Goal: Task Accomplishment & Management: Manage account settings

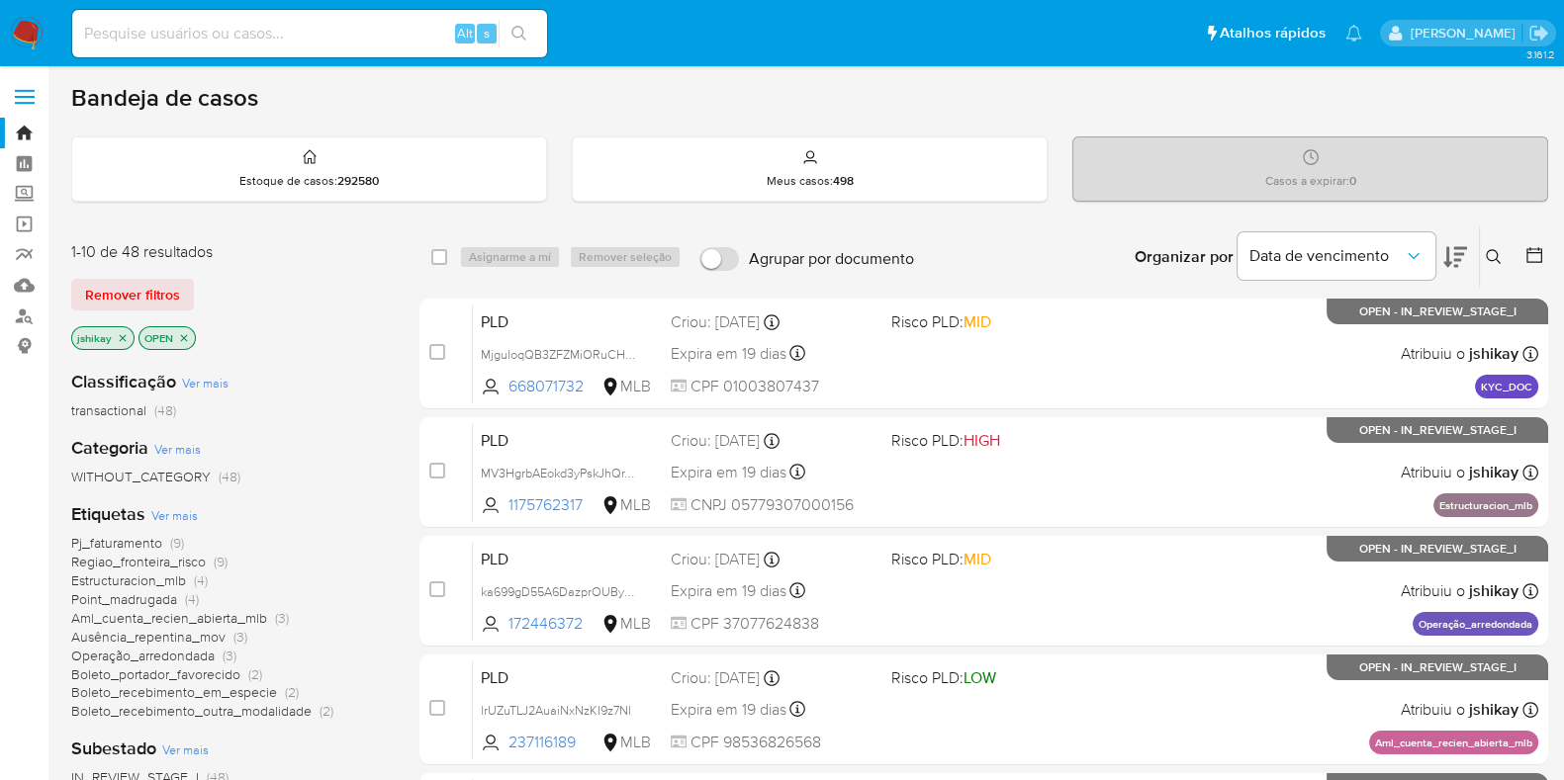
click at [172, 510] on span "Ver mais" at bounding box center [174, 515] width 46 height 18
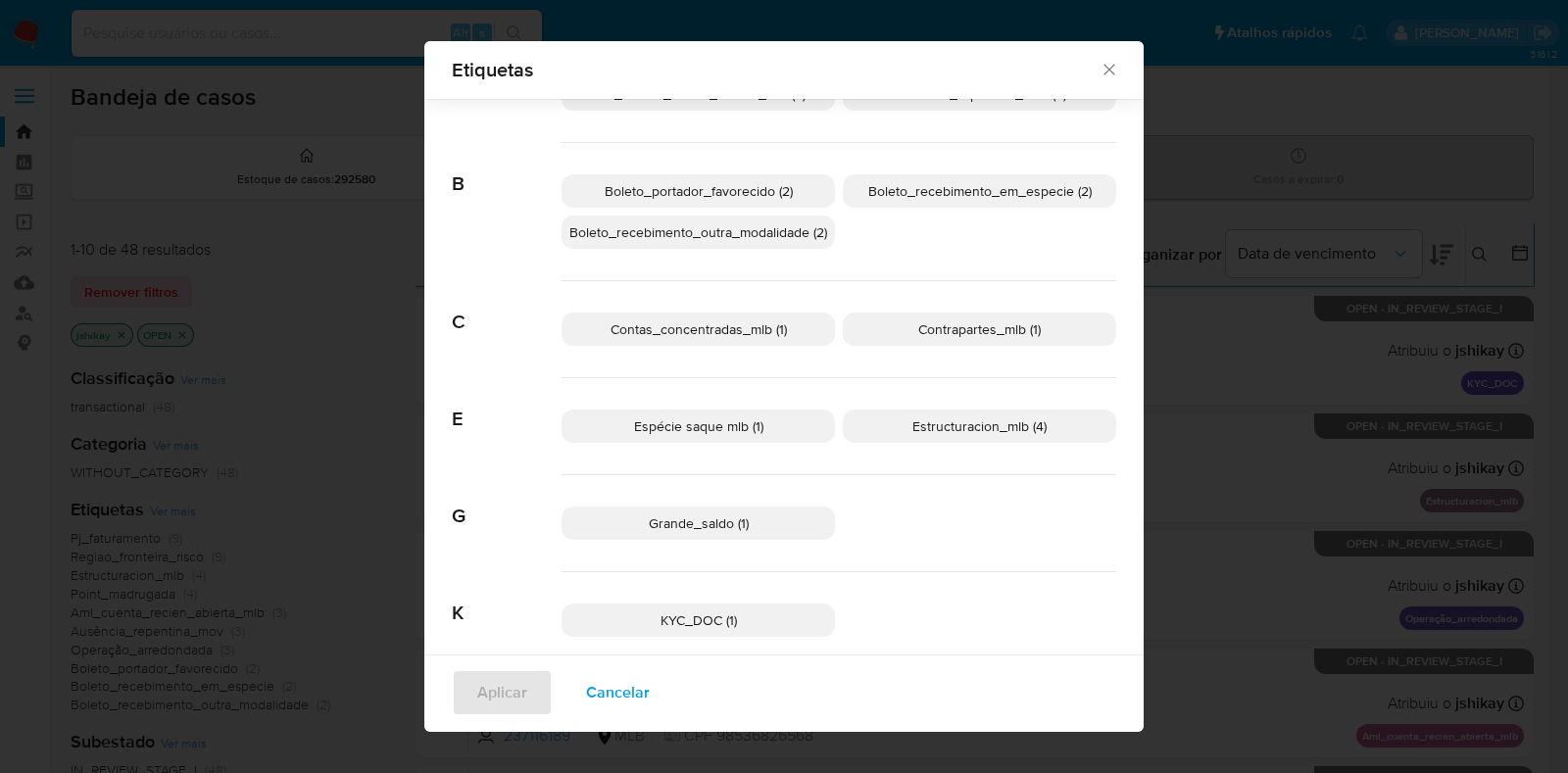
scroll to position [48, 0]
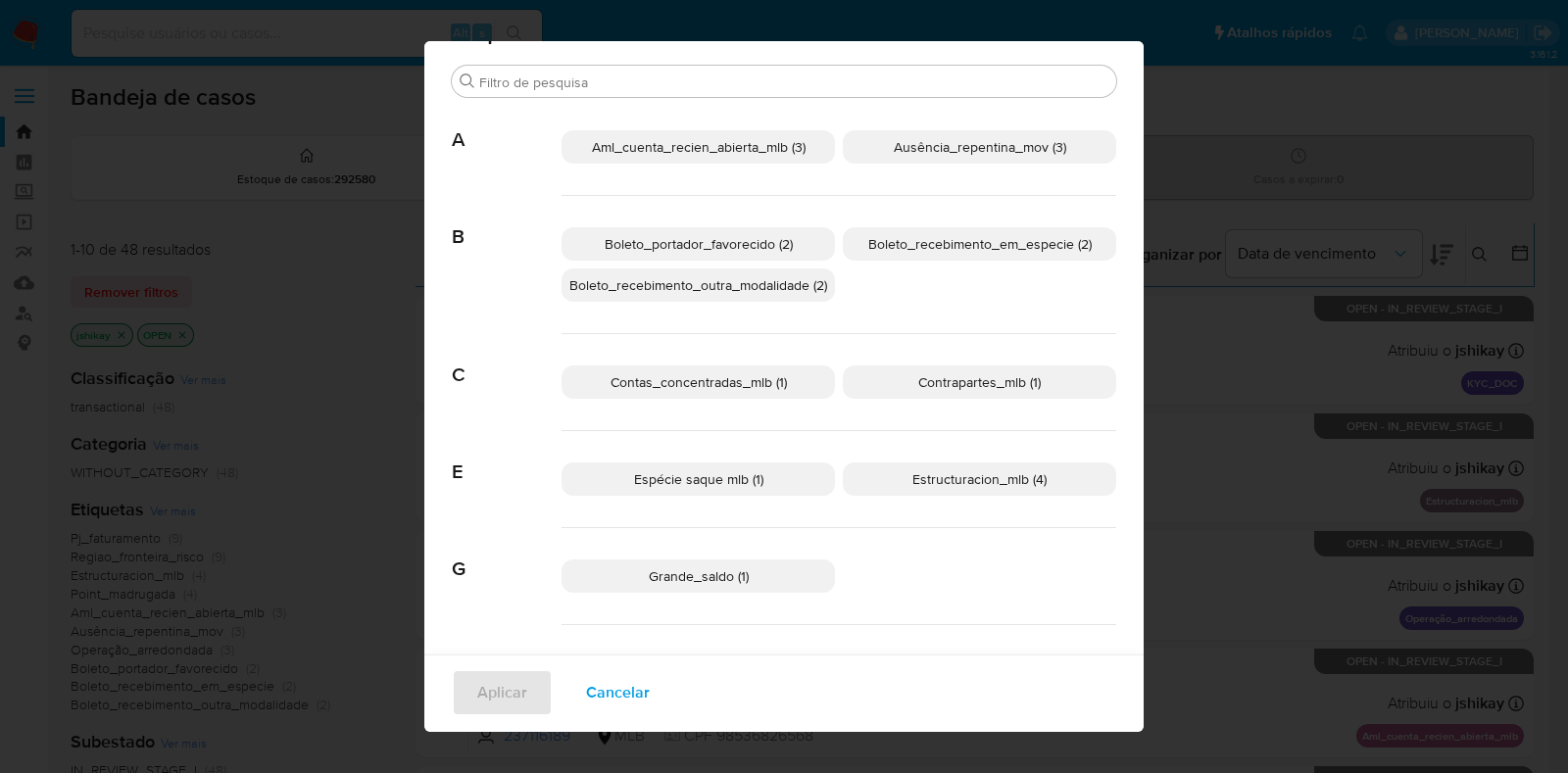
click at [746, 471] on span "Espécie saque mlb (1)" at bounding box center [699, 480] width 130 height 20
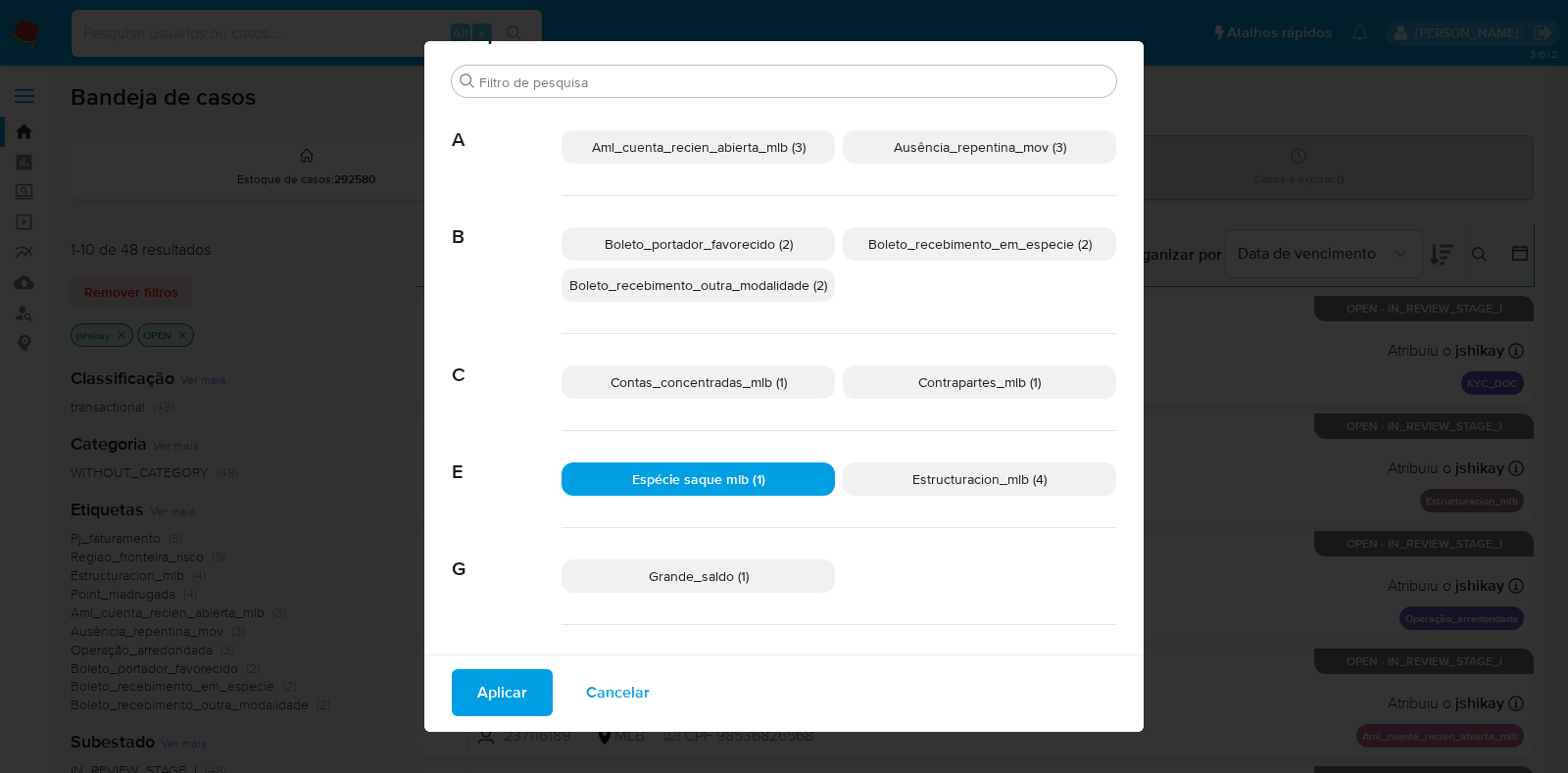
scroll to position [0, 0]
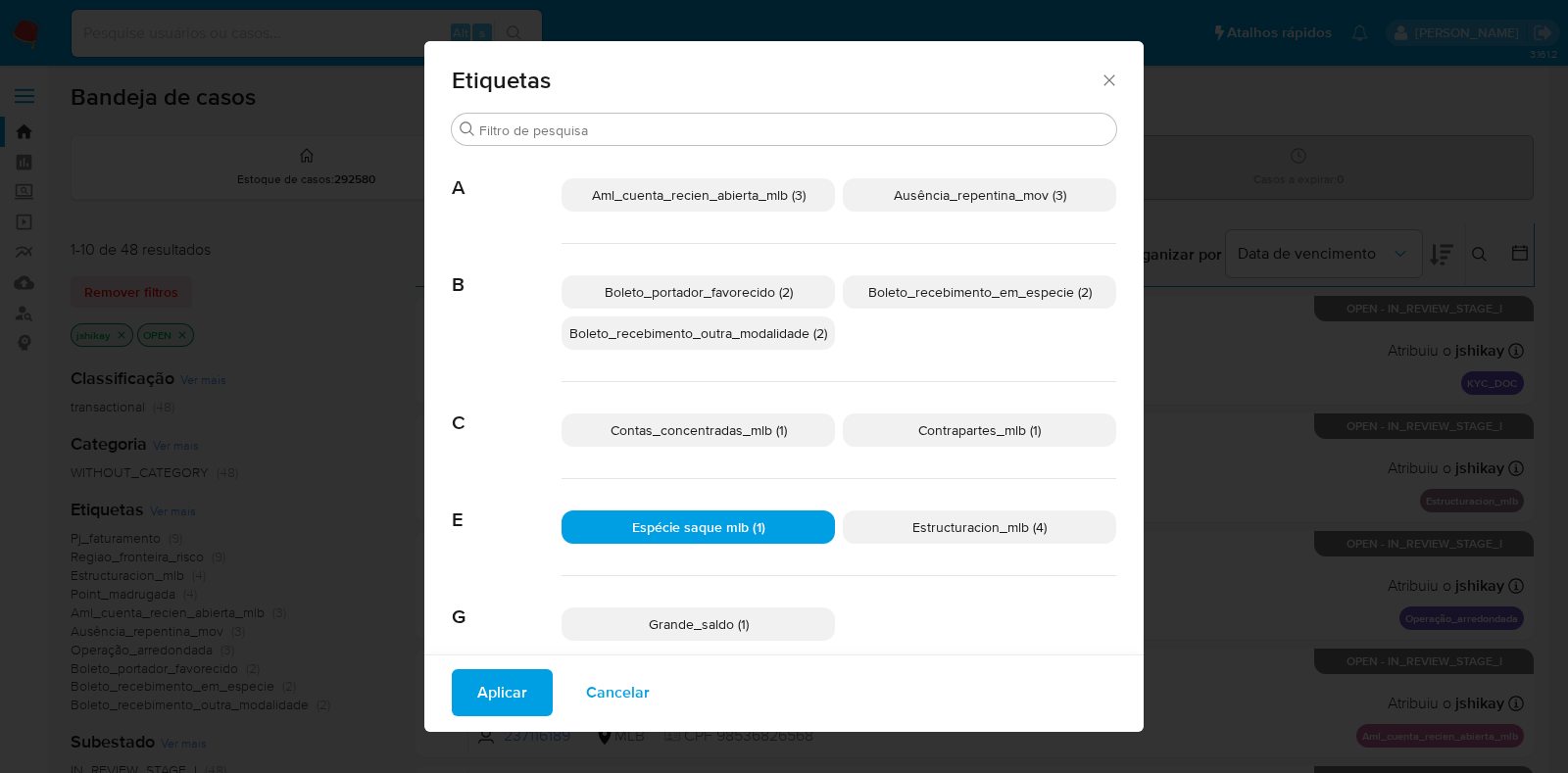
click at [788, 346] on p "Boleto_recebimento_outra_modalidade (2)" at bounding box center [699, 333] width 274 height 34
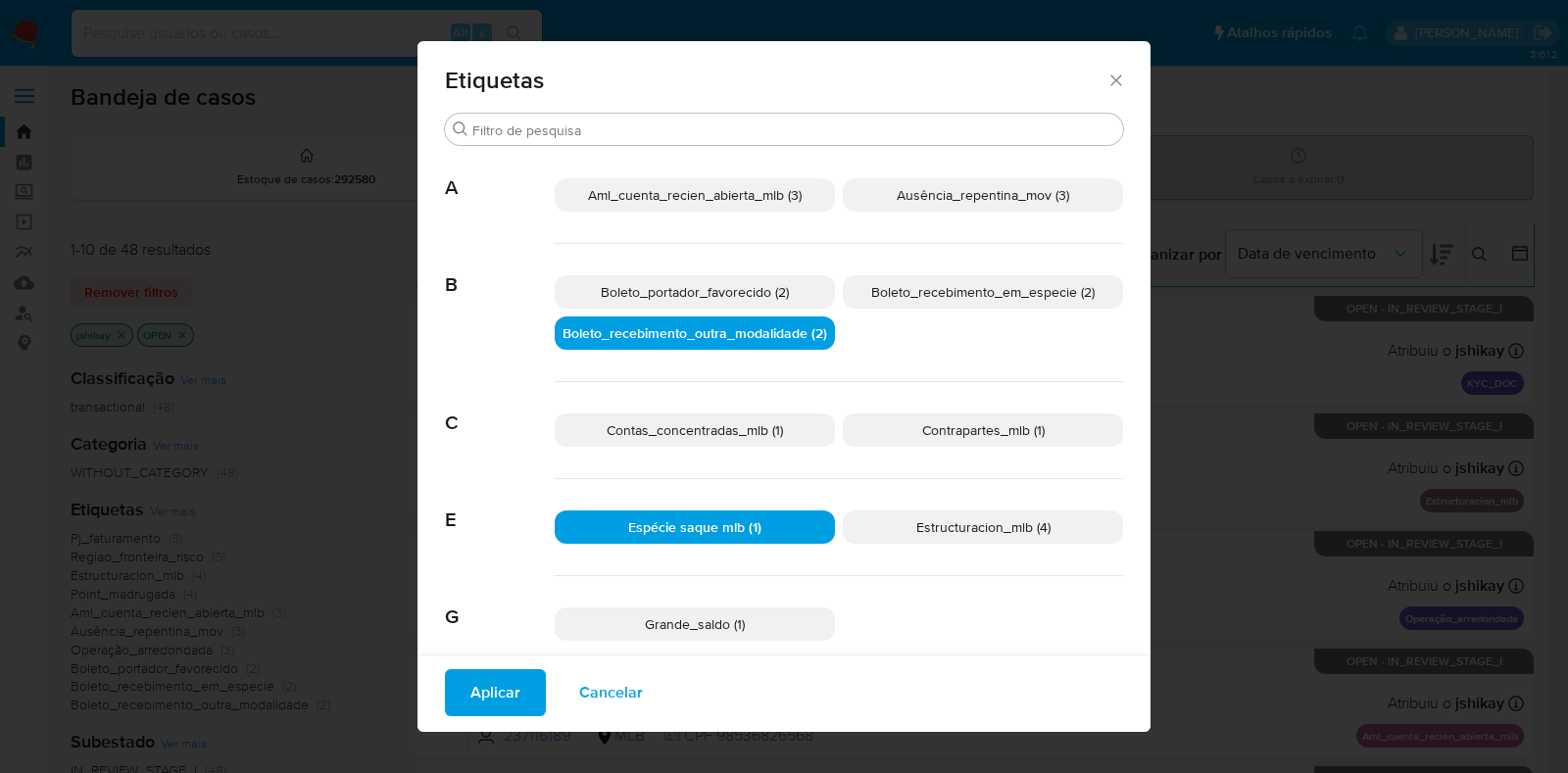
click at [780, 297] on p "Boleto_portador_favorecido (2)" at bounding box center [695, 292] width 280 height 34
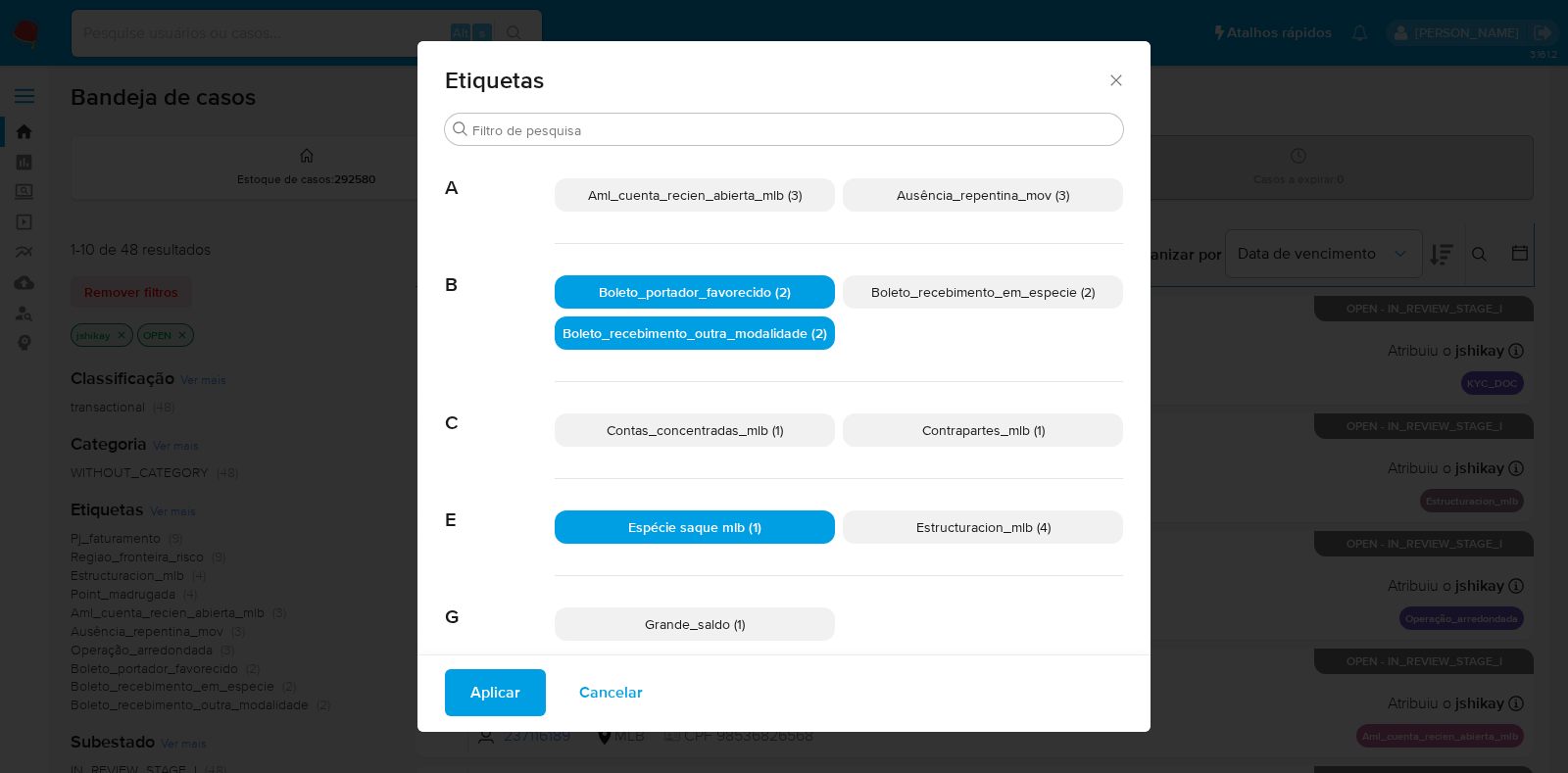
click at [914, 293] on span "Boleto_recebimento_em_especie (2)" at bounding box center [982, 292] width 223 height 20
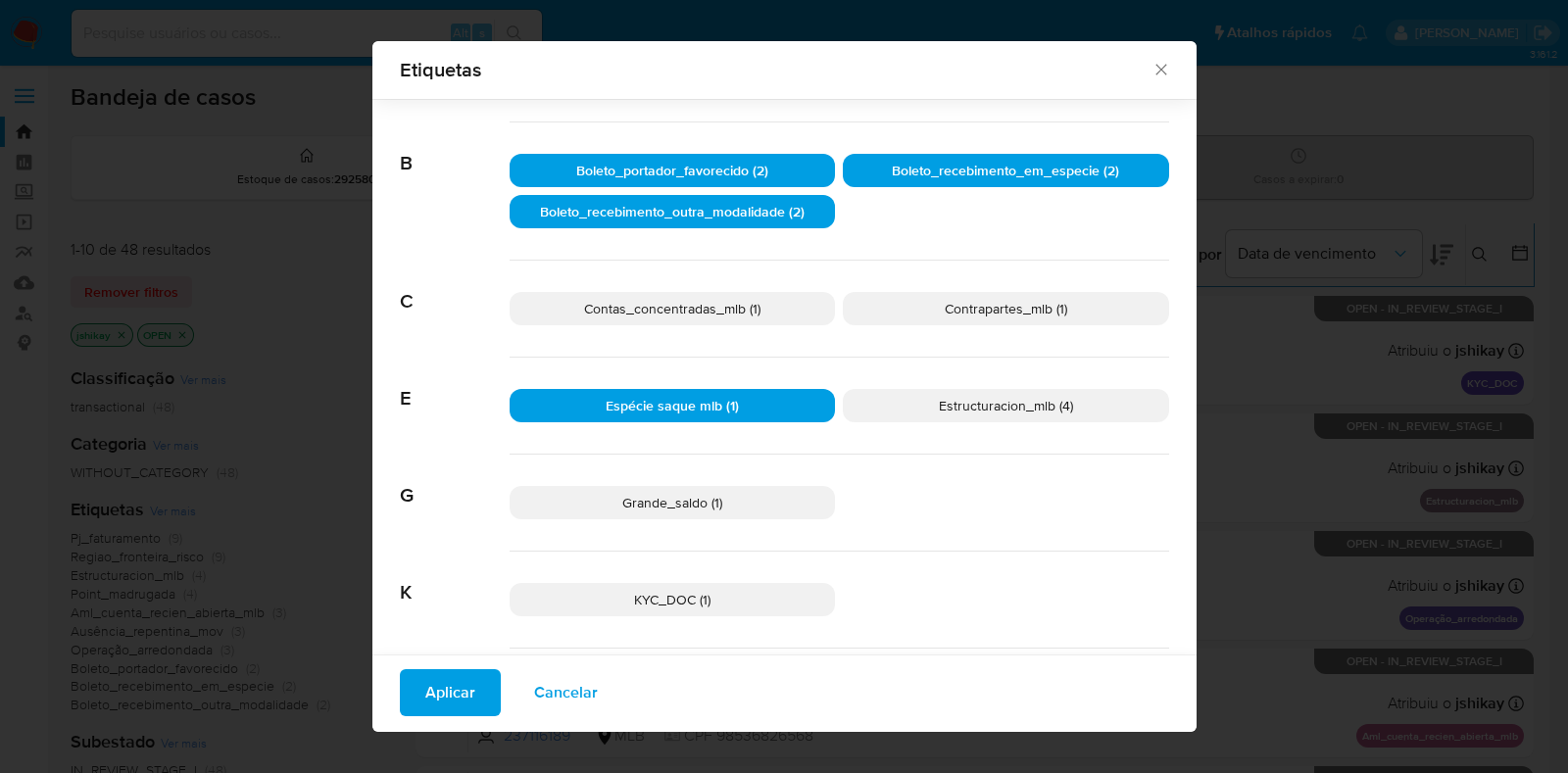
scroll to position [108, 0]
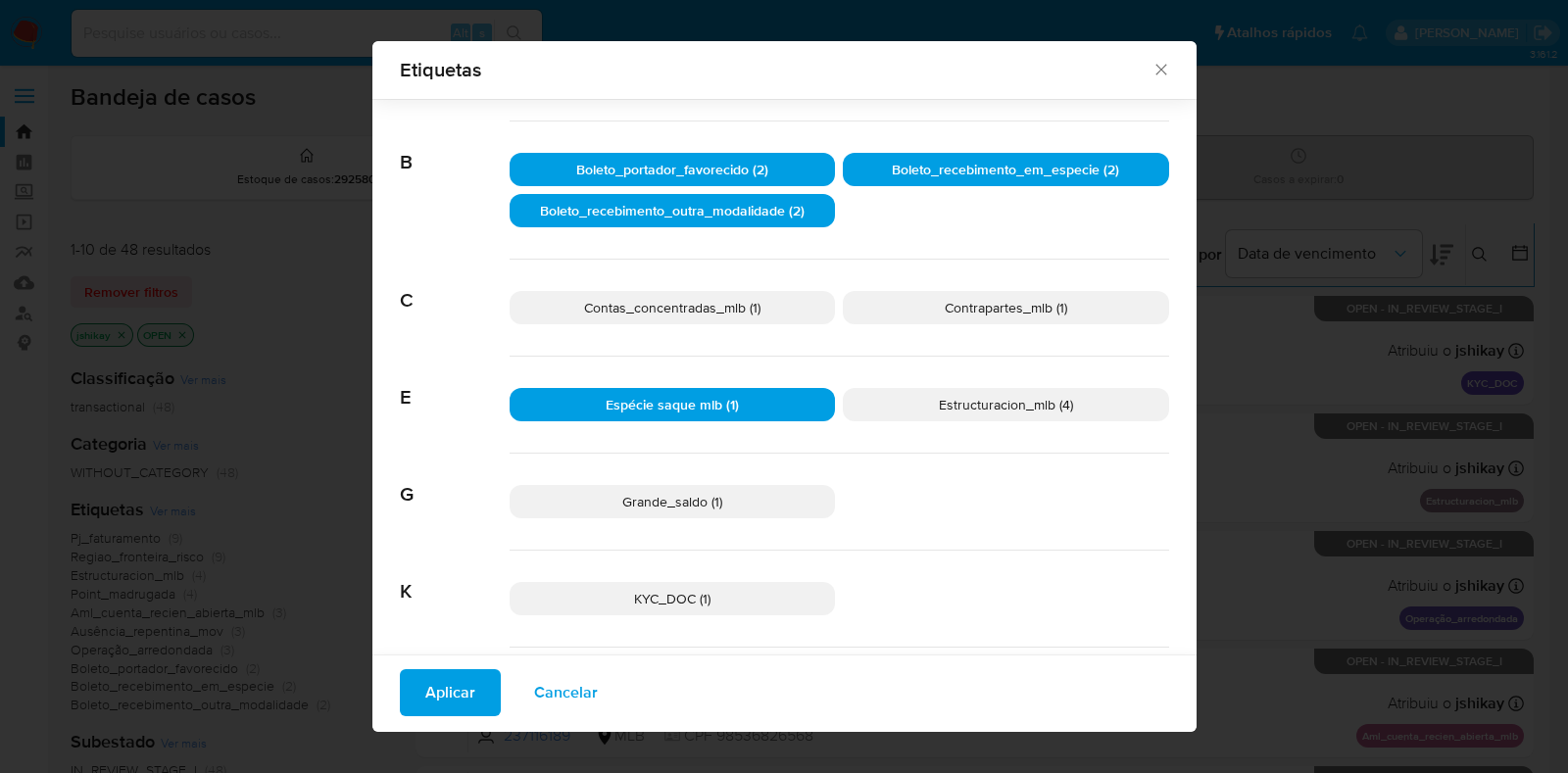
click at [939, 404] on span "Estructuracion_mlb (4)" at bounding box center [1005, 405] width 134 height 20
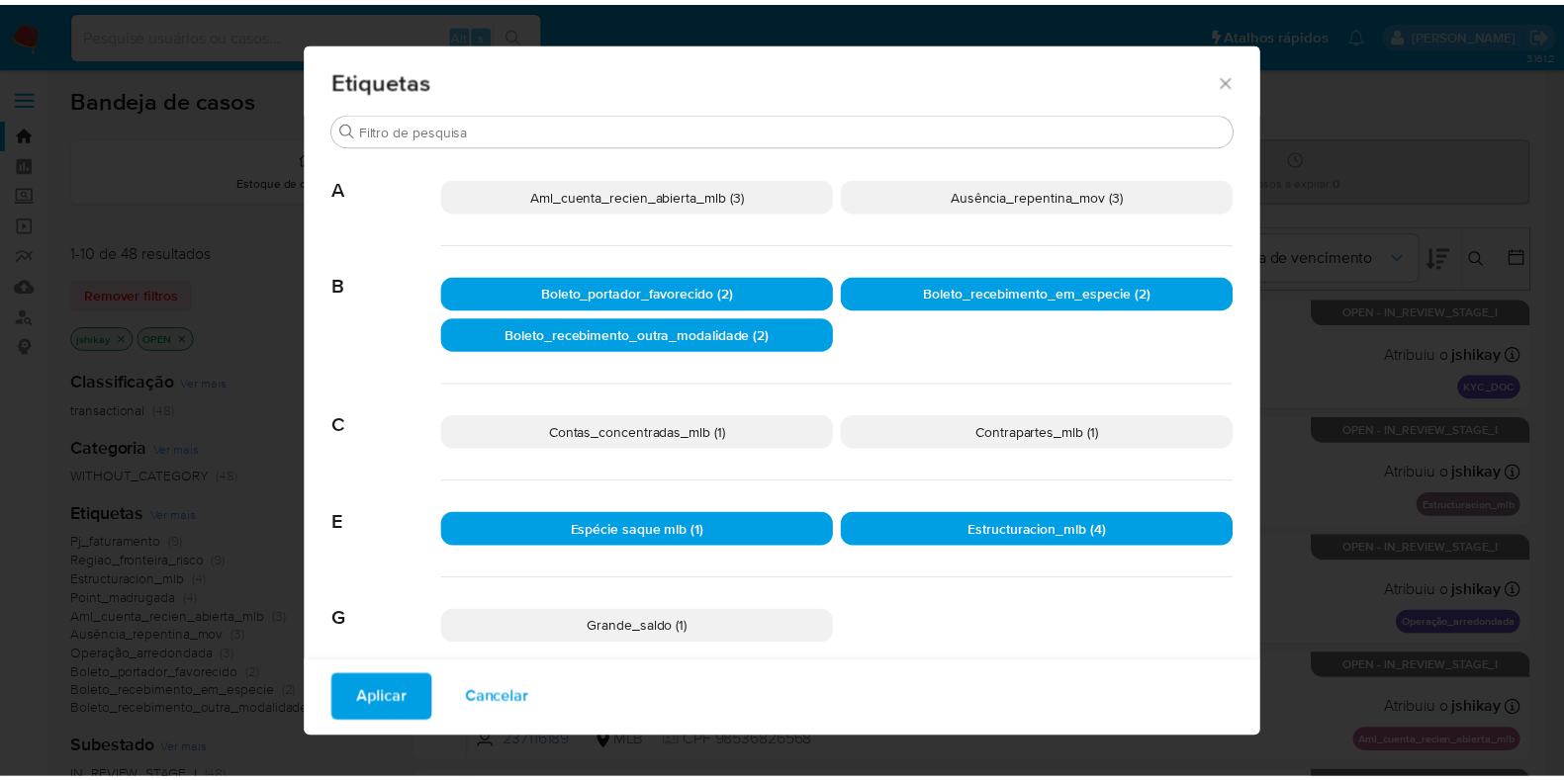
scroll to position [0, 0]
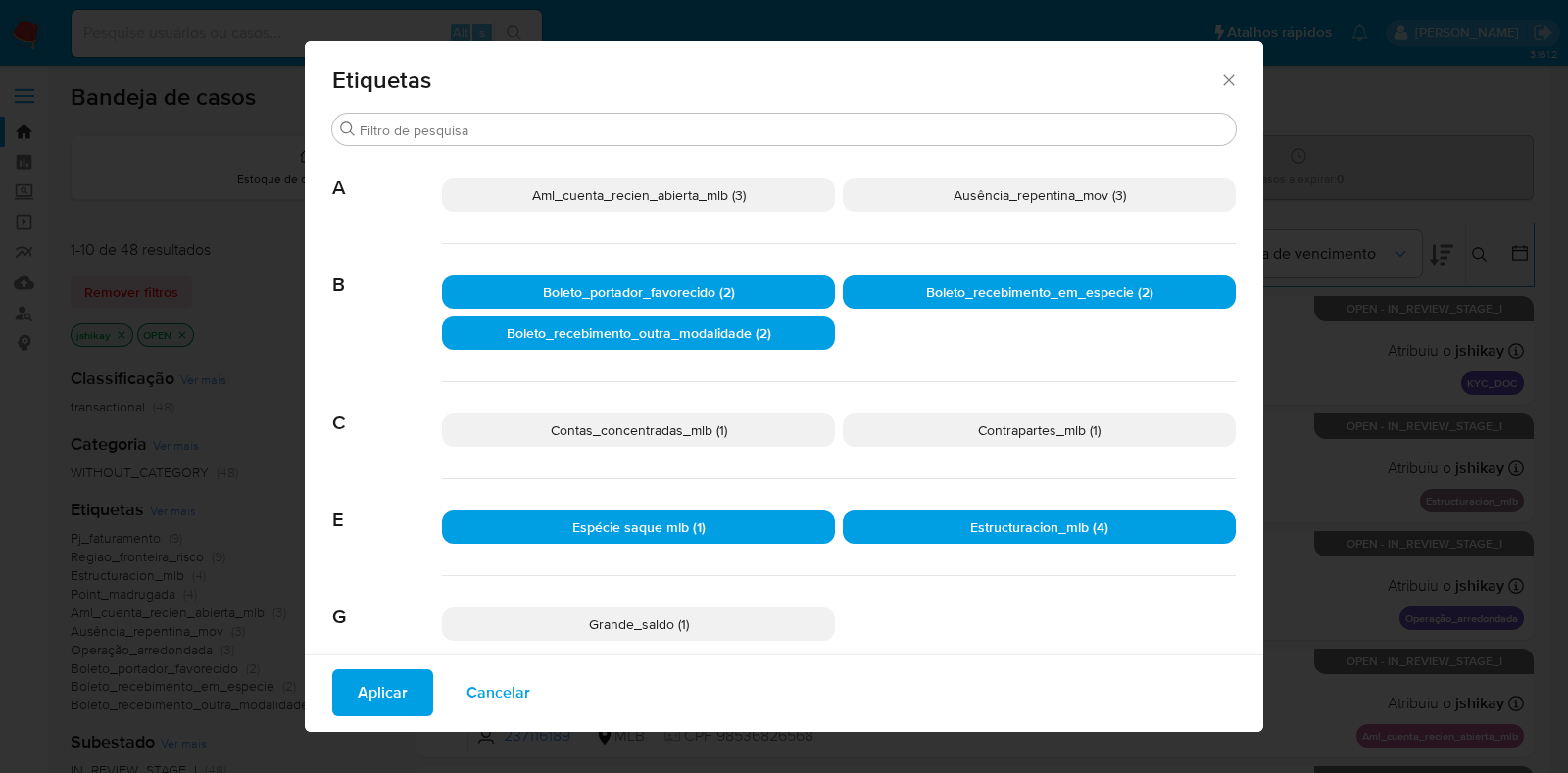
click at [398, 688] on span "Aplicar" at bounding box center [383, 693] width 50 height 44
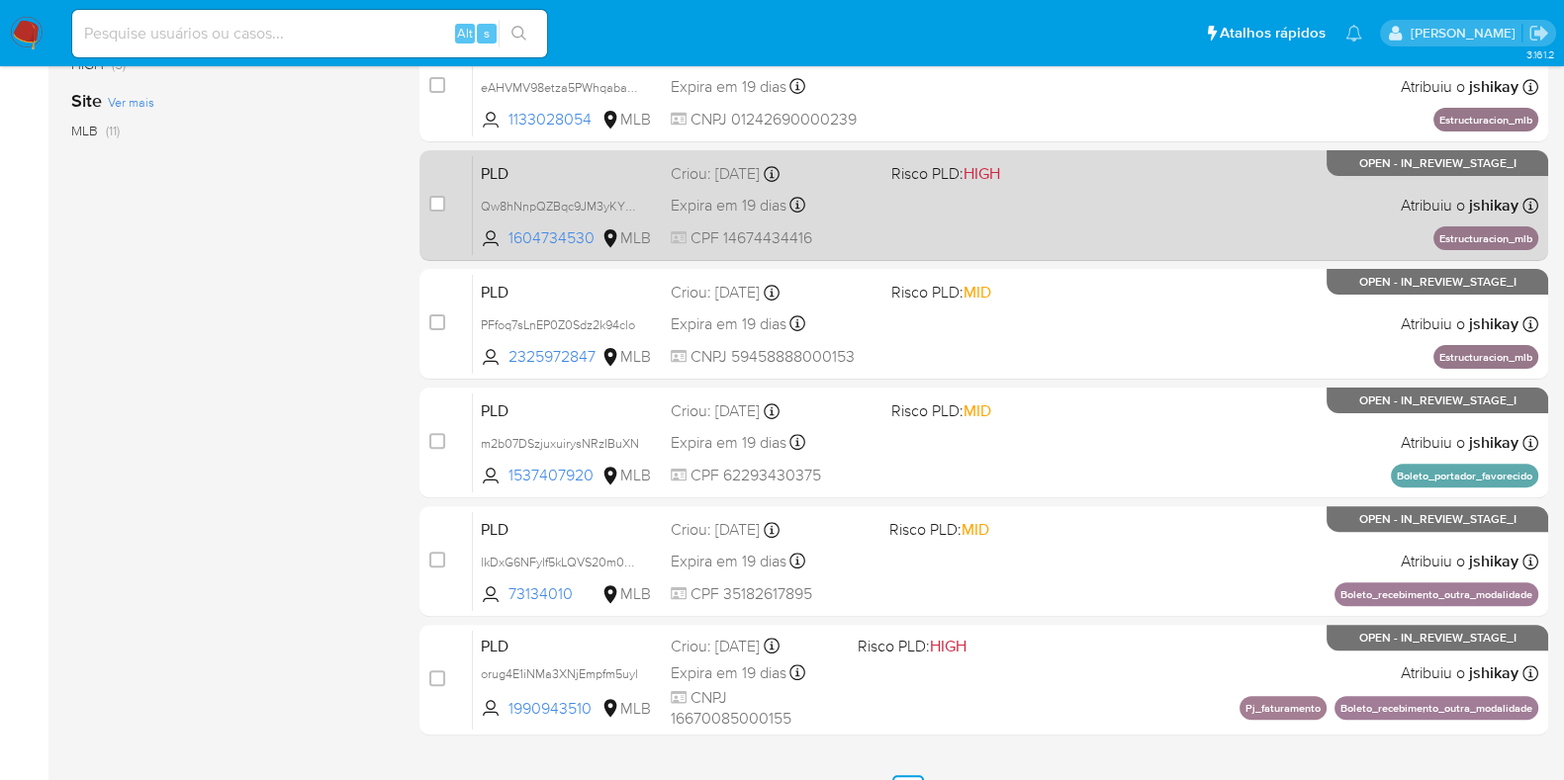
scroll to position [849, 0]
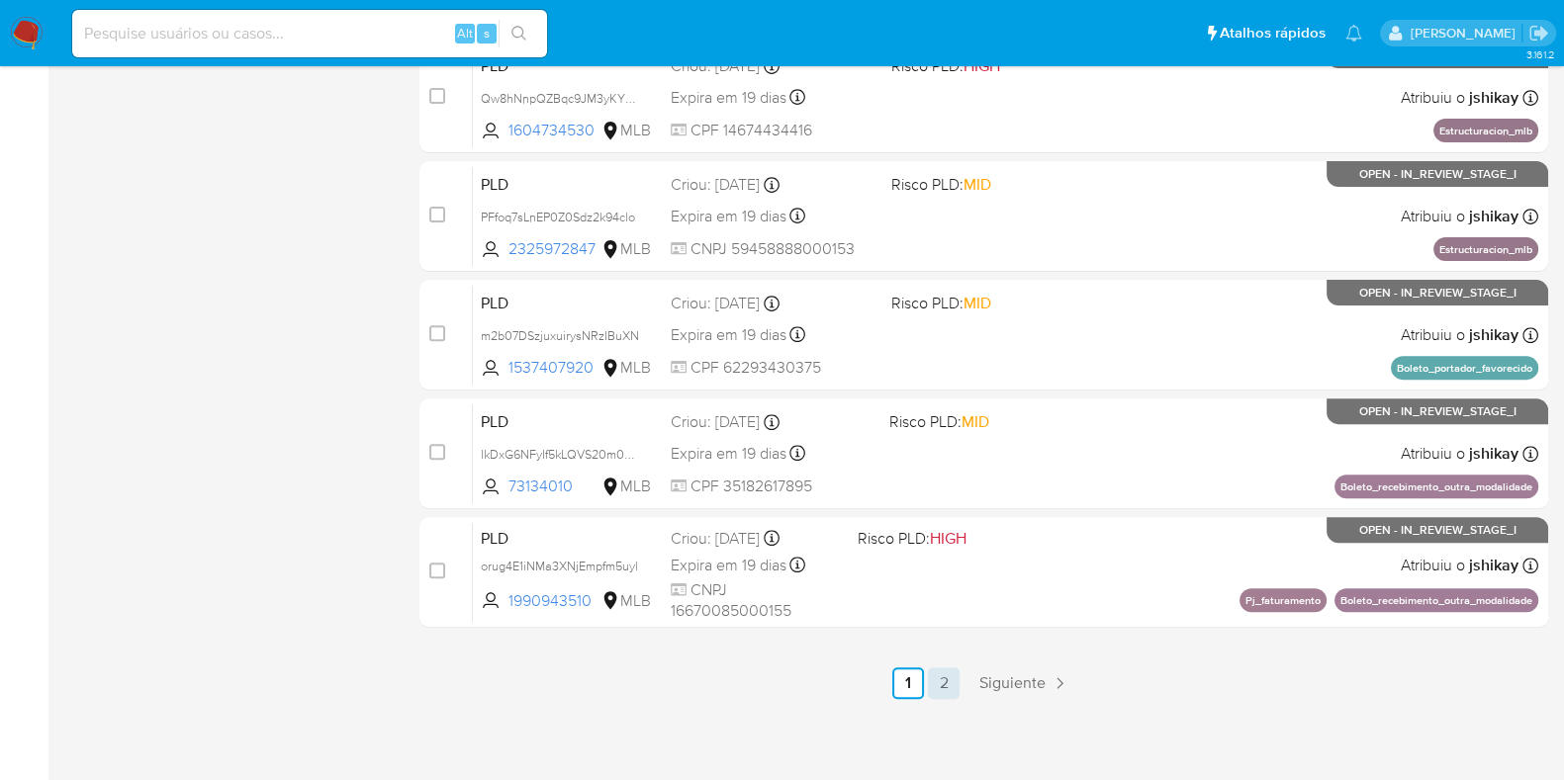
click at [949, 688] on link "2" at bounding box center [944, 684] width 32 height 32
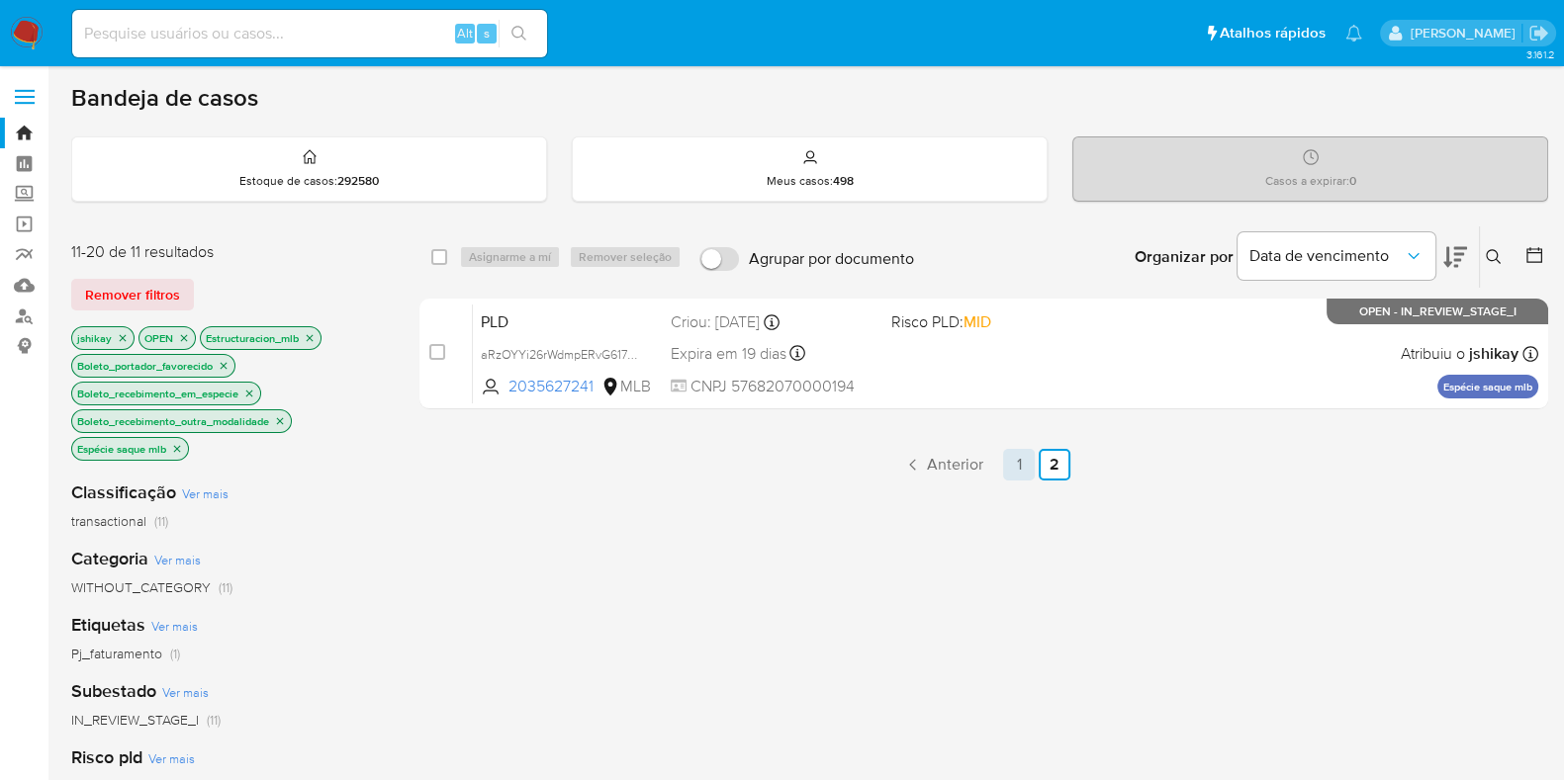
click at [1020, 472] on link "1" at bounding box center [1019, 465] width 32 height 32
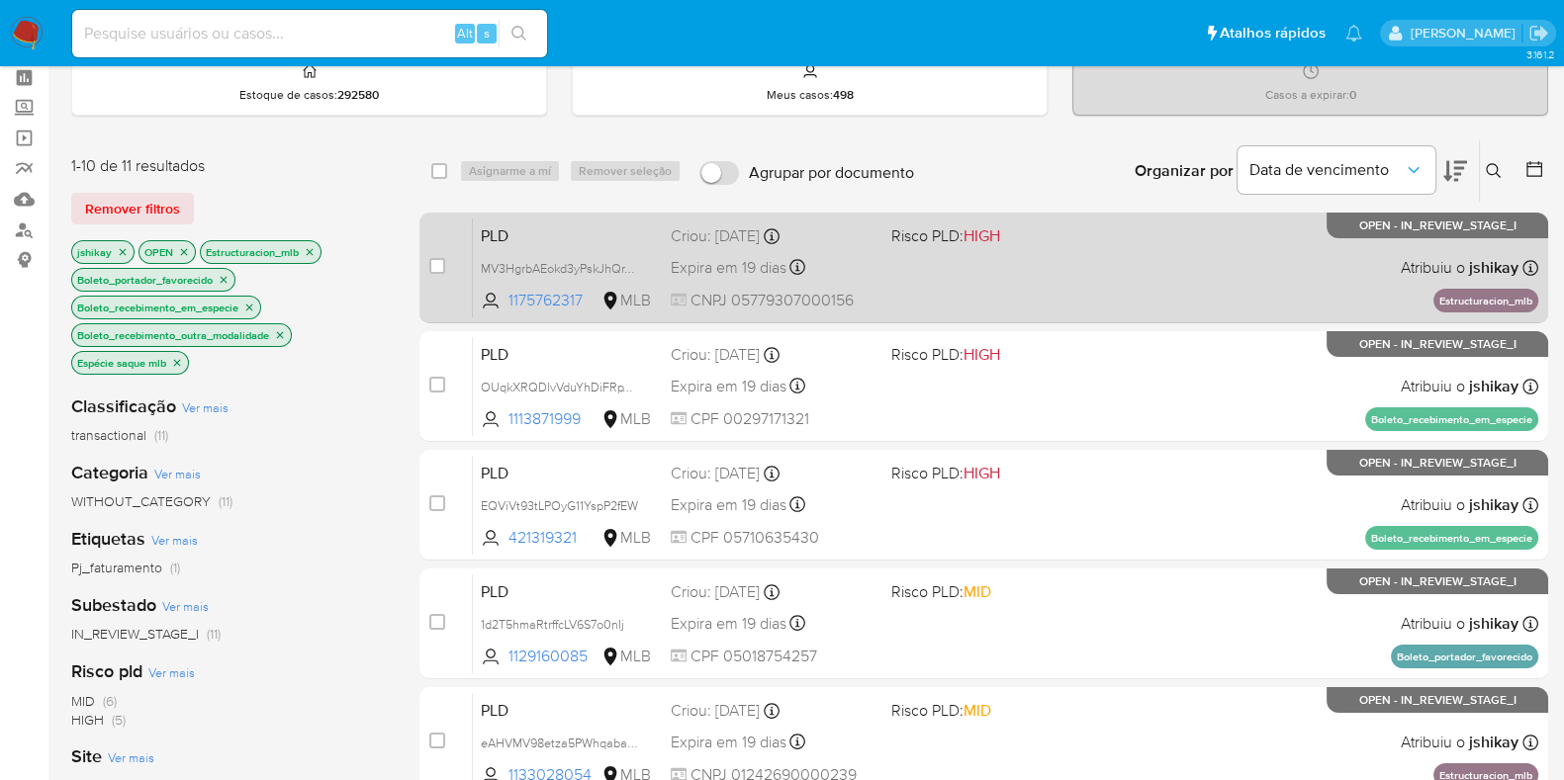
scroll to position [123, 0]
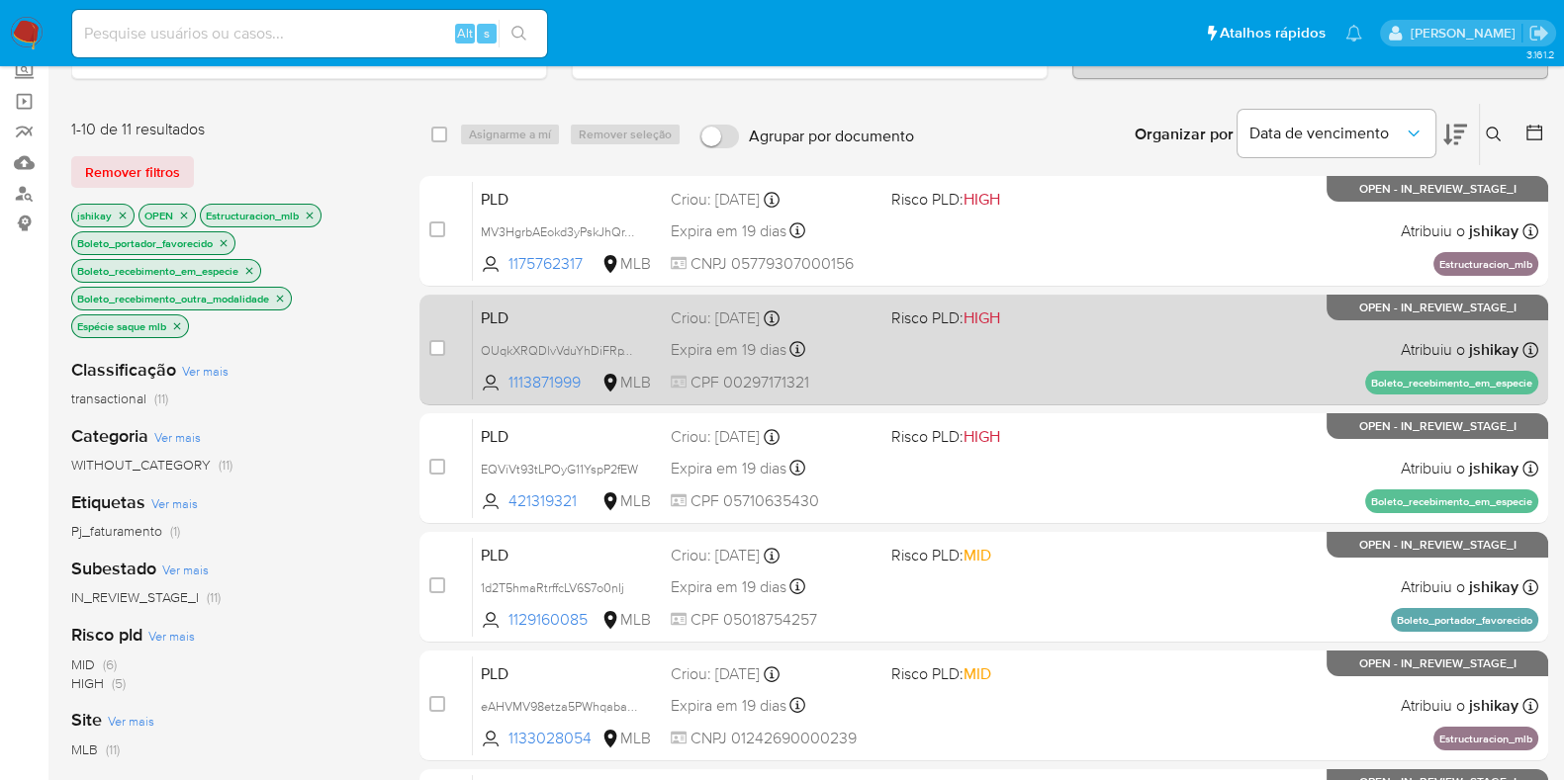
click at [1094, 347] on span at bounding box center [993, 349] width 205 height 4
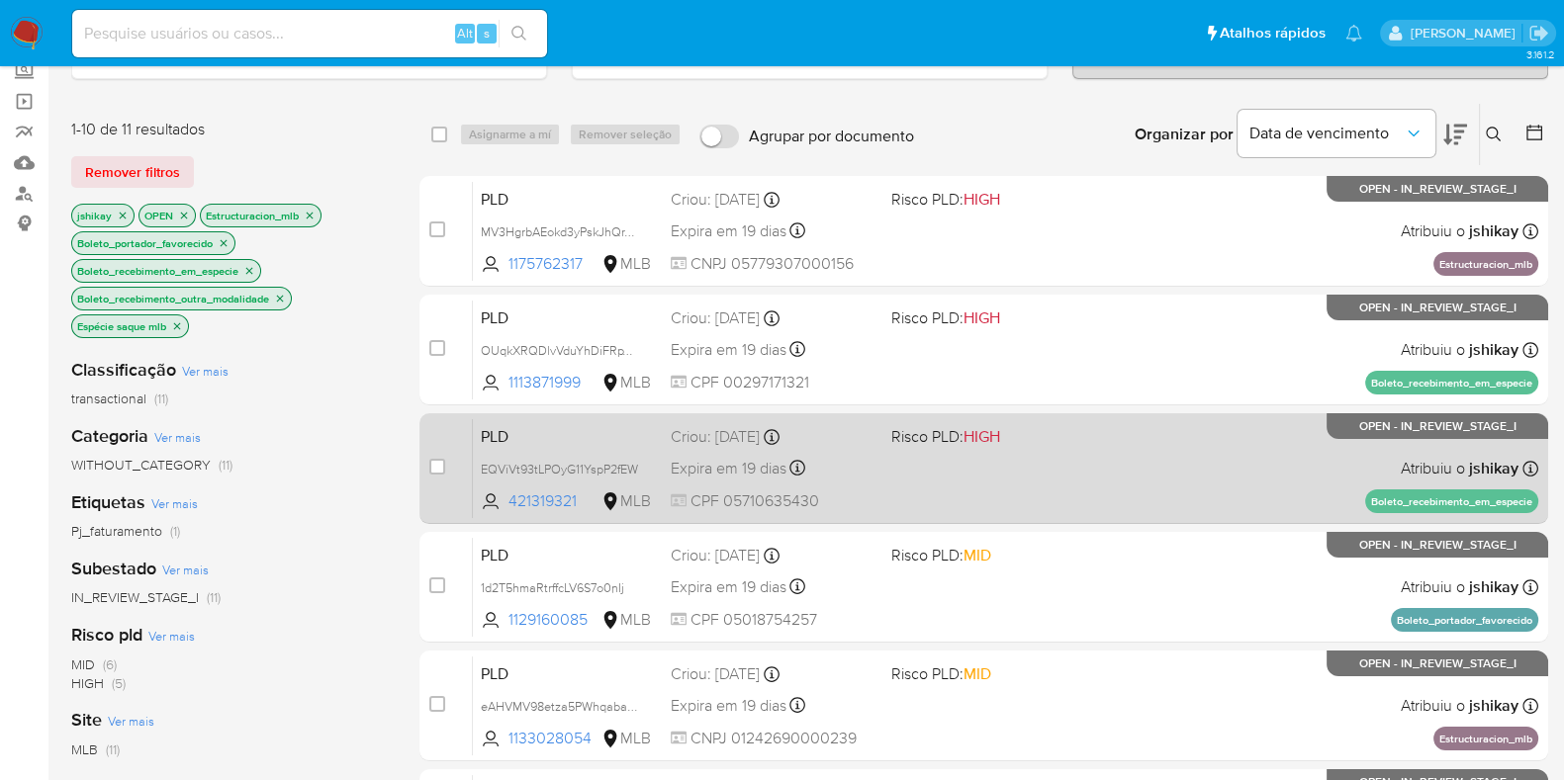
click at [1092, 432] on span "Risco PLD: HIGH" at bounding box center [993, 435] width 205 height 26
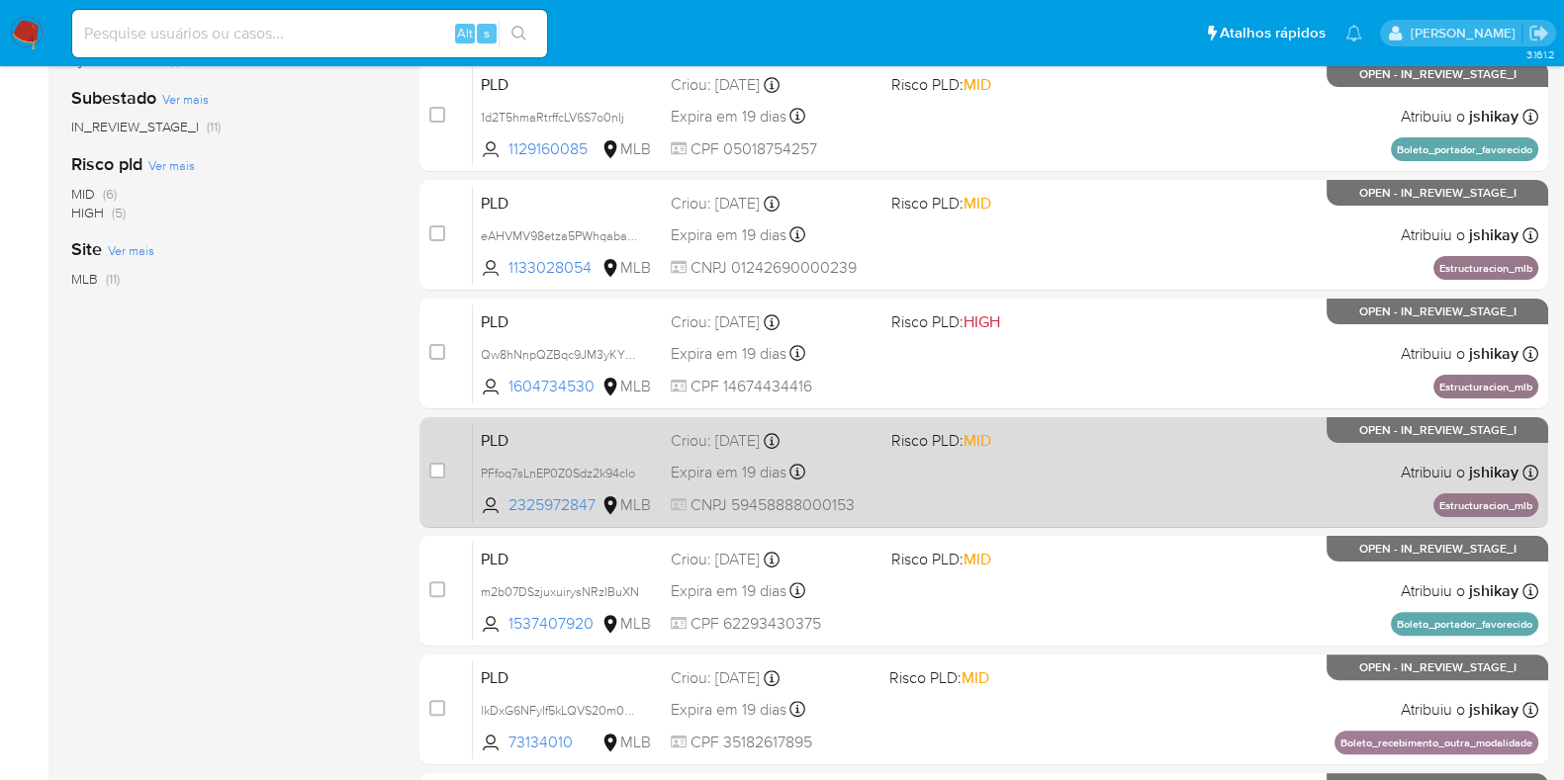
scroll to position [618, 0]
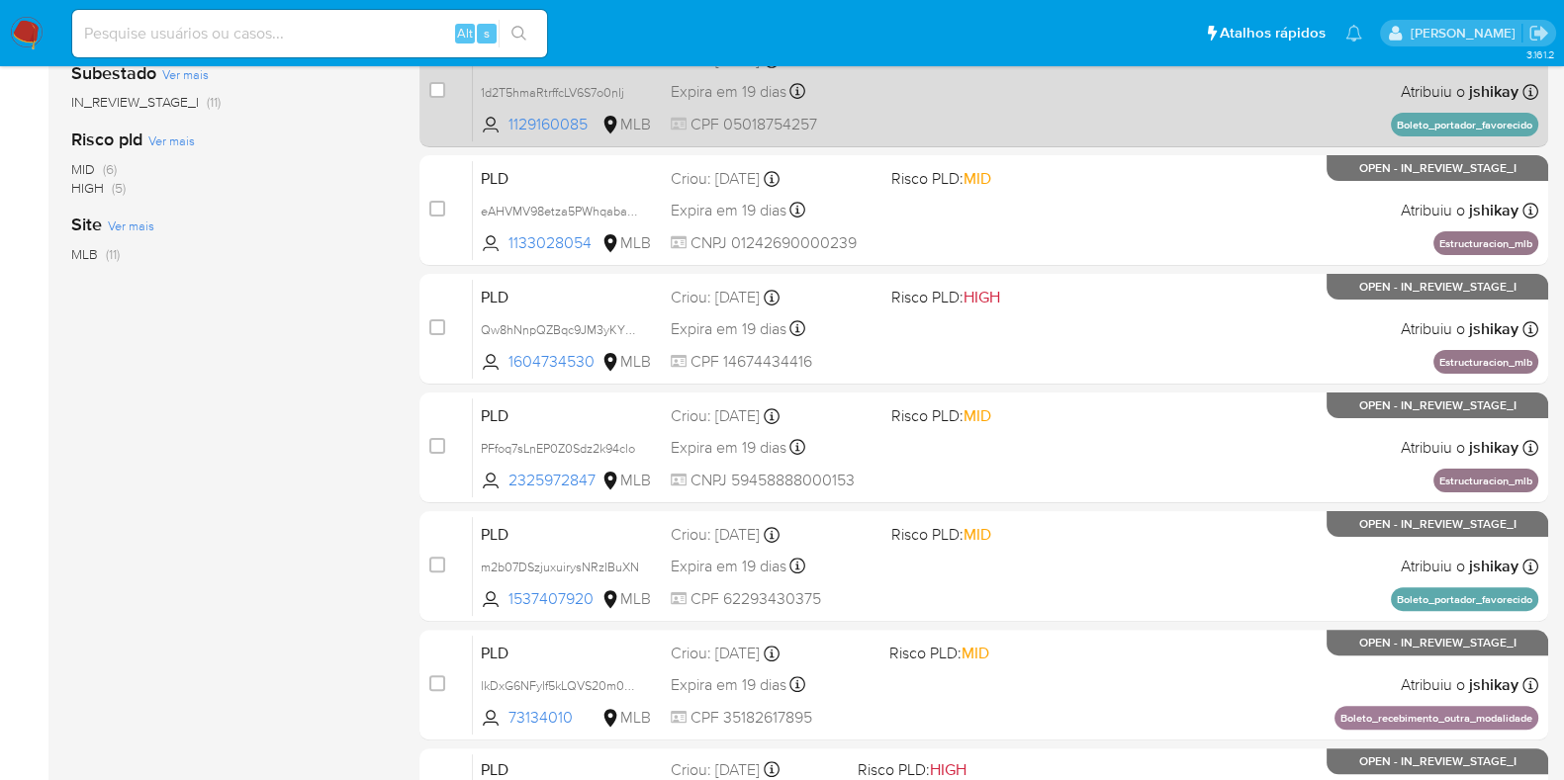
click at [1125, 121] on div "PLD 1d2T5hmaRtrffcLV6S7o0nIj 1129160085 MLB Risco PLD: MID Criou: 12/09/2025 Cr…" at bounding box center [1005, 92] width 1065 height 100
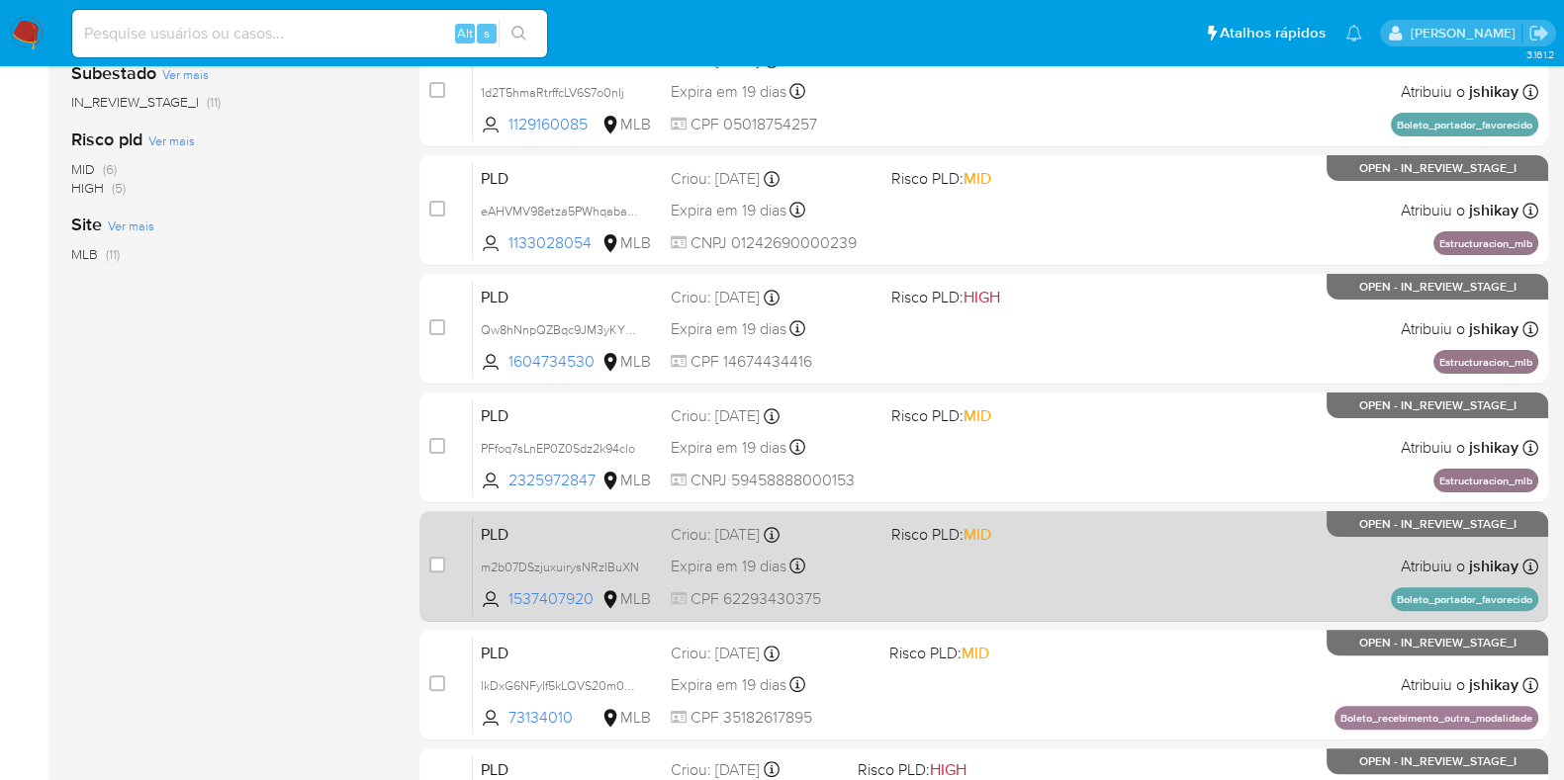
click at [1184, 550] on div "PLD m2b07DSzjuxuirysNRzIBuXN 1537407920 MLB Risco PLD: MID Criou: 12/09/2025 Cr…" at bounding box center [1005, 566] width 1065 height 100
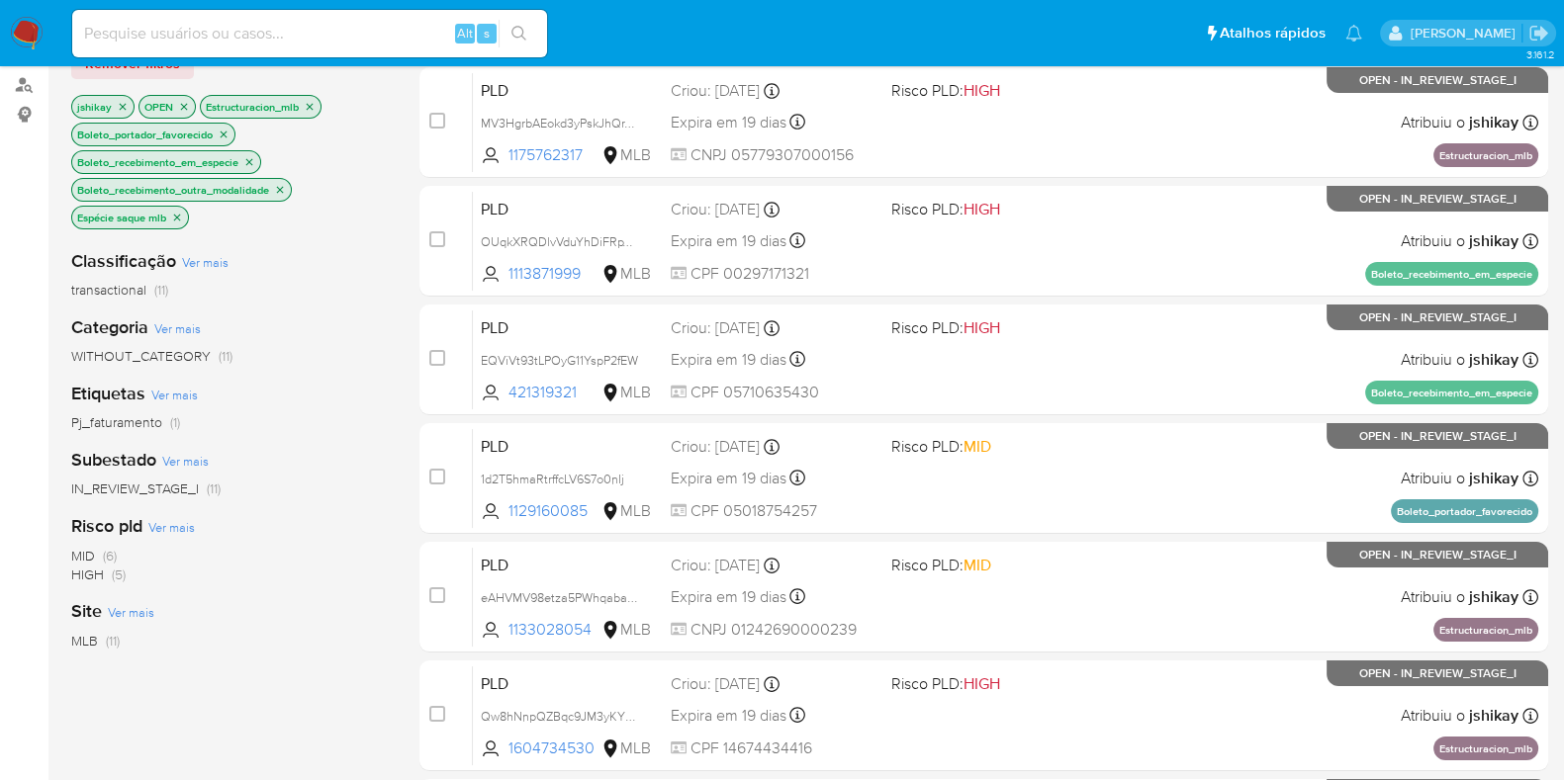
scroll to position [108, 0]
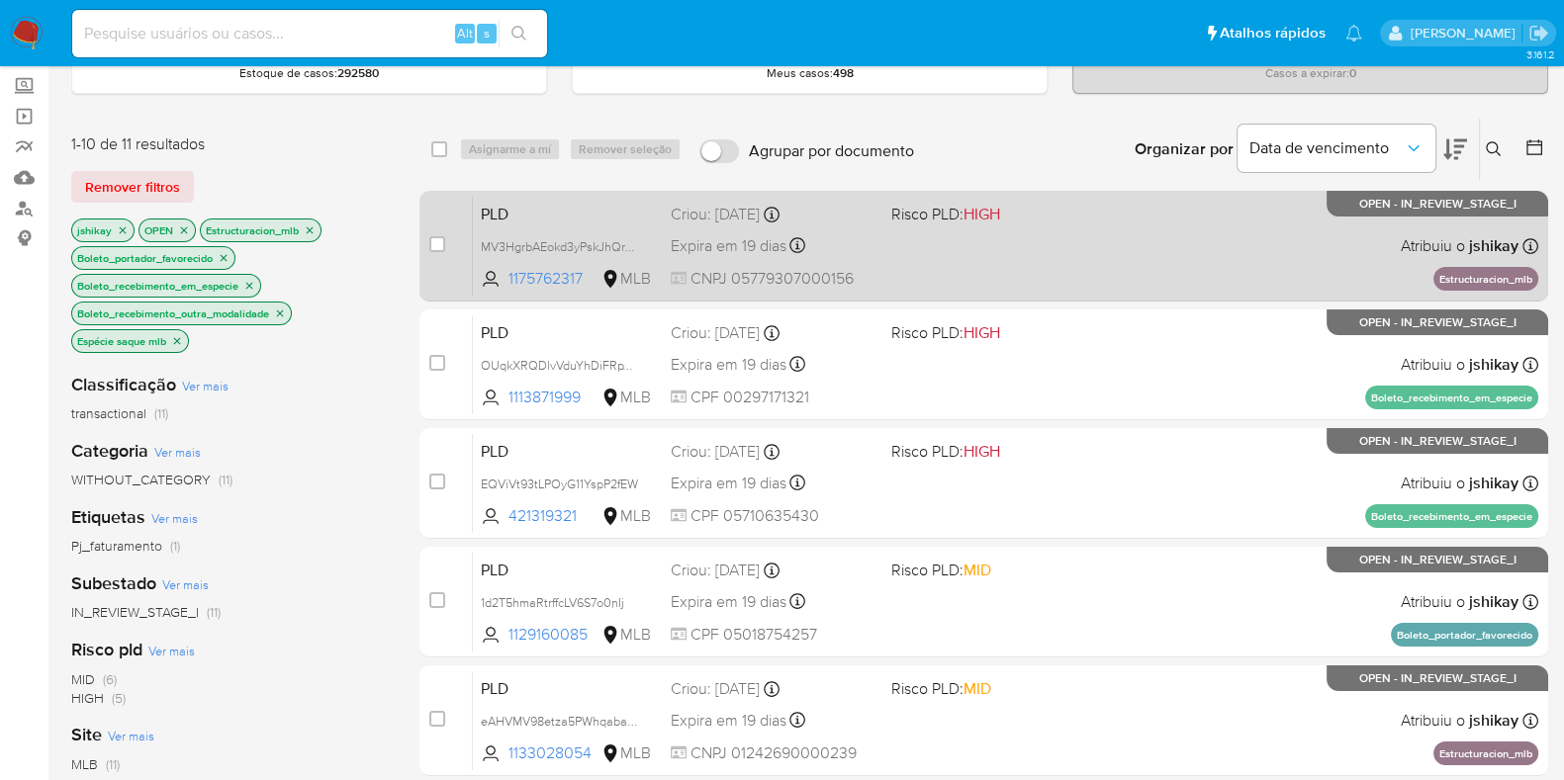
click at [1182, 251] on div "PLD MV3HgrbAEokd3yPskJhQrYSq 1175762317 MLB Risco PLD: HIGH Criou: 12/09/2025 C…" at bounding box center [1005, 246] width 1065 height 100
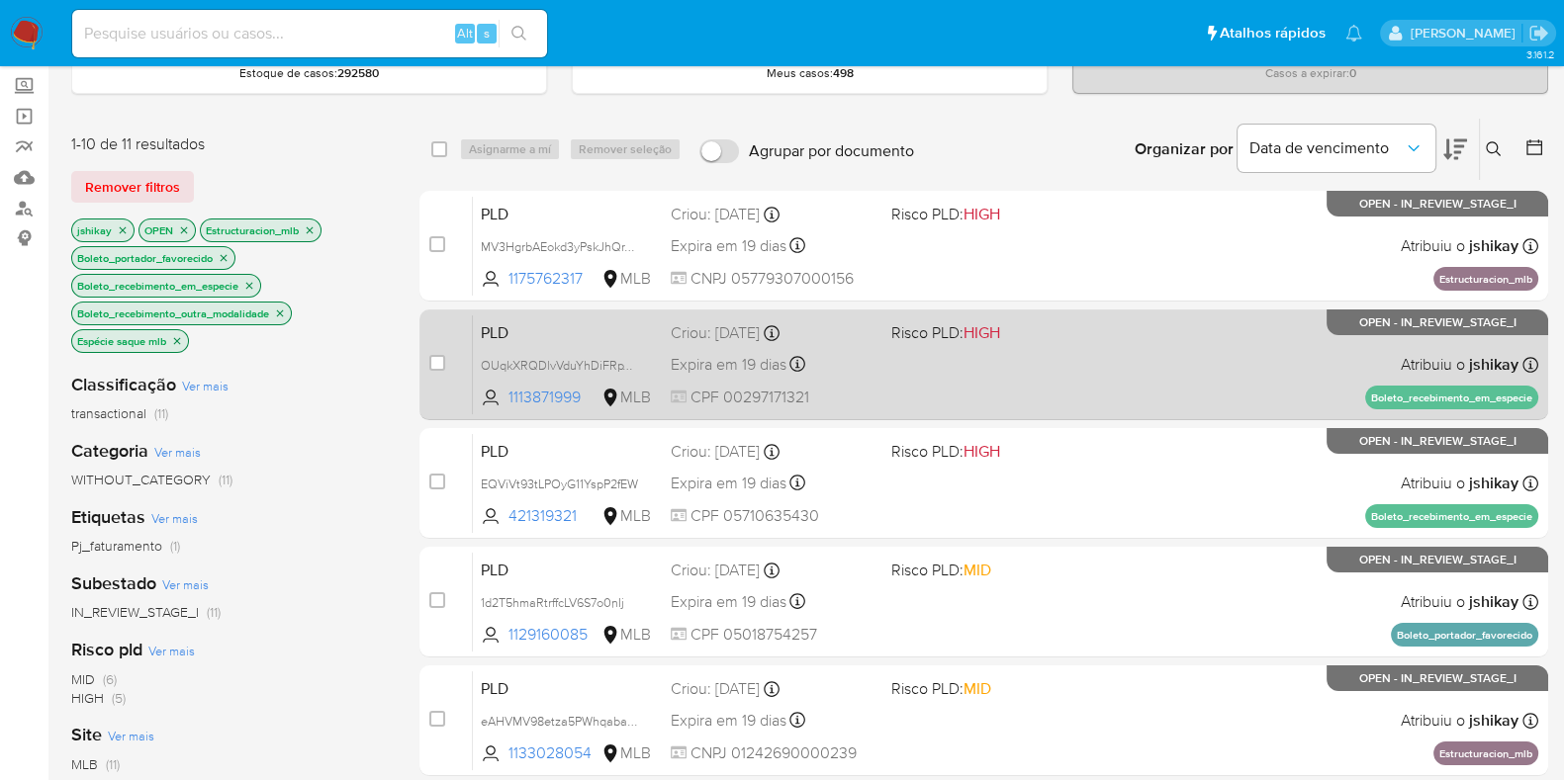
click at [1172, 352] on div "PLD OUqkXRQDlvVduYhDiFRpYPNX 1113871999 MLB Risco PLD: HIGH Criou: 12/09/2025 C…" at bounding box center [1005, 364] width 1065 height 100
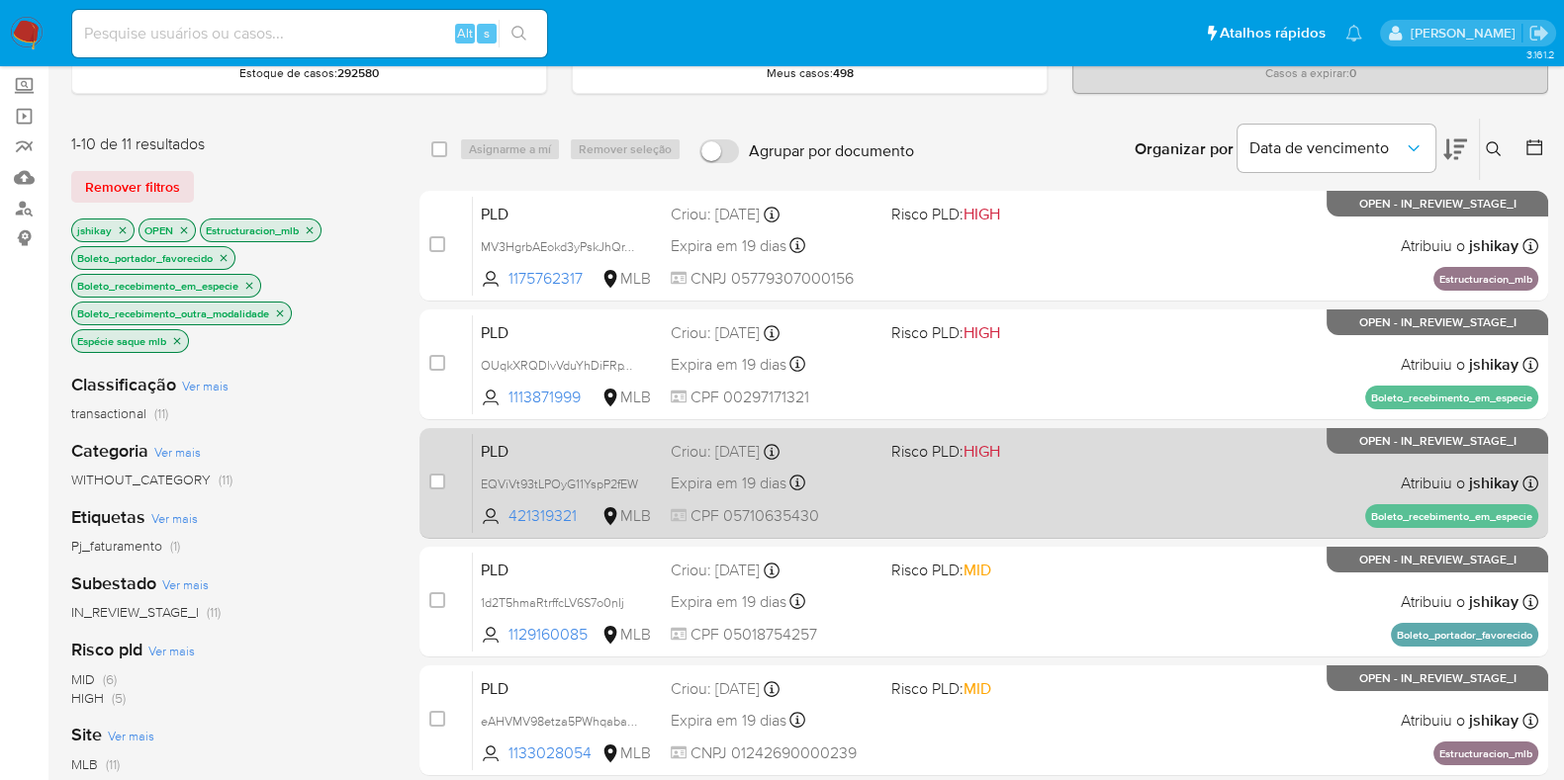
click at [1159, 450] on div "PLD EQViVt93tLPOyG11YspP2fEW 421319321 MLB Risco PLD: HIGH Criou: 12/09/2025 Cr…" at bounding box center [1005, 483] width 1065 height 100
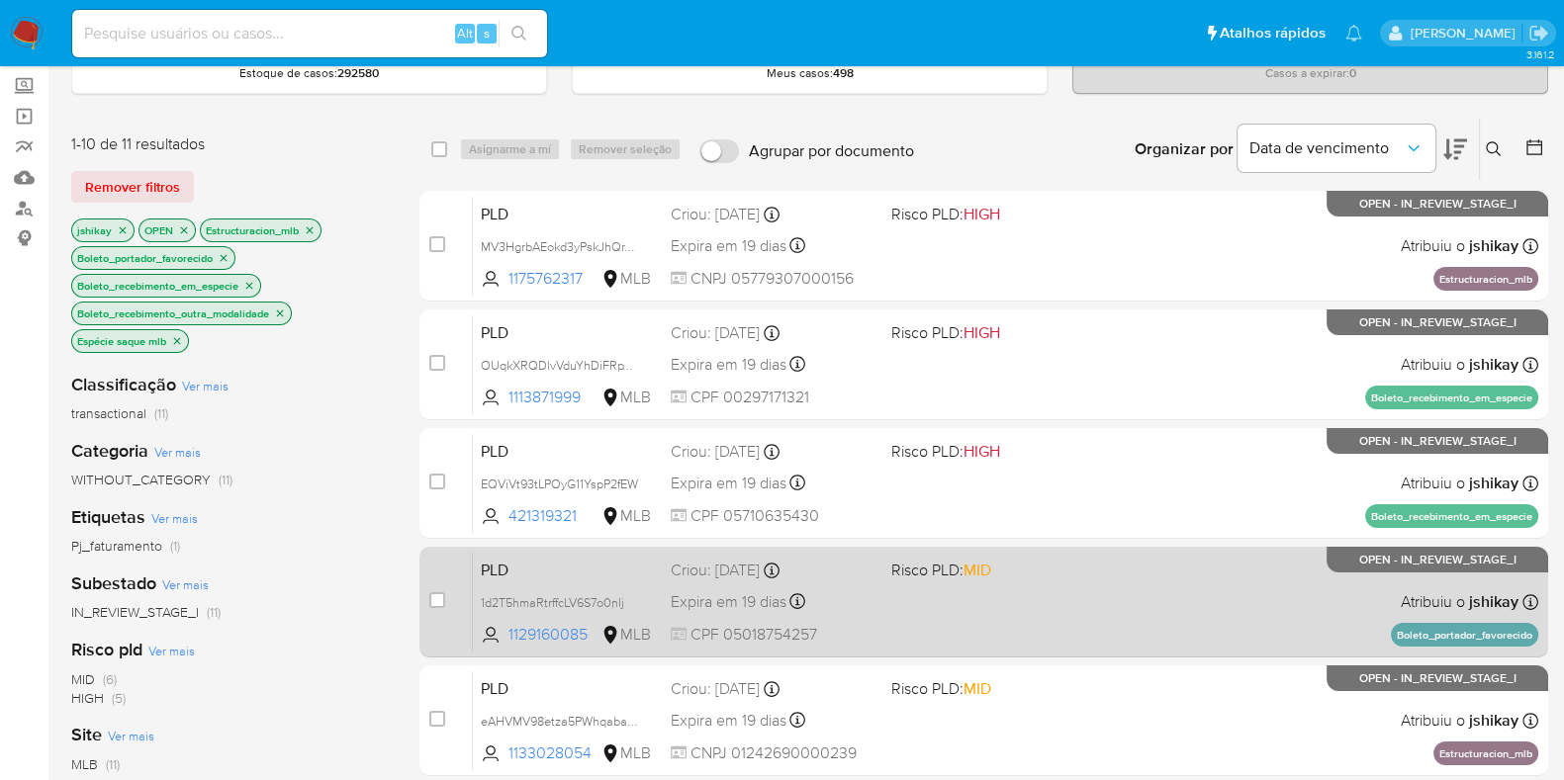
click at [1113, 589] on div "PLD 1d2T5hmaRtrffcLV6S7o0nIj 1129160085 MLB Risco PLD: MID Criou: 12/09/2025 Cr…" at bounding box center [1005, 602] width 1065 height 100
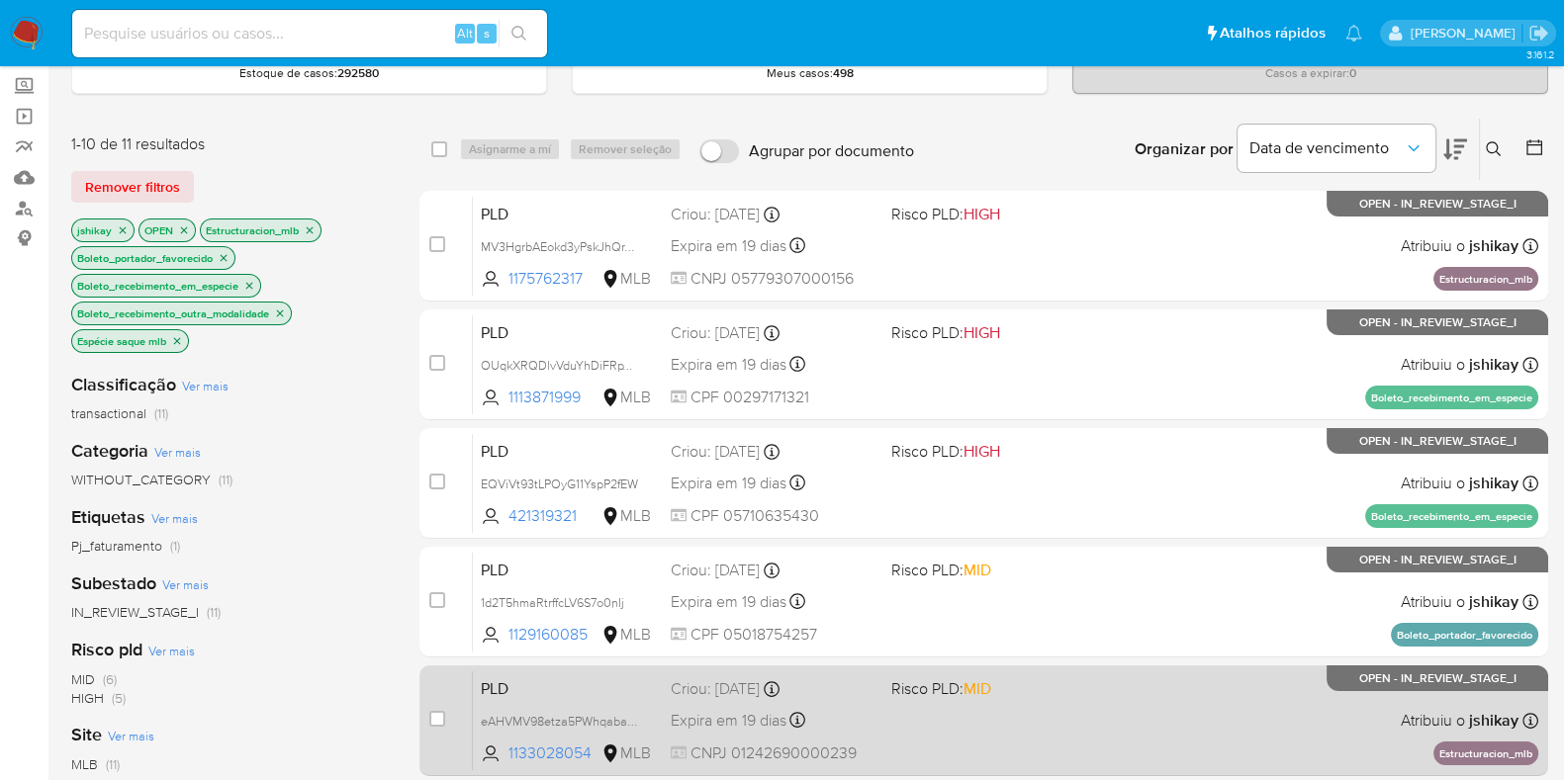
click at [1121, 674] on div "PLD eAHVMV98etza5PWhqabaHCyc 1133028054 MLB Risco PLD: MID Criou: 12/09/2025 Cr…" at bounding box center [1005, 721] width 1065 height 100
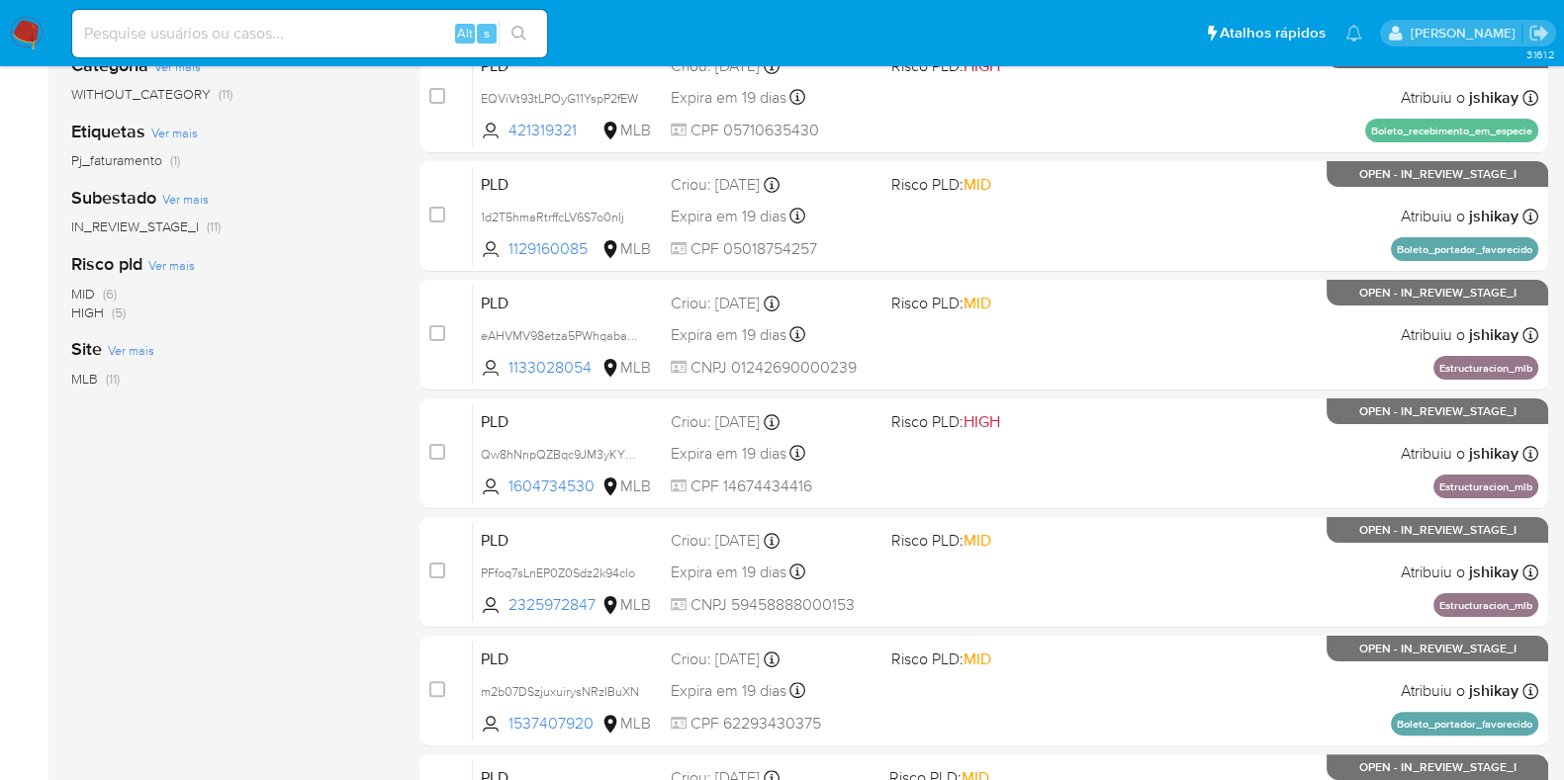
scroll to position [849, 0]
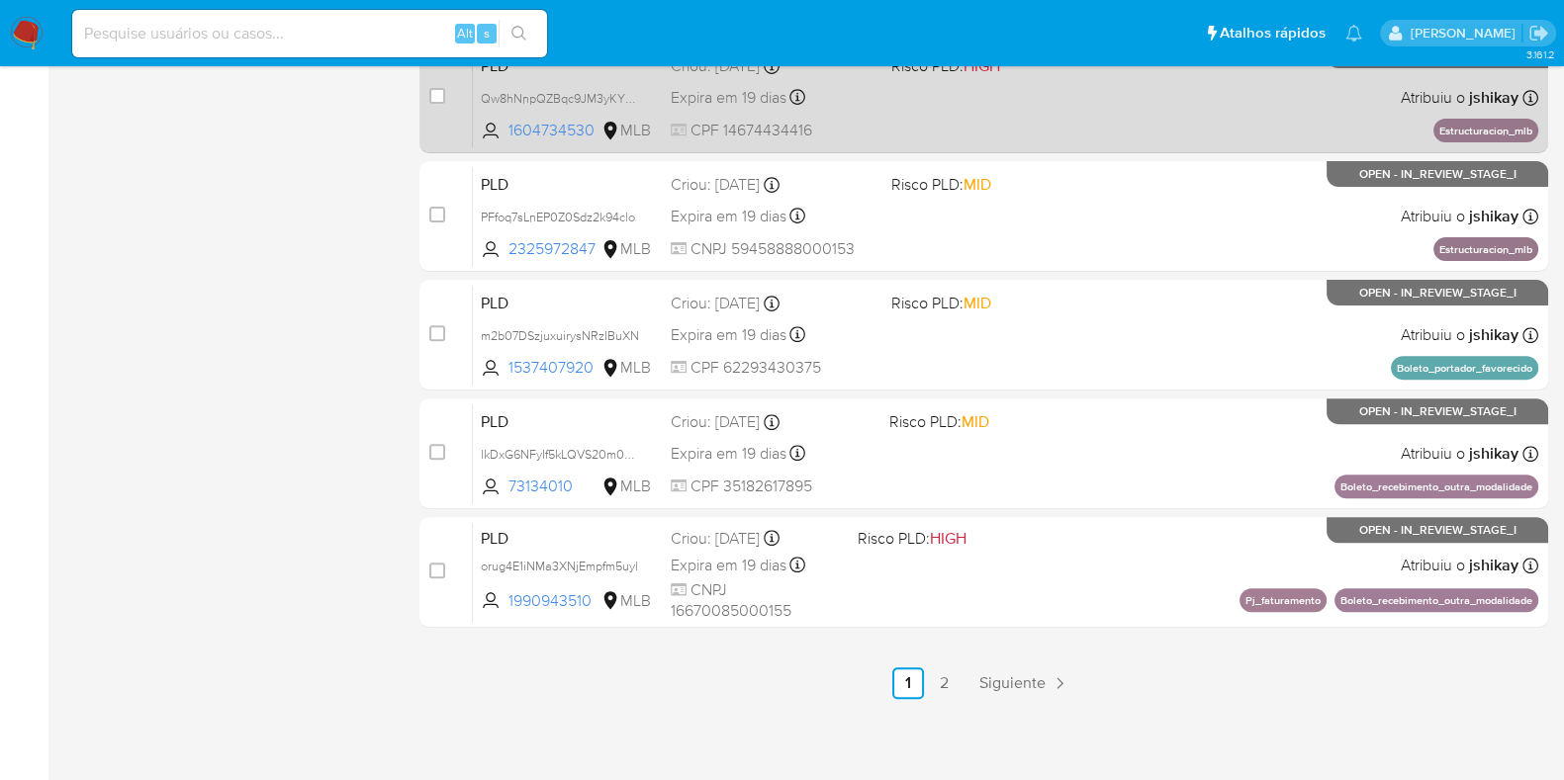
click at [1210, 126] on div "PLD Qw8hNnpQZBqc9JM3yKY5sepk 1604734530 MLB Risco PLD: HIGH Criou: 12/09/2025 C…" at bounding box center [1005, 97] width 1065 height 100
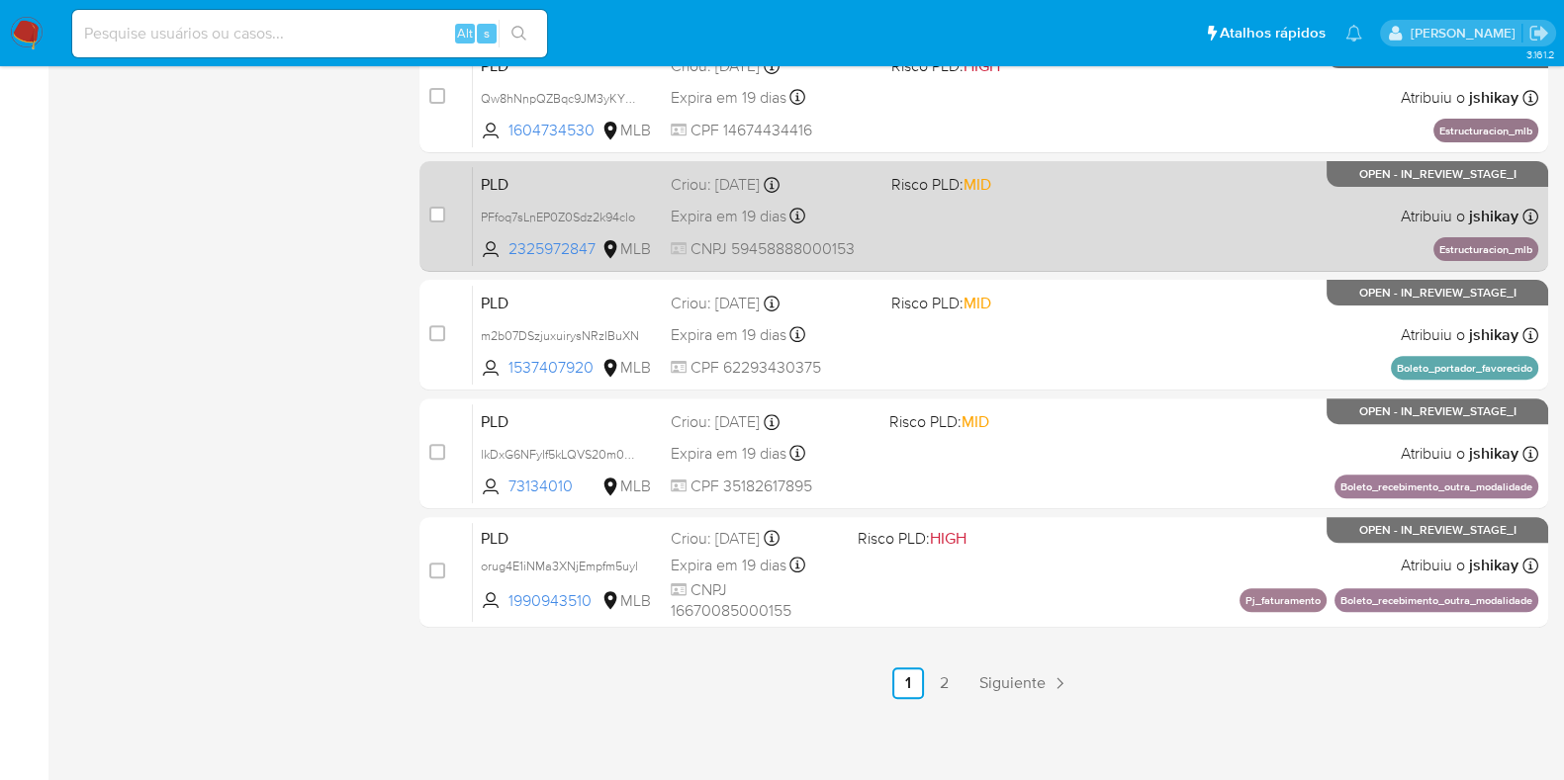
click at [1207, 186] on div "PLD PFfoq7sLnEP0Z0Sdz2k94clo 2325972847 MLB Risco PLD: MID Criou: 12/09/2025 Cr…" at bounding box center [1005, 216] width 1065 height 100
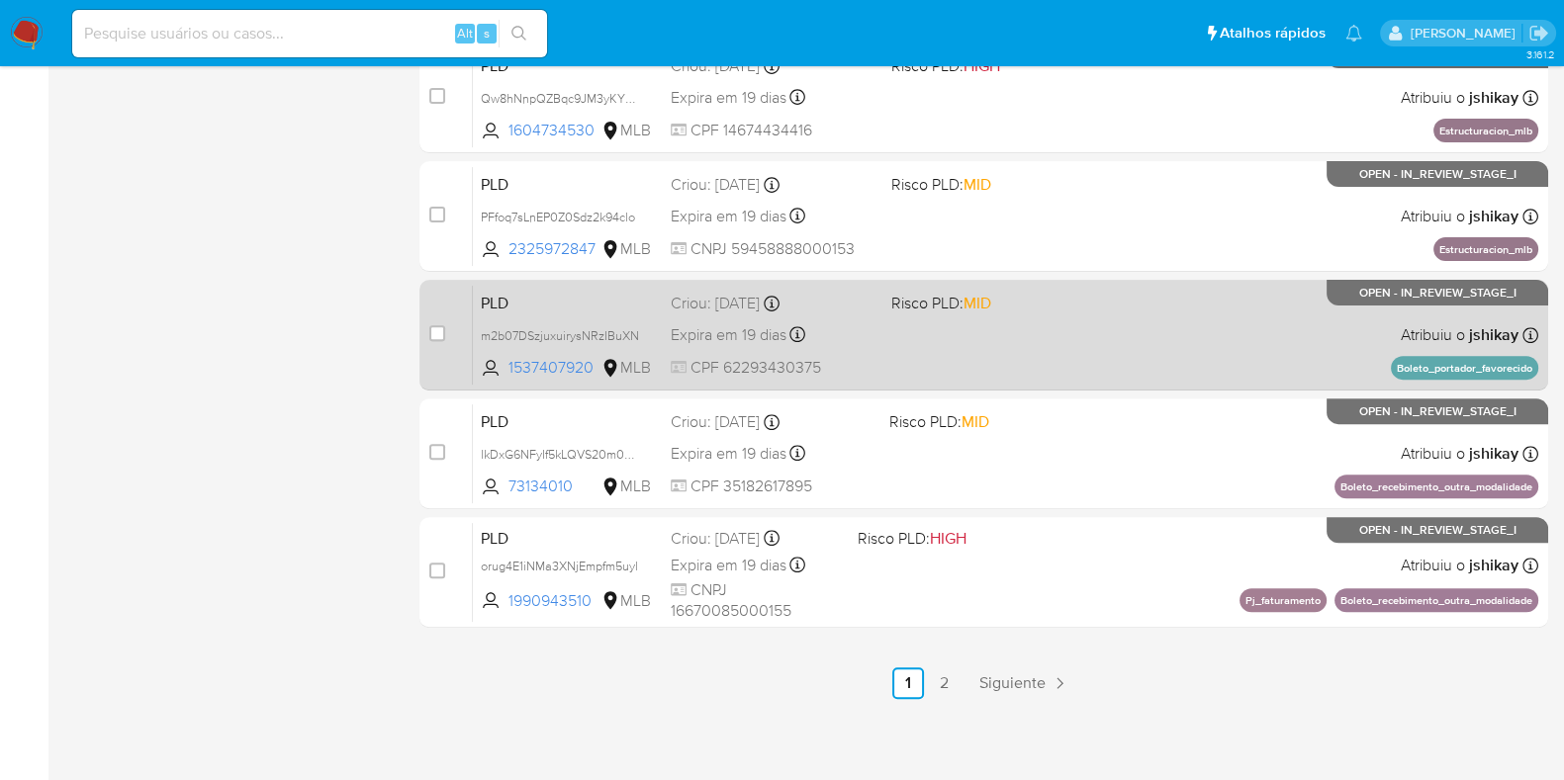
drag, startPoint x: 1200, startPoint y: 279, endPoint x: 1197, endPoint y: 294, distance: 15.1
click at [1200, 280] on div "case-item-checkbox Incapaz de atribuir o caso PLD m2b07DSzjuxuirysNRzIBuXN 1537…" at bounding box center [983, 335] width 1128 height 111
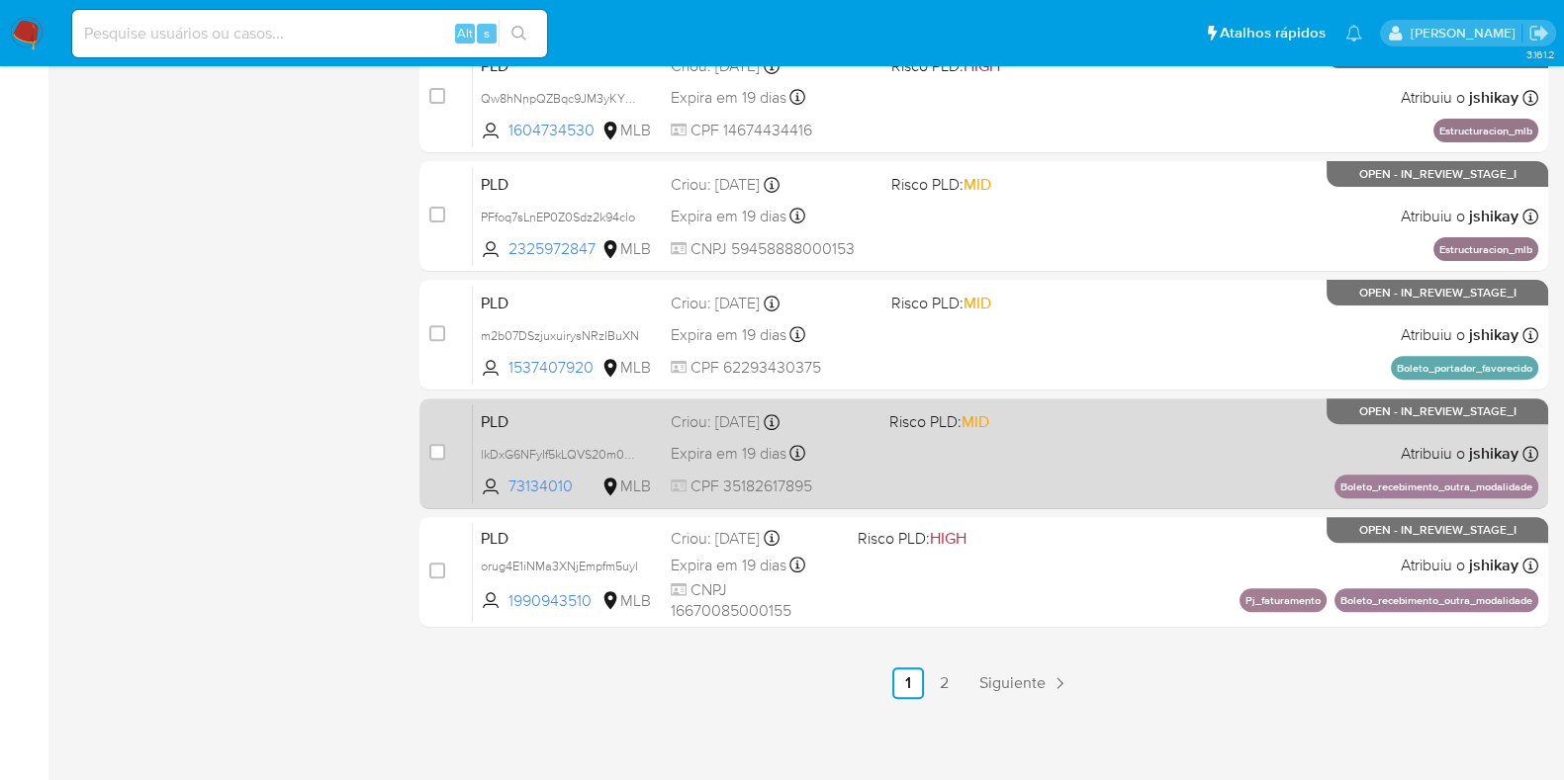
click at [1186, 425] on div "PLD lkDxG6NFyIf5kLQVS20m0QkE 73134010 MLB Risco PLD: MID Criou: 12/09/2025 Crio…" at bounding box center [1005, 453] width 1065 height 100
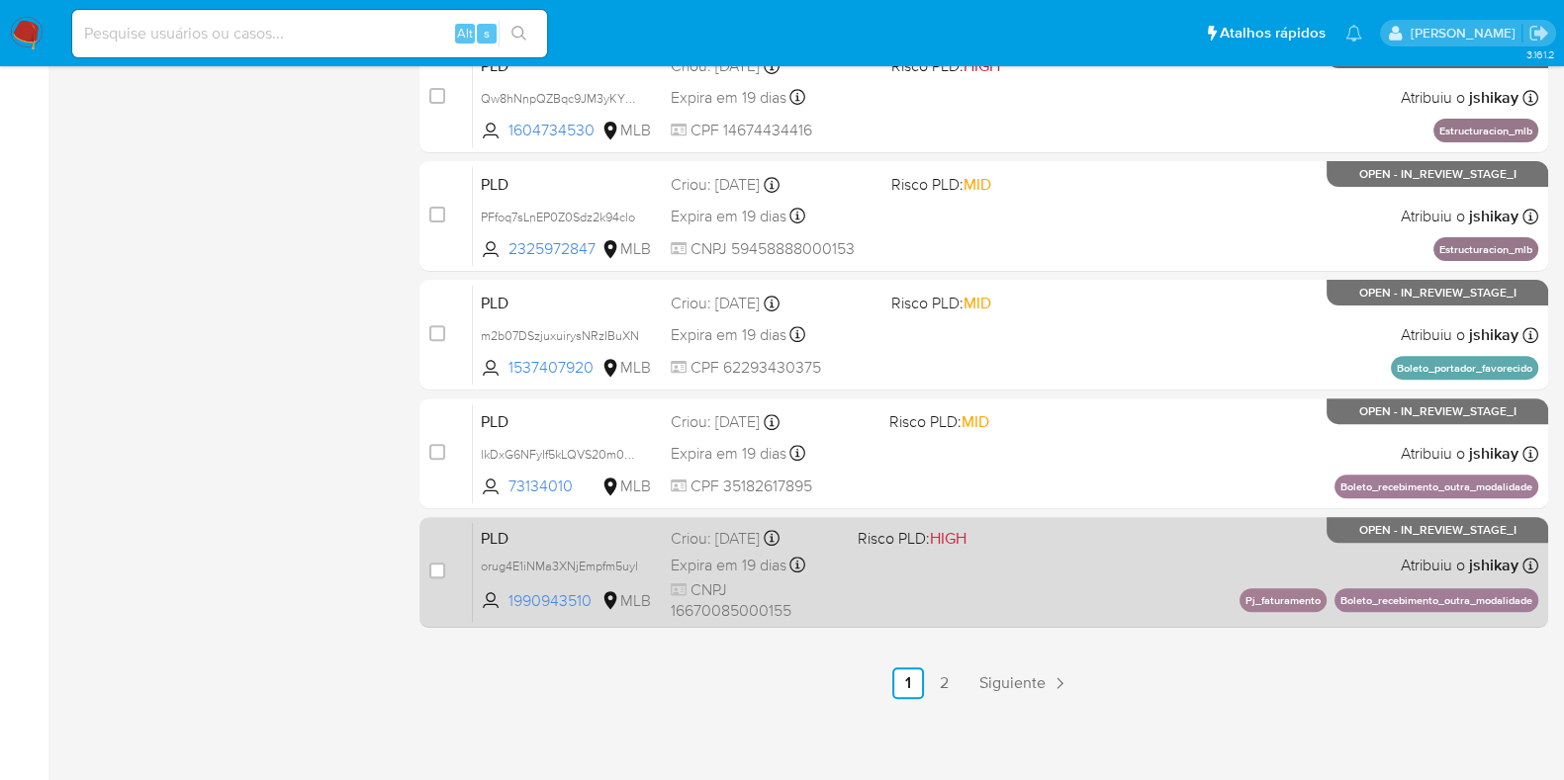
click at [1169, 536] on div "PLD orug4E1iNMa3XNjEmpfm5uyl 1990943510 MLB Risco PLD: HIGH Criou: 12/09/2025 C…" at bounding box center [1005, 572] width 1065 height 100
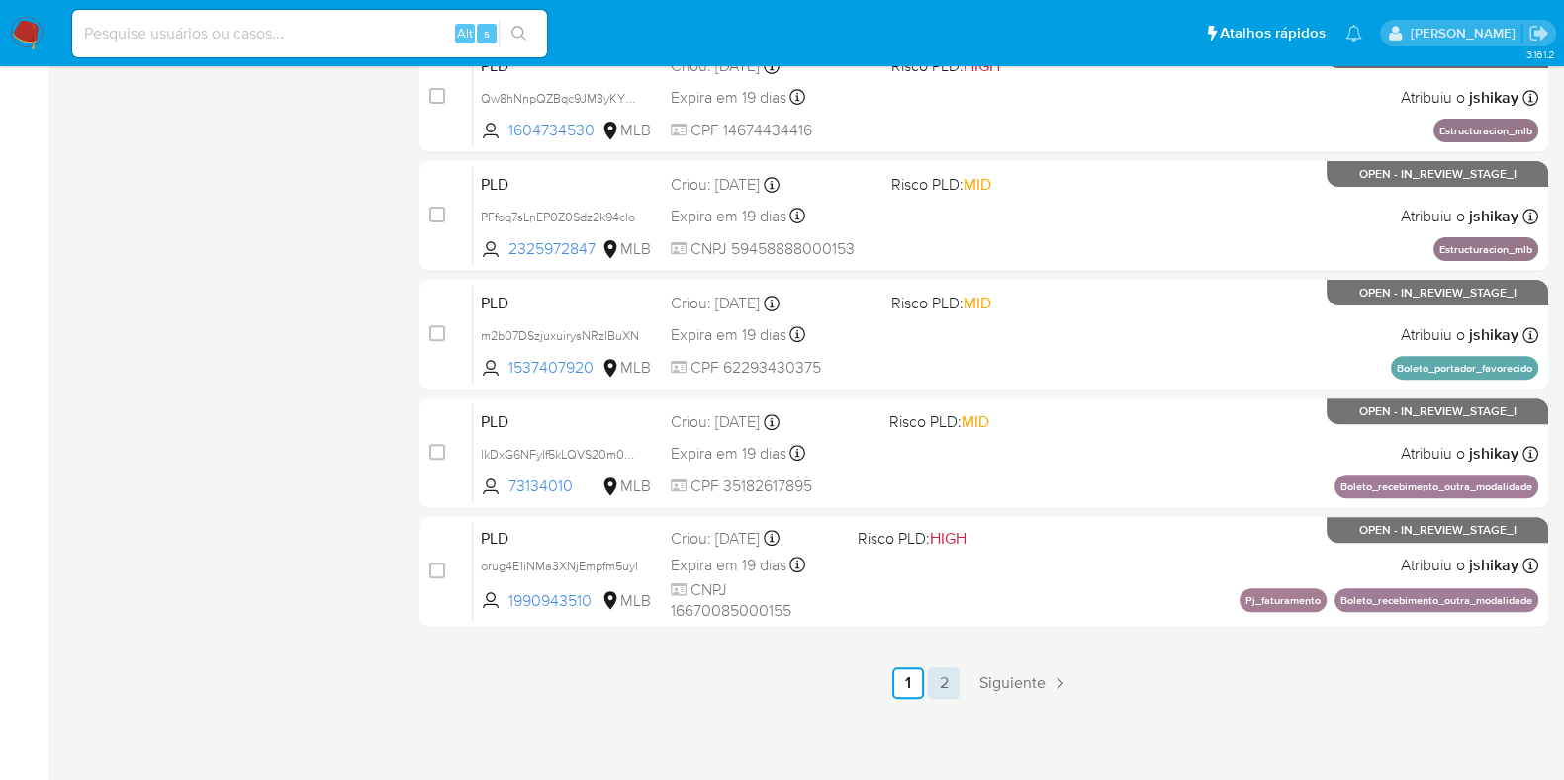
click at [957, 684] on link "2" at bounding box center [944, 684] width 32 height 32
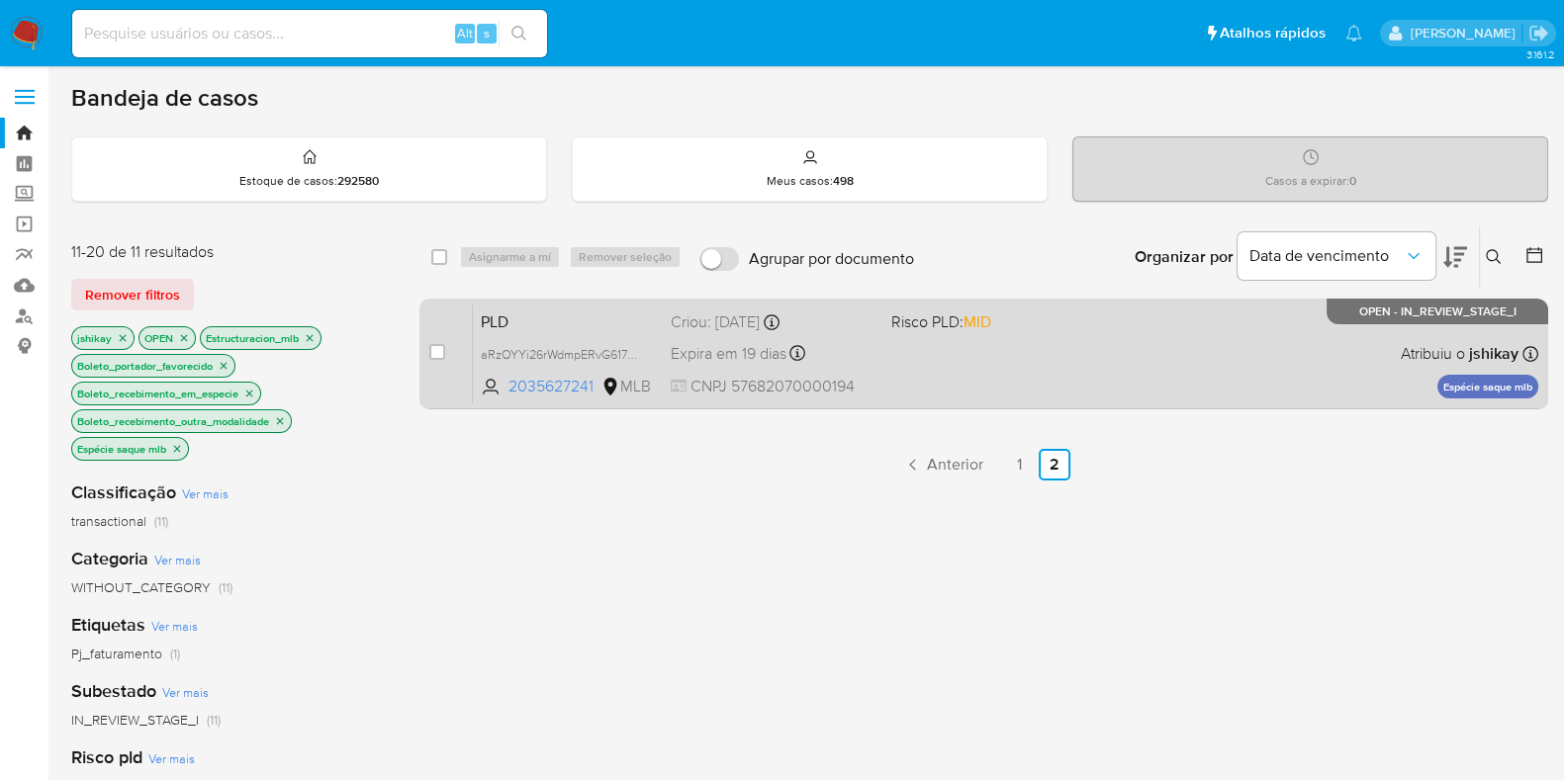
click at [778, 355] on span "Expira em 19 dias" at bounding box center [729, 354] width 116 height 22
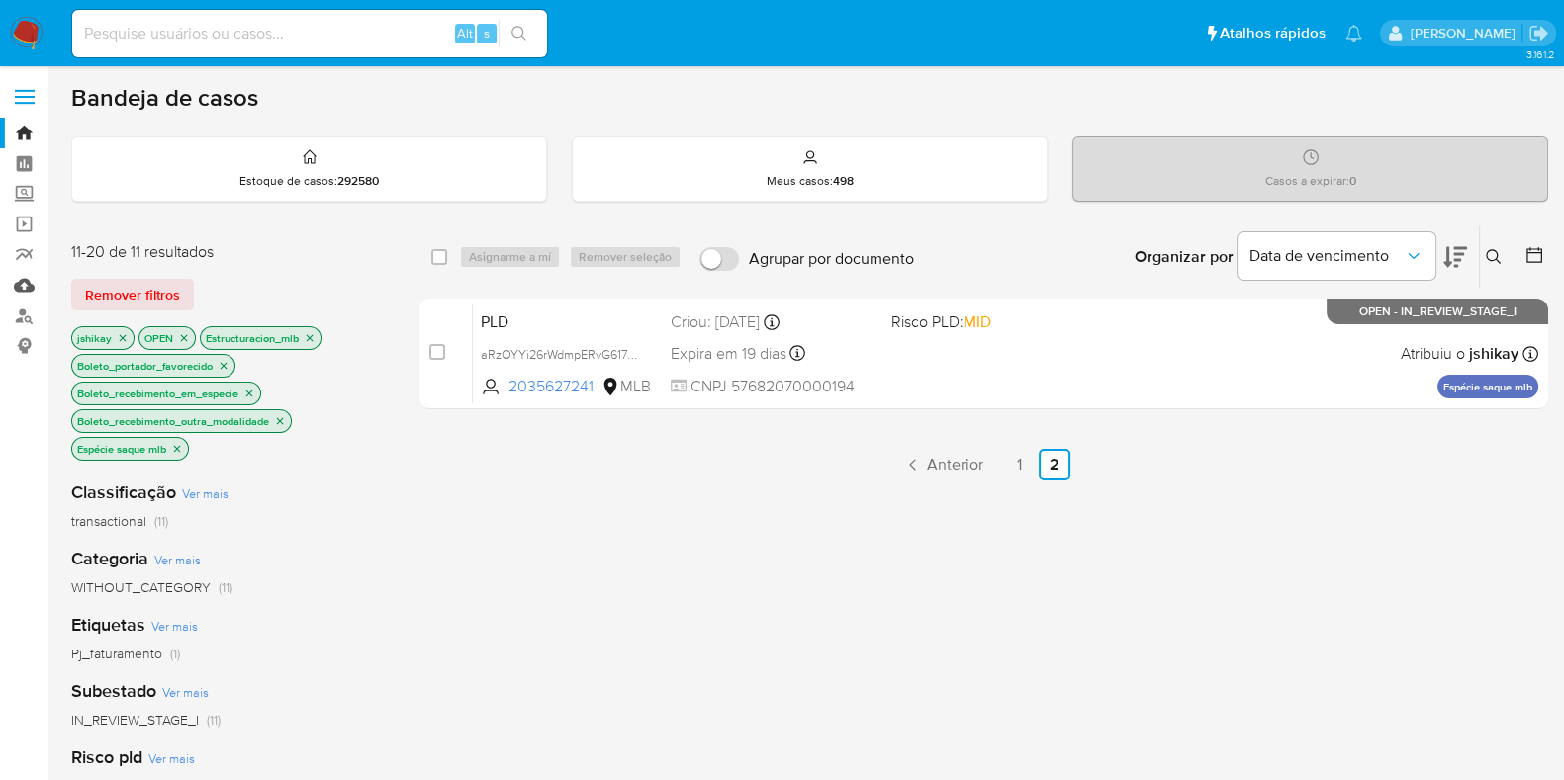
click at [21, 297] on link "Mulan" at bounding box center [117, 285] width 235 height 31
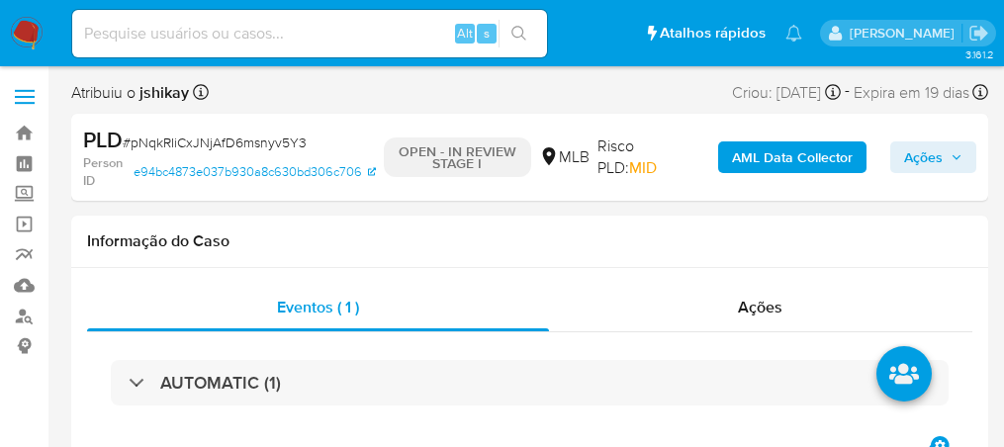
select select "10"
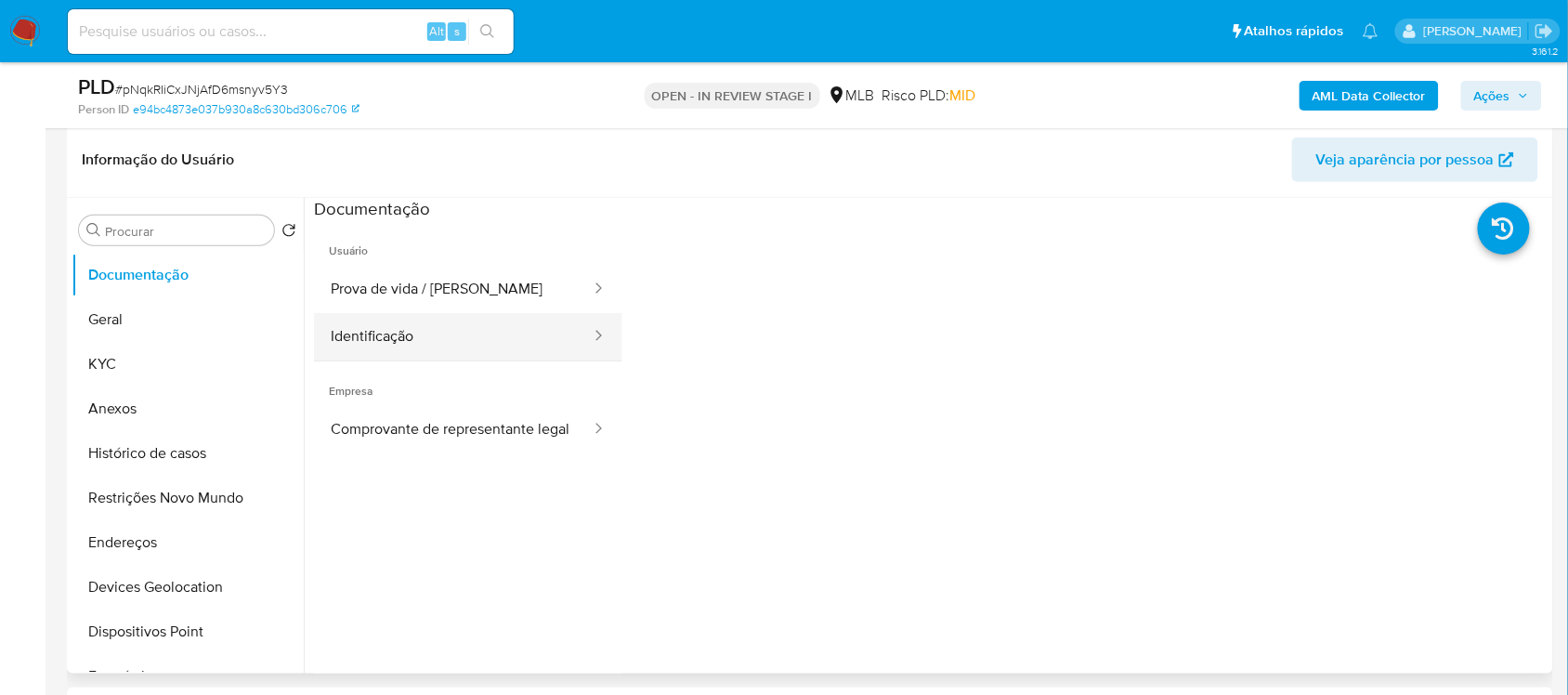
scroll to position [232, 0]
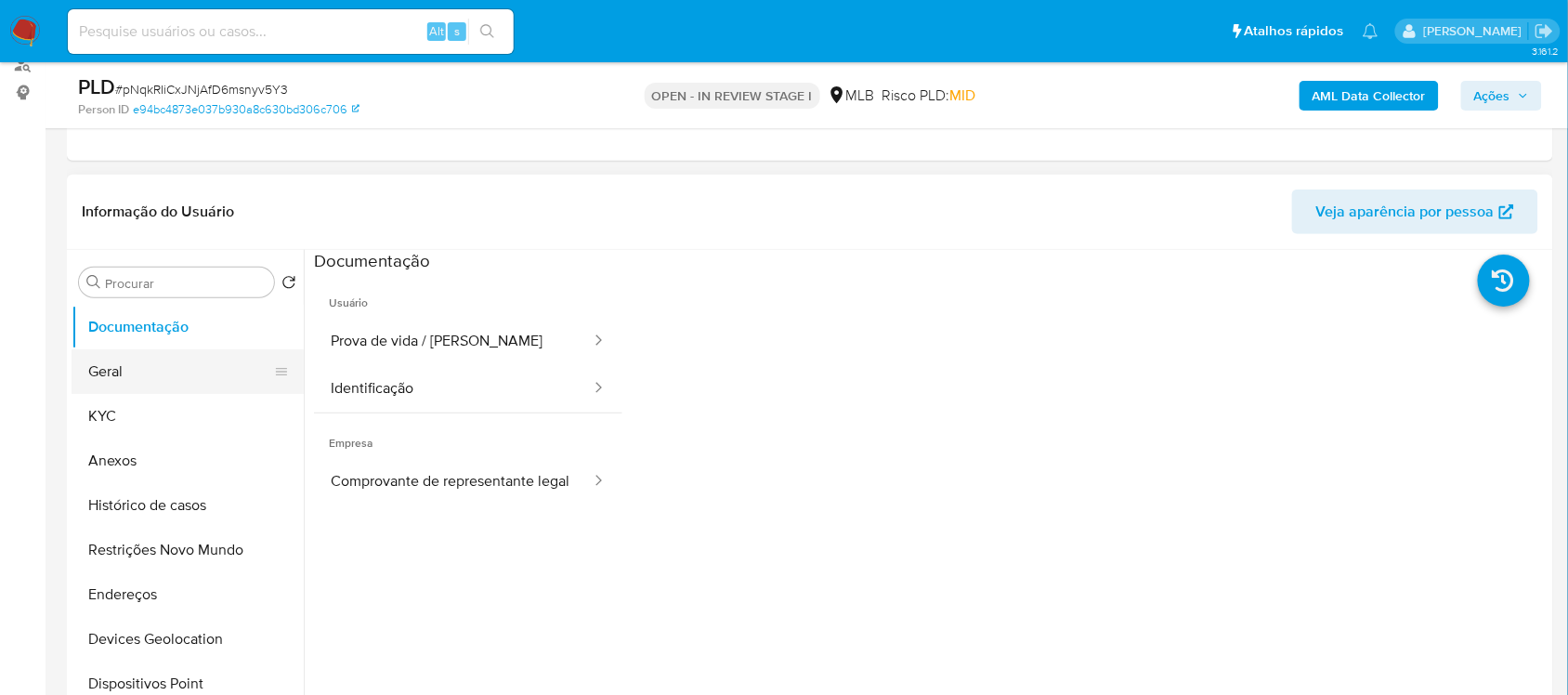
click at [173, 373] on button "Geral" at bounding box center [179, 371] width 217 height 44
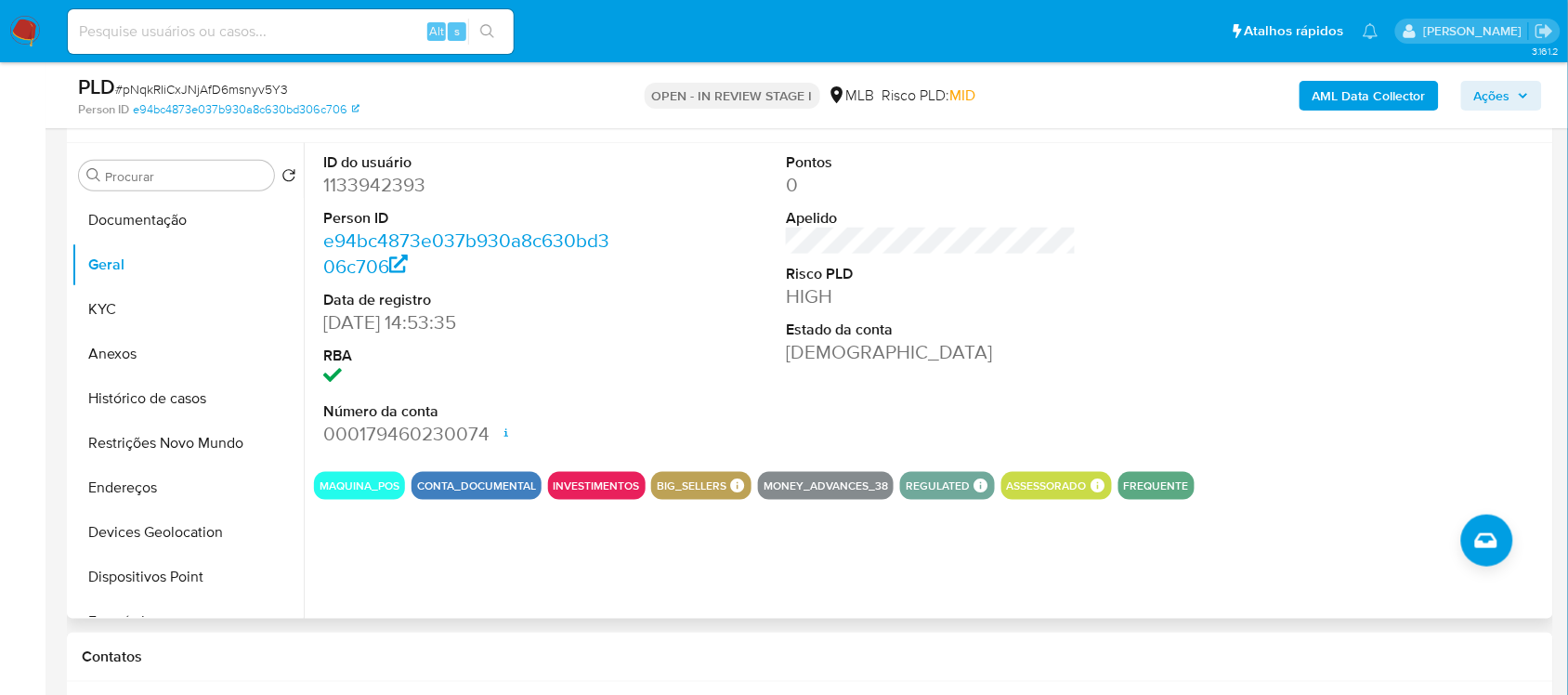
scroll to position [302, 0]
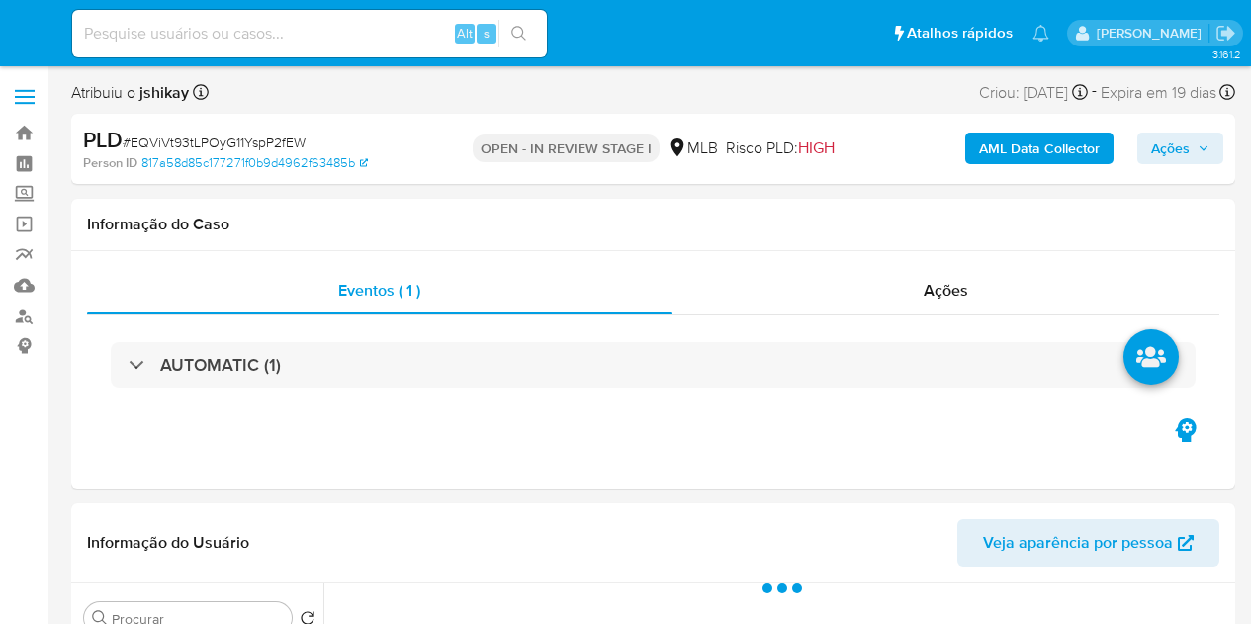
select select "10"
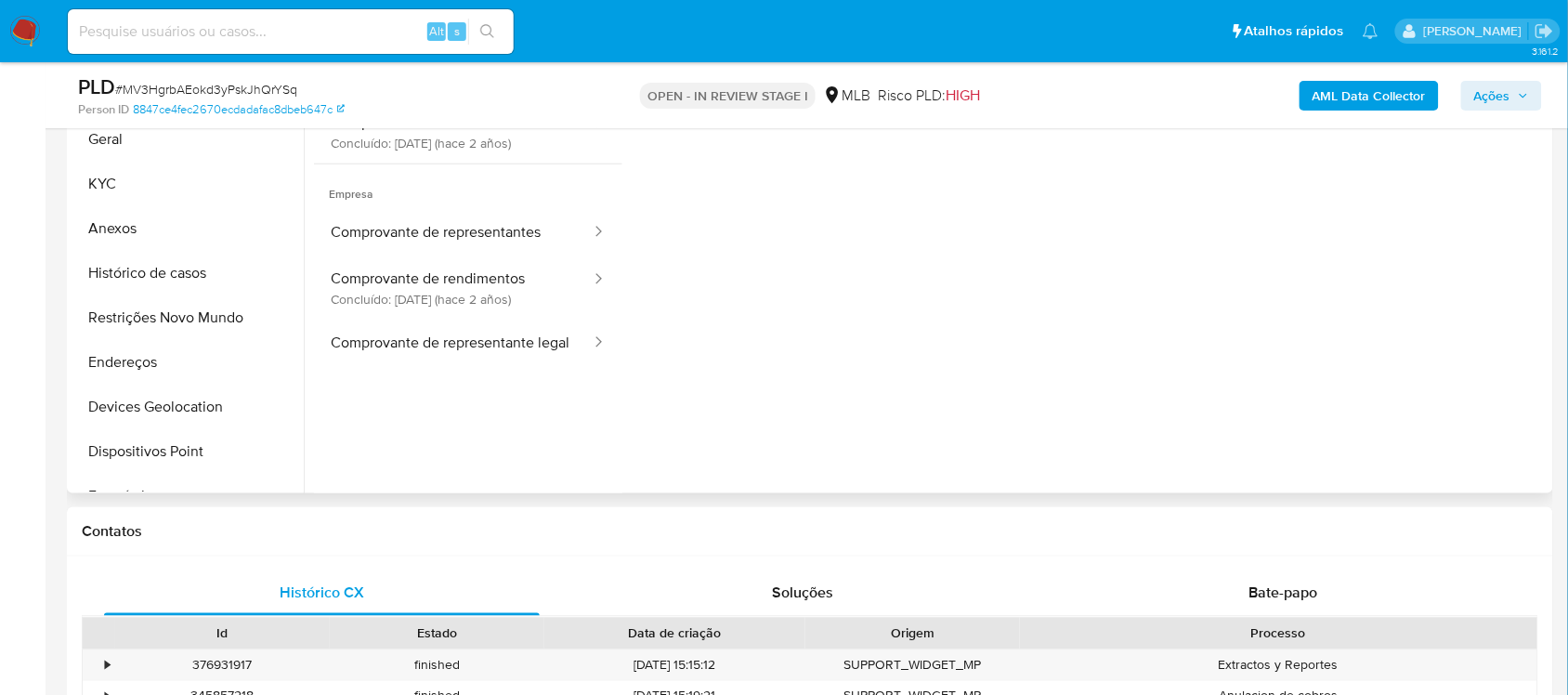
scroll to position [150, 0]
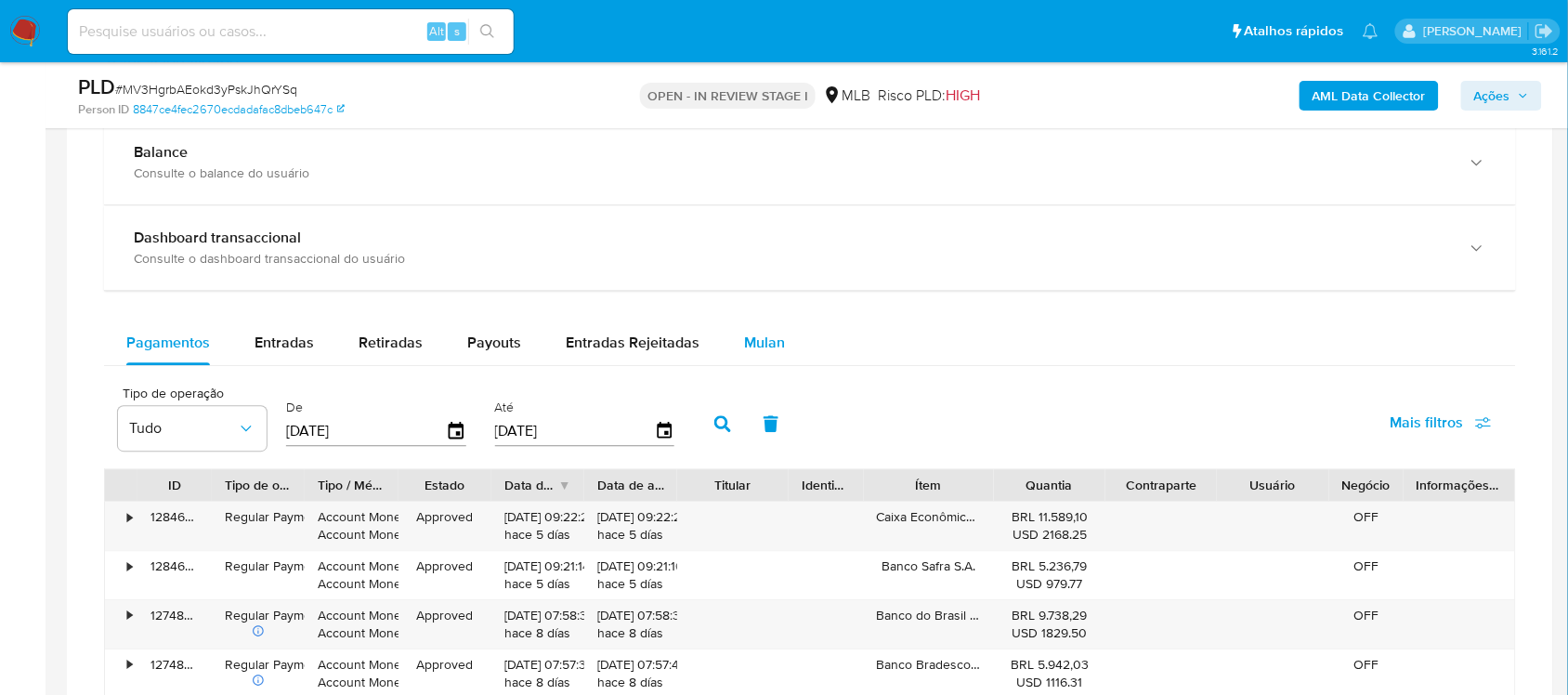
click at [774, 353] on span "Mulan" at bounding box center [765, 342] width 41 height 22
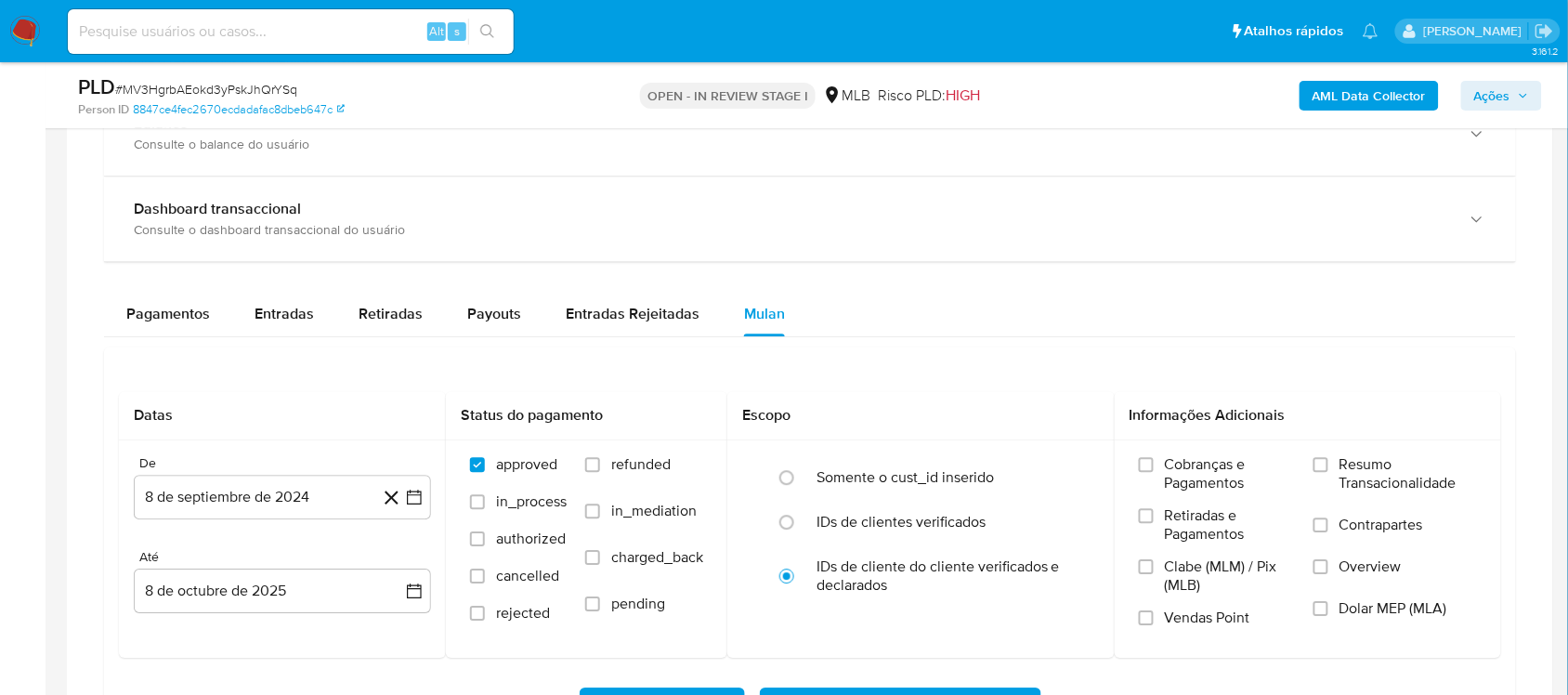
scroll to position [1509, 0]
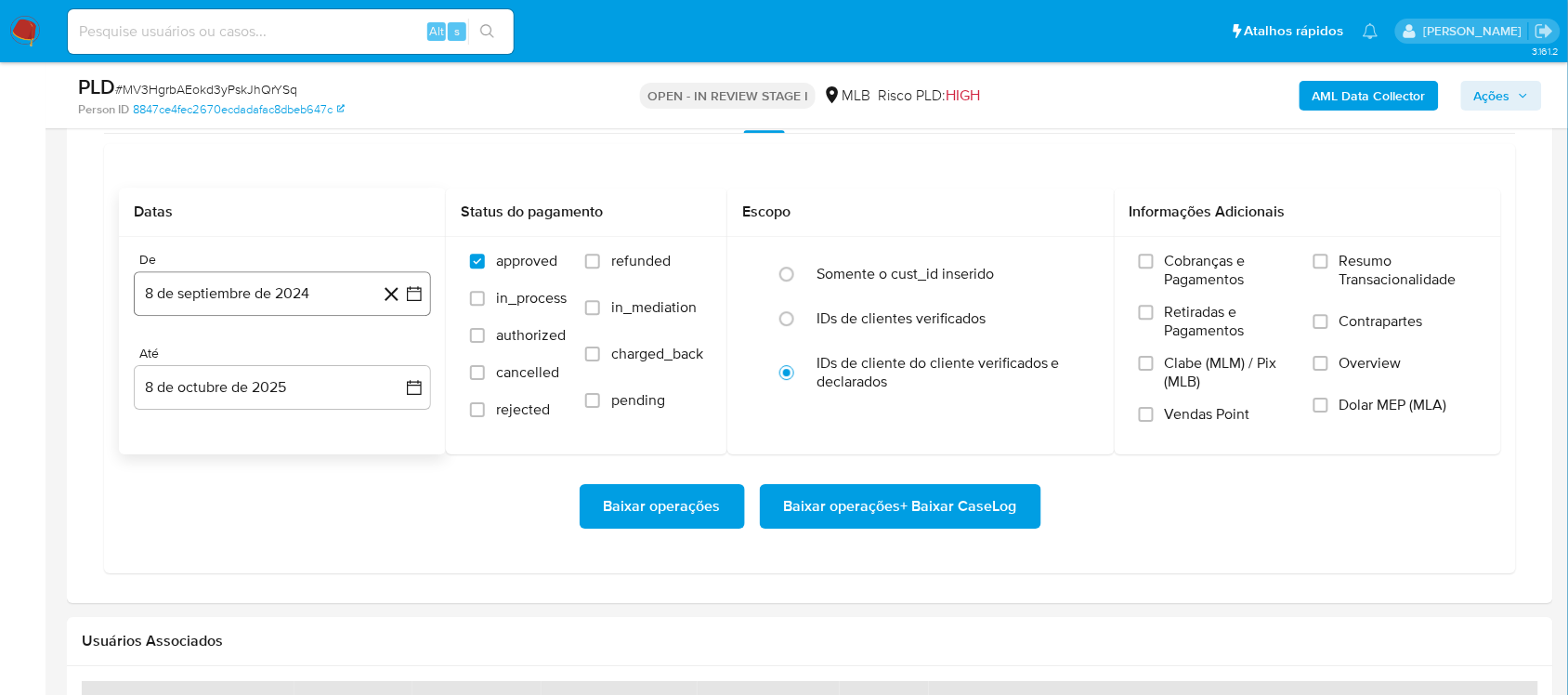
drag, startPoint x: 411, startPoint y: 285, endPoint x: 354, endPoint y: 307, distance: 61.1
click at [411, 286] on button "8 de septiembre de 2024" at bounding box center [282, 293] width 297 height 44
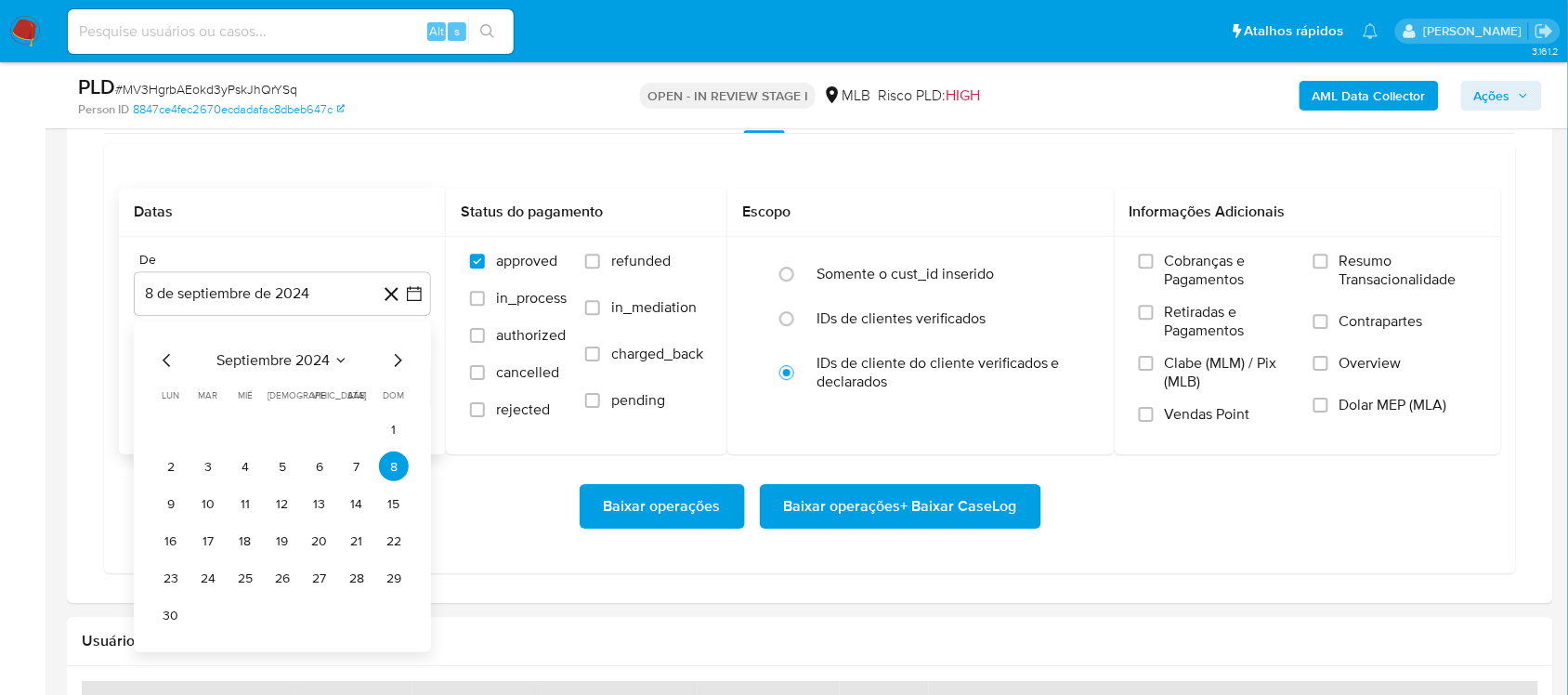
click at [274, 363] on span "septiembre 2024" at bounding box center [272, 361] width 114 height 19
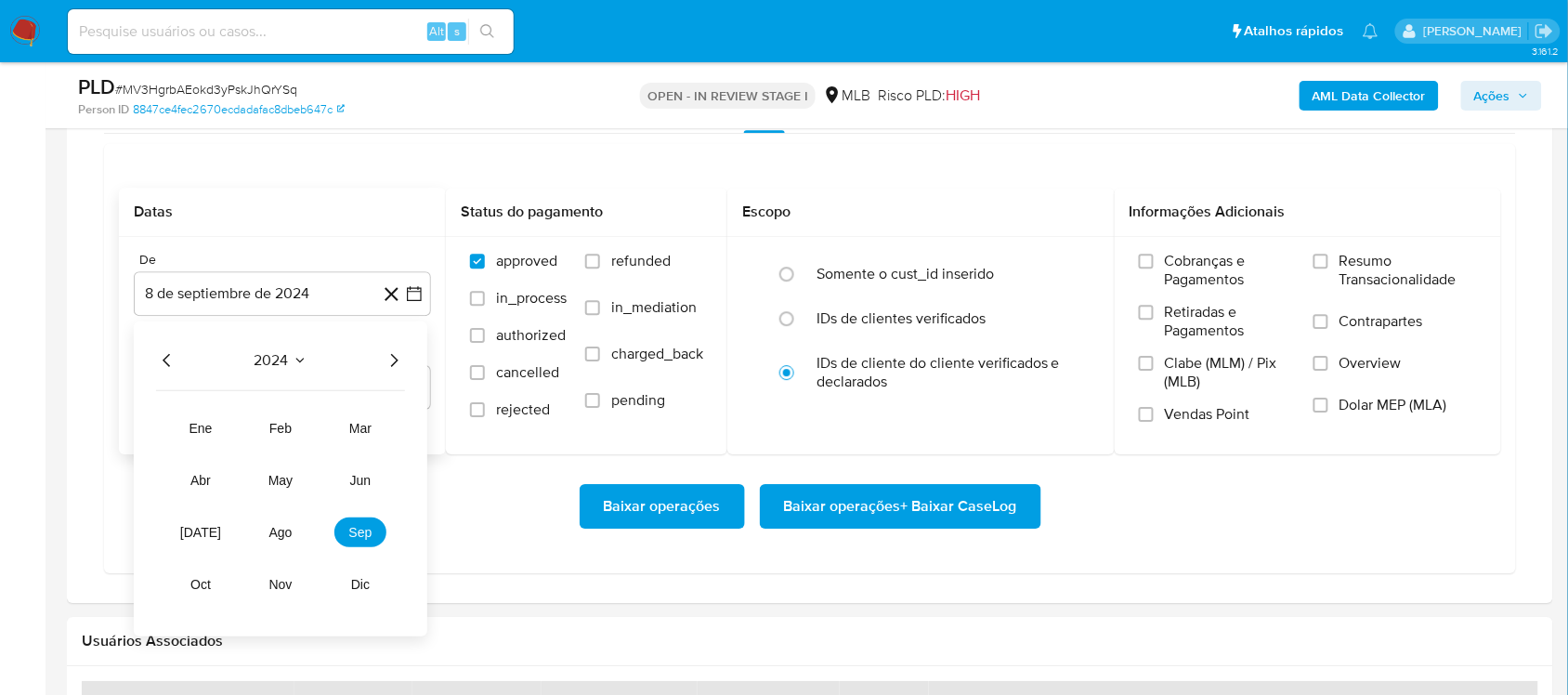
click at [404, 365] on icon "Año siguiente" at bounding box center [394, 361] width 23 height 23
click at [287, 523] on button "ago" at bounding box center [280, 533] width 52 height 30
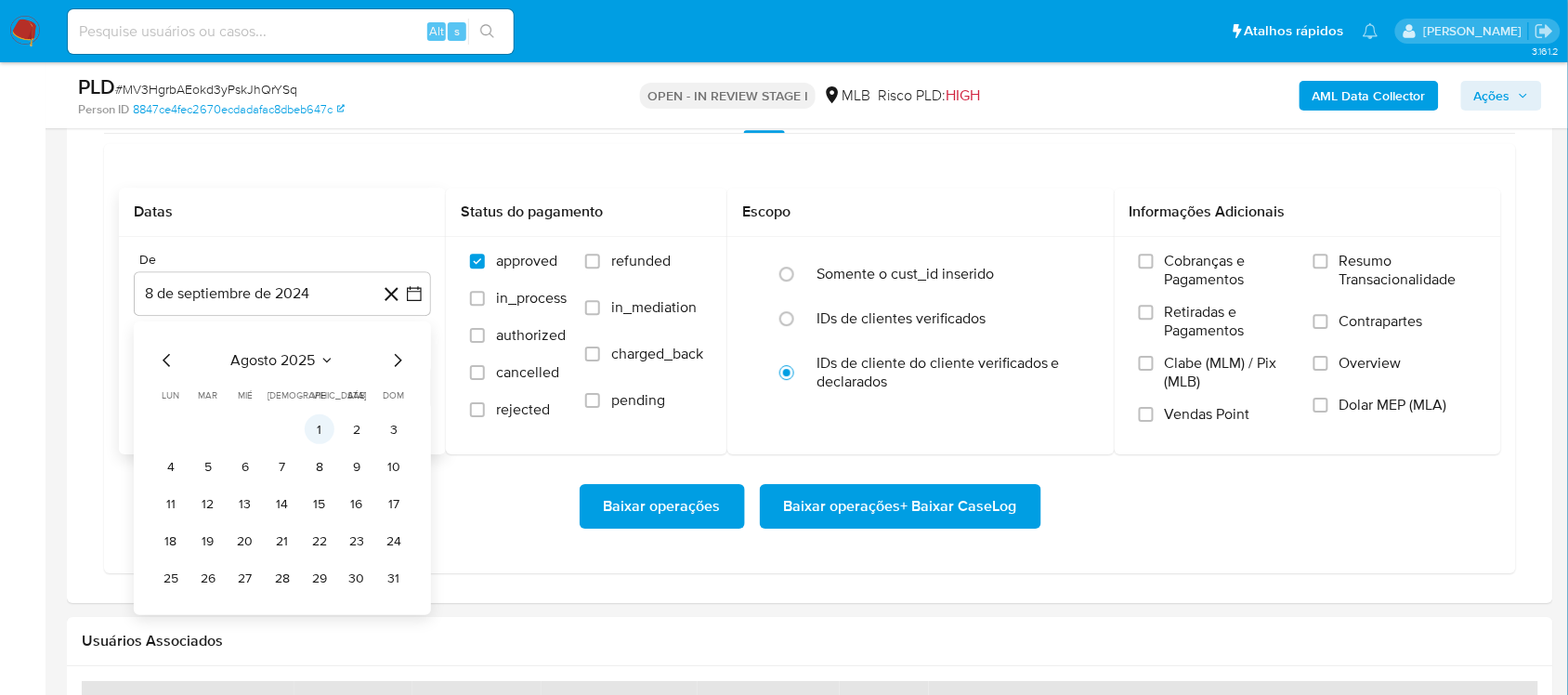
click at [323, 433] on button "1" at bounding box center [319, 429] width 30 height 30
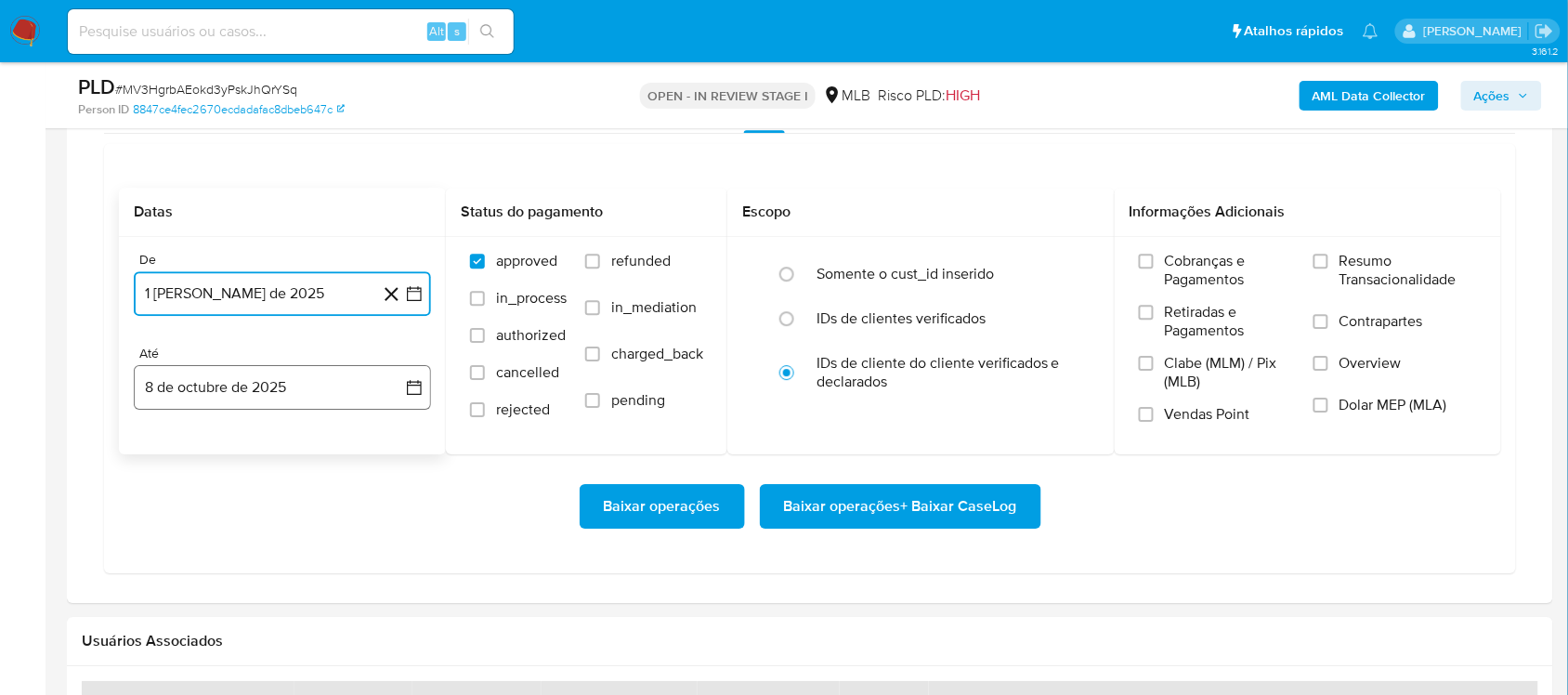
click at [418, 378] on button "8 de octubre de 2025" at bounding box center [282, 387] width 297 height 44
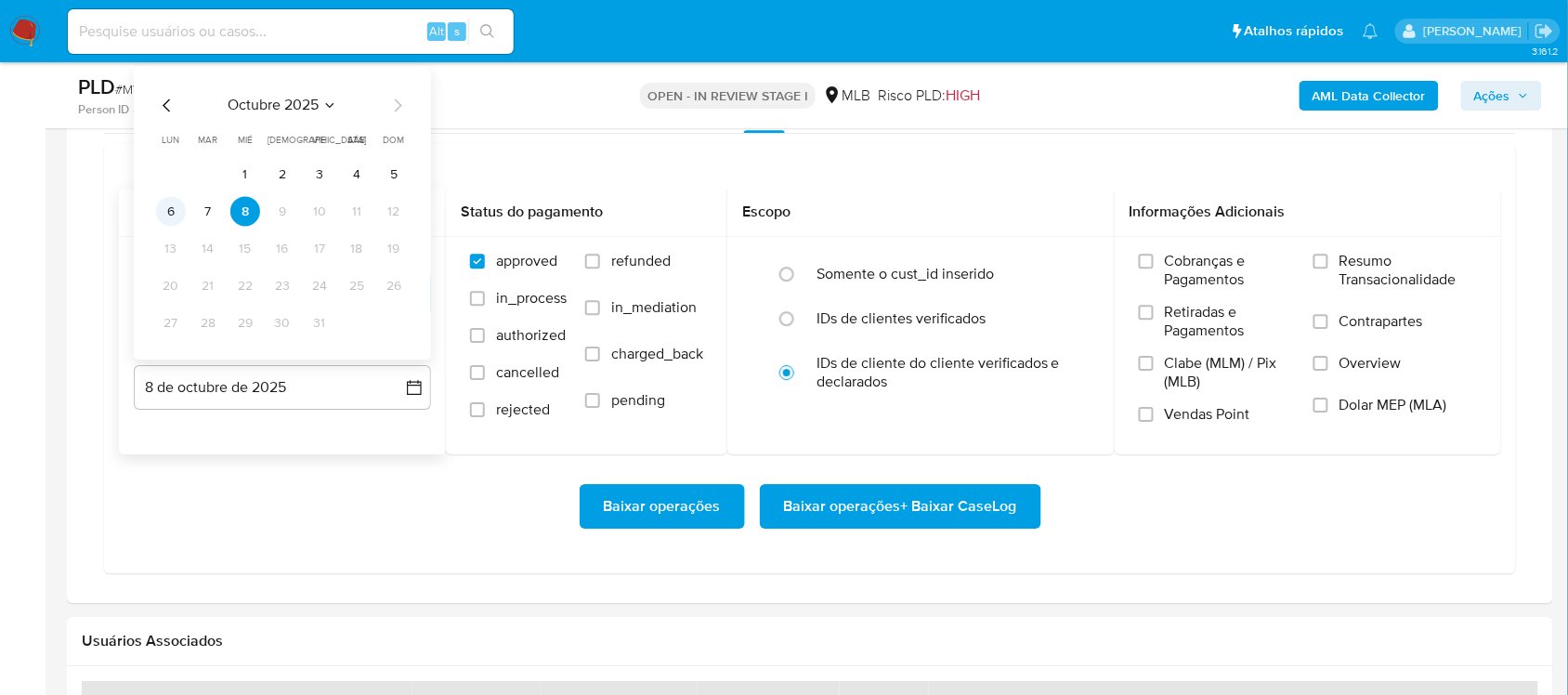
click at [167, 210] on button "6" at bounding box center [171, 212] width 30 height 30
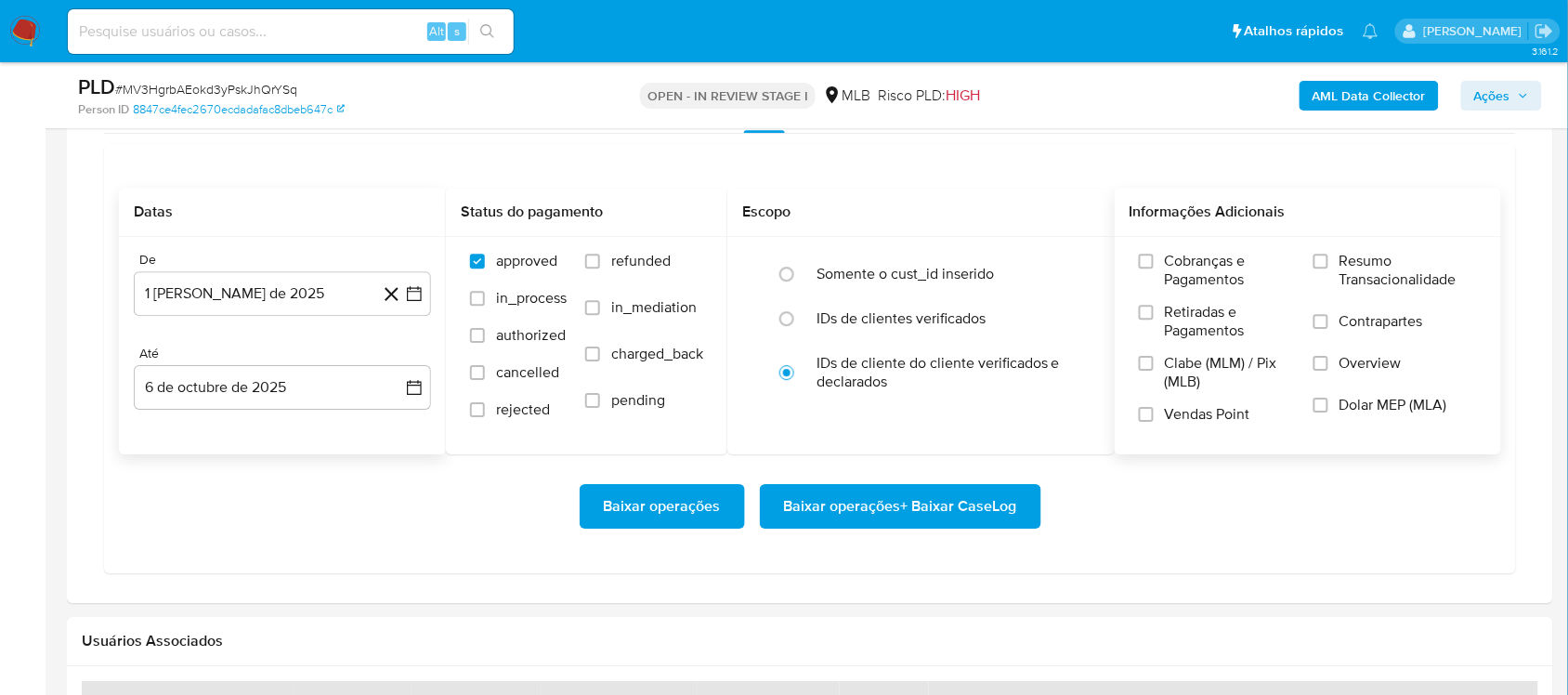
click at [1174, 270] on span "Resumo Transacionalidade" at bounding box center [1408, 270] width 137 height 38
click at [1174, 269] on input "Resumo Transacionalidade" at bounding box center [1321, 261] width 15 height 15
click at [842, 516] on span "Baixar operações + Baixar CaseLog" at bounding box center [901, 506] width 233 height 41
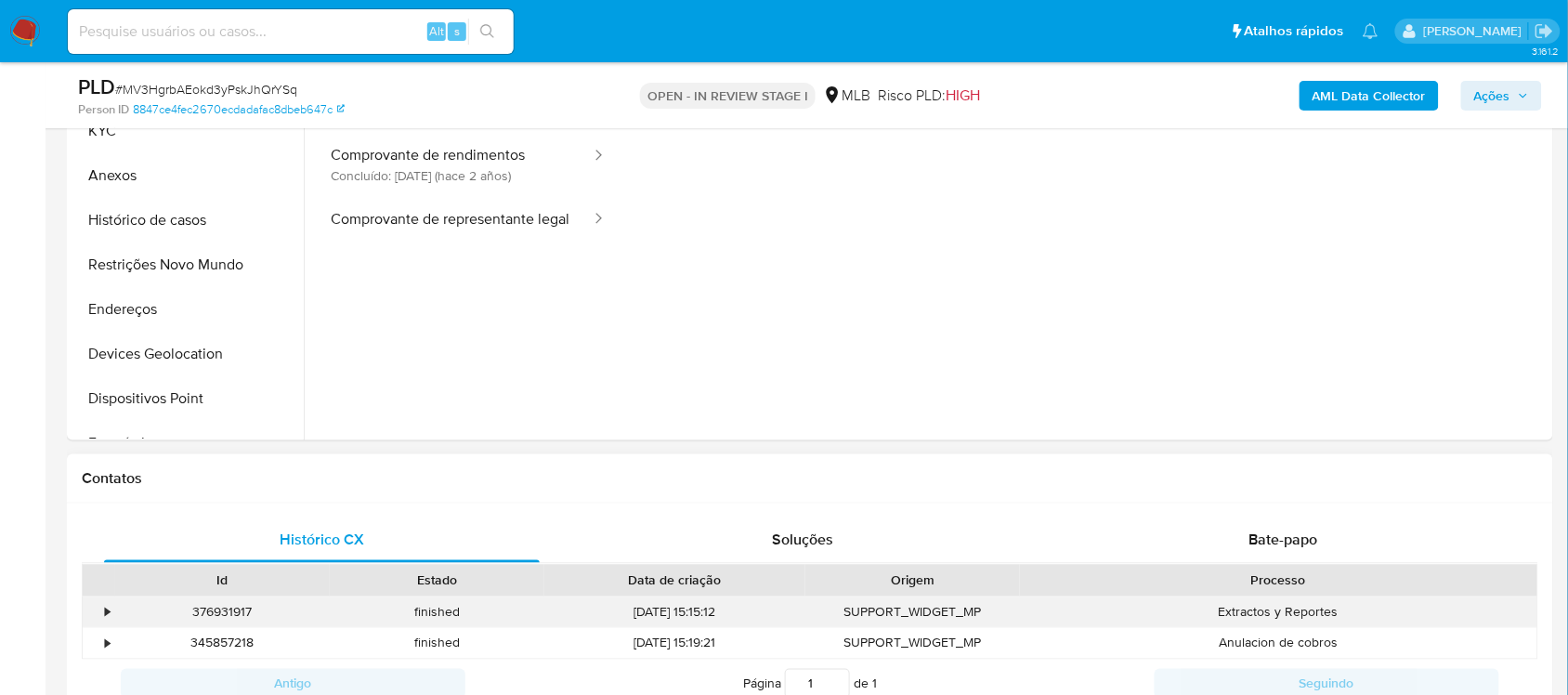
scroll to position [348, 0]
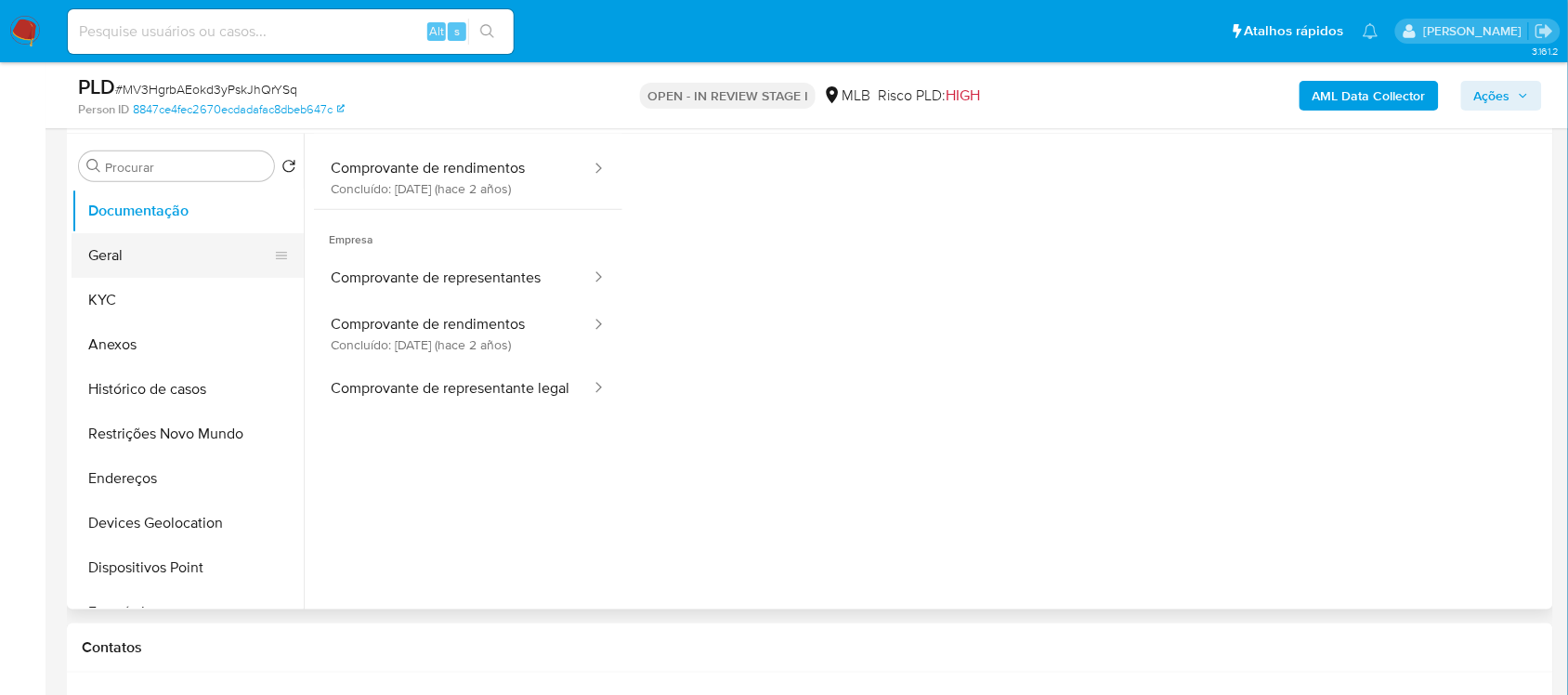
click at [203, 246] on button "Geral" at bounding box center [179, 255] width 217 height 44
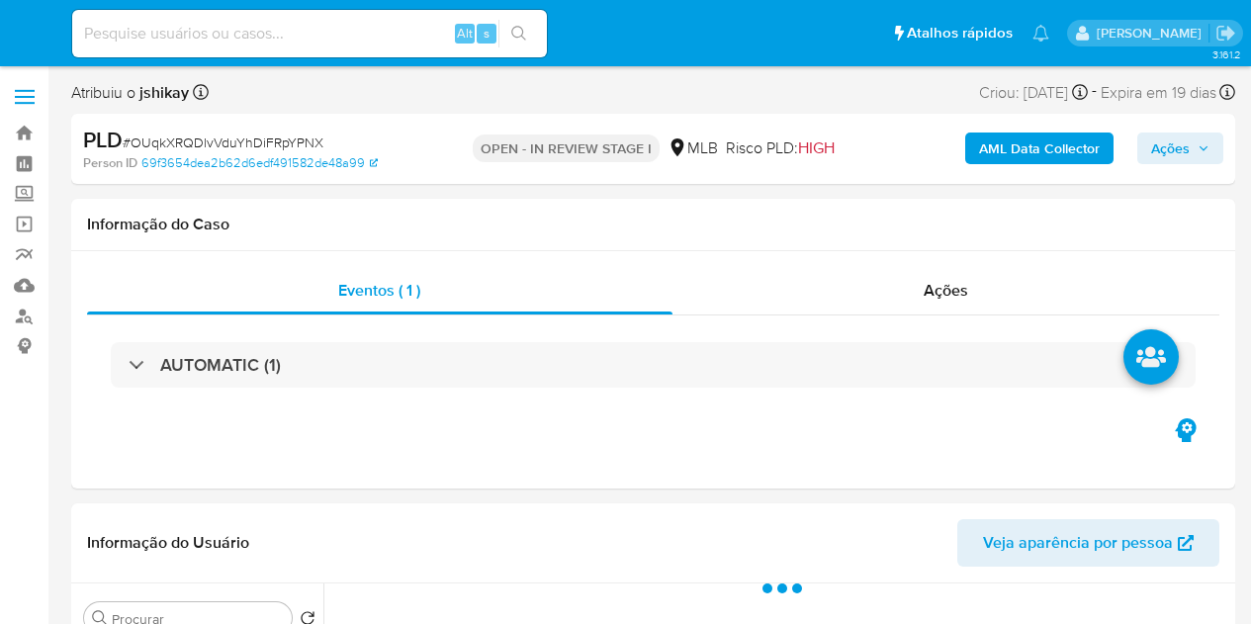
select select "10"
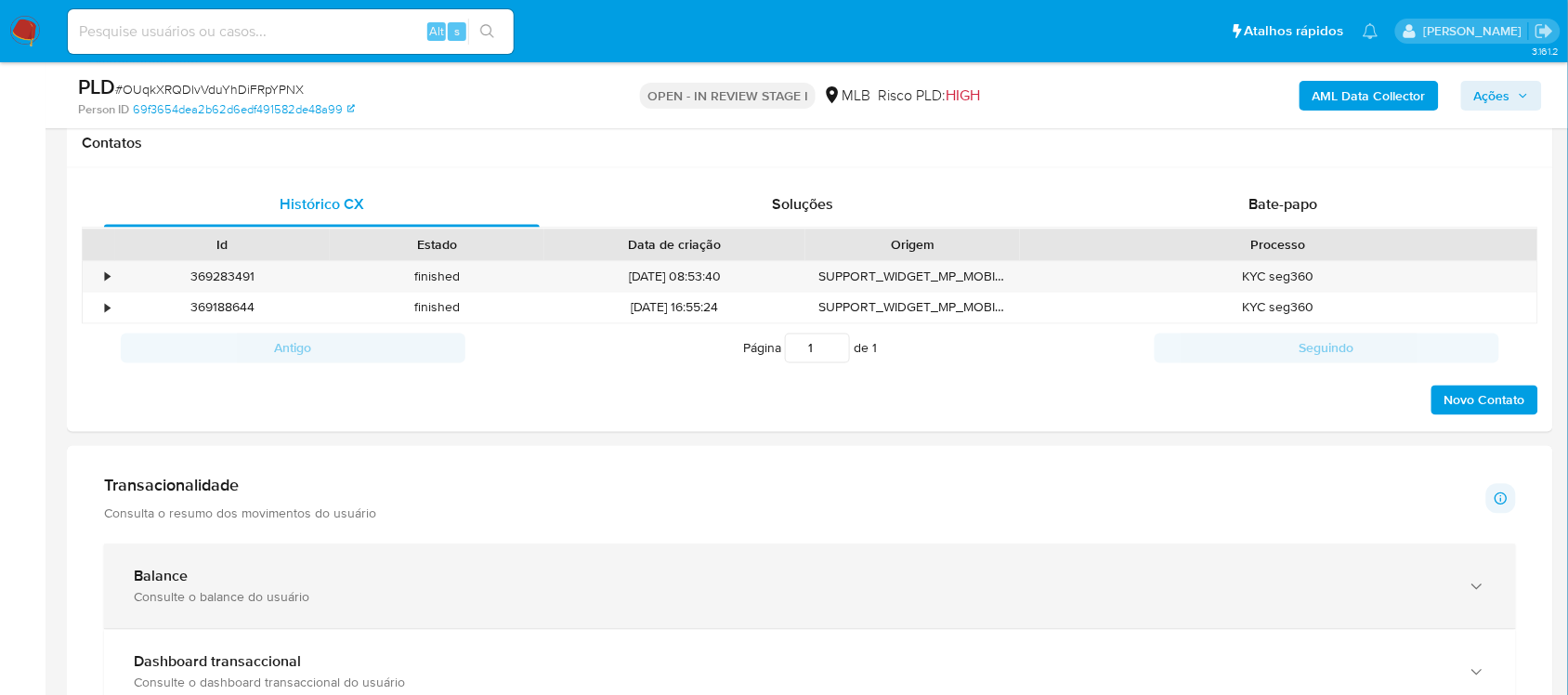
scroll to position [1161, 0]
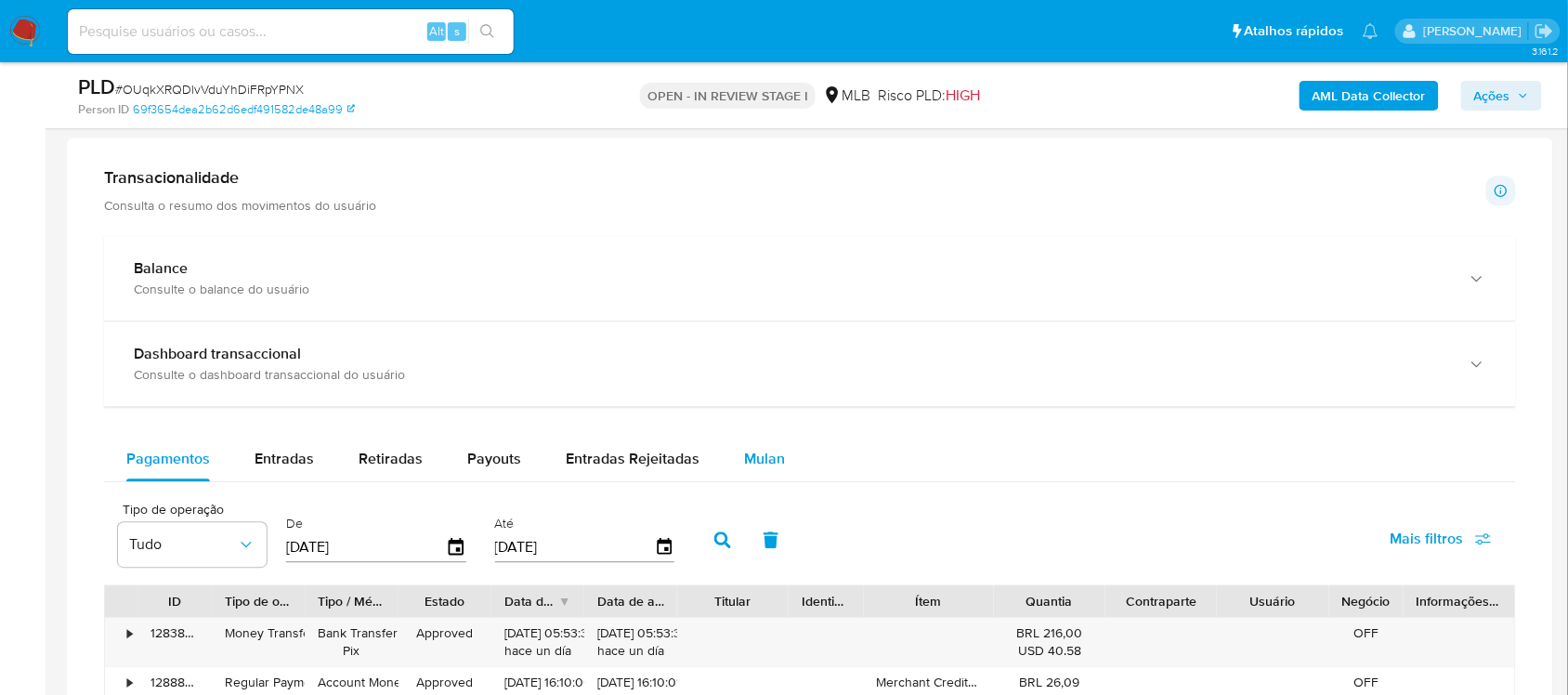
click at [764, 462] on span "Mulan" at bounding box center [765, 458] width 41 height 22
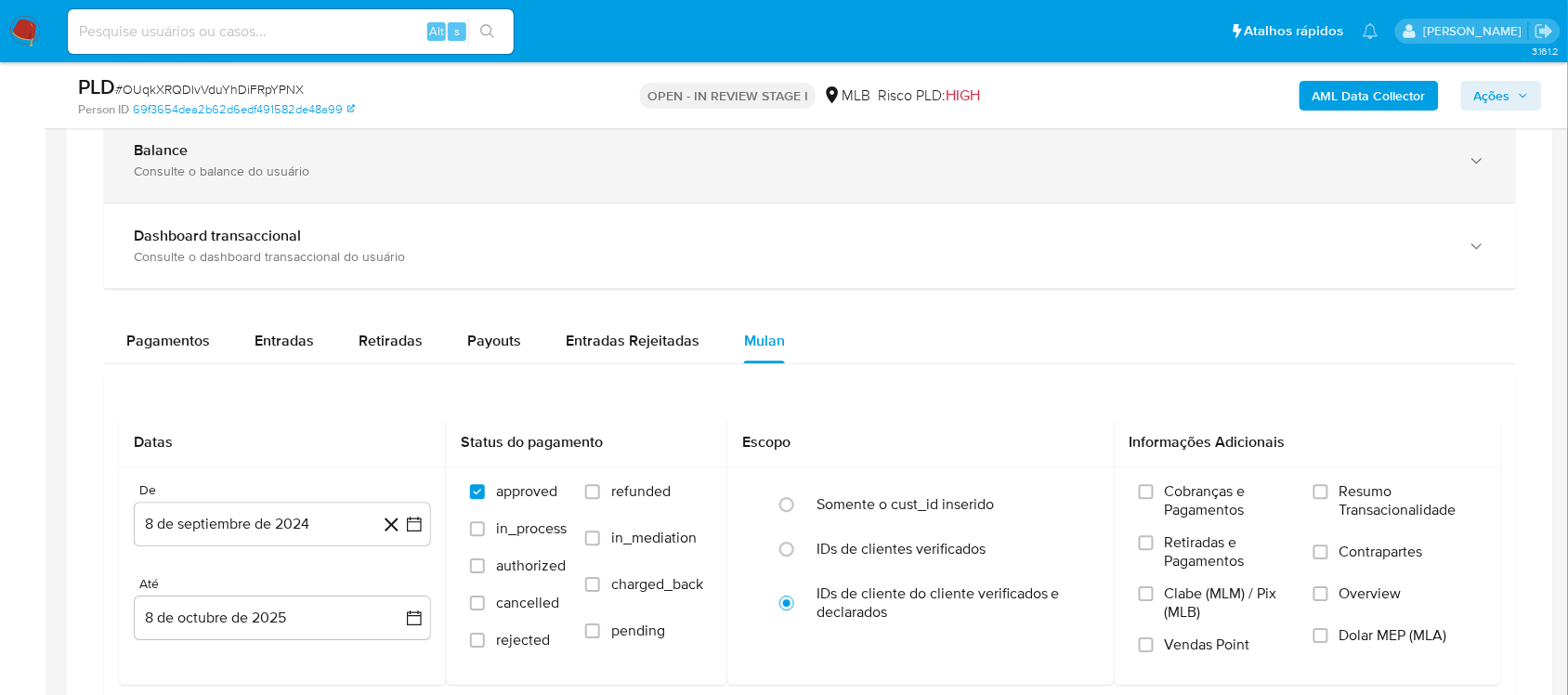
scroll to position [1509, 0]
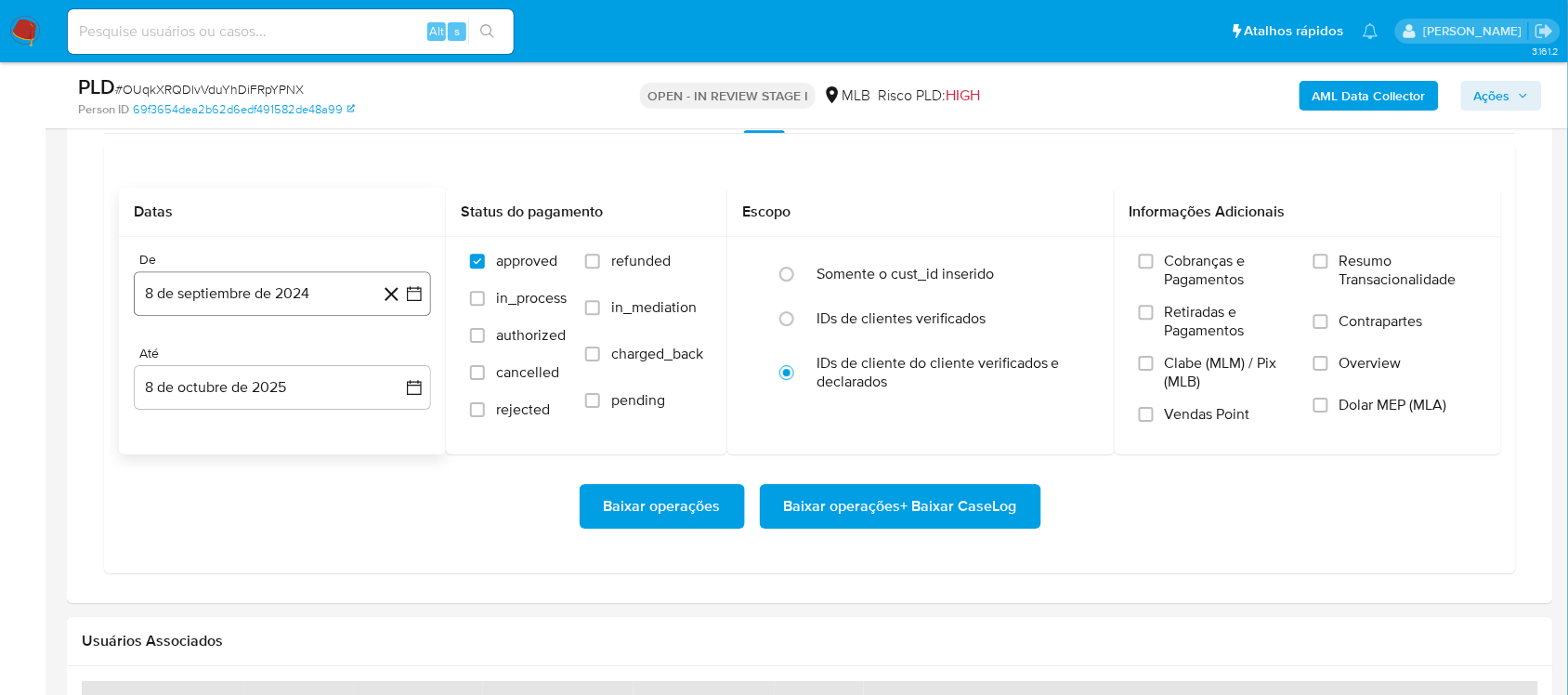
click at [415, 289] on icon "button" at bounding box center [414, 294] width 19 height 19
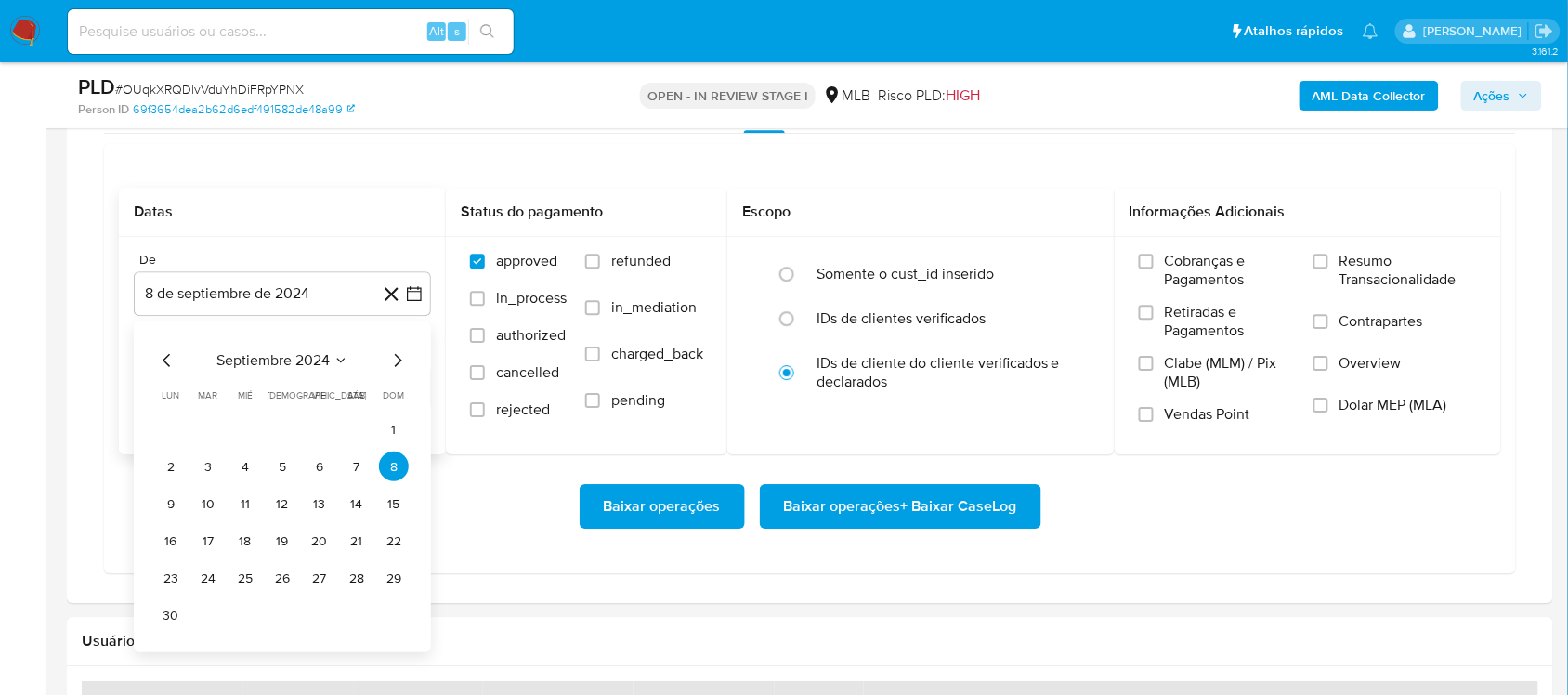
click at [326, 363] on span "septiembre 2024" at bounding box center [272, 361] width 114 height 19
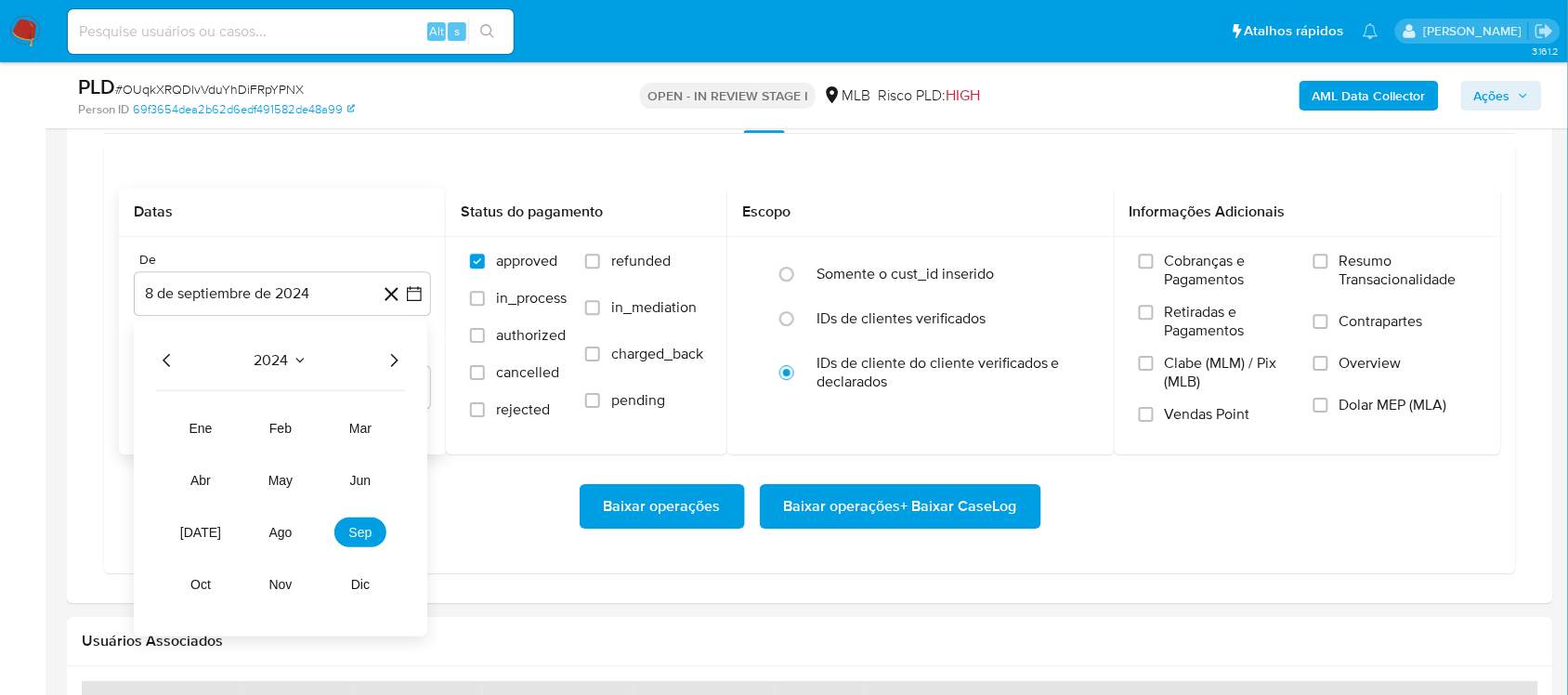
drag, startPoint x: 405, startPoint y: 363, endPoint x: 337, endPoint y: 372, distance: 68.6
click at [396, 360] on div "2024 2024 ene feb mar abr may jun jul ago sep oct nov dic" at bounding box center [280, 478] width 294 height 315
click at [405, 354] on div "2024 2024 ene feb mar abr may jun jul ago sep oct nov dic" at bounding box center [280, 478] width 294 height 315
click at [393, 378] on div "2024 2024 ene feb mar abr may jun jul ago sep oct nov dic" at bounding box center [280, 478] width 294 height 315
click at [396, 361] on icon "Año siguiente" at bounding box center [395, 361] width 8 height 13
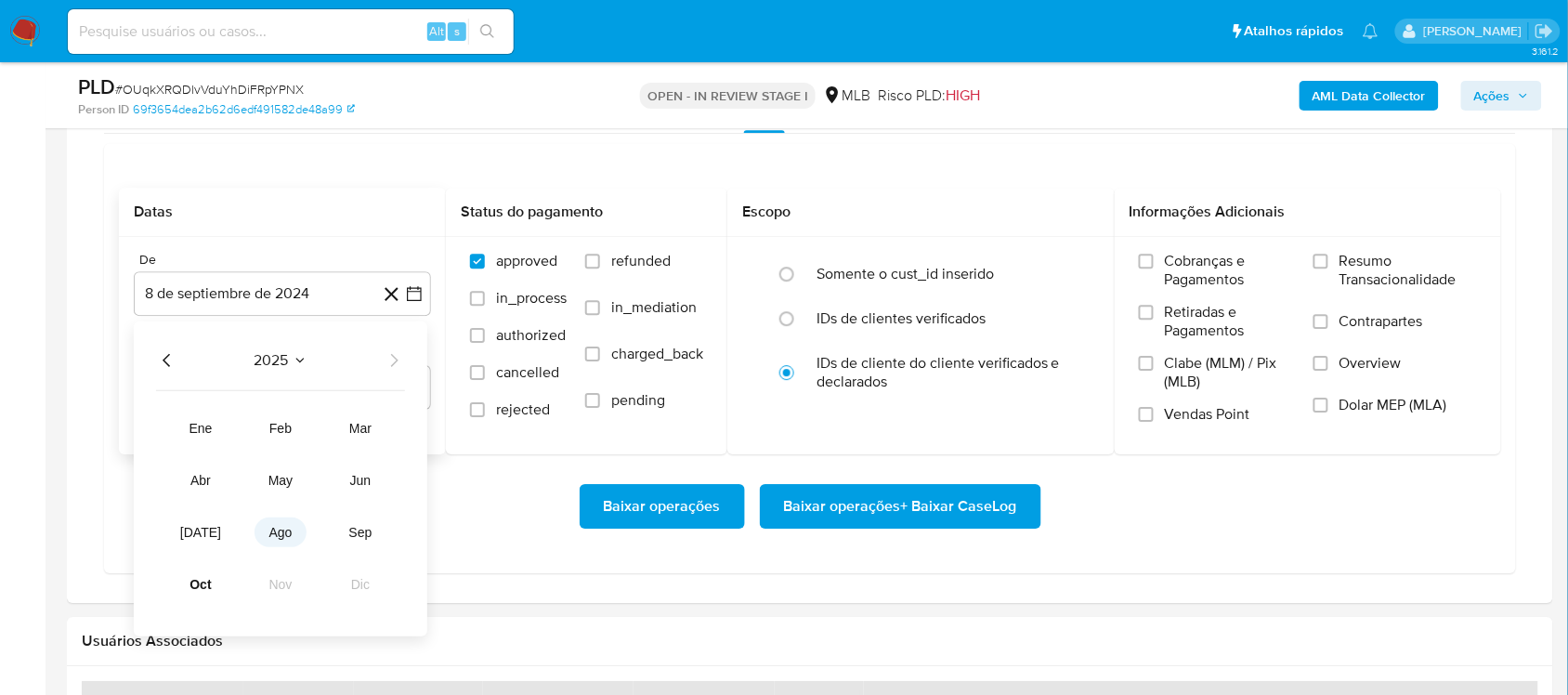
click at [277, 535] on span "ago" at bounding box center [281, 533] width 23 height 15
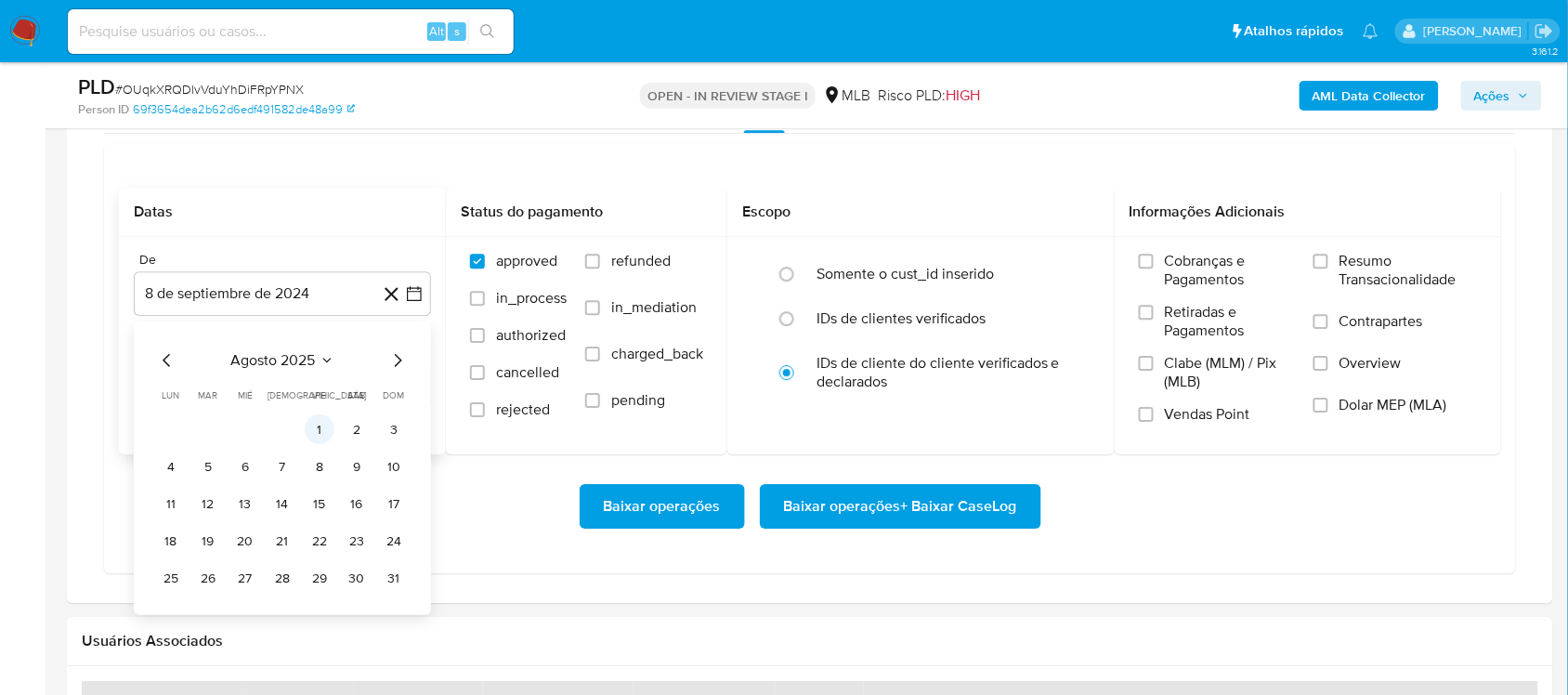
click at [314, 433] on button "1" at bounding box center [319, 429] width 30 height 30
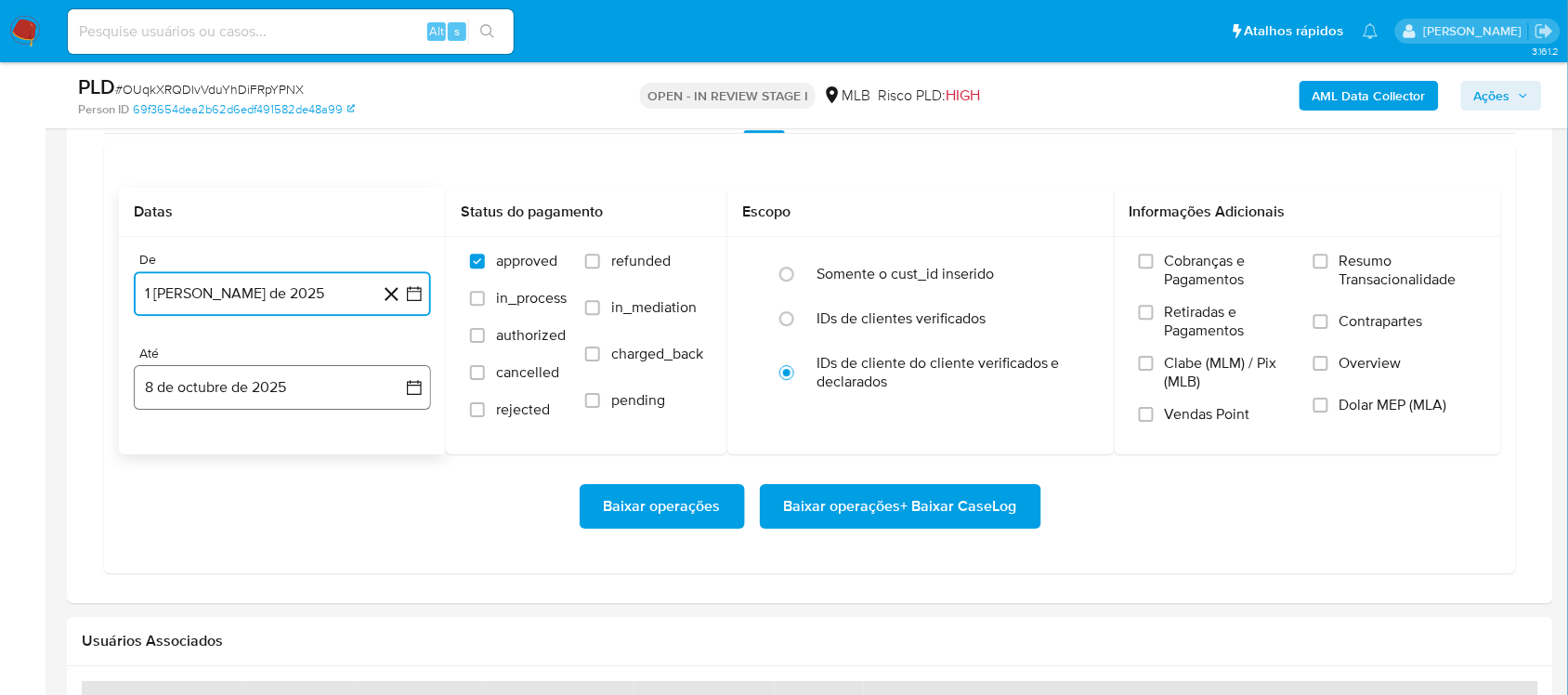
click at [401, 385] on button "8 de octubre de 2025" at bounding box center [282, 387] width 297 height 44
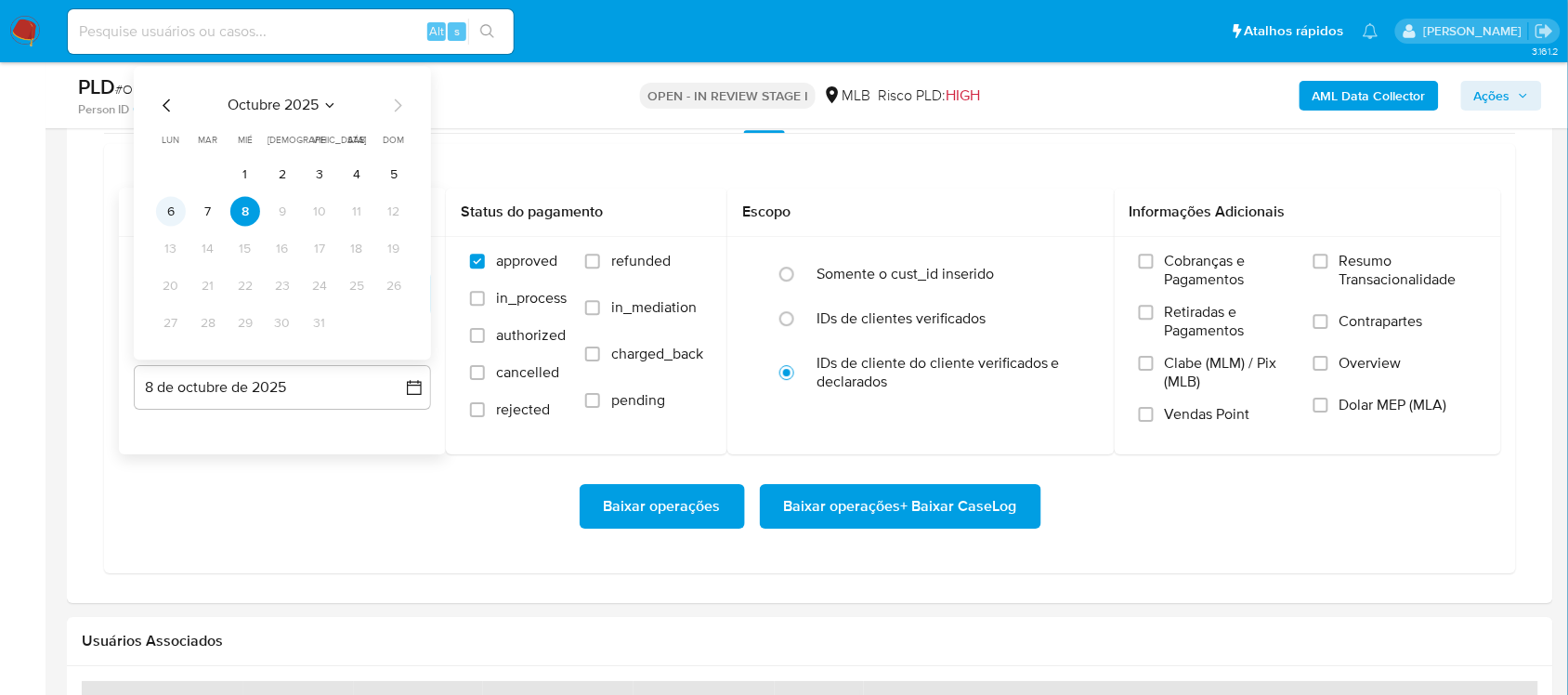
click at [174, 205] on button "6" at bounding box center [171, 212] width 30 height 30
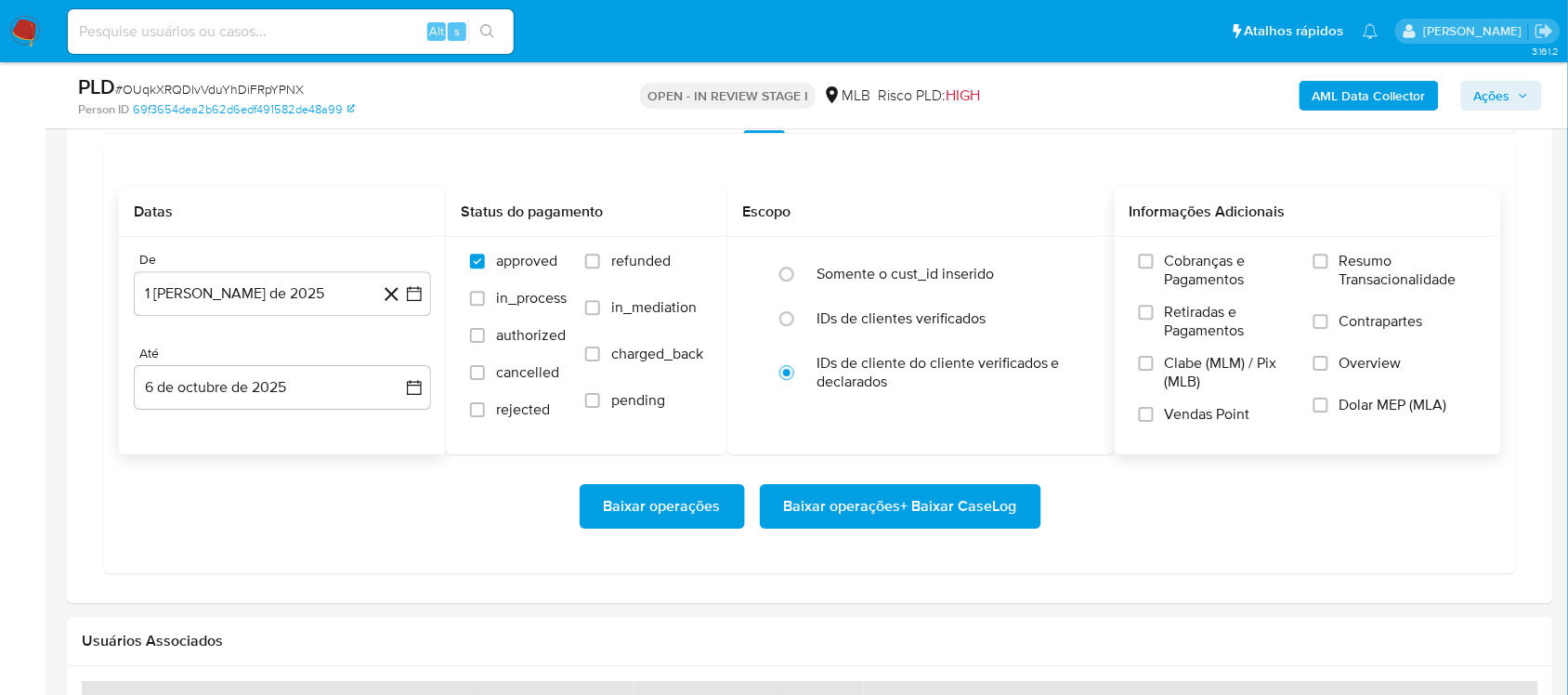
click at [1174, 257] on span "Resumo Transacionalidade" at bounding box center [1408, 270] width 137 height 38
click at [1174, 257] on input "Resumo Transacionalidade" at bounding box center [1321, 261] width 15 height 15
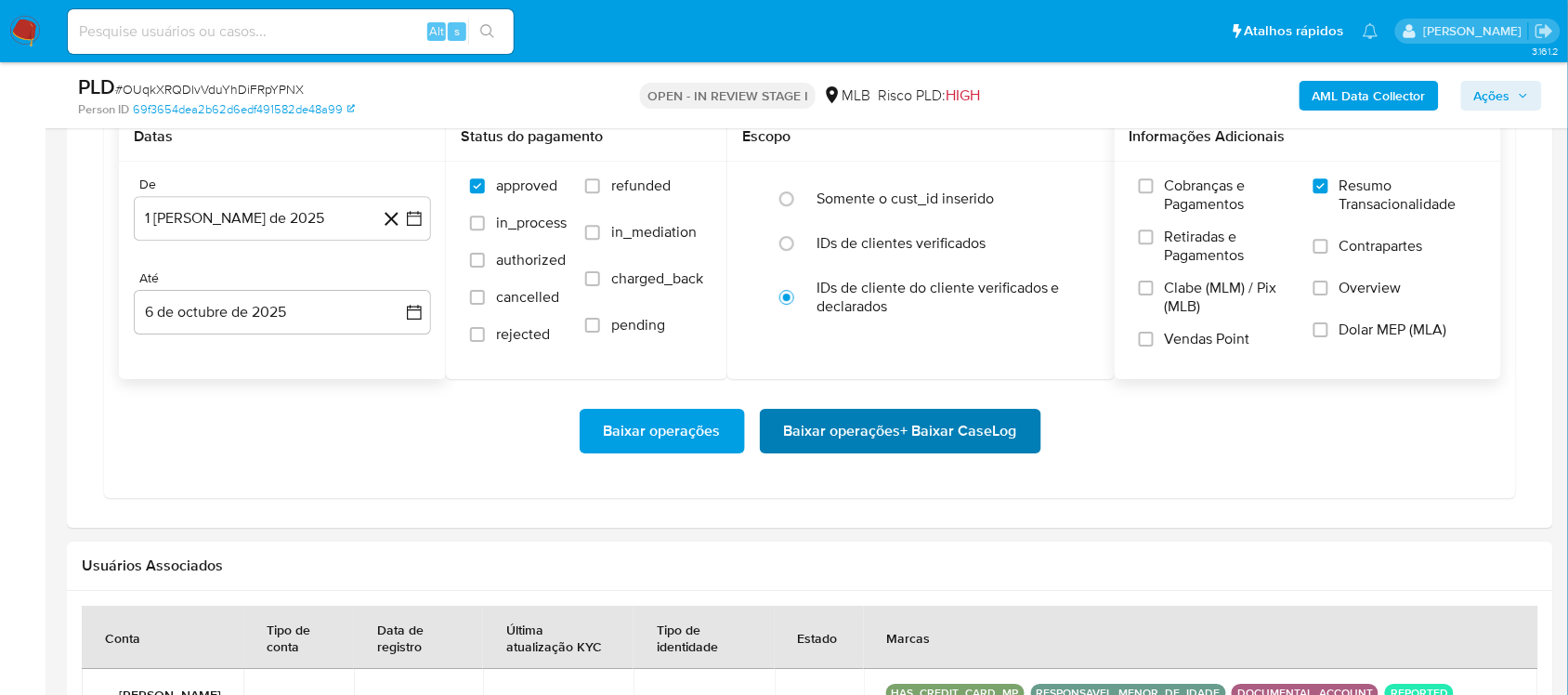
scroll to position [1626, 0]
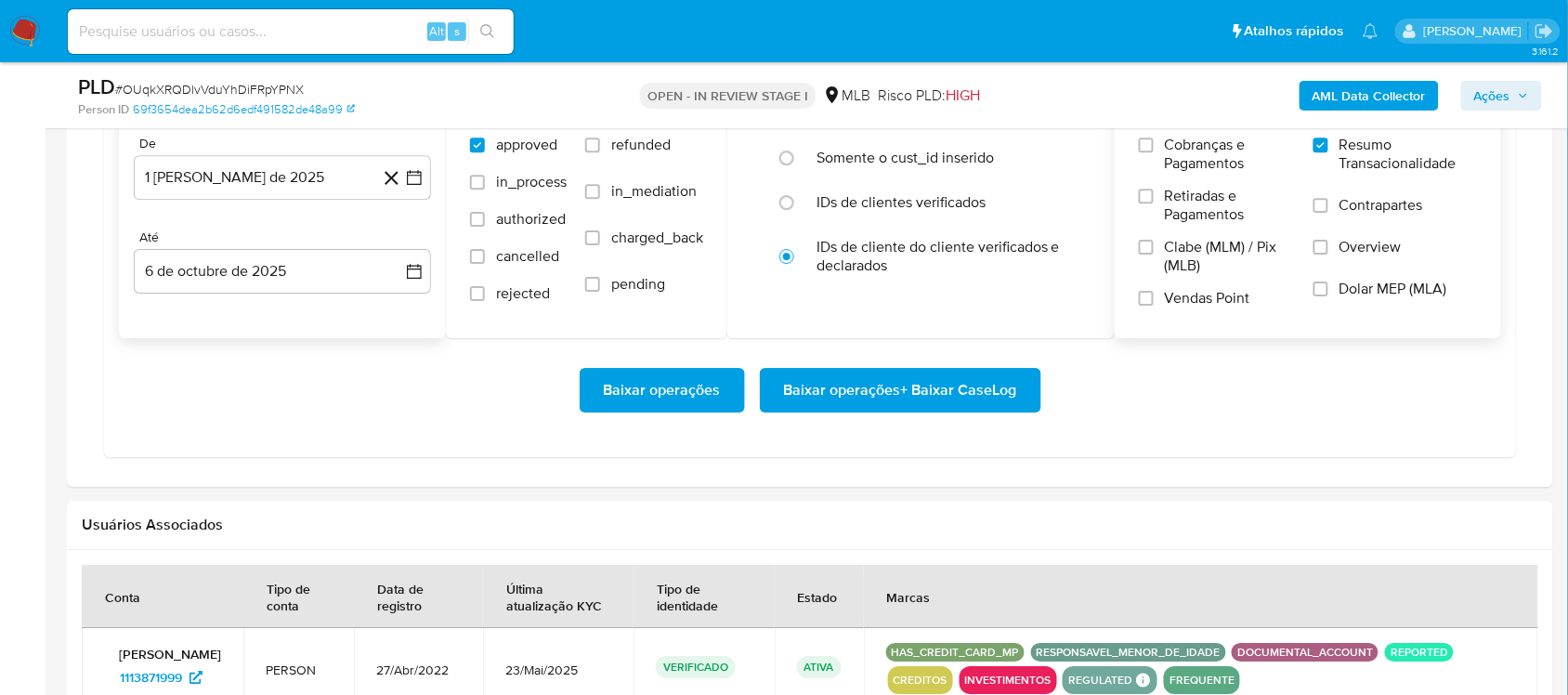
click at [848, 387] on span "Baixar operações + Baixar CaseLog" at bounding box center [901, 391] width 233 height 41
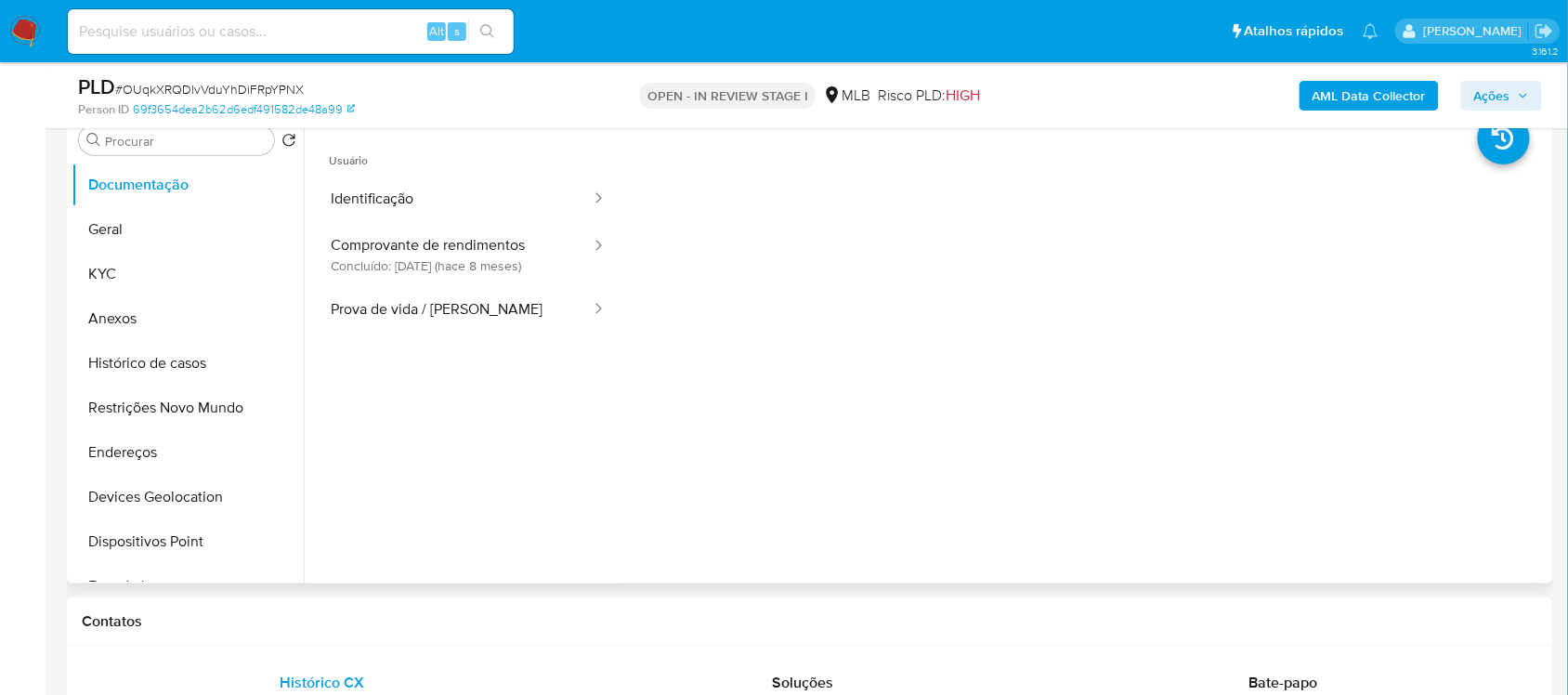
scroll to position [348, 0]
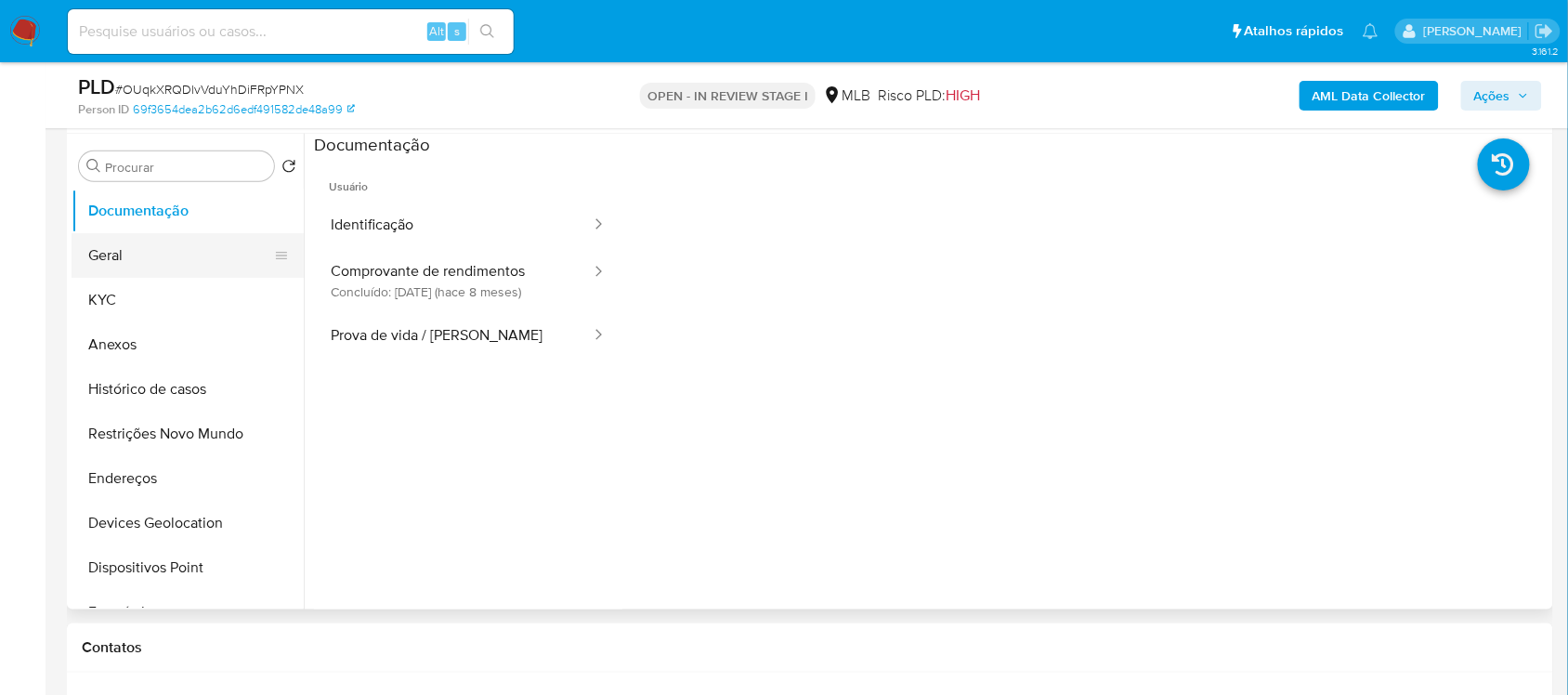
click at [142, 237] on button "Geral" at bounding box center [179, 255] width 217 height 44
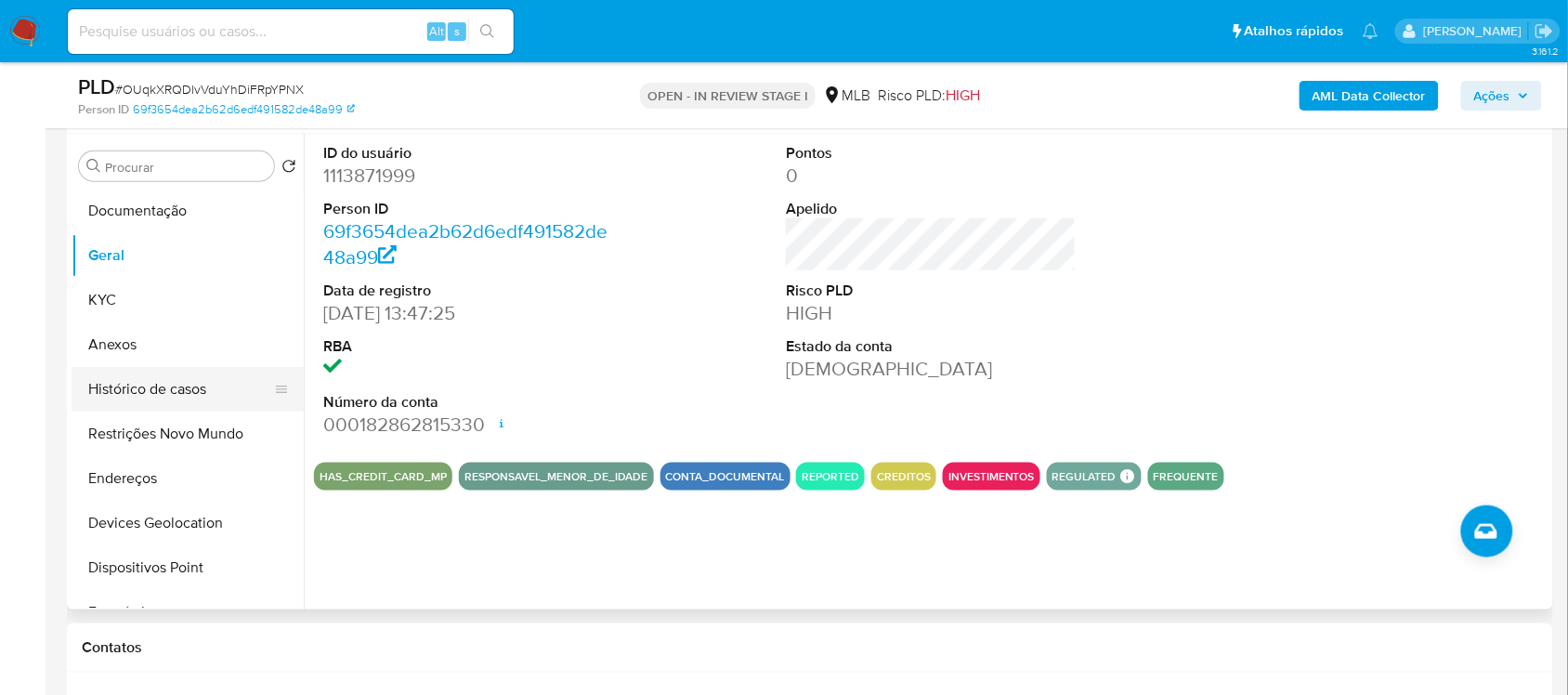
click at [147, 394] on button "Histórico de casos" at bounding box center [179, 389] width 217 height 44
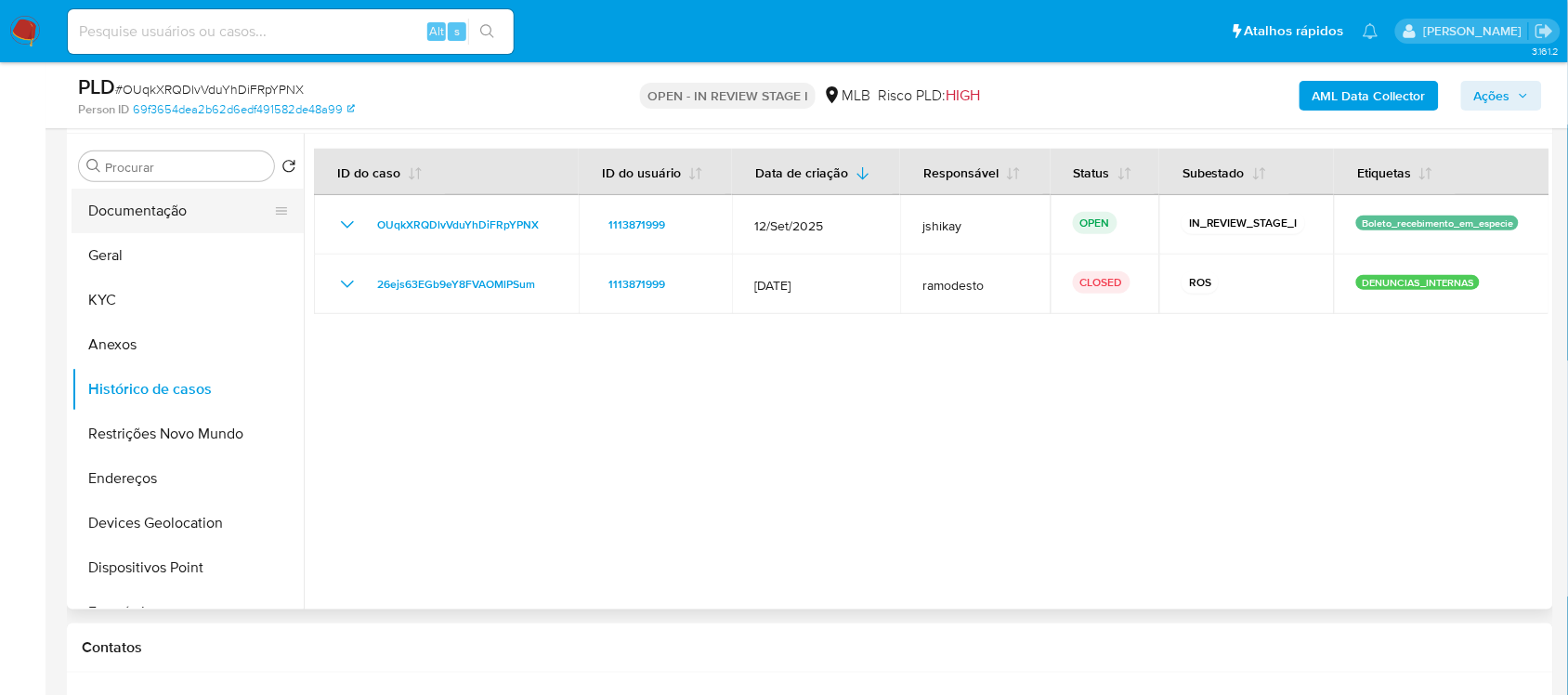
click at [182, 206] on button "Documentação" at bounding box center [179, 210] width 217 height 44
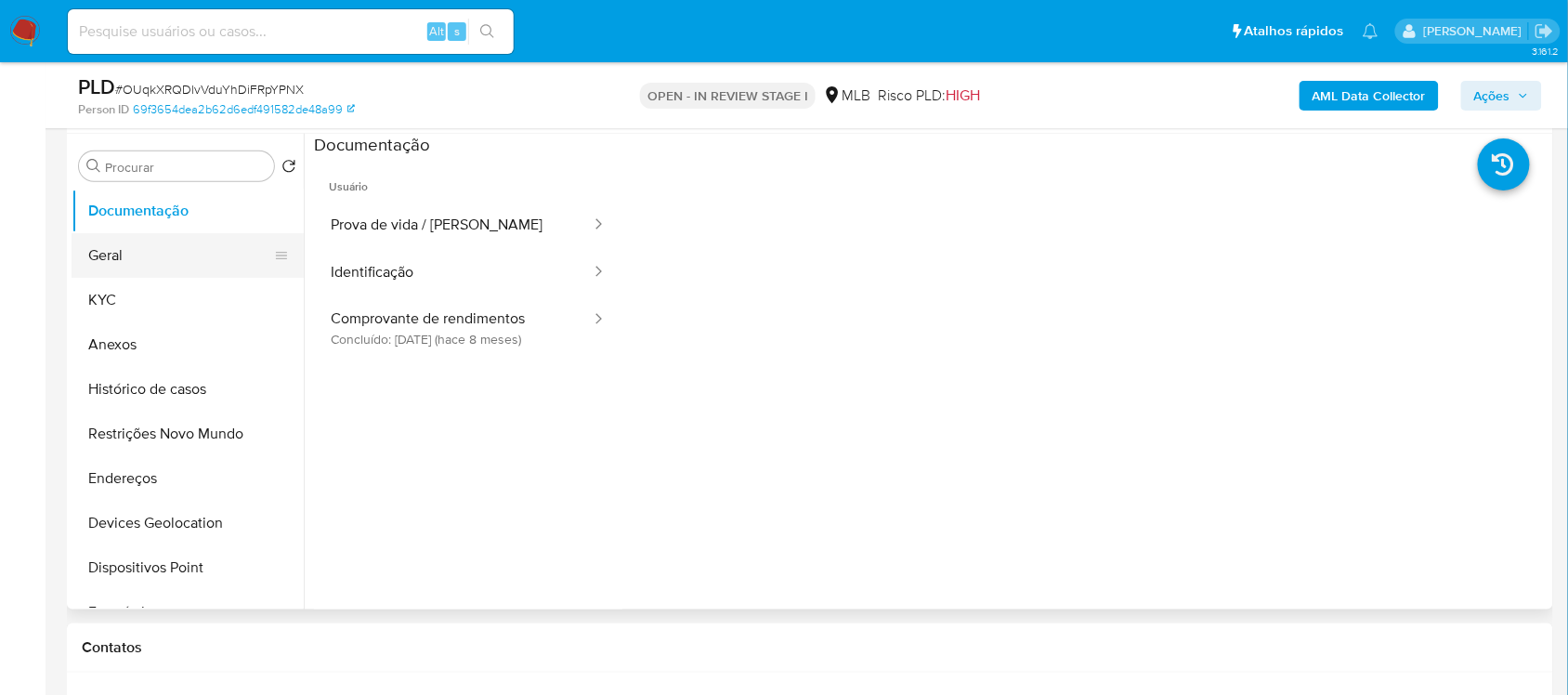
click at [214, 262] on button "Geral" at bounding box center [179, 255] width 217 height 44
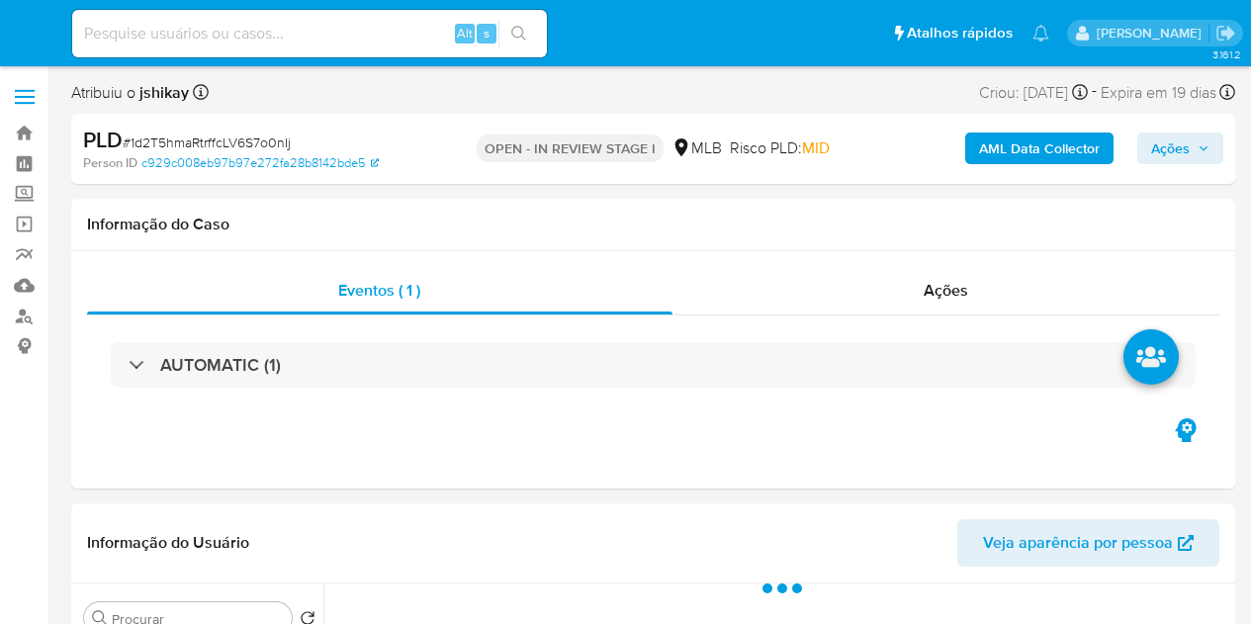
select select "10"
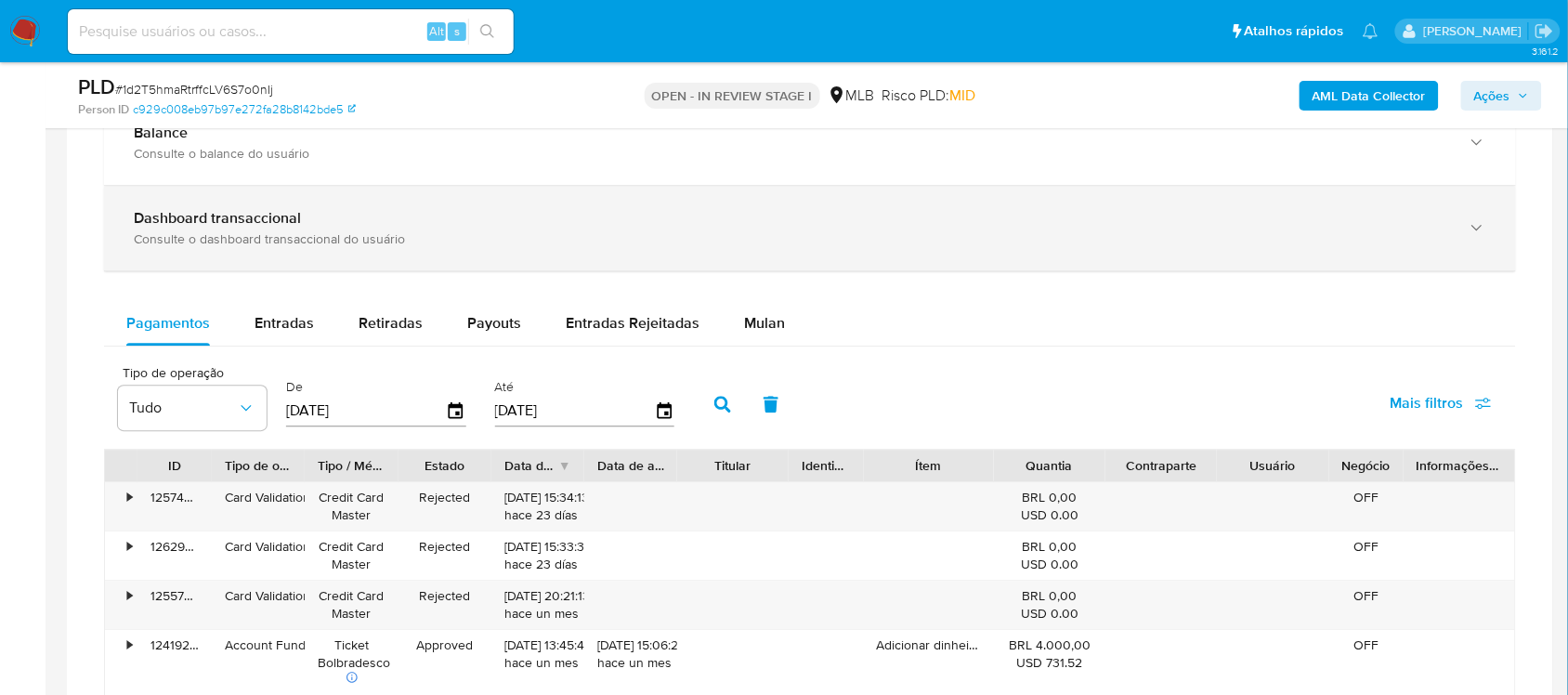
scroll to position [1393, 0]
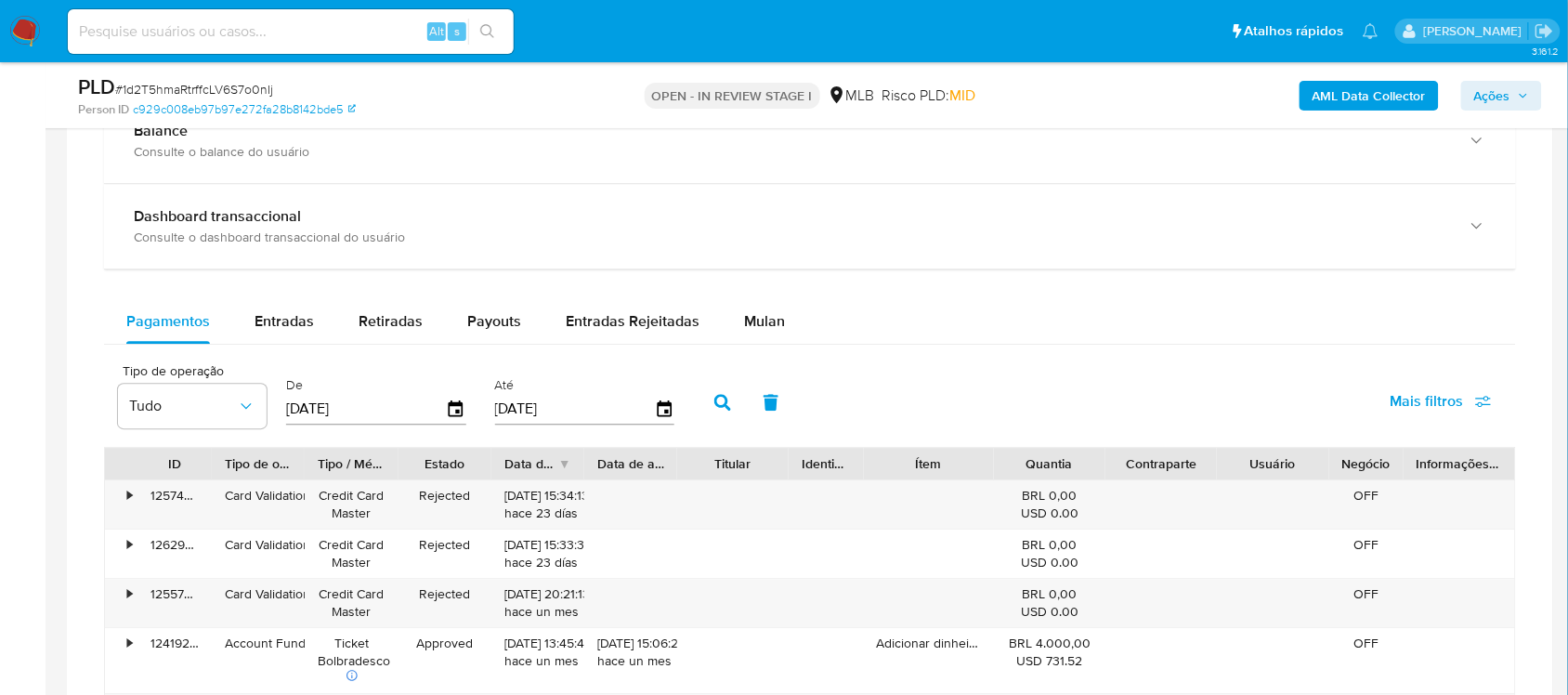
click at [771, 297] on div "Balance Consulte o balance do usuário Dashboard transaccional Consulte o dashbo…" at bounding box center [810, 622] width 1412 height 1046
click at [755, 306] on div "Mulan" at bounding box center [765, 320] width 41 height 44
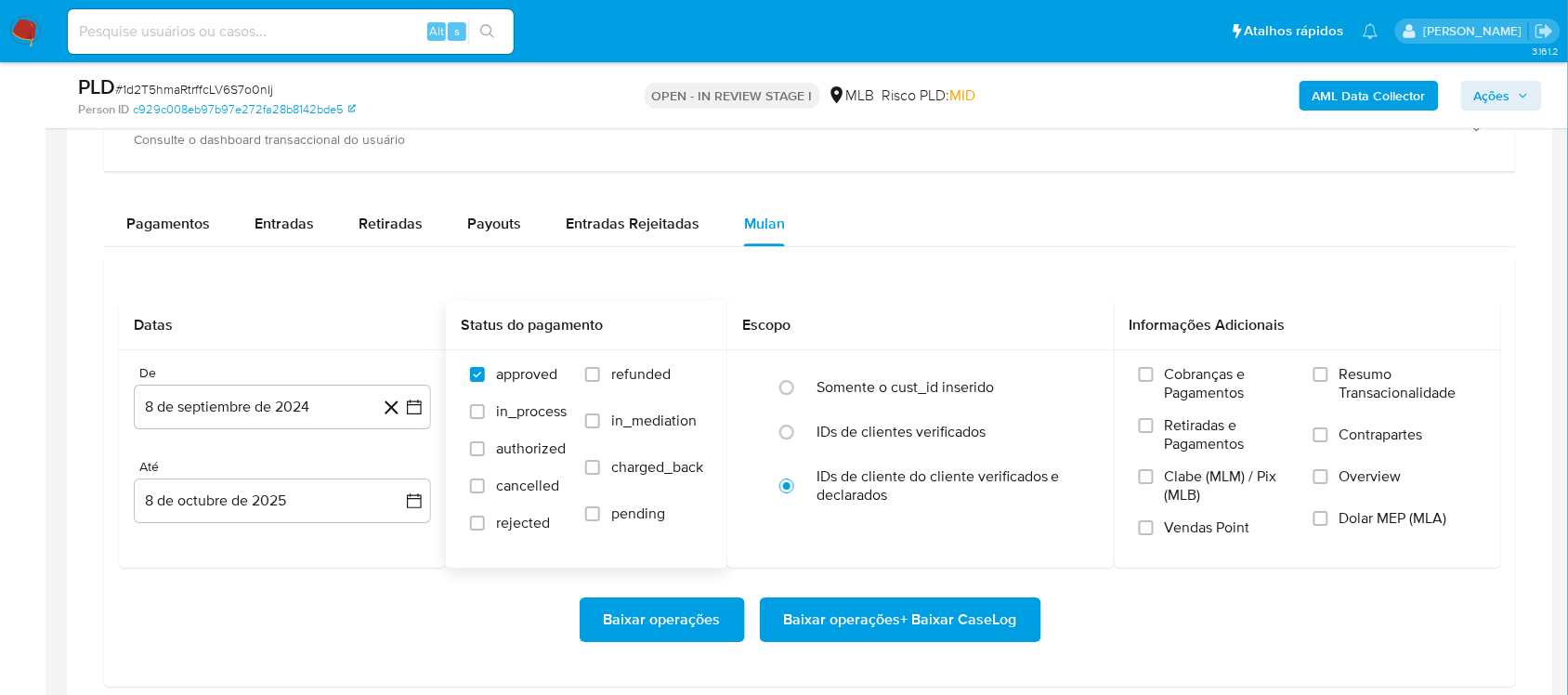
scroll to position [1626, 0]
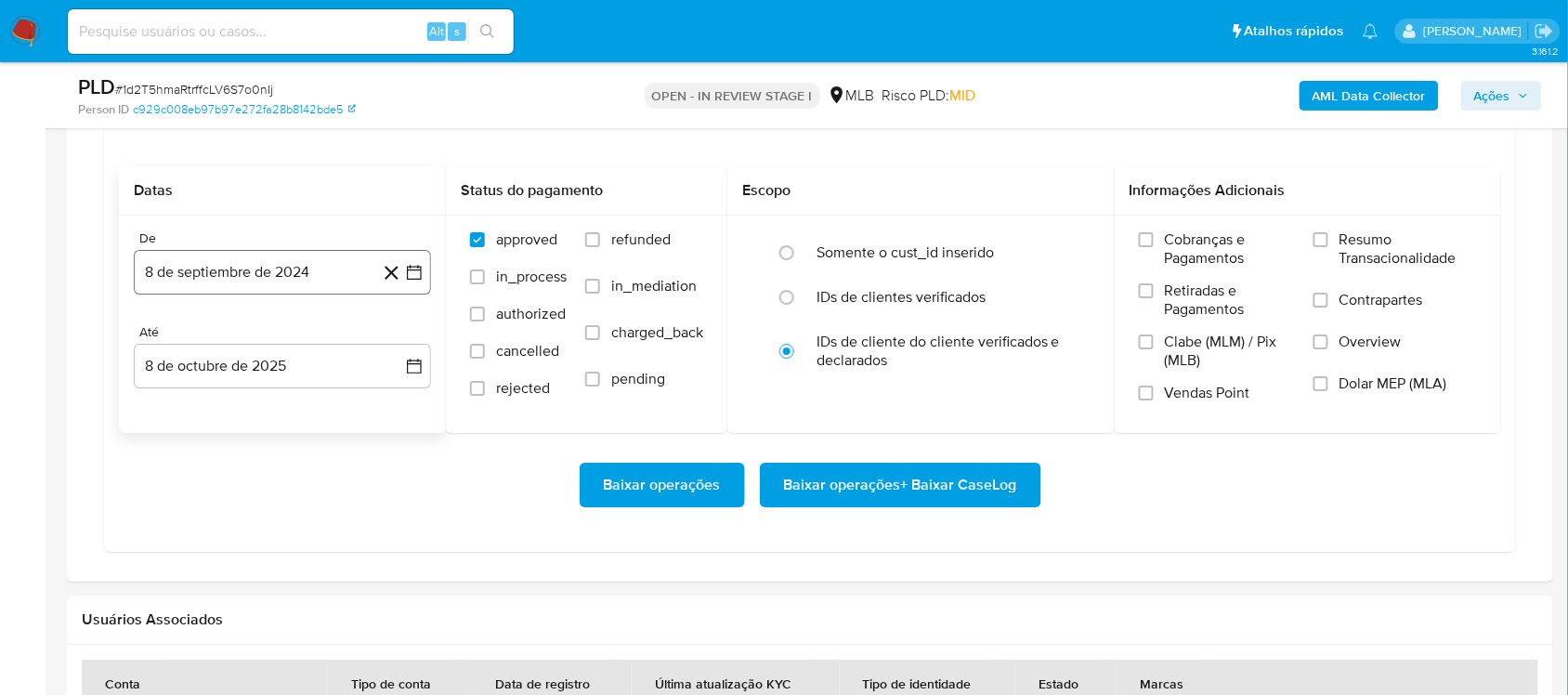
click at [421, 270] on icon "button" at bounding box center [414, 272] width 19 height 19
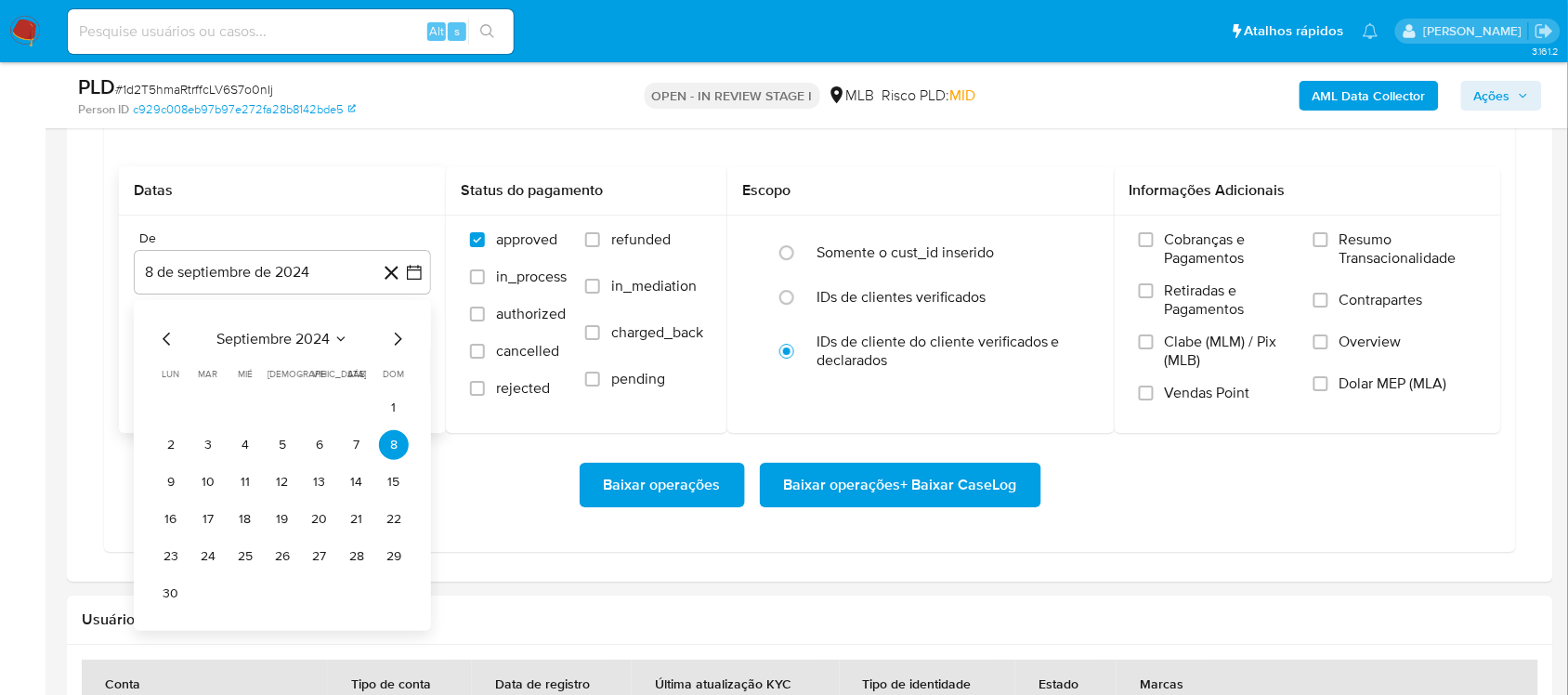
click at [316, 355] on div "septiembre 2024 septiembre 2024 lun lunes mar martes mié miércoles jue jueves v…" at bounding box center [282, 468] width 253 height 281
click at [323, 348] on span "septiembre 2024" at bounding box center [272, 339] width 114 height 19
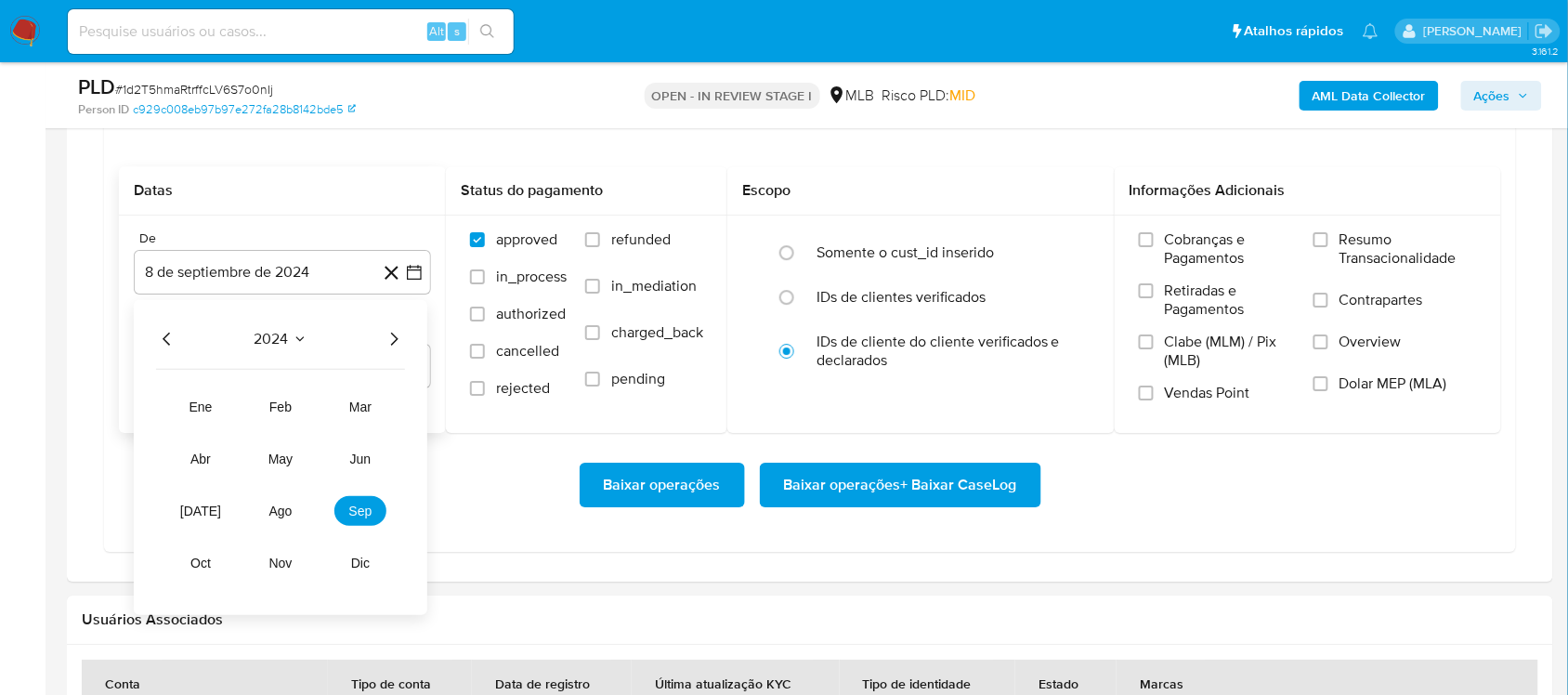
click at [401, 347] on icon "Año siguiente" at bounding box center [394, 339] width 23 height 23
click at [275, 518] on span "ago" at bounding box center [281, 511] width 23 height 15
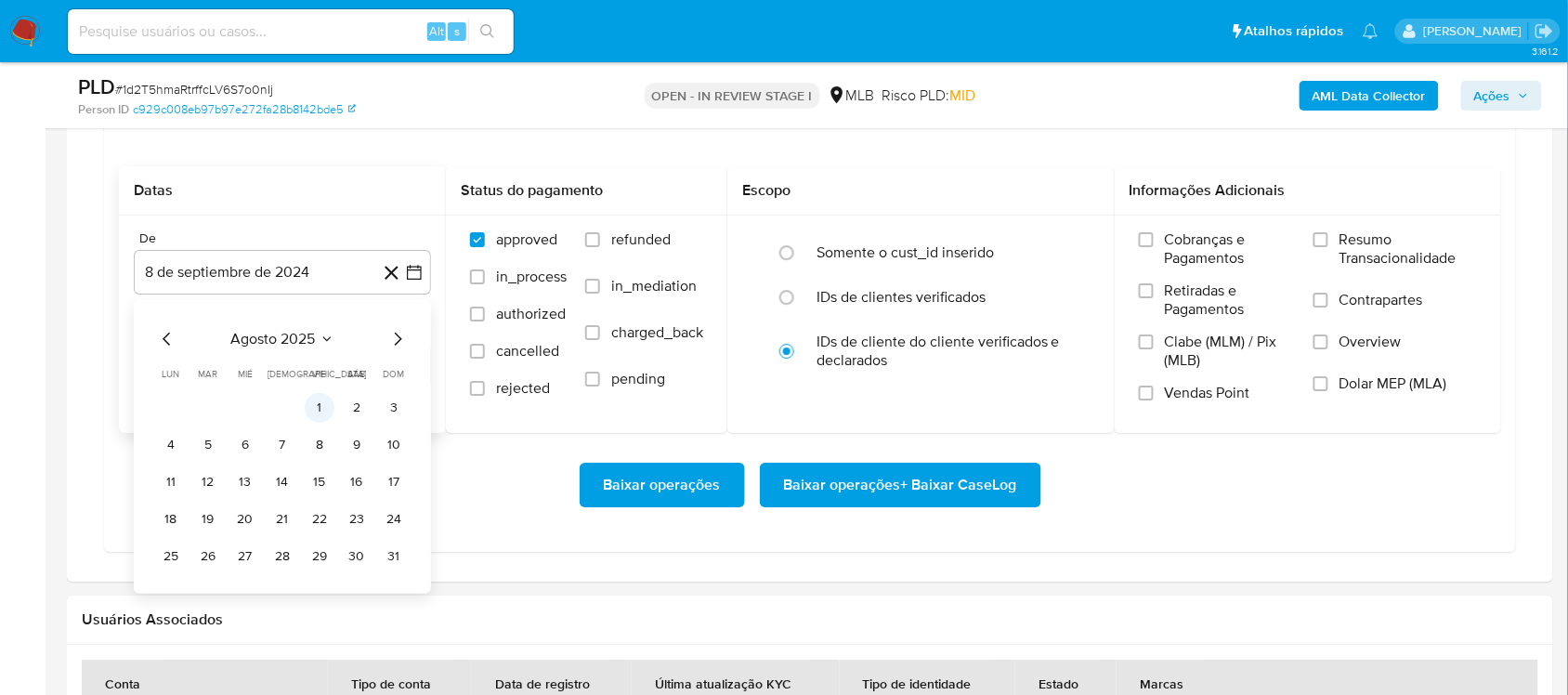
click at [320, 409] on button "1" at bounding box center [319, 408] width 30 height 30
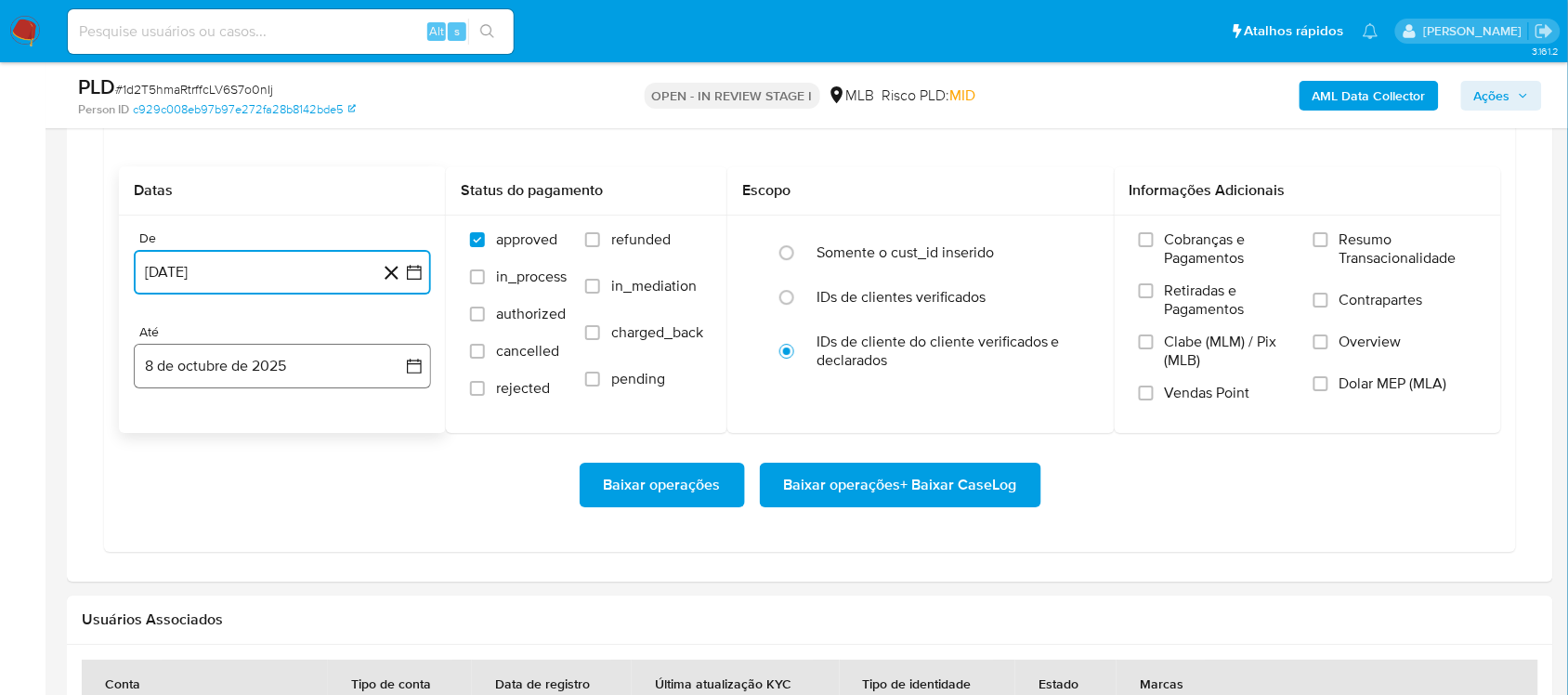
click at [396, 368] on button "8 de octubre de 2025" at bounding box center [282, 365] width 297 height 44
click at [167, 549] on button "6" at bounding box center [171, 539] width 30 height 30
click at [1174, 232] on span "Resumo Transacionalidade" at bounding box center [1408, 249] width 137 height 38
click at [1174, 232] on input "Resumo Transacionalidade" at bounding box center [1321, 239] width 15 height 15
click at [820, 483] on span "Baixar operações + Baixar CaseLog" at bounding box center [901, 485] width 233 height 41
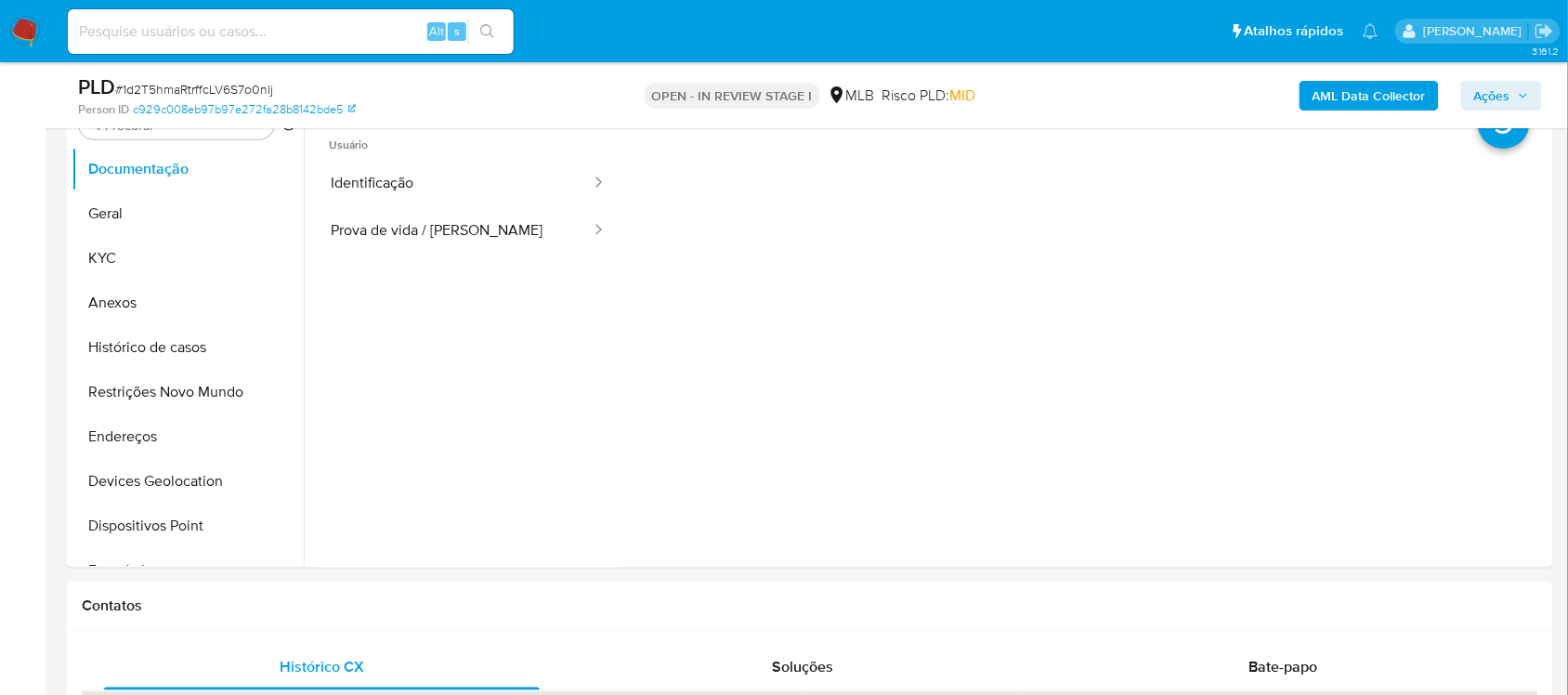
scroll to position [348, 0]
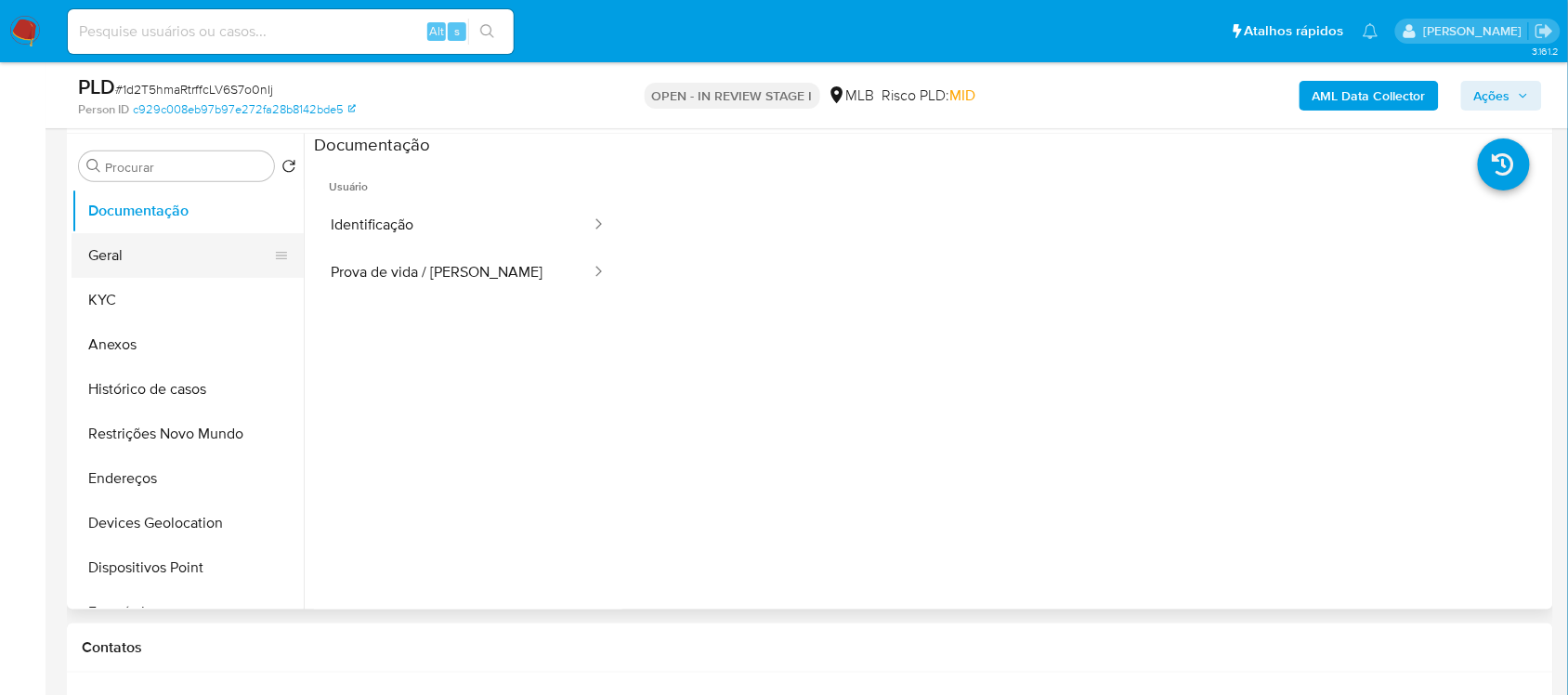
click at [153, 244] on button "Geral" at bounding box center [179, 255] width 217 height 44
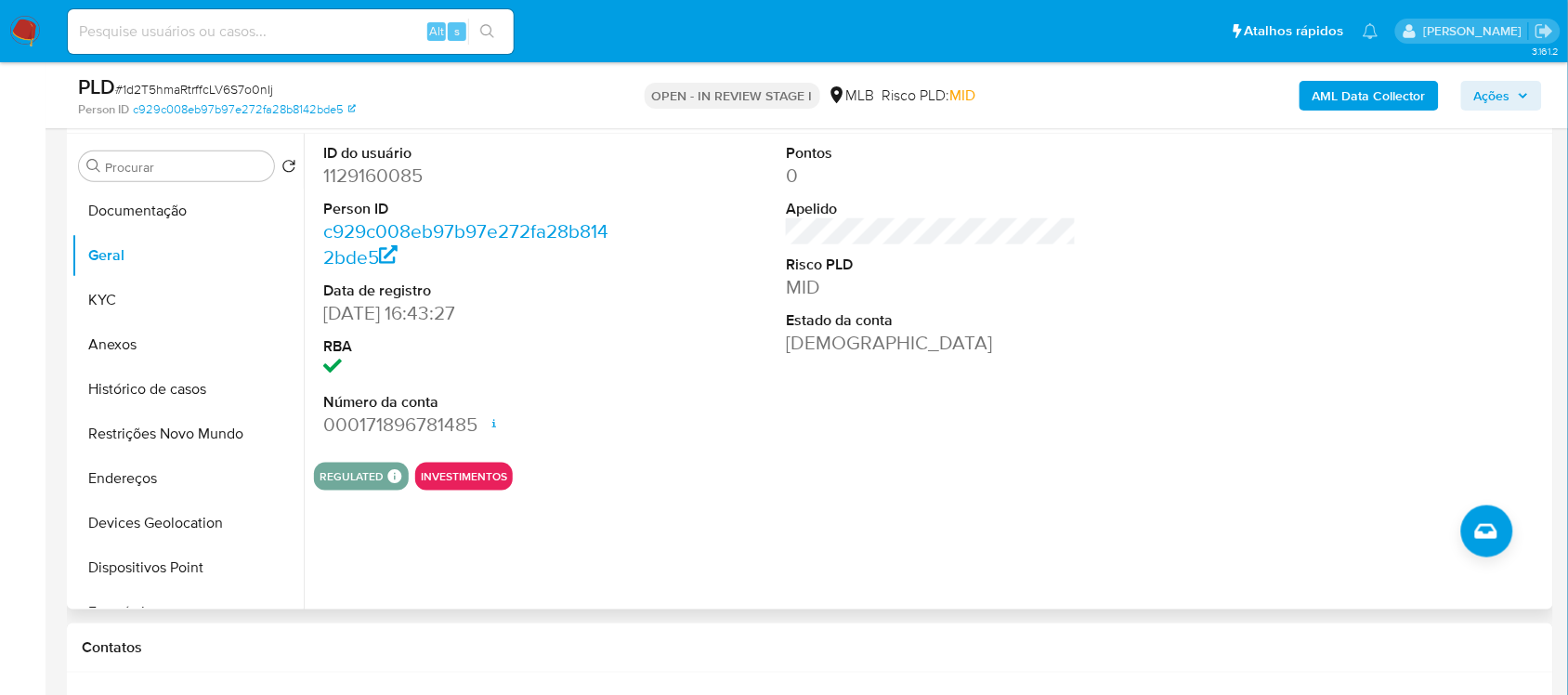
click at [325, 179] on dd "1129160085" at bounding box center [468, 176] width 290 height 26
copy dd "1129160085"
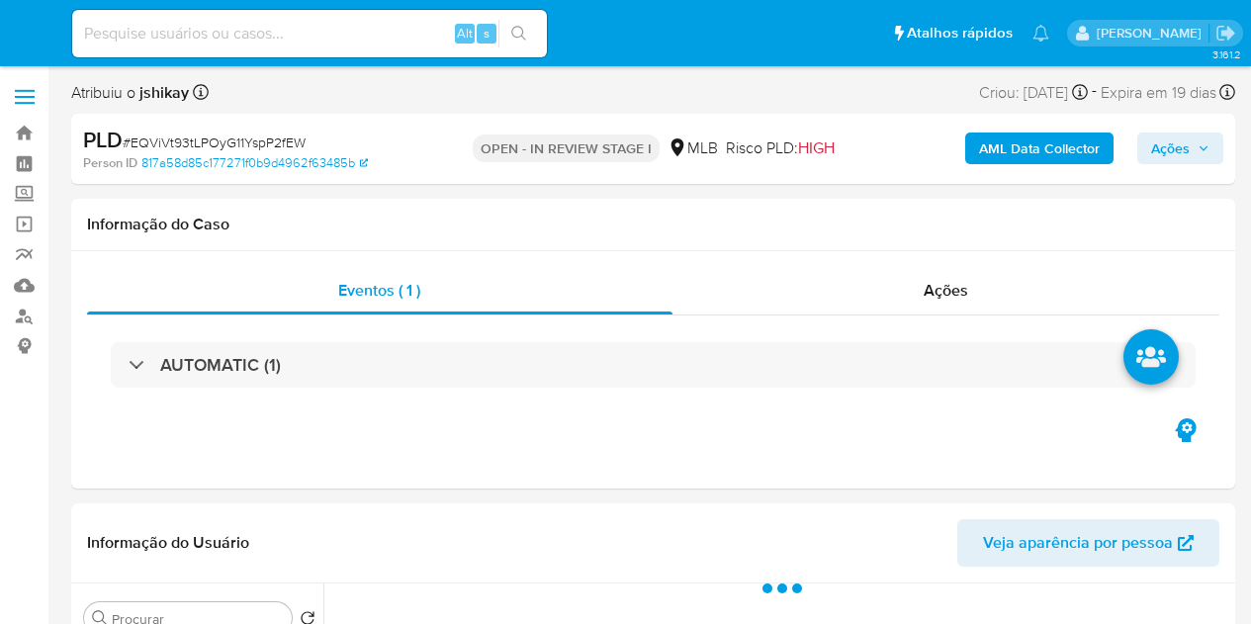
select select "10"
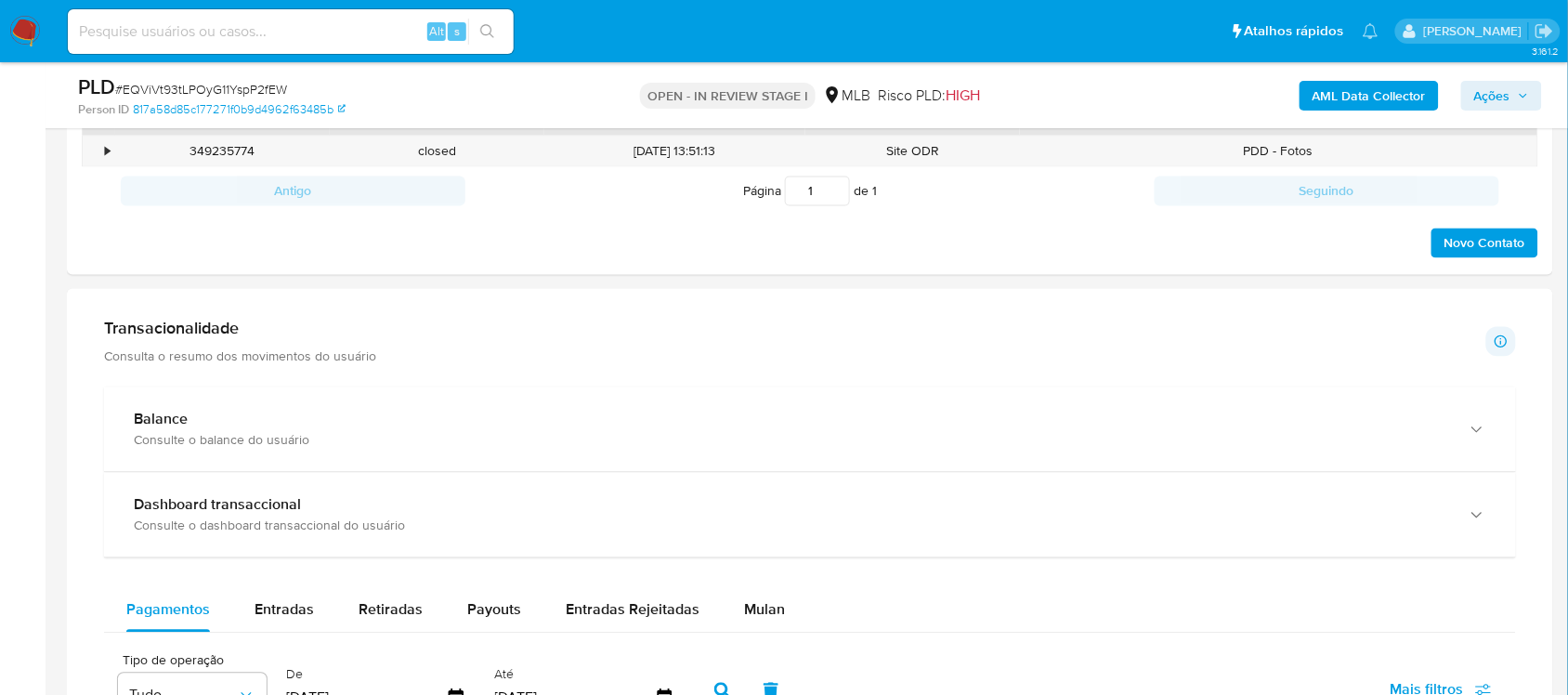
scroll to position [1277, 0]
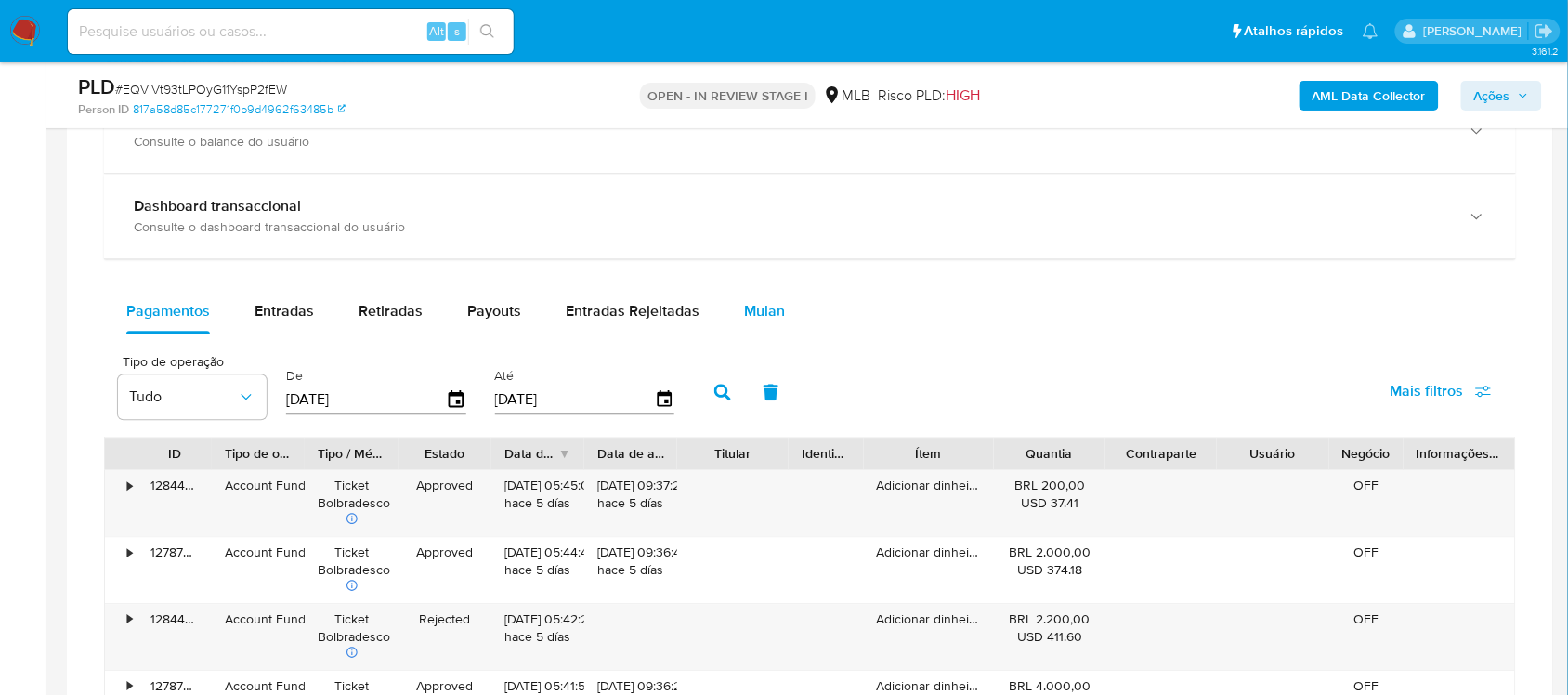
click at [779, 320] on button "Mulan" at bounding box center [764, 311] width 85 height 44
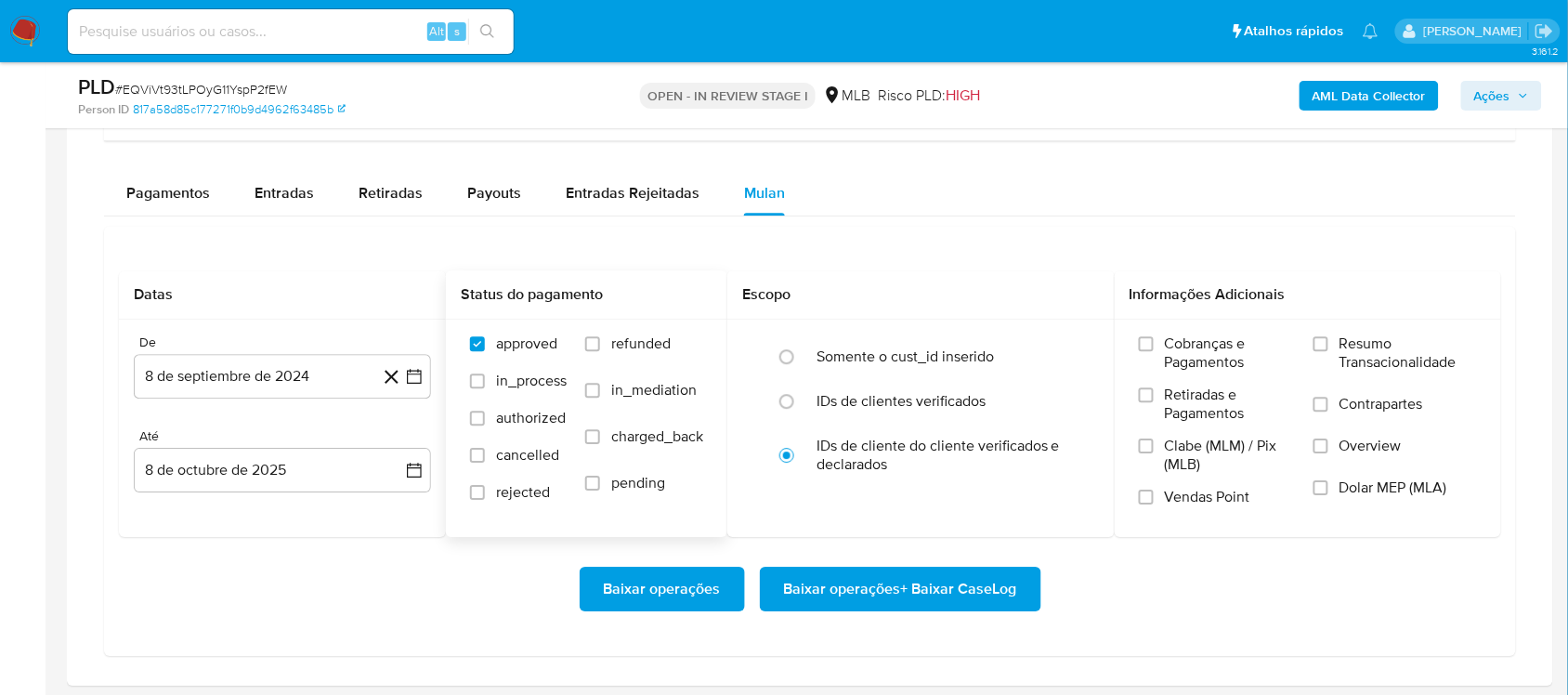
scroll to position [1509, 0]
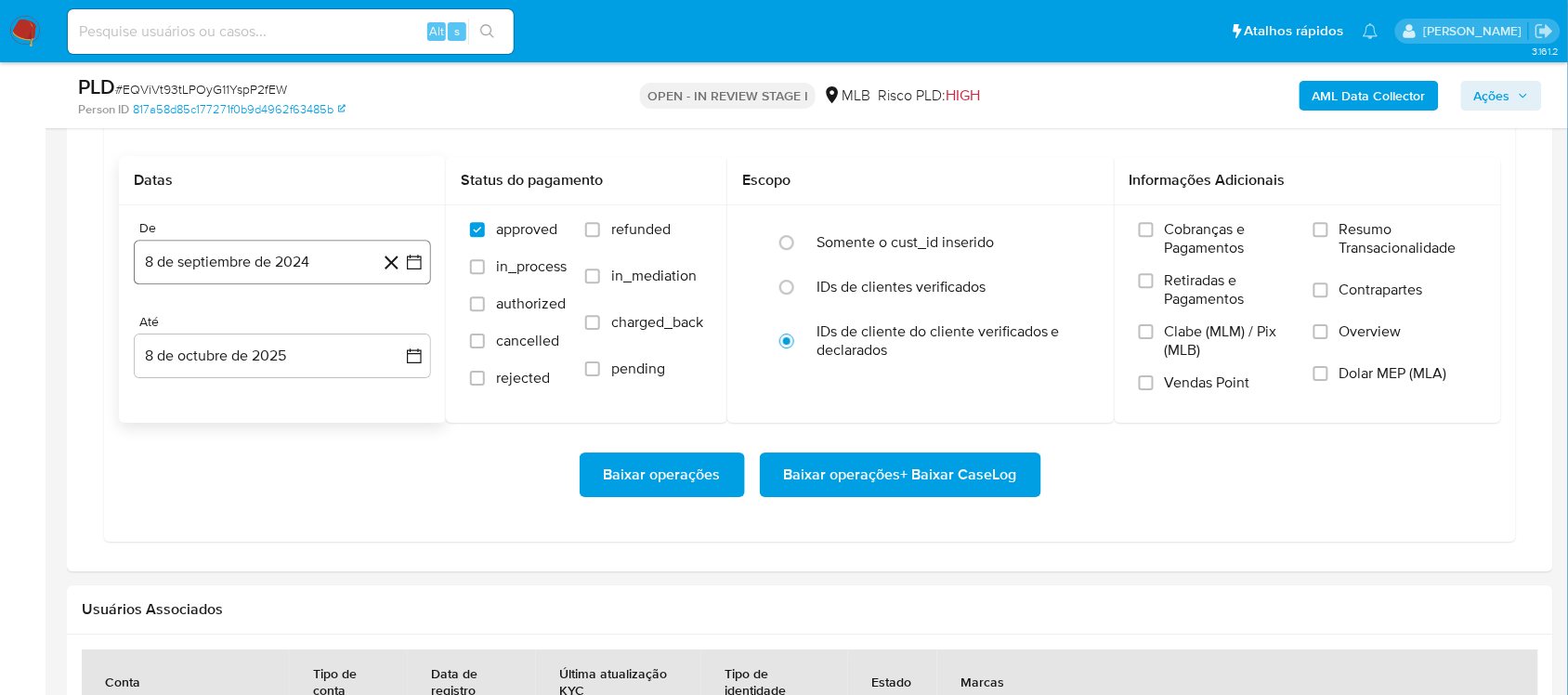
click at [418, 261] on icon "button" at bounding box center [414, 262] width 19 height 19
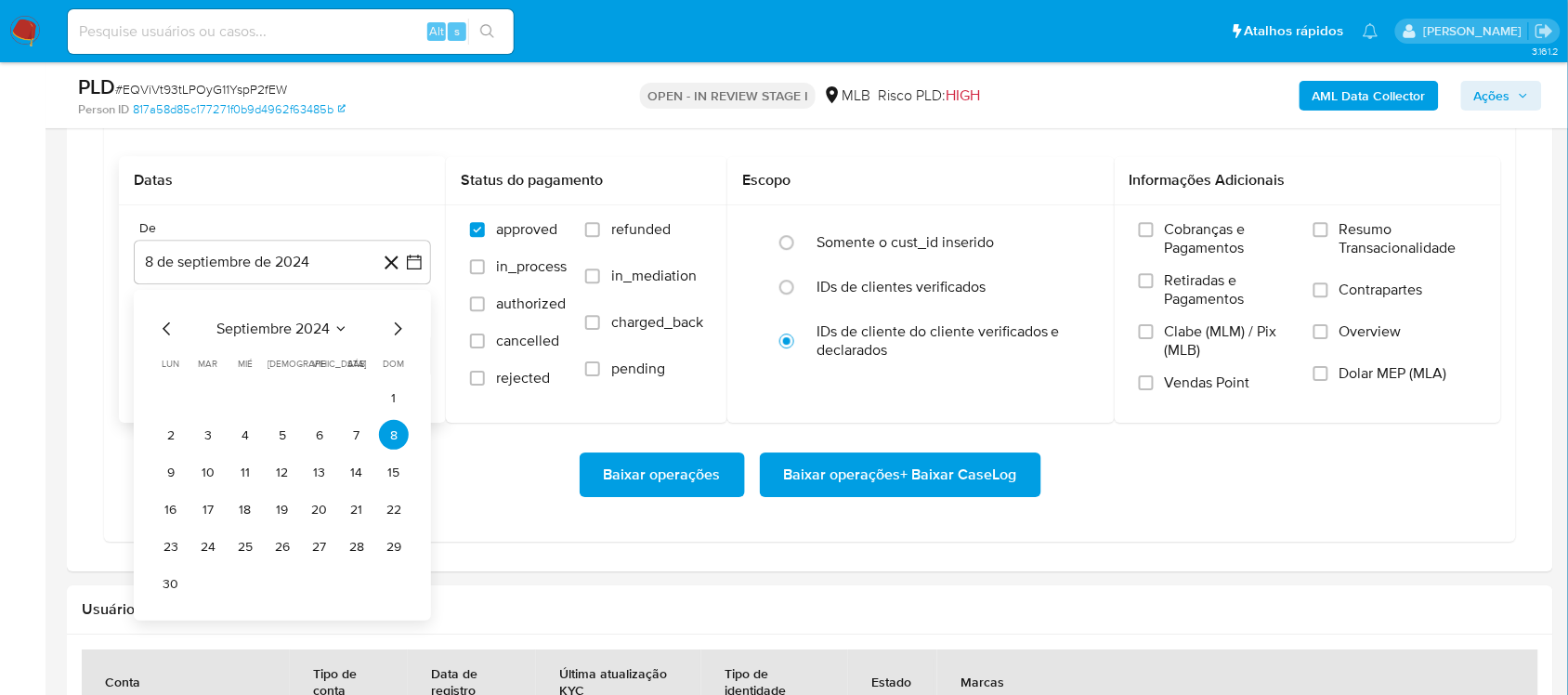
click at [300, 335] on span "septiembre 2024" at bounding box center [272, 329] width 114 height 19
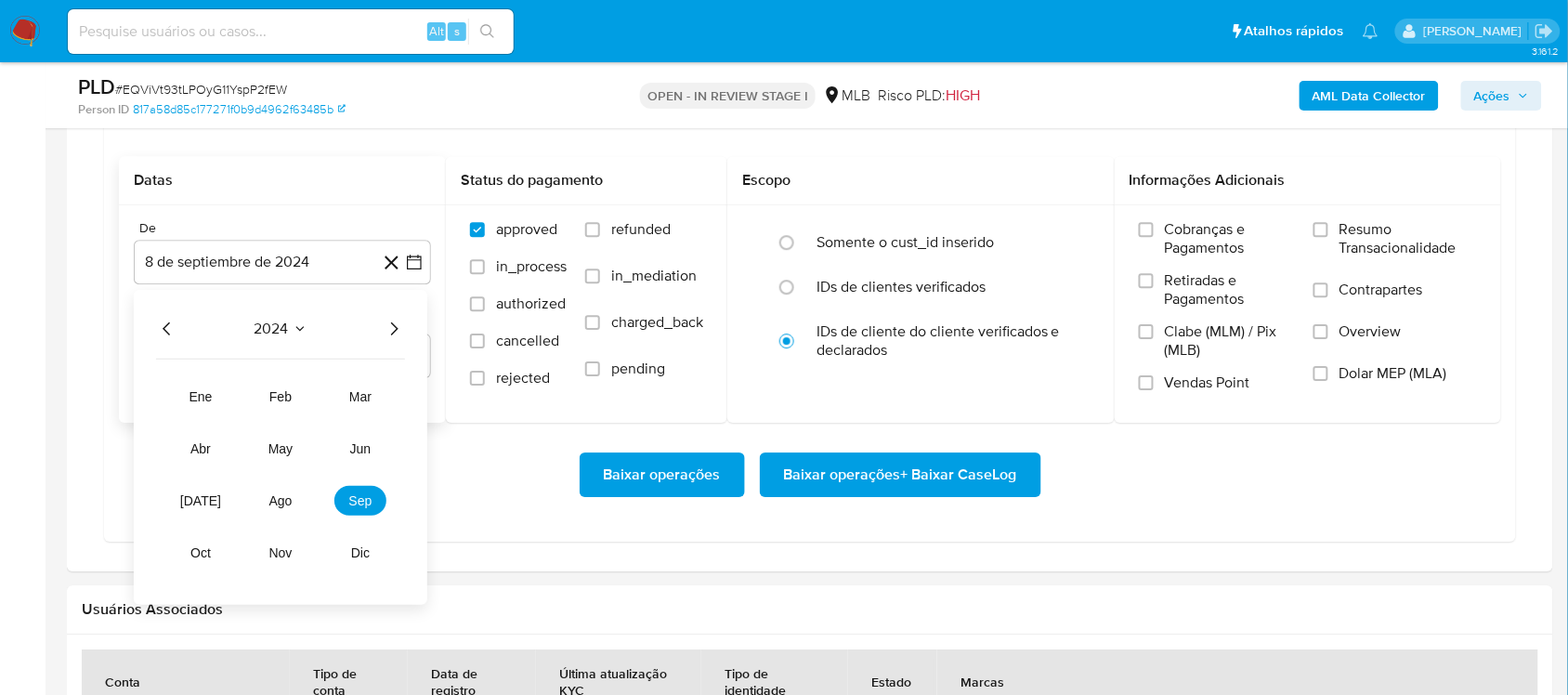
click at [393, 332] on icon "Año siguiente" at bounding box center [394, 329] width 23 height 23
click at [286, 502] on span "ago" at bounding box center [281, 501] width 23 height 15
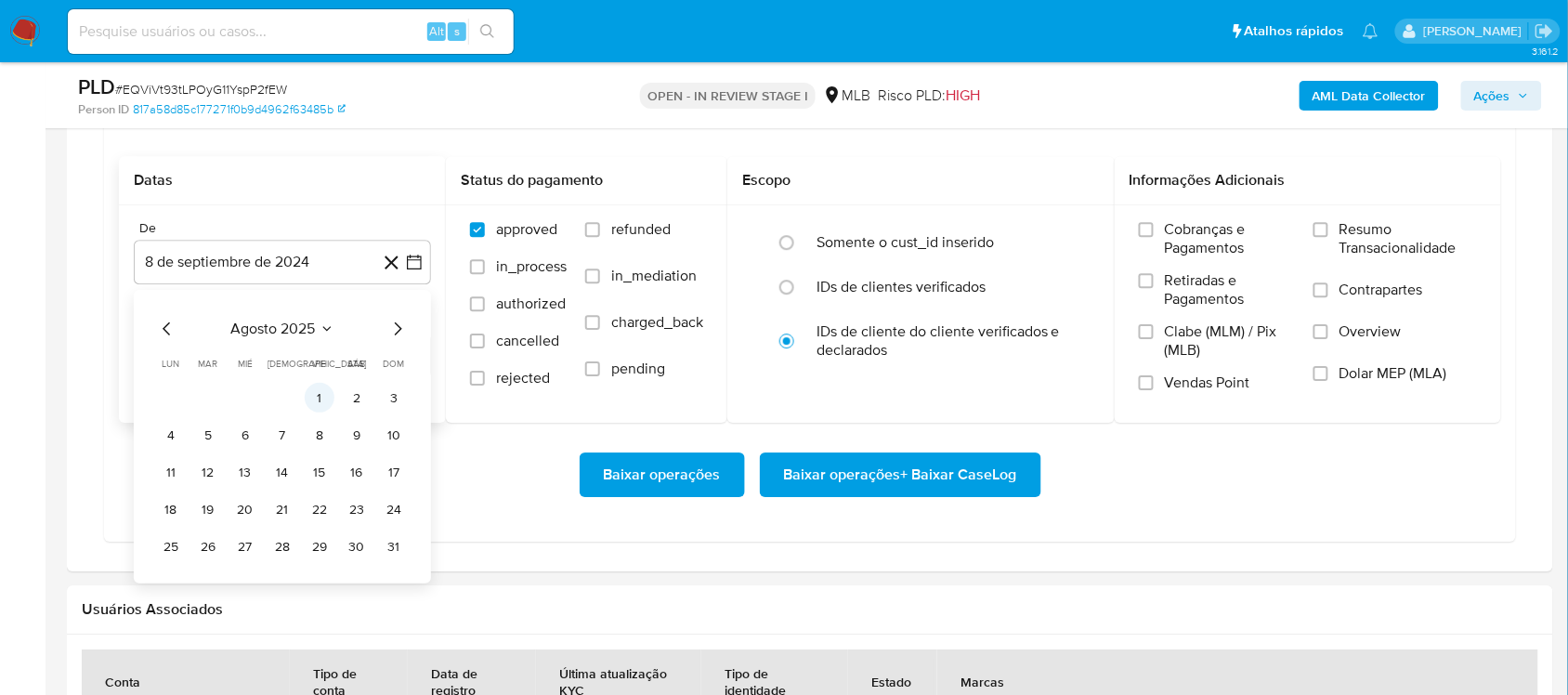
drag, startPoint x: 318, startPoint y: 401, endPoint x: 388, endPoint y: 404, distance: 70.1
click at [320, 401] on button "1" at bounding box center [319, 397] width 30 height 30
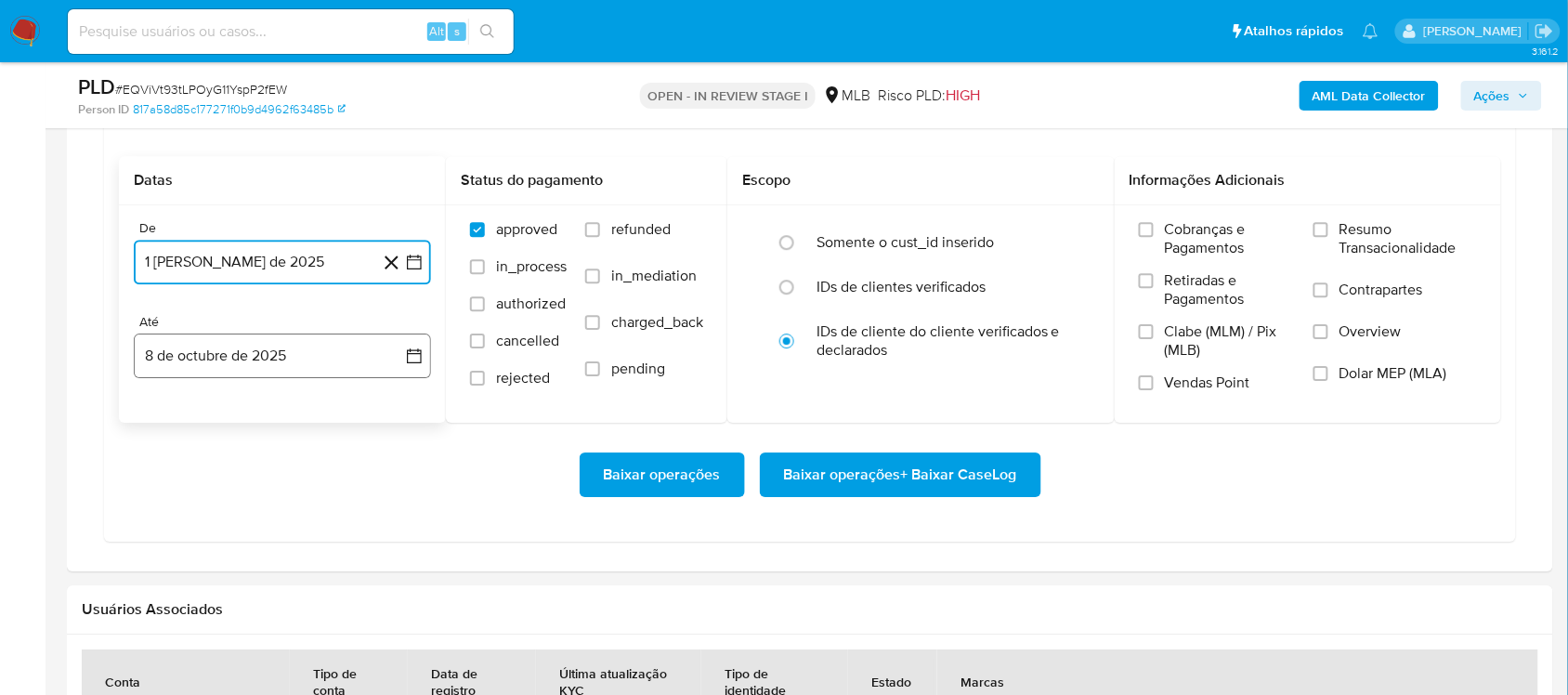
click at [407, 363] on icon "button" at bounding box center [414, 357] width 15 height 15
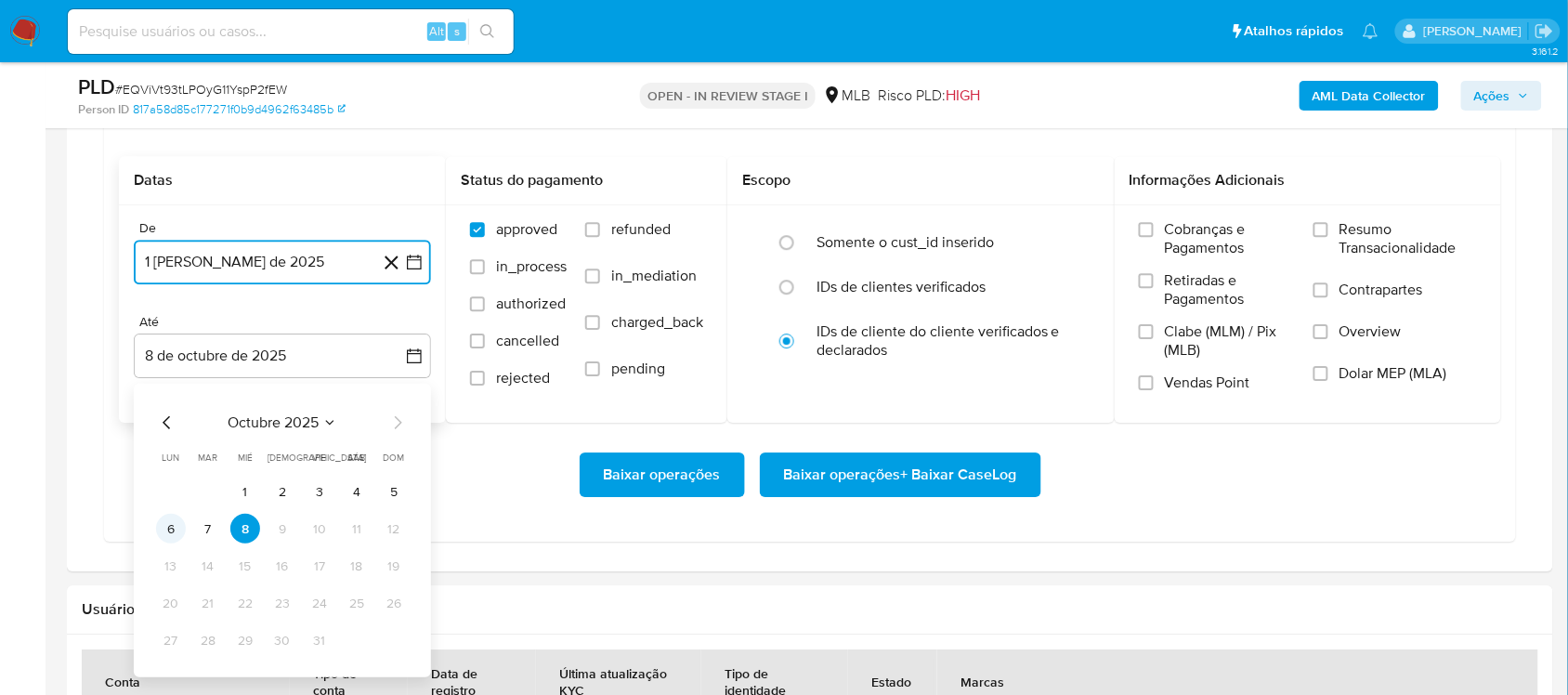
click at [164, 528] on button "6" at bounding box center [171, 529] width 30 height 30
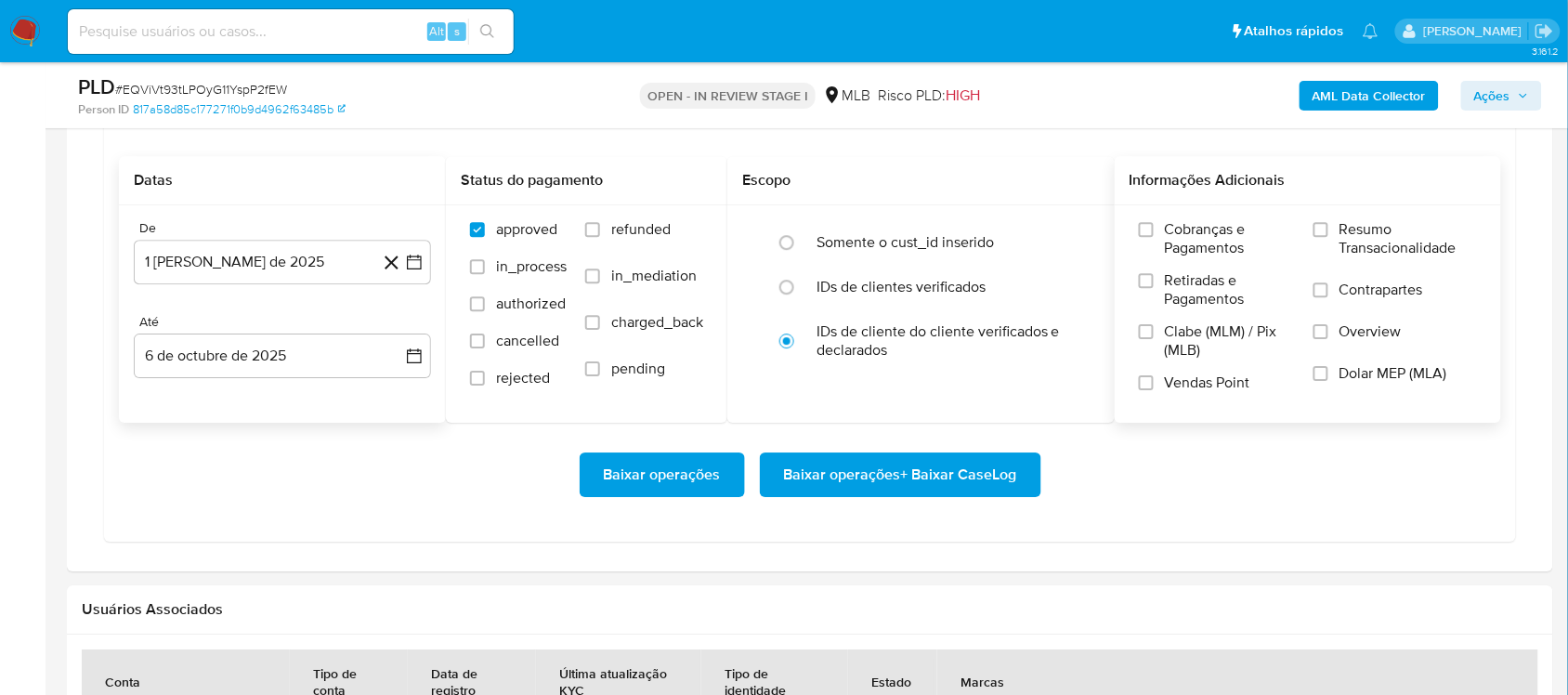
click at [1174, 257] on label "Resumo Transacionalidade" at bounding box center [1395, 250] width 163 height 60
click at [1174, 237] on input "Resumo Transacionalidade" at bounding box center [1321, 229] width 15 height 15
click at [843, 484] on span "Baixar operações + Baixar CaseLog" at bounding box center [901, 475] width 233 height 41
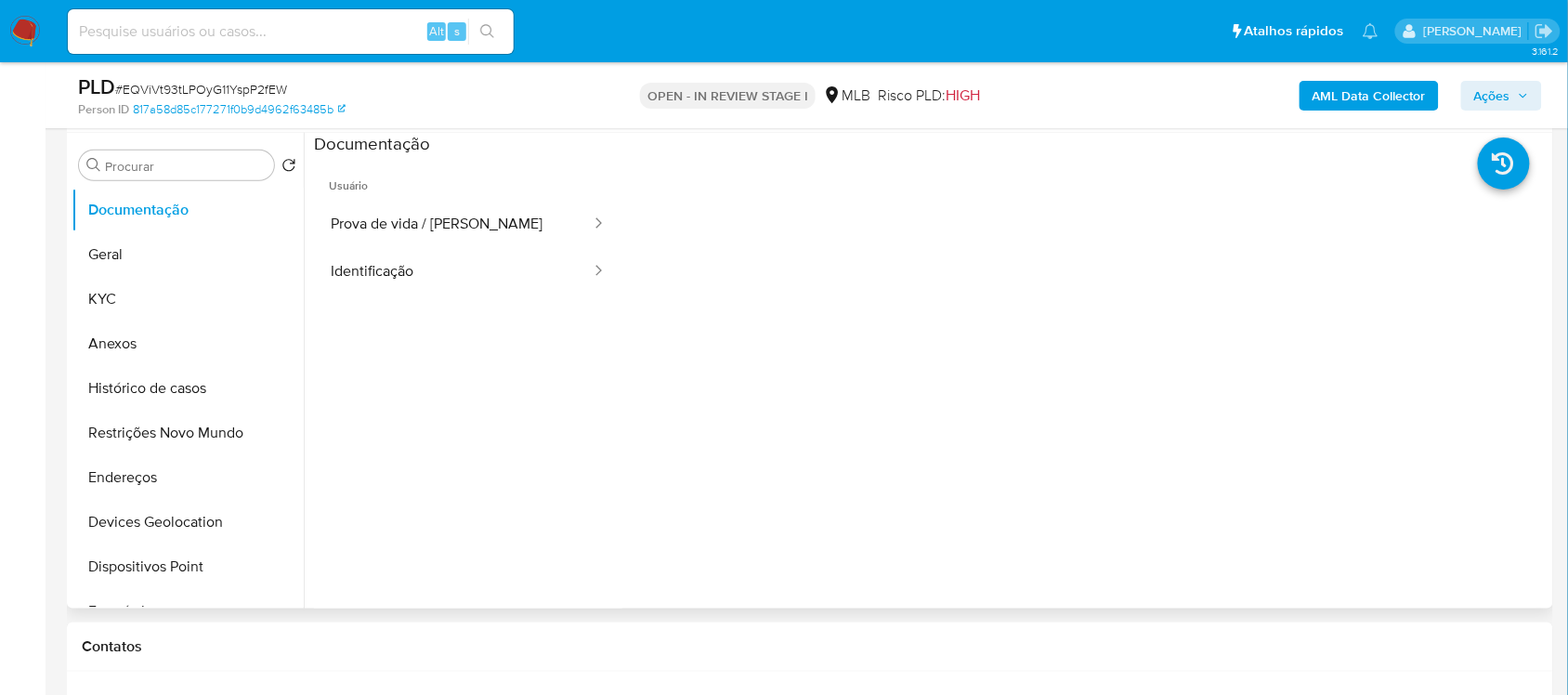
scroll to position [348, 0]
click at [177, 267] on button "Geral" at bounding box center [179, 255] width 217 height 44
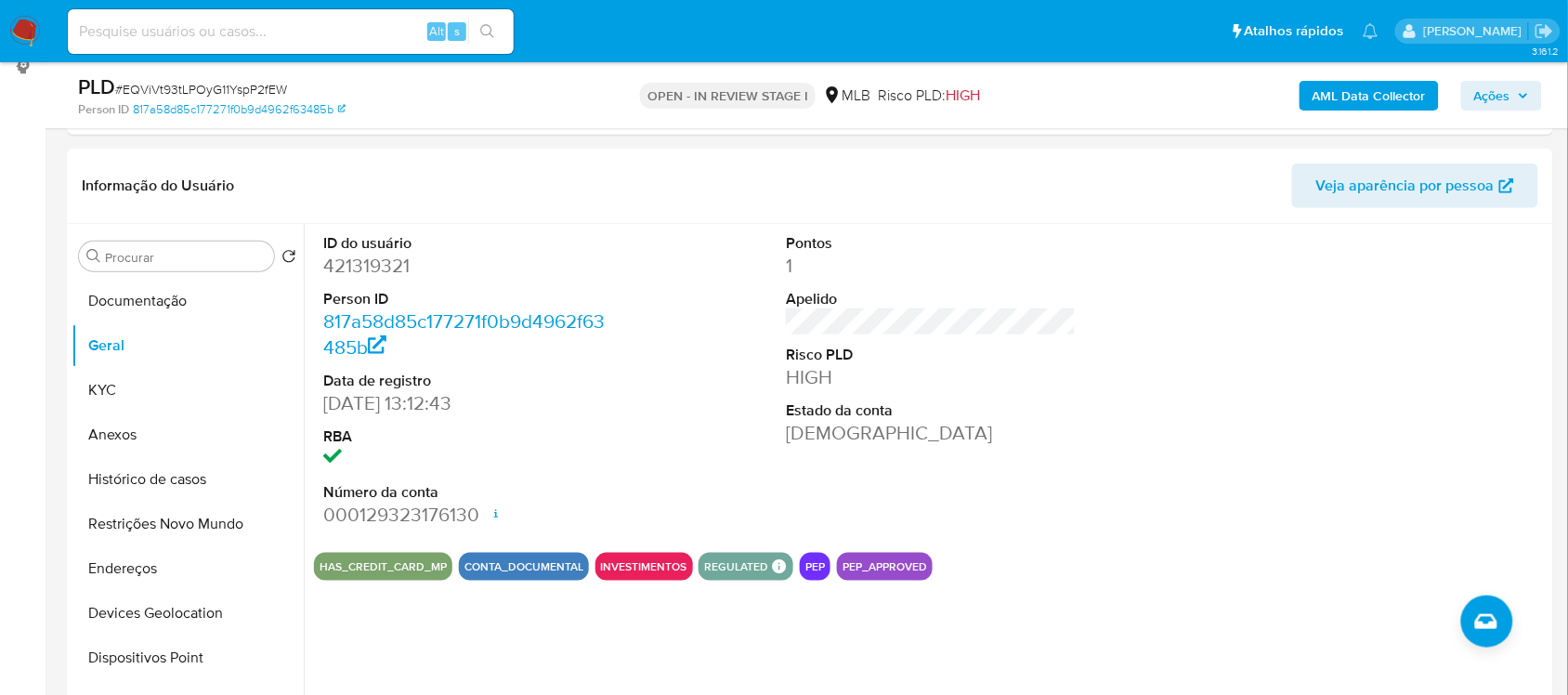
scroll to position [270, 0]
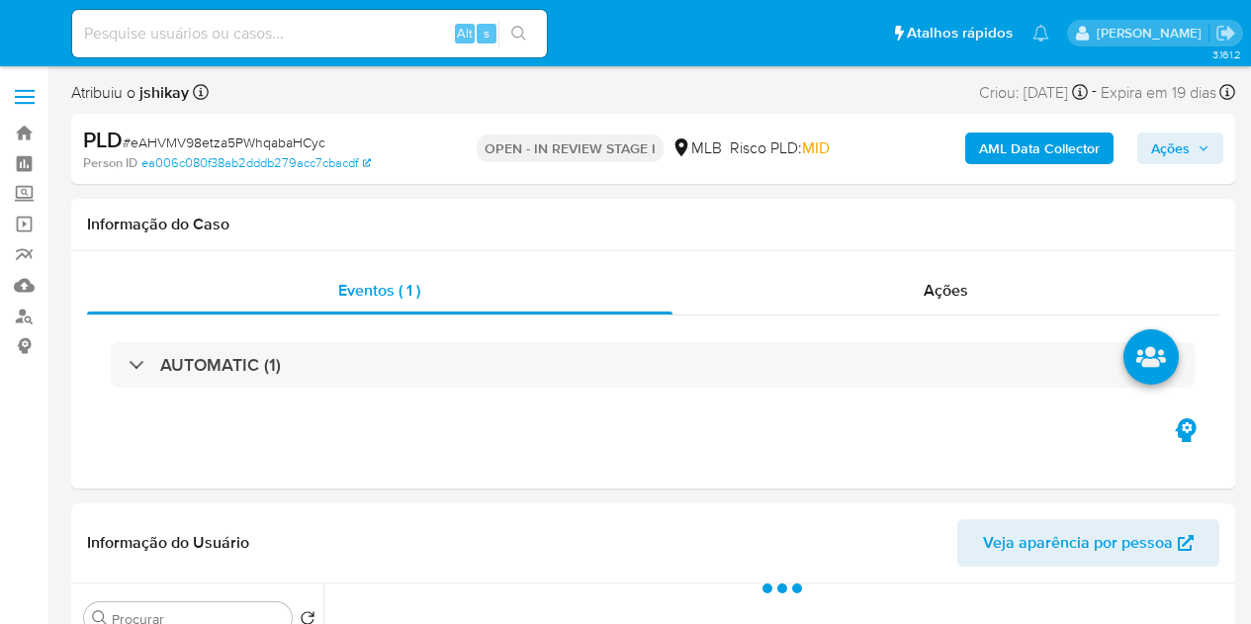
select select "10"
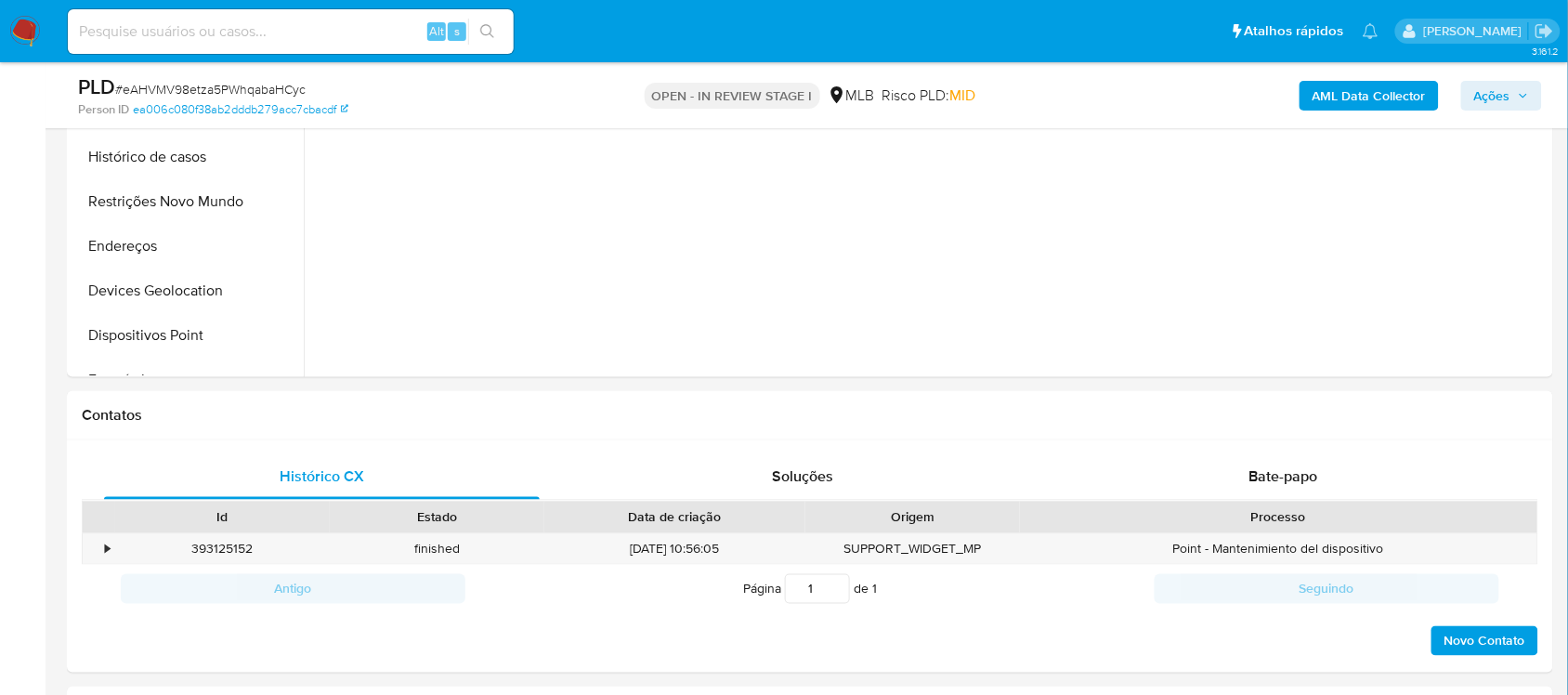
scroll to position [1161, 0]
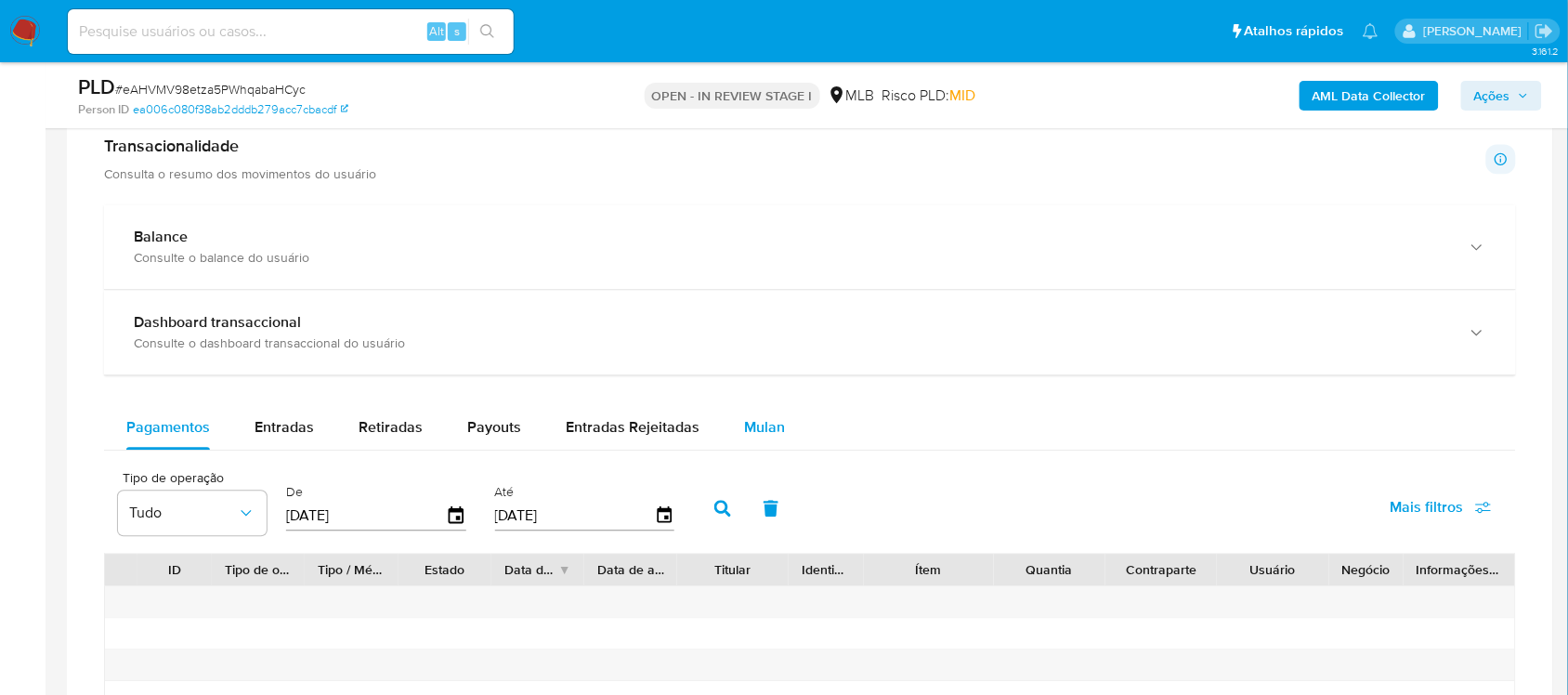
click at [772, 416] on div "Mulan" at bounding box center [765, 426] width 41 height 44
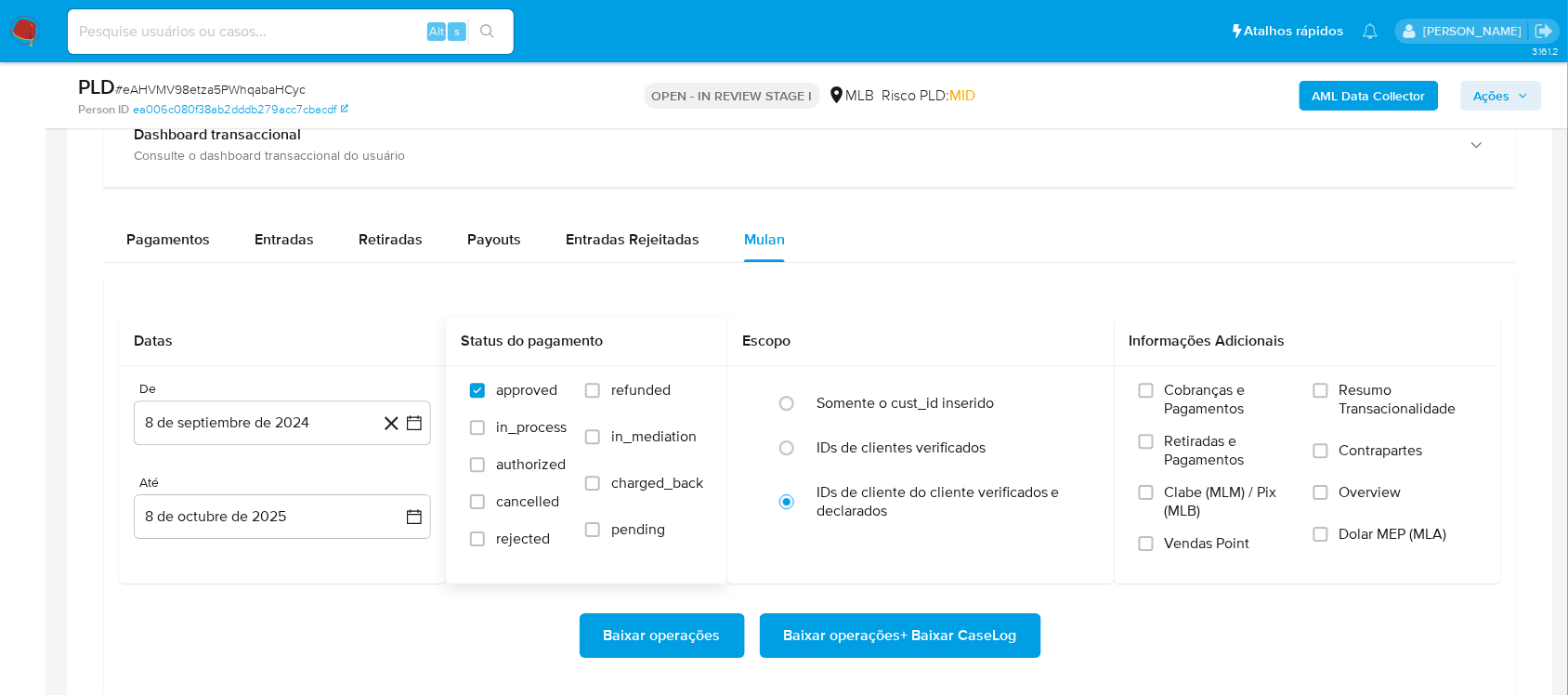
scroll to position [1509, 0]
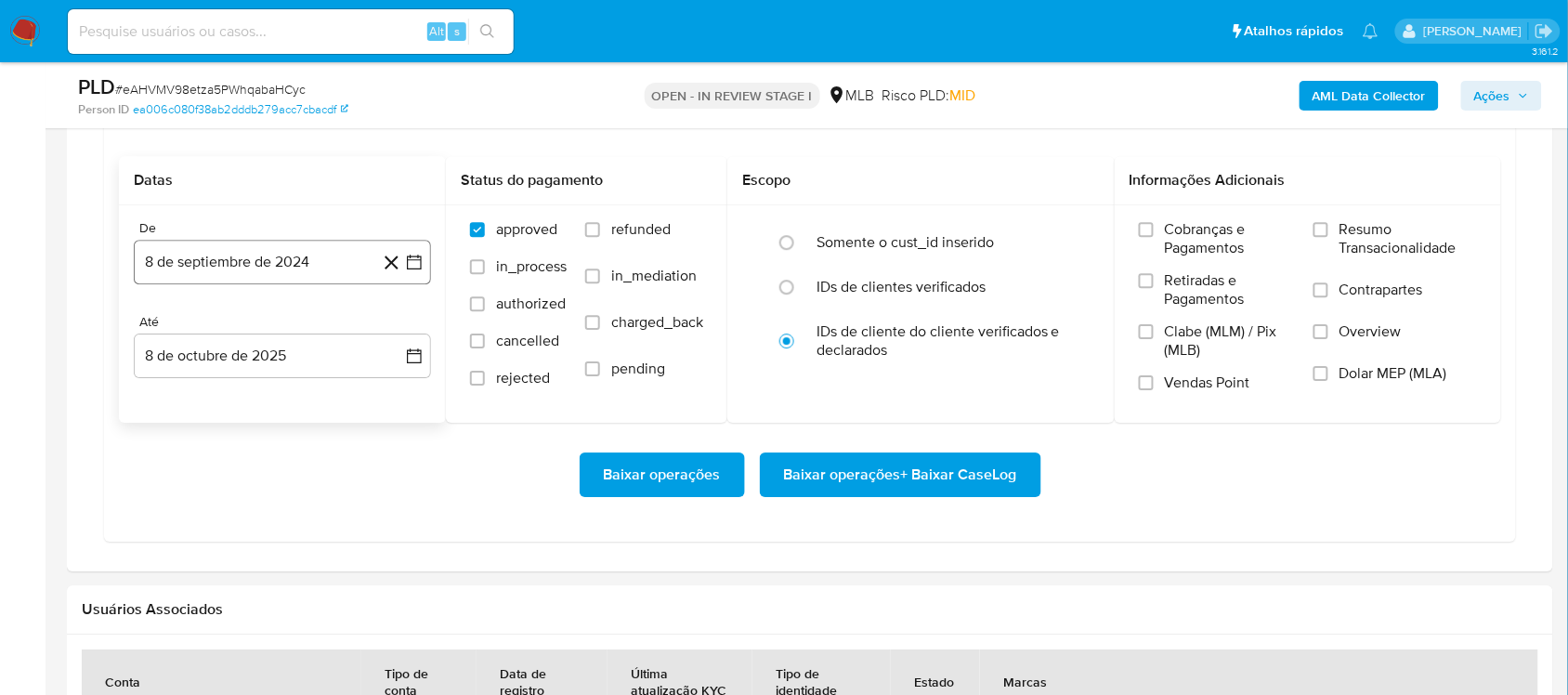
click at [406, 276] on button "8 de septiembre de 2024" at bounding box center [282, 261] width 297 height 44
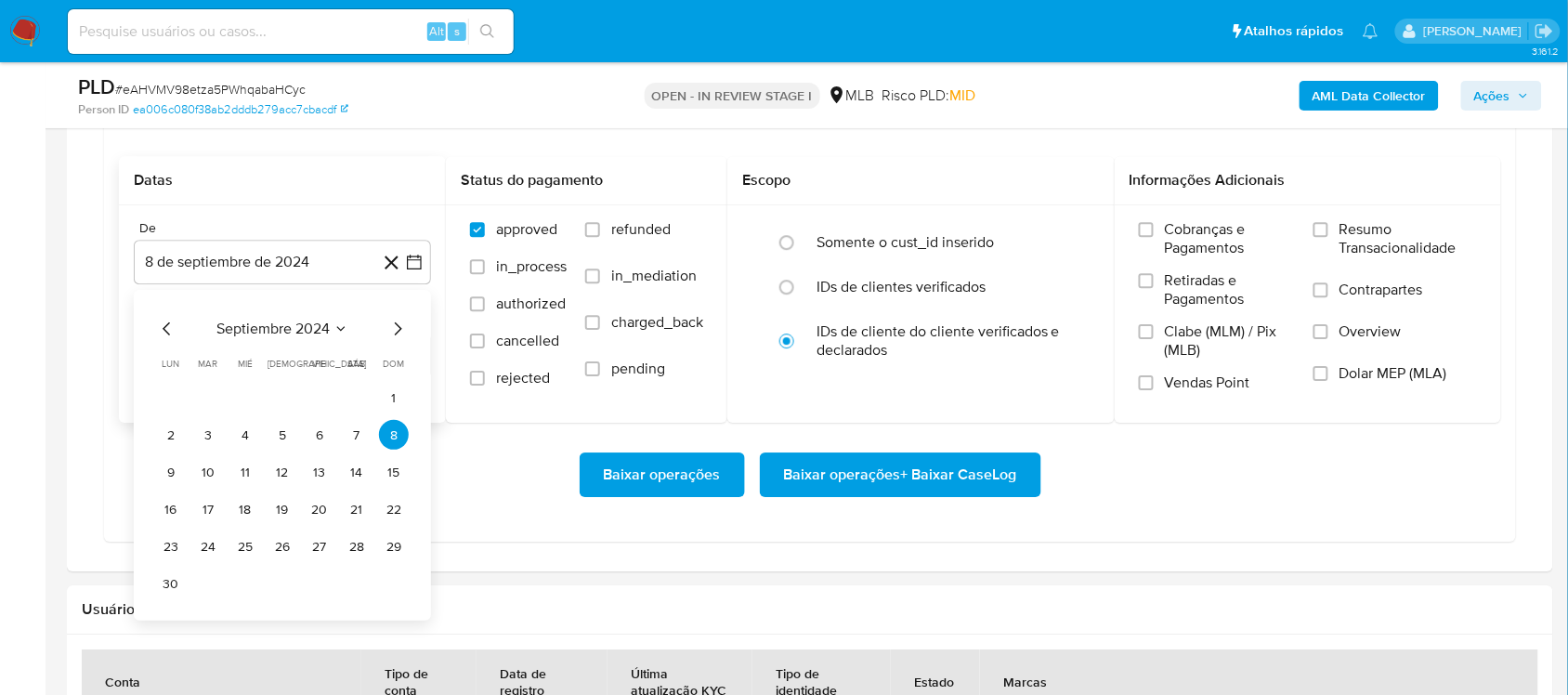
click at [307, 328] on span "septiembre 2024" at bounding box center [272, 329] width 114 height 19
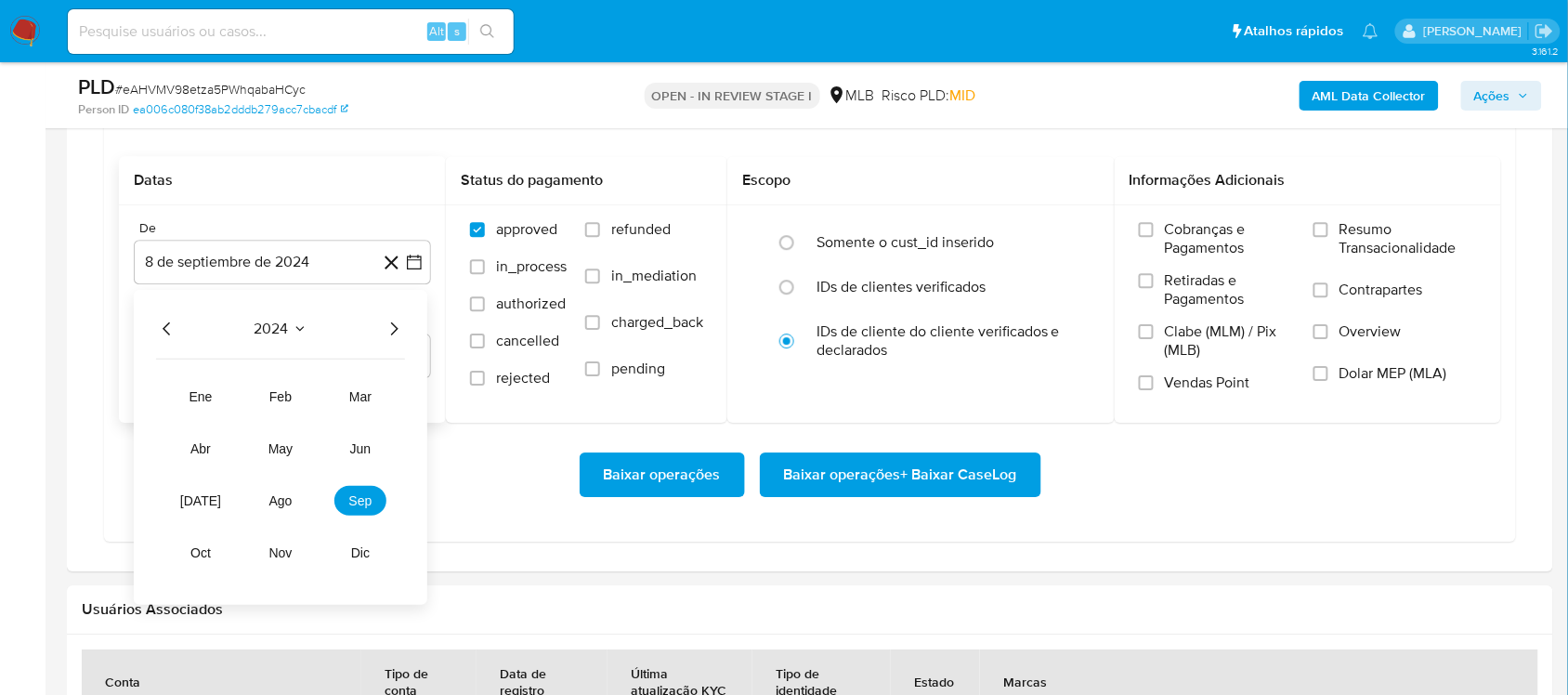
click at [393, 332] on icon "Año siguiente" at bounding box center [394, 329] width 23 height 23
click at [262, 504] on button "ago" at bounding box center [280, 501] width 52 height 30
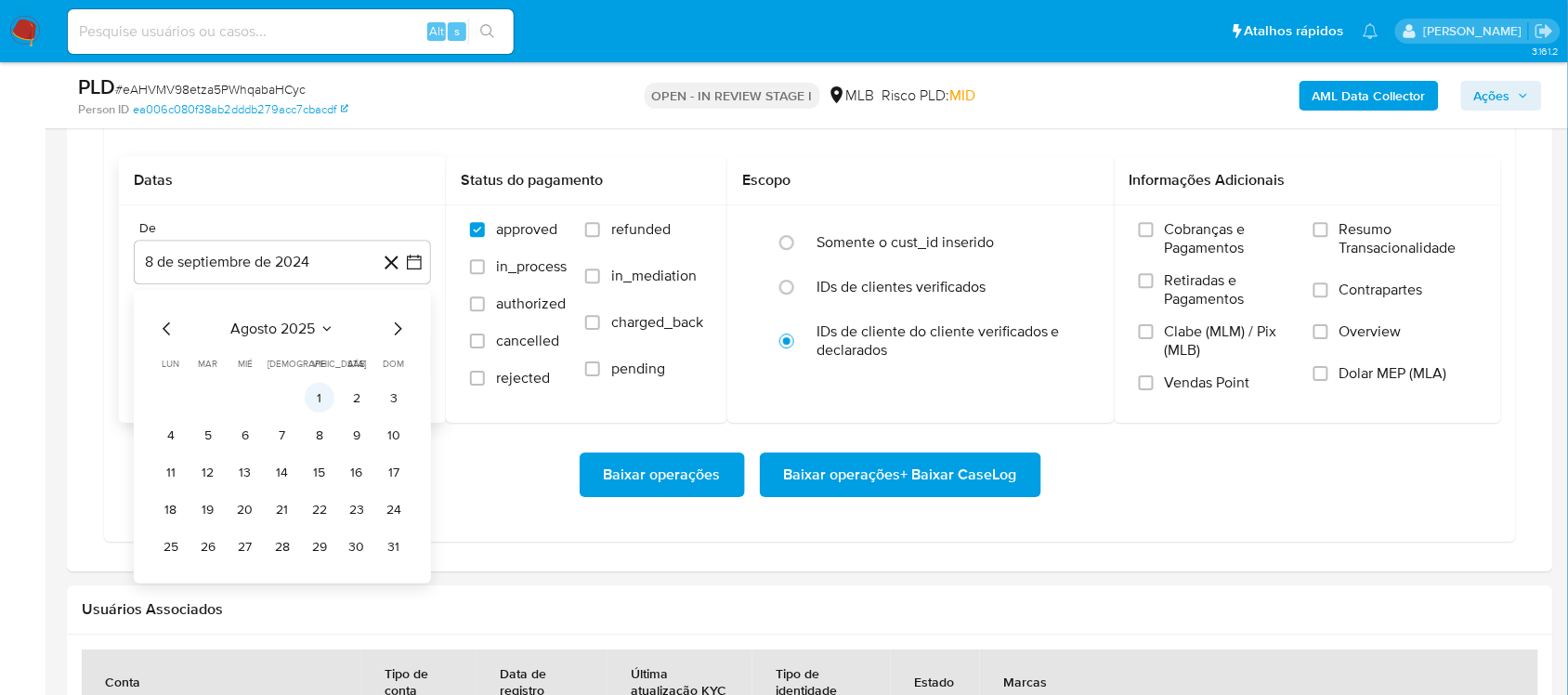
click at [327, 396] on button "1" at bounding box center [319, 397] width 30 height 30
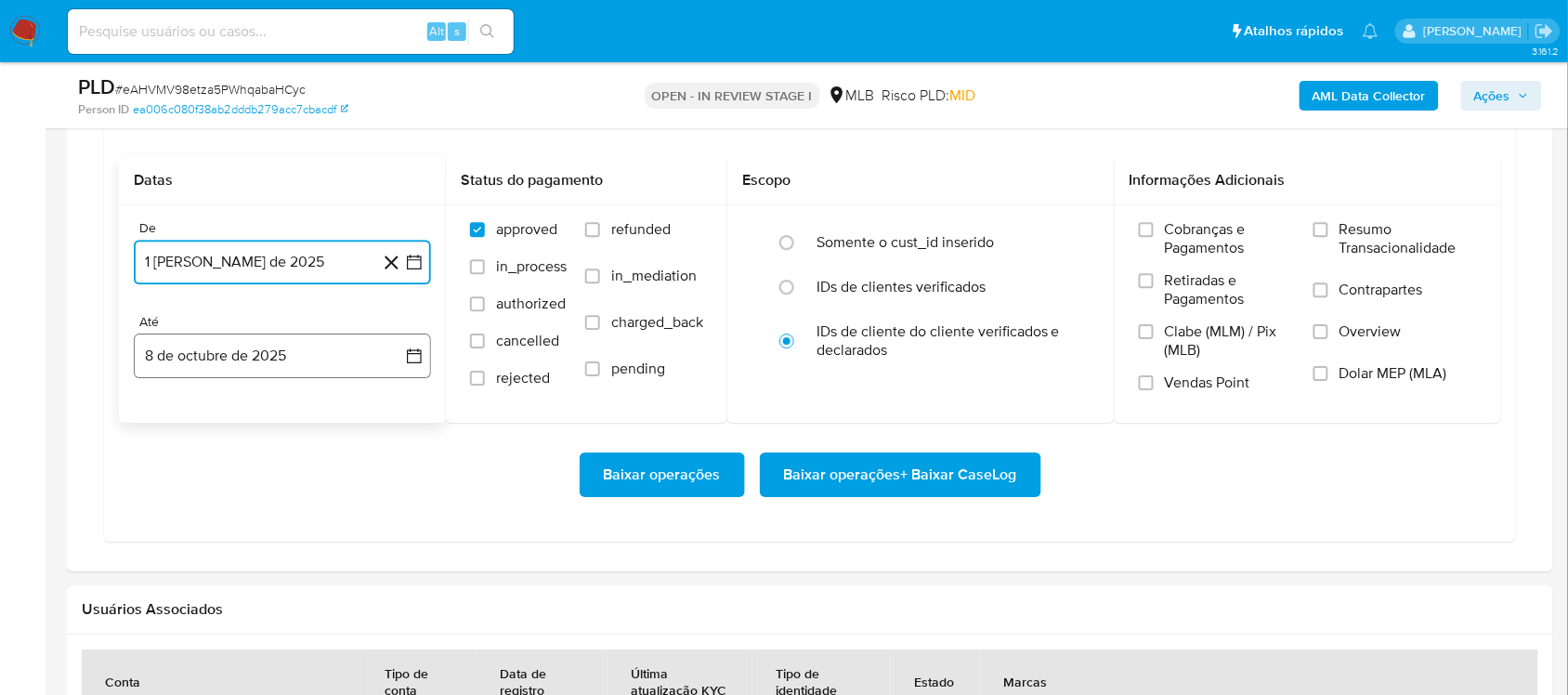
click at [409, 363] on icon "button" at bounding box center [414, 356] width 19 height 19
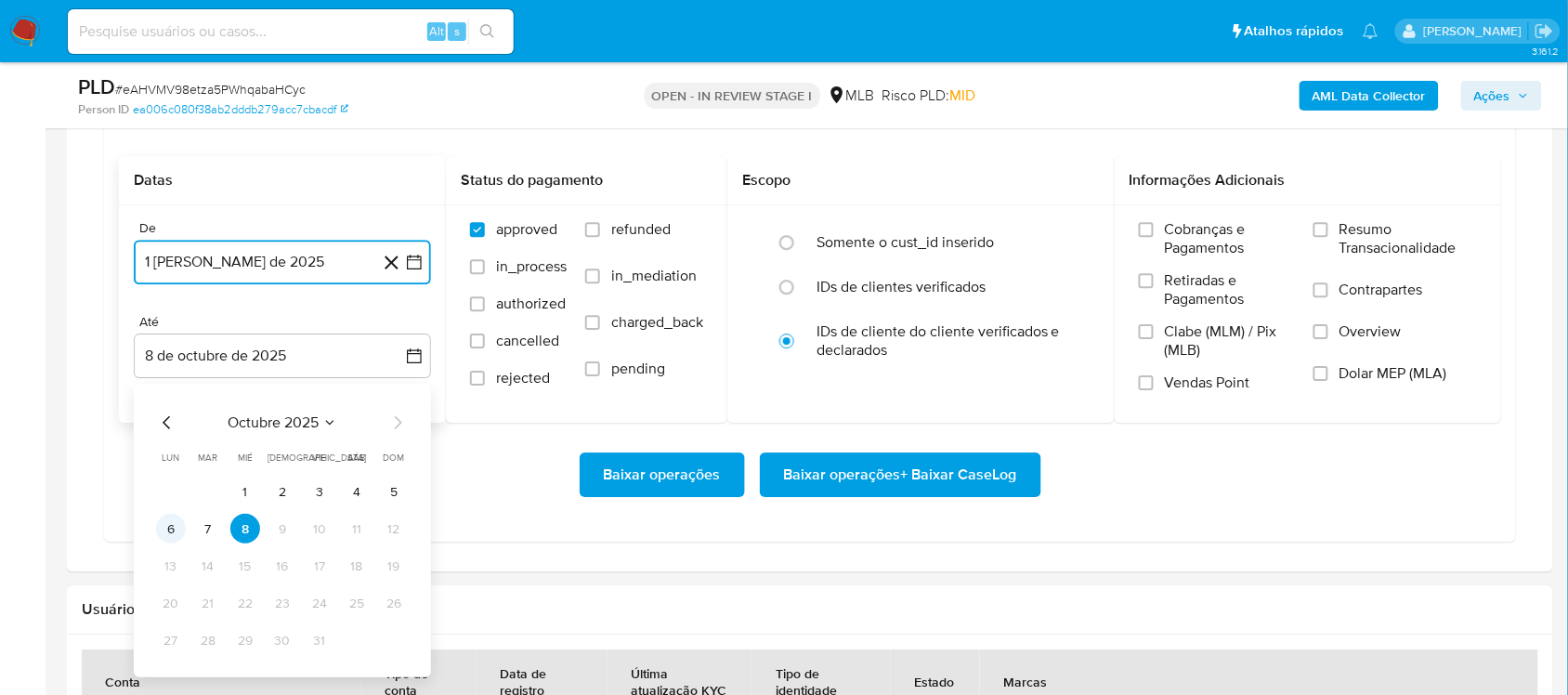
click at [172, 532] on button "6" at bounding box center [171, 529] width 30 height 30
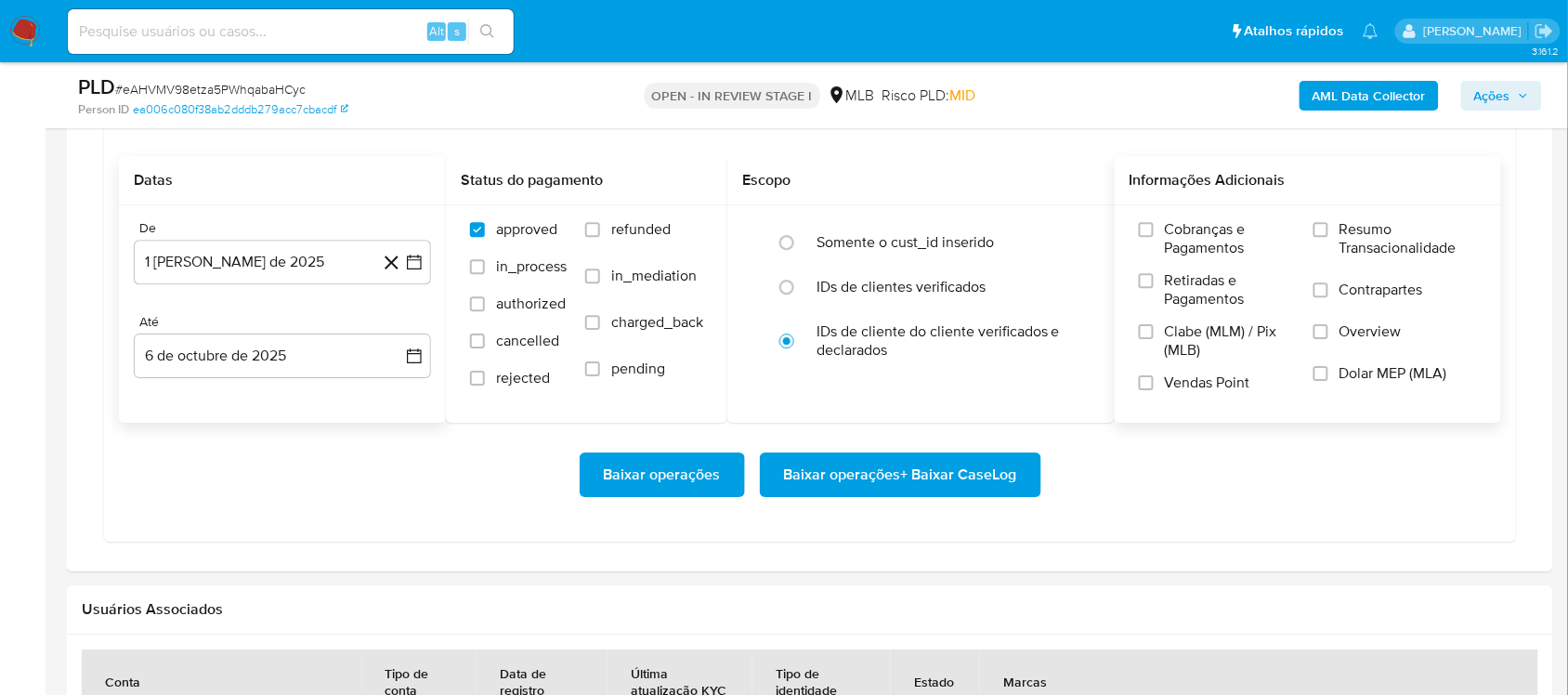
click at [1174, 235] on span "Resumo Transacionalidade" at bounding box center [1408, 239] width 137 height 38
click at [1174, 235] on input "Resumo Transacionalidade" at bounding box center [1321, 229] width 15 height 15
click at [889, 470] on span "Baixar operações + Baixar CaseLog" at bounding box center [901, 475] width 233 height 41
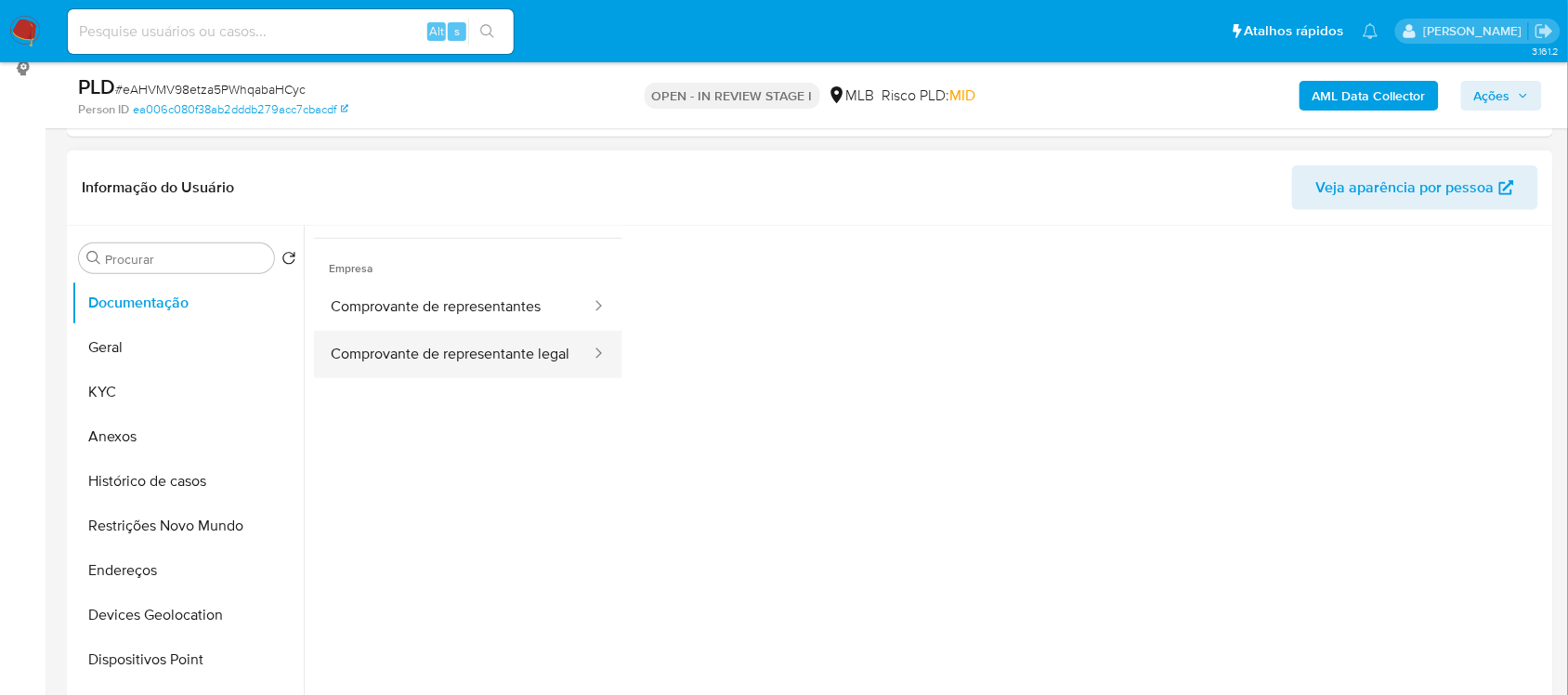
scroll to position [232, 0]
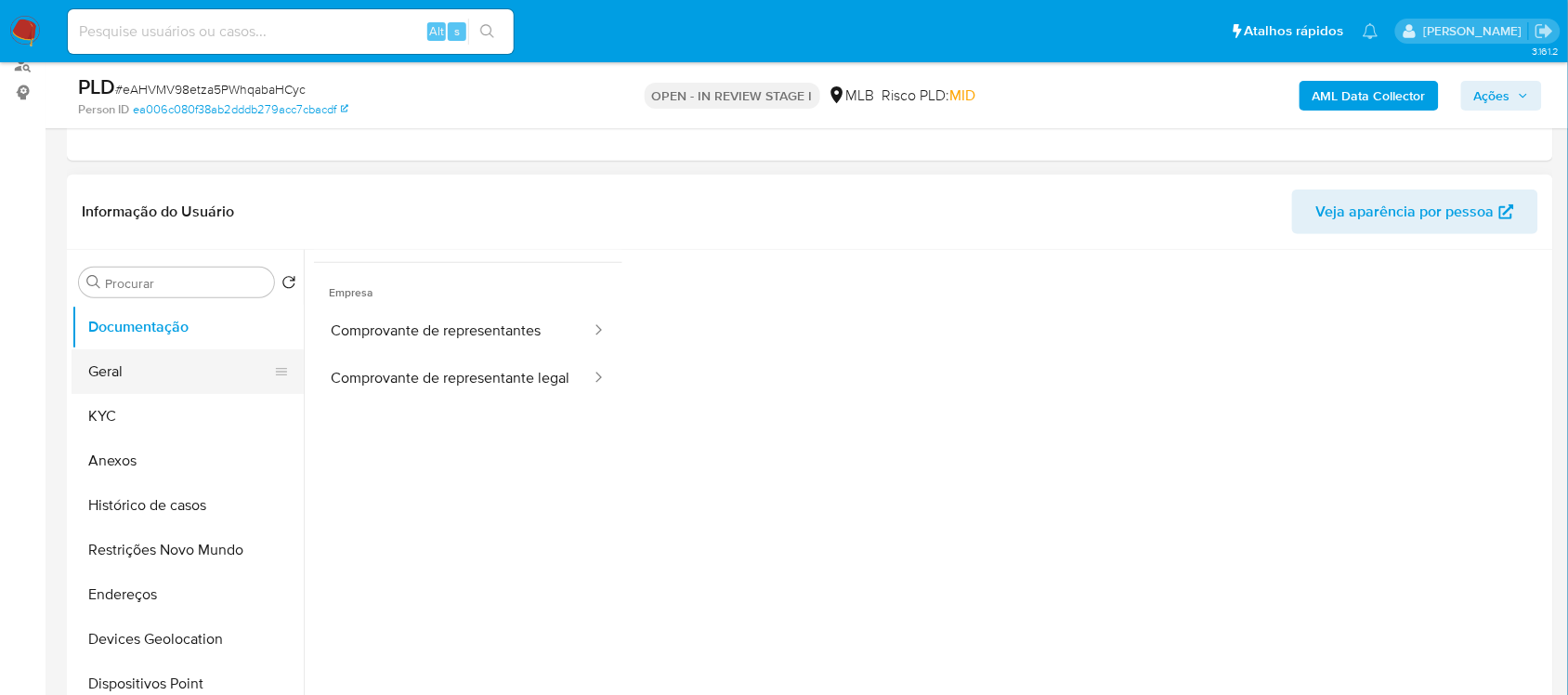
click at [148, 354] on button "Geral" at bounding box center [179, 371] width 217 height 44
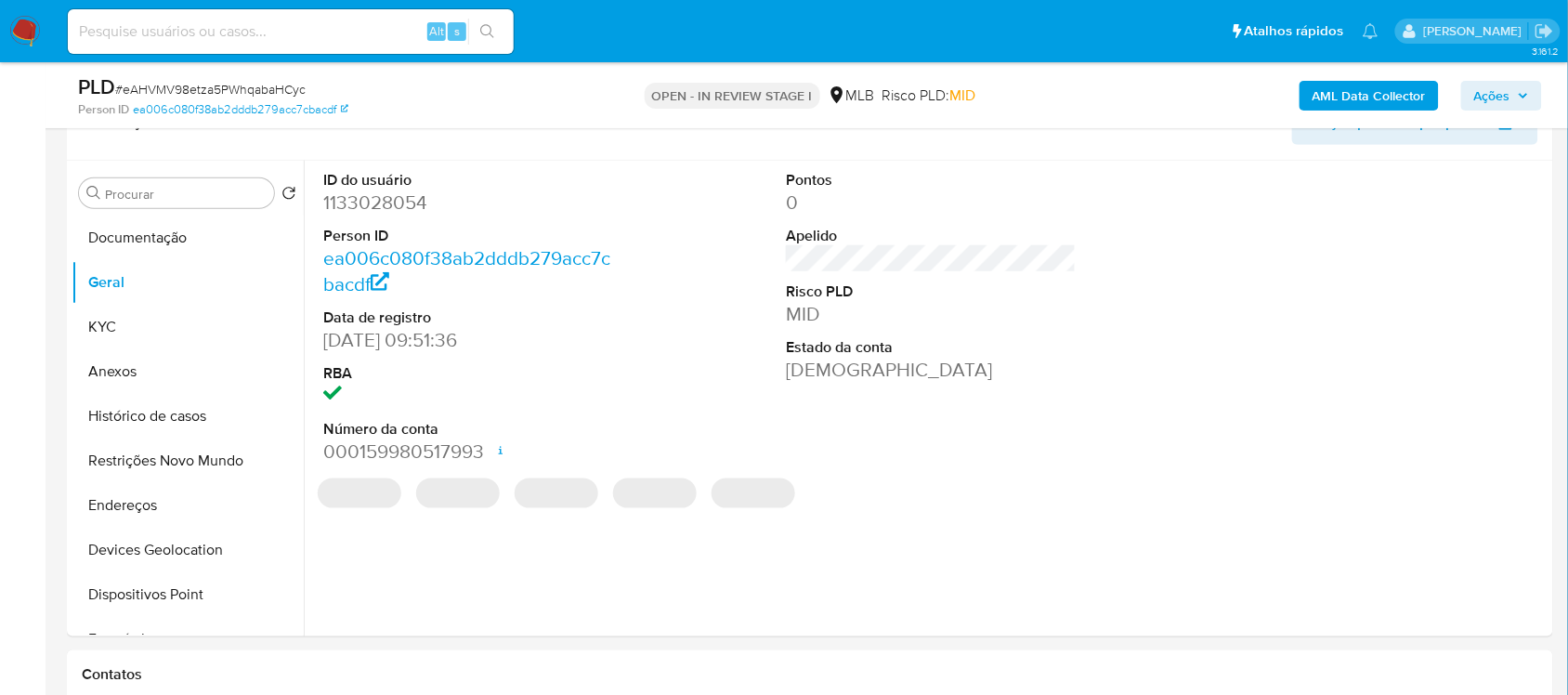
scroll to position [304, 0]
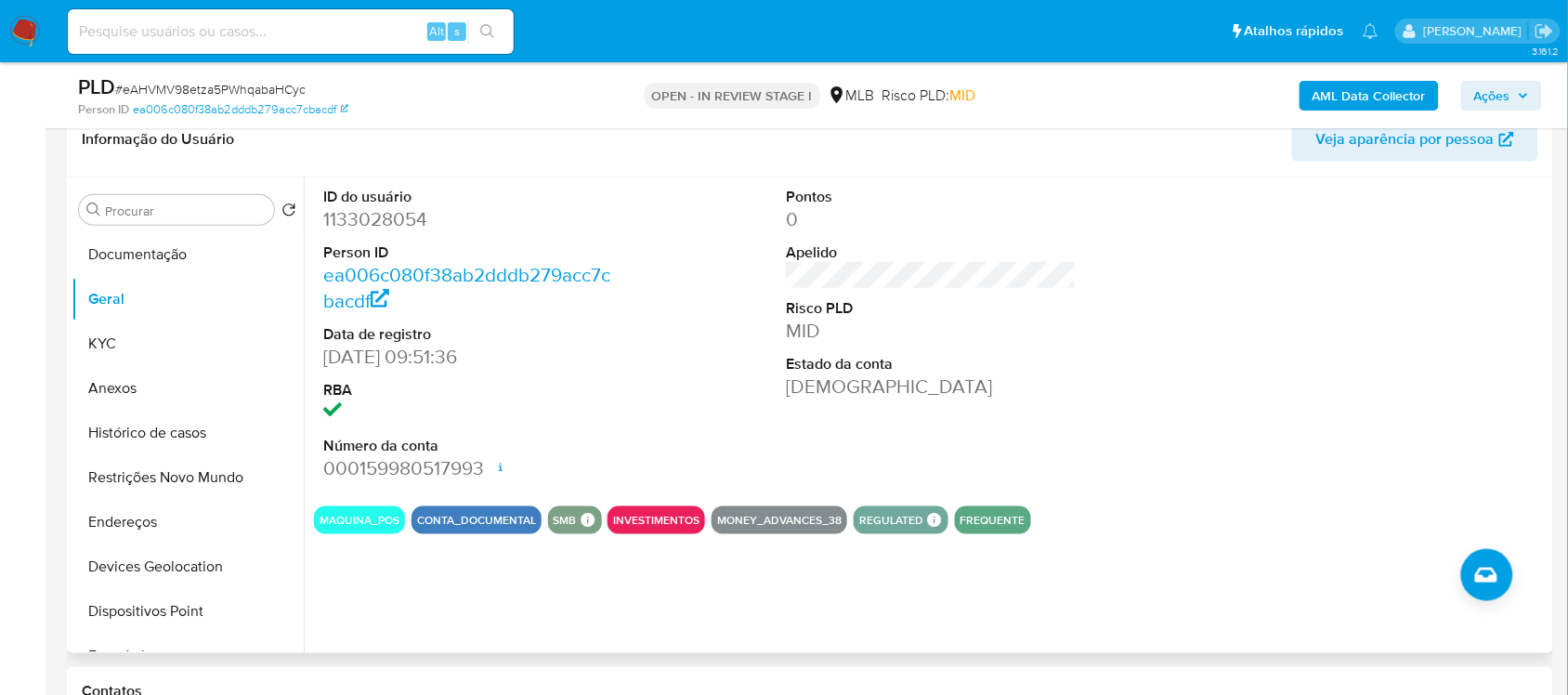
click at [396, 230] on dd "1133028054" at bounding box center [468, 220] width 290 height 26
copy dd "1133028054"
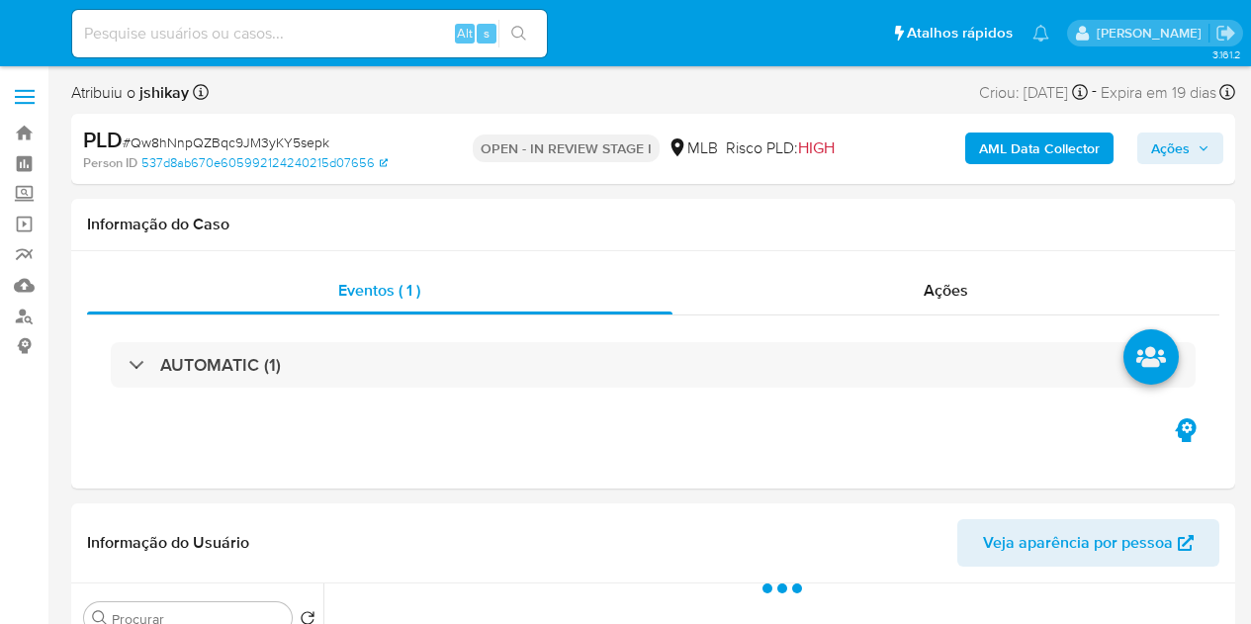
select select "10"
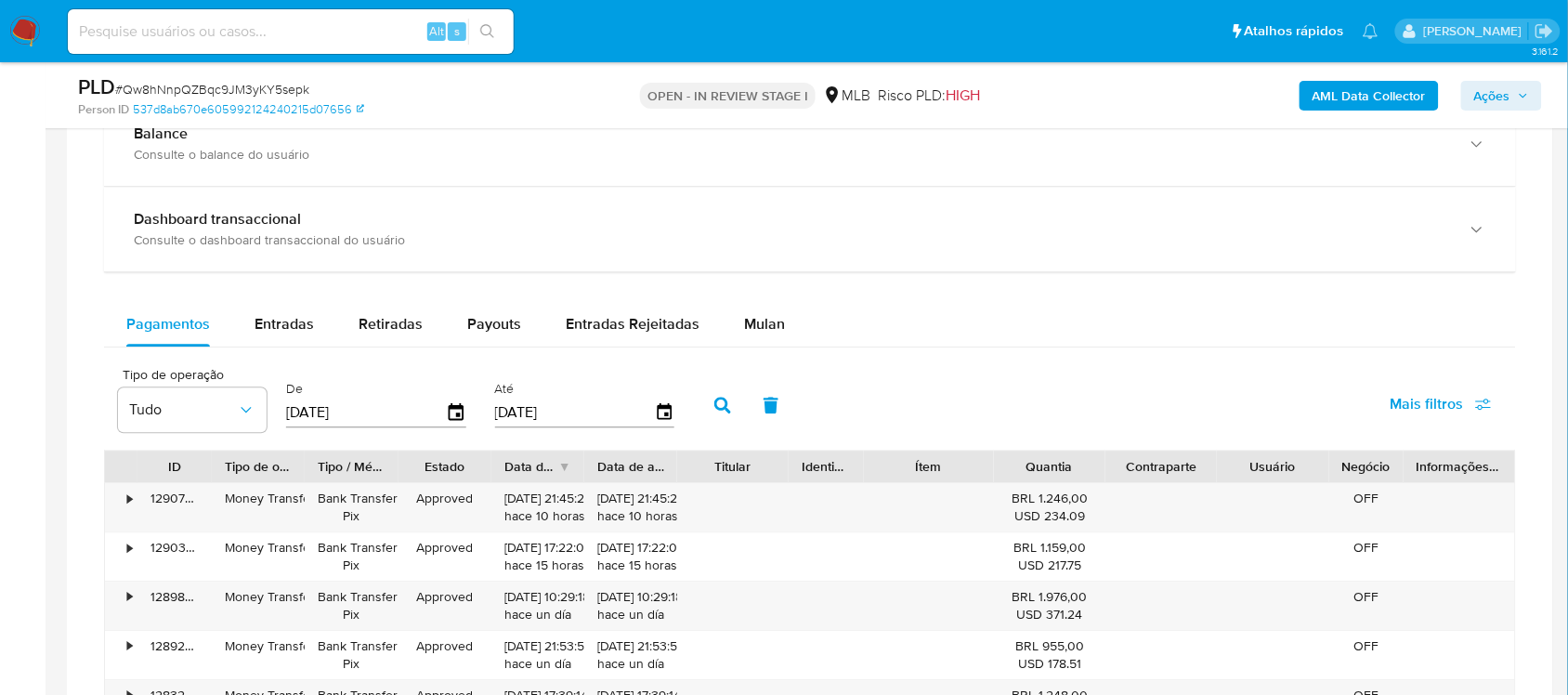
scroll to position [1393, 0]
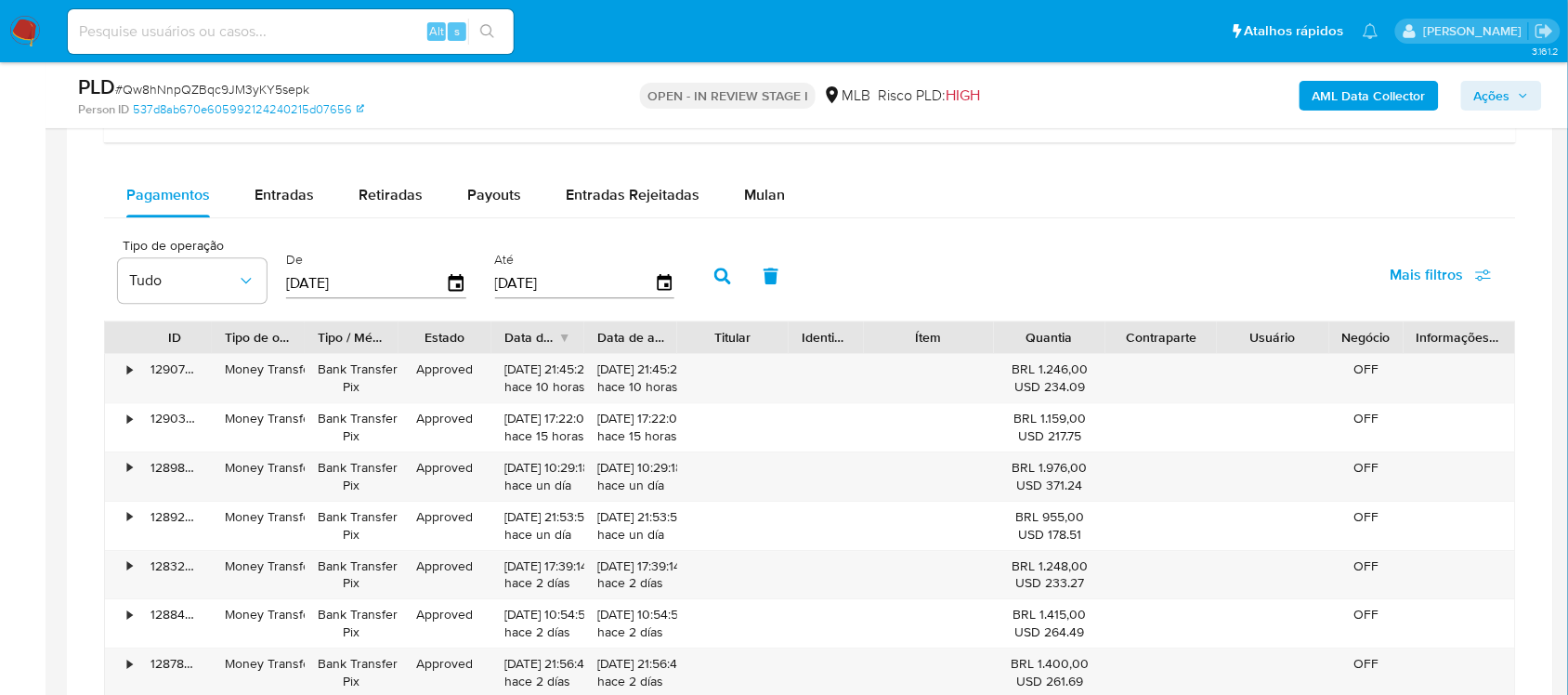
click at [765, 169] on div "Balance Consulte o balance do usuário Dashboard transaccional Consulte o dashbo…" at bounding box center [810, 433] width 1412 height 922
click at [767, 181] on div "Mulan" at bounding box center [765, 194] width 41 height 44
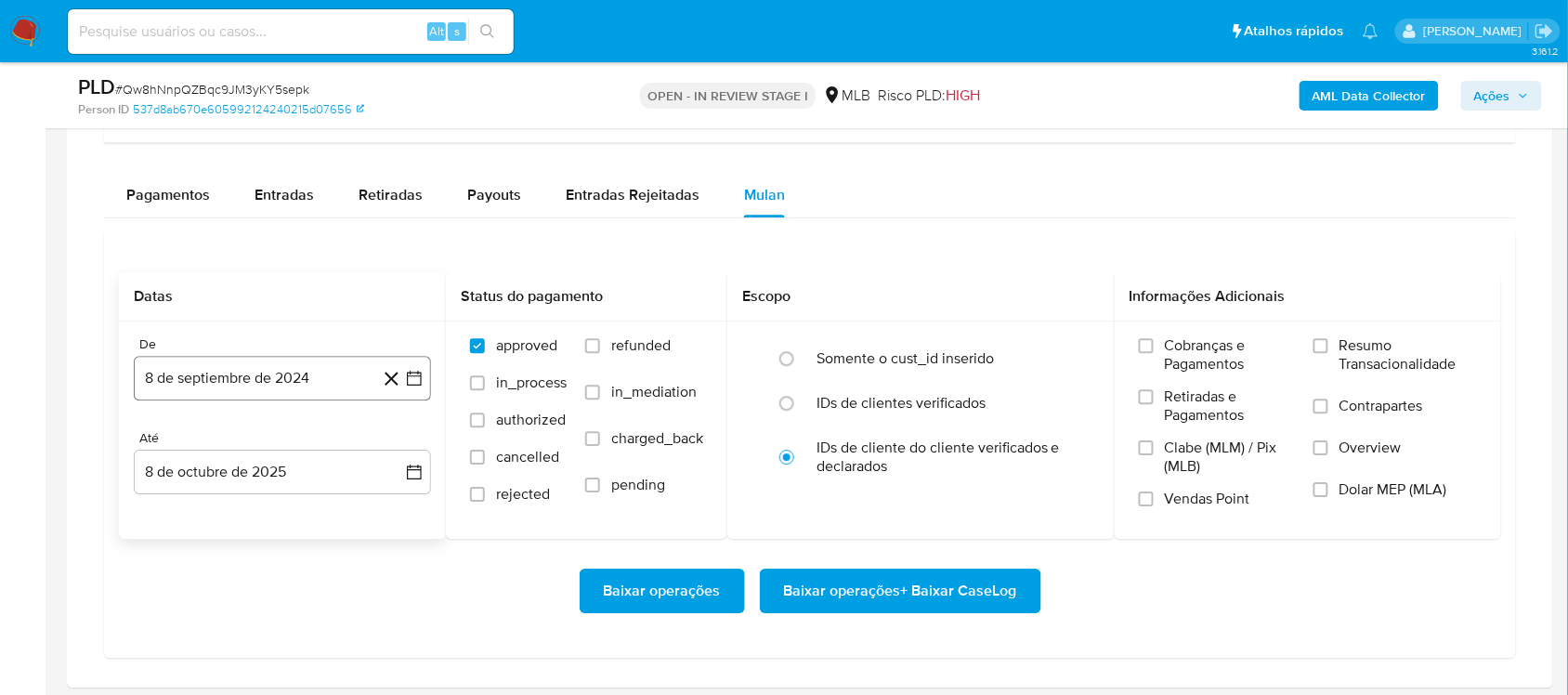
click at [419, 378] on icon "button" at bounding box center [414, 379] width 15 height 15
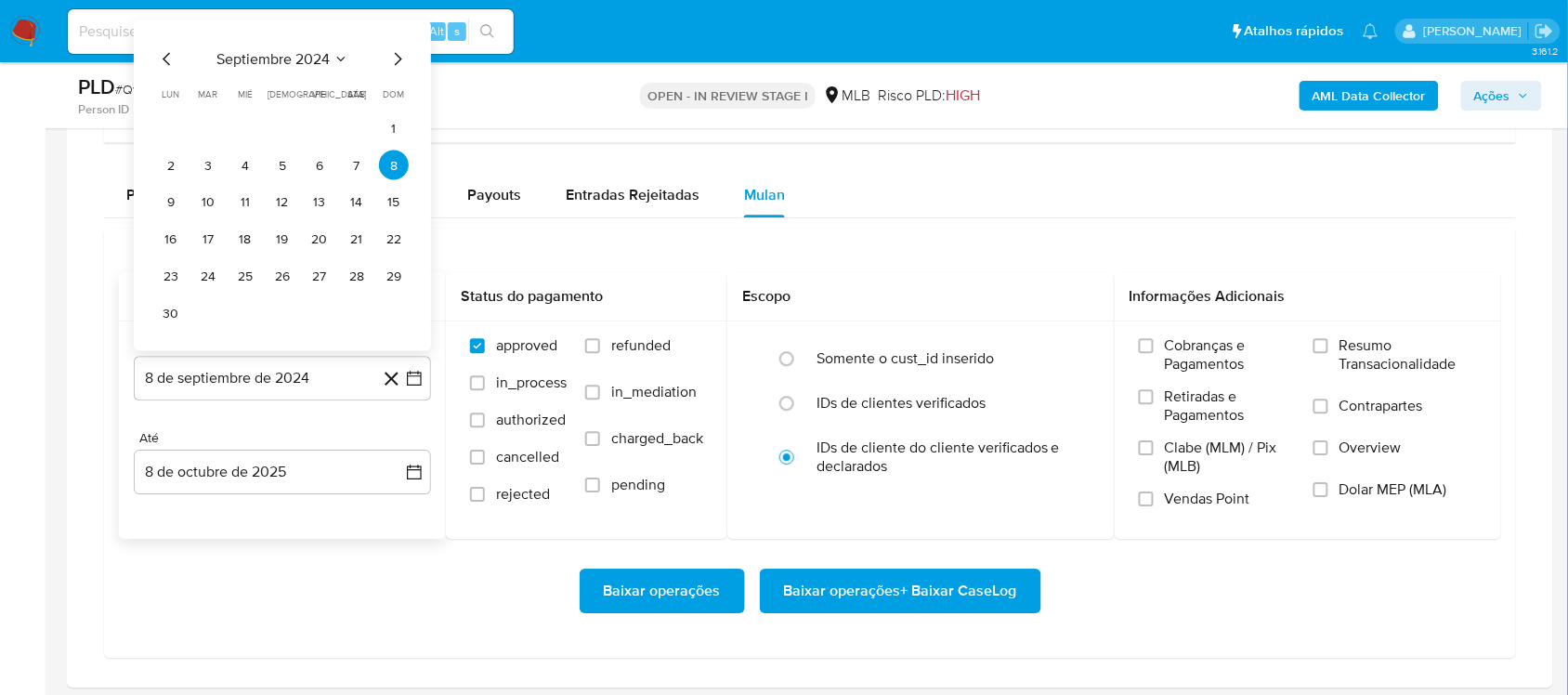
click at [323, 58] on span "septiembre 2024" at bounding box center [272, 59] width 114 height 19
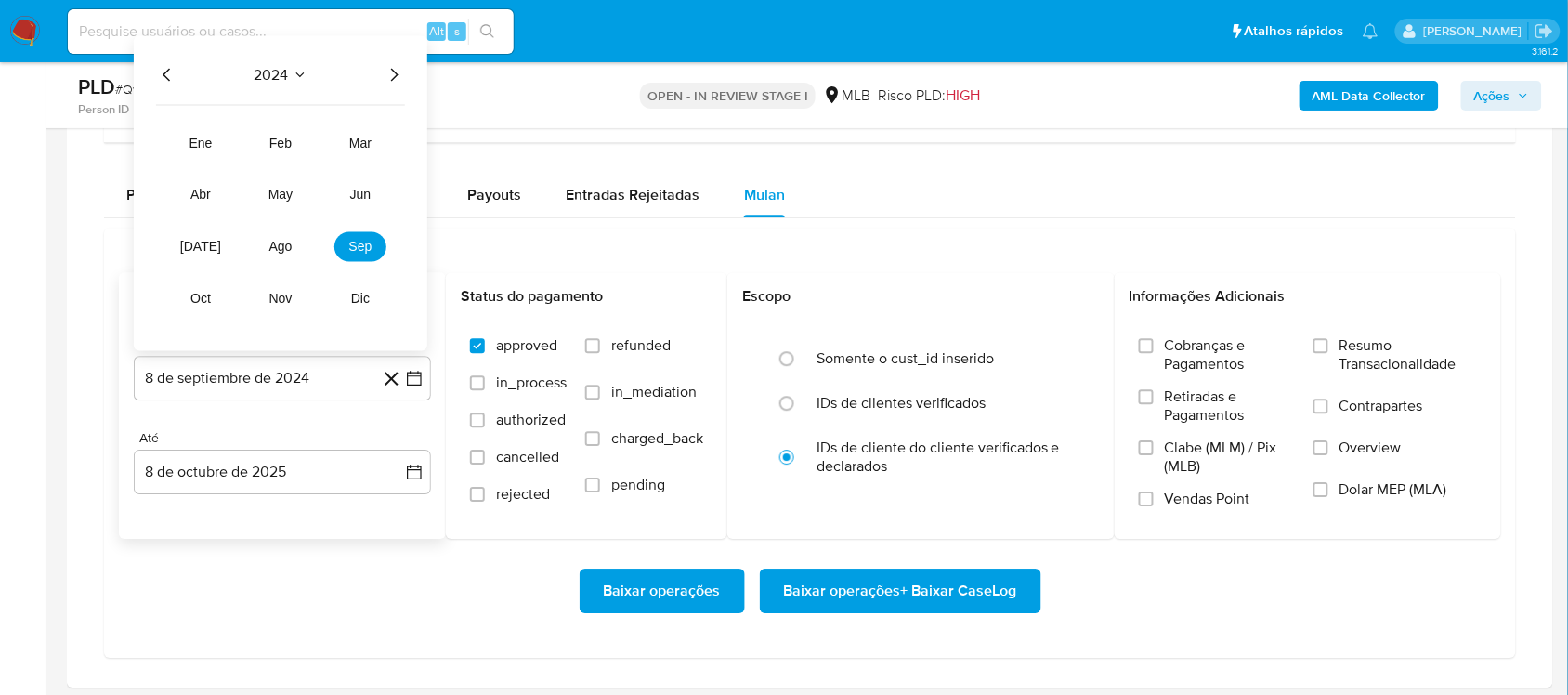
click at [395, 77] on icon "Año siguiente" at bounding box center [394, 75] width 23 height 23
click at [282, 252] on span "ago" at bounding box center [281, 247] width 23 height 15
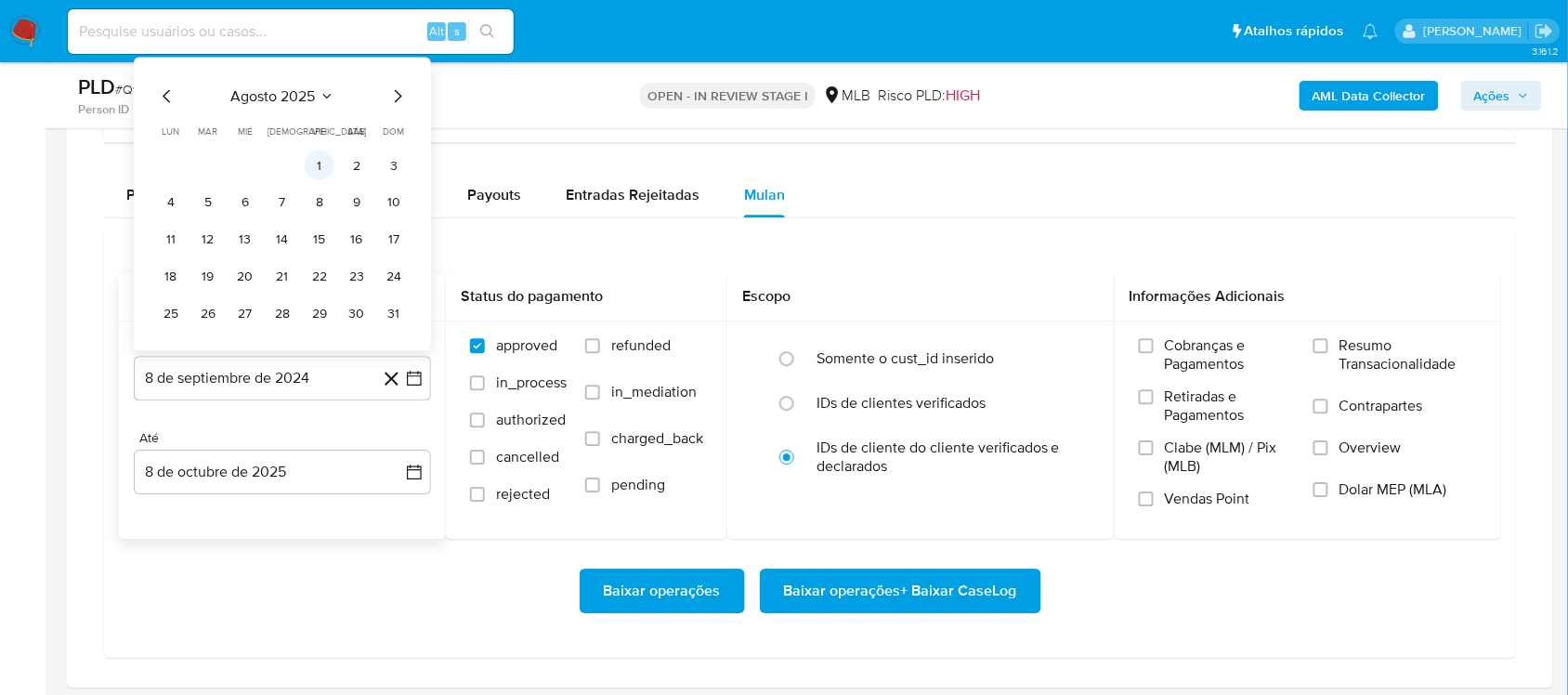
click at [326, 164] on button "1" at bounding box center [319, 165] width 30 height 30
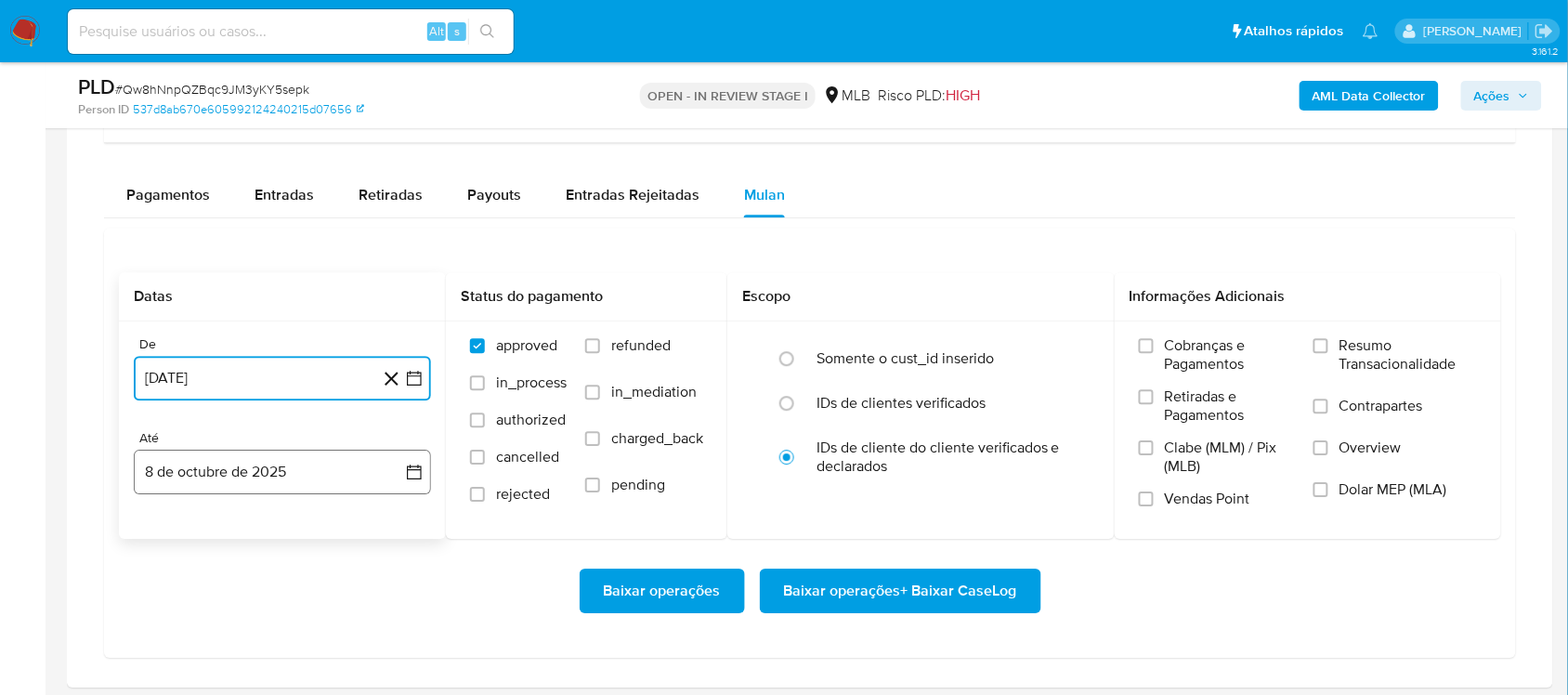
click at [416, 478] on icon "button" at bounding box center [414, 471] width 19 height 19
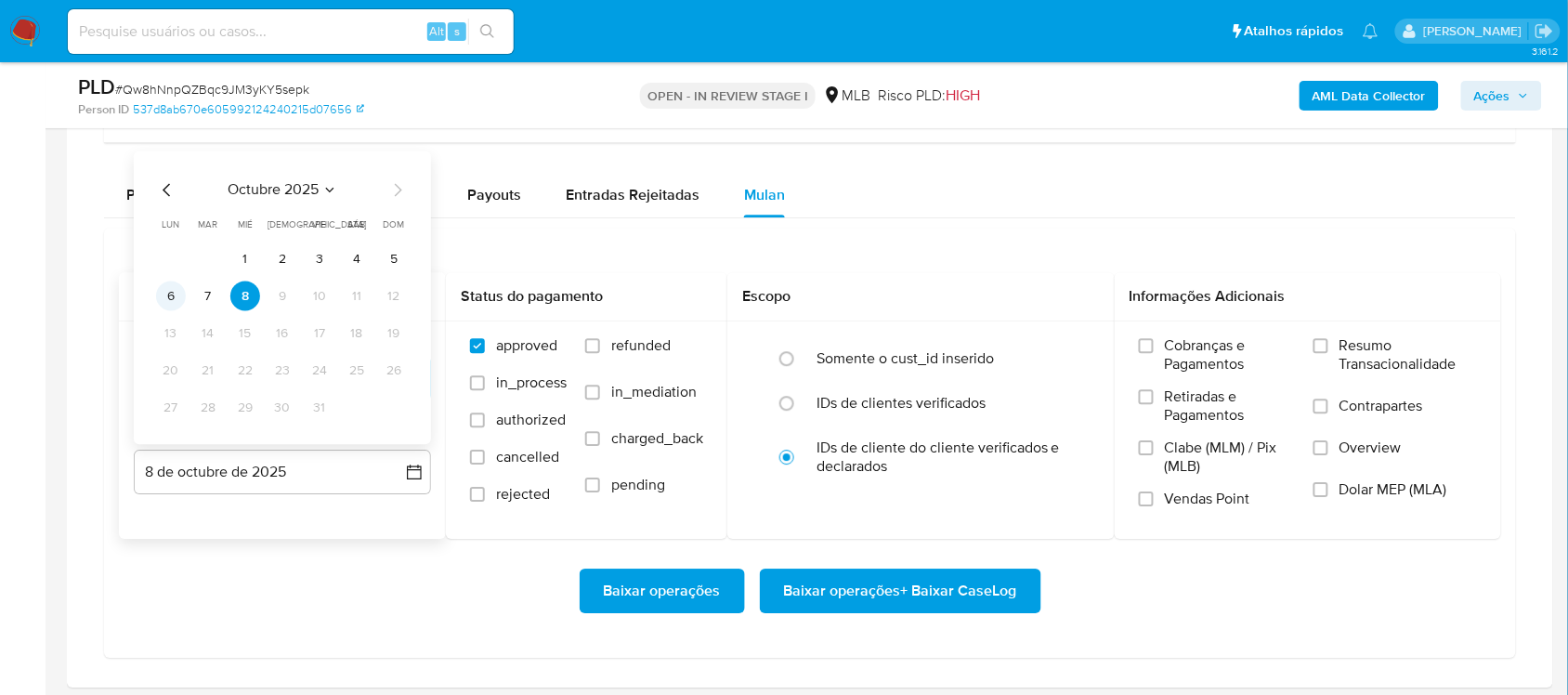
click at [179, 295] on button "6" at bounding box center [171, 297] width 30 height 30
click at [1174, 349] on span "Resumo Transacionalidade" at bounding box center [1408, 355] width 137 height 38
click at [1174, 349] on input "Resumo Transacionalidade" at bounding box center [1321, 346] width 15 height 15
click at [837, 581] on span "Baixar operações + Baixar CaseLog" at bounding box center [901, 591] width 233 height 41
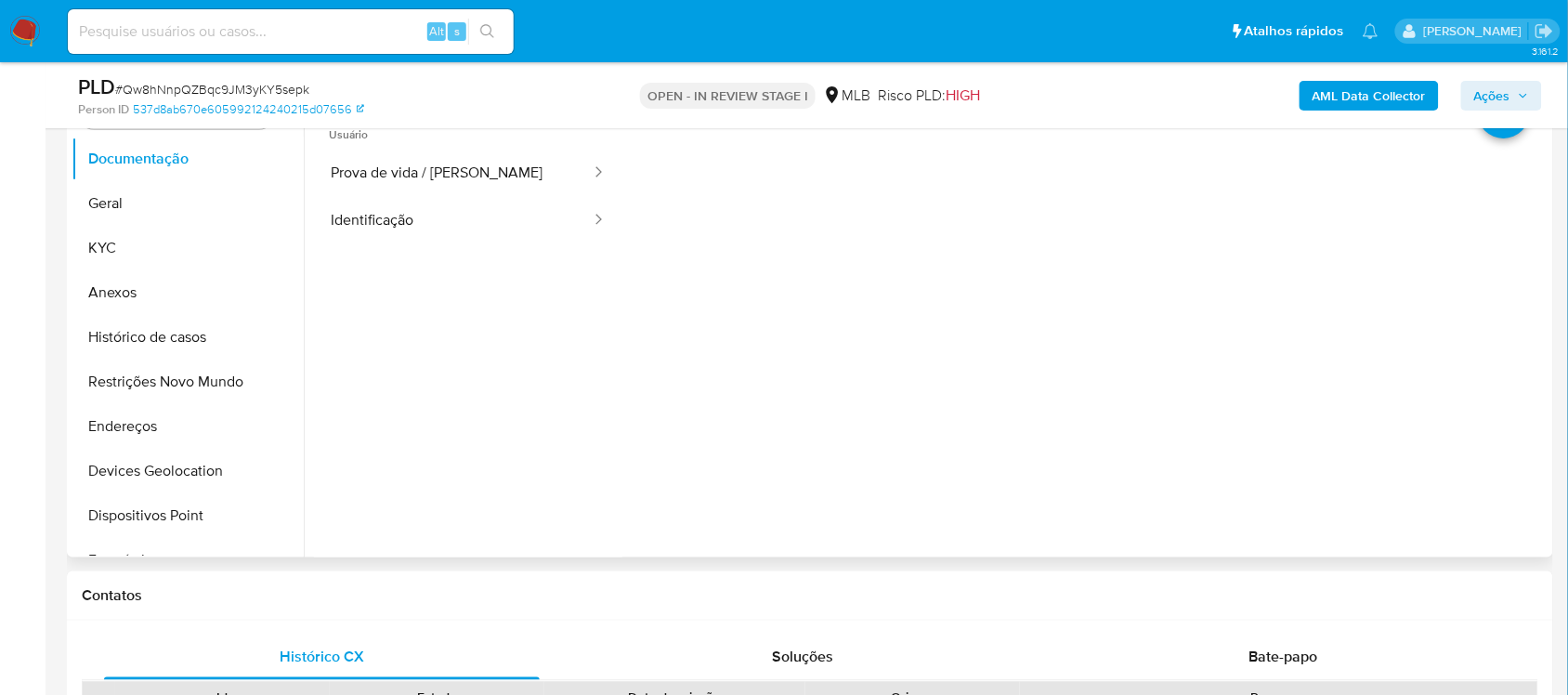
scroll to position [348, 0]
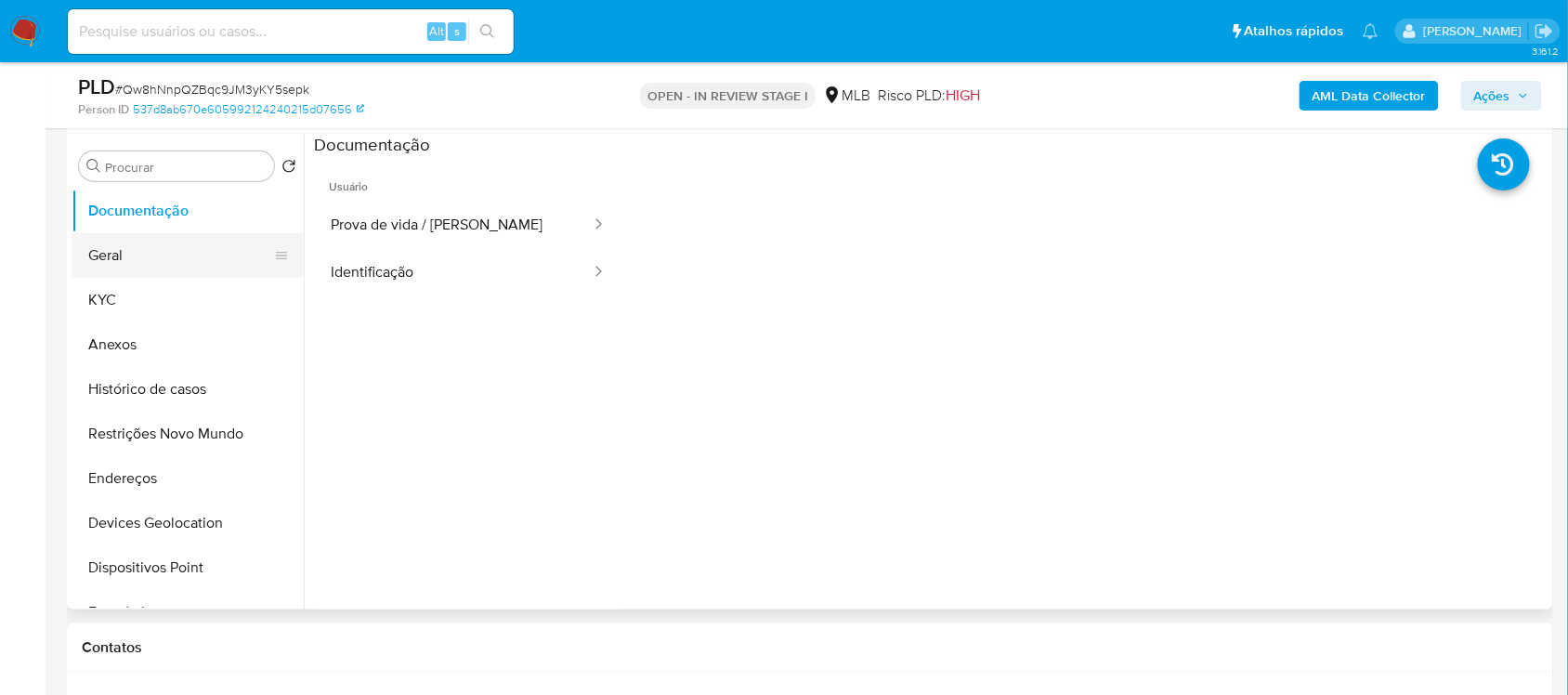
click at [151, 239] on button "Geral" at bounding box center [179, 255] width 217 height 44
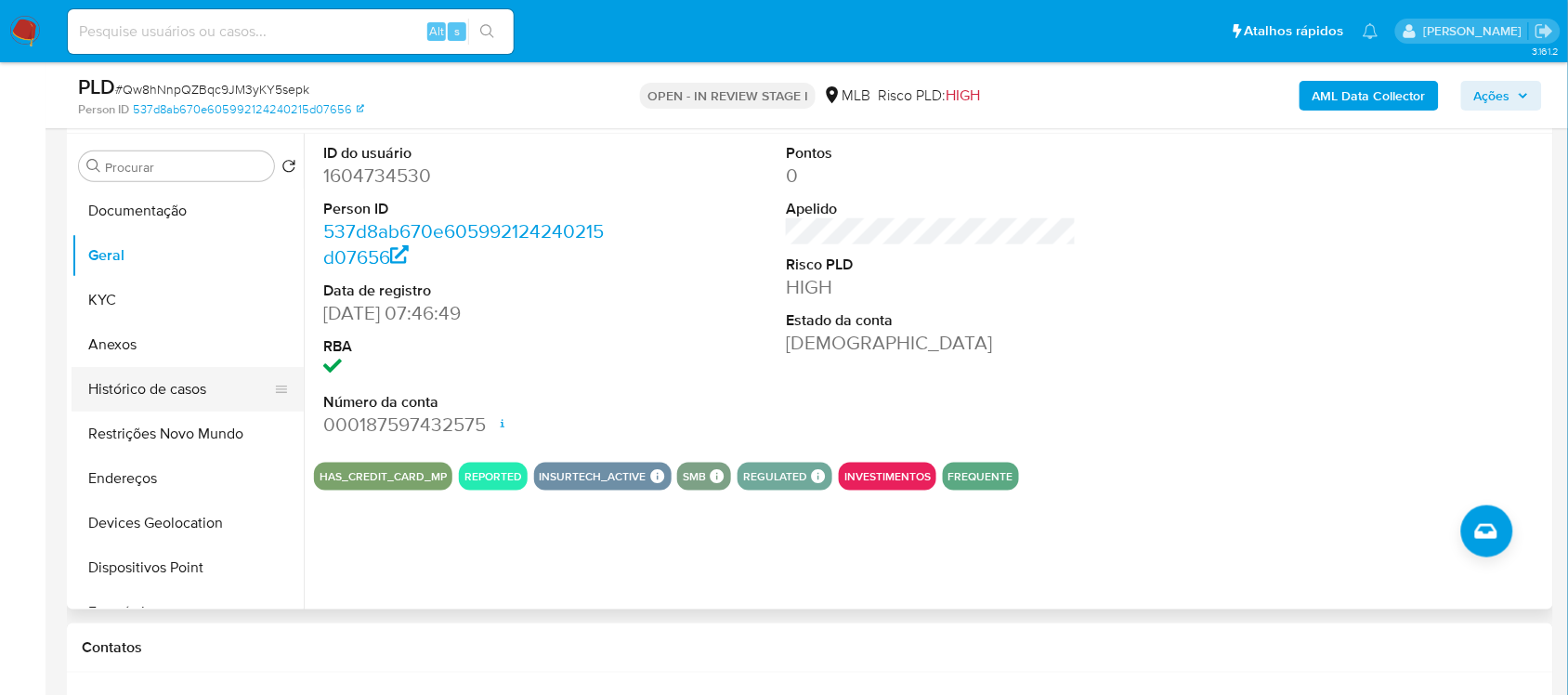
click at [151, 390] on button "Histórico de casos" at bounding box center [179, 389] width 217 height 44
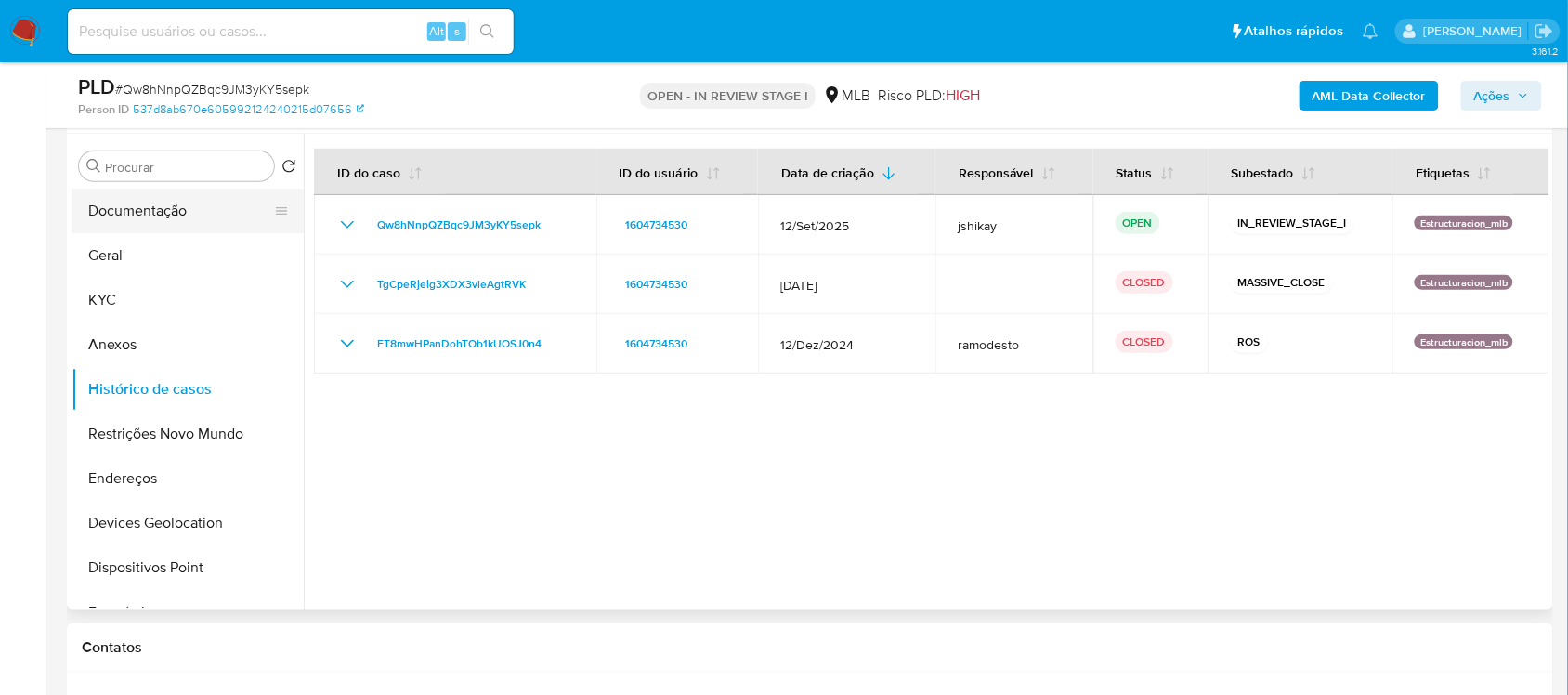
click at [154, 213] on button "Documentação" at bounding box center [179, 210] width 217 height 44
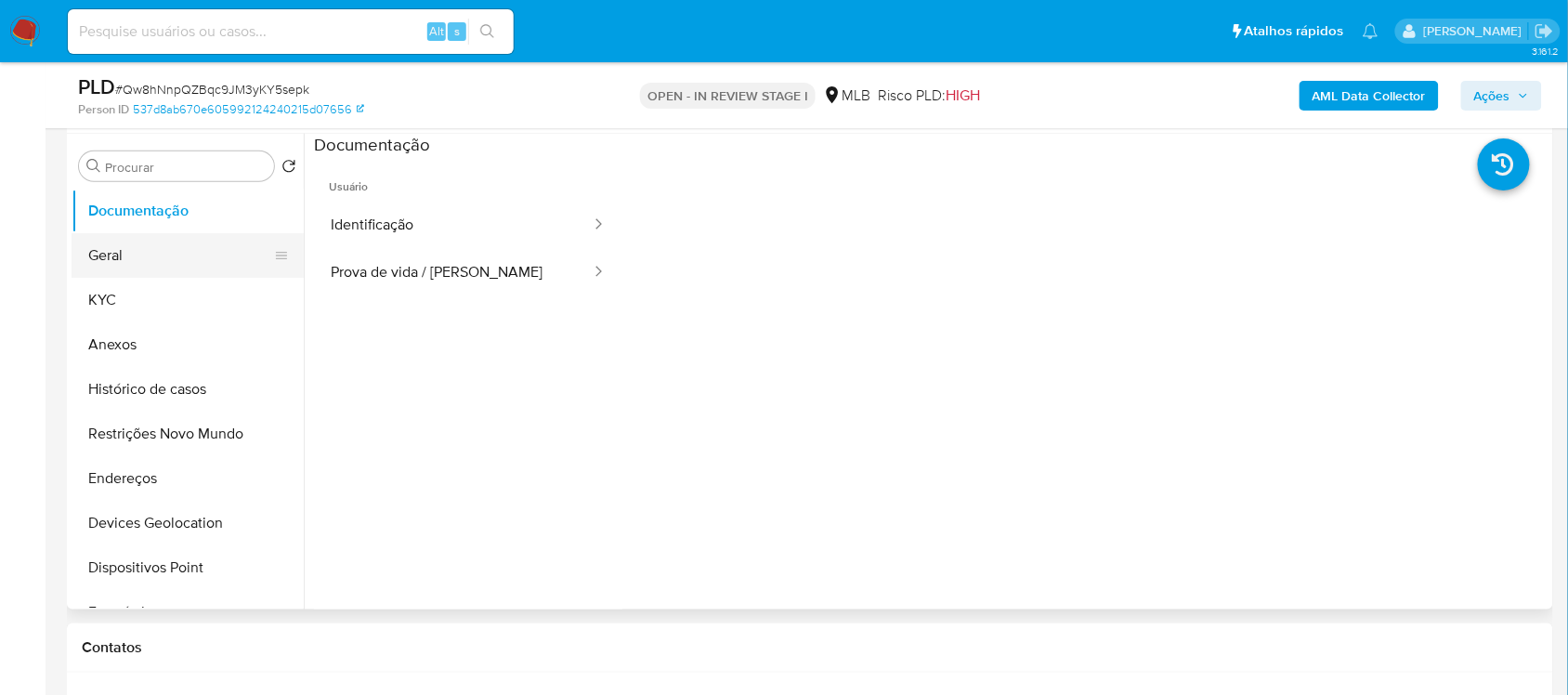
click at [223, 233] on button "Geral" at bounding box center [179, 255] width 217 height 44
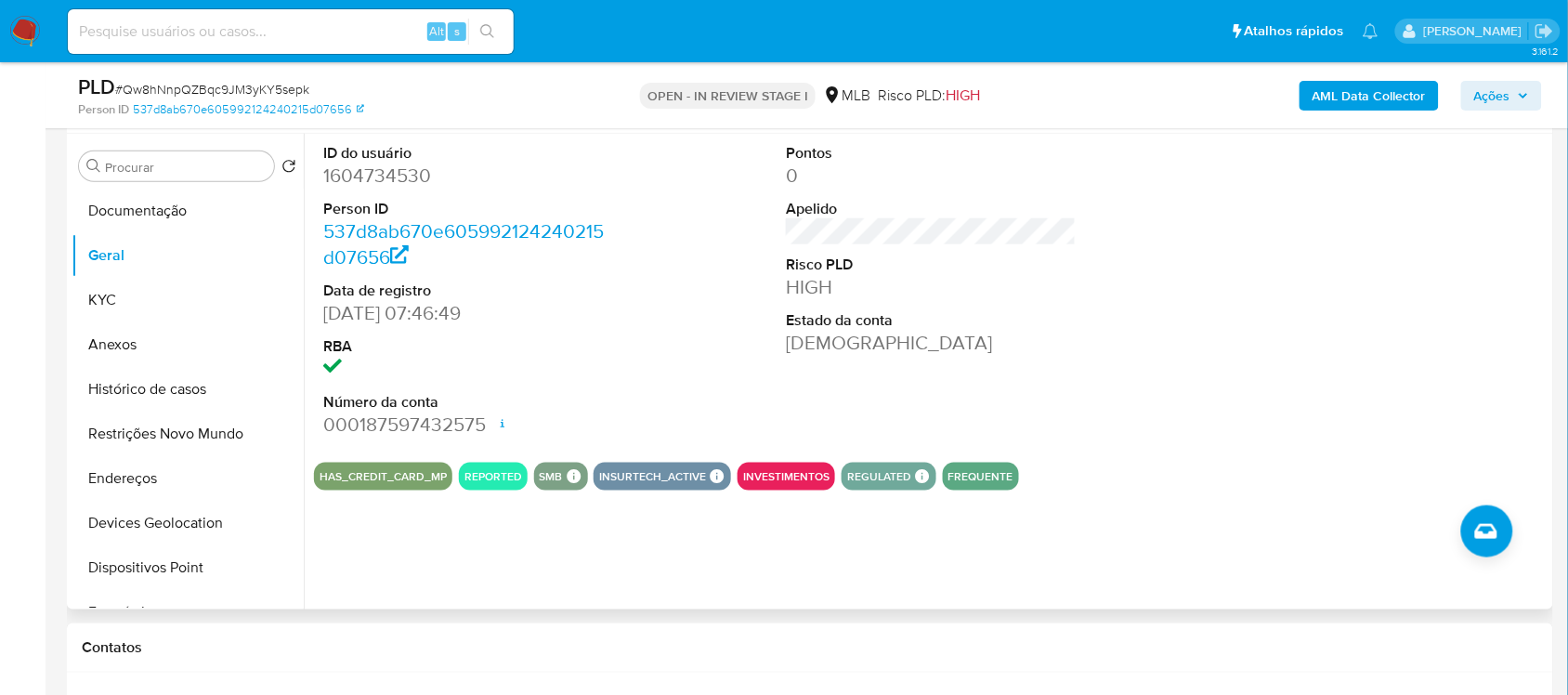
click at [361, 174] on dd "1604734530" at bounding box center [468, 176] width 290 height 26
copy dd "1604734530"
click at [361, 174] on dd "1604734530" at bounding box center [468, 176] width 290 height 26
click at [354, 187] on dd "1604734530" at bounding box center [468, 176] width 290 height 26
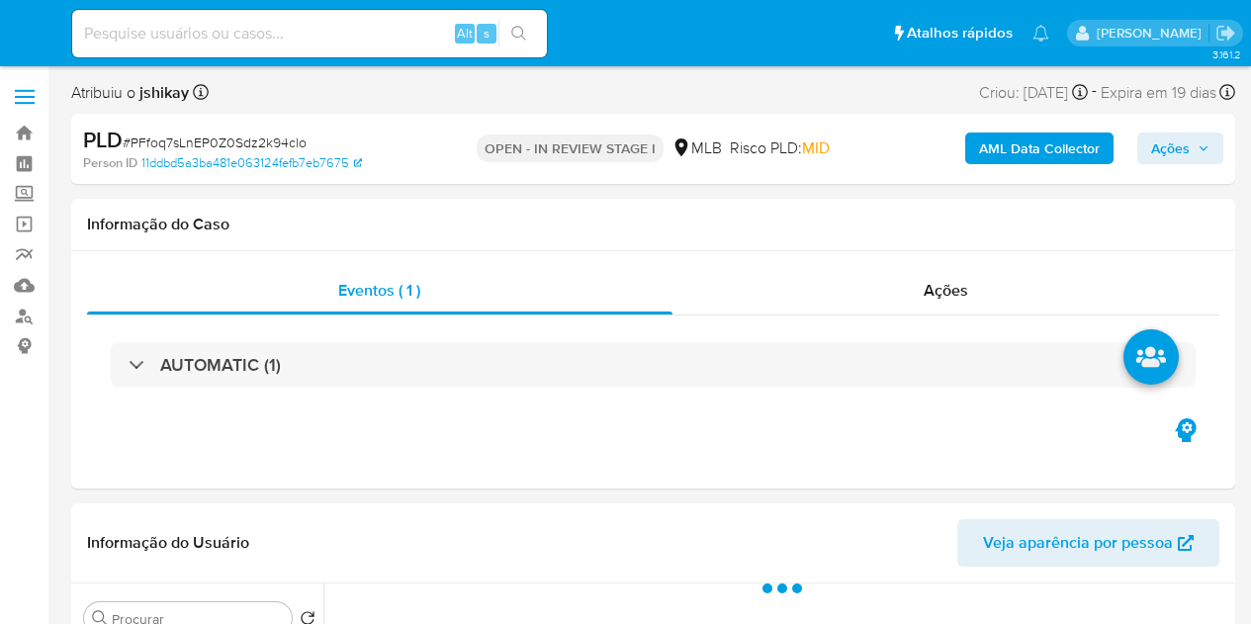
select select "10"
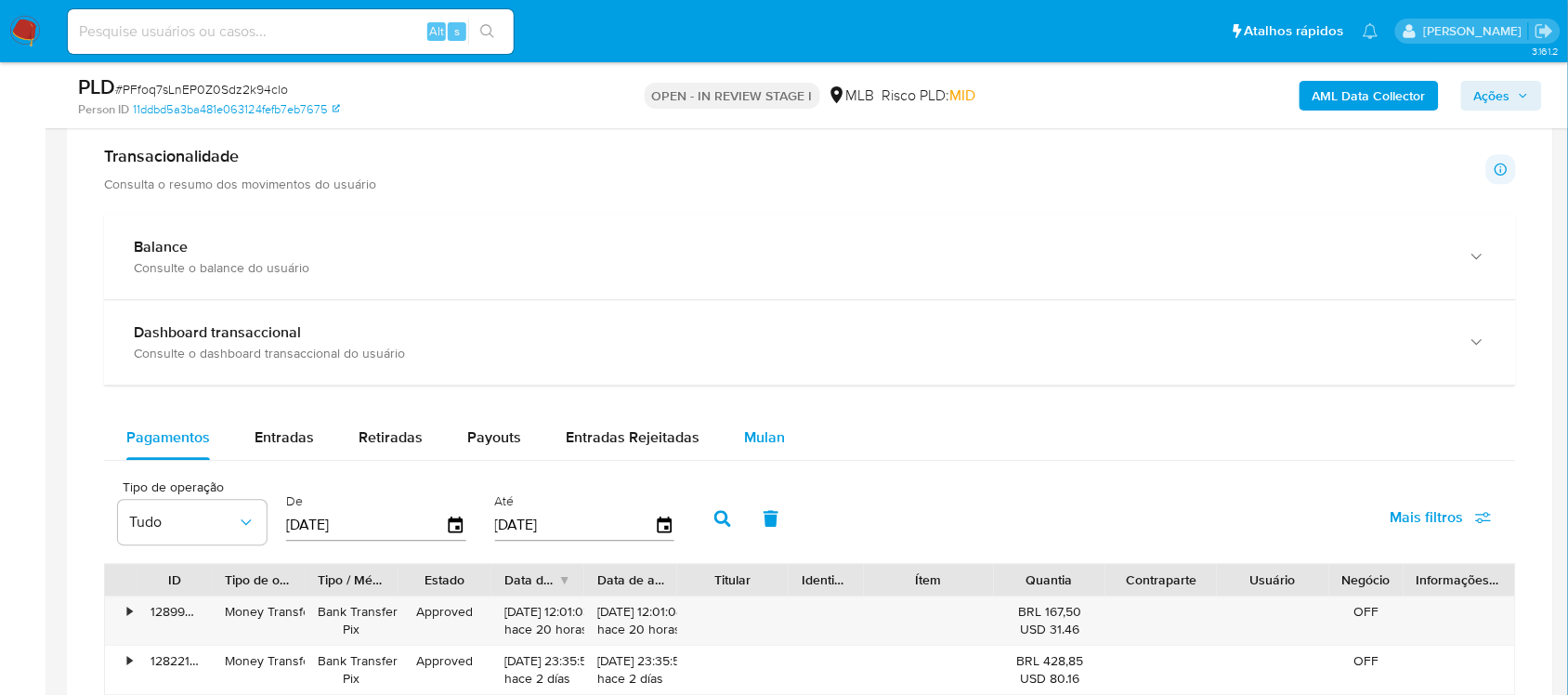
click at [767, 434] on span "Mulan" at bounding box center [765, 437] width 41 height 22
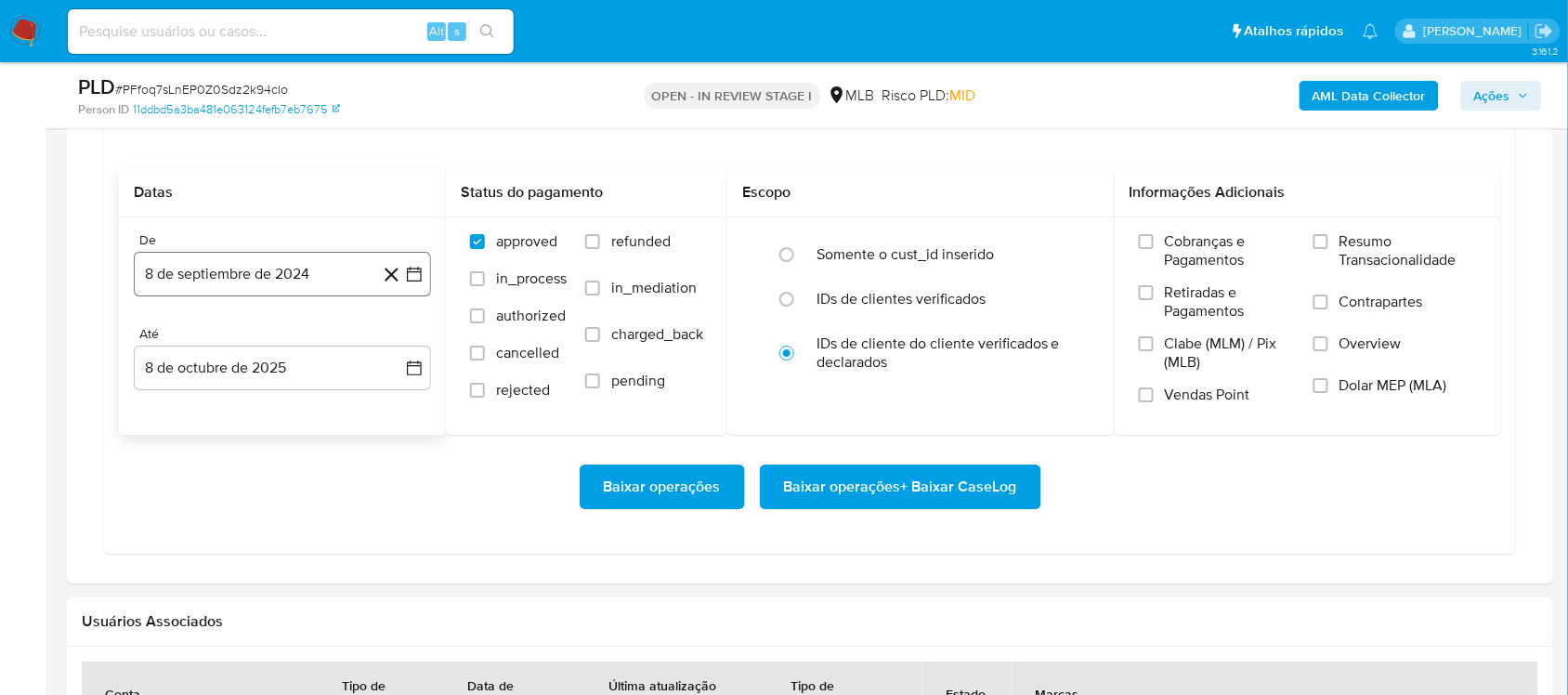
scroll to position [1626, 0]
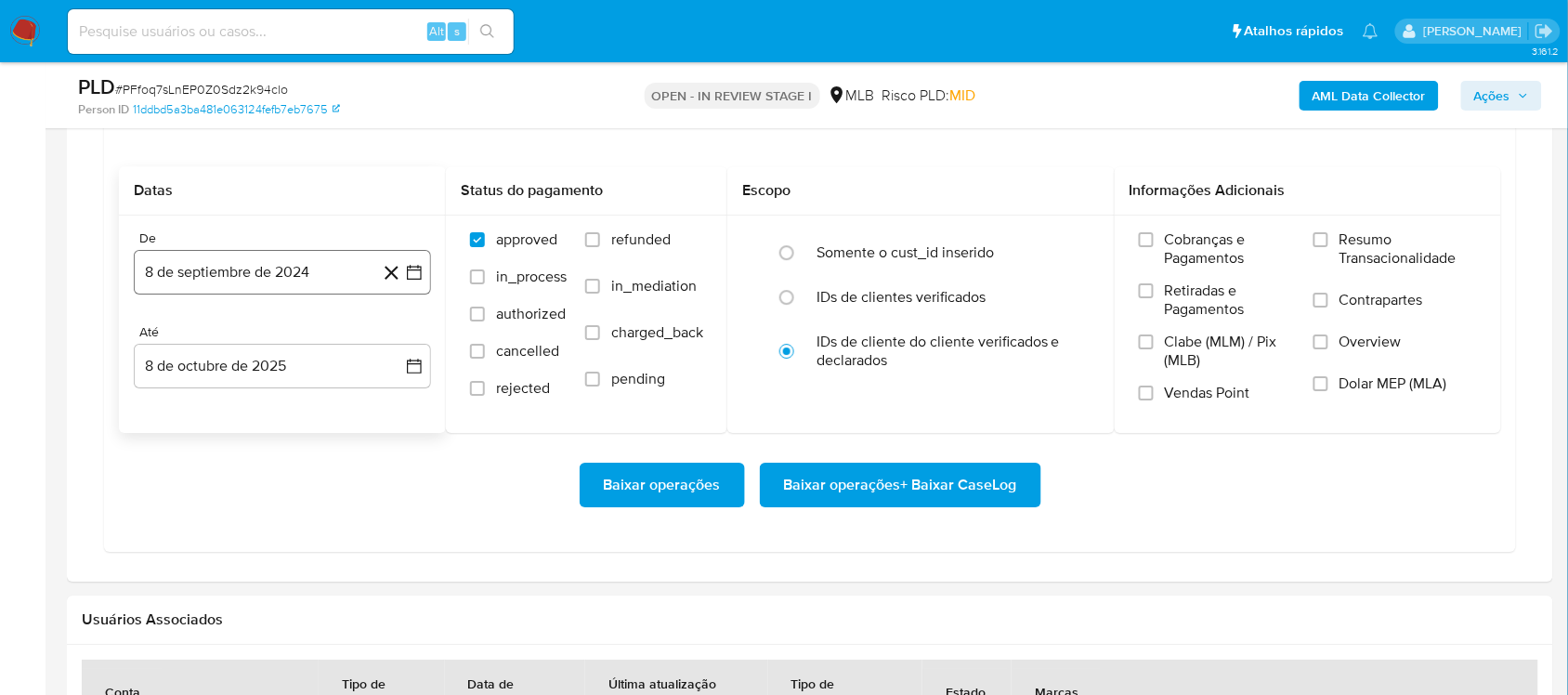
click at [411, 281] on icon "button" at bounding box center [414, 272] width 19 height 19
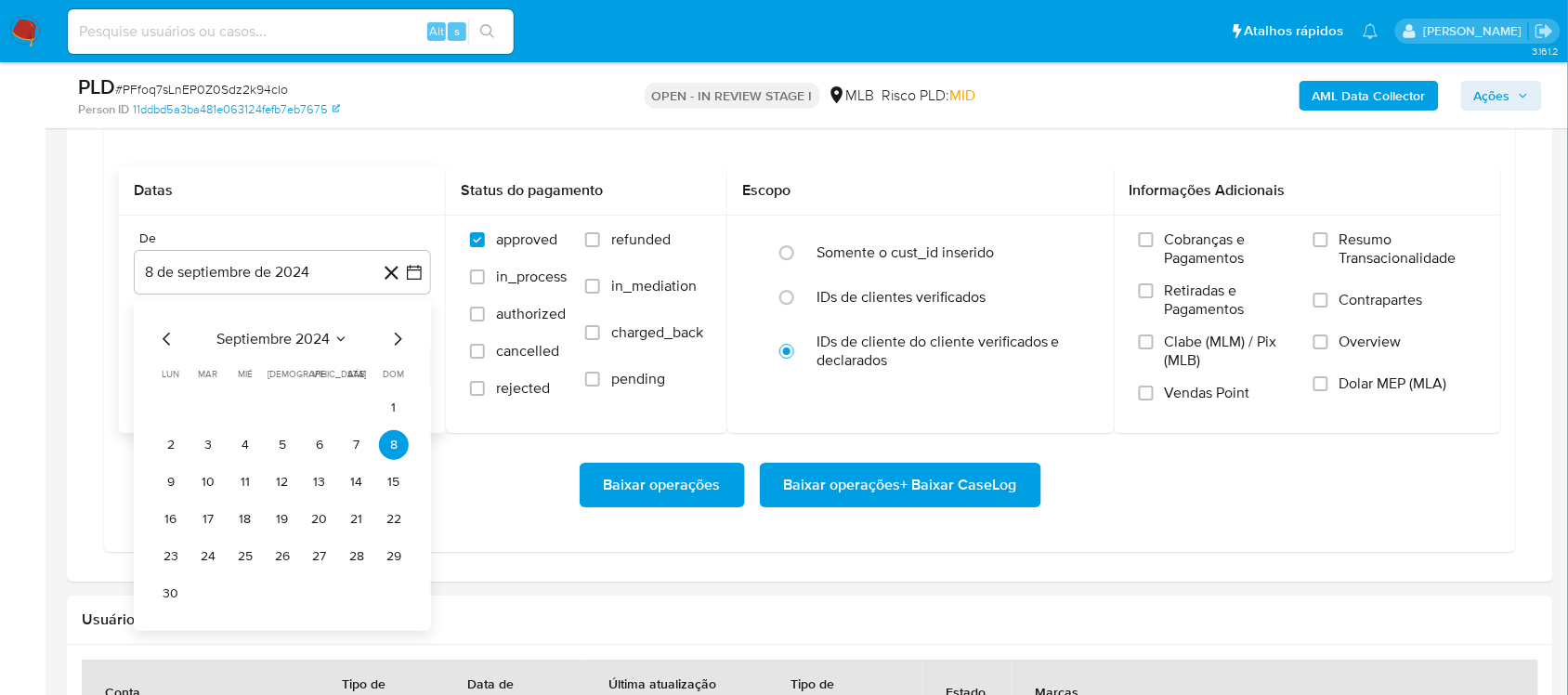
click at [295, 327] on div "septiembre 2024 septiembre 2024 lun lunes mar martes mié miércoles jue jueves v…" at bounding box center [282, 465] width 297 height 331
click at [321, 346] on span "septiembre 2024" at bounding box center [272, 339] width 114 height 19
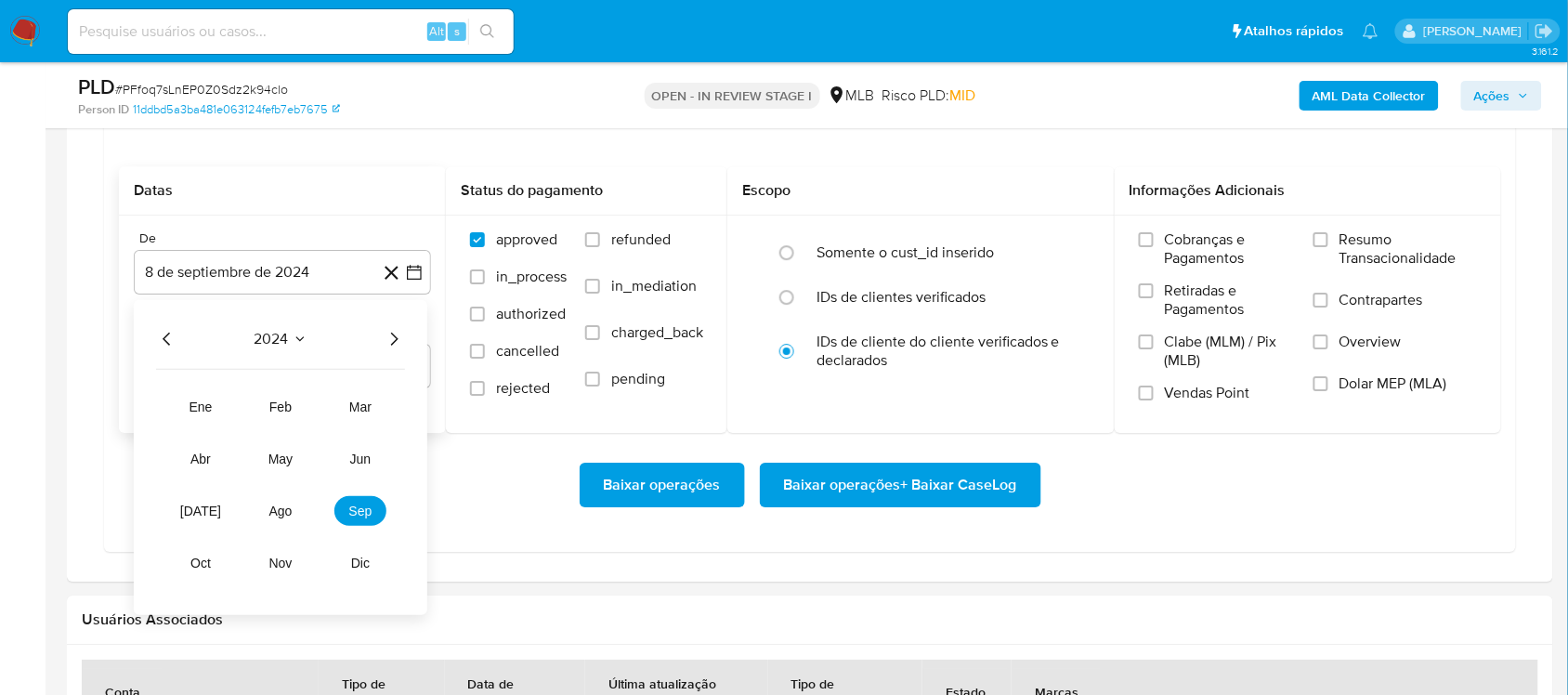
click at [391, 342] on icon "Año siguiente" at bounding box center [394, 339] width 23 height 23
click at [288, 526] on button "ago" at bounding box center [280, 511] width 52 height 30
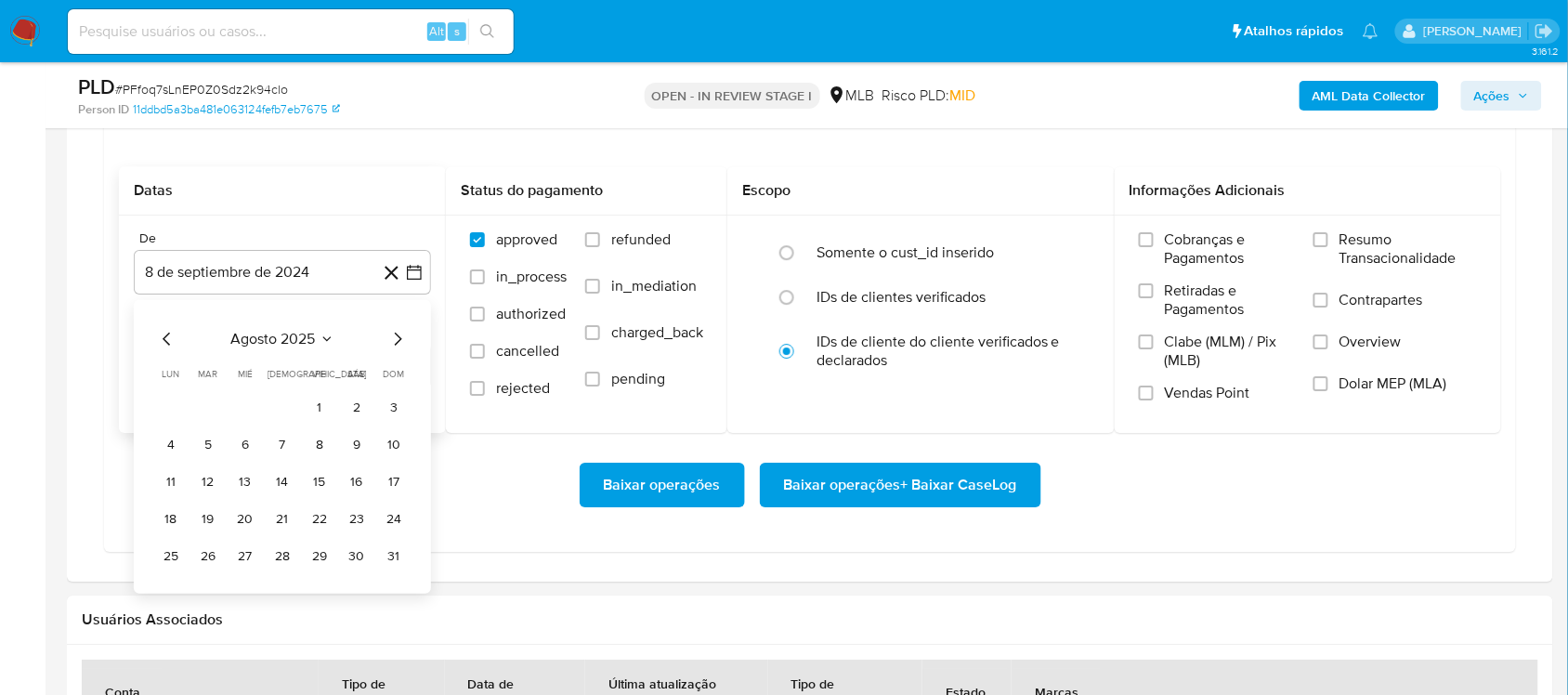
click at [318, 414] on button "1" at bounding box center [319, 408] width 30 height 30
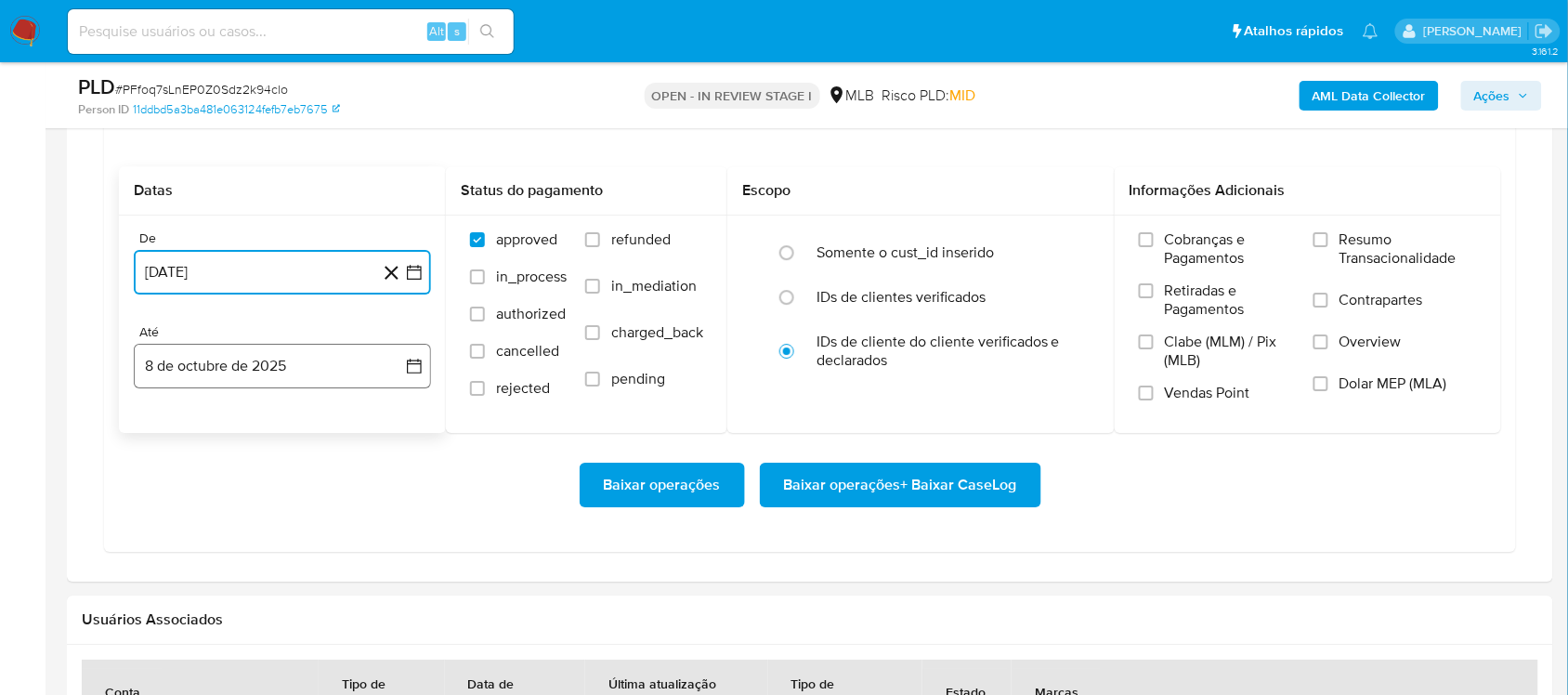
click at [407, 369] on icon "button" at bounding box center [414, 366] width 19 height 19
click at [164, 544] on button "6" at bounding box center [171, 539] width 30 height 30
click at [1174, 276] on label "Resumo Transacionalidade" at bounding box center [1395, 260] width 163 height 60
click at [1174, 247] on input "Resumo Transacionalidade" at bounding box center [1321, 239] width 15 height 15
click at [902, 485] on span "Baixar operações + Baixar CaseLog" at bounding box center [901, 485] width 233 height 41
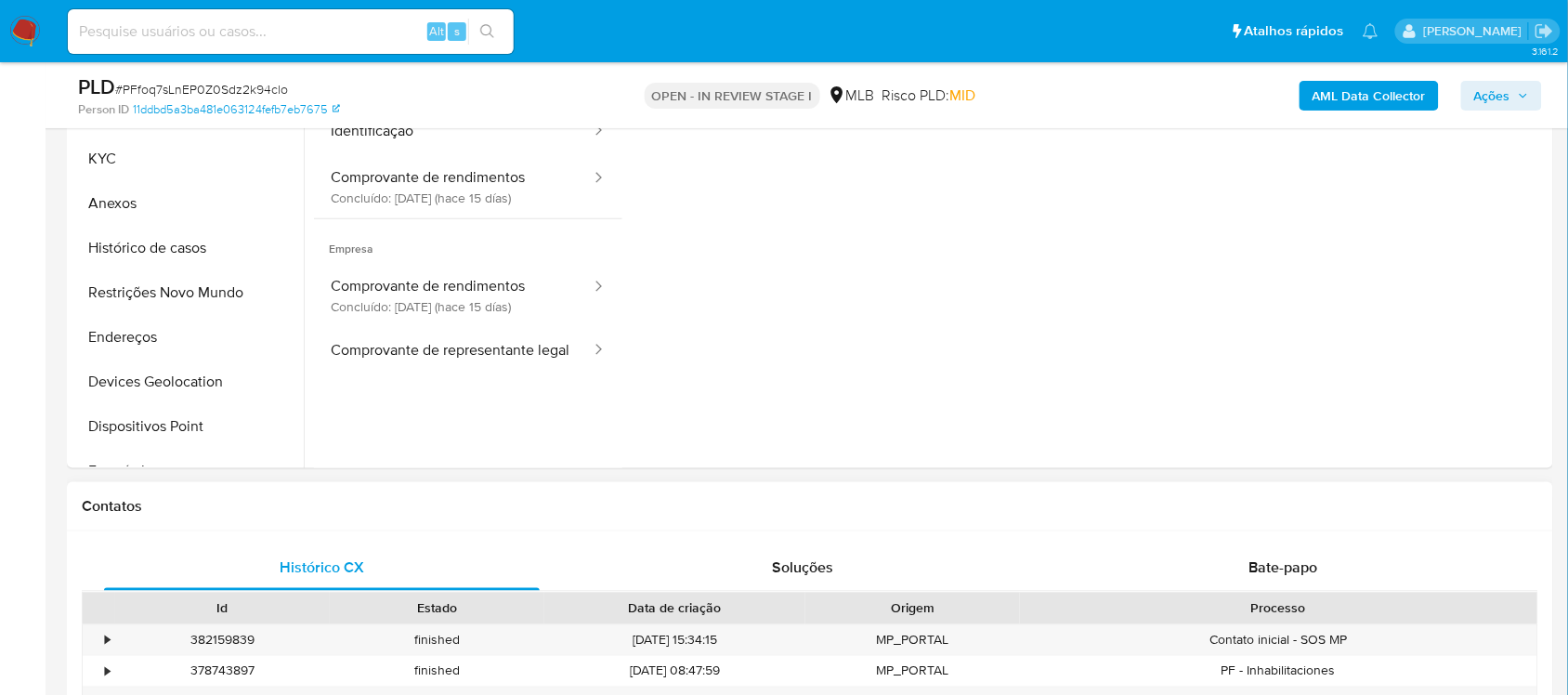
scroll to position [348, 0]
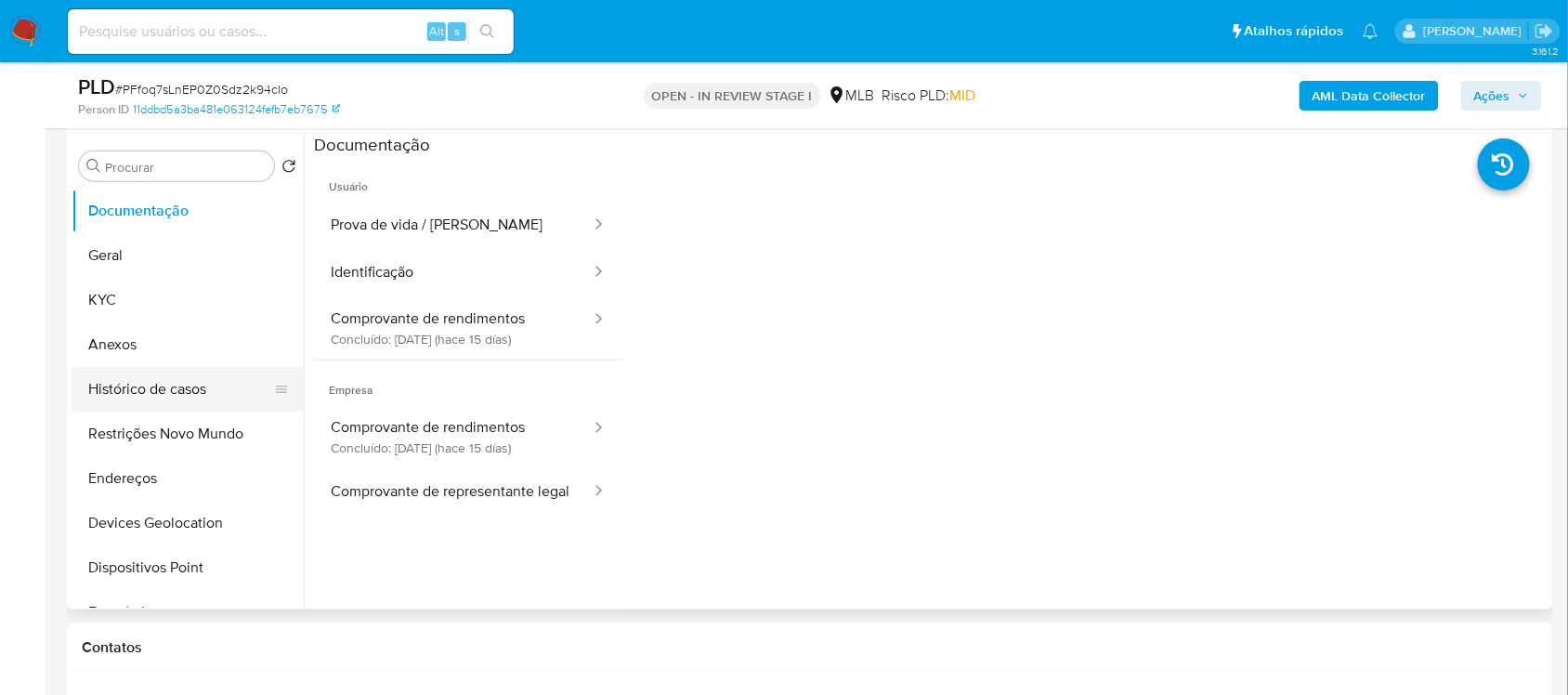
click at [104, 377] on button "Histórico de casos" at bounding box center [179, 389] width 217 height 44
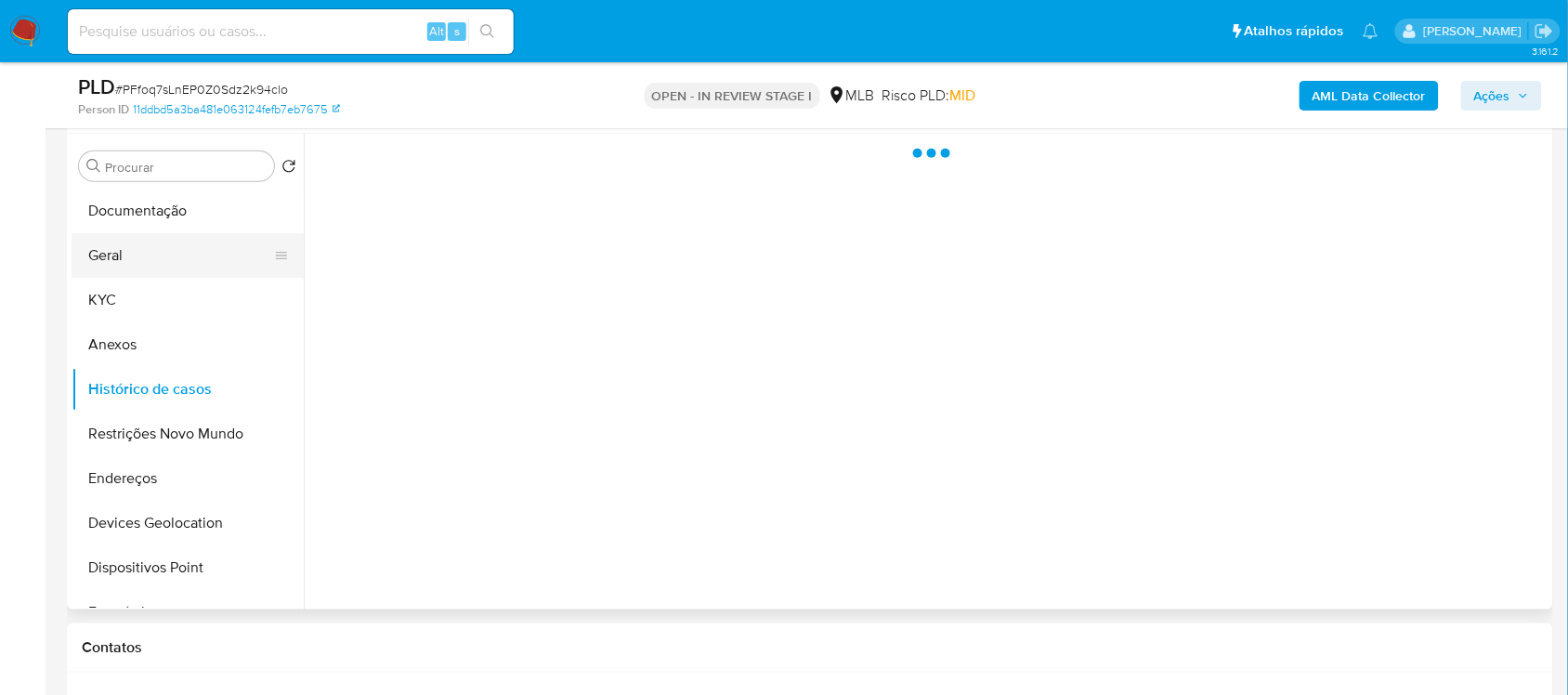
click at [126, 266] on button "Geral" at bounding box center [179, 255] width 217 height 44
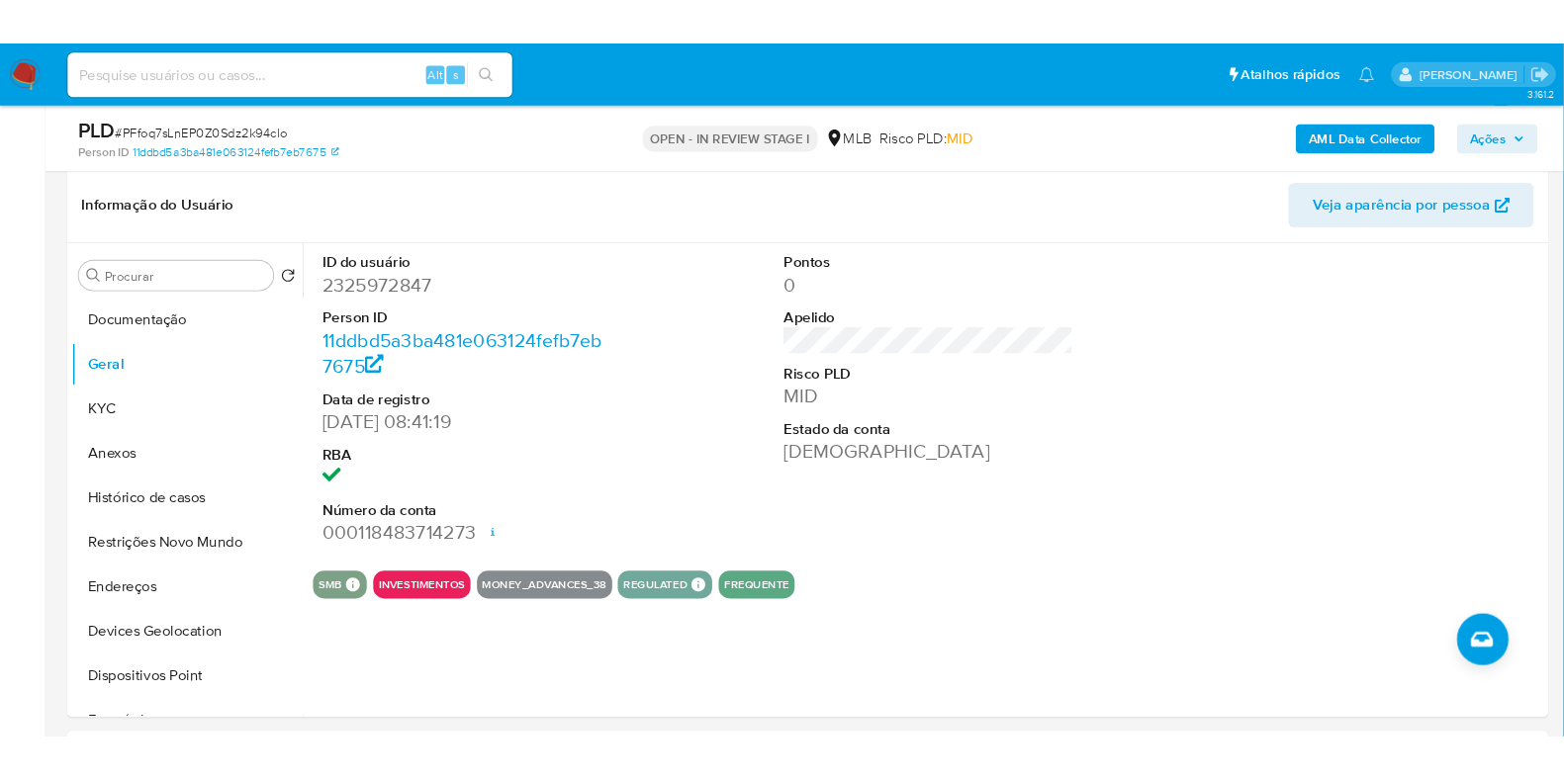
scroll to position [307, 0]
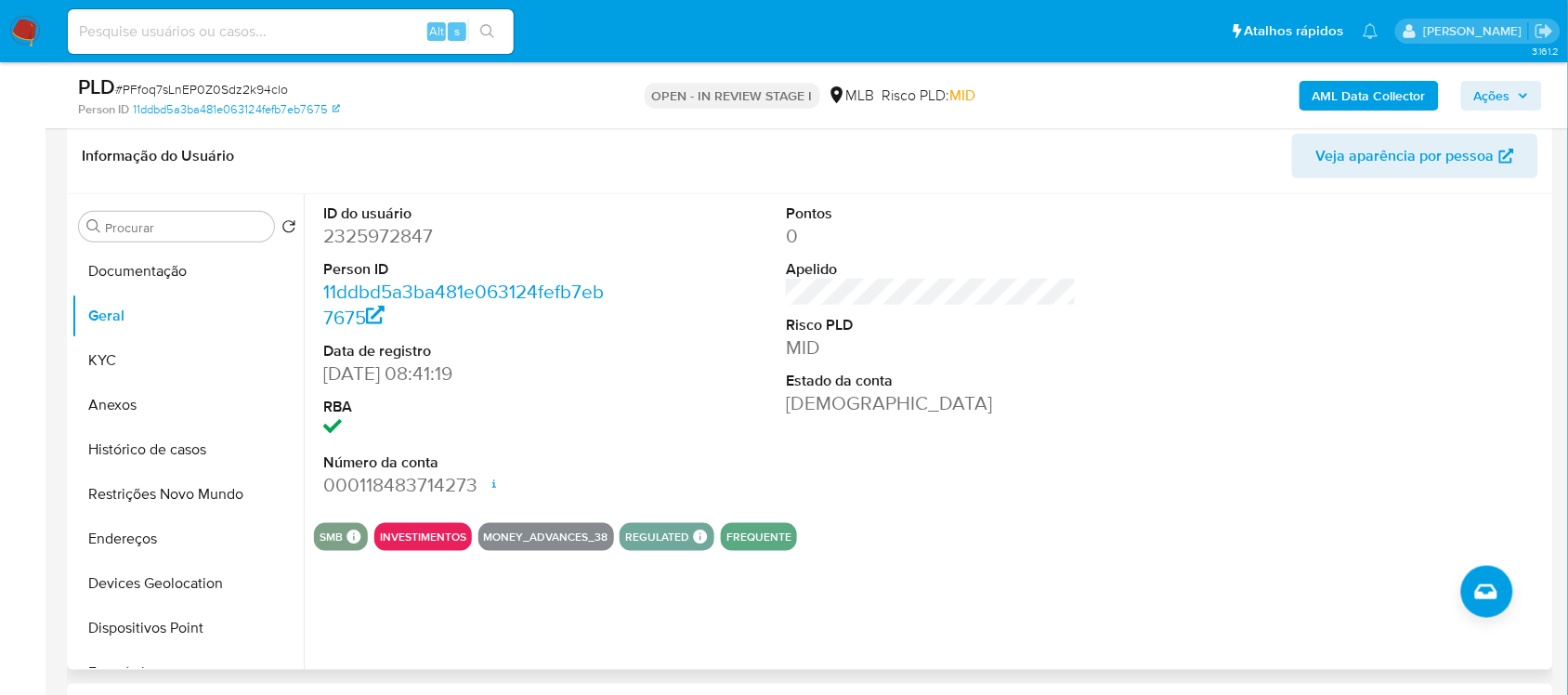
click at [419, 232] on dd "2325972847" at bounding box center [468, 236] width 290 height 26
copy dd "2325972847"
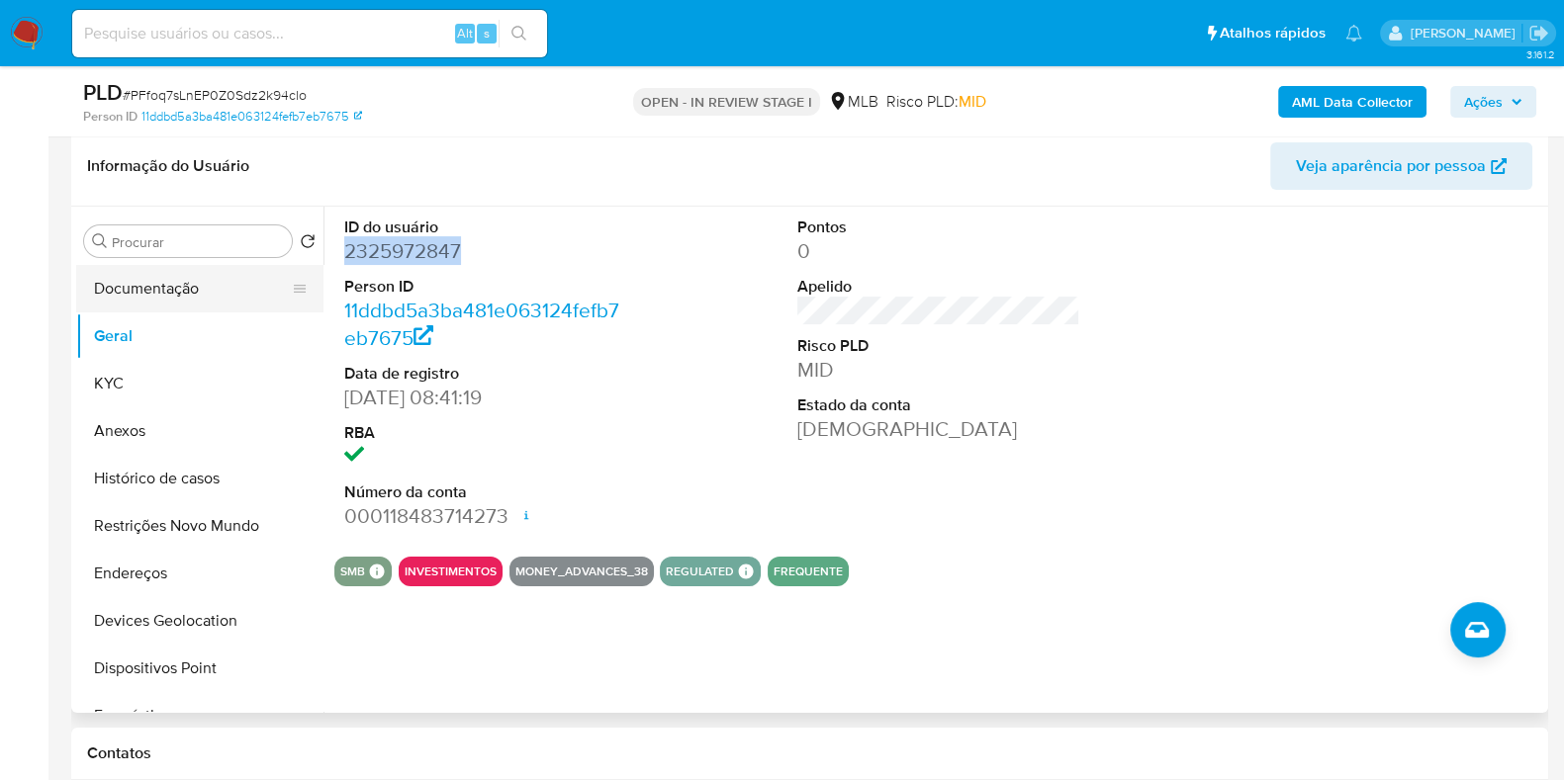
click at [175, 285] on button "Documentação" at bounding box center [191, 288] width 231 height 47
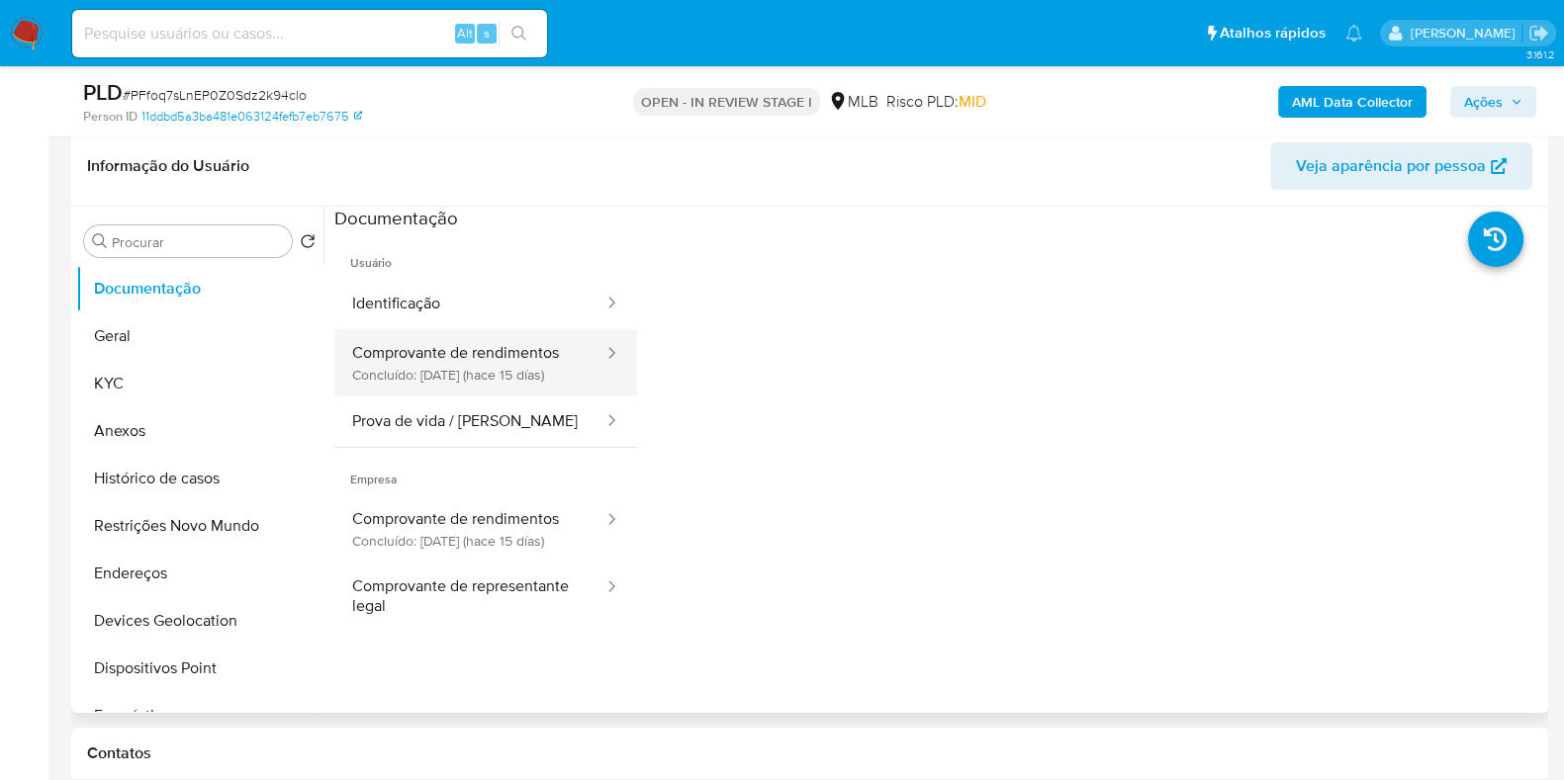
click at [524, 372] on button "Comprovante de rendimentos Concluído: 23/09/2025 (hace 15 días)" at bounding box center [469, 362] width 271 height 67
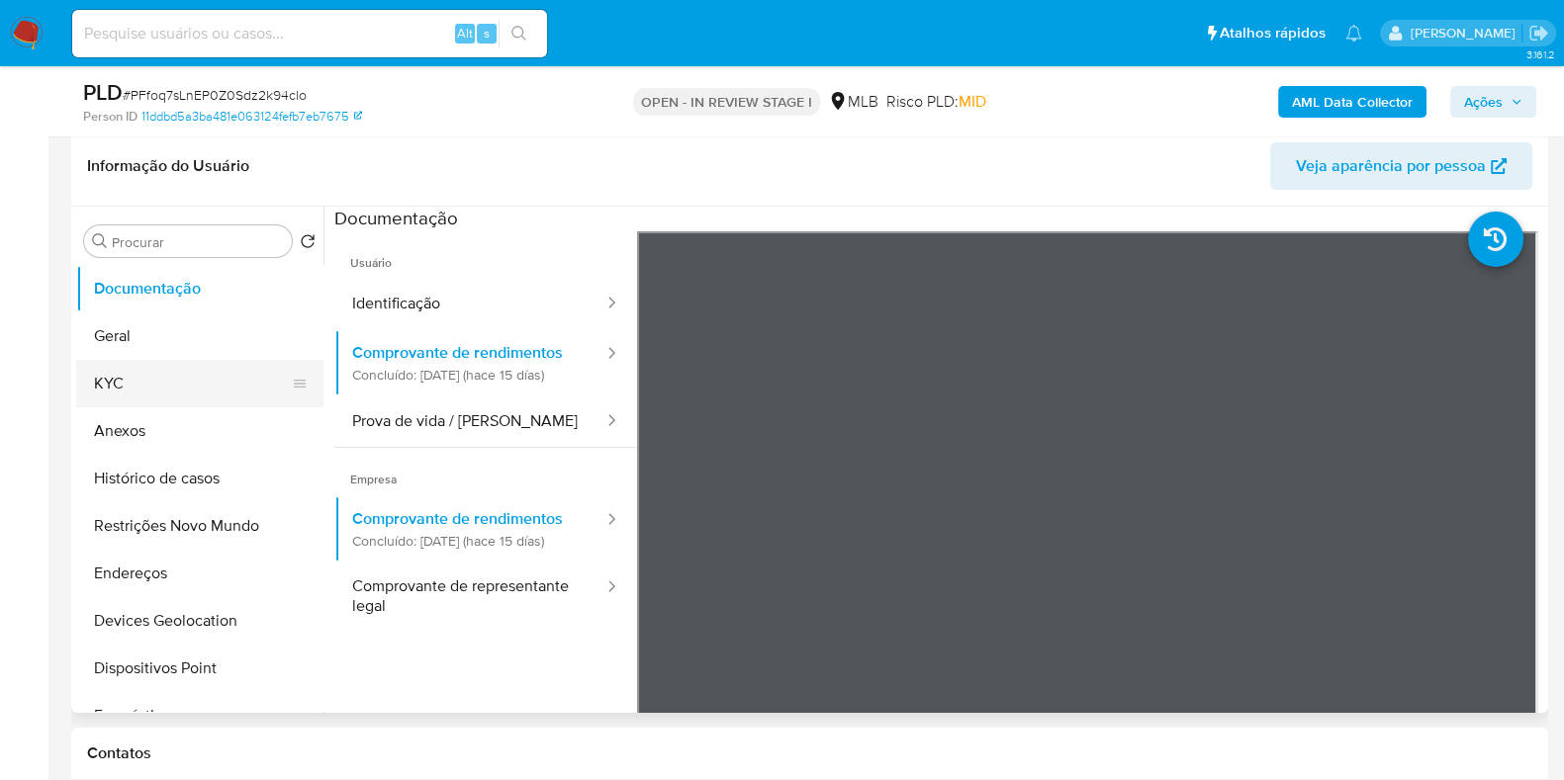
click at [134, 372] on button "KYC" at bounding box center [191, 383] width 231 height 47
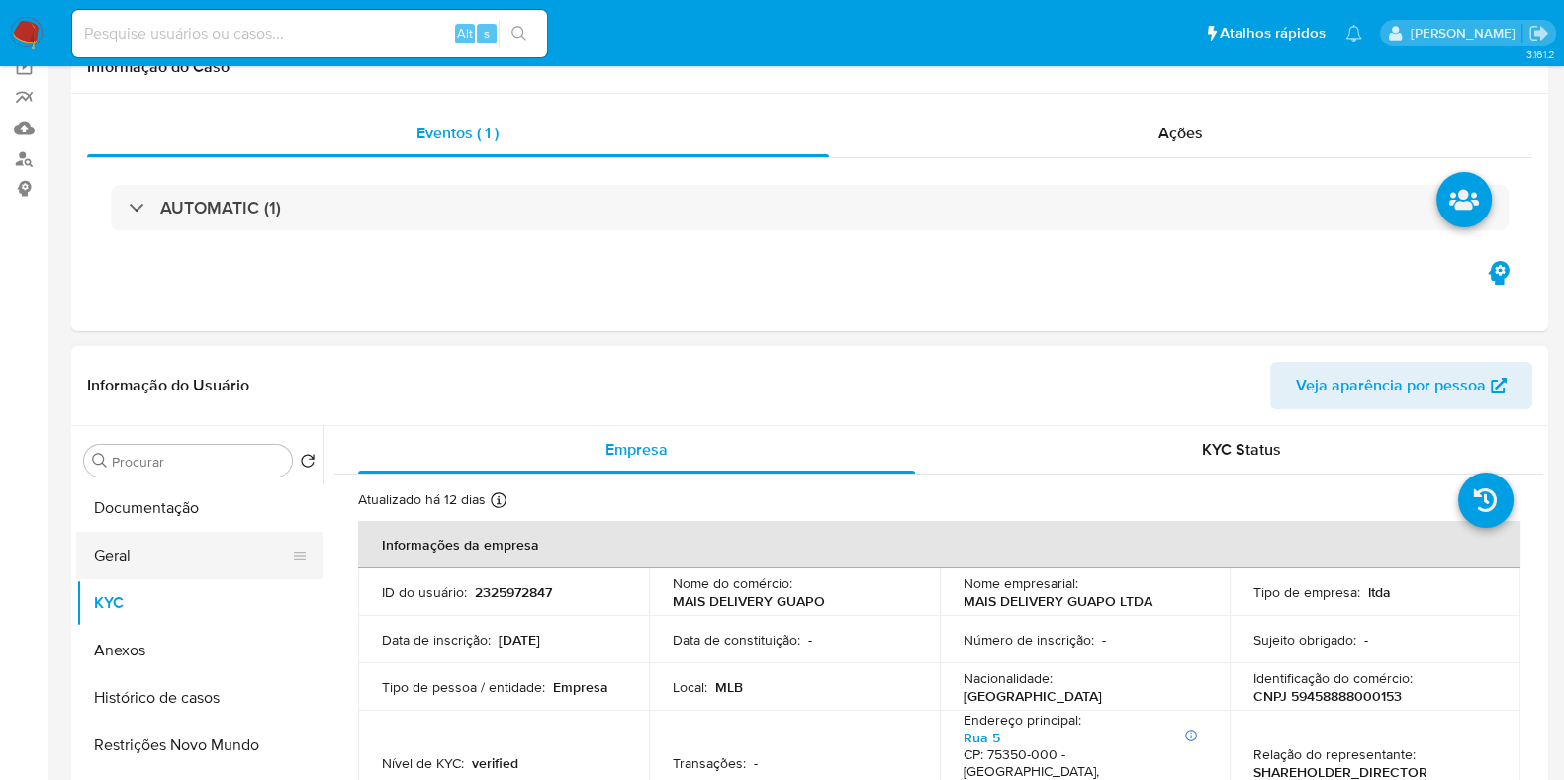
scroll to position [246, 0]
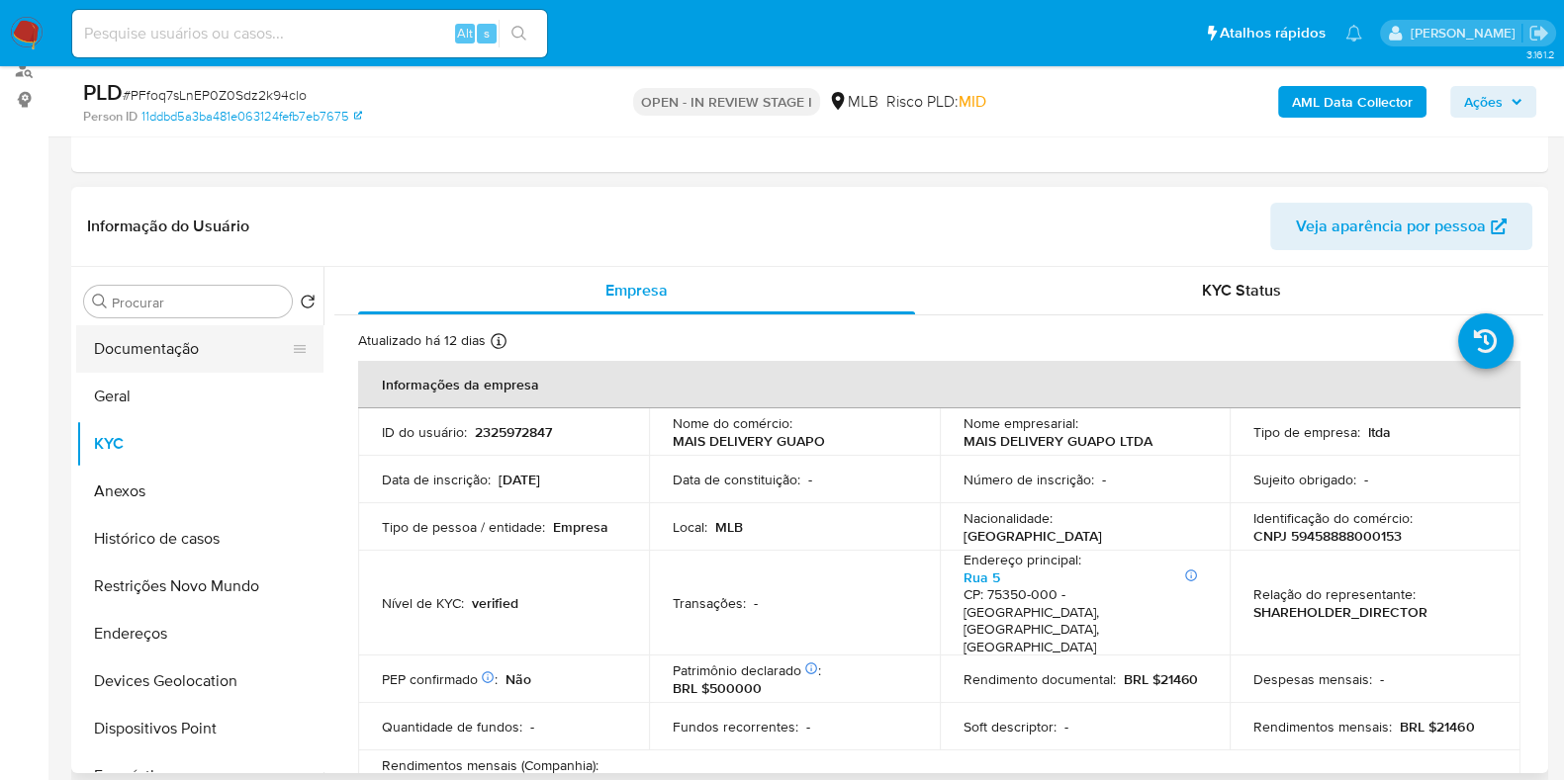
click at [181, 361] on button "Documentação" at bounding box center [191, 348] width 231 height 47
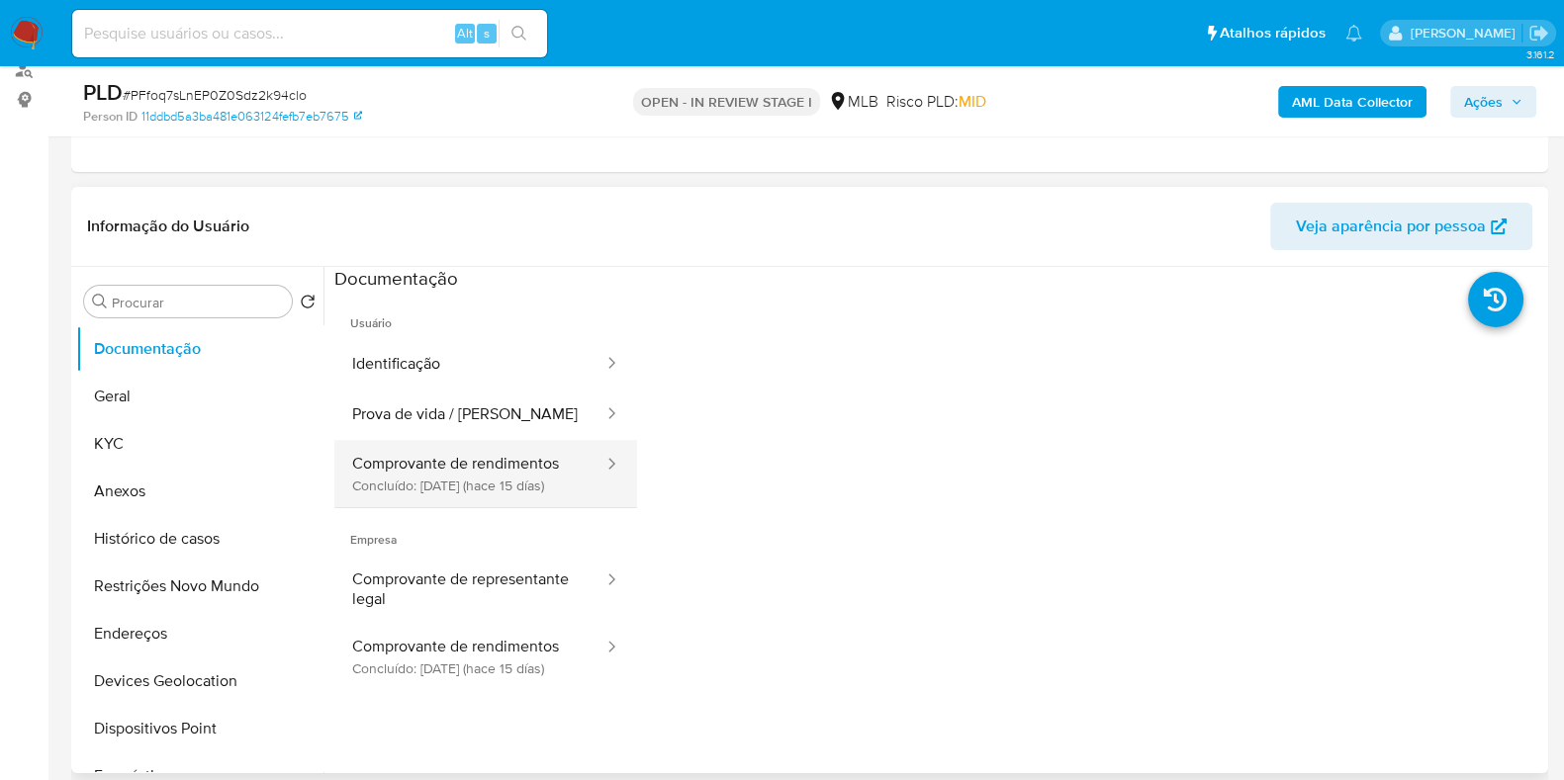
click at [554, 485] on button "Comprovante de rendimentos Concluído: 23/09/2025 (hace 15 días)" at bounding box center [469, 473] width 271 height 67
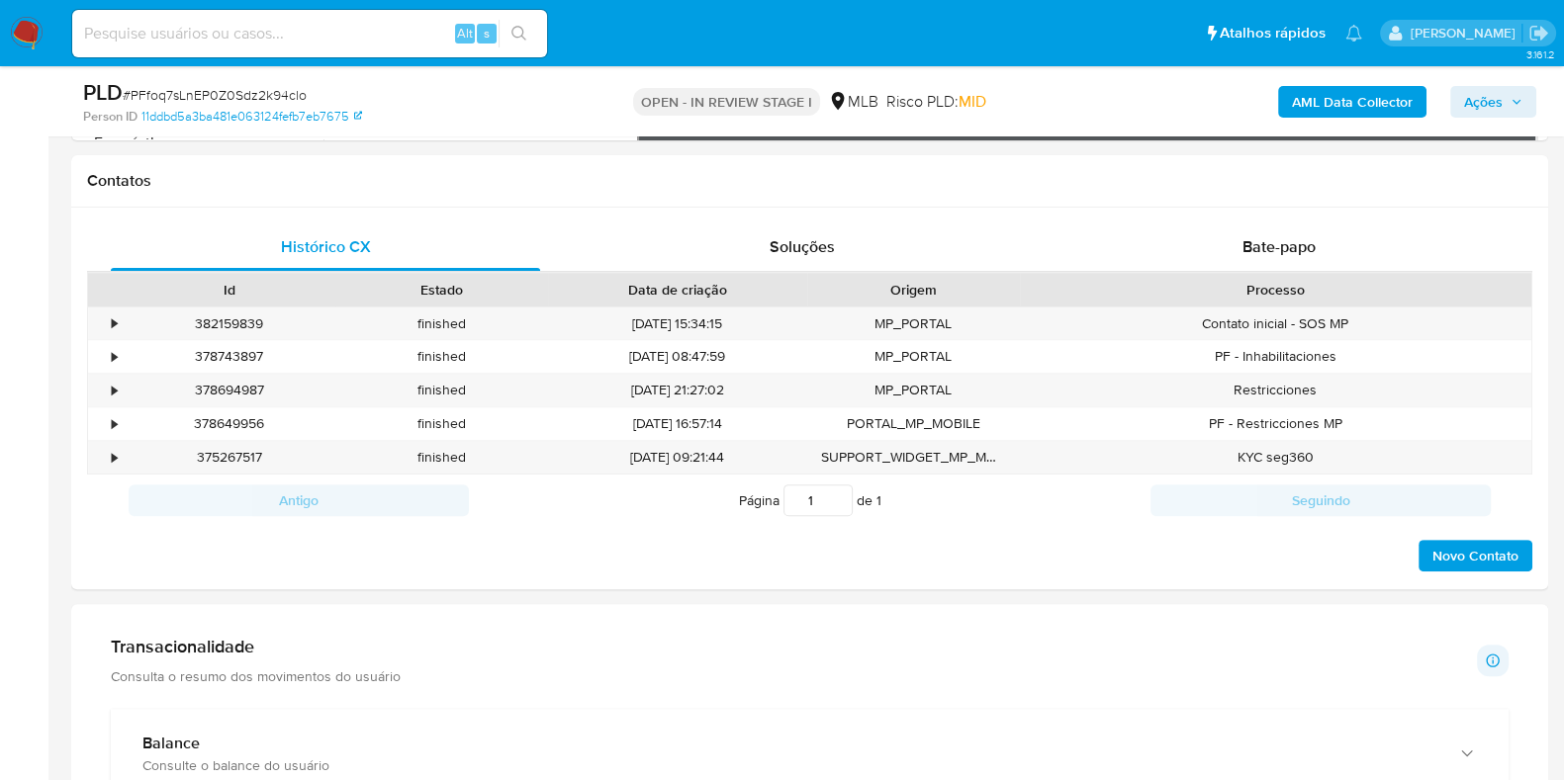
scroll to position [1236, 0]
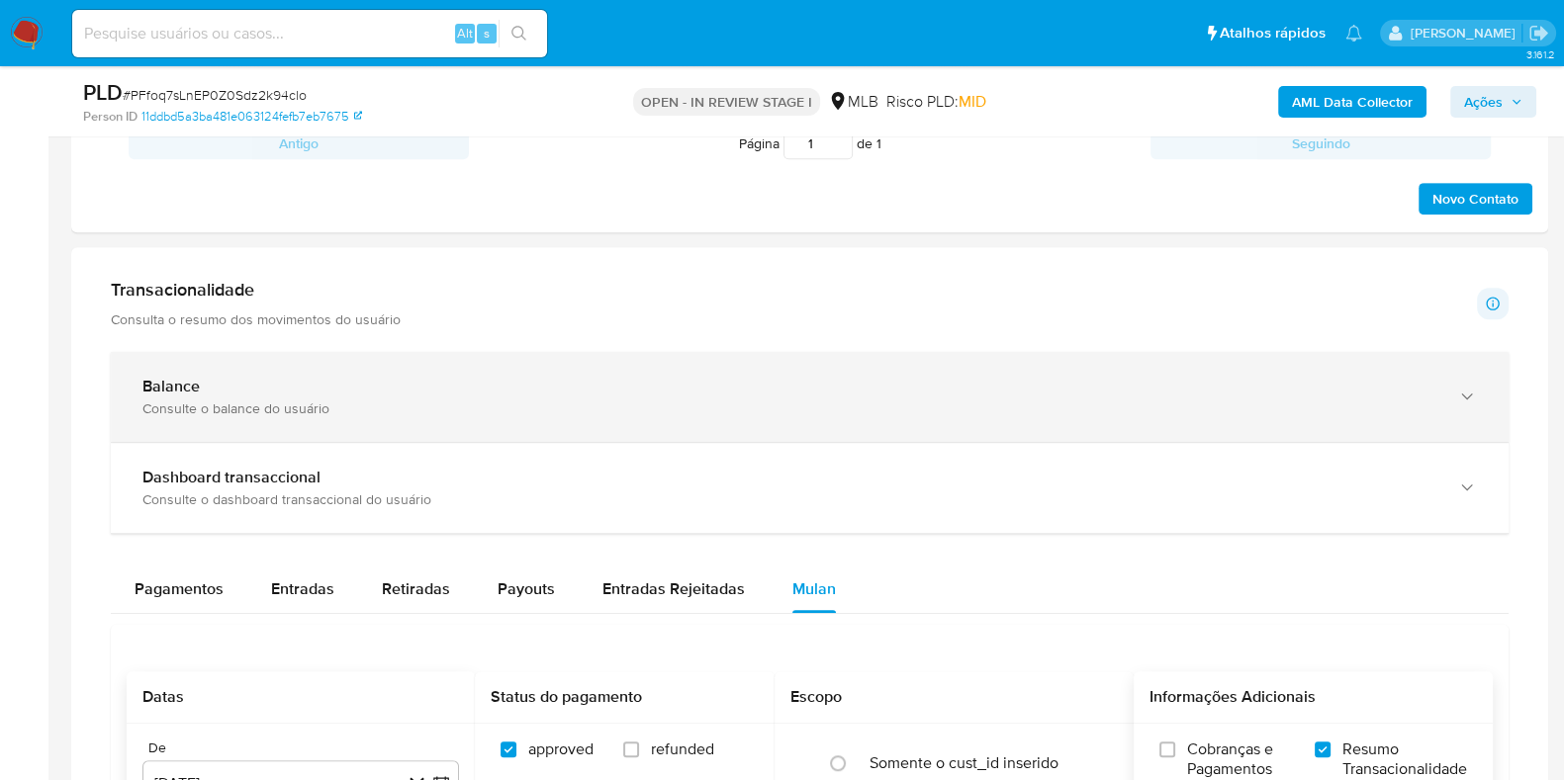
click at [674, 393] on div "Balance" at bounding box center [789, 387] width 1295 height 20
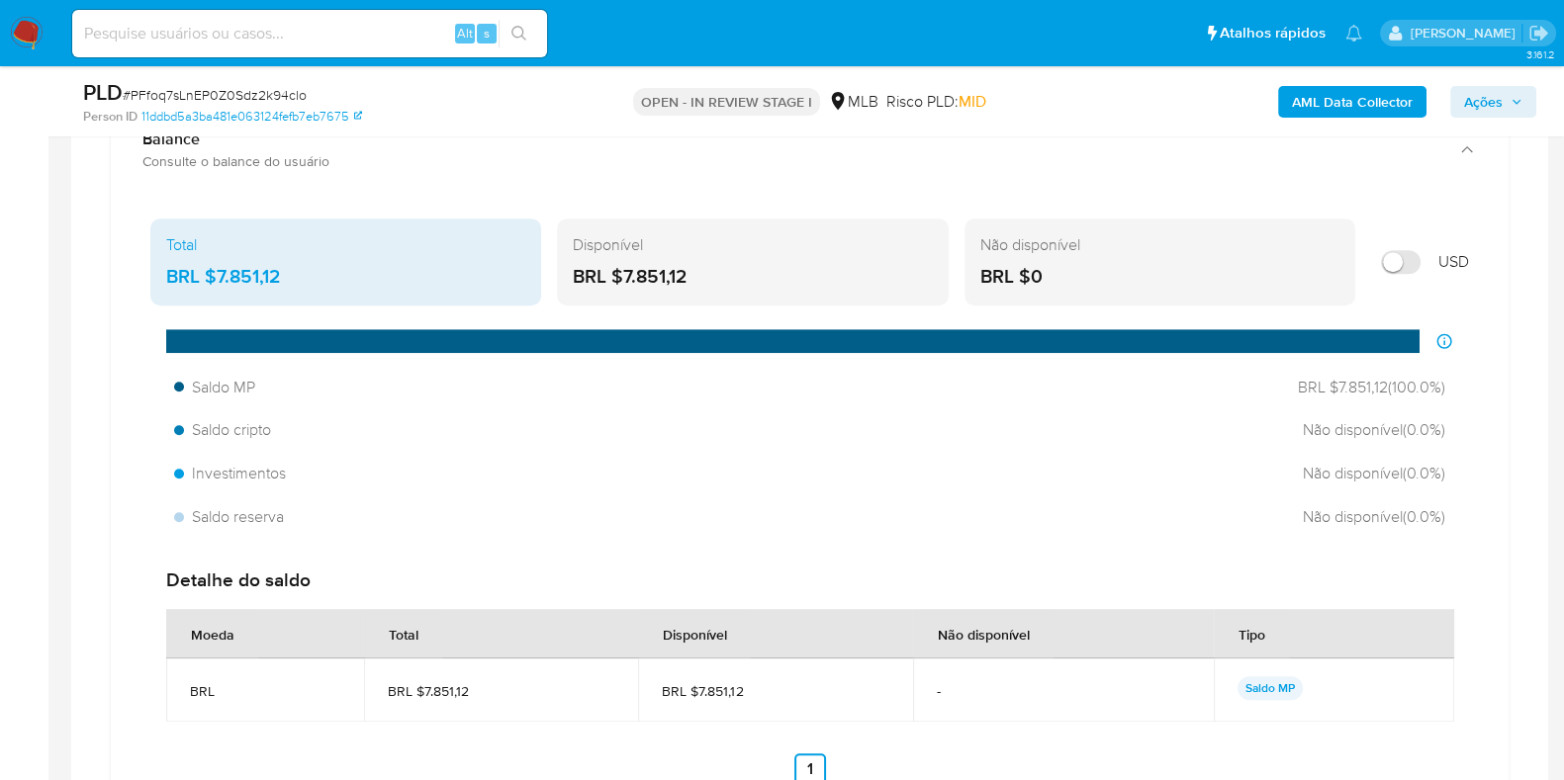
scroll to position [1606, 0]
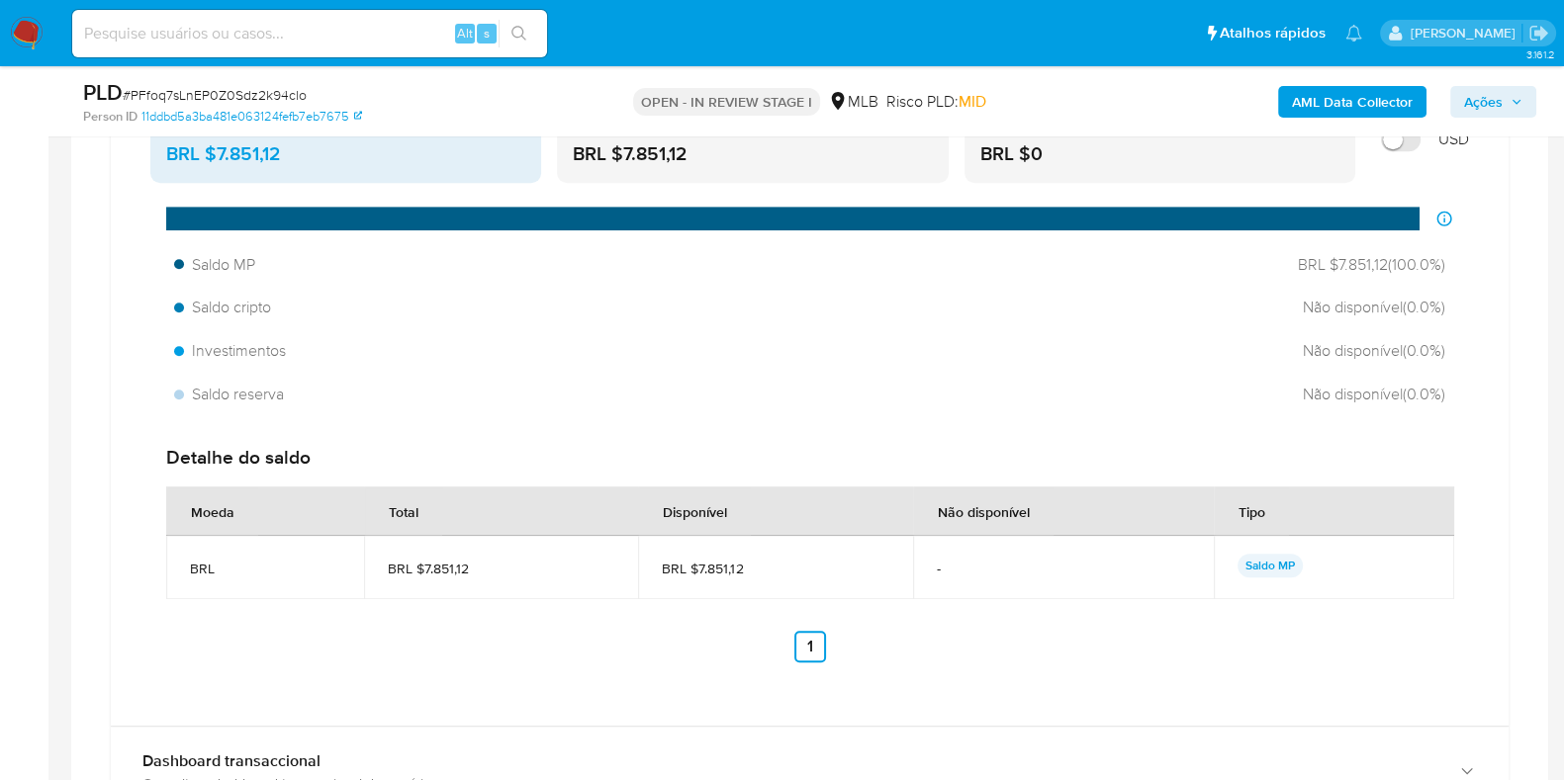
drag, startPoint x: 758, startPoint y: 571, endPoint x: 696, endPoint y: 571, distance: 61.3
click at [696, 571] on span "BRL $7.851,12" at bounding box center [775, 569] width 226 height 18
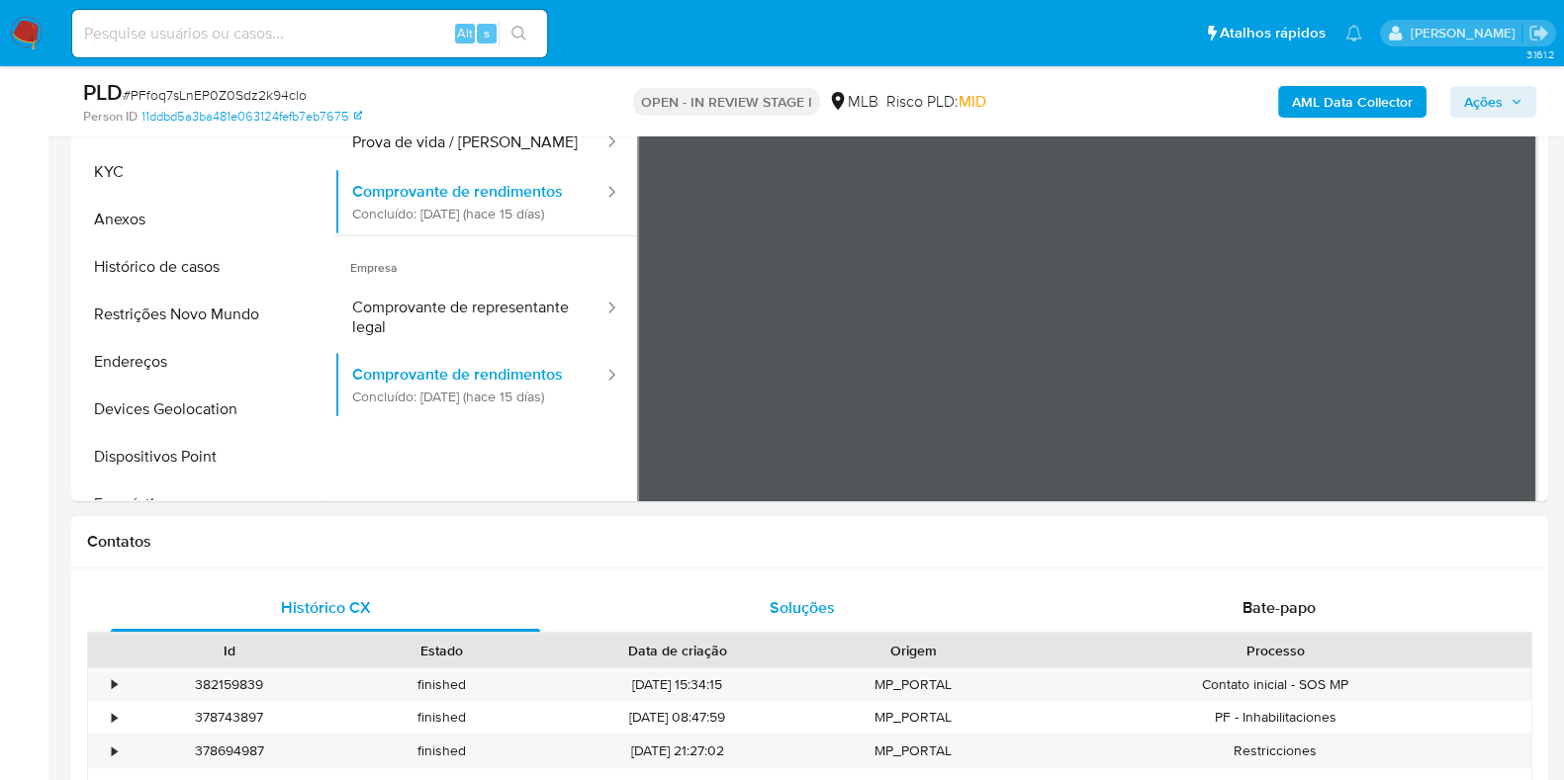
scroll to position [371, 0]
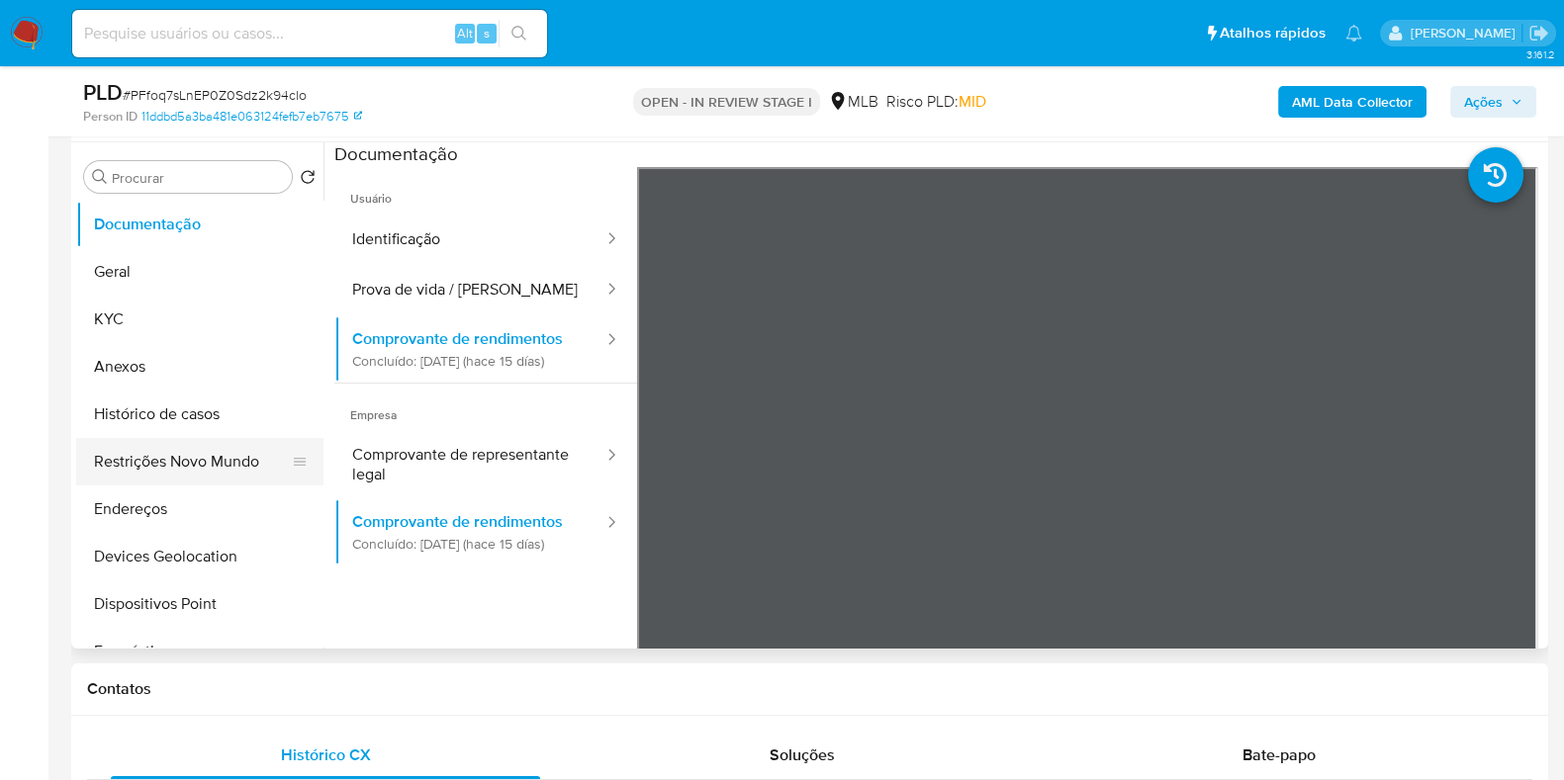
click at [180, 444] on button "Restrições Novo Mundo" at bounding box center [191, 461] width 231 height 47
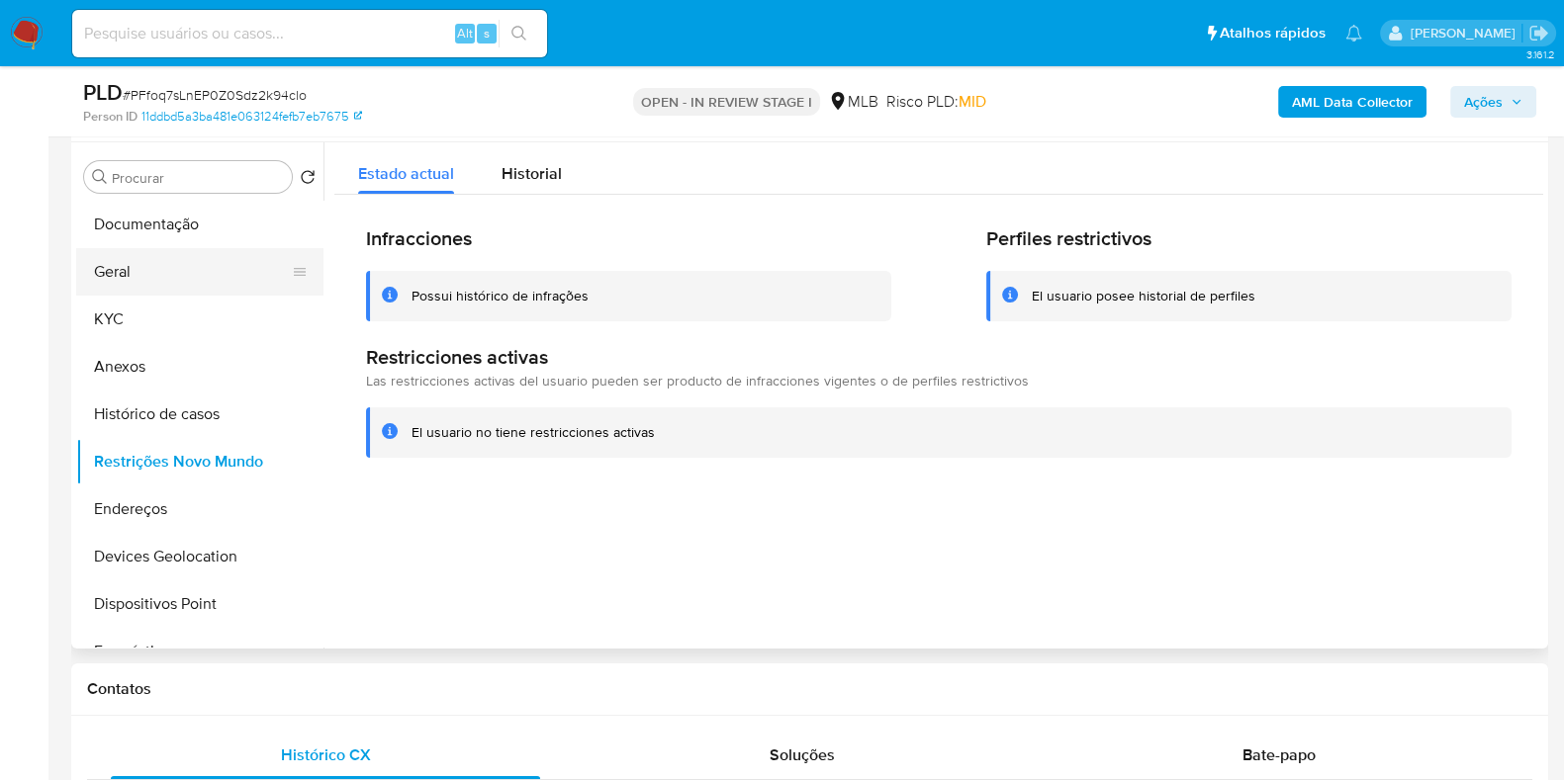
click at [180, 265] on button "Geral" at bounding box center [191, 271] width 231 height 47
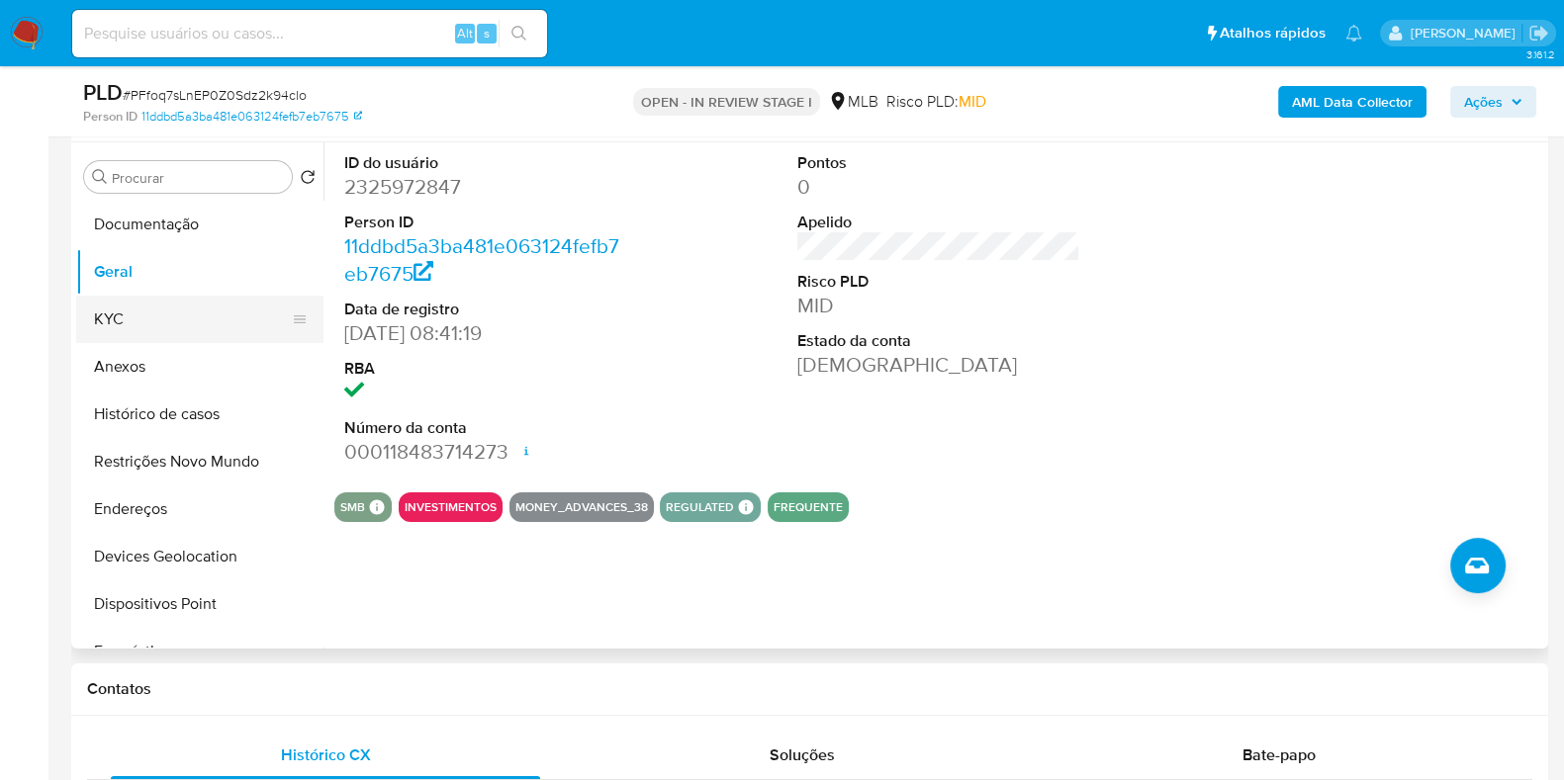
click at [176, 303] on button "KYC" at bounding box center [191, 319] width 231 height 47
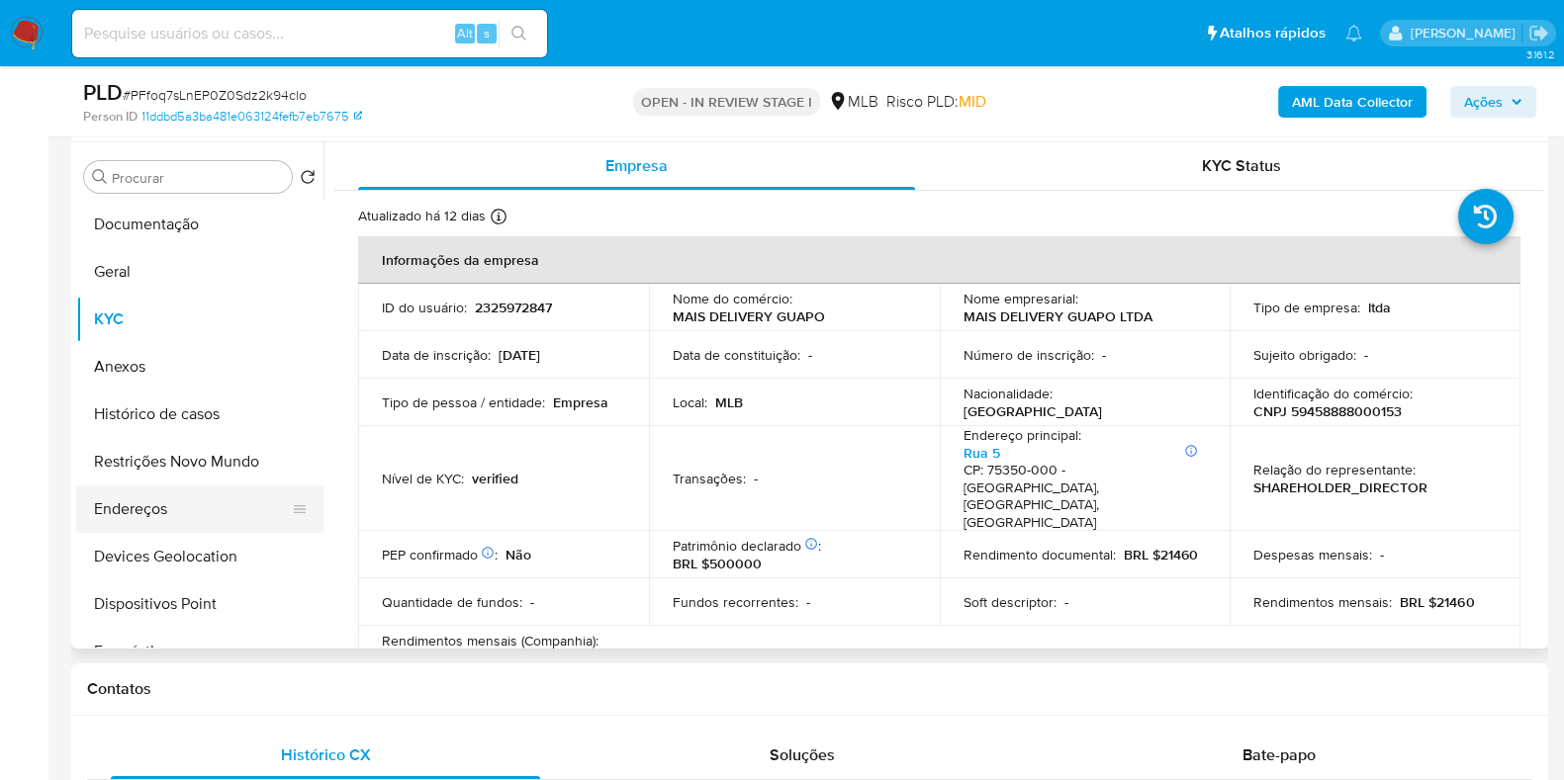
click at [203, 517] on button "Endereços" at bounding box center [191, 509] width 231 height 47
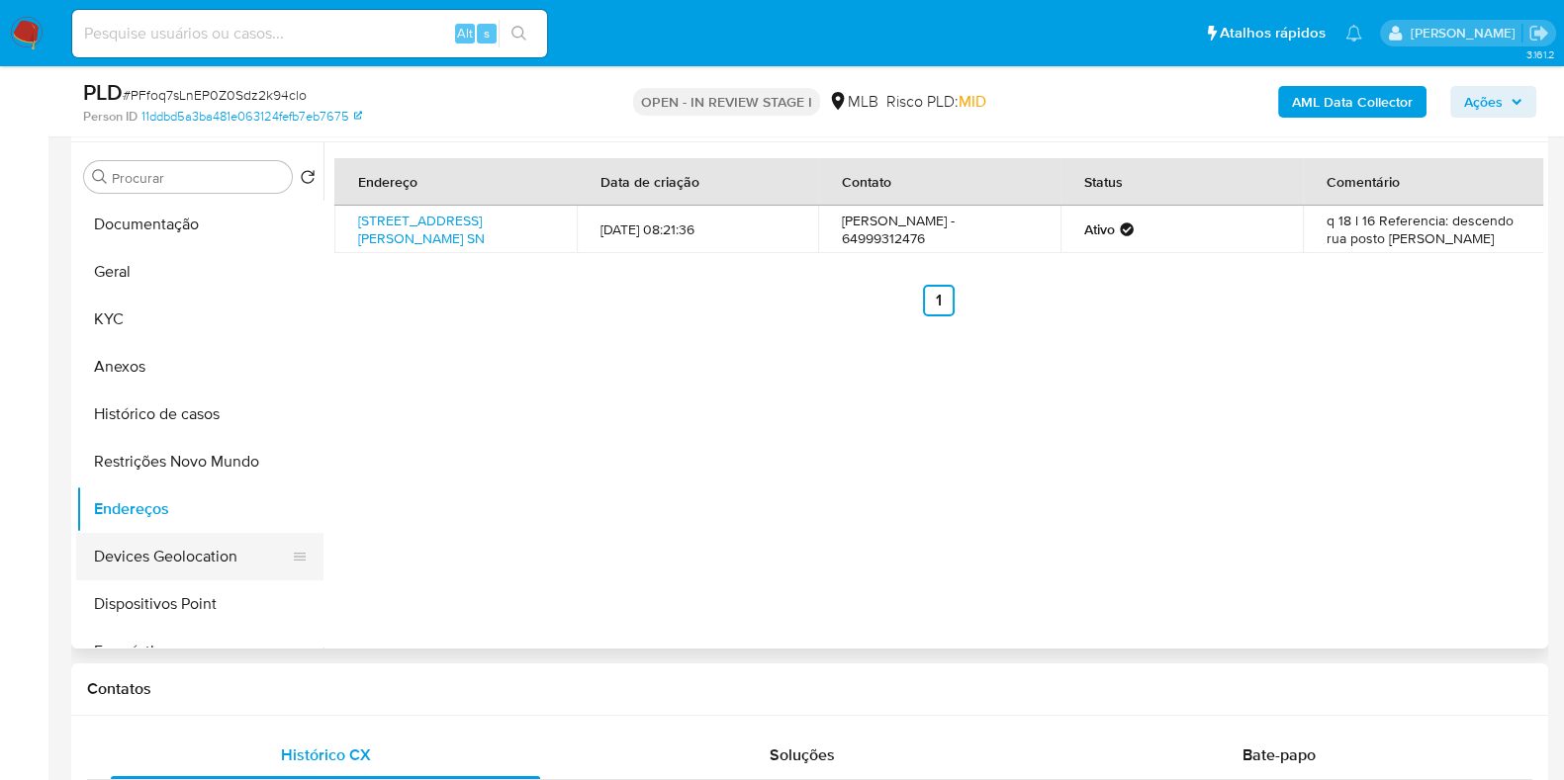
click at [184, 569] on button "Devices Geolocation" at bounding box center [191, 556] width 231 height 47
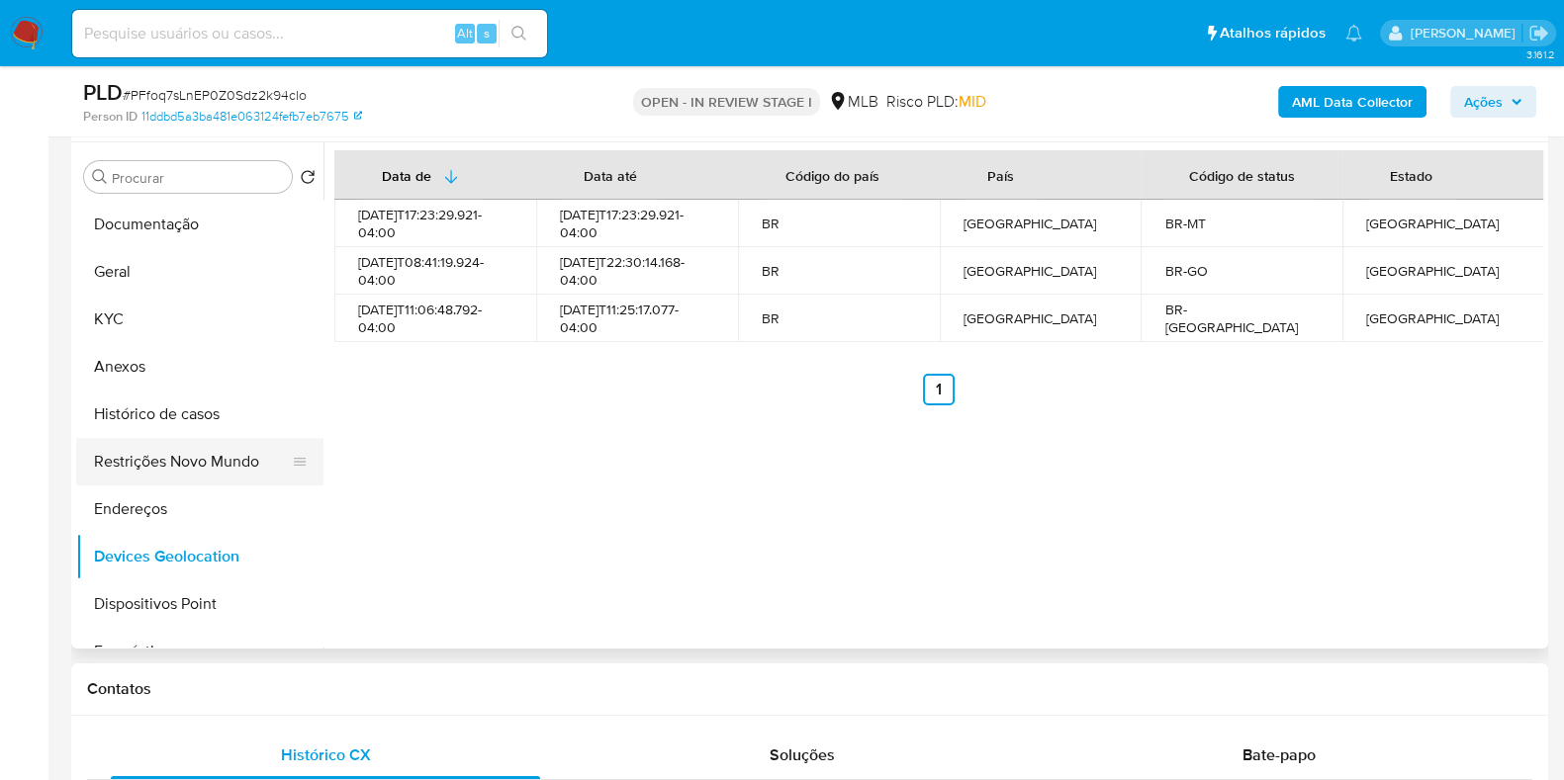
click at [237, 459] on button "Restrições Novo Mundo" at bounding box center [191, 461] width 231 height 47
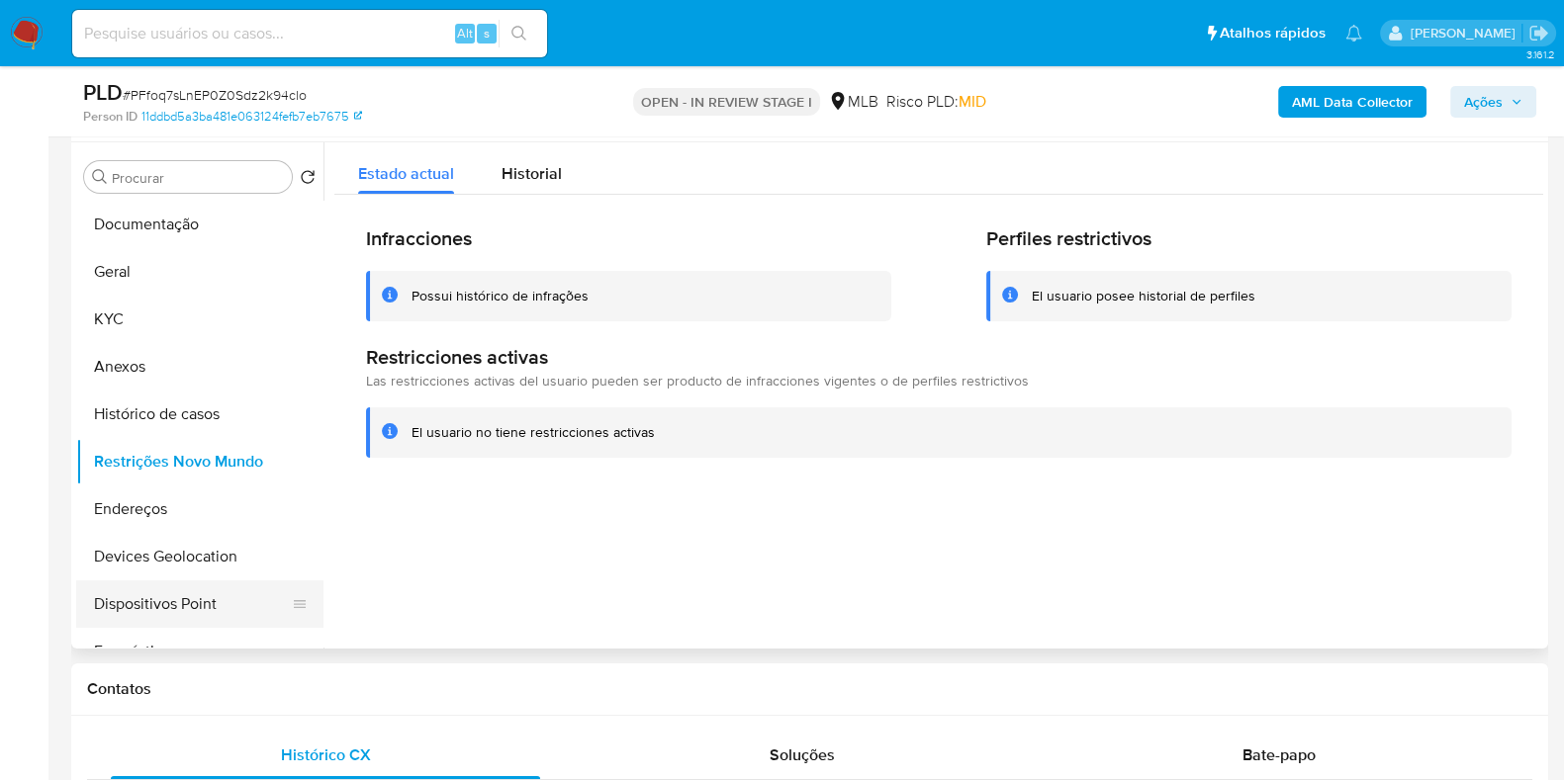
click at [179, 598] on button "Dispositivos Point" at bounding box center [191, 604] width 231 height 47
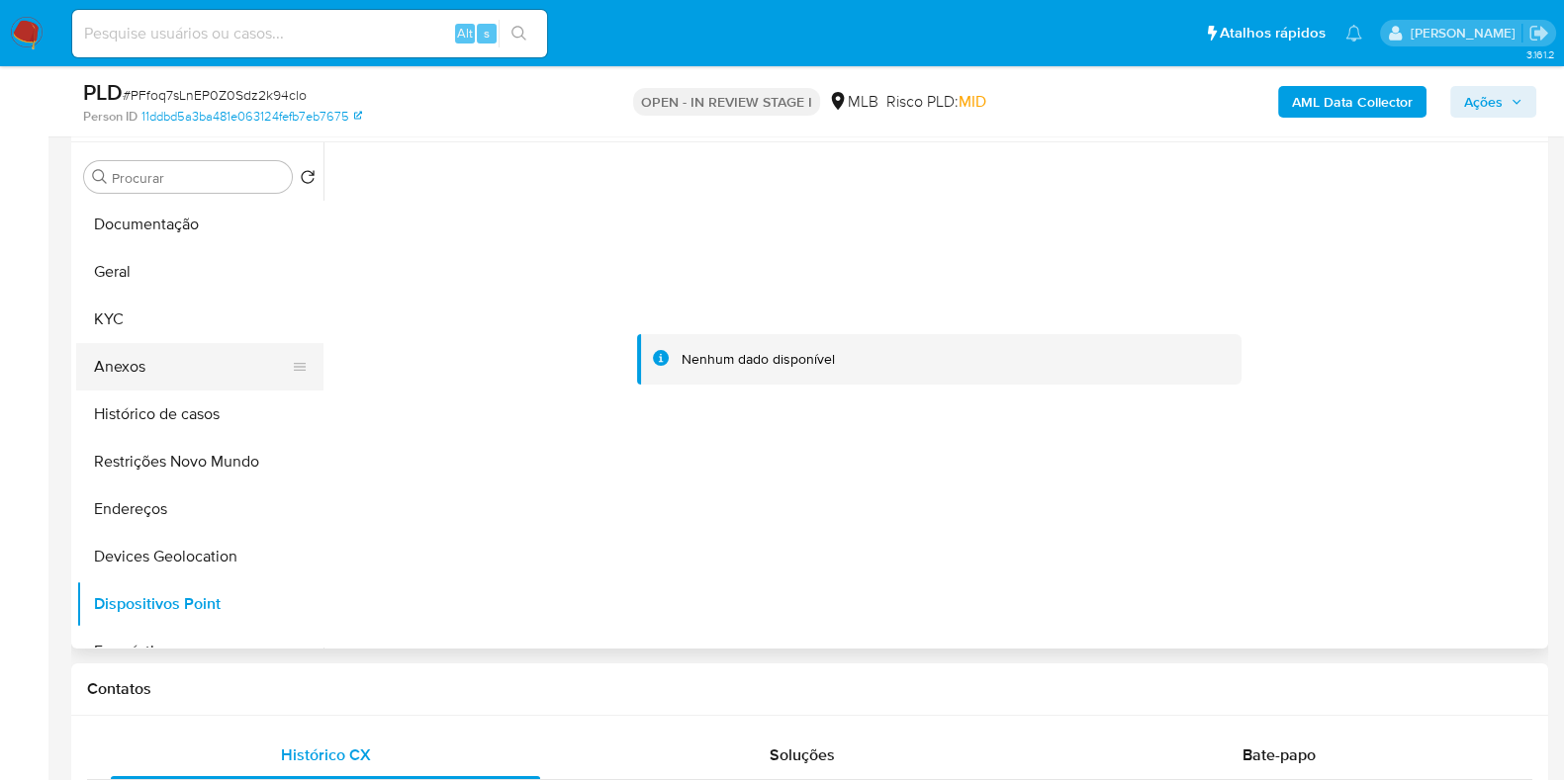
click at [161, 343] on button "Anexos" at bounding box center [191, 366] width 231 height 47
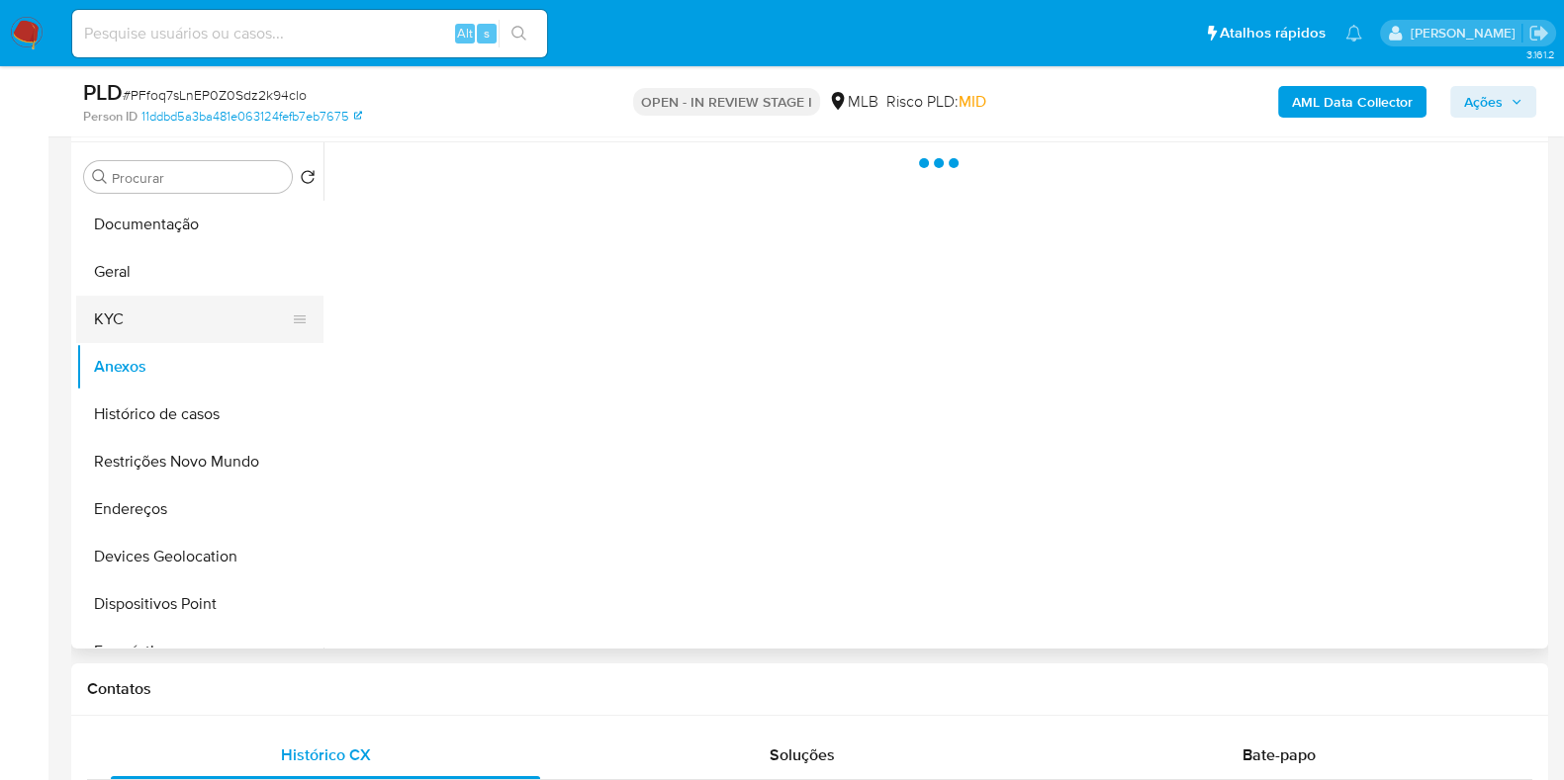
click at [188, 331] on button "KYC" at bounding box center [191, 319] width 231 height 47
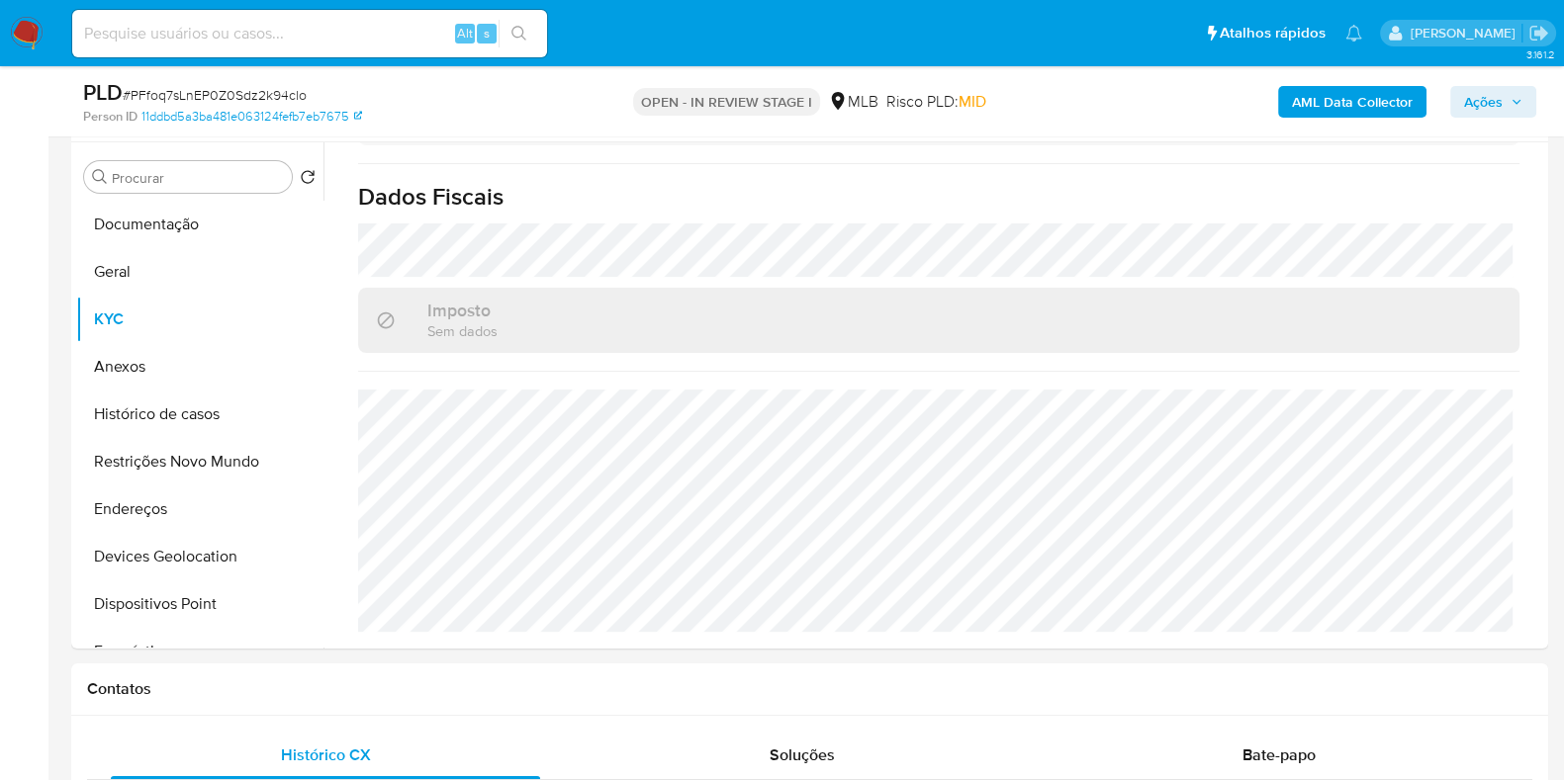
scroll to position [1190, 0]
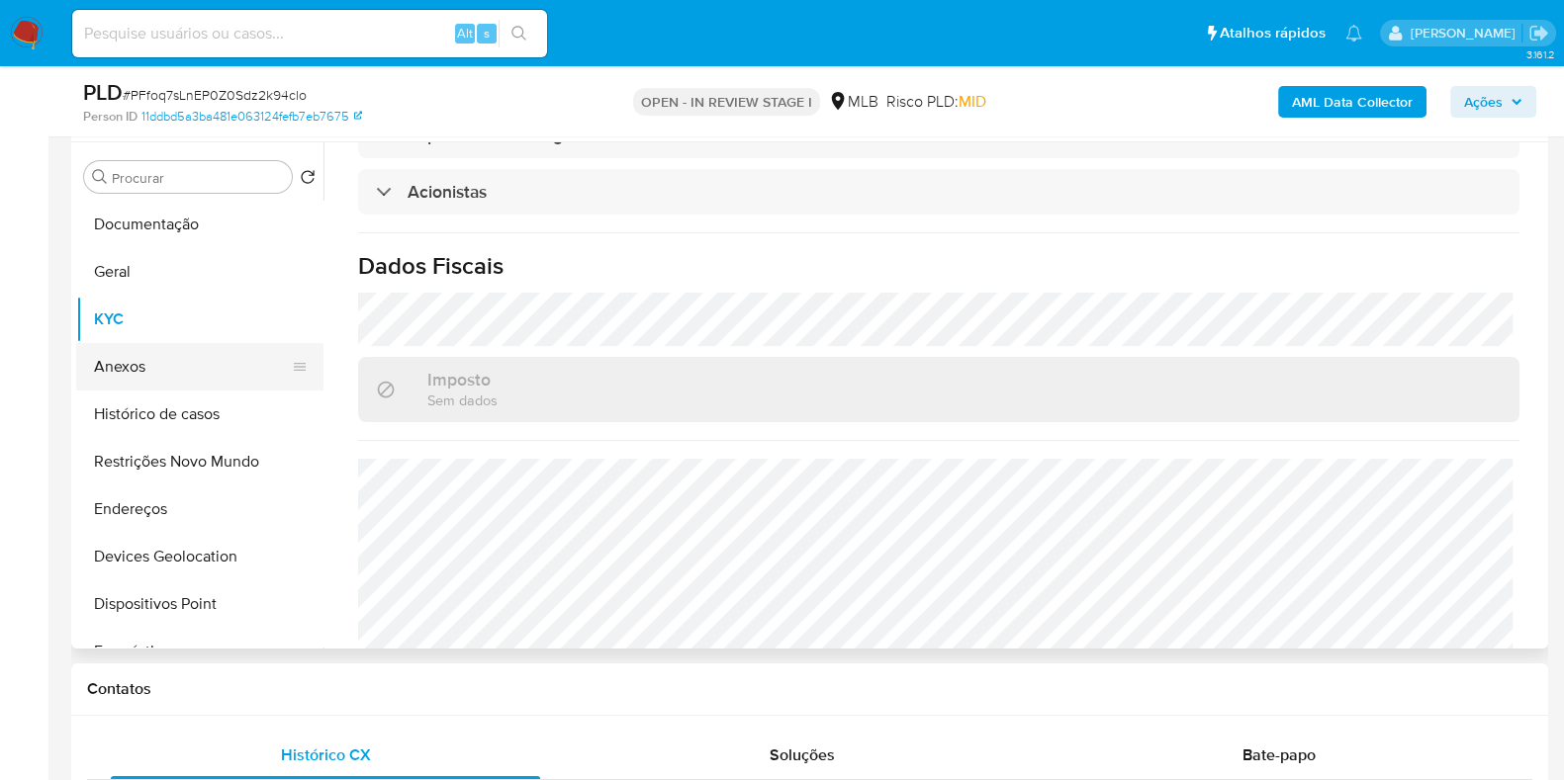
click at [156, 359] on button "Anexos" at bounding box center [191, 366] width 231 height 47
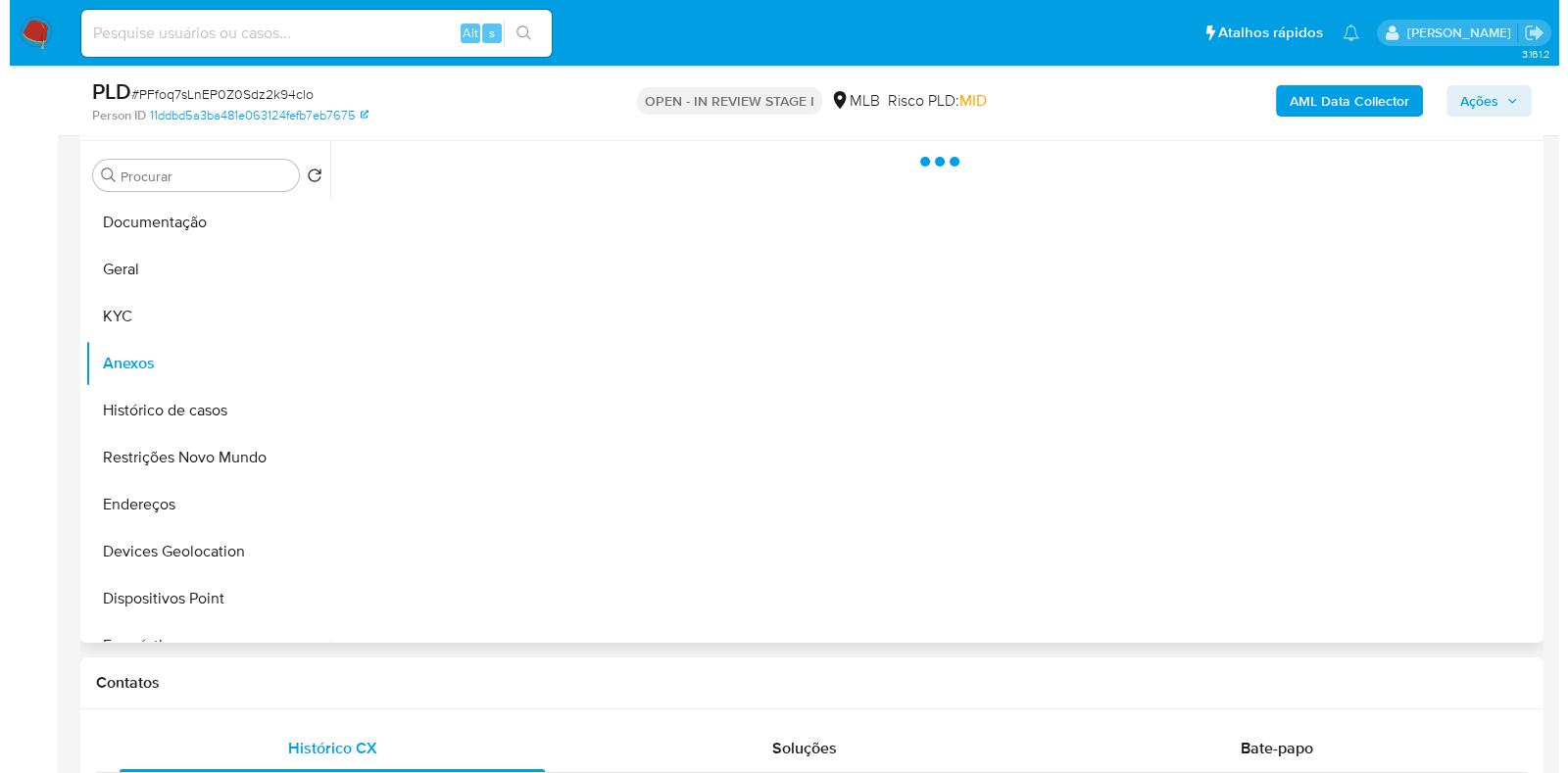
scroll to position [0, 0]
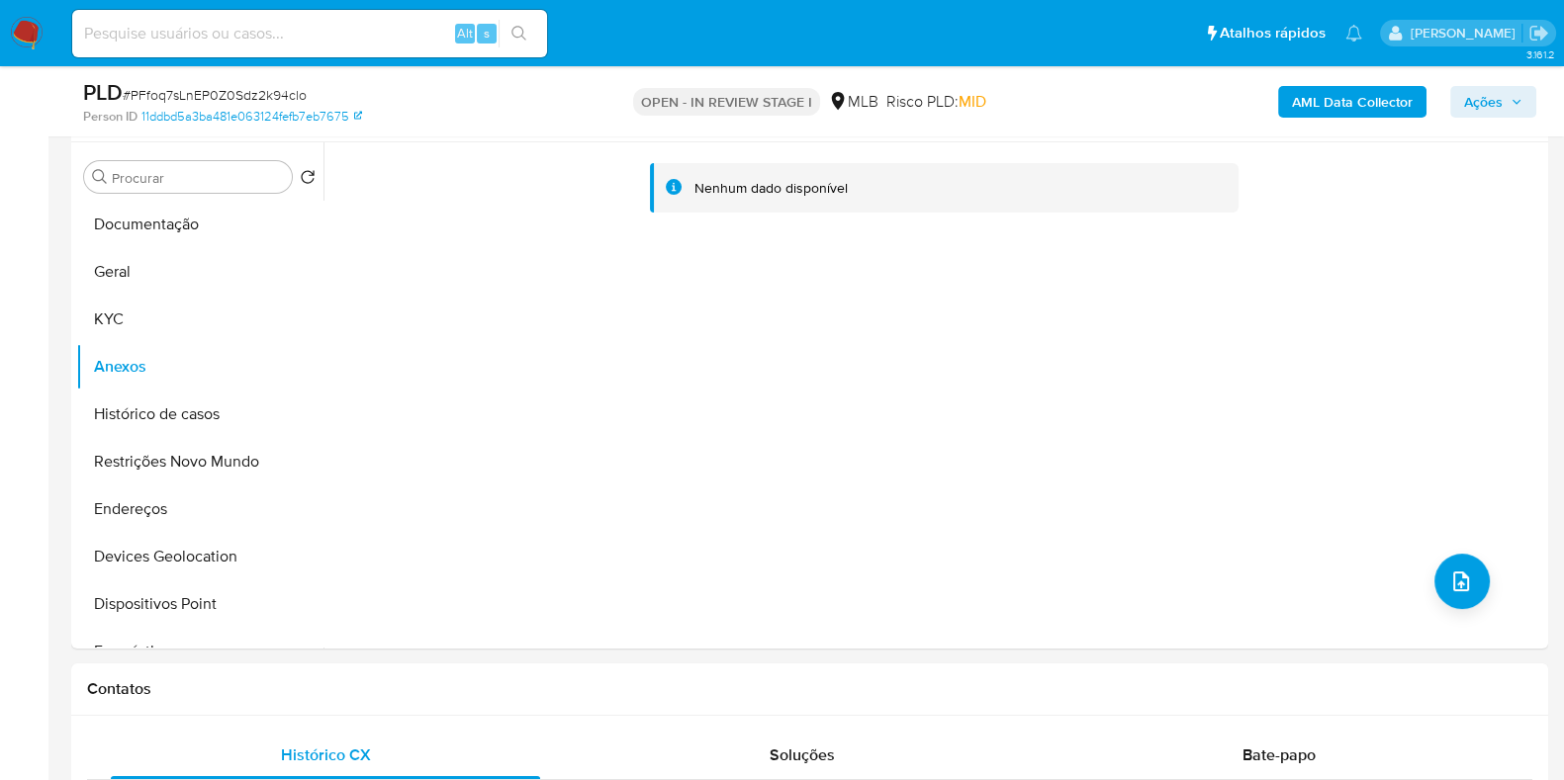
click at [1250, 94] on b "AML Data Collector" at bounding box center [1352, 102] width 121 height 32
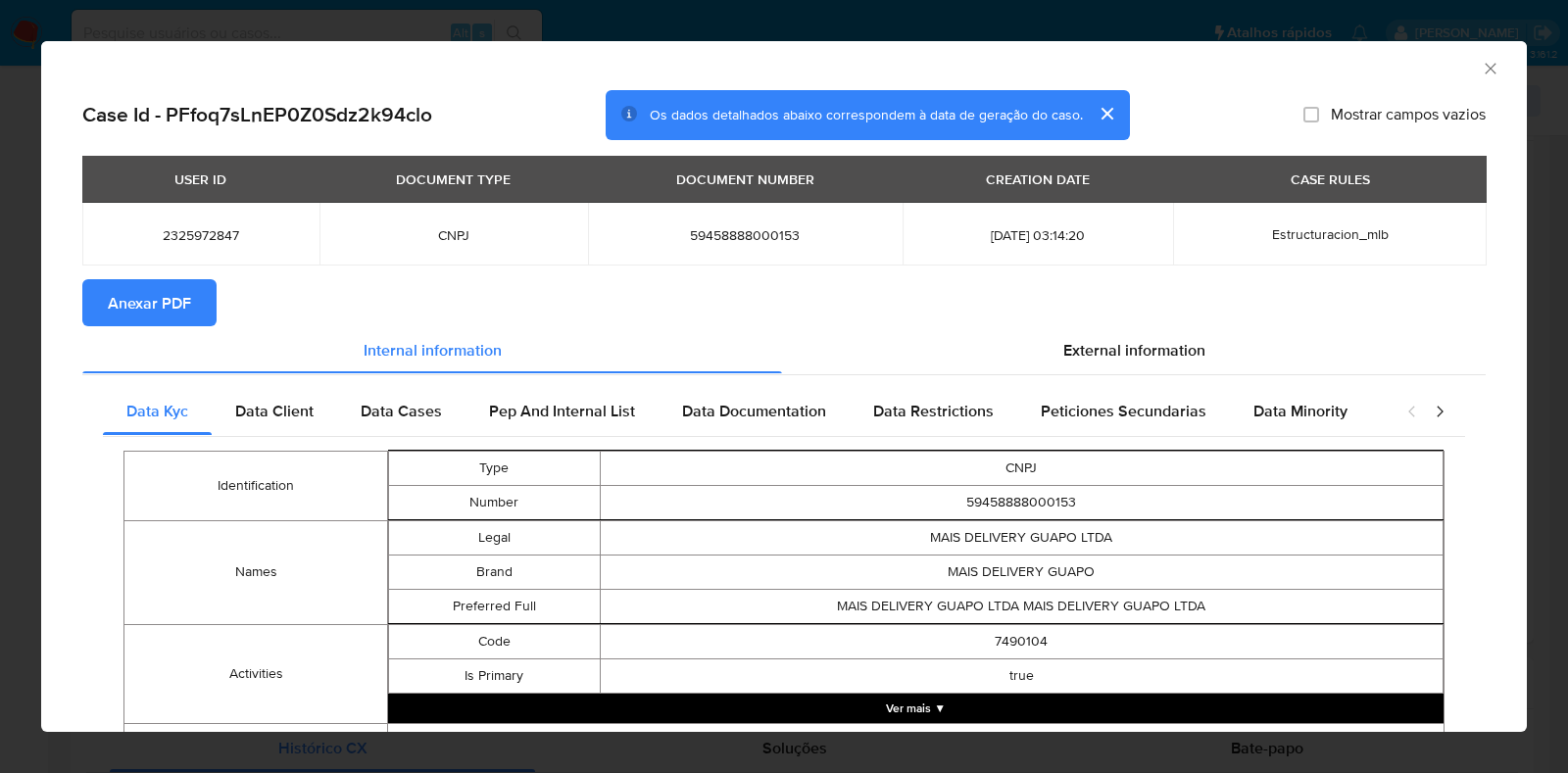
click at [135, 310] on span "Anexar PDF" at bounding box center [150, 303] width 83 height 44
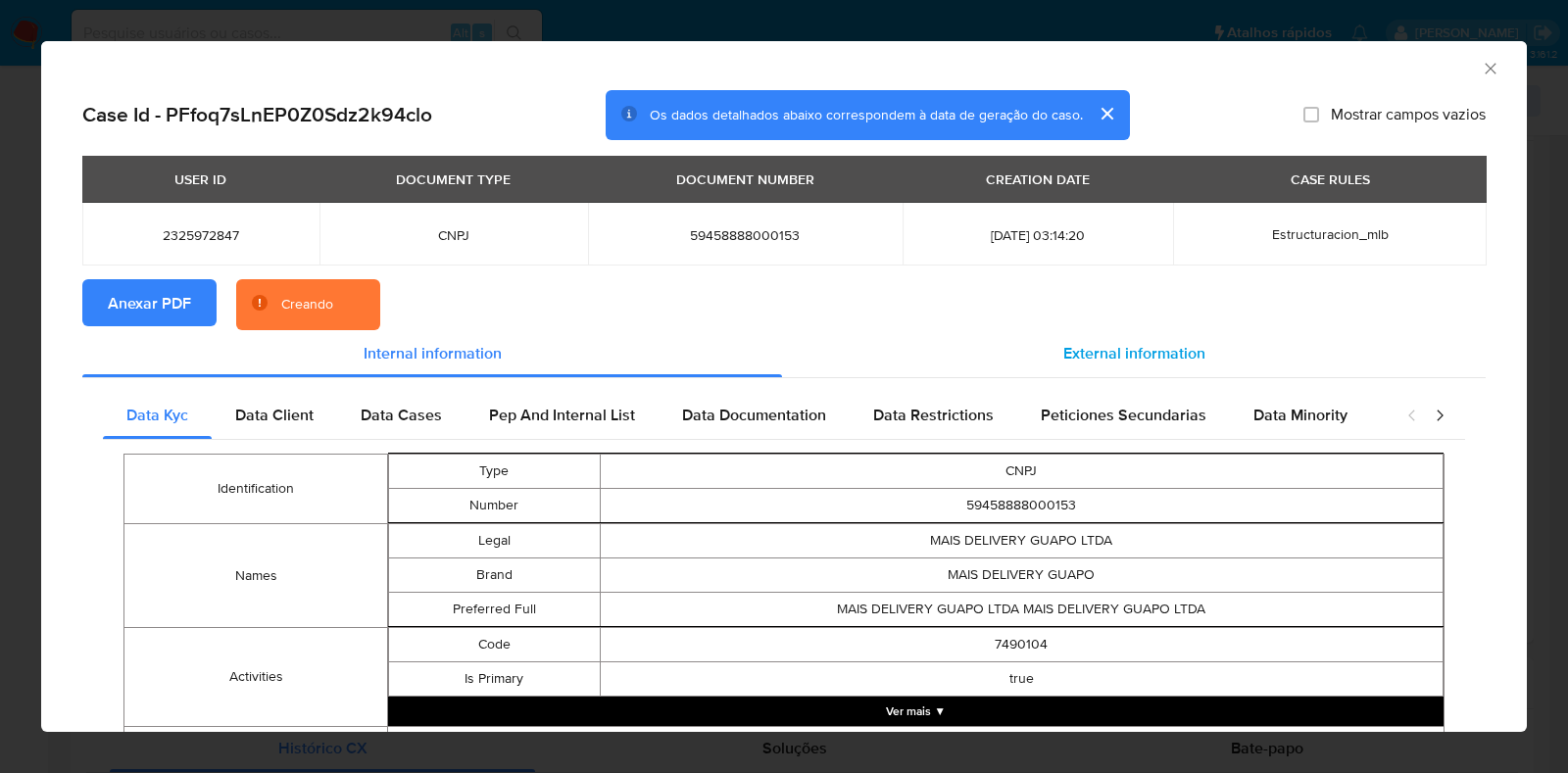
drag, startPoint x: 1234, startPoint y: 354, endPoint x: 1191, endPoint y: 361, distance: 43.6
click at [1233, 354] on div "External information" at bounding box center [1134, 353] width 704 height 47
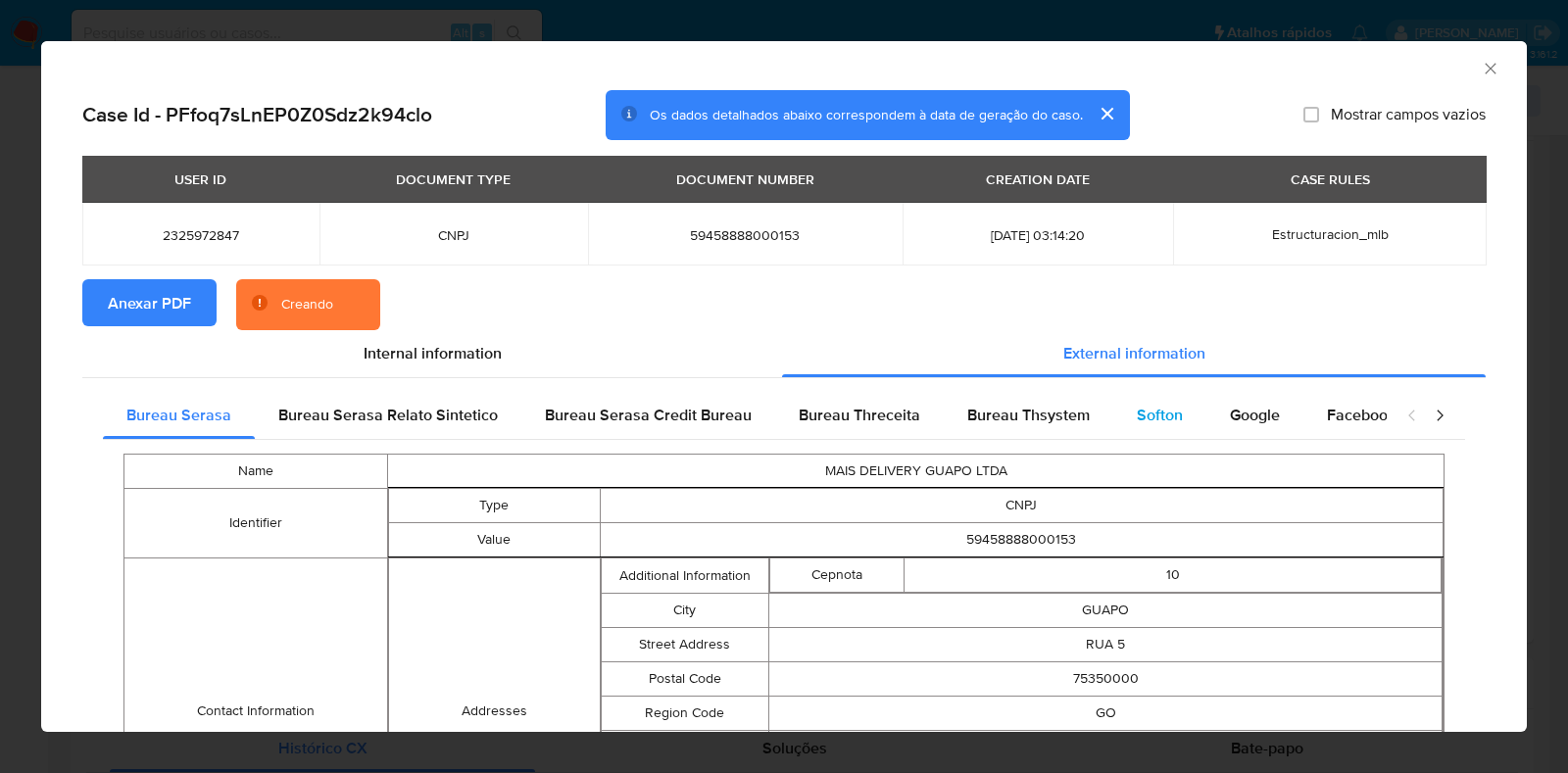
drag, startPoint x: 1116, startPoint y: 407, endPoint x: 1227, endPoint y: 416, distance: 111.4
click at [1117, 408] on div "Softon" at bounding box center [1160, 415] width 93 height 47
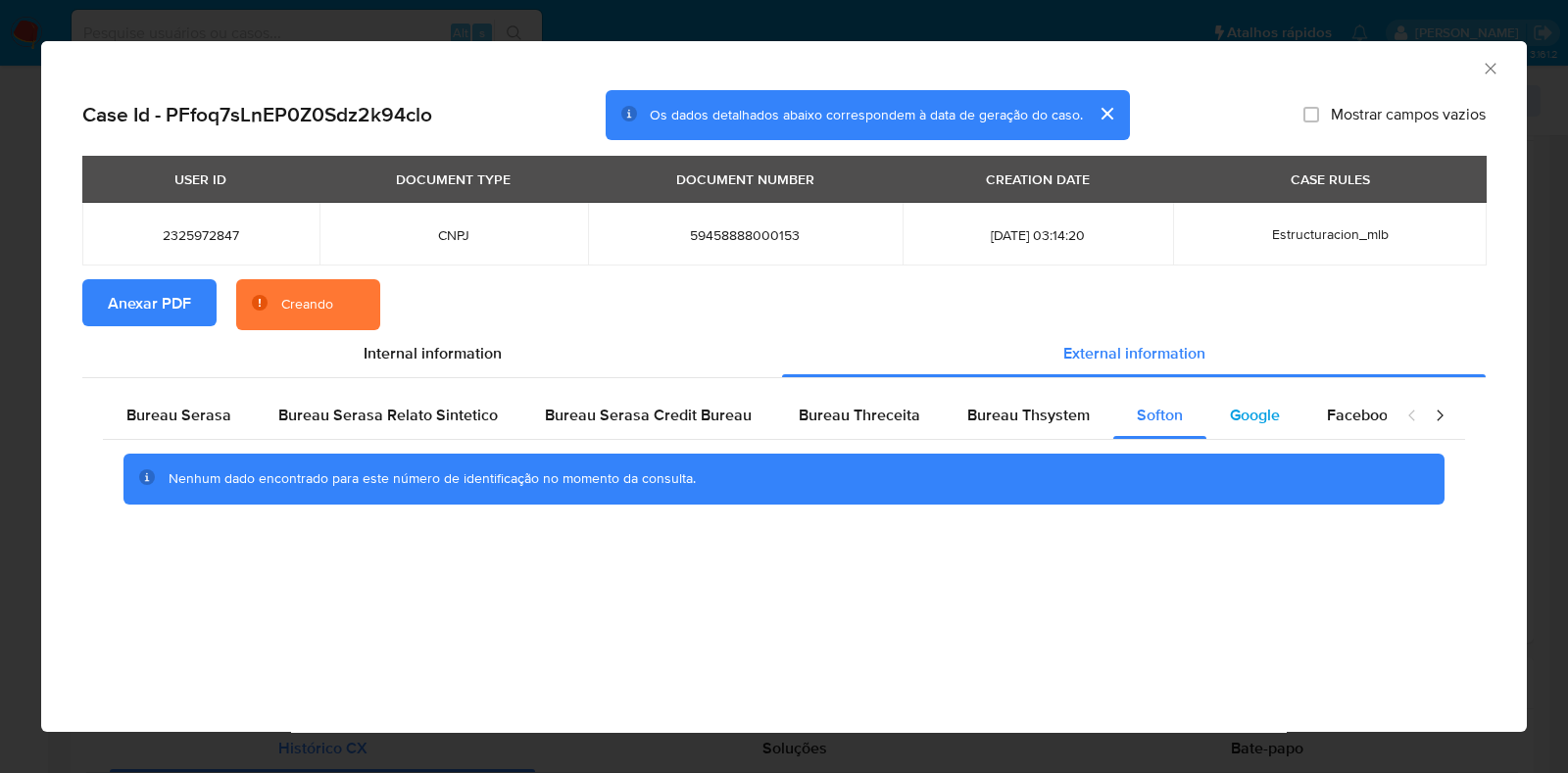
click at [1236, 416] on span "Google" at bounding box center [1255, 414] width 50 height 23
click at [985, 425] on span "Bureau Thsystem" at bounding box center [1029, 414] width 123 height 23
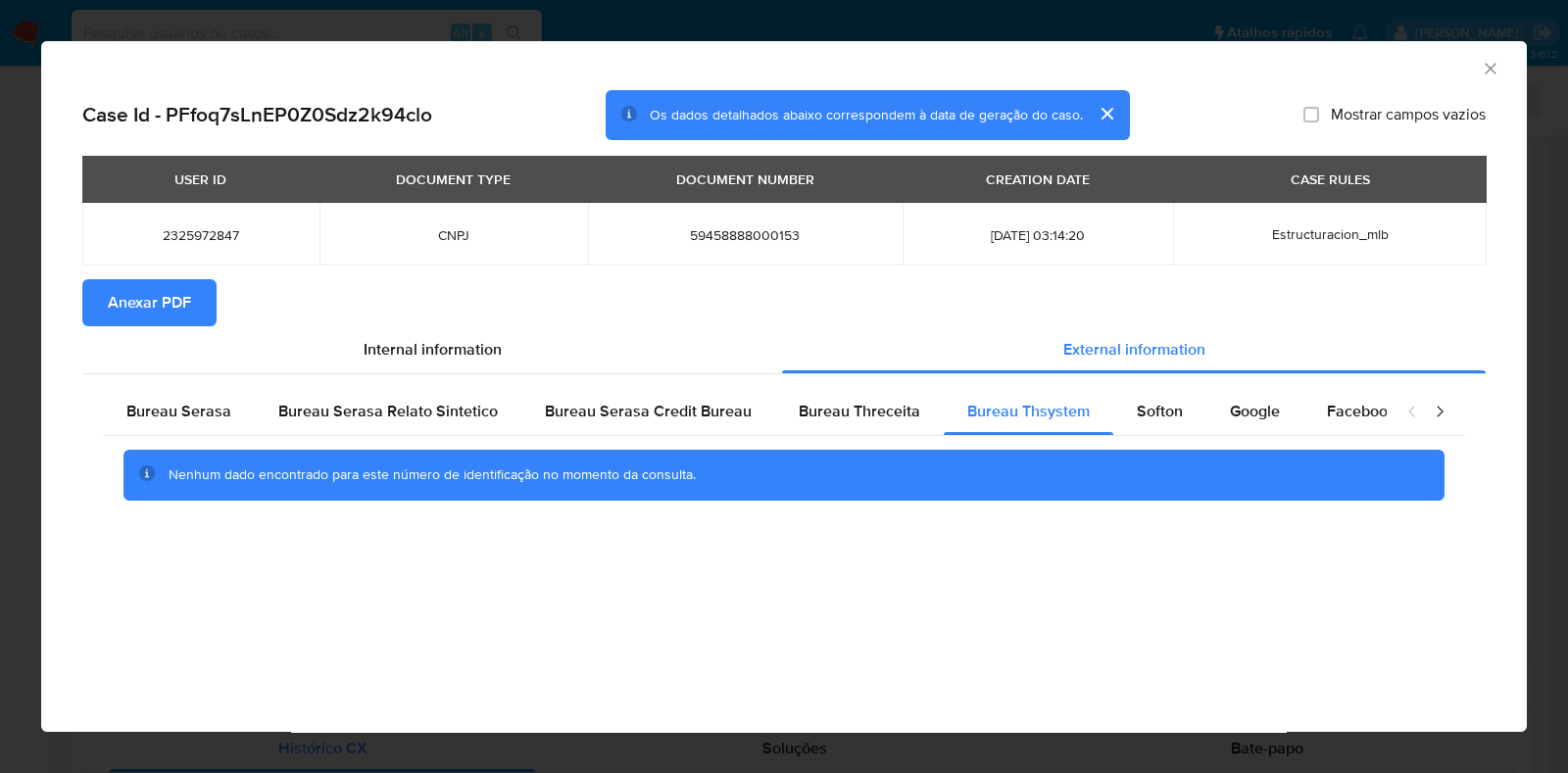
click at [1239, 79] on div "AML Data Collector" at bounding box center [784, 65] width 1486 height 49
click at [1239, 69] on icon "Fechar a janela" at bounding box center [1490, 67] width 11 height 11
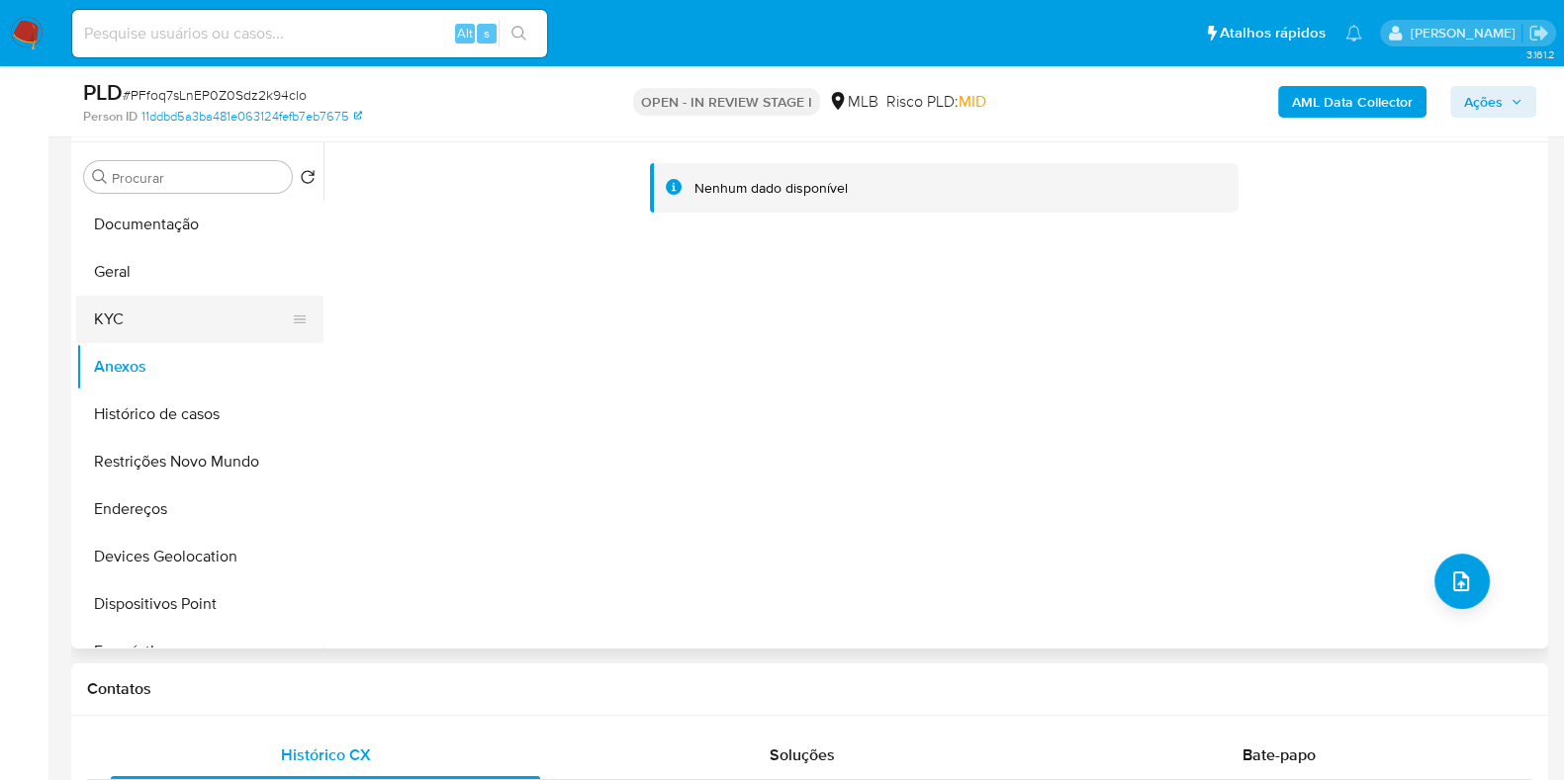
click at [174, 313] on button "KYC" at bounding box center [191, 319] width 231 height 47
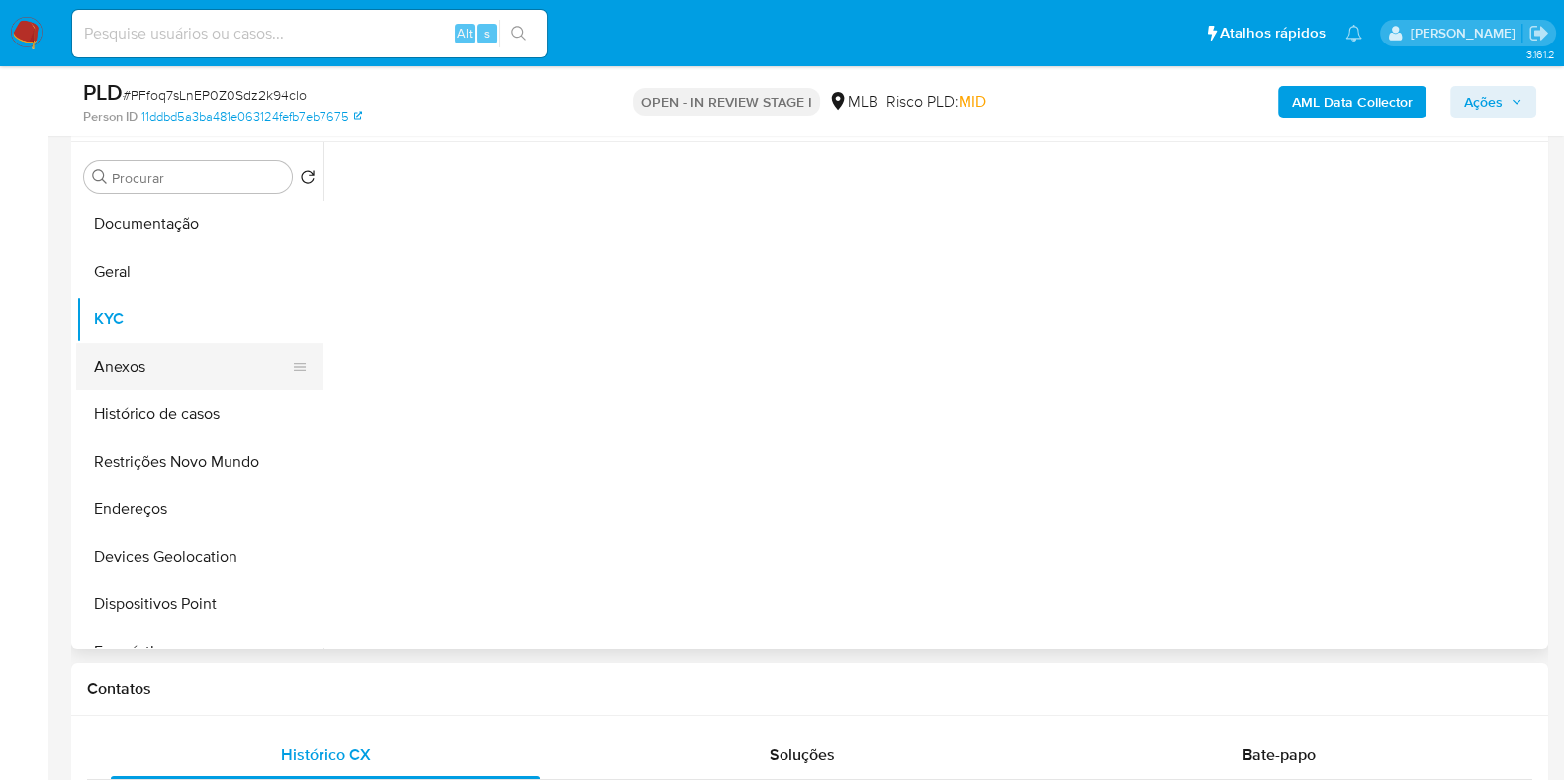
click at [172, 348] on button "Anexos" at bounding box center [191, 366] width 231 height 47
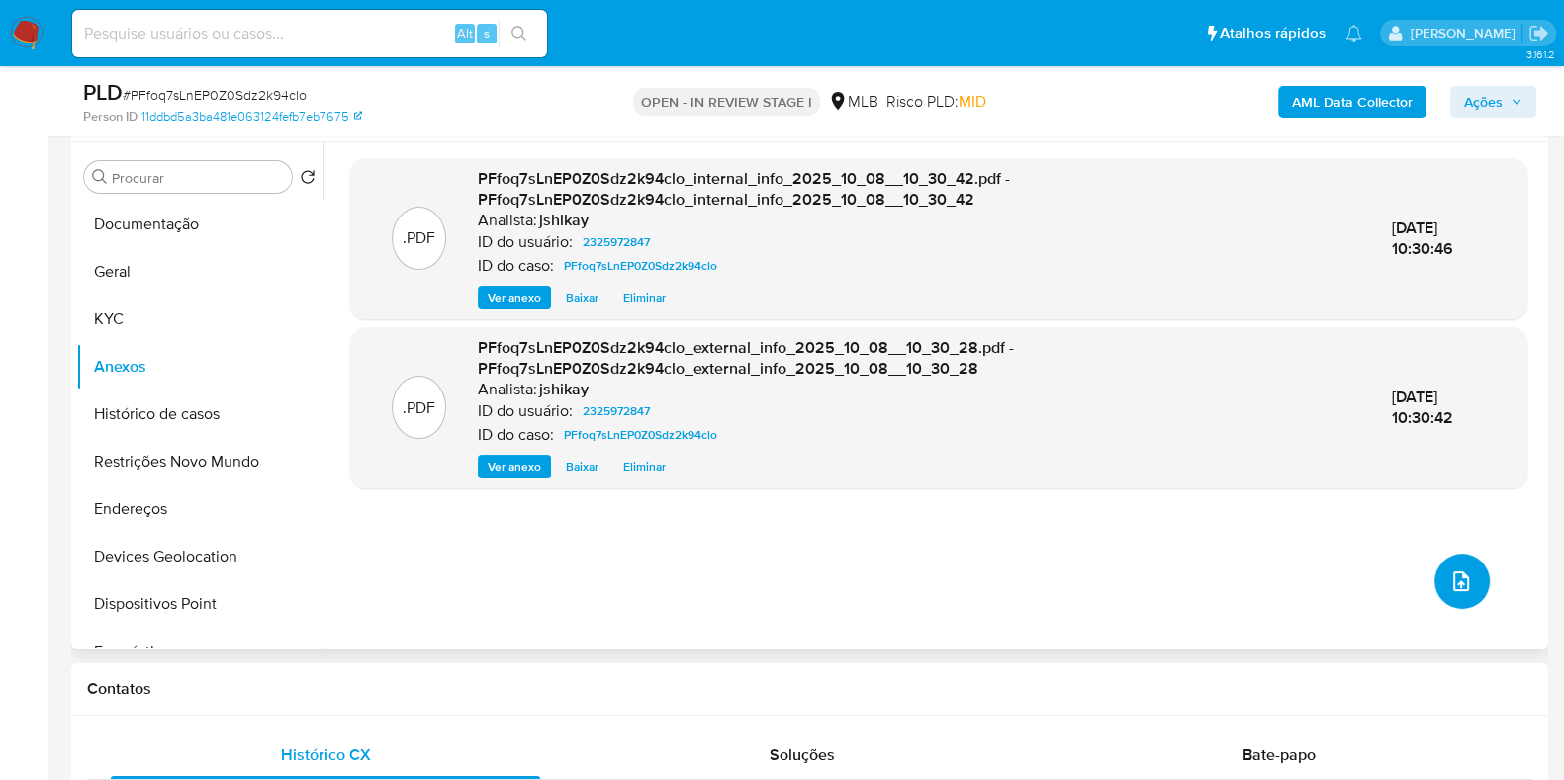
click at [1250, 585] on icon "upload-file" at bounding box center [1461, 582] width 24 height 24
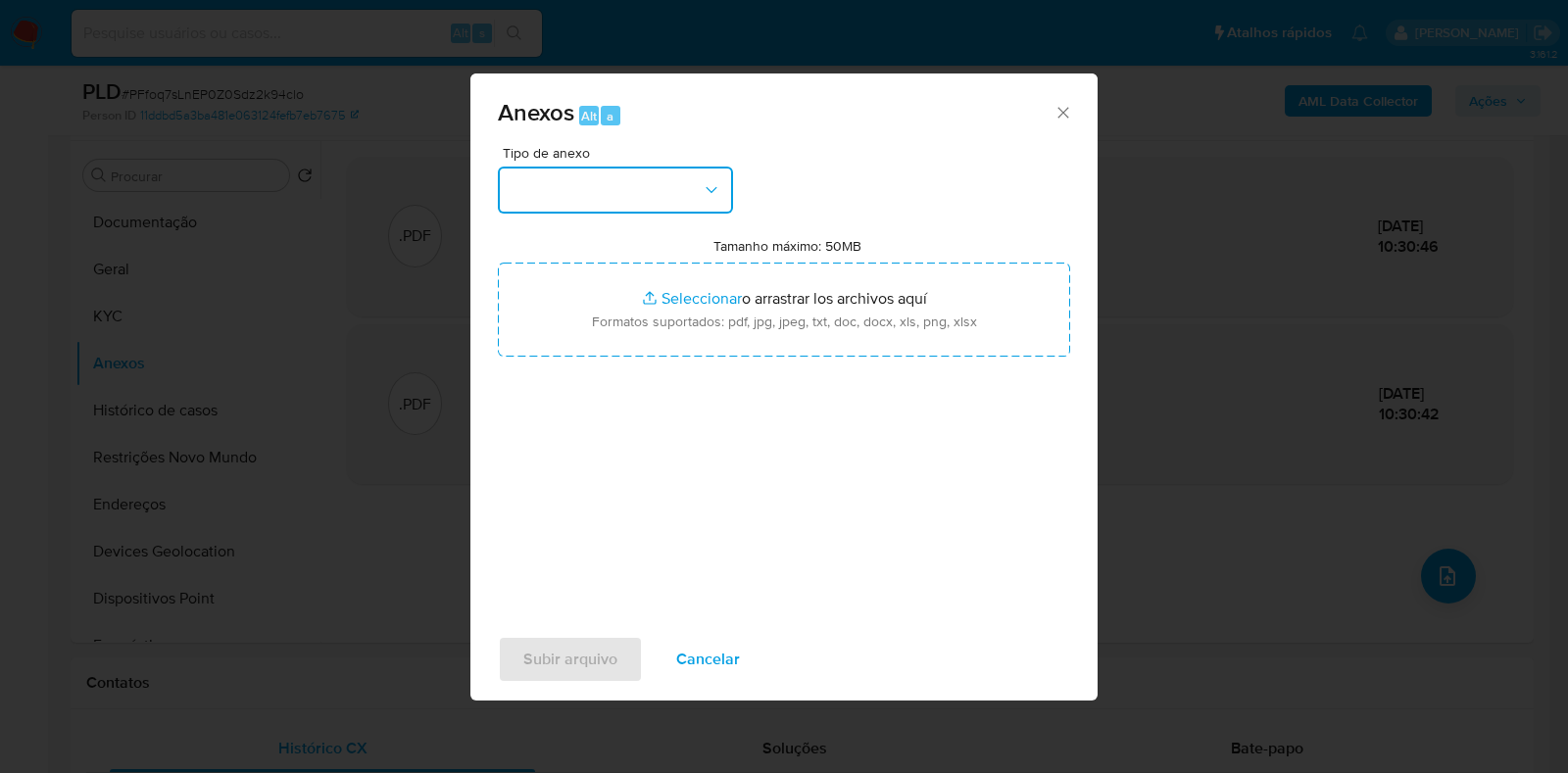
click at [563, 188] on button "button" at bounding box center [615, 189] width 235 height 47
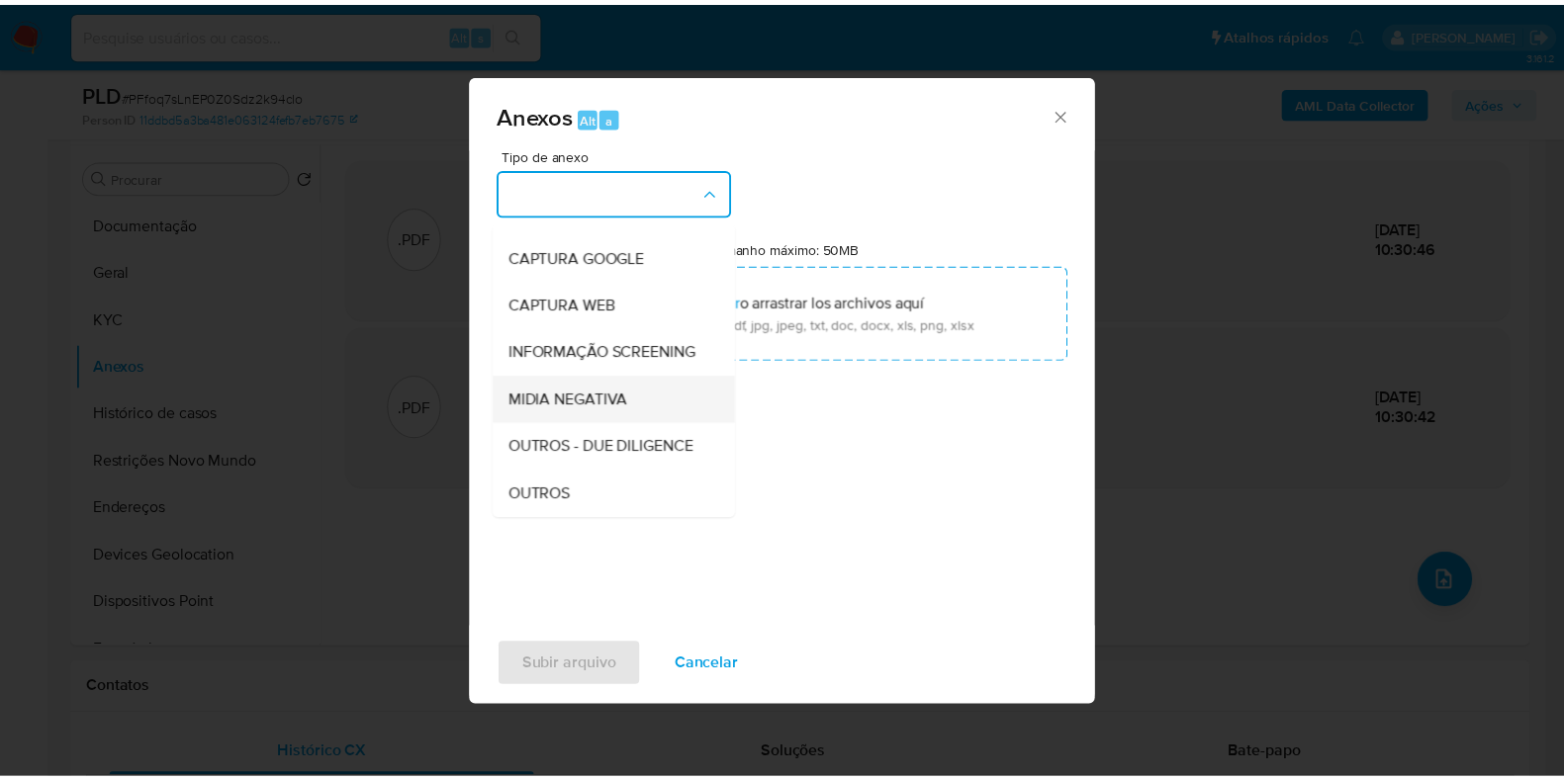
scroll to position [123, 0]
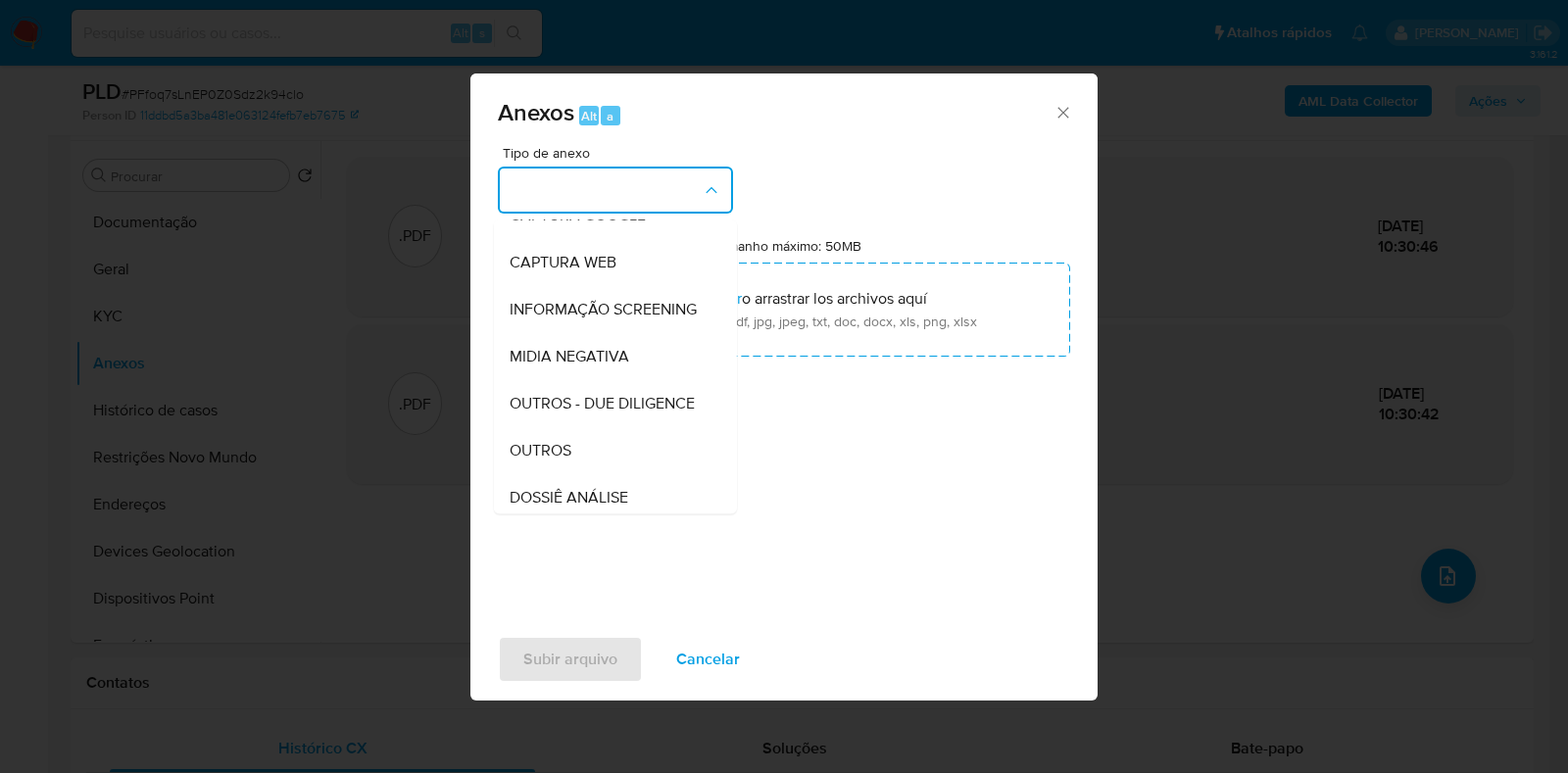
click at [593, 475] on div "OUTROS" at bounding box center [610, 450] width 200 height 47
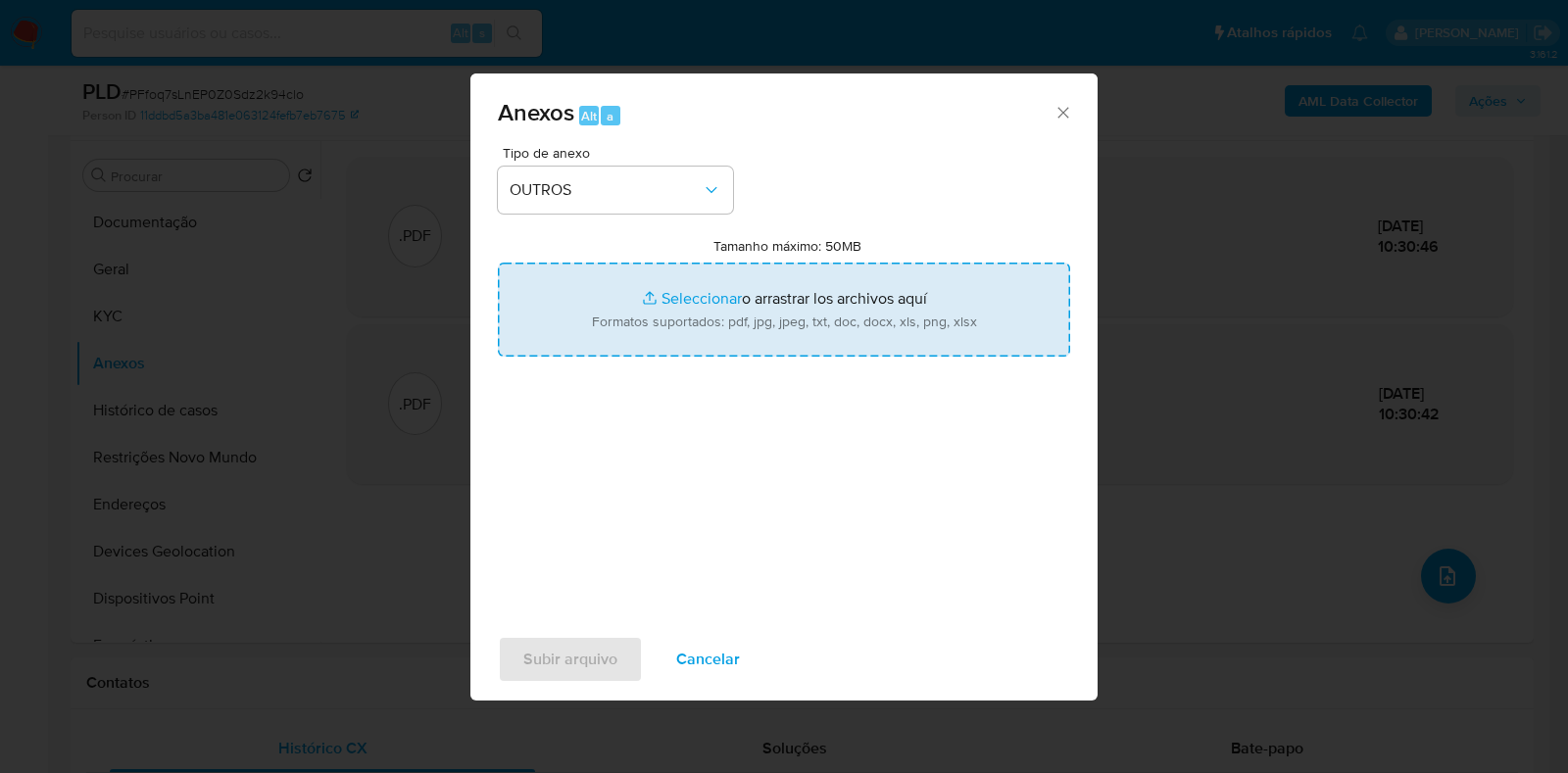
click at [676, 340] on input "Tamanho máximo: 50MB Seleccionar archivos" at bounding box center [784, 309] width 573 height 94
type input "C:\fakepath\Mulan 2325972847_2025_10_08_08_17_51 - Resumen TX.pdf"
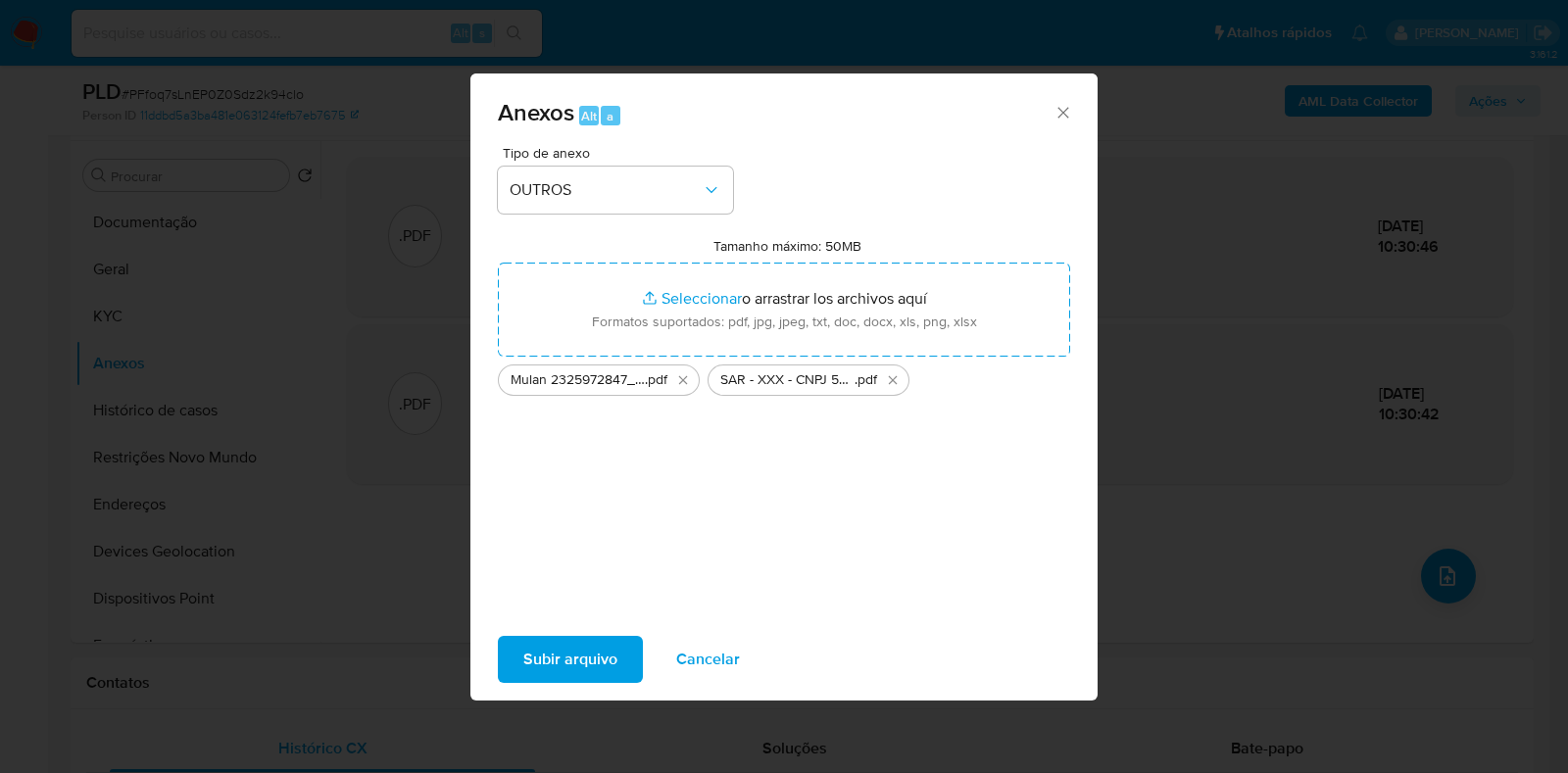
click at [582, 617] on span "Subir arquivo" at bounding box center [570, 660] width 94 height 44
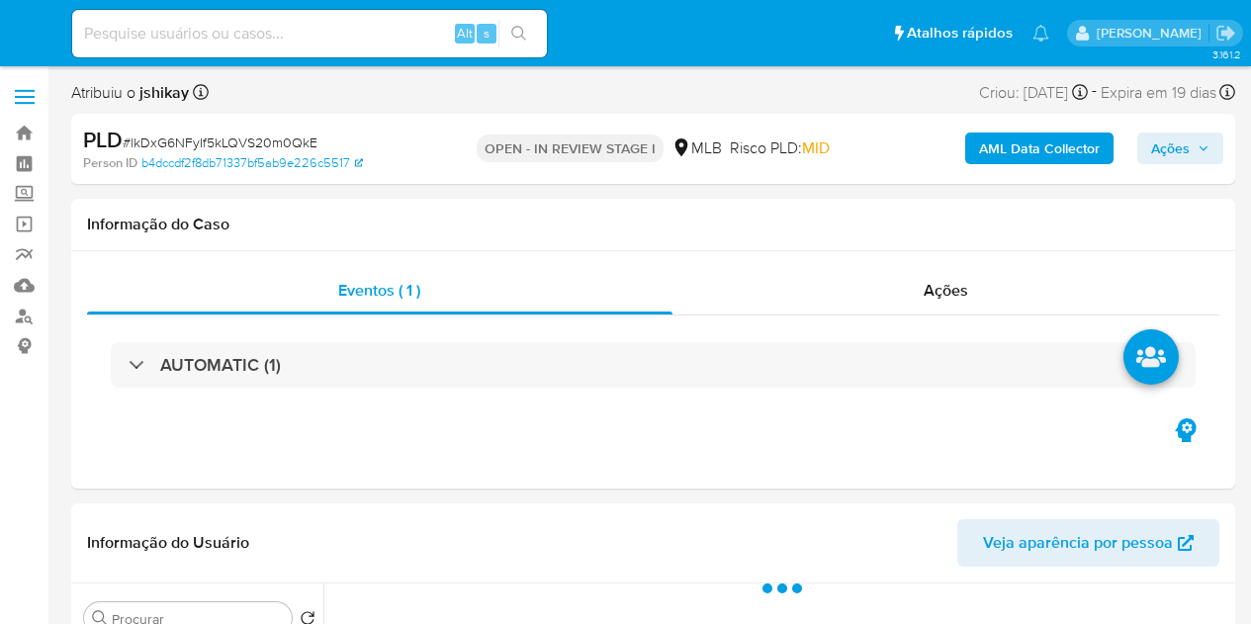
select select "10"
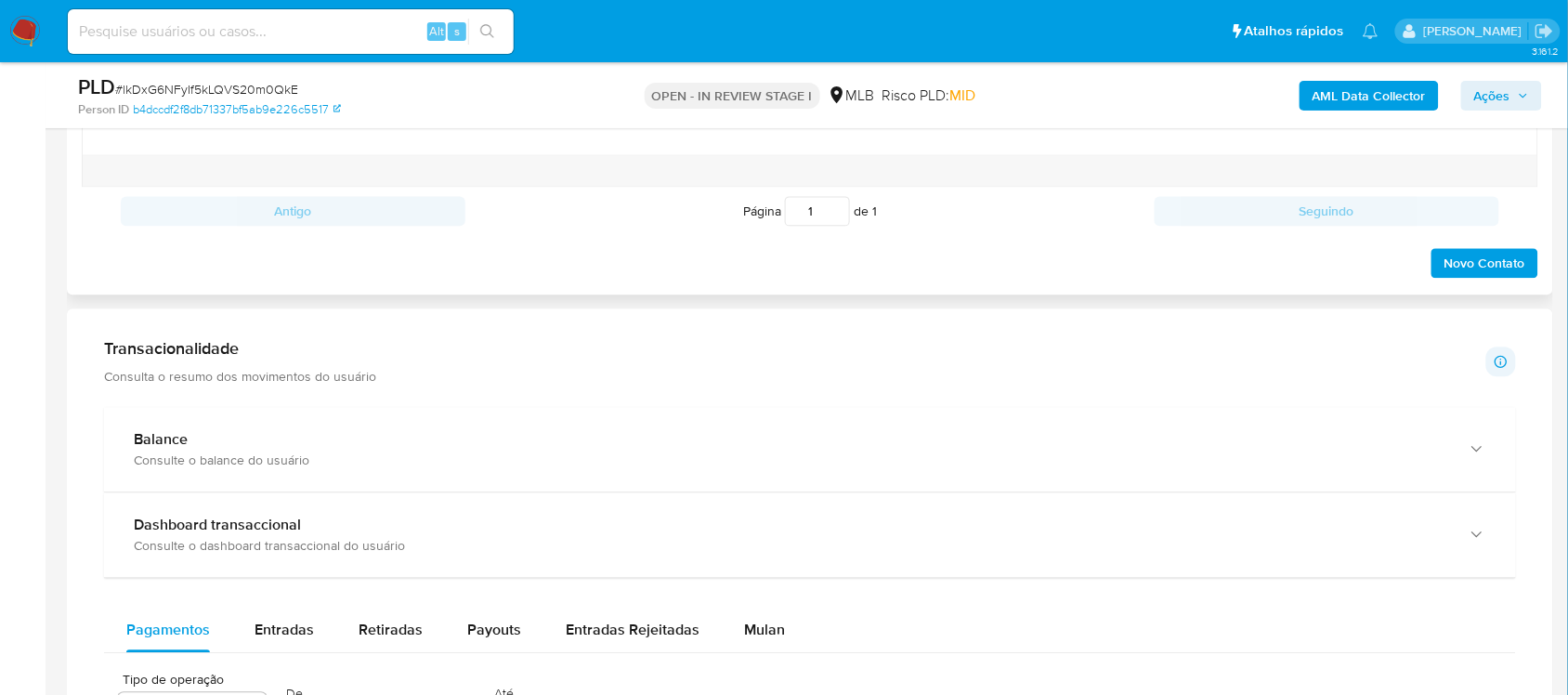
scroll to position [1393, 0]
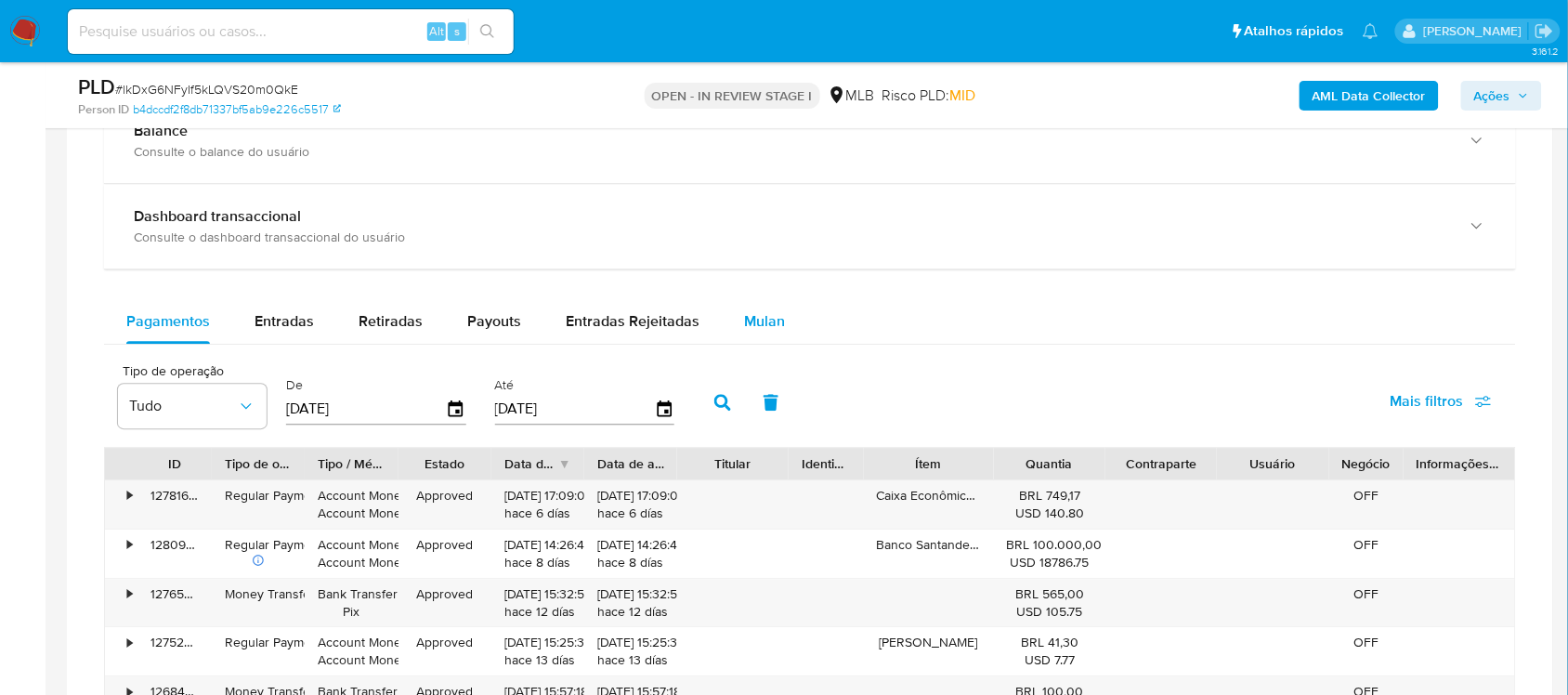
drag, startPoint x: 793, startPoint y: 344, endPoint x: 784, endPoint y: 341, distance: 9.5
click at [785, 342] on button "Mulan" at bounding box center [764, 320] width 85 height 44
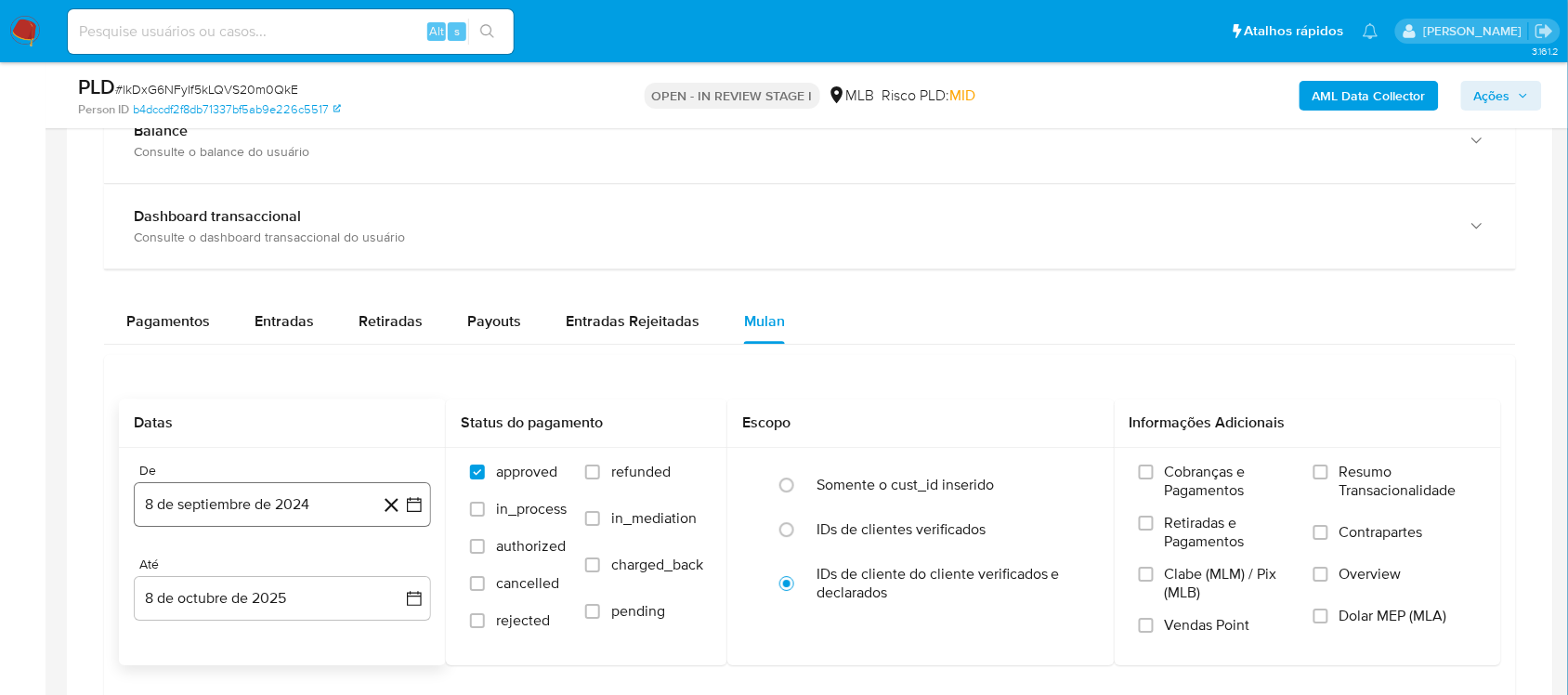
click at [430, 509] on button "8 de septiembre de 2024" at bounding box center [282, 503] width 297 height 44
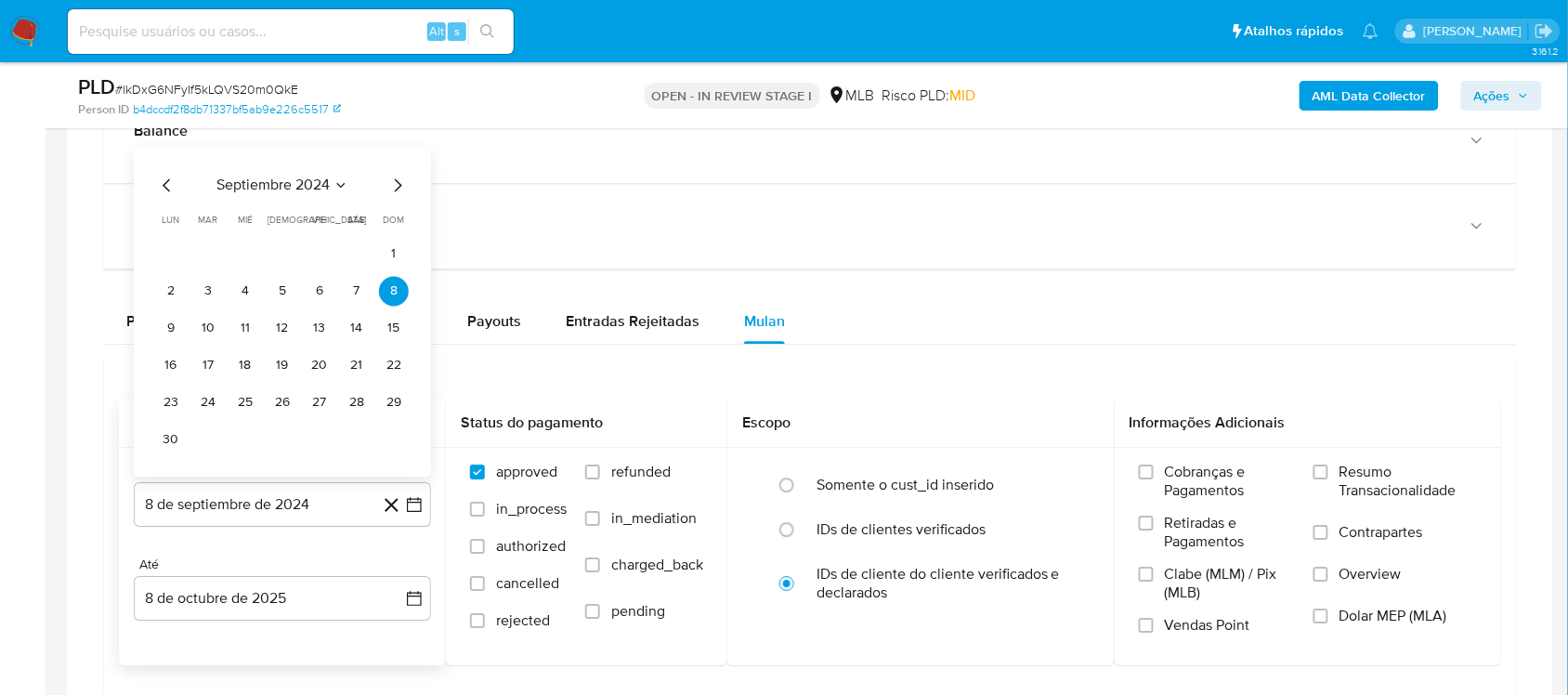
click at [323, 184] on span "septiembre 2024" at bounding box center [272, 185] width 114 height 19
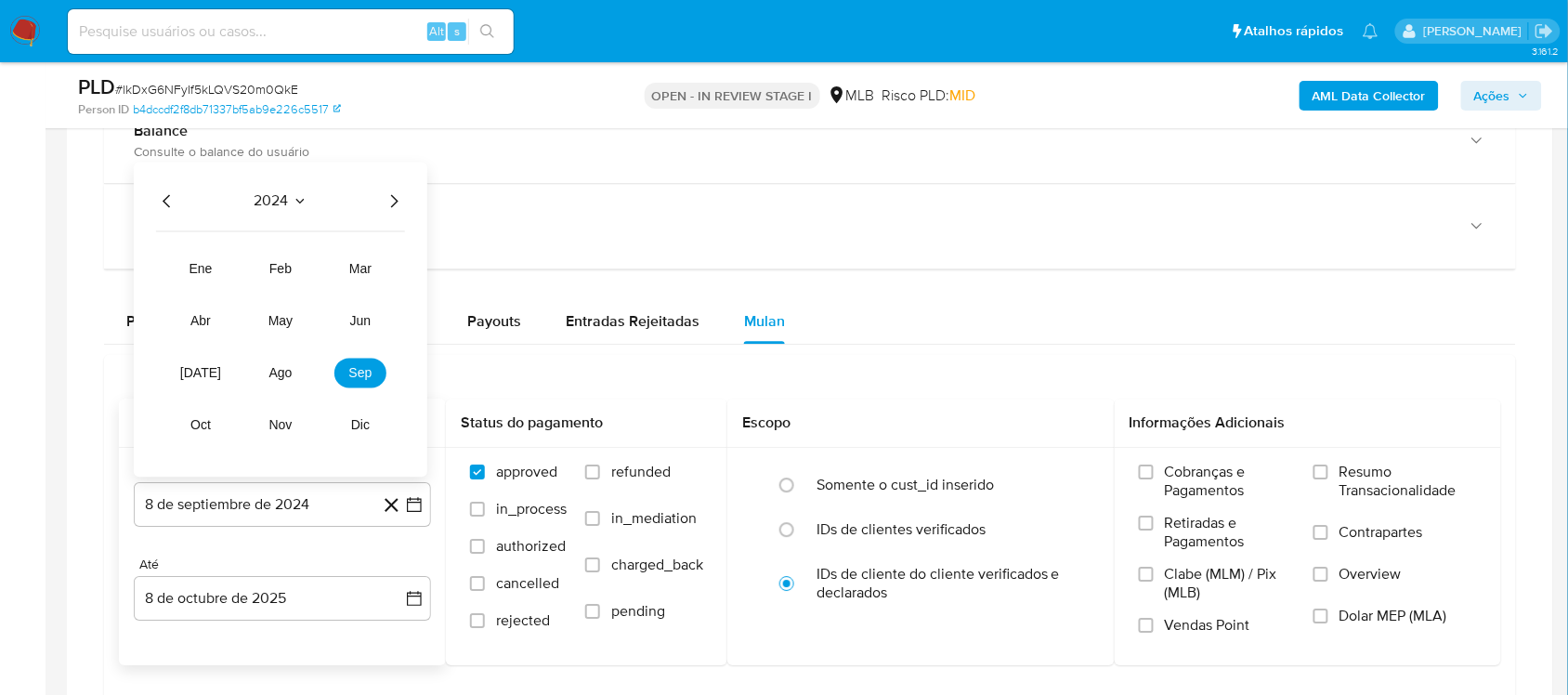
click at [388, 201] on icon "Año siguiente" at bounding box center [394, 201] width 23 height 23
click at [284, 363] on button "ago" at bounding box center [280, 373] width 52 height 30
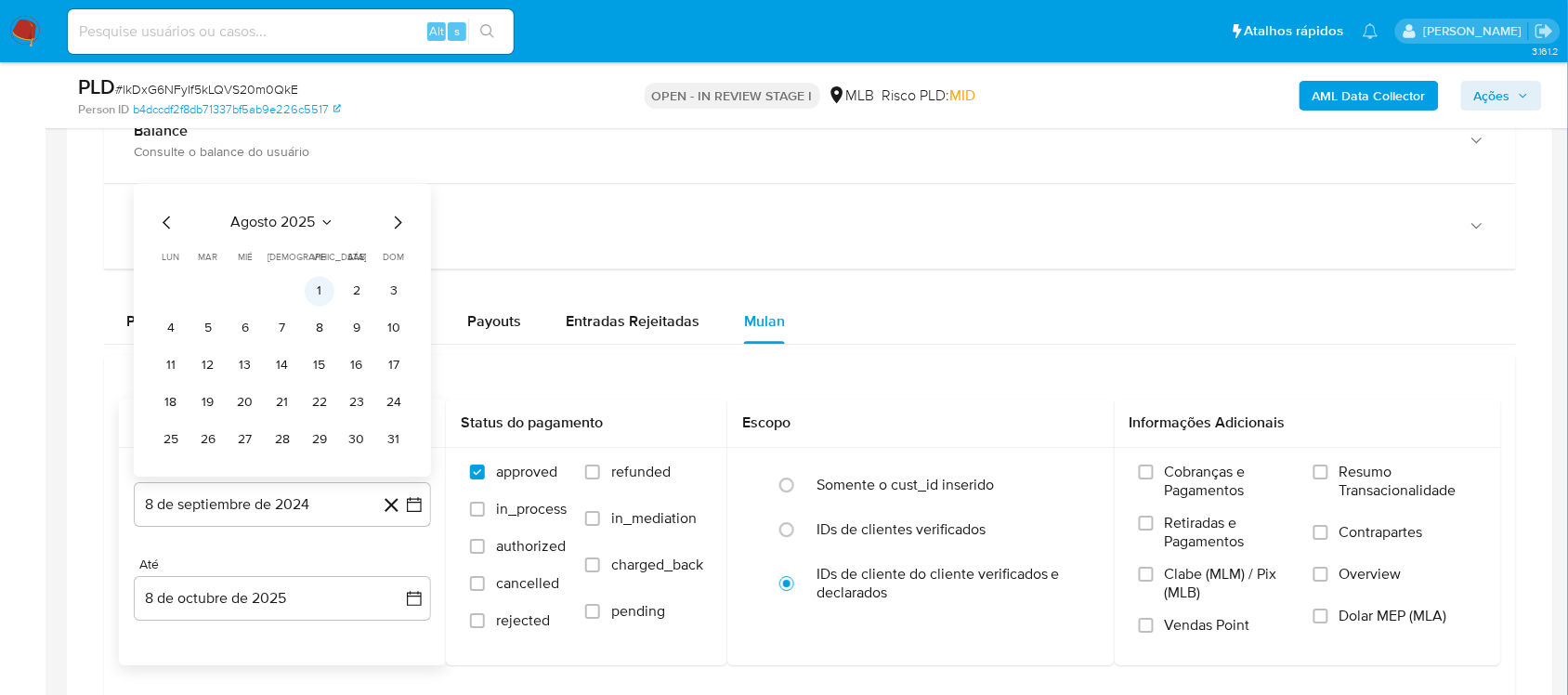
click at [318, 286] on button "1" at bounding box center [319, 291] width 30 height 30
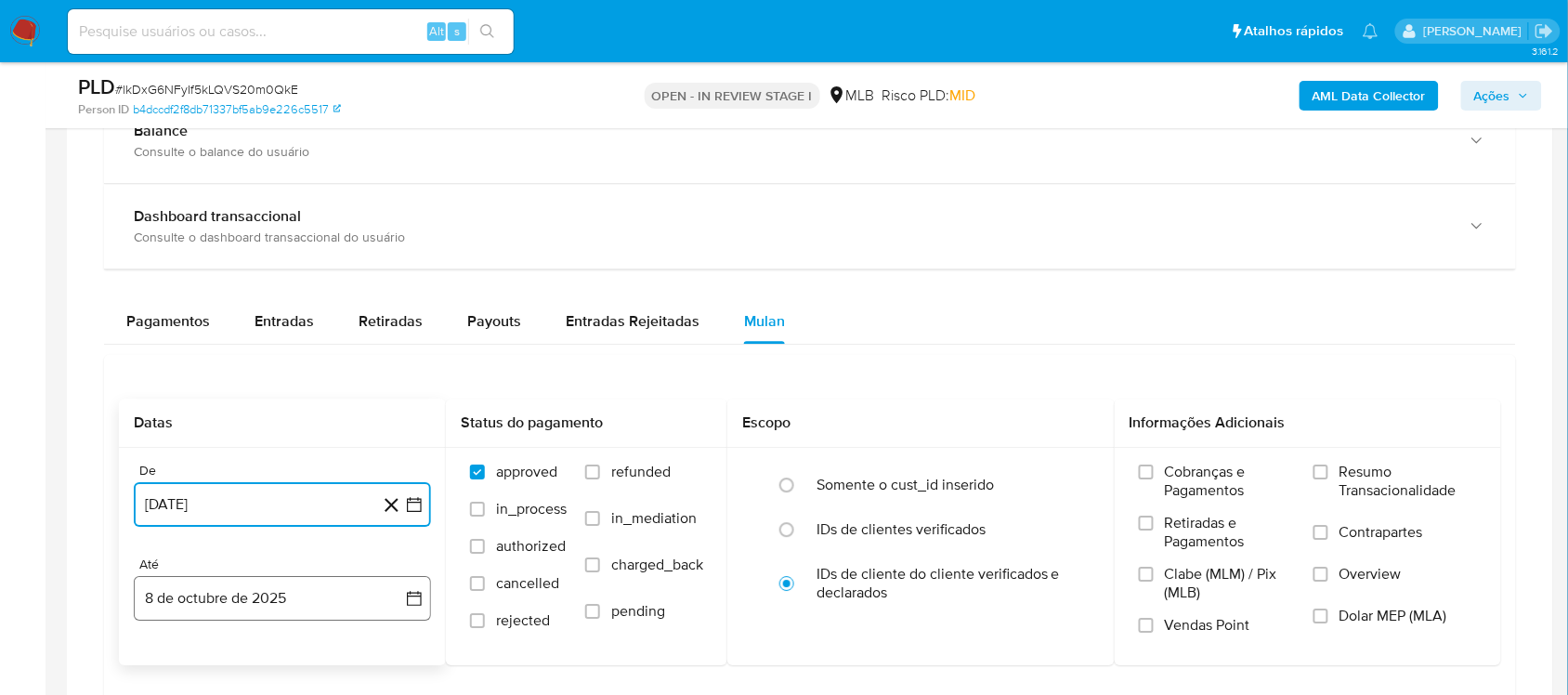
click at [410, 581] on button "8 de octubre de 2025" at bounding box center [282, 597] width 297 height 44
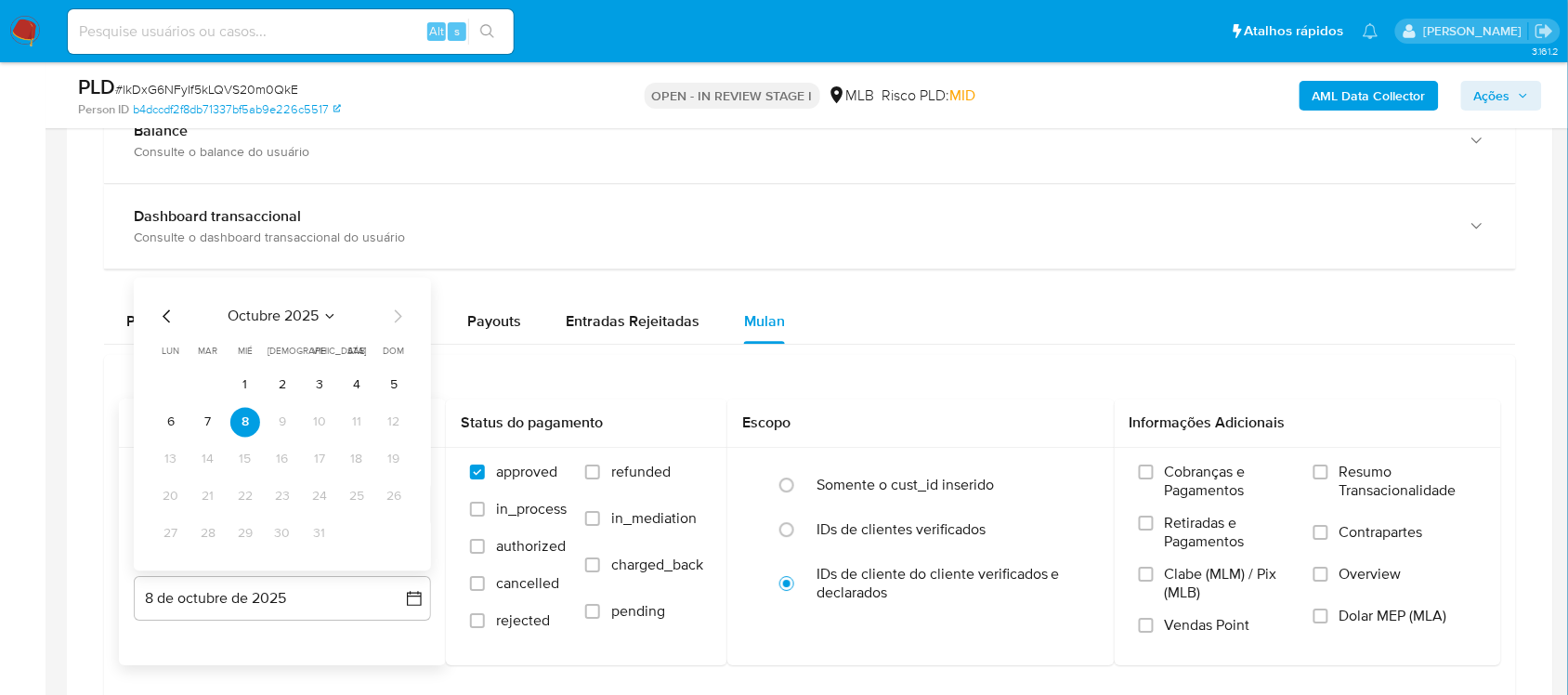
click at [192, 413] on tr "6 7 8 9 10 11 12" at bounding box center [282, 422] width 253 height 30
click at [203, 427] on button "7" at bounding box center [209, 422] width 30 height 30
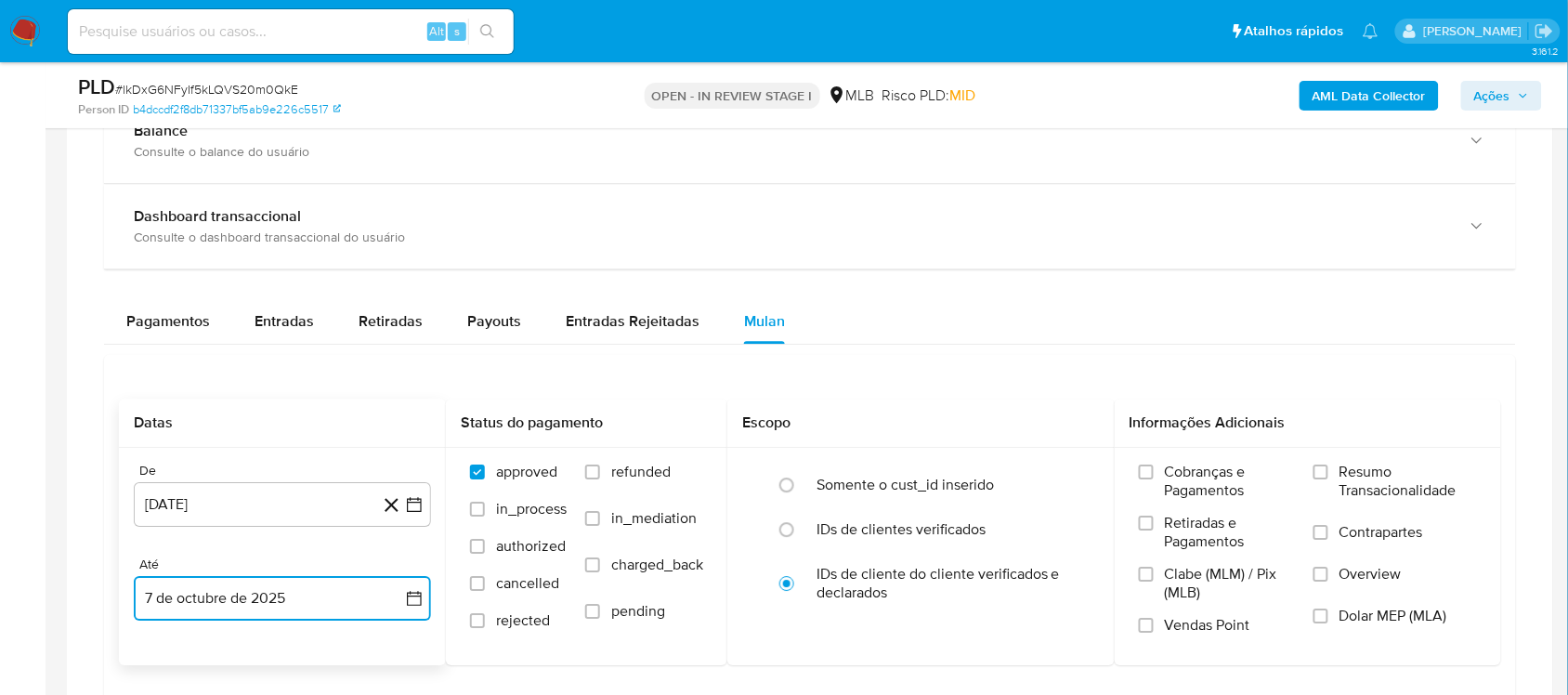
click at [419, 585] on icon "button" at bounding box center [414, 598] width 15 height 15
click at [178, 425] on button "6" at bounding box center [171, 422] width 30 height 30
drag, startPoint x: 1393, startPoint y: 495, endPoint x: 1369, endPoint y: 489, distance: 24.7
click at [1174, 495] on span "Resumo Transacionalidade" at bounding box center [1408, 481] width 137 height 38
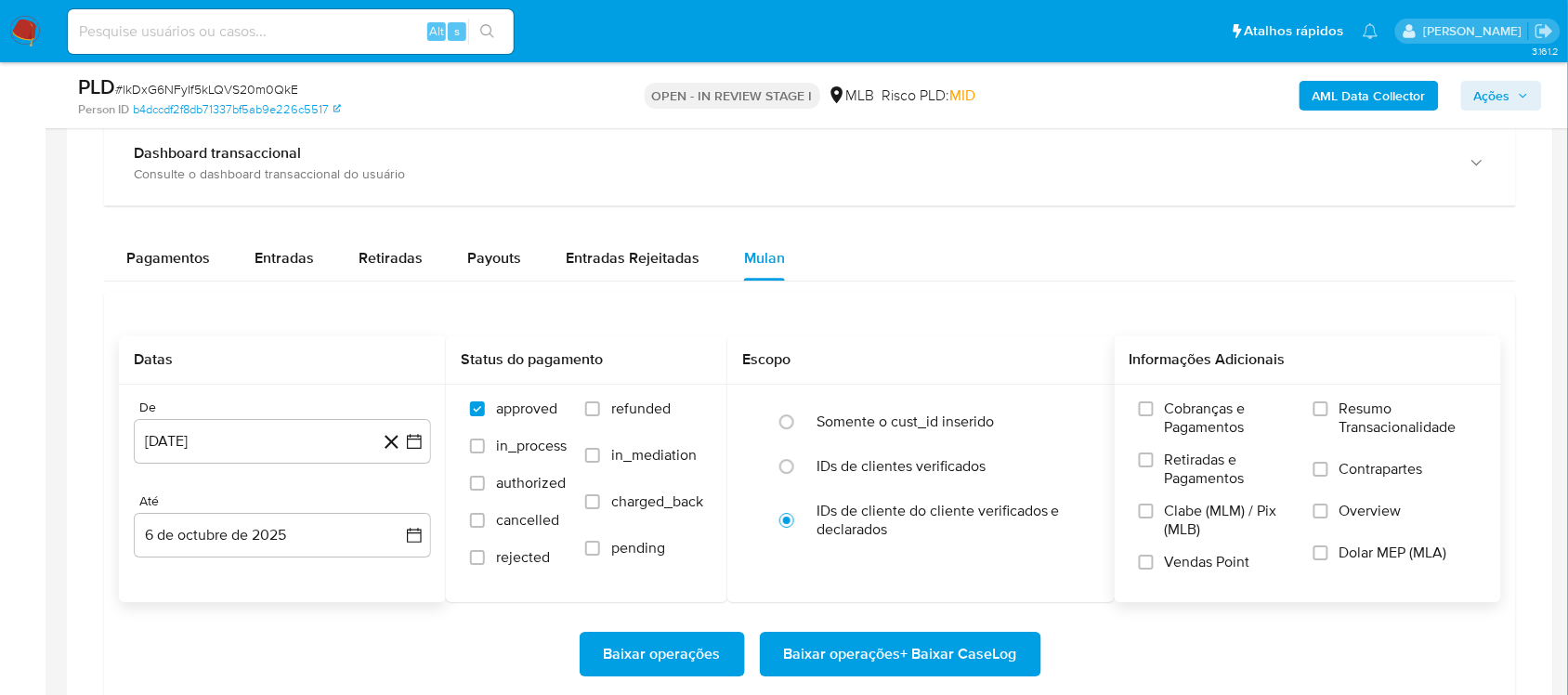
scroll to position [1509, 0]
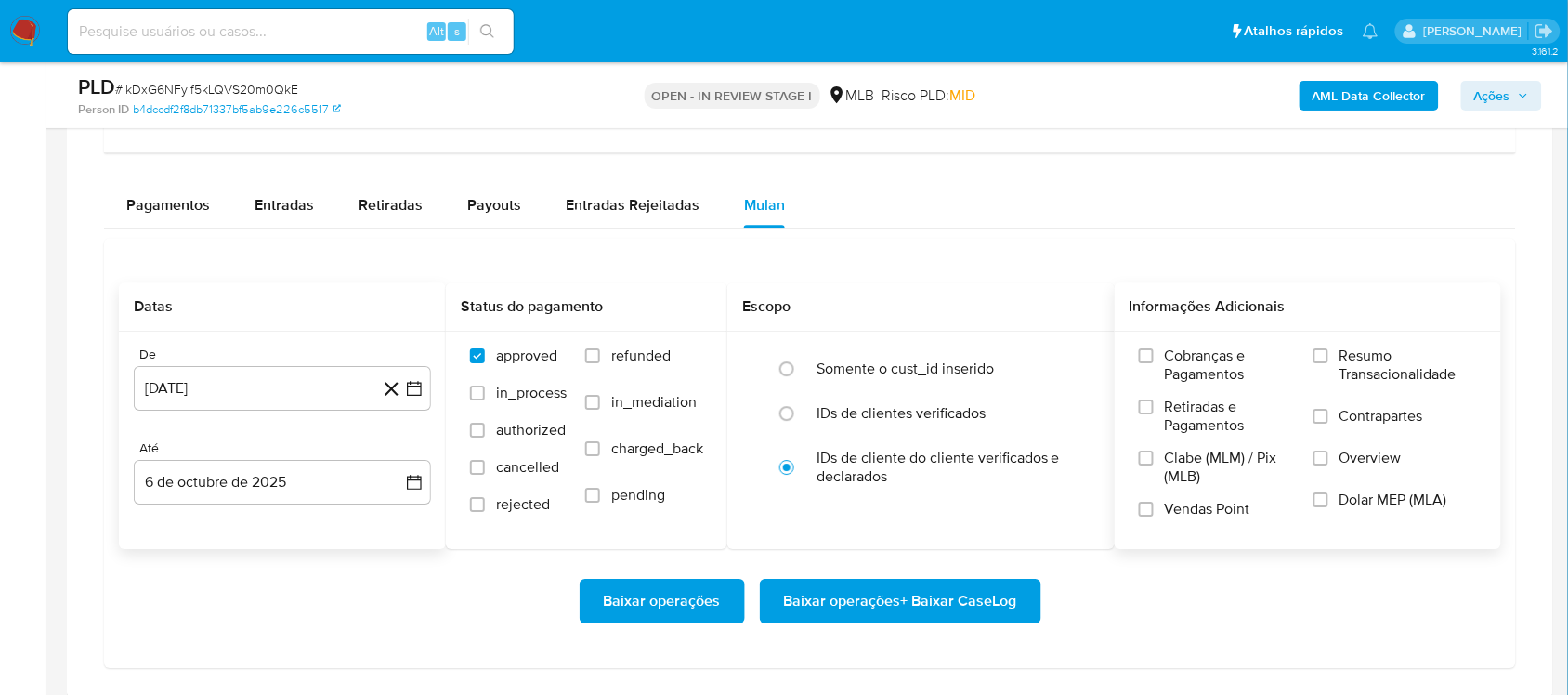
click at [1174, 378] on span "Resumo Transacionalidade" at bounding box center [1408, 365] width 137 height 38
click at [1174, 363] on input "Resumo Transacionalidade" at bounding box center [1321, 356] width 15 height 15
click at [918, 585] on span "Baixar operações + Baixar CaseLog" at bounding box center [901, 601] width 233 height 41
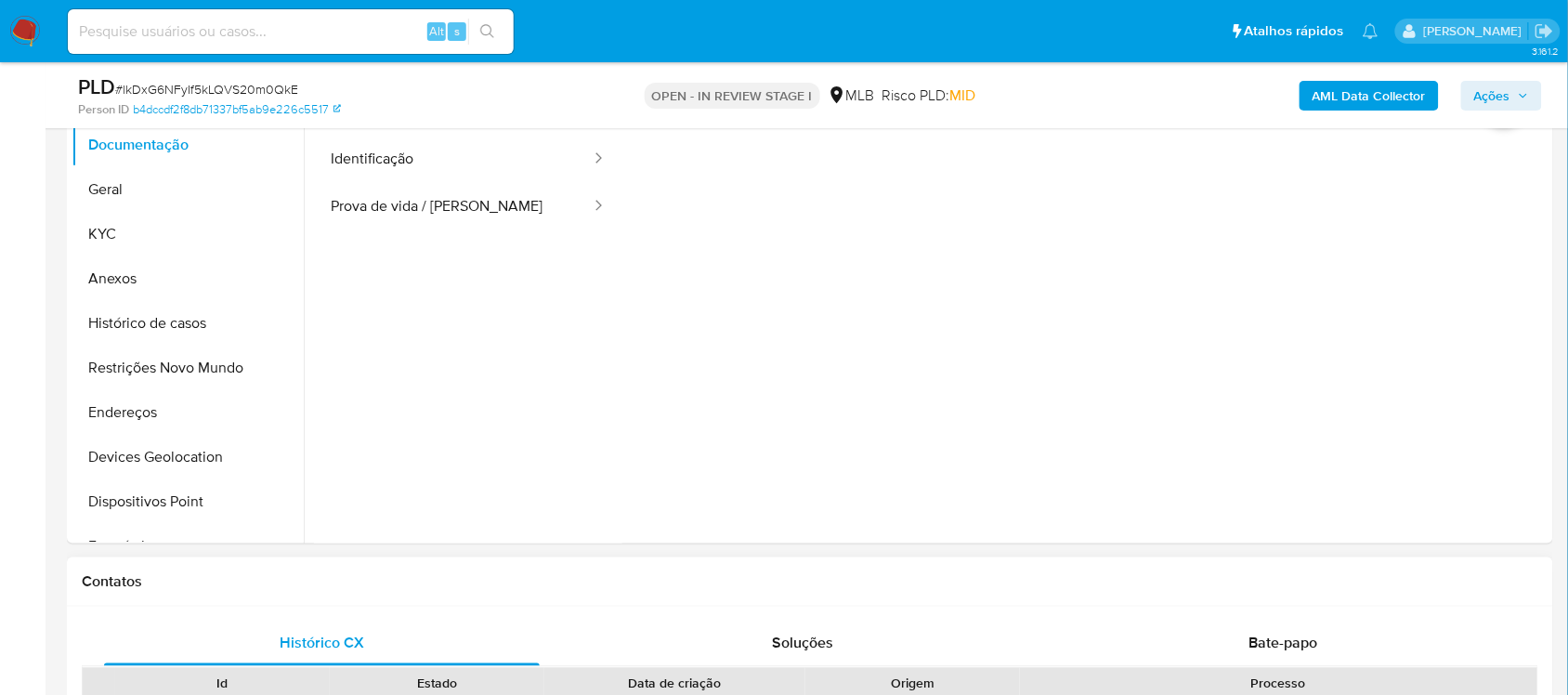
scroll to position [348, 0]
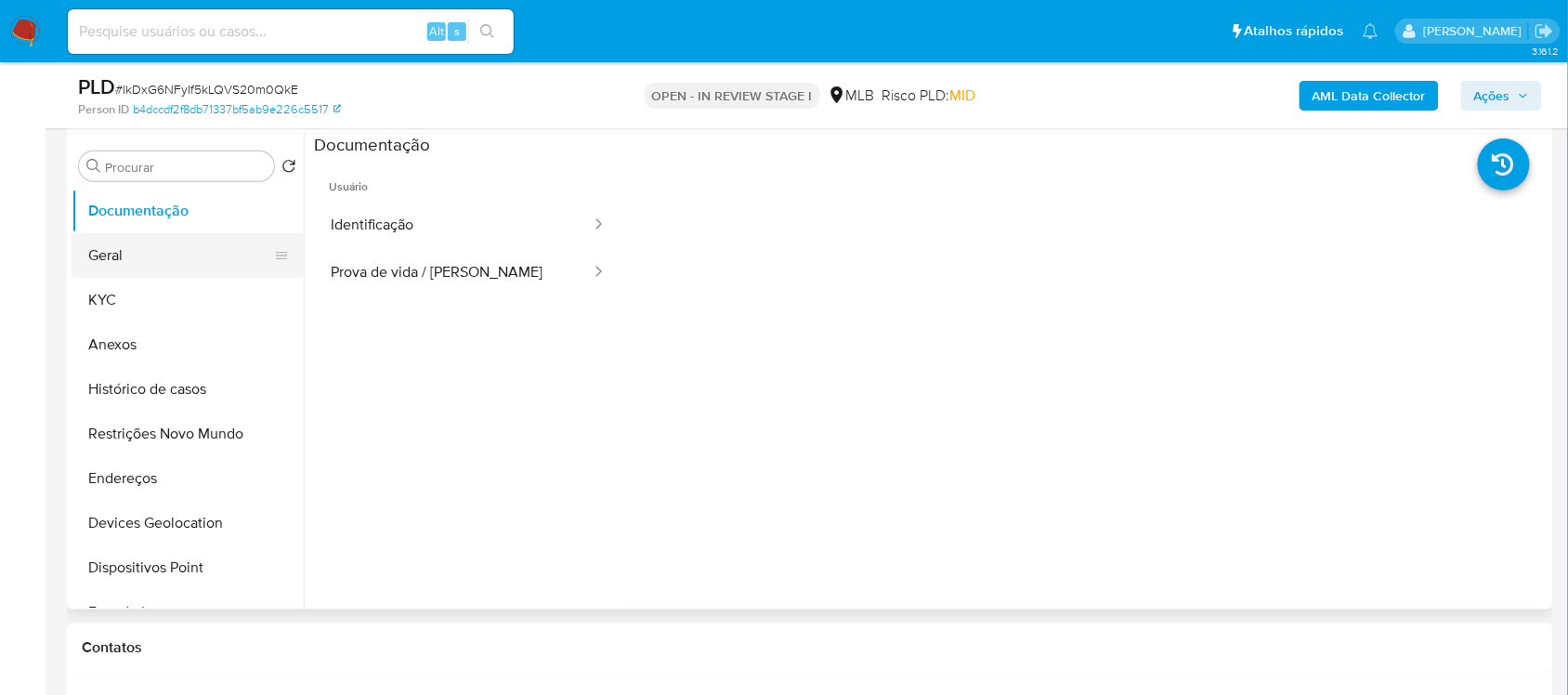
click at [159, 254] on button "Geral" at bounding box center [179, 255] width 217 height 44
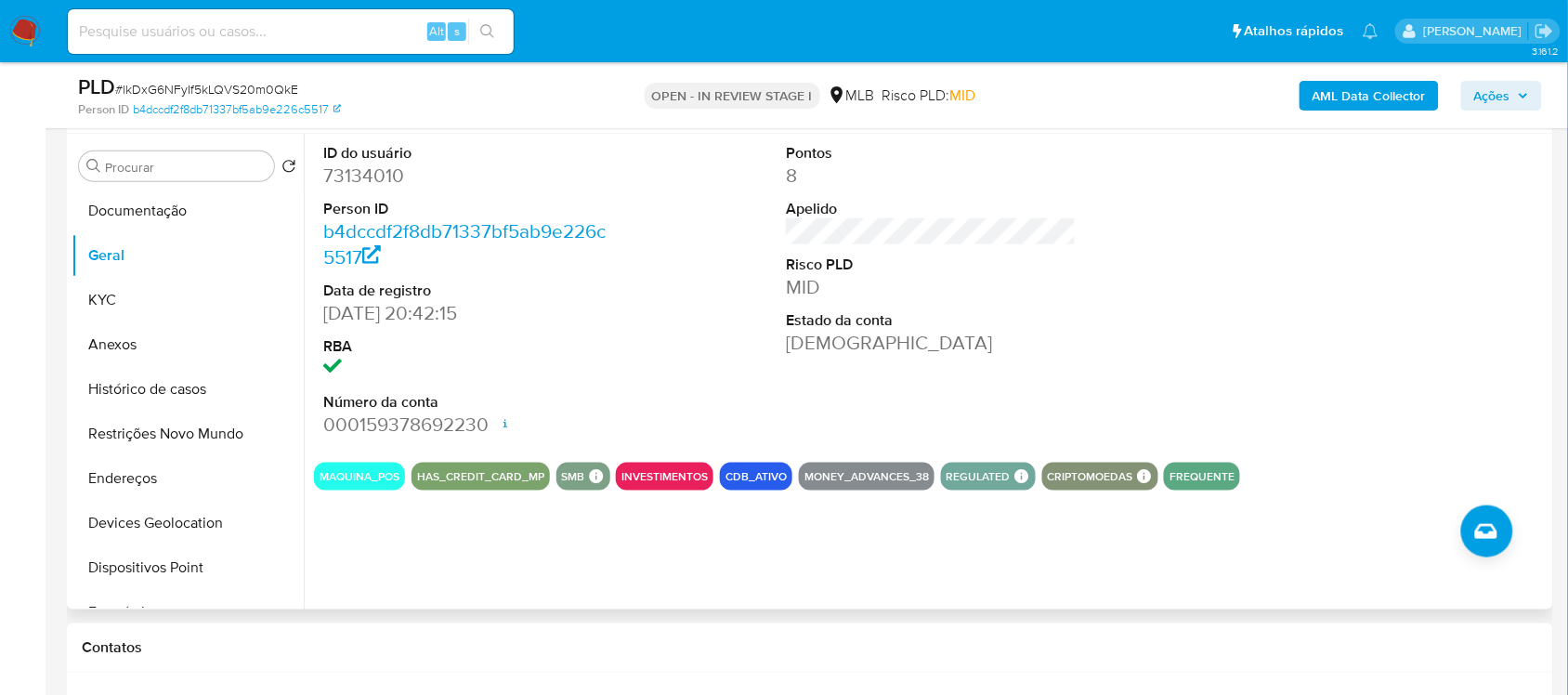
click at [358, 173] on dd "73134010" at bounding box center [468, 176] width 290 height 26
copy dd "73134010"
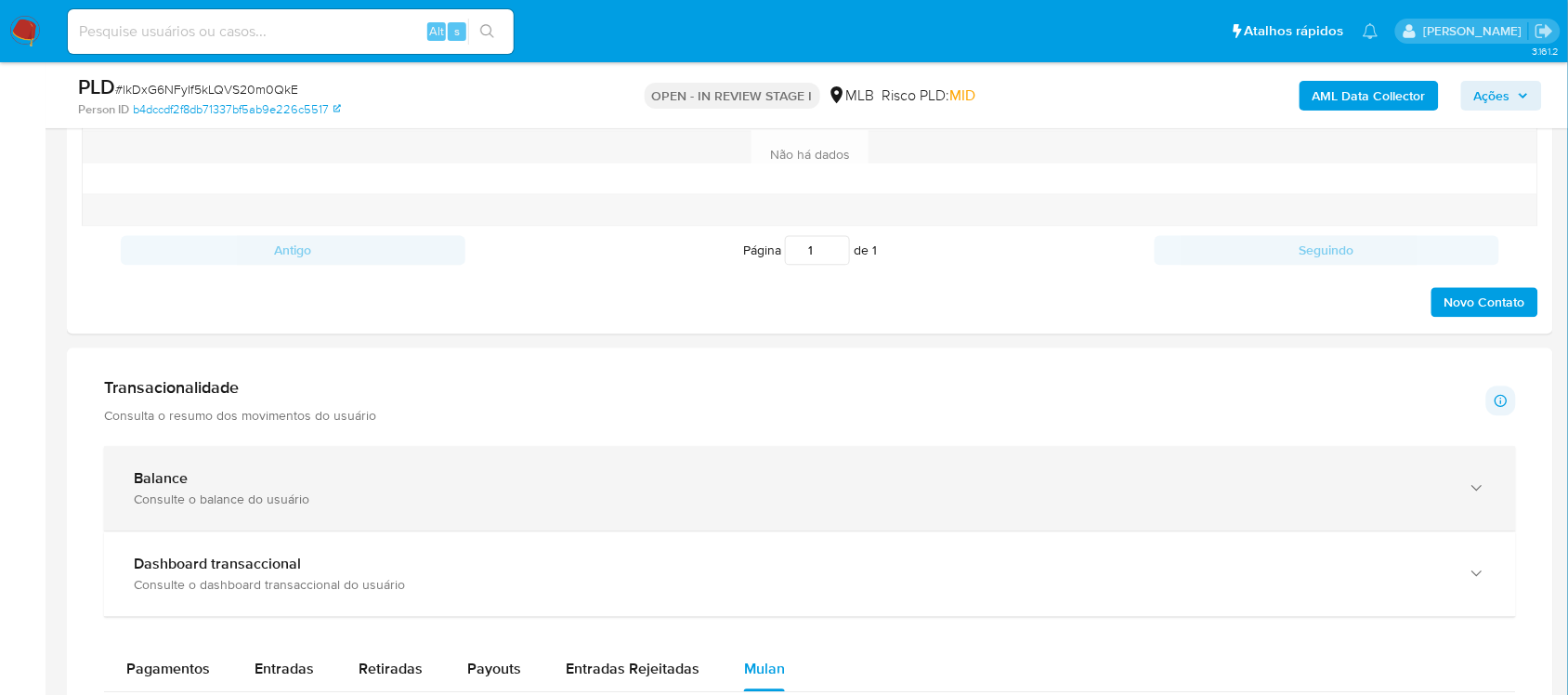
scroll to position [1509, 0]
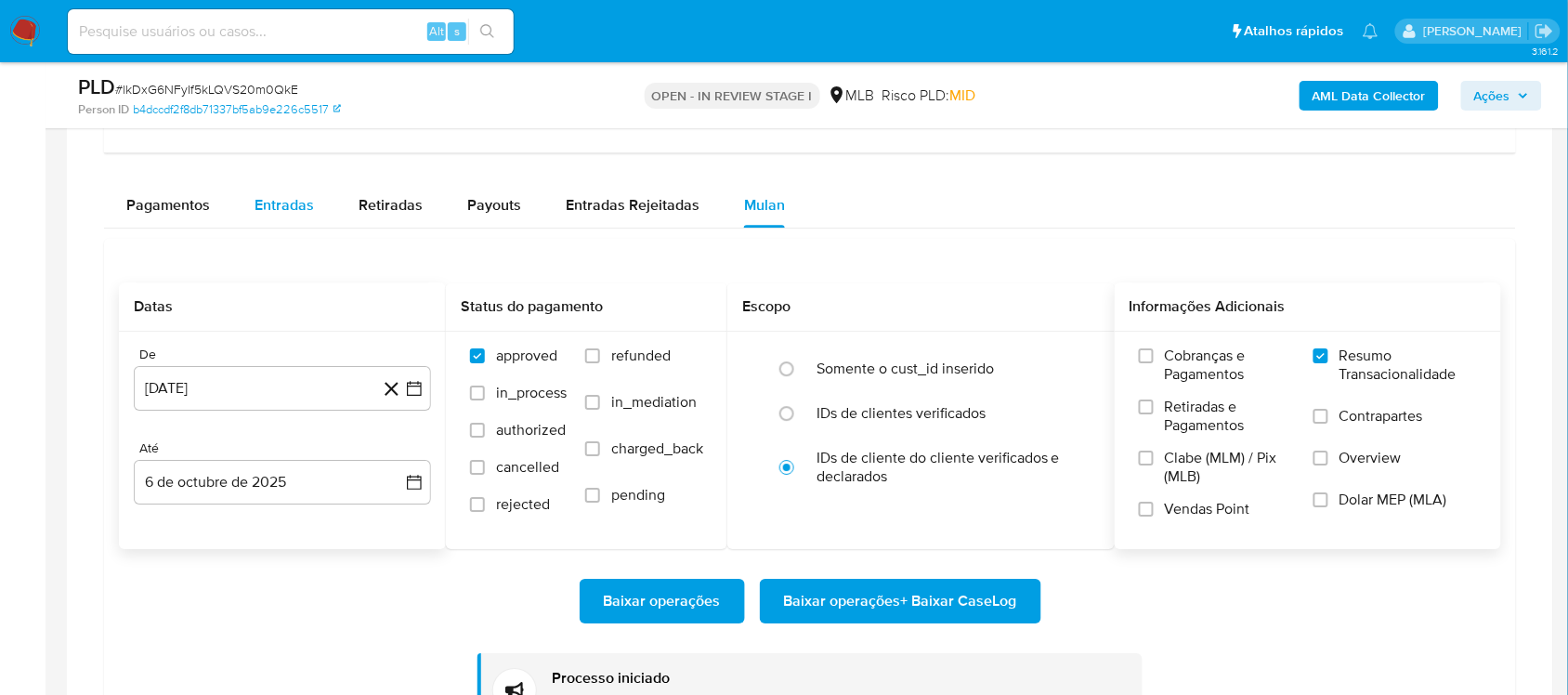
click at [298, 195] on span "Entradas" at bounding box center [284, 205] width 59 height 22
select select "10"
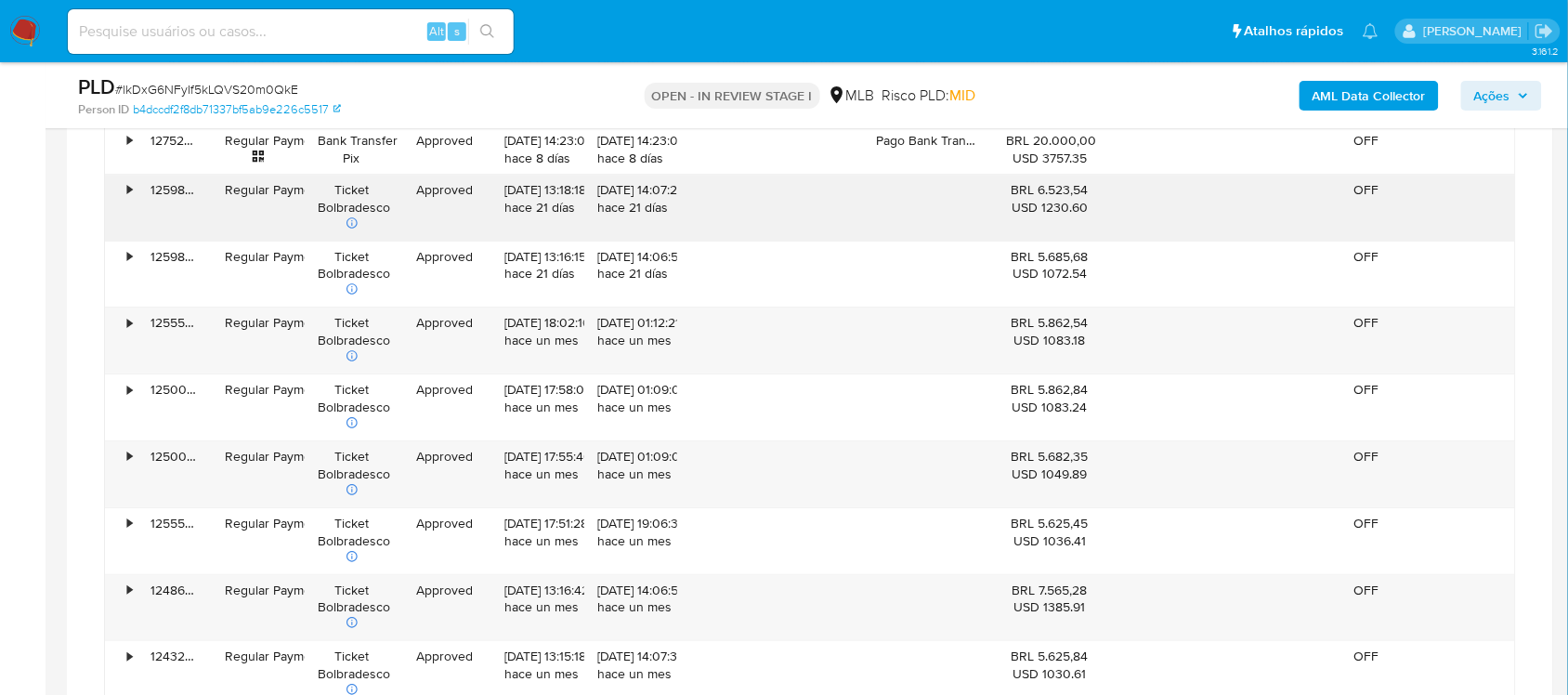
scroll to position [1858, 0]
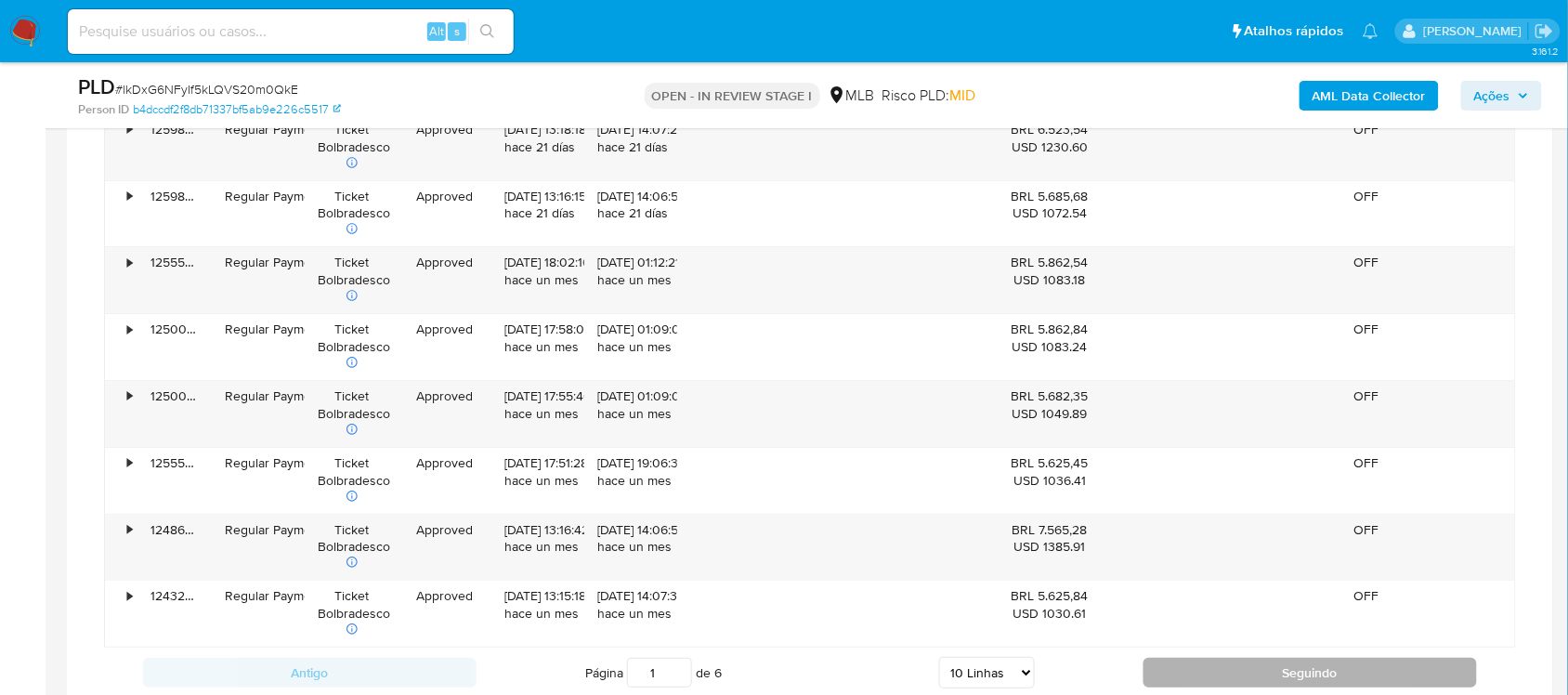
click at [1171, 585] on button "Seguindo" at bounding box center [1310, 672] width 334 height 30
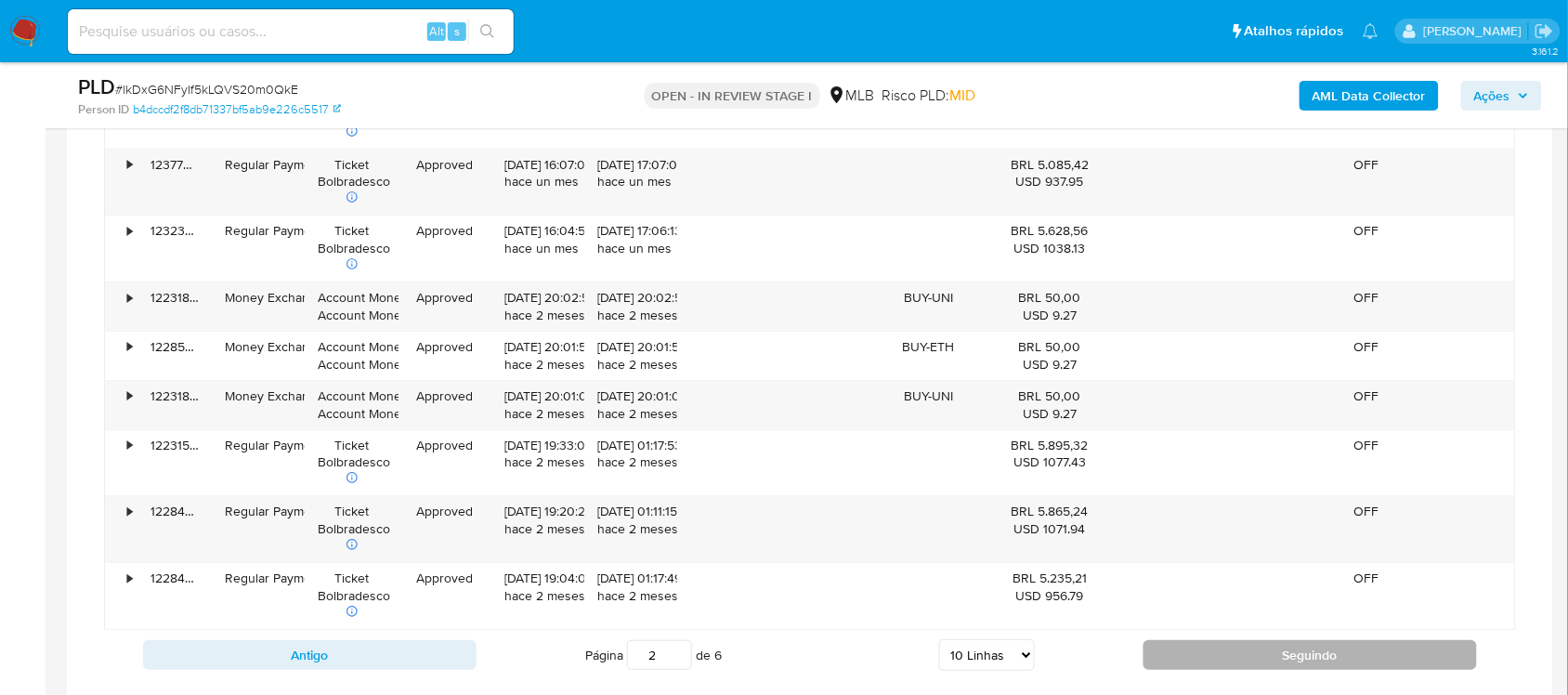
click at [1171, 585] on button "Seguindo" at bounding box center [1310, 655] width 334 height 30
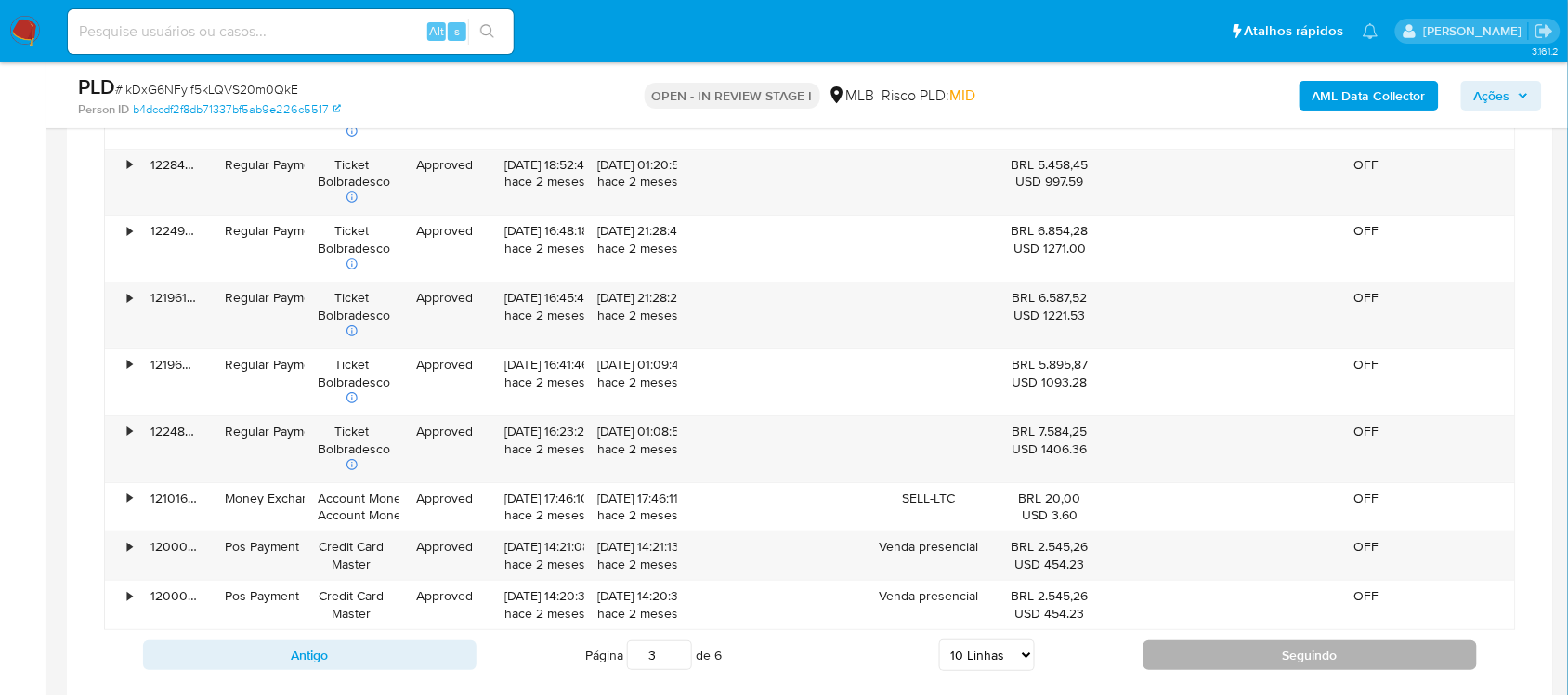
click at [1171, 585] on button "Seguindo" at bounding box center [1310, 655] width 334 height 30
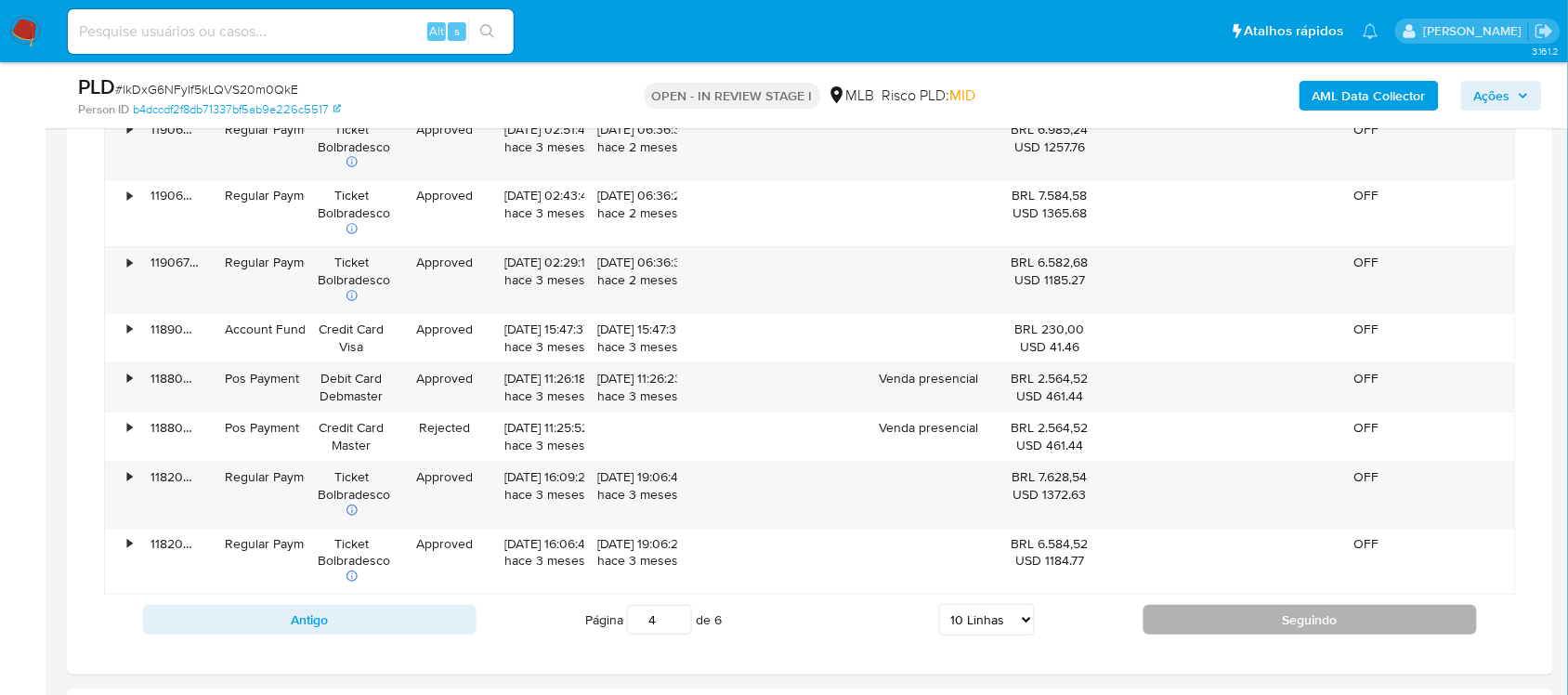
click at [1171, 585] on div at bounding box center [810, 105] width 1486 height 1138
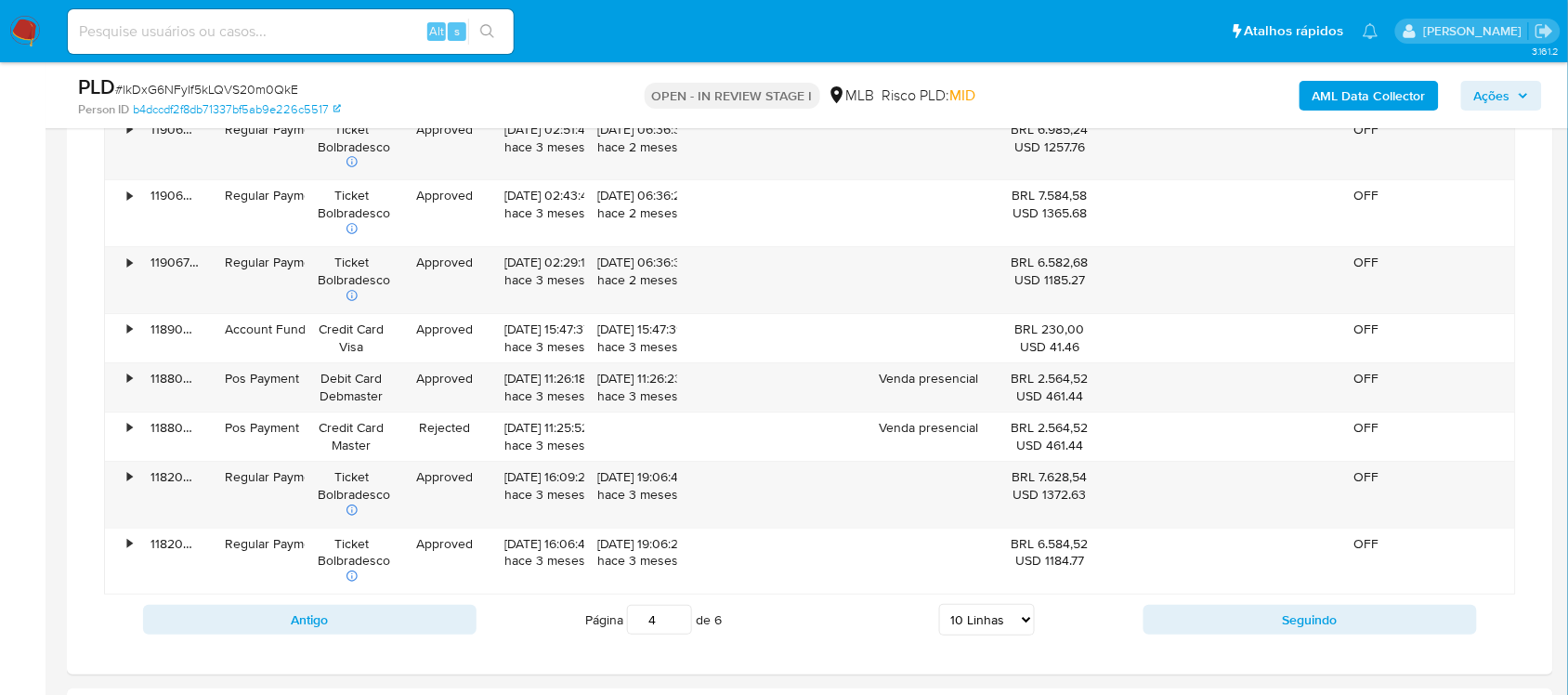
click at [1171, 585] on div "Transacionalidade Consulta o resumo dos movimentos do usuário Informações trans…" at bounding box center [810, 104] width 1457 height 1109
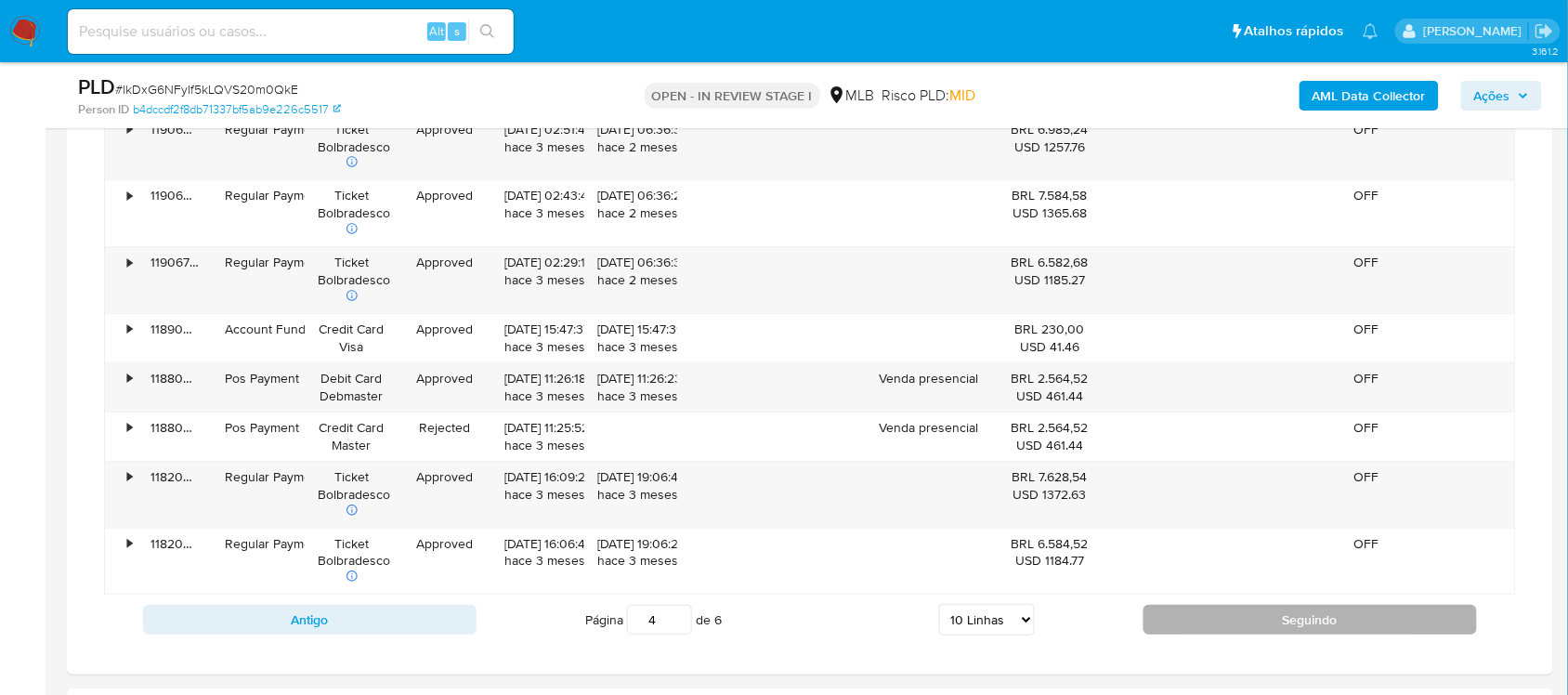
click at [1169, 585] on button "Seguindo" at bounding box center [1310, 620] width 334 height 30
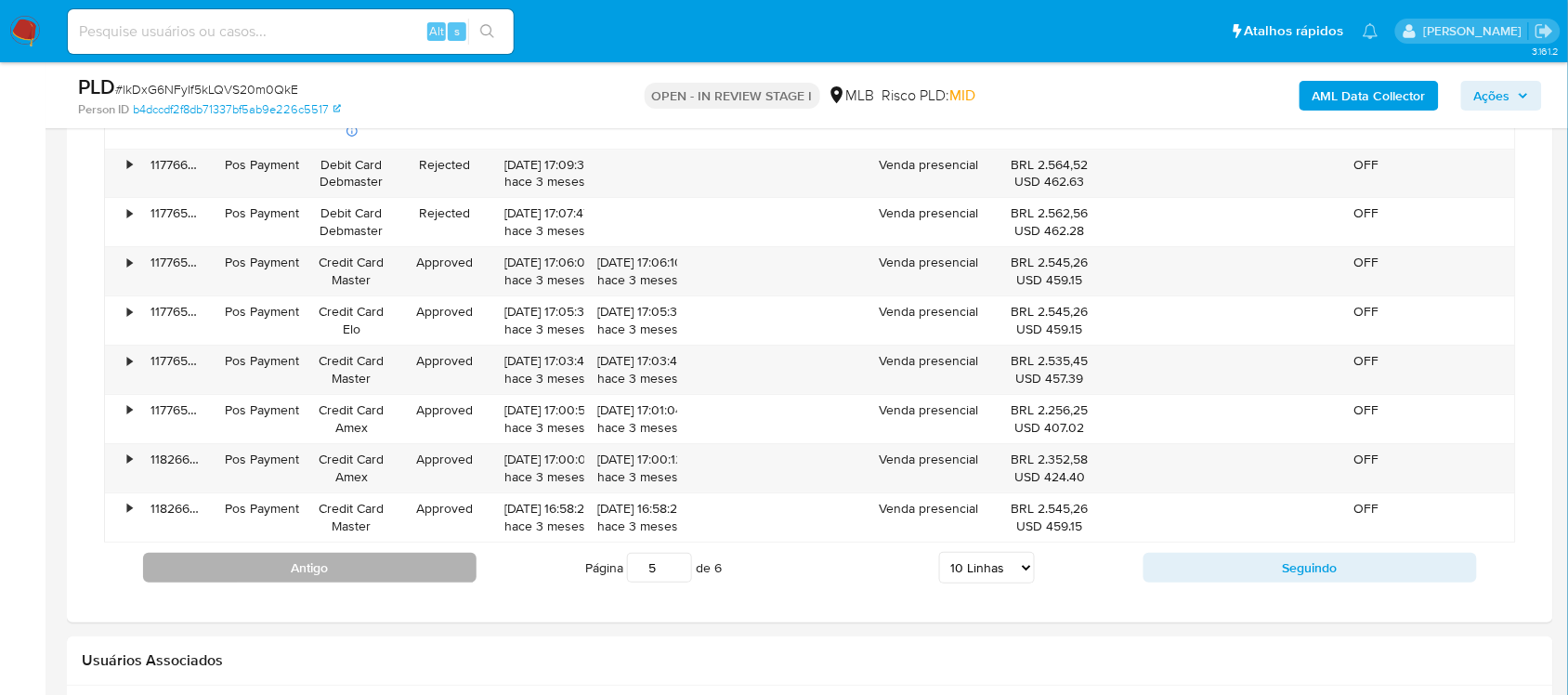
click at [267, 578] on button "Antigo" at bounding box center [309, 567] width 334 height 30
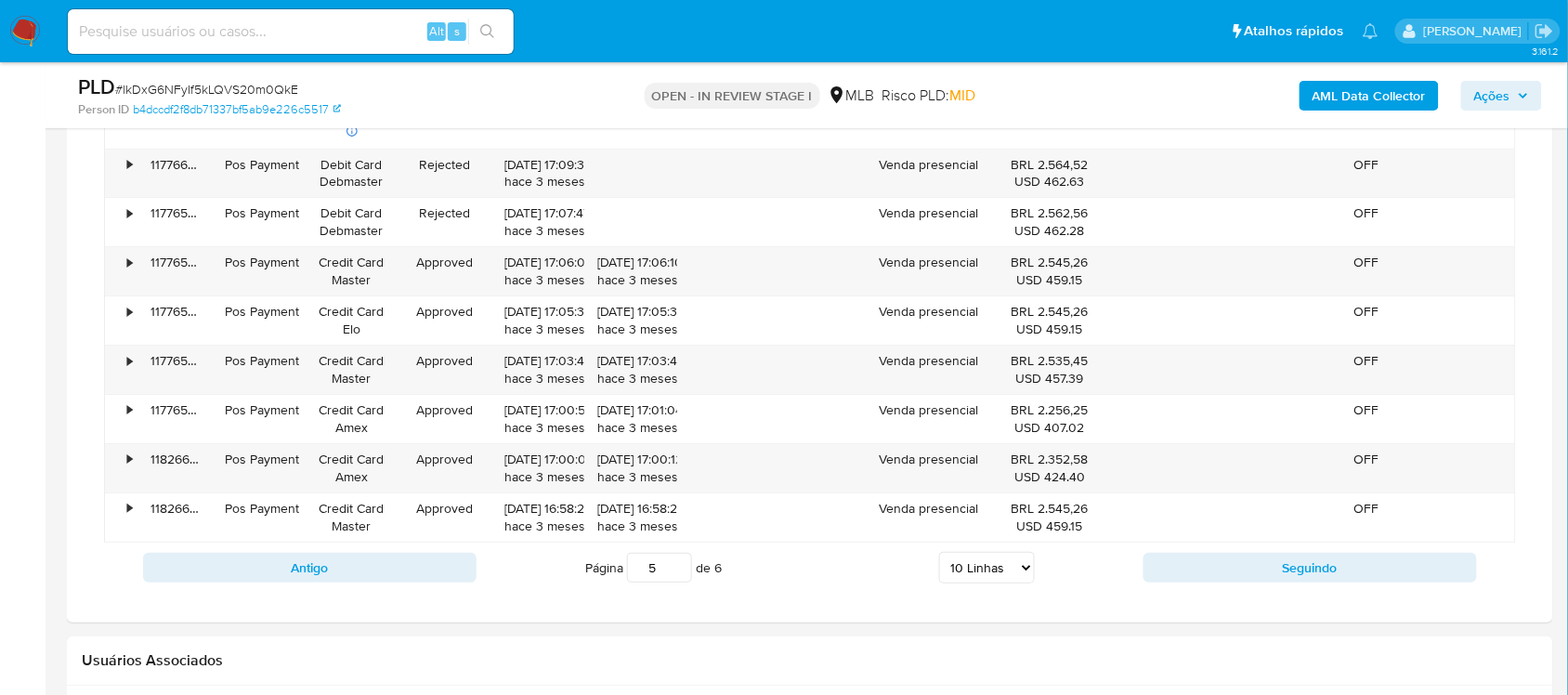
type input "4"
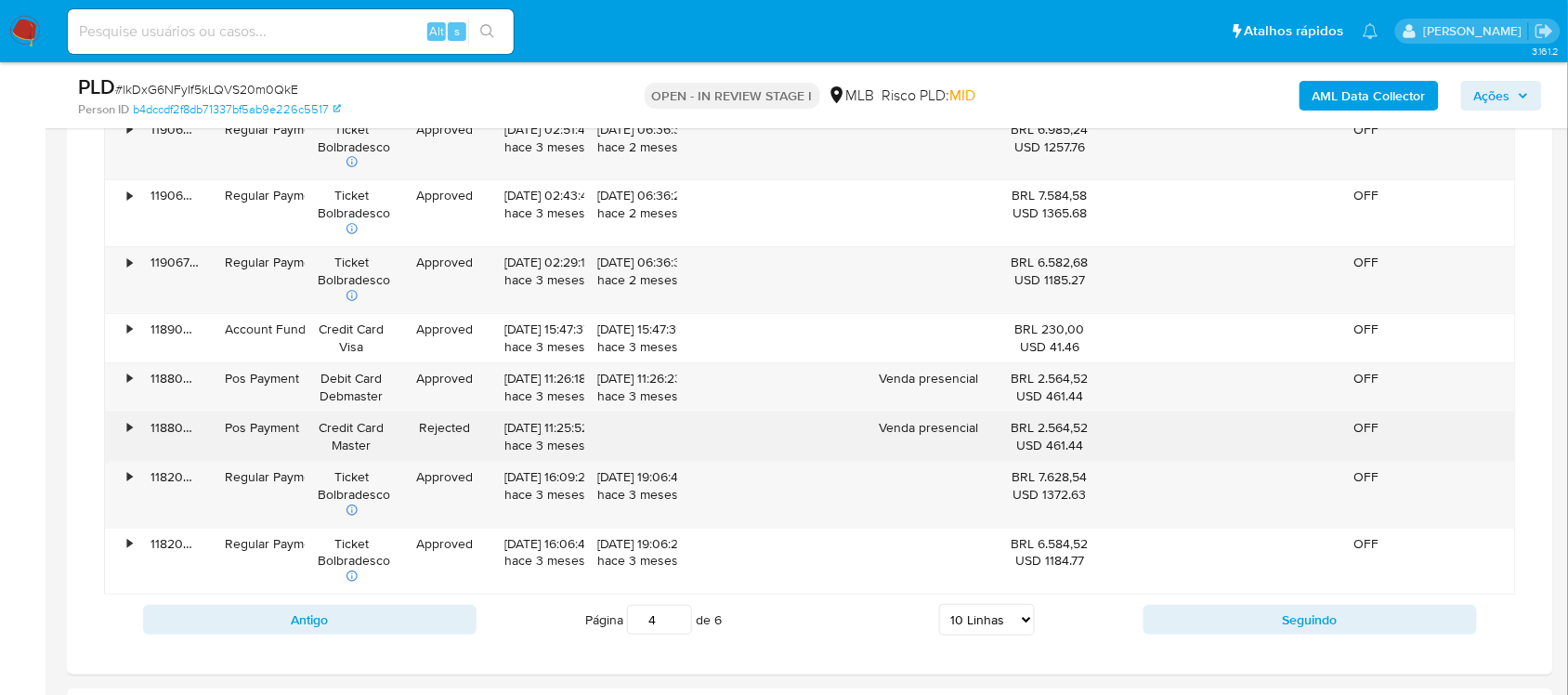
scroll to position [1626, 0]
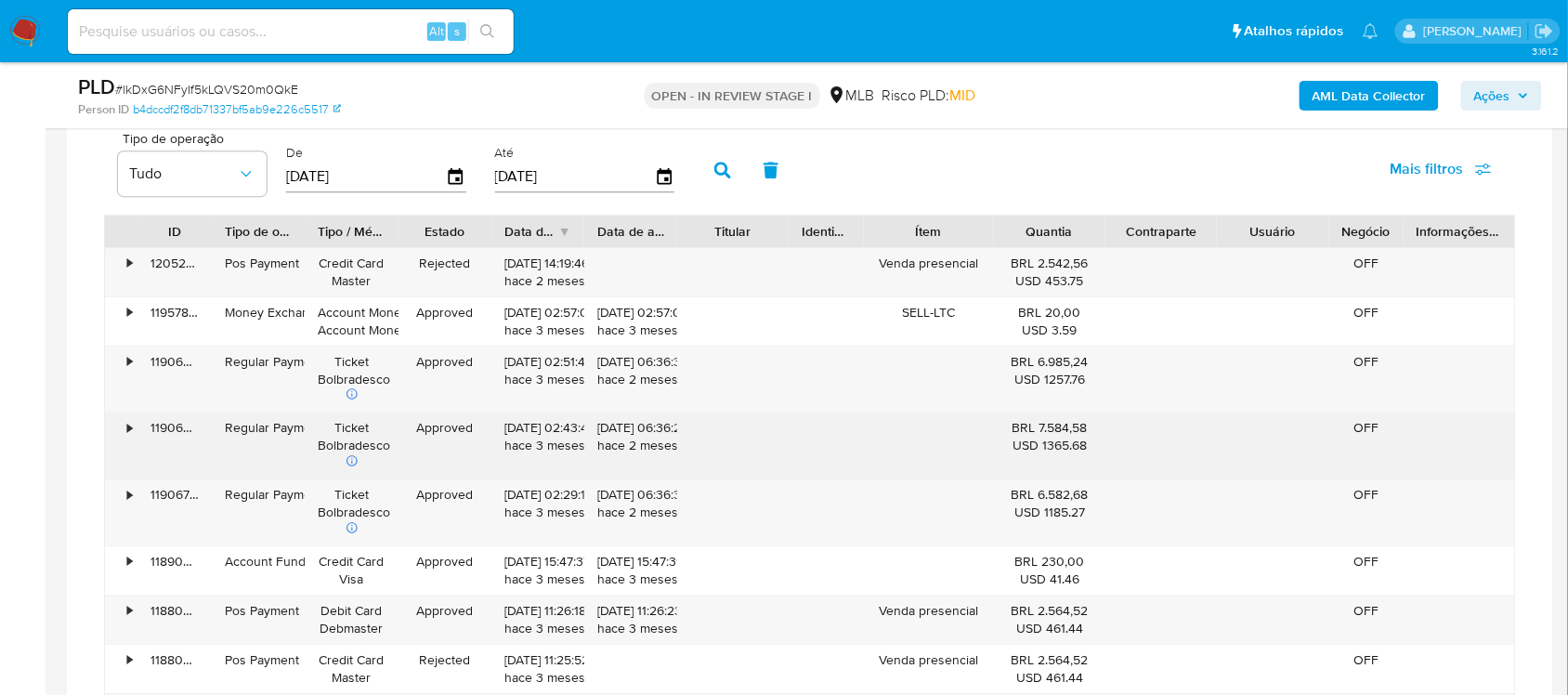
click at [131, 437] on div "•" at bounding box center [129, 427] width 5 height 18
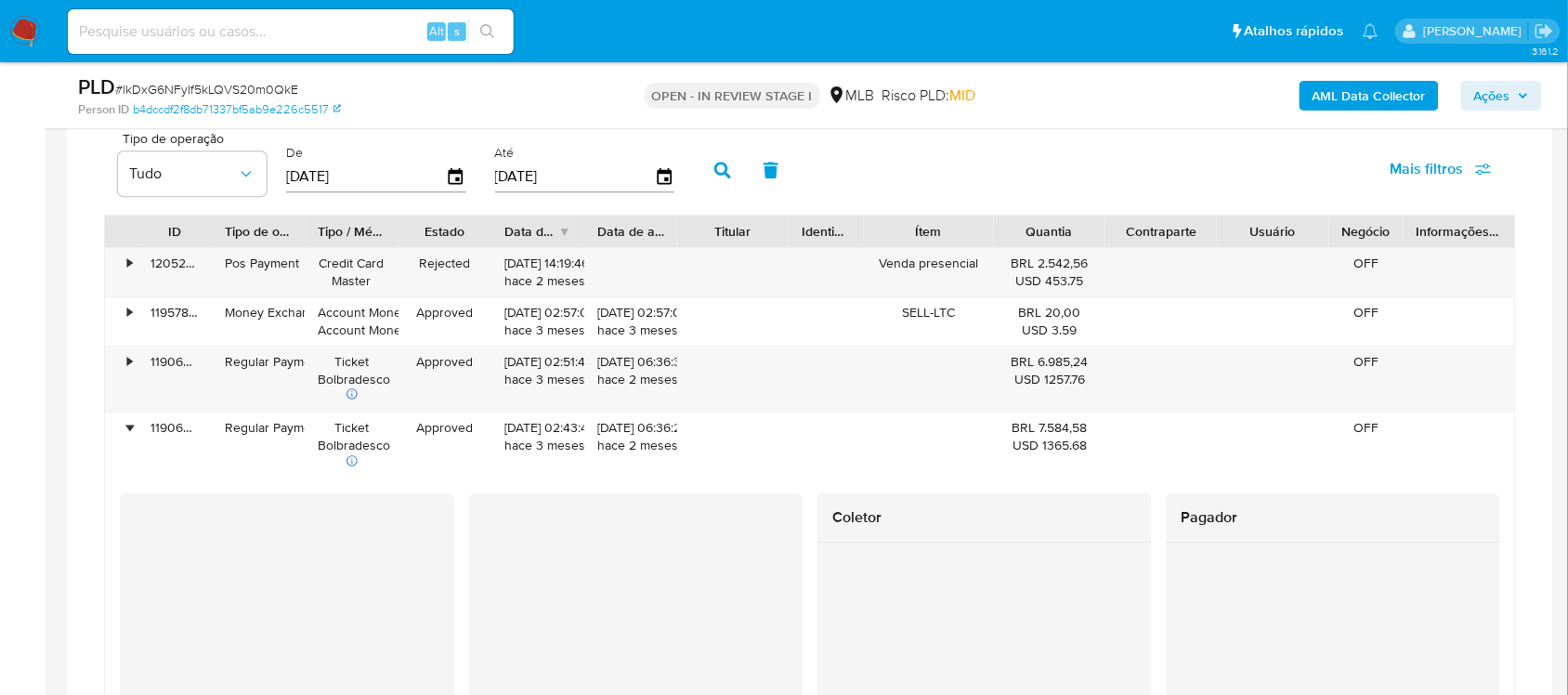
scroll to position [1741, 0]
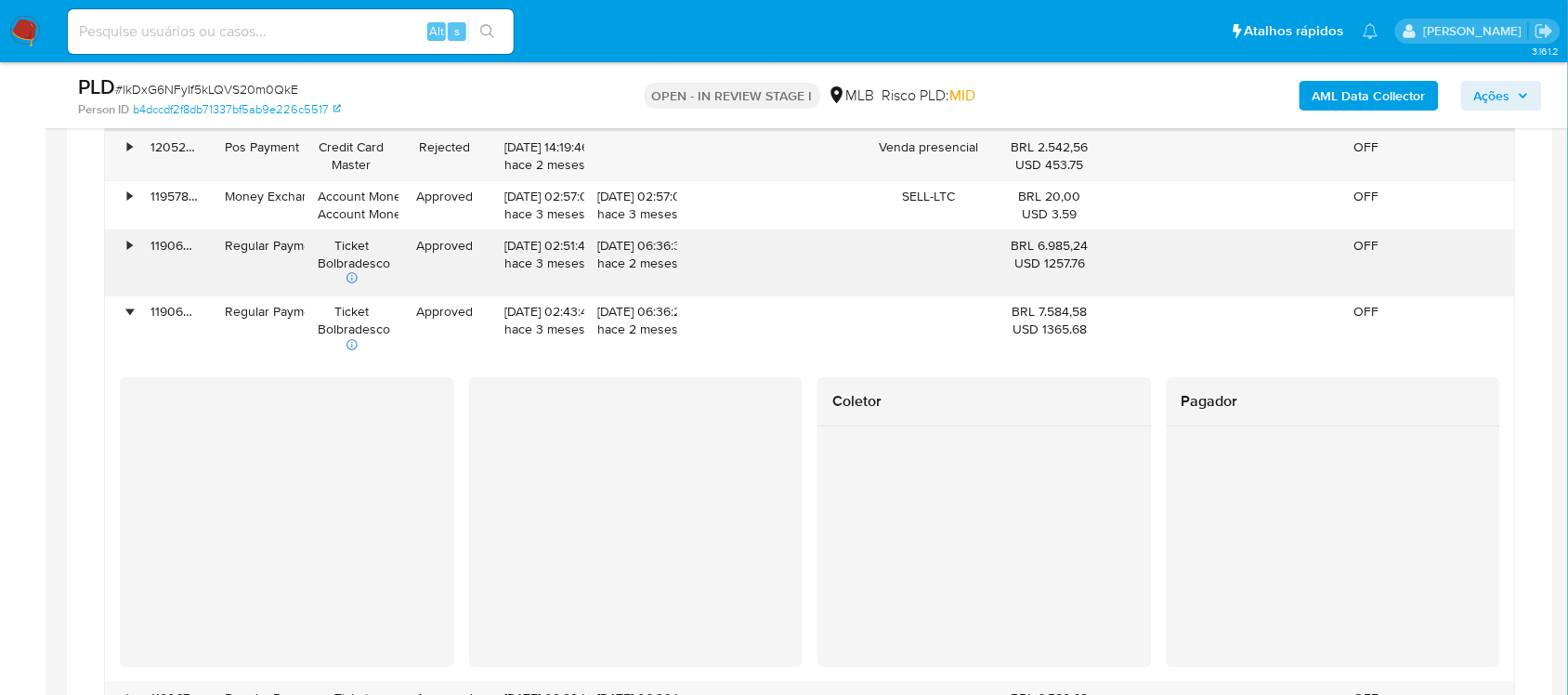
click at [122, 251] on div "•" at bounding box center [121, 263] width 33 height 66
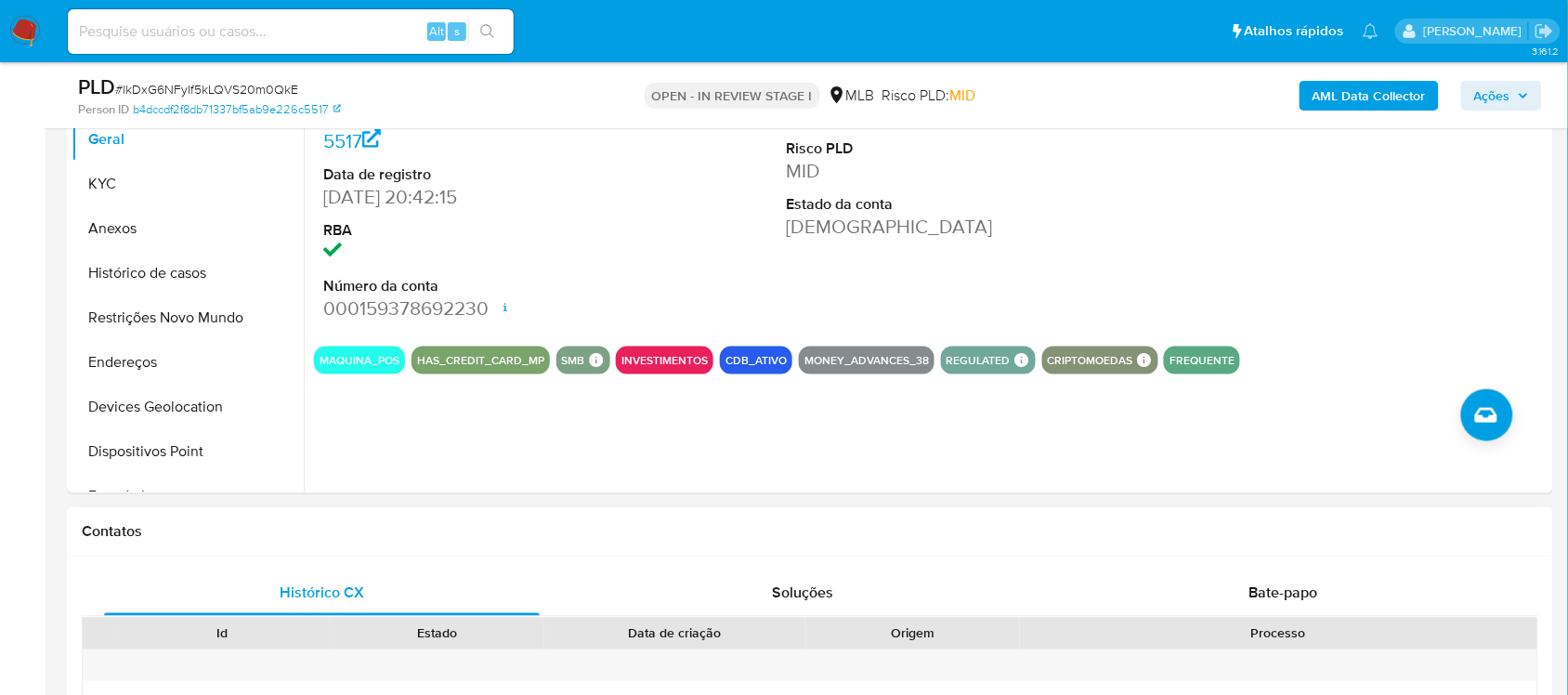
scroll to position [116, 0]
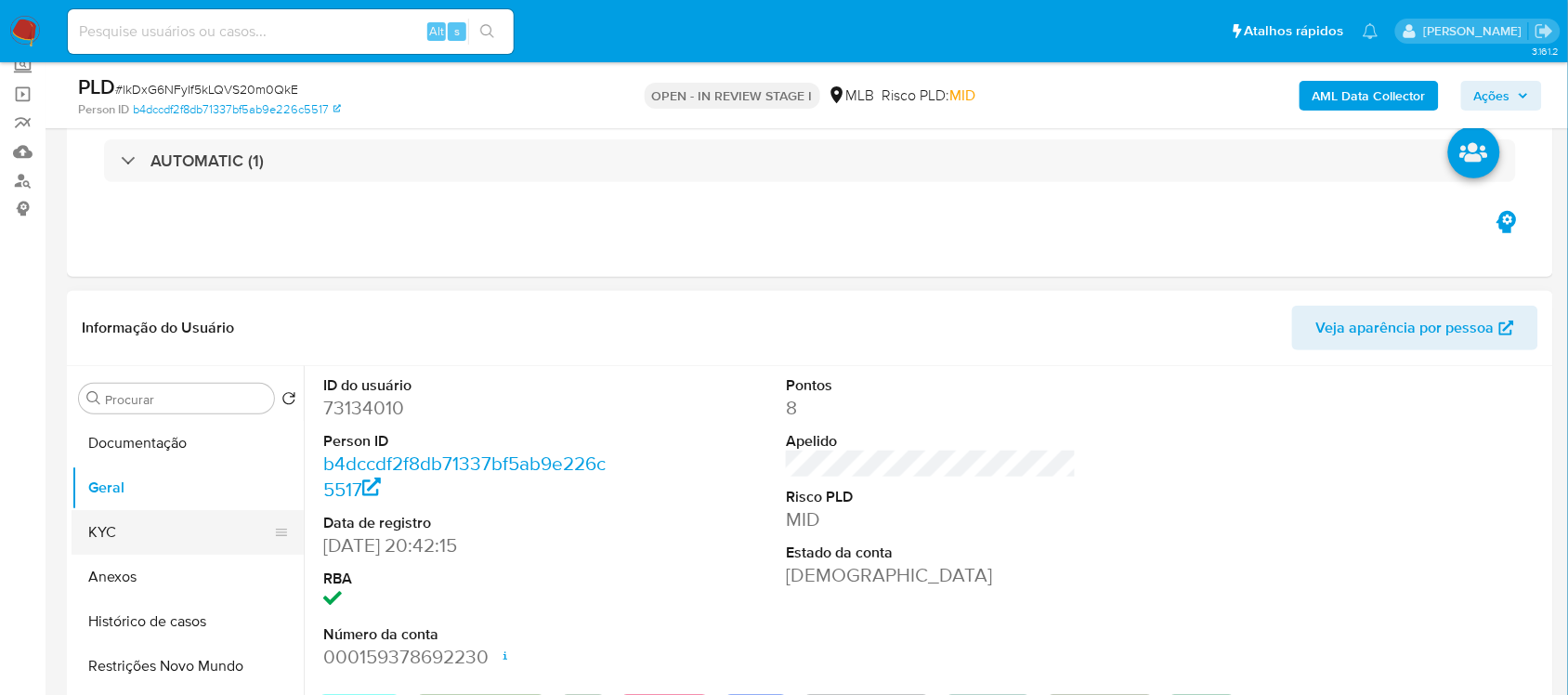
click at [154, 530] on button "KYC" at bounding box center [179, 532] width 217 height 44
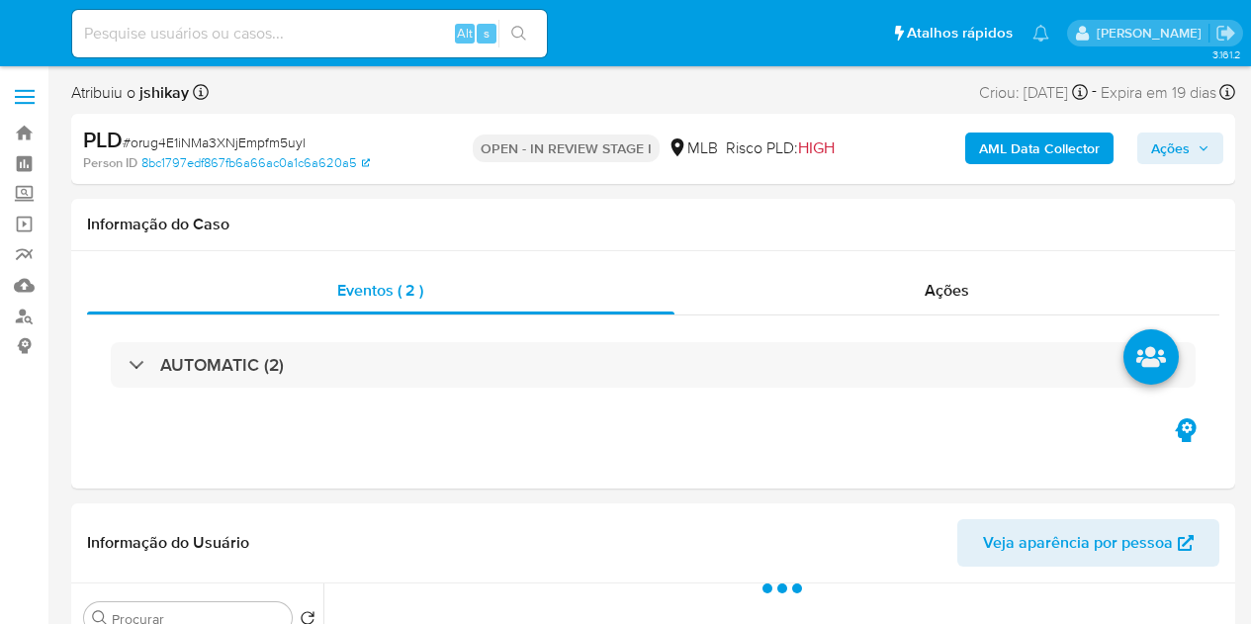
select select "10"
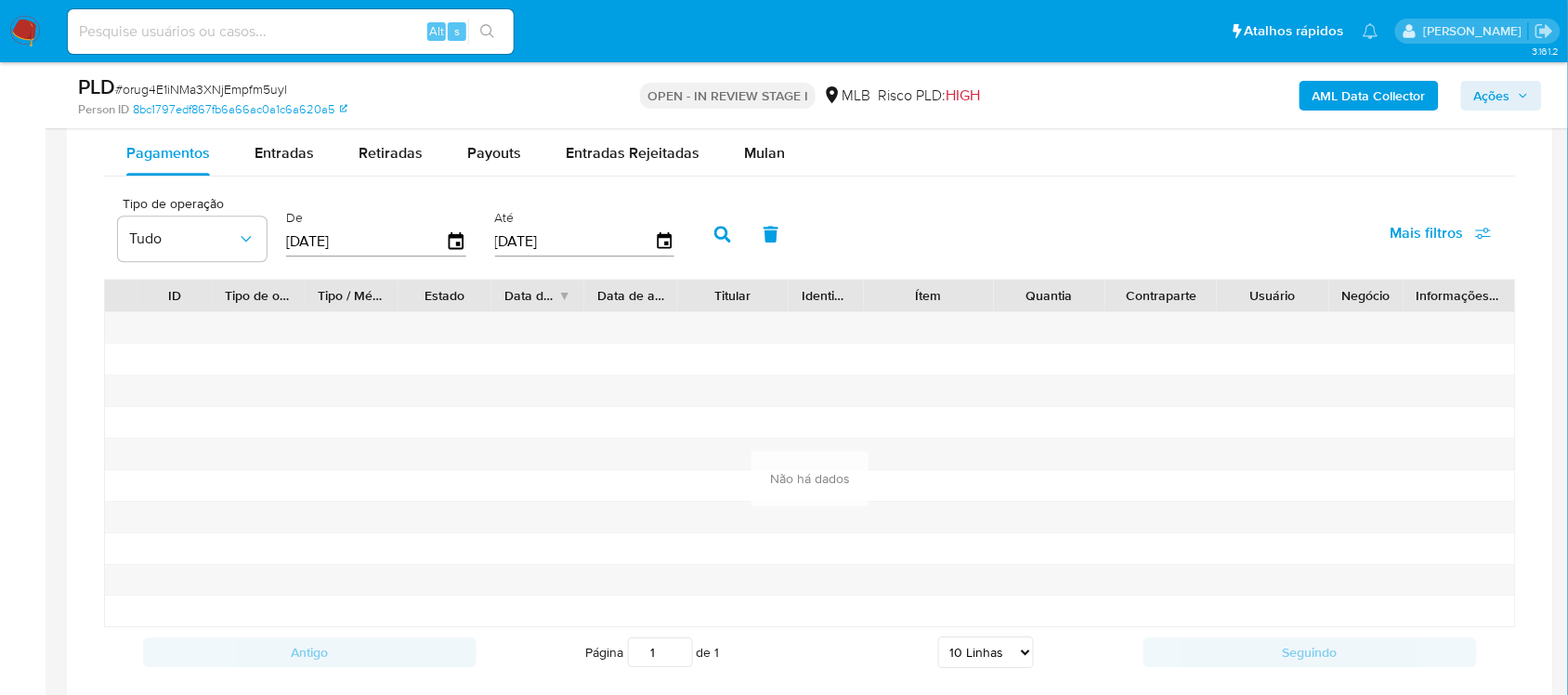
scroll to position [1393, 0]
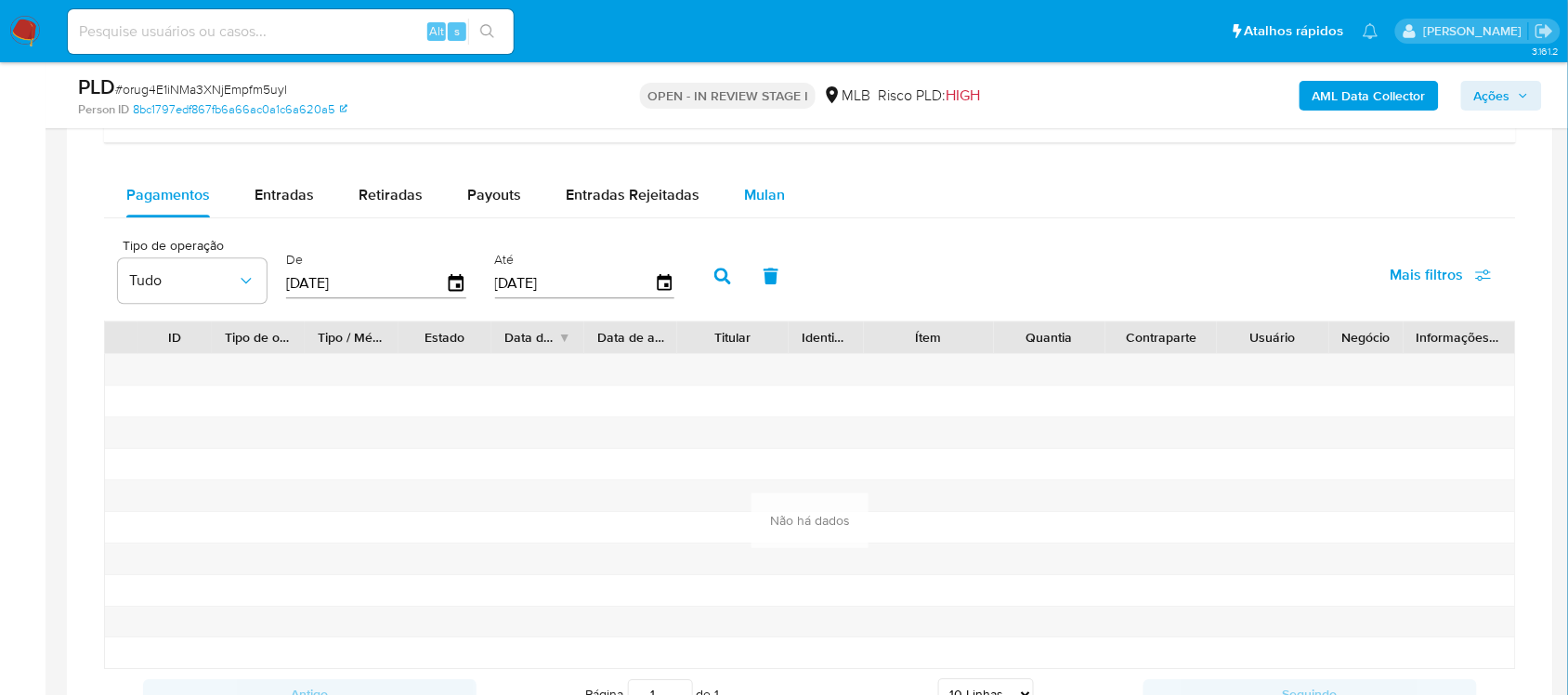
click at [757, 206] on span "Mulan" at bounding box center [765, 194] width 41 height 22
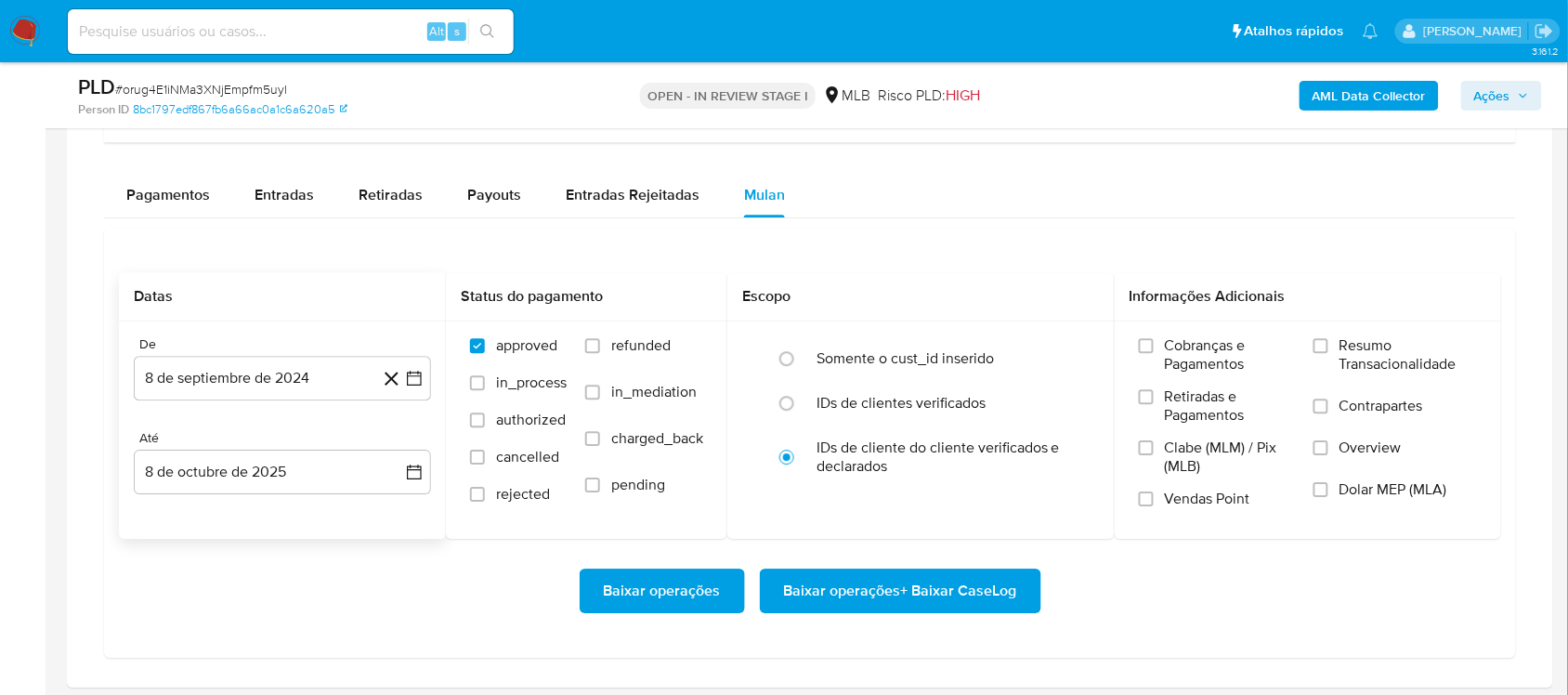
click at [400, 369] on icon at bounding box center [391, 378] width 23 height 23
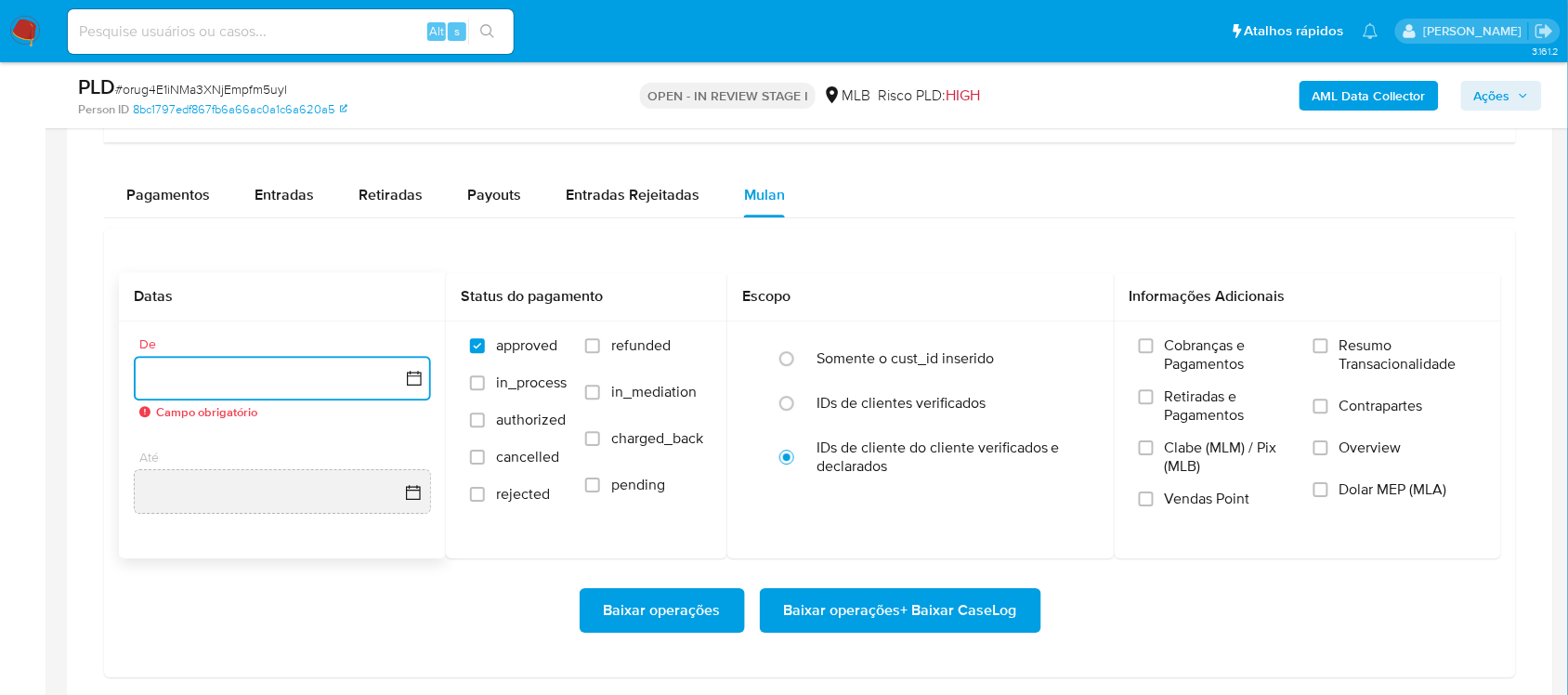
click at [420, 378] on icon "button" at bounding box center [414, 379] width 15 height 15
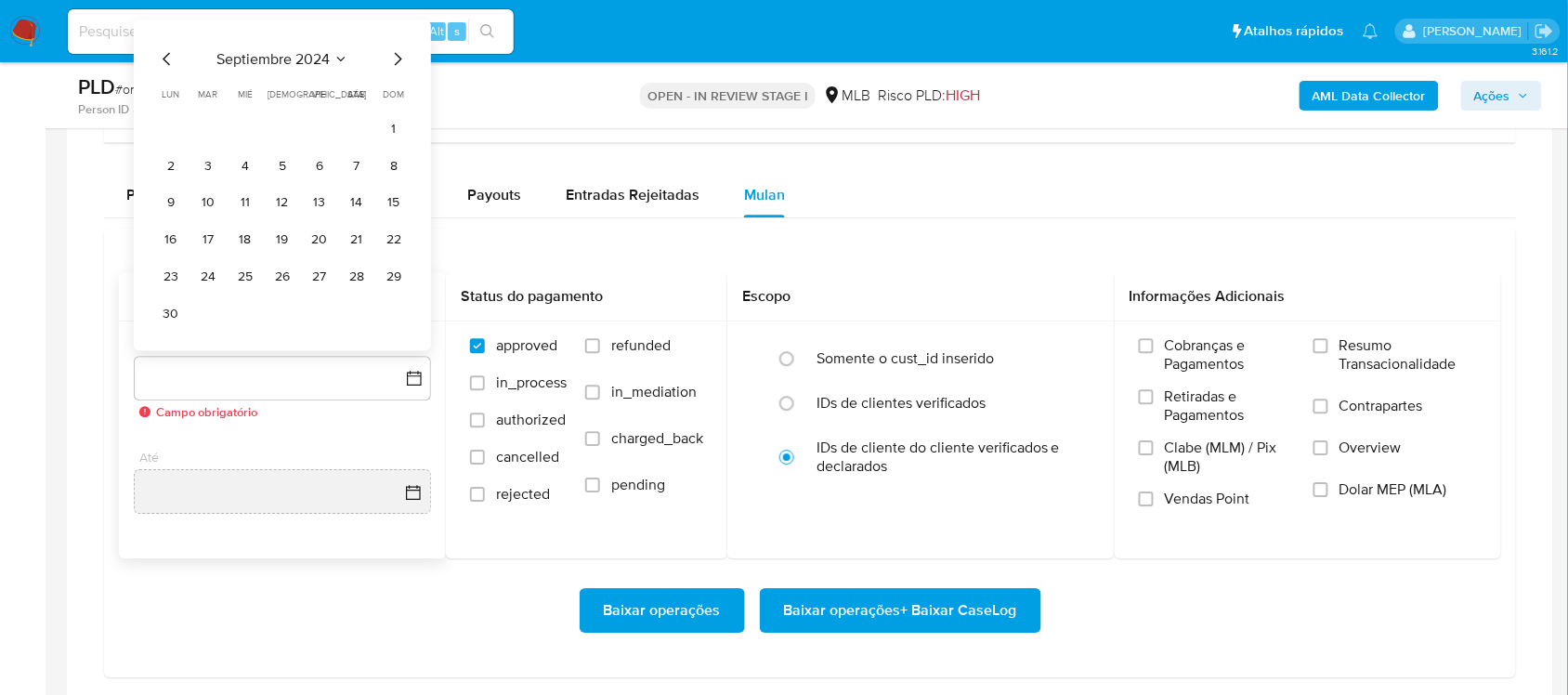
click at [277, 72] on div "septiembre 2024 septiembre 2024 lun lunes mar martes mié miércoles jue jueves v…" at bounding box center [282, 188] width 253 height 281
click at [294, 60] on span "septiembre 2024" at bounding box center [272, 59] width 114 height 19
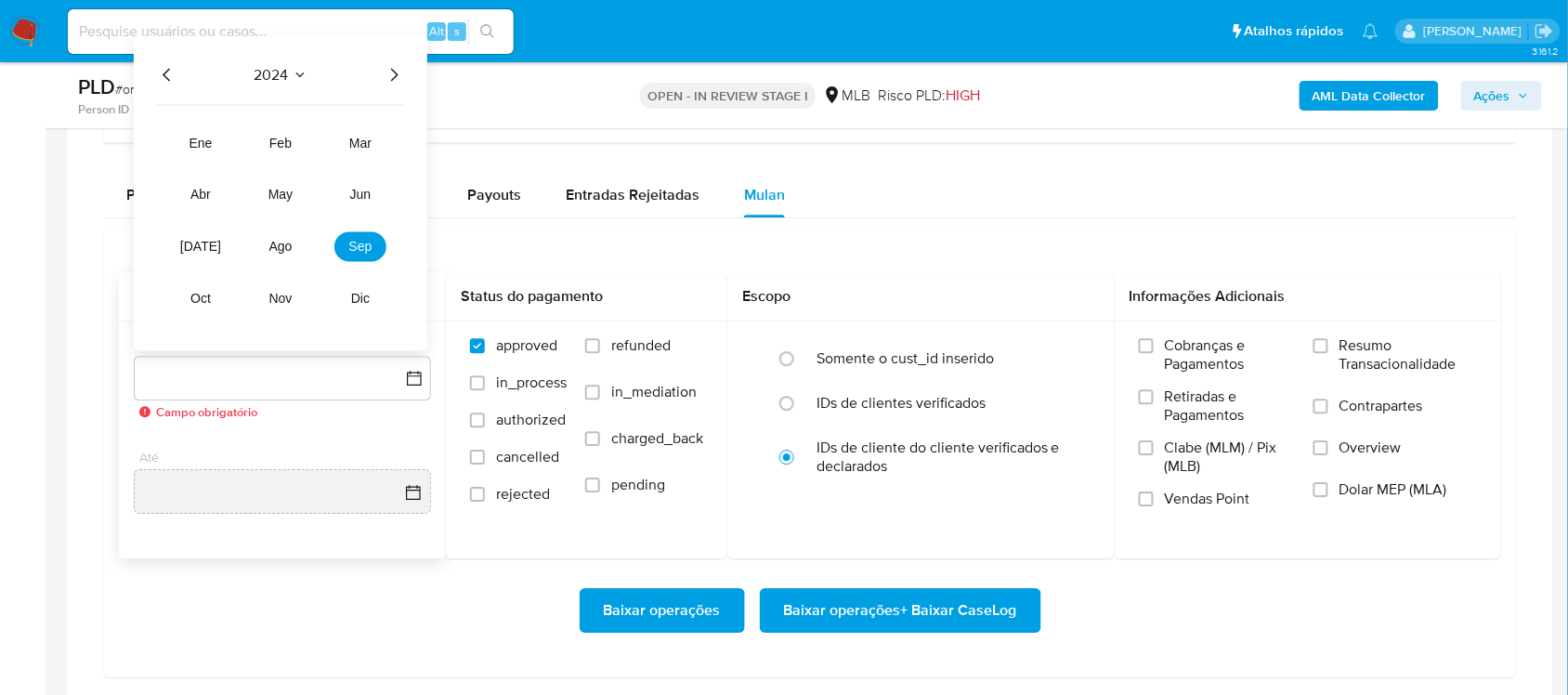
click at [395, 74] on icon "Año siguiente" at bounding box center [395, 75] width 8 height 13
click at [276, 242] on span "ago" at bounding box center [281, 247] width 23 height 15
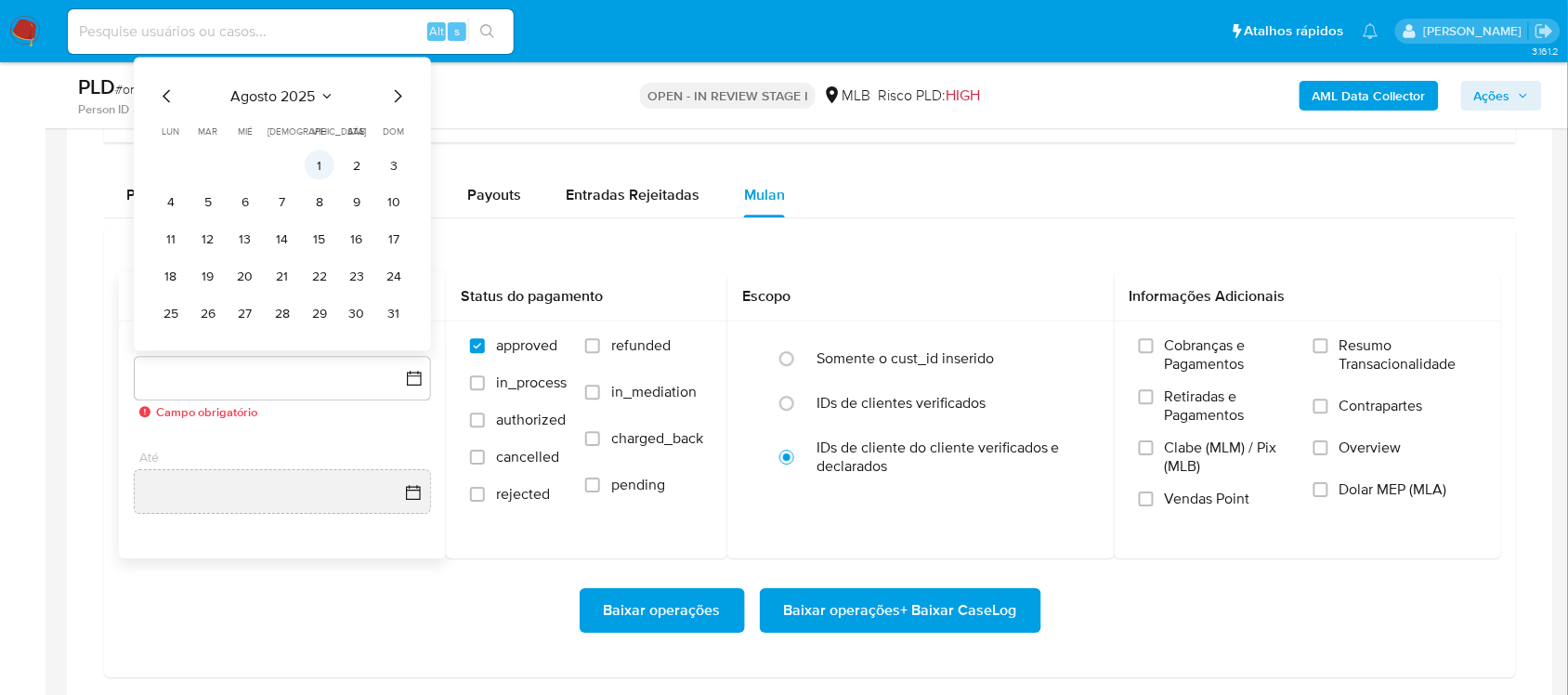
click at [318, 161] on button "1" at bounding box center [319, 165] width 30 height 30
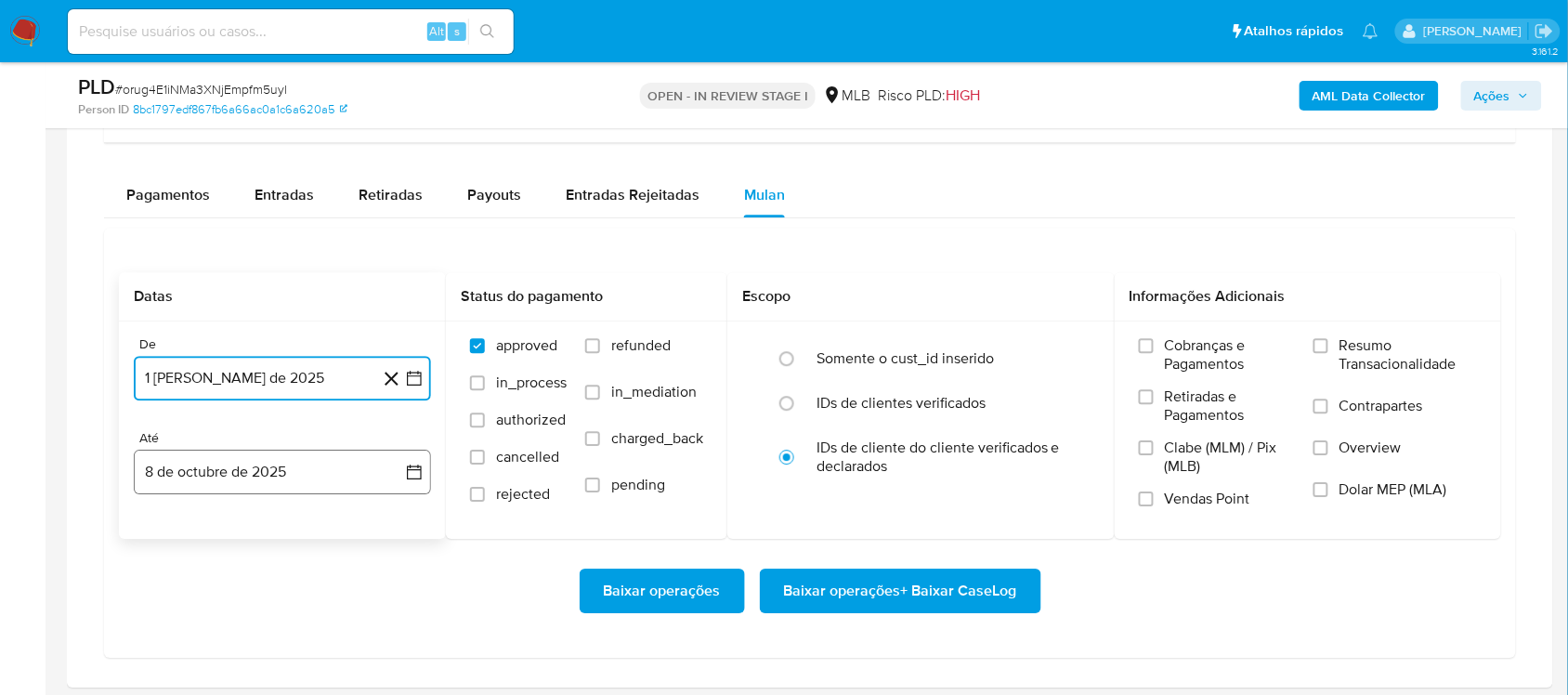
click at [423, 471] on icon "button" at bounding box center [414, 471] width 19 height 19
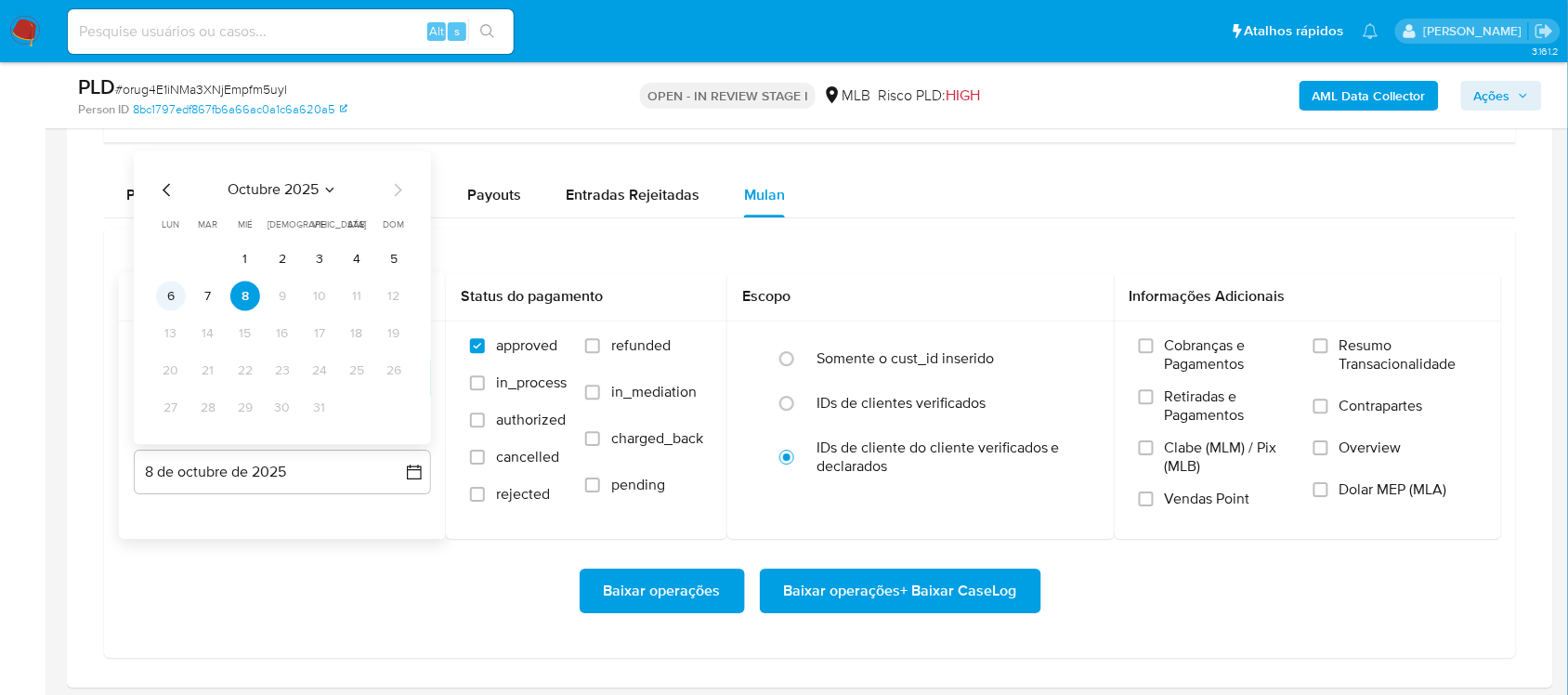
click at [168, 299] on button "6" at bounding box center [171, 297] width 30 height 30
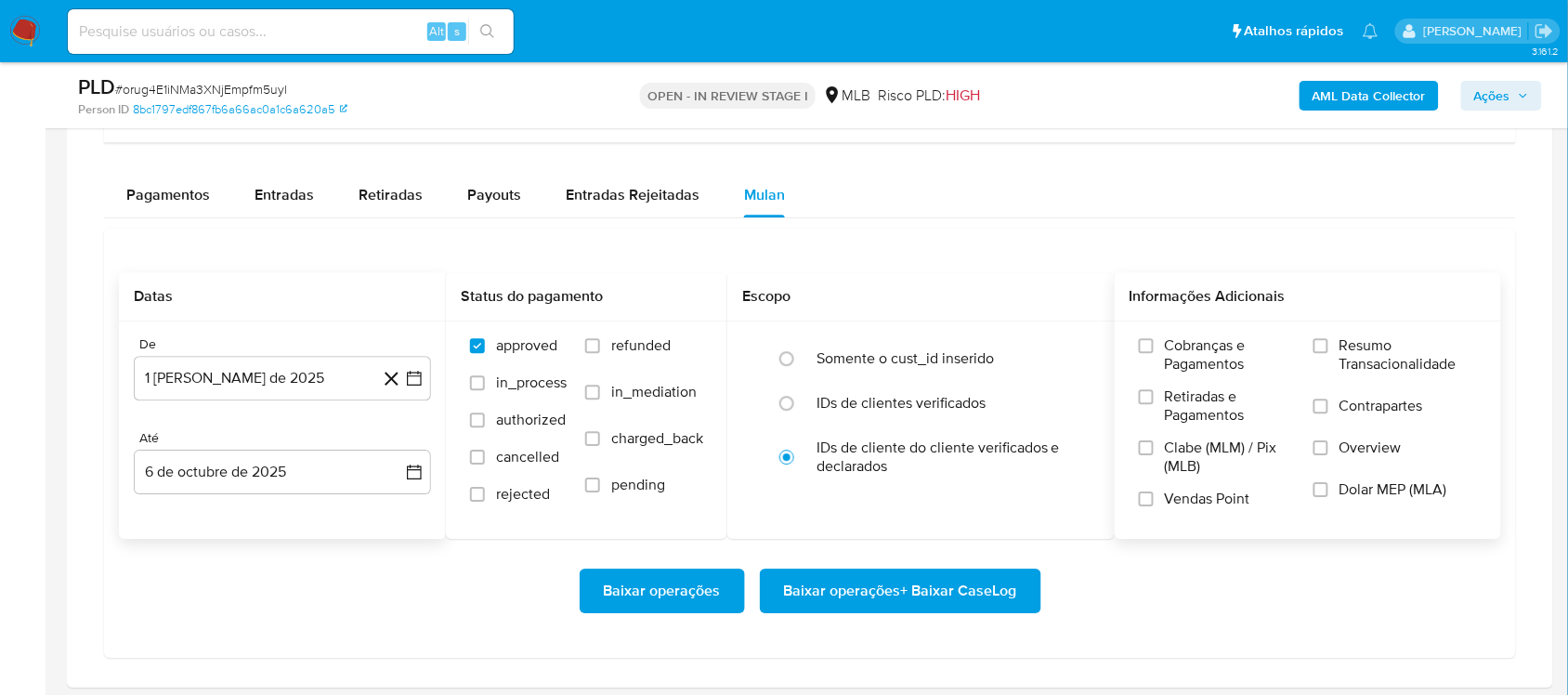
click at [1174, 342] on label "Resumo Transacionalidade" at bounding box center [1395, 366] width 163 height 60
click at [1174, 342] on input "Resumo Transacionalidade" at bounding box center [1321, 346] width 15 height 15
click at [800, 585] on span "Baixar operações + Baixar CaseLog" at bounding box center [901, 591] width 233 height 41
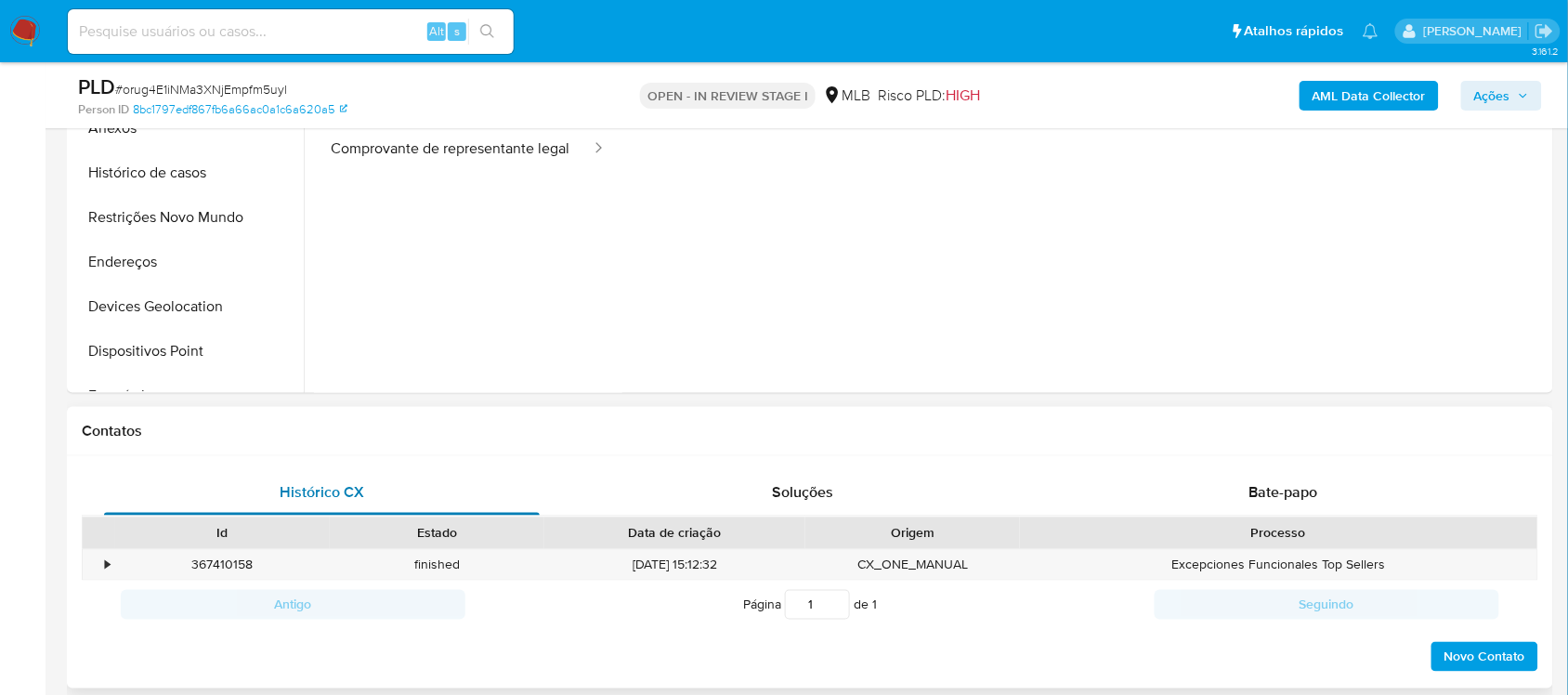
scroll to position [348, 0]
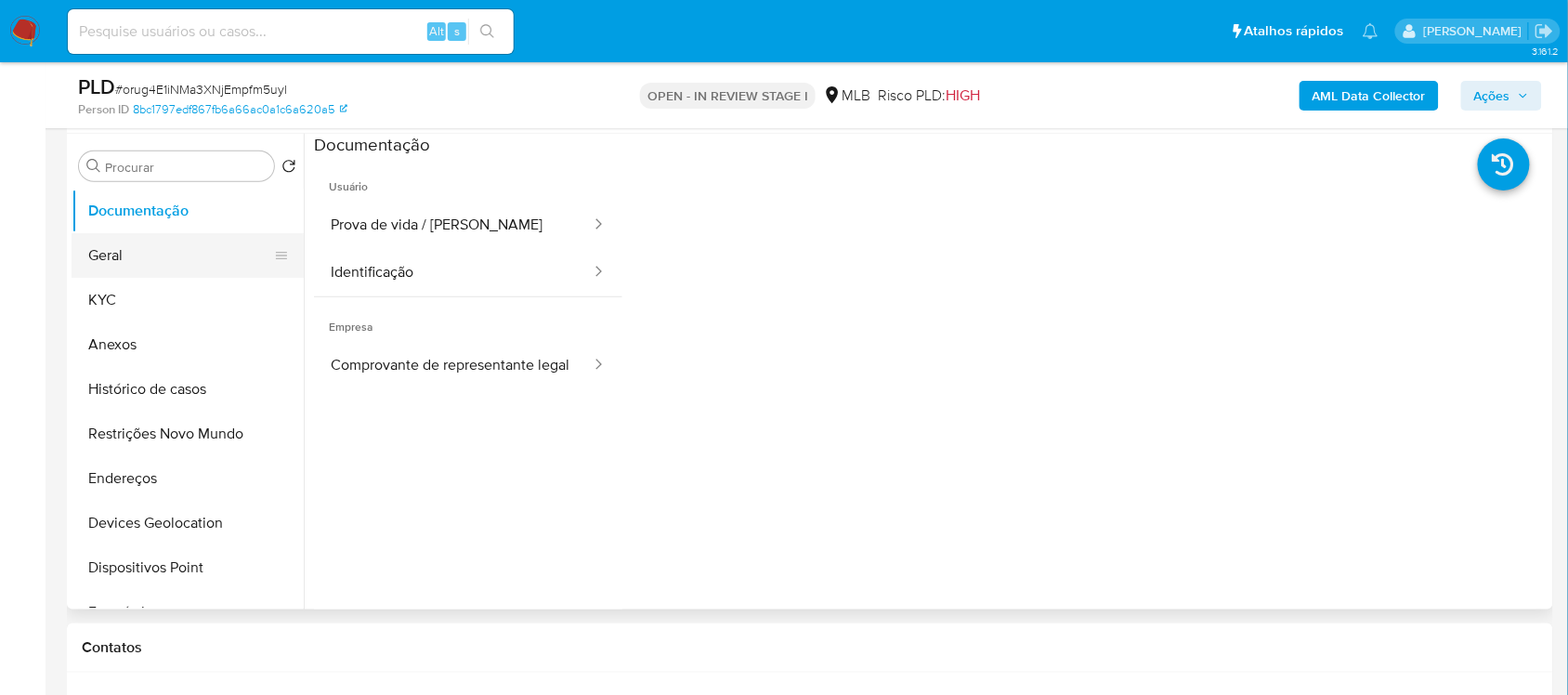
click at [154, 256] on button "Geral" at bounding box center [179, 255] width 217 height 44
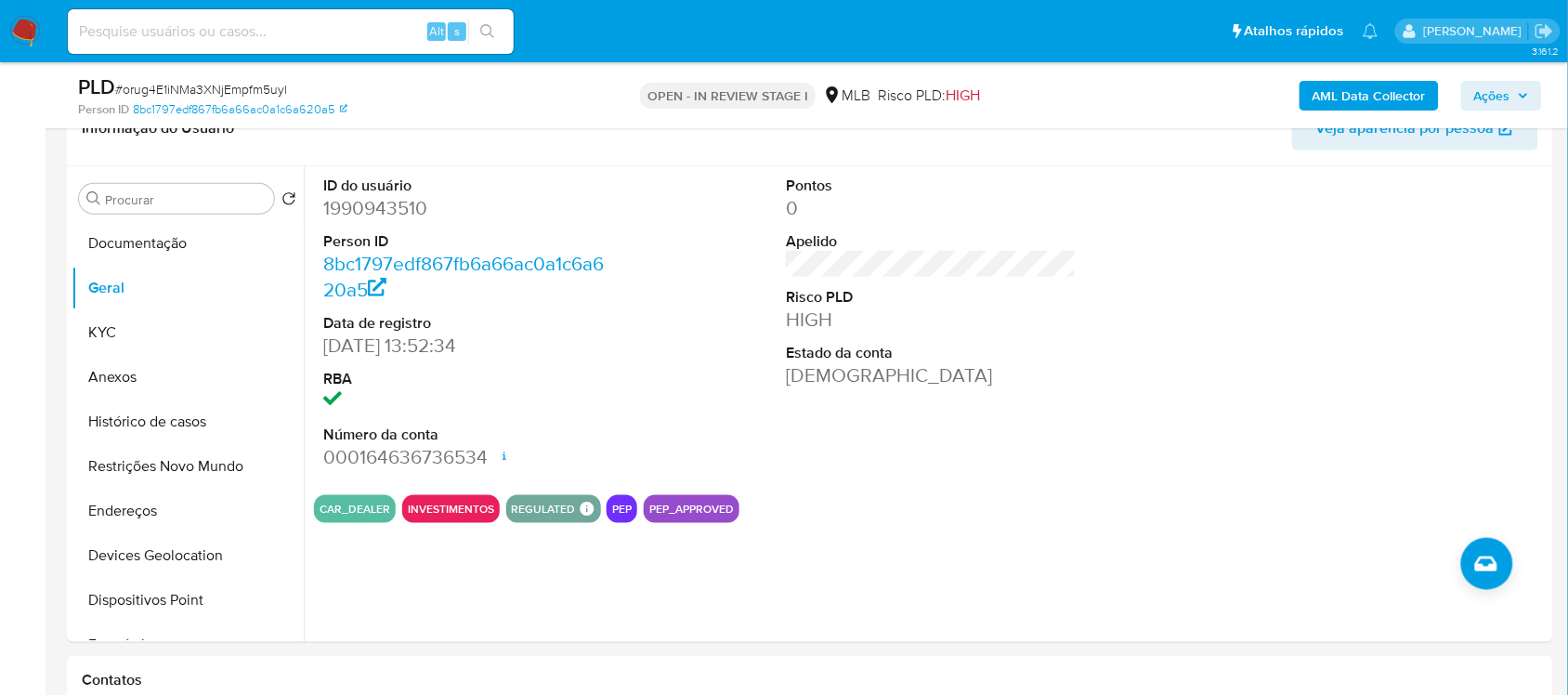
scroll to position [309, 0]
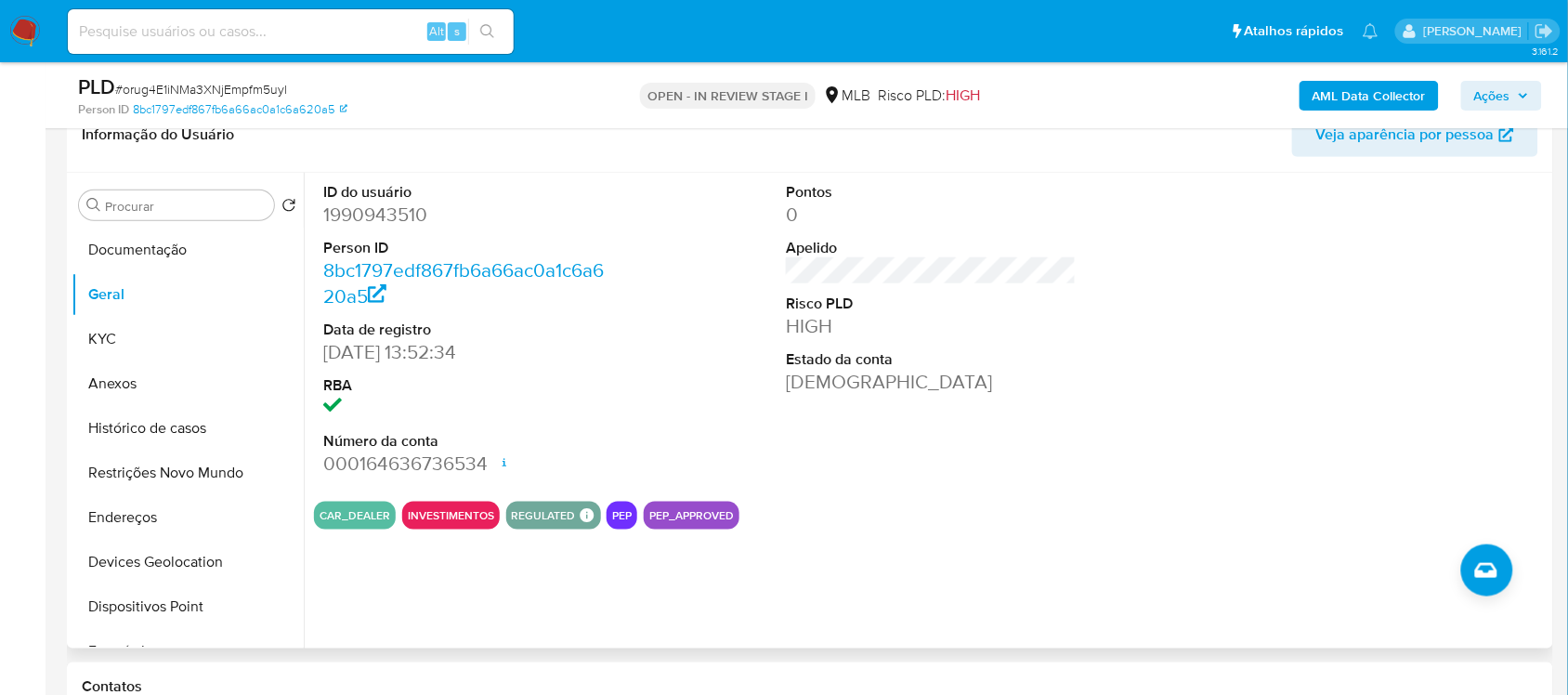
click at [369, 208] on dd "1990943510" at bounding box center [468, 215] width 290 height 26
copy dd "1990943510"
click at [172, 423] on button "Histórico de casos" at bounding box center [179, 427] width 217 height 44
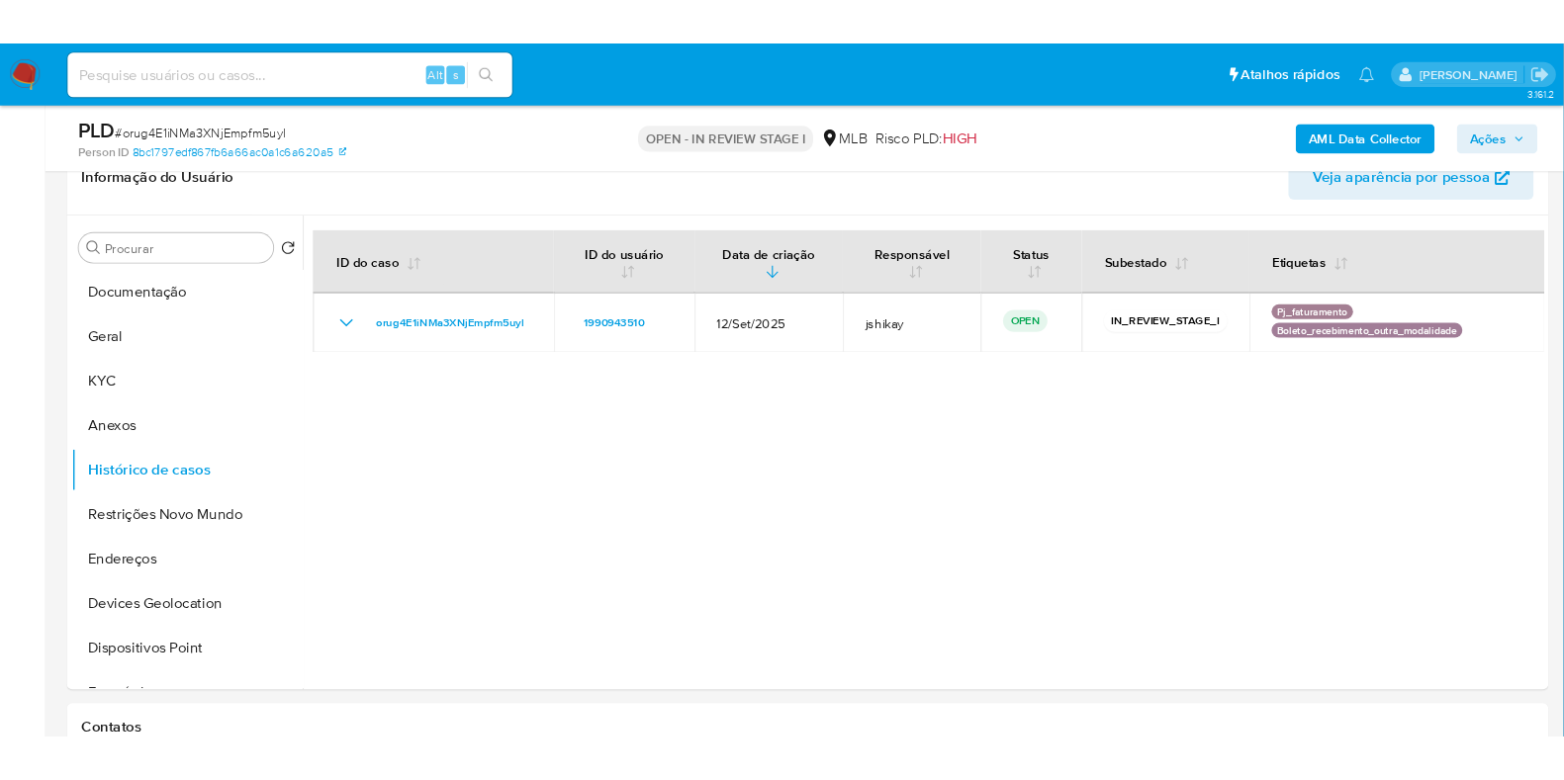
scroll to position [330, 0]
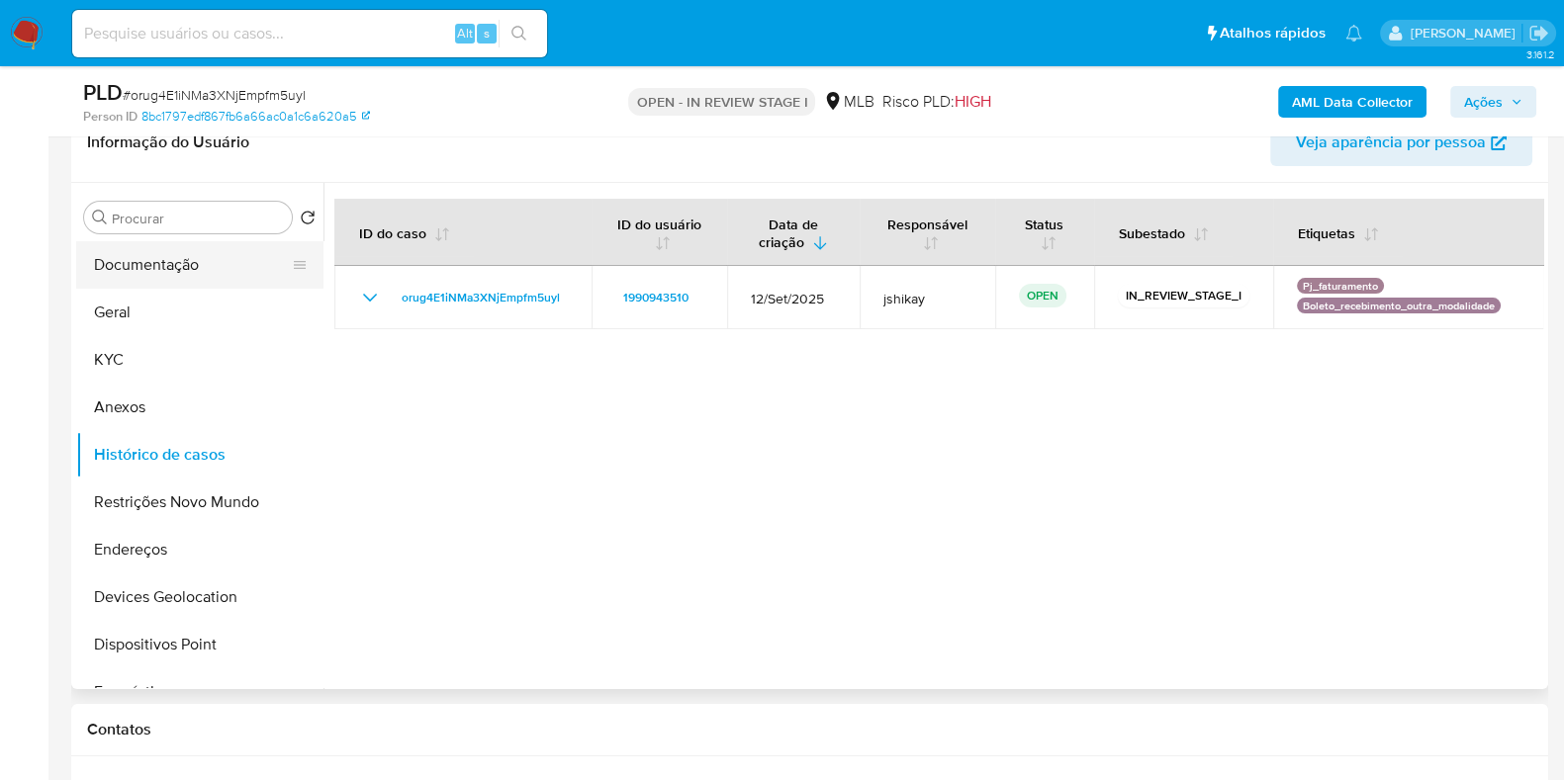
click at [164, 257] on button "Documentação" at bounding box center [191, 264] width 231 height 47
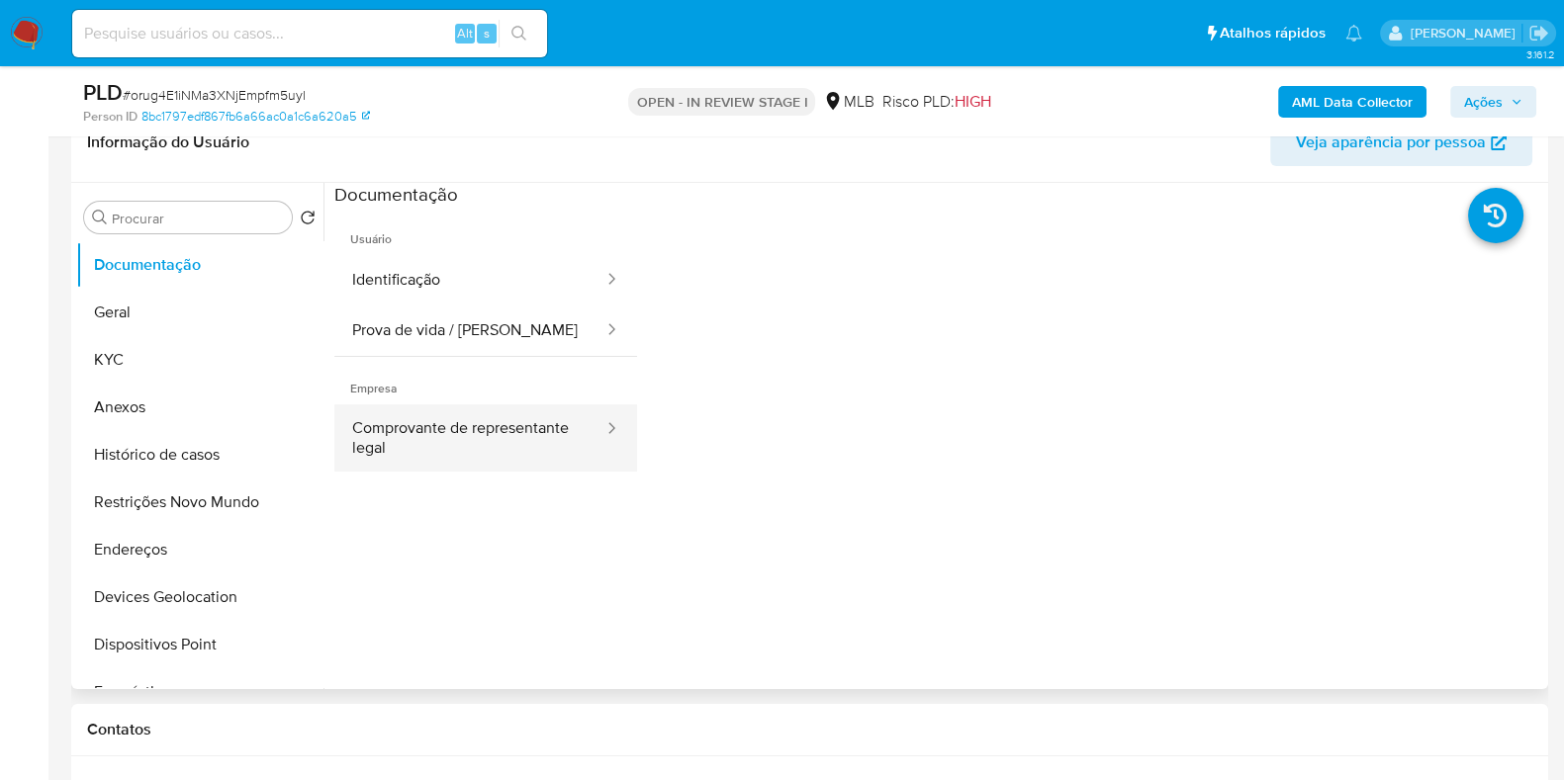
click at [483, 428] on button "Comprovante de representante legal" at bounding box center [469, 437] width 271 height 67
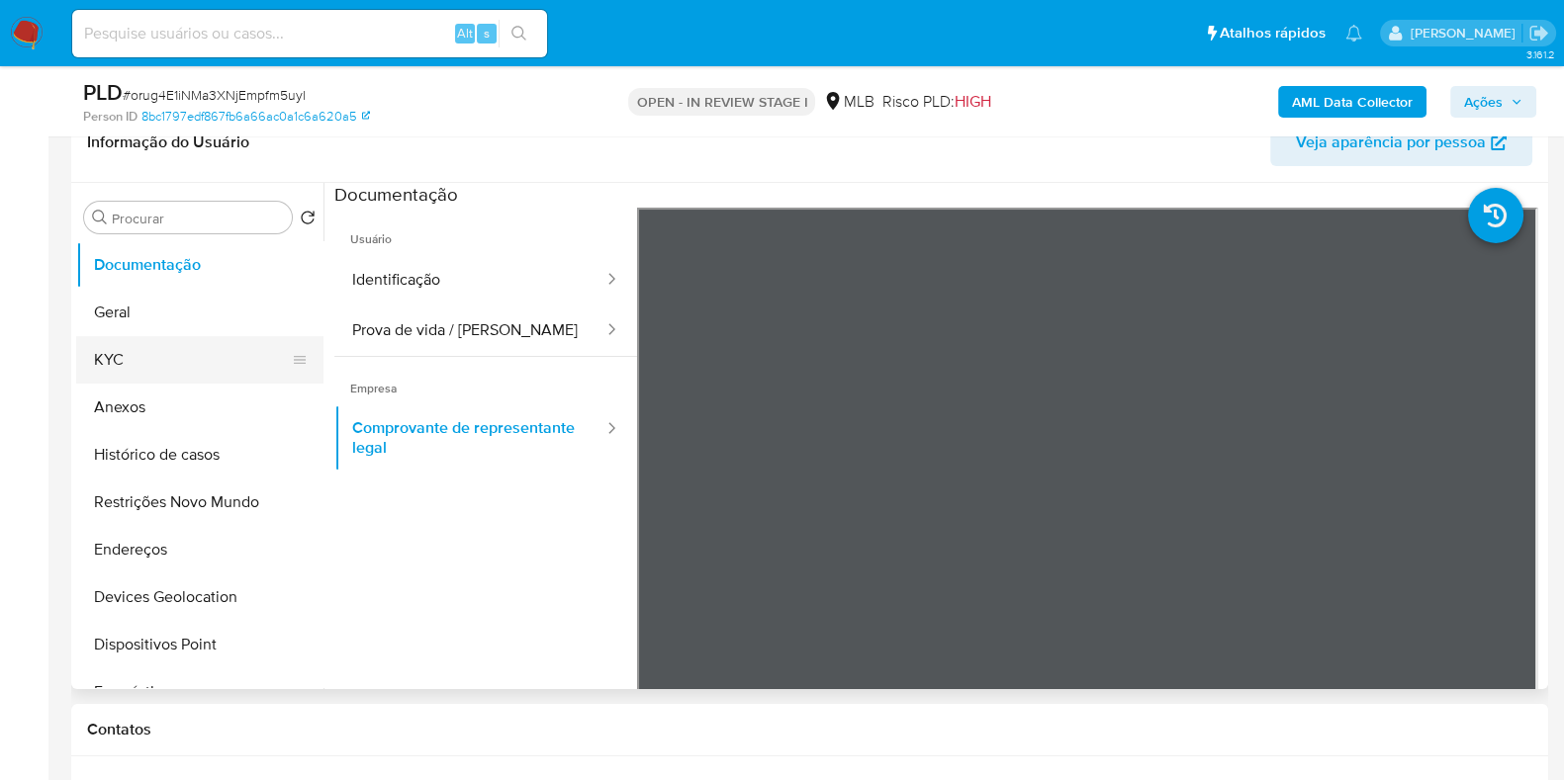
click at [131, 368] on button "KYC" at bounding box center [191, 359] width 231 height 47
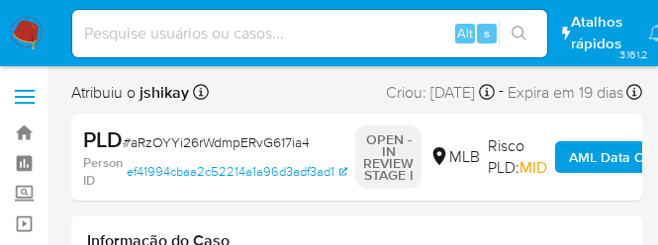
select select "10"
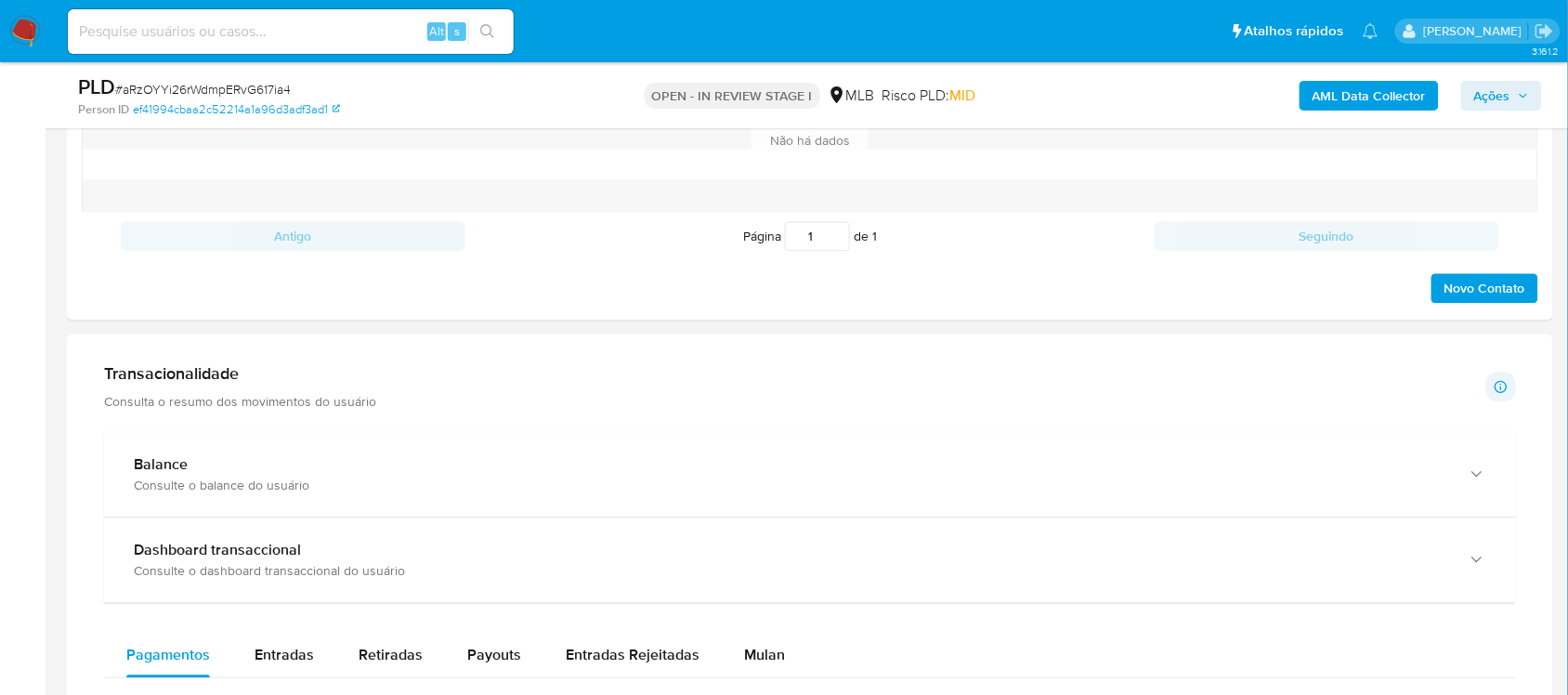
scroll to position [1393, 0]
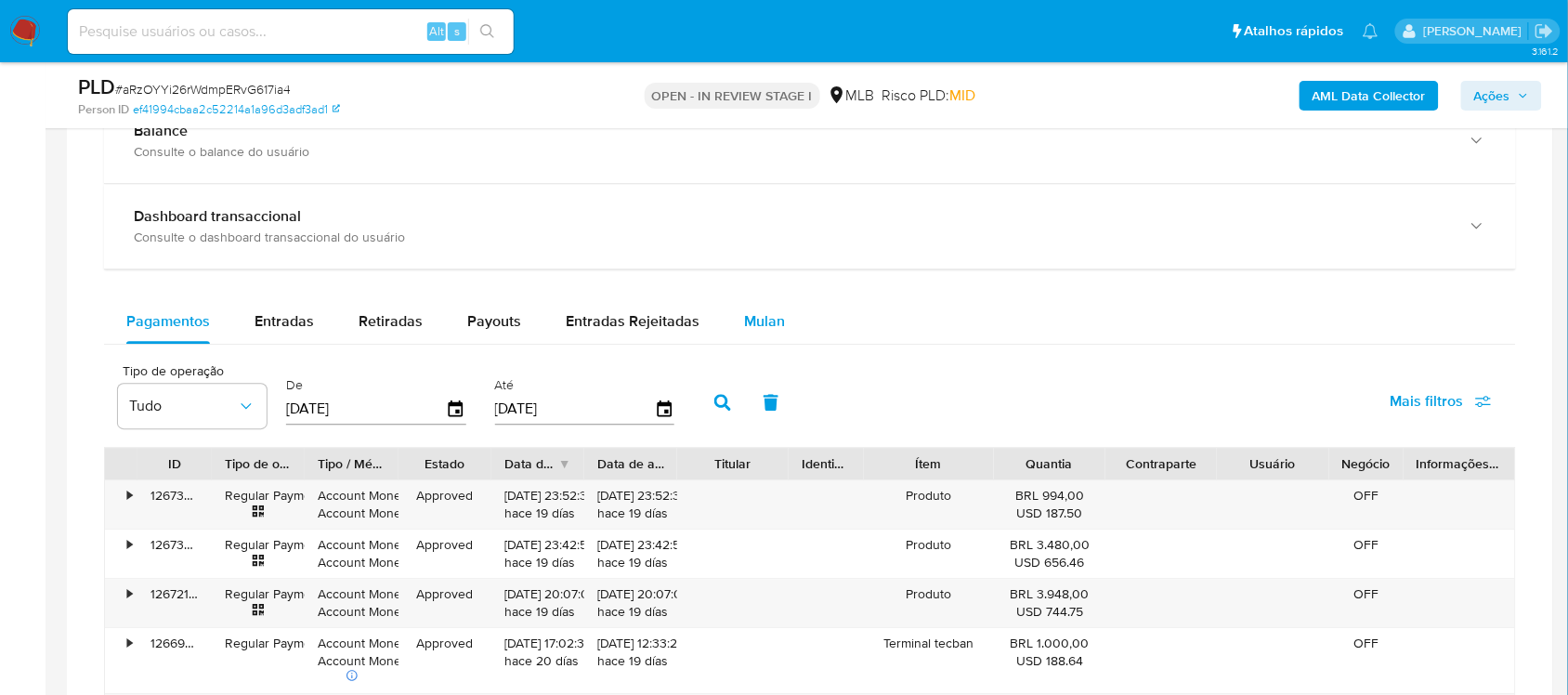
click at [750, 332] on span "Mulan" at bounding box center [765, 320] width 41 height 22
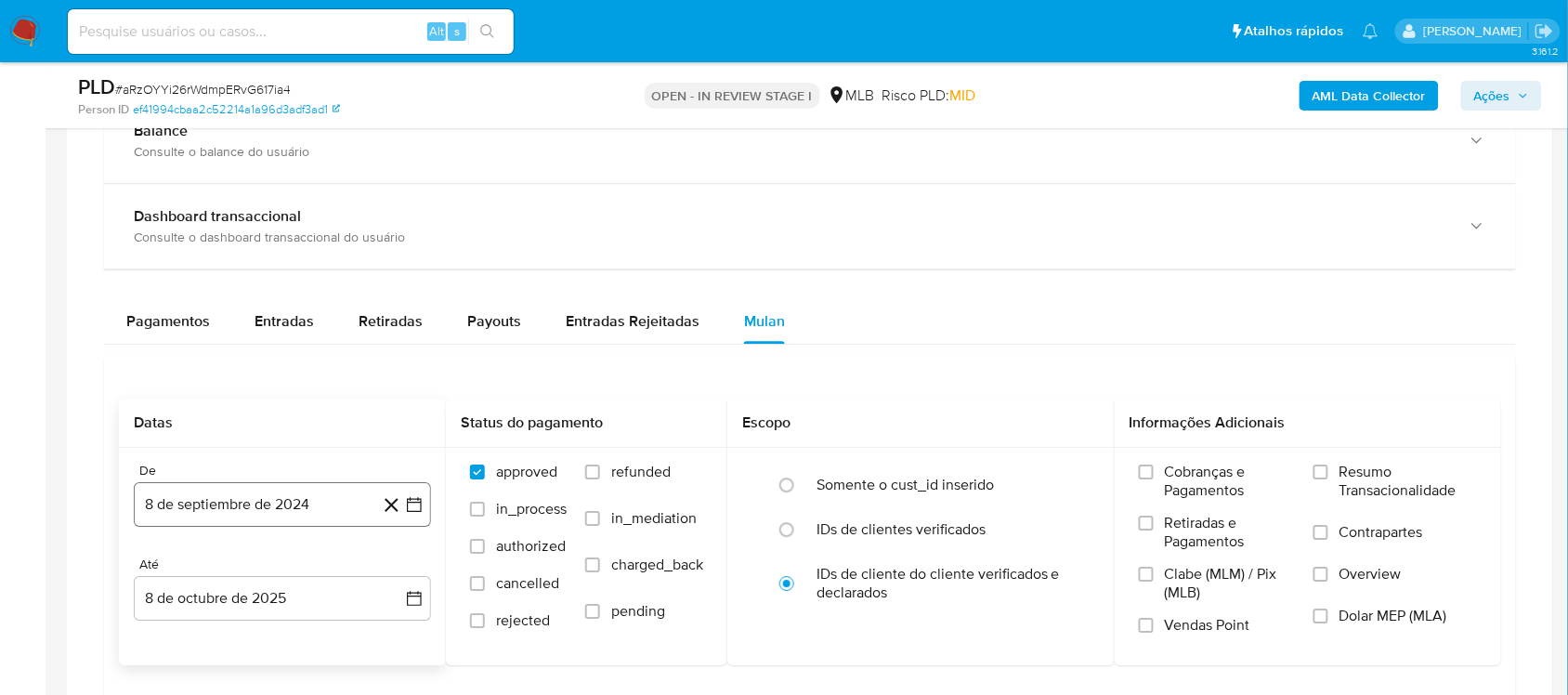
click at [420, 513] on icon "button" at bounding box center [414, 504] width 19 height 19
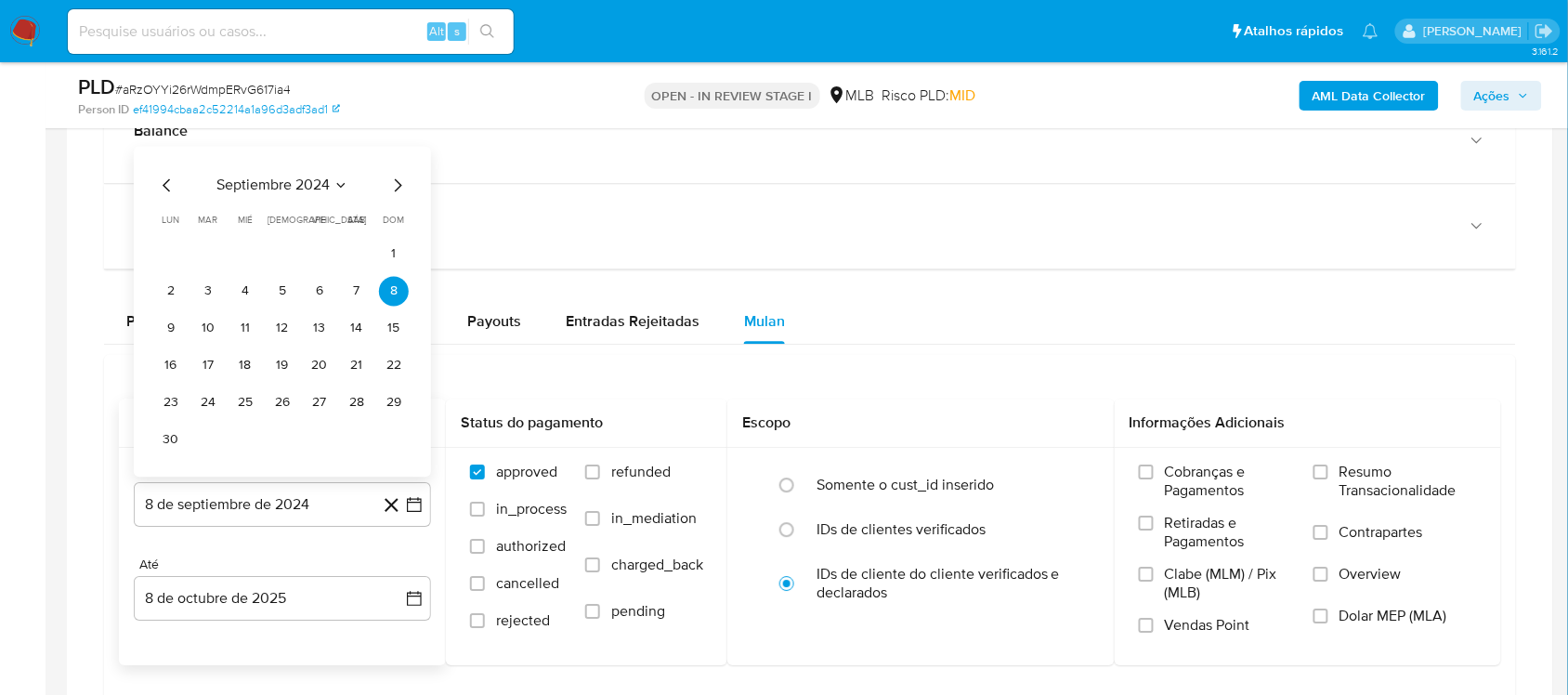
click at [321, 182] on span "septiembre 2024" at bounding box center [272, 185] width 114 height 19
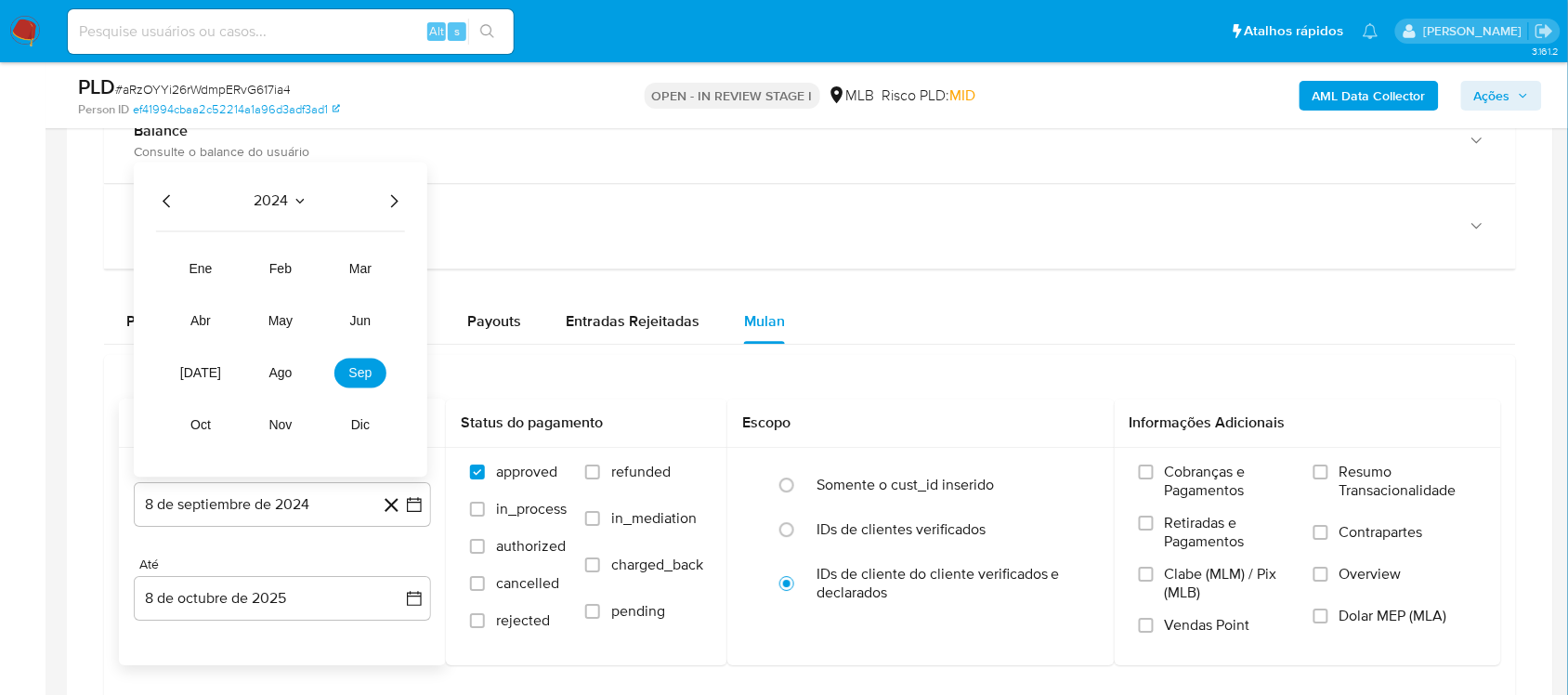
drag, startPoint x: 400, startPoint y: 210, endPoint x: 370, endPoint y: 255, distance: 54.1
click at [400, 210] on icon "Año siguiente" at bounding box center [394, 201] width 23 height 23
click at [274, 387] on button "ago" at bounding box center [280, 373] width 52 height 30
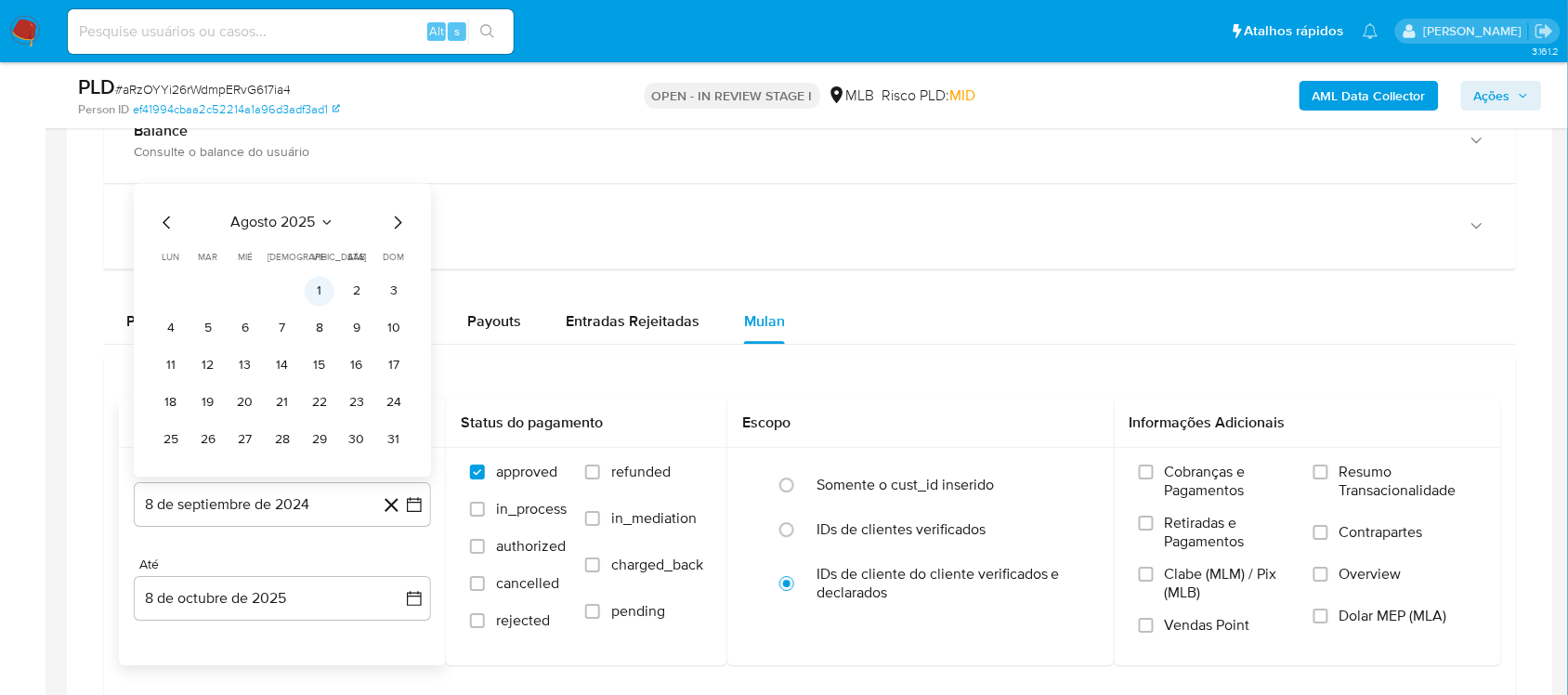
click at [313, 294] on button "1" at bounding box center [319, 291] width 30 height 30
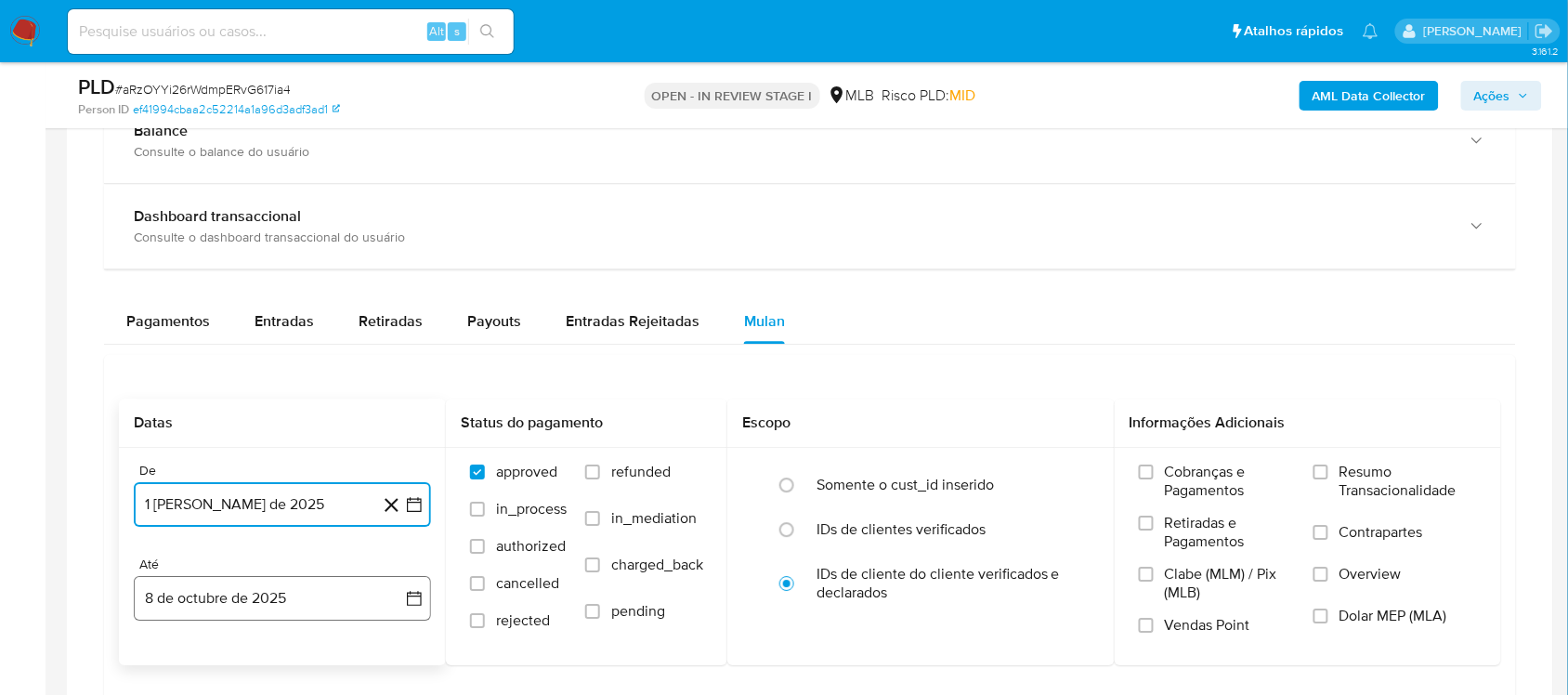
click at [415, 593] on icon "button" at bounding box center [414, 598] width 19 height 19
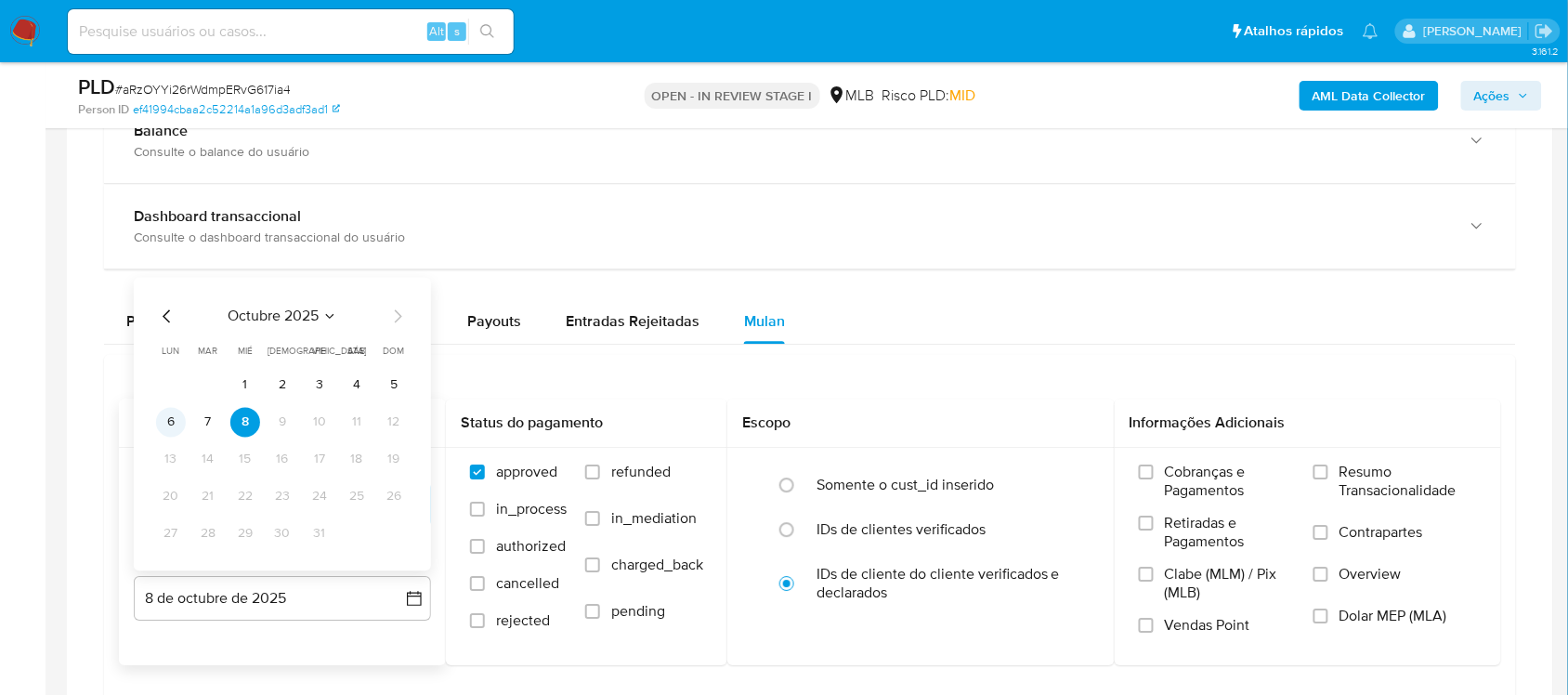
click at [179, 430] on button "6" at bounding box center [171, 422] width 30 height 30
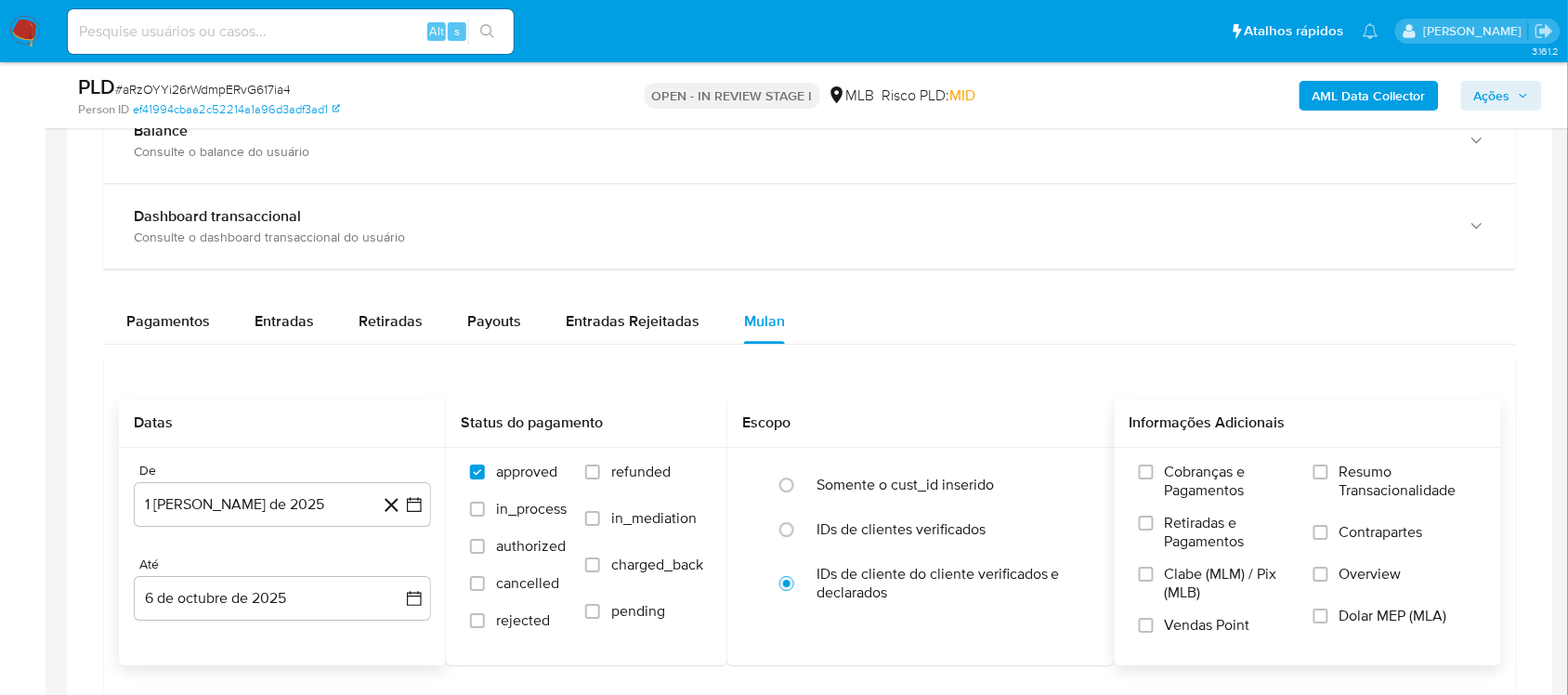
click at [1405, 488] on span "Resumo Transacionalidade" at bounding box center [1408, 481] width 137 height 38
click at [1328, 479] on input "Resumo Transacionalidade" at bounding box center [1321, 471] width 15 height 15
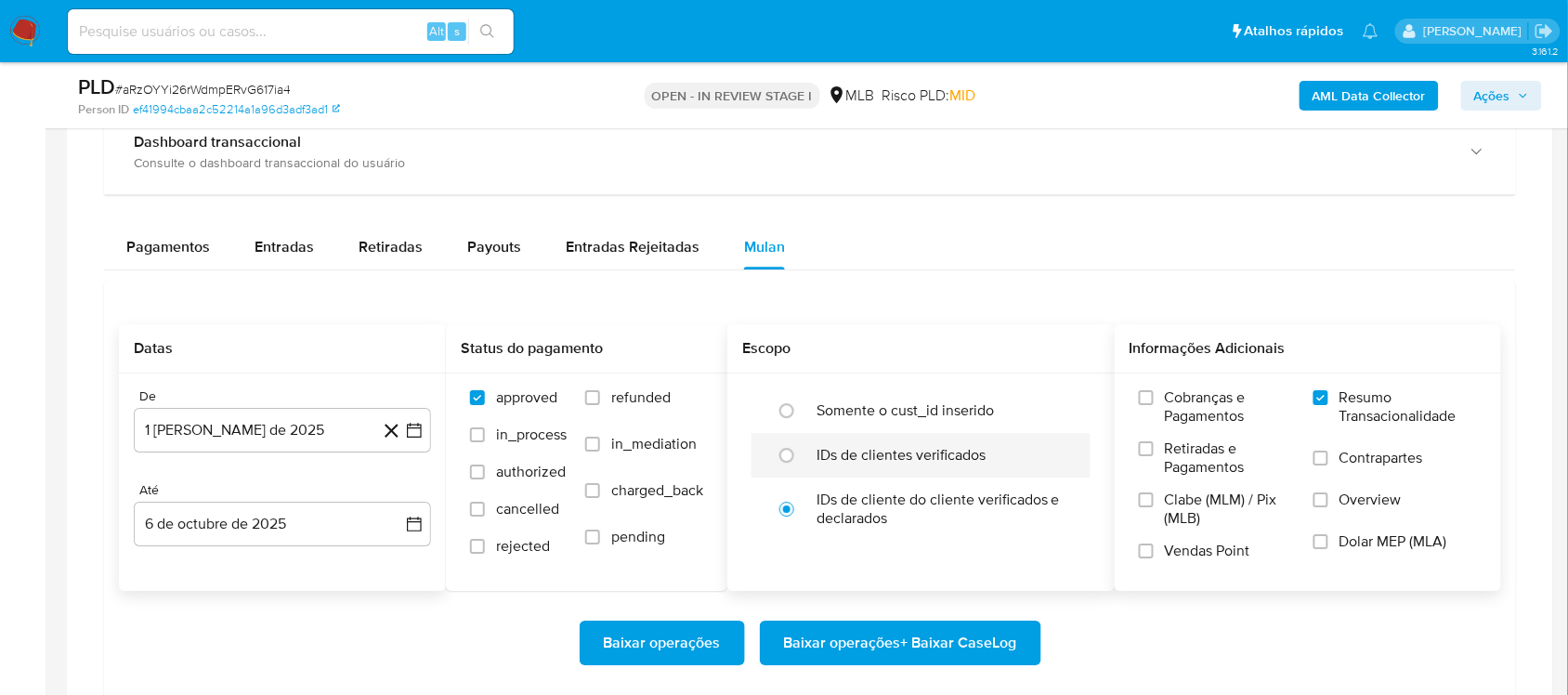
scroll to position [1509, 0]
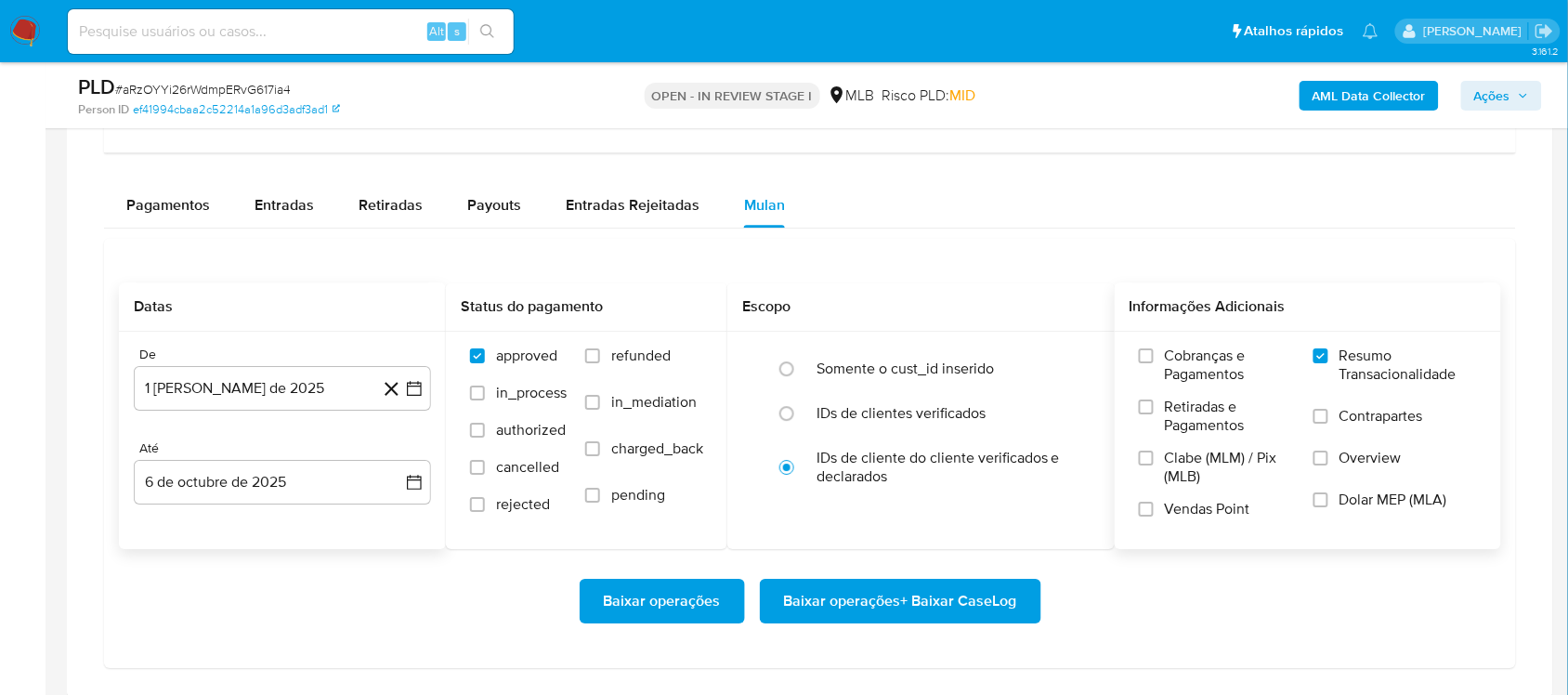
click at [819, 610] on span "Baixar operações + Baixar CaseLog" at bounding box center [901, 601] width 233 height 41
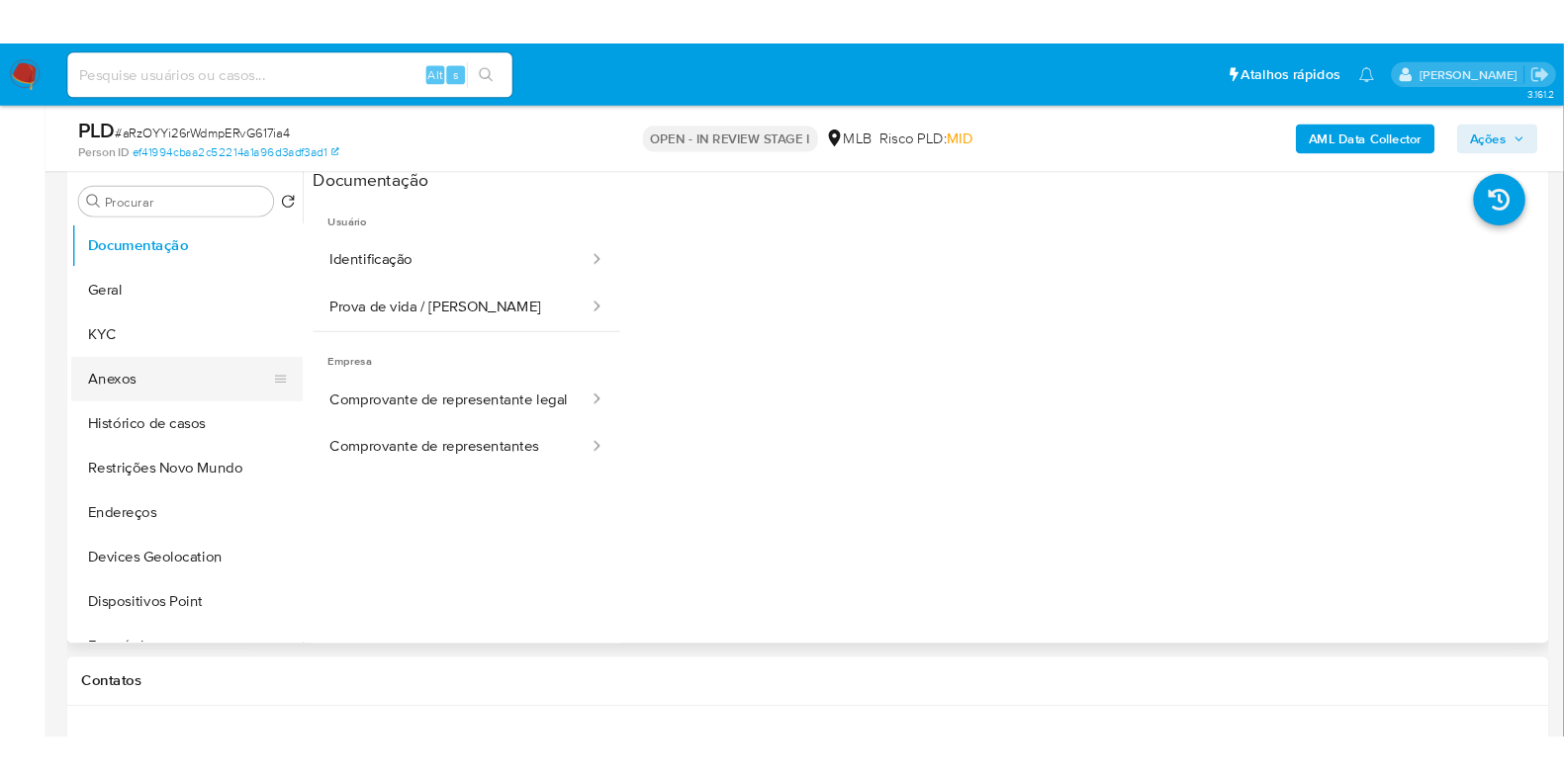
scroll to position [371, 0]
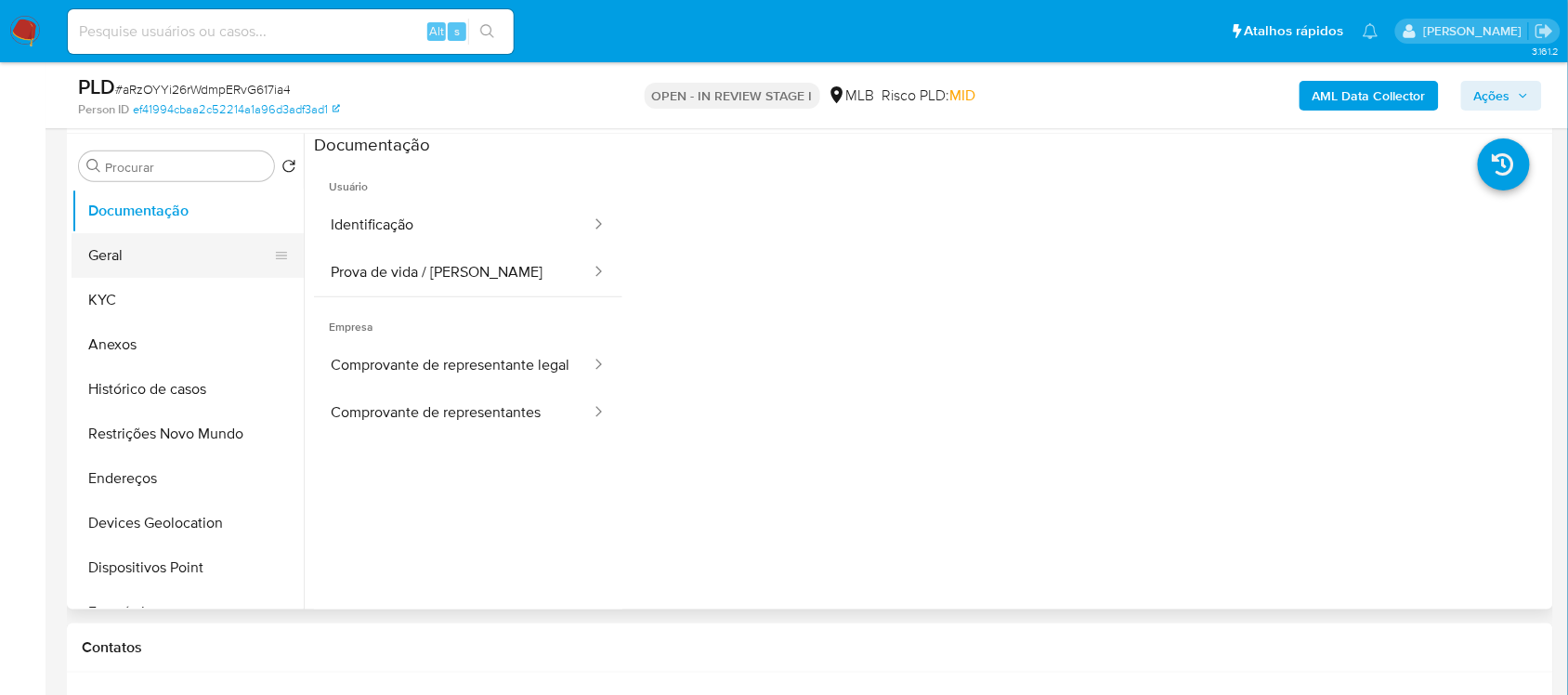
click at [194, 244] on button "Geral" at bounding box center [179, 255] width 217 height 44
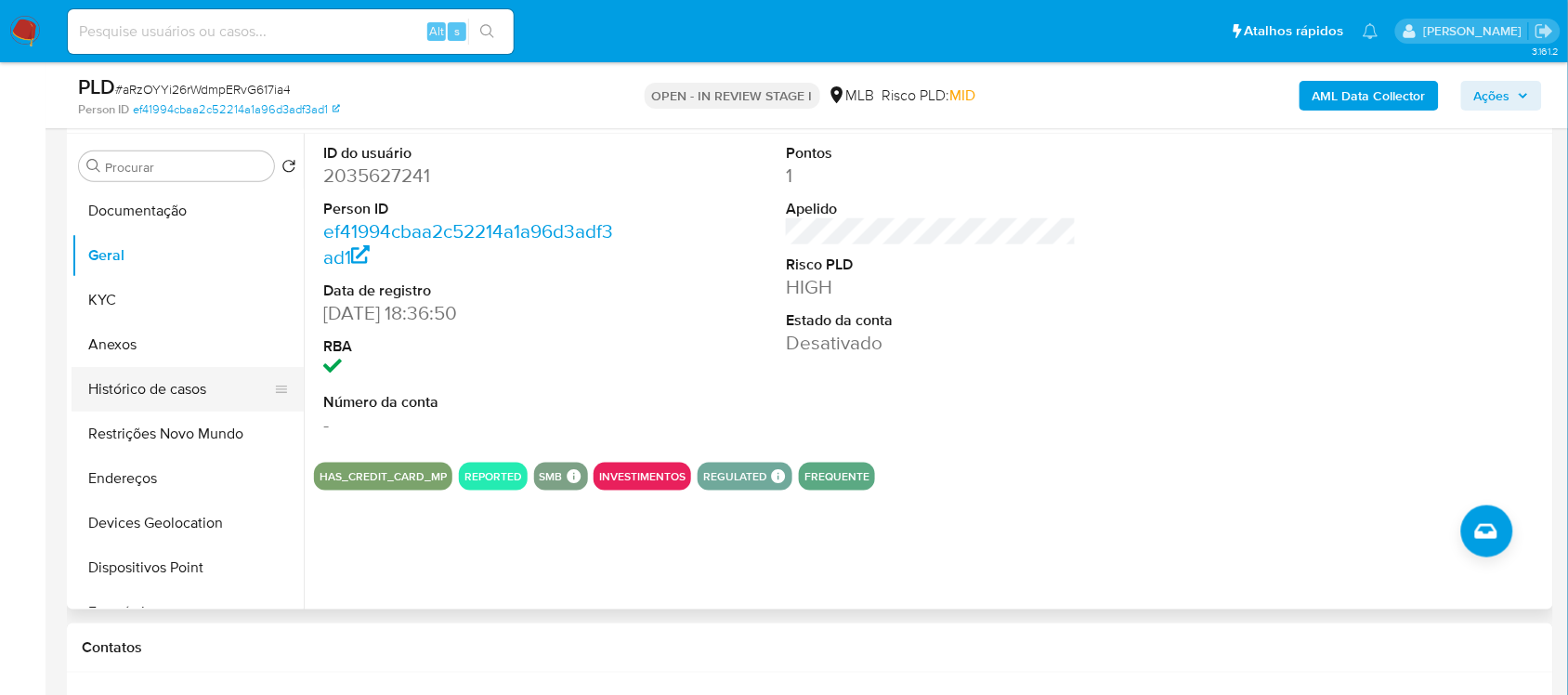
click at [187, 387] on button "Histórico de casos" at bounding box center [179, 389] width 217 height 44
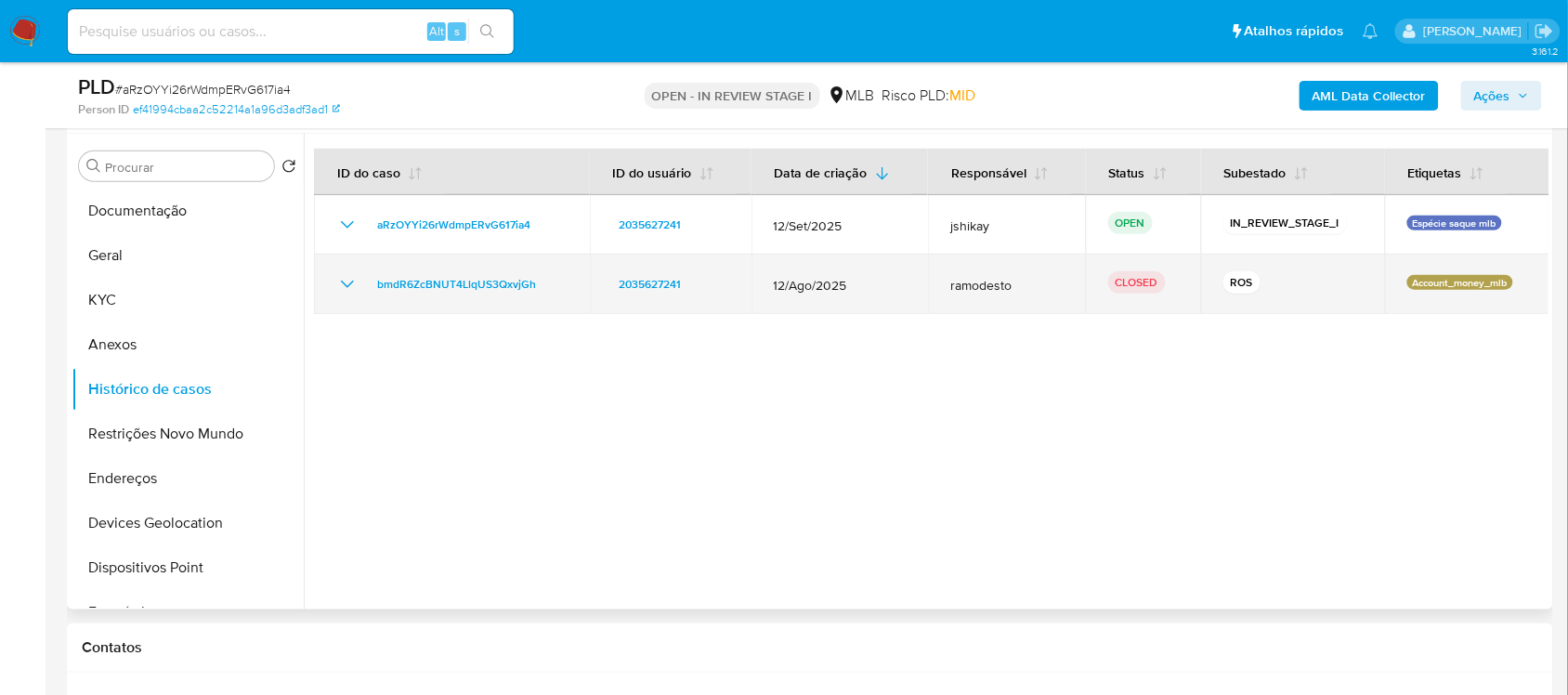
click at [349, 281] on icon "Mostrar/Ocultar" at bounding box center [348, 285] width 23 height 23
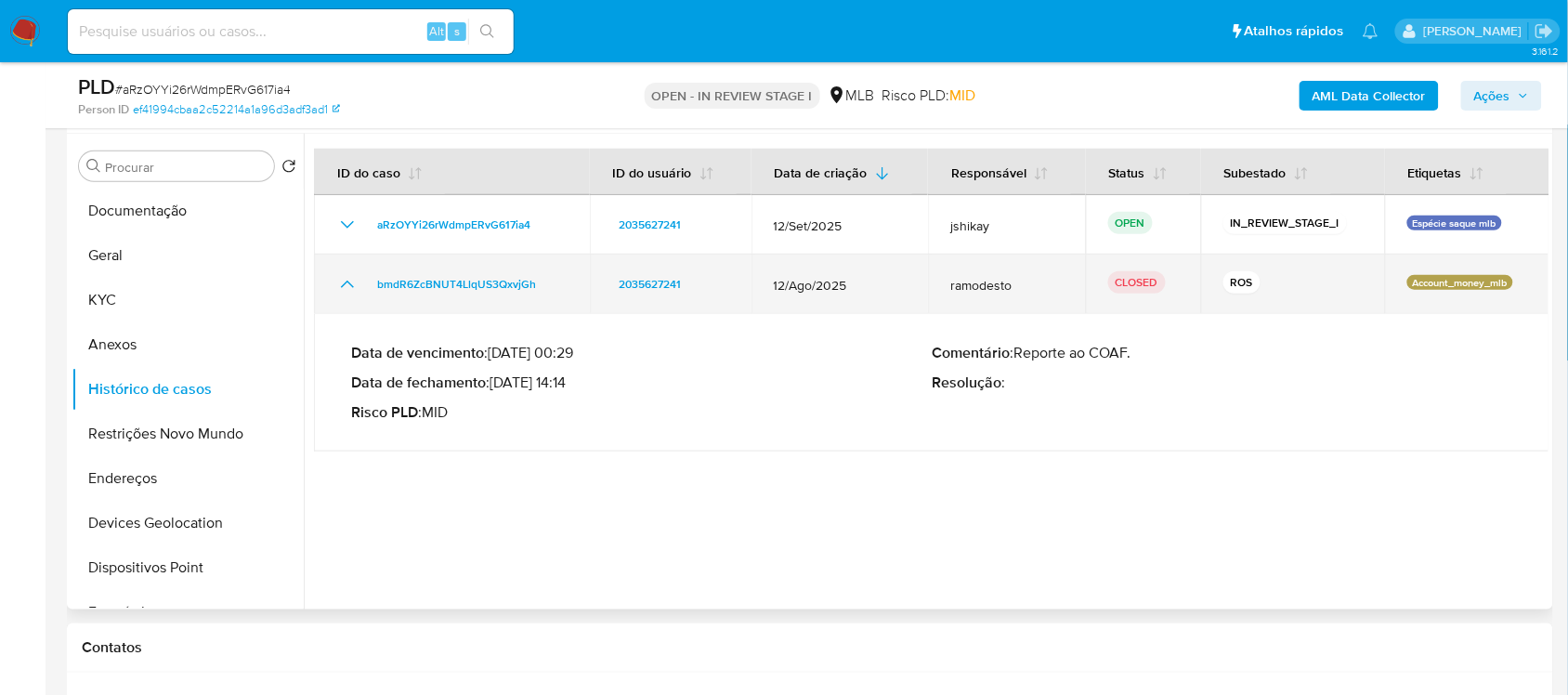
click at [349, 281] on icon "Mostrar/Ocultar" at bounding box center [348, 285] width 23 height 23
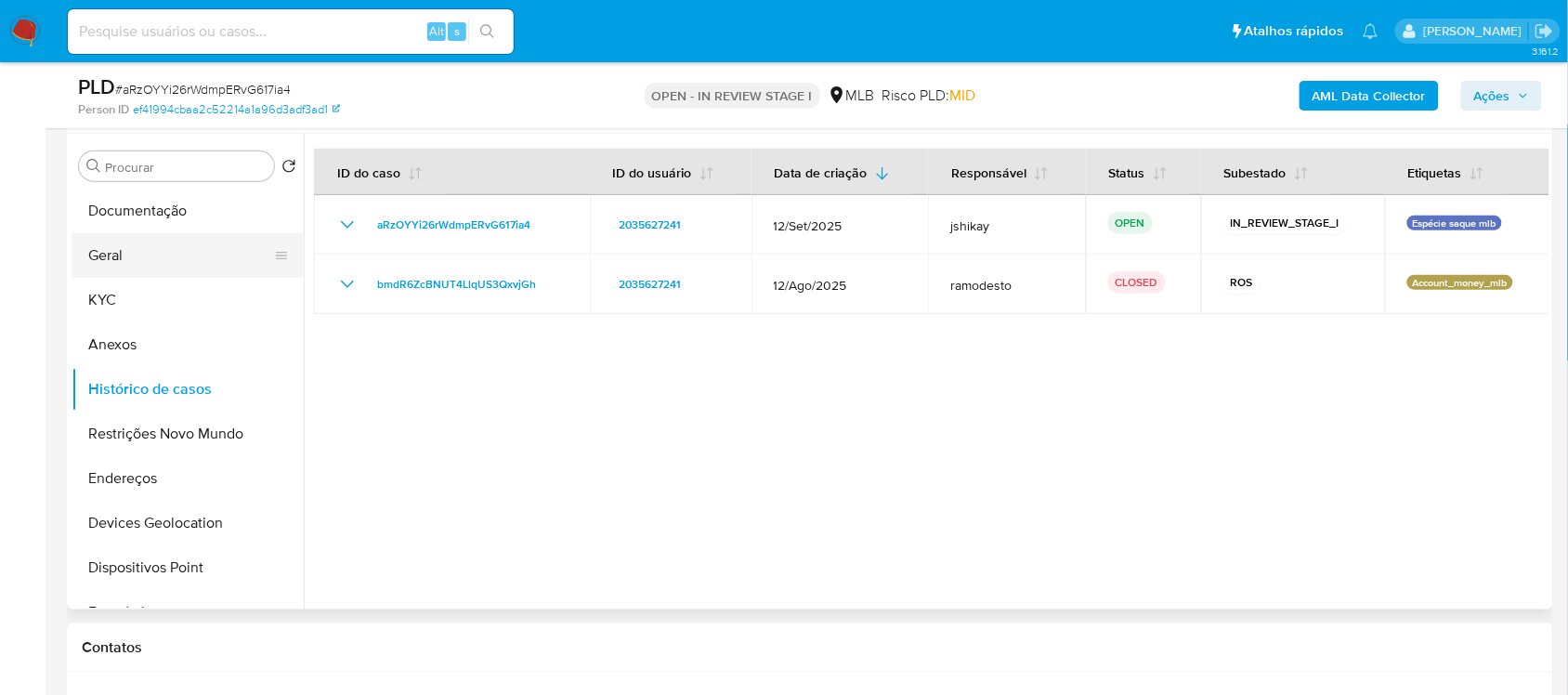
click at [186, 258] on button "Geral" at bounding box center [179, 255] width 217 height 44
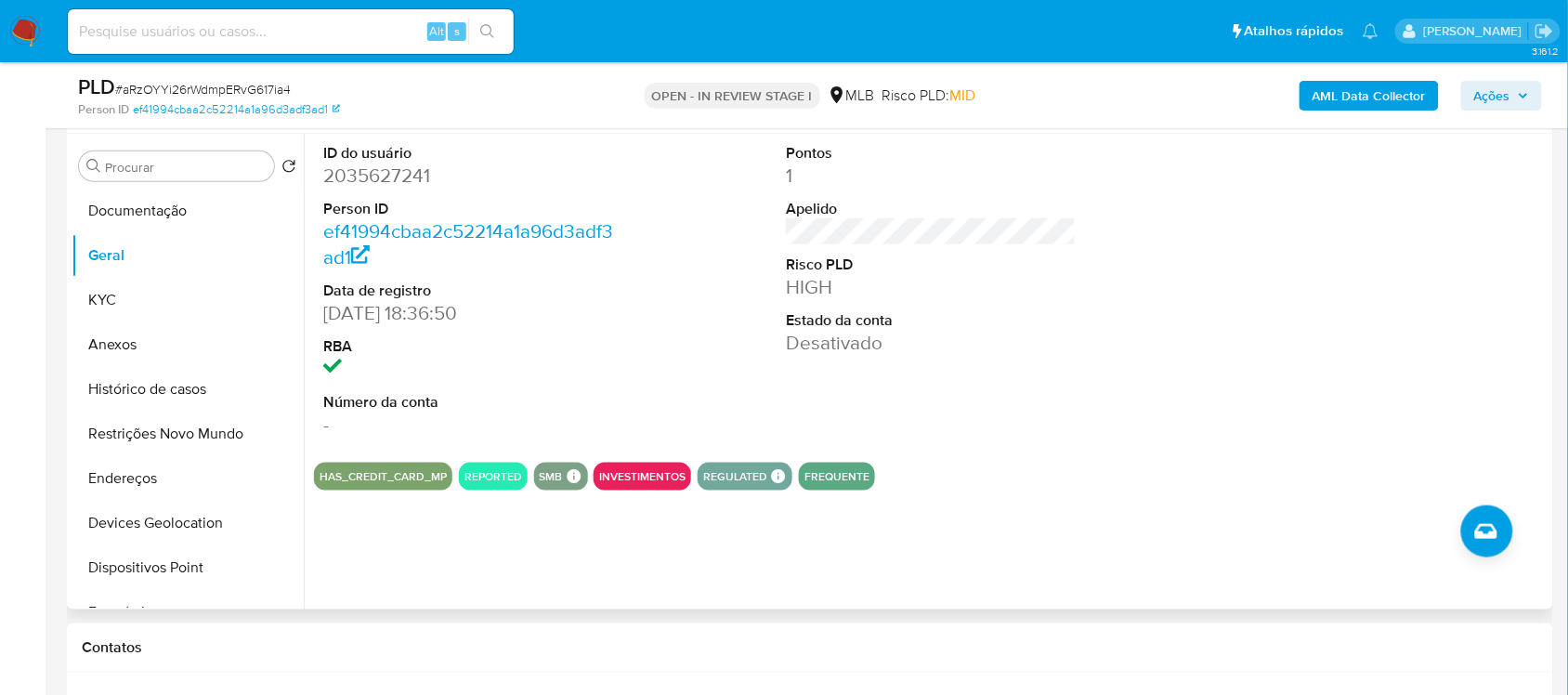
click at [382, 181] on dd "2035627241" at bounding box center [468, 176] width 290 height 26
copy dd "2035627241"
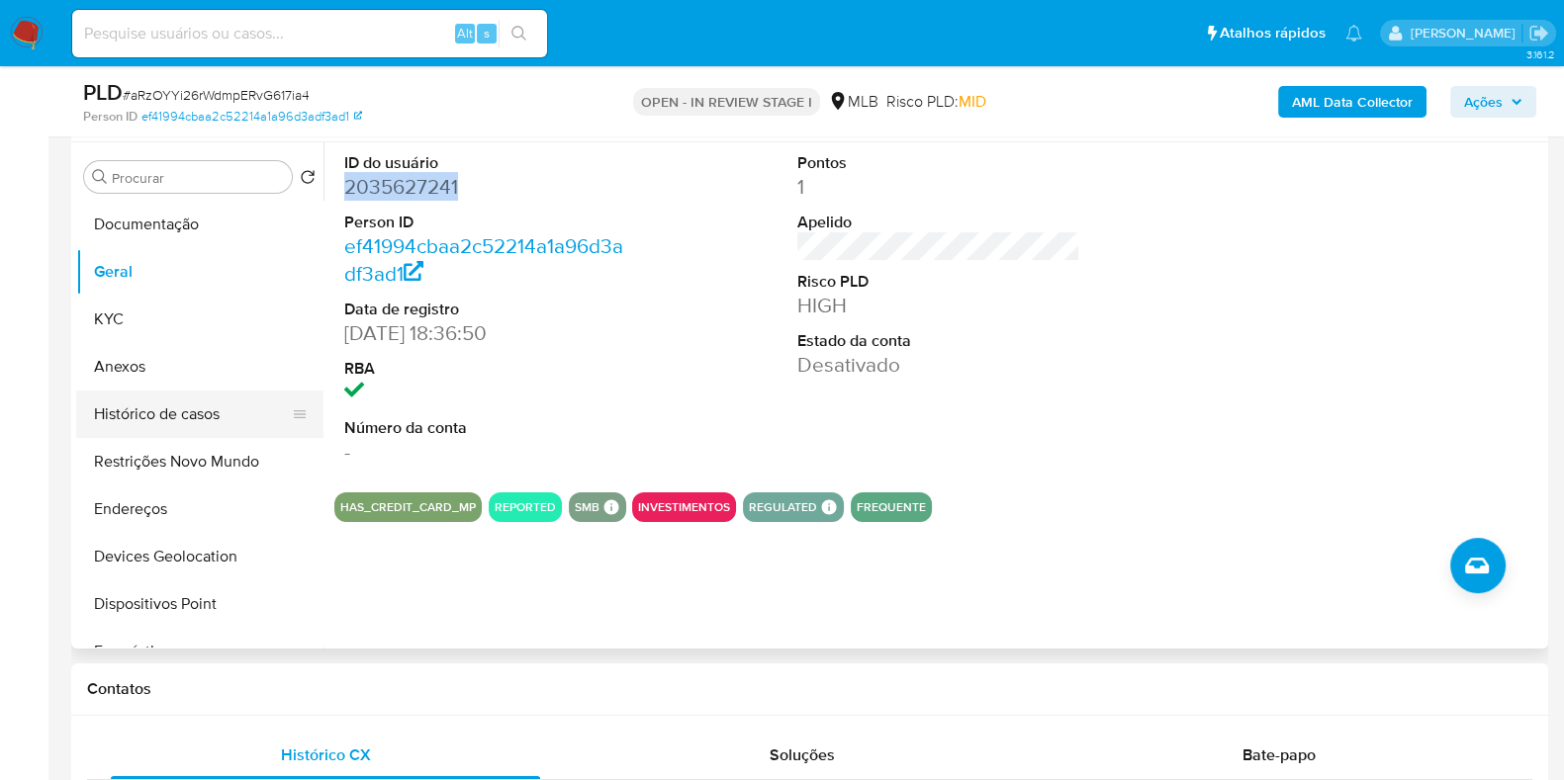
click at [148, 414] on button "Histórico de casos" at bounding box center [191, 414] width 231 height 47
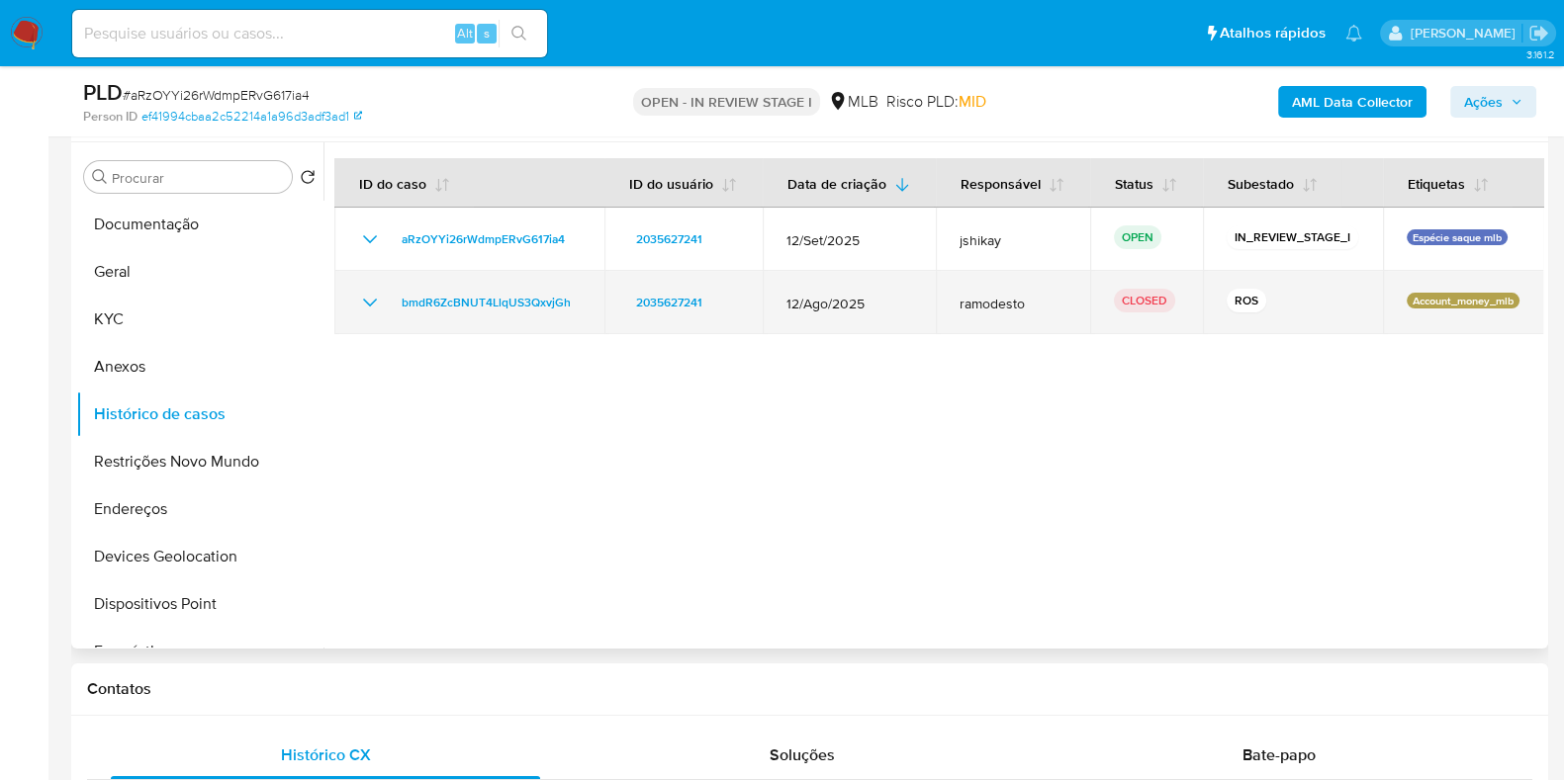
click at [358, 297] on icon "Mostrar/Ocultar" at bounding box center [370, 303] width 24 height 24
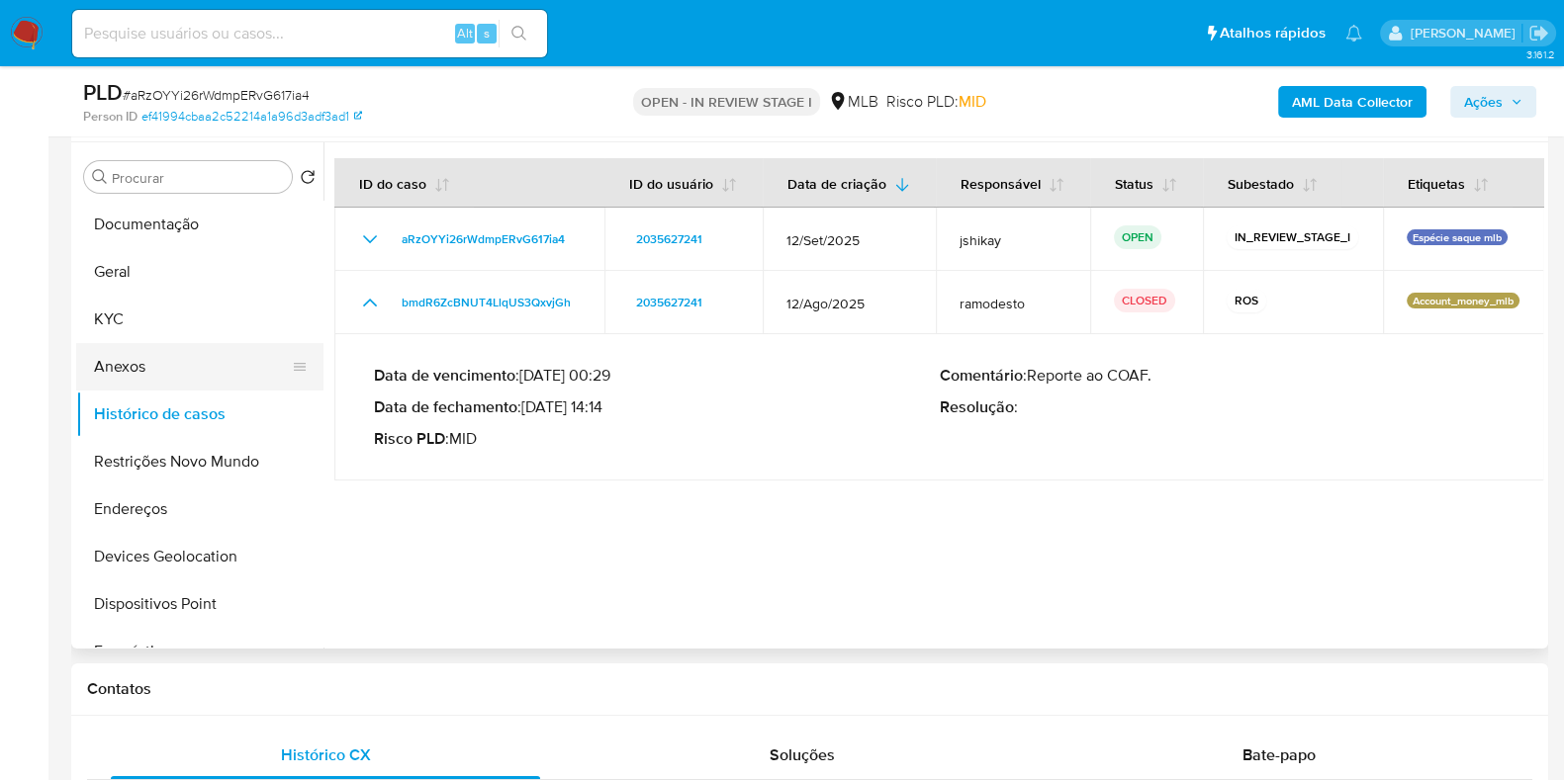
click at [171, 376] on button "Anexos" at bounding box center [191, 366] width 231 height 47
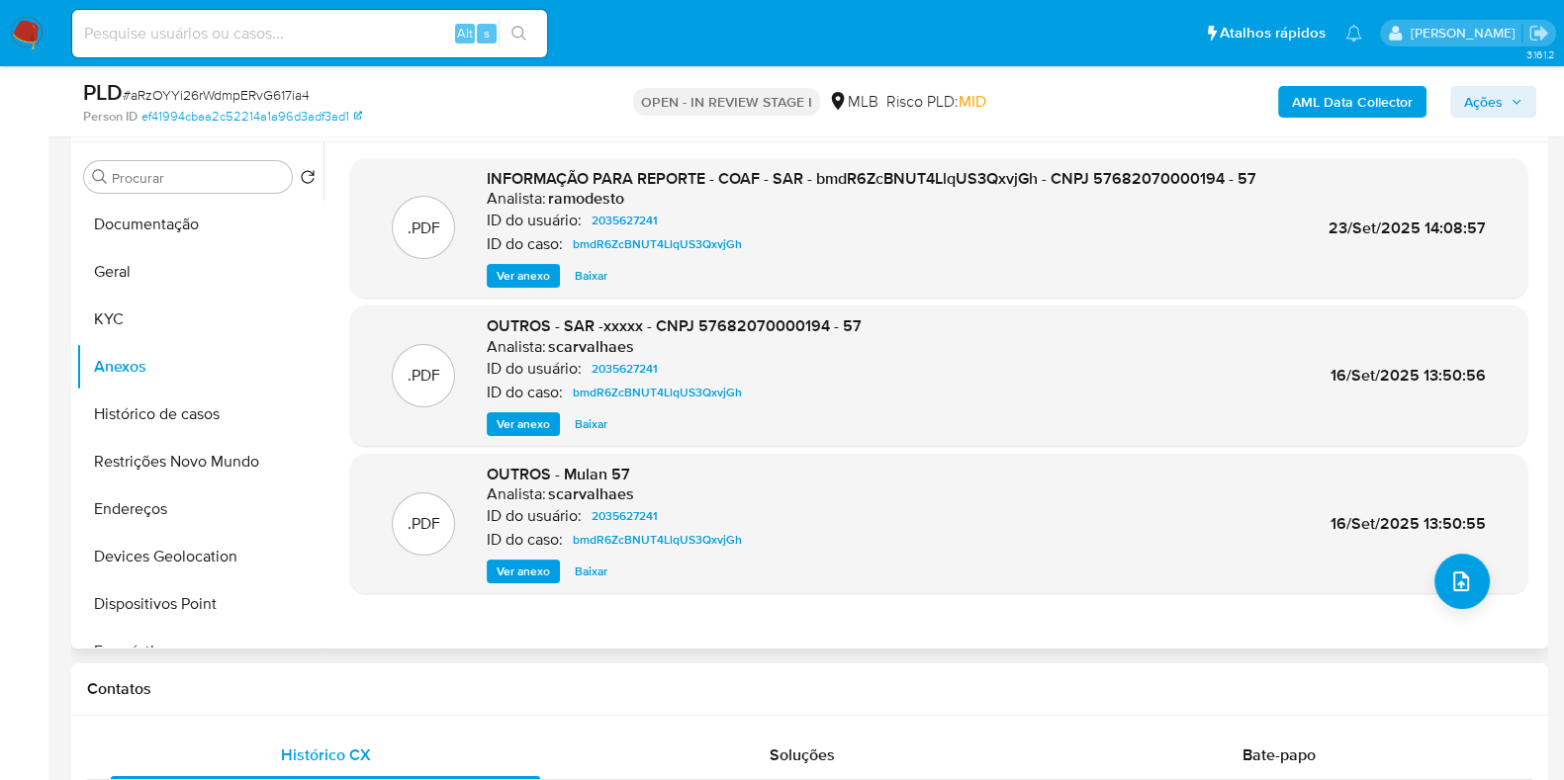
click at [527, 279] on span "Ver anexo" at bounding box center [522, 276] width 53 height 20
drag, startPoint x: 592, startPoint y: 427, endPoint x: 586, endPoint y: 375, distance: 52.7
click at [586, 375] on link "2035627241" at bounding box center [624, 369] width 82 height 24
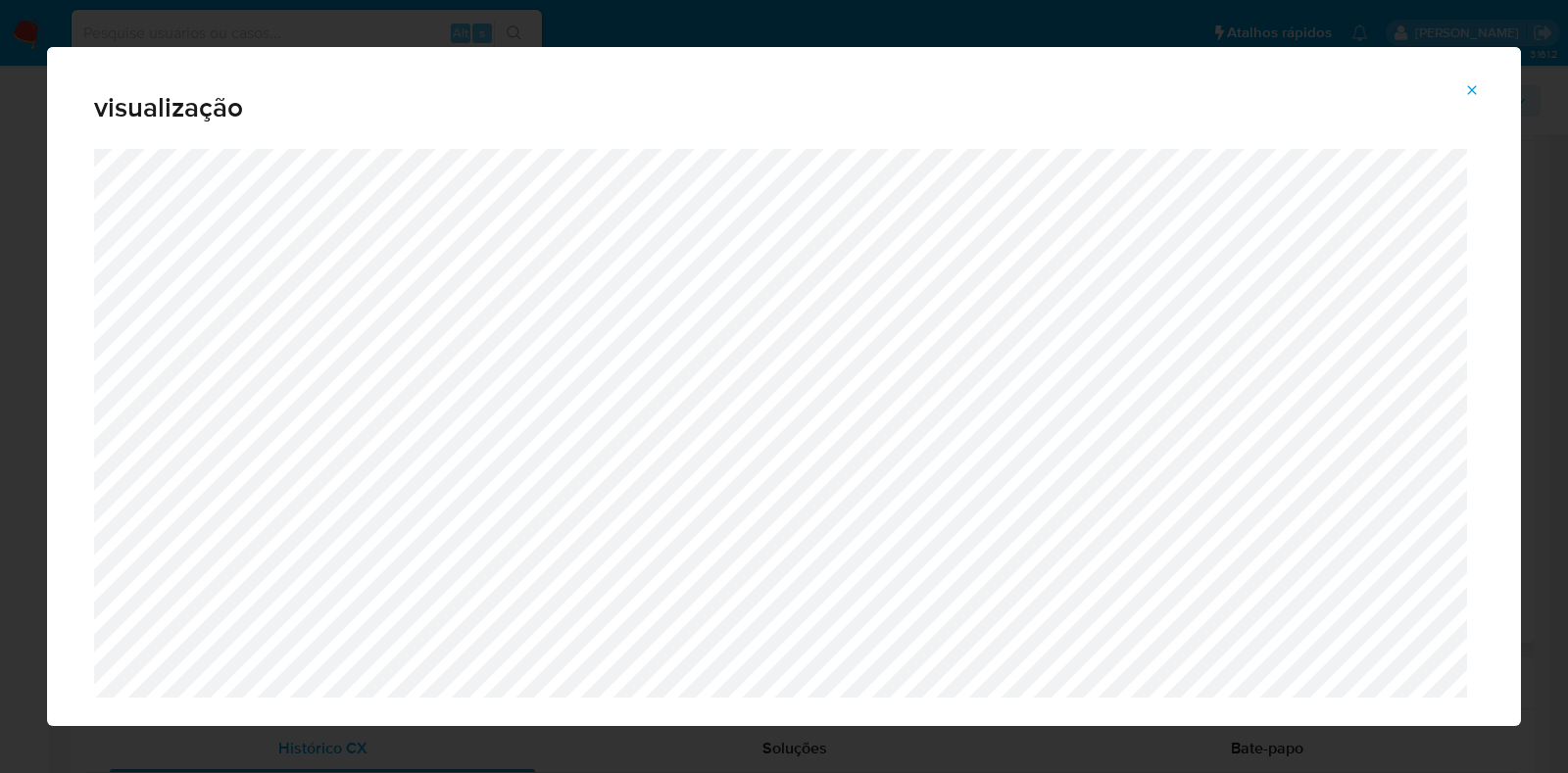
click at [1483, 84] on button "Attachment preview" at bounding box center [1473, 90] width 44 height 32
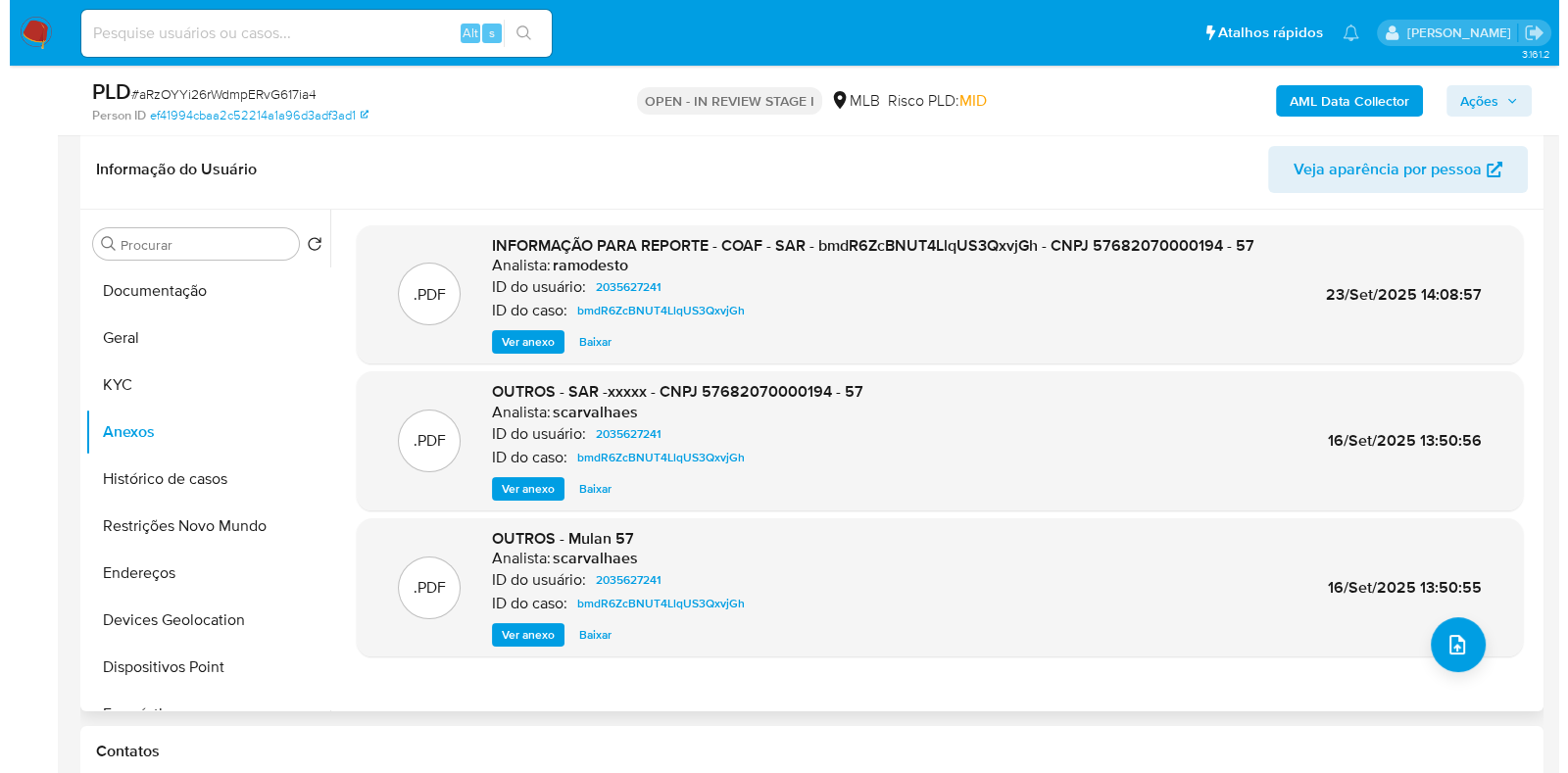
scroll to position [244, 0]
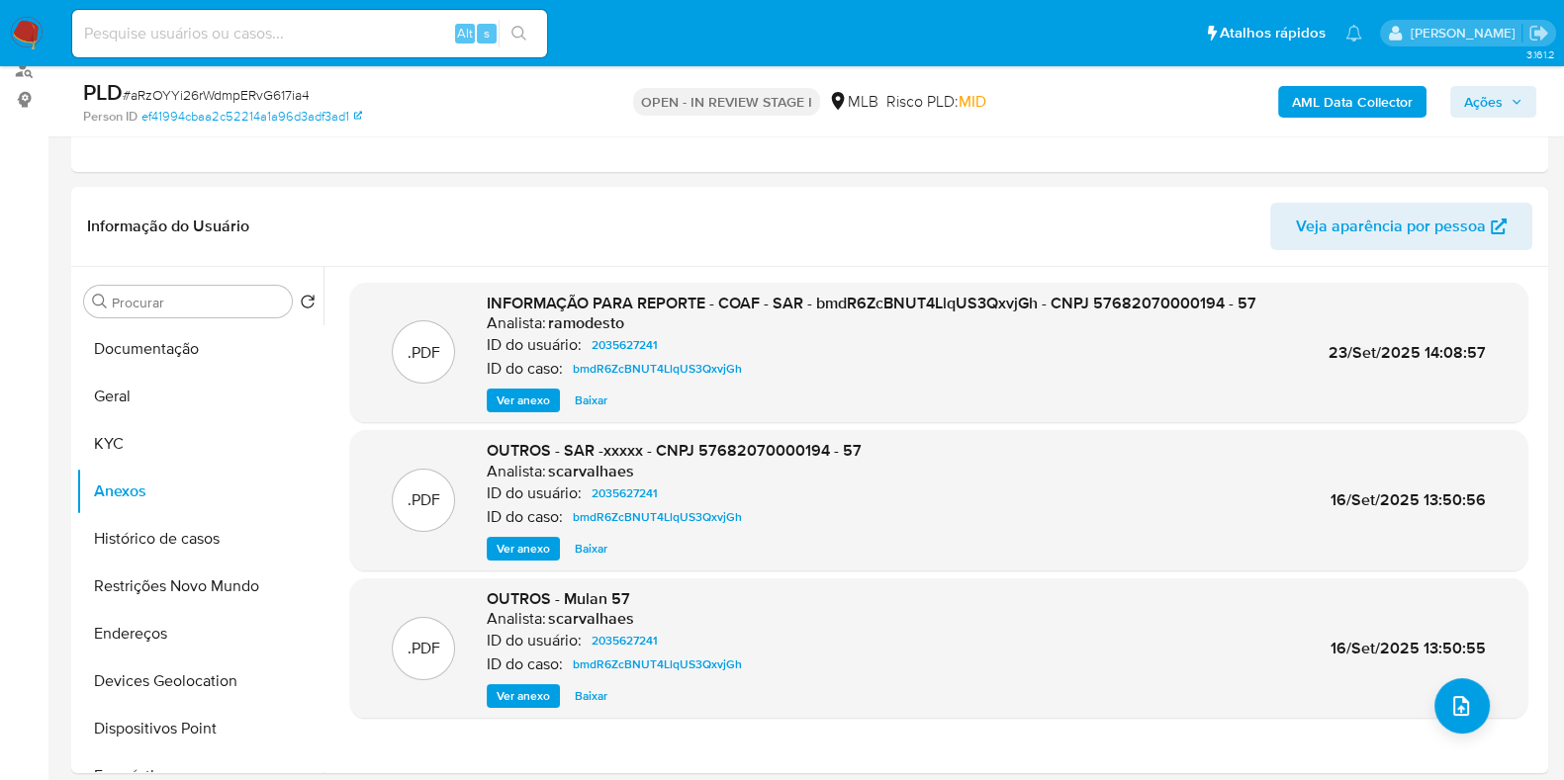
click at [596, 396] on span "Baixar" at bounding box center [591, 401] width 33 height 20
click at [1459, 704] on icon "upload-file" at bounding box center [1461, 706] width 16 height 20
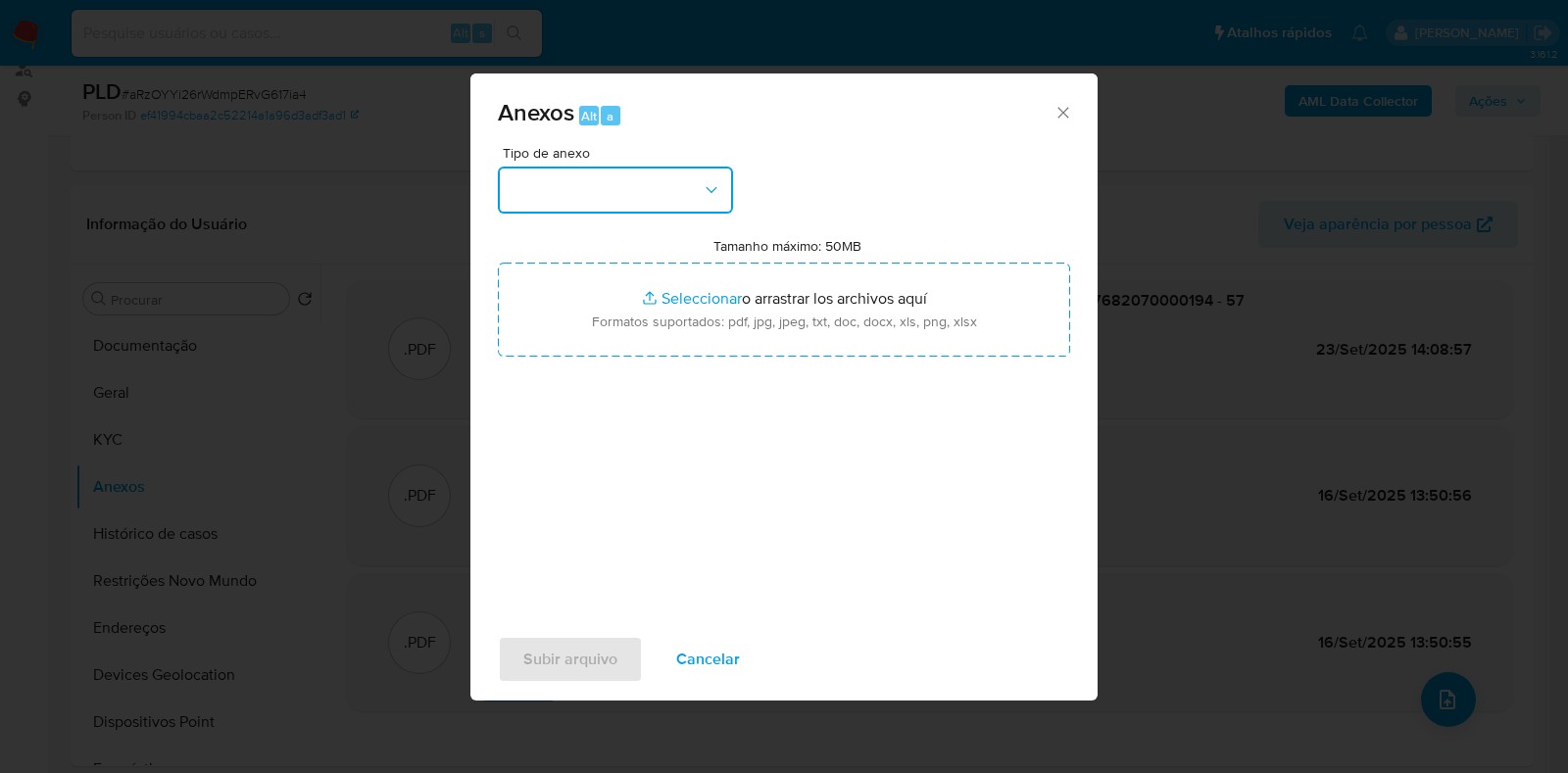
click at [604, 207] on button "button" at bounding box center [615, 189] width 235 height 47
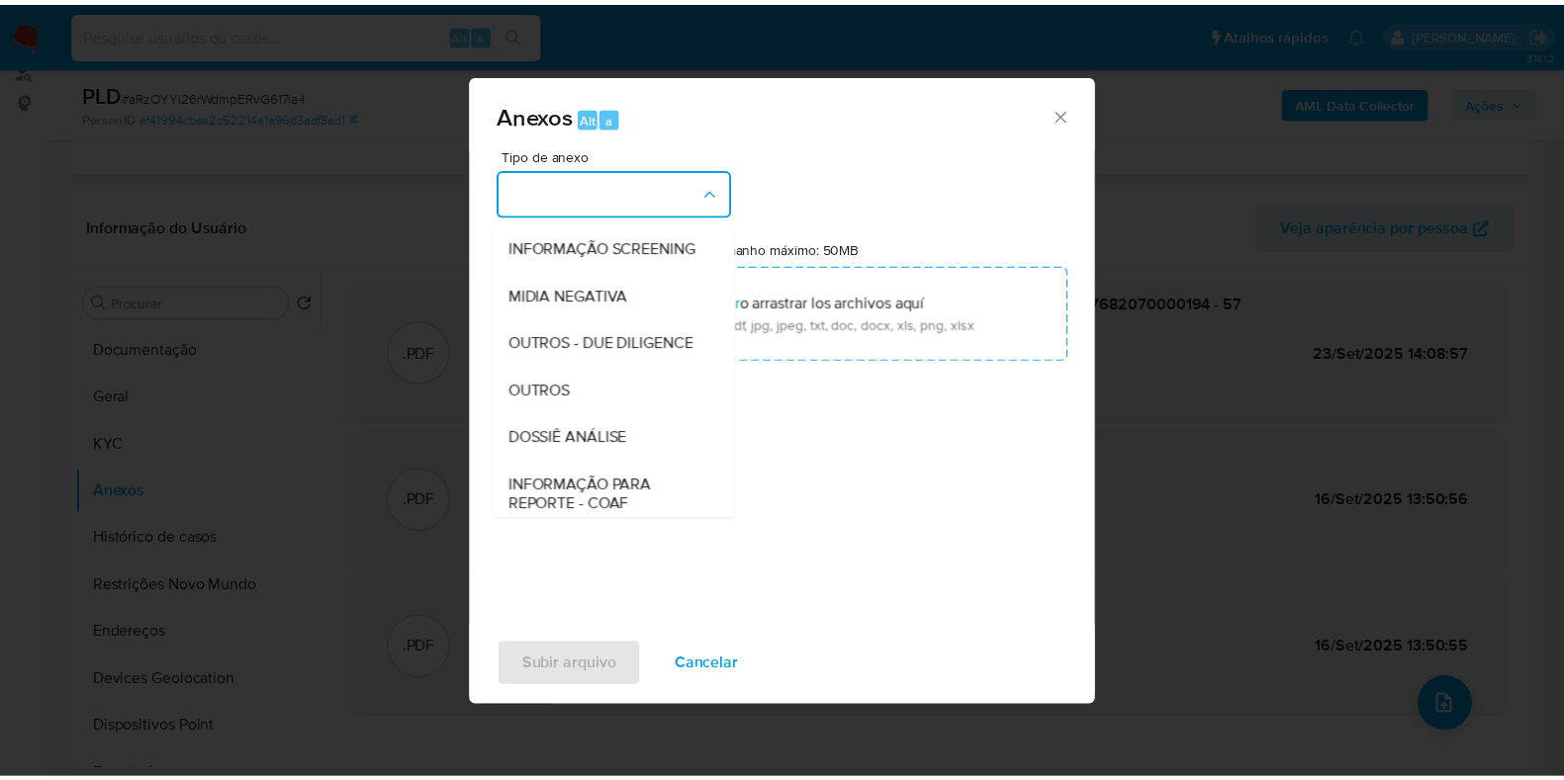
scroll to position [305, 0]
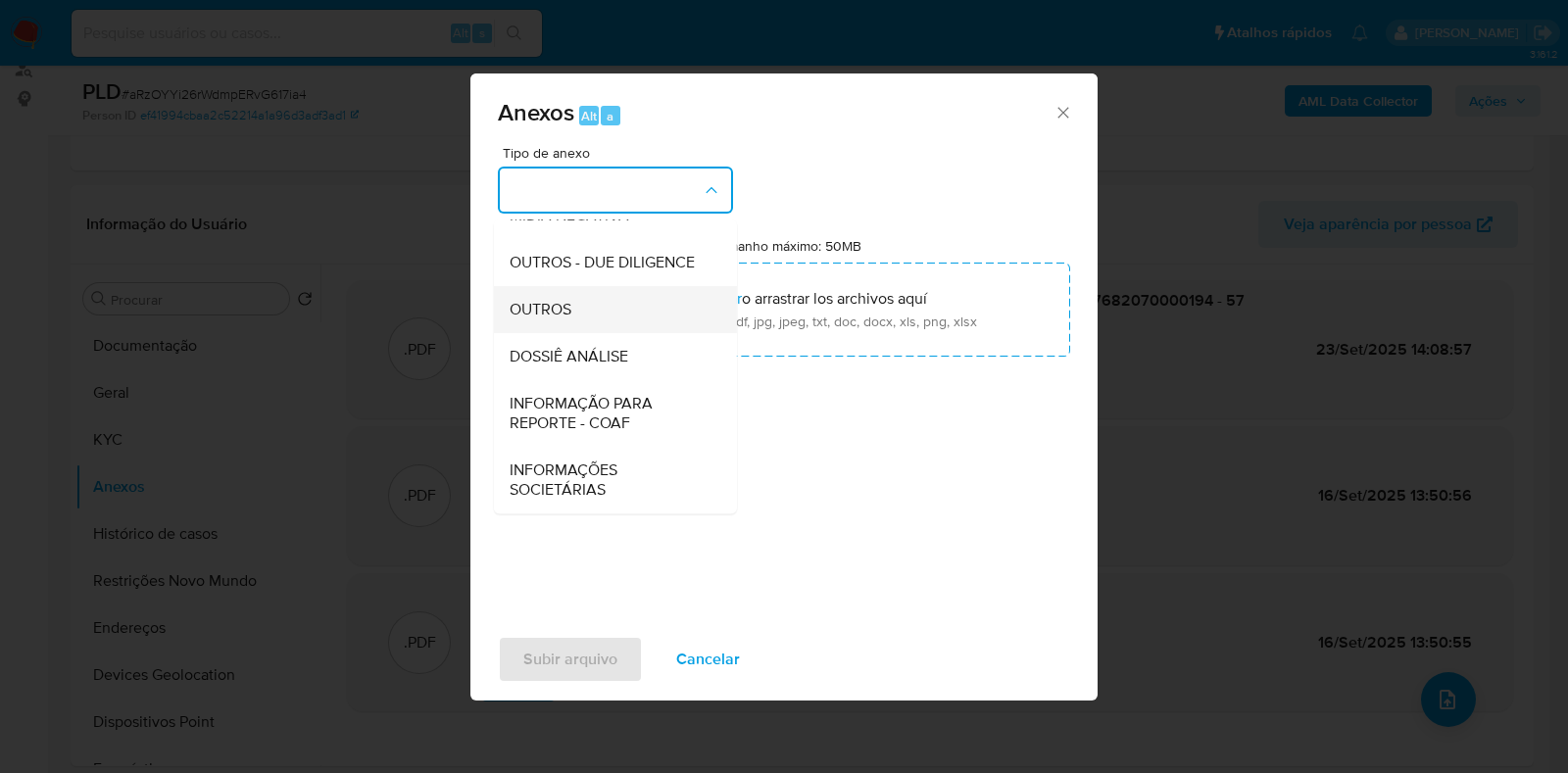
click at [576, 303] on div "OUTROS" at bounding box center [610, 309] width 200 height 47
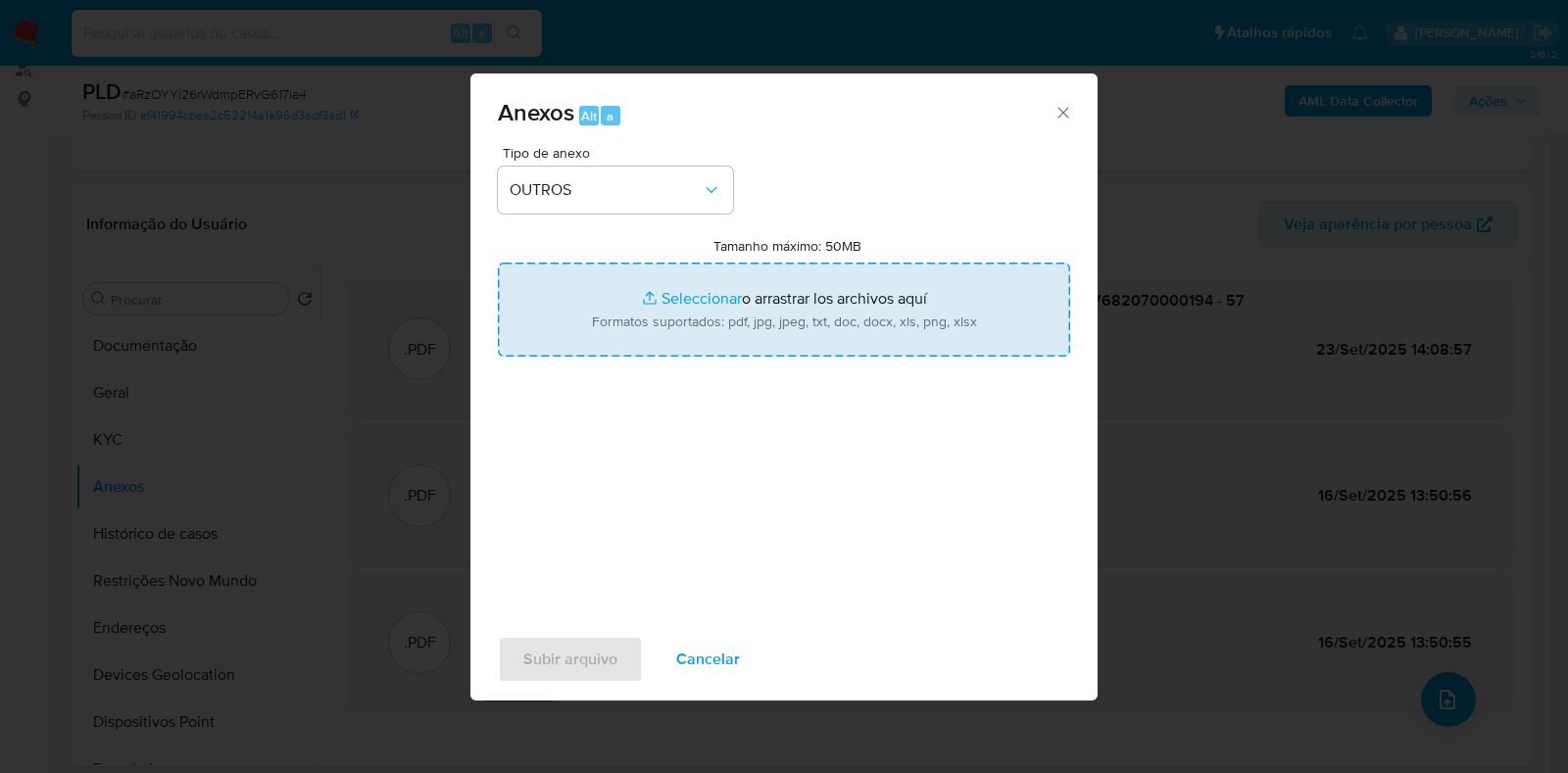
click at [676, 315] on input "Tamanho máximo: 50MB Seleccionar archivos" at bounding box center [784, 309] width 573 height 94
type input "C:\fakepath\SAR - aRzOYYi26rWdmpERvG617ia4 e bmdR6ZcBNUT4LlqUS3QxvjGh - CNPJ 57…"
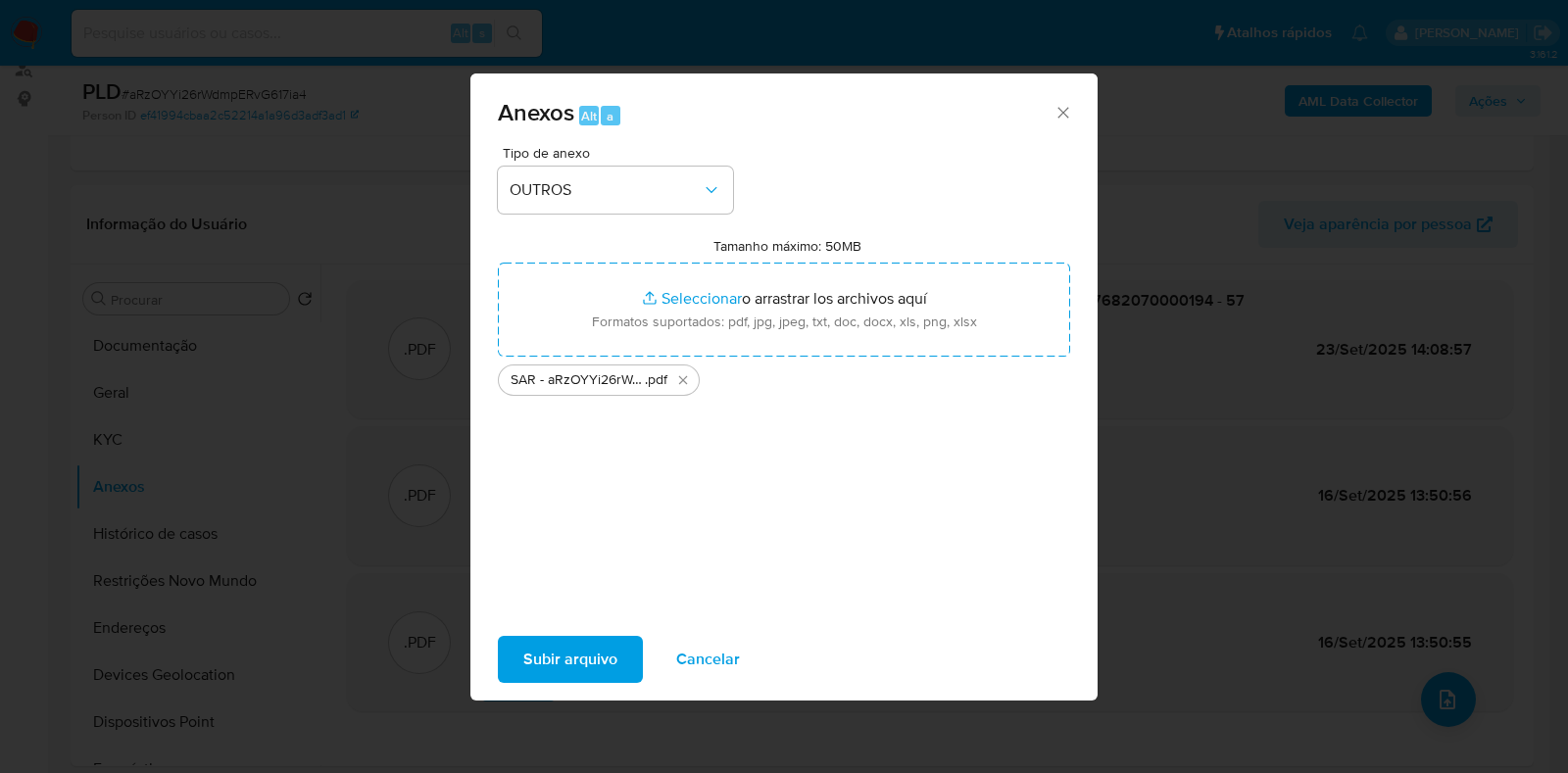
click at [591, 672] on span "Subir arquivo" at bounding box center [570, 660] width 94 height 44
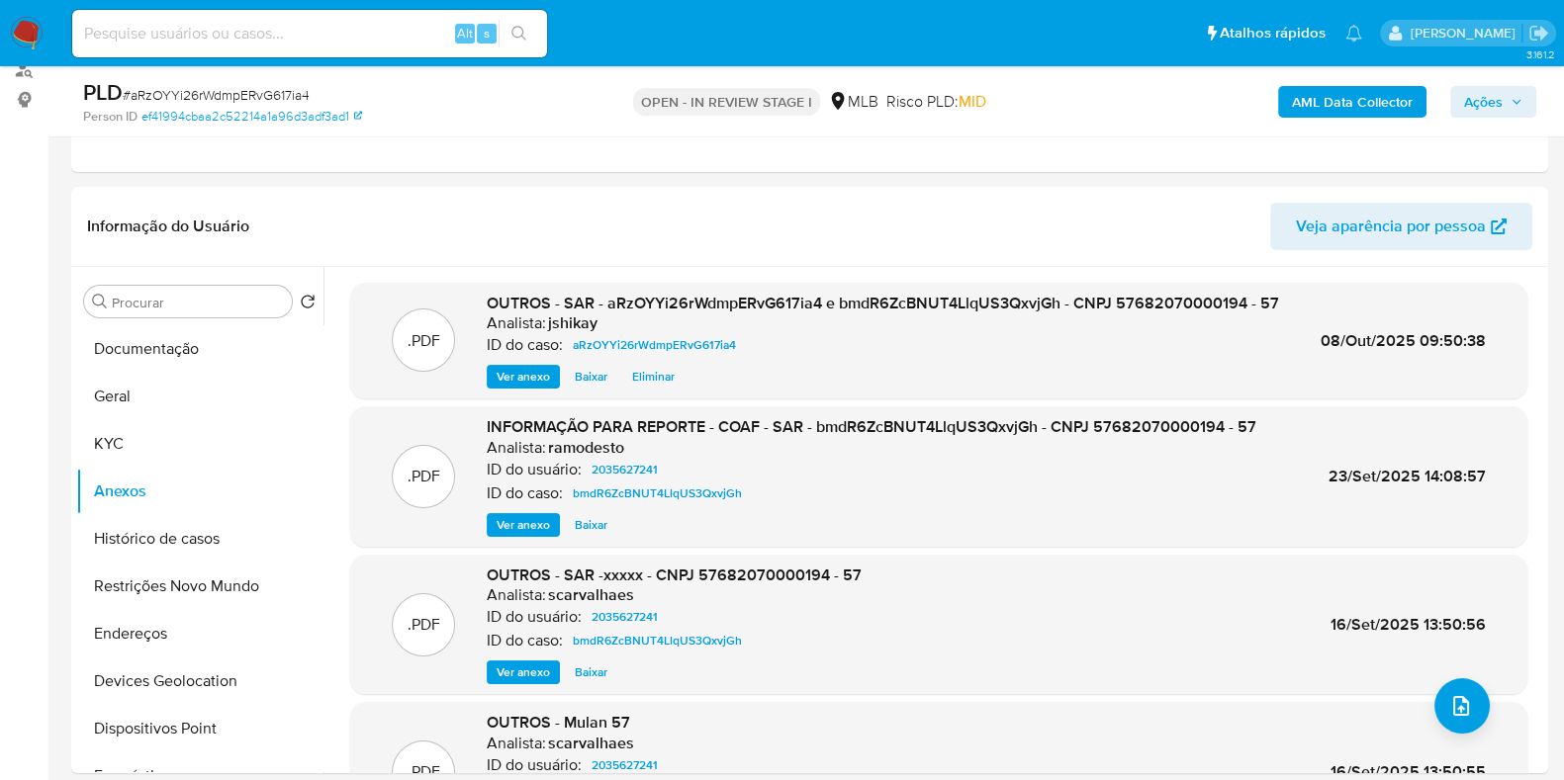
click at [1493, 102] on span "Ações" at bounding box center [1483, 102] width 39 height 32
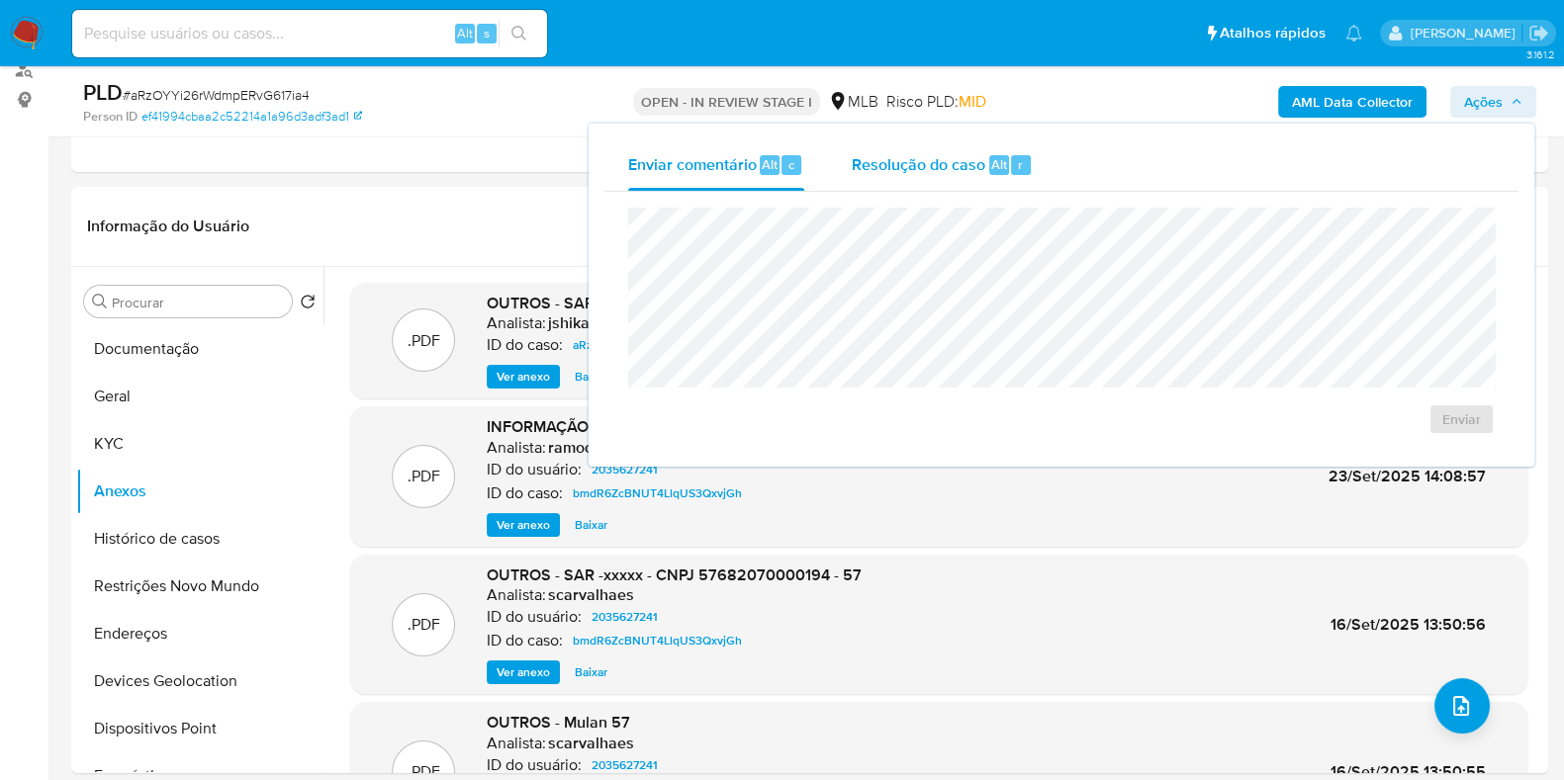
click at [980, 170] on span "Resolução do caso" at bounding box center [918, 163] width 134 height 23
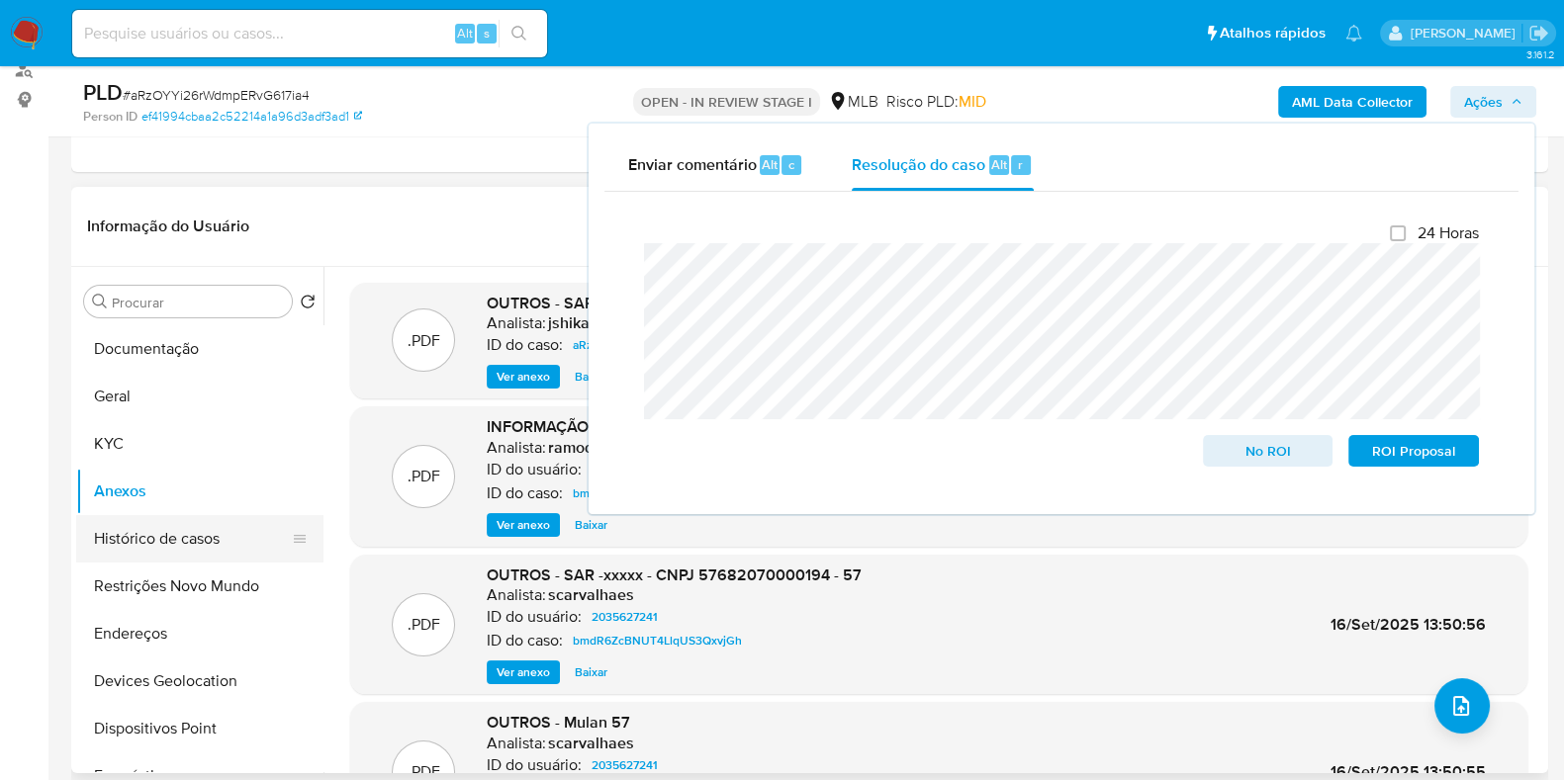
click at [124, 552] on button "Histórico de casos" at bounding box center [191, 538] width 231 height 47
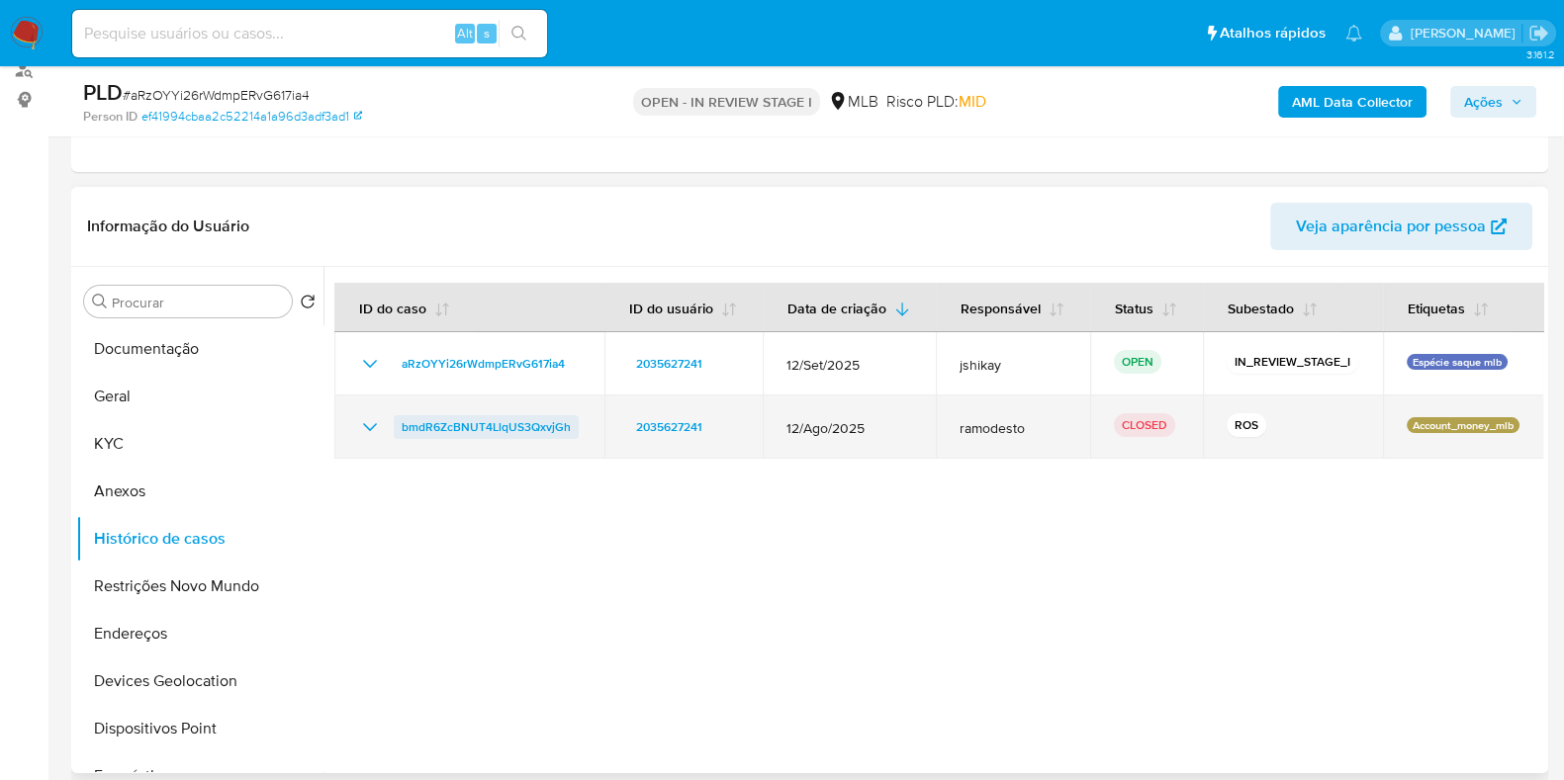
drag, startPoint x: 583, startPoint y: 430, endPoint x: 402, endPoint y: 437, distance: 181.1
click at [402, 437] on td "bmdR6ZcBNUT4LlqUS3QxvjGh" at bounding box center [469, 427] width 270 height 63
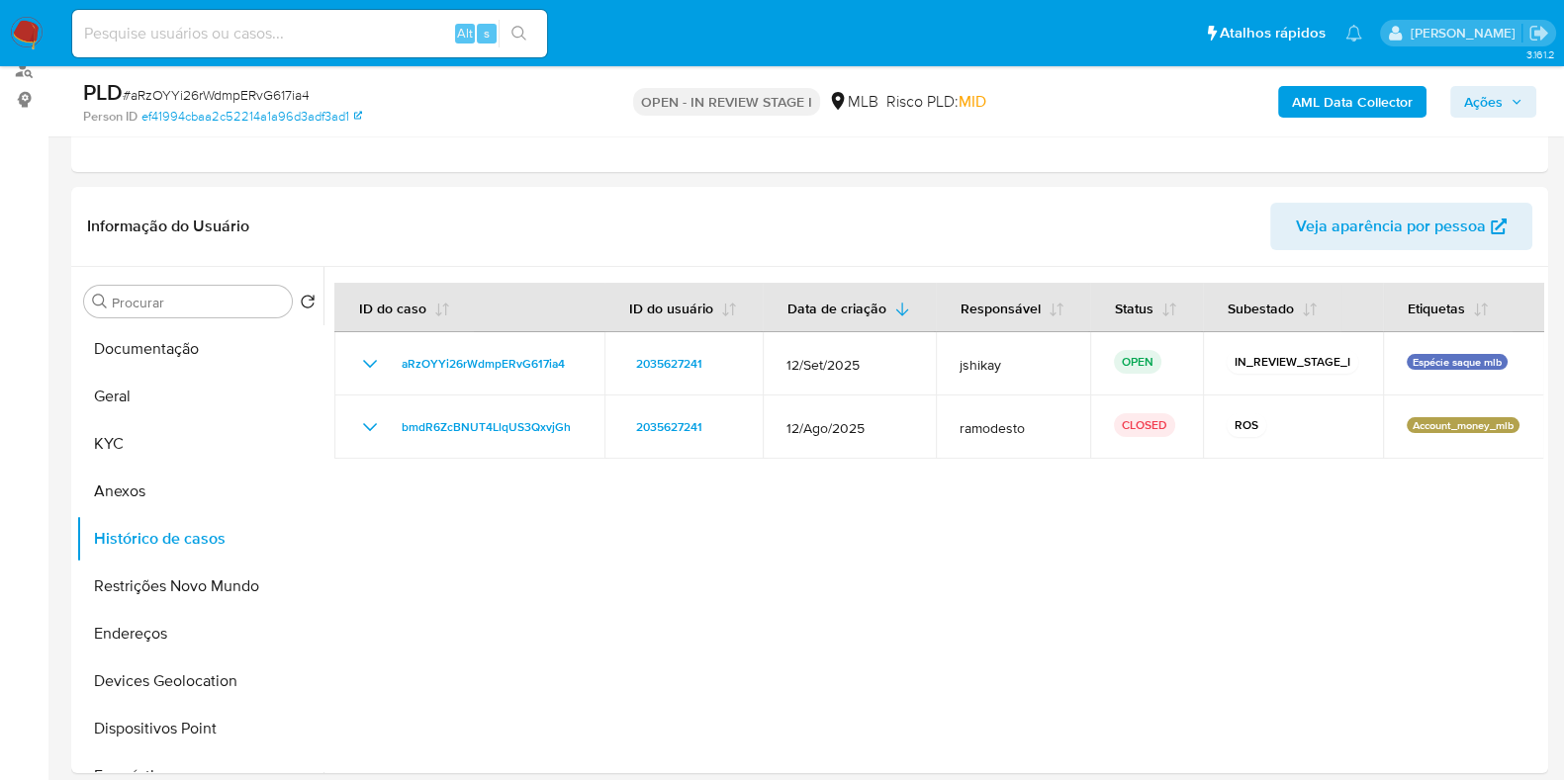
click at [1508, 101] on span "Ações" at bounding box center [1493, 102] width 58 height 28
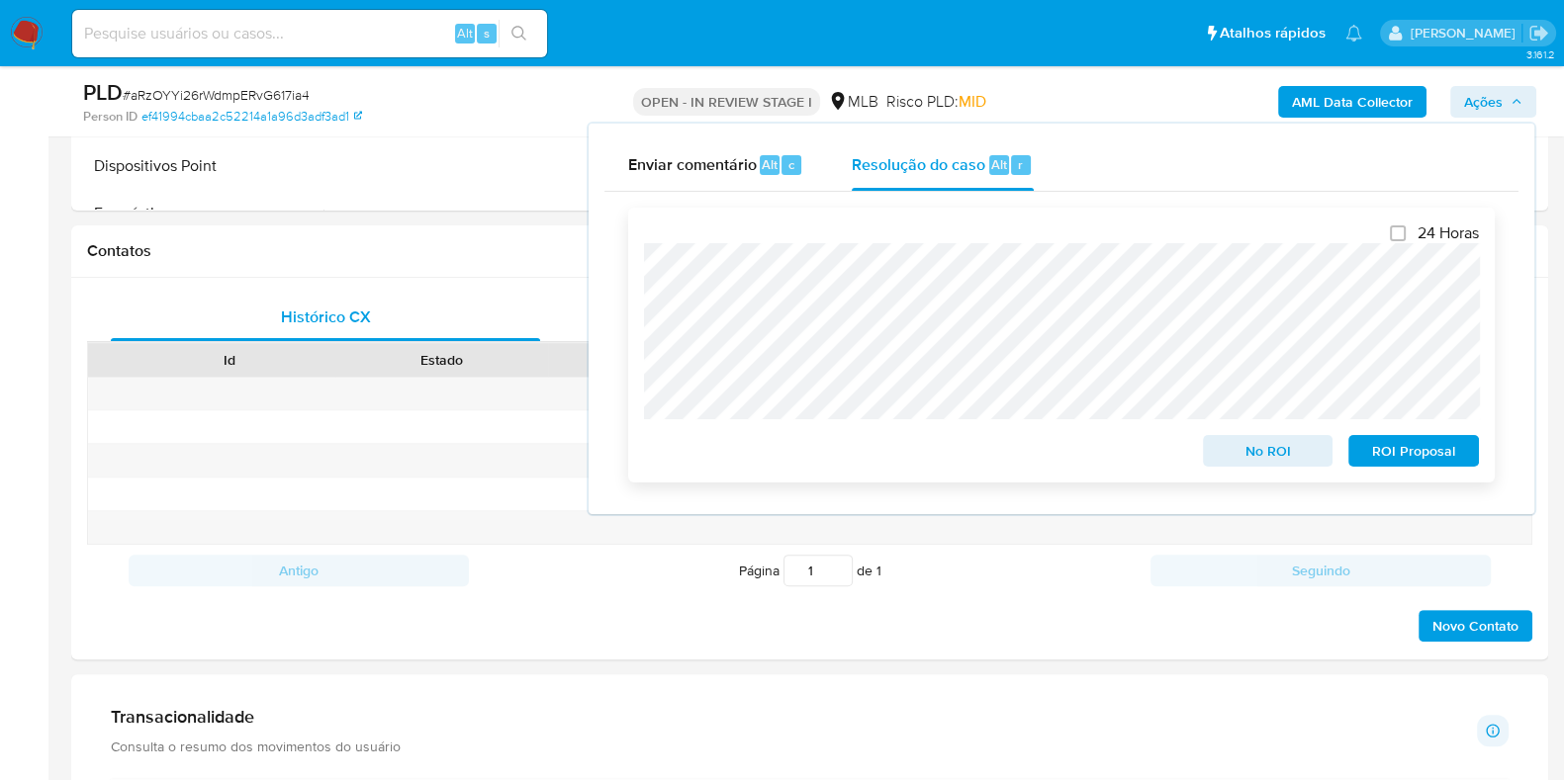
scroll to position [864, 0]
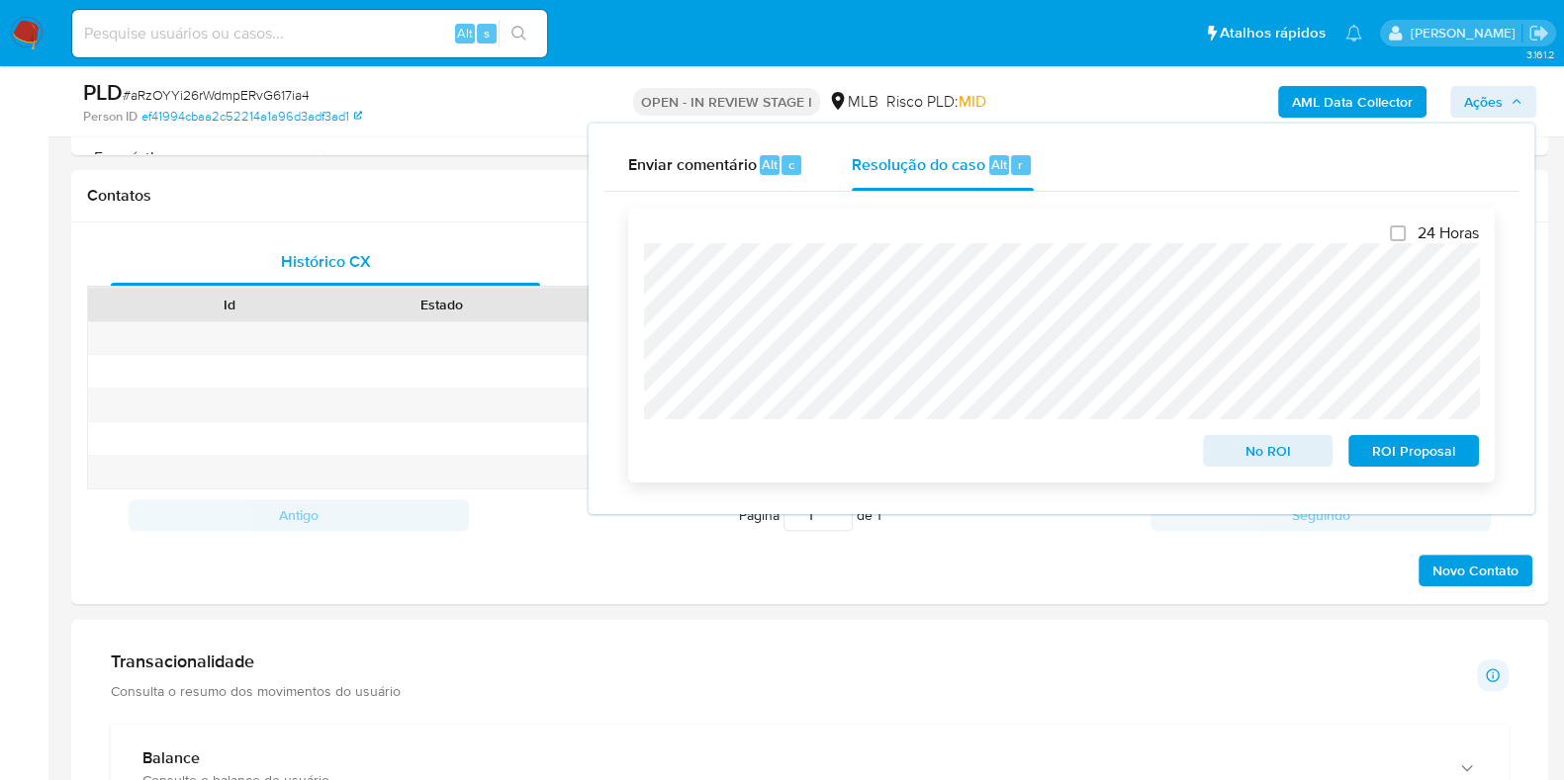
click at [1286, 462] on span "No ROI" at bounding box center [1267, 451] width 103 height 28
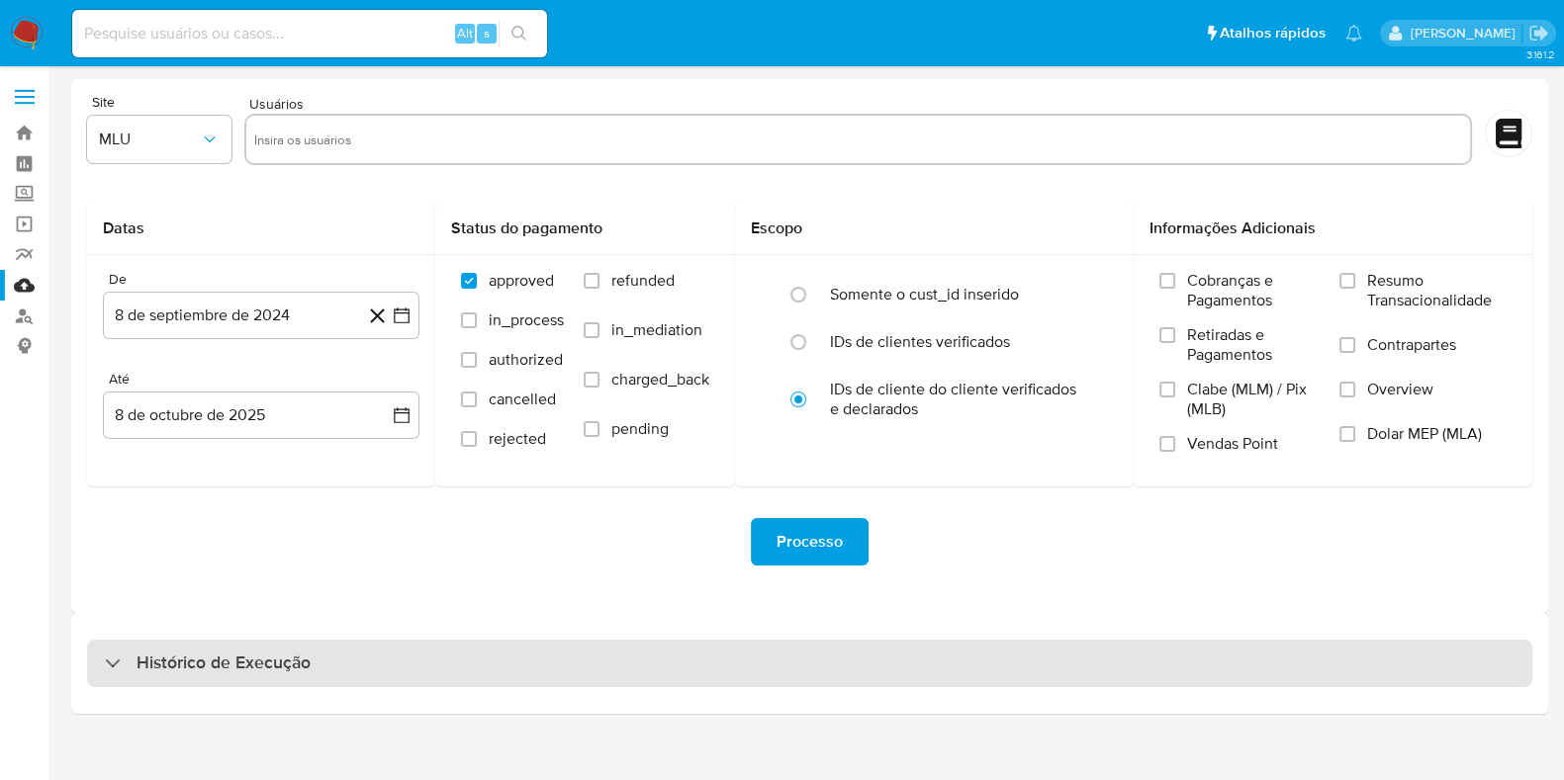
click at [259, 647] on div "Histórico de Execução" at bounding box center [809, 663] width 1445 height 47
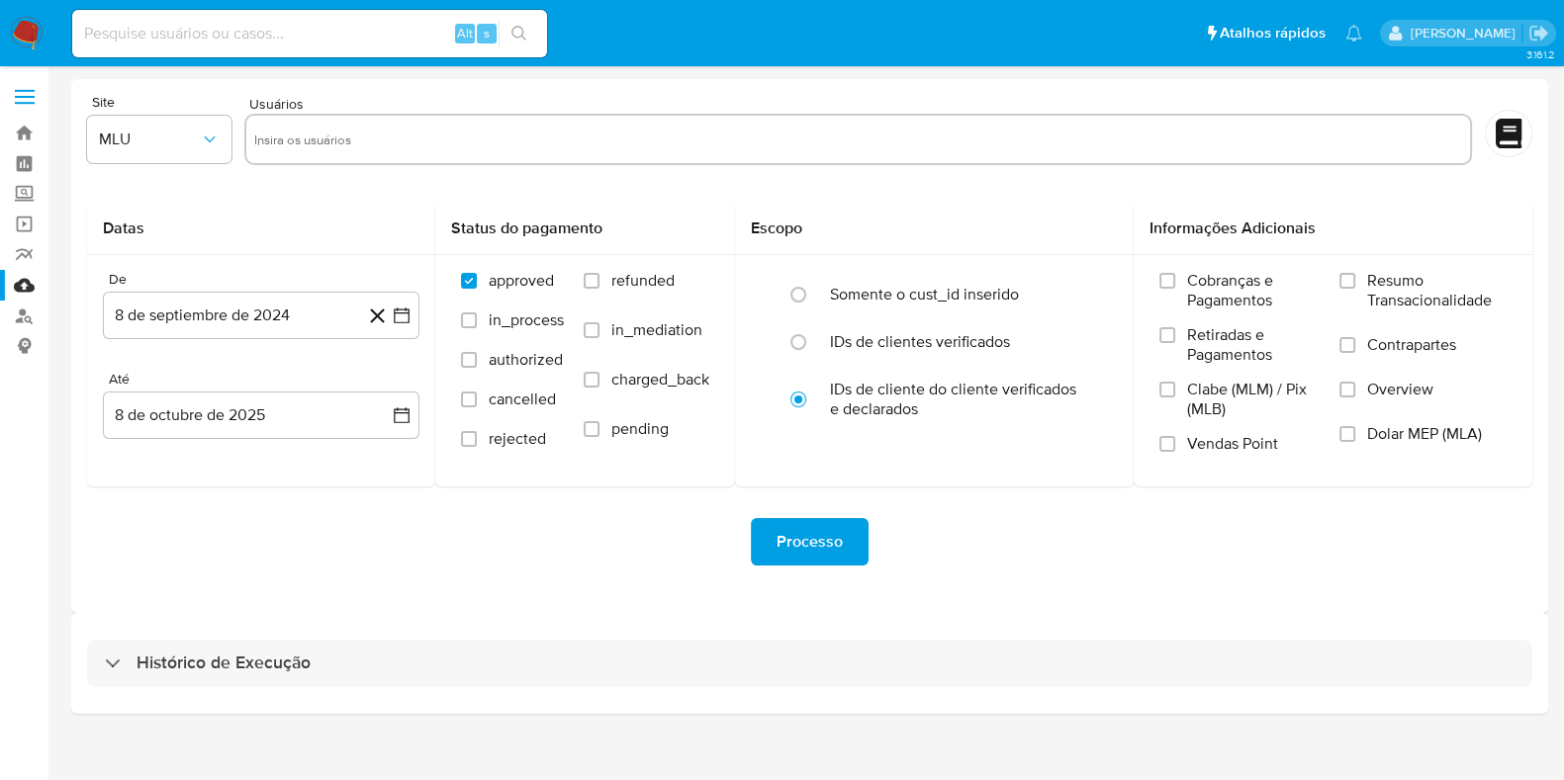
select select "10"
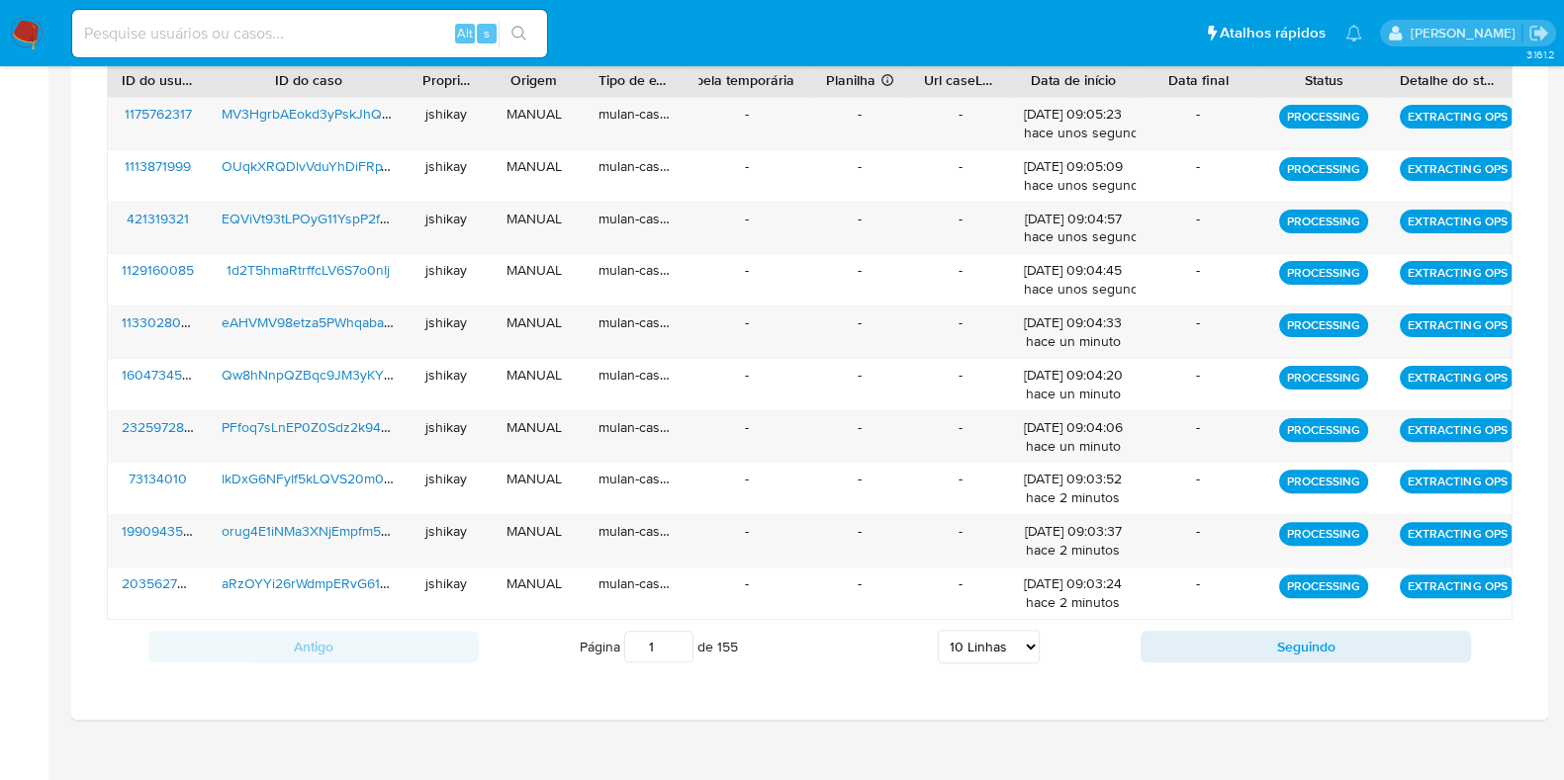
scroll to position [760, 0]
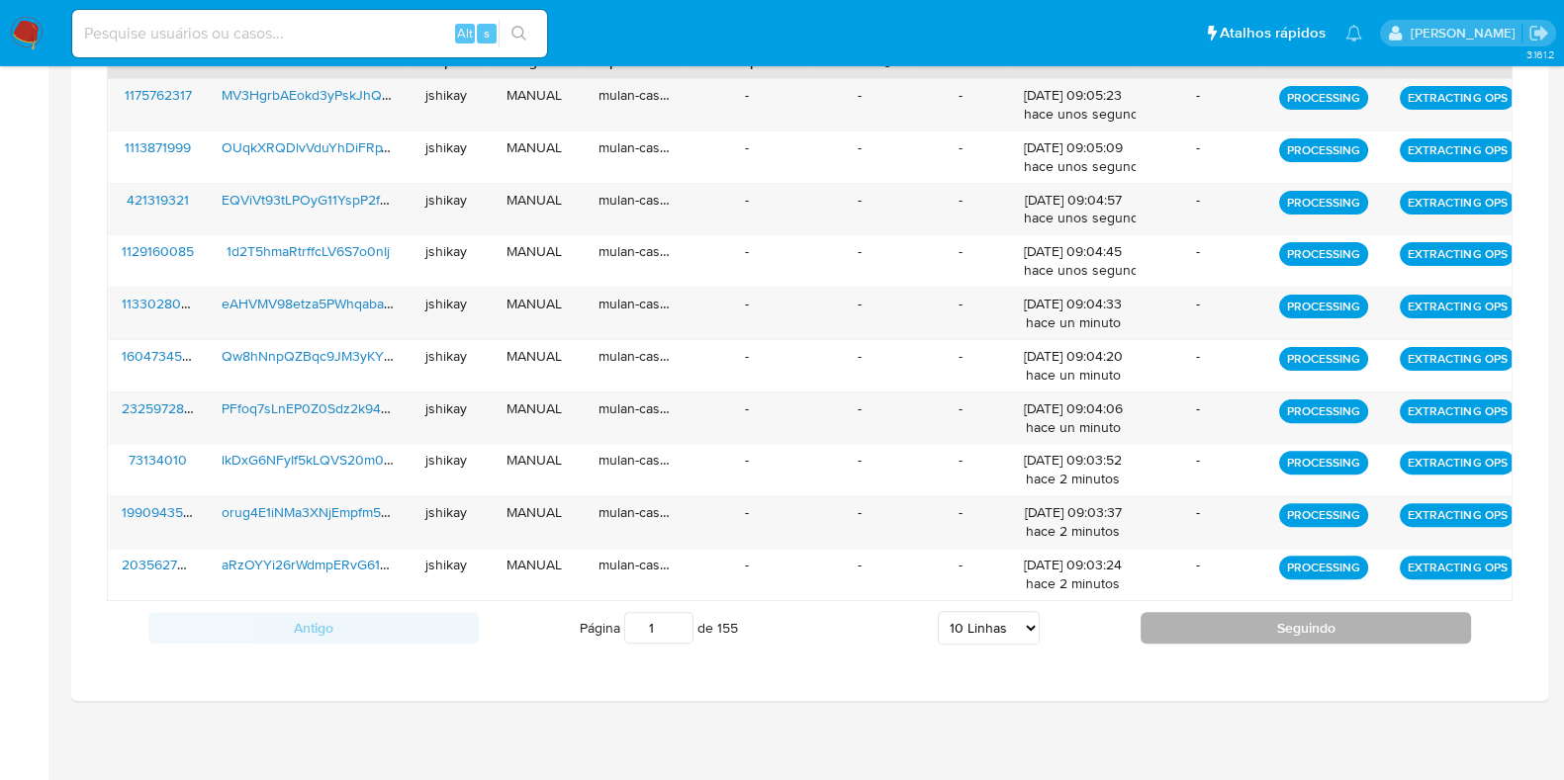
click at [1281, 625] on button "Seguindo" at bounding box center [1305, 628] width 330 height 32
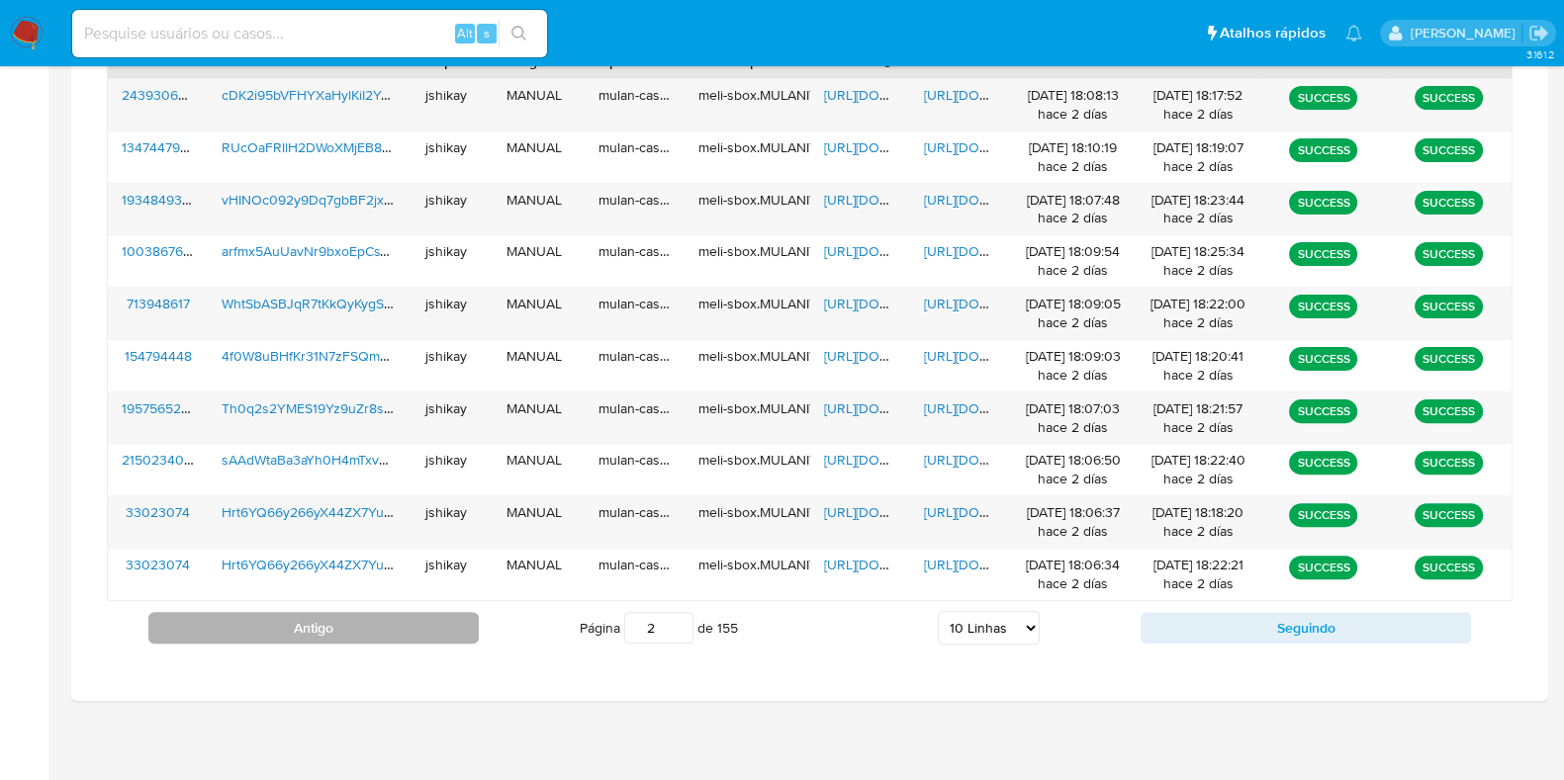
click at [408, 635] on button "Antigo" at bounding box center [313, 628] width 330 height 32
type input "1"
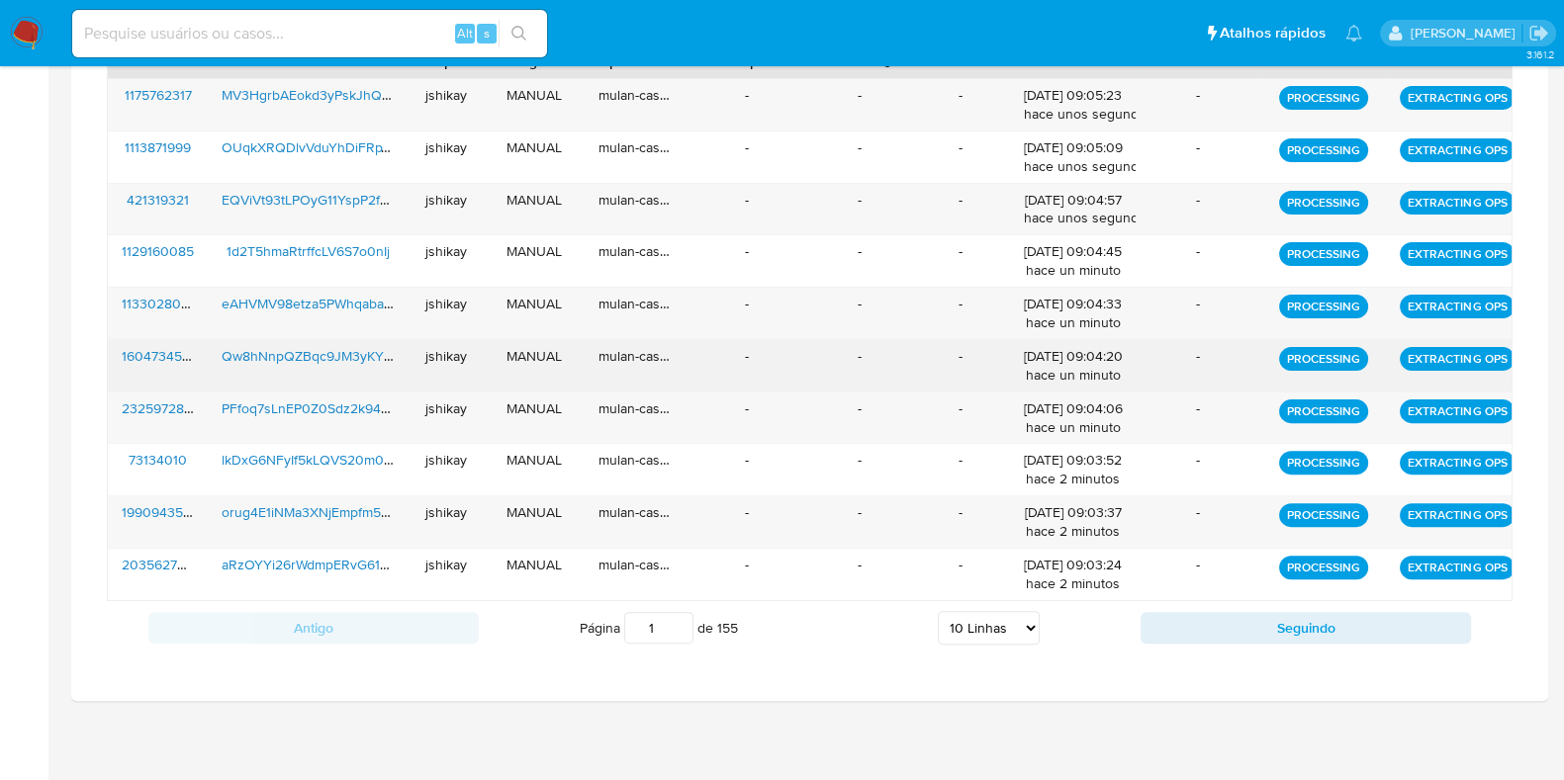
scroll to position [638, 0]
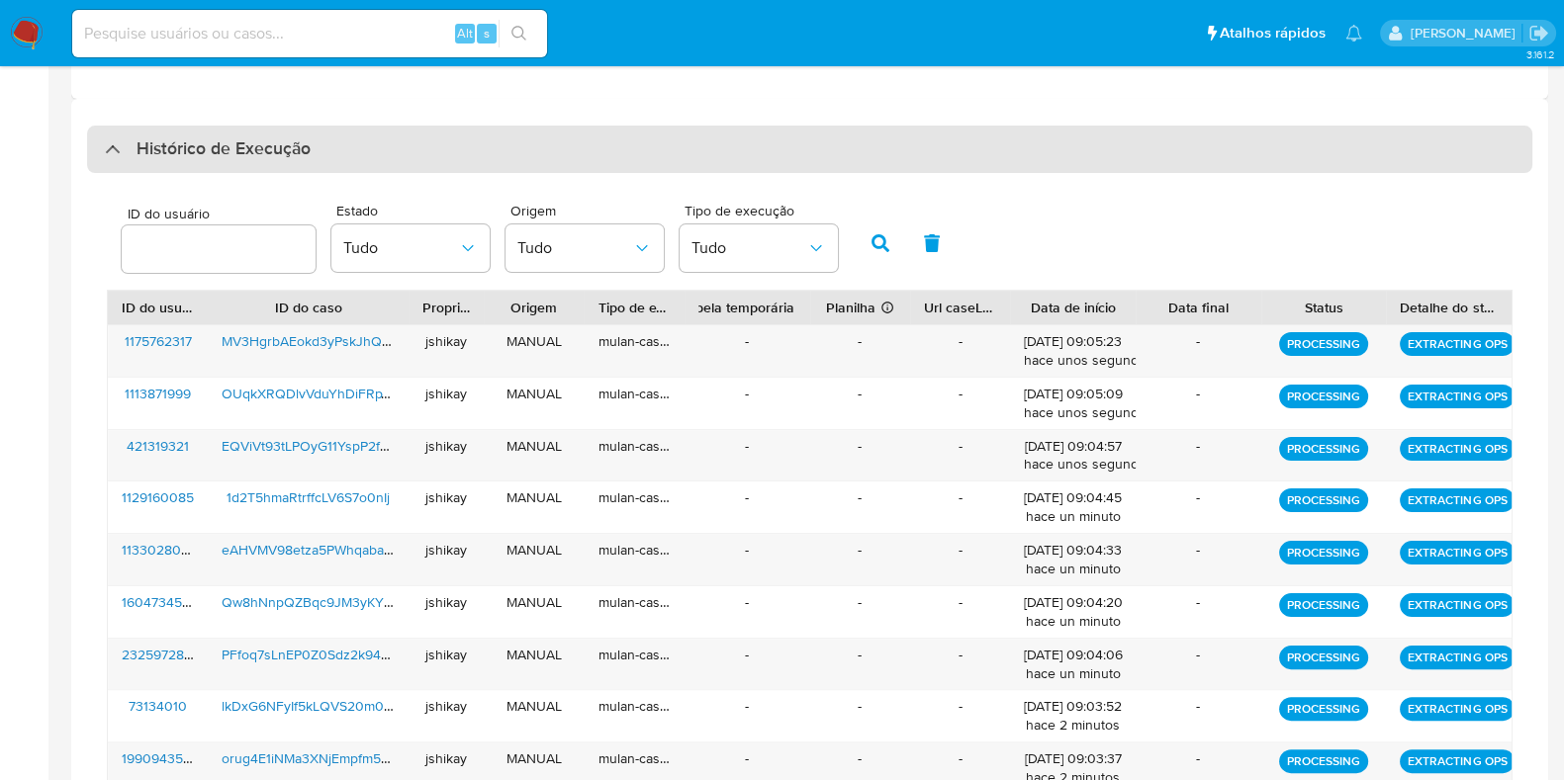
click at [163, 153] on h3 "Histórico de Execução" at bounding box center [223, 149] width 174 height 24
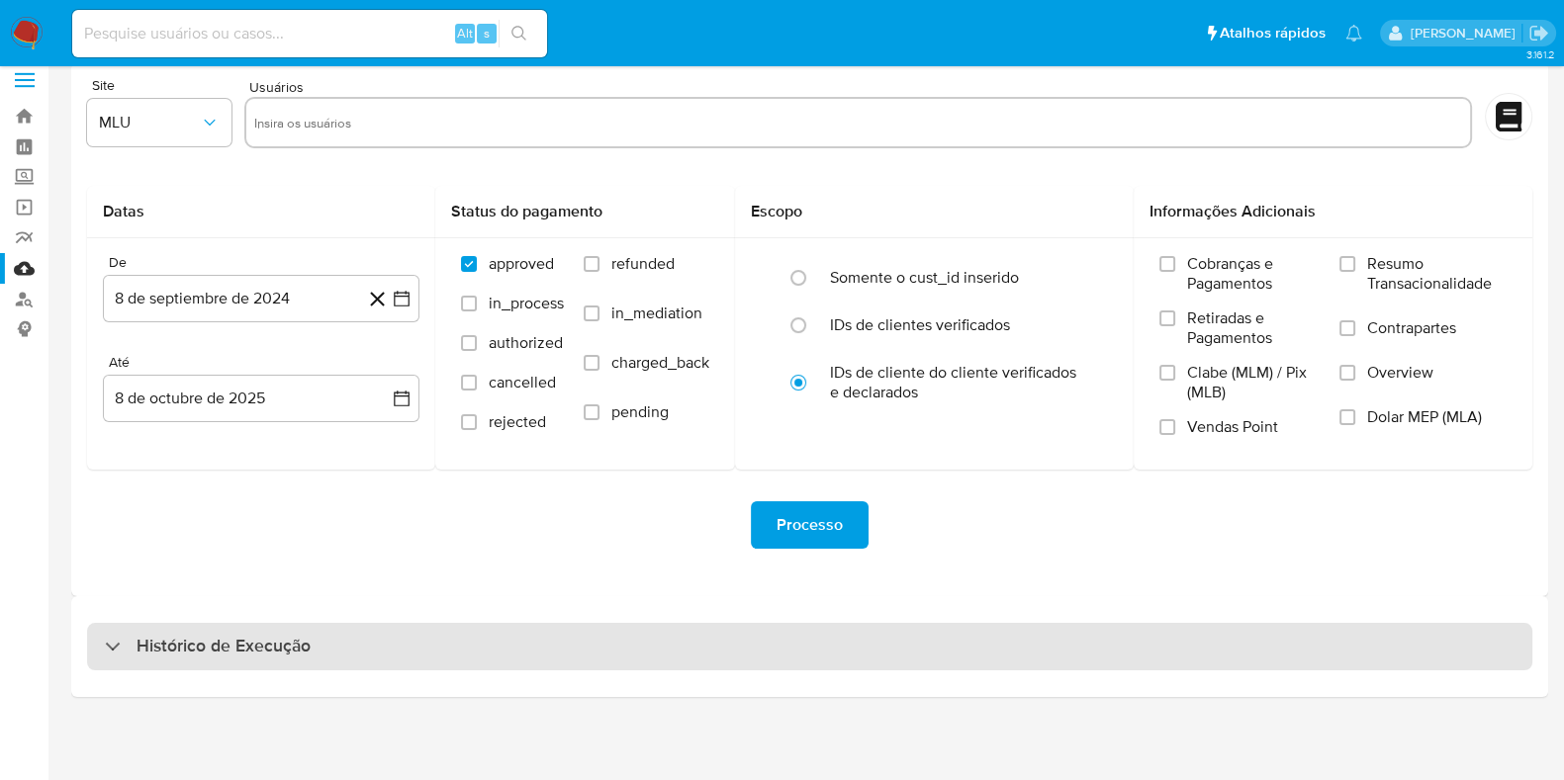
click at [165, 643] on h3 "Histórico de Execução" at bounding box center [223, 647] width 174 height 24
select select "10"
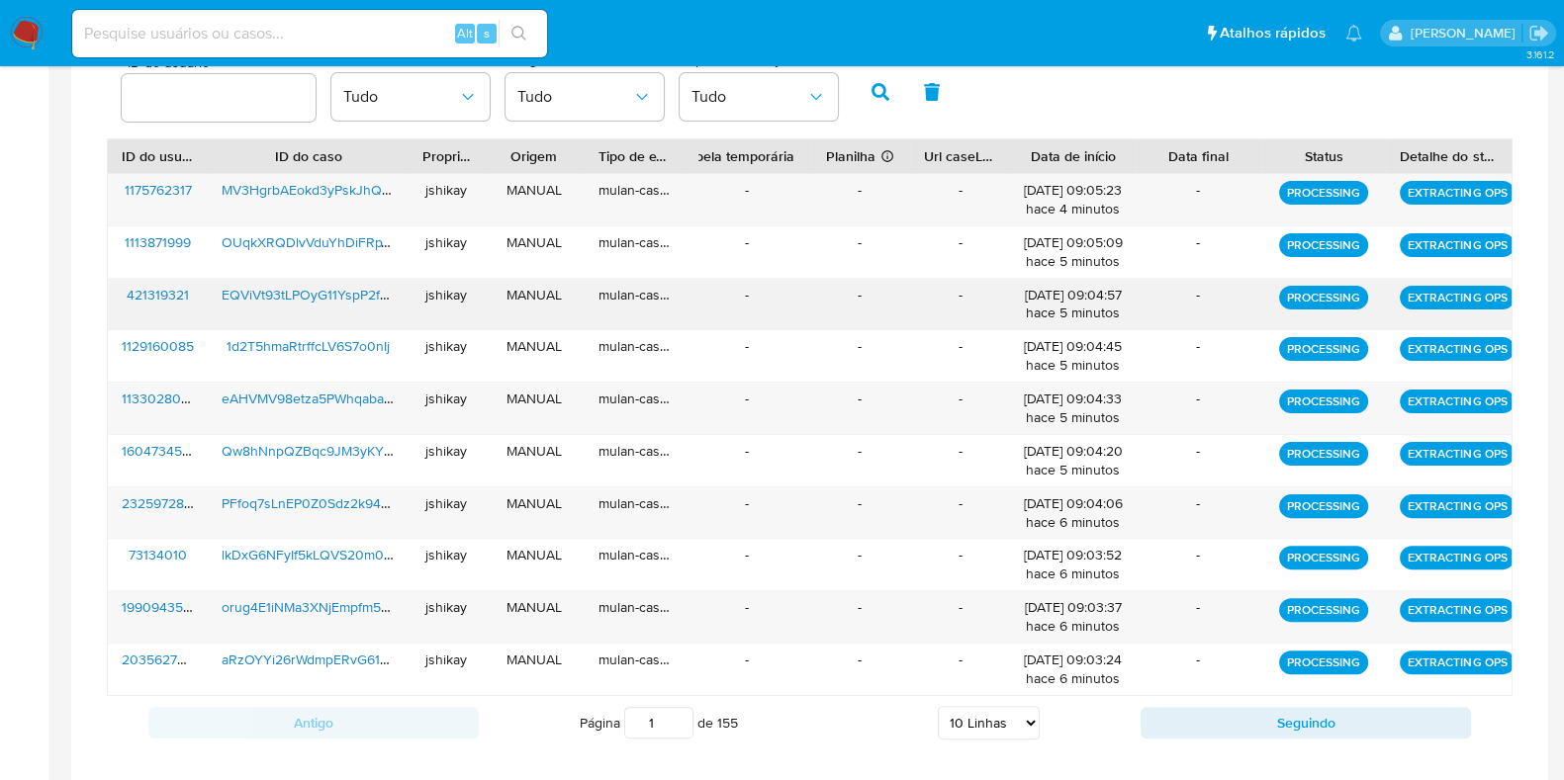
scroll to position [697, 0]
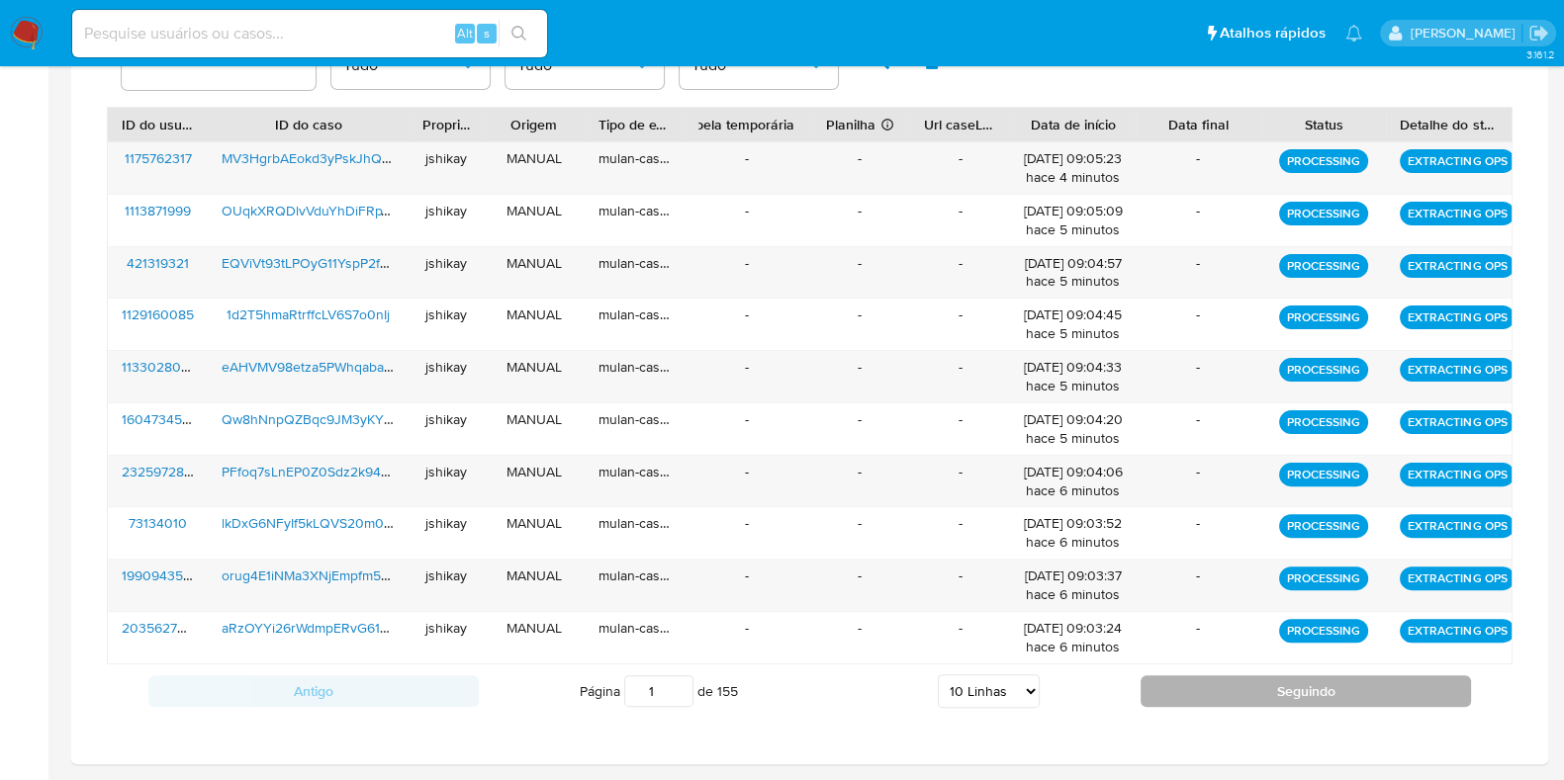
click at [1264, 679] on button "Seguindo" at bounding box center [1305, 691] width 330 height 32
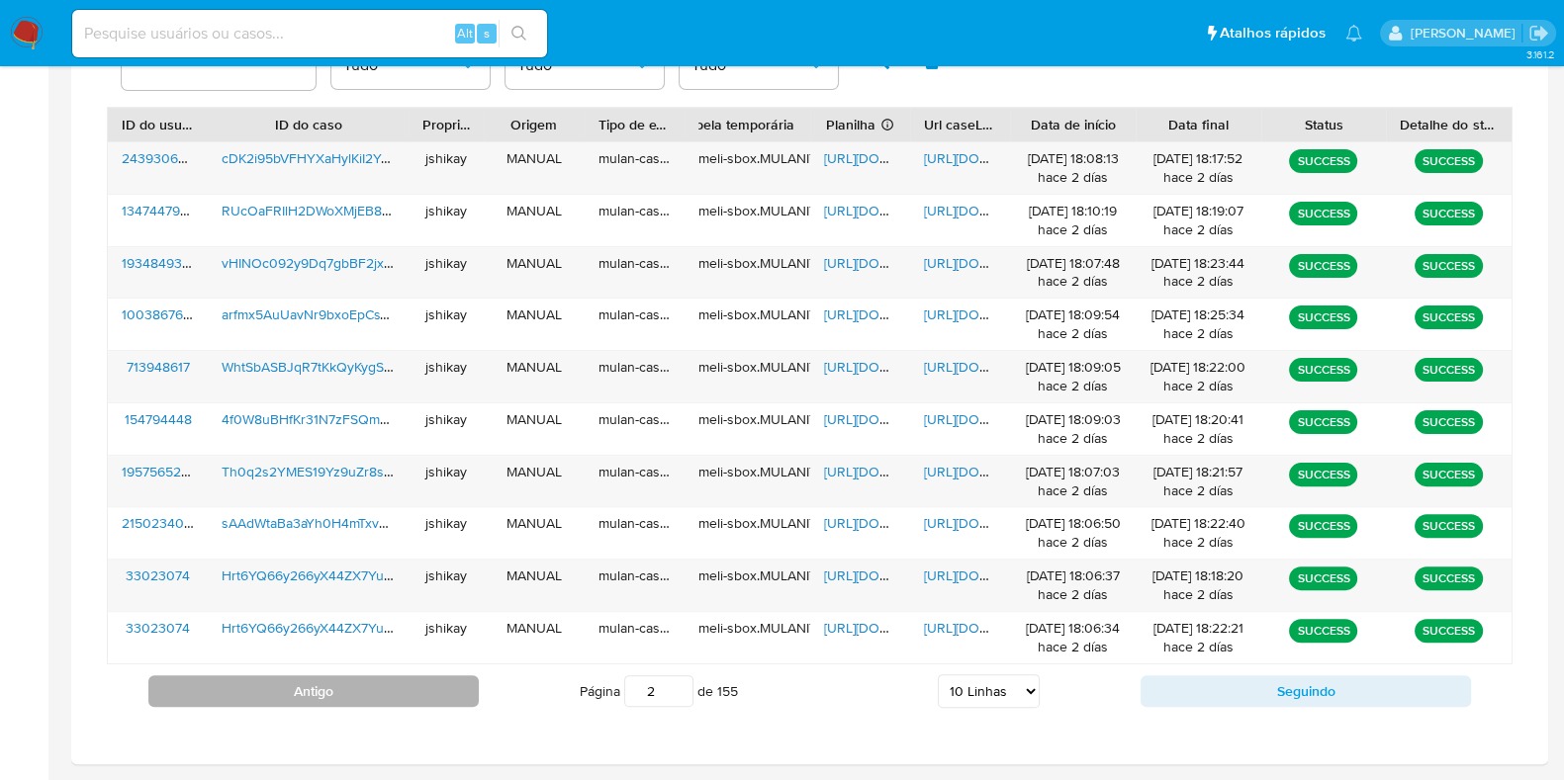
click at [361, 679] on button "Antigo" at bounding box center [313, 691] width 330 height 32
type input "1"
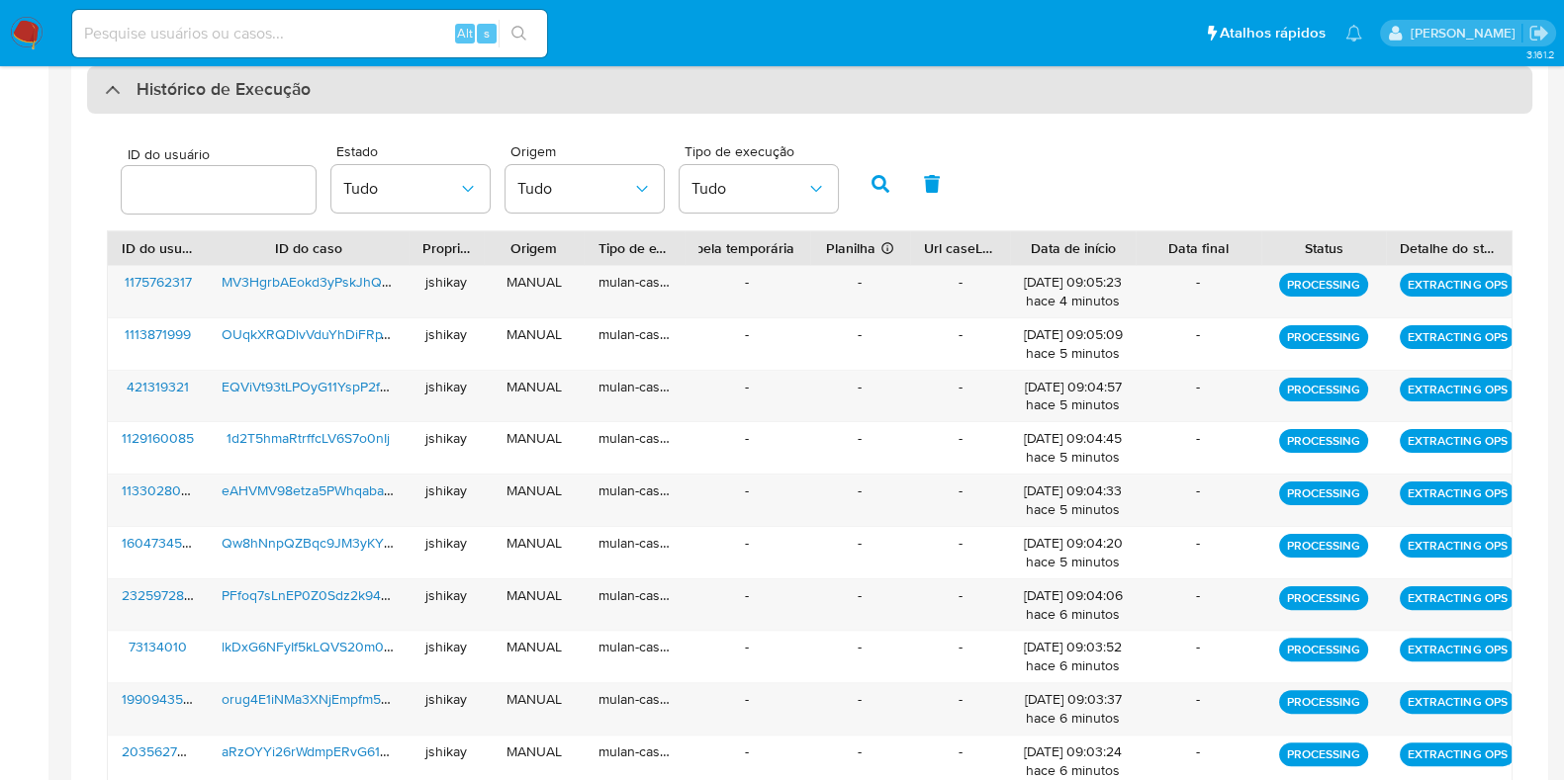
click at [207, 108] on div "Histórico de Execução" at bounding box center [809, 89] width 1445 height 47
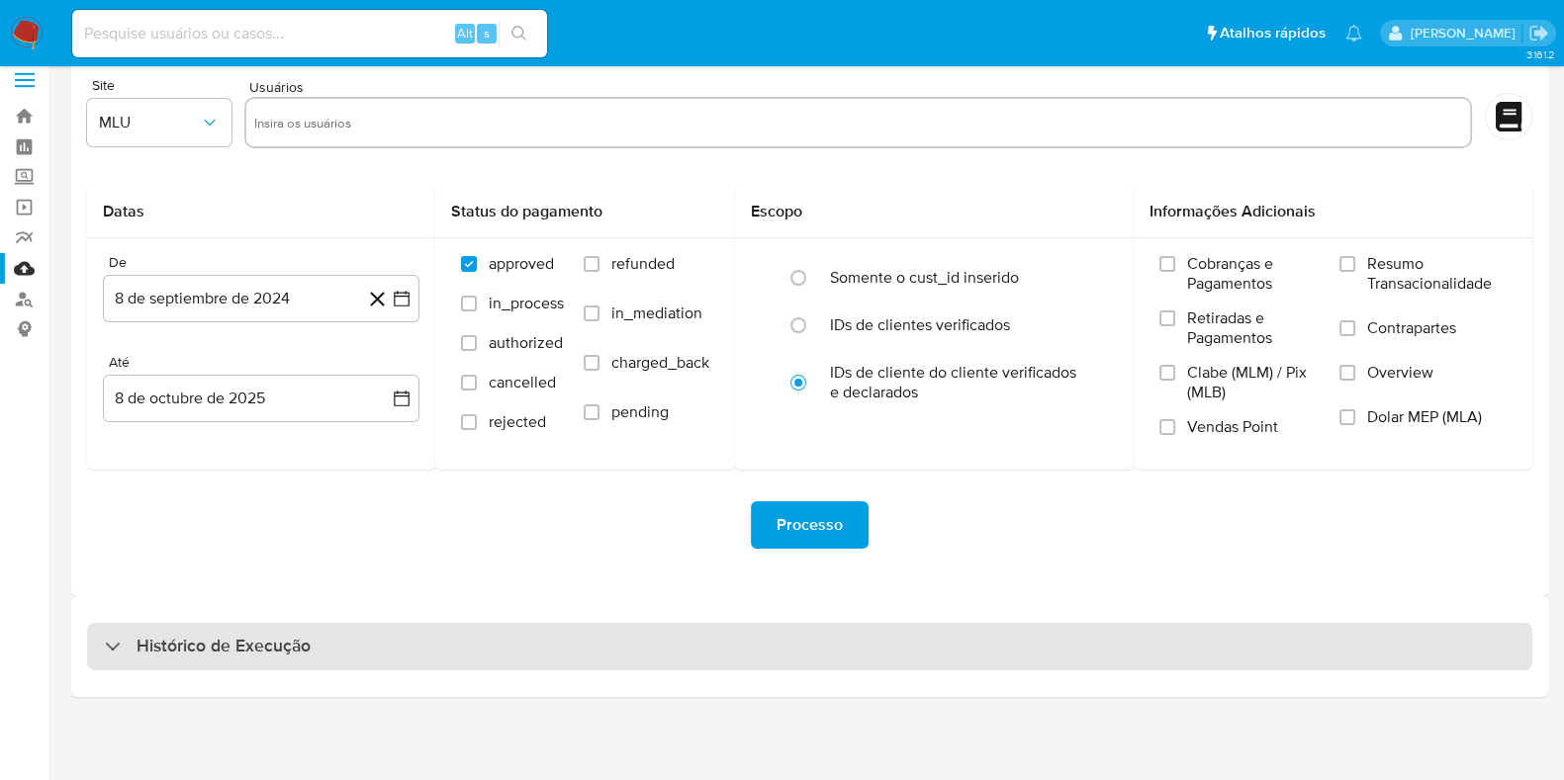
click at [213, 640] on h3 "Histórico de Execução" at bounding box center [223, 647] width 174 height 24
select select "10"
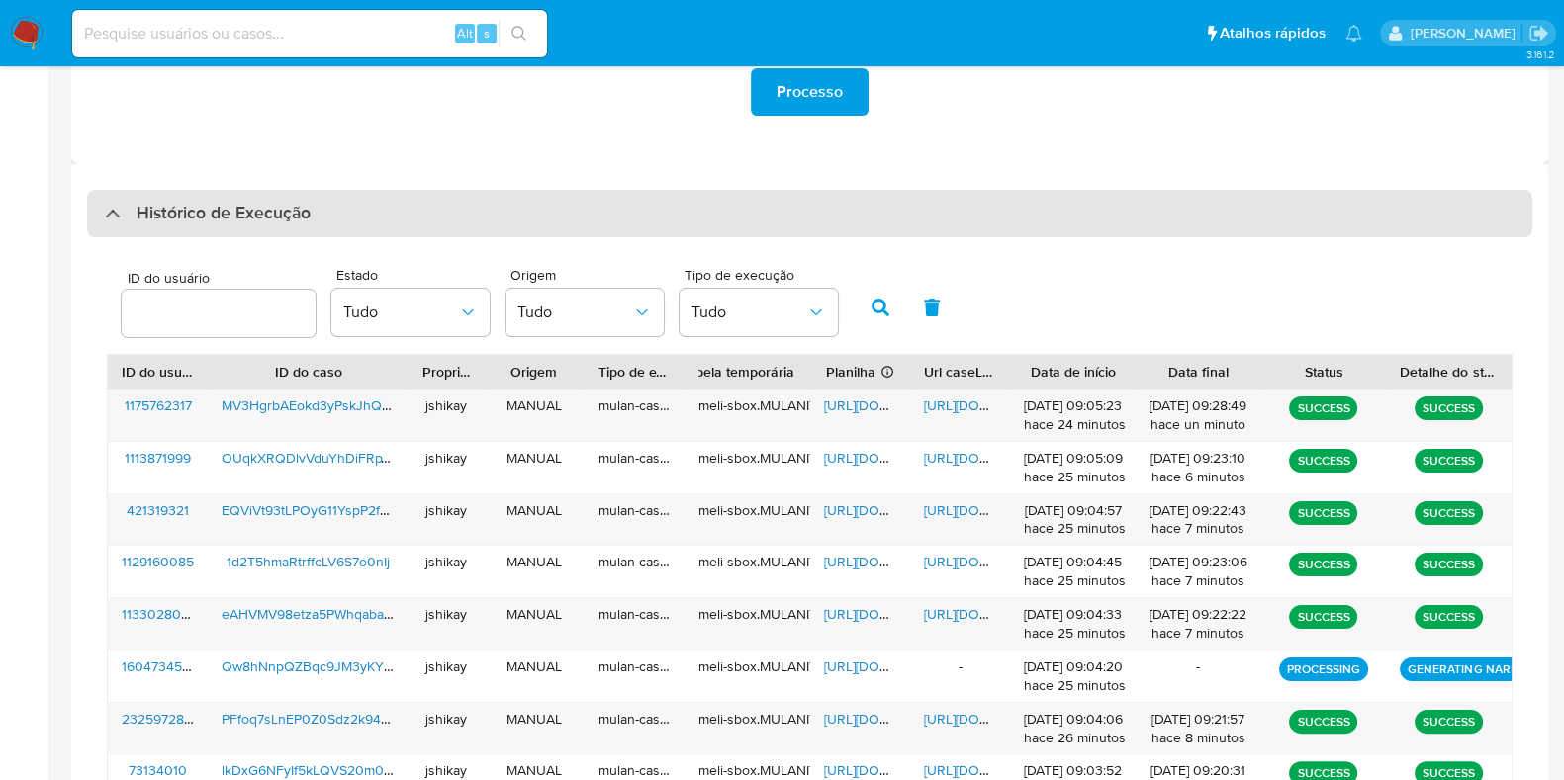
click at [221, 215] on h3 "Histórico de Execução" at bounding box center [223, 214] width 174 height 24
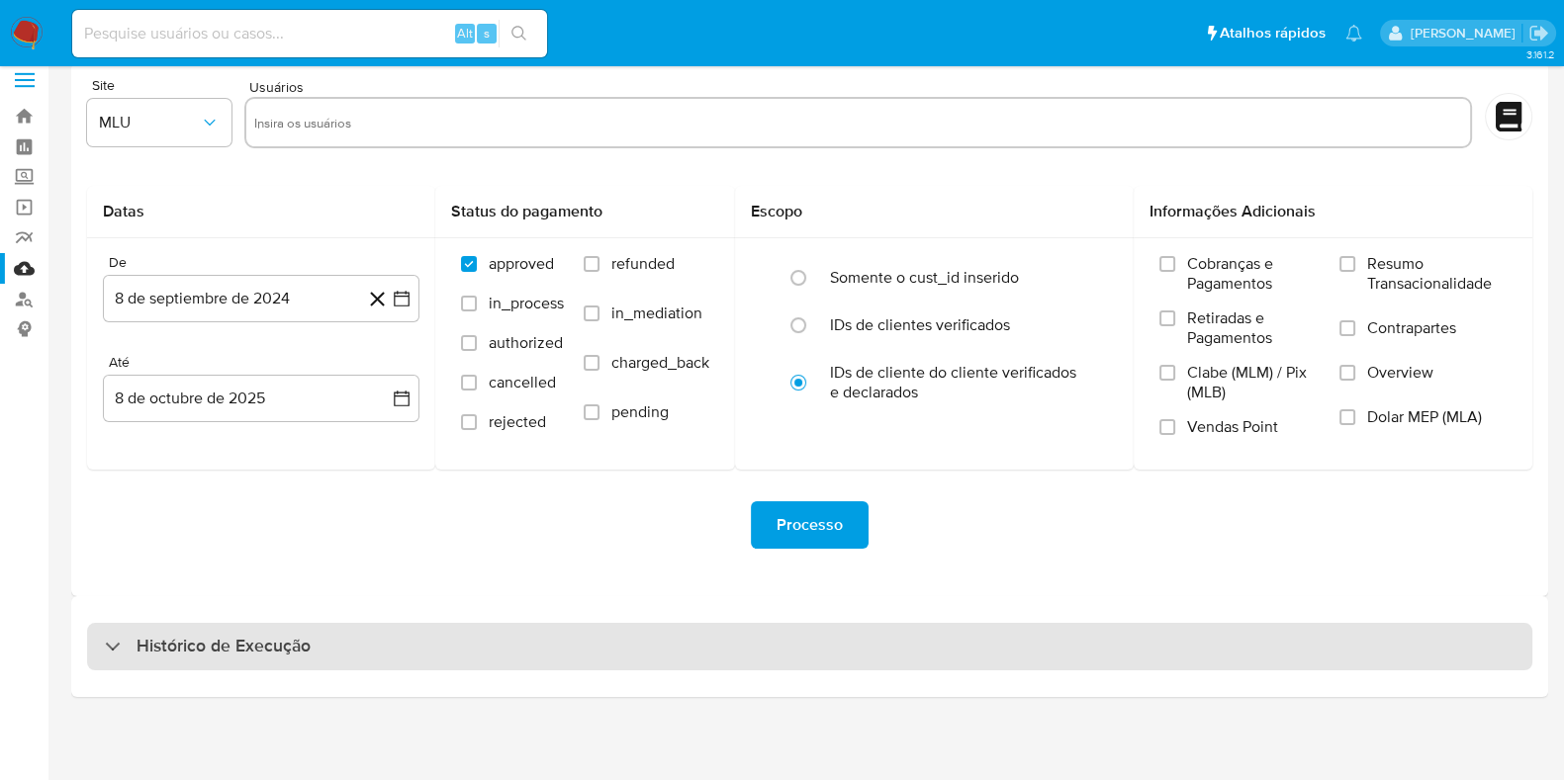
click at [192, 624] on div "Histórico de Execução" at bounding box center [809, 646] width 1445 height 47
select select "10"
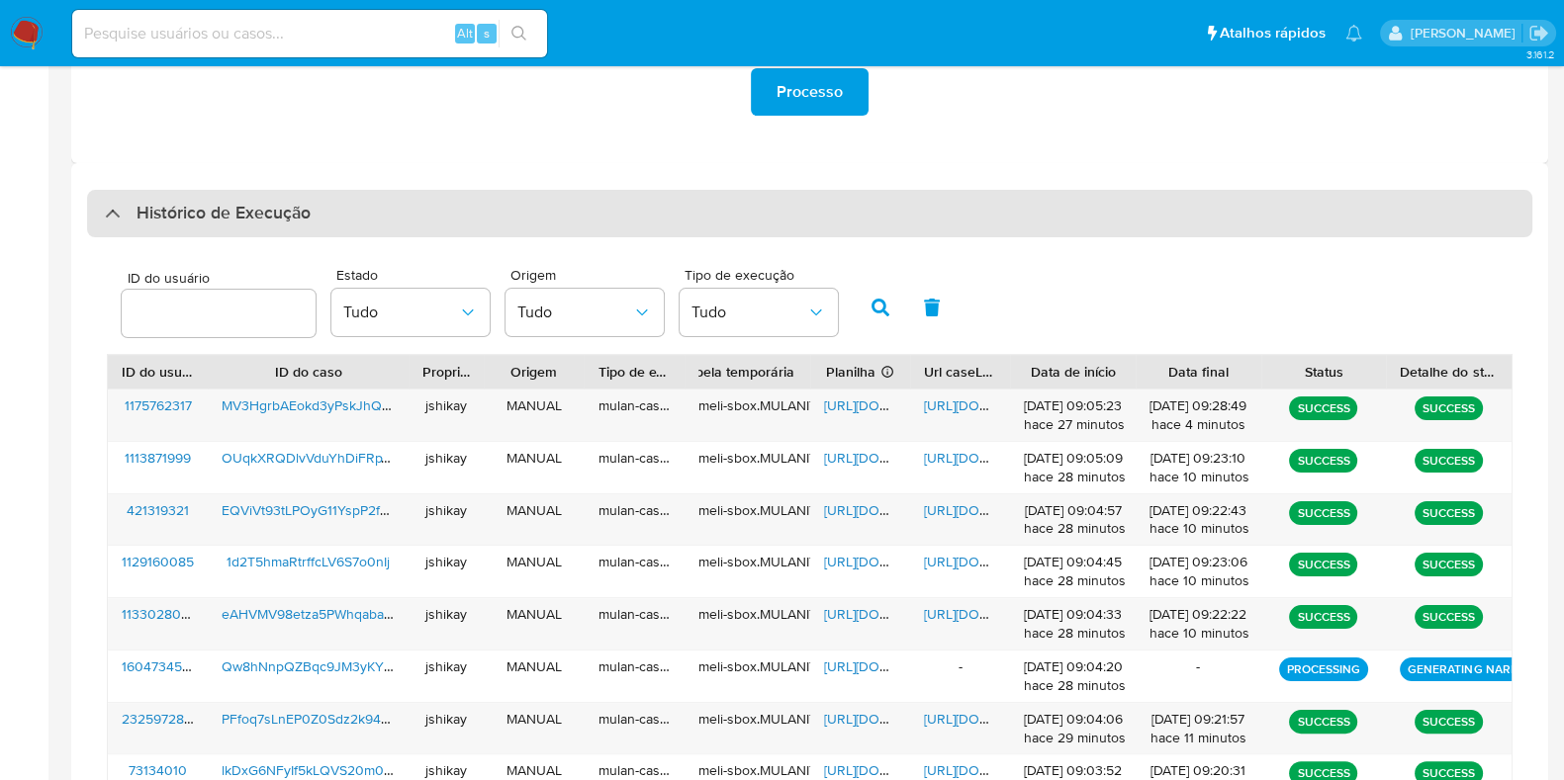
click at [163, 224] on h3 "Histórico de Execução" at bounding box center [223, 214] width 174 height 24
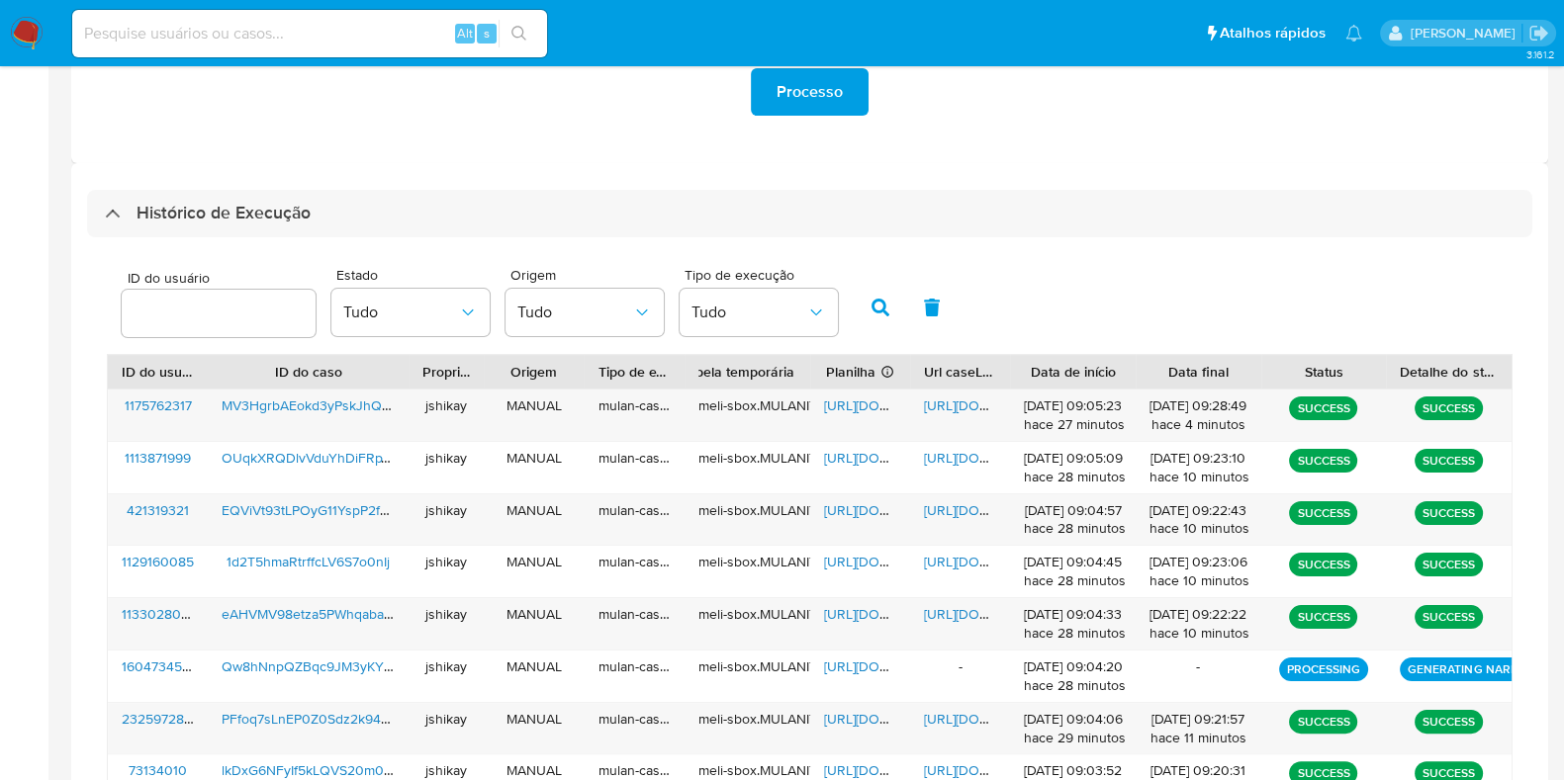
scroll to position [17, 0]
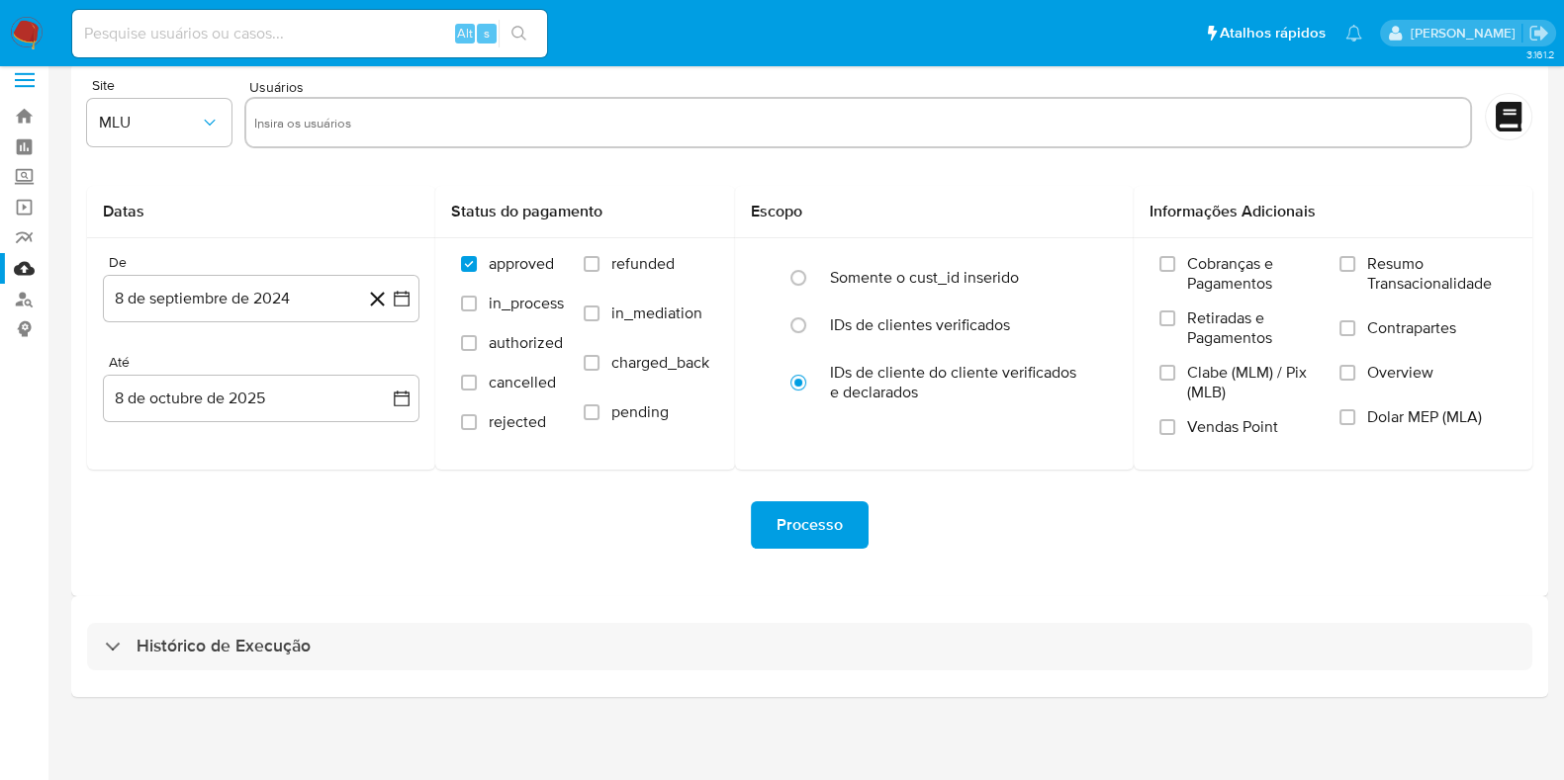
click at [228, 671] on div "Histórico de Execução" at bounding box center [809, 646] width 1476 height 101
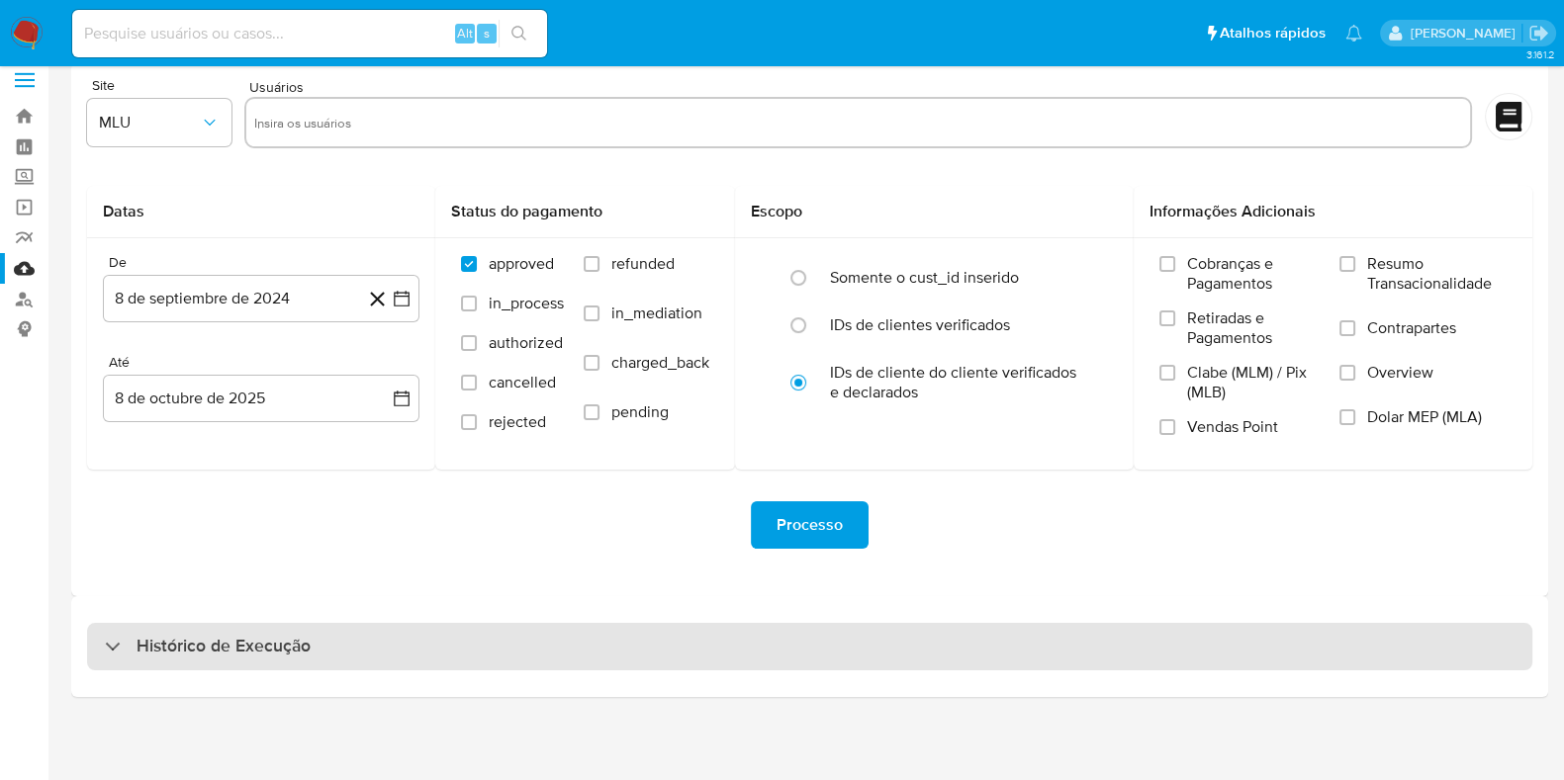
drag, startPoint x: 226, startPoint y: 648, endPoint x: 216, endPoint y: 654, distance: 12.4
click at [219, 650] on h3 "Histórico de Execução" at bounding box center [223, 647] width 174 height 24
select select "10"
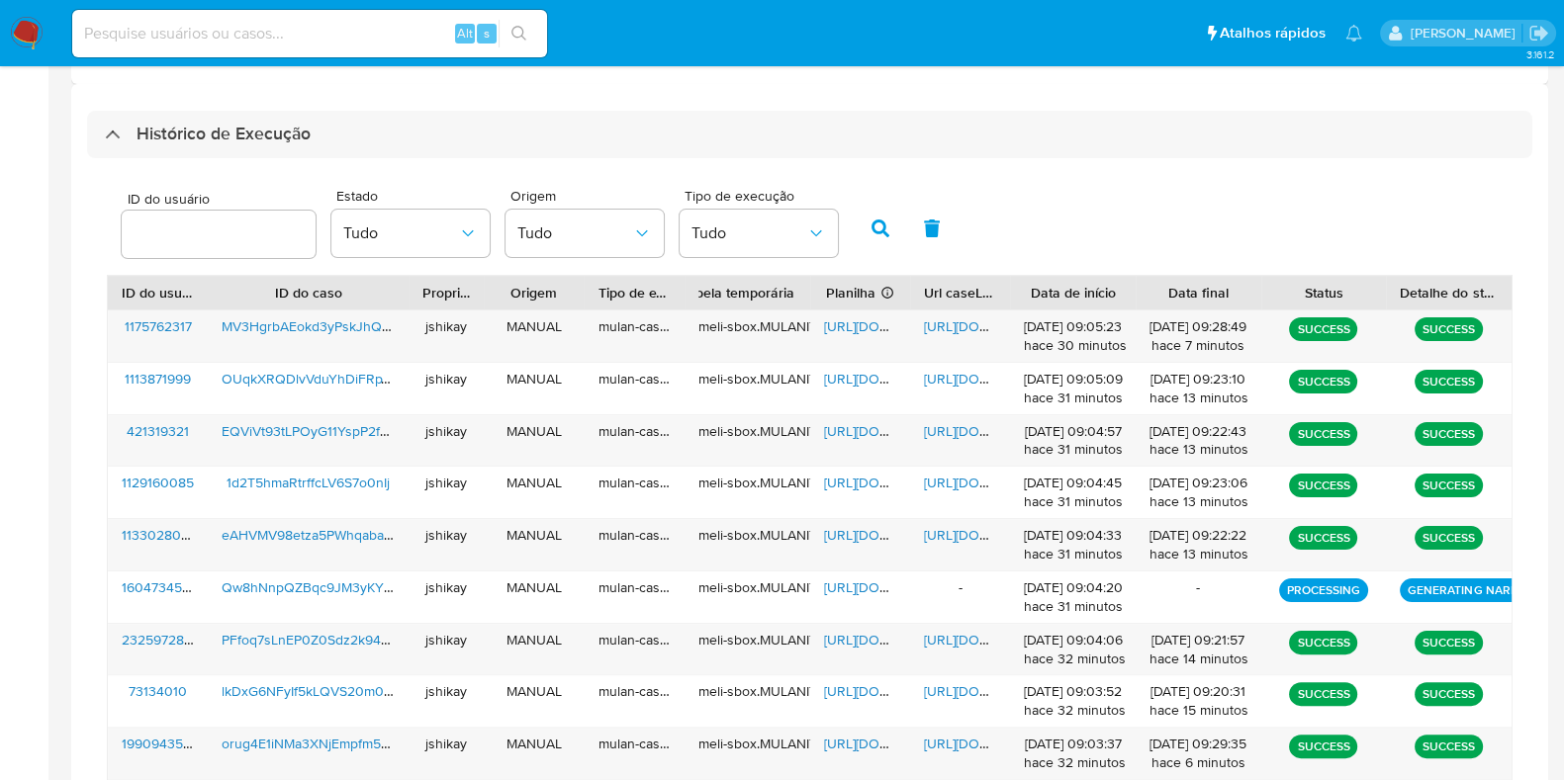
scroll to position [511, 0]
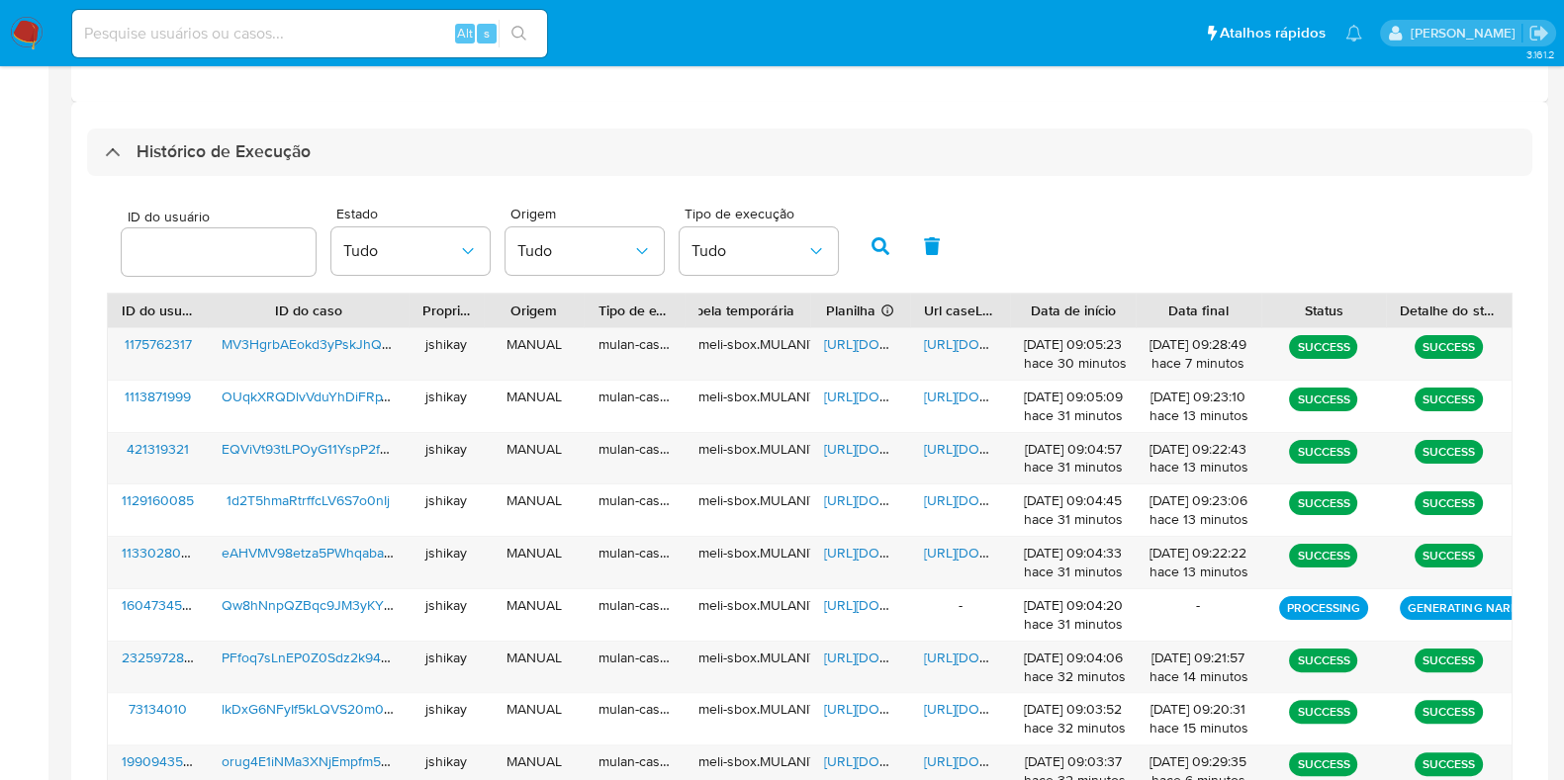
click at [1134, 230] on div "ID do usuário Estado Tudo Origem Tudo Tipo de execução Tudo" at bounding box center [809, 244] width 1405 height 97
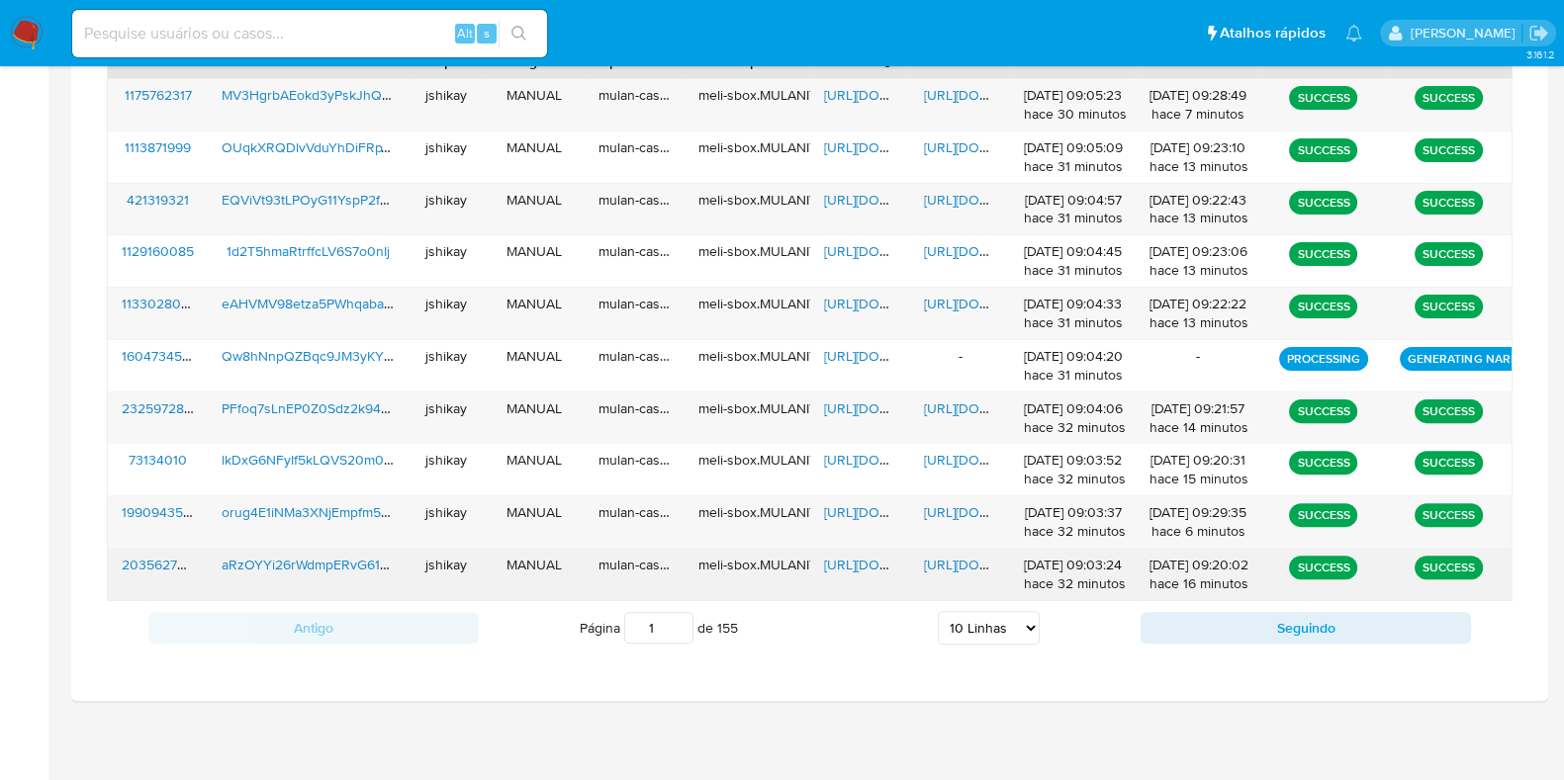
click at [862, 566] on span "[URL][DOMAIN_NAME]" at bounding box center [892, 565] width 136 height 20
click at [956, 562] on span "[URL][DOMAIN_NAME]" at bounding box center [992, 565] width 136 height 20
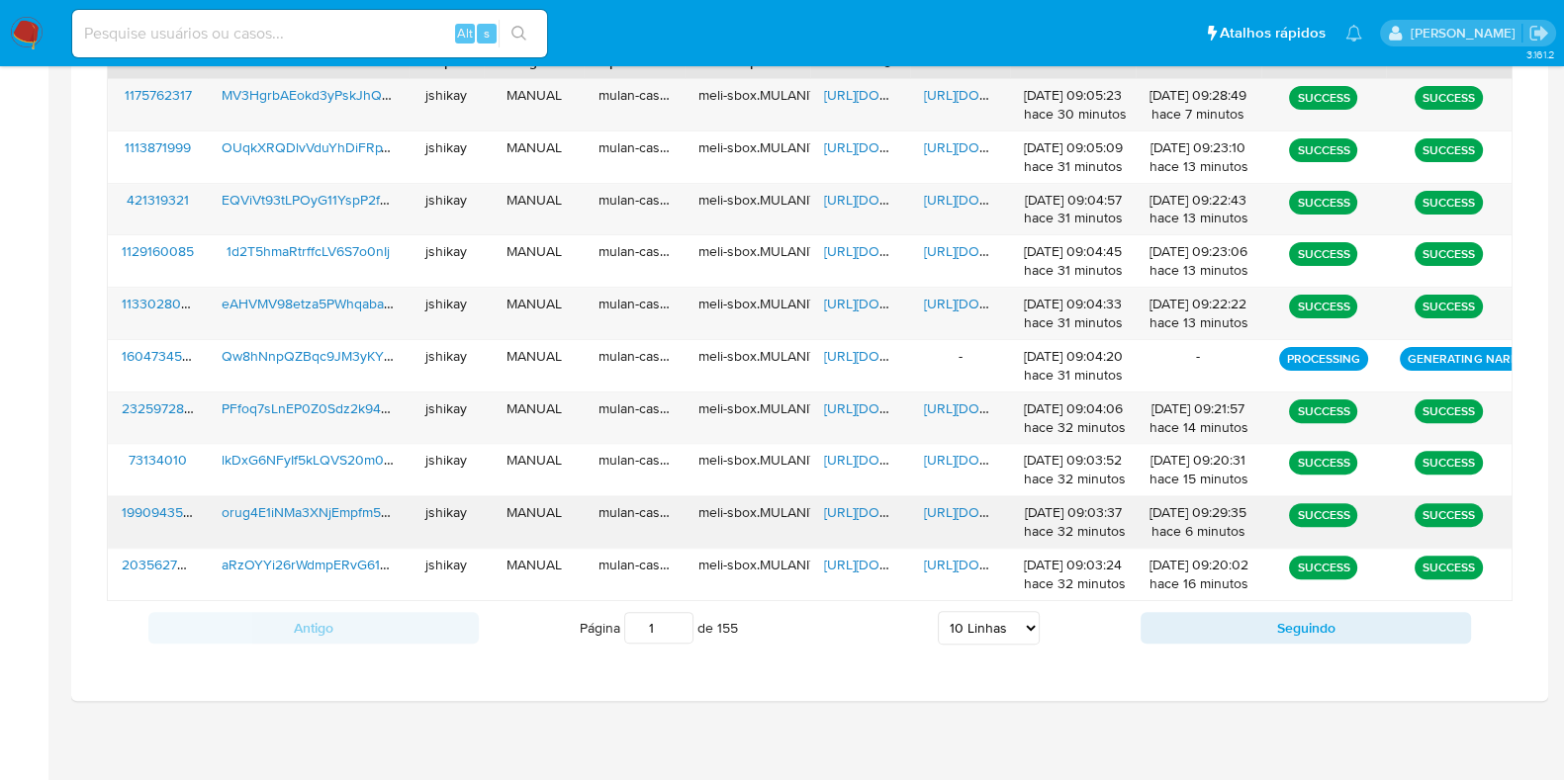
click at [872, 507] on span "[URL][DOMAIN_NAME]" at bounding box center [892, 512] width 136 height 20
click at [922, 507] on div "[URL][DOMAIN_NAME]" at bounding box center [960, 521] width 100 height 51
click at [944, 507] on span "[URL][DOMAIN_NAME]" at bounding box center [992, 512] width 136 height 20
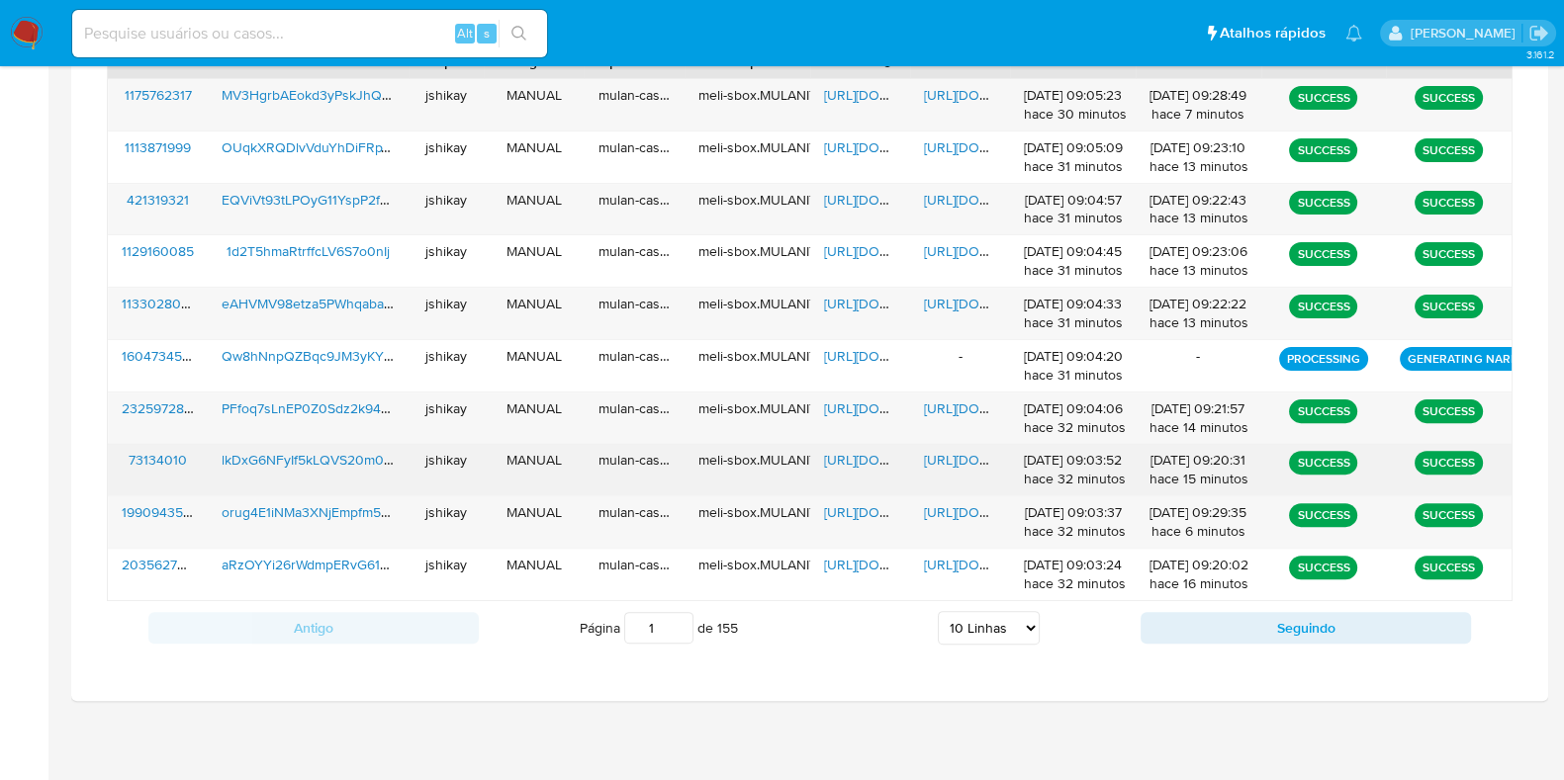
click at [837, 455] on span "[URL][DOMAIN_NAME]" at bounding box center [892, 460] width 136 height 20
click at [948, 459] on span "[URL][DOMAIN_NAME]" at bounding box center [992, 460] width 136 height 20
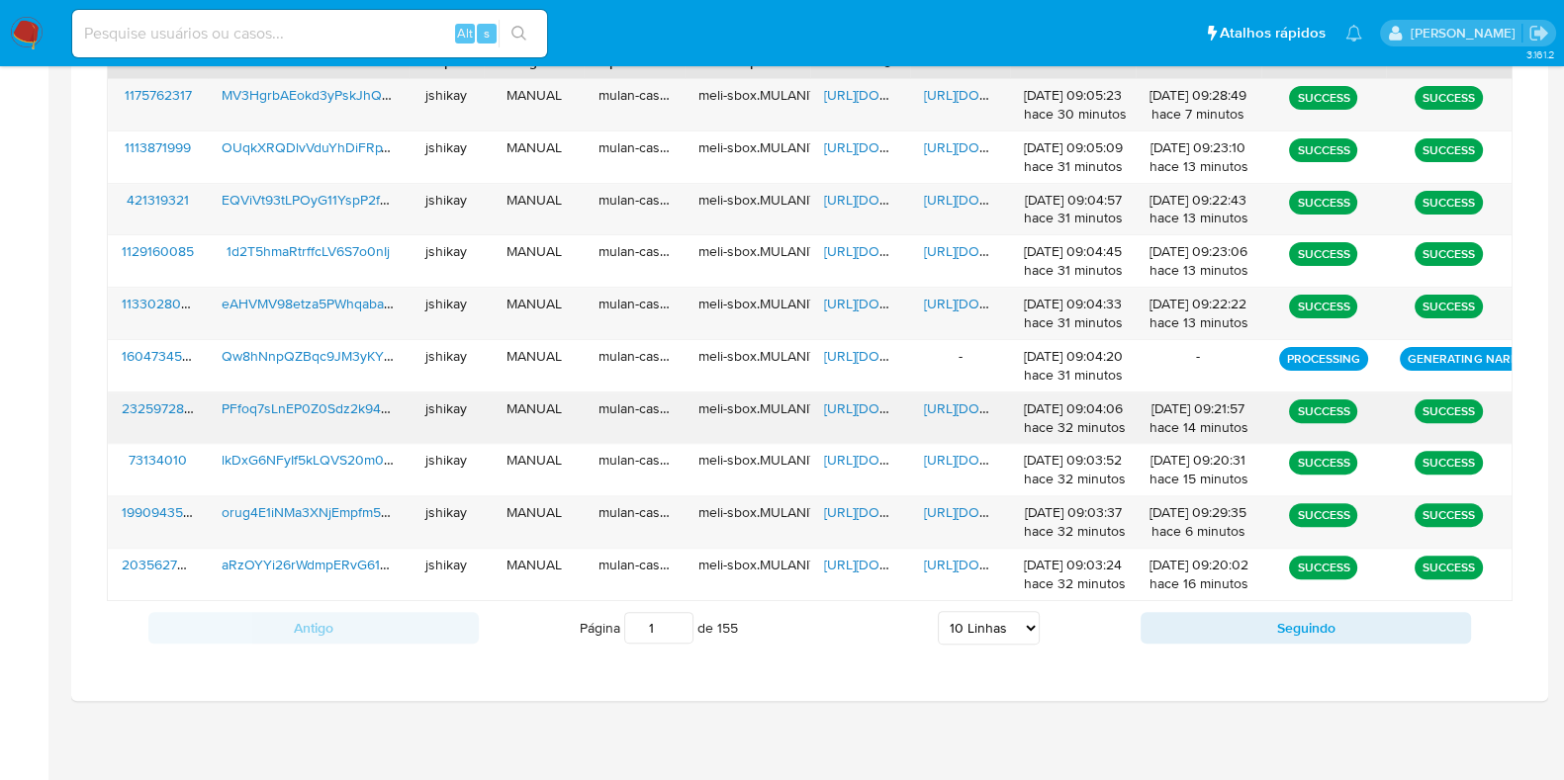
click at [851, 402] on span "[URL][DOMAIN_NAME]" at bounding box center [892, 409] width 136 height 20
click at [939, 402] on span "https://docs.google.com/document/d/1L4ZkXSYfMNcHMXaDxJPyoE2VeWIfLa7My9EFDrvOHZ4…" at bounding box center [992, 409] width 136 height 20
drag, startPoint x: 864, startPoint y: 304, endPoint x: 969, endPoint y: 304, distance: 104.8
click at [865, 304] on span "https://docs.google.com/spreadsheets/d/19xDqq6wNyqpEClia_WtFgBdSqb9mrUVkoNxby8p…" at bounding box center [892, 304] width 136 height 20
click at [969, 304] on span "https://docs.google.com/document/d/12eMvi-8HEy1lwVfuGWBIgInyIGlREWN0zScO2Ft5dP0…" at bounding box center [992, 304] width 136 height 20
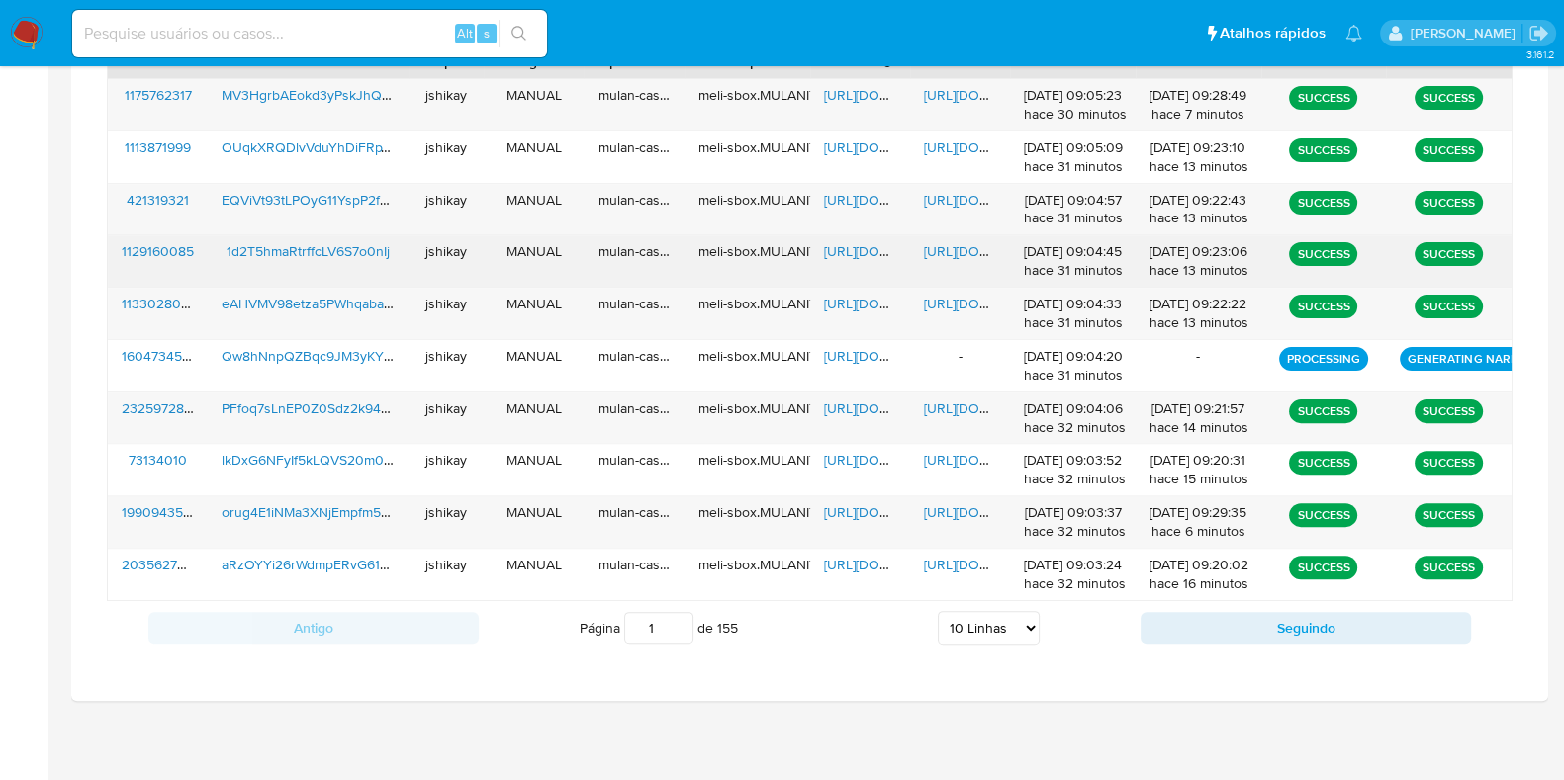
click at [878, 242] on span "https://docs.google.com/spreadsheets/d/1FYbFmadZX3dYJi56tX7IT0Hjkb_kaqrmxqXzLuG…" at bounding box center [892, 251] width 136 height 20
click at [939, 248] on span "https://docs.google.com/document/d/1s_eqDLaVjpaTAZWm1O1FDsM0PANbn56tUBqdbF601F4…" at bounding box center [992, 251] width 136 height 20
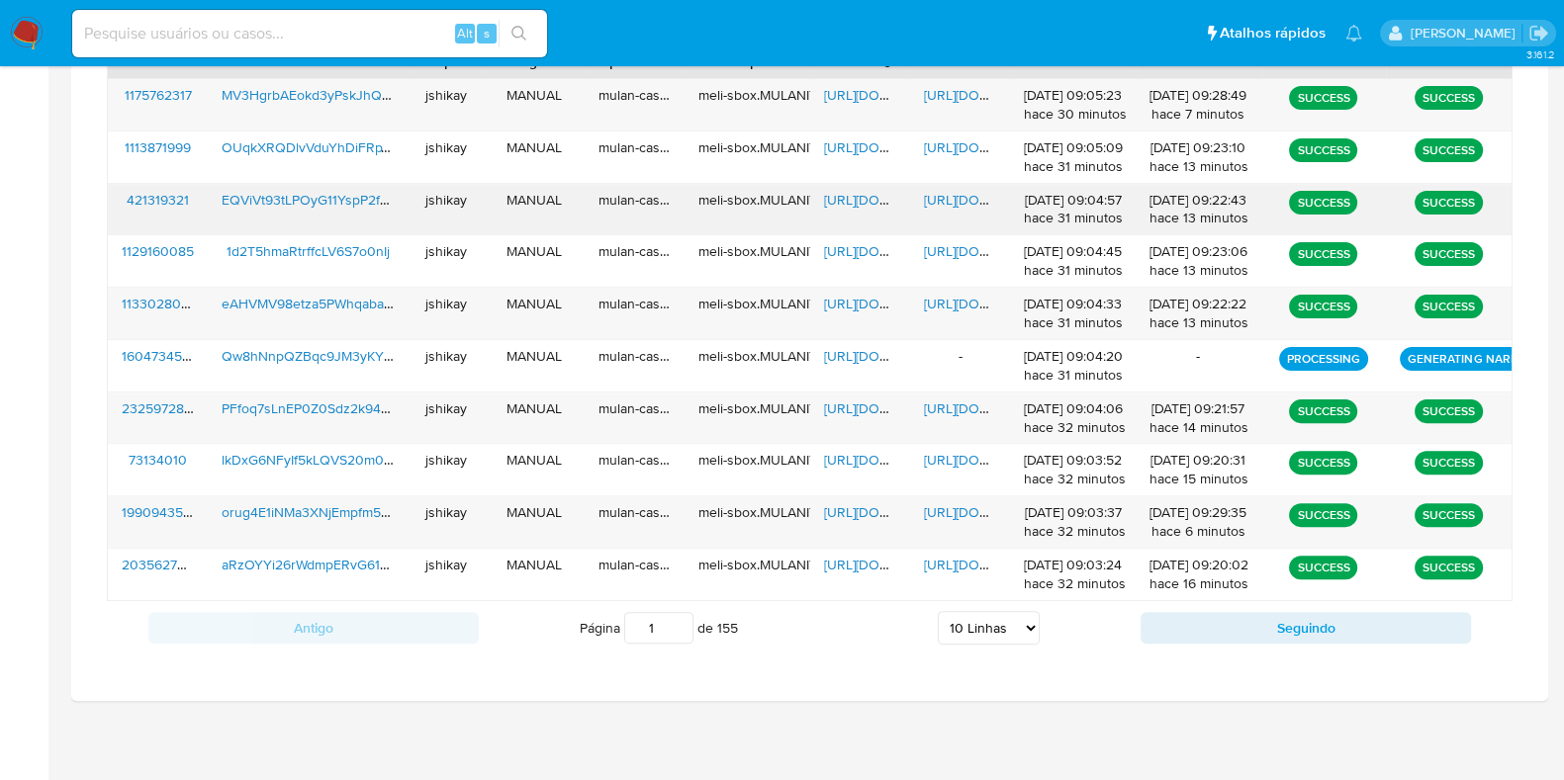
click at [840, 196] on span "https://docs.google.com/spreadsheets/d/19JVnN_oL3qSJYuQ2xUBBoXahJcjhjaZv5zBKHBo…" at bounding box center [892, 200] width 136 height 20
click at [946, 190] on span "https://docs.google.com/document/d/1OdH1dm3wvvvGh38dF8I5vN92prYINx8BNvq_ok64VbA…" at bounding box center [992, 200] width 136 height 20
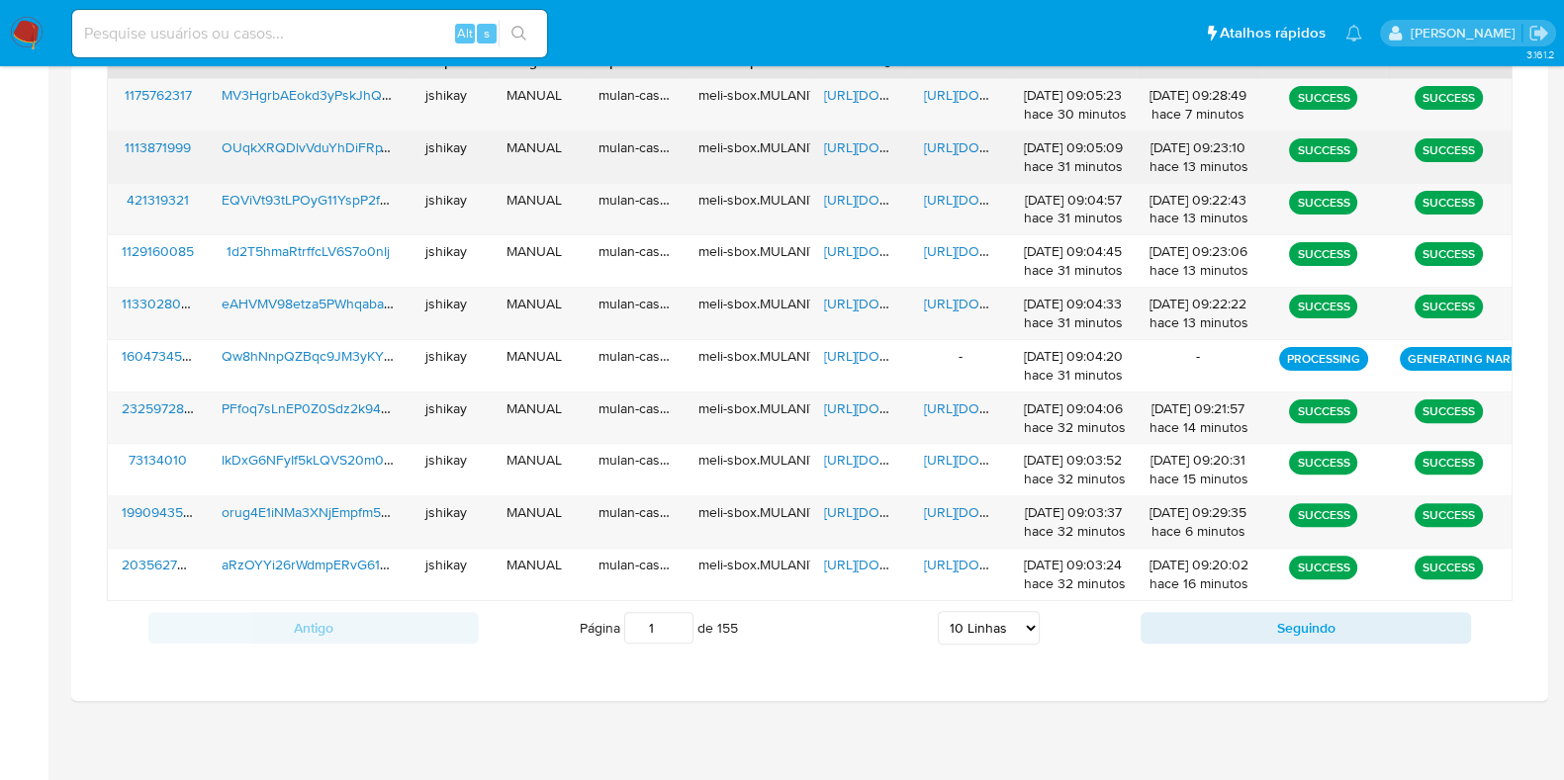
drag, startPoint x: 865, startPoint y: 140, endPoint x: 921, endPoint y: 140, distance: 55.4
click at [868, 140] on span "https://docs.google.com/spreadsheets/d/15Kw1PPo-WGIu1NDmDo6Rl-aPOANZC8SYndFJlCL…" at bounding box center [892, 147] width 136 height 20
click at [954, 140] on span "https://docs.google.com/document/d/1jok9SmTox8CrMg9b670N8xynBRBEzZX9gMJxWJW26Ls…" at bounding box center [992, 147] width 136 height 20
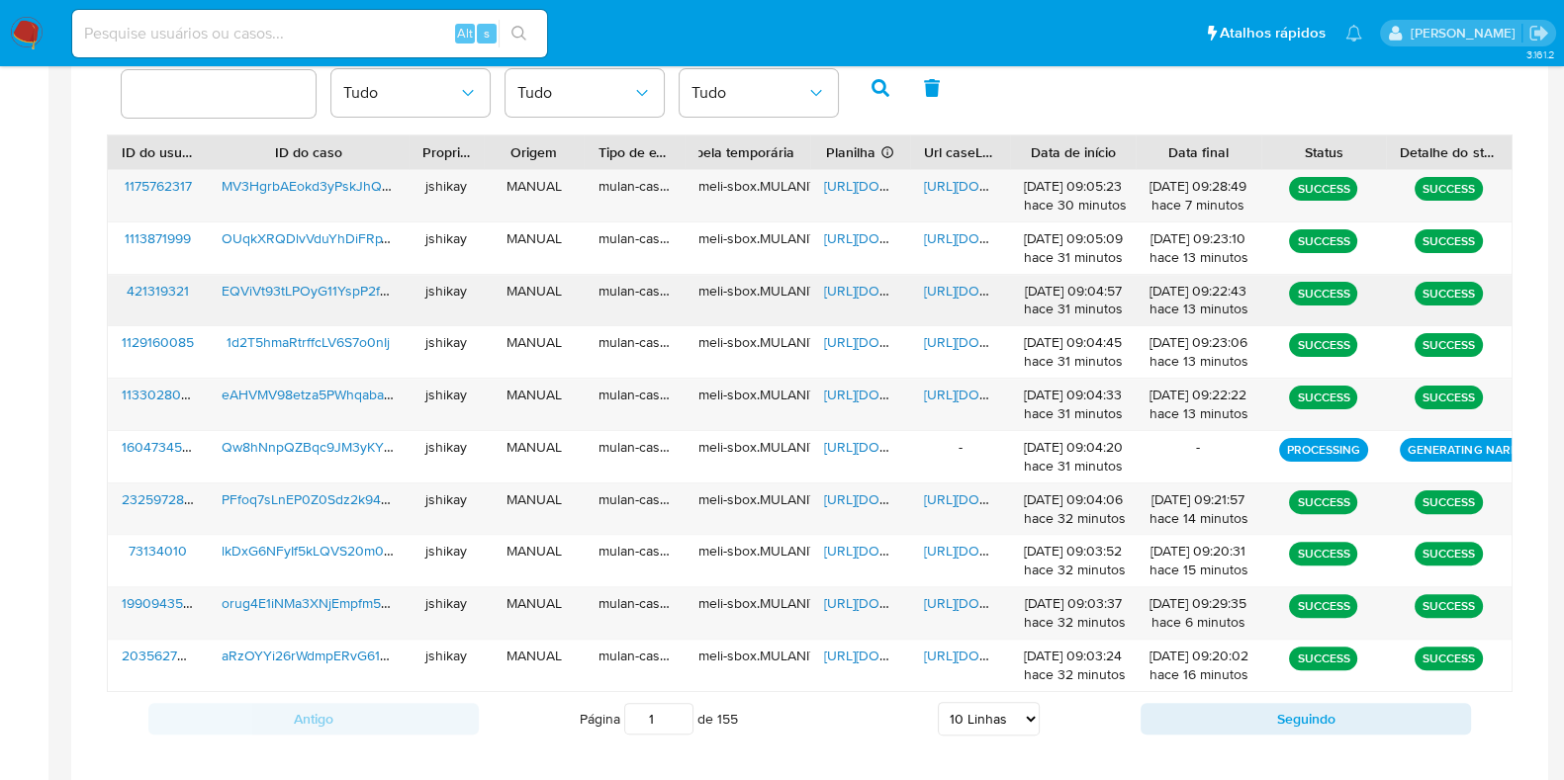
scroll to position [514, 0]
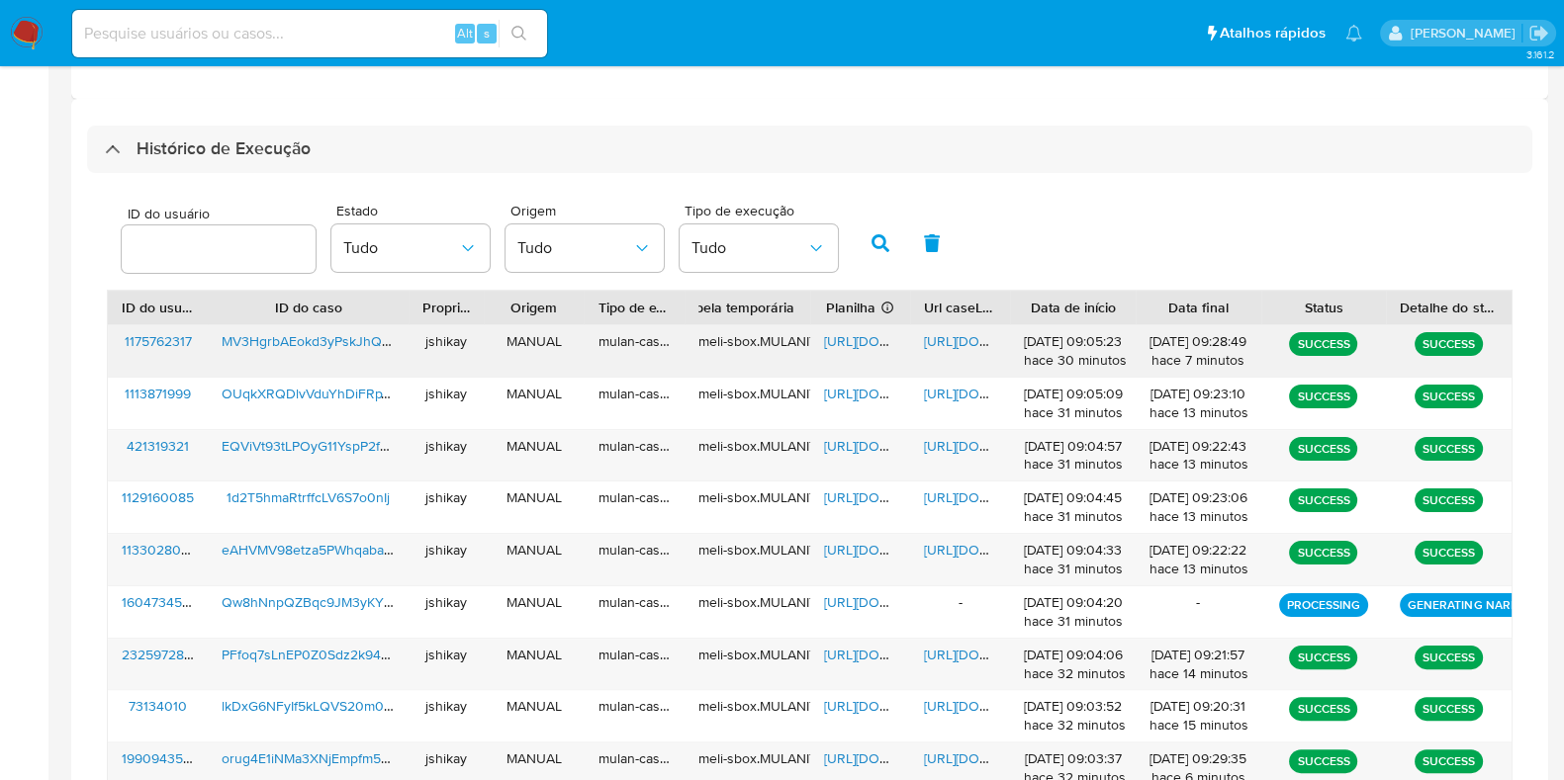
click at [867, 333] on span "https://docs.google.com/spreadsheets/d/13HFtxQiS7WB-WcwsJPxja31s4ykEq61ysy4SZC7…" at bounding box center [892, 341] width 136 height 20
click at [930, 336] on span "https://docs.google.com/document/d/1jyjGR_G7ugDkomHLNLL2xTikTxCfdaytC1GX9YhuTNs…" at bounding box center [992, 341] width 136 height 20
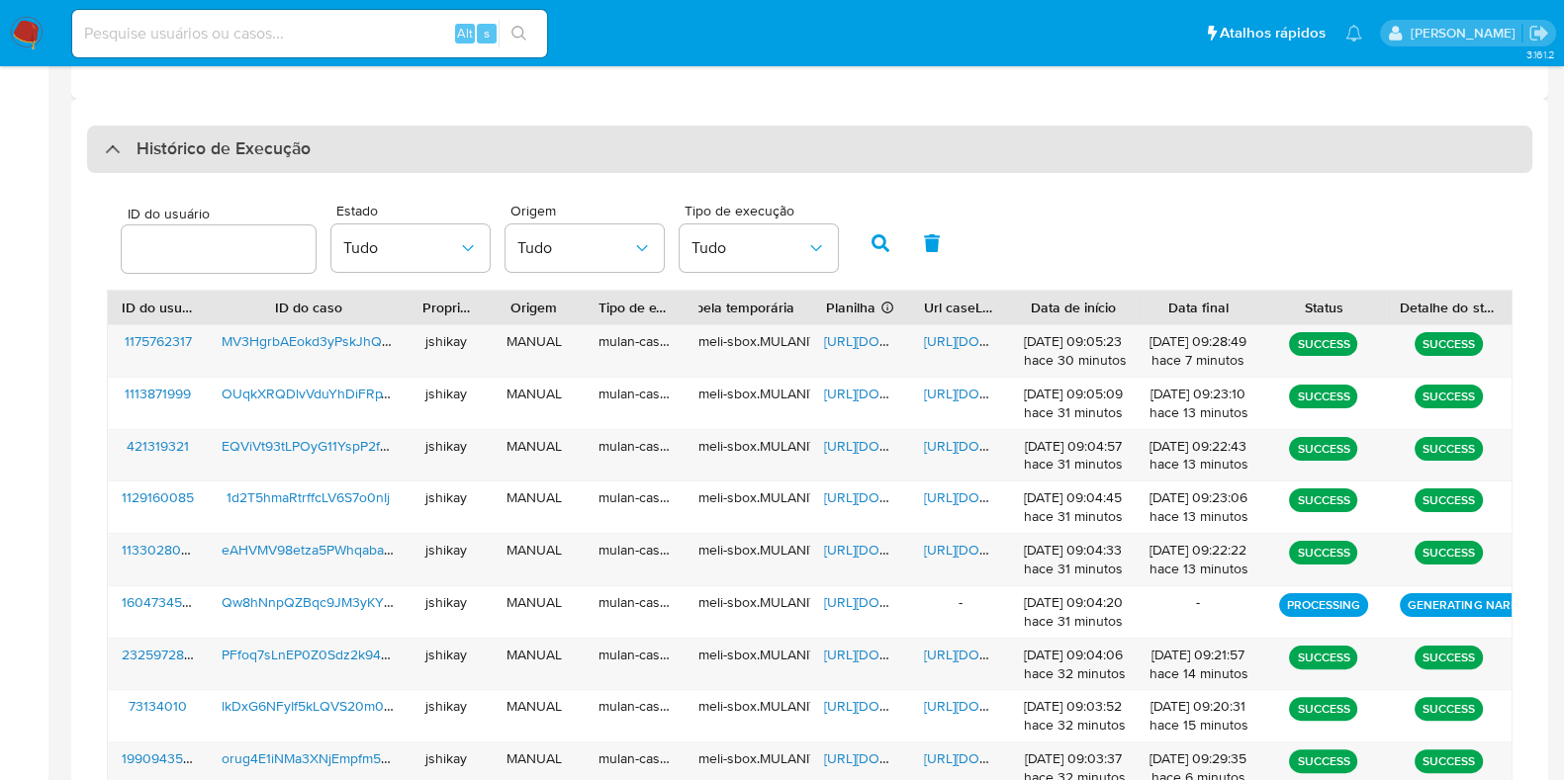
click at [277, 166] on div "Histórico de Execução" at bounding box center [809, 149] width 1445 height 47
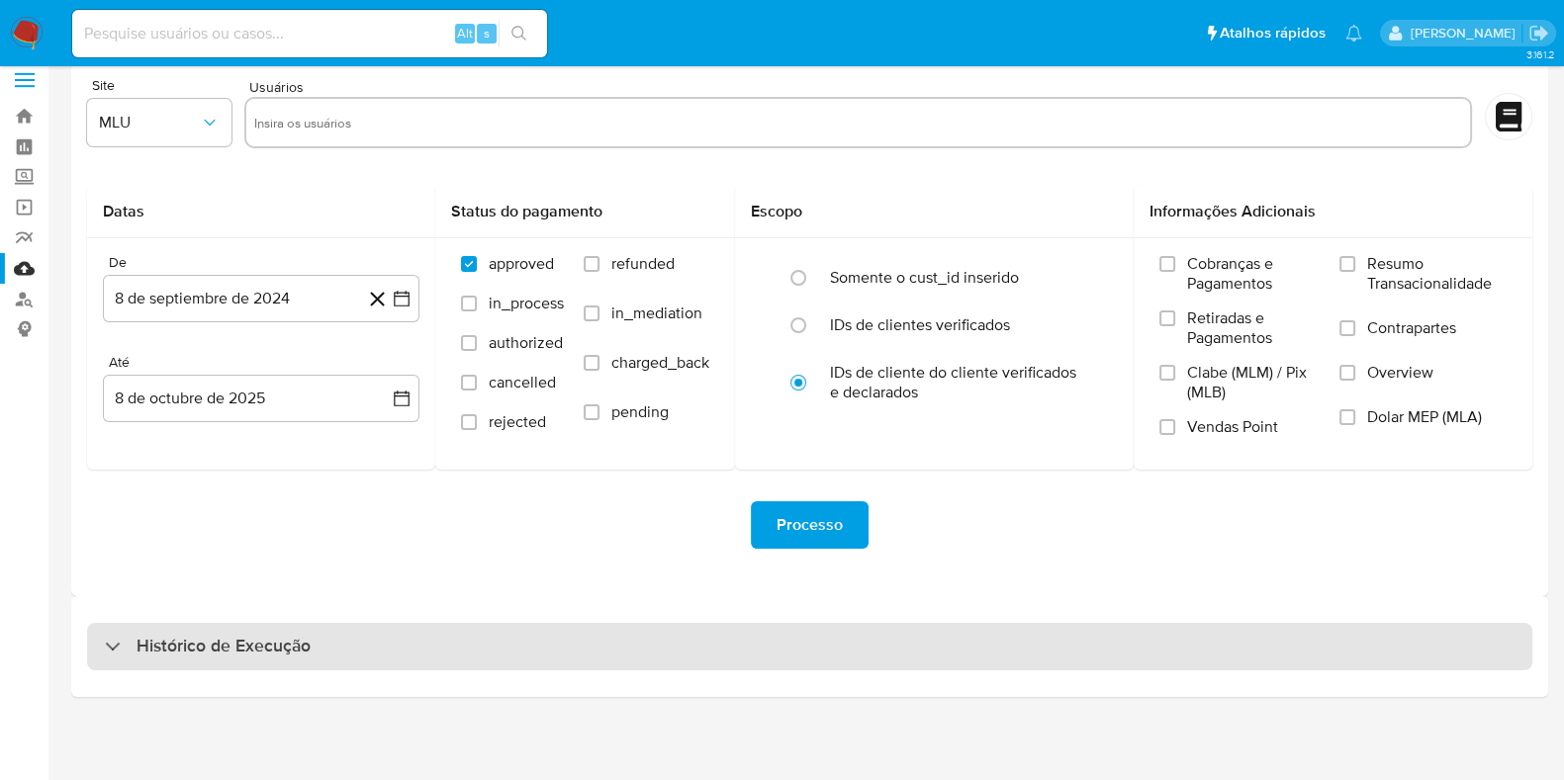
click at [174, 647] on h3 "Histórico de Execução" at bounding box center [223, 647] width 174 height 24
select select "10"
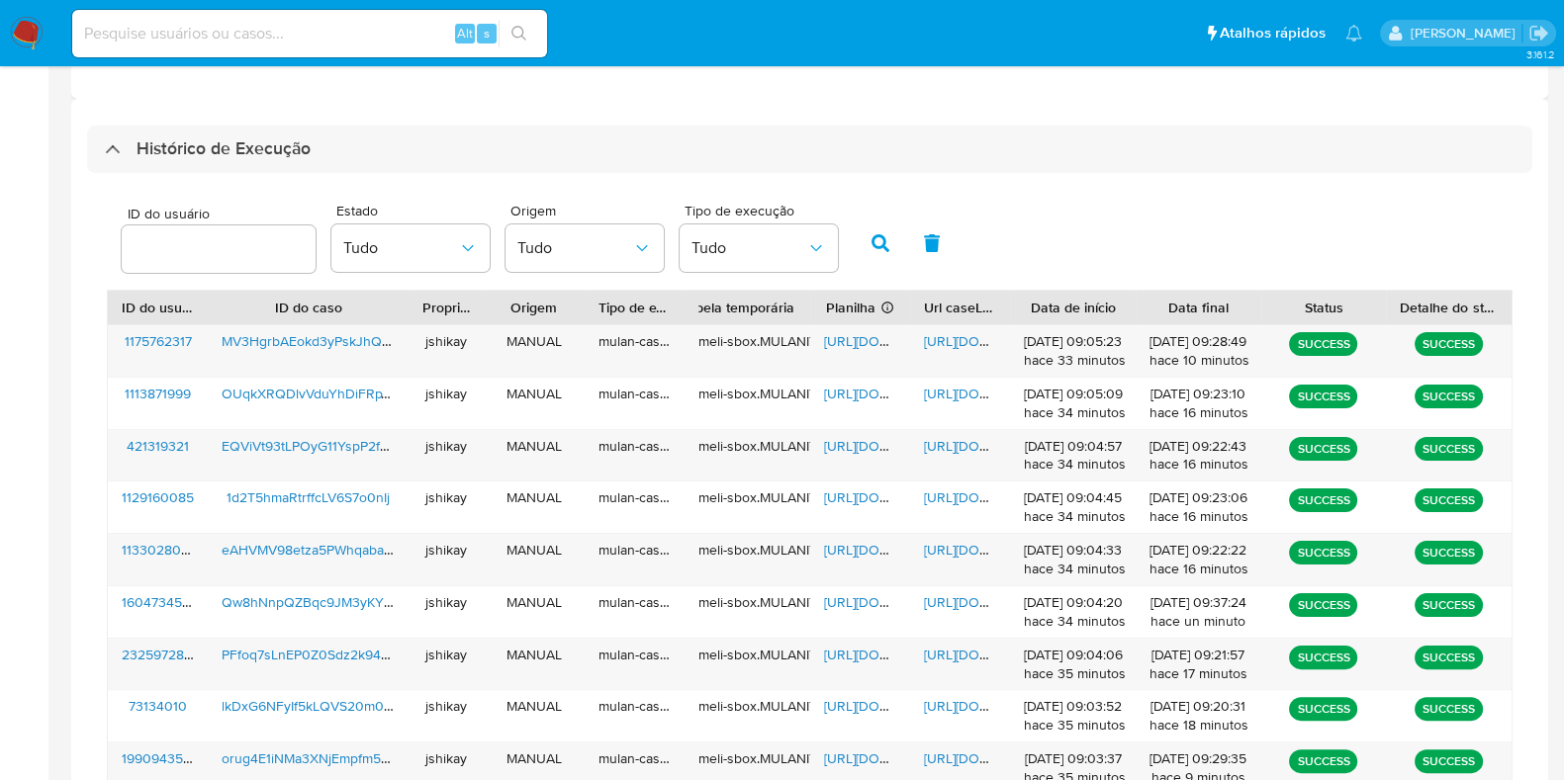
click at [1013, 225] on div "ID do usuário Estado Tudo Origem Tudo Tipo de execução Tudo" at bounding box center [809, 241] width 1405 height 97
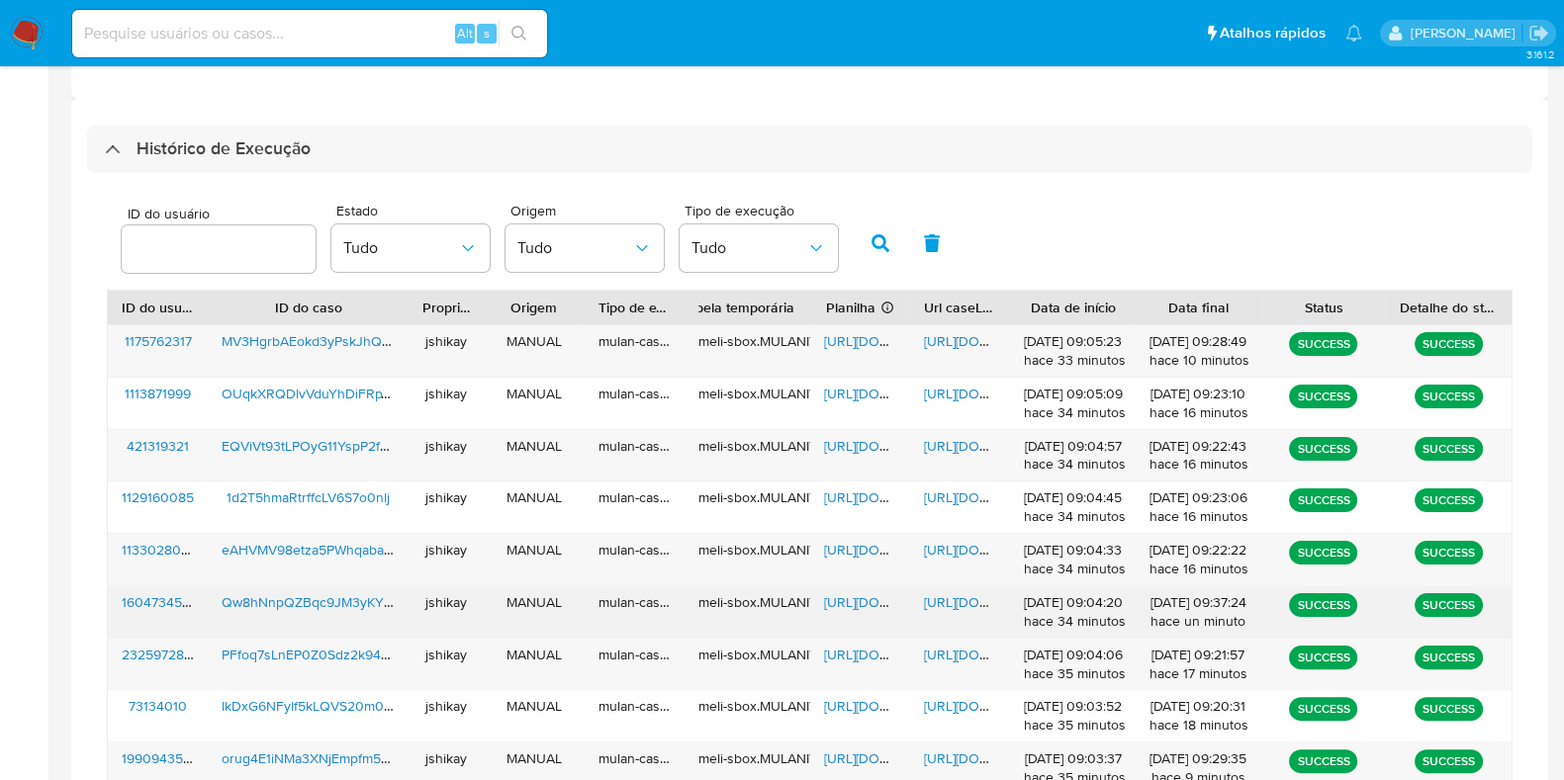
click at [846, 596] on span "https://docs.google.com/spreadsheets/d/1tjokd7SMa-9KctiUaoR7i6EOADFGEYxWksxNMCQ…" at bounding box center [892, 602] width 136 height 20
click at [939, 596] on span "https://docs.google.com/document/d/1VRL_2yvD5PUWZ93QuWe9SSfzeYUTBW0IIfjBirGw9SY…" at bounding box center [992, 602] width 136 height 20
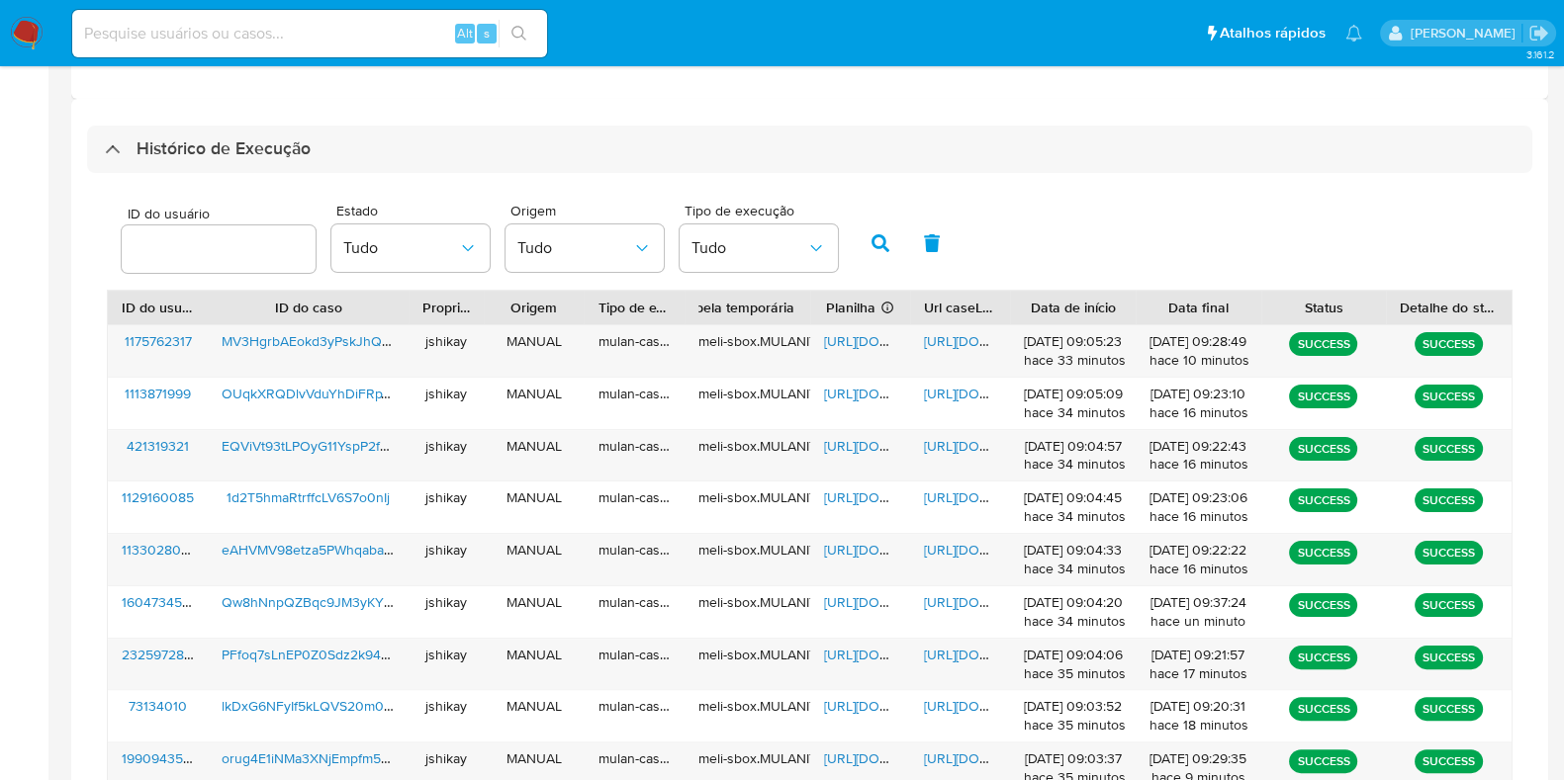
click at [15, 43] on img at bounding box center [27, 34] width 34 height 34
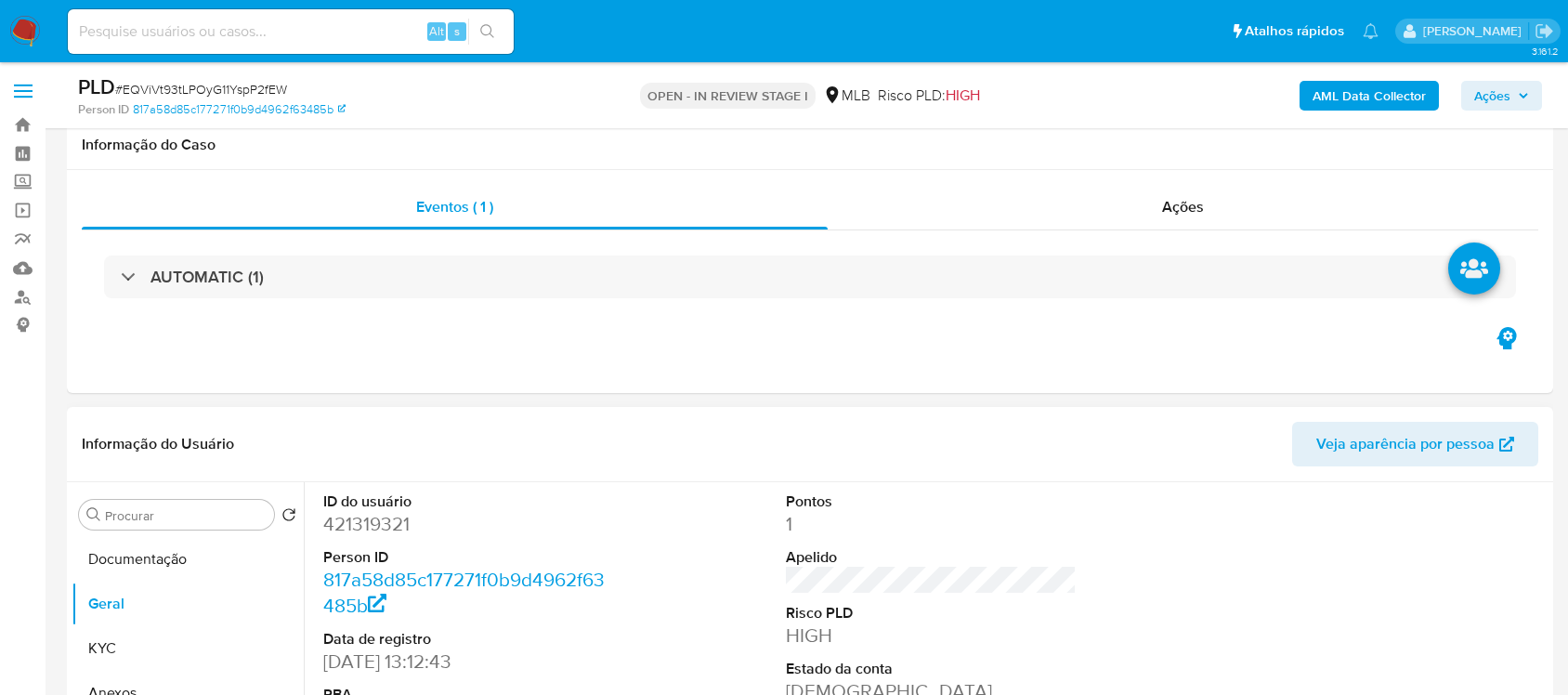
scroll to position [270, 0]
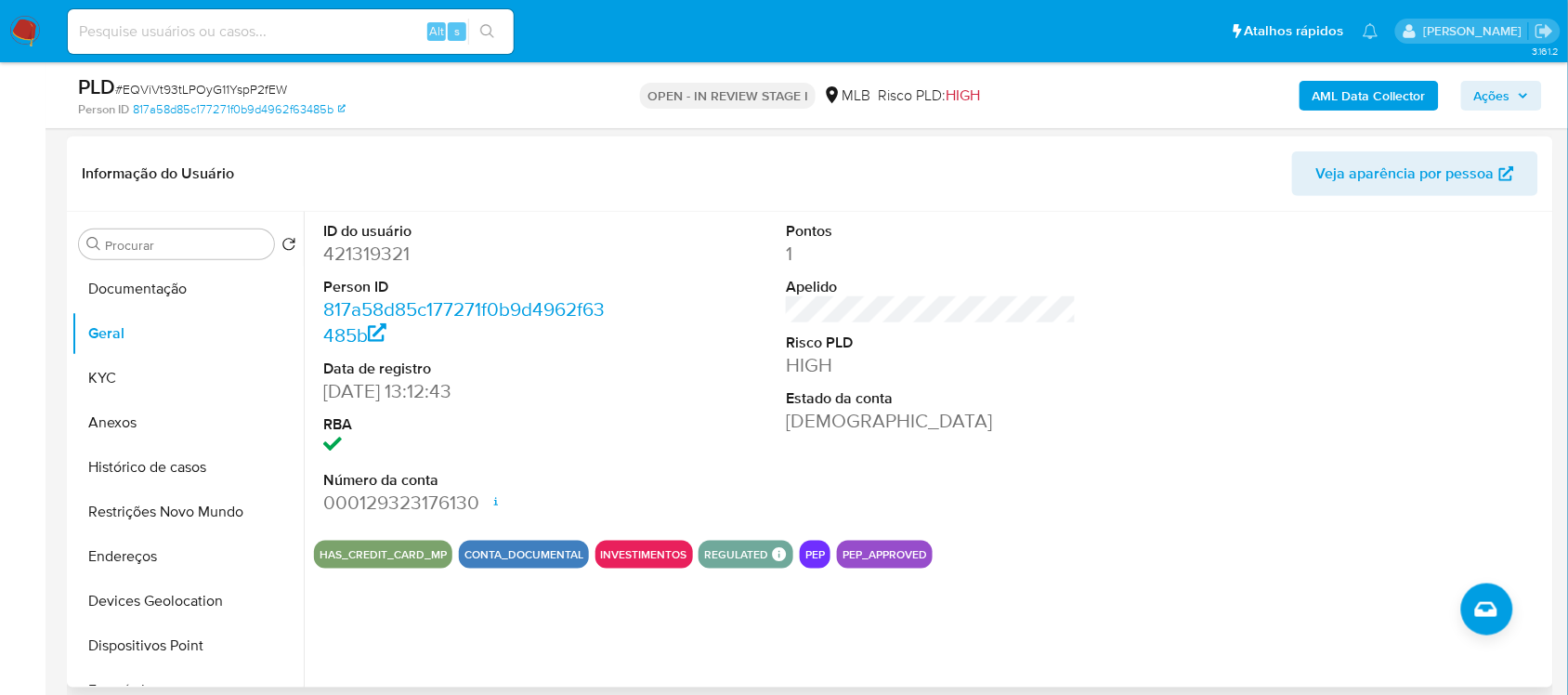
click at [360, 251] on dd "421319321" at bounding box center [468, 254] width 290 height 26
copy dd "421319321"
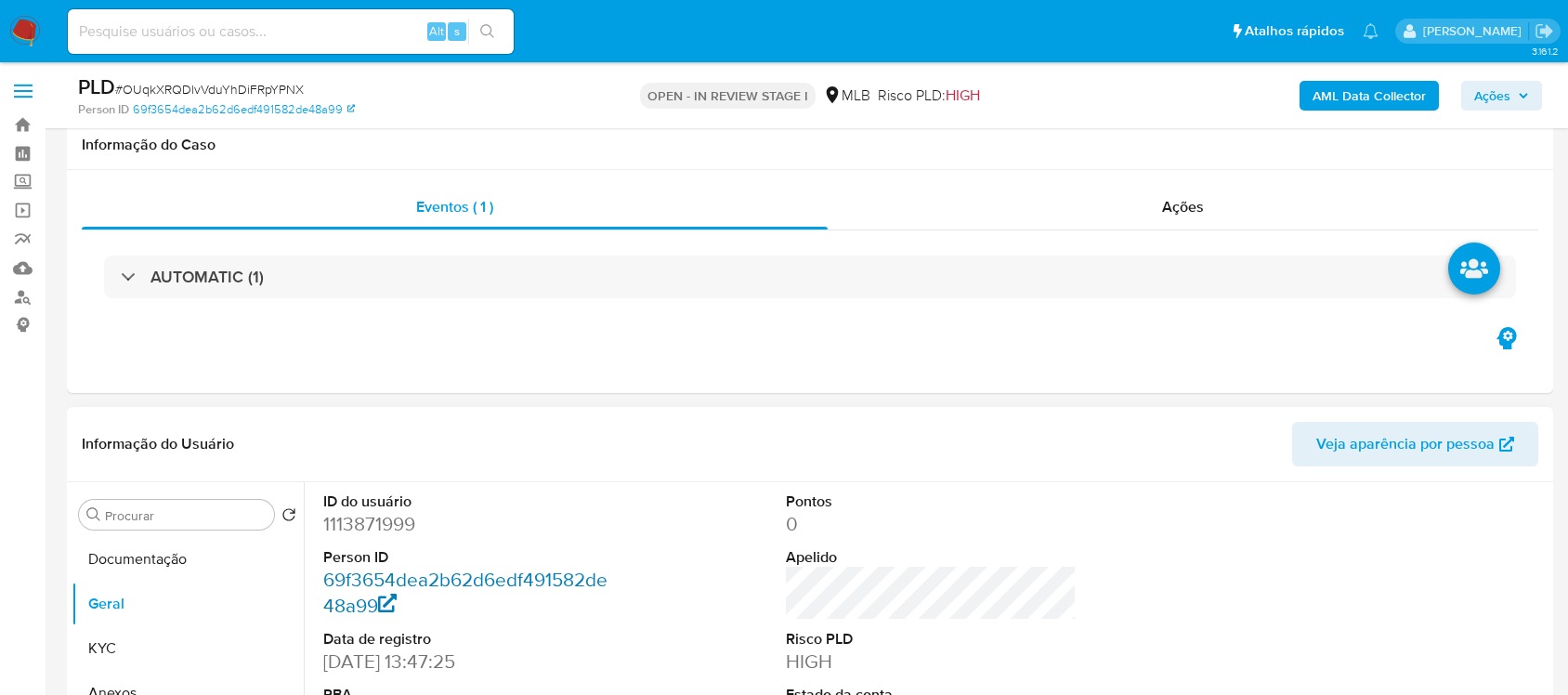
scroll to position [348, 0]
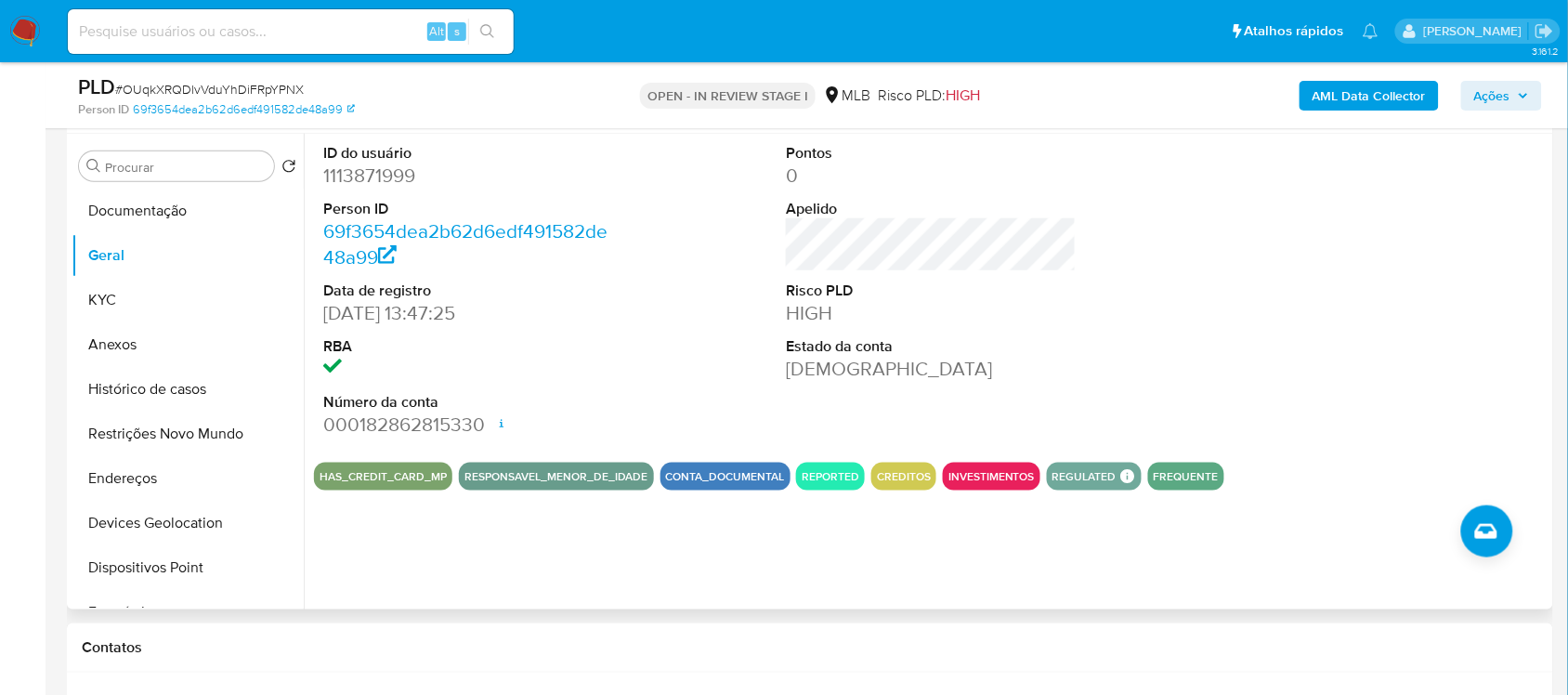
click at [407, 191] on dl "ID do usuário 1113871999 Person ID 69f3654dea2b62d6edf491582de48a99 Data de reg…" at bounding box center [468, 290] width 290 height 295
click at [399, 173] on dd "1113871999" at bounding box center [468, 176] width 290 height 26
copy dd "1113871999"
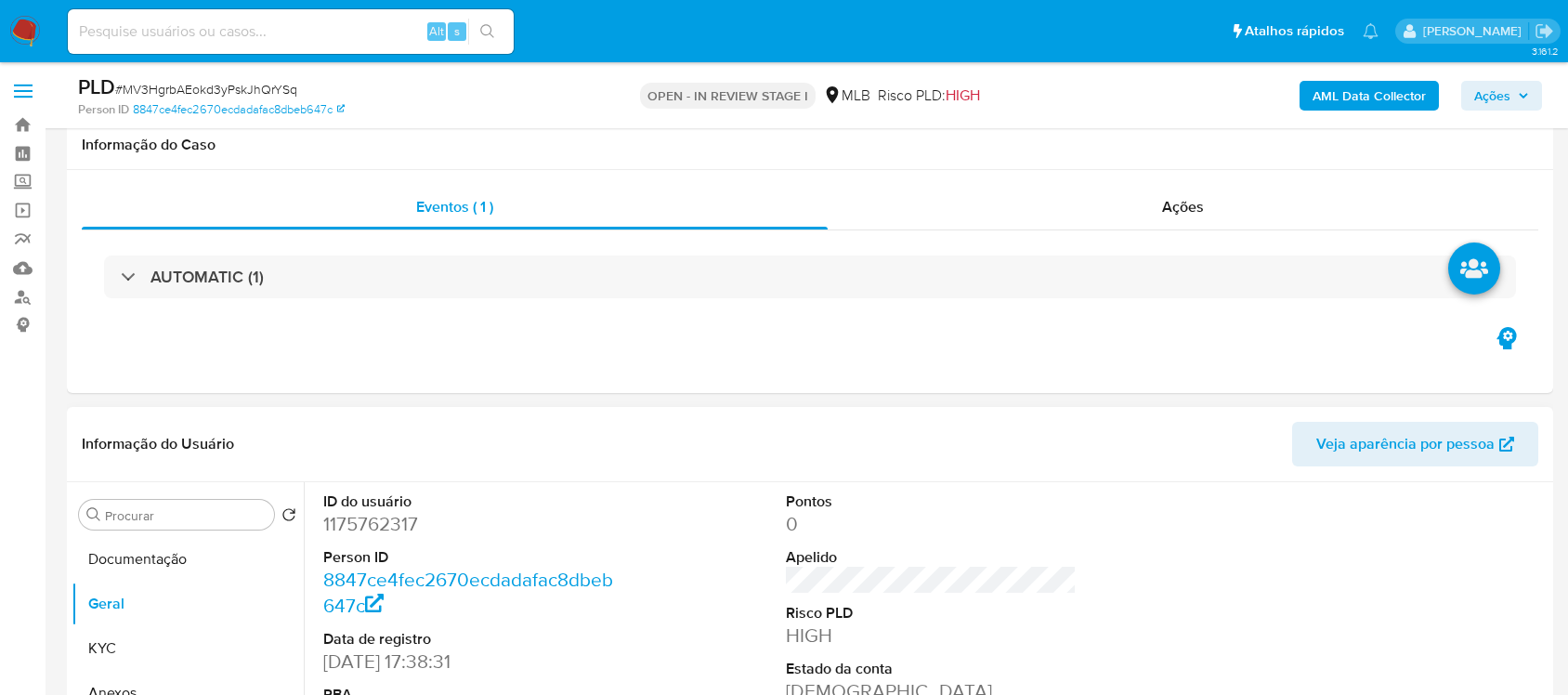
scroll to position [348, 0]
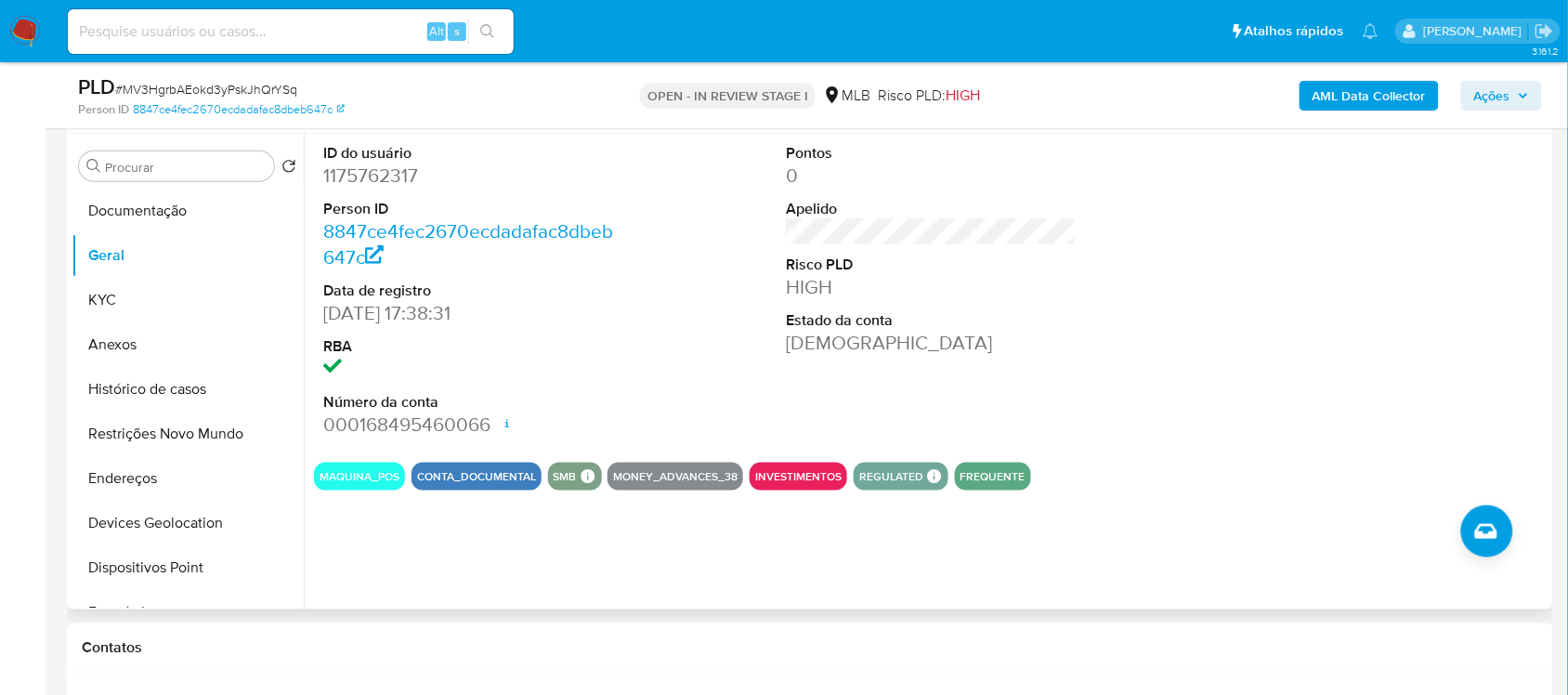
click at [395, 172] on dd "1175762317" at bounding box center [468, 176] width 290 height 26
copy dd "1175762317"
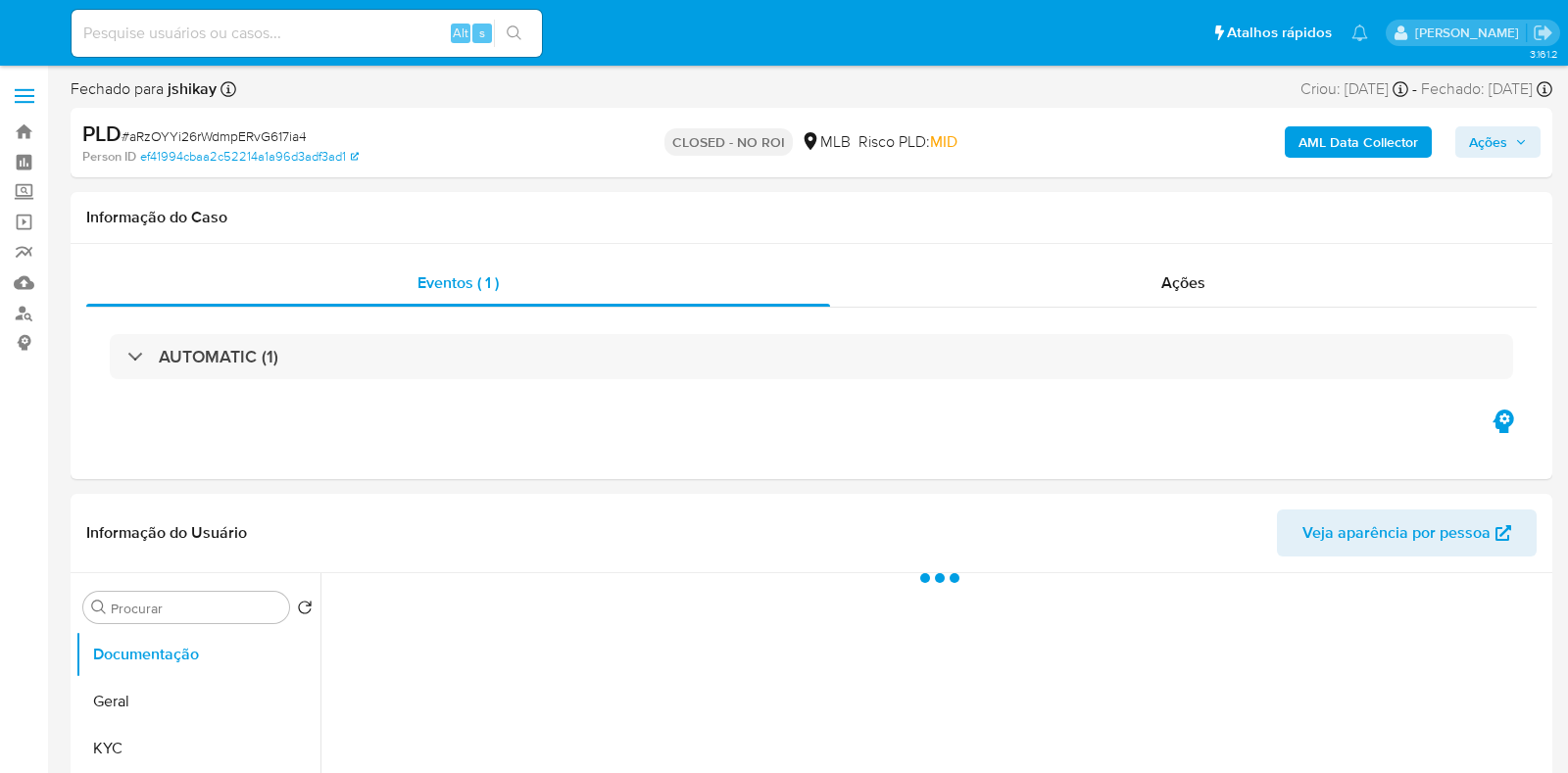
select select "10"
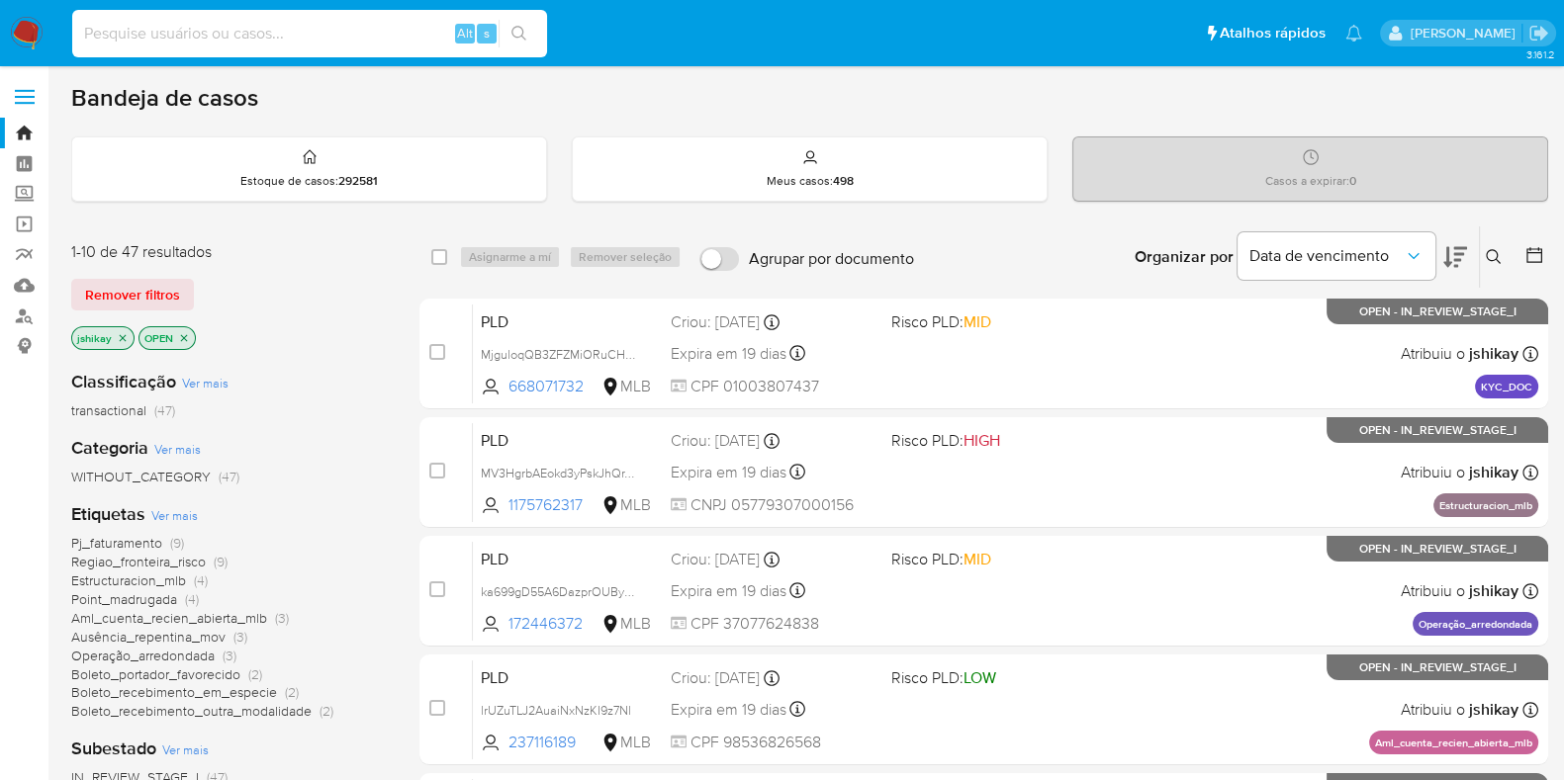
click at [299, 37] on input at bounding box center [309, 34] width 475 height 26
paste input "531791341"
type input "531791341"
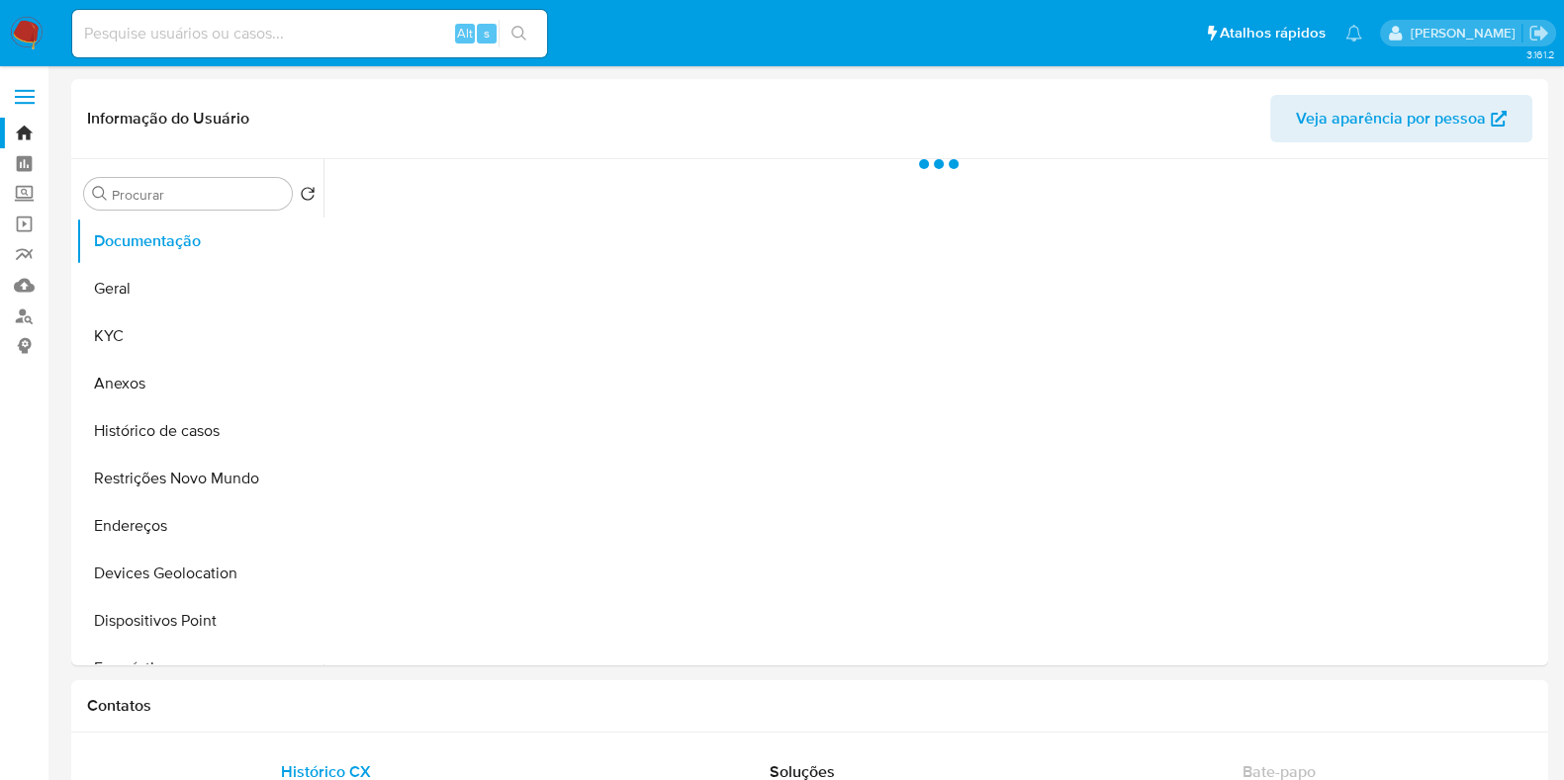
select select "10"
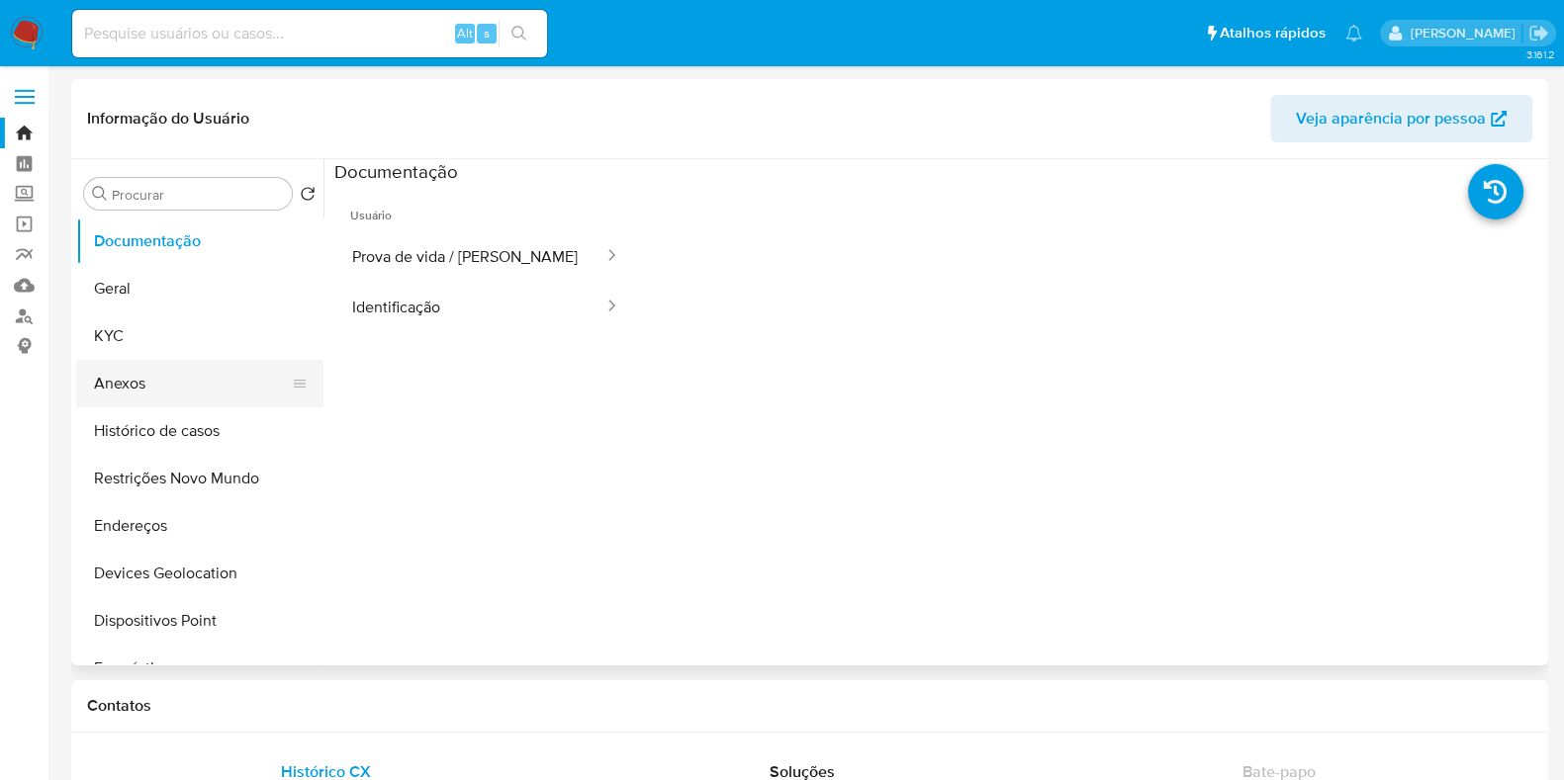
click at [163, 396] on button "Anexos" at bounding box center [191, 383] width 231 height 47
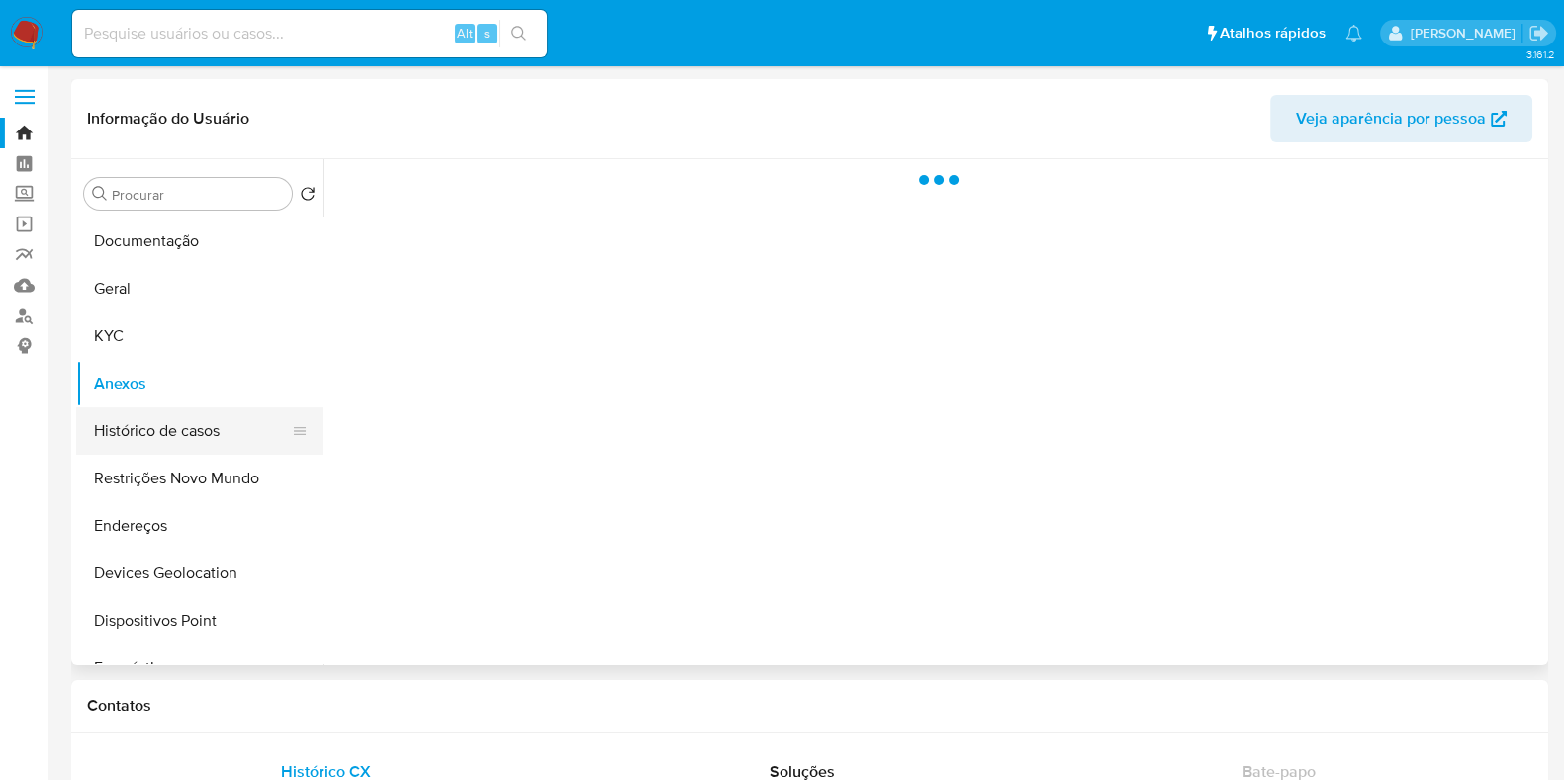
click at [175, 421] on button "Histórico de casos" at bounding box center [191, 430] width 231 height 47
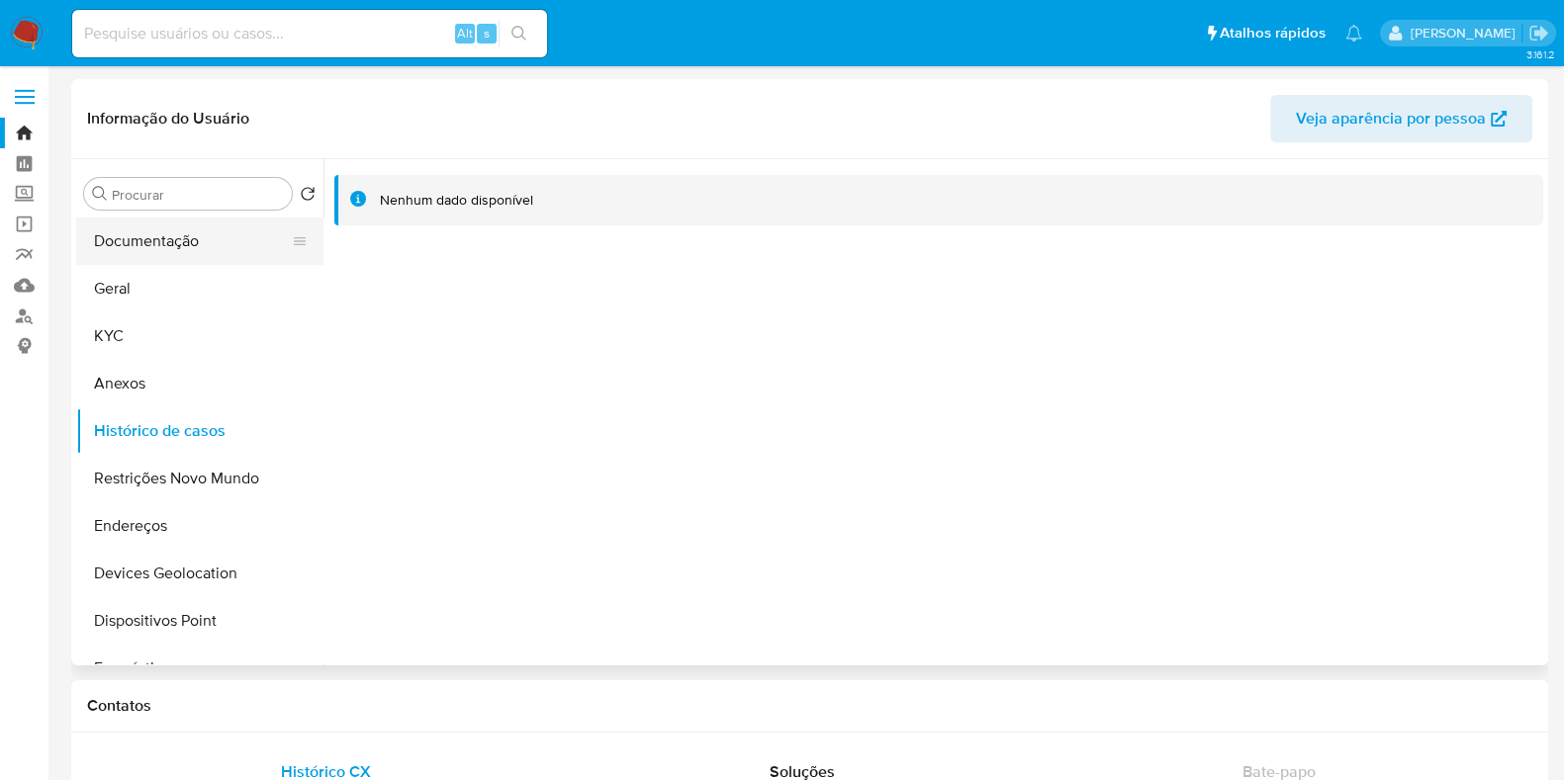
click at [180, 258] on button "Documentação" at bounding box center [191, 241] width 231 height 47
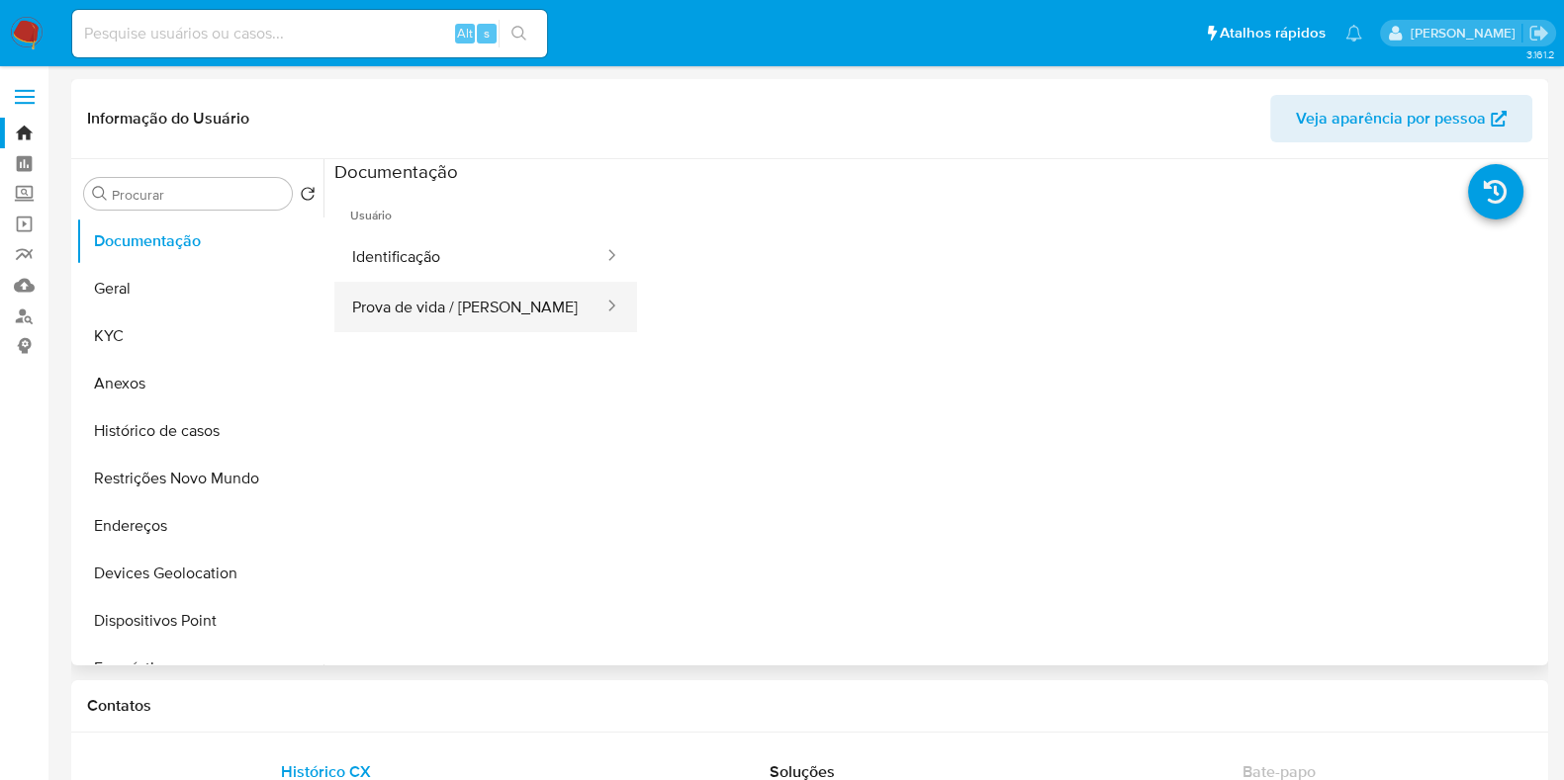
click at [486, 309] on button "Prova de vida / [PERSON_NAME]" at bounding box center [469, 307] width 271 height 50
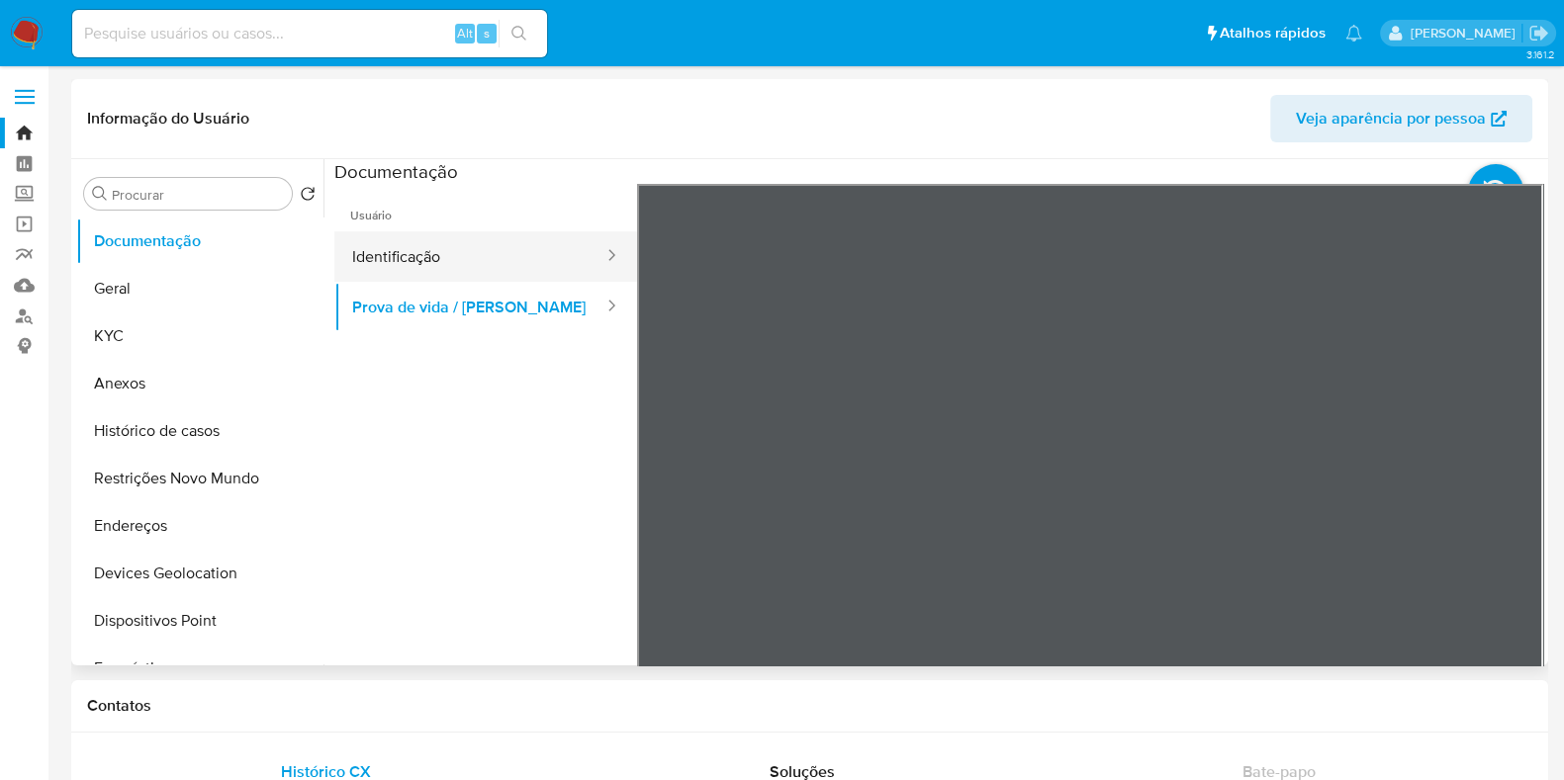
click at [541, 234] on button "Identificação" at bounding box center [469, 256] width 271 height 50
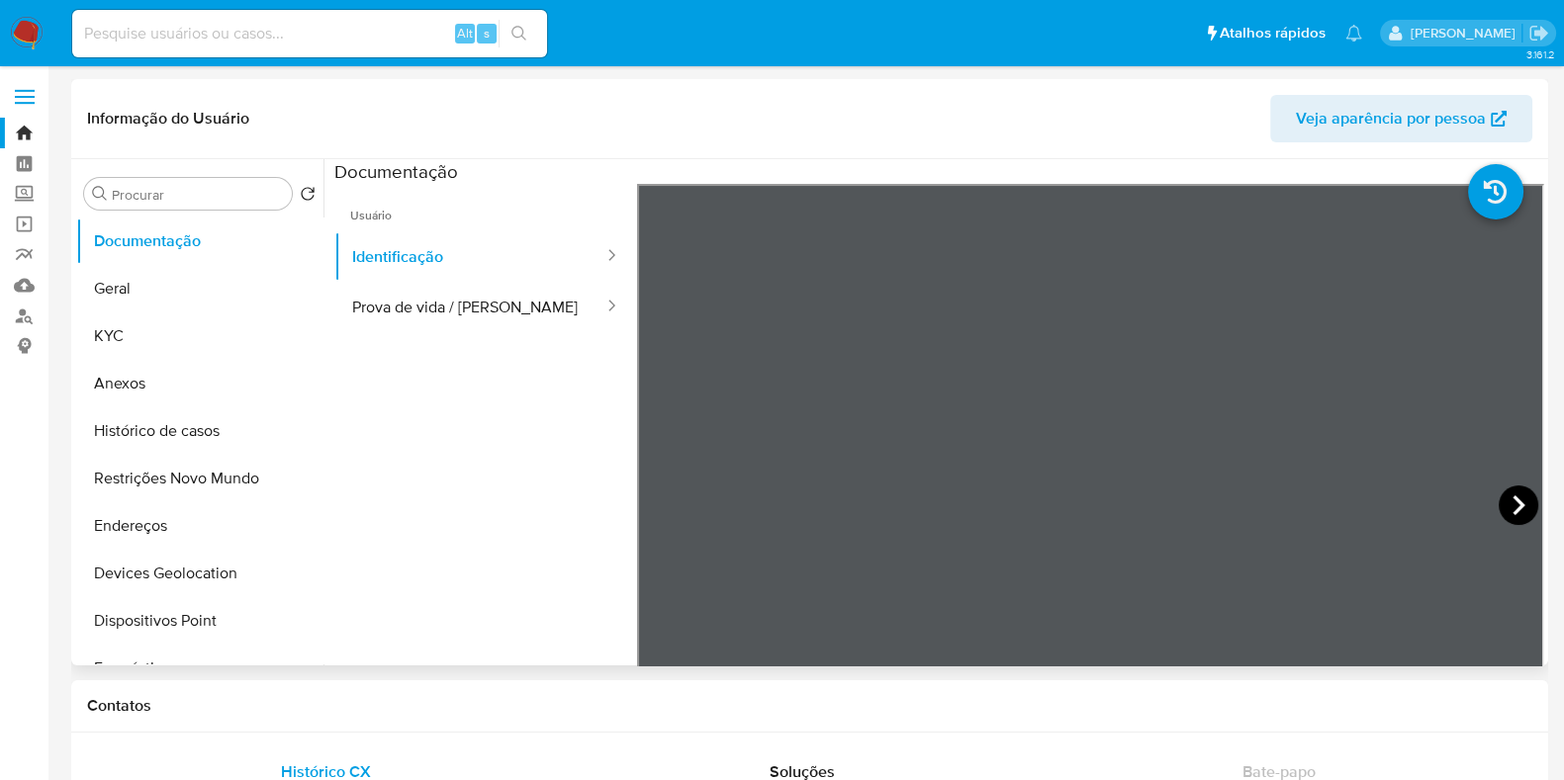
click at [1507, 521] on icon at bounding box center [1518, 506] width 40 height 40
drag, startPoint x: 29, startPoint y: 5, endPoint x: 36, endPoint y: 74, distance: 69.6
click at [20, 49] on nav "Pausado Ver notificaciones Alt s Atalhos rápidos Presiona las siguientes teclas…" at bounding box center [782, 33] width 1564 height 66
click at [14, 43] on img at bounding box center [27, 34] width 34 height 34
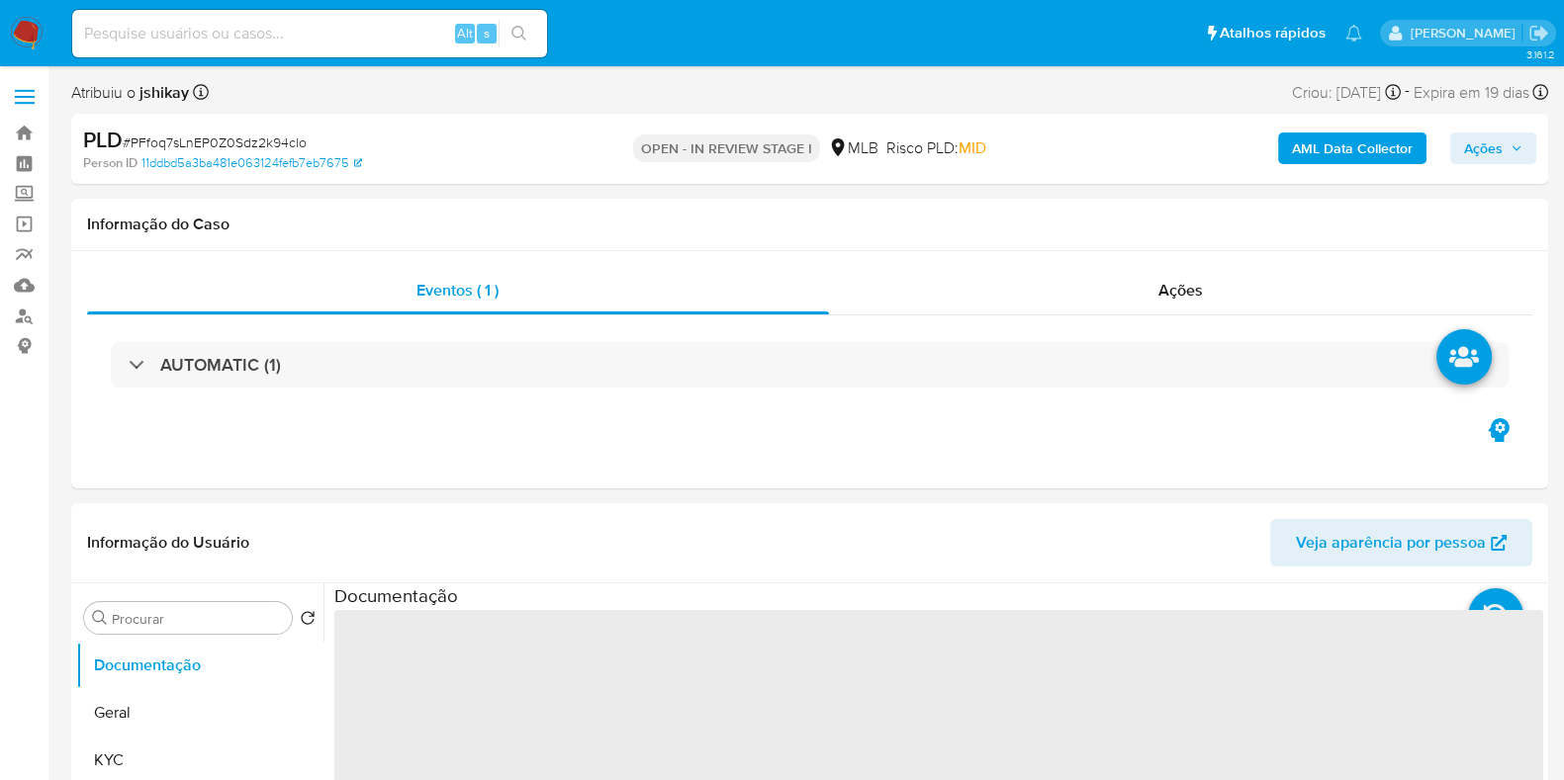
select select "10"
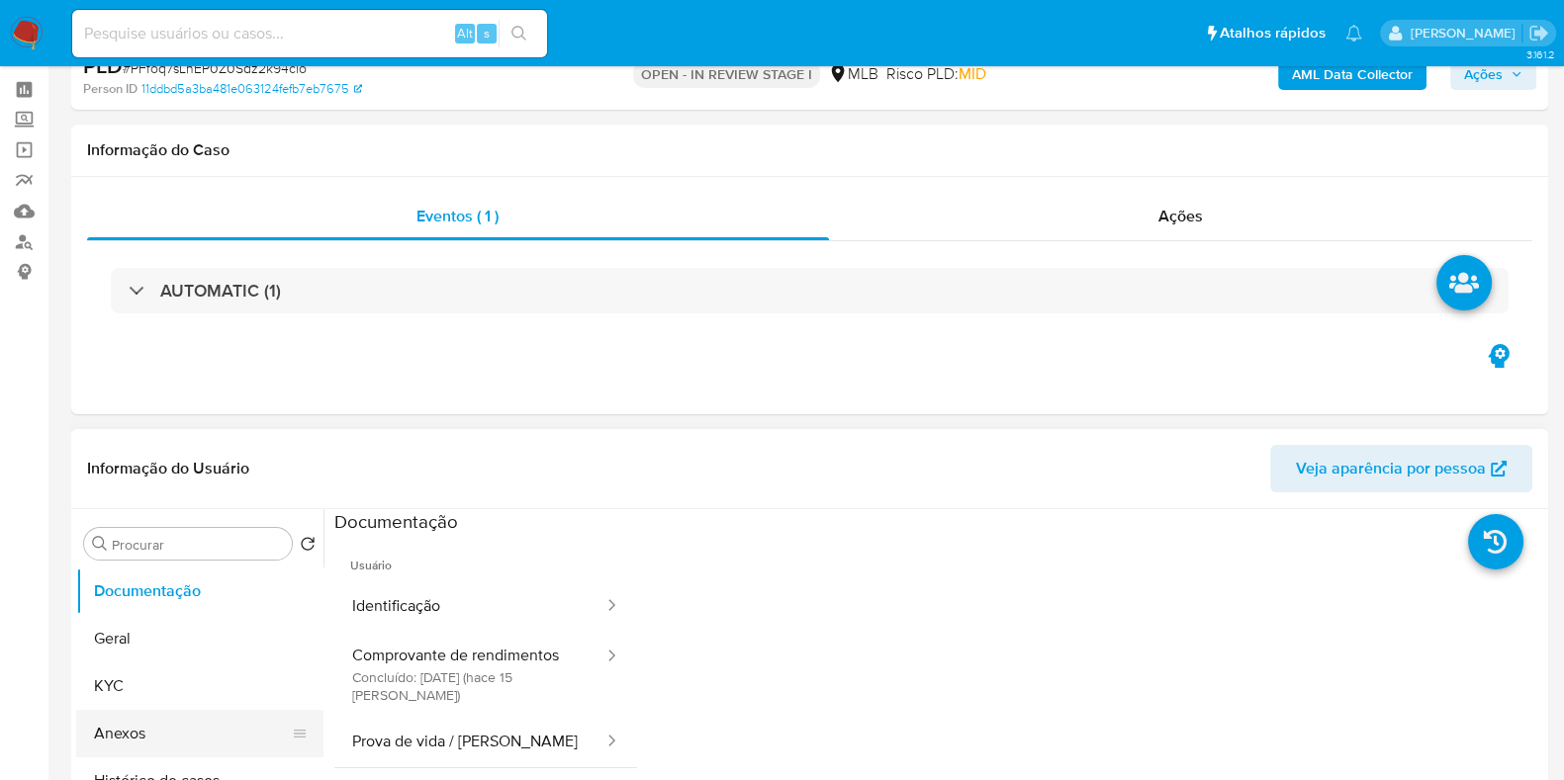
scroll to position [246, 0]
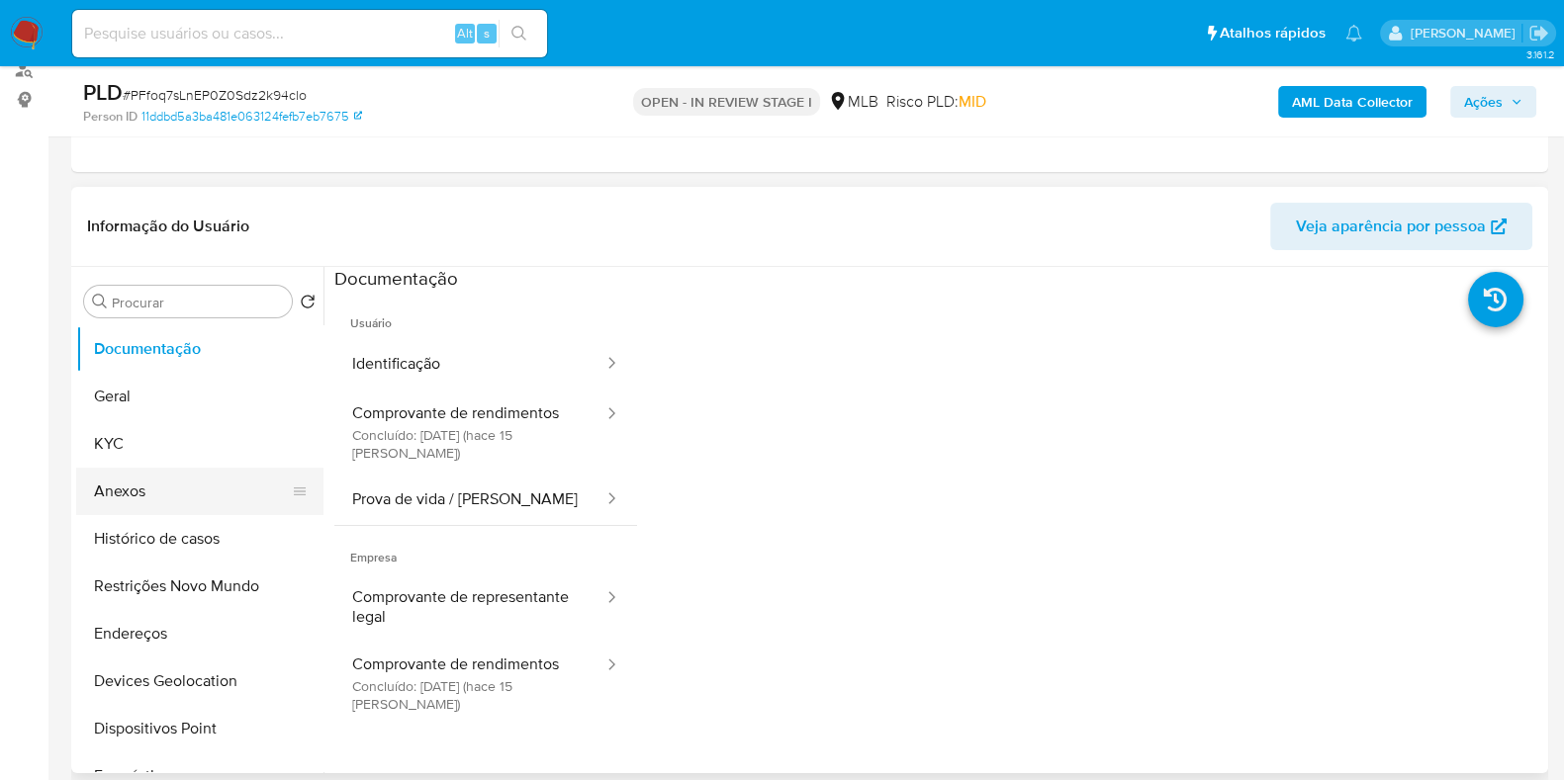
click at [142, 493] on button "Anexos" at bounding box center [191, 491] width 231 height 47
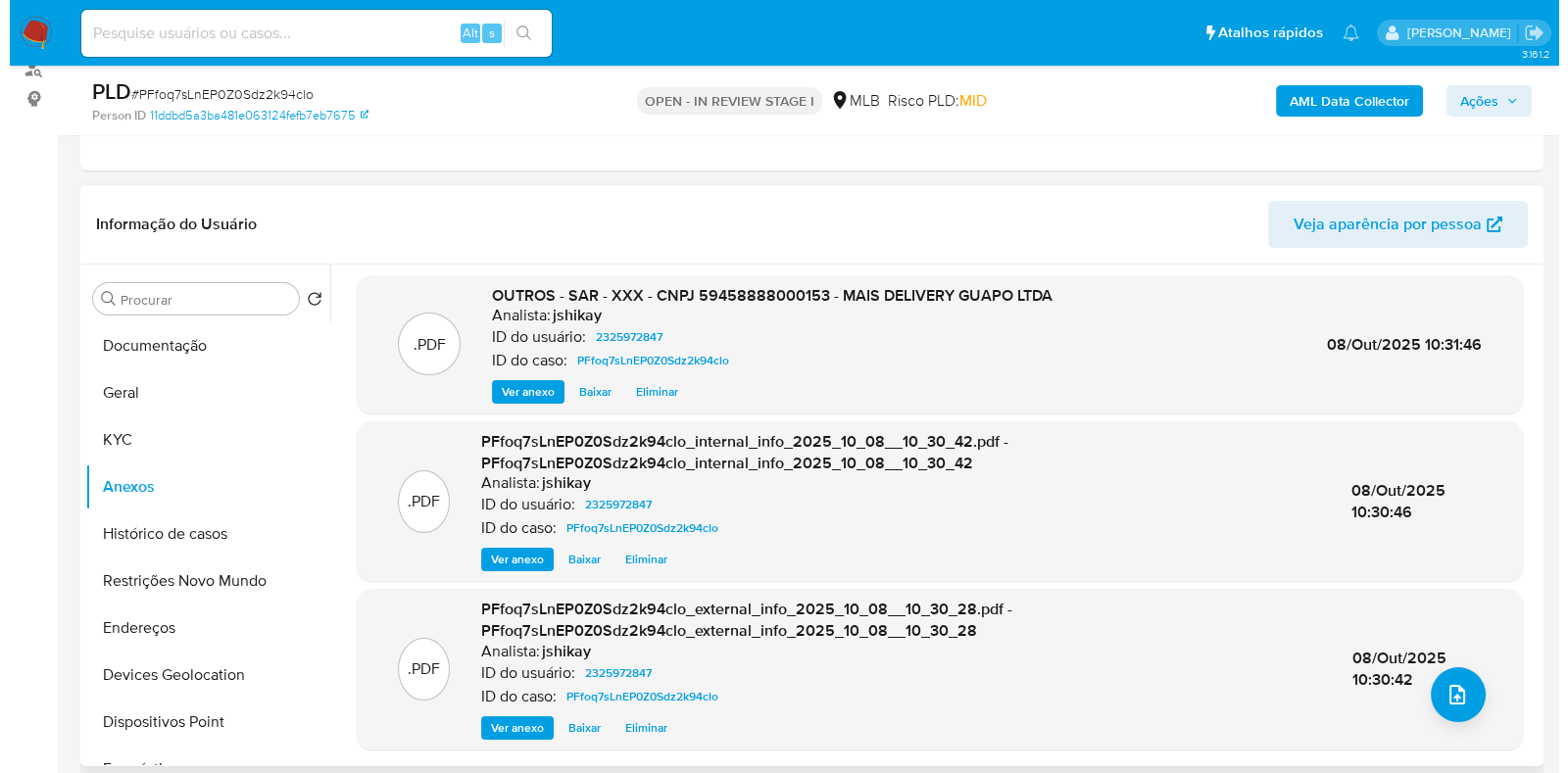
scroll to position [6, 0]
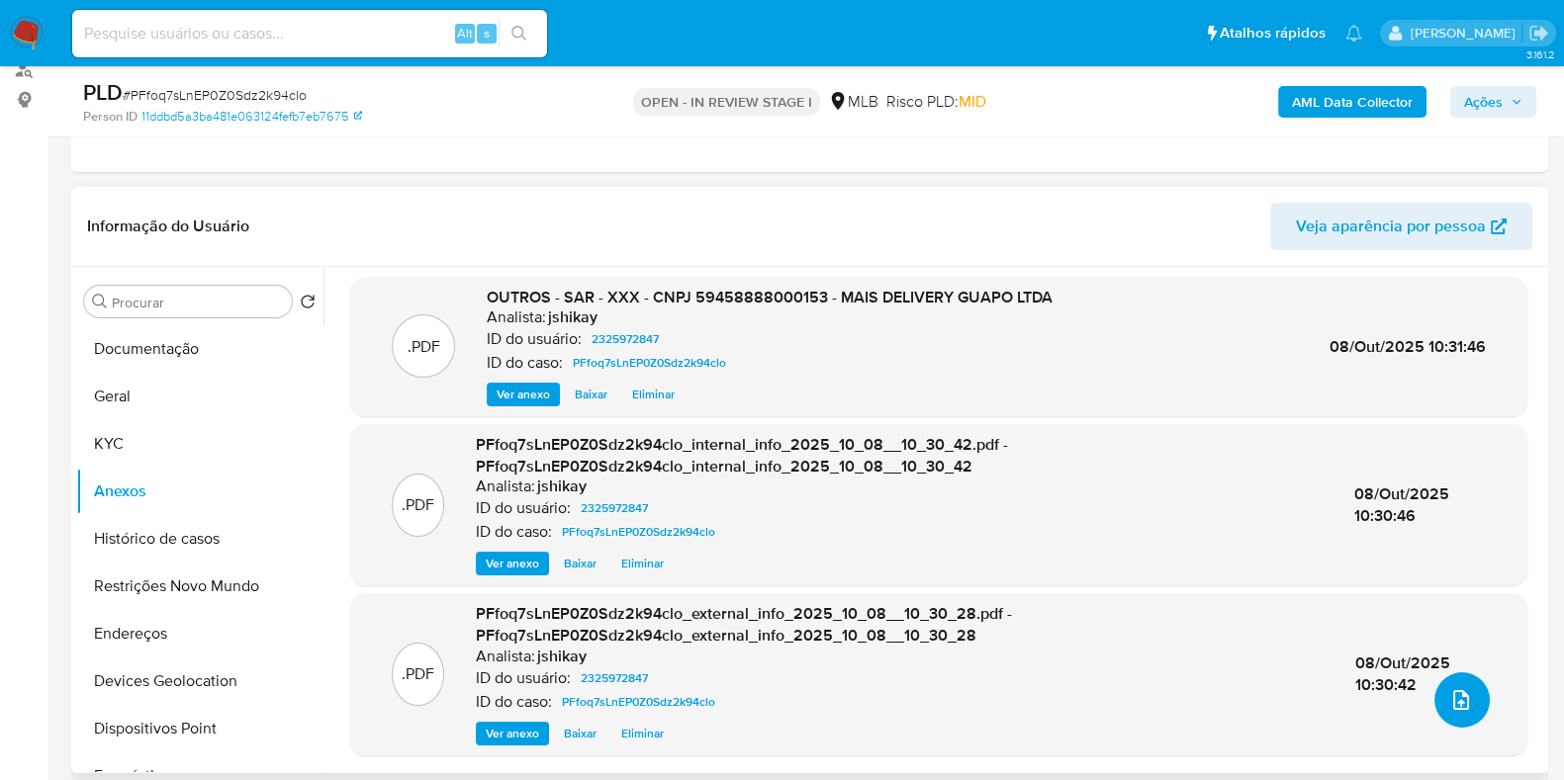
click at [1454, 704] on icon "upload-file" at bounding box center [1461, 700] width 16 height 20
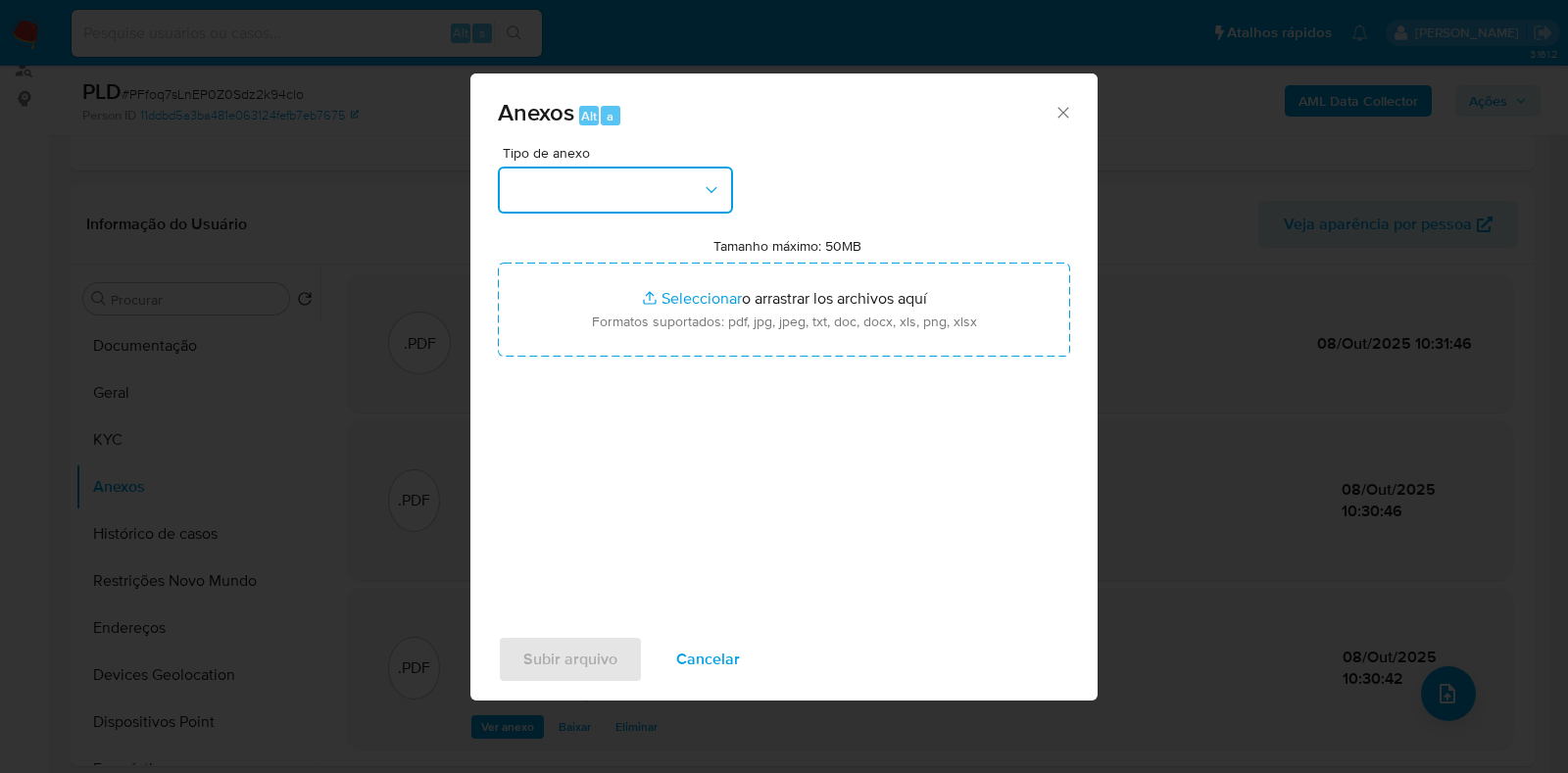
drag, startPoint x: 578, startPoint y: 178, endPoint x: 589, endPoint y: 198, distance: 22.8
click at [578, 178] on button "button" at bounding box center [615, 189] width 235 height 47
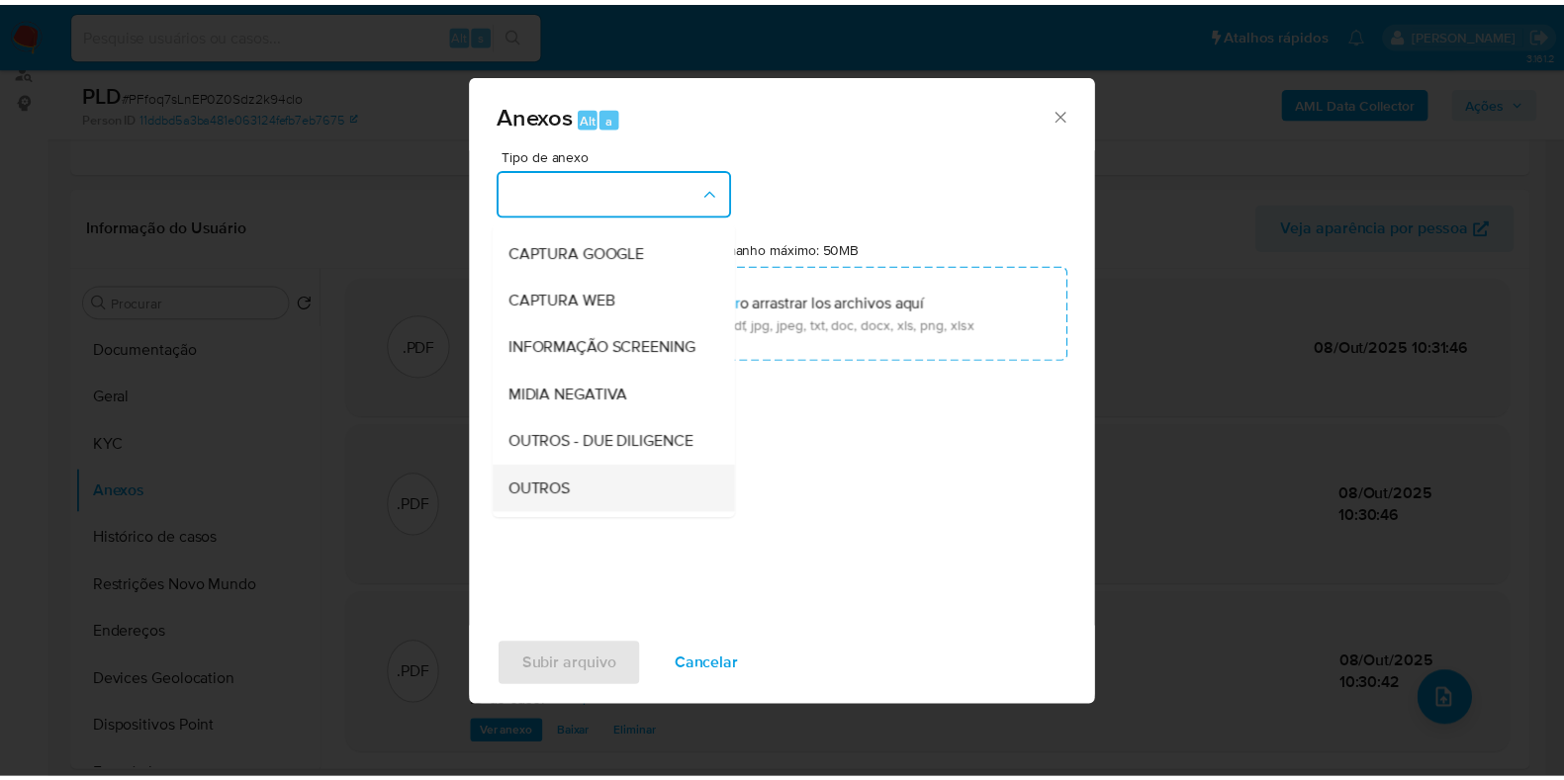
scroll to position [246, 0]
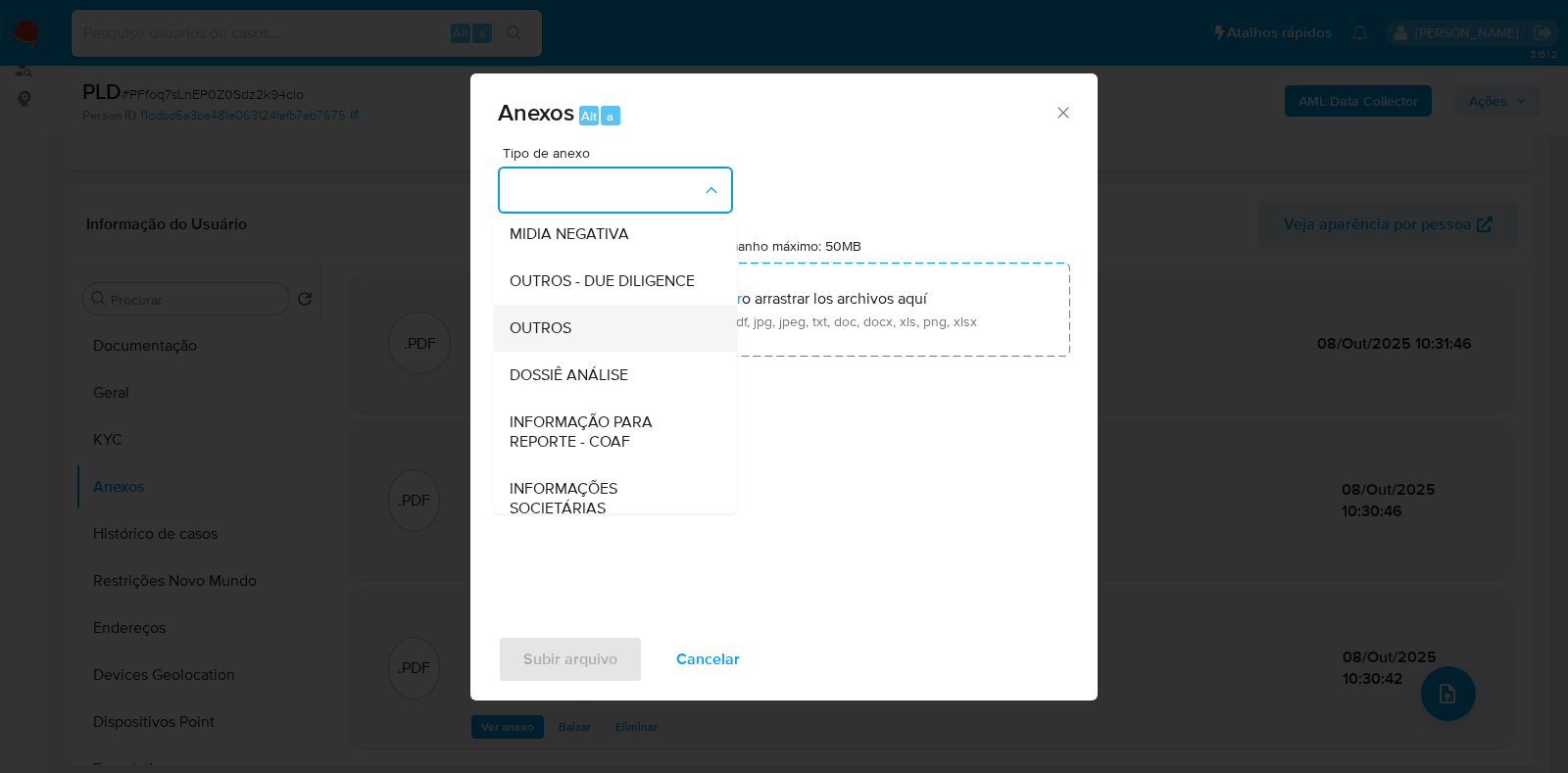
click at [581, 352] on div "OUTROS" at bounding box center [610, 328] width 200 height 47
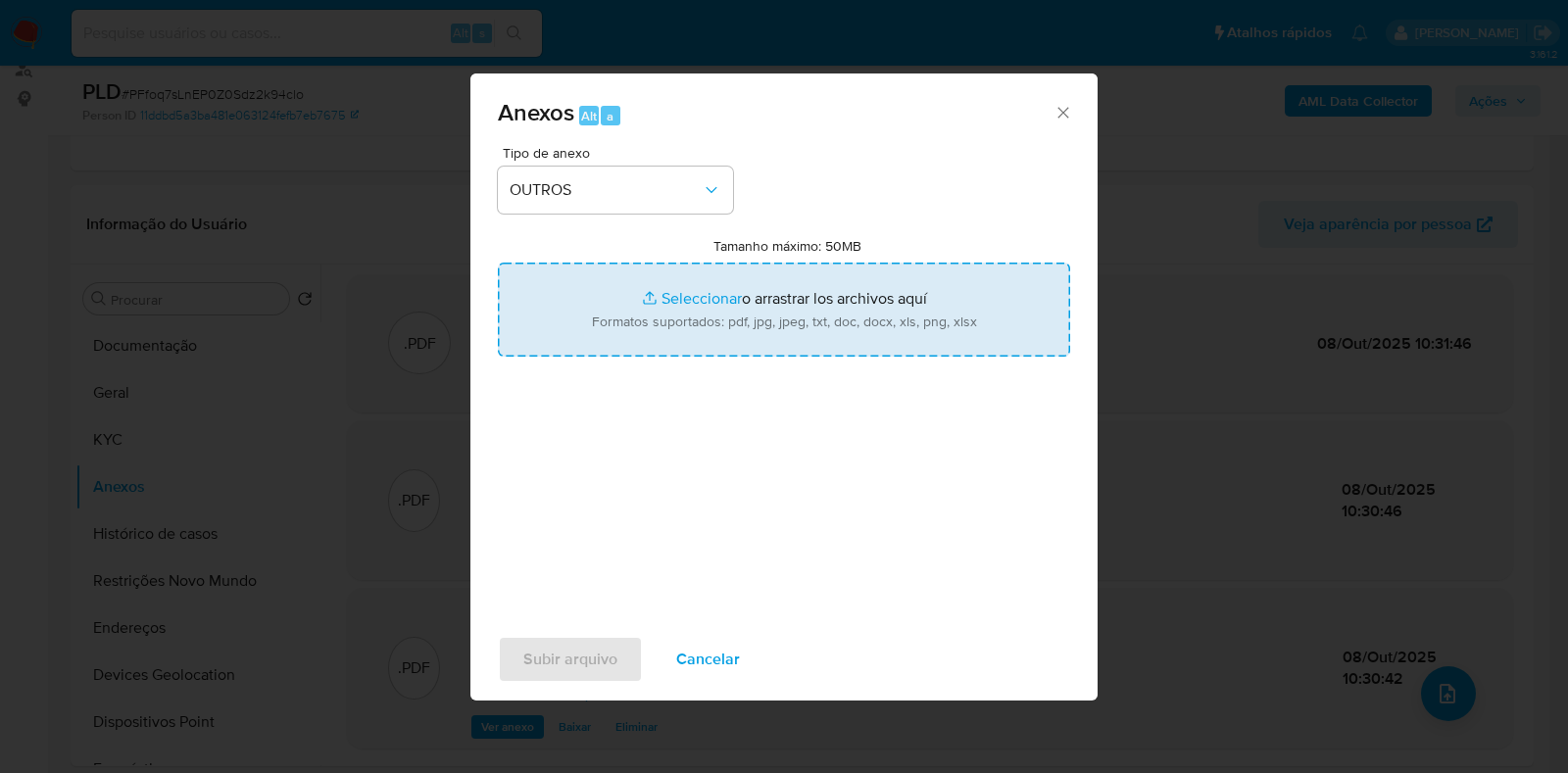
click at [649, 310] on input "Tamanho máximo: 50MB Seleccionar archivos" at bounding box center [784, 309] width 573 height 94
type input "C:\fakepath\Mulan 2325972847_2025_10_08_08_17_51 - Resumen [GEOGRAPHIC_DATA]pdf"
click at [578, 649] on span "Subir arquivo" at bounding box center [570, 660] width 94 height 44
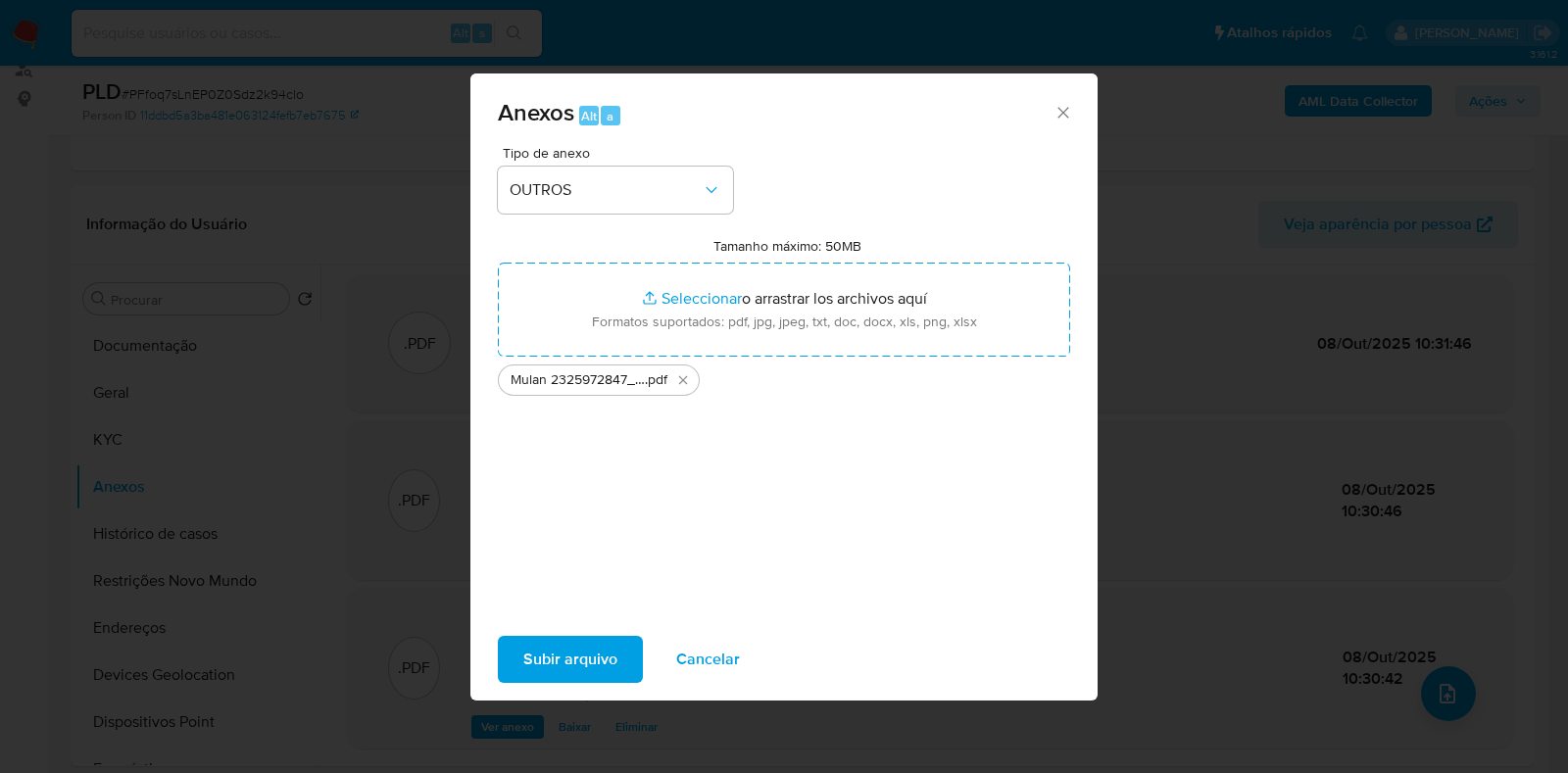
click at [1054, 104] on icon "Cerrar" at bounding box center [1064, 113] width 20 height 20
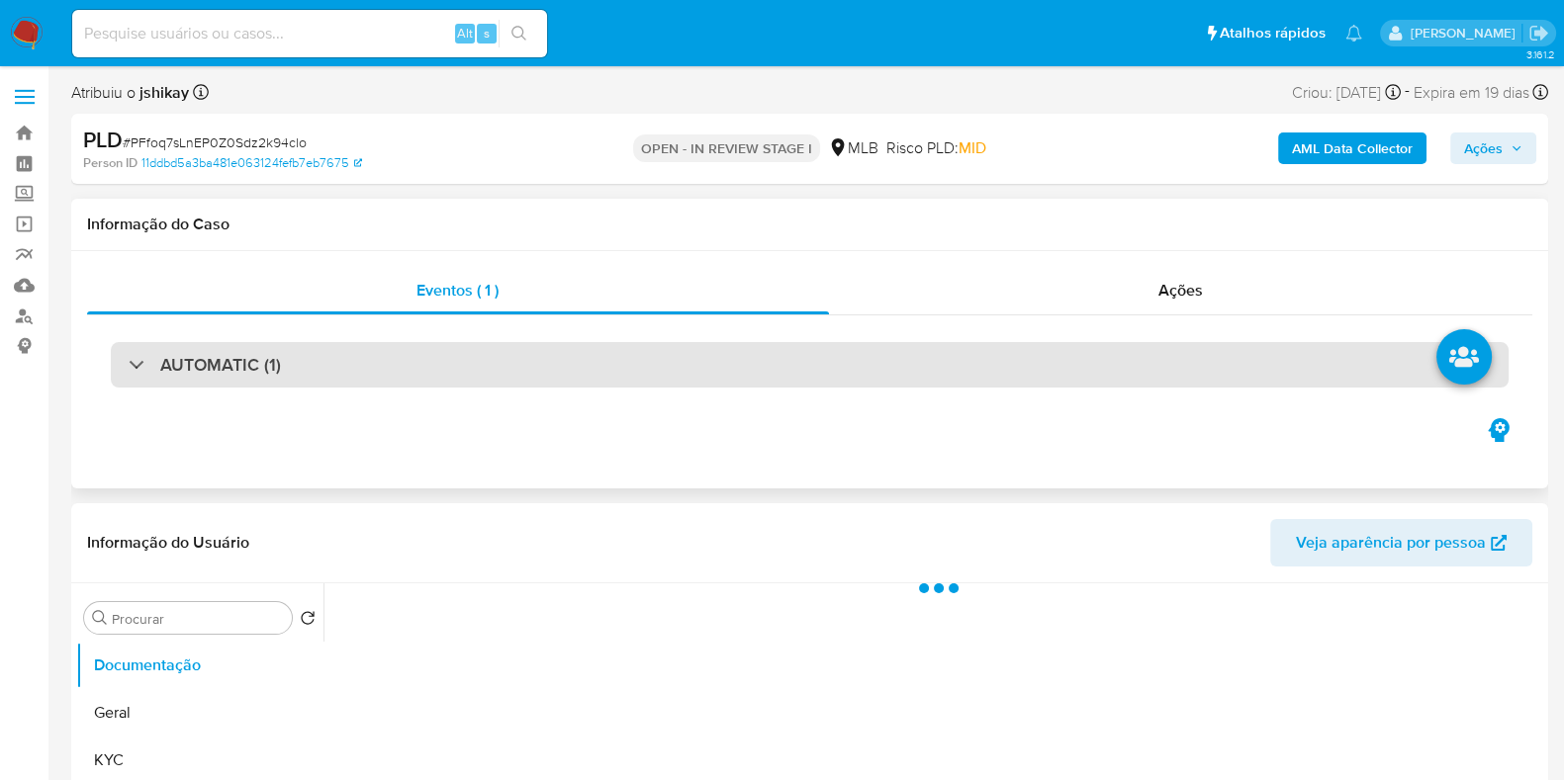
select select "10"
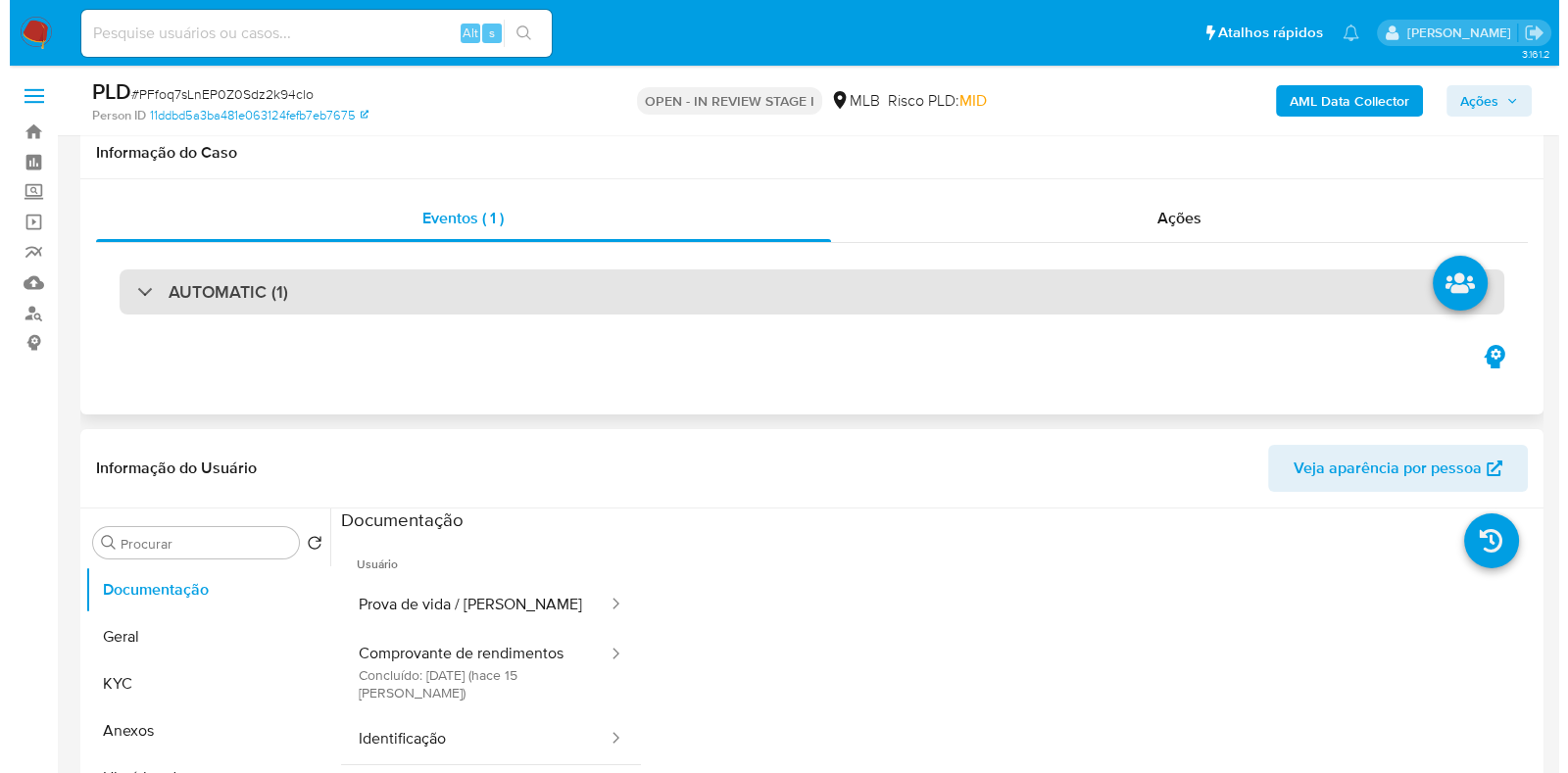
scroll to position [244, 0]
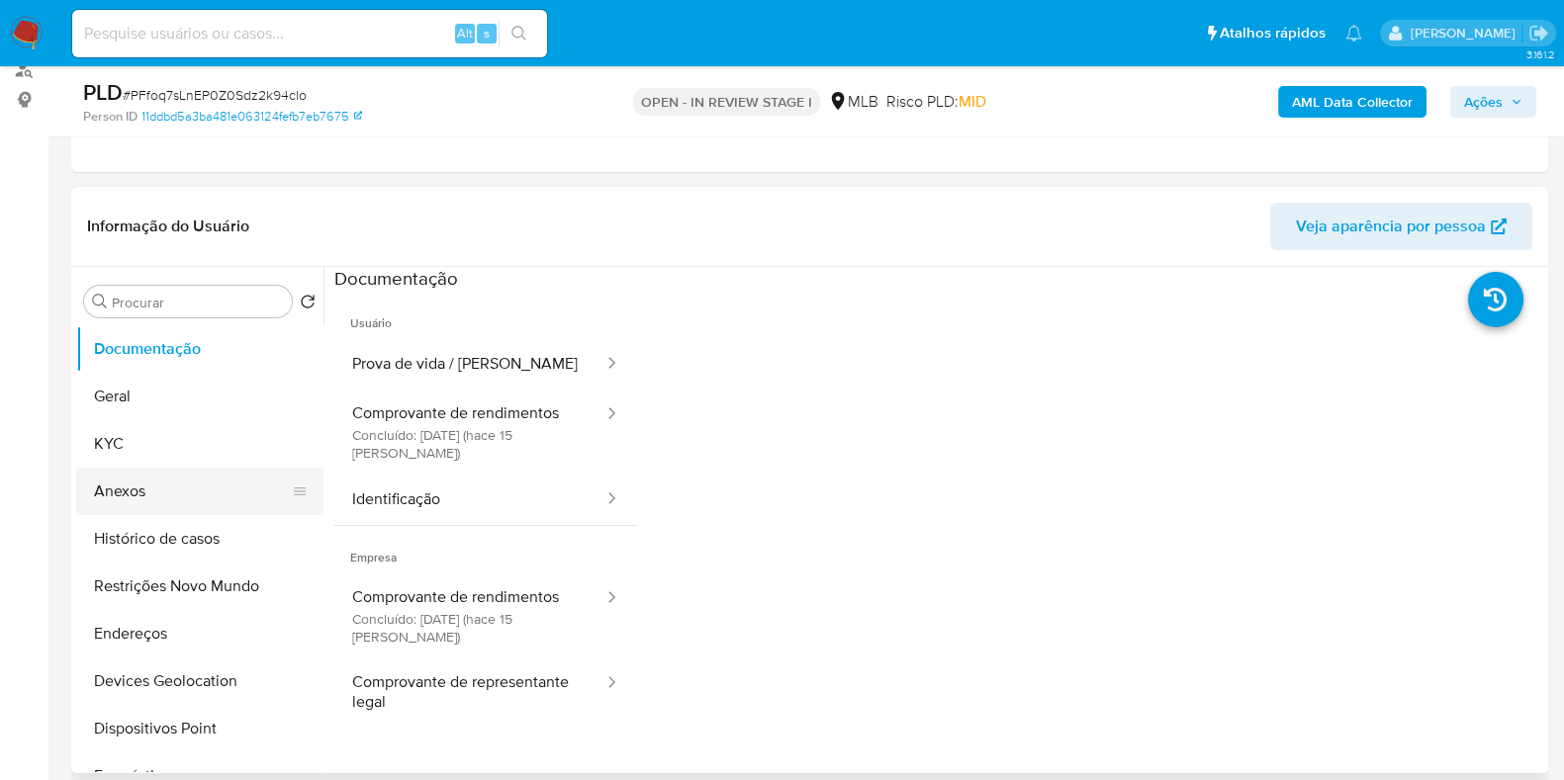
click at [171, 481] on button "Anexos" at bounding box center [191, 491] width 231 height 47
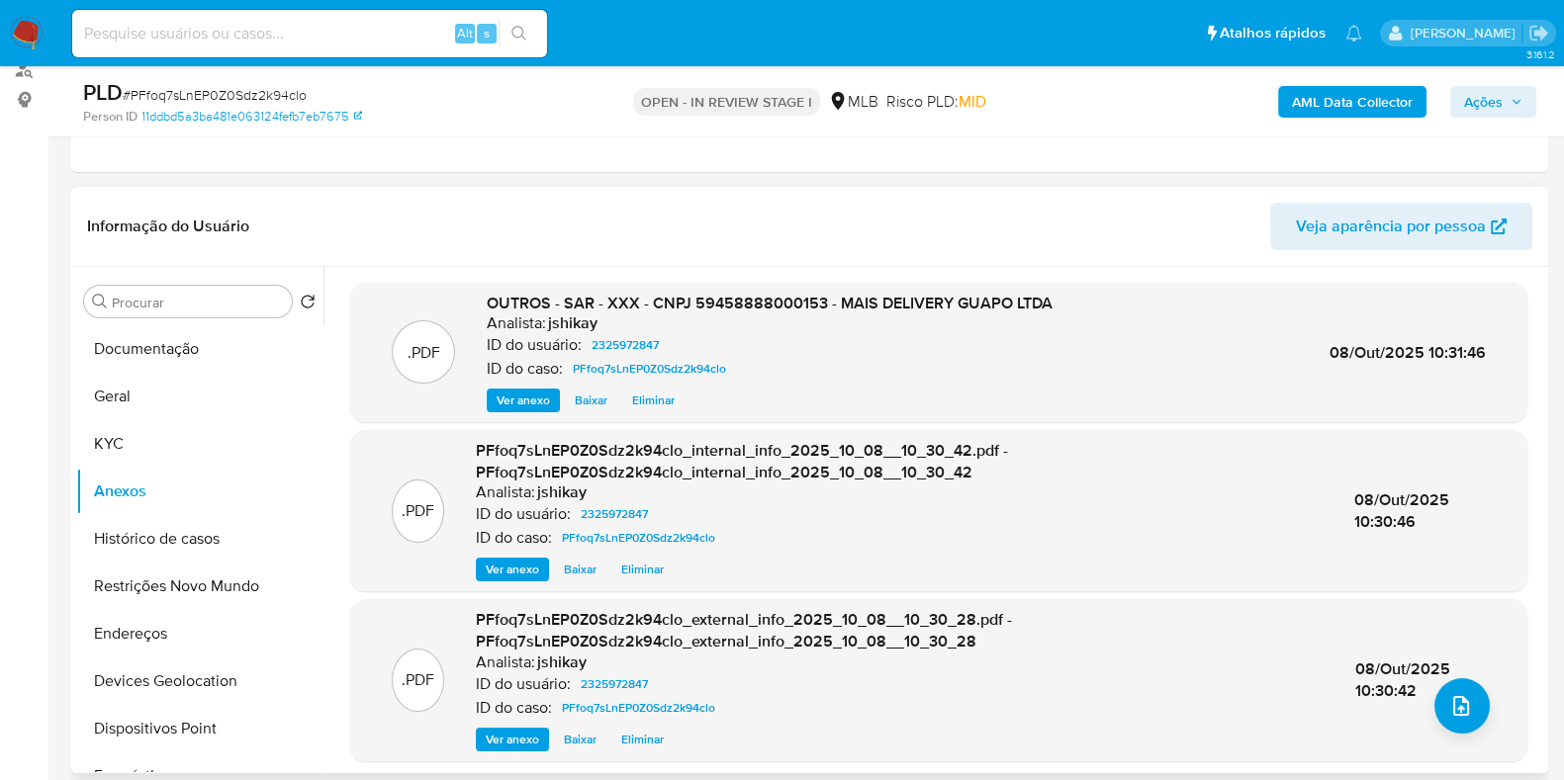
click at [1407, 694] on span "08/Out/2025 10:30:42" at bounding box center [1402, 680] width 95 height 45
click at [1463, 700] on icon "upload-file" at bounding box center [1461, 706] width 24 height 24
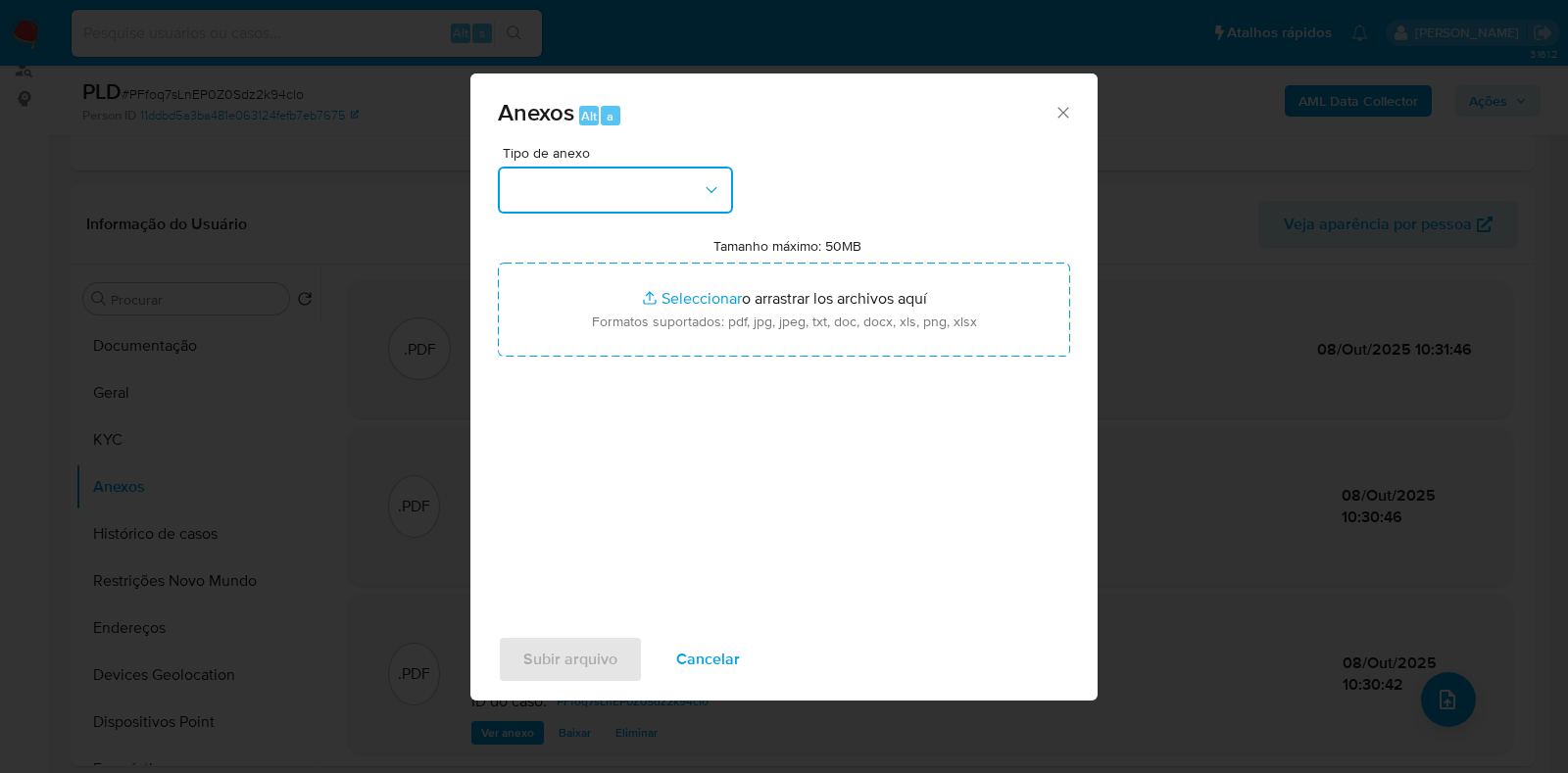
click at [634, 195] on button "button" at bounding box center [615, 189] width 235 height 47
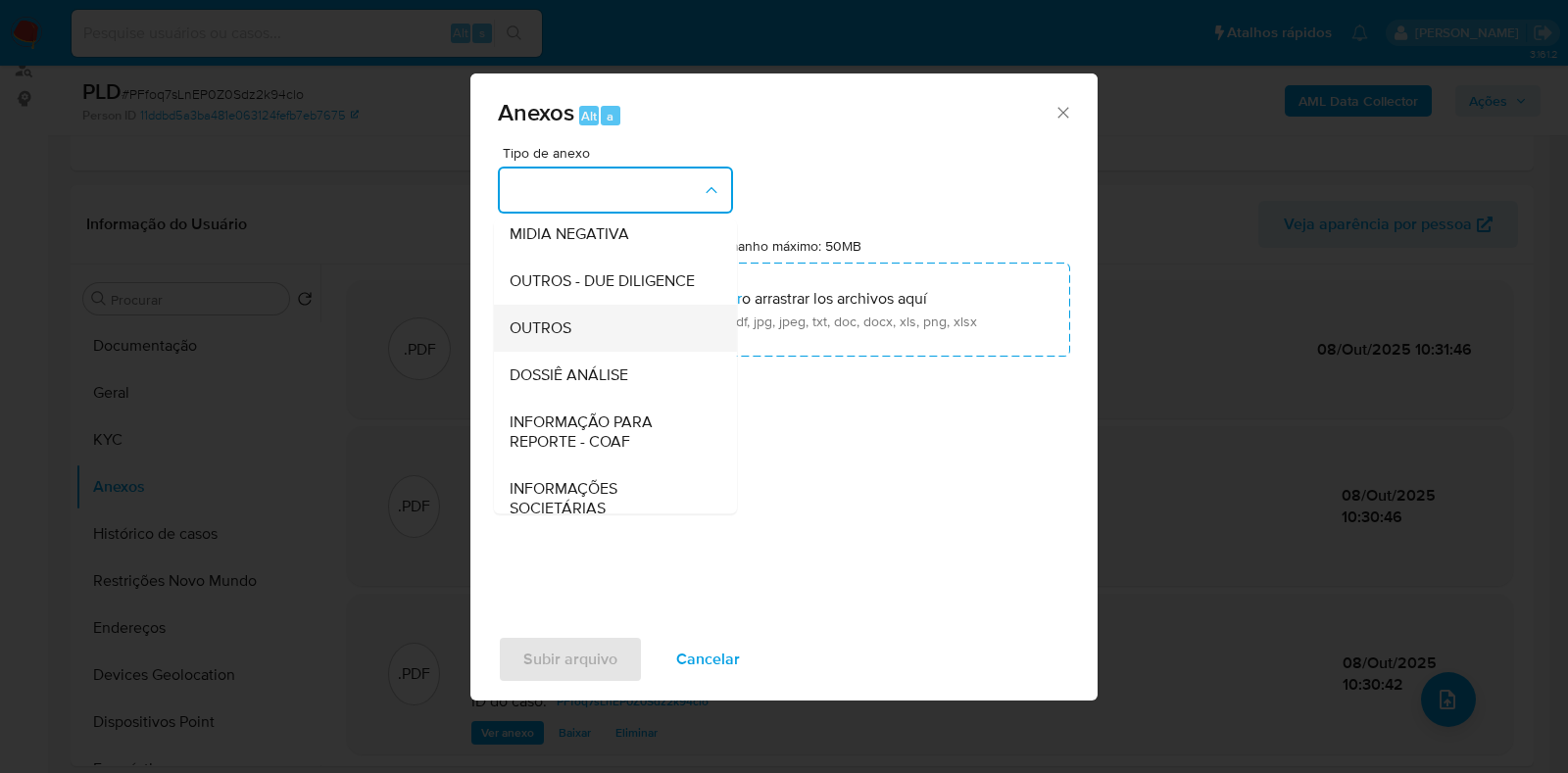
click at [573, 352] on div "OUTROS" at bounding box center [610, 328] width 200 height 47
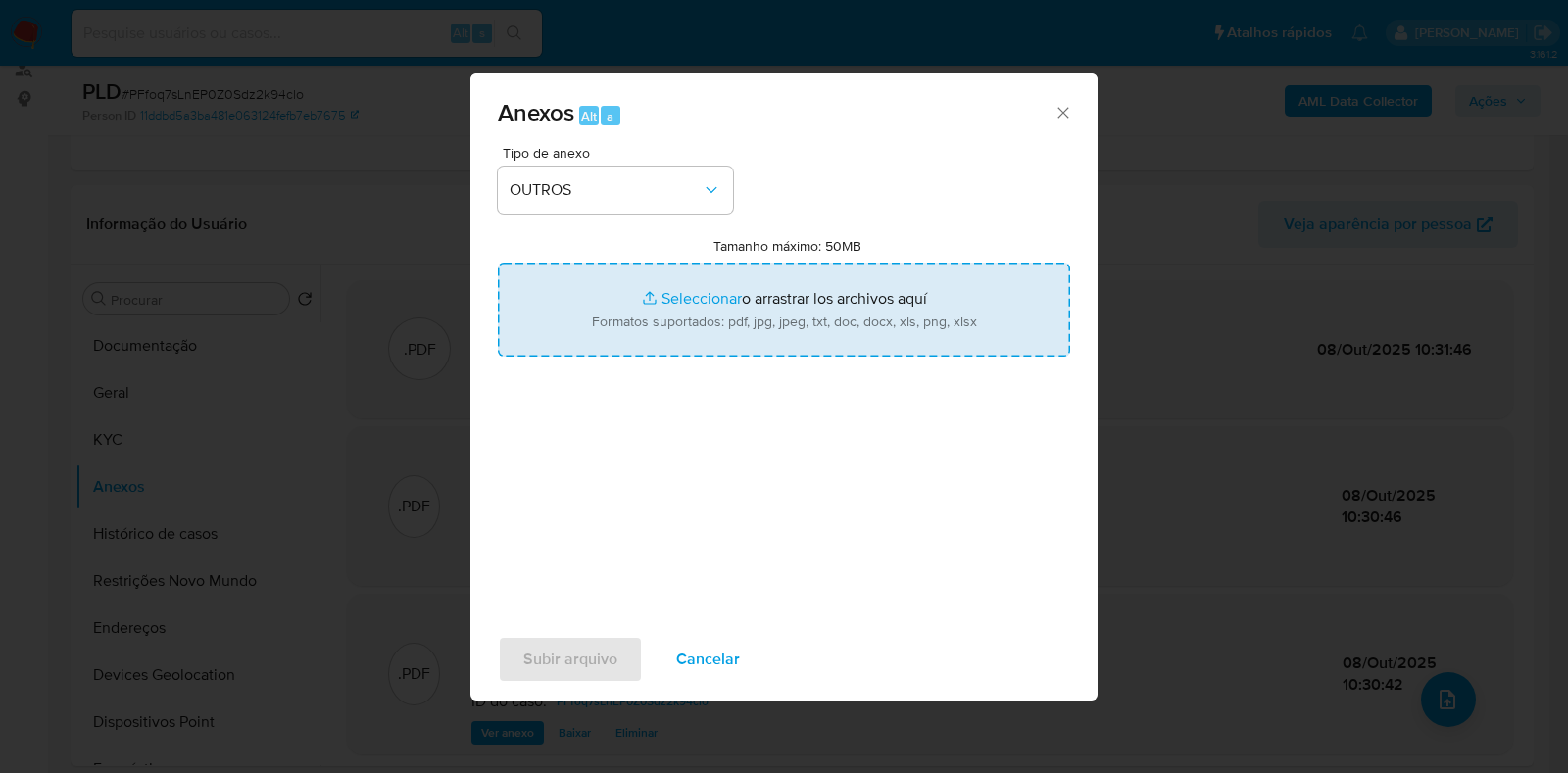
click at [638, 316] on input "Tamanho máximo: 50MB Seleccionar archivos" at bounding box center [784, 309] width 573 height 94
type input "C:\fakepath\Mulan 2325972847_2025_10_08_08_17_51 - Resumen TX.pdf"
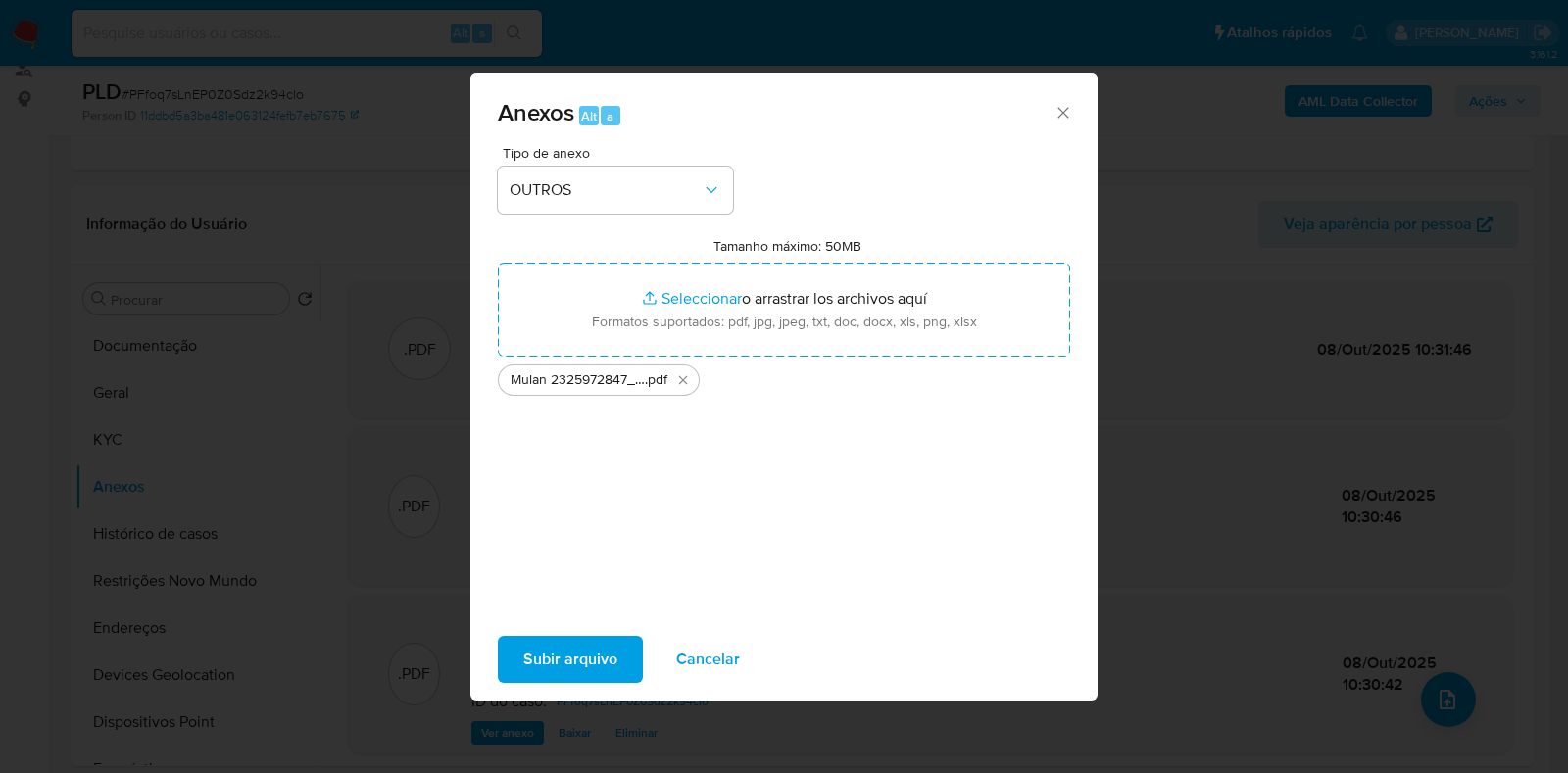
click at [558, 659] on span "Subir arquivo" at bounding box center [570, 660] width 94 height 44
click at [576, 654] on span "Subir arquivo" at bounding box center [570, 660] width 94 height 44
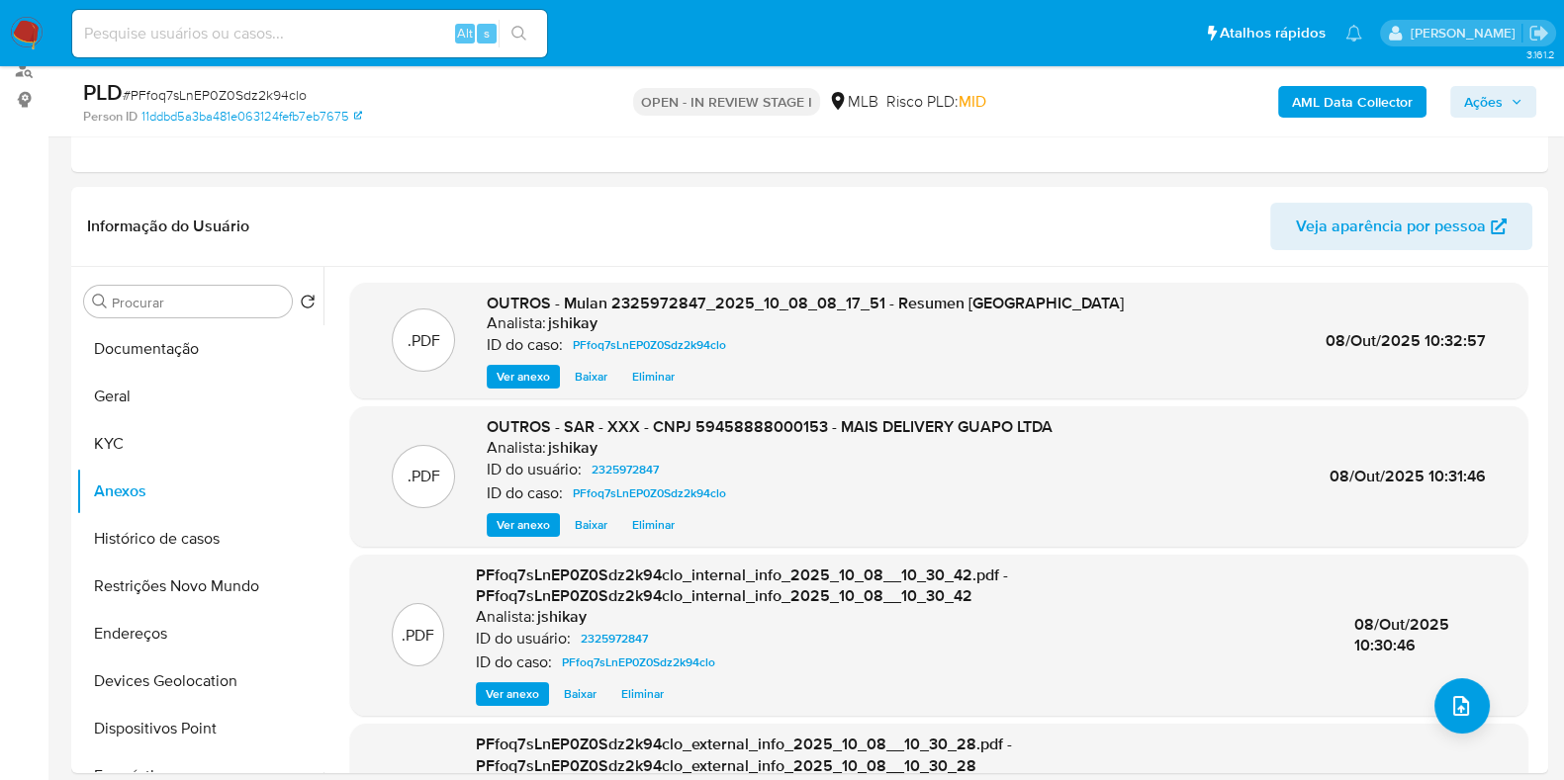
click at [1476, 119] on div "AML Data Collector Ações" at bounding box center [1296, 101] width 479 height 46
click at [1479, 108] on span "Ações" at bounding box center [1483, 102] width 39 height 32
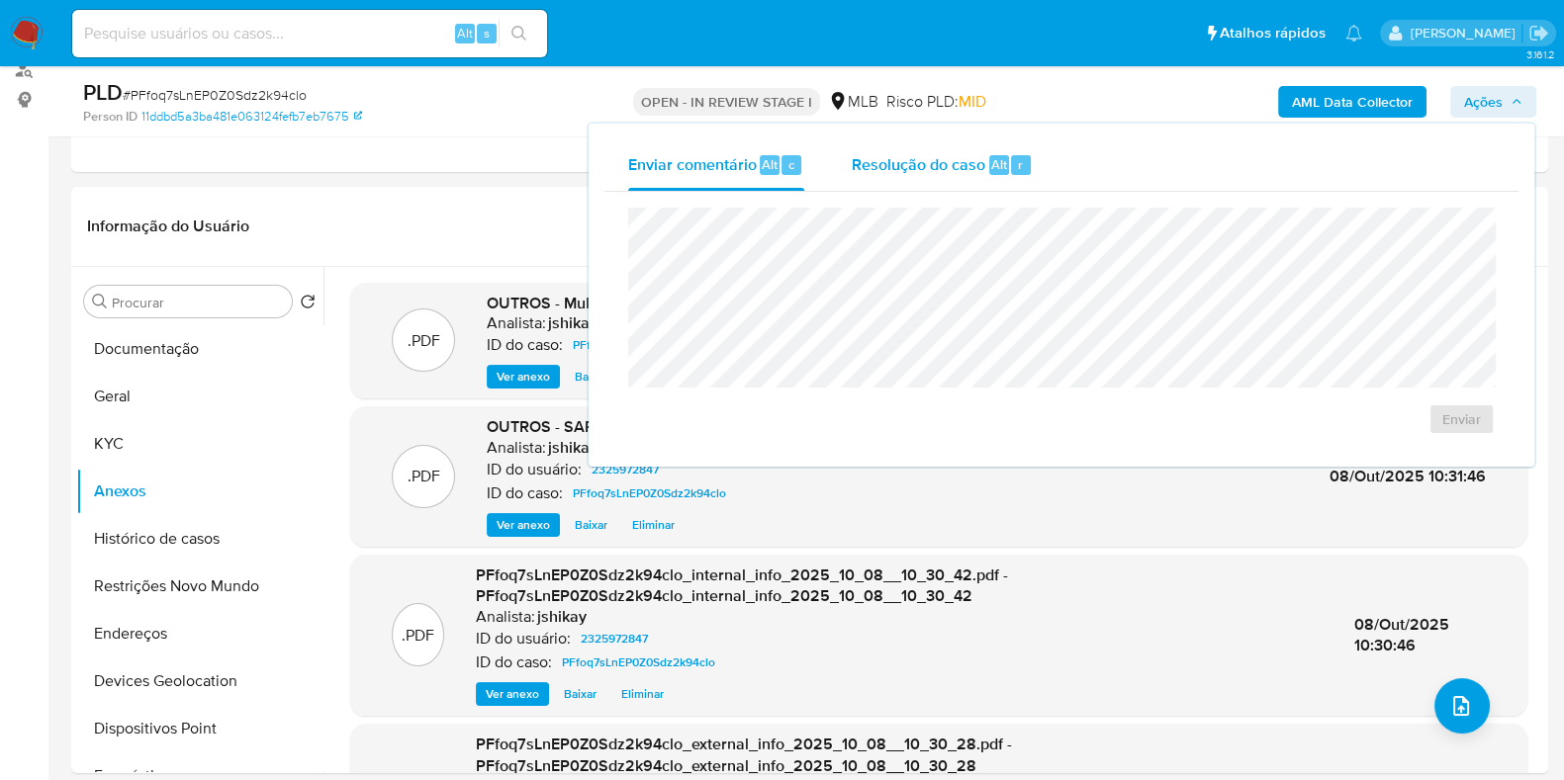
click at [992, 169] on span "Alt" at bounding box center [999, 164] width 16 height 19
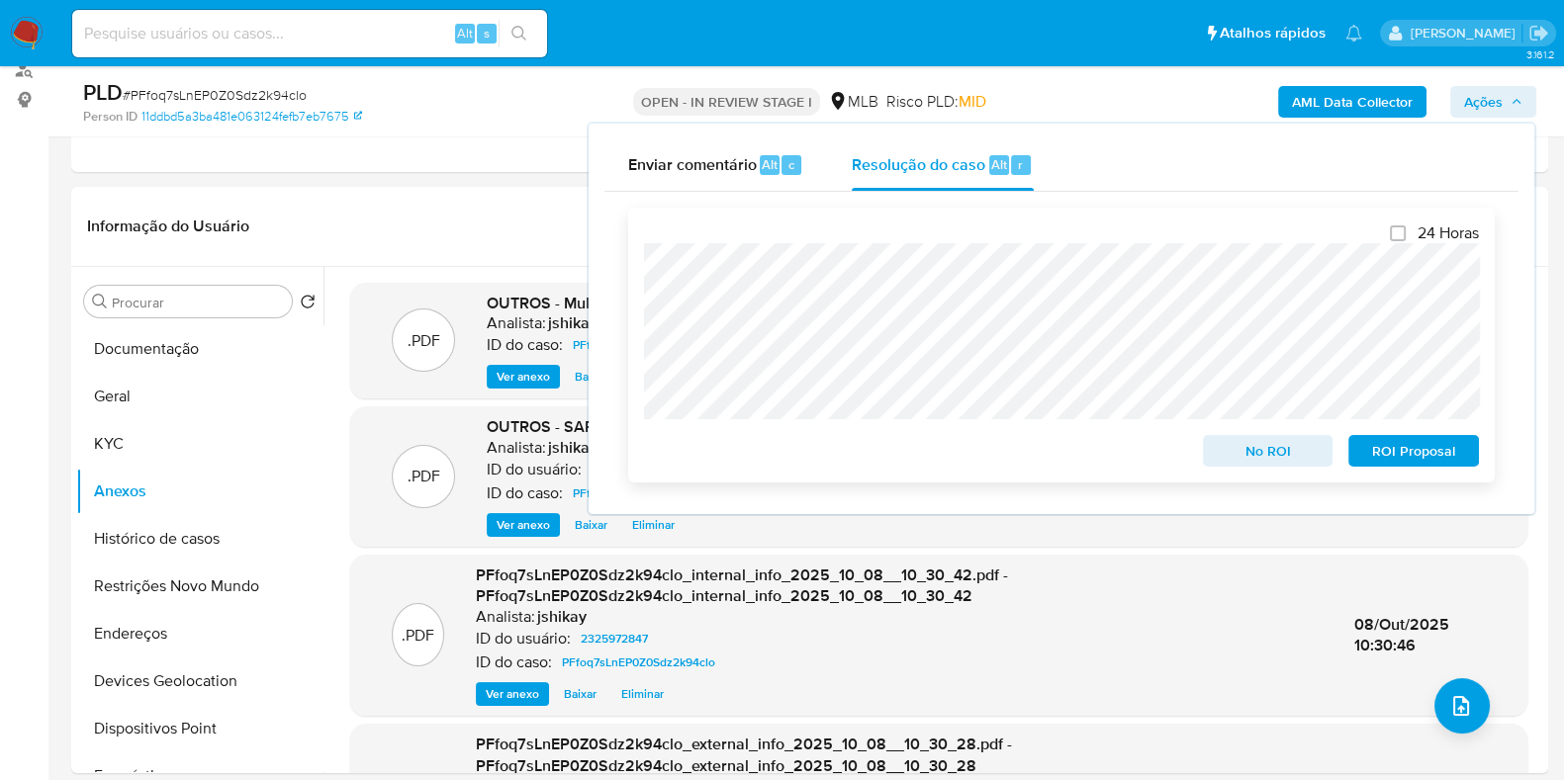
click at [1392, 448] on span "ROI Proposal" at bounding box center [1413, 451] width 103 height 28
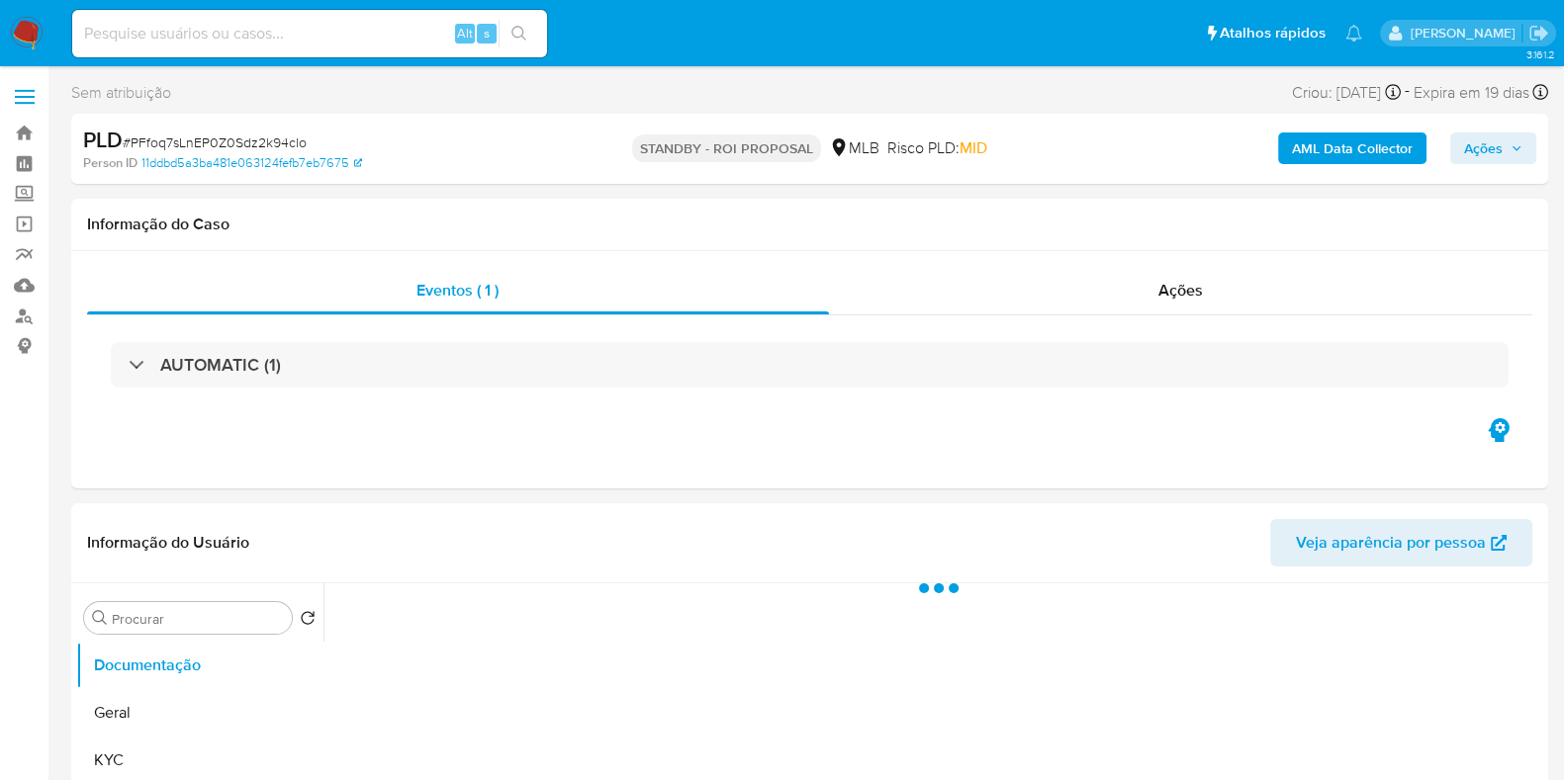
select select "10"
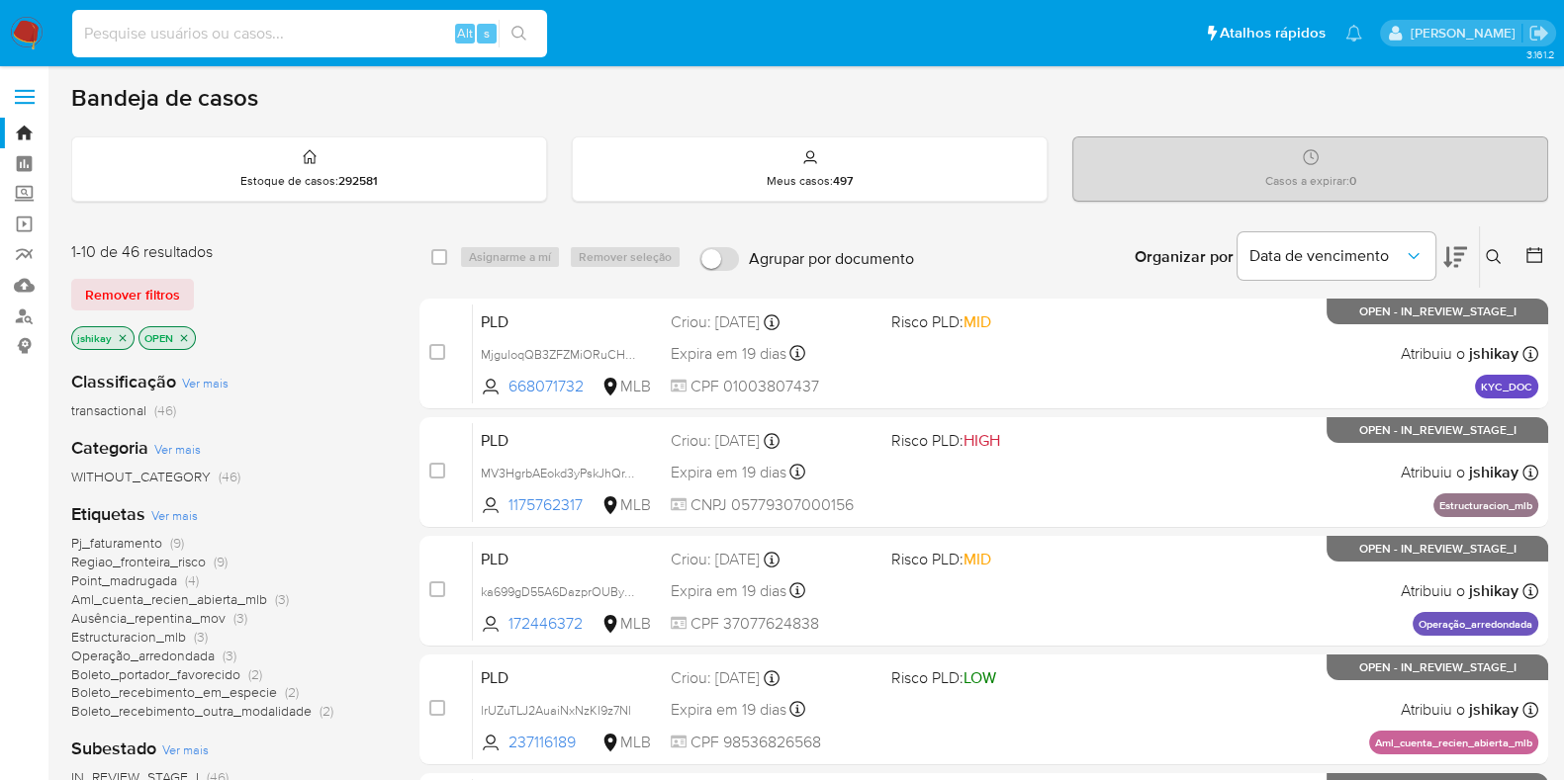
click at [138, 37] on input at bounding box center [309, 34] width 475 height 26
paste input "2504682854"
type input "2504682854"
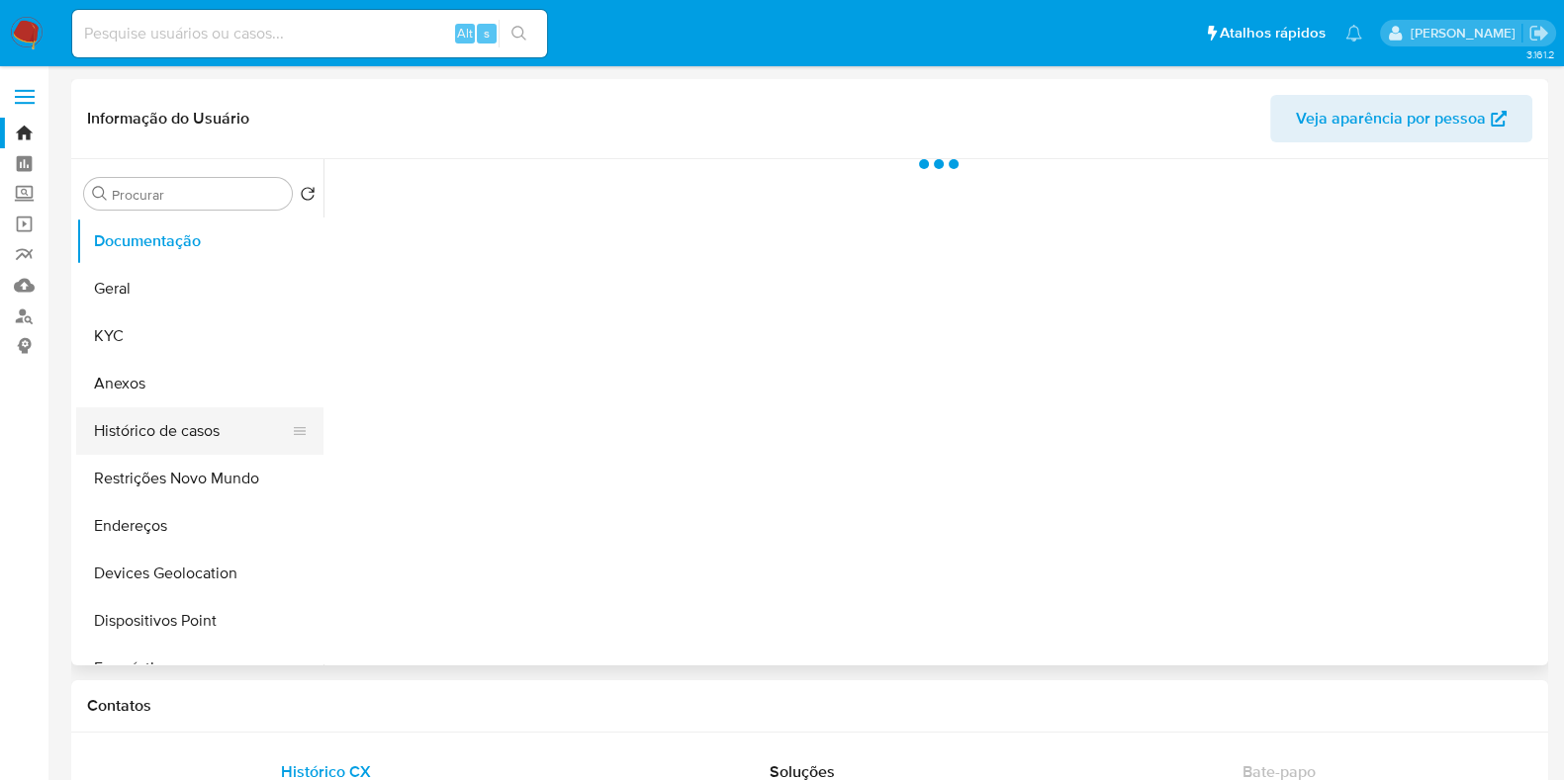
drag, startPoint x: 148, startPoint y: 418, endPoint x: 135, endPoint y: 419, distance: 12.9
click at [148, 419] on button "Histórico de casos" at bounding box center [191, 430] width 231 height 47
select select "10"
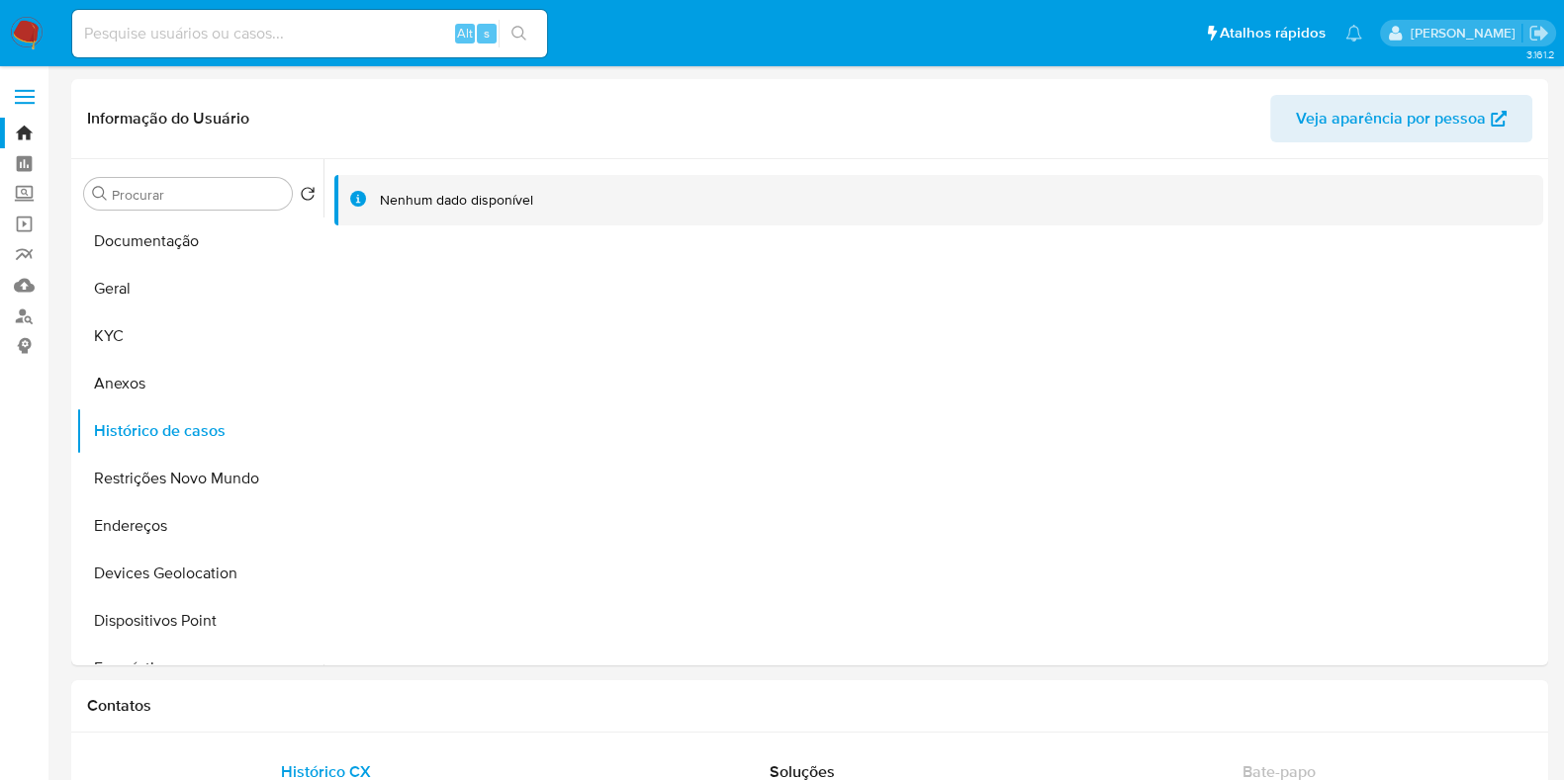
click at [242, 27] on input at bounding box center [309, 34] width 475 height 26
paste input "2497403575"
type input "2497403575"
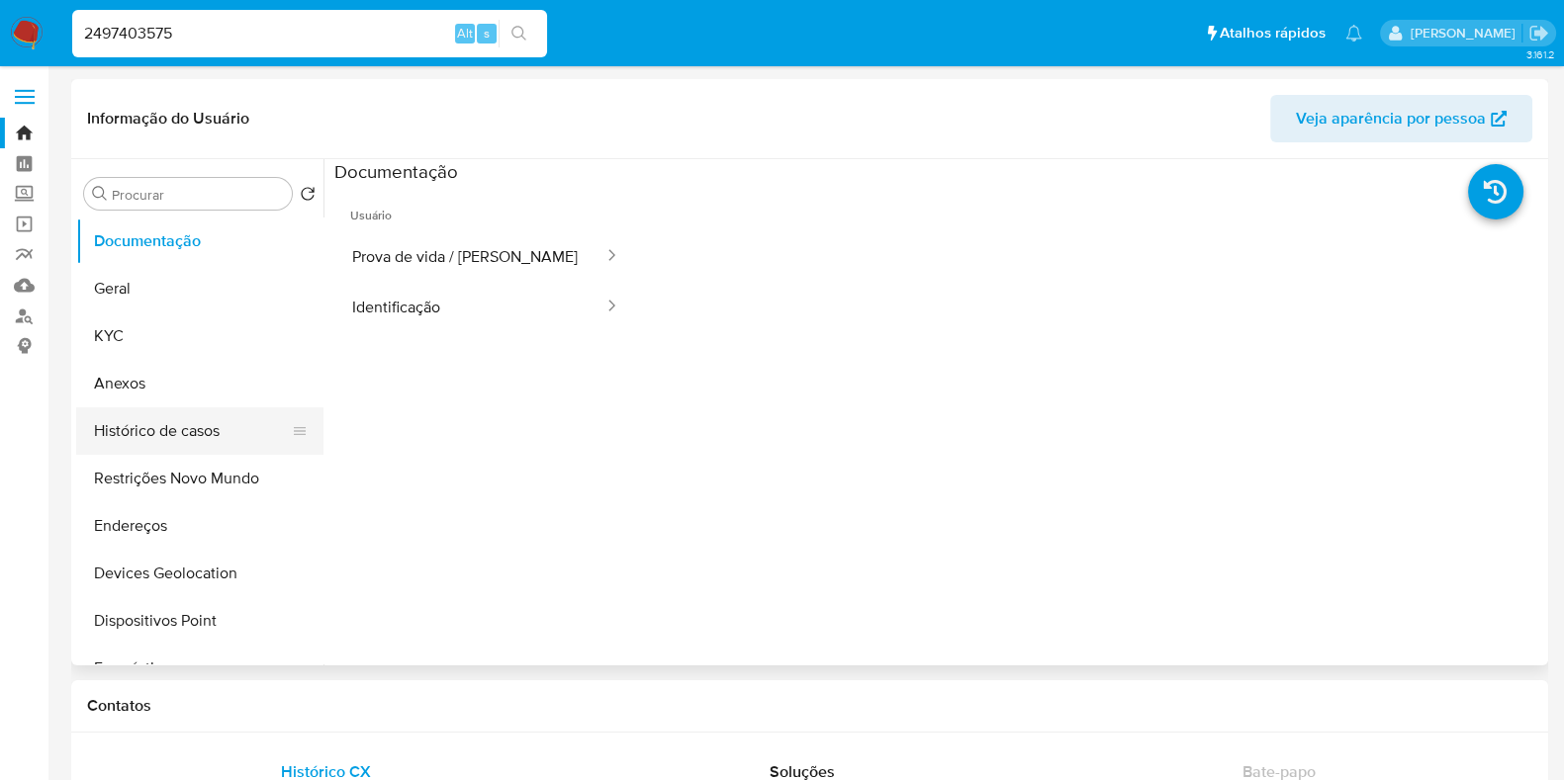
select select "10"
click at [119, 423] on button "Histórico de casos" at bounding box center [191, 430] width 231 height 47
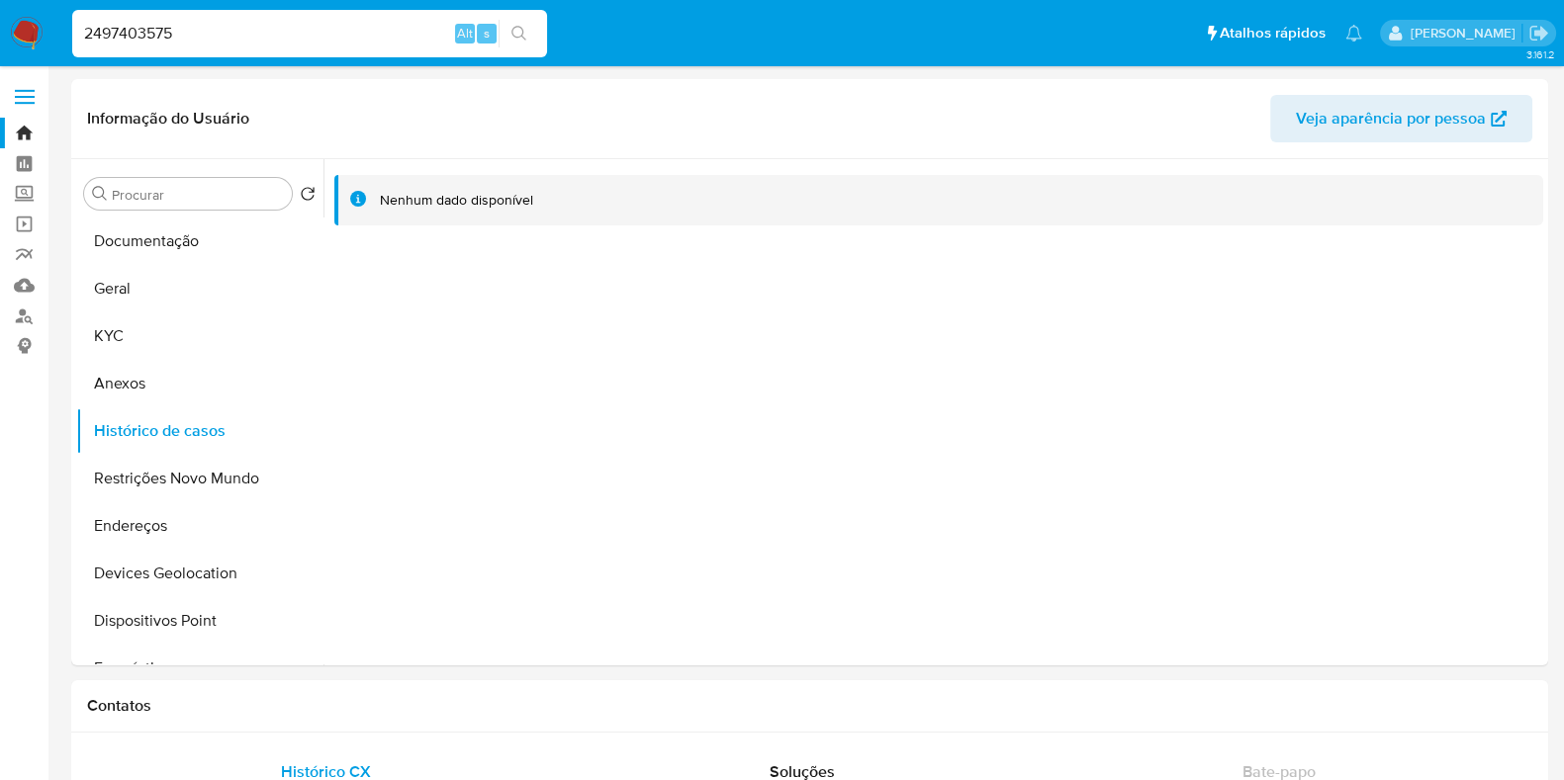
click at [189, 32] on input "2497403575" at bounding box center [309, 34] width 475 height 26
paste input "070748282"
type input "2070748282"
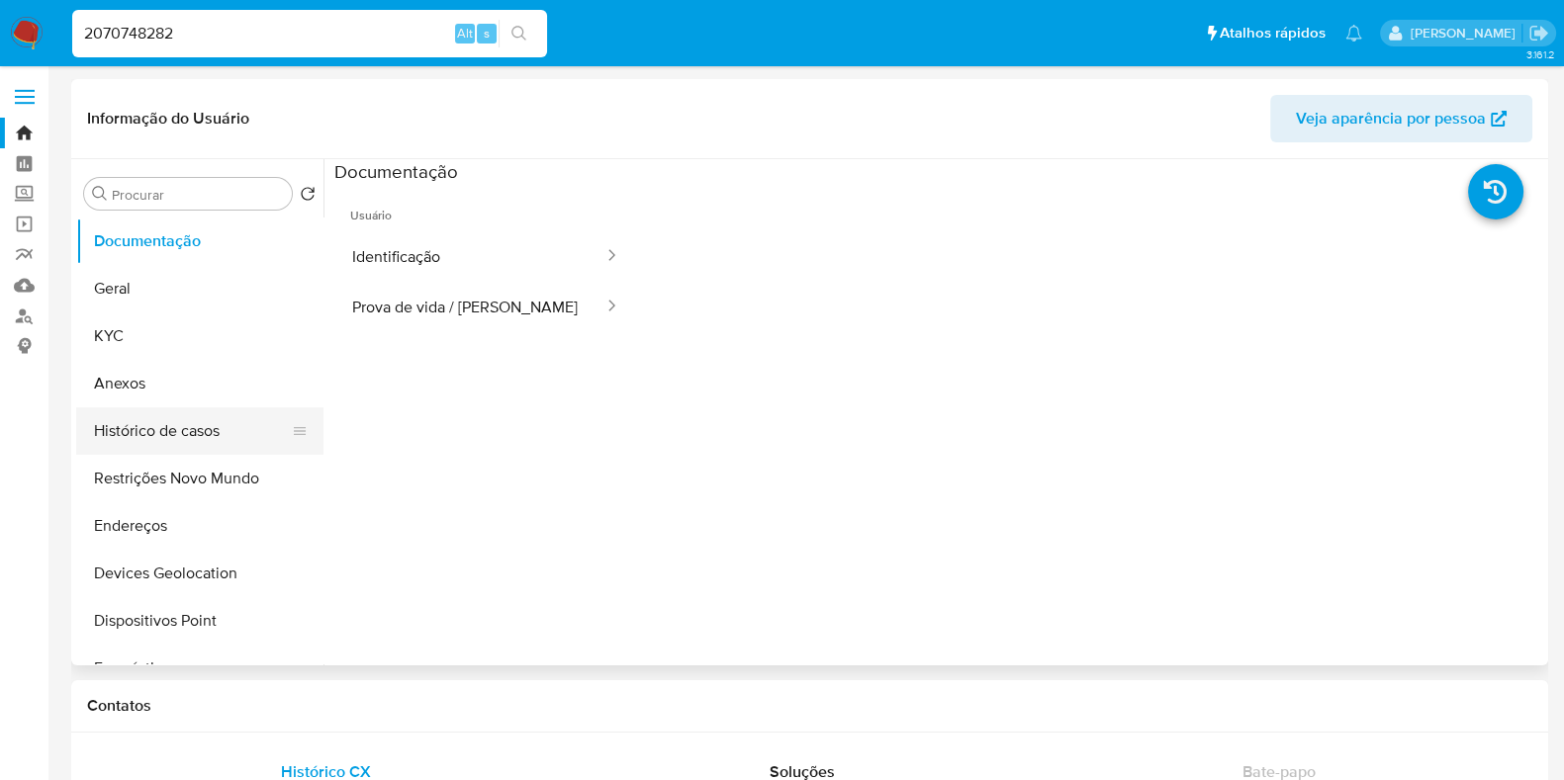
click at [180, 427] on button "Histórico de casos" at bounding box center [191, 430] width 231 height 47
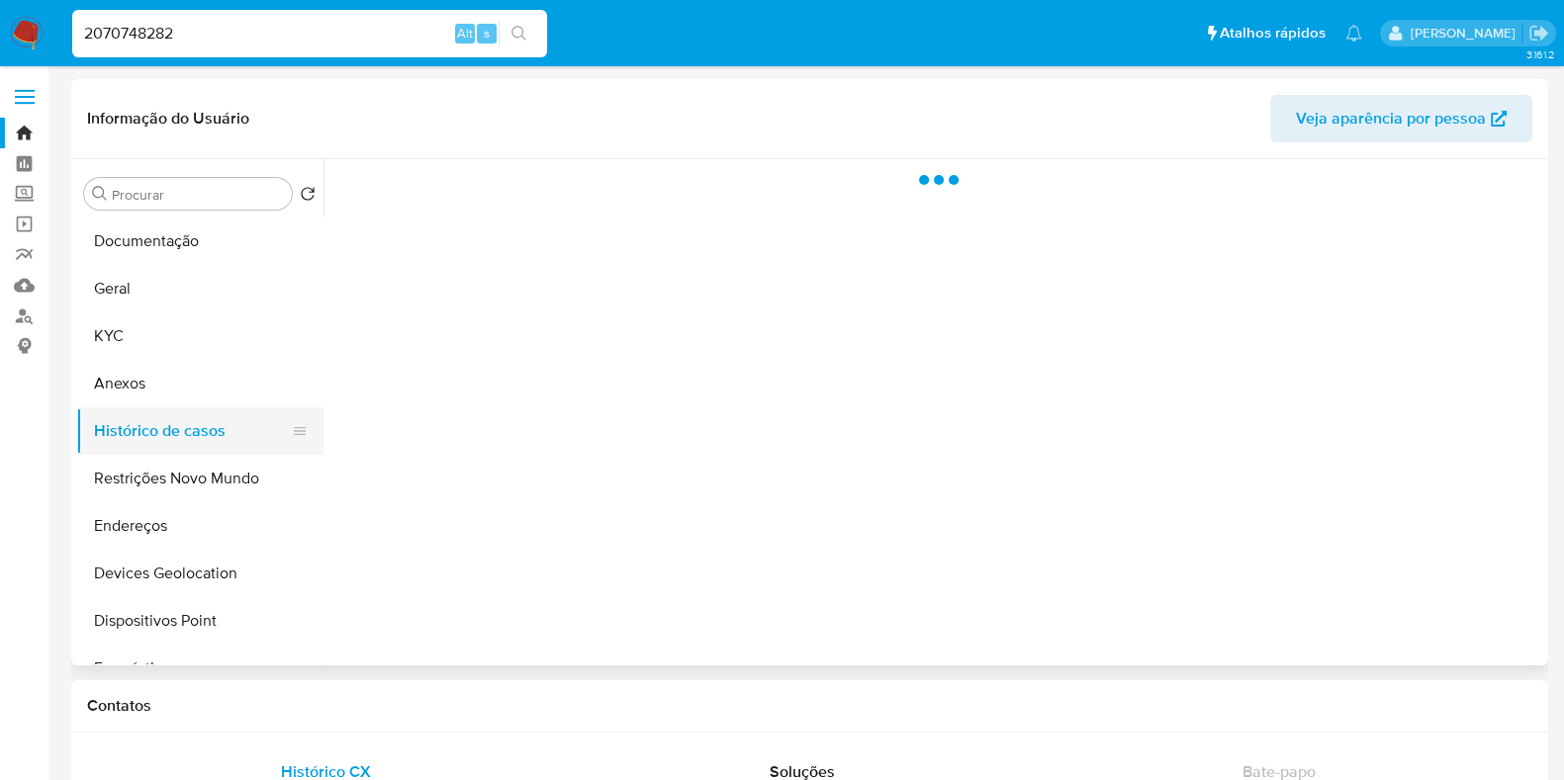
select select "10"
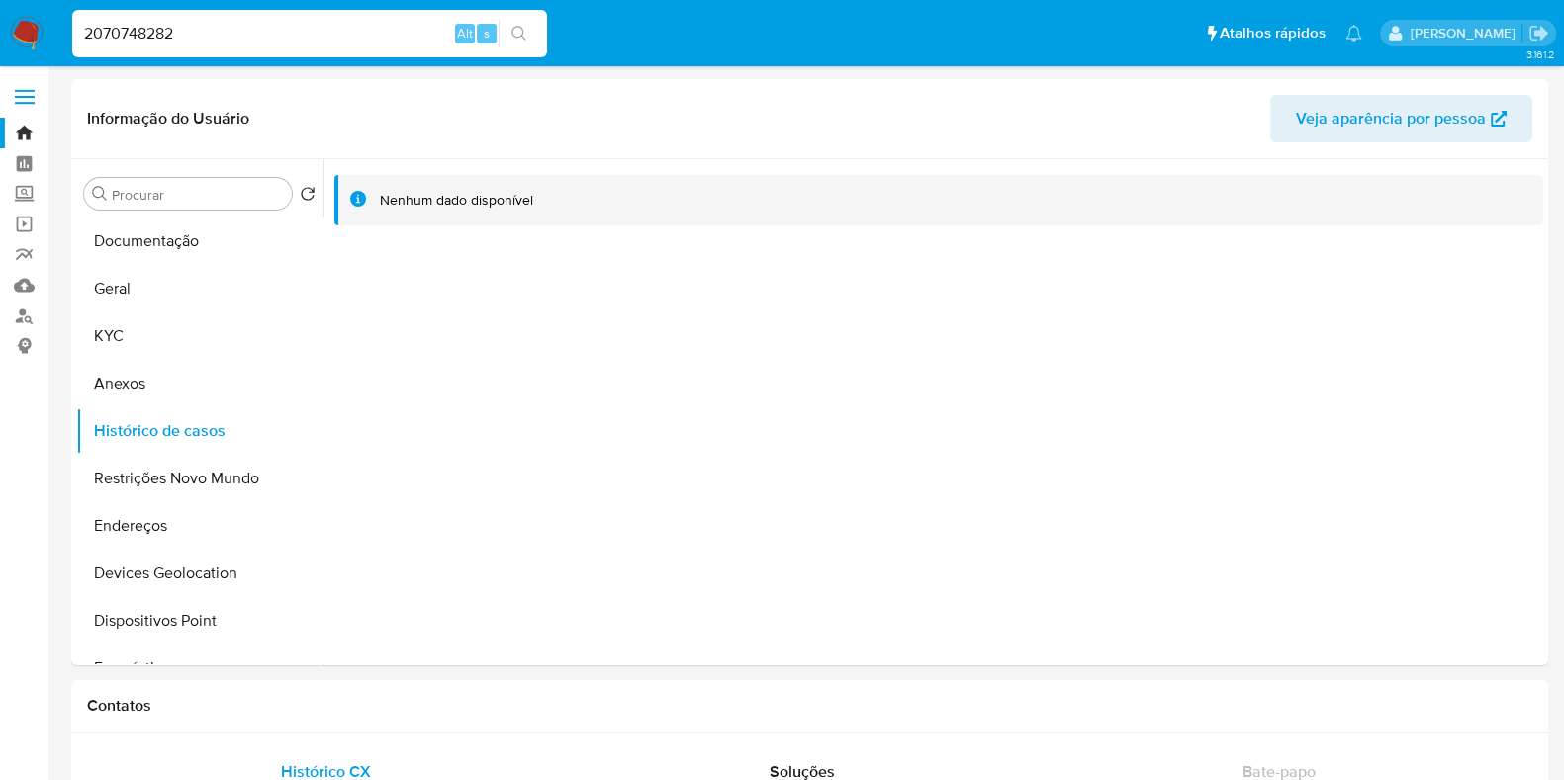
click at [316, 28] on input "2070748282" at bounding box center [309, 34] width 475 height 26
paste input "650703078"
type input "2650703078"
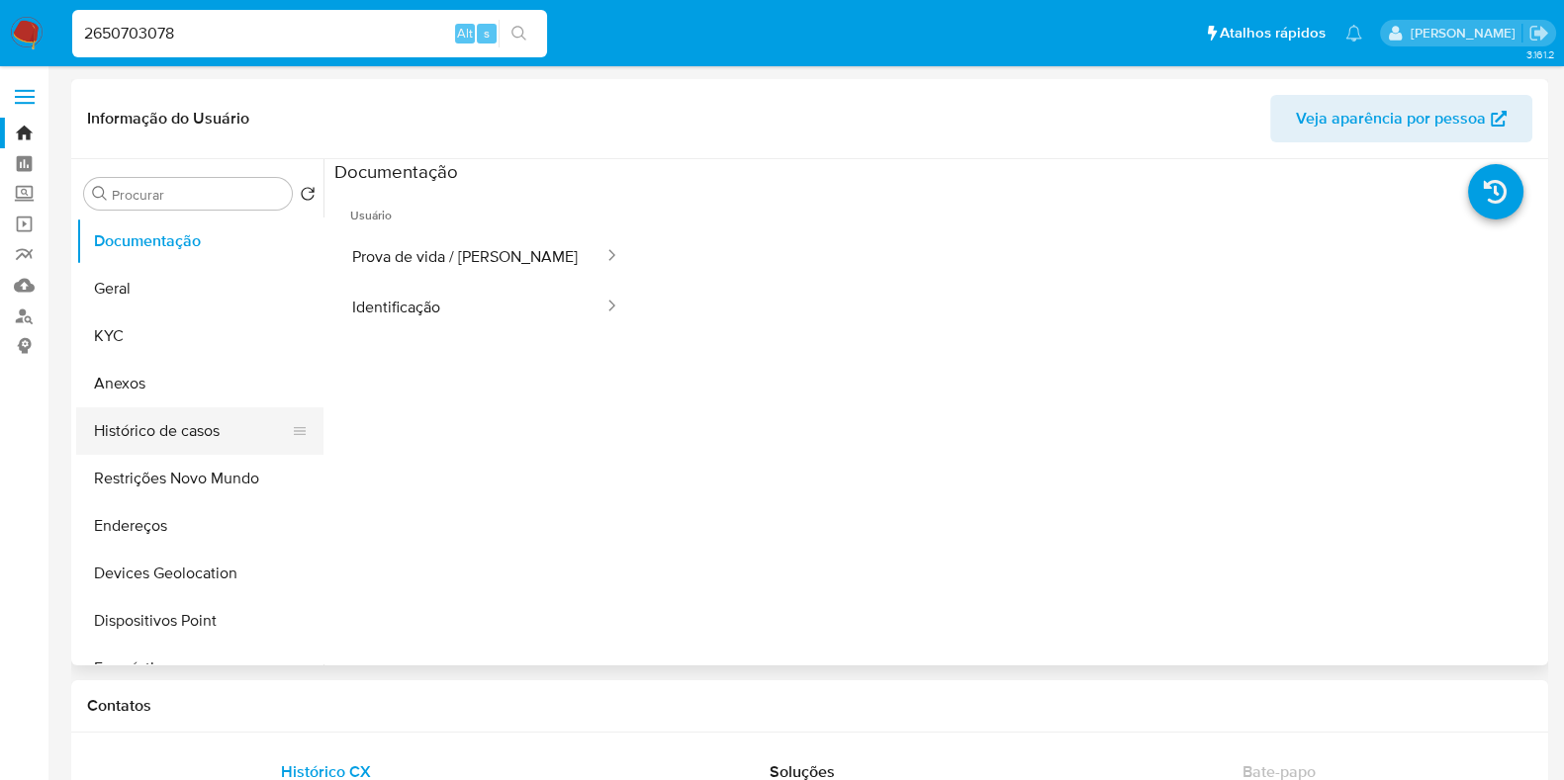
click at [188, 435] on button "Histórico de casos" at bounding box center [191, 430] width 231 height 47
select select "10"
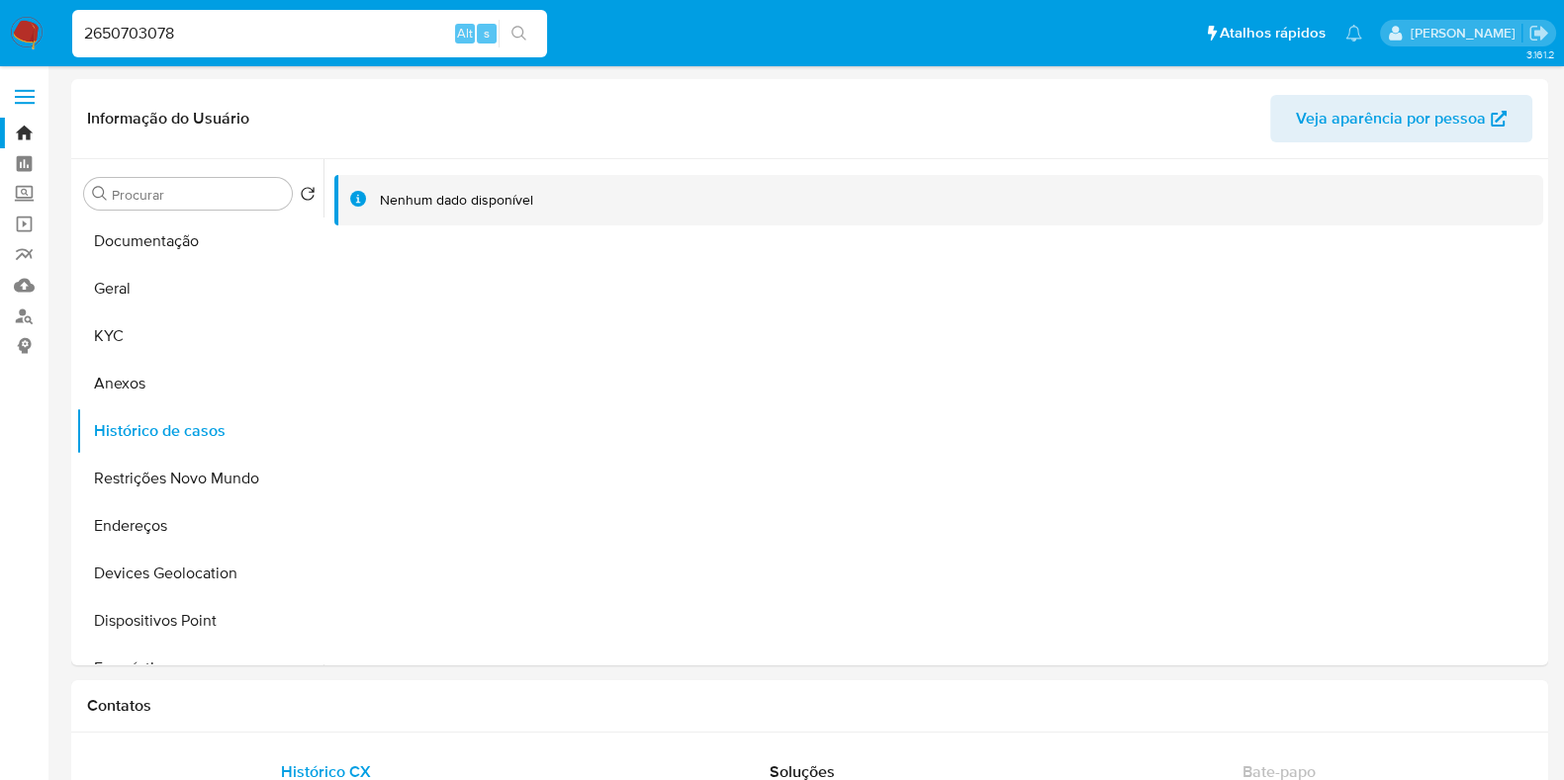
click at [216, 32] on input "2650703078" at bounding box center [309, 34] width 475 height 26
paste input "497403575"
type input "2497403575"
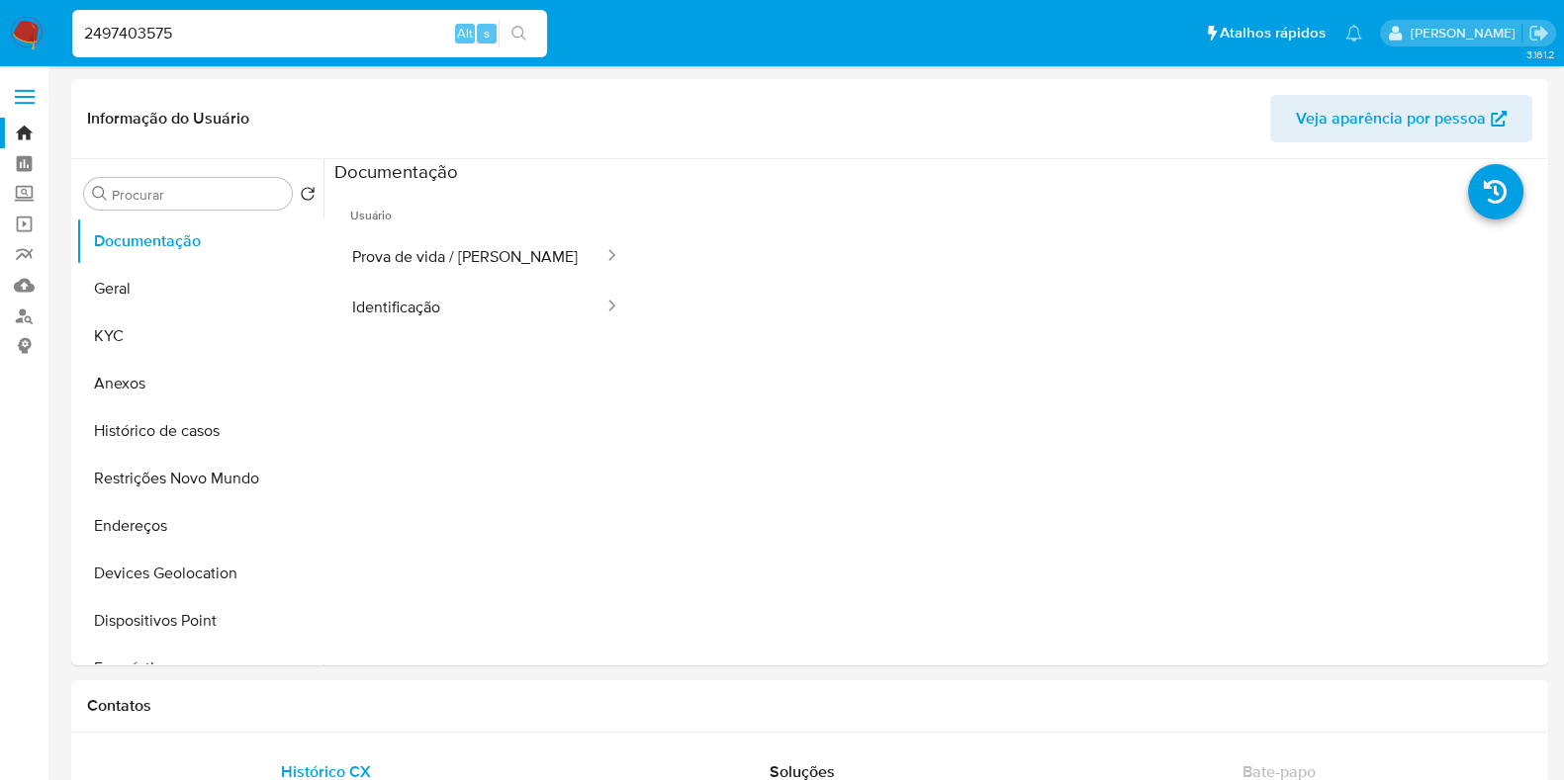
select select "10"
click at [225, 320] on button "KYC" at bounding box center [191, 336] width 231 height 47
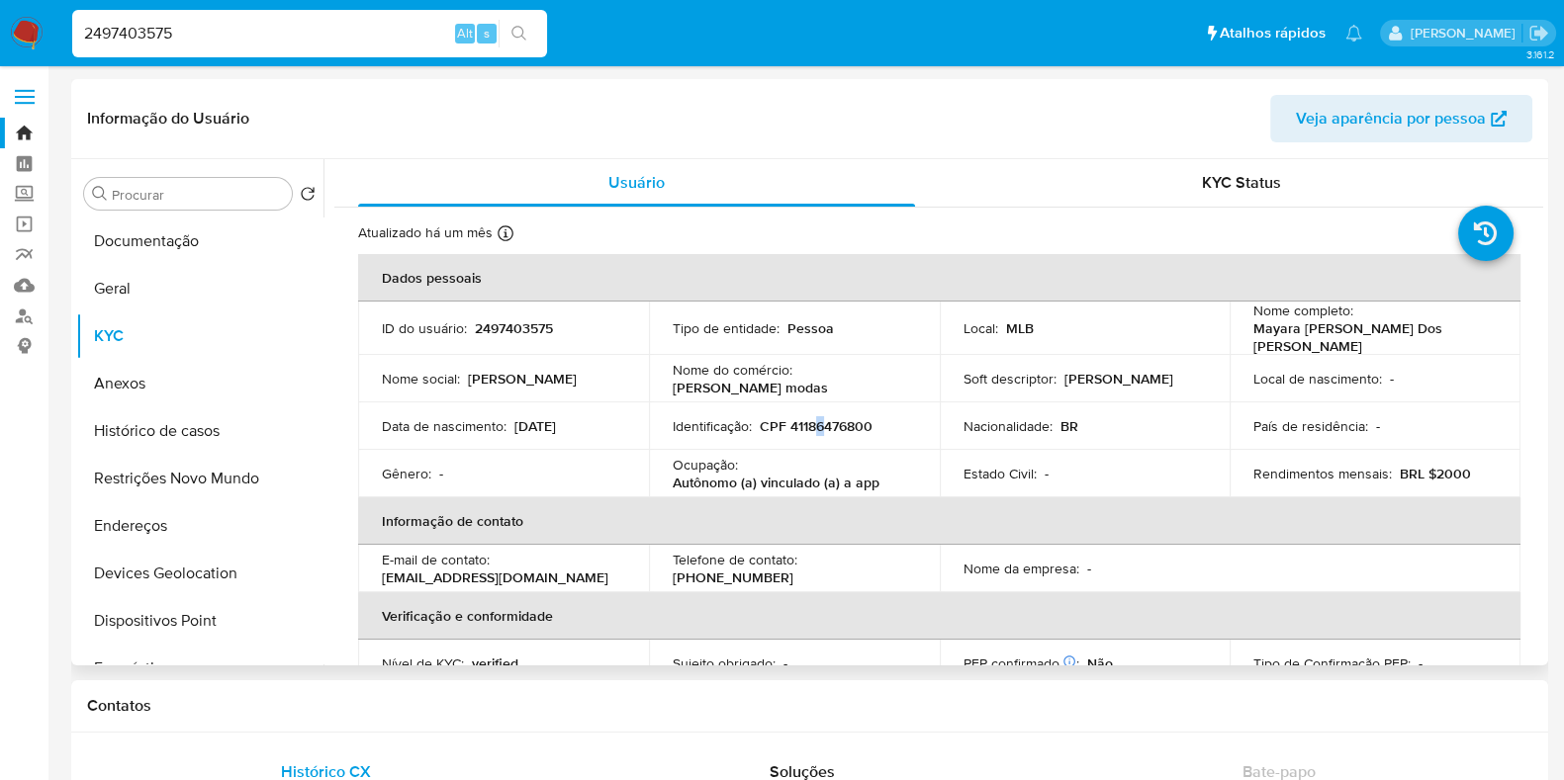
click at [818, 418] on p "CPF 41186476800" at bounding box center [816, 426] width 113 height 18
click at [791, 426] on p "CPF 41186476800" at bounding box center [816, 426] width 113 height 18
click at [791, 417] on p "CPF 41186476800" at bounding box center [816, 426] width 113 height 18
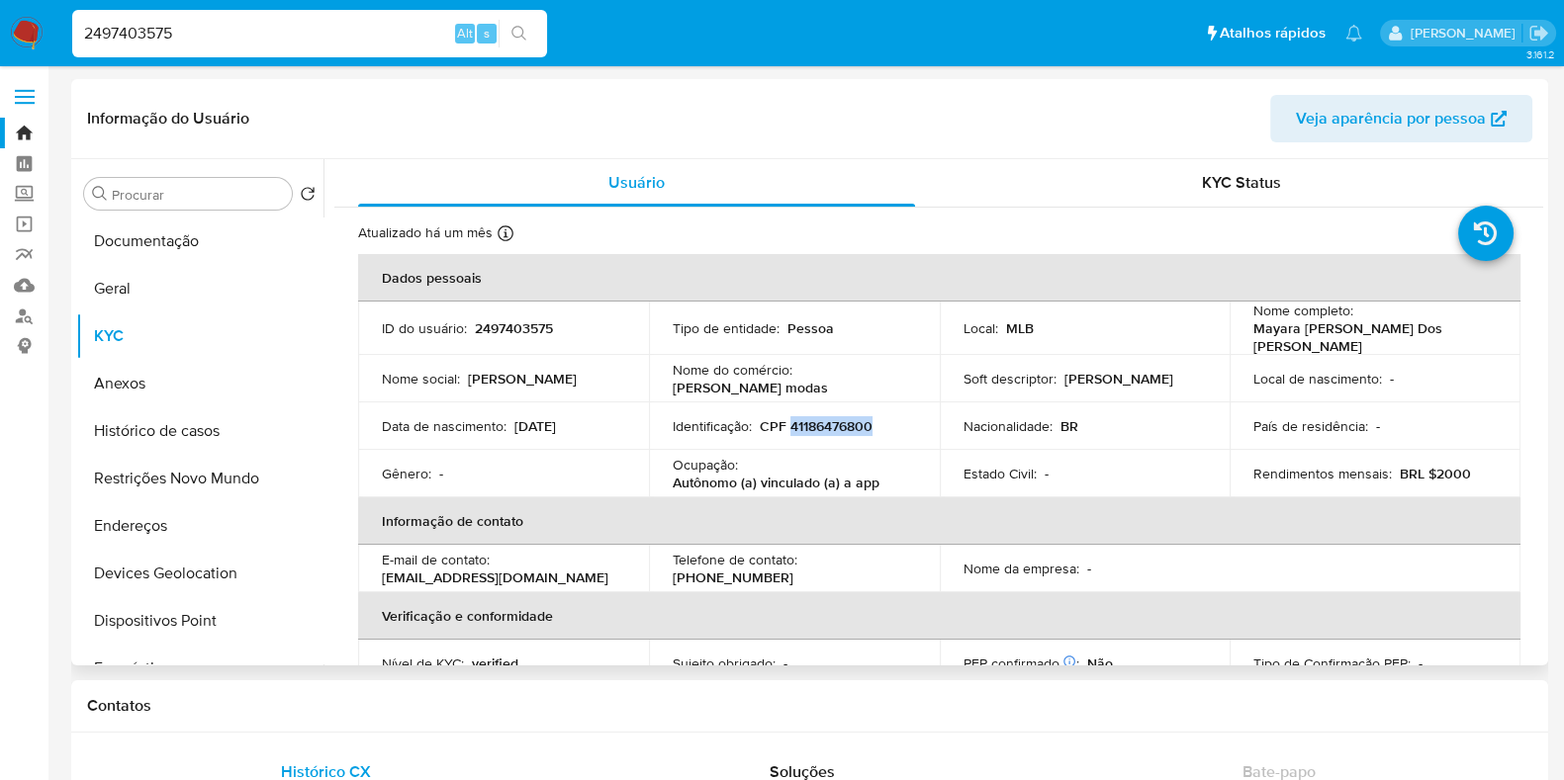
copy p "41186476800"
copy p "Autônomo (a) vinculado (a) a app"
drag, startPoint x: 665, startPoint y: 479, endPoint x: 873, endPoint y: 479, distance: 208.7
click at [873, 479] on td "Ocupação : Autônomo (a) vinculado (a) a app" at bounding box center [794, 473] width 291 height 47
click at [153, 284] on button "Geral" at bounding box center [191, 288] width 231 height 47
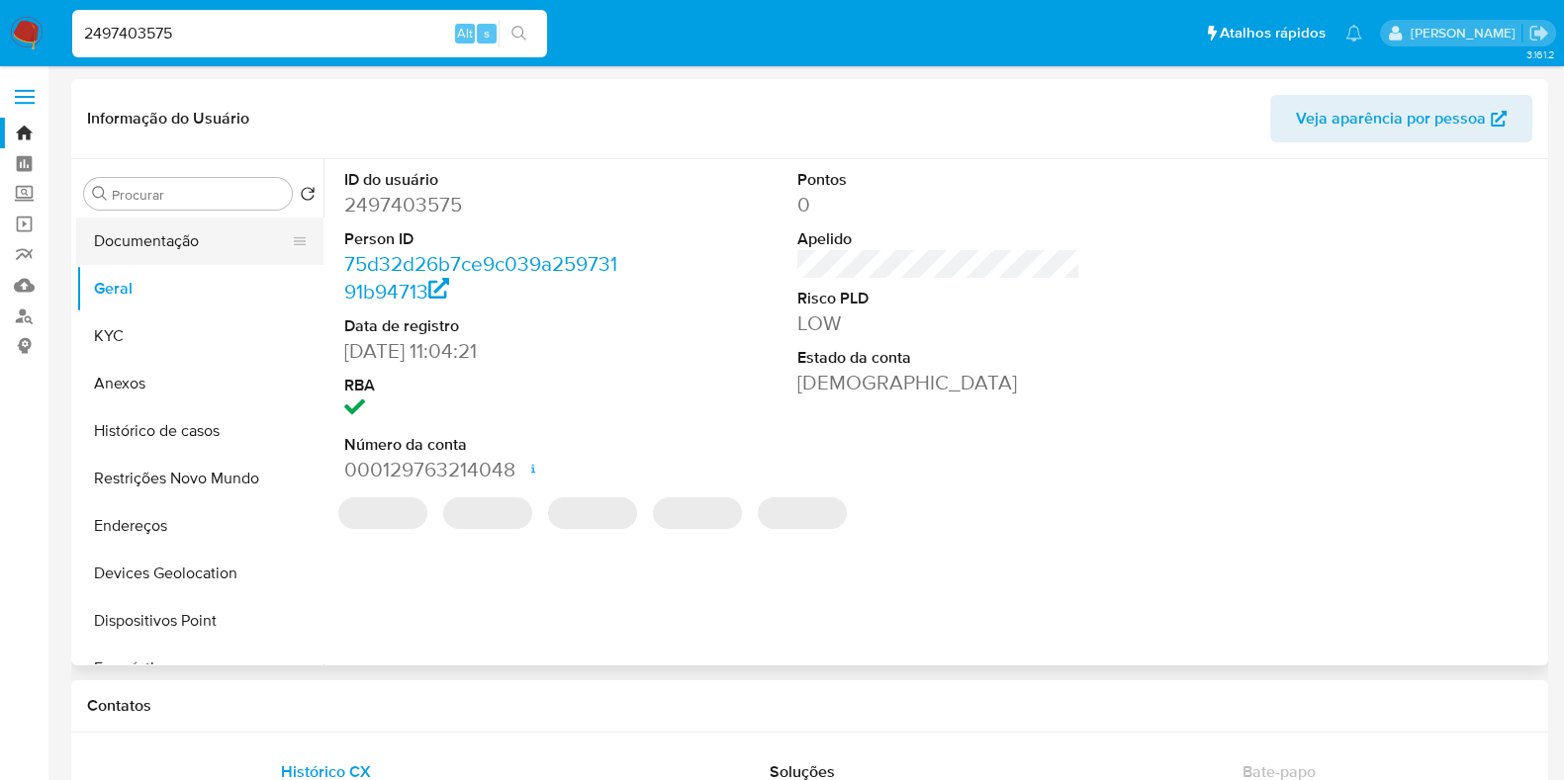
click at [178, 246] on button "Documentação" at bounding box center [191, 241] width 231 height 47
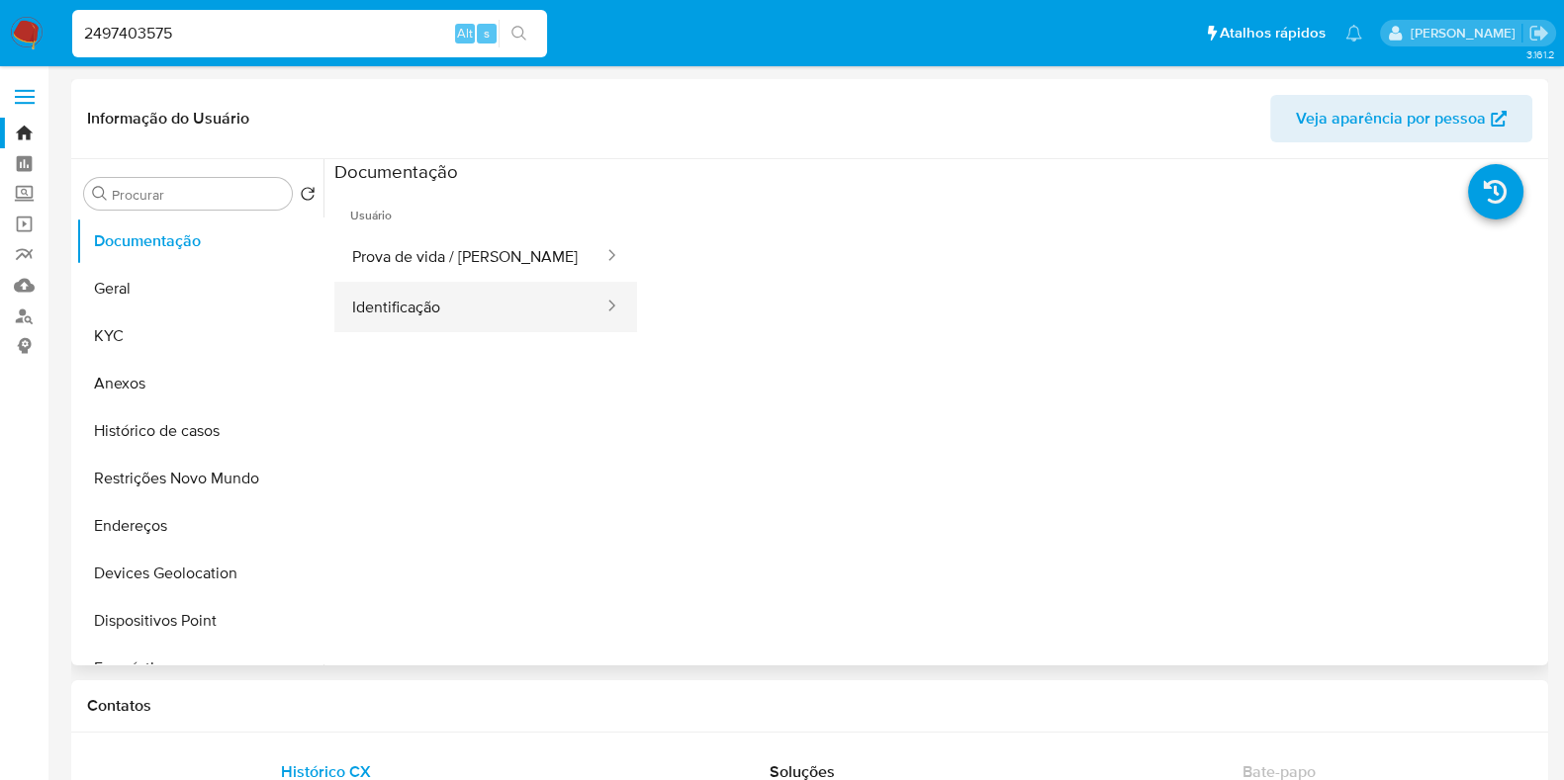
click at [437, 309] on button "Identificação" at bounding box center [469, 307] width 271 height 50
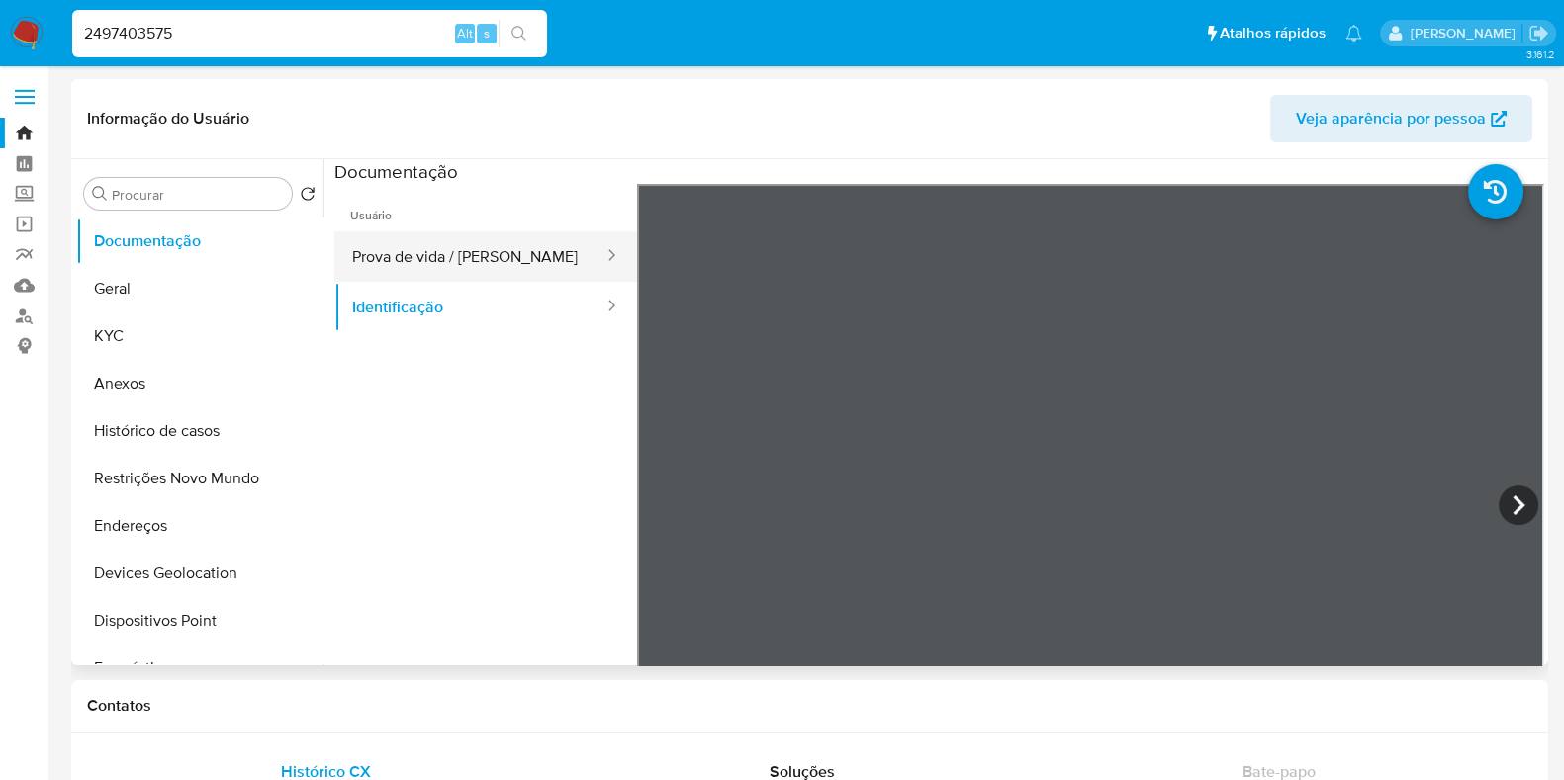
click at [489, 260] on button "Prova de vida / Selfie" at bounding box center [469, 256] width 271 height 50
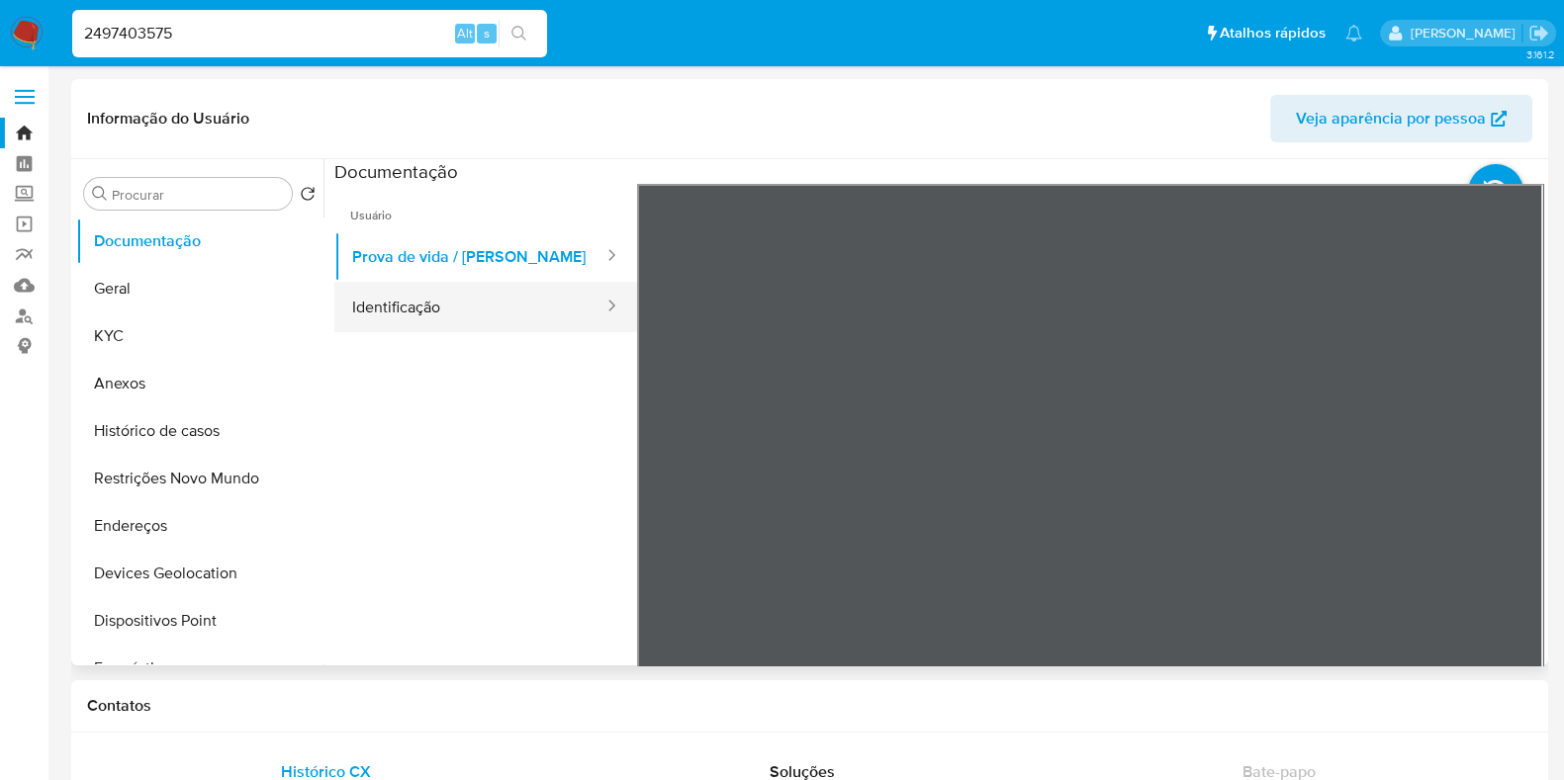
click at [500, 285] on button "Identificação" at bounding box center [469, 307] width 271 height 50
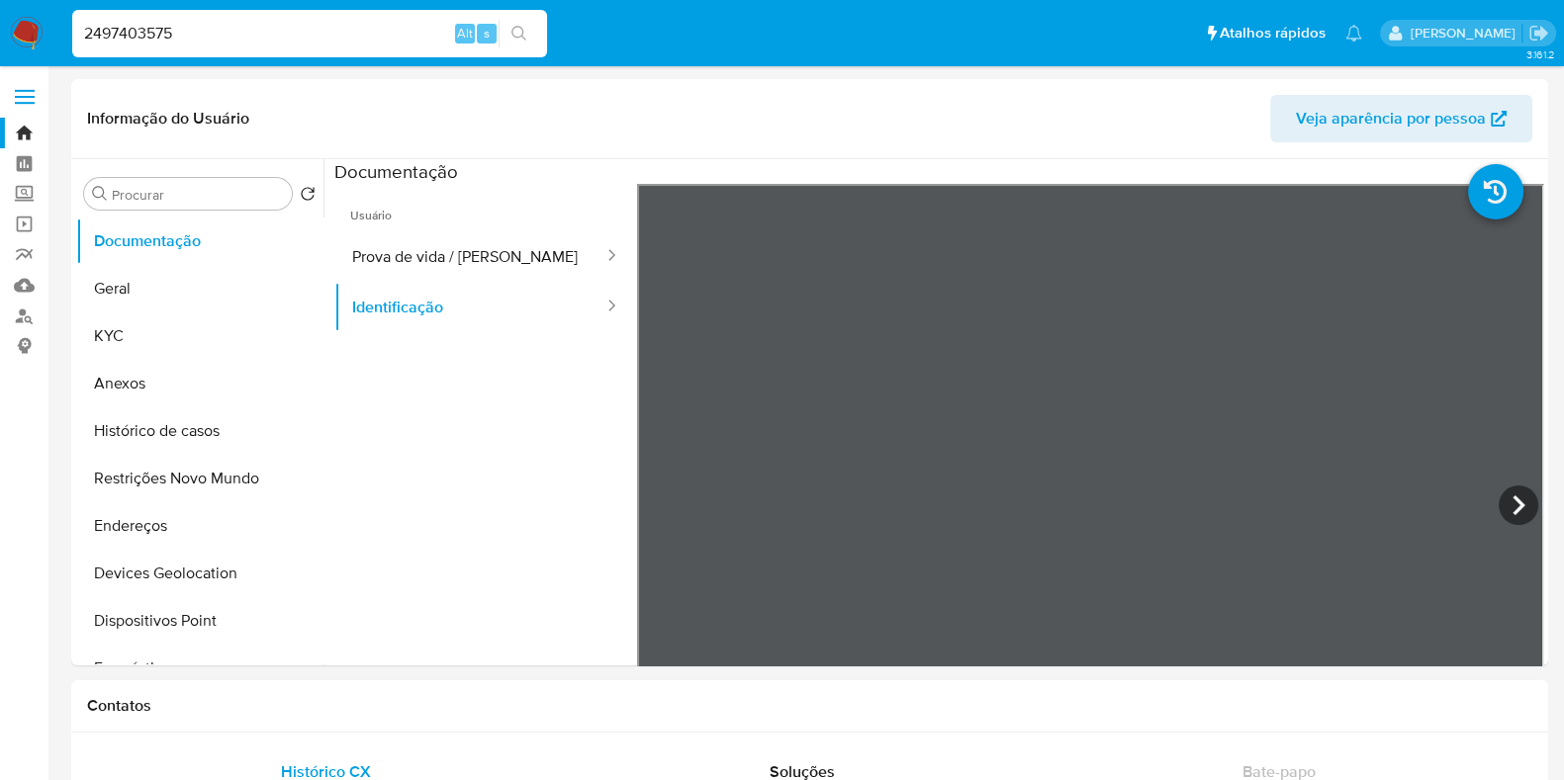
click at [13, 20] on img at bounding box center [27, 34] width 34 height 34
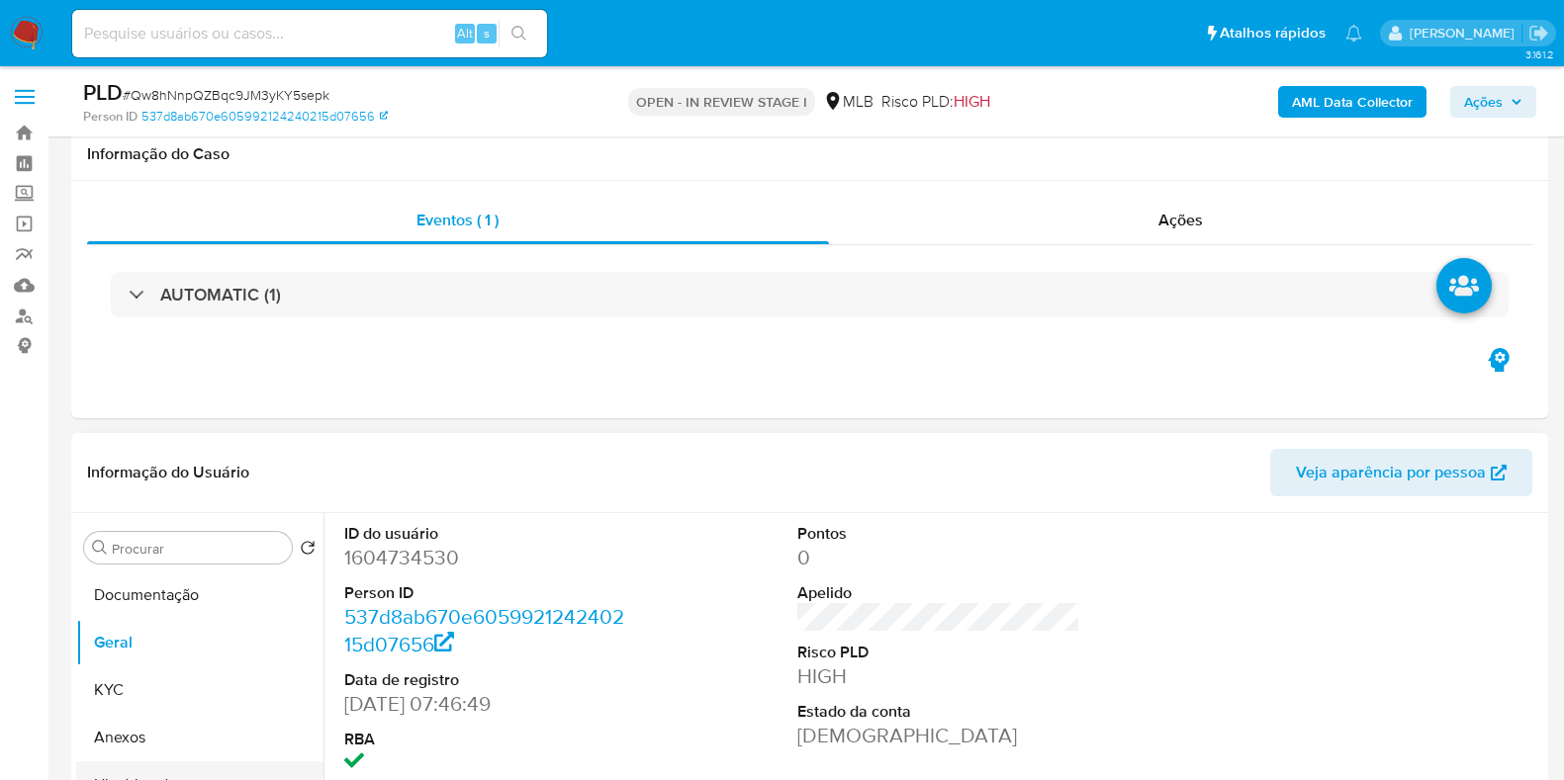
scroll to position [371, 0]
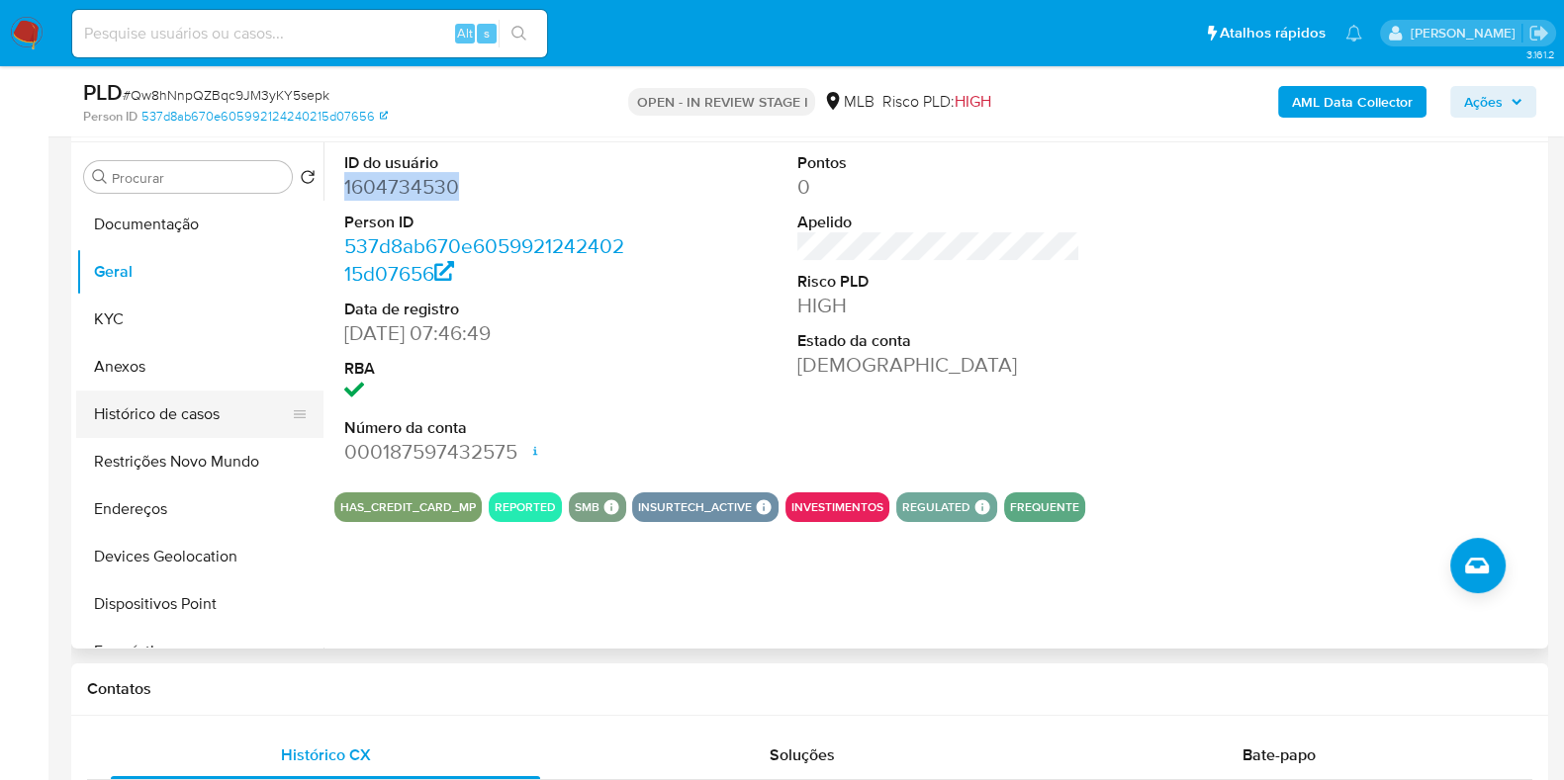
click at [119, 425] on button "Histórico de casos" at bounding box center [191, 414] width 231 height 47
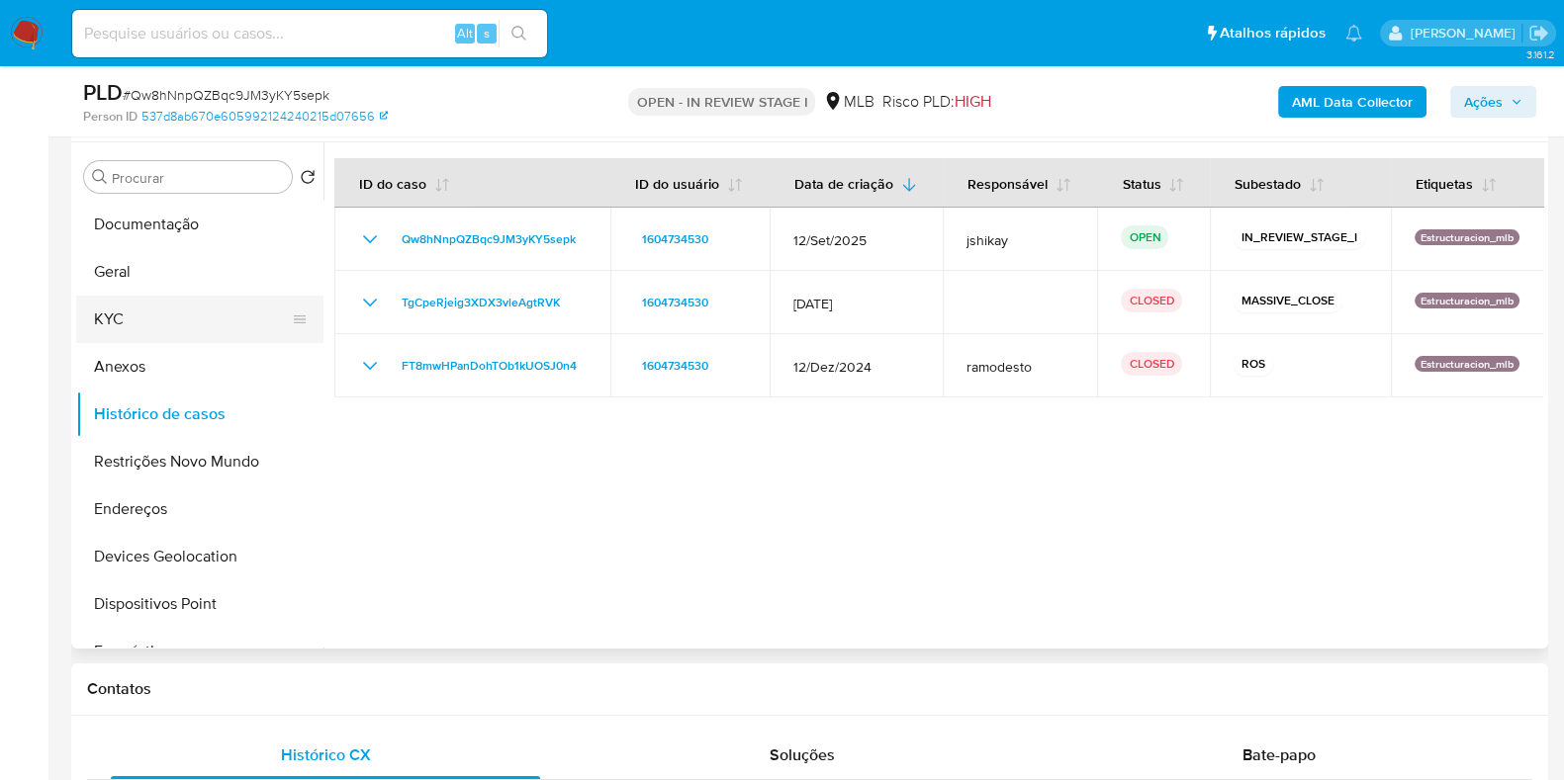
click at [102, 303] on button "KYC" at bounding box center [191, 319] width 231 height 47
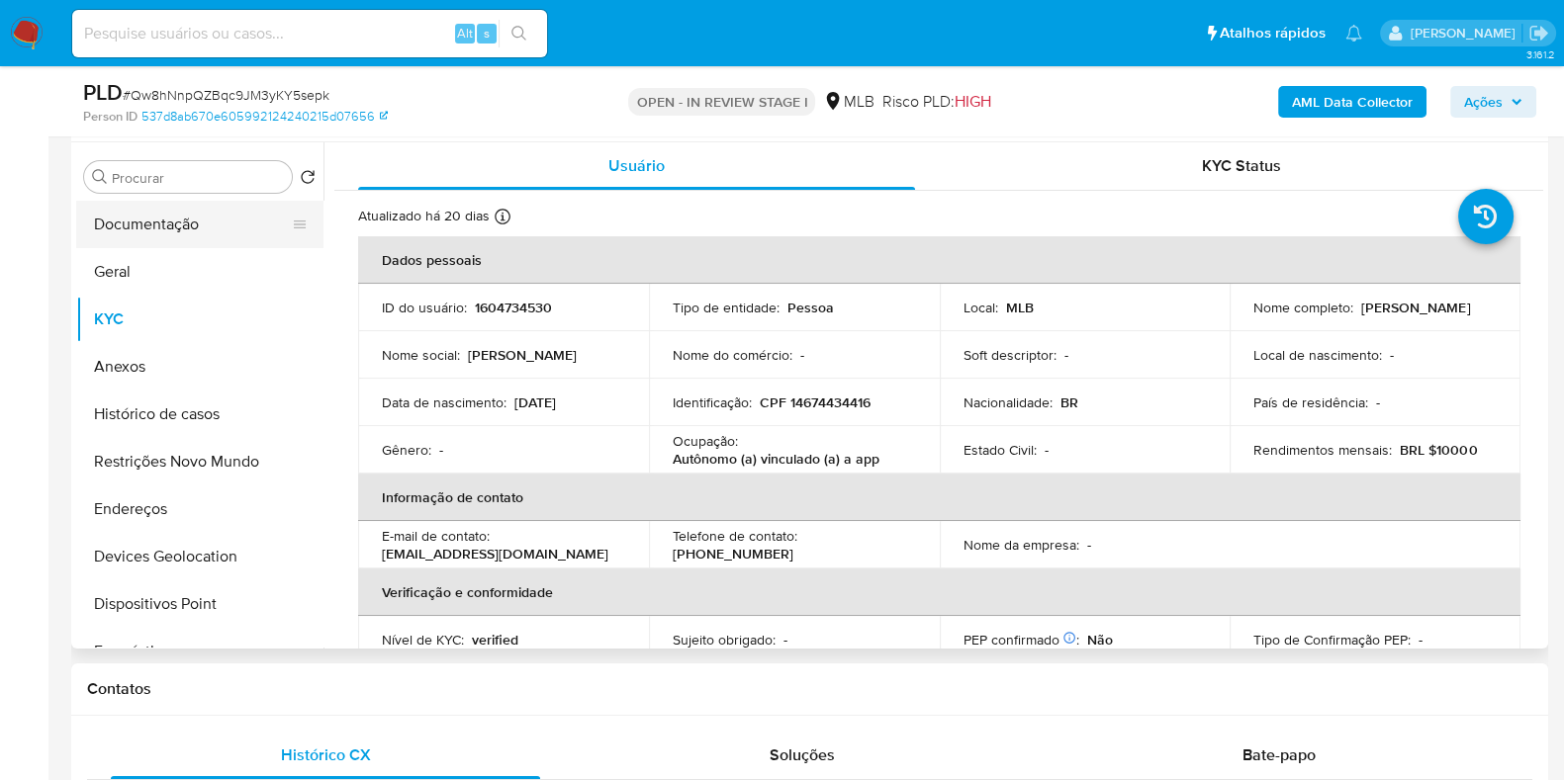
click at [212, 223] on button "Documentação" at bounding box center [191, 224] width 231 height 47
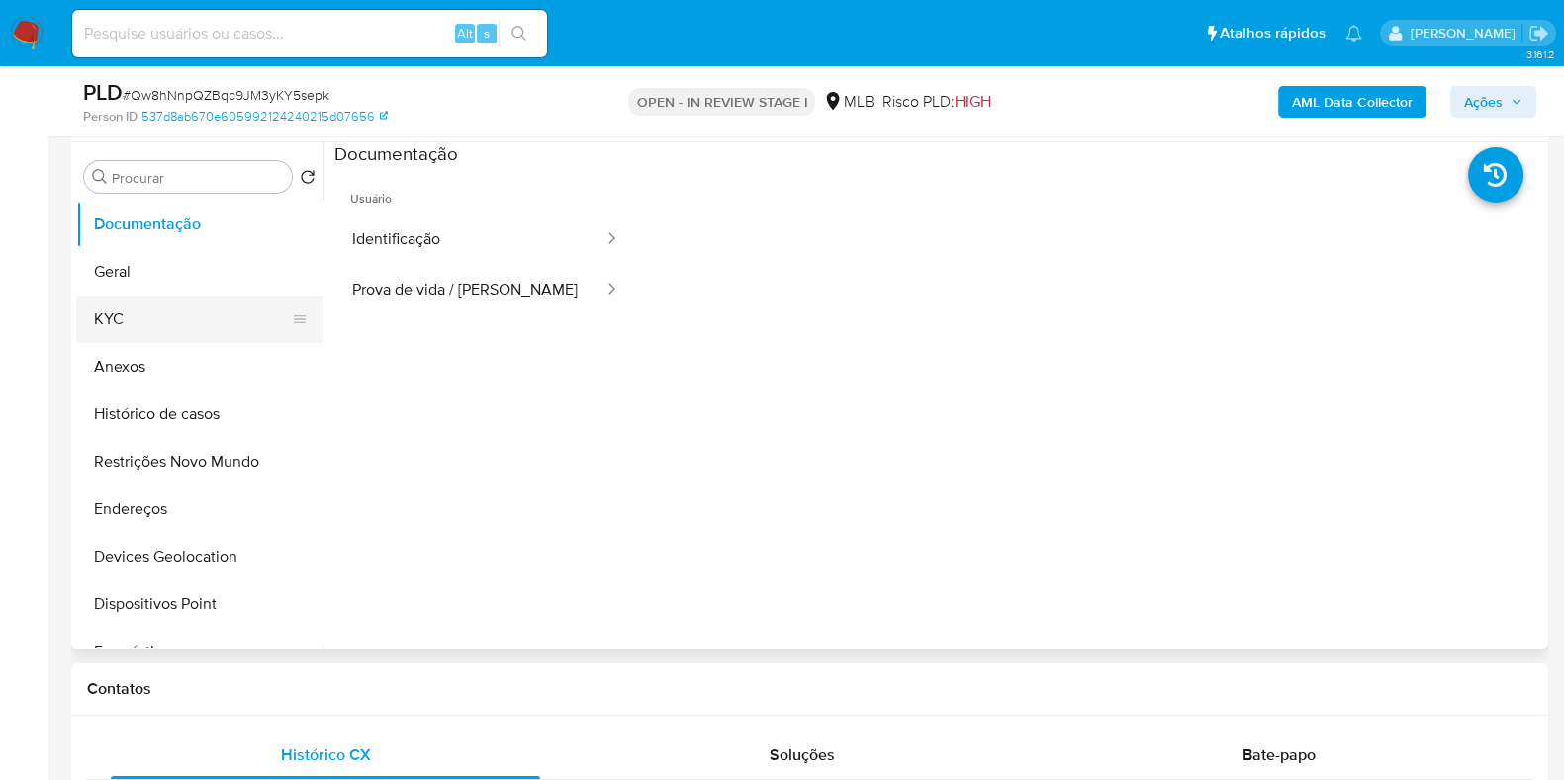
click at [117, 311] on button "KYC" at bounding box center [191, 319] width 231 height 47
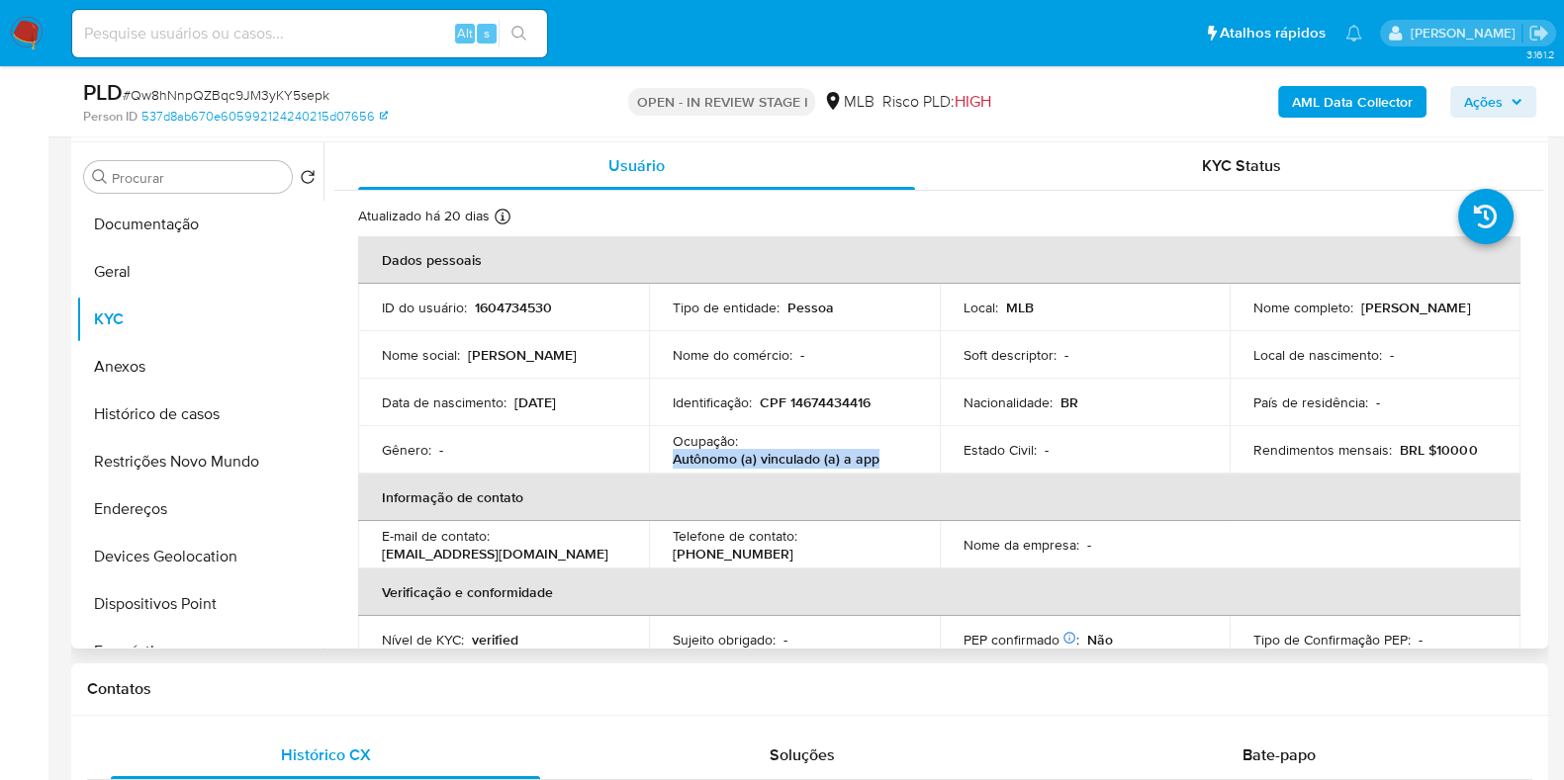
drag, startPoint x: 875, startPoint y: 460, endPoint x: 655, endPoint y: 466, distance: 220.6
click at [655, 466] on td "Ocupação : Autônomo (a) vinculado (a) a app" at bounding box center [794, 449] width 291 height 47
copy p "Autônomo (a) vinculado (a) a app"
click at [151, 219] on button "Documentação" at bounding box center [191, 224] width 231 height 47
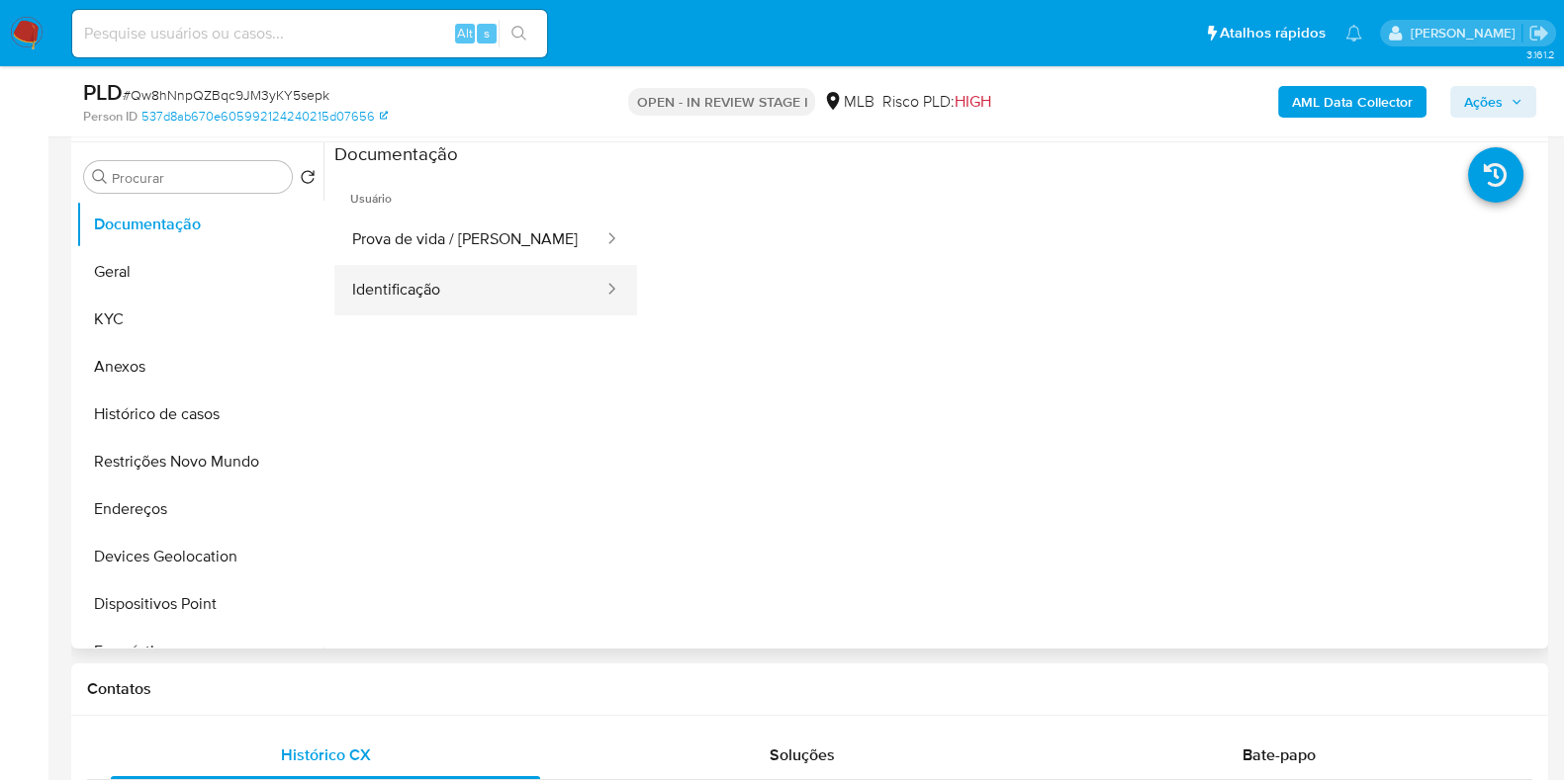
click at [453, 285] on button "Identificação" at bounding box center [469, 290] width 271 height 50
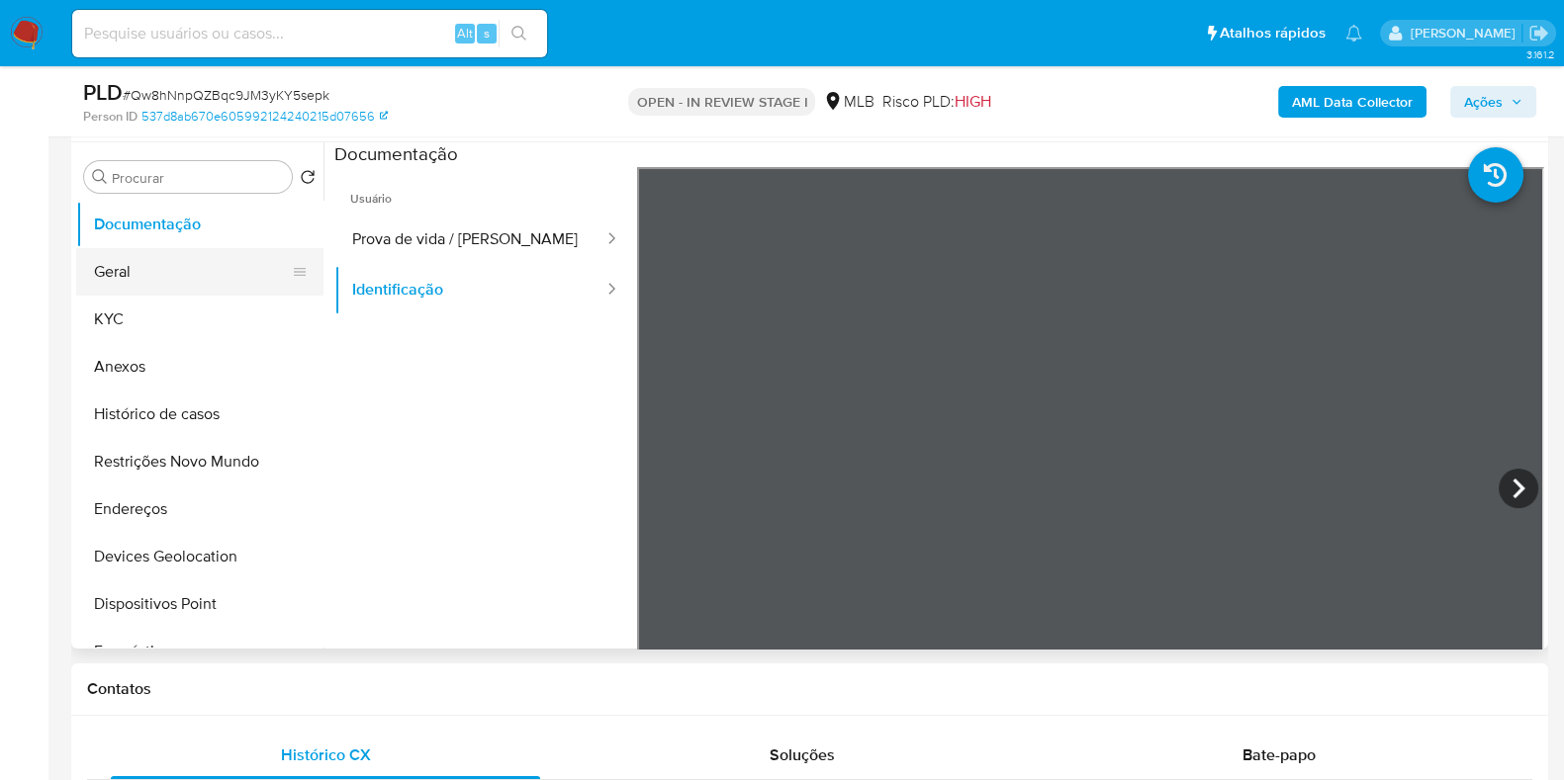
drag, startPoint x: 166, startPoint y: 269, endPoint x: 202, endPoint y: 280, distance: 37.2
click at [166, 269] on button "Geral" at bounding box center [191, 271] width 231 height 47
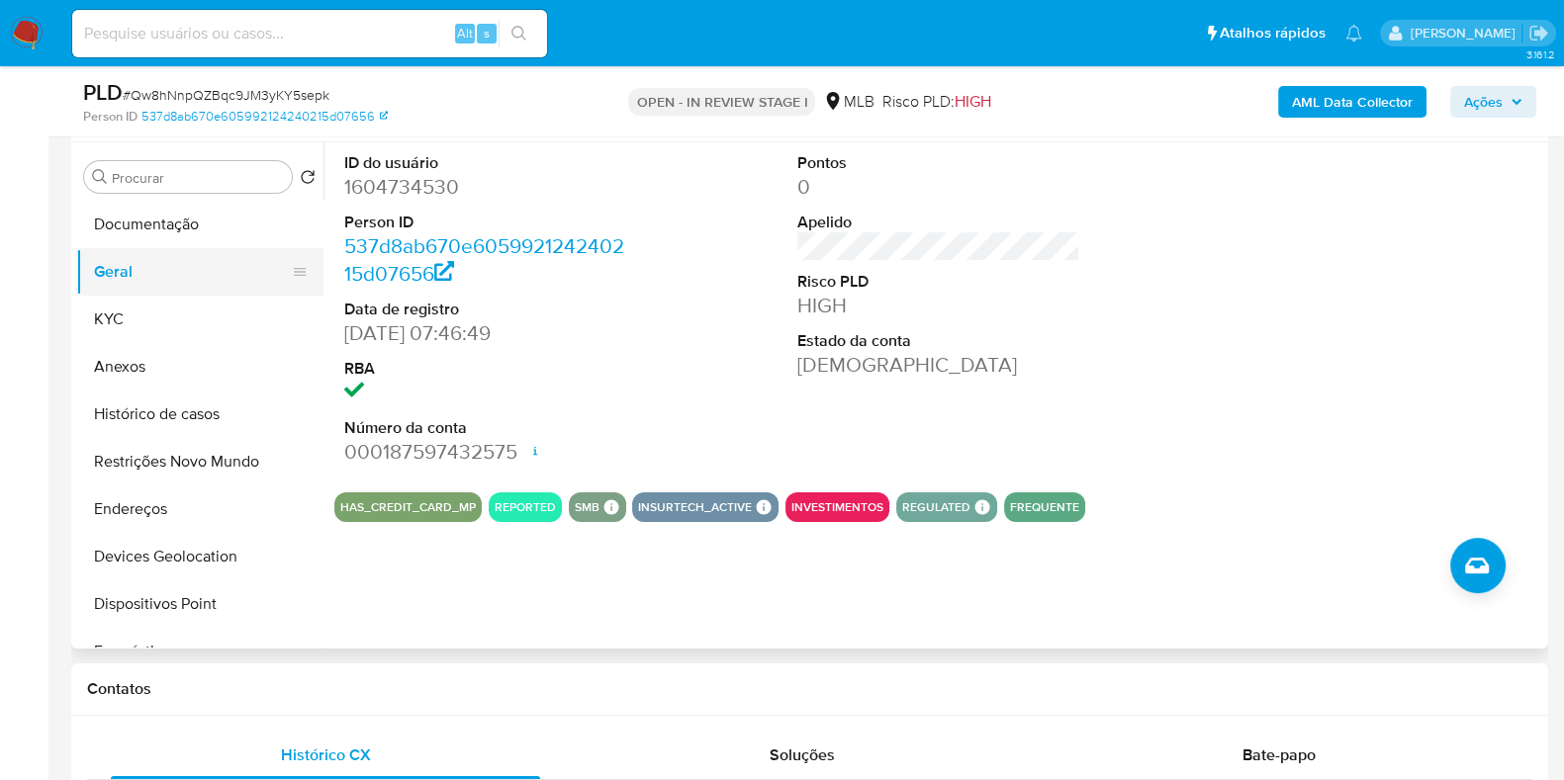
click at [84, 281] on button "Geral" at bounding box center [191, 271] width 231 height 47
click at [97, 309] on button "KYC" at bounding box center [191, 319] width 231 height 47
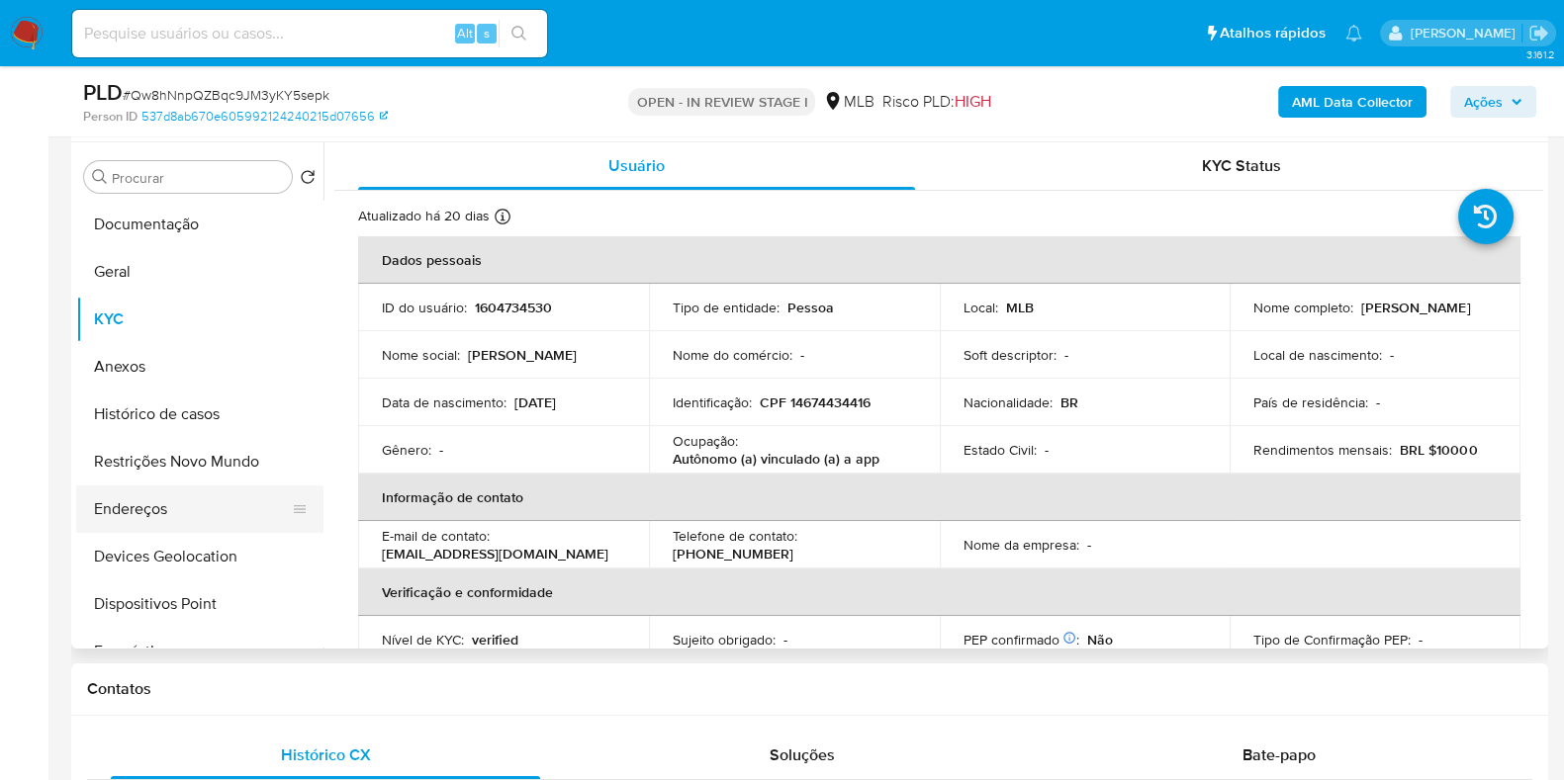
click at [180, 494] on button "Endereços" at bounding box center [191, 509] width 231 height 47
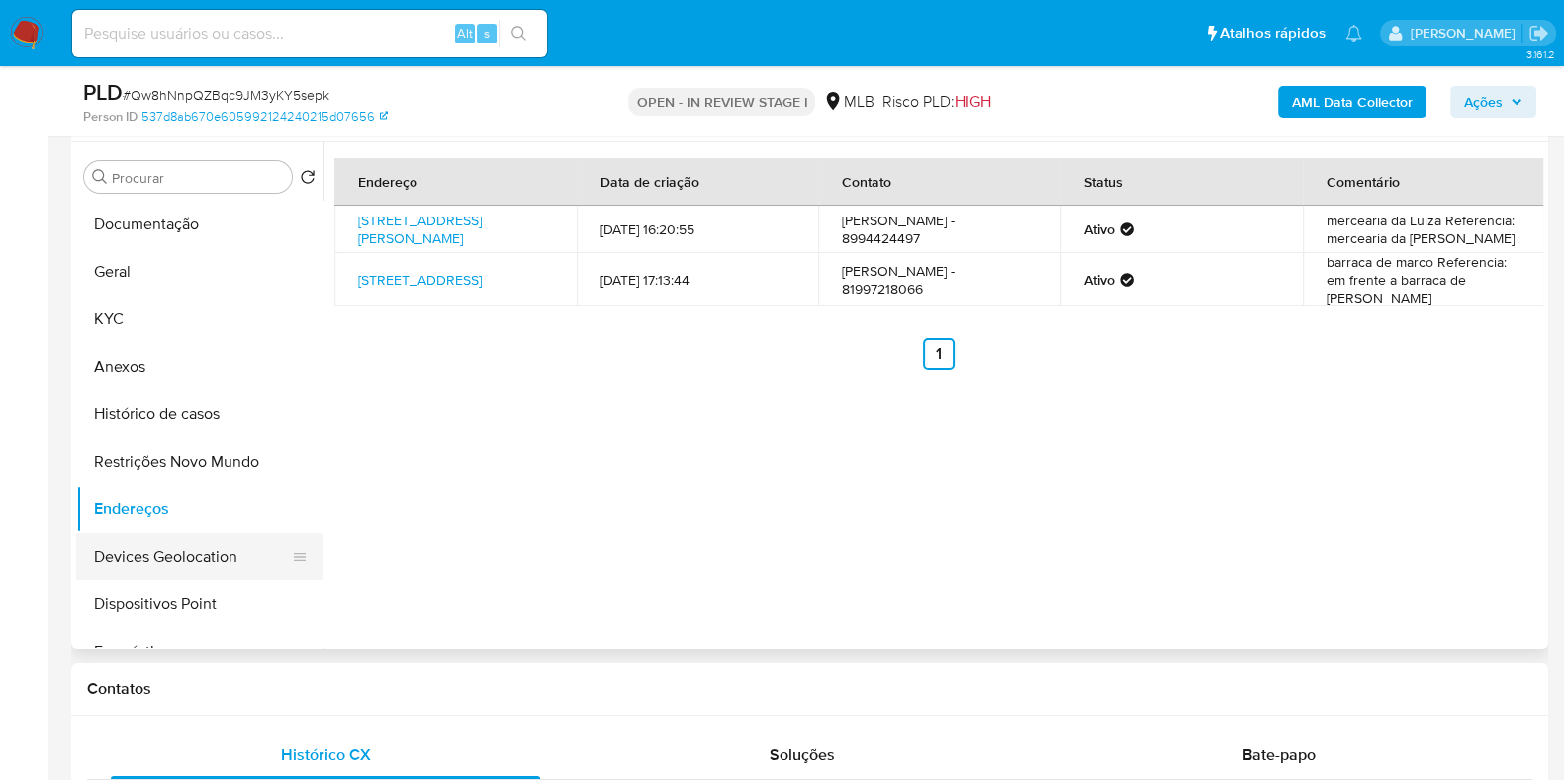
click at [167, 551] on button "Devices Geolocation" at bounding box center [191, 556] width 231 height 47
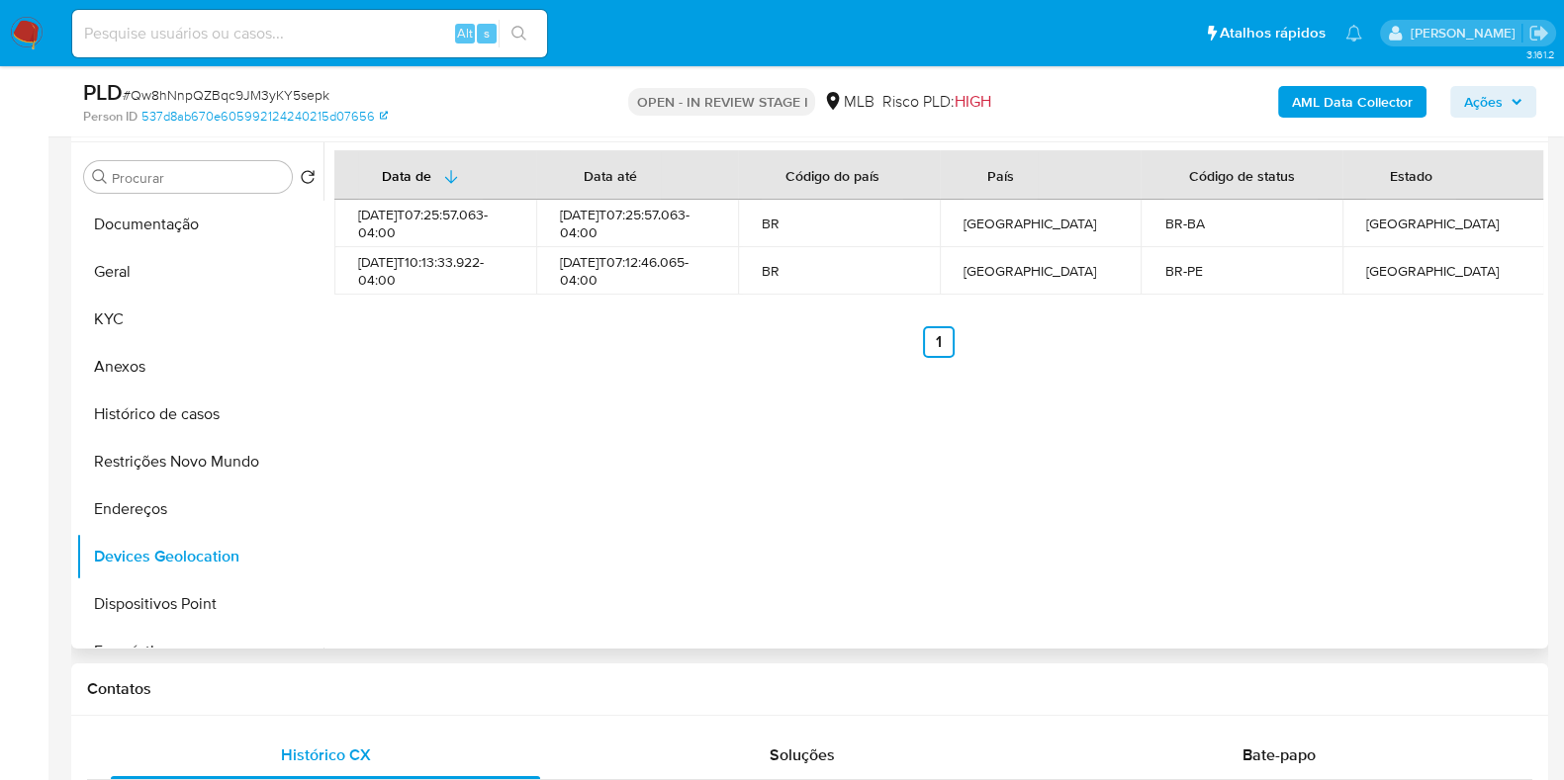
drag, startPoint x: 203, startPoint y: 432, endPoint x: 404, endPoint y: 452, distance: 202.7
click at [205, 432] on button "Histórico de casos" at bounding box center [199, 414] width 247 height 47
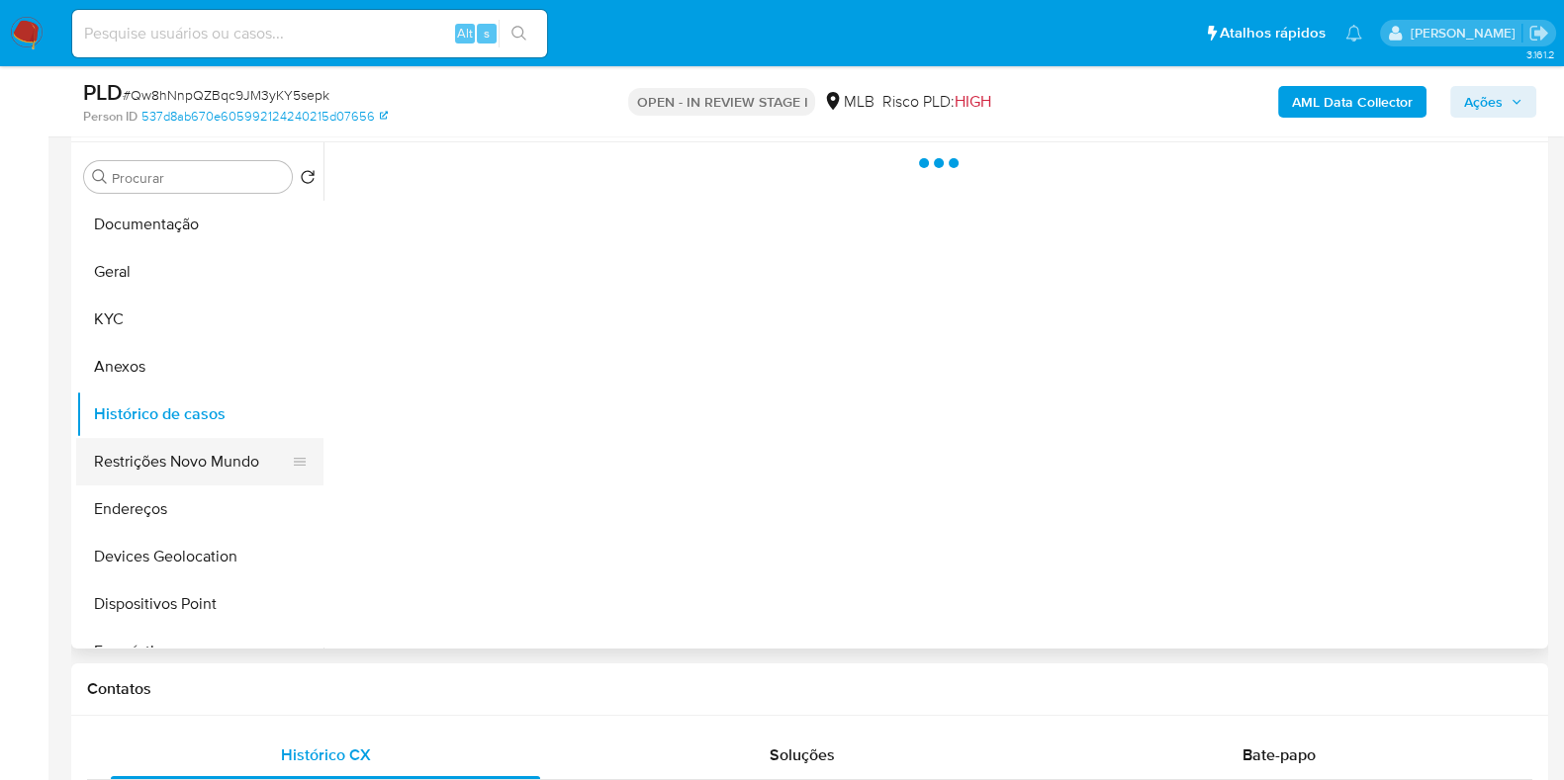
click at [158, 482] on button "Restrições Novo Mundo" at bounding box center [191, 461] width 231 height 47
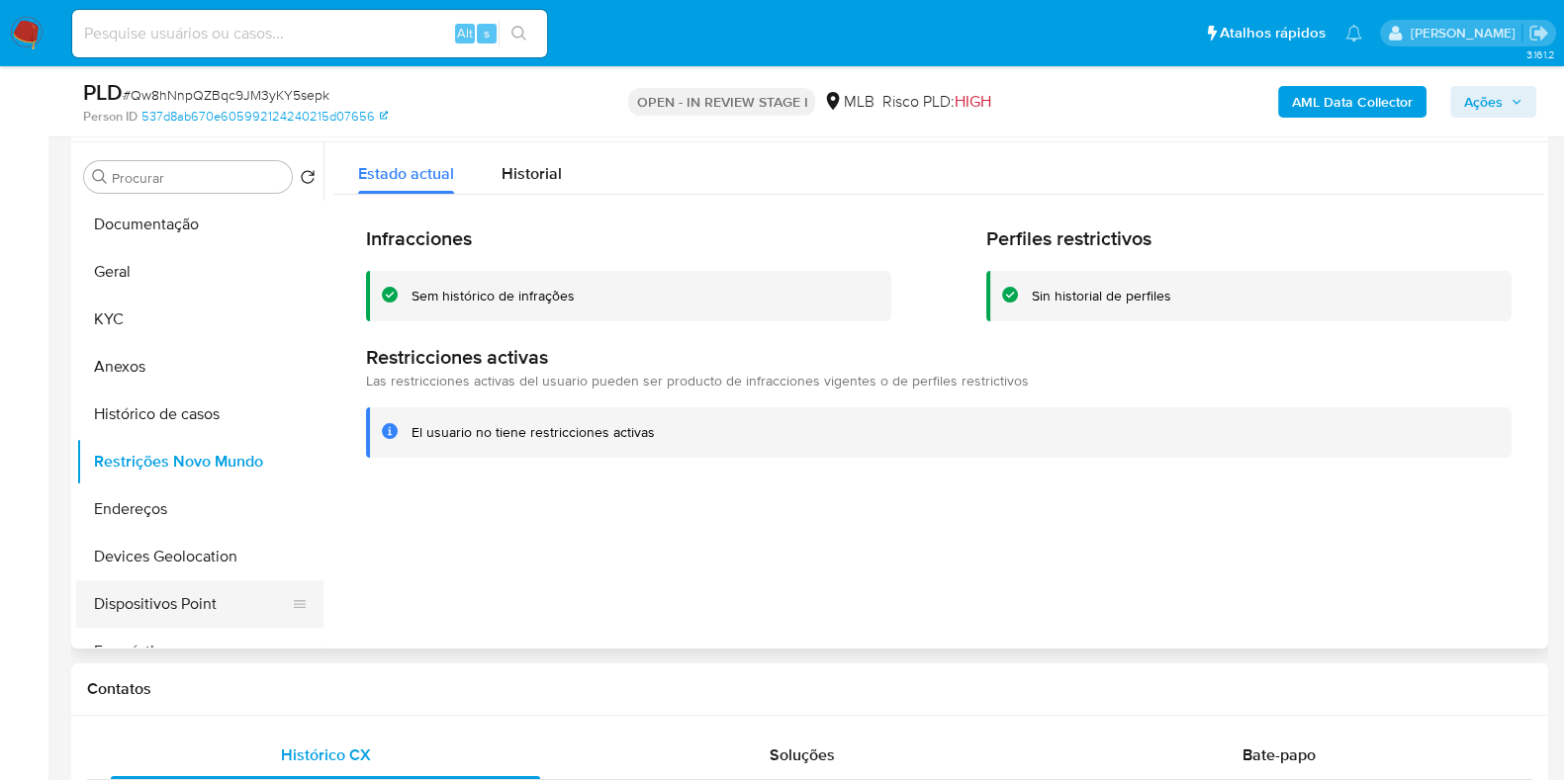
click at [210, 605] on button "Dispositivos Point" at bounding box center [191, 604] width 231 height 47
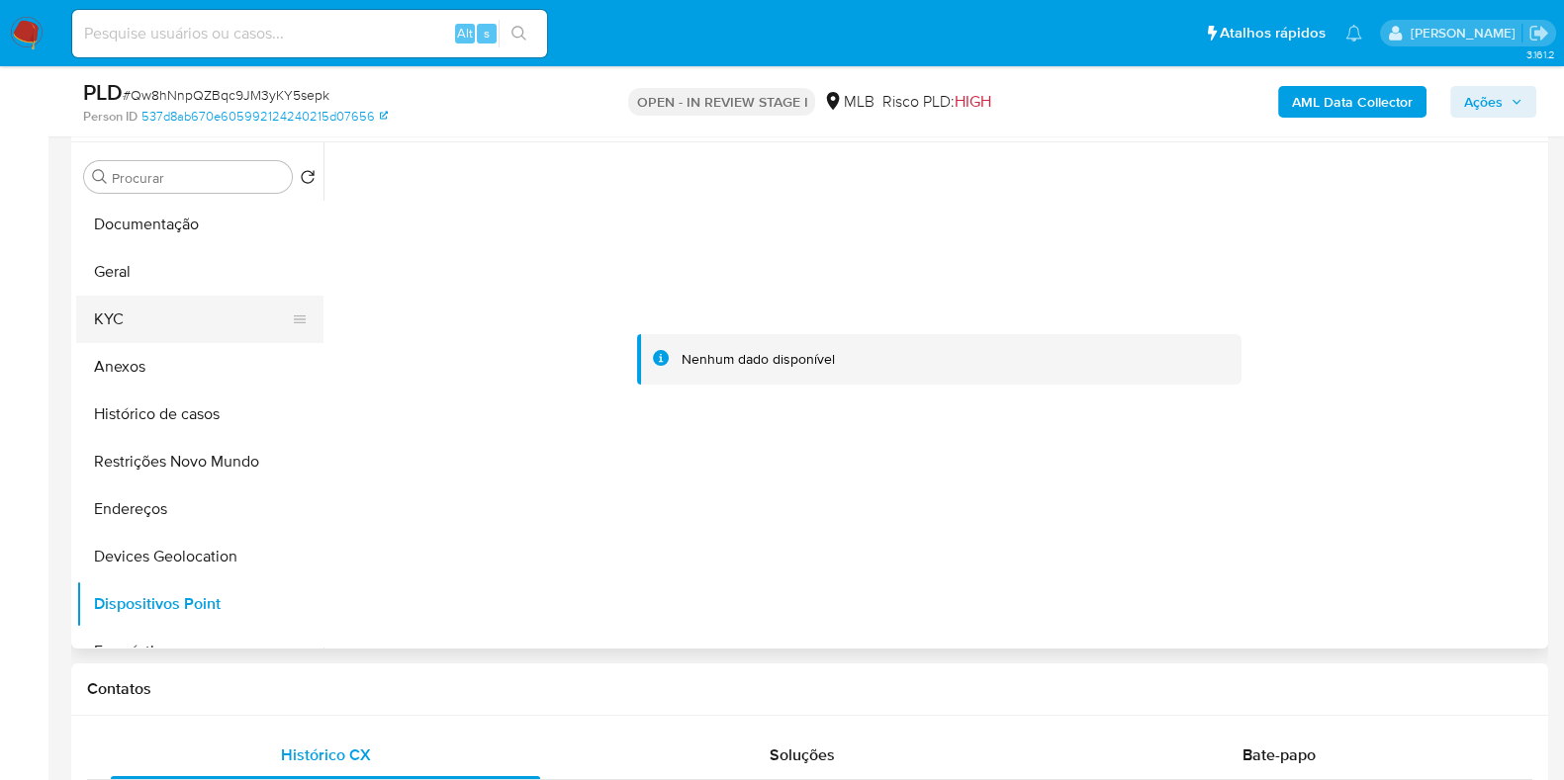
click at [184, 305] on button "KYC" at bounding box center [191, 319] width 231 height 47
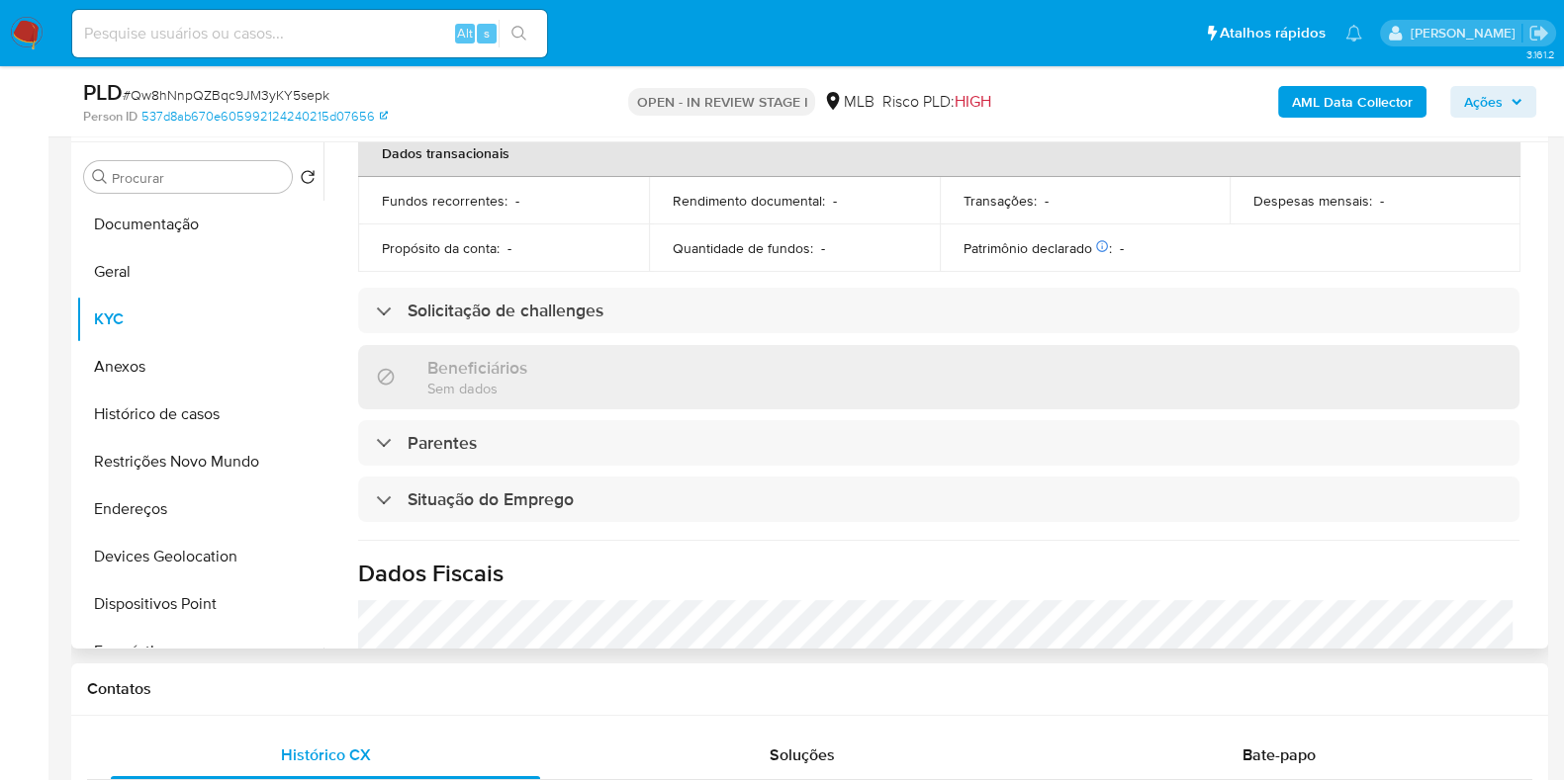
scroll to position [859, 0]
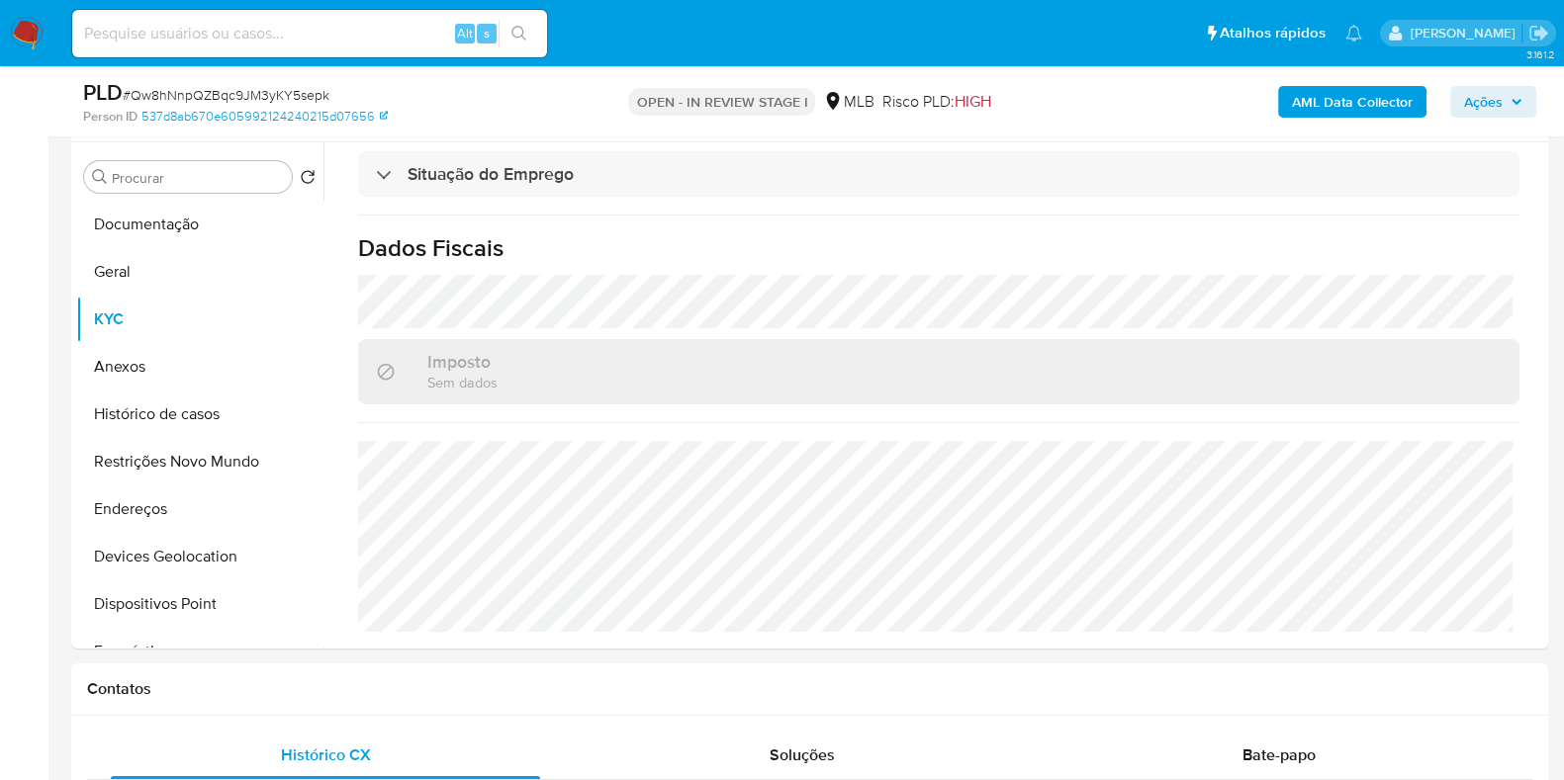
click at [1376, 86] on b "AML Data Collector" at bounding box center [1352, 102] width 121 height 32
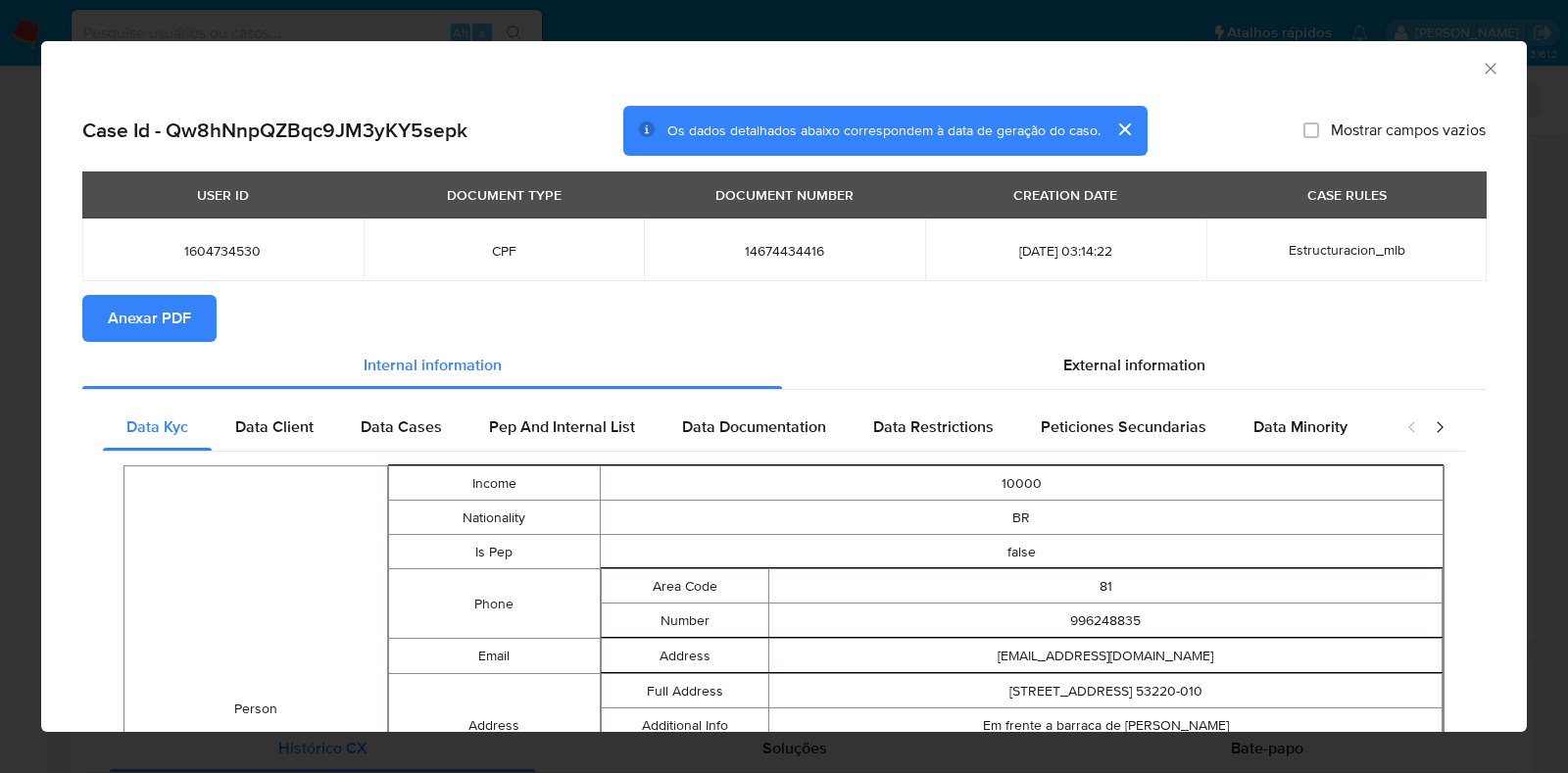
click at [980, 317] on section "Anexar PDF" at bounding box center [784, 318] width 1403 height 47
click at [990, 337] on section "Anexar PDF" at bounding box center [784, 318] width 1403 height 47
click at [1001, 354] on div "External information" at bounding box center [1134, 365] width 704 height 47
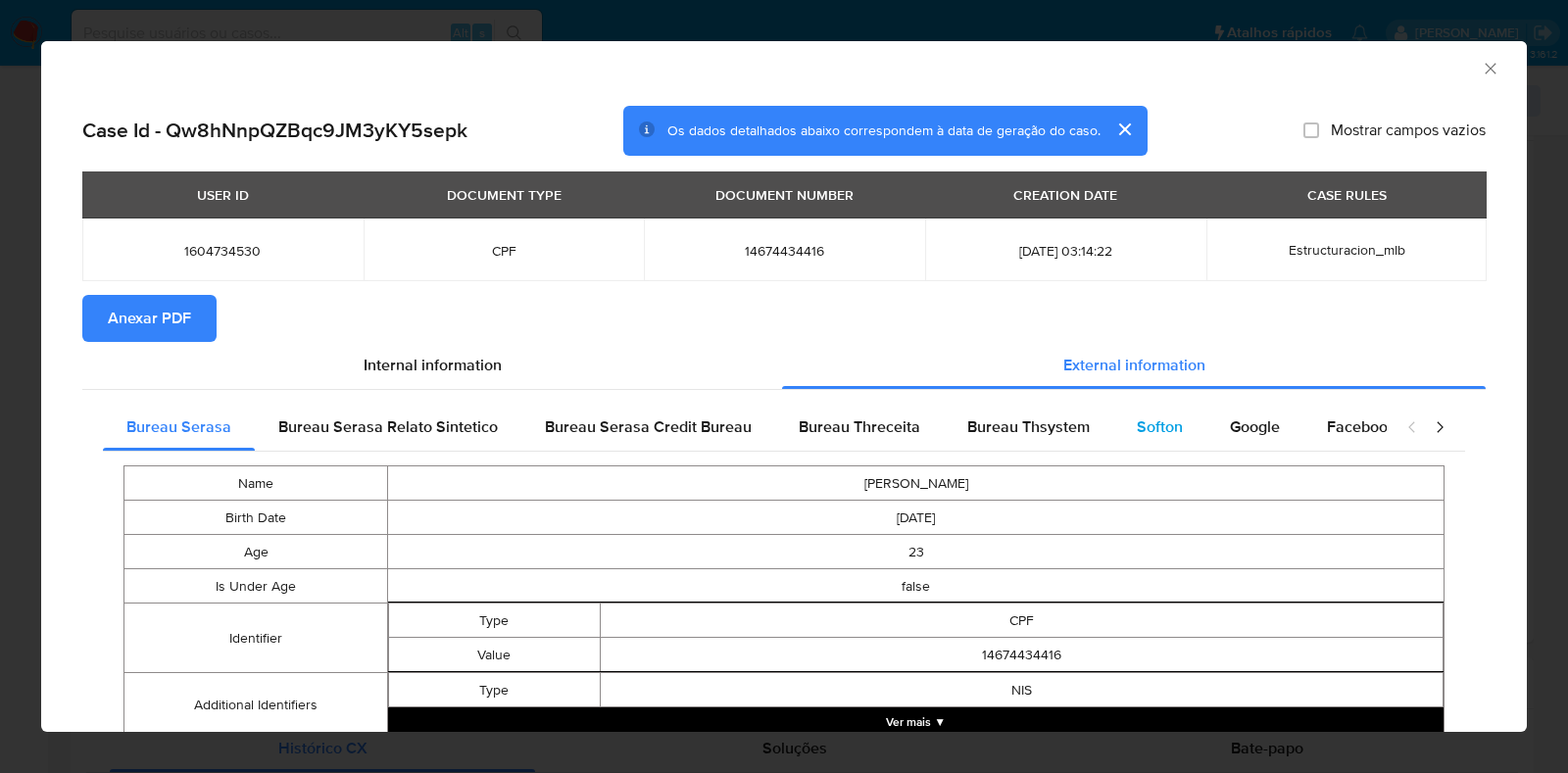
click at [1140, 411] on div "Softon" at bounding box center [1160, 426] width 93 height 47
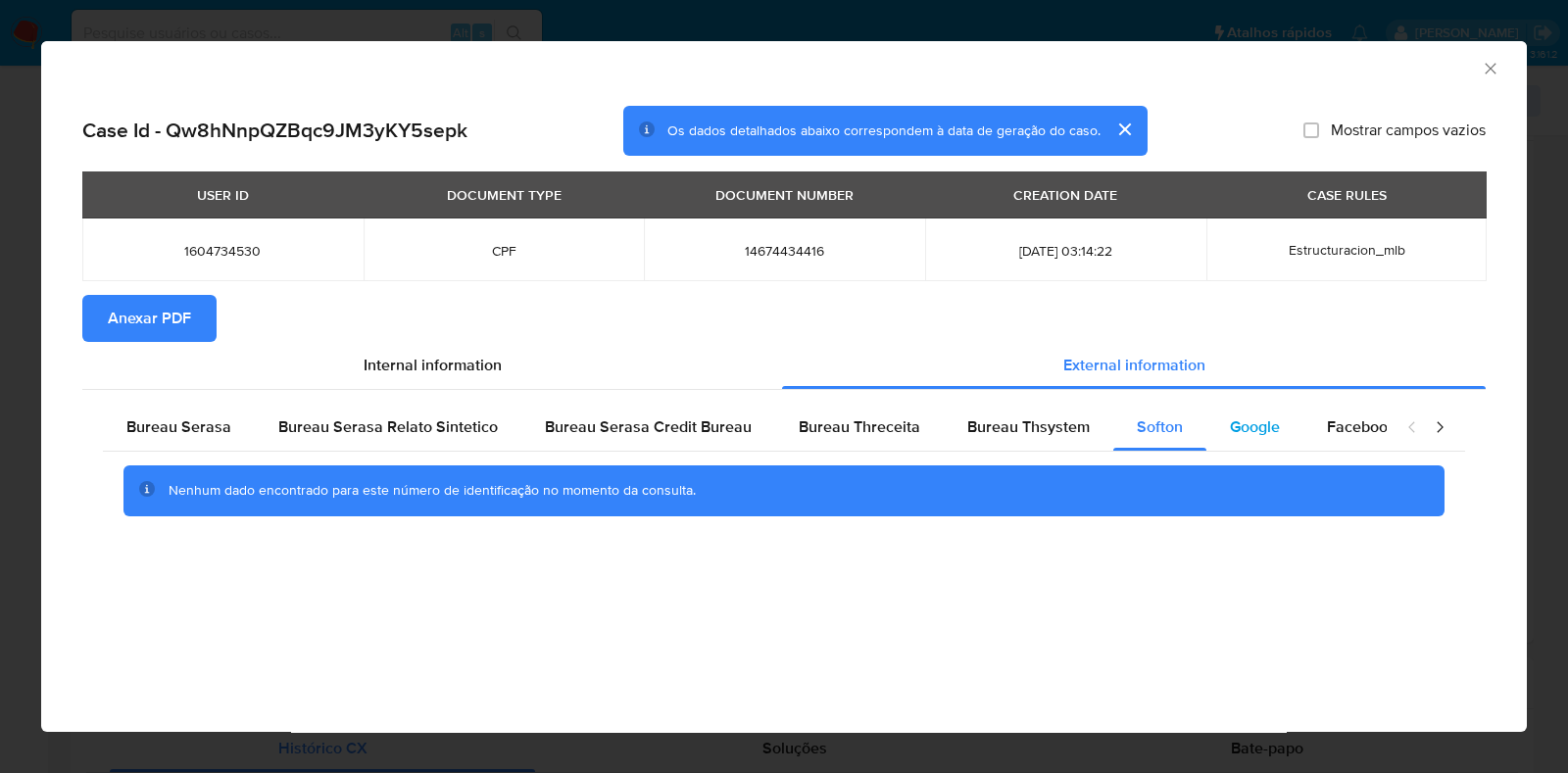
click at [1230, 428] on span "Google" at bounding box center [1255, 426] width 50 height 23
click at [162, 338] on span "Anexar PDF" at bounding box center [150, 319] width 83 height 44
click at [1476, 71] on div "AML Data Collector" at bounding box center [767, 65] width 1426 height 22
click at [1490, 63] on icon "Fechar a janela" at bounding box center [1491, 68] width 20 height 20
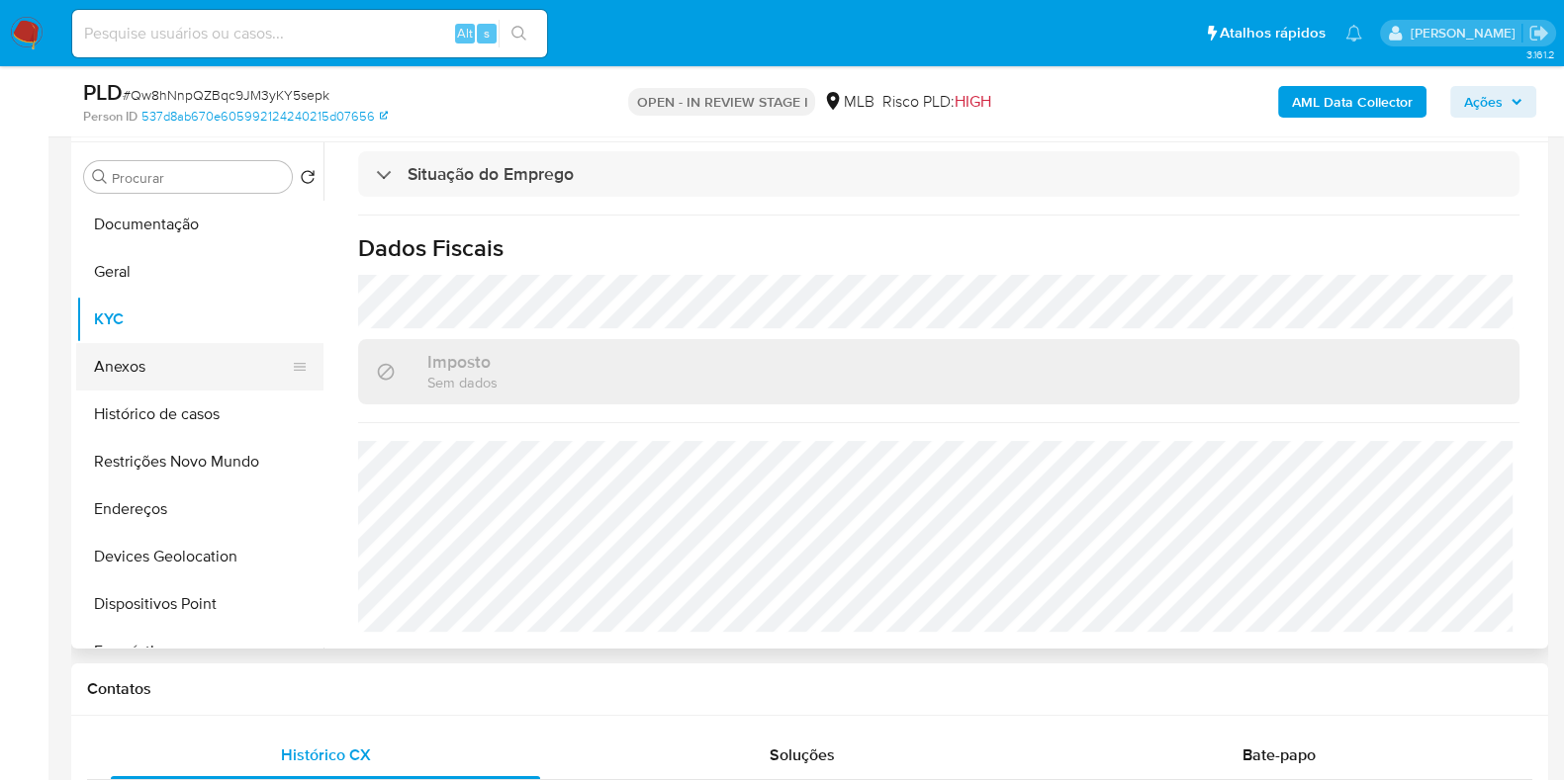
click at [191, 382] on button "Anexos" at bounding box center [191, 366] width 231 height 47
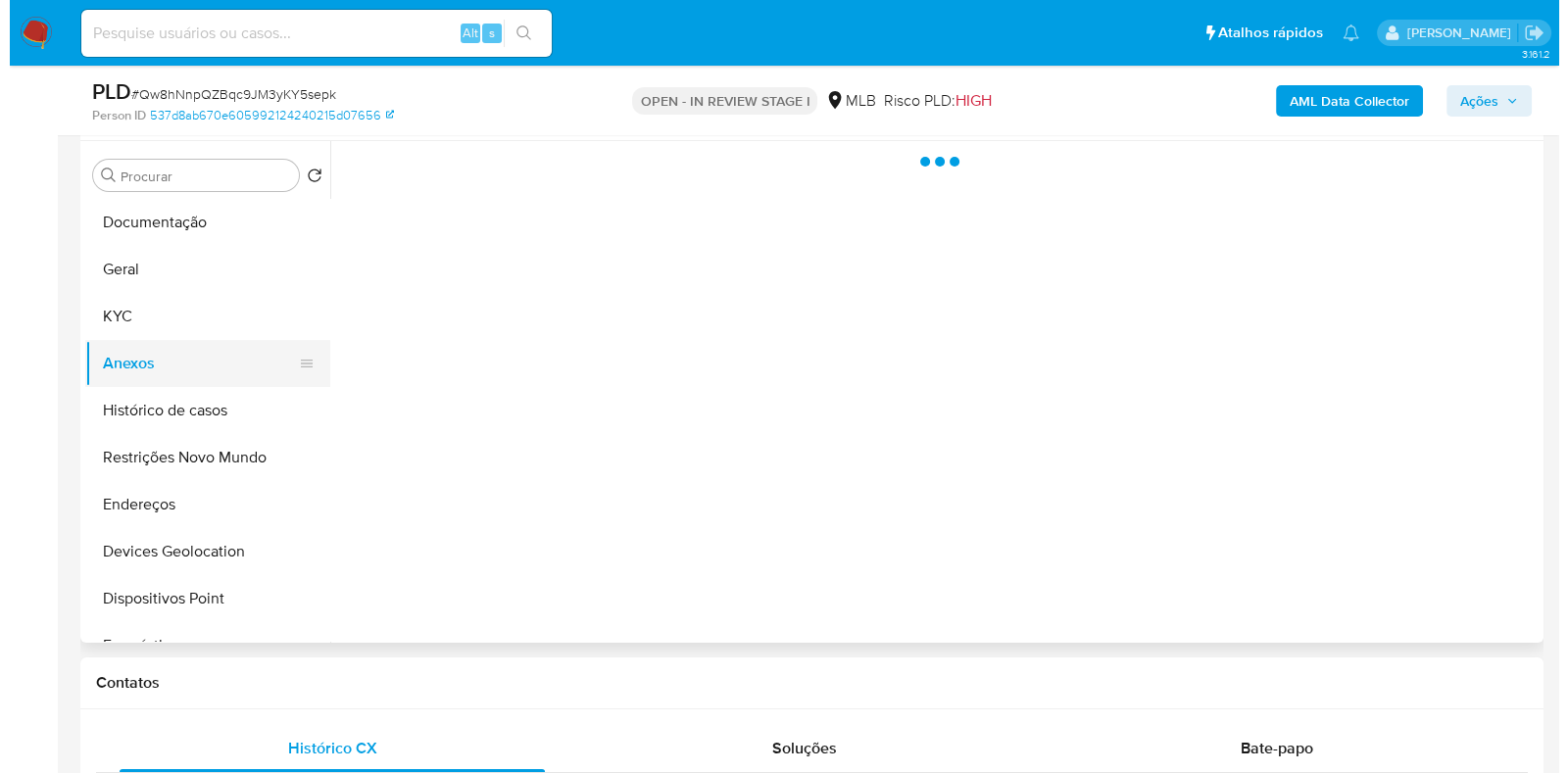
scroll to position [0, 0]
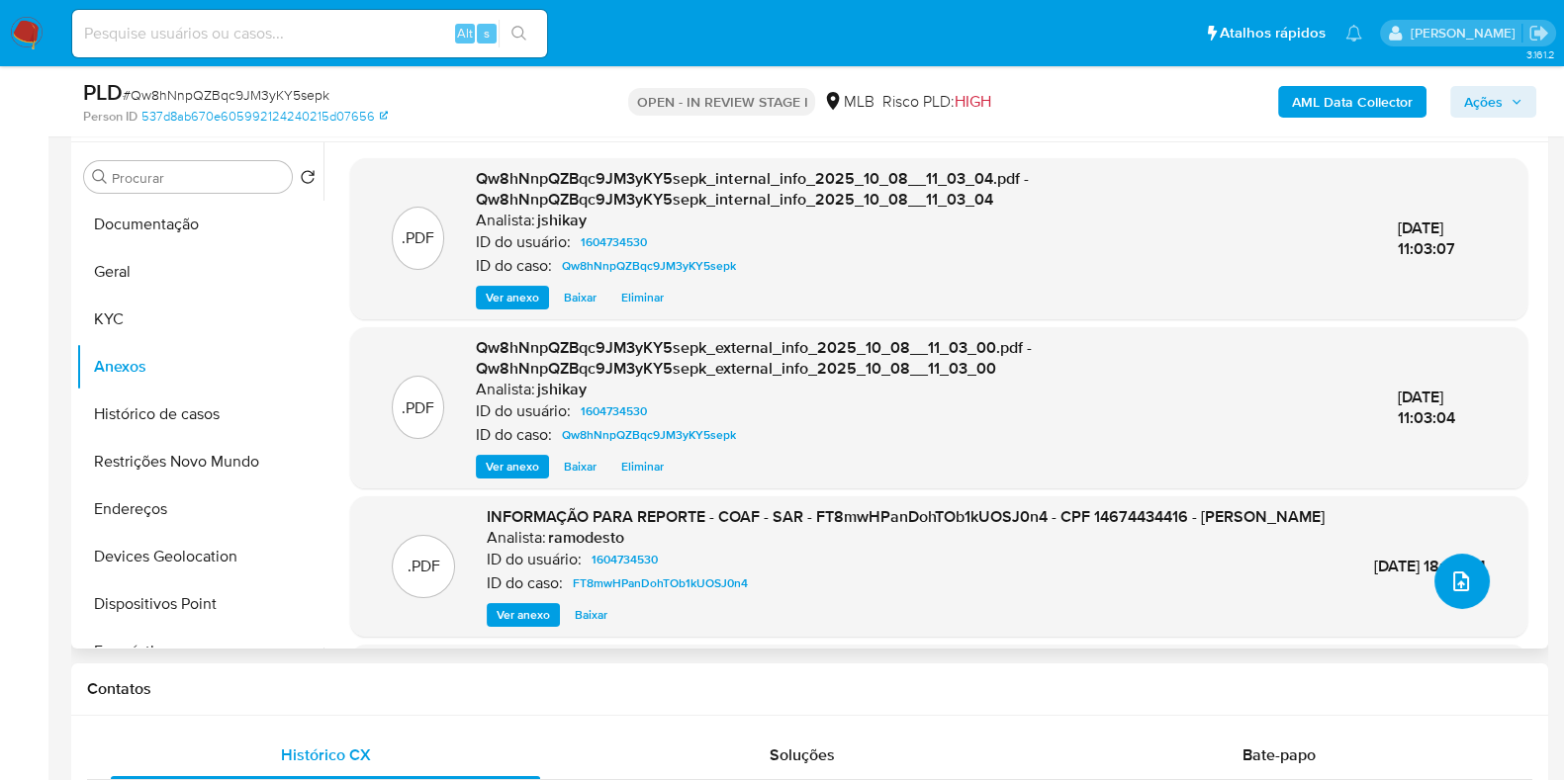
click at [1458, 584] on icon "upload-file" at bounding box center [1461, 582] width 24 height 24
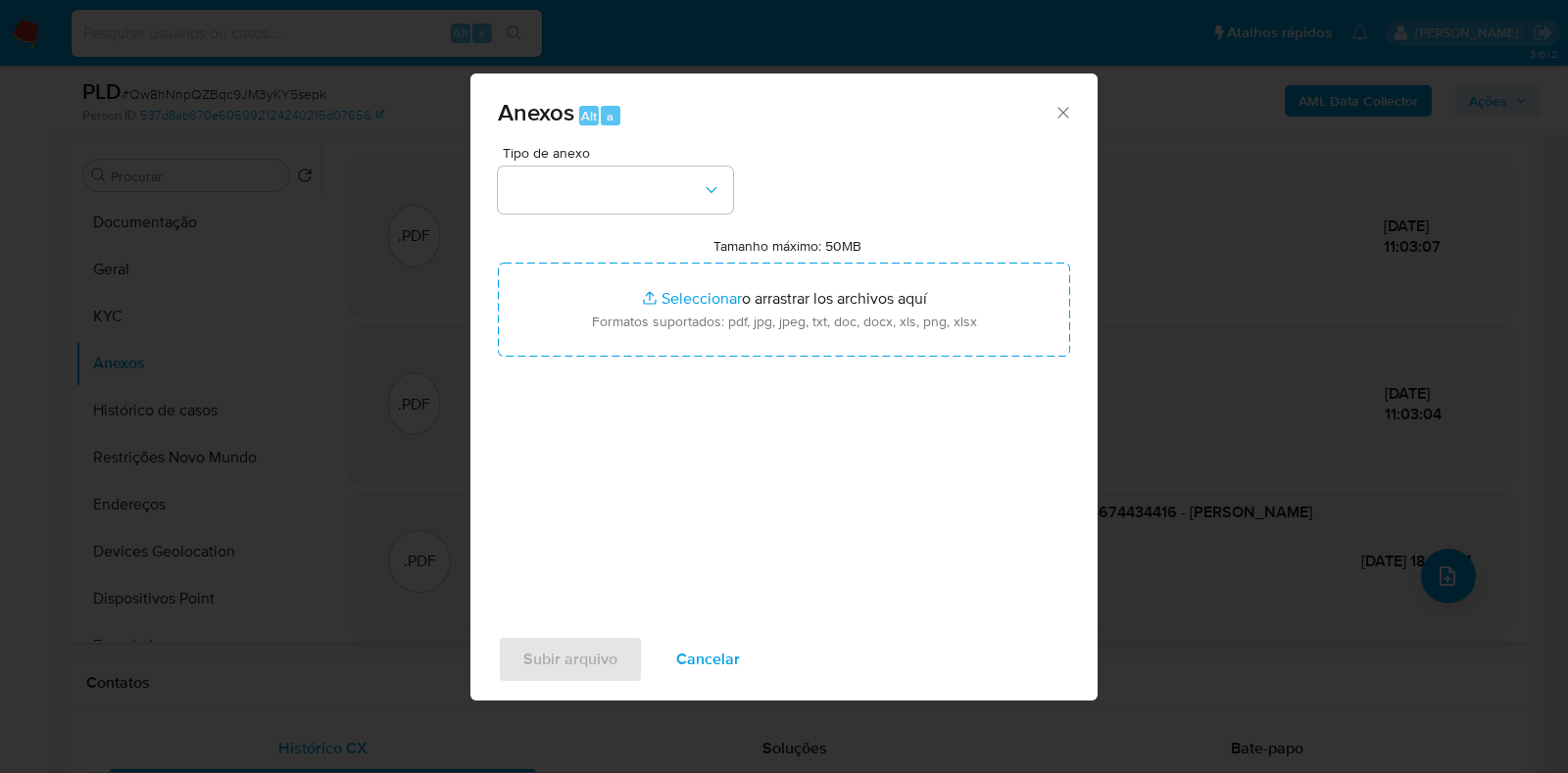
click at [573, 158] on span "Tipo de anexo" at bounding box center [619, 153] width 235 height 14
click at [581, 197] on button "button" at bounding box center [615, 189] width 235 height 47
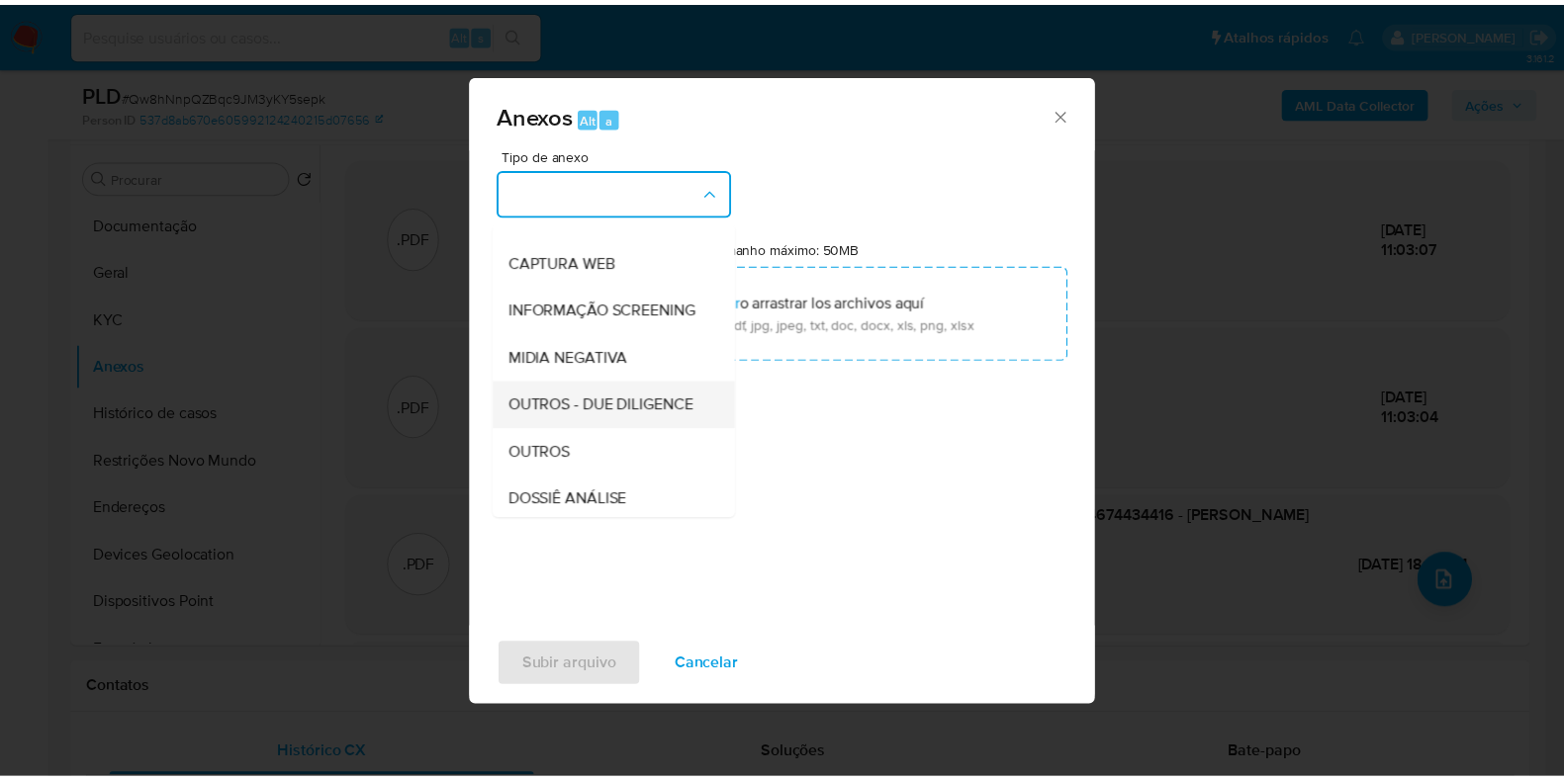
scroll to position [246, 0]
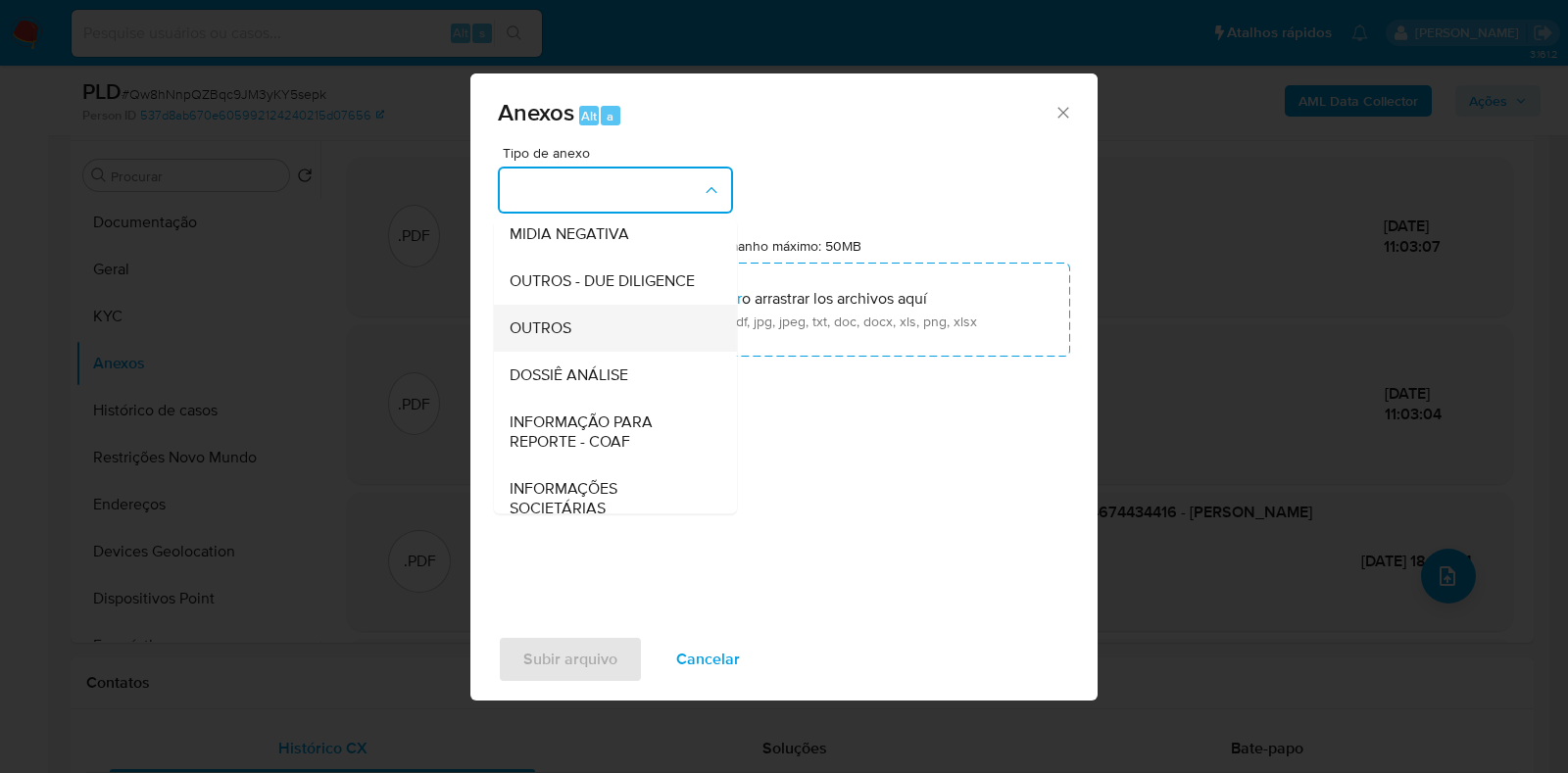
click at [575, 352] on div "OUTROS" at bounding box center [610, 328] width 200 height 47
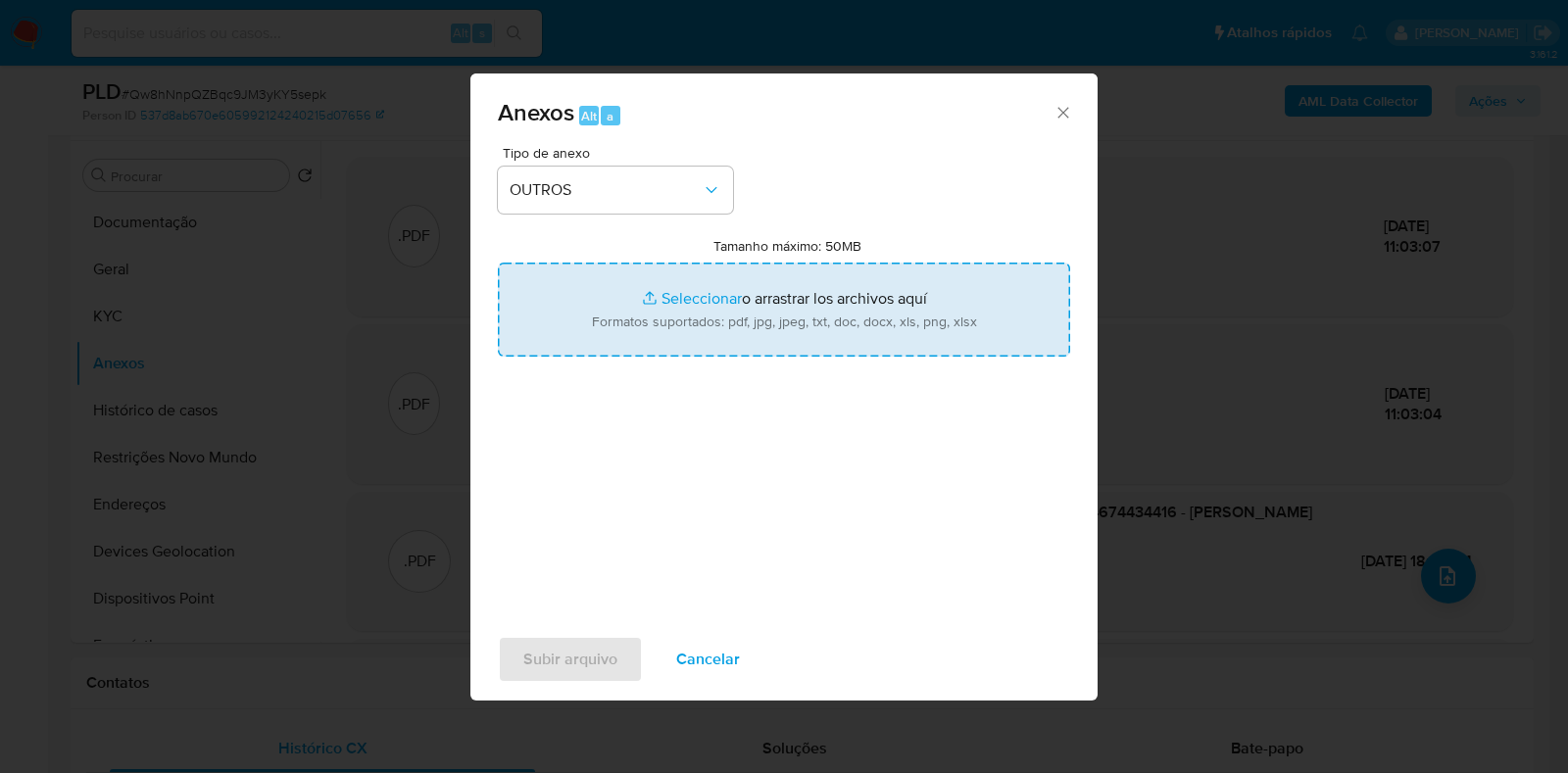
click at [661, 301] on input "Tamanho máximo: 50MB Seleccionar archivos" at bounding box center [784, 309] width 573 height 94
click at [711, 310] on input "Tamanho máximo: 50MB Seleccionar archivos" at bounding box center [784, 309] width 573 height 94
type input "C:\fakepath\2° SAR - XXXX - CPF 14674434416 - JOELMA MAXSUELEM ALVES PEREIRA.pdf"
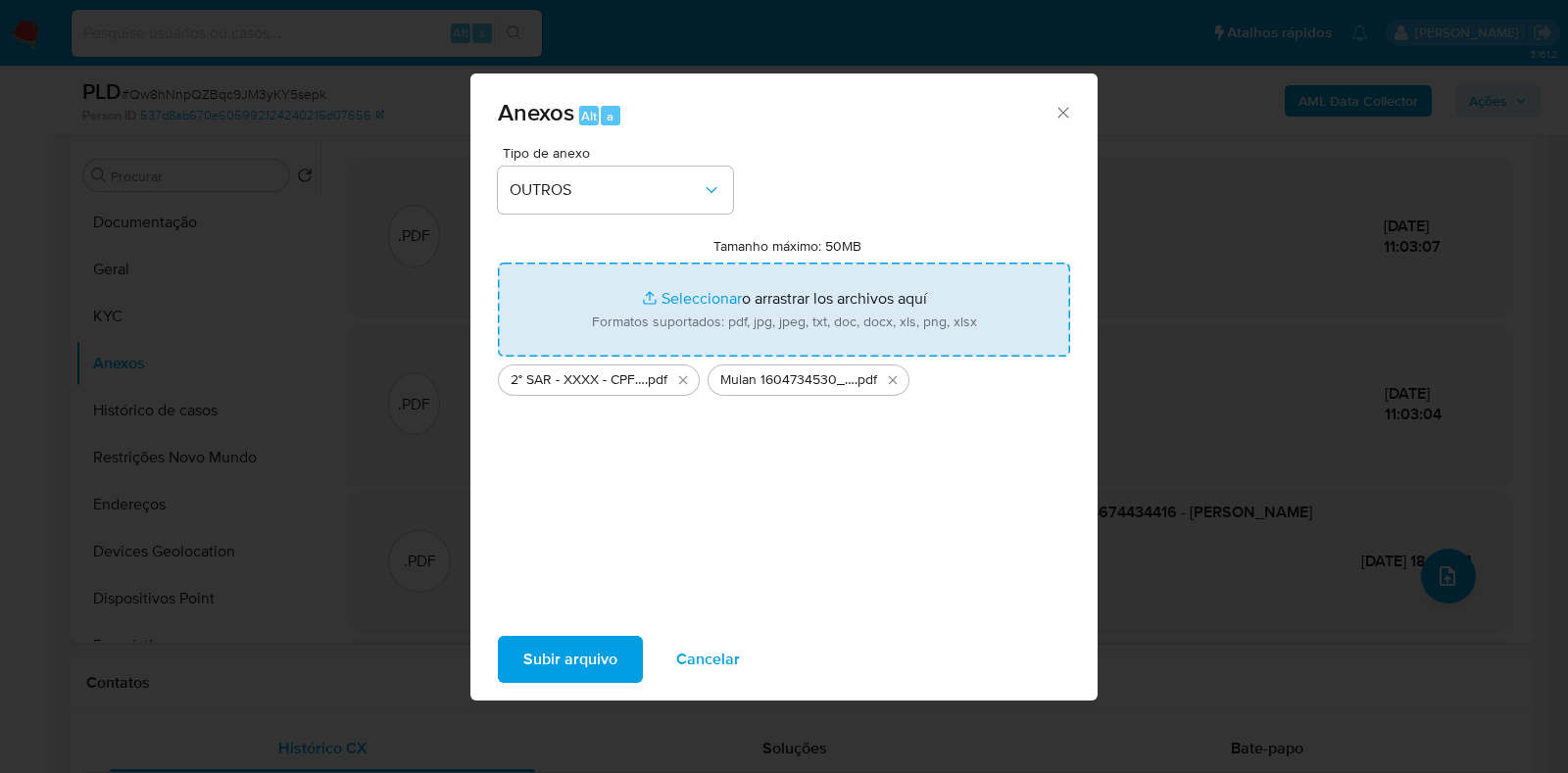
click at [588, 661] on span "Subir arquivo" at bounding box center [570, 660] width 94 height 44
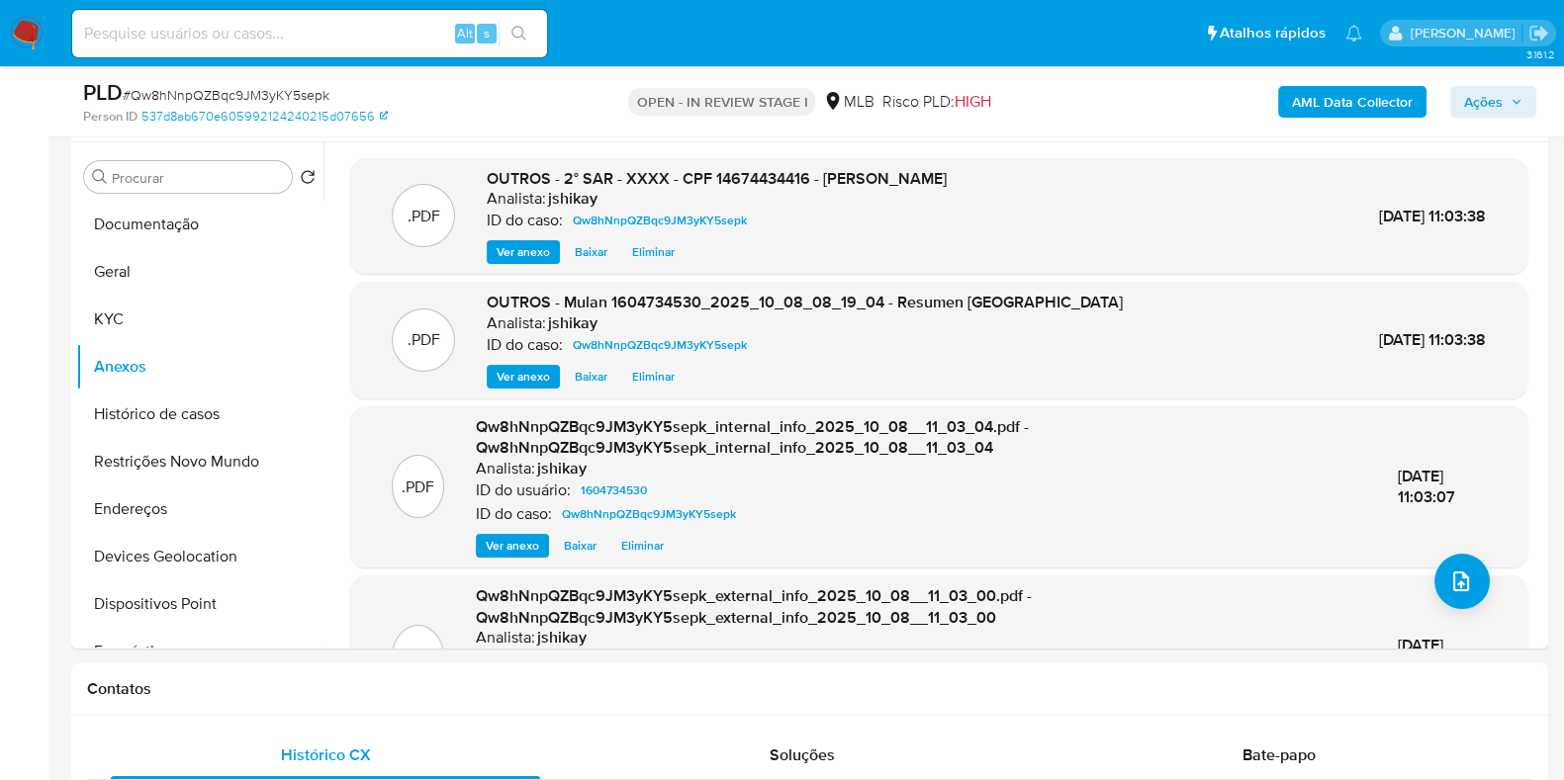
click at [1498, 102] on span "Ações" at bounding box center [1483, 102] width 39 height 32
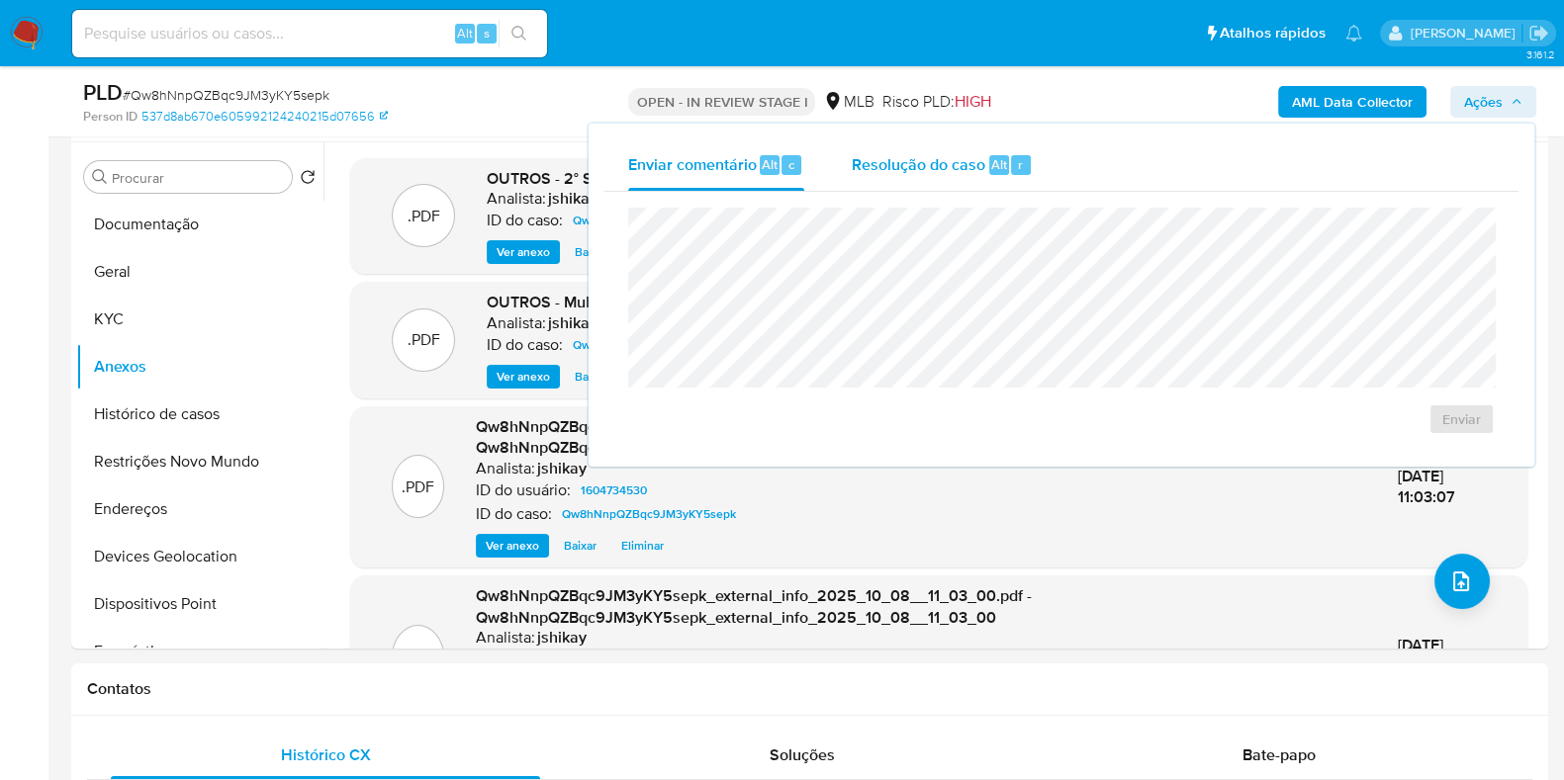
click at [941, 160] on span "Resolução do caso" at bounding box center [918, 163] width 134 height 23
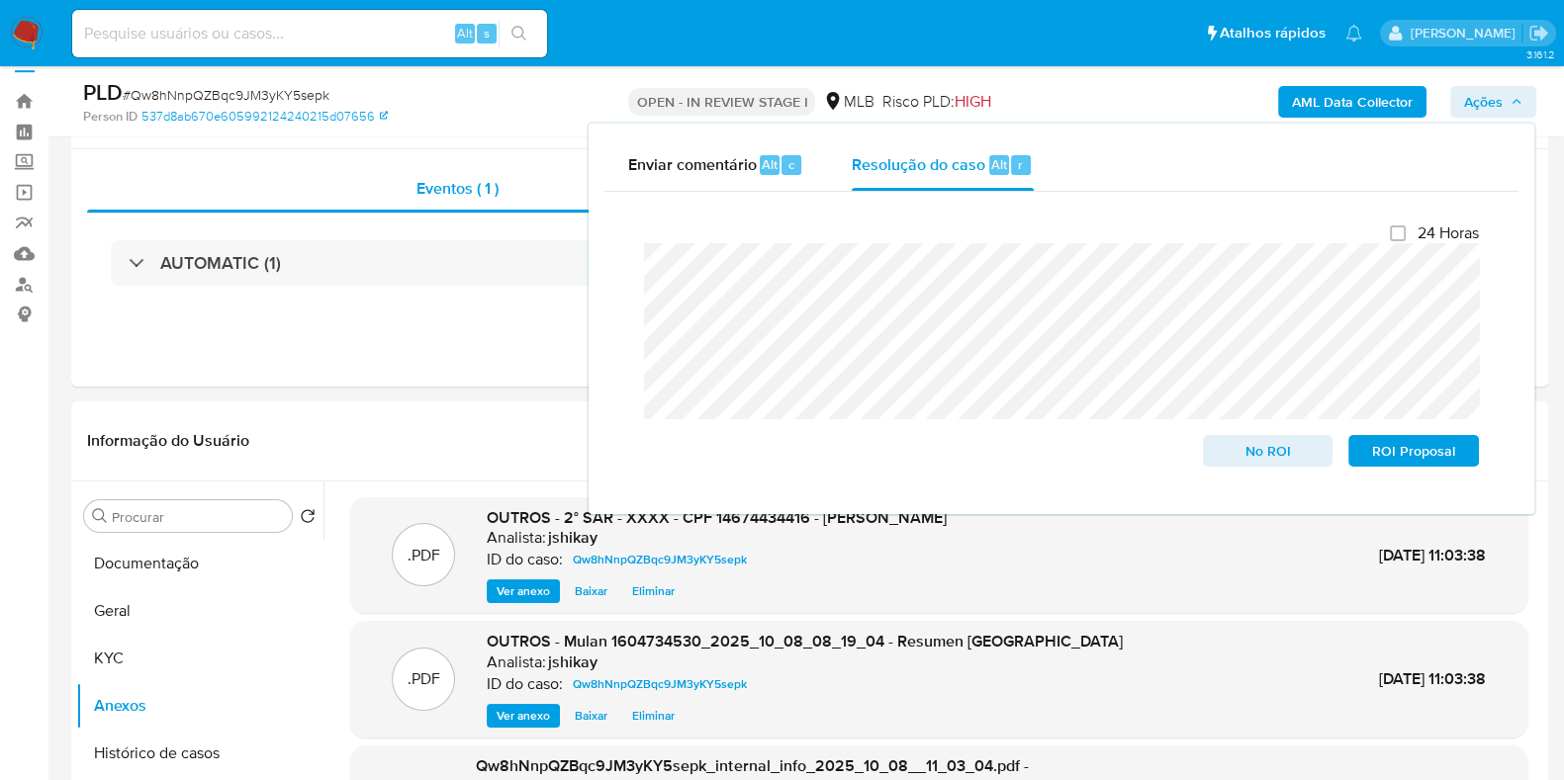
scroll to position [0, 0]
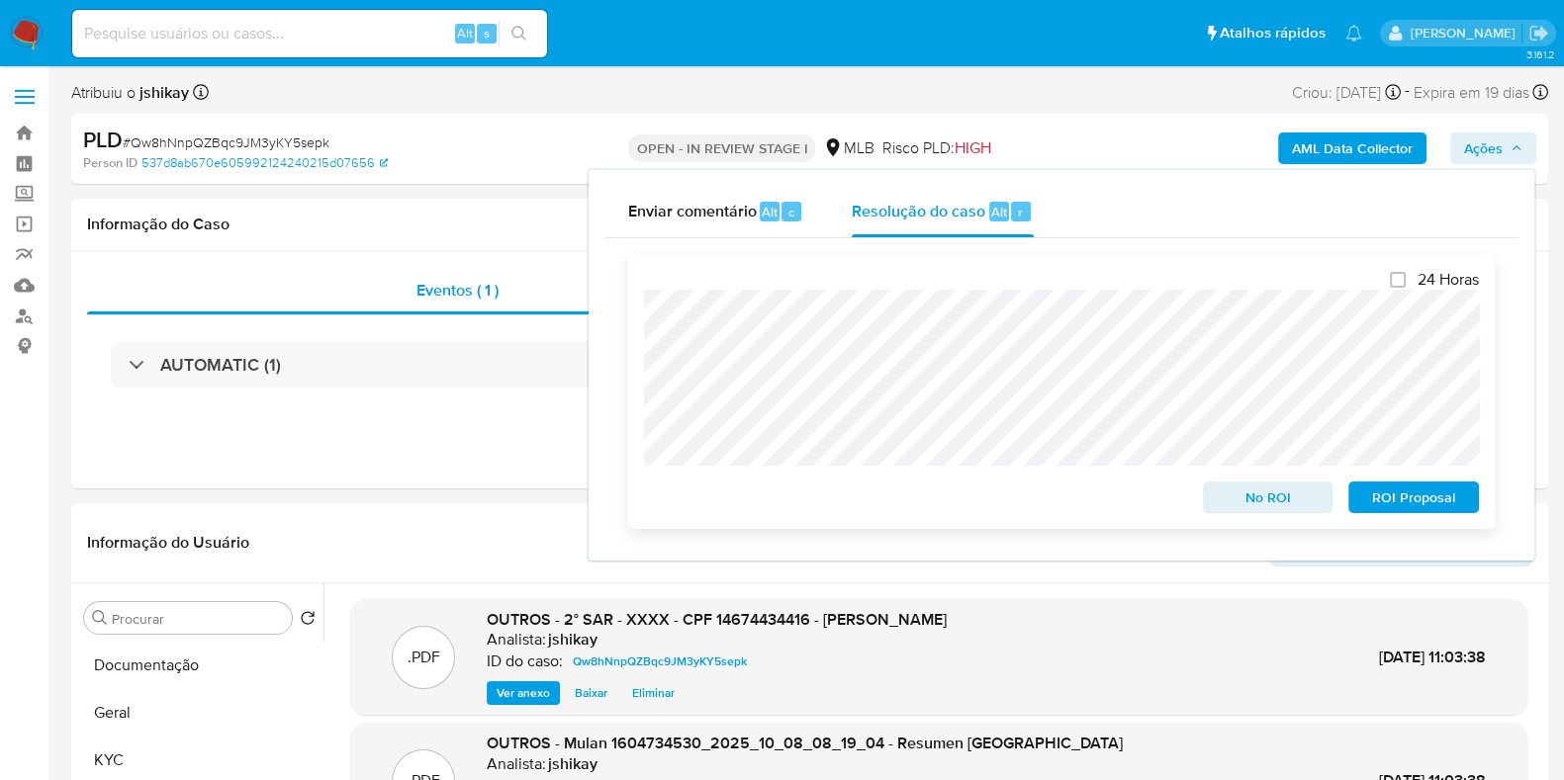
click at [1407, 504] on span "ROI Proposal" at bounding box center [1413, 498] width 103 height 28
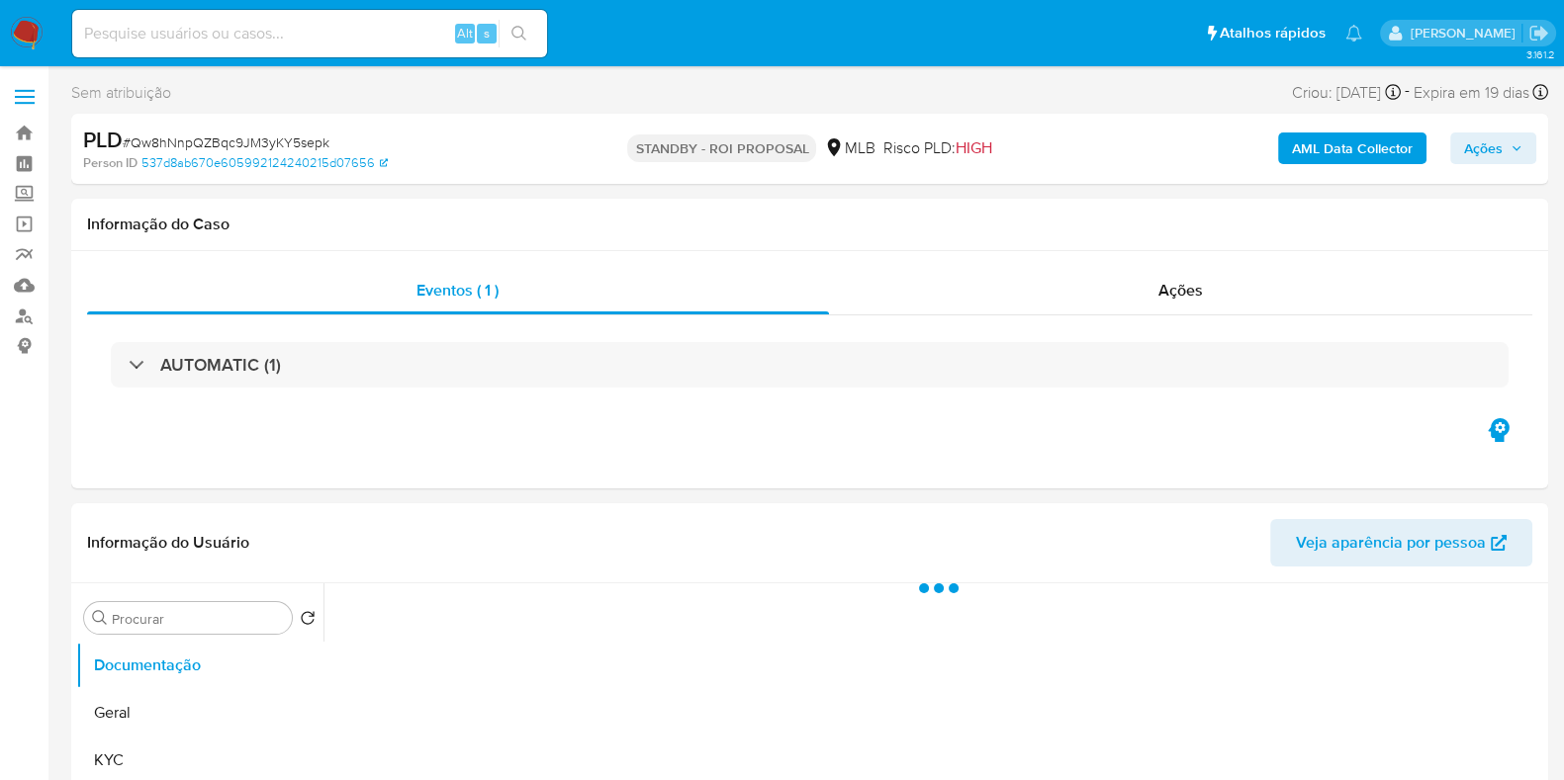
select select "10"
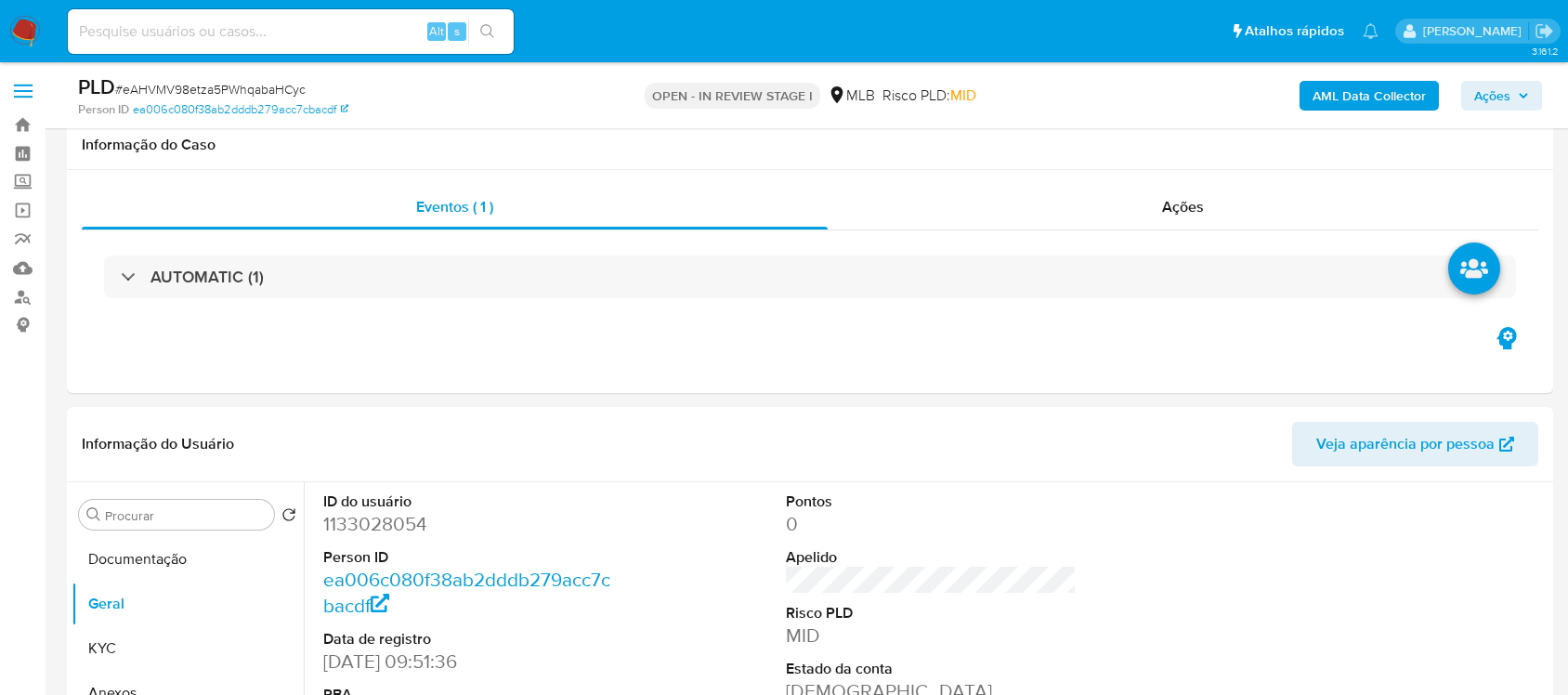
scroll to position [304, 0]
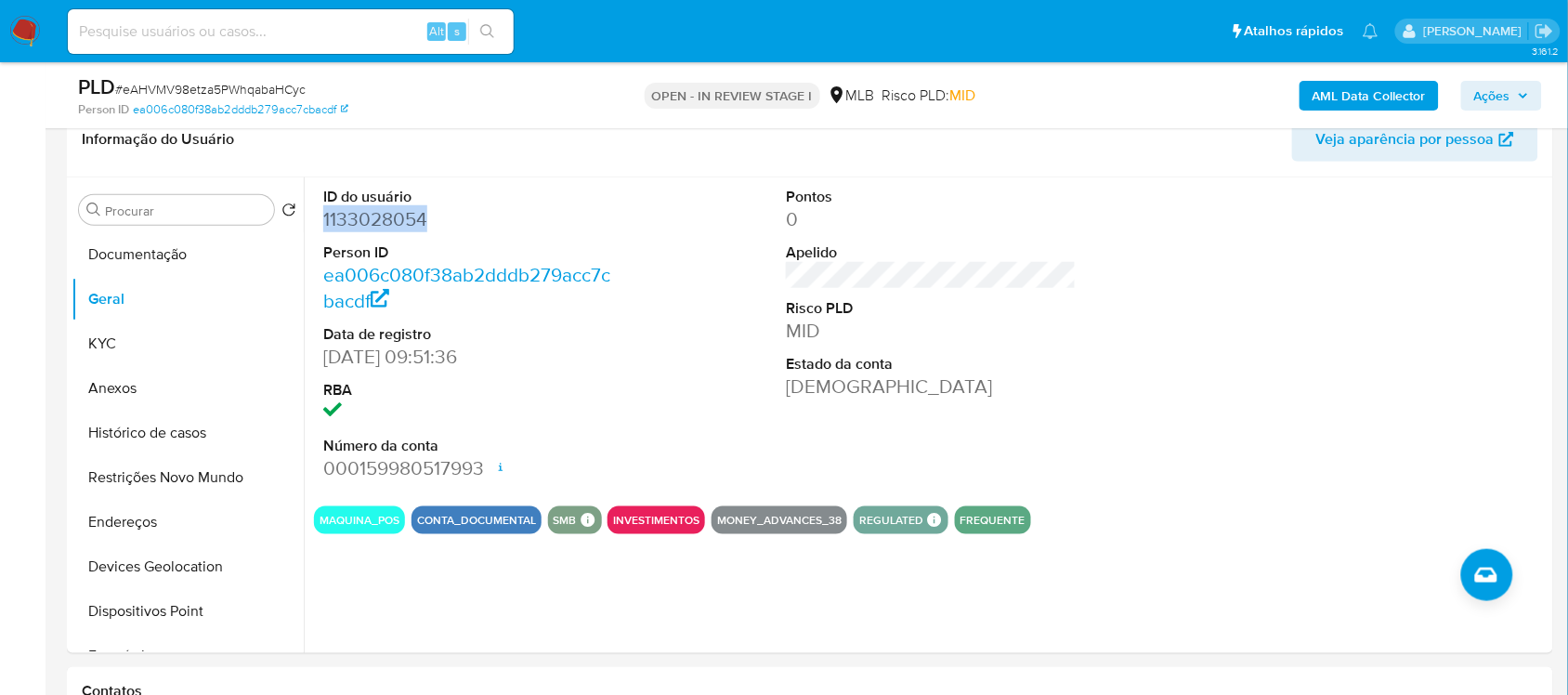
click at [153, 255] on button "Documentação" at bounding box center [187, 254] width 232 height 44
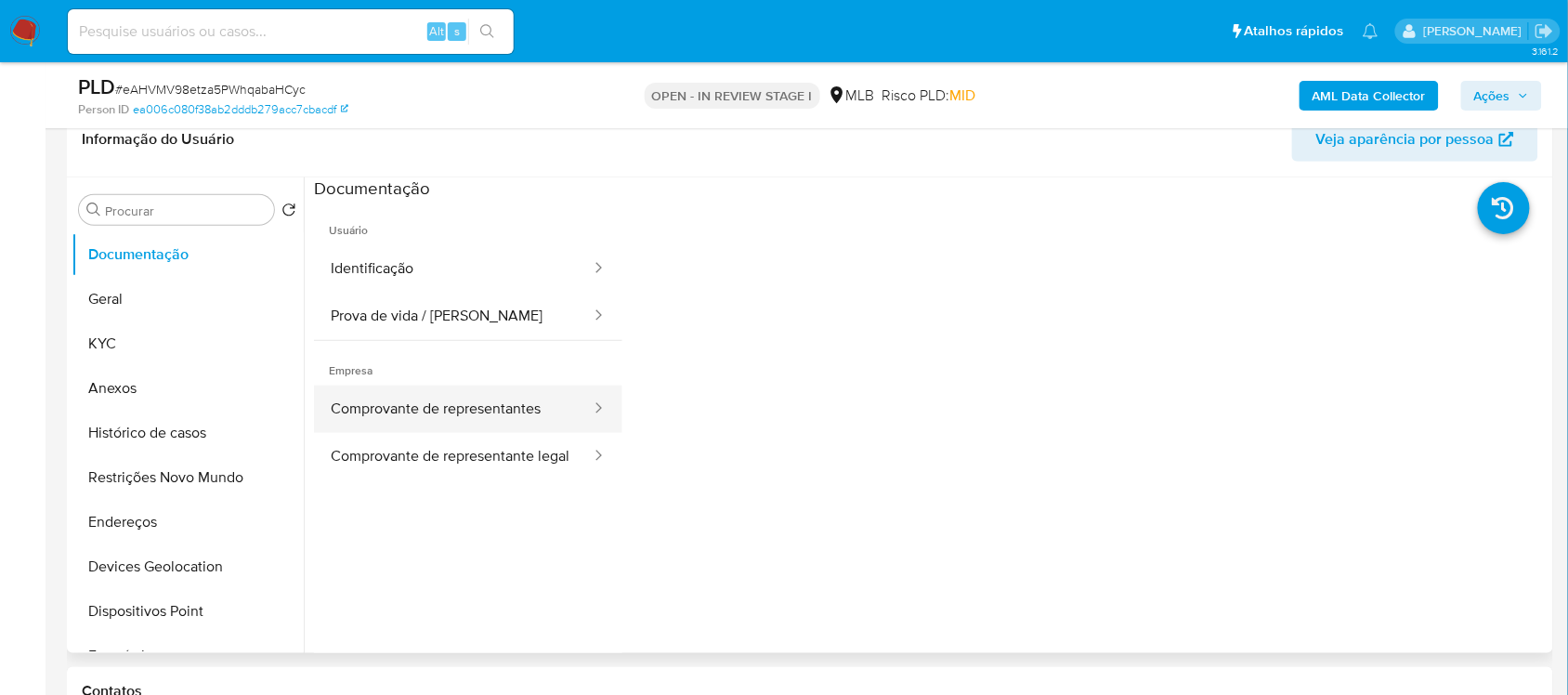
click at [512, 419] on button "Comprovante de representantes" at bounding box center [453, 409] width 279 height 47
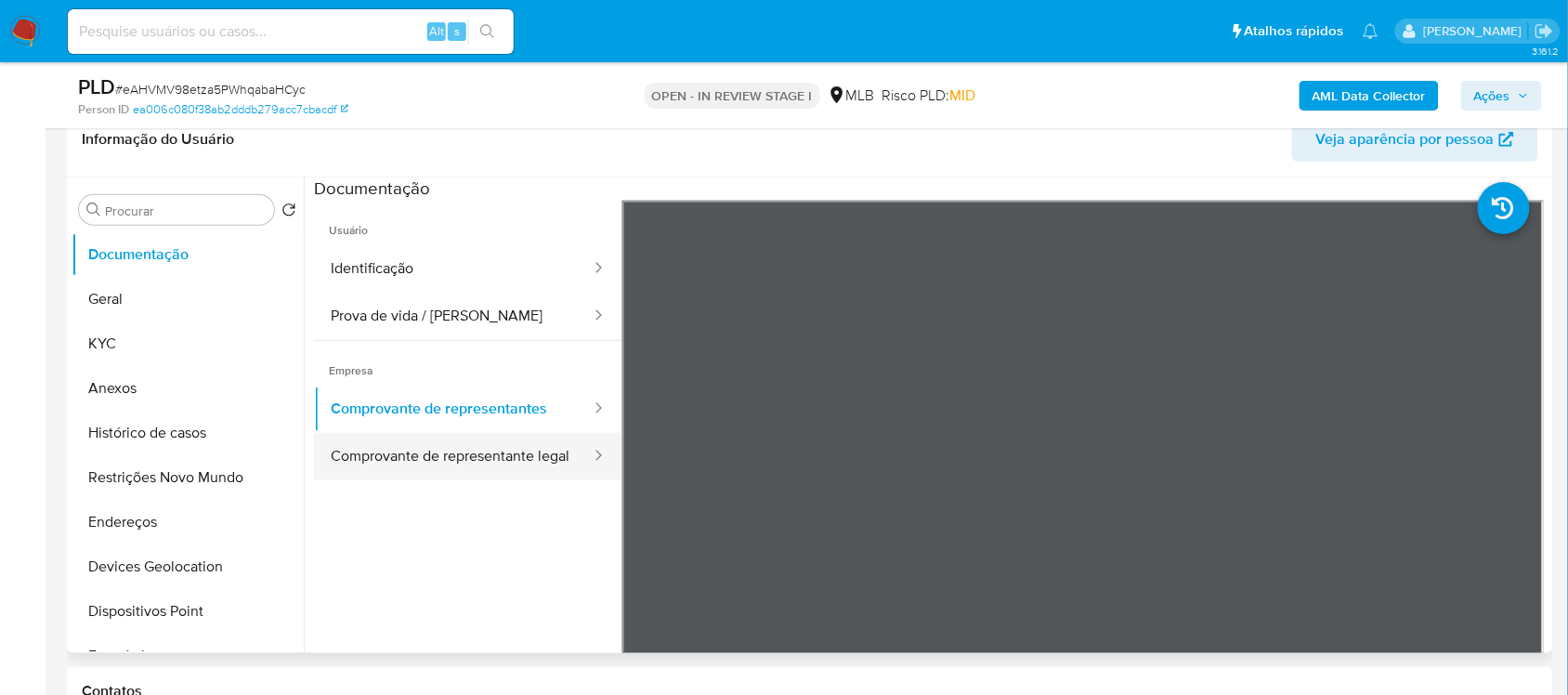
click at [442, 462] on button "Comprovante de representante legal" at bounding box center [453, 456] width 279 height 47
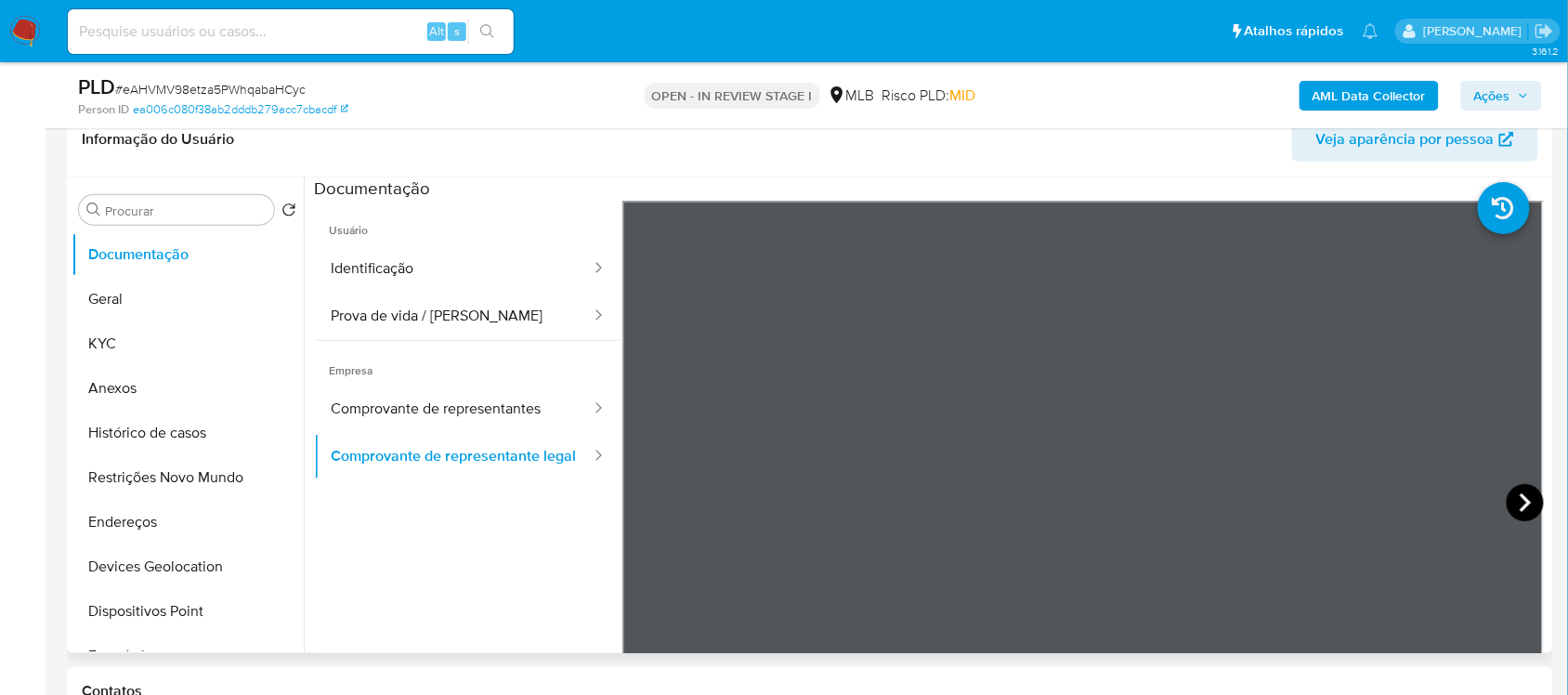
click at [1508, 509] on icon at bounding box center [1526, 502] width 38 height 38
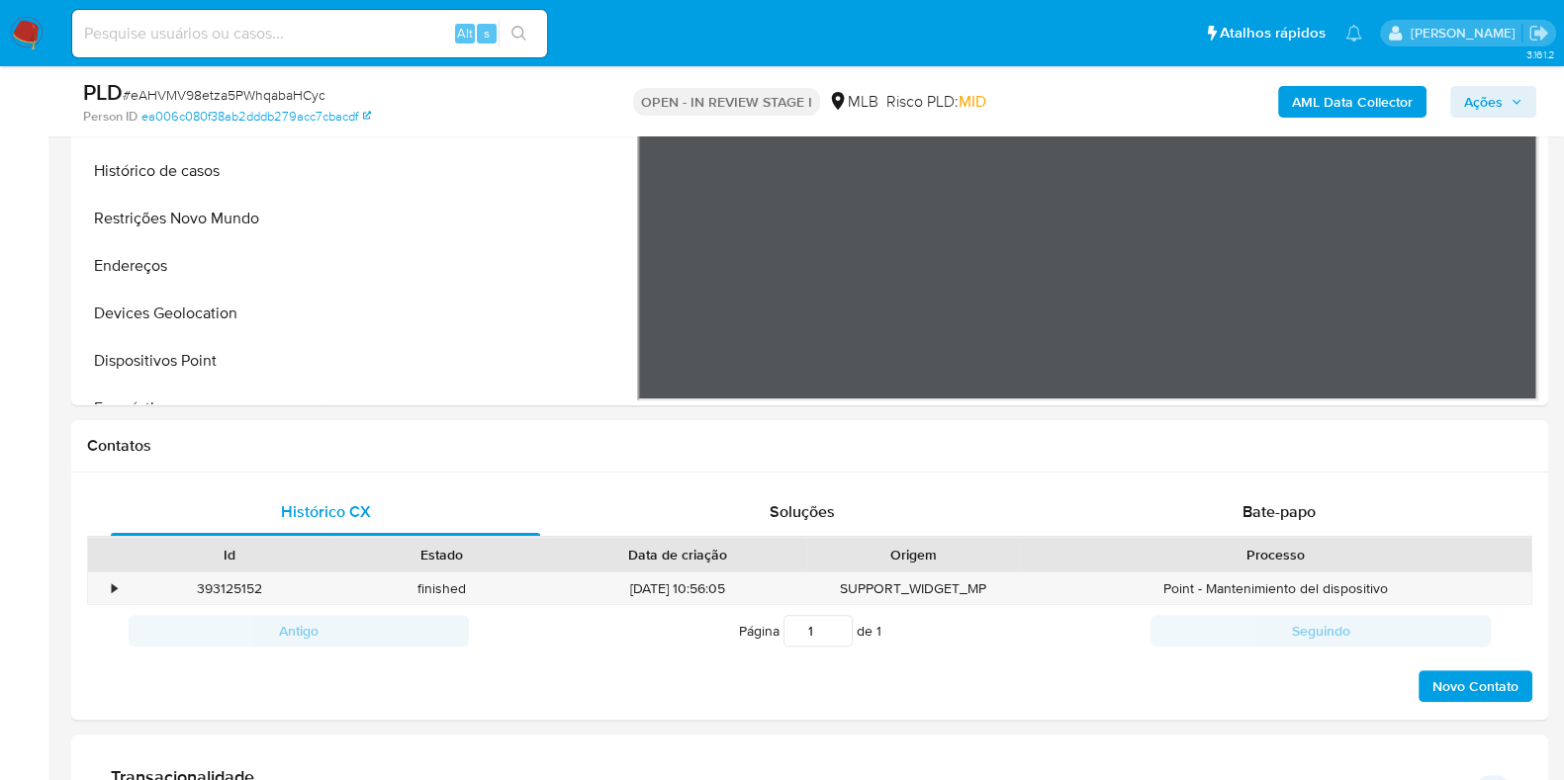
scroll to position [325, 0]
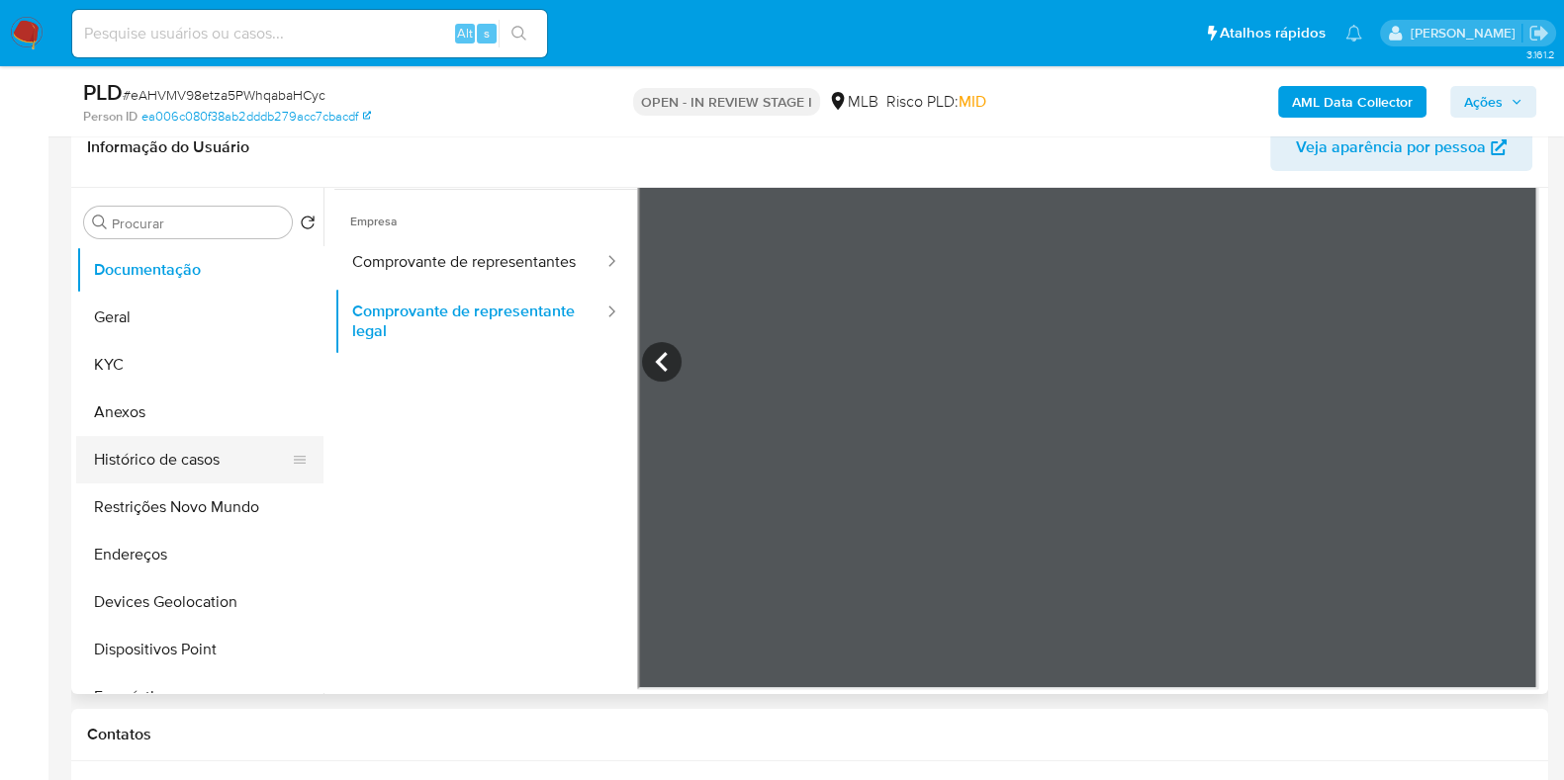
click at [180, 458] on button "Histórico de casos" at bounding box center [191, 459] width 231 height 47
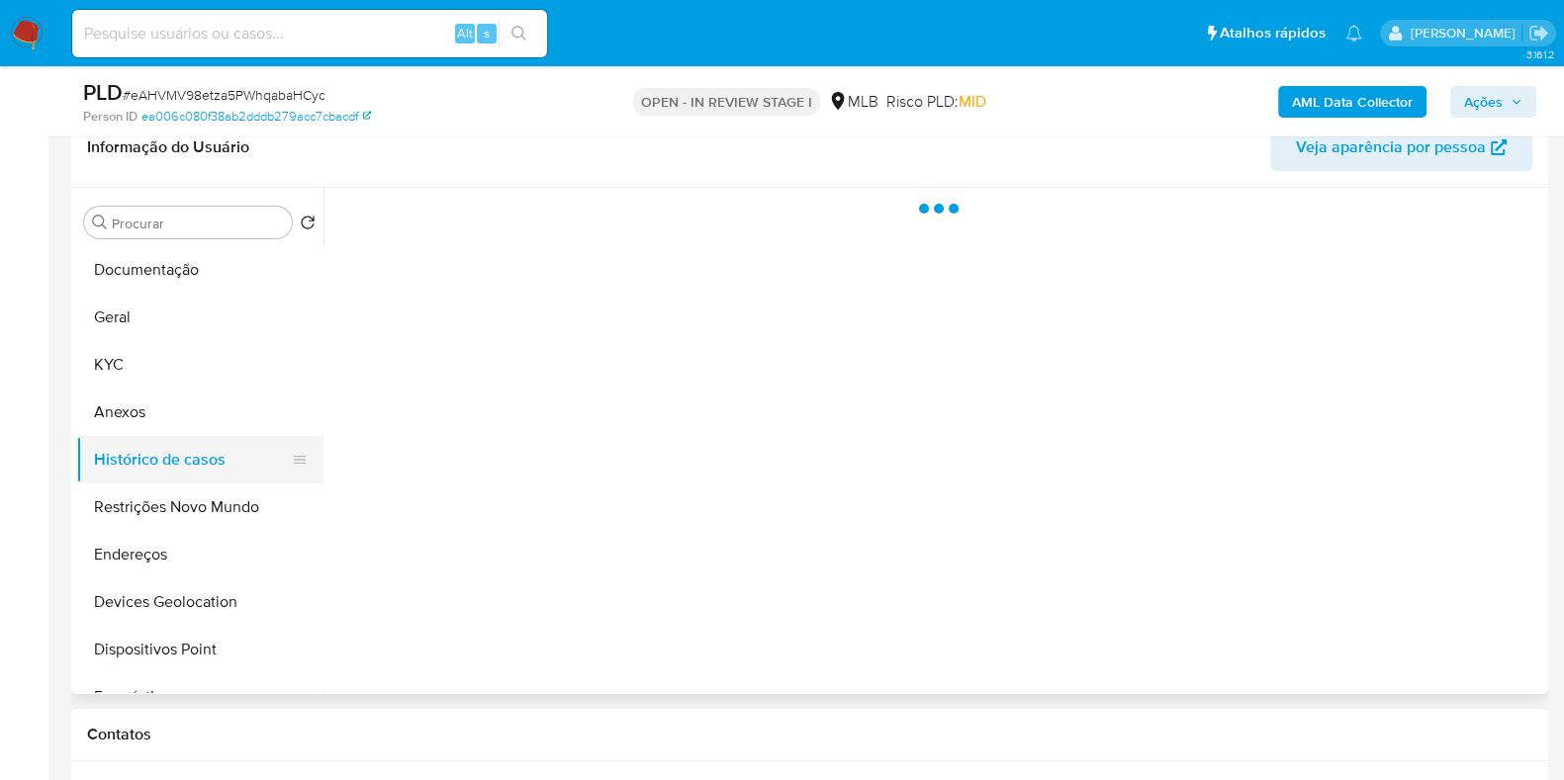
scroll to position [0, 0]
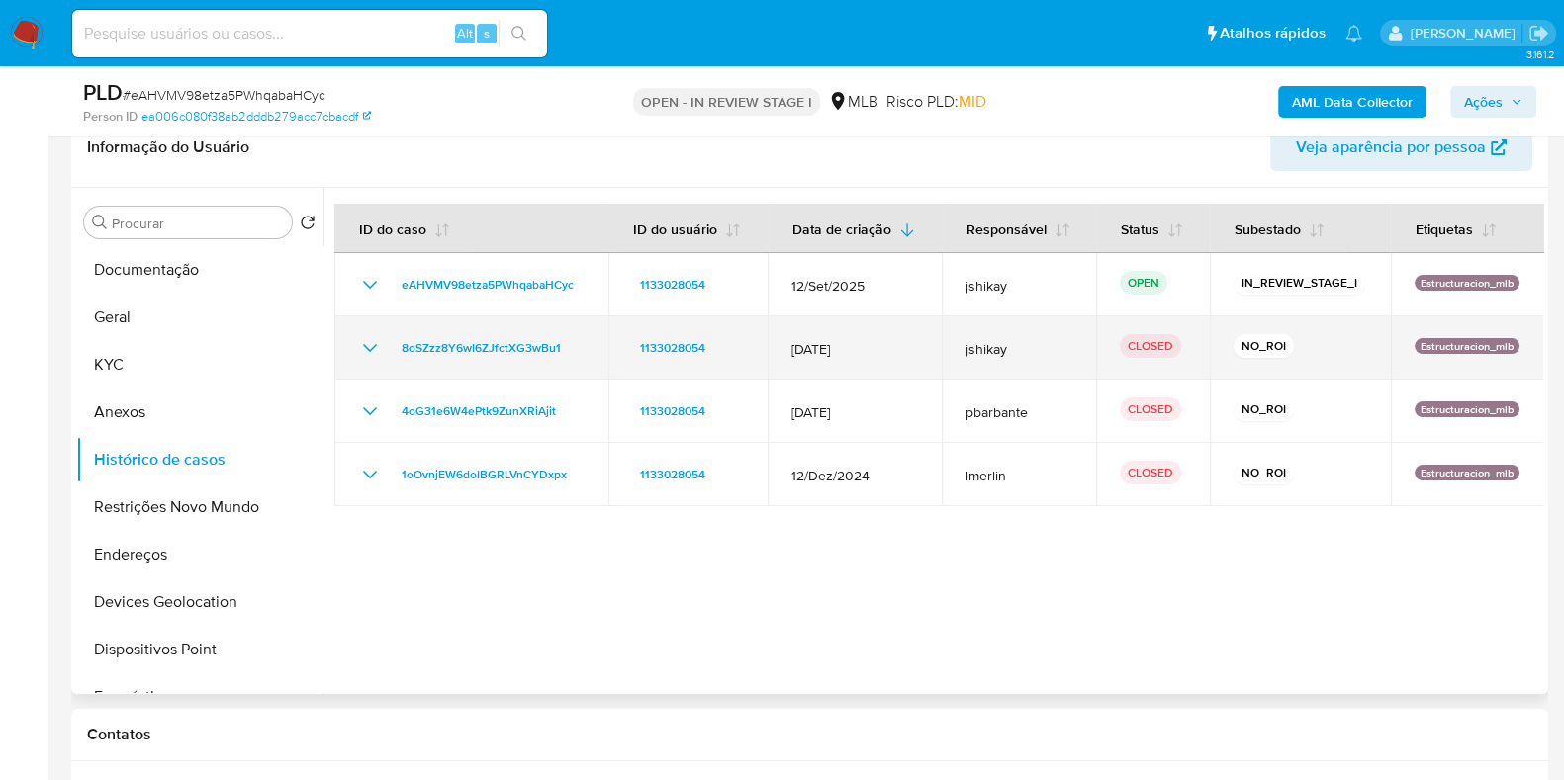
click at [366, 342] on icon "Mostrar/Ocultar" at bounding box center [370, 348] width 24 height 24
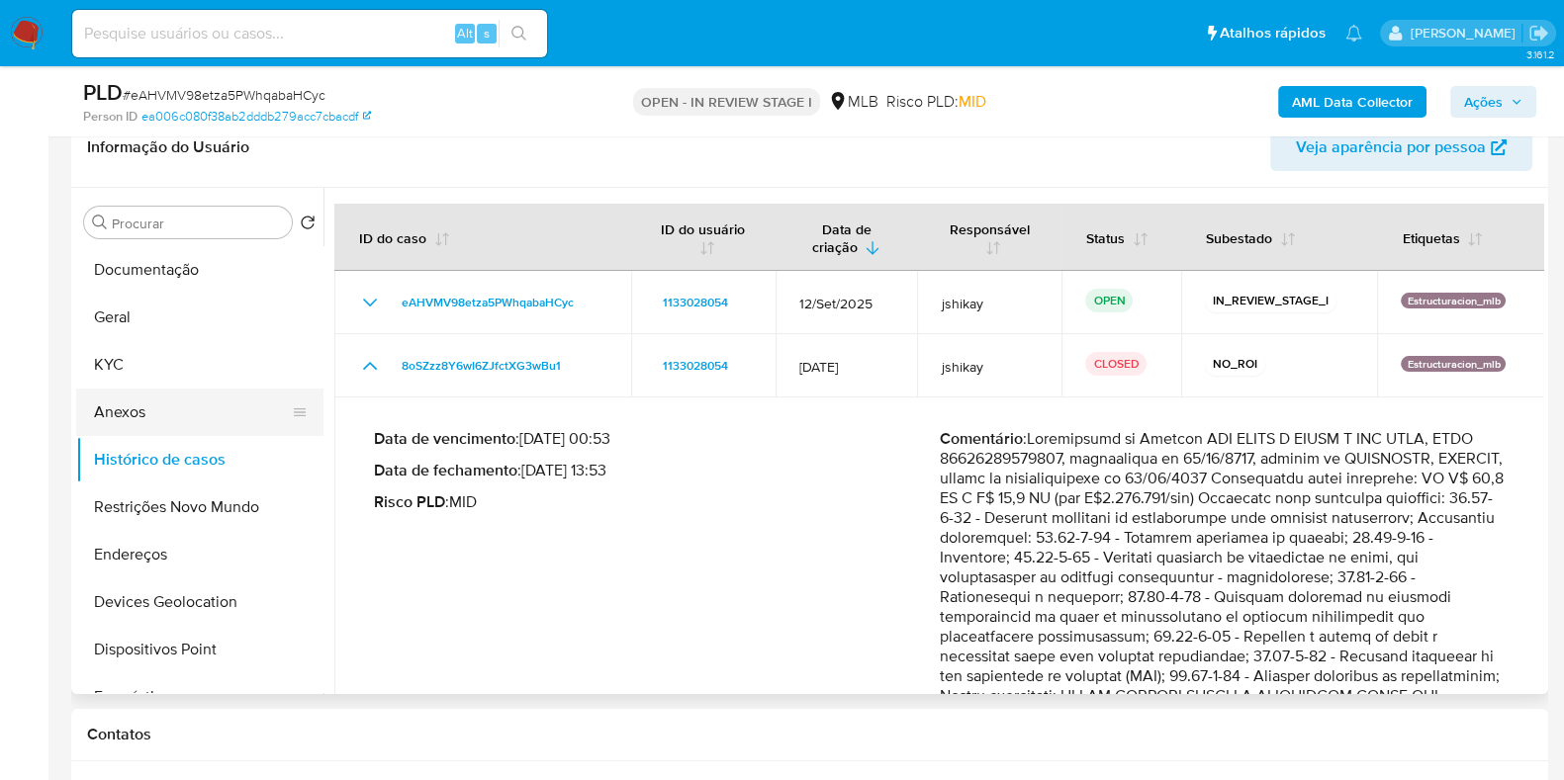
click at [191, 393] on button "Anexos" at bounding box center [191, 412] width 231 height 47
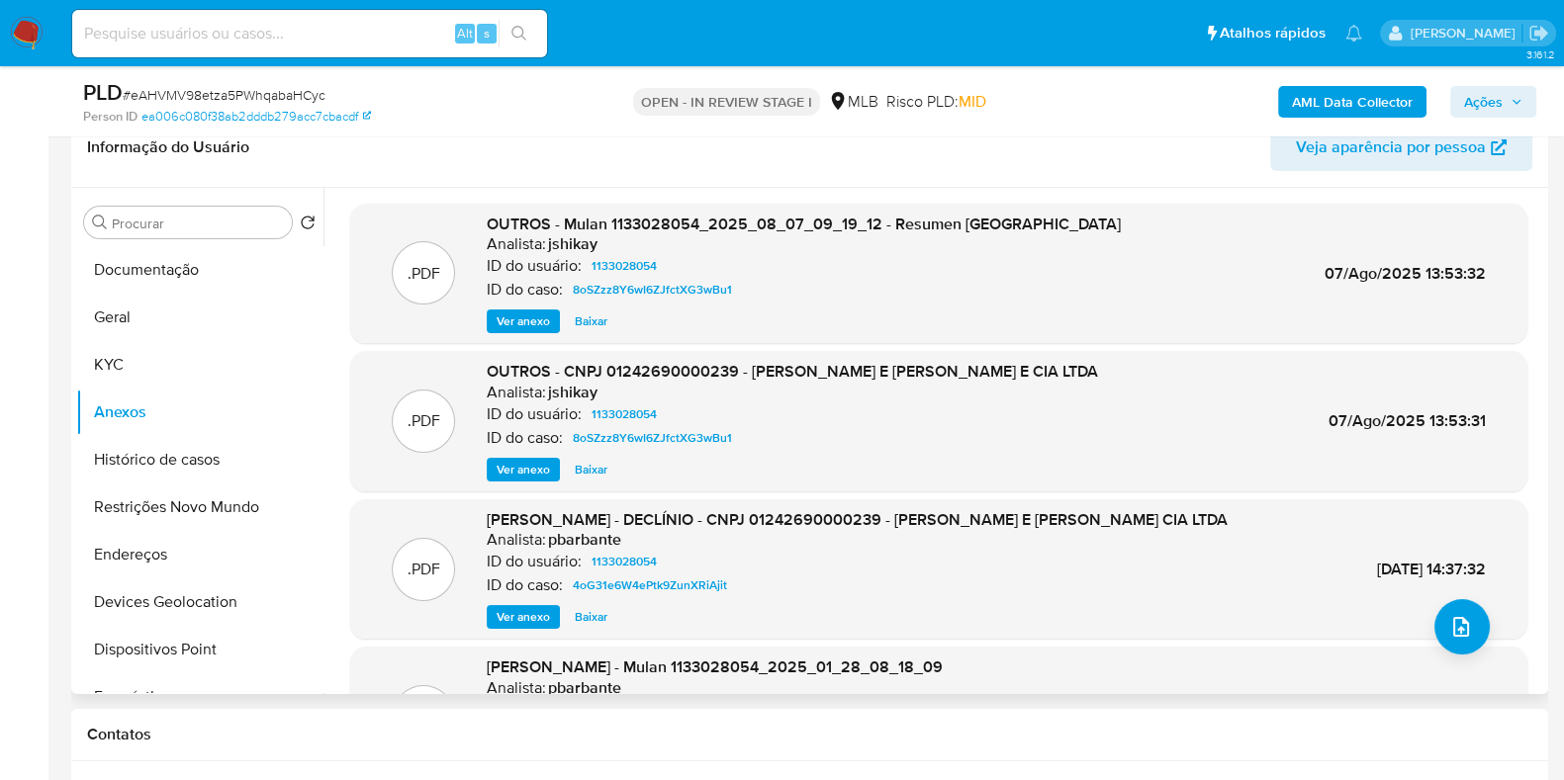
click at [517, 473] on span "Ver anexo" at bounding box center [522, 470] width 53 height 20
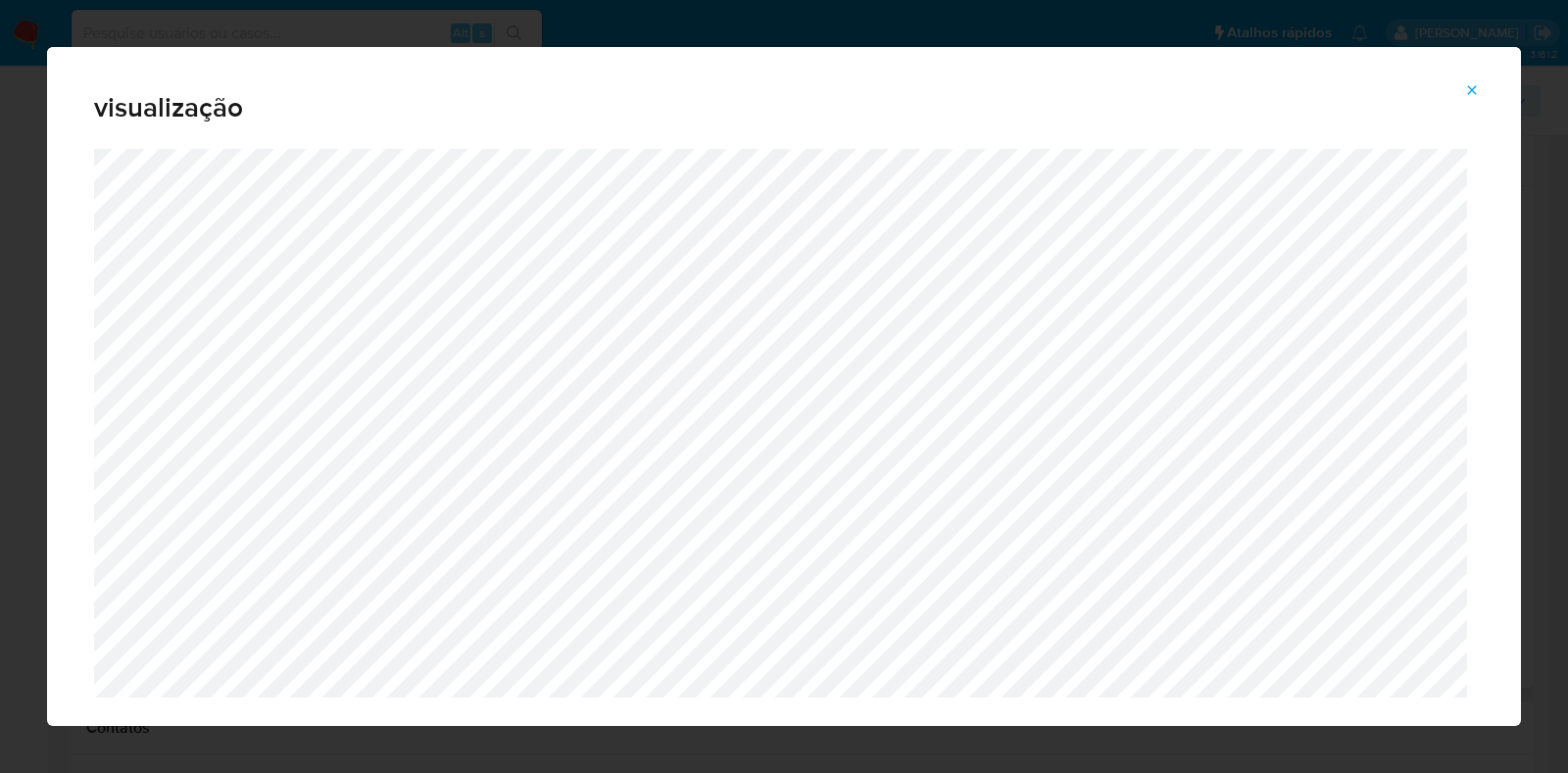
click at [1470, 90] on icon "Attachment preview" at bounding box center [1472, 90] width 16 height 16
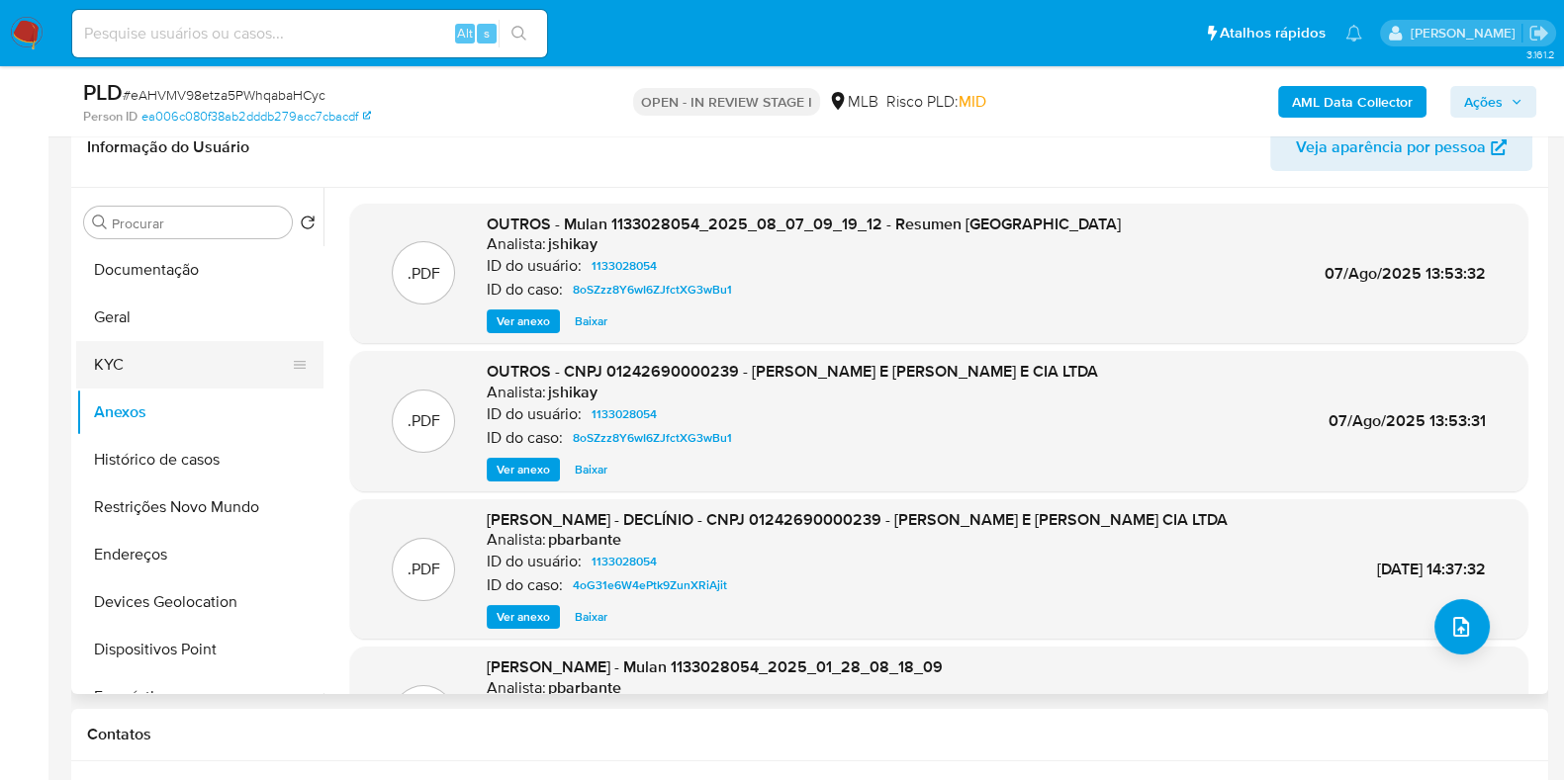
click at [158, 358] on button "KYC" at bounding box center [191, 364] width 231 height 47
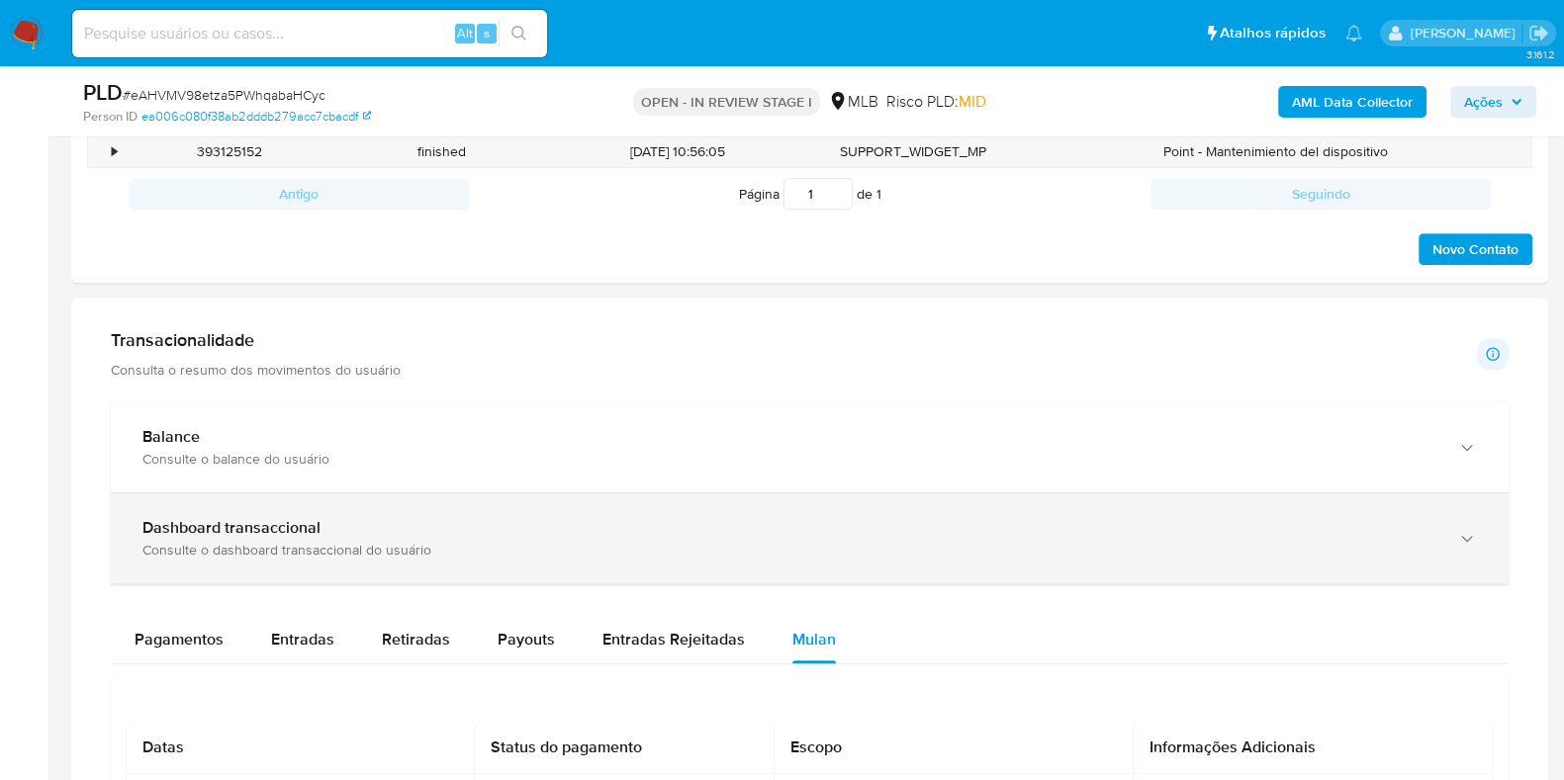
scroll to position [1067, 0]
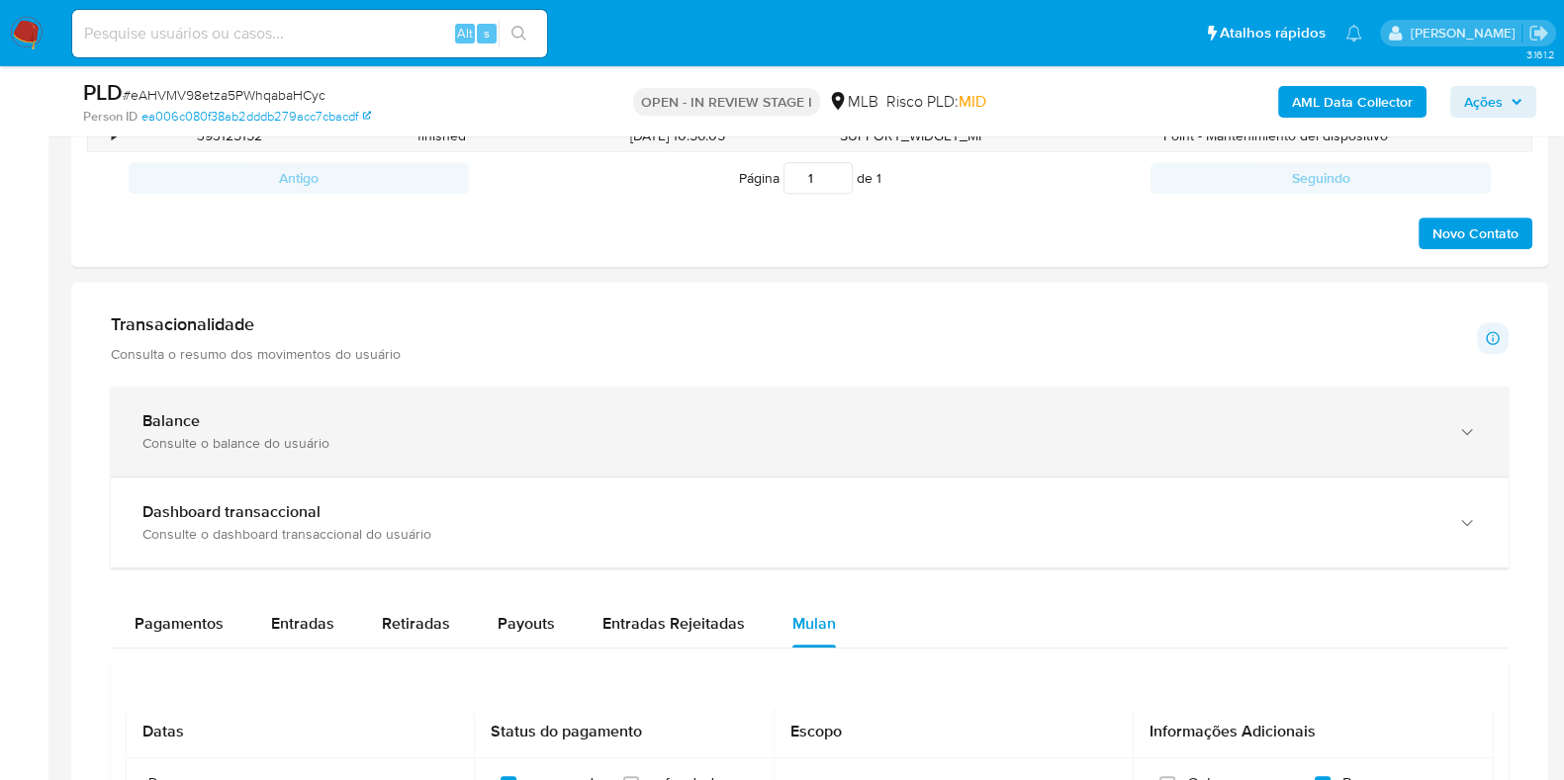
click at [532, 453] on div "Balance Consulte o balance do usuário" at bounding box center [809, 432] width 1397 height 90
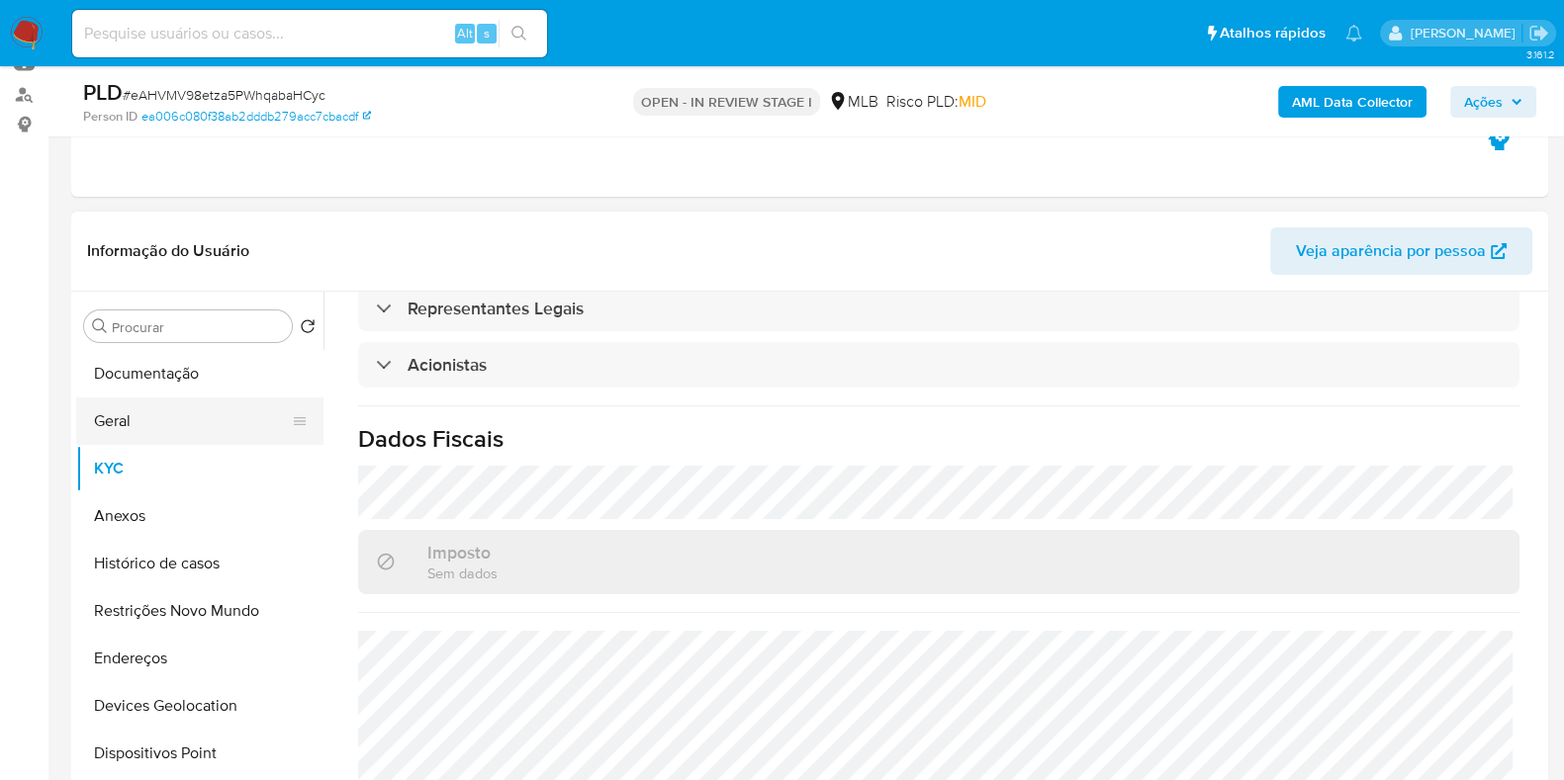
scroll to position [202, 0]
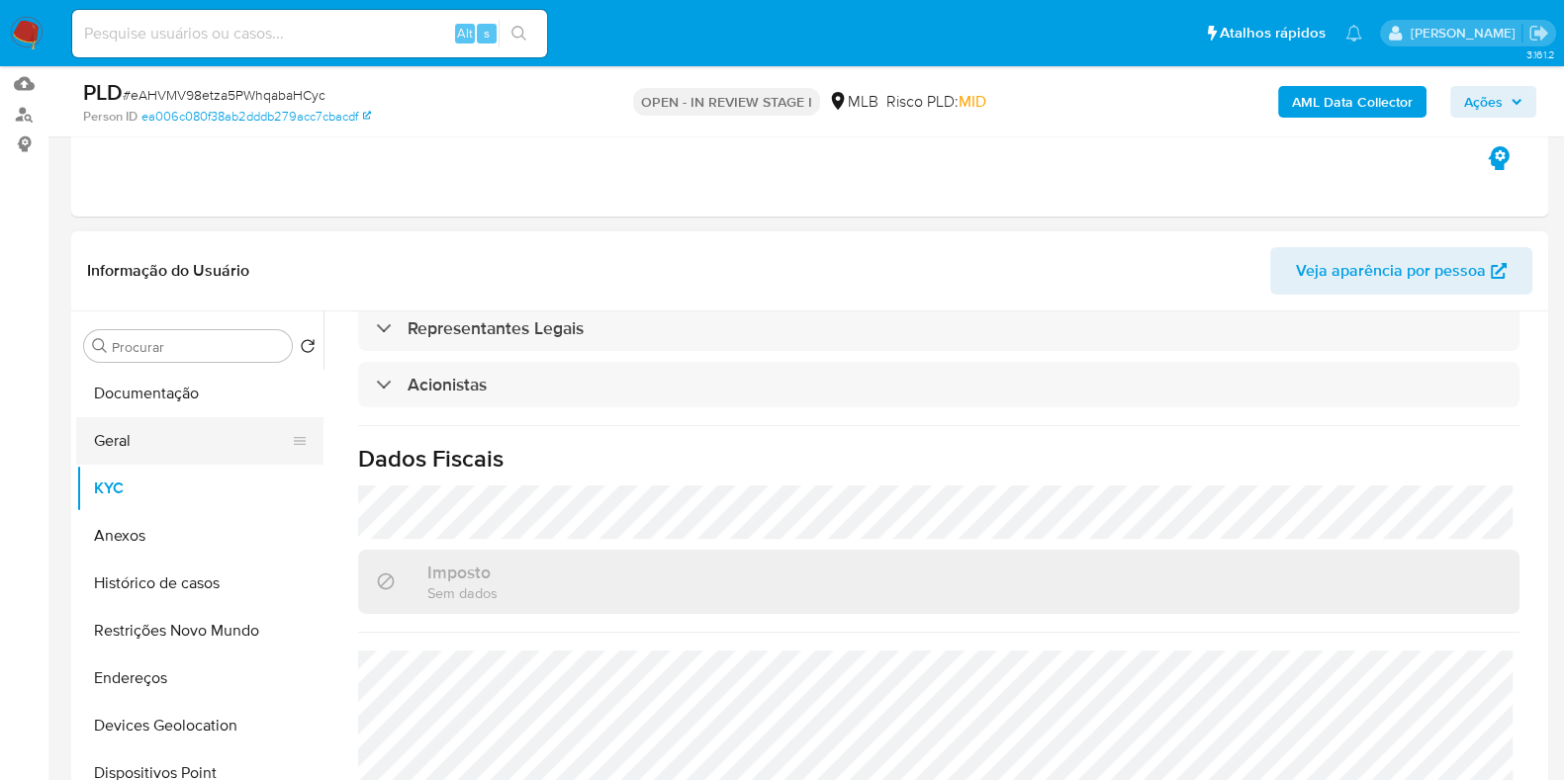
drag, startPoint x: 150, startPoint y: 447, endPoint x: 278, endPoint y: 438, distance: 127.9
click at [154, 446] on button "Geral" at bounding box center [191, 440] width 231 height 47
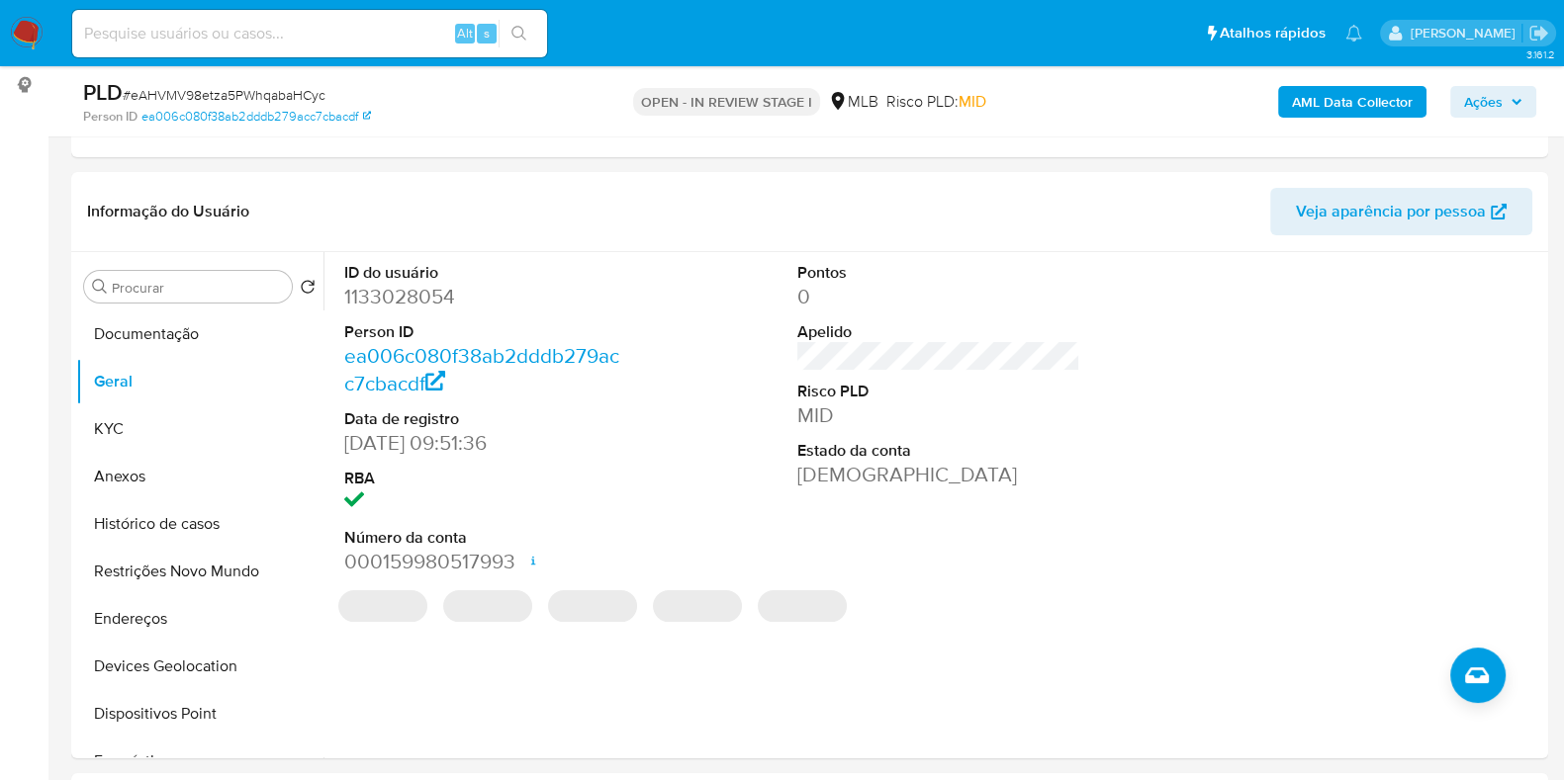
scroll to position [283, 0]
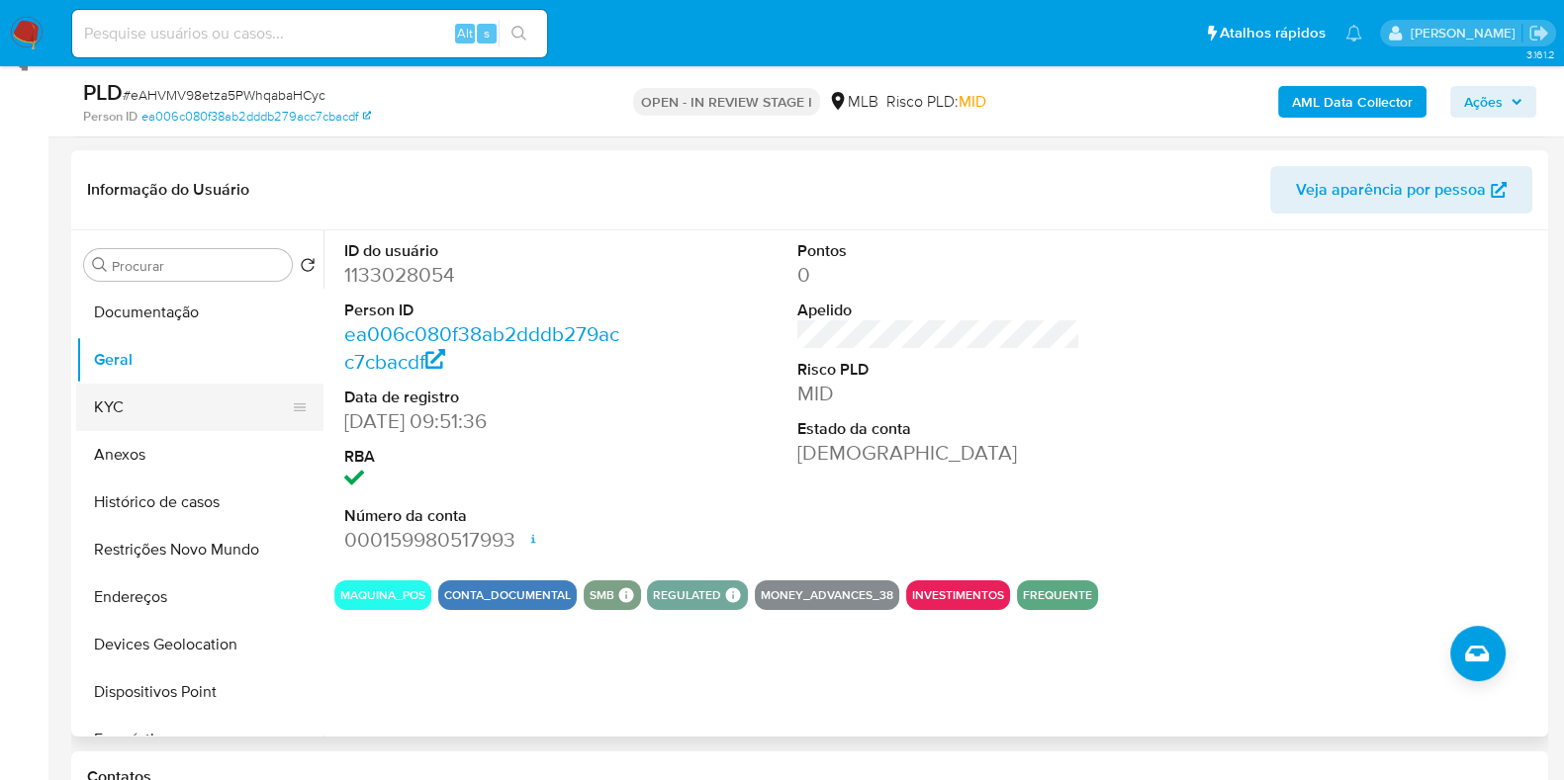
click at [163, 400] on button "KYC" at bounding box center [191, 407] width 231 height 47
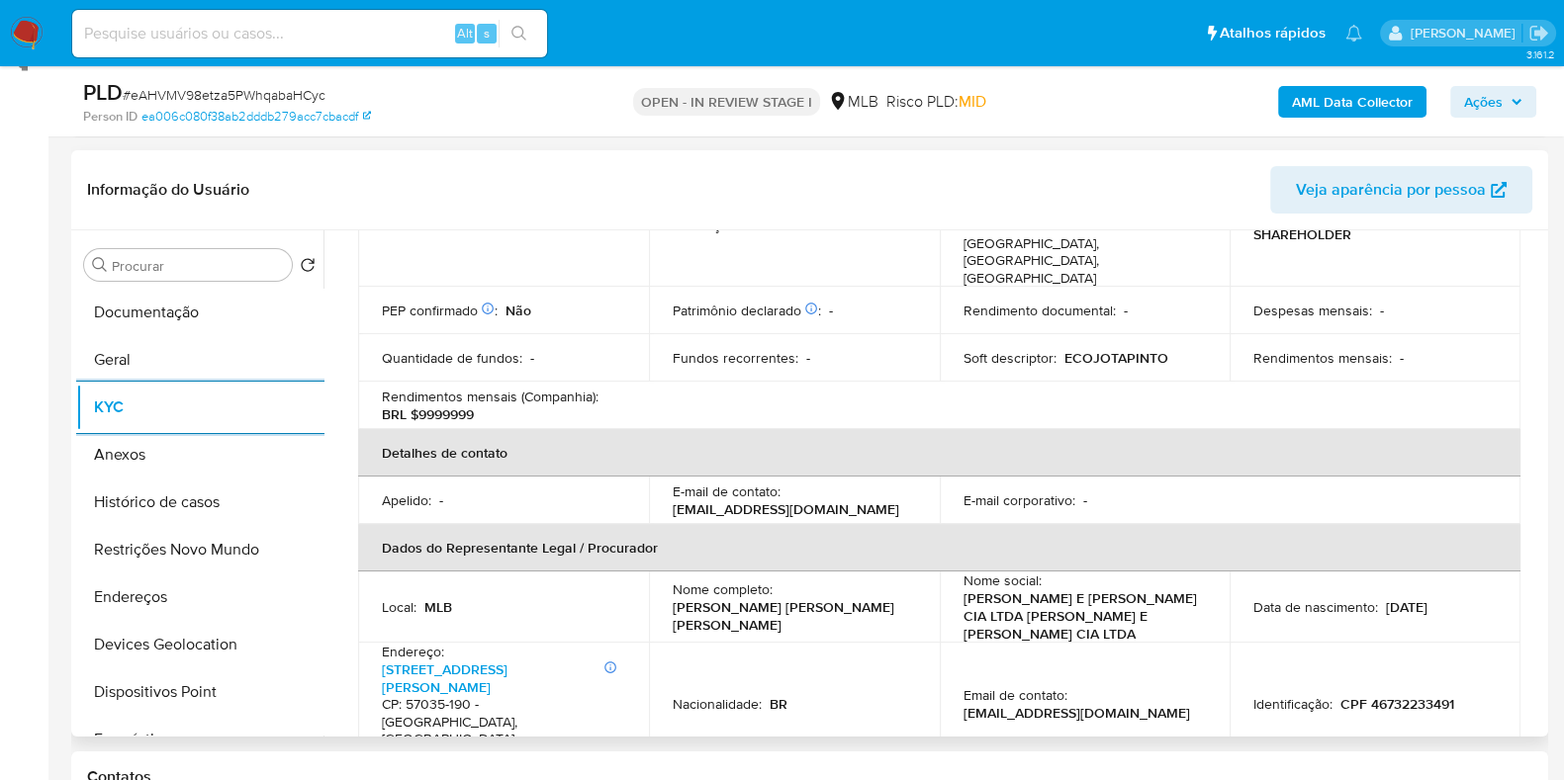
scroll to position [371, 0]
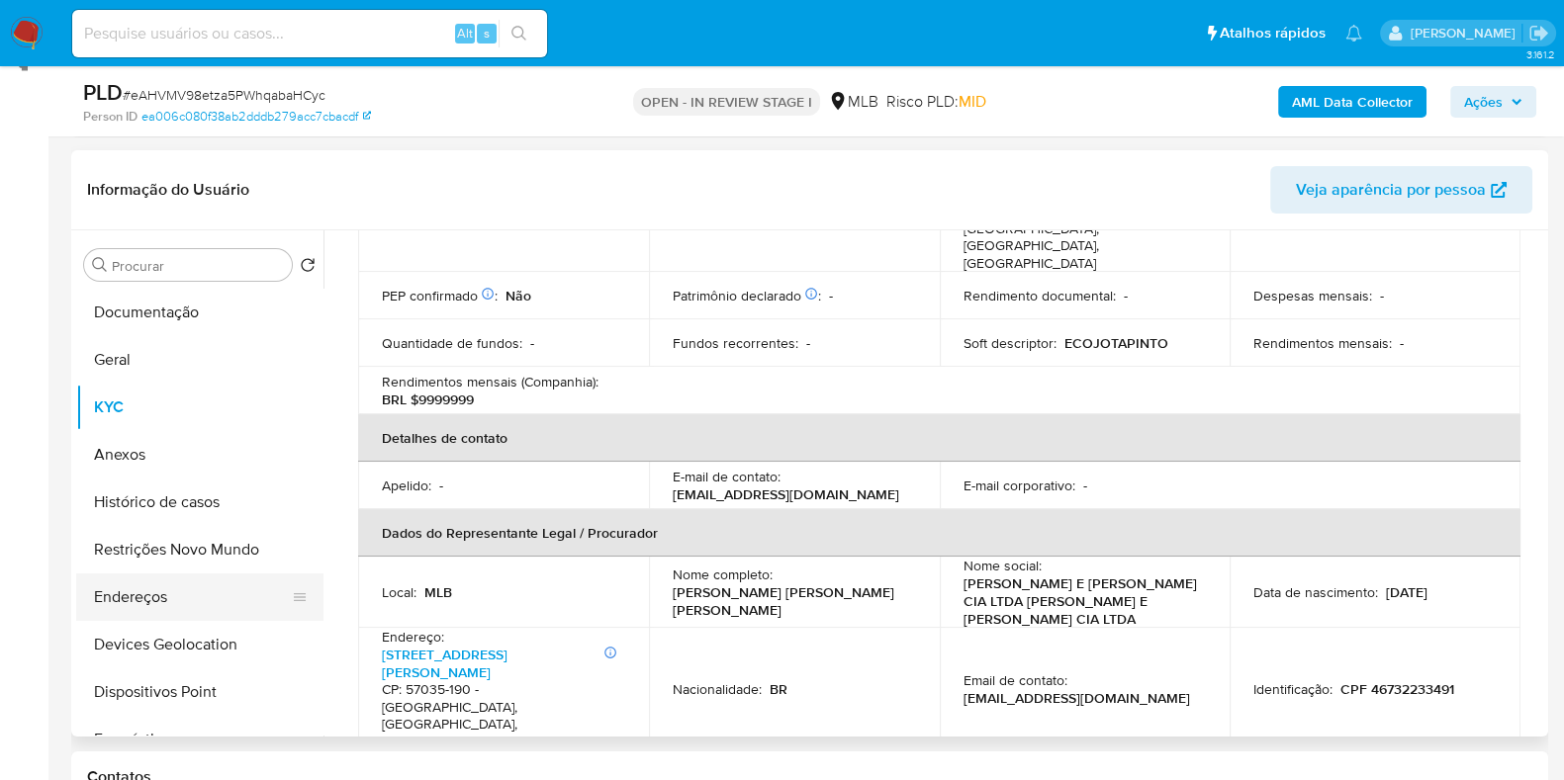
click at [156, 593] on button "Endereços" at bounding box center [191, 597] width 231 height 47
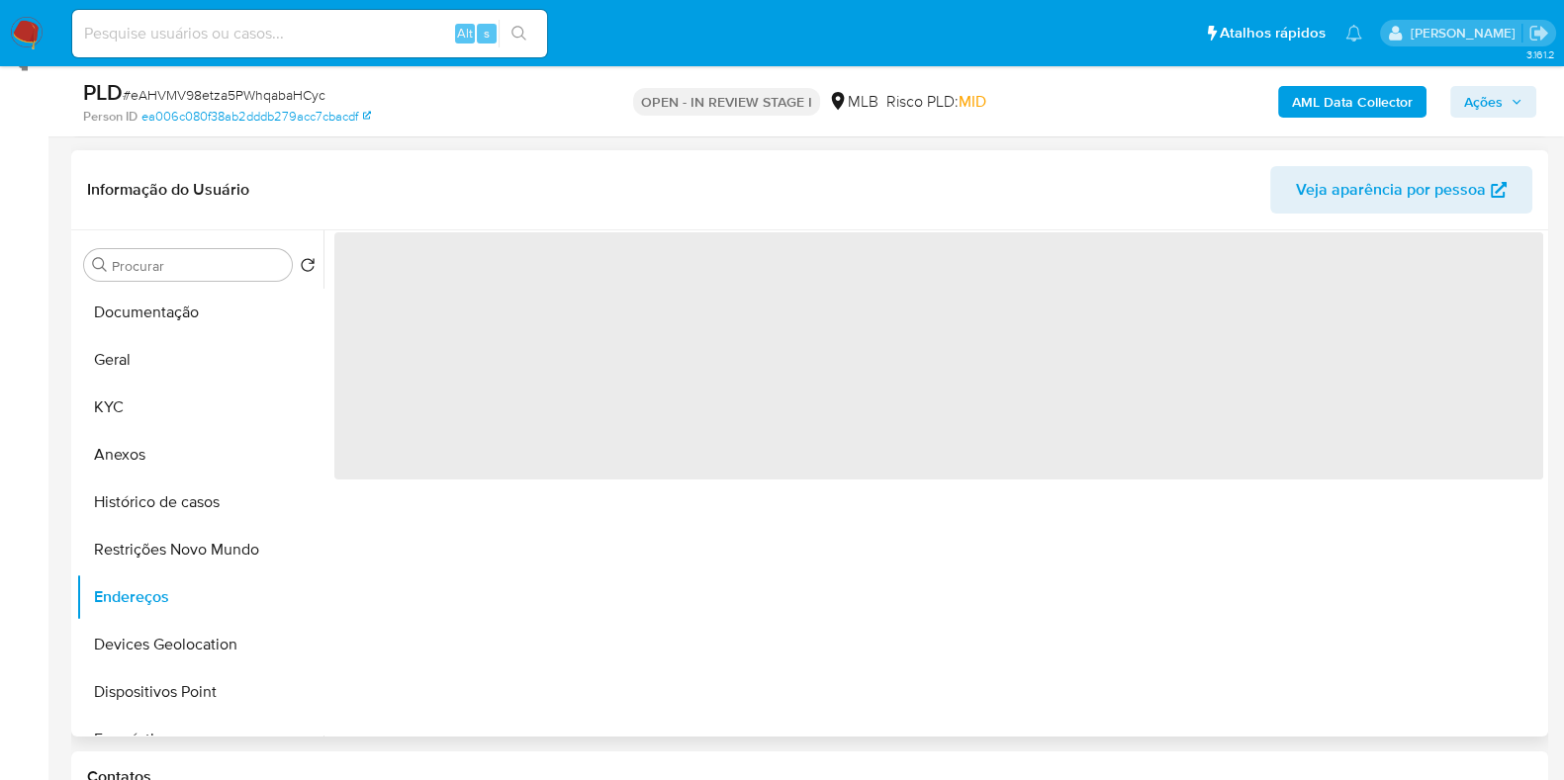
scroll to position [0, 0]
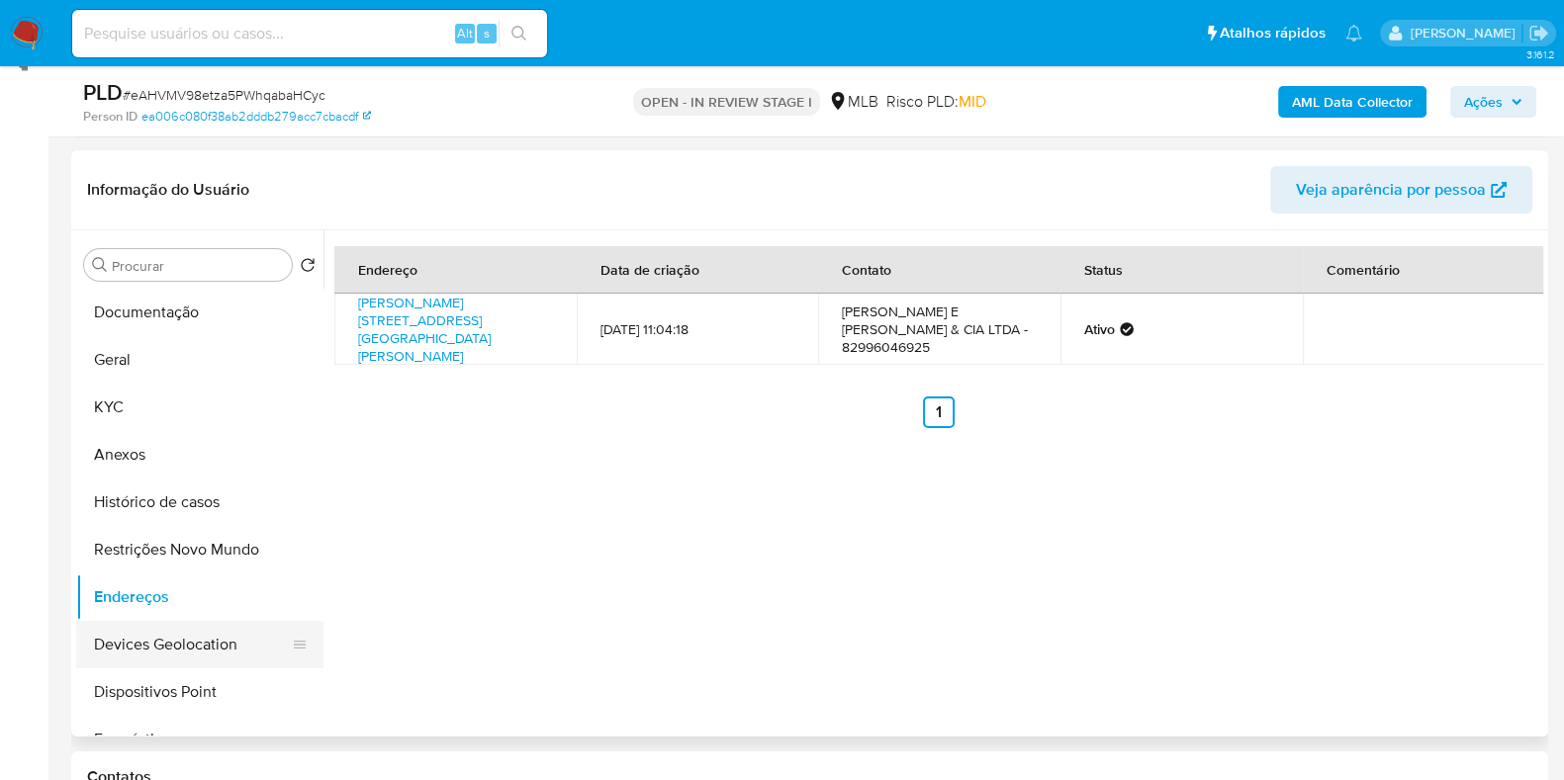
click at [158, 645] on button "Devices Geolocation" at bounding box center [191, 644] width 231 height 47
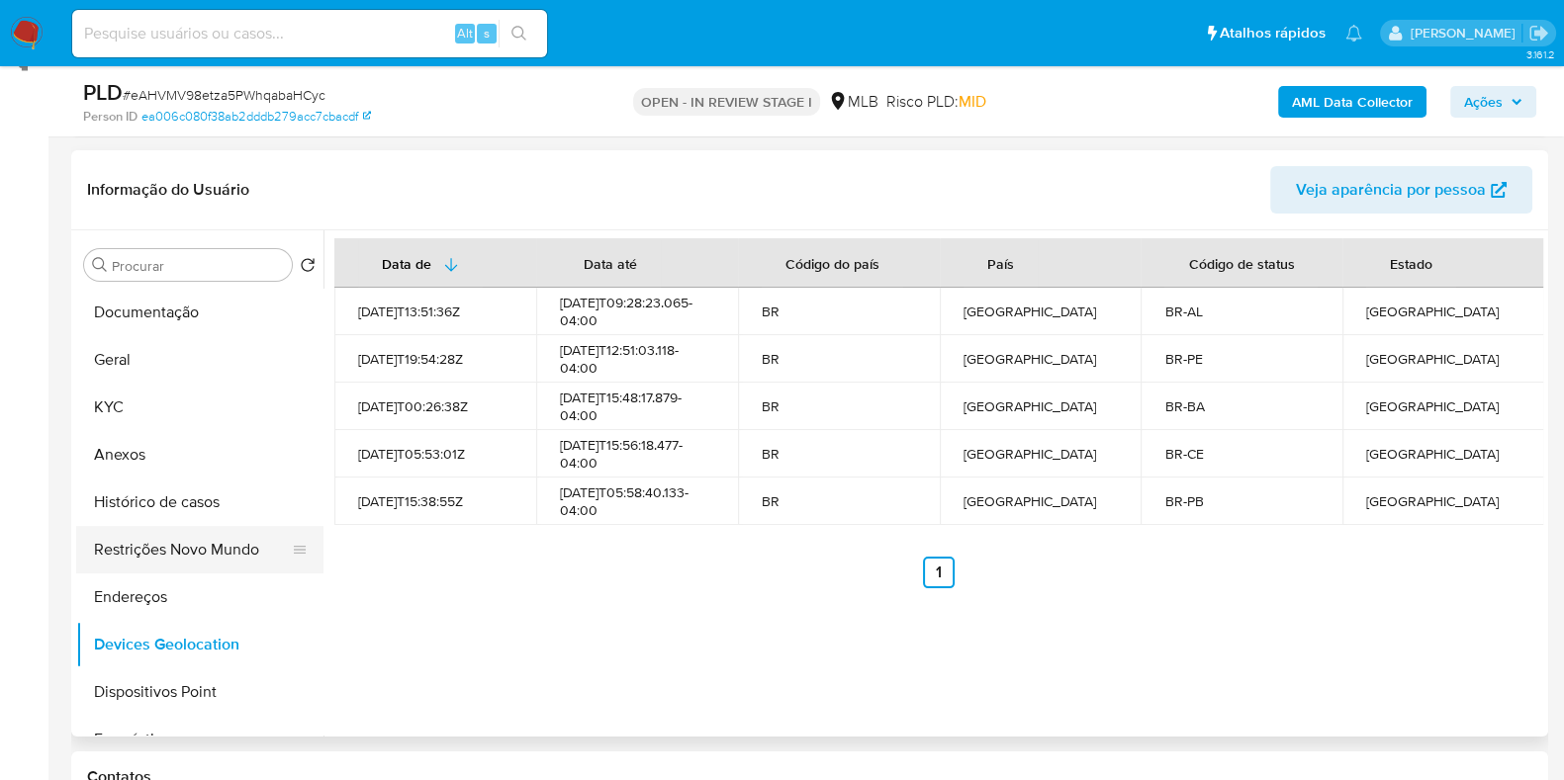
click at [169, 548] on button "Restrições Novo Mundo" at bounding box center [191, 549] width 231 height 47
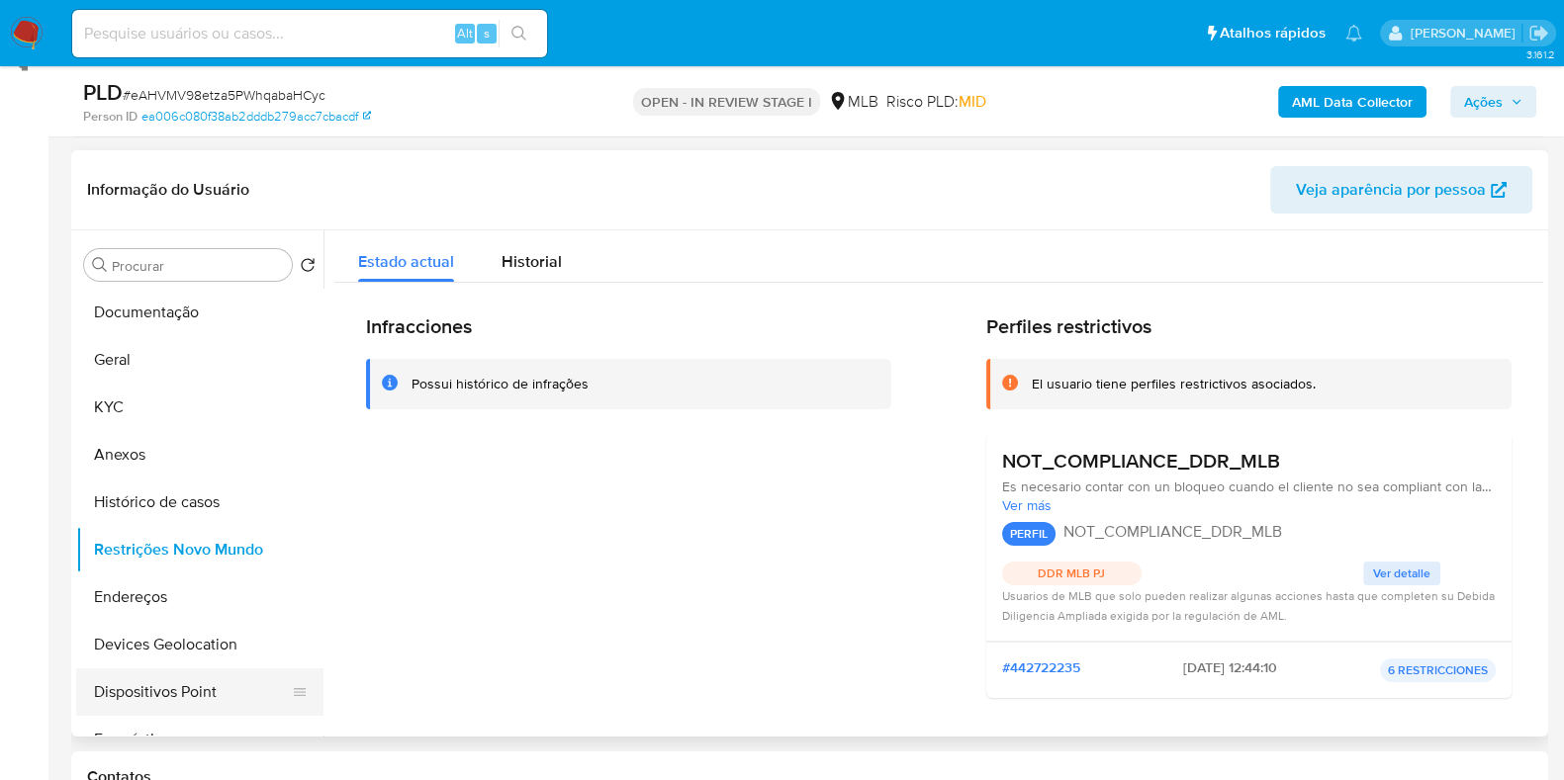
drag, startPoint x: 184, startPoint y: 694, endPoint x: 196, endPoint y: 689, distance: 12.9
click at [184, 694] on button "Dispositivos Point" at bounding box center [191, 692] width 231 height 47
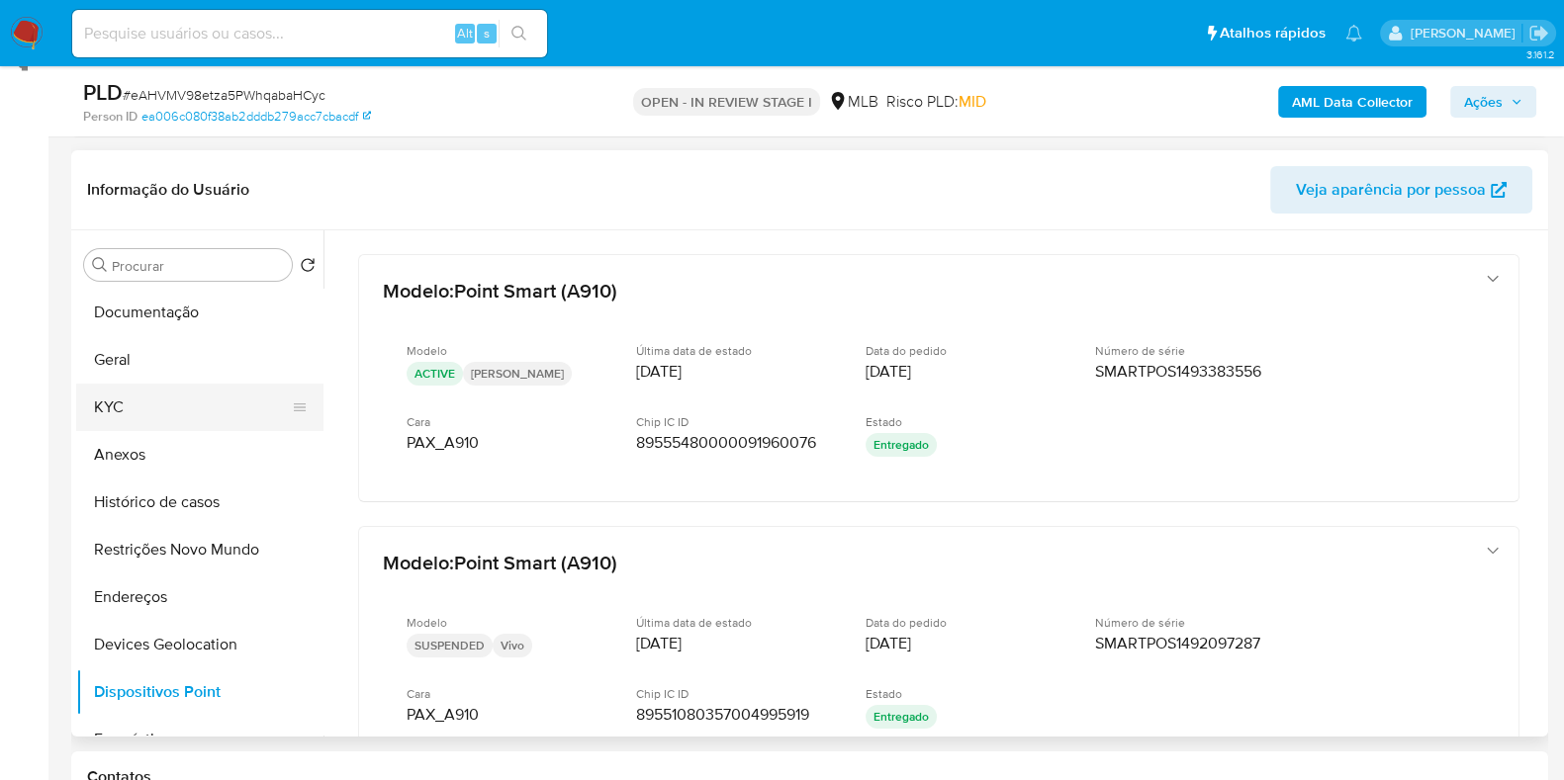
click at [153, 391] on button "KYC" at bounding box center [191, 407] width 231 height 47
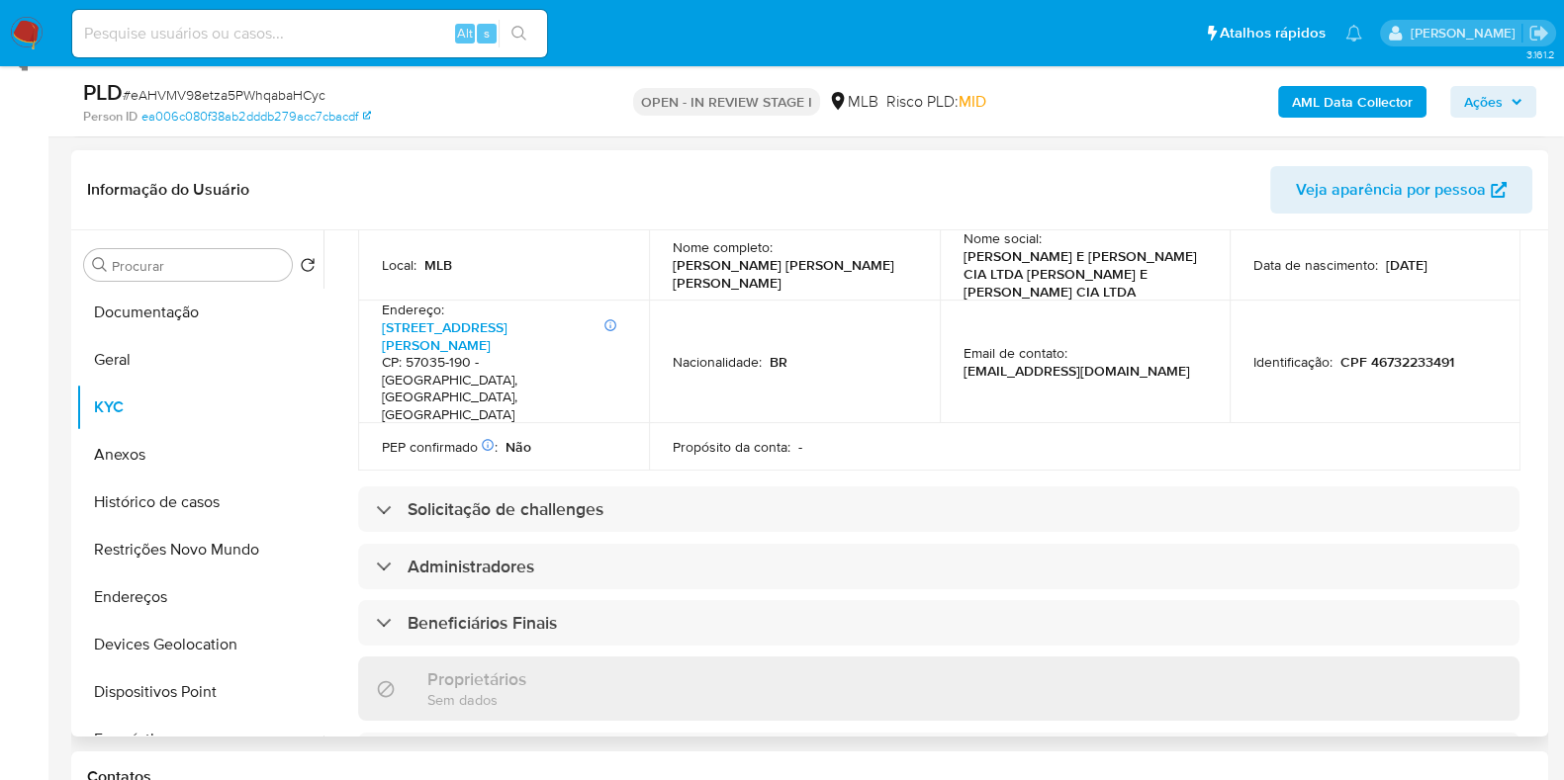
scroll to position [1207, 0]
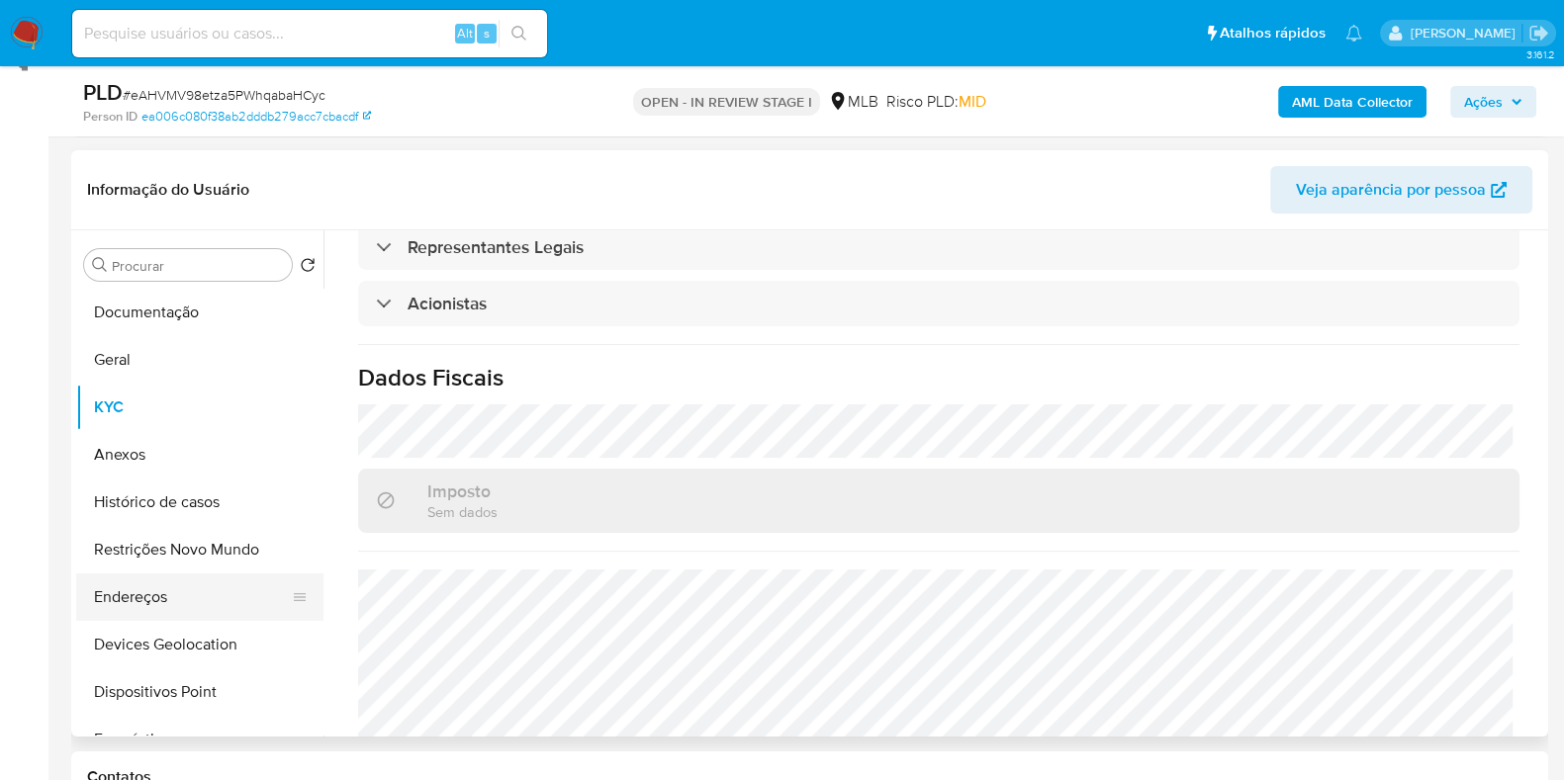
click at [198, 600] on button "Endereços" at bounding box center [191, 597] width 231 height 47
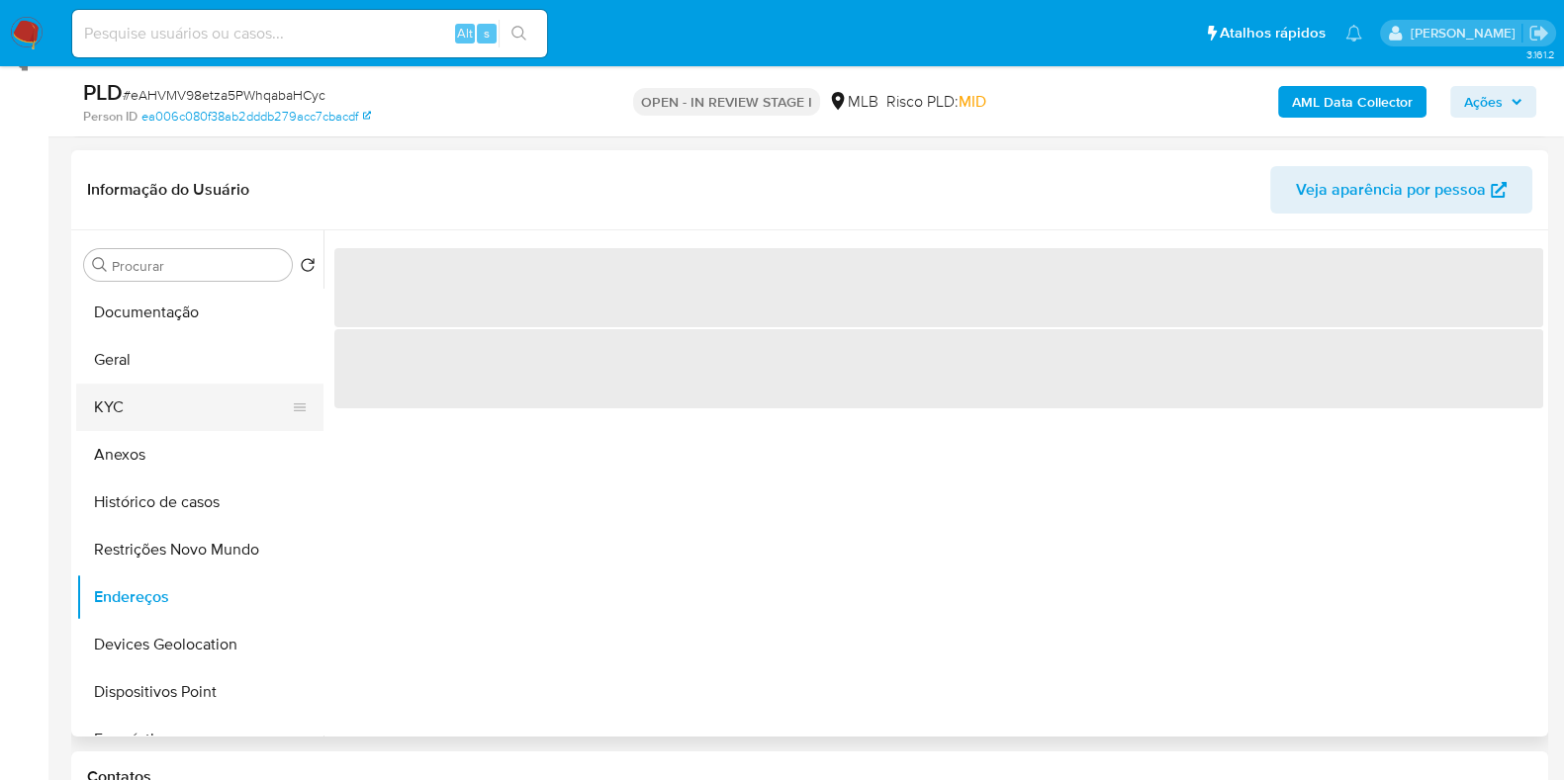
click at [162, 402] on button "KYC" at bounding box center [191, 407] width 231 height 47
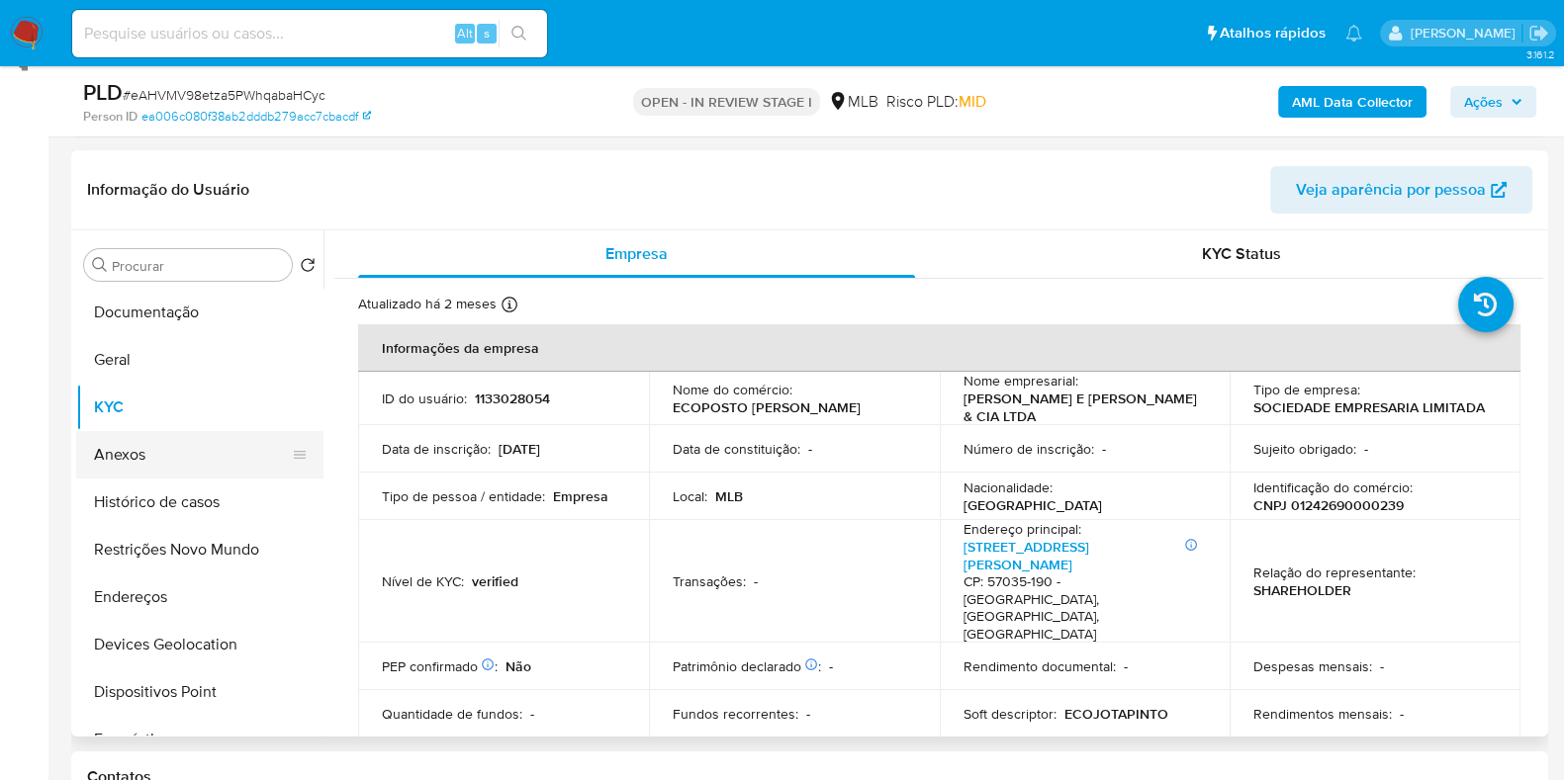
click at [178, 472] on button "Anexos" at bounding box center [191, 454] width 231 height 47
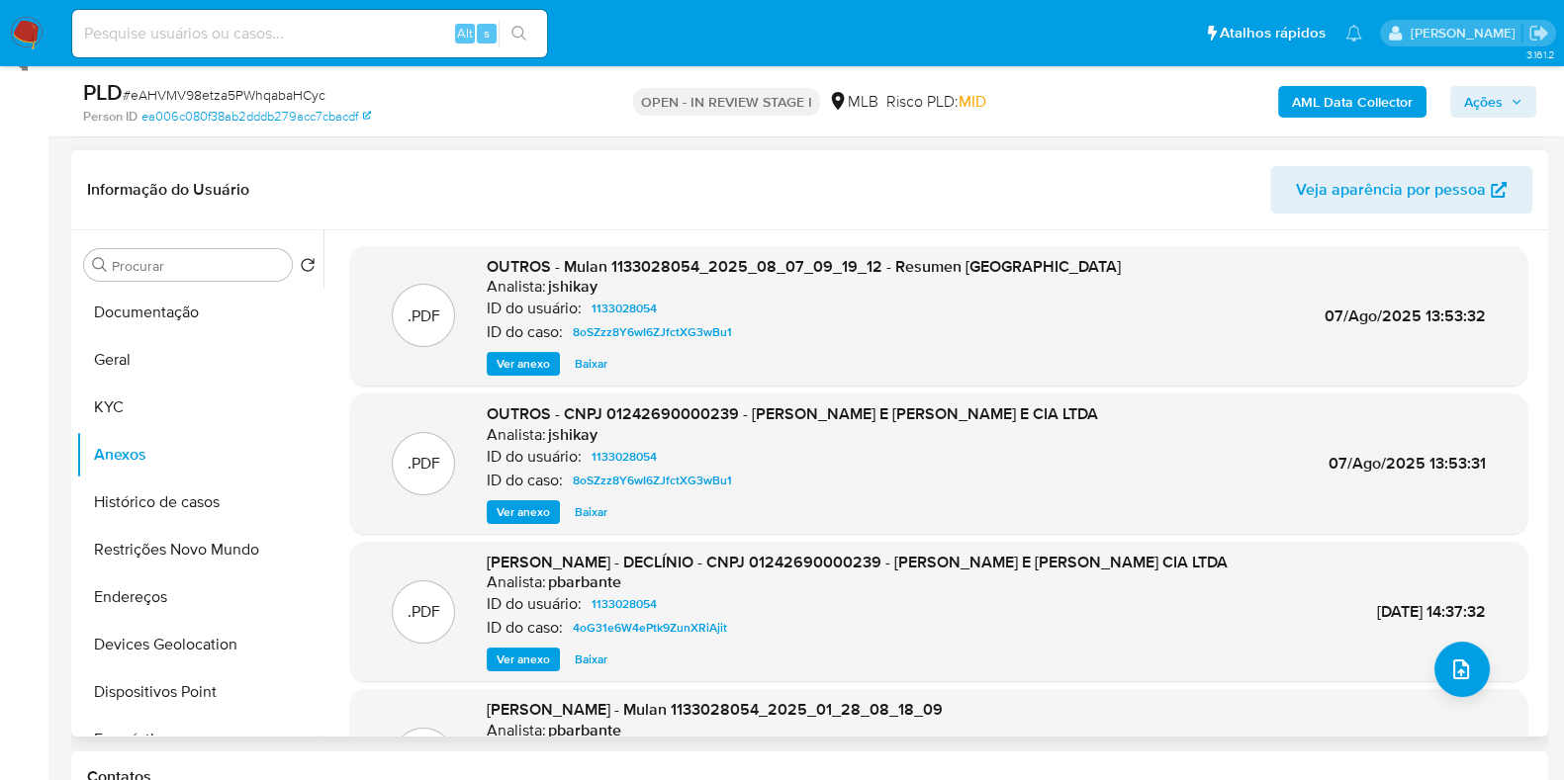
click at [513, 515] on span "Ver anexo" at bounding box center [522, 512] width 53 height 20
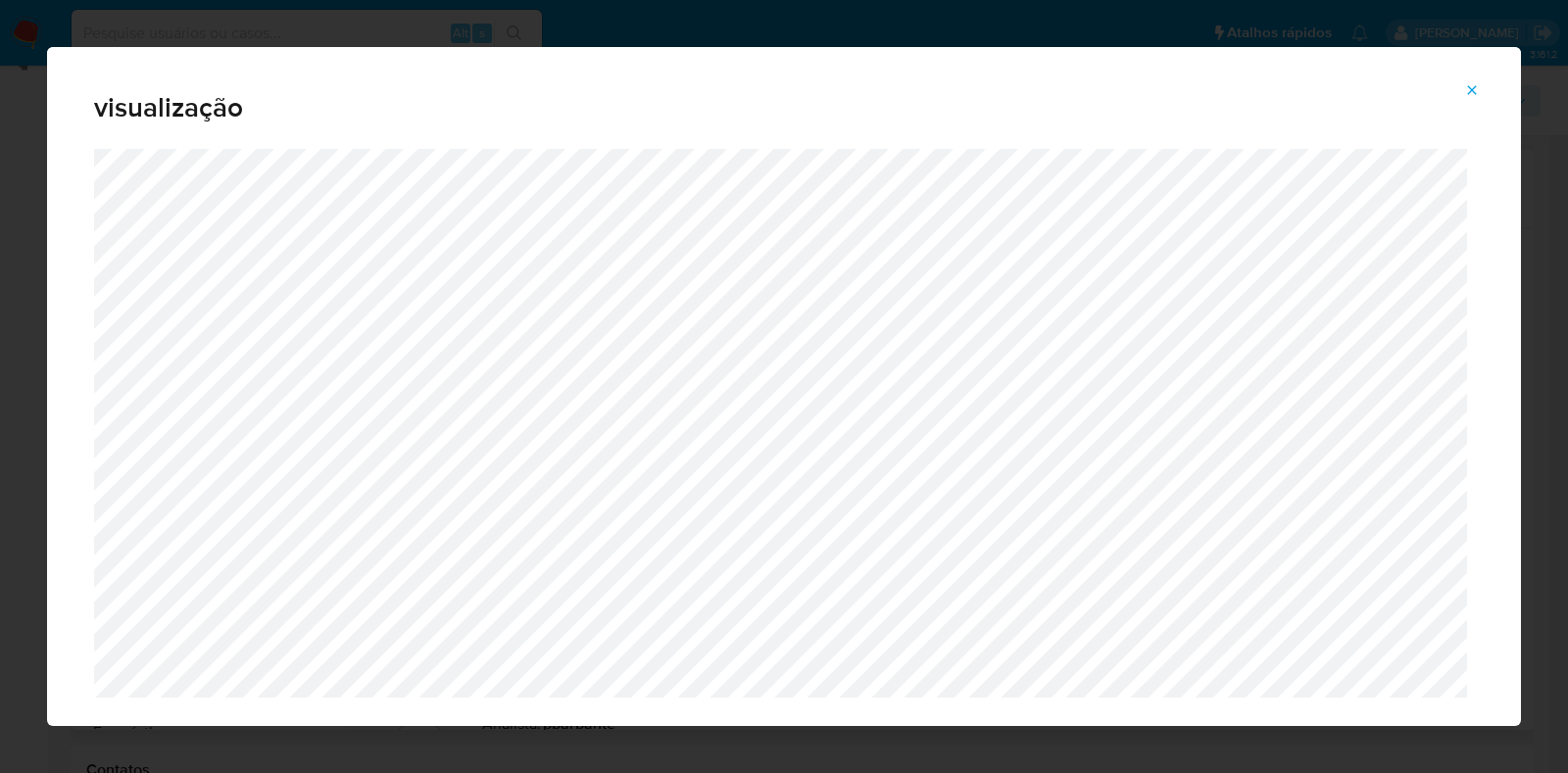
click at [1485, 87] on button "Attachment preview" at bounding box center [1473, 90] width 44 height 32
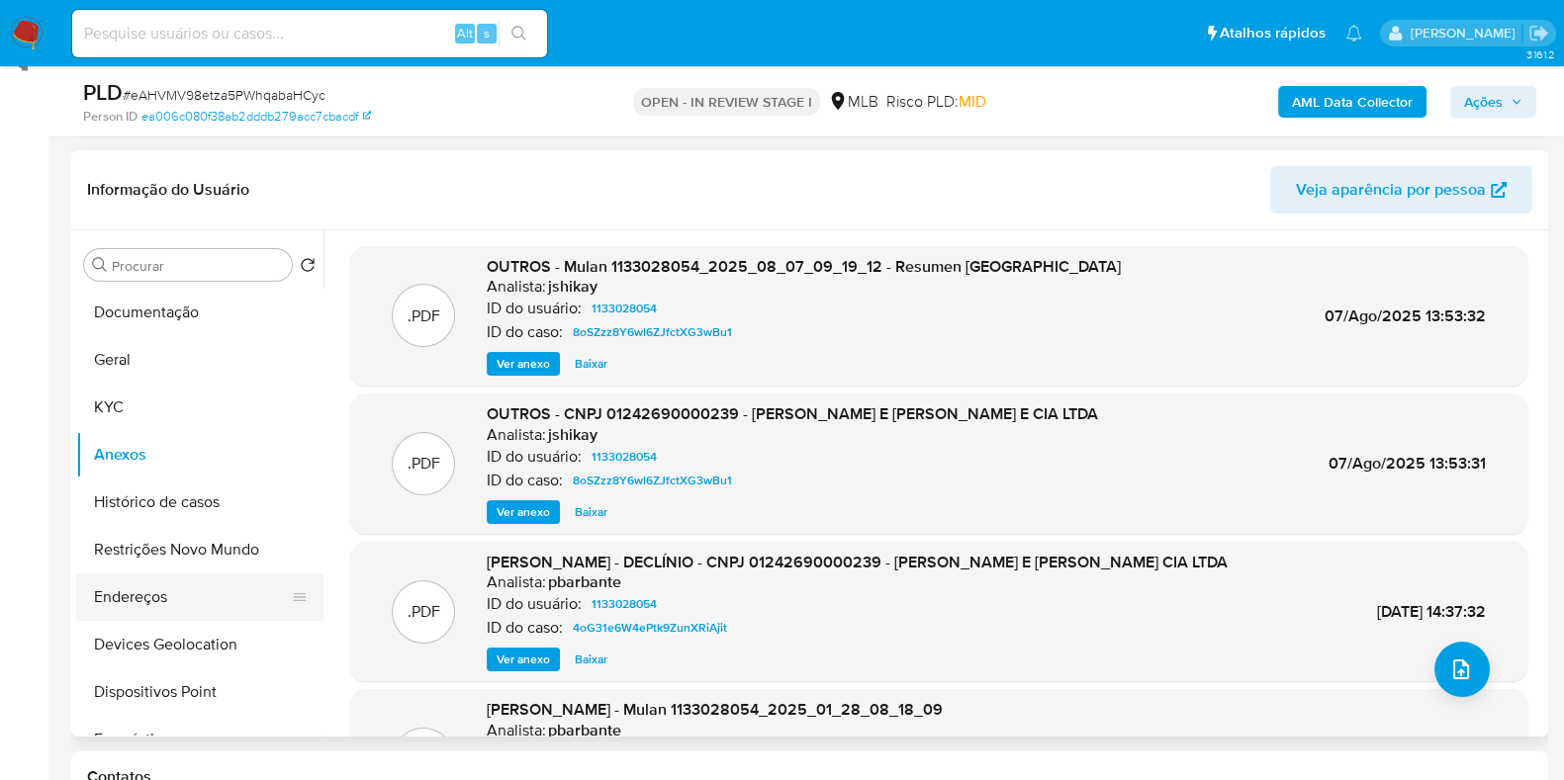
click at [181, 583] on button "Endereços" at bounding box center [191, 597] width 231 height 47
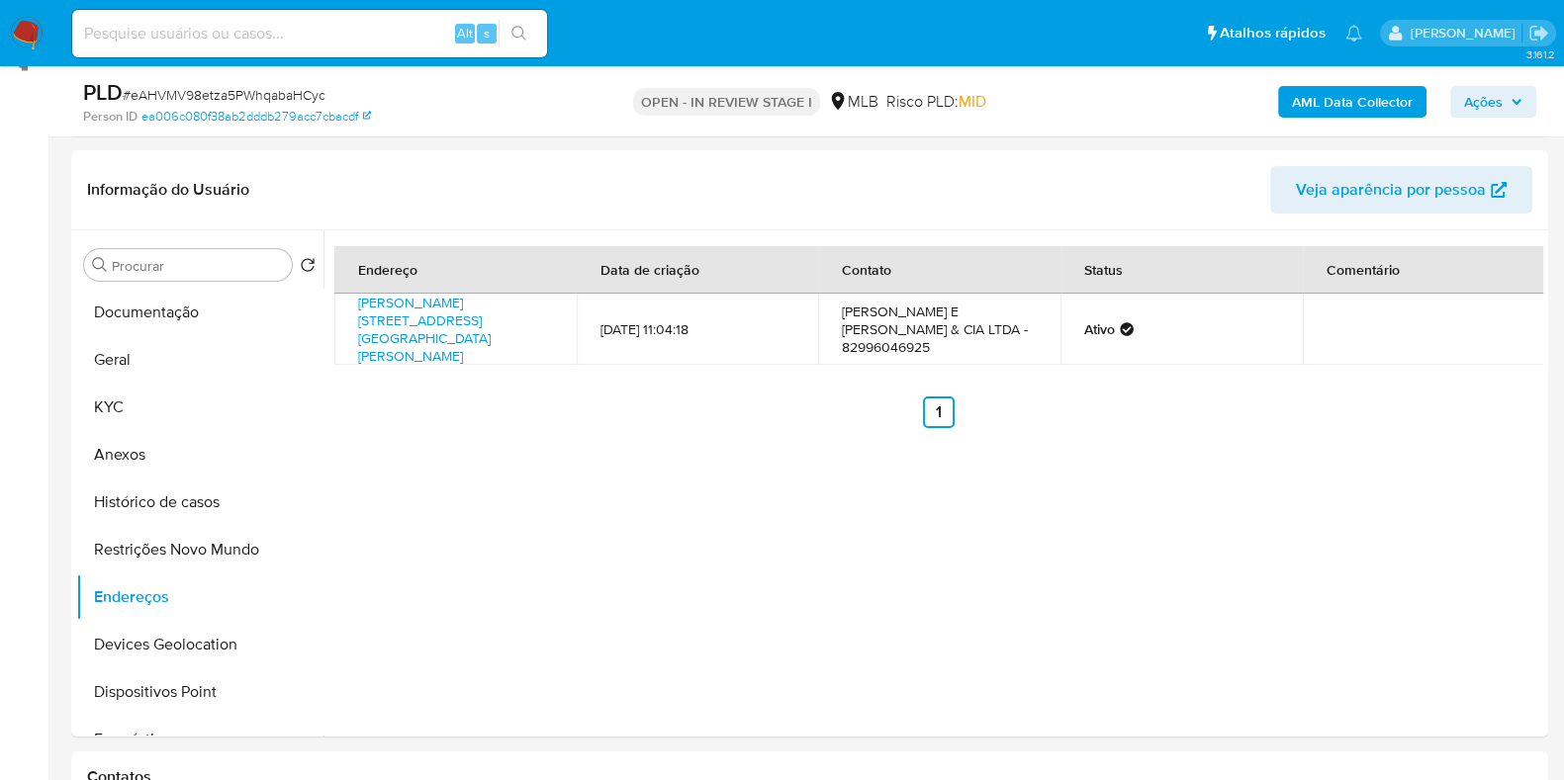
drag, startPoint x: 436, startPoint y: 333, endPoint x: 356, endPoint y: 304, distance: 85.4
click at [356, 304] on td "Rua José Emídio De Lima 349, Arapiraca, Alagoas, 57307350, Brasil 349" at bounding box center [455, 329] width 242 height 71
copy link "Rua José Emídio De Lima 349, Arapiraca, Alagoas, 57307350, Brasil 349"
click at [468, 335] on td "Rua José Emídio De Lima 349, Arapiraca, Alagoas, 57307350, Brasil 349" at bounding box center [455, 329] width 242 height 71
drag, startPoint x: 555, startPoint y: 318, endPoint x: 480, endPoint y: 318, distance: 75.2
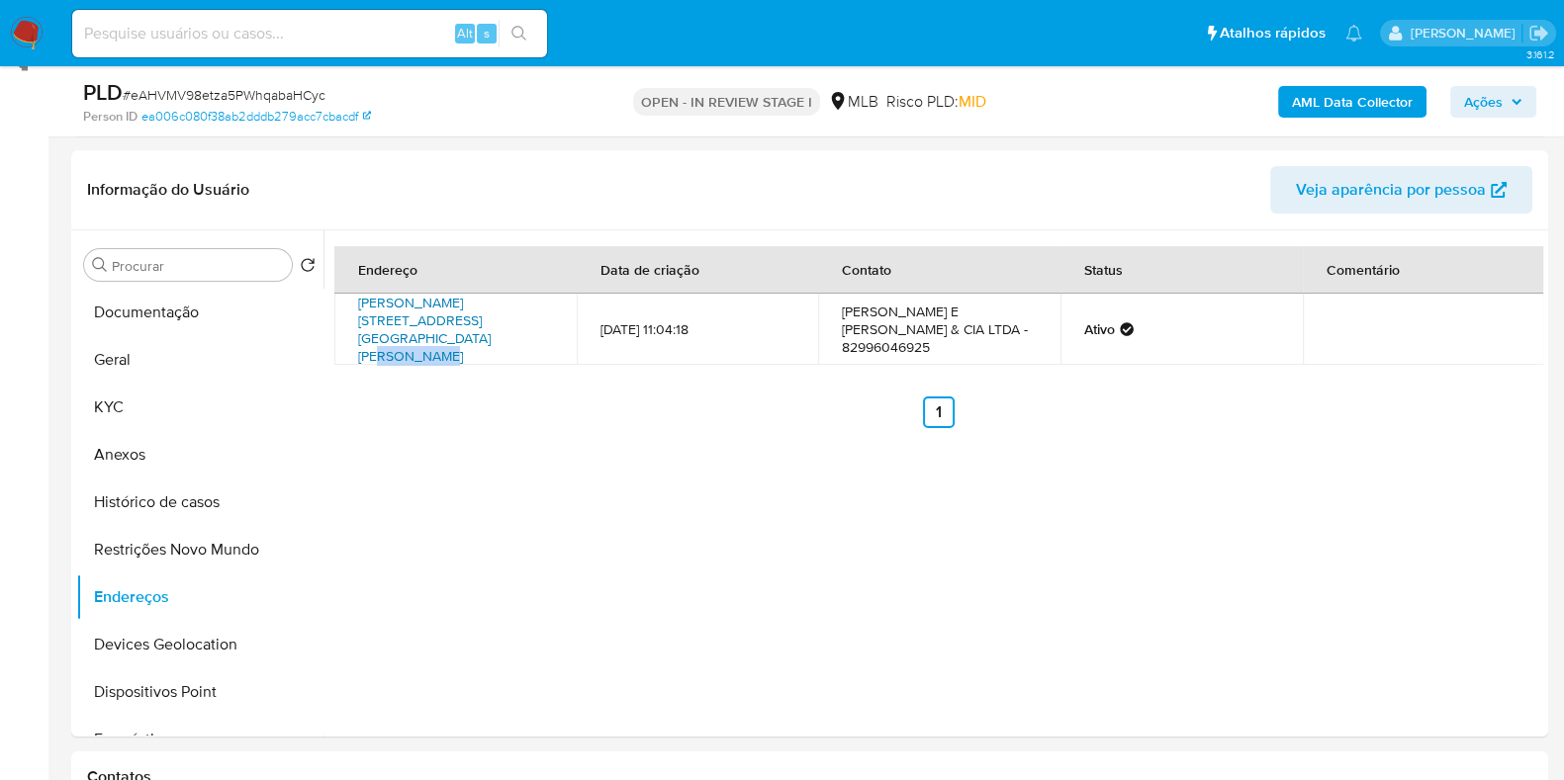
click at [480, 318] on td "Rua José Emídio De Lima 349, Arapiraca, Alagoas, 57307350, Brasil 349" at bounding box center [455, 329] width 242 height 71
copy link "57307350,"
click at [155, 404] on button "KYC" at bounding box center [191, 407] width 231 height 47
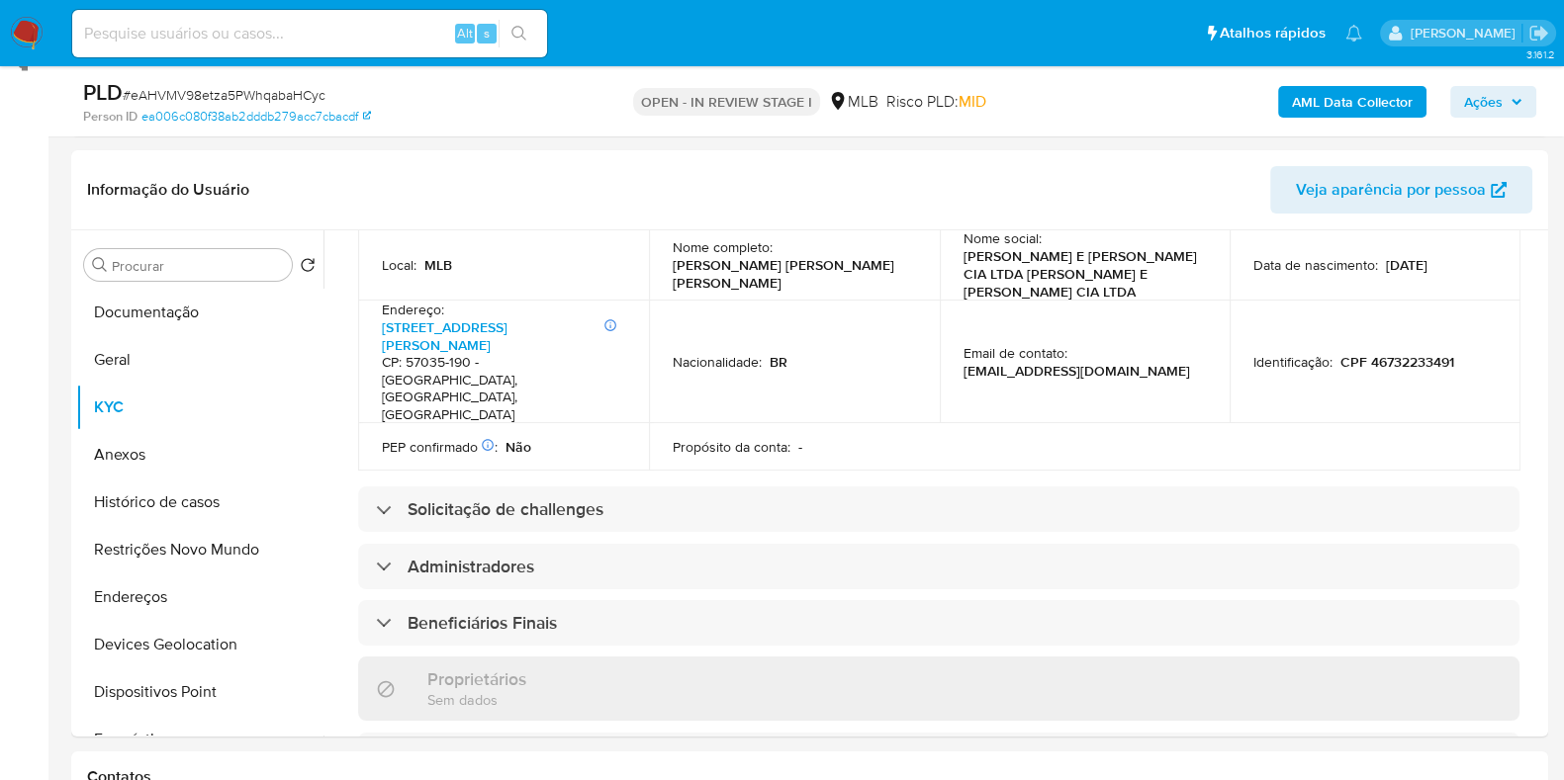
scroll to position [1207, 0]
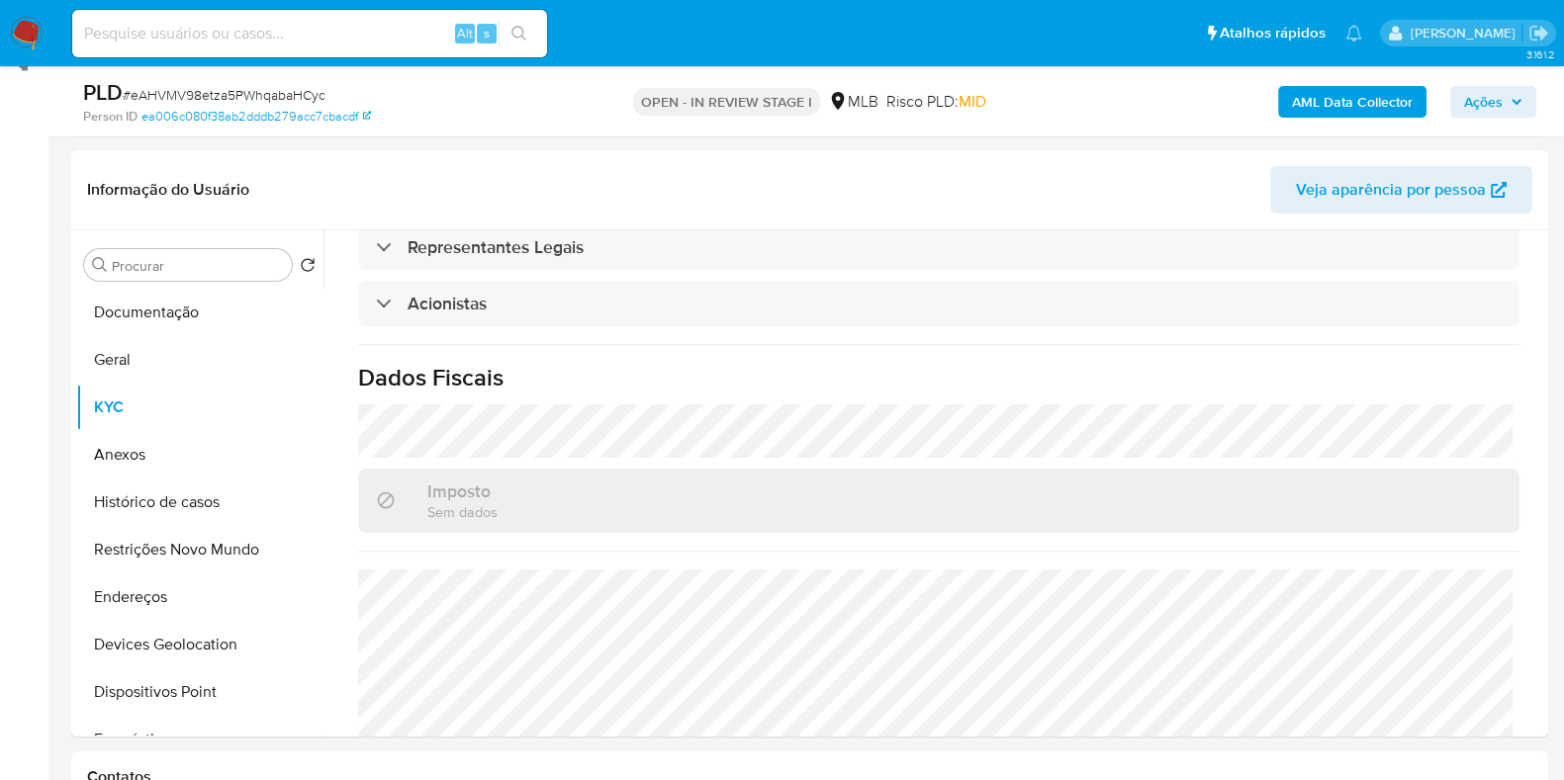
click at [1331, 89] on b "AML Data Collector" at bounding box center [1352, 102] width 121 height 32
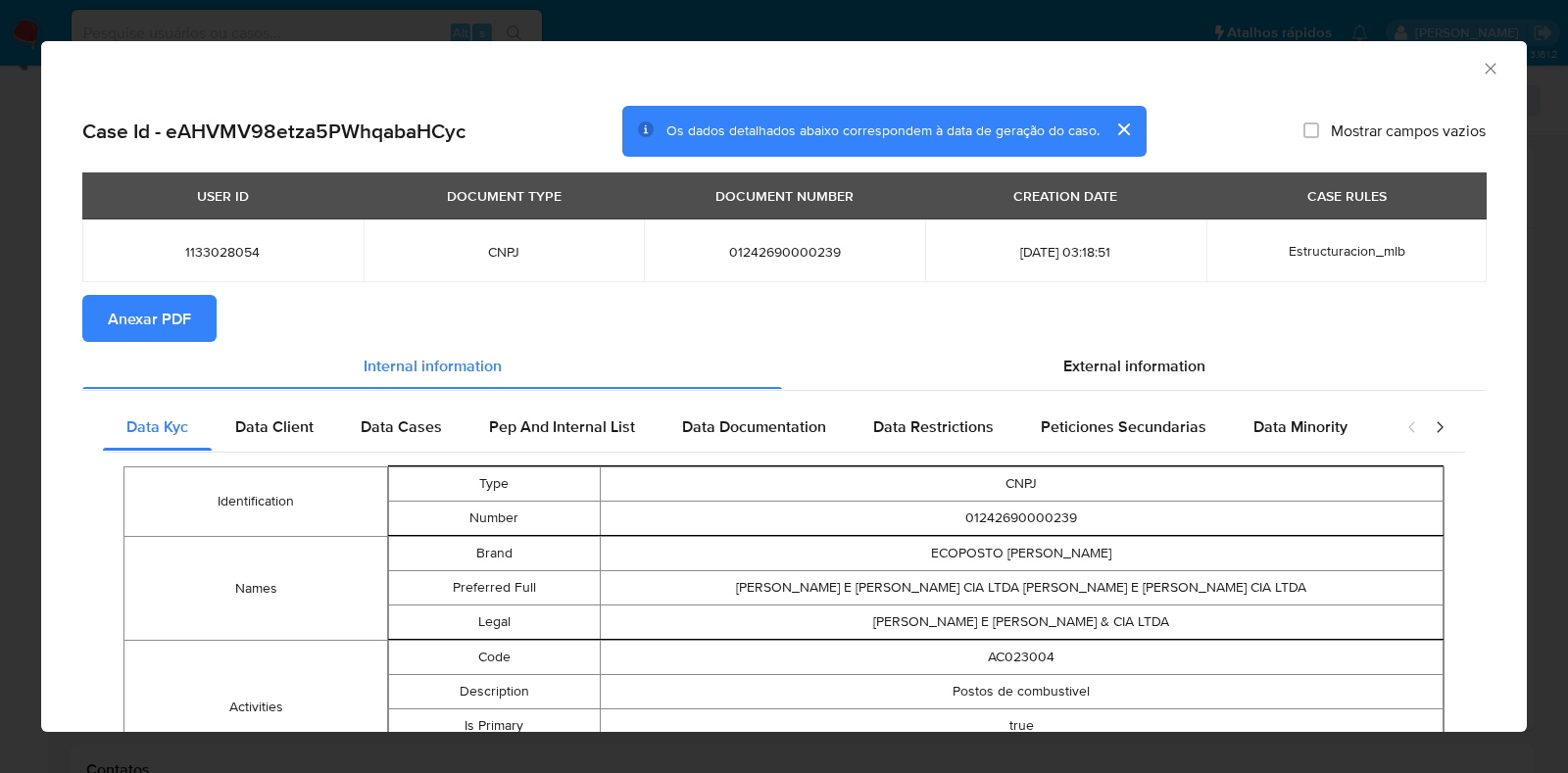
click at [1270, 434] on span "Data Minority" at bounding box center [1300, 426] width 94 height 23
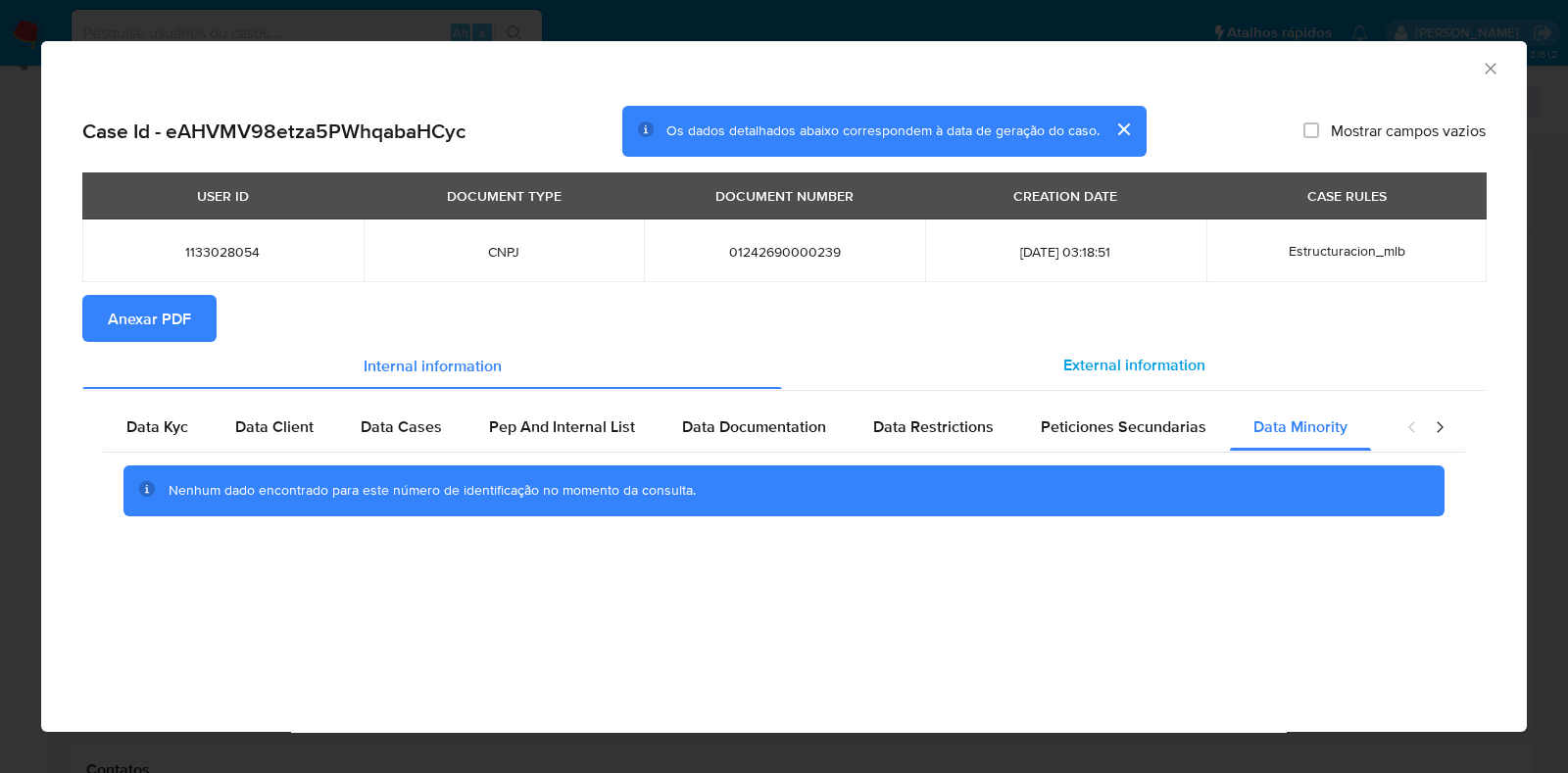
click at [1173, 367] on span "External information" at bounding box center [1134, 365] width 142 height 23
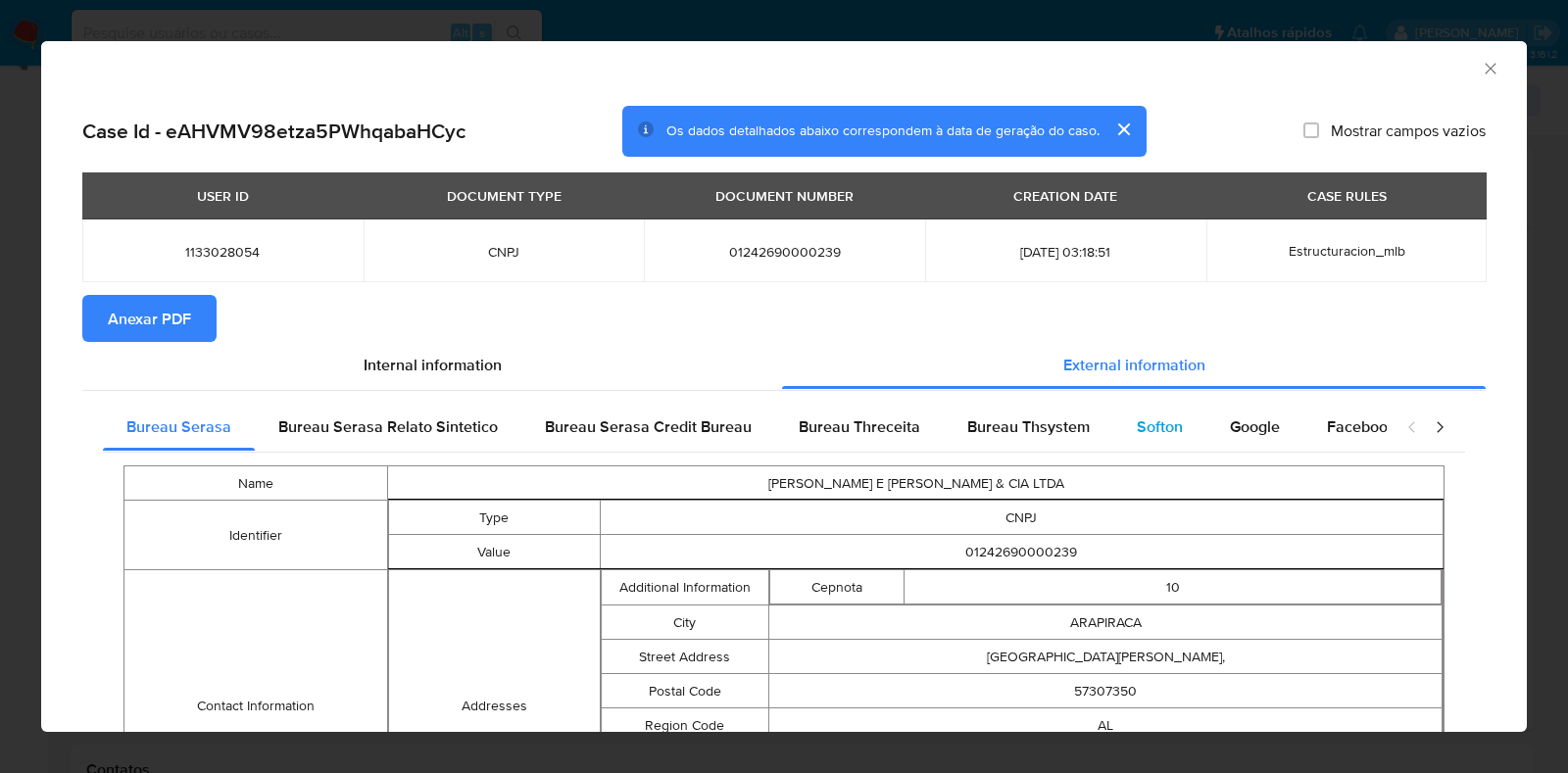
click at [1185, 426] on div "Softon" at bounding box center [1160, 426] width 93 height 47
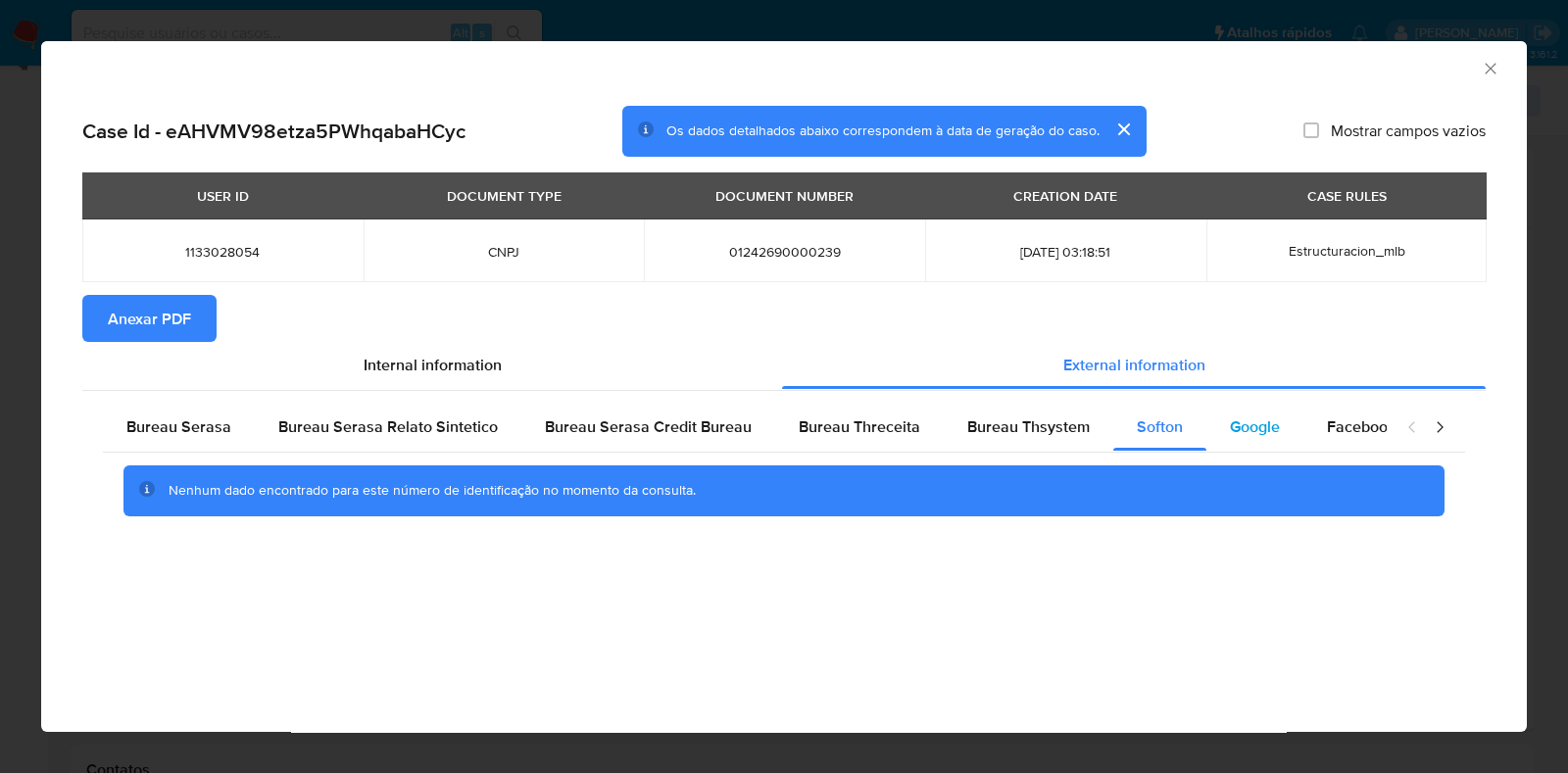
click at [1246, 424] on span "Google" at bounding box center [1255, 426] width 50 height 23
click at [191, 305] on button "Anexar PDF" at bounding box center [149, 318] width 134 height 47
click at [1494, 68] on icon "Fechar a janela" at bounding box center [1491, 68] width 20 height 20
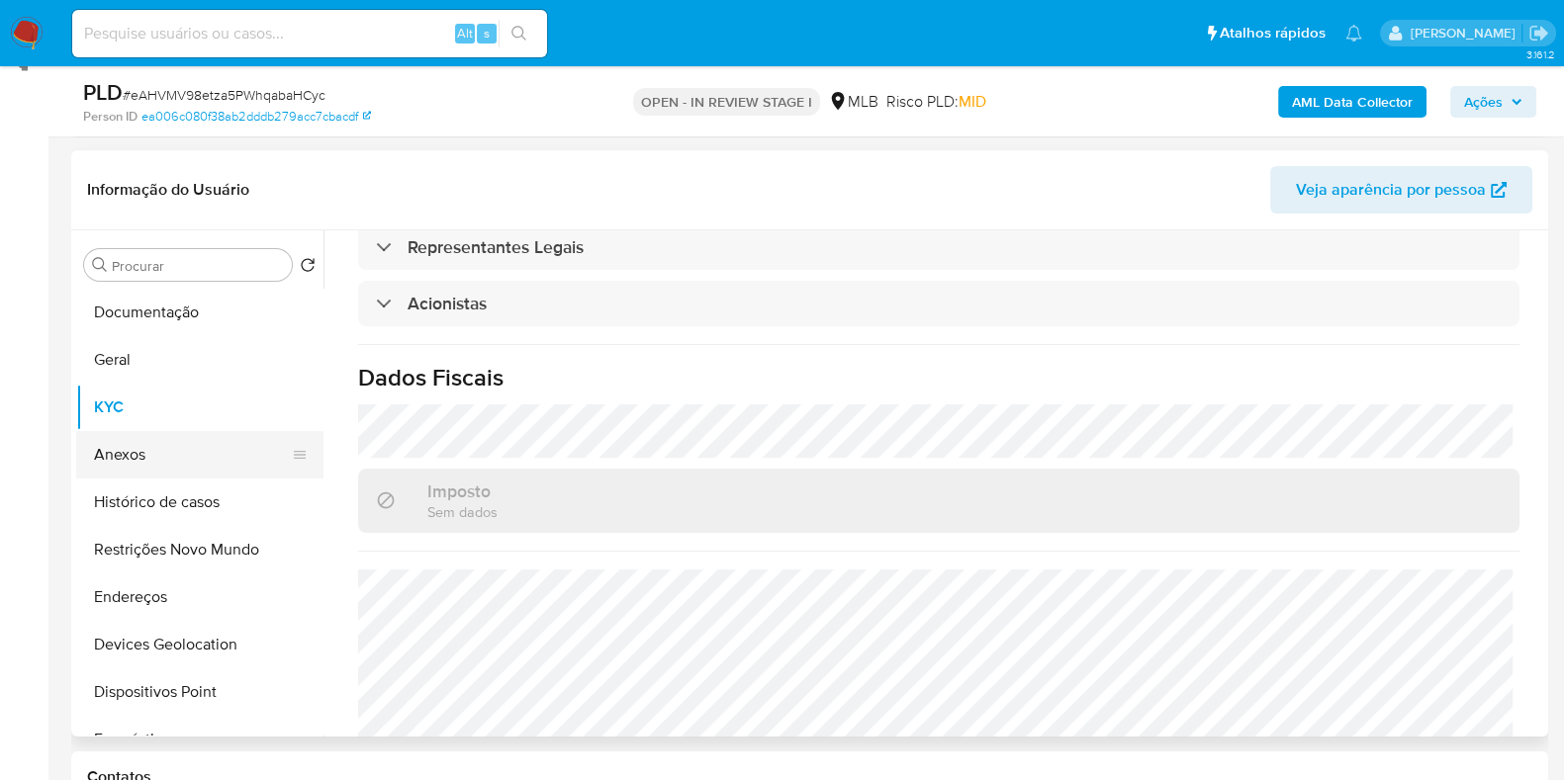
click at [175, 457] on button "Anexos" at bounding box center [191, 454] width 231 height 47
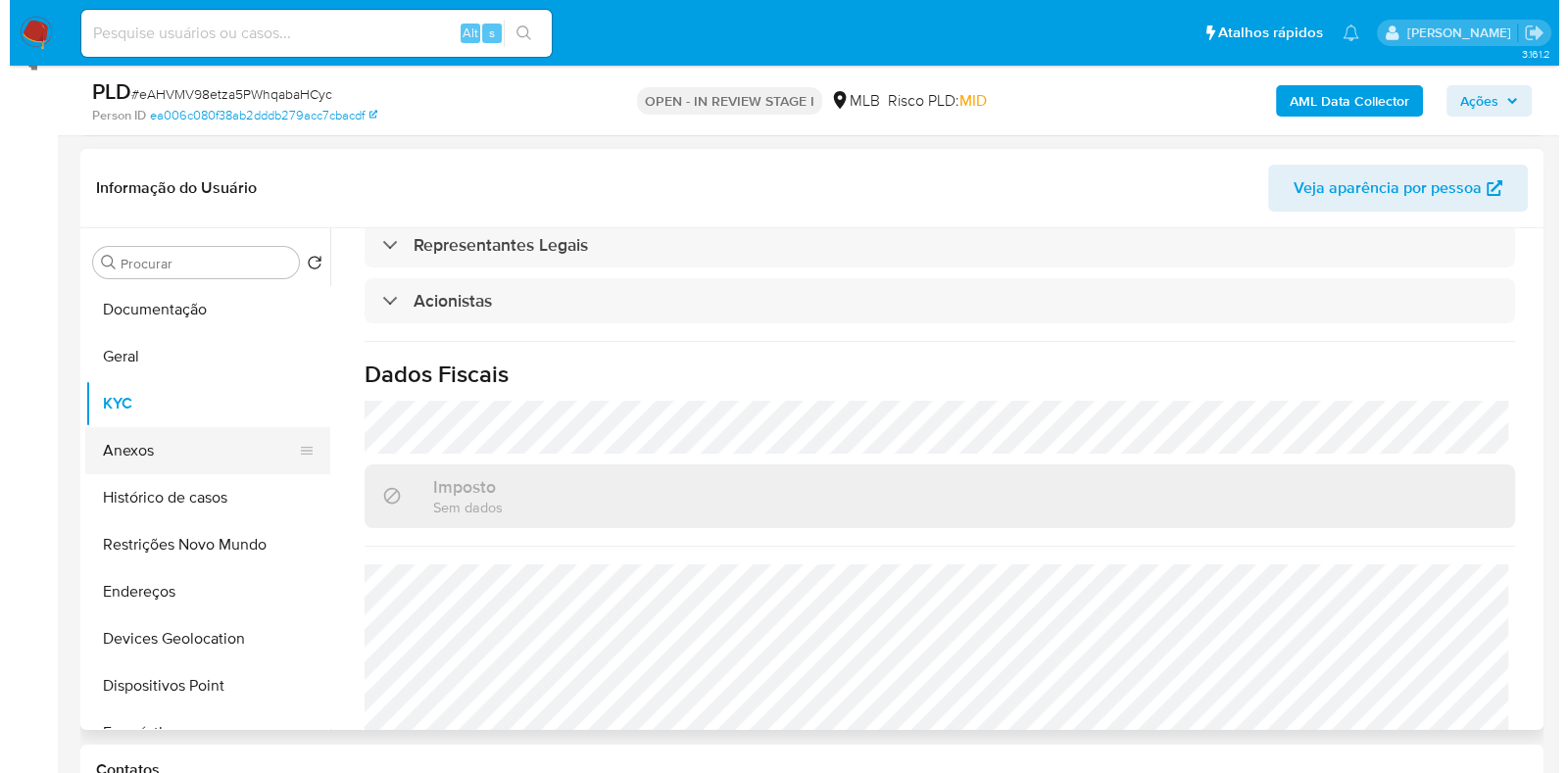
scroll to position [0, 0]
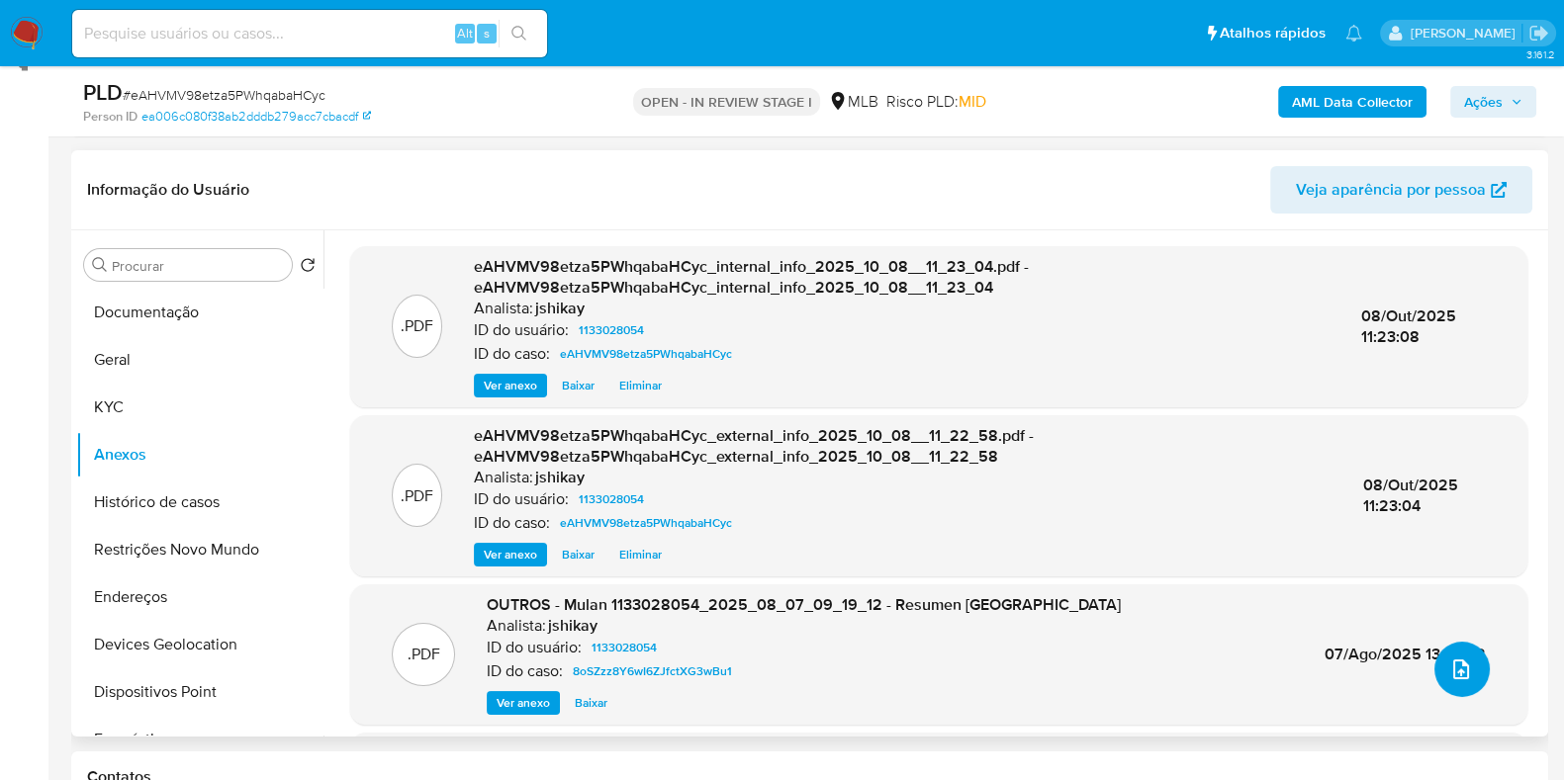
click at [1439, 671] on button "upload-file" at bounding box center [1461, 669] width 55 height 55
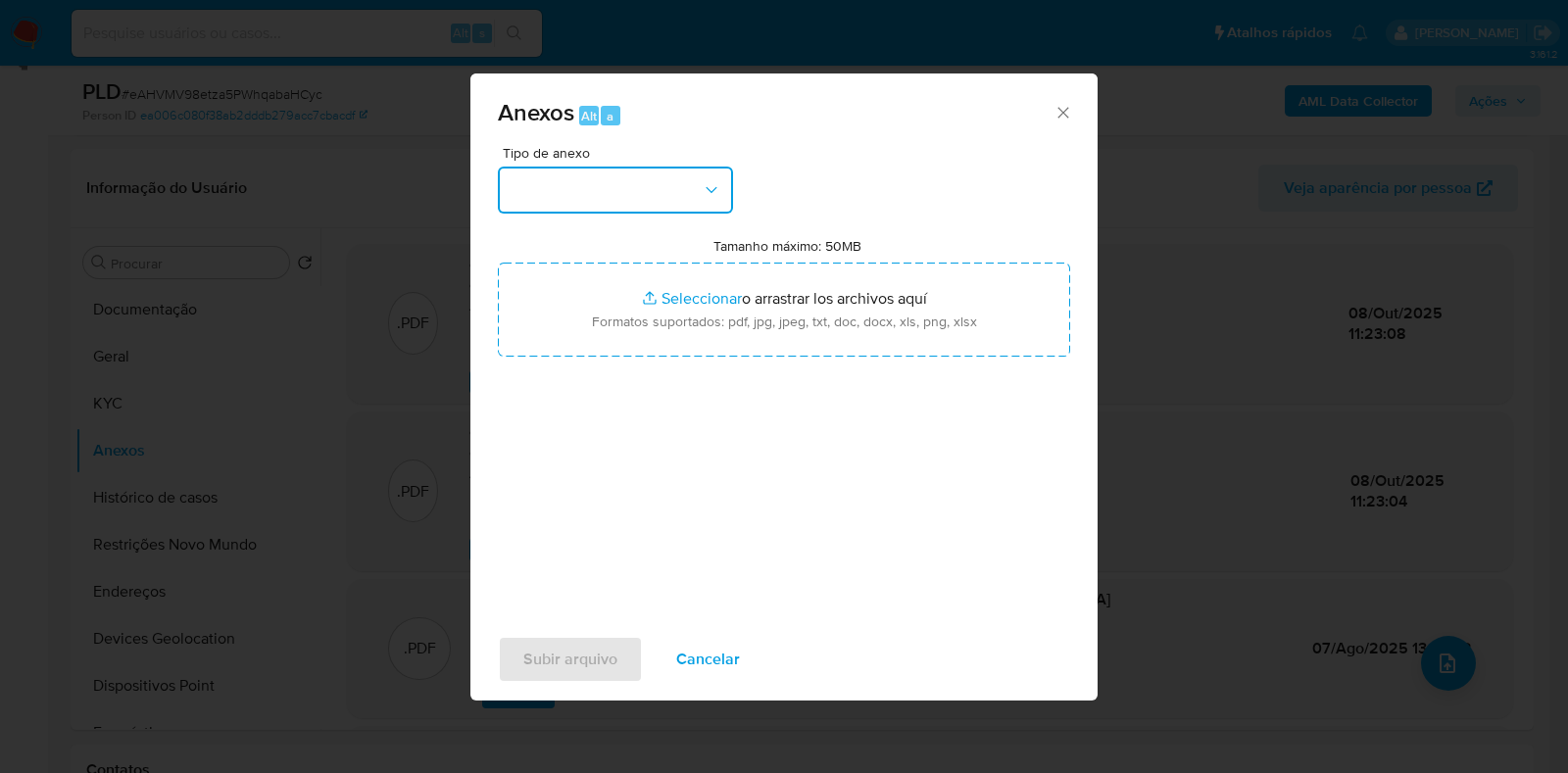
click at [571, 208] on button "button" at bounding box center [615, 189] width 235 height 47
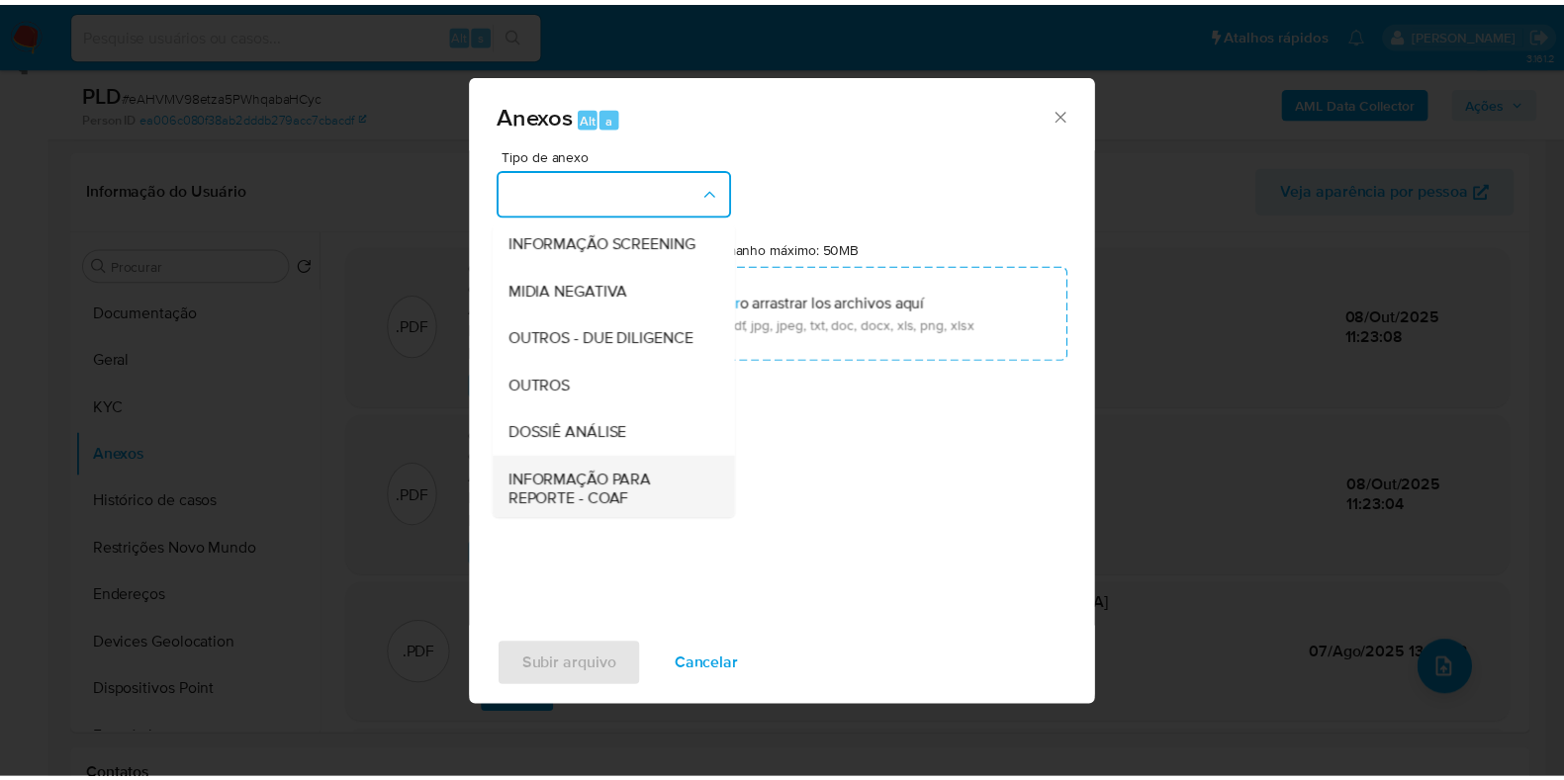
scroll to position [246, 0]
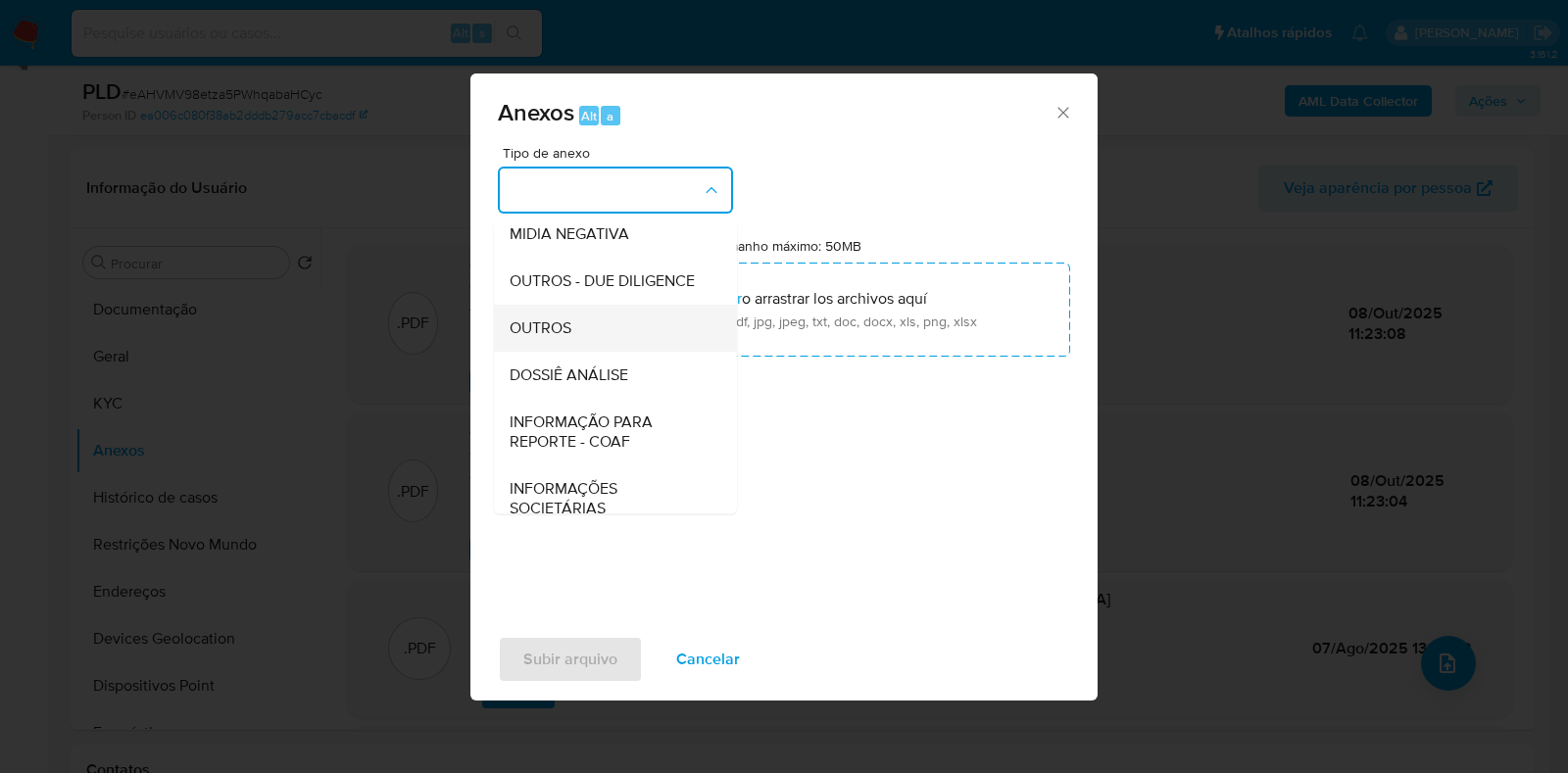
click at [549, 338] on span "OUTROS" at bounding box center [540, 328] width 61 height 20
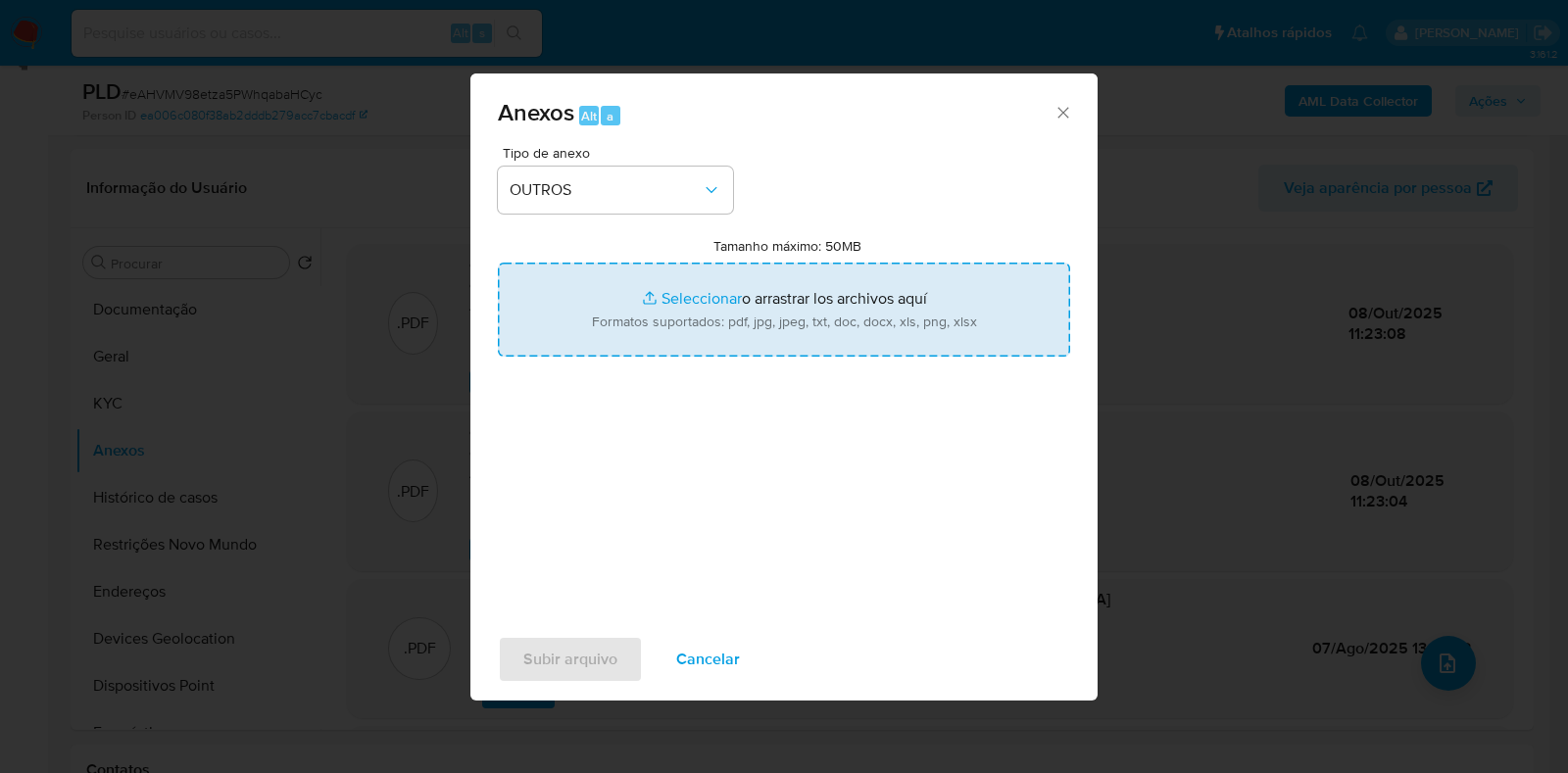
click at [733, 275] on input "Tamanho máximo: 50MB Seleccionar archivos" at bounding box center [784, 309] width 573 height 94
type input "C:\fakepath\Declinio - eAHVMV98etza5PWhqabaHCyc - CNPJ 01242690000239 - IBN PIN…"
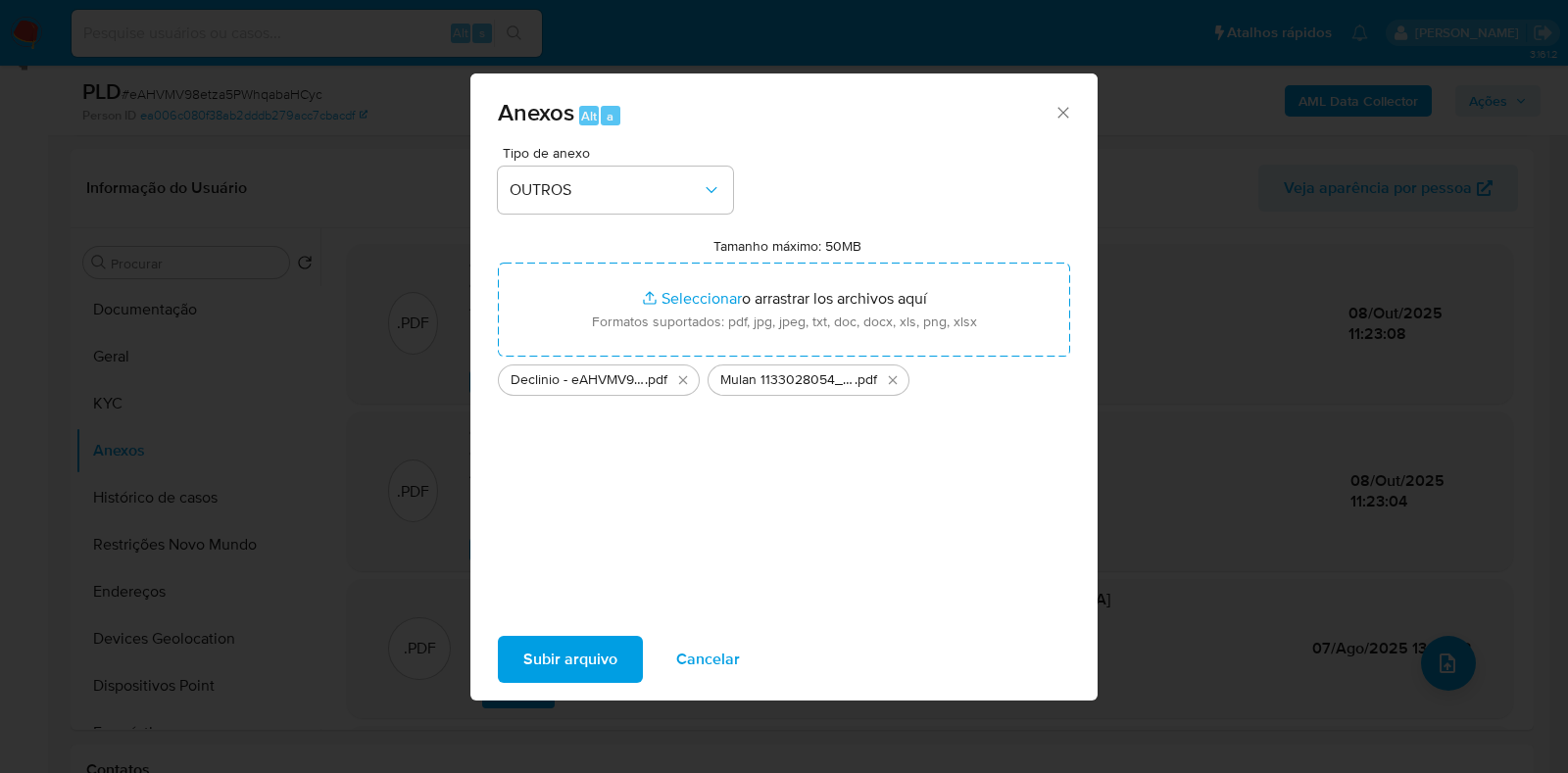
click at [588, 648] on span "Subir arquivo" at bounding box center [570, 660] width 94 height 44
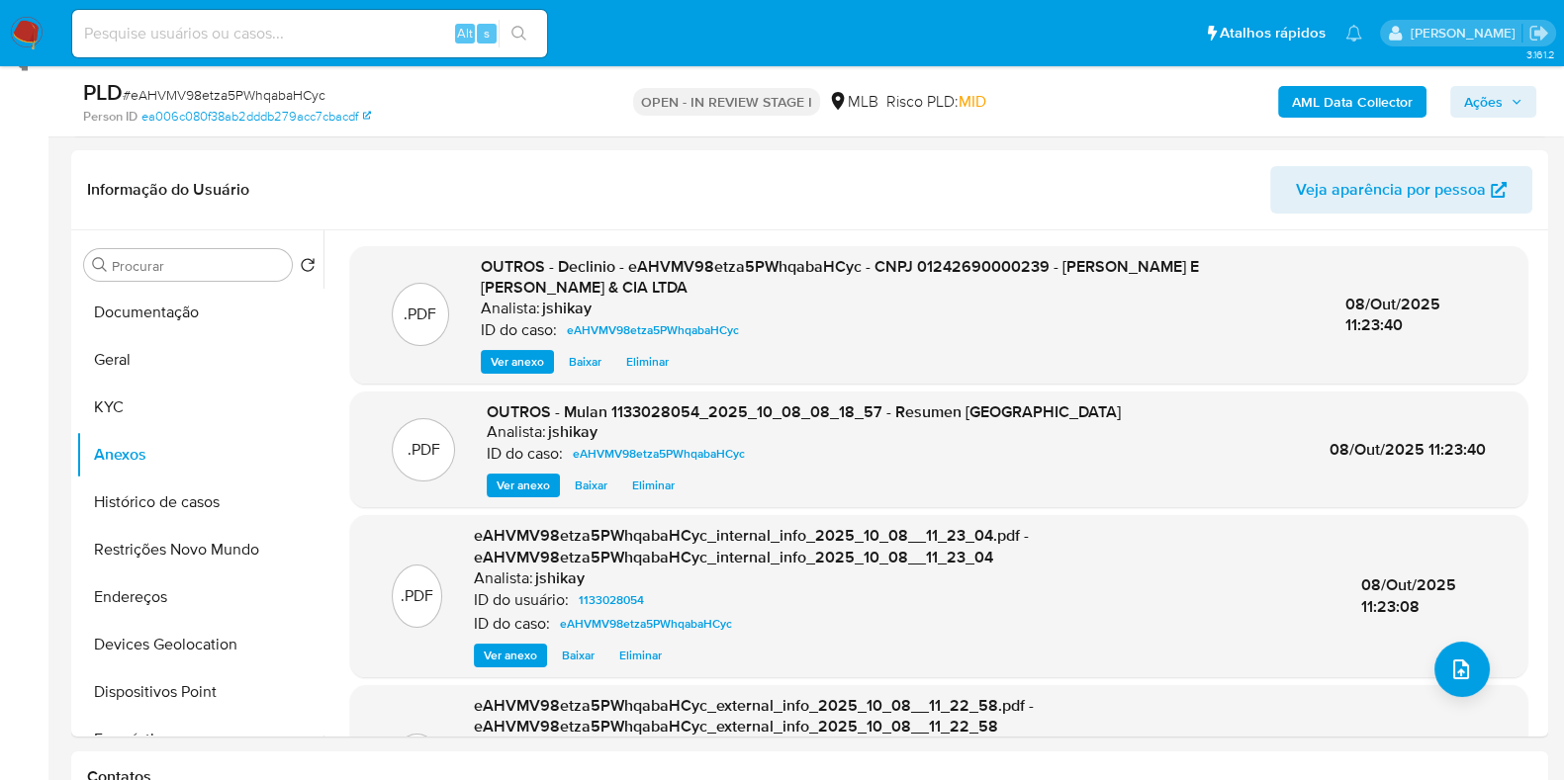
click at [1517, 112] on span "Ações" at bounding box center [1493, 102] width 58 height 28
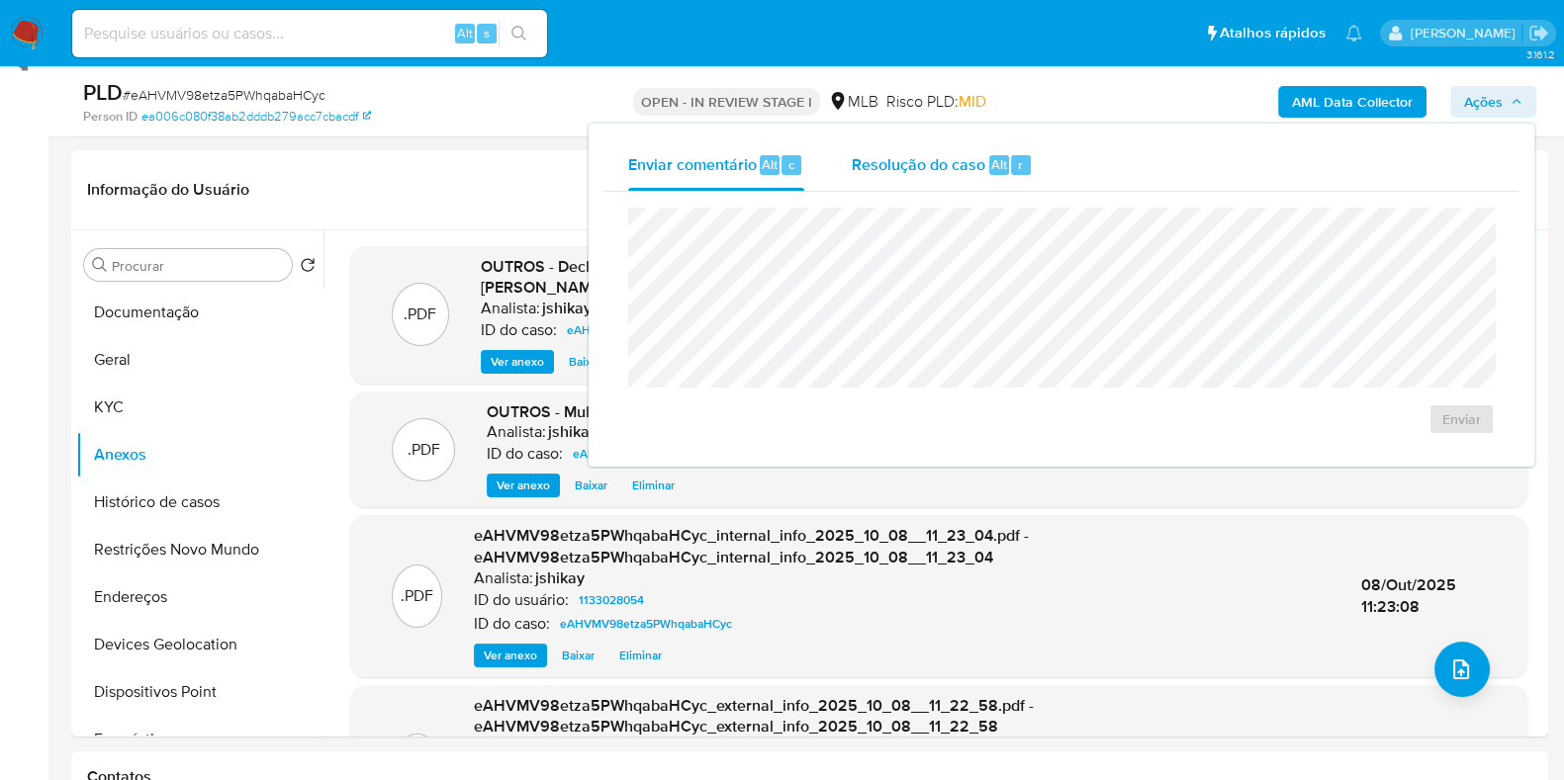
click at [952, 172] on span "Resolução do caso" at bounding box center [918, 163] width 134 height 23
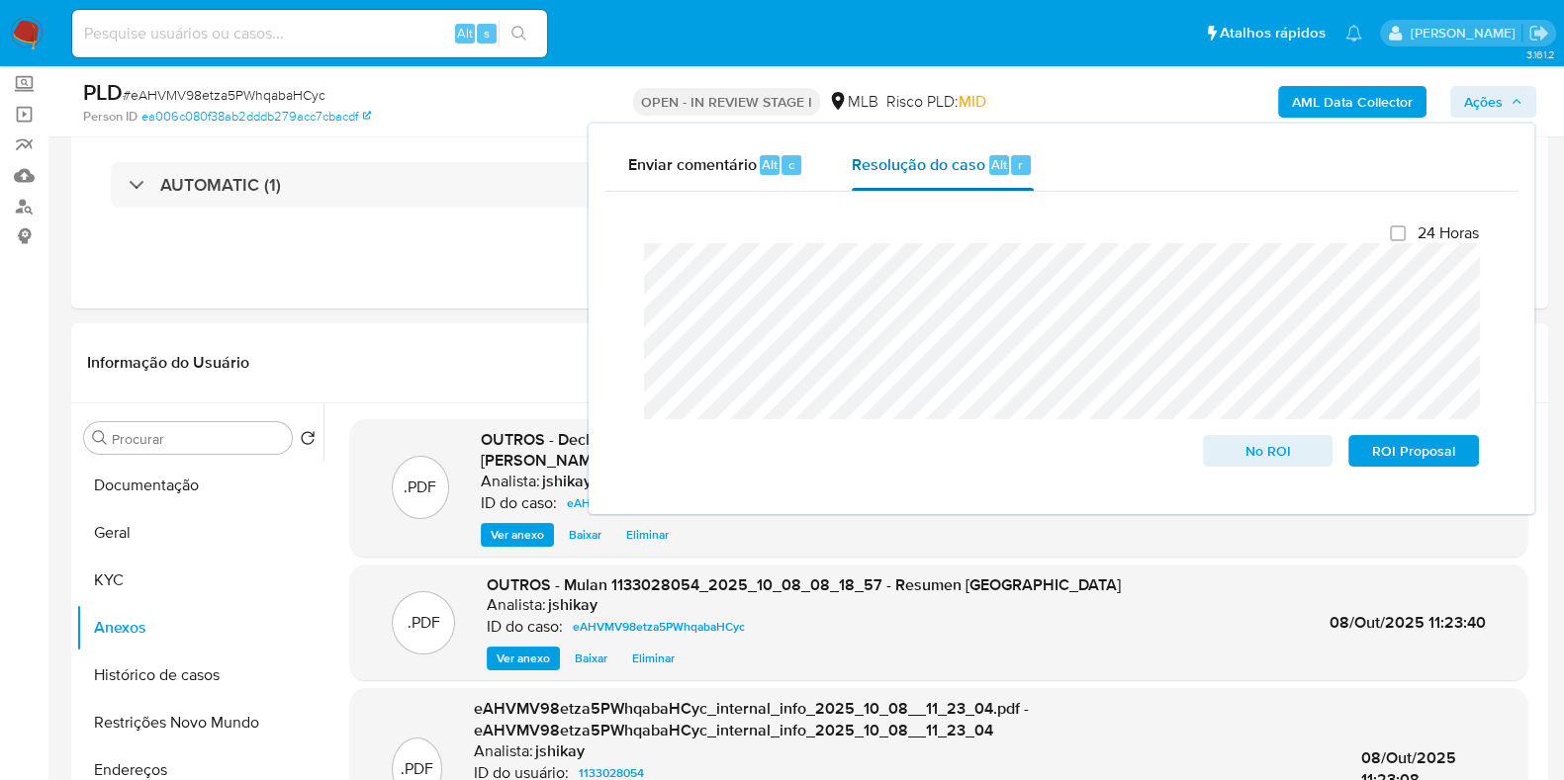
scroll to position [0, 0]
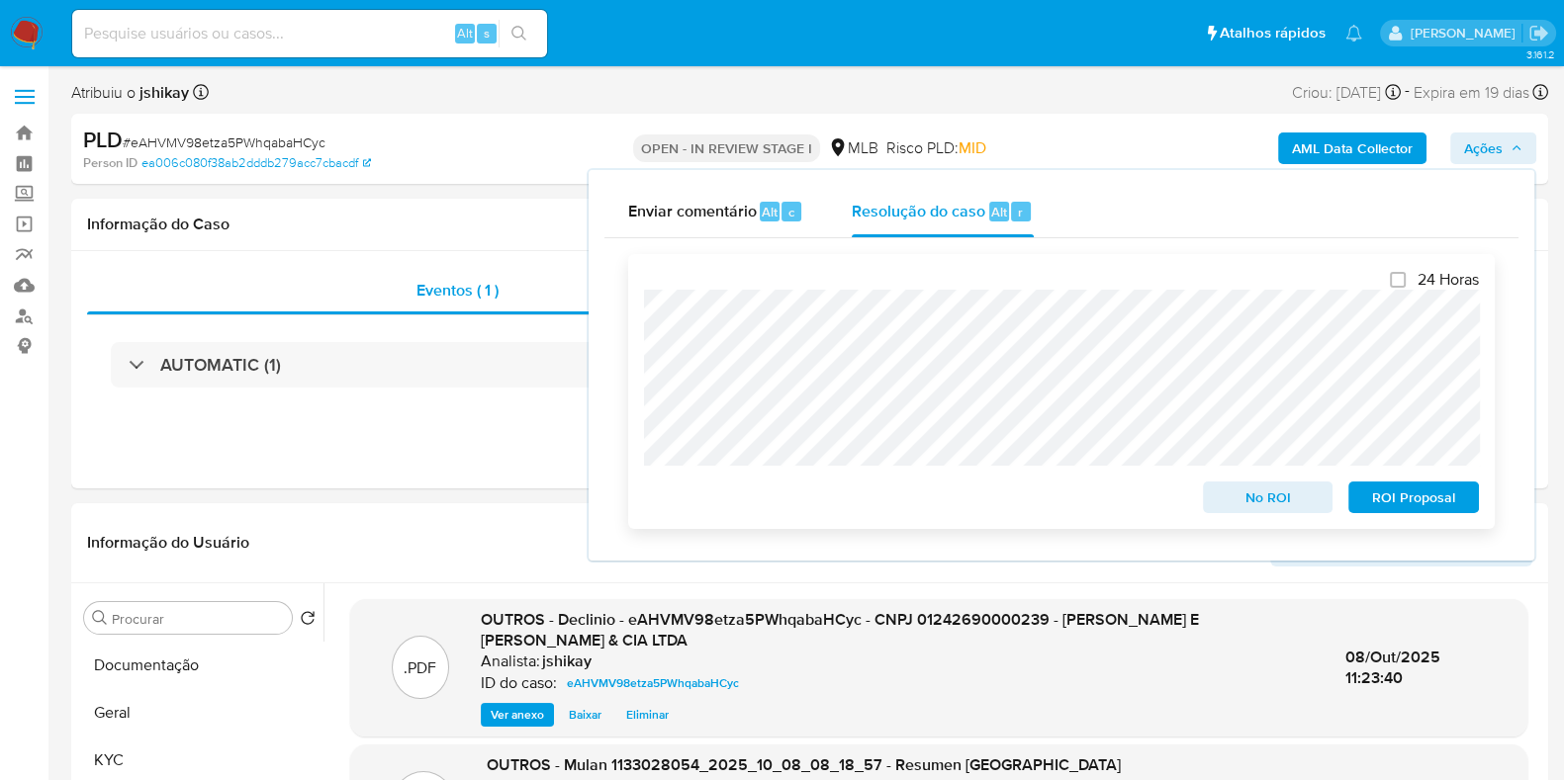
click at [1280, 506] on span "No ROI" at bounding box center [1267, 498] width 103 height 28
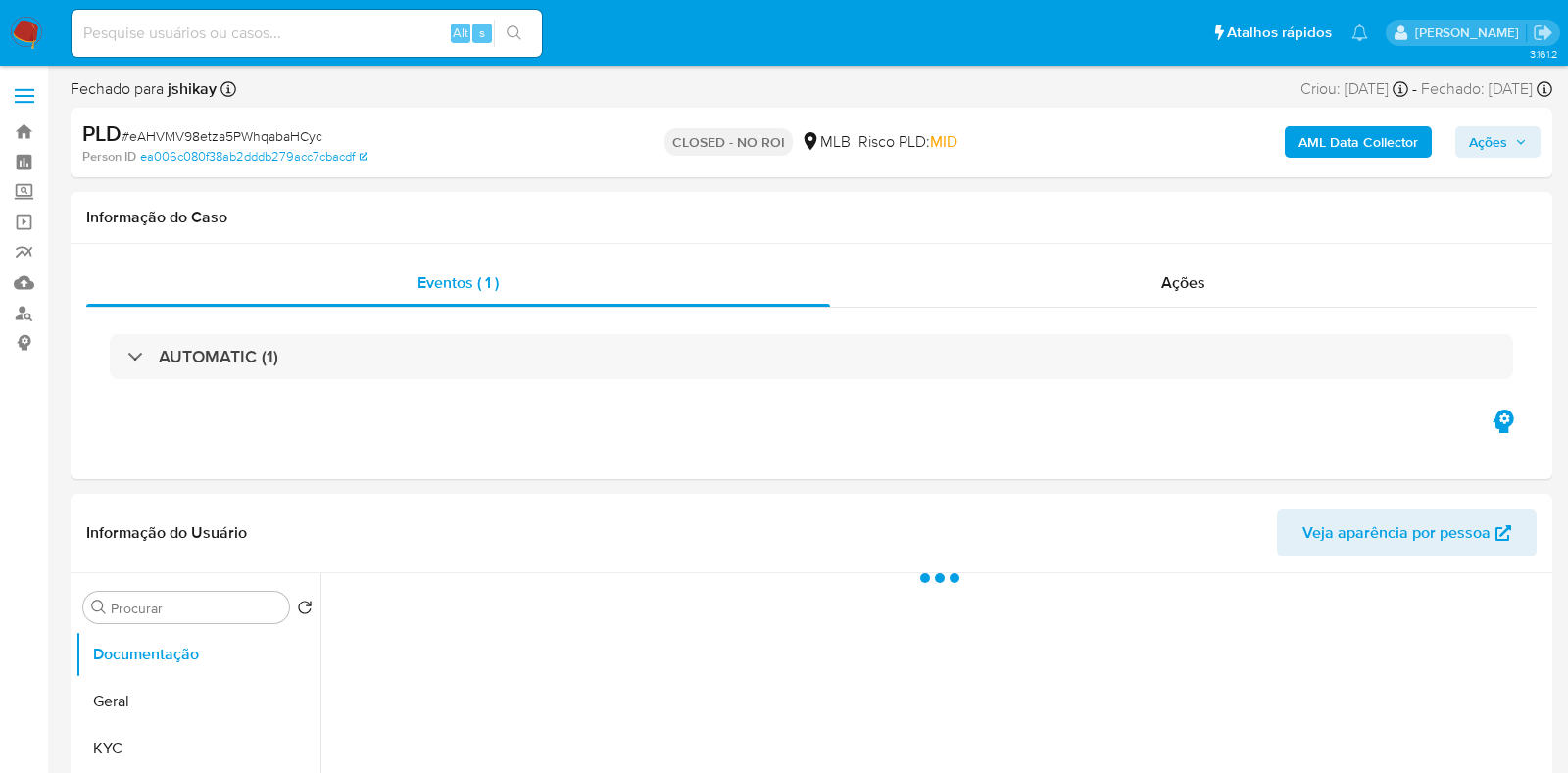
select select "10"
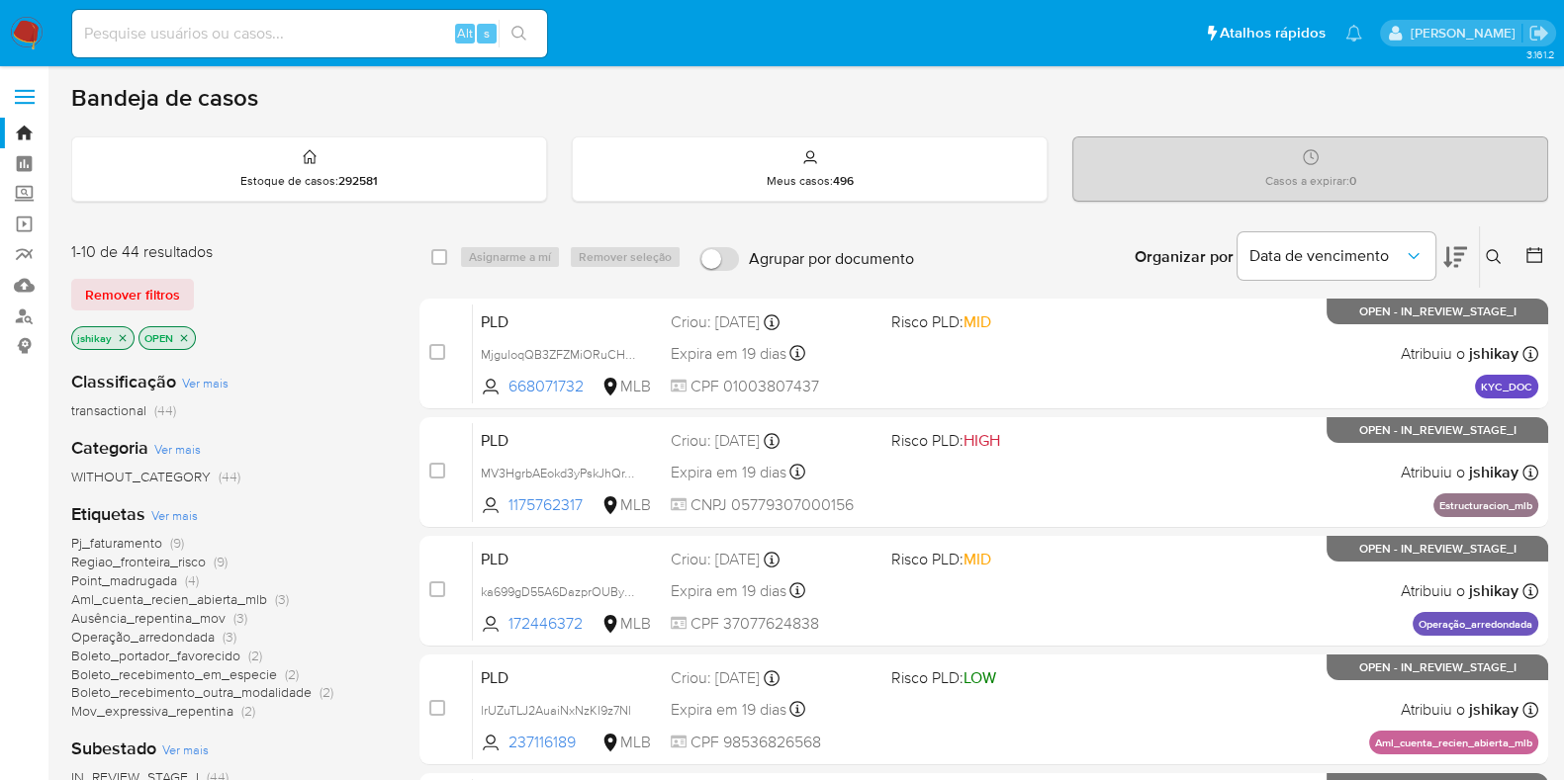
click at [182, 517] on span "Ver mais" at bounding box center [174, 515] width 46 height 18
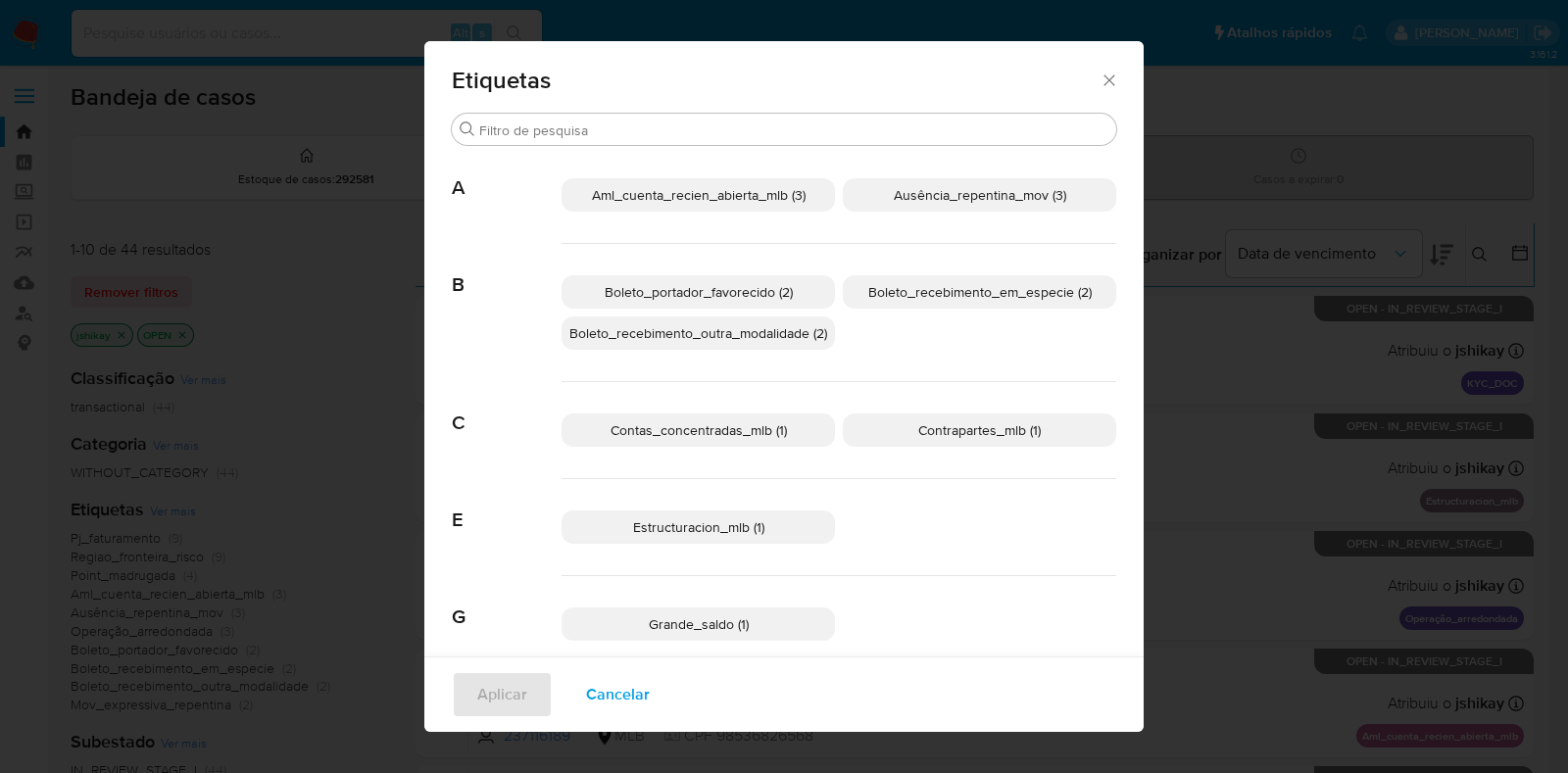
click at [768, 277] on p "Boleto_portador_favorecido (2)" at bounding box center [699, 292] width 274 height 34
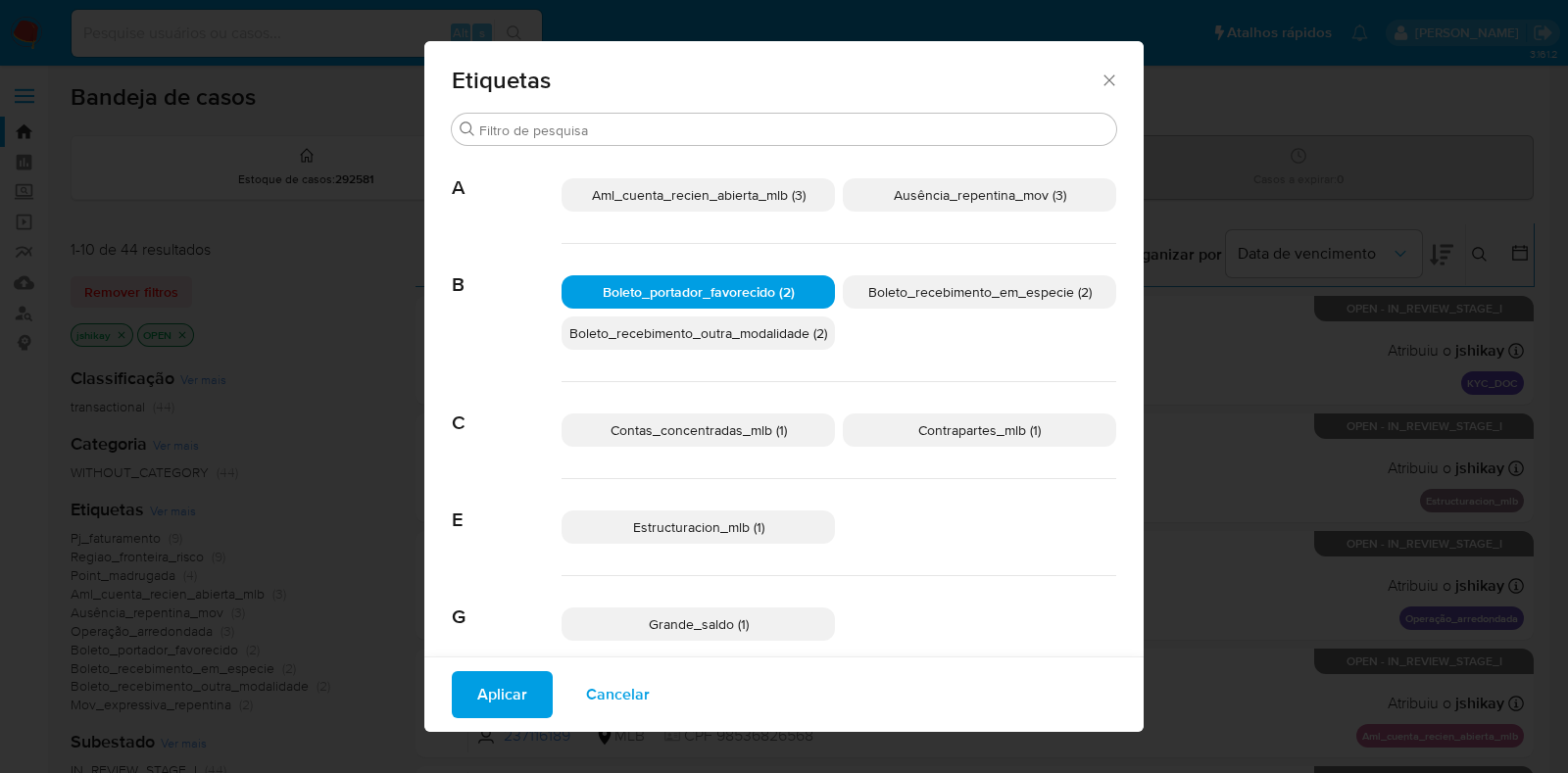
click at [487, 690] on span "Aplicar" at bounding box center [503, 695] width 50 height 44
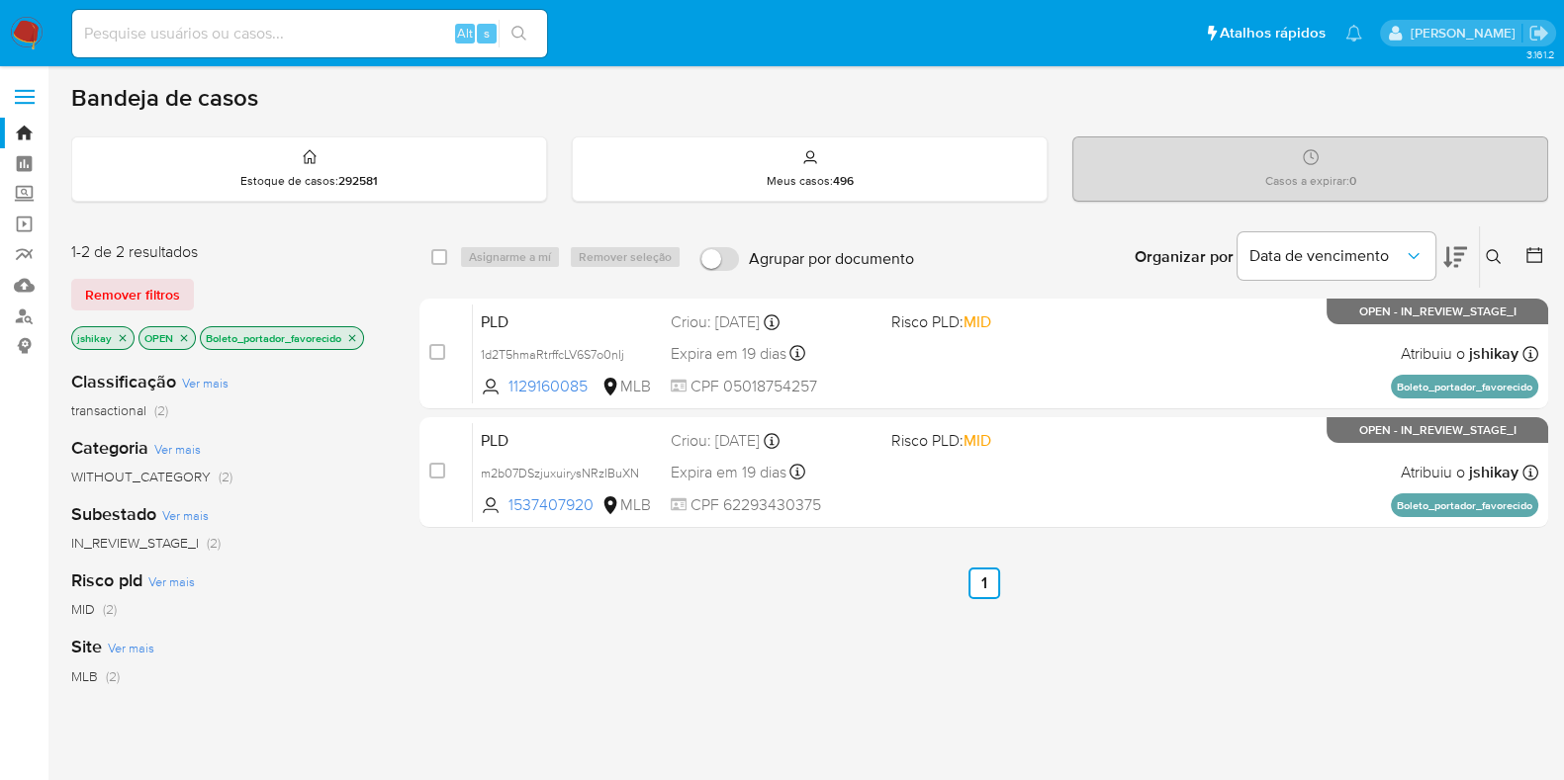
click at [1032, 232] on div "Organizar por Data de vencimento Os resultados não podem ser classificados enqu…" at bounding box center [1236, 256] width 624 height 61
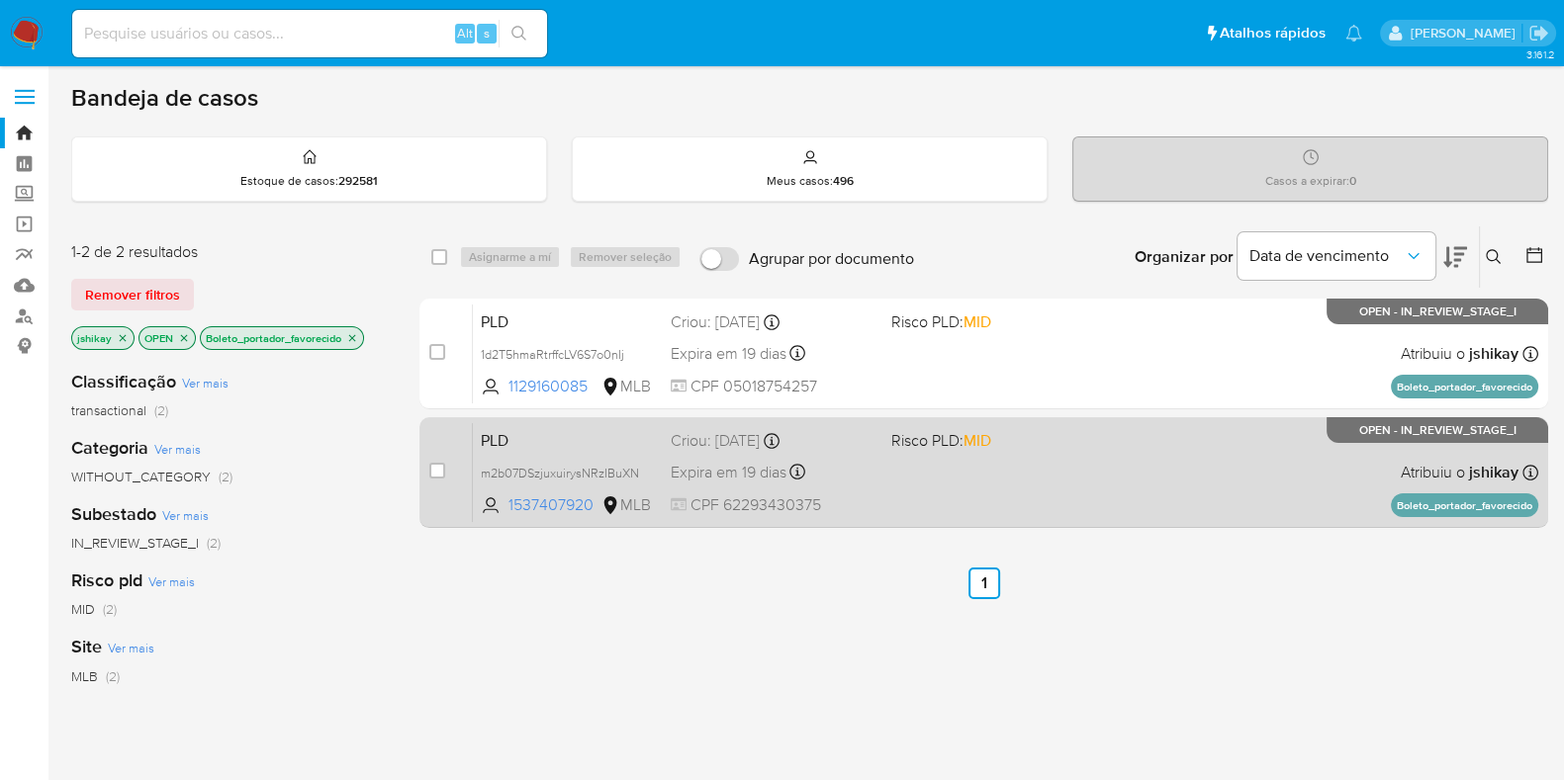
click at [910, 503] on div "PLD m2b07DSzjuxuirysNRzIBuXN 1537407920 MLB Risco PLD: MID Criou: [DATE] Criou:…" at bounding box center [1005, 472] width 1065 height 100
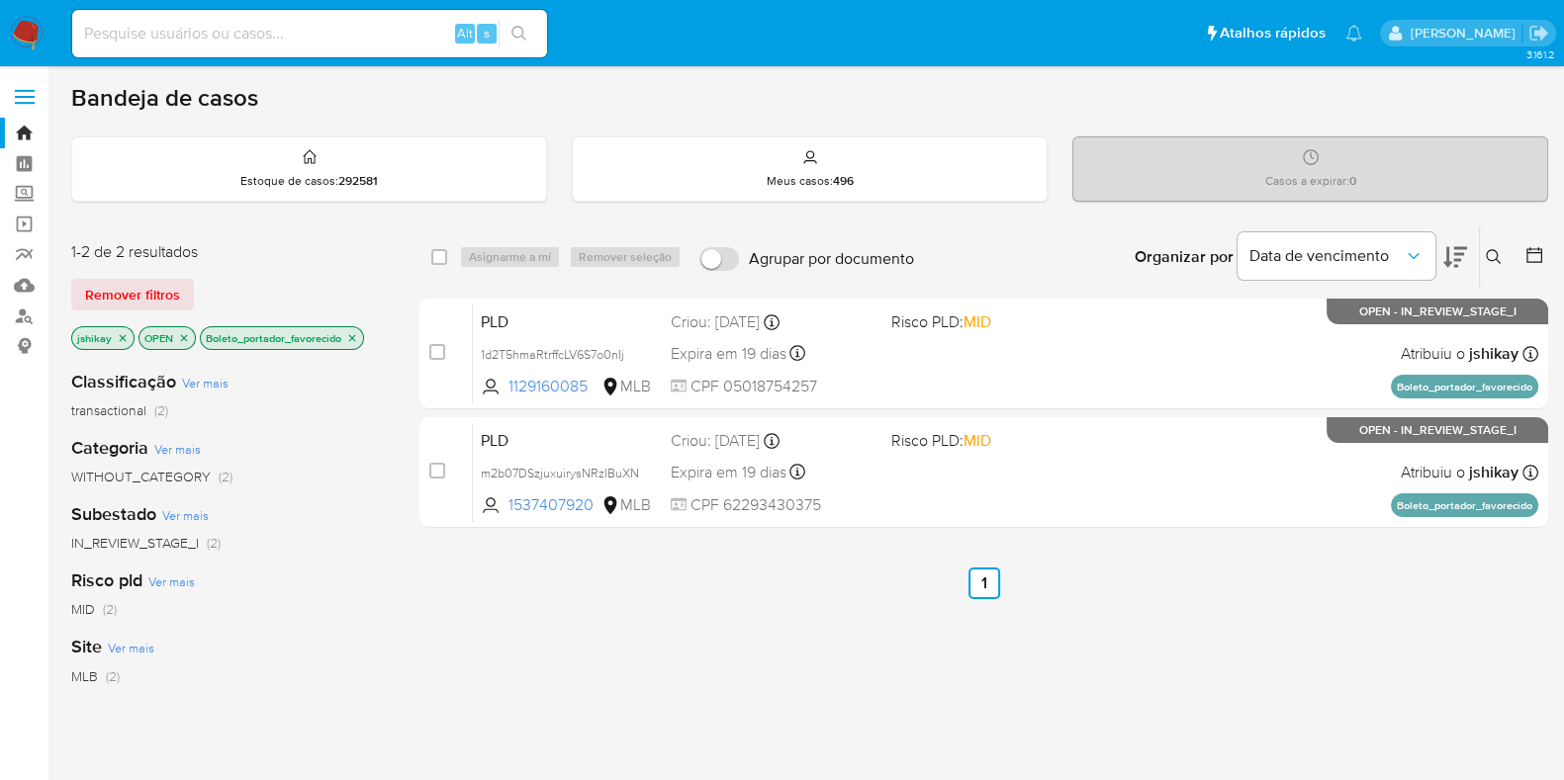
click at [117, 333] on icon "close-filter" at bounding box center [123, 338] width 12 height 12
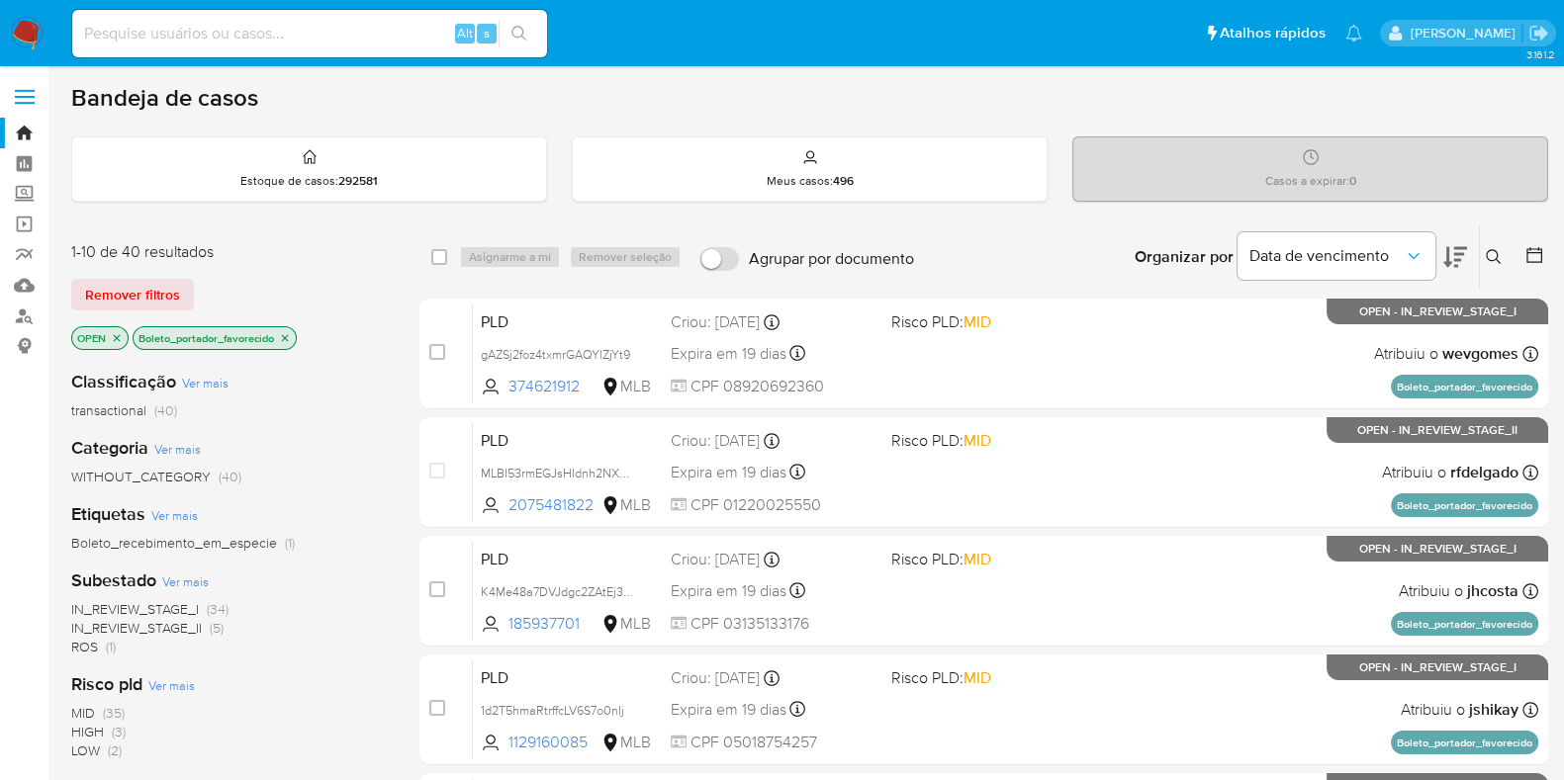
click at [324, 290] on div "Remover filtros" at bounding box center [229, 295] width 316 height 32
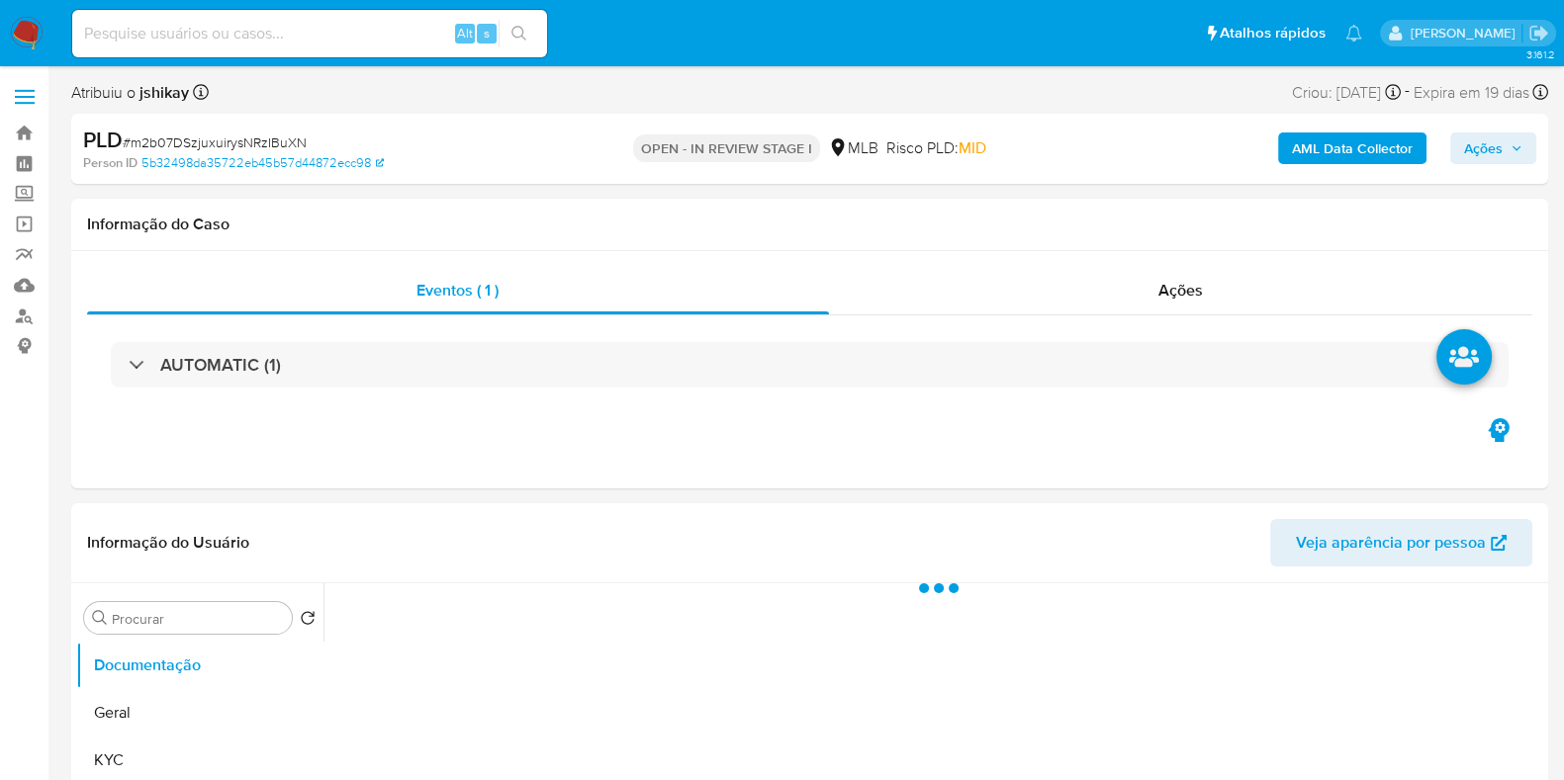
select select "10"
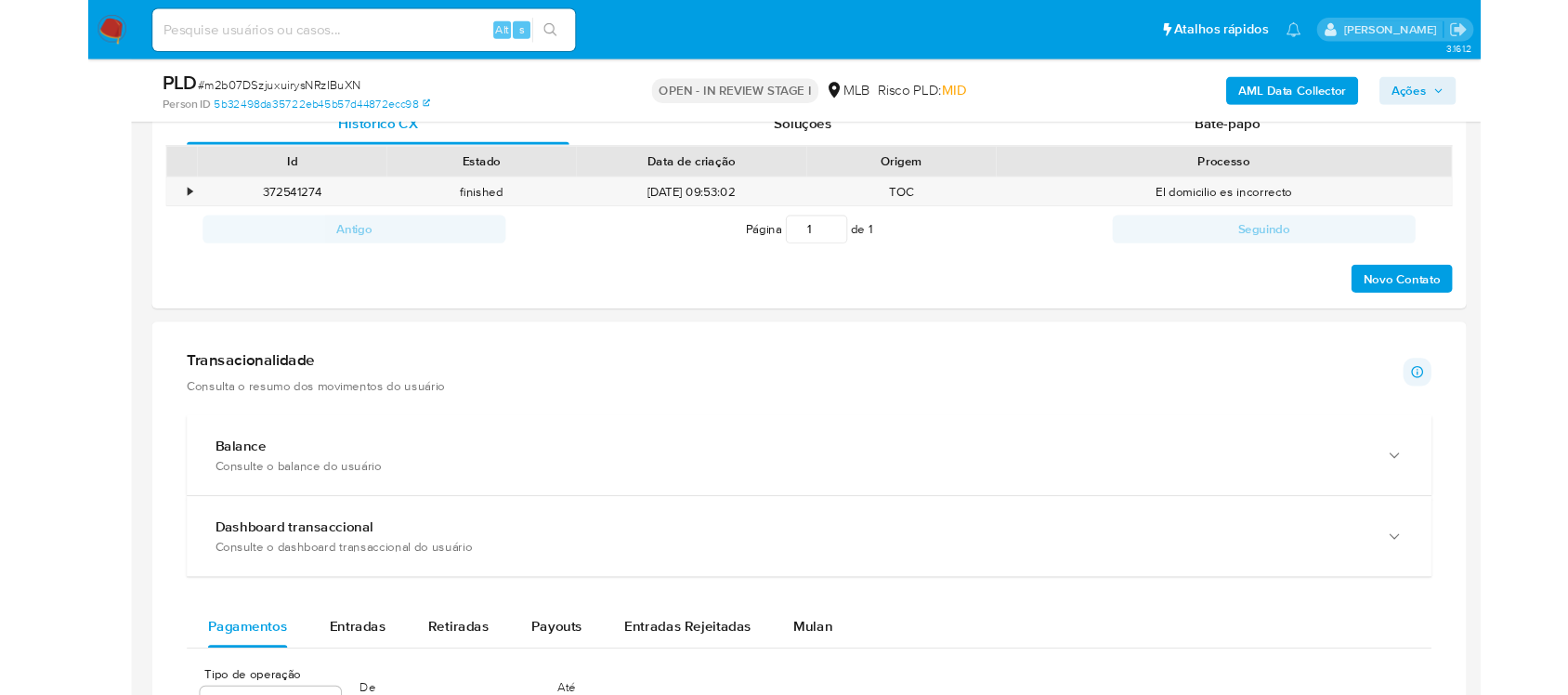
scroll to position [1277, 0]
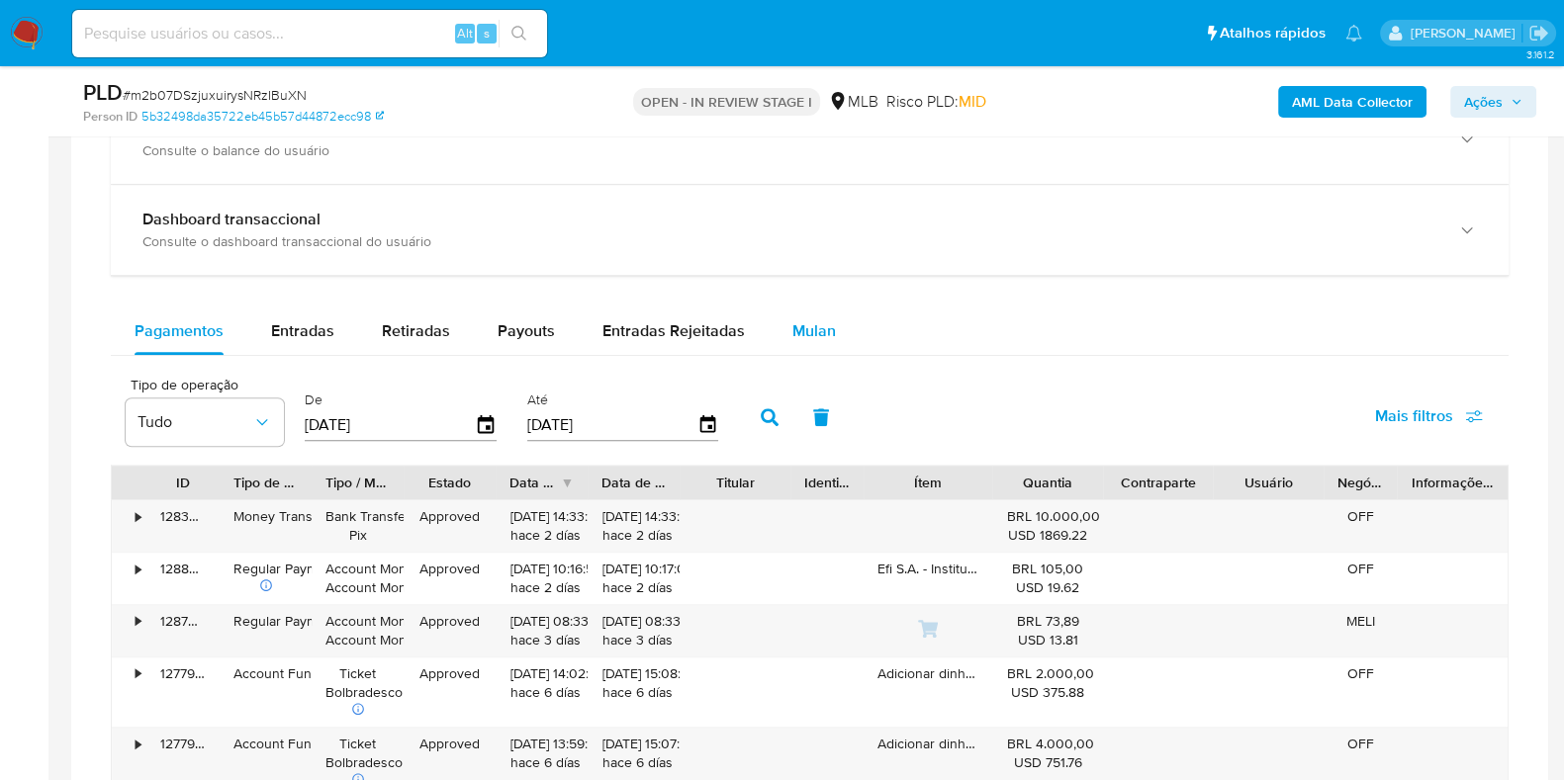
click at [817, 323] on span "Mulan" at bounding box center [814, 330] width 44 height 23
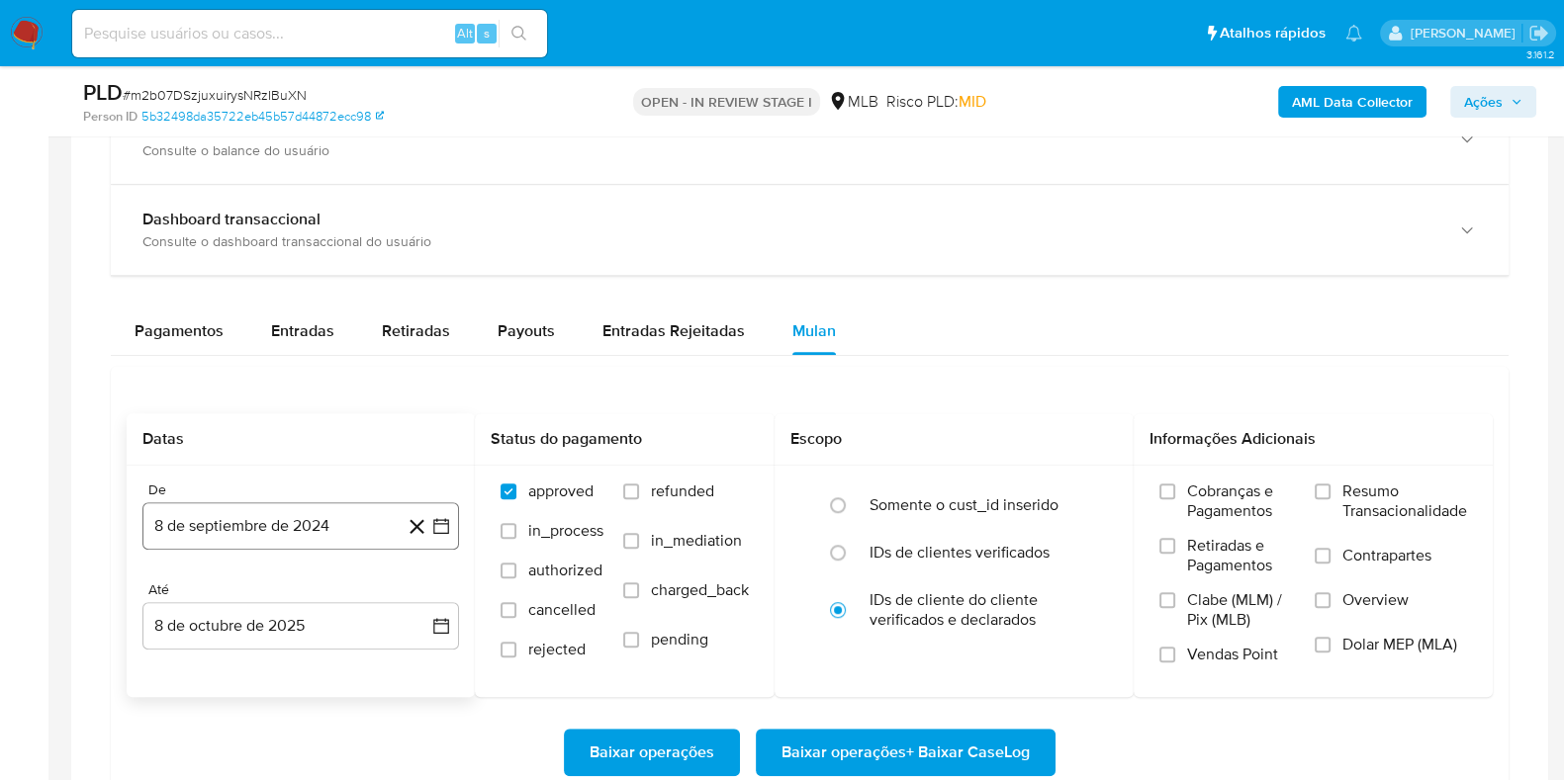
click at [445, 524] on icon "button" at bounding box center [441, 526] width 20 height 20
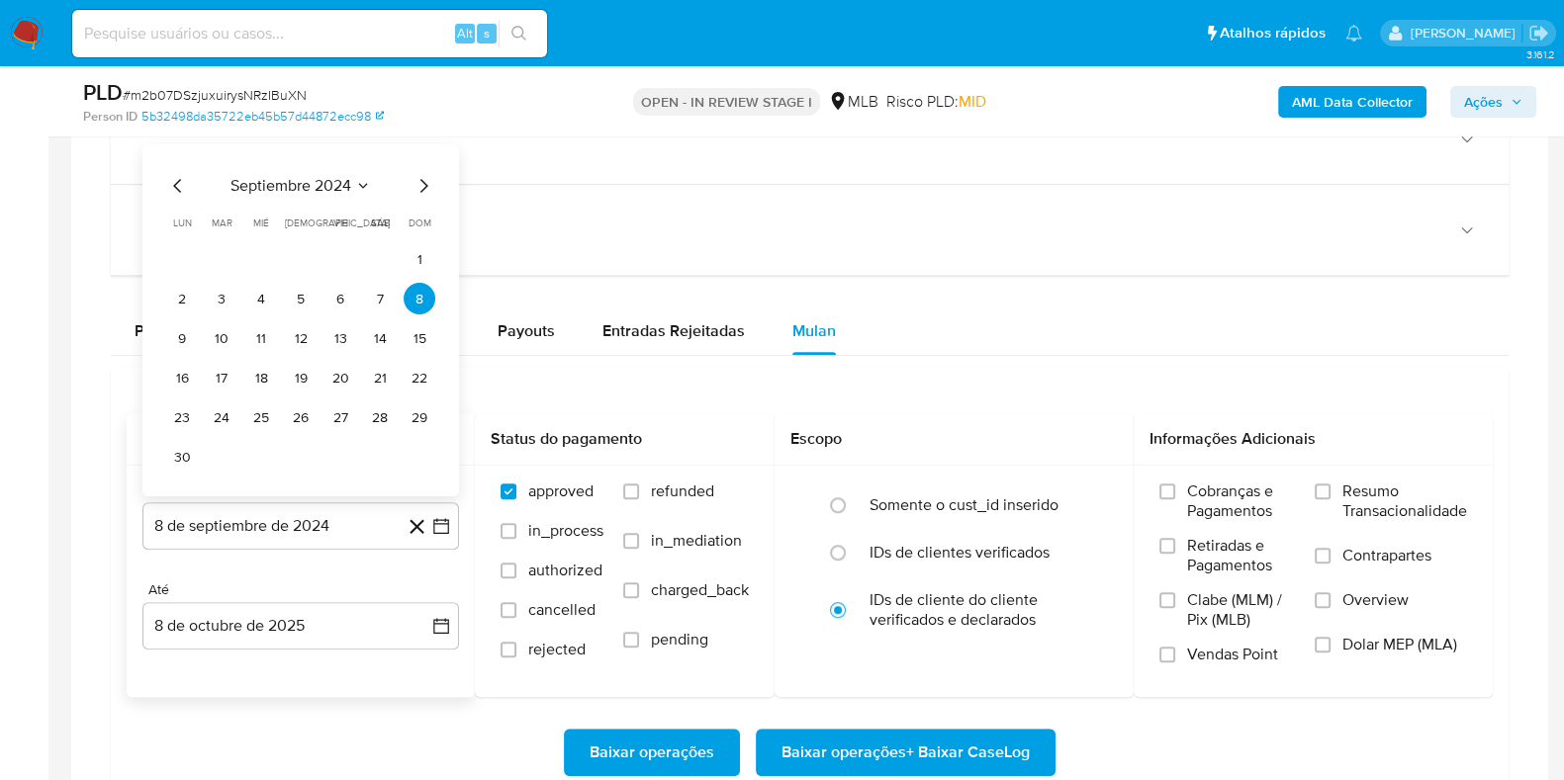
click at [339, 181] on span "septiembre 2024" at bounding box center [290, 186] width 121 height 20
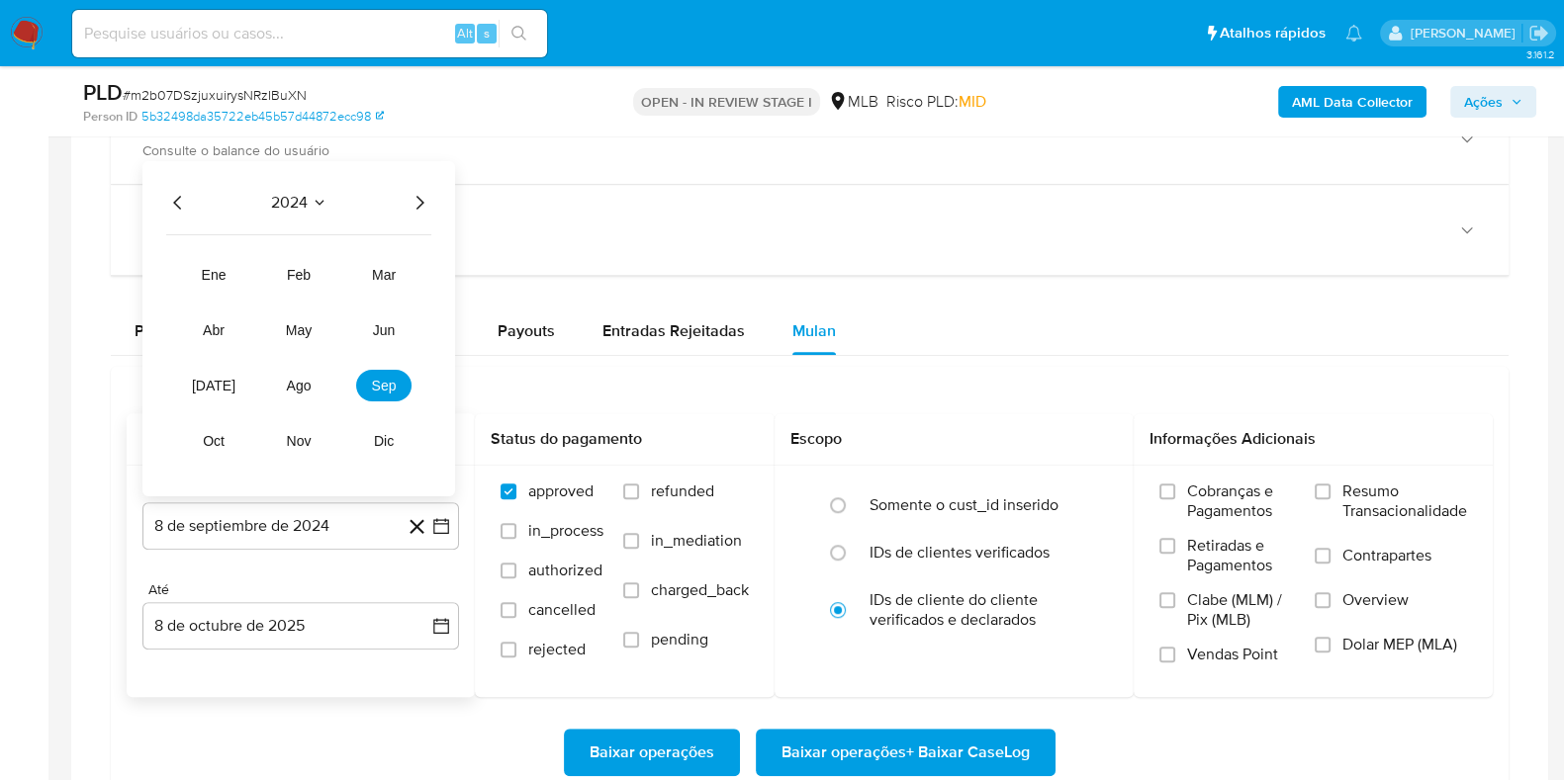
click at [425, 200] on icon "Año siguiente" at bounding box center [419, 203] width 24 height 24
click at [291, 385] on span "ago" at bounding box center [299, 386] width 25 height 16
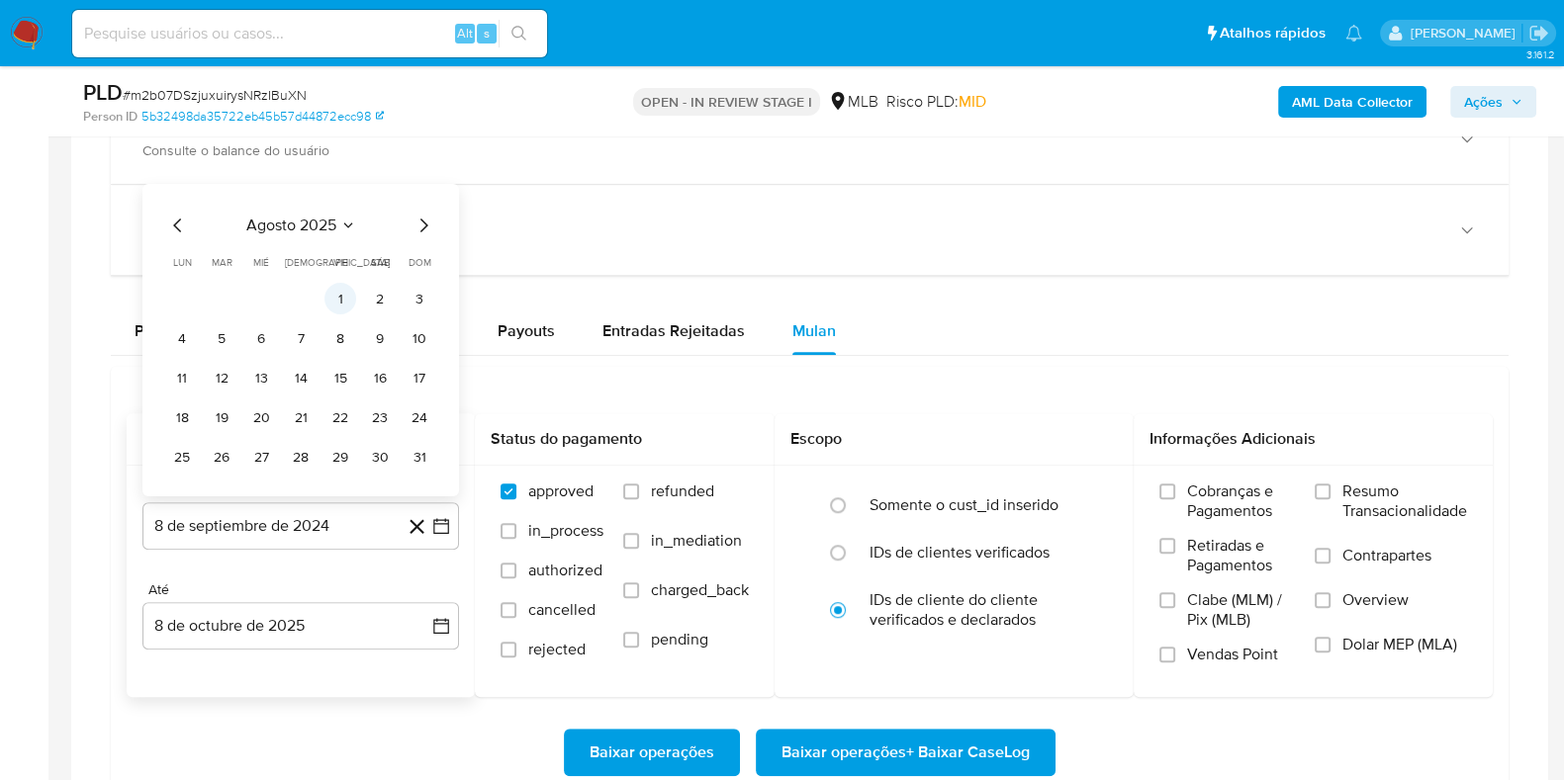
click at [345, 289] on button "1" at bounding box center [340, 299] width 32 height 32
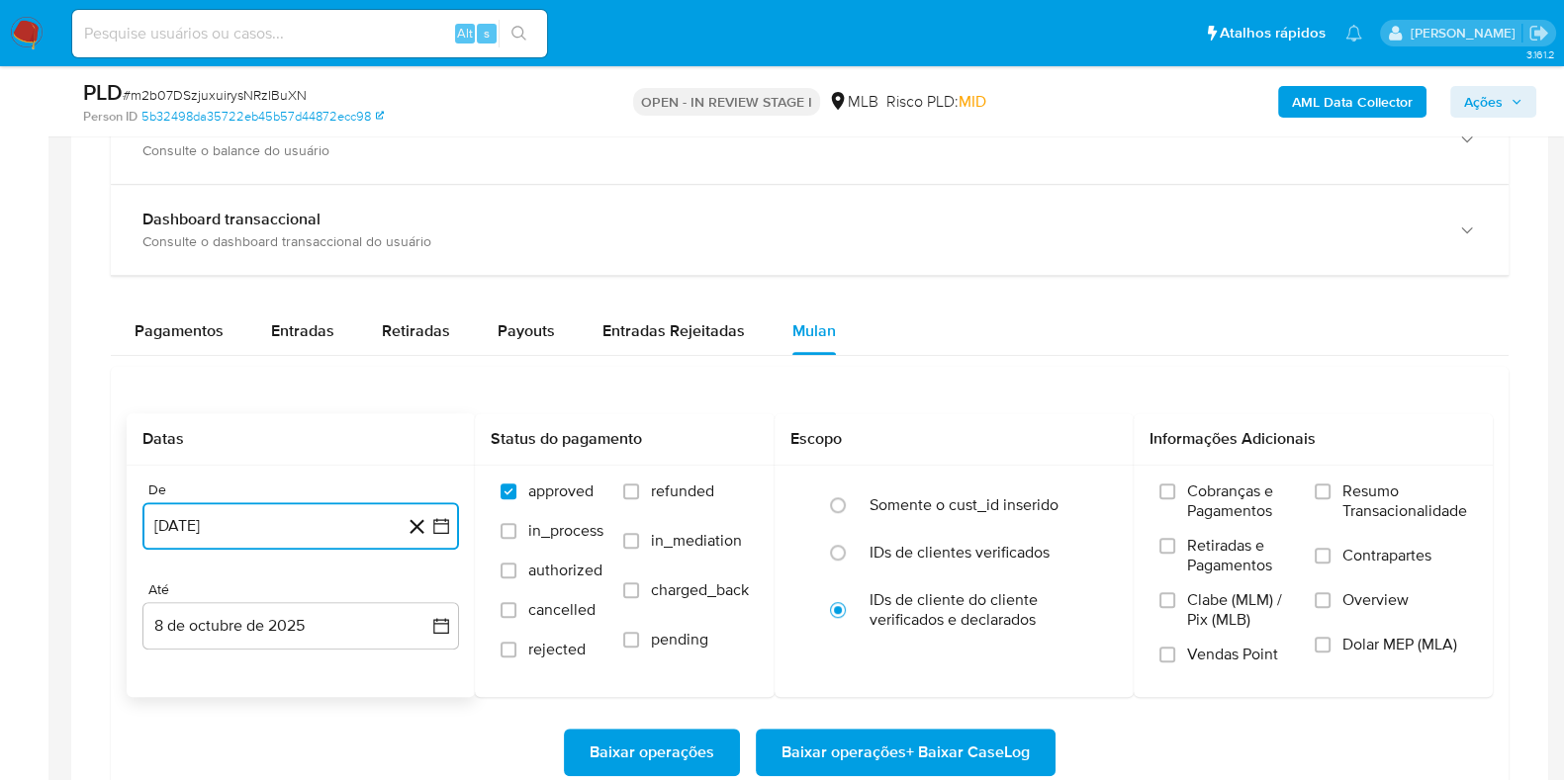
drag, startPoint x: 448, startPoint y: 635, endPoint x: 431, endPoint y: 598, distance: 40.3
click at [448, 633] on icon "button" at bounding box center [441, 626] width 20 height 20
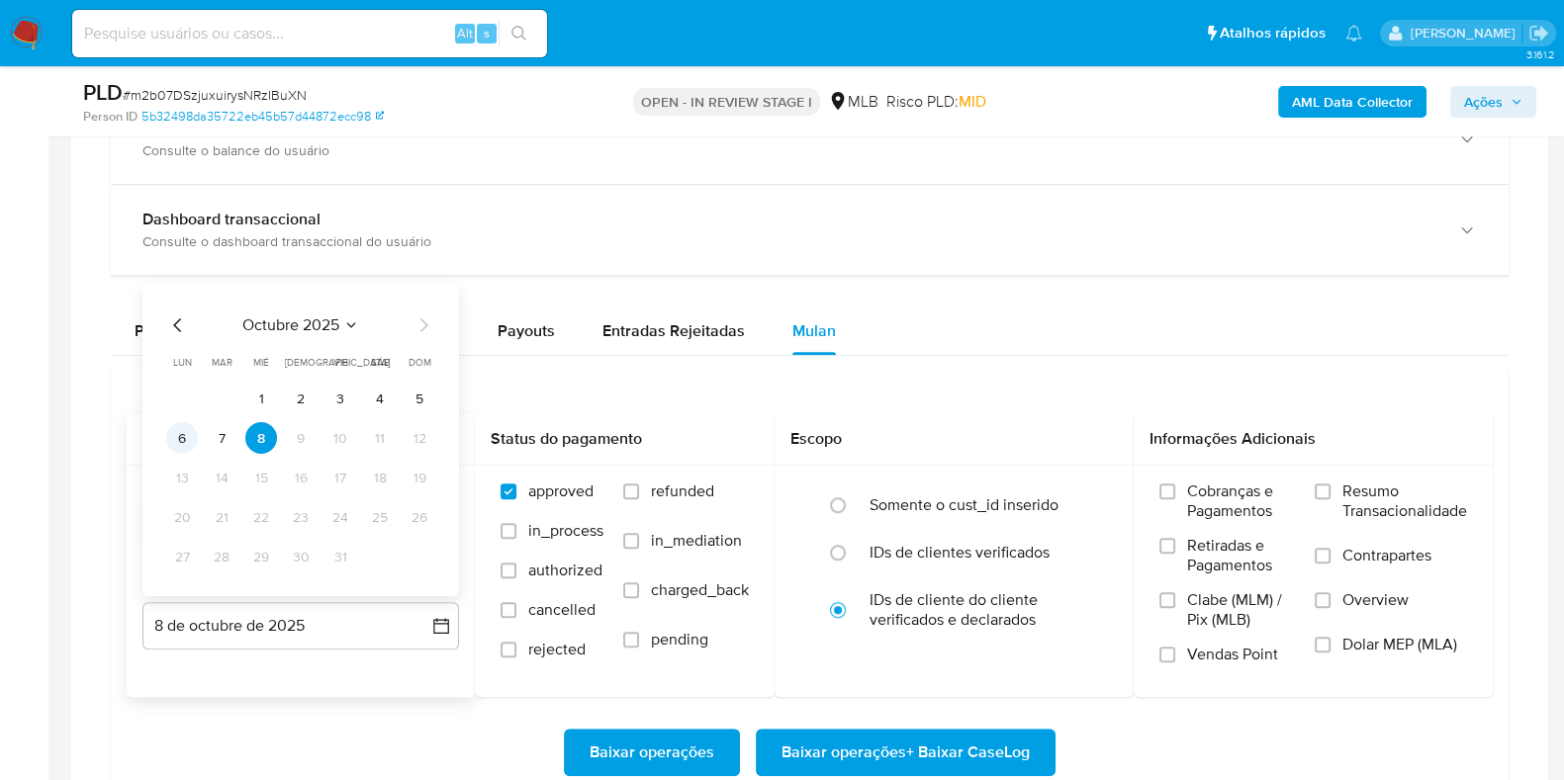
click at [190, 433] on button "6" at bounding box center [182, 438] width 32 height 32
click at [1329, 510] on label "Resumo Transacionalidade" at bounding box center [1390, 514] width 152 height 64
click at [1329, 499] on input "Resumo Transacionalidade" at bounding box center [1322, 492] width 16 height 16
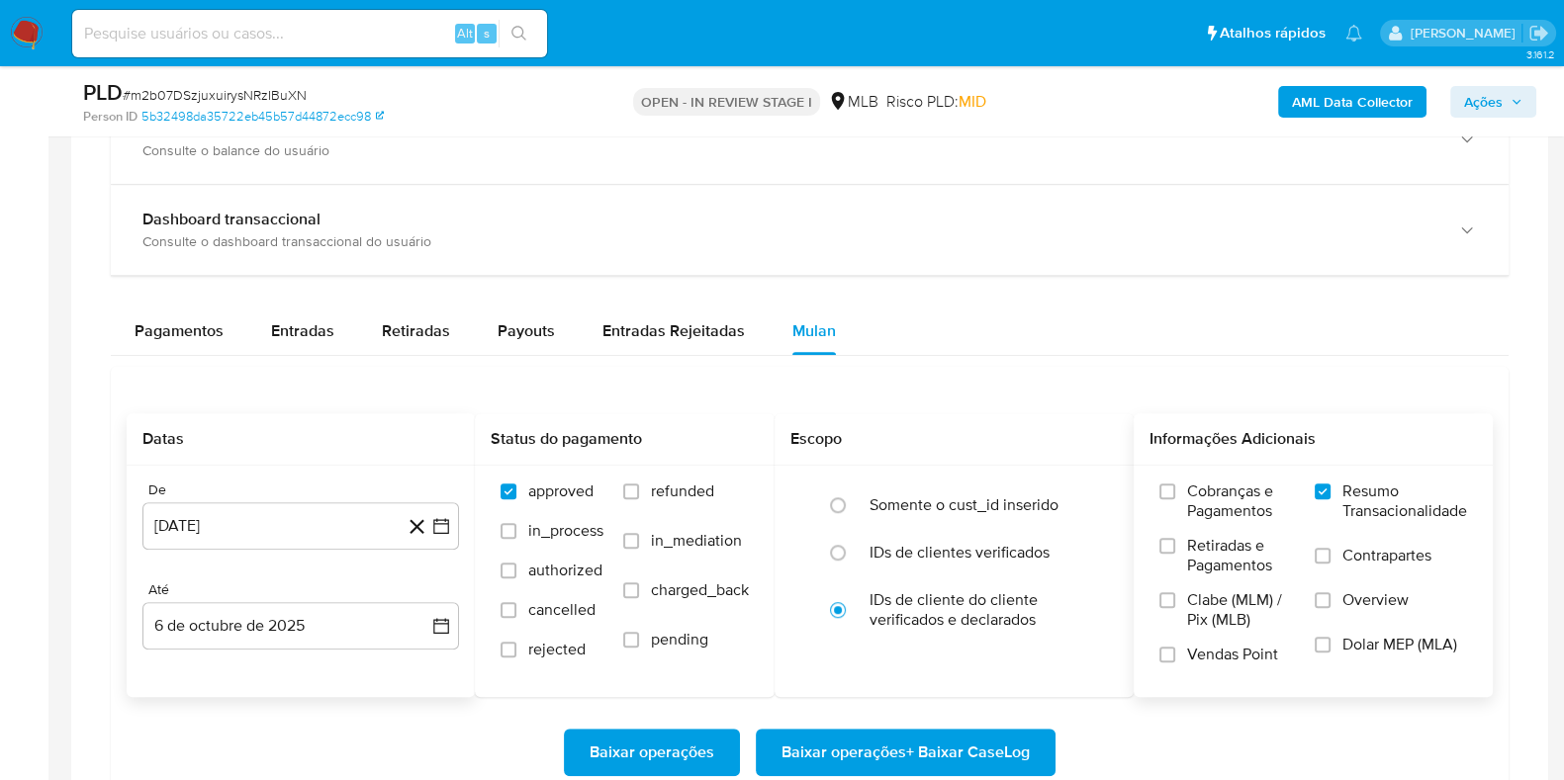
click at [831, 739] on span "Baixar operações + Baixar CaseLog" at bounding box center [905, 753] width 248 height 44
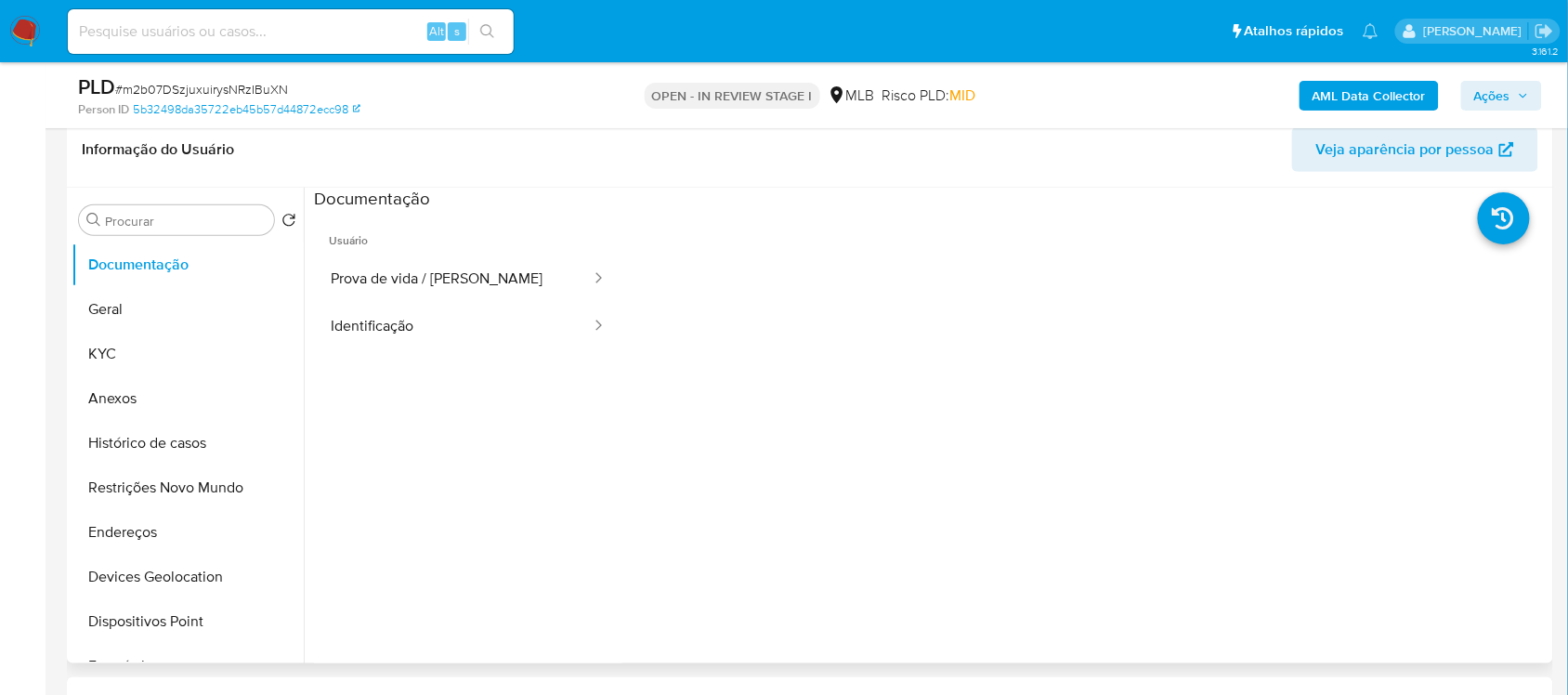
scroll to position [116, 0]
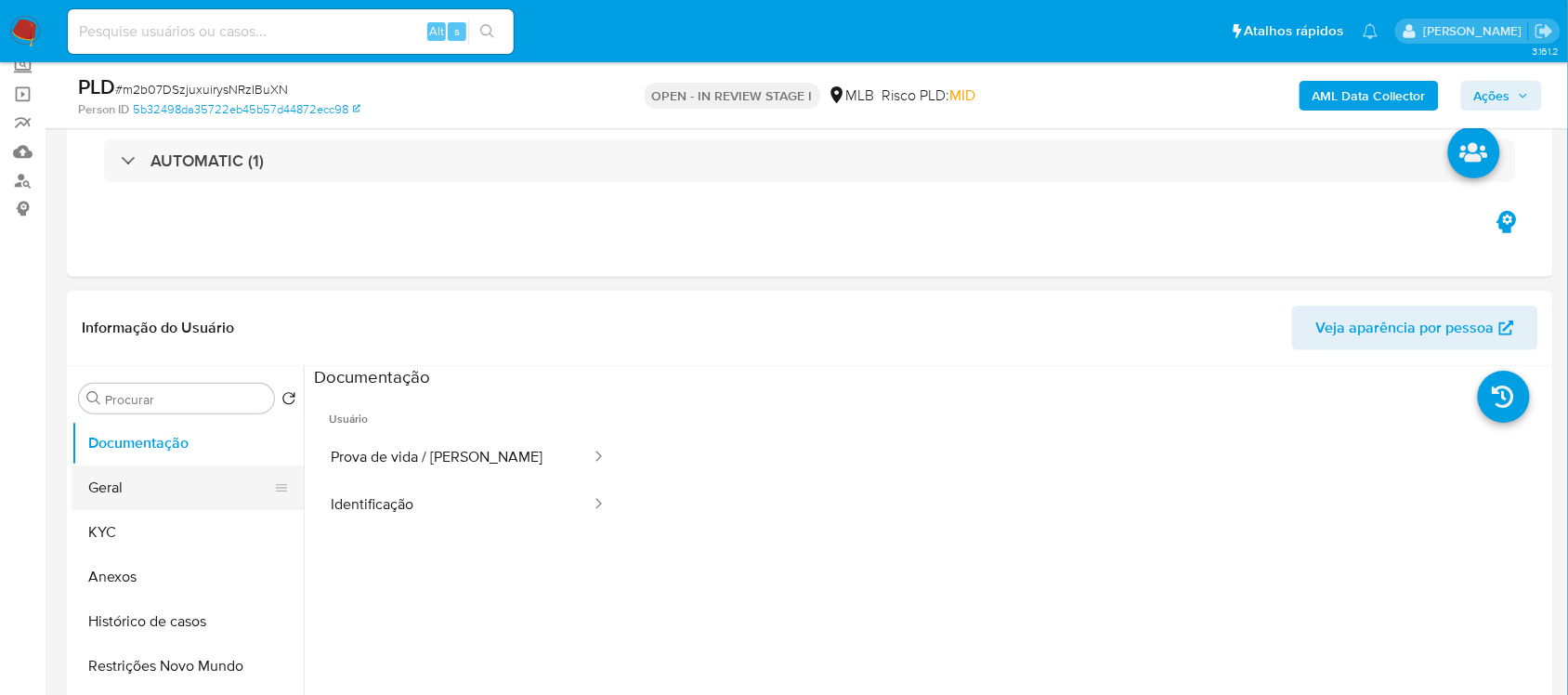
click at [161, 483] on button "Geral" at bounding box center [179, 486] width 217 height 44
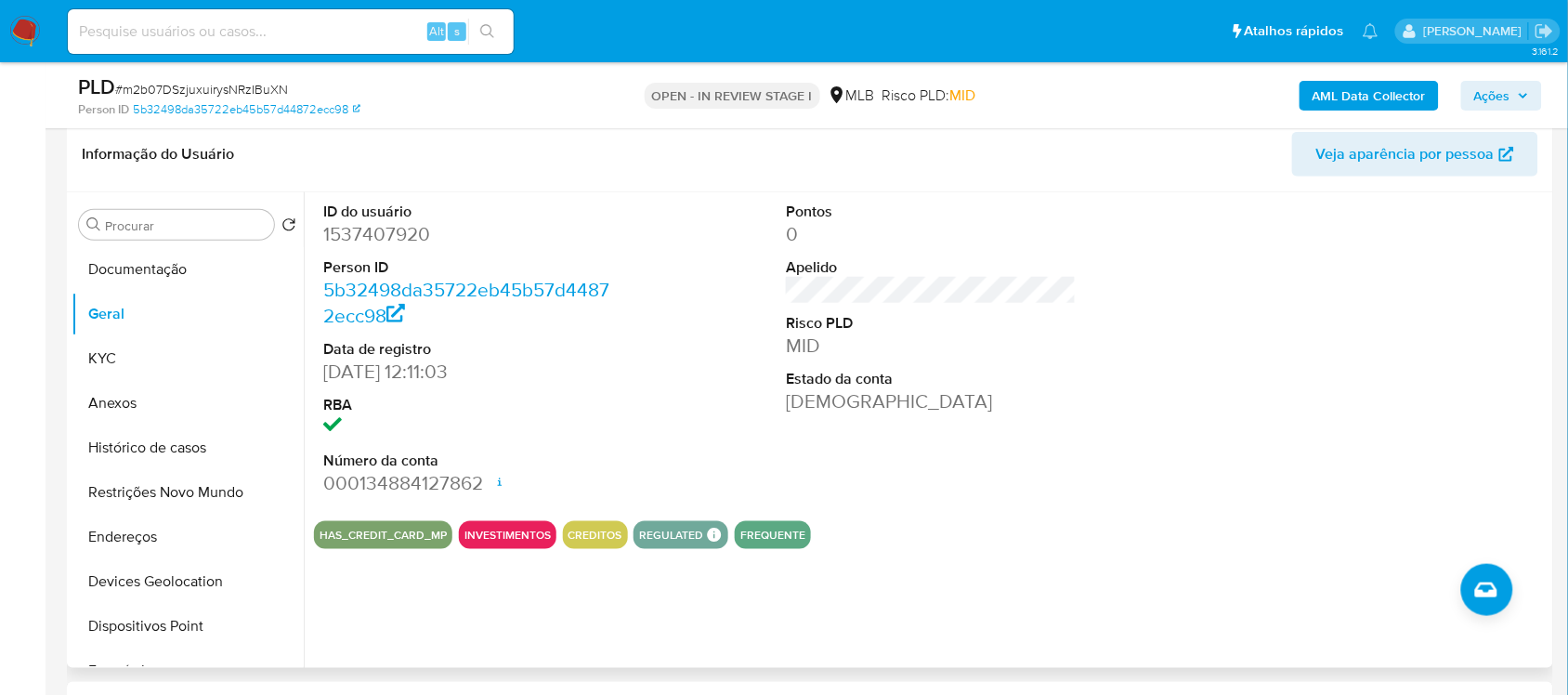
scroll to position [232, 0]
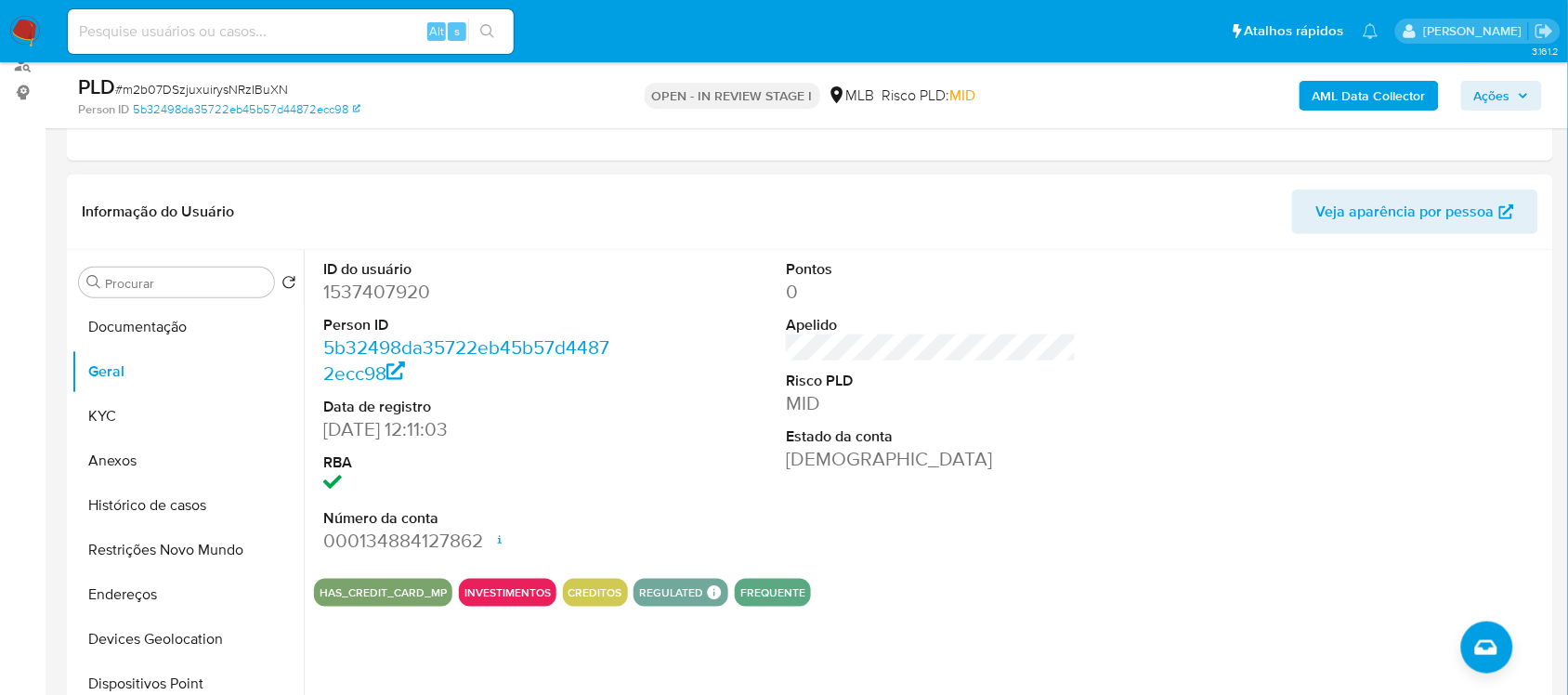
click at [402, 286] on dd "1537407920" at bounding box center [468, 292] width 290 height 26
copy dd "1537407920"
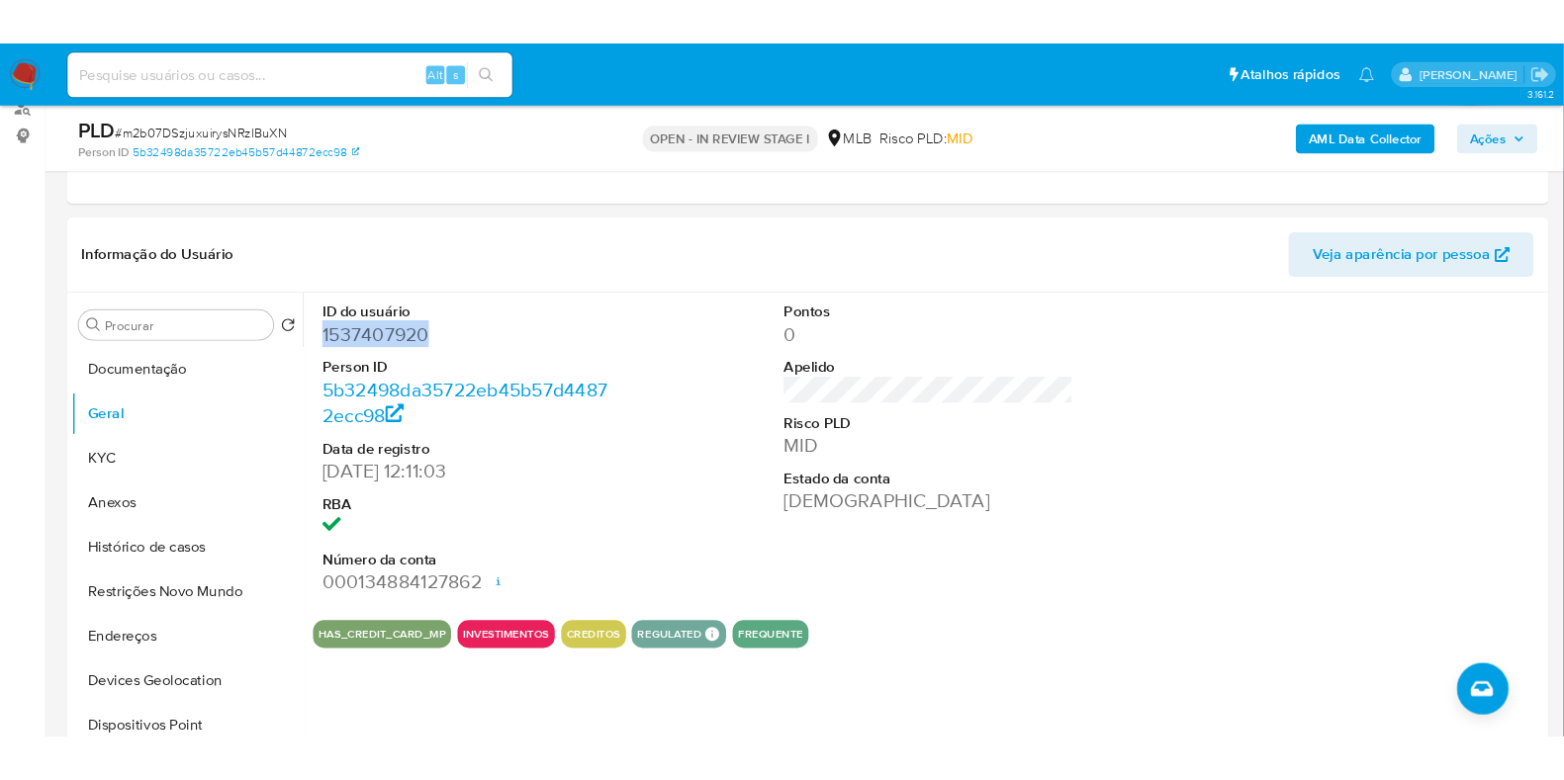
scroll to position [246, 0]
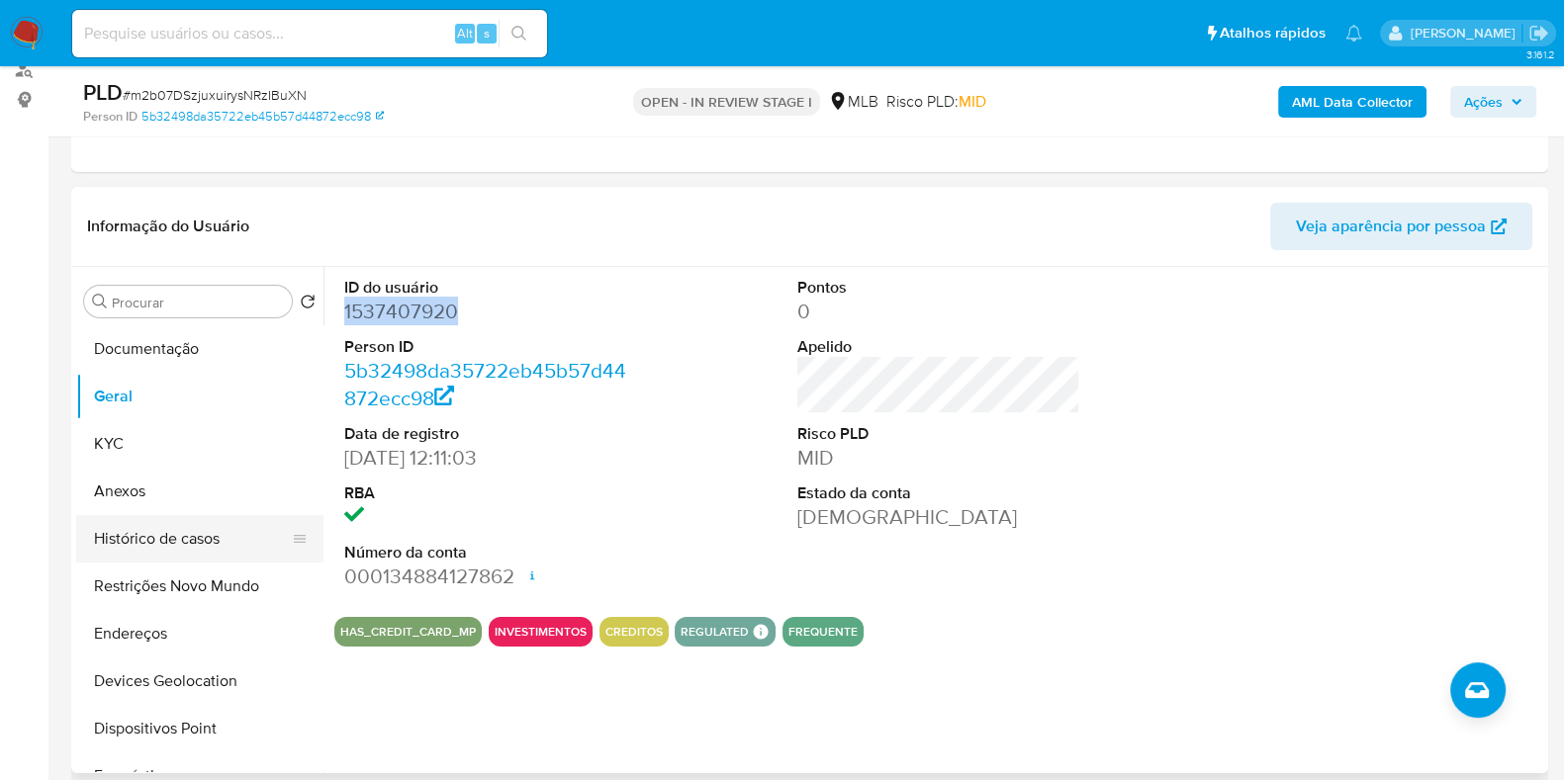
click at [186, 527] on button "Histórico de casos" at bounding box center [191, 538] width 231 height 47
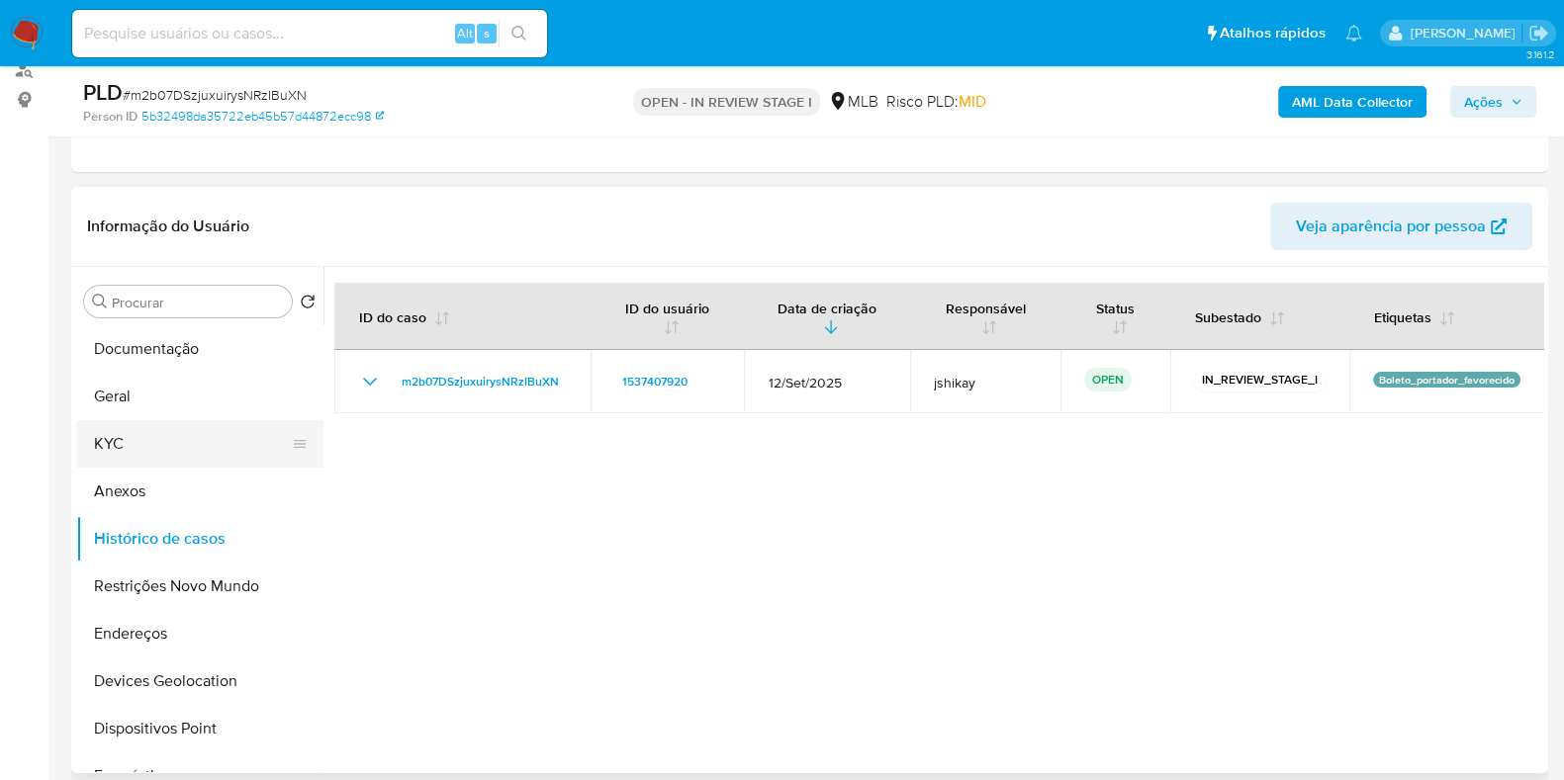
click at [193, 435] on button "KYC" at bounding box center [191, 443] width 231 height 47
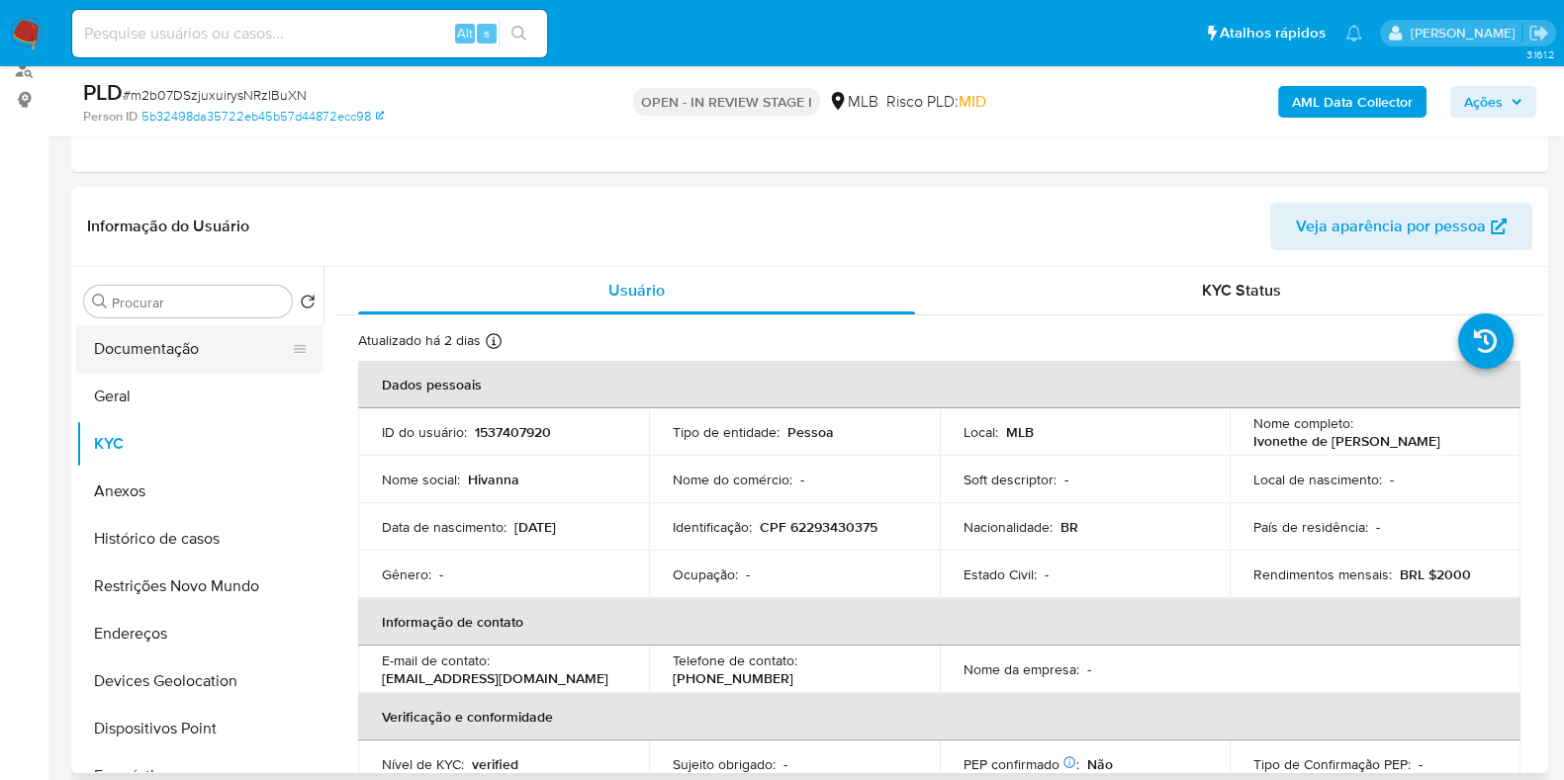
click at [145, 358] on button "Documentação" at bounding box center [191, 348] width 231 height 47
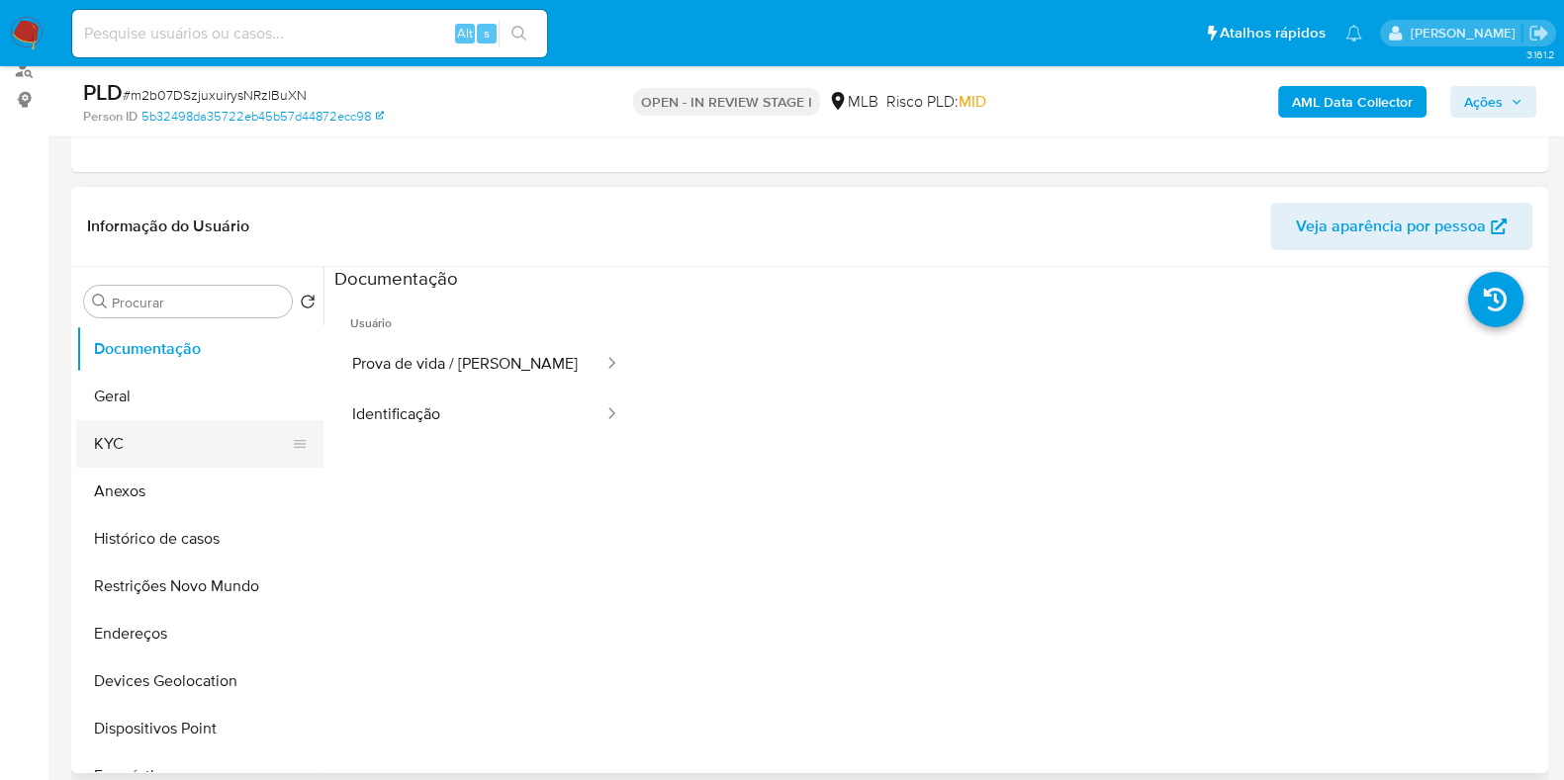
click at [129, 437] on button "KYC" at bounding box center [191, 443] width 231 height 47
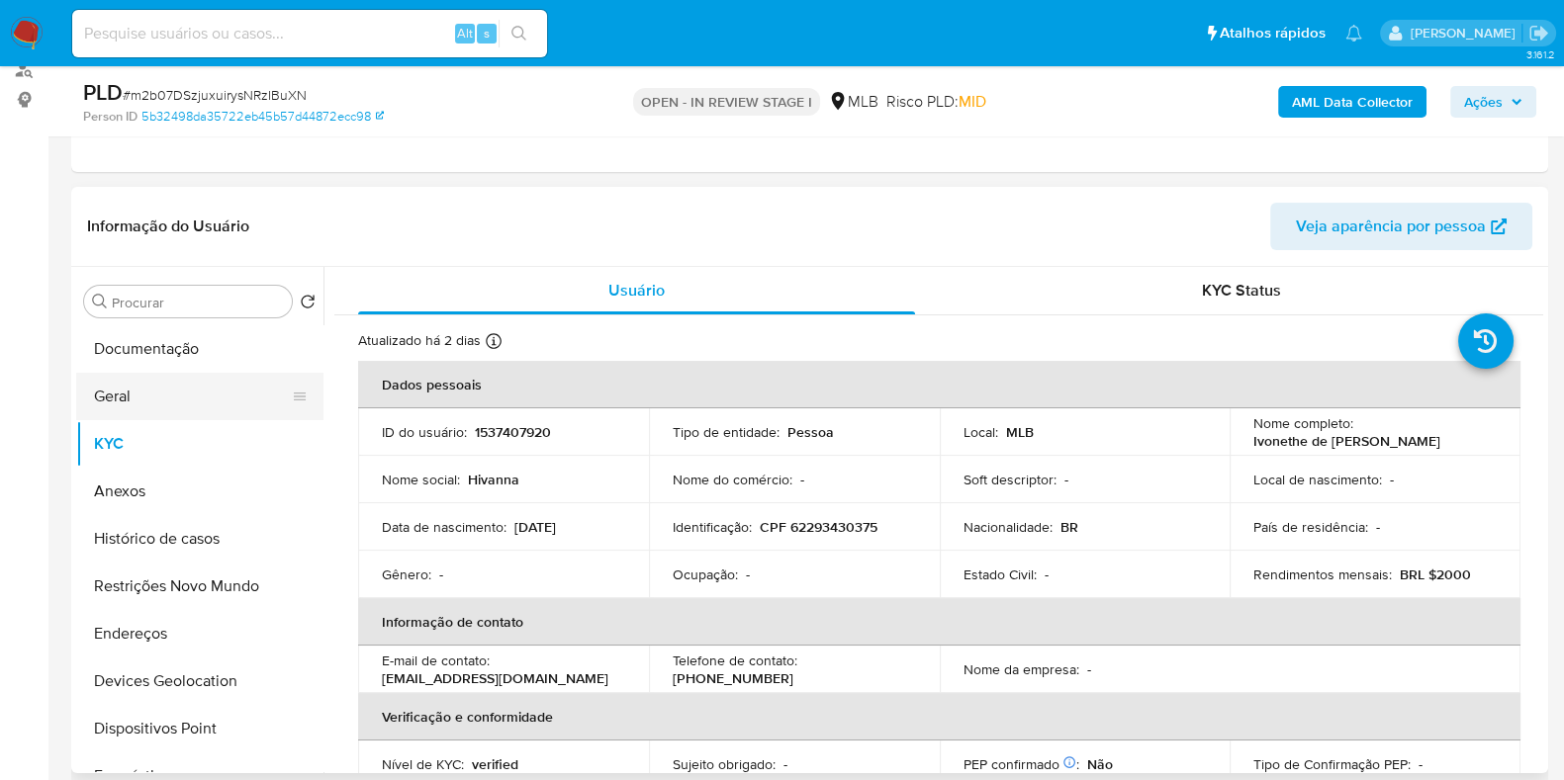
click at [121, 398] on button "Geral" at bounding box center [191, 396] width 231 height 47
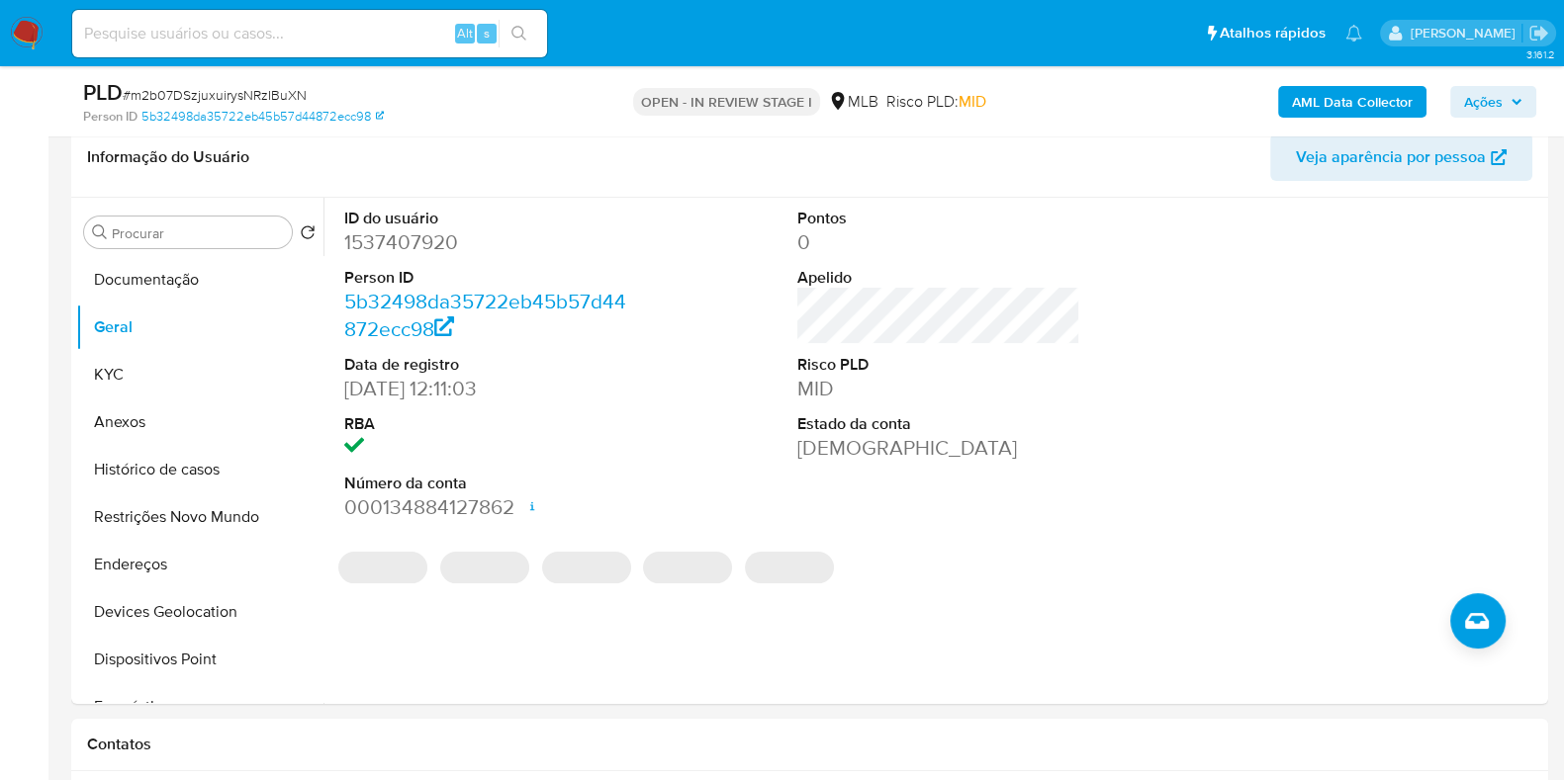
scroll to position [272, 0]
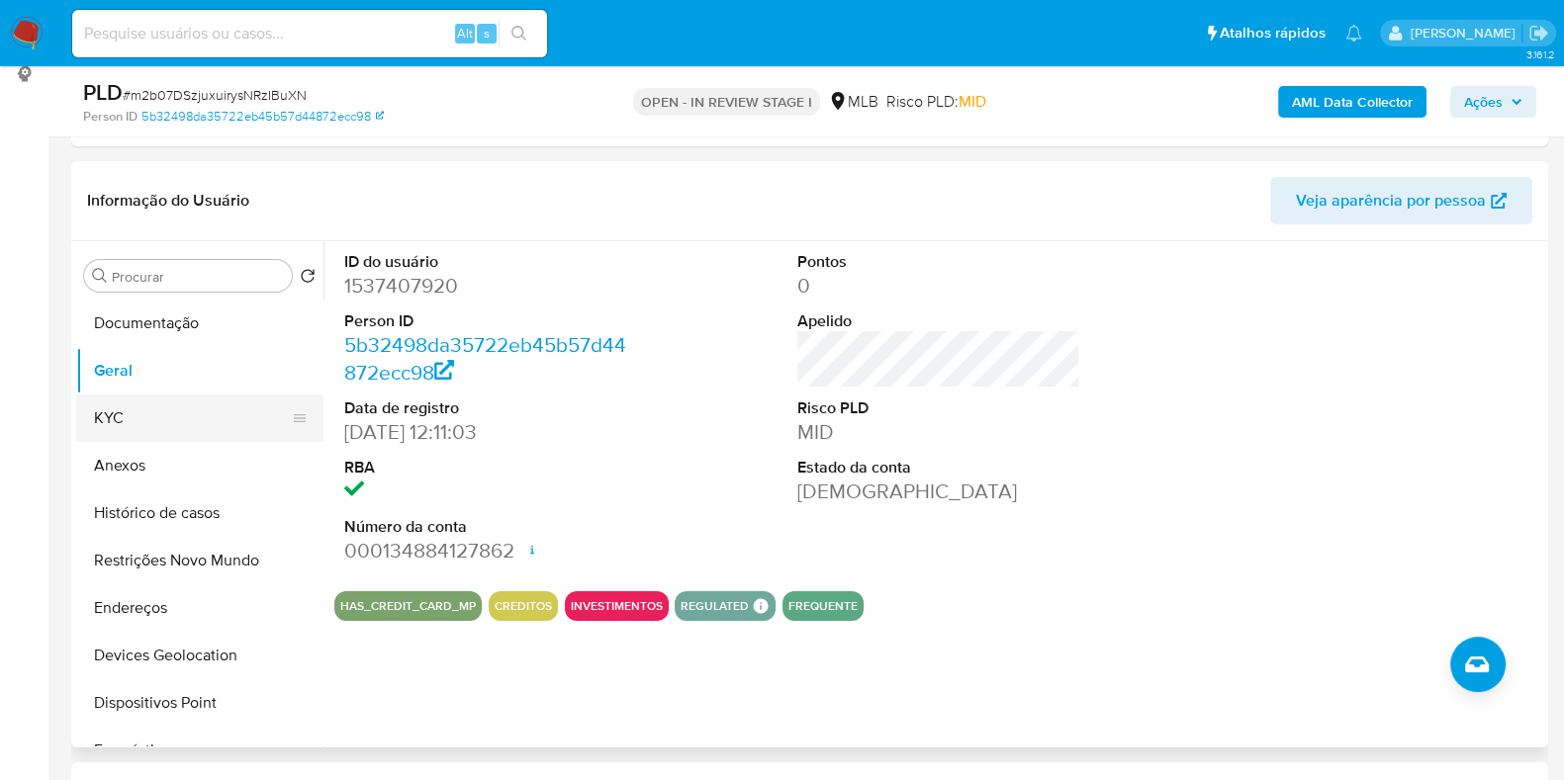
click at [178, 401] on button "KYC" at bounding box center [191, 418] width 231 height 47
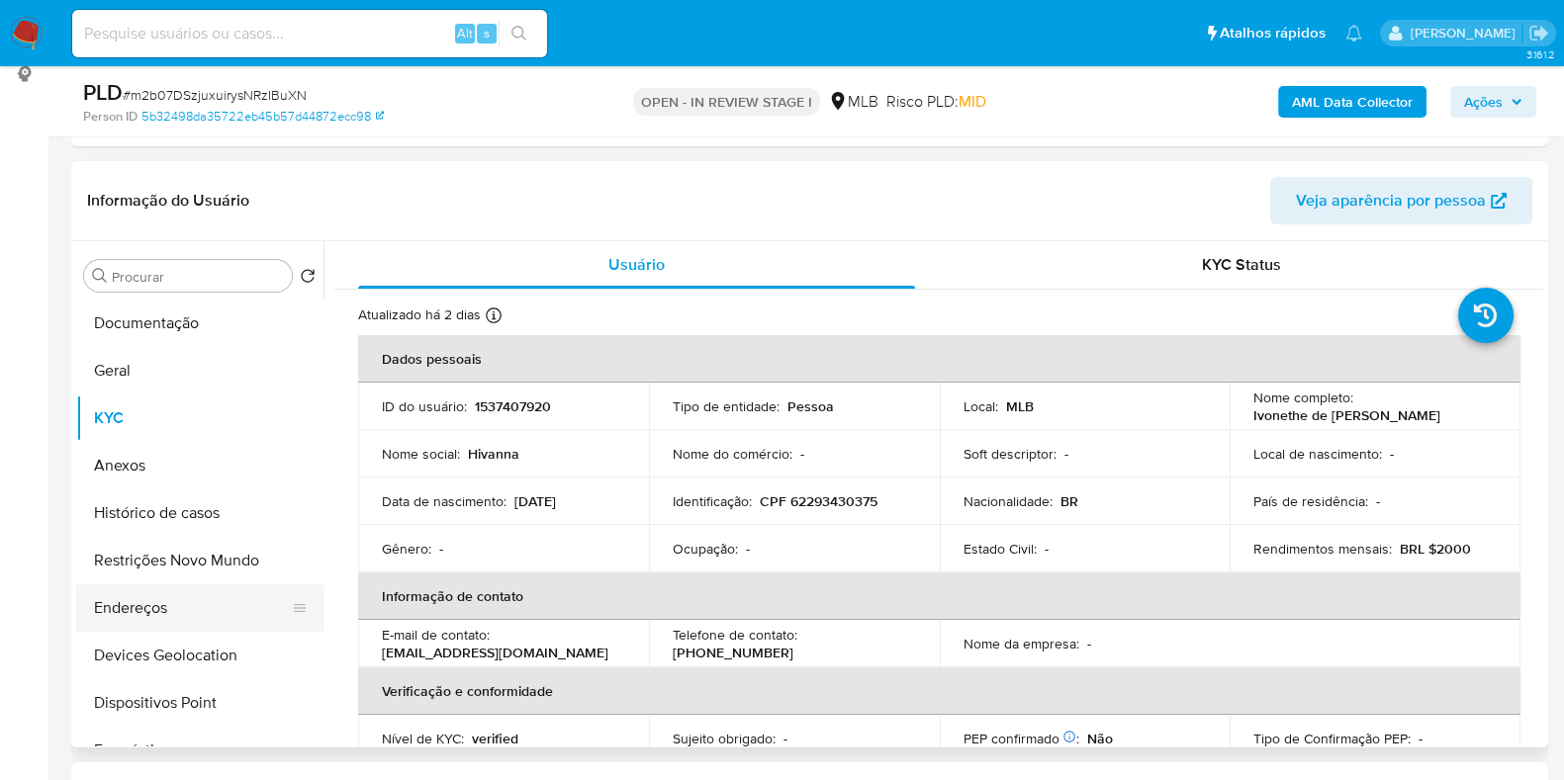
click at [148, 614] on button "Endereços" at bounding box center [191, 607] width 231 height 47
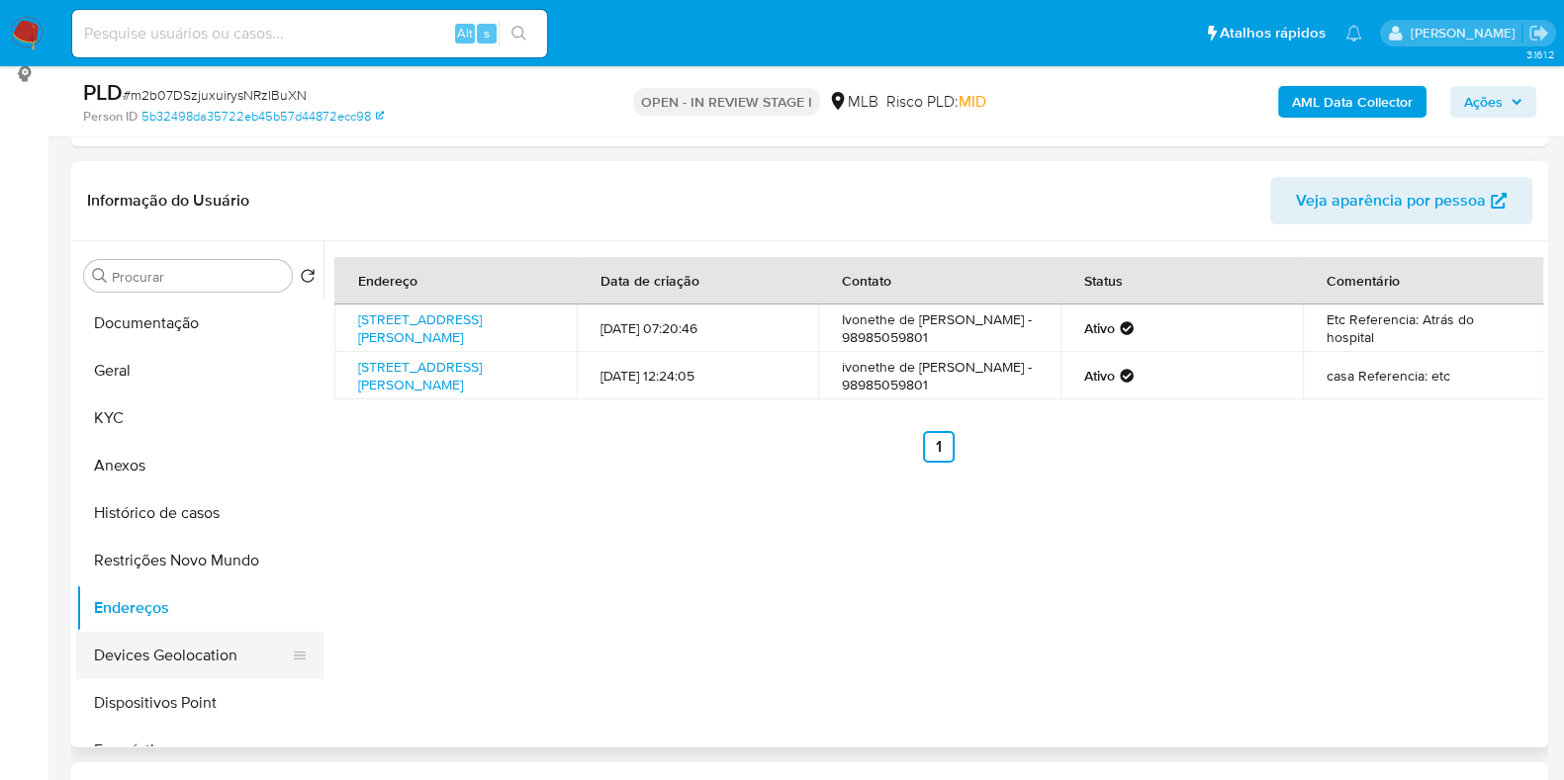
click at [165, 645] on button "Devices Geolocation" at bounding box center [191, 655] width 231 height 47
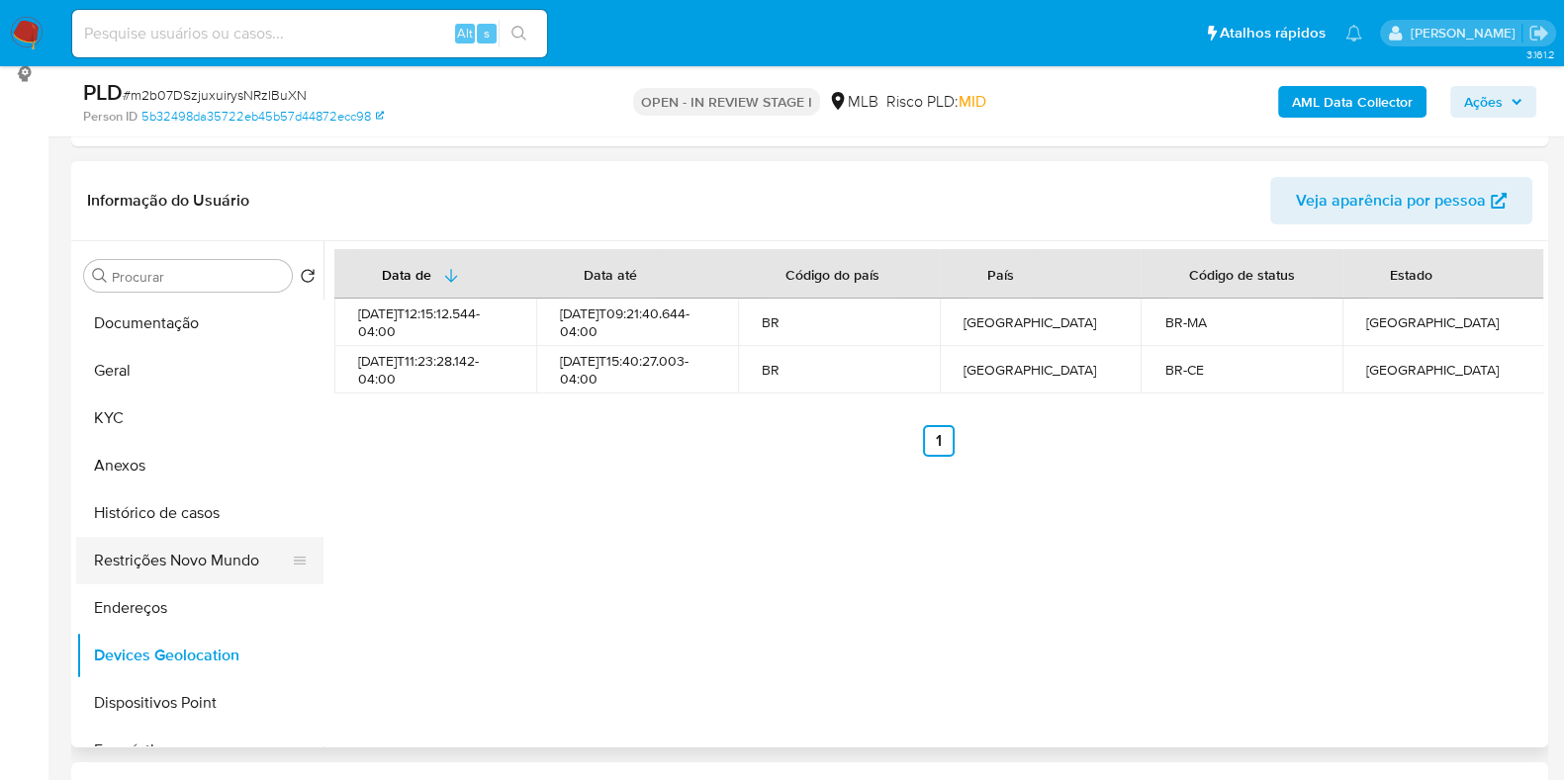
click at [159, 565] on button "Restrições Novo Mundo" at bounding box center [191, 560] width 231 height 47
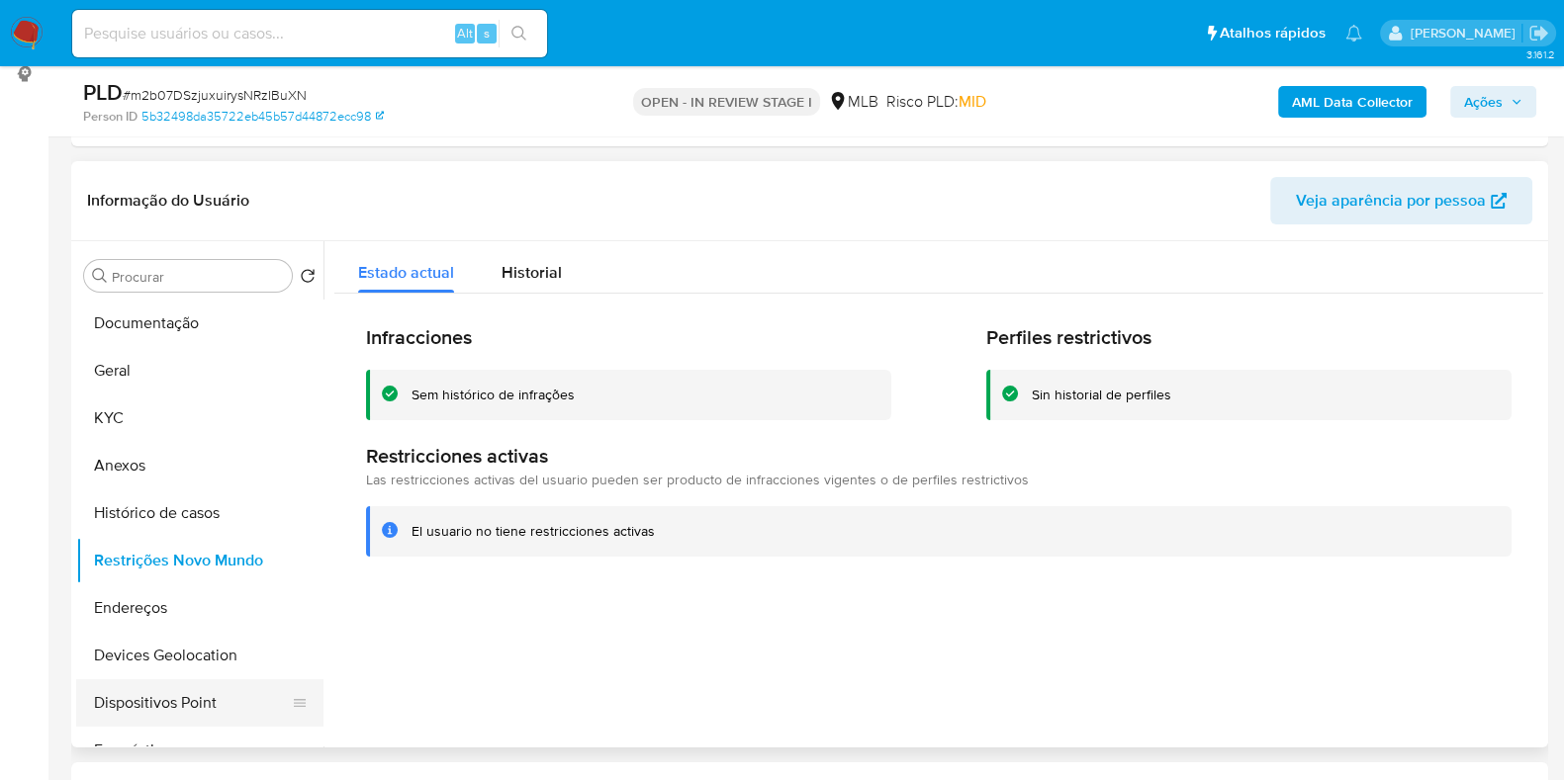
click at [134, 714] on button "Dispositivos Point" at bounding box center [191, 702] width 231 height 47
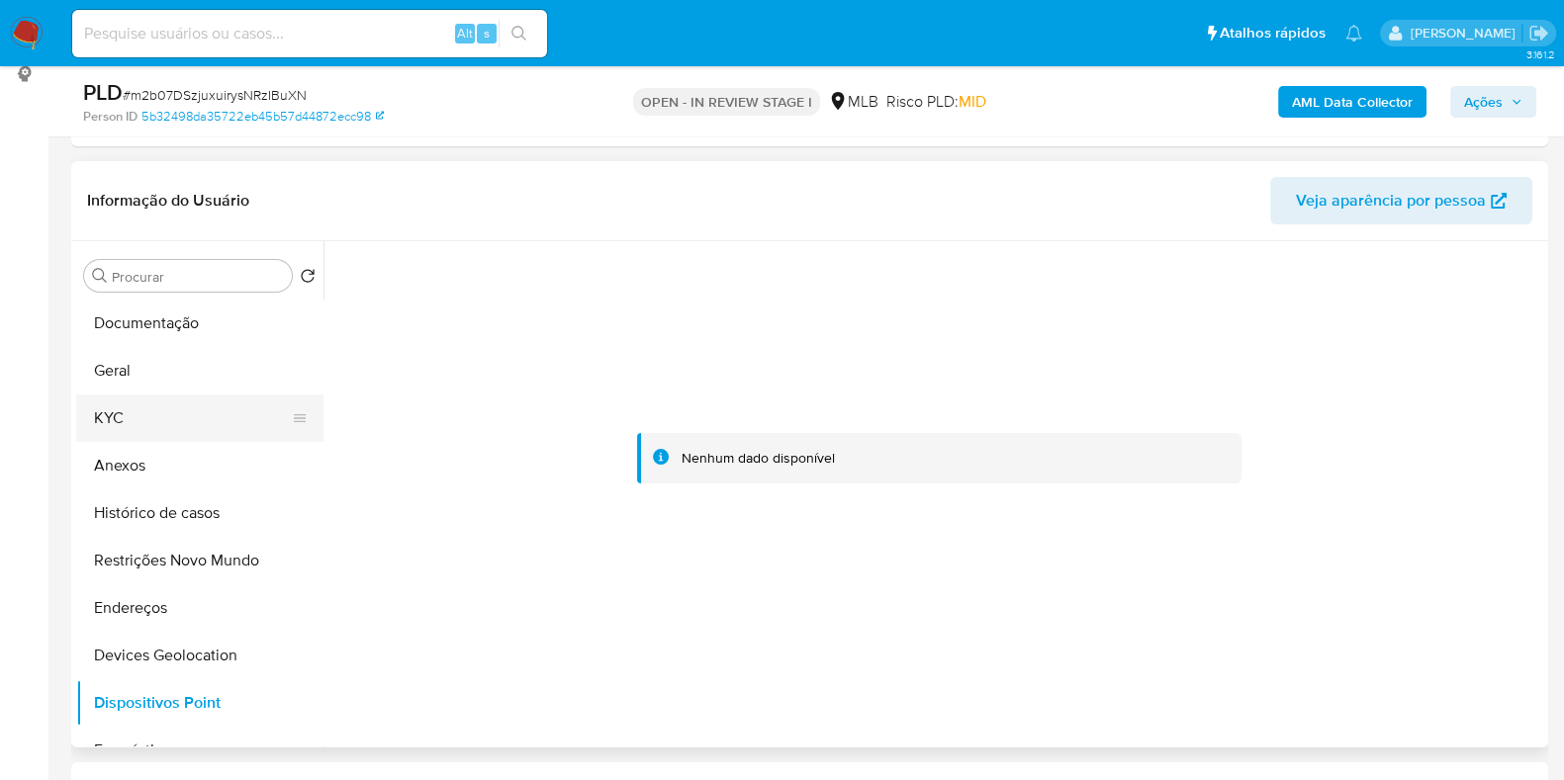
click at [137, 402] on button "KYC" at bounding box center [191, 418] width 231 height 47
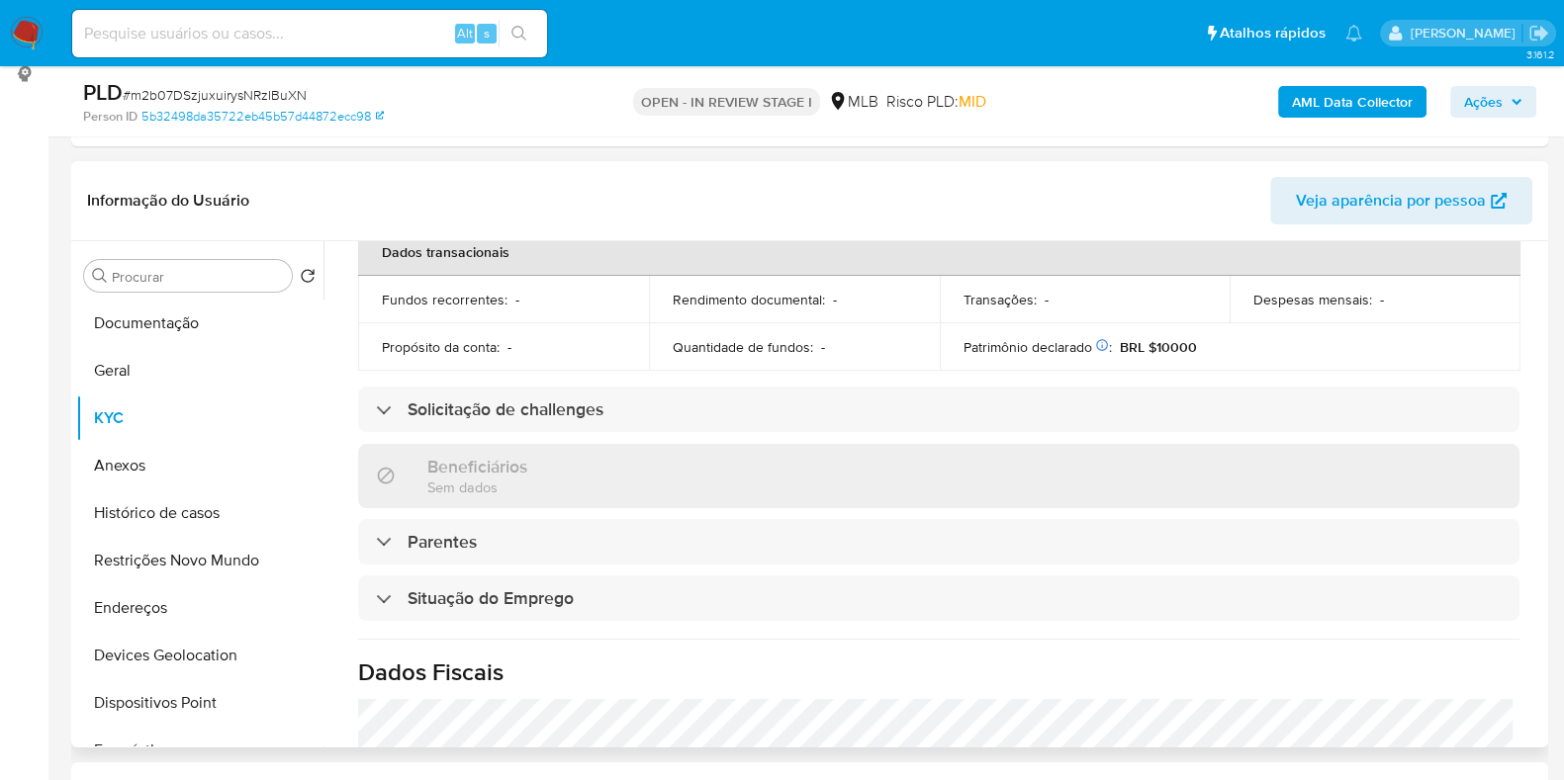
scroll to position [859, 0]
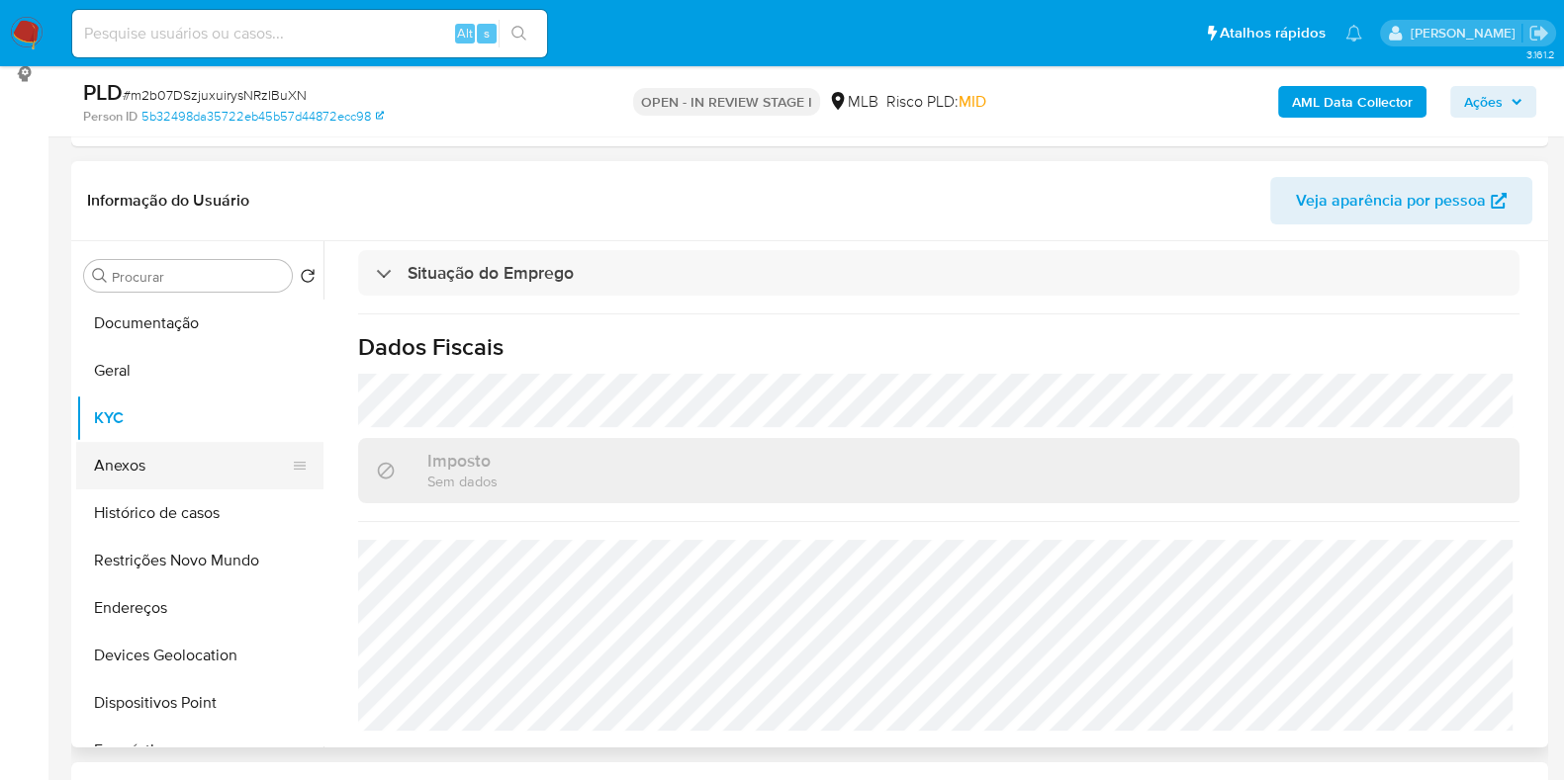
click at [172, 460] on button "Anexos" at bounding box center [191, 465] width 231 height 47
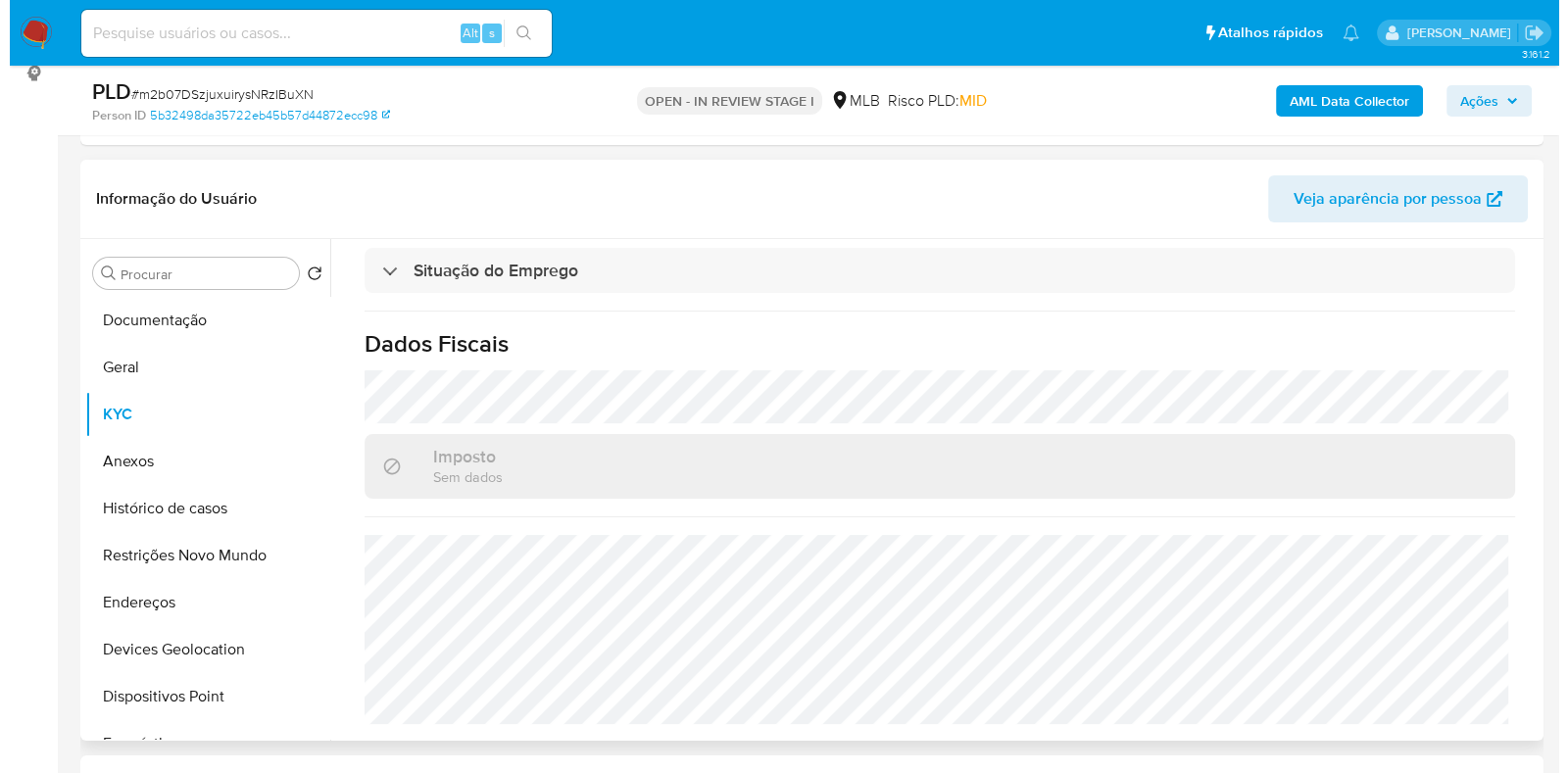
scroll to position [0, 0]
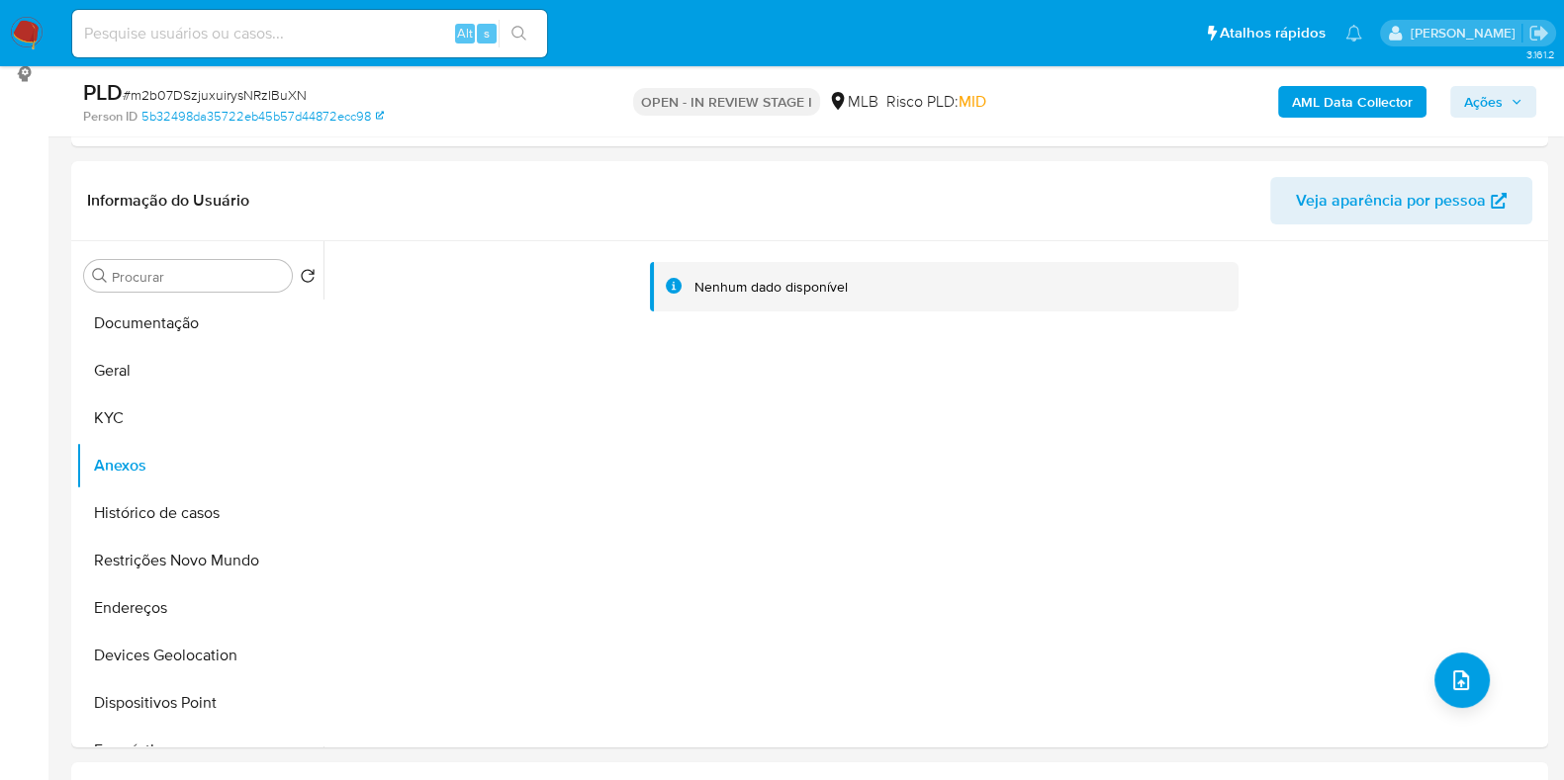
click at [1345, 100] on b "AML Data Collector" at bounding box center [1352, 102] width 121 height 32
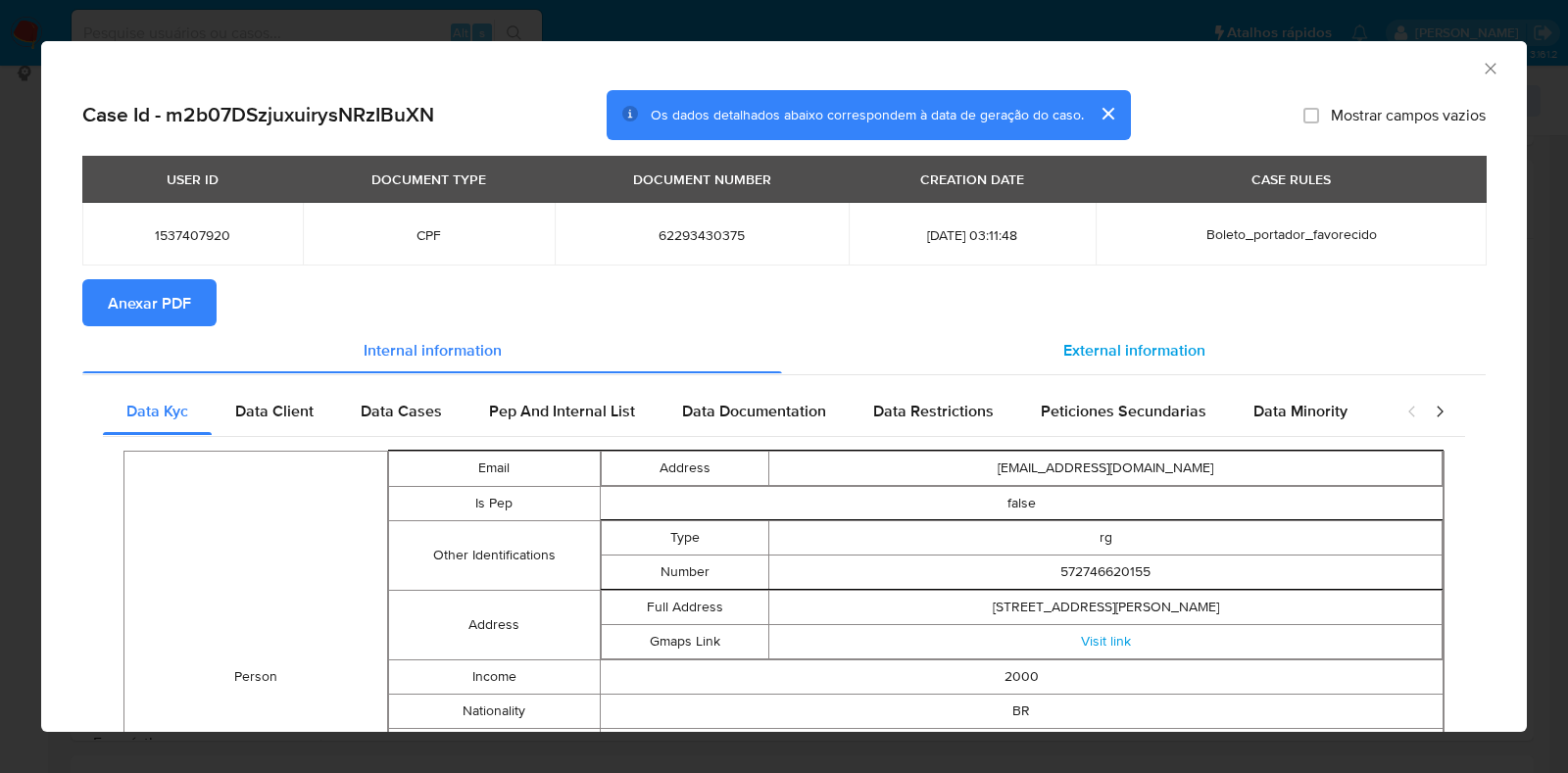
click at [1082, 339] on span "External information" at bounding box center [1134, 349] width 142 height 23
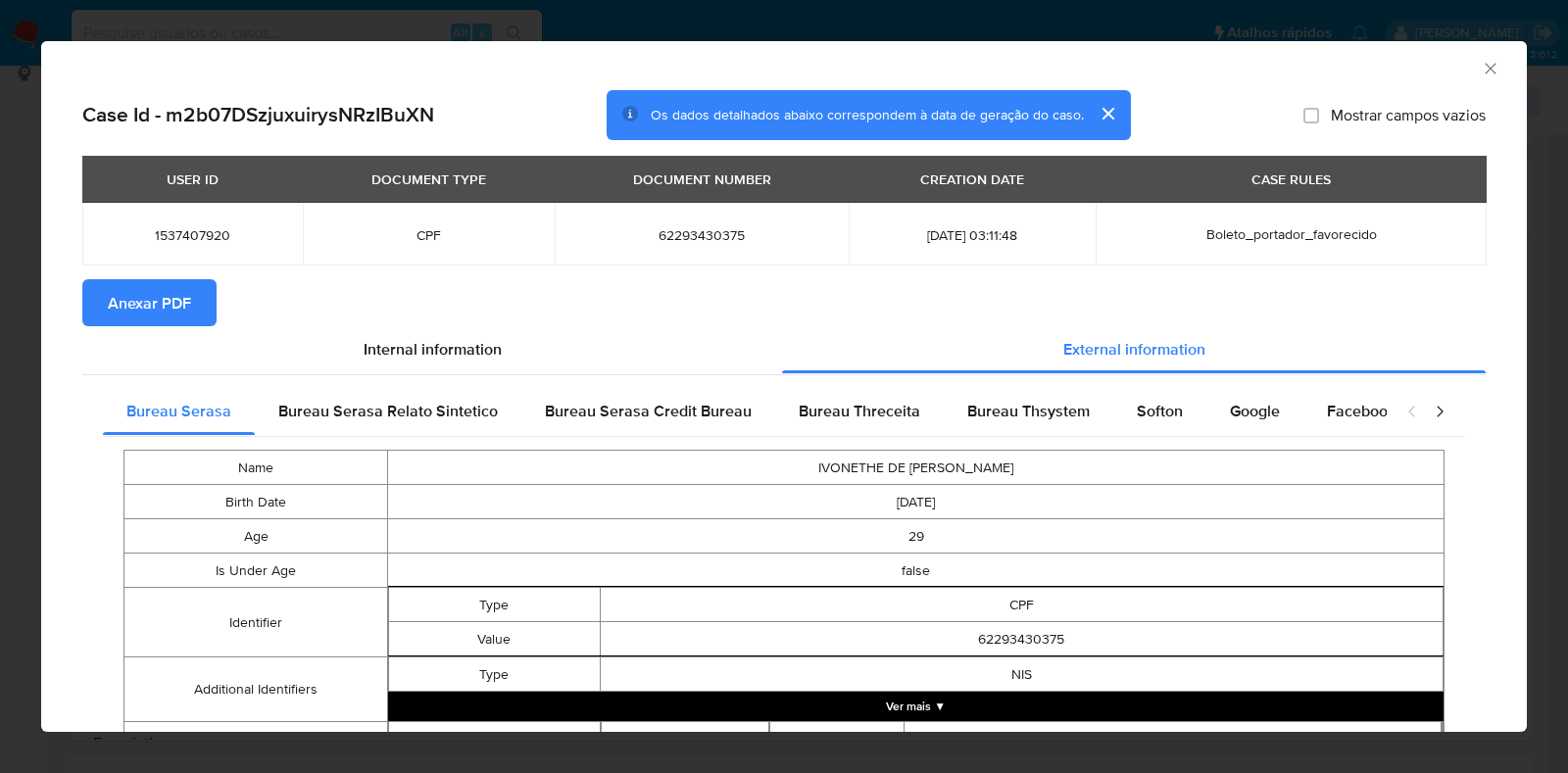
click at [1176, 408] on div "Softon" at bounding box center [1160, 411] width 93 height 47
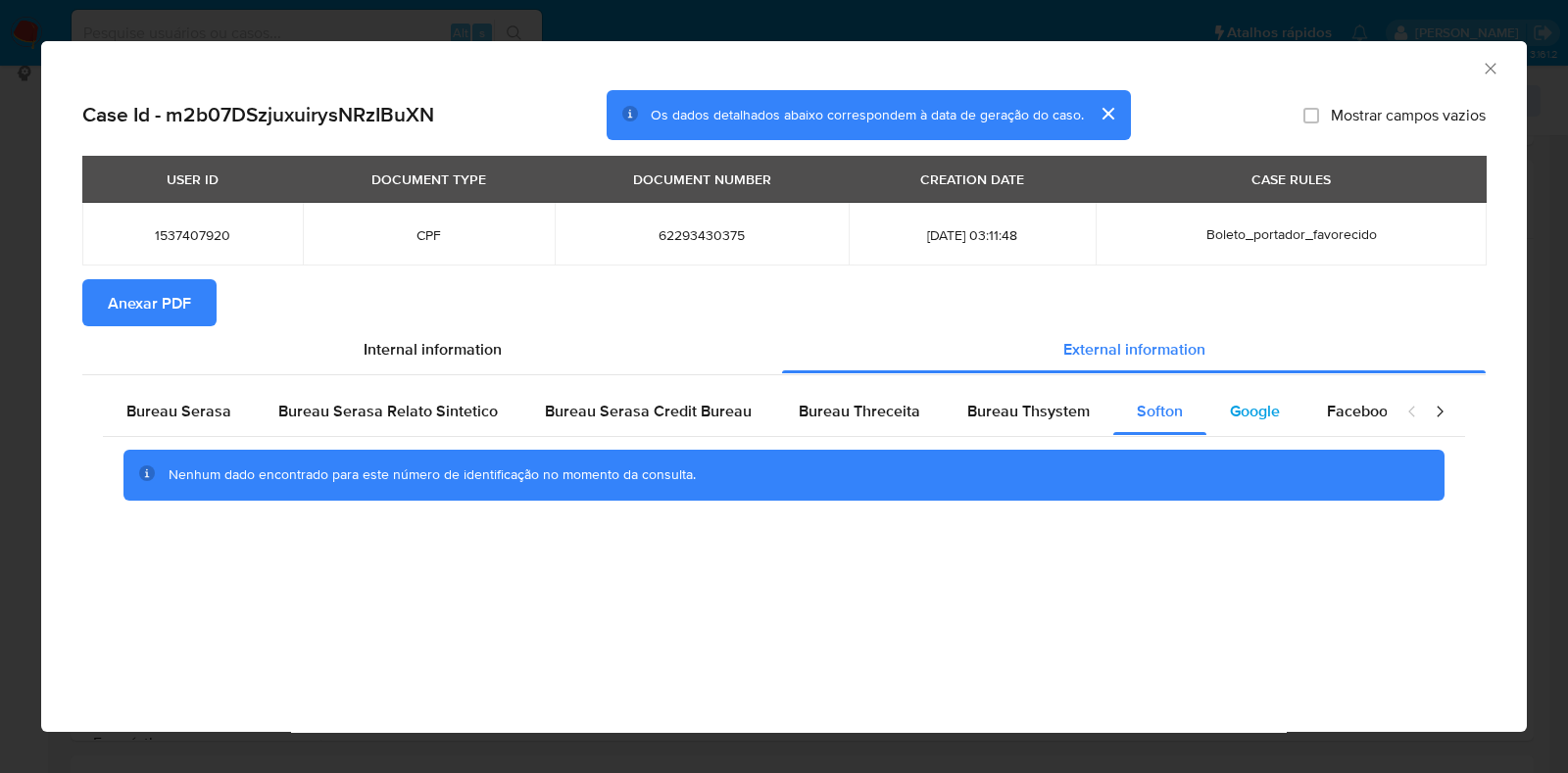
click at [1251, 403] on span "Google" at bounding box center [1255, 410] width 50 height 23
click at [160, 291] on span "Anexar PDF" at bounding box center [150, 303] width 83 height 44
click at [1500, 74] on icon "Fechar a janela" at bounding box center [1491, 68] width 20 height 20
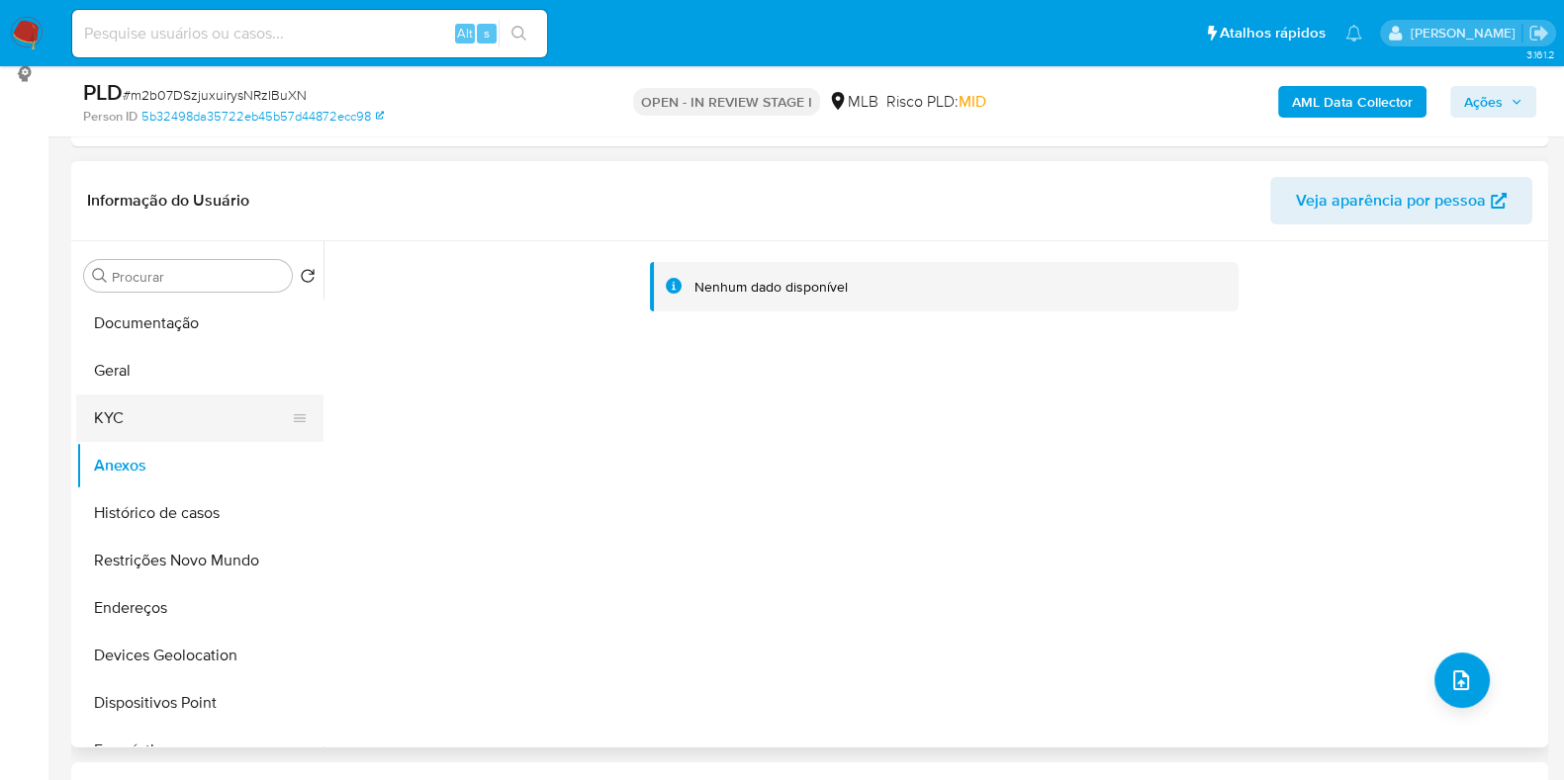
click at [162, 427] on button "KYC" at bounding box center [191, 418] width 231 height 47
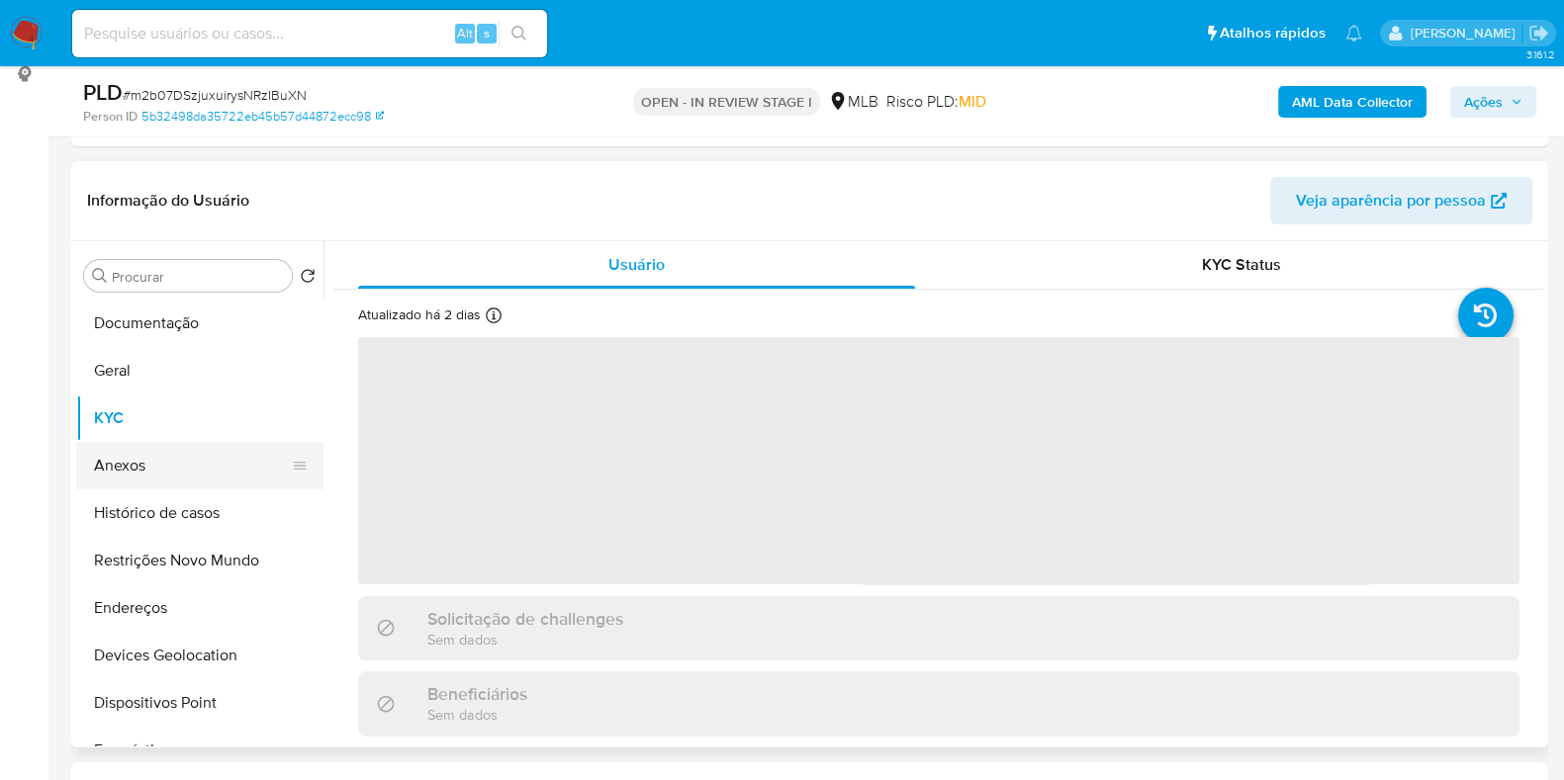
click at [168, 460] on button "Anexos" at bounding box center [191, 465] width 231 height 47
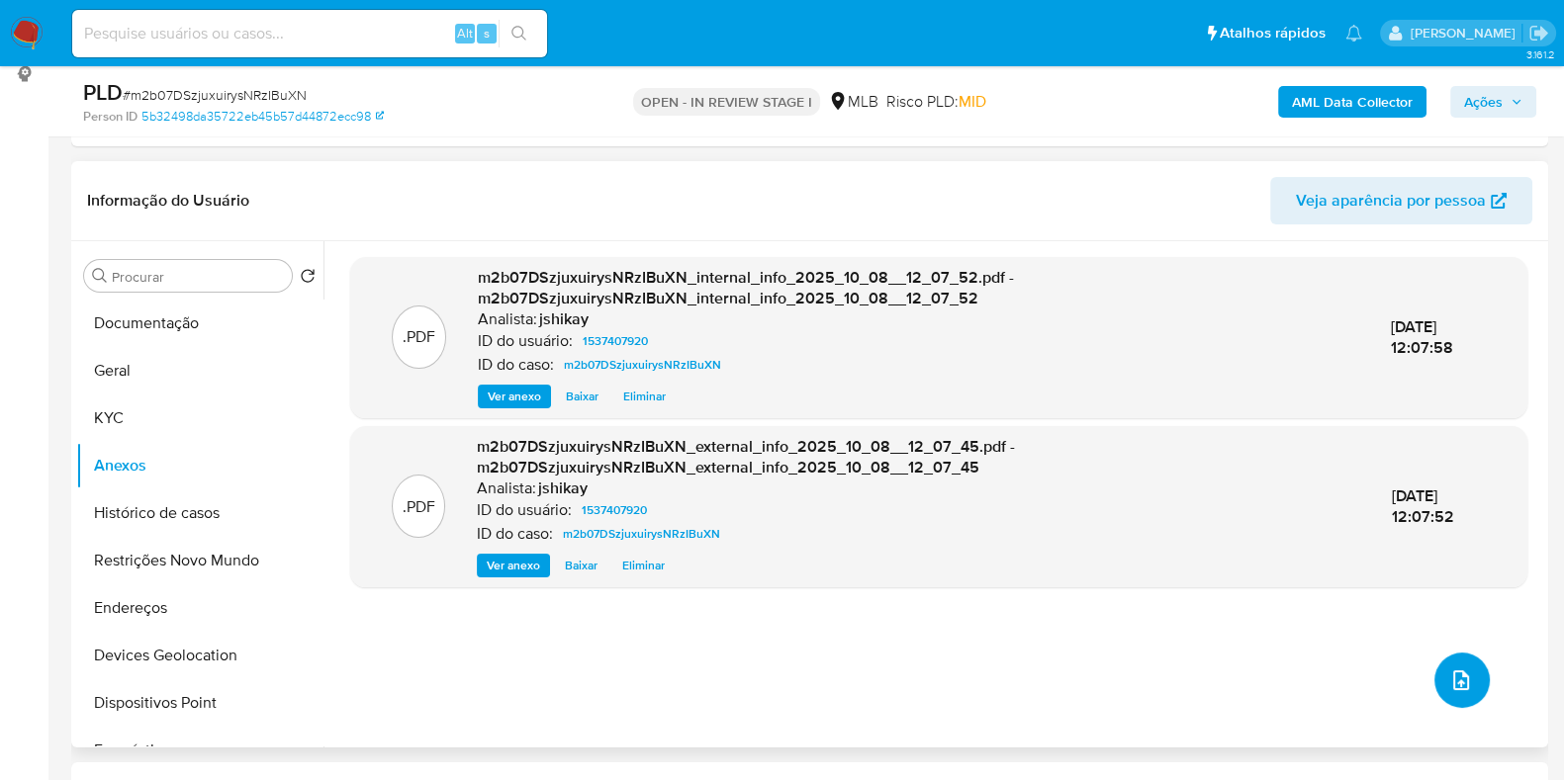
click at [1434, 662] on button "upload-file" at bounding box center [1461, 680] width 55 height 55
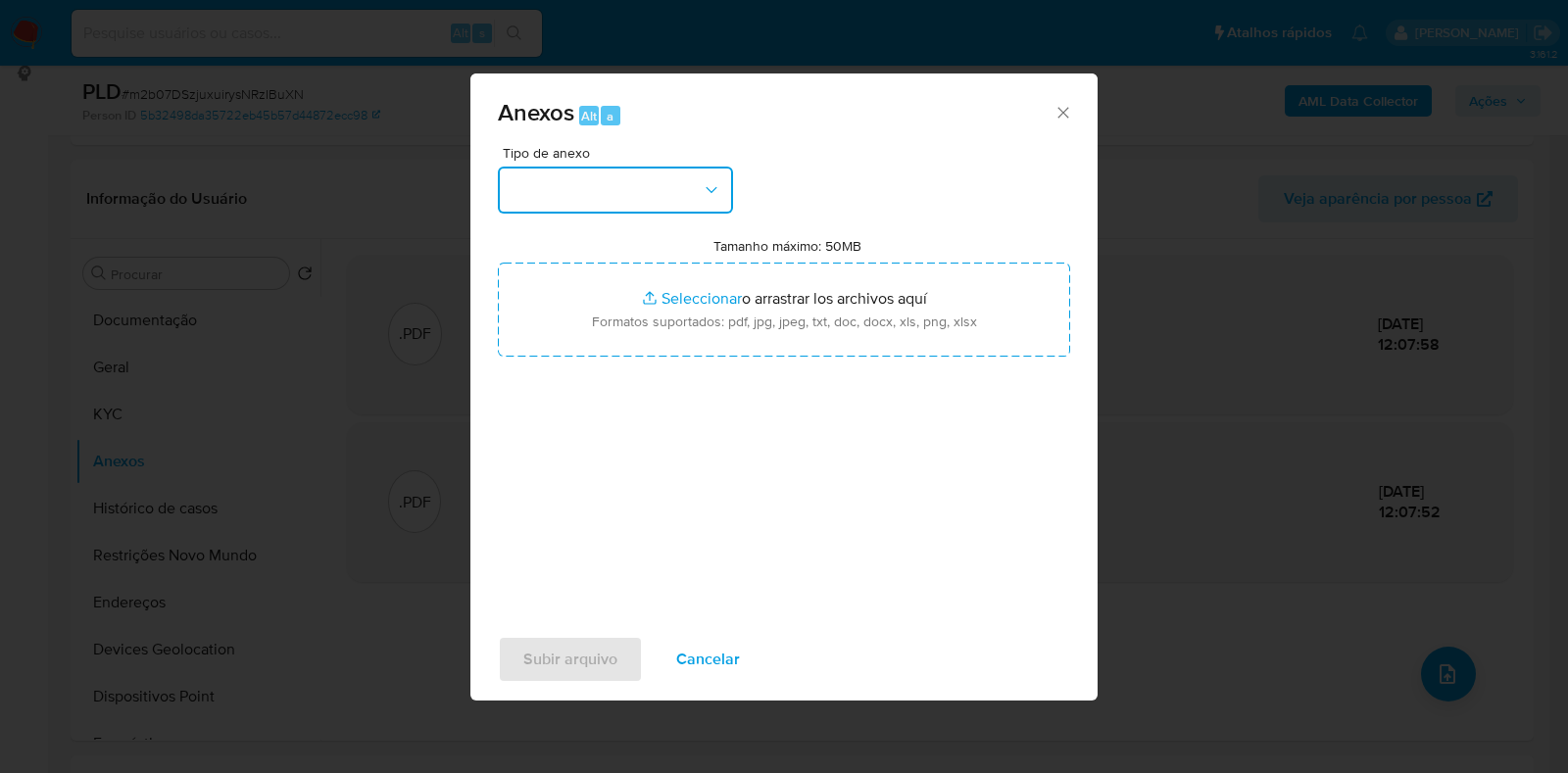
click at [617, 196] on button "button" at bounding box center [615, 189] width 235 height 47
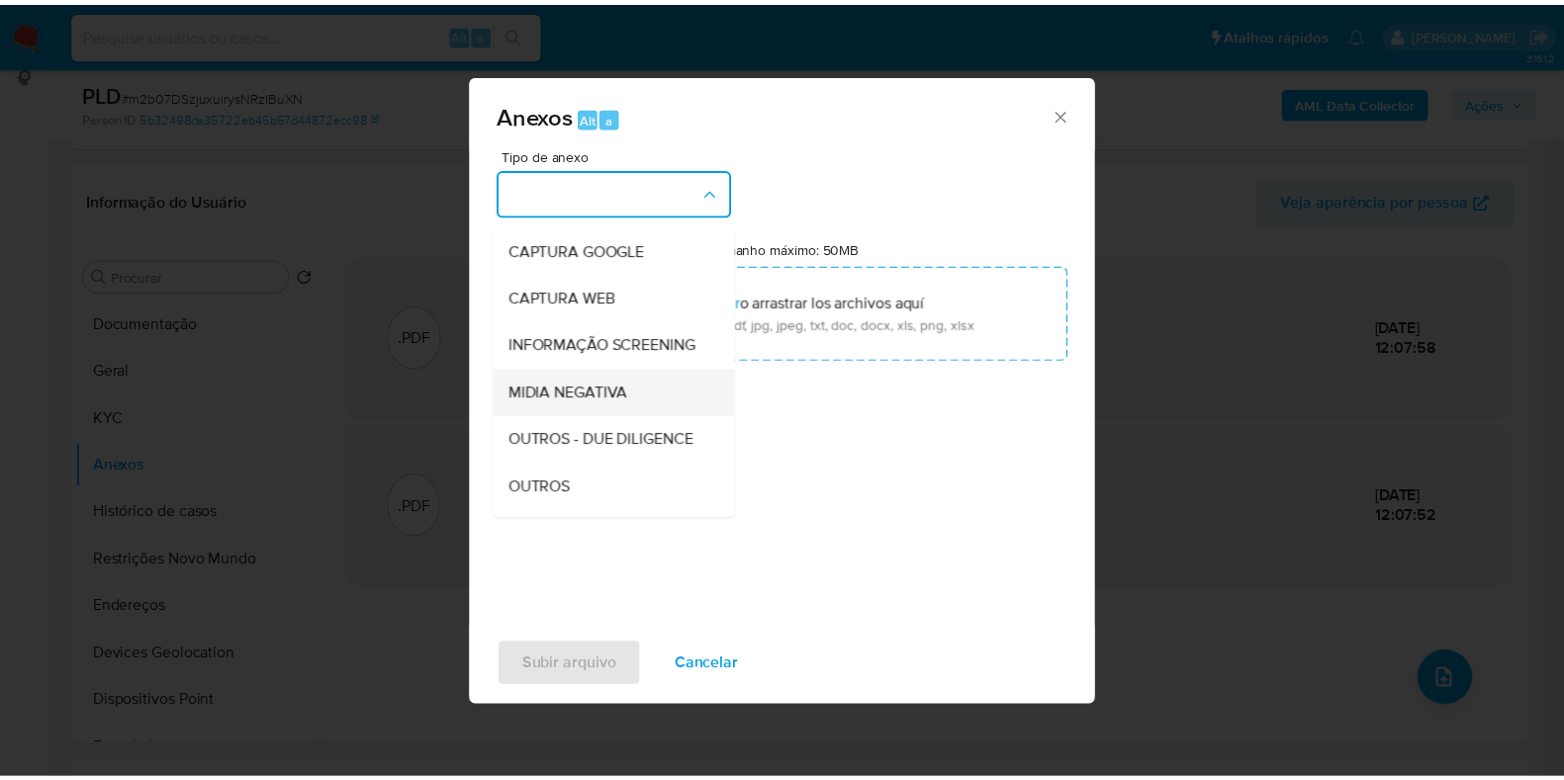
scroll to position [123, 0]
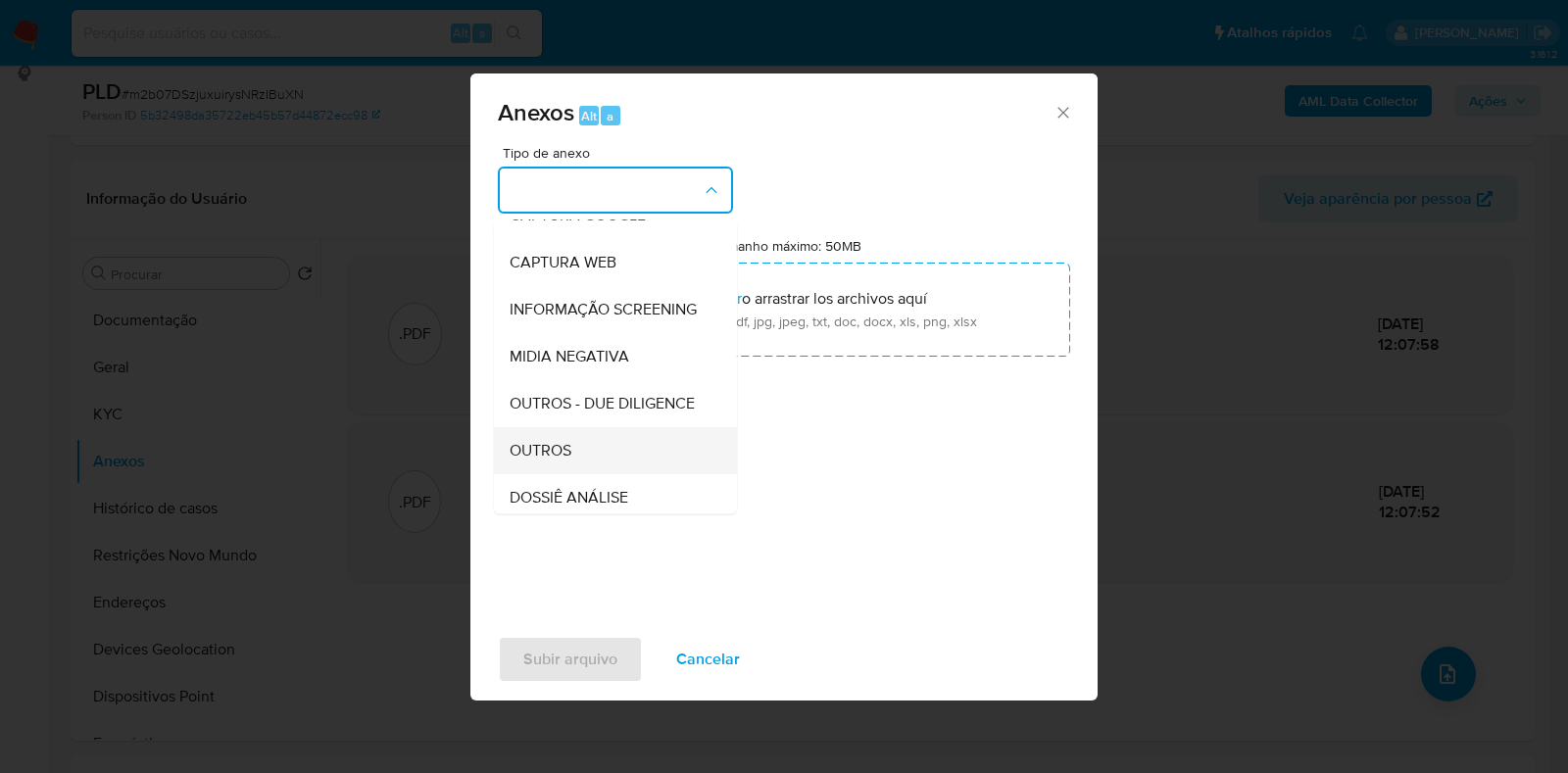
click at [556, 461] on span "OUTROS" at bounding box center [540, 451] width 61 height 20
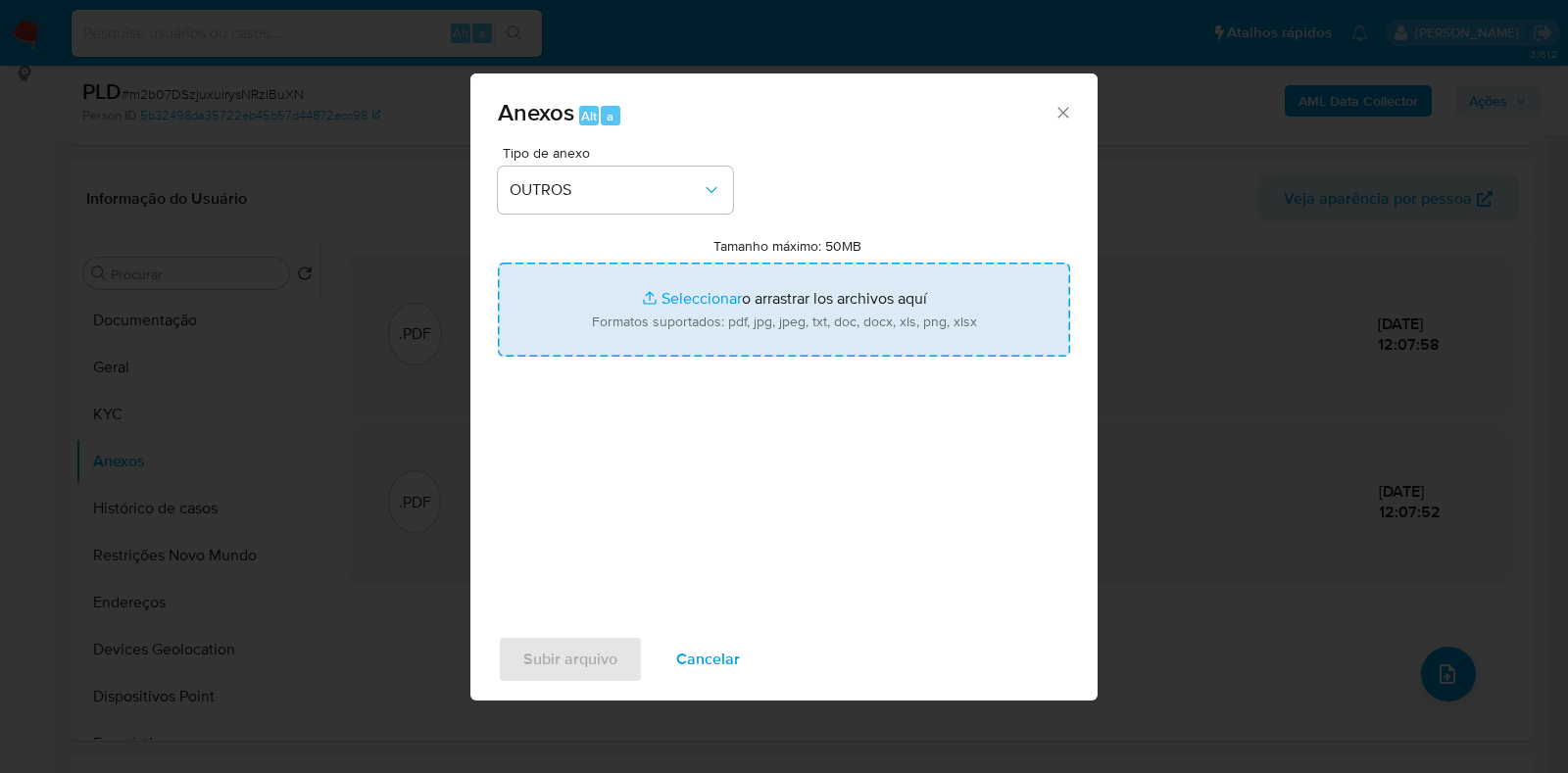
click at [706, 279] on input "Tamanho máximo: 50MB Seleccionar archivos" at bounding box center [784, 309] width 573 height 94
type input "C:\fakepath\SAR - XXXX - CPF 62293430375 - IVONETHE DE JESUS CAMPOS ALVES.pdf"
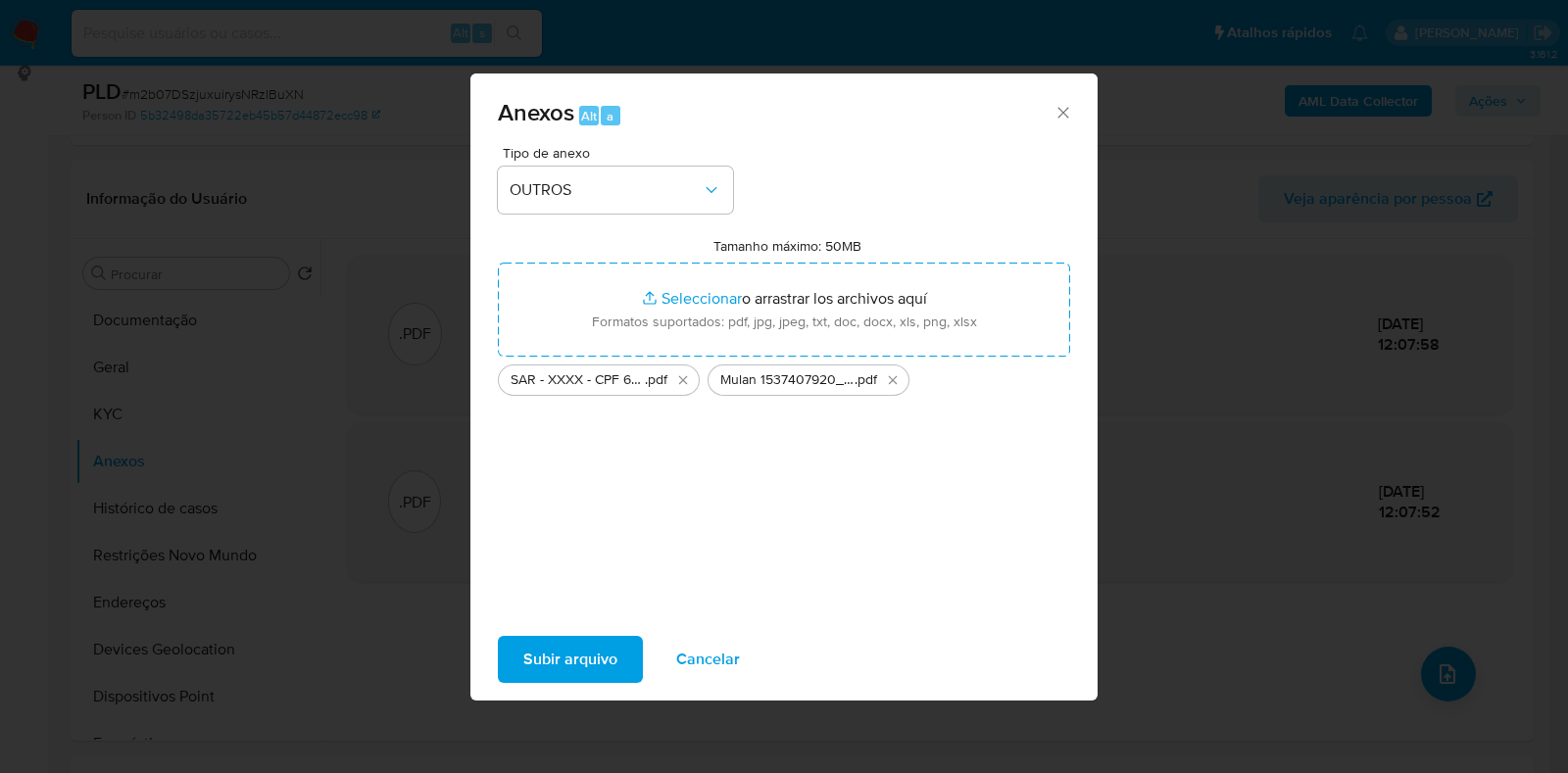
click at [607, 659] on span "Subir arquivo" at bounding box center [570, 660] width 94 height 44
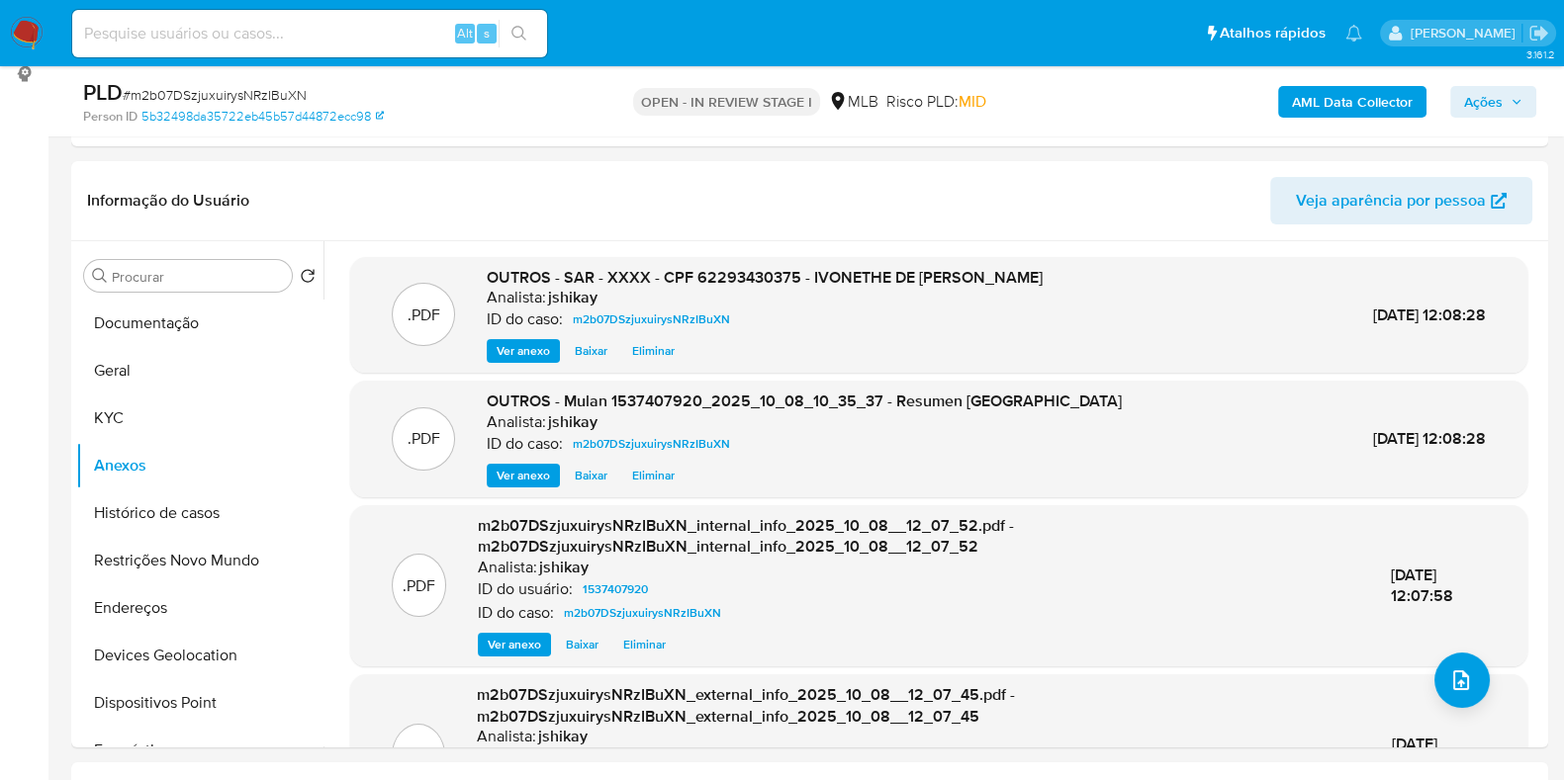
click at [1487, 99] on span "Ações" at bounding box center [1483, 102] width 39 height 32
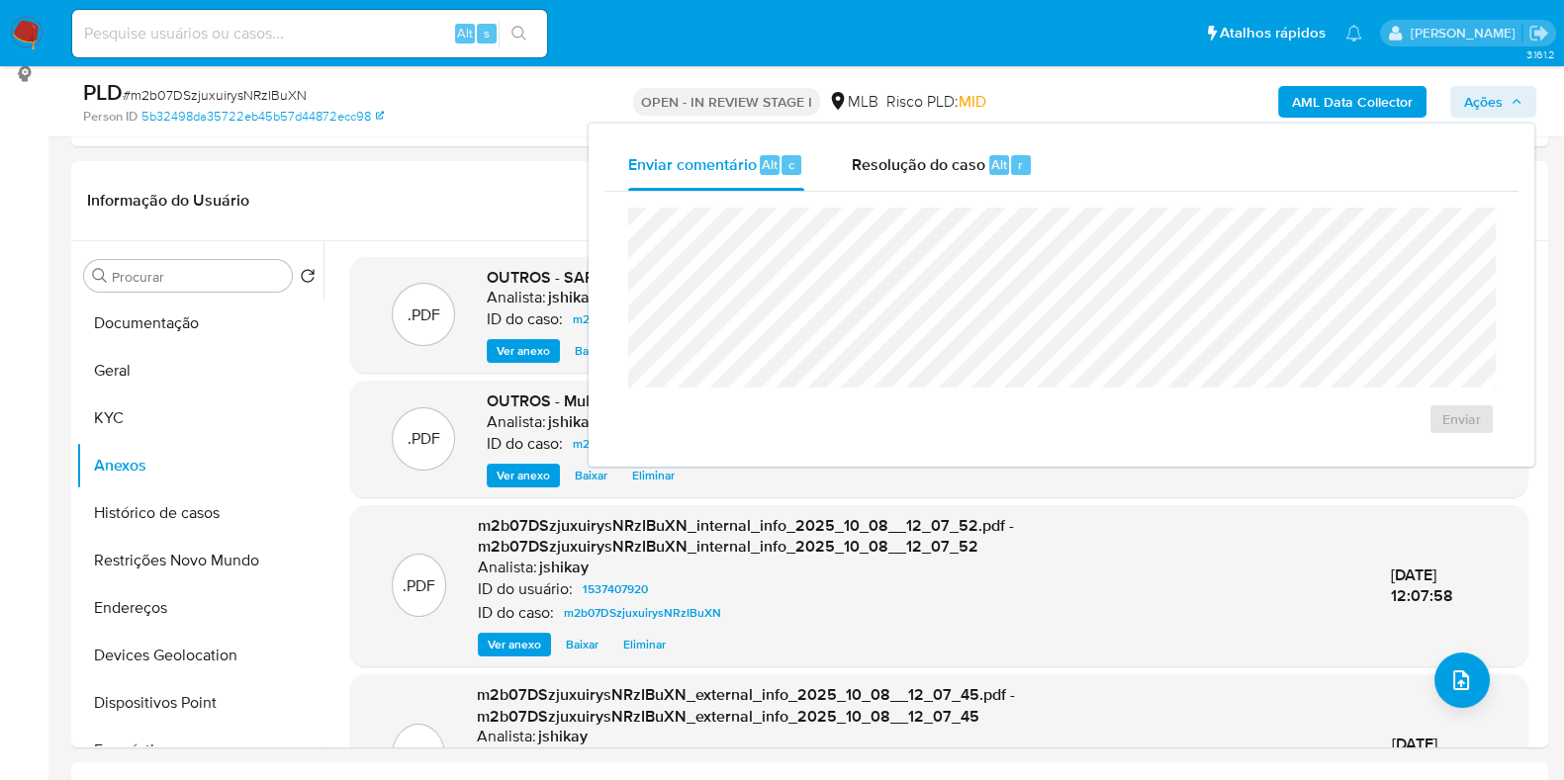
drag, startPoint x: 861, startPoint y: 180, endPoint x: 857, endPoint y: 195, distance: 15.4
click at [862, 180] on div "Resolução do caso Alt r" at bounding box center [941, 164] width 181 height 51
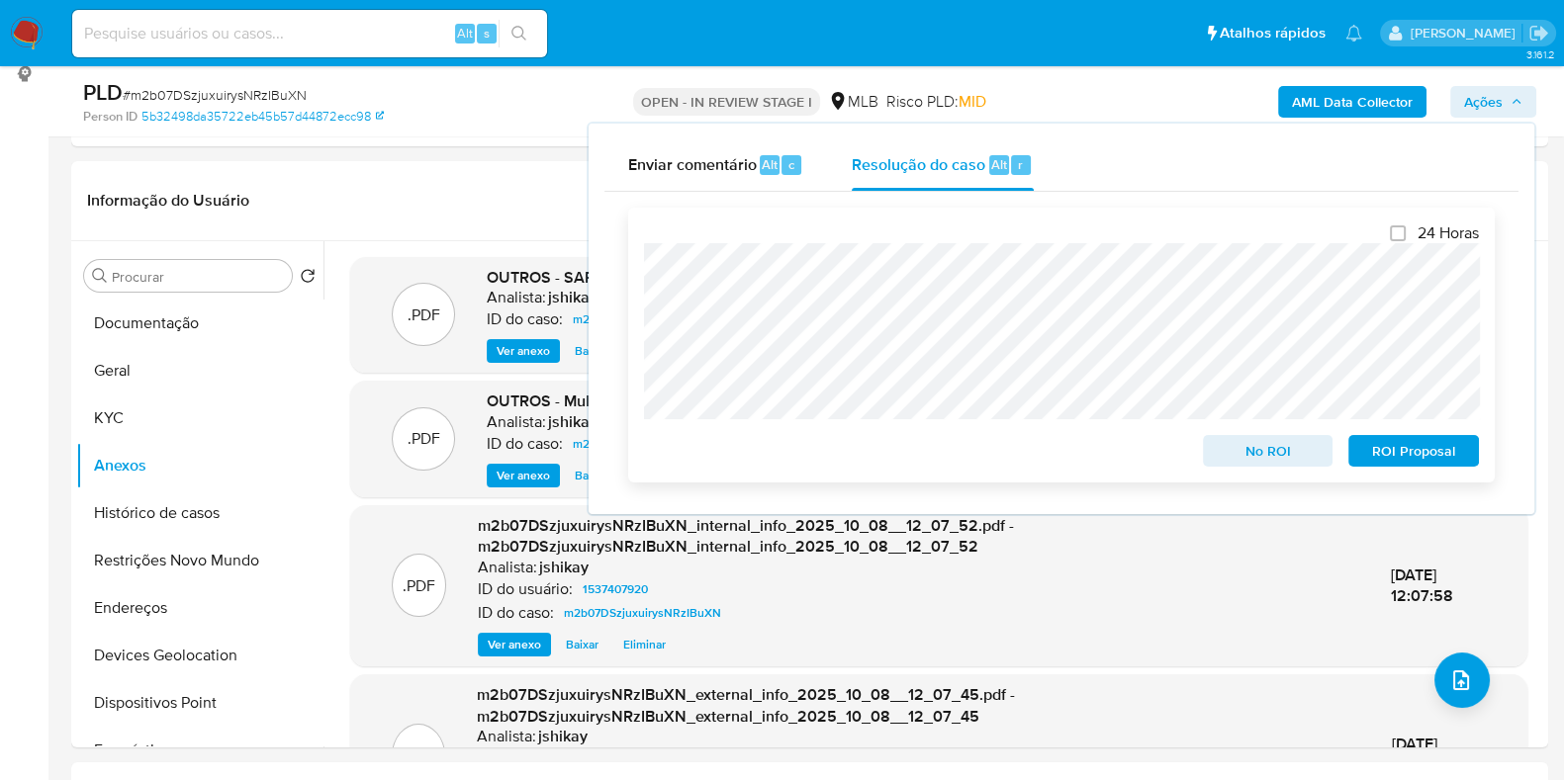
click at [1395, 450] on span "ROI Proposal" at bounding box center [1413, 451] width 103 height 28
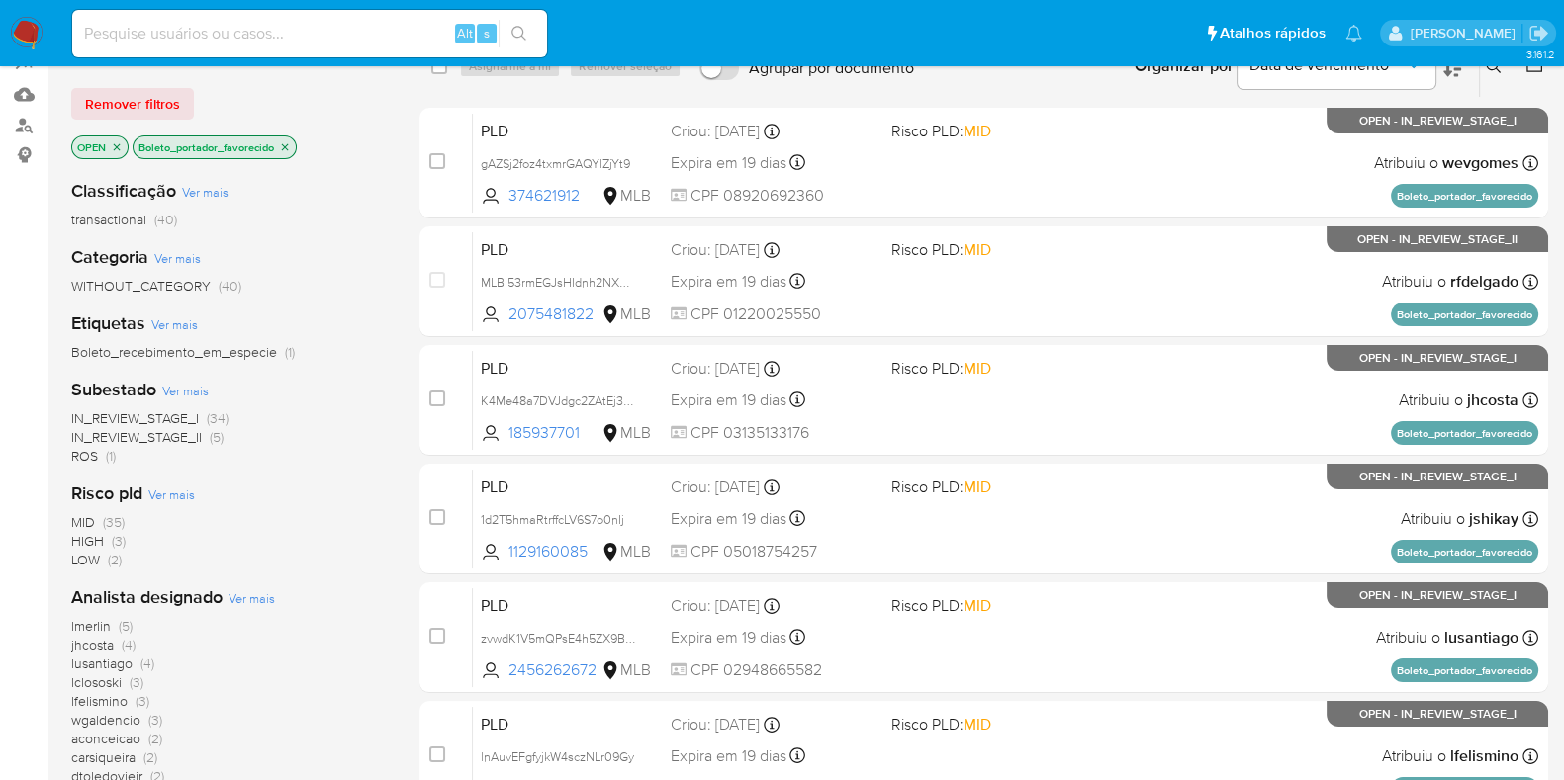
scroll to position [246, 0]
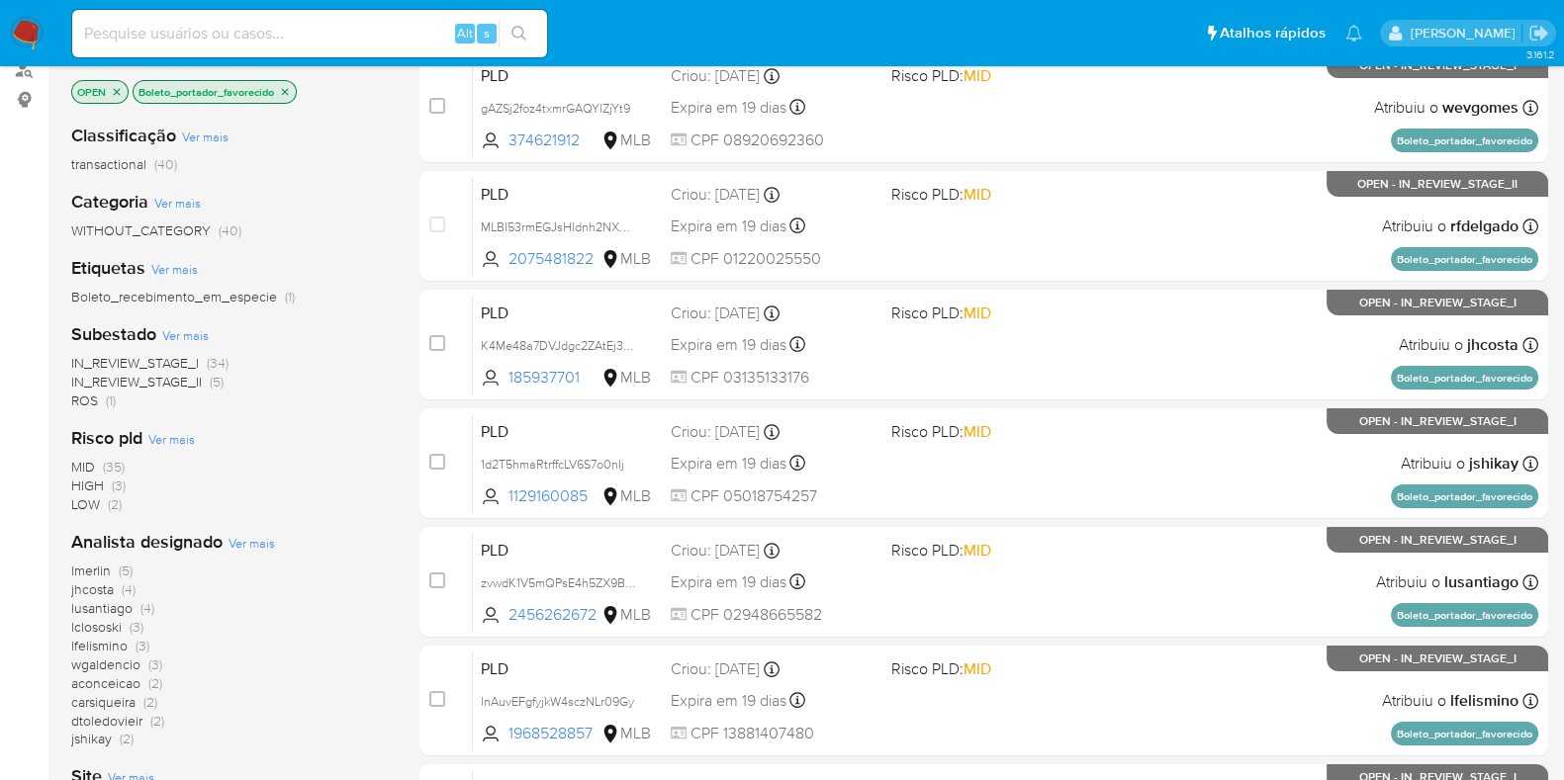
click at [99, 746] on span "jshikay" at bounding box center [91, 739] width 41 height 20
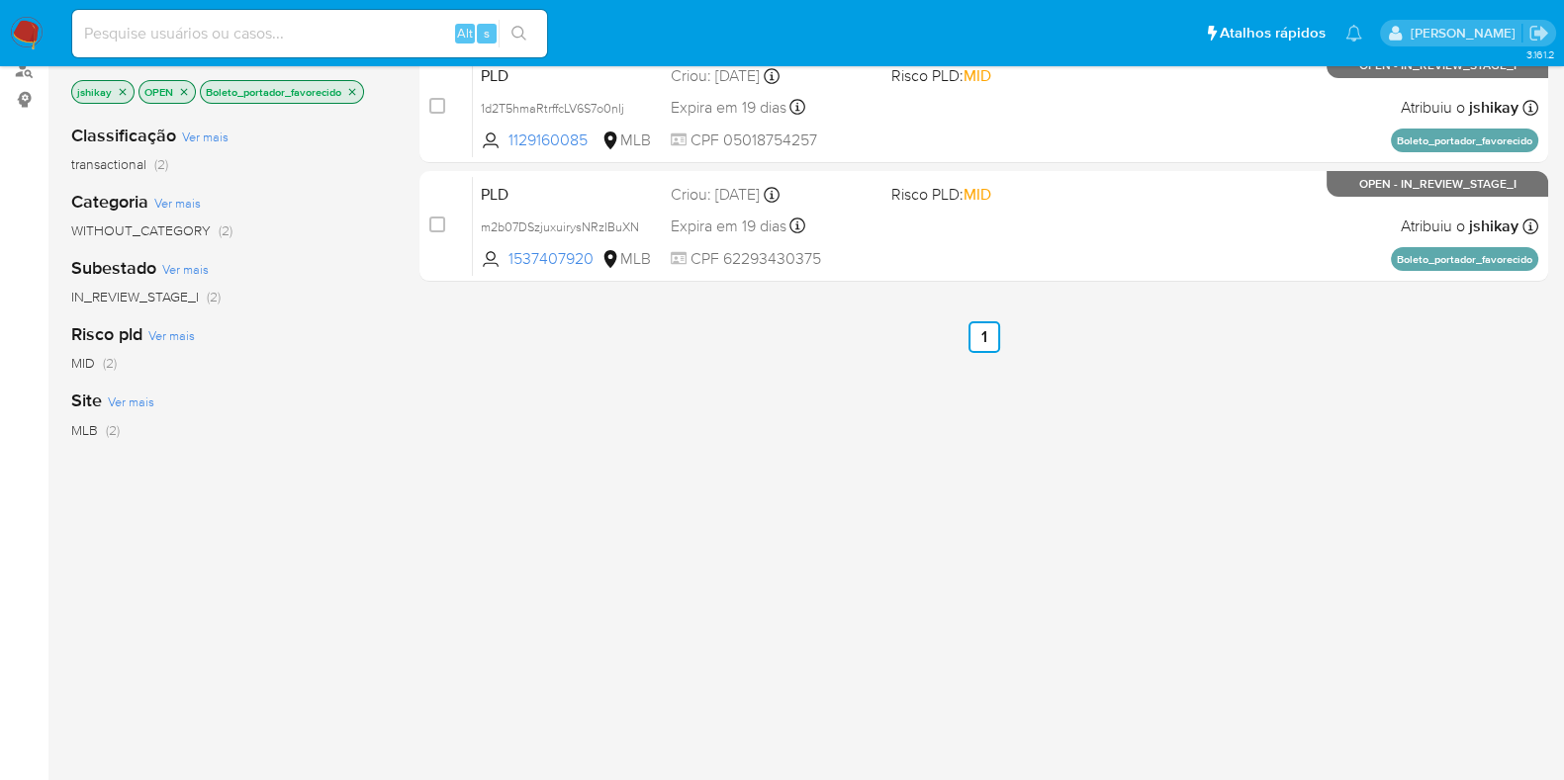
click at [180, 90] on icon "close-filter" at bounding box center [184, 92] width 12 height 12
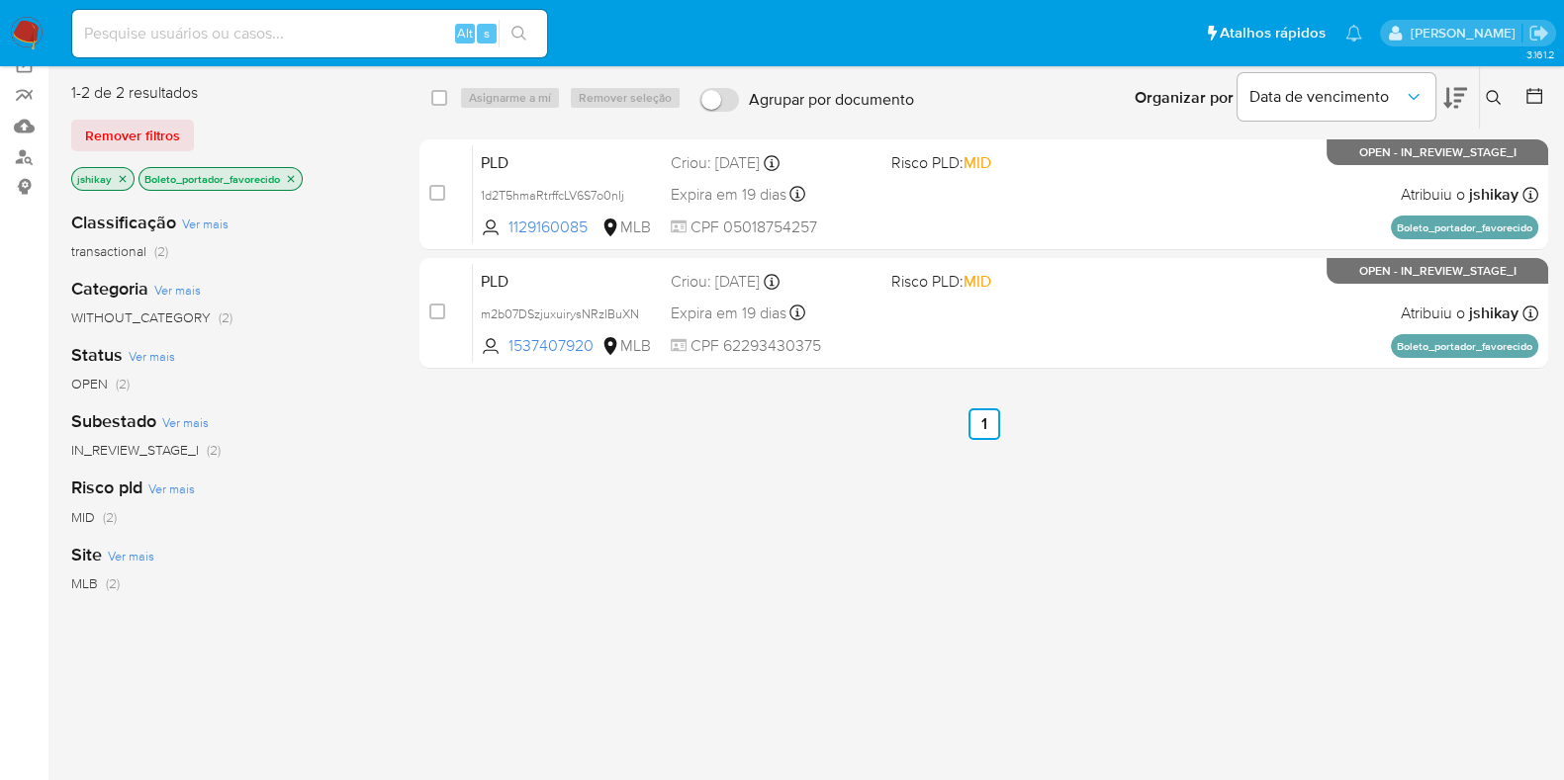
scroll to position [123, 0]
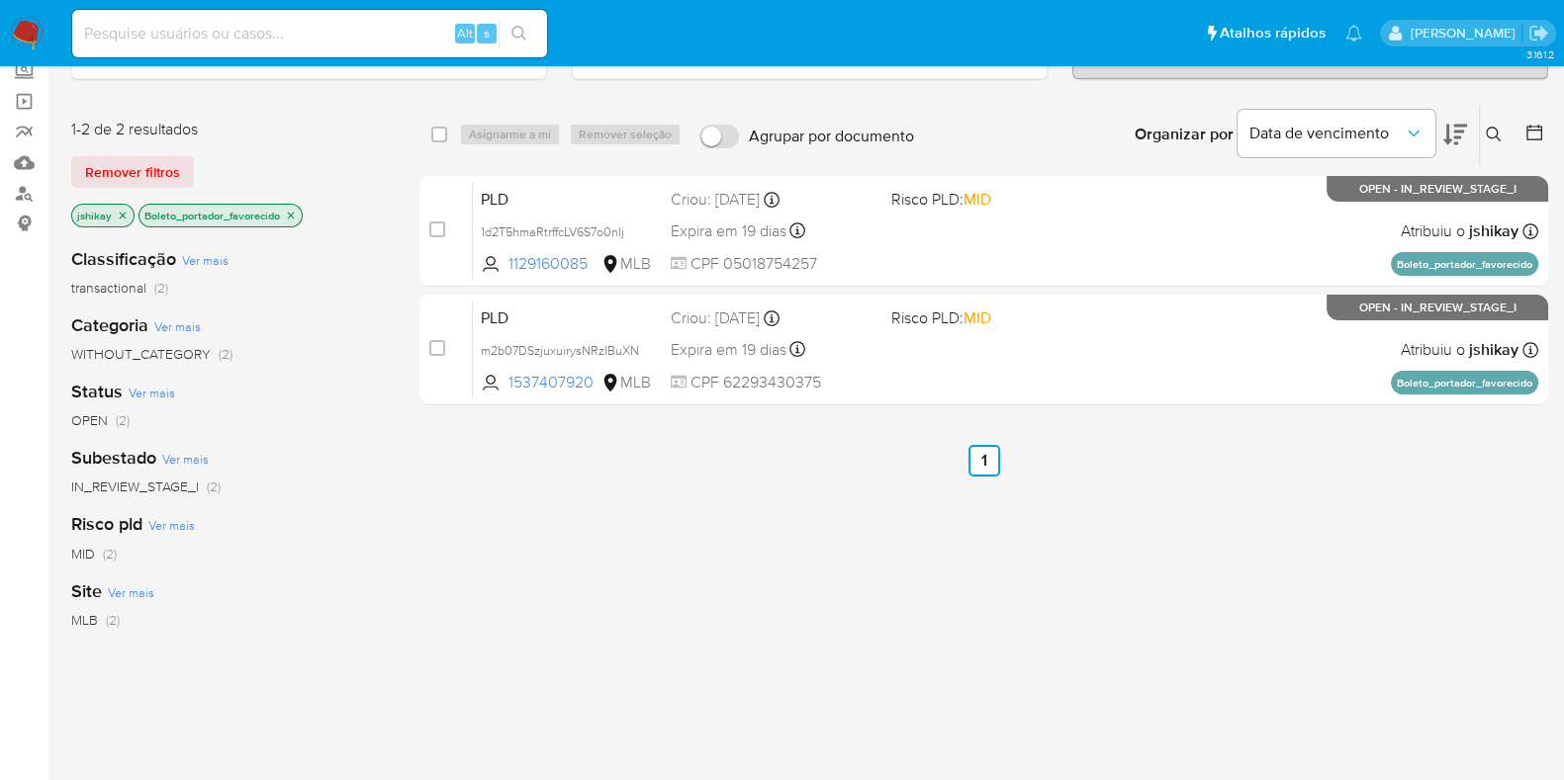
click at [121, 210] on icon "close-filter" at bounding box center [123, 216] width 12 height 12
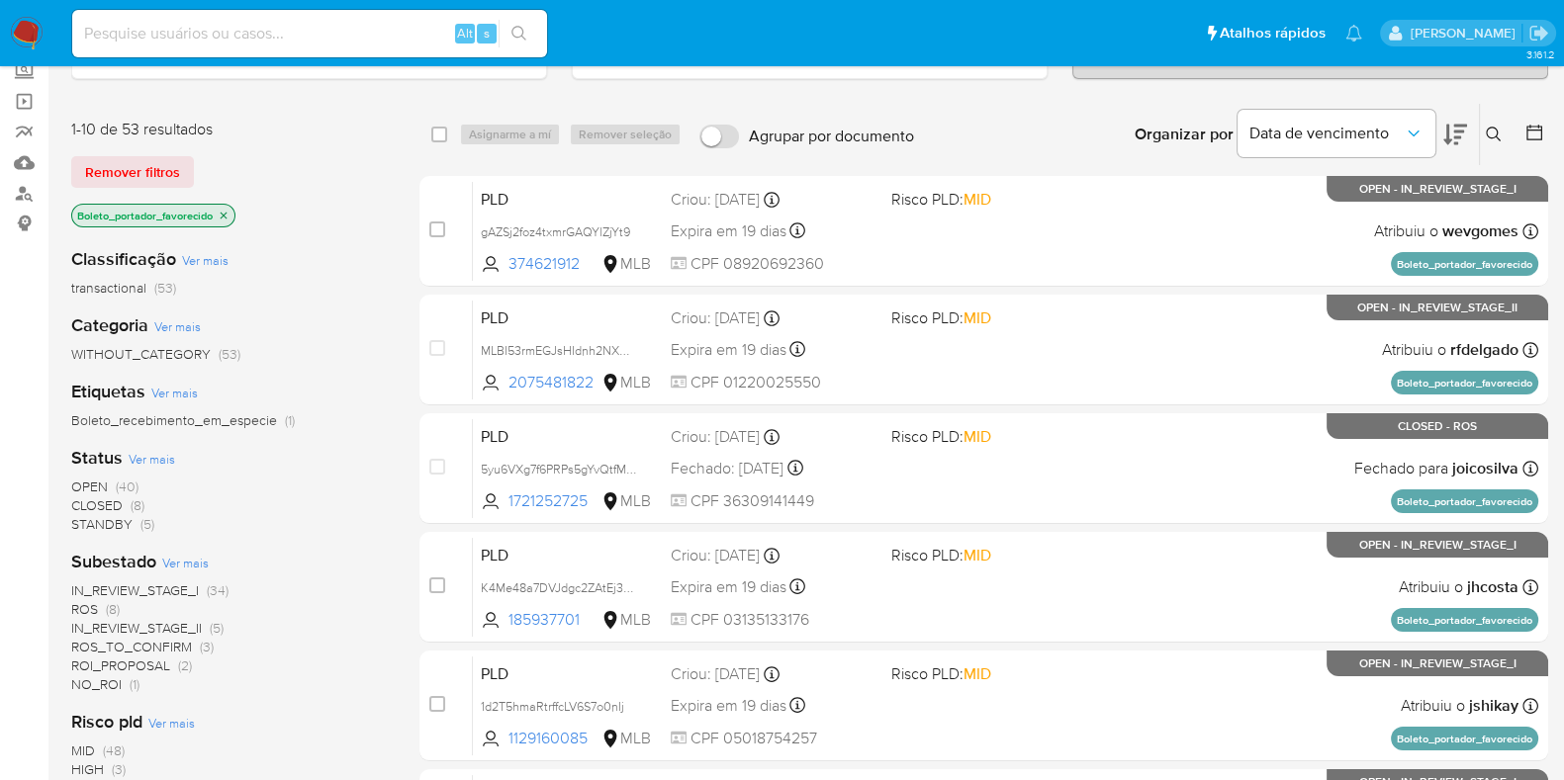
click at [110, 506] on span "CLOSED" at bounding box center [96, 505] width 51 height 20
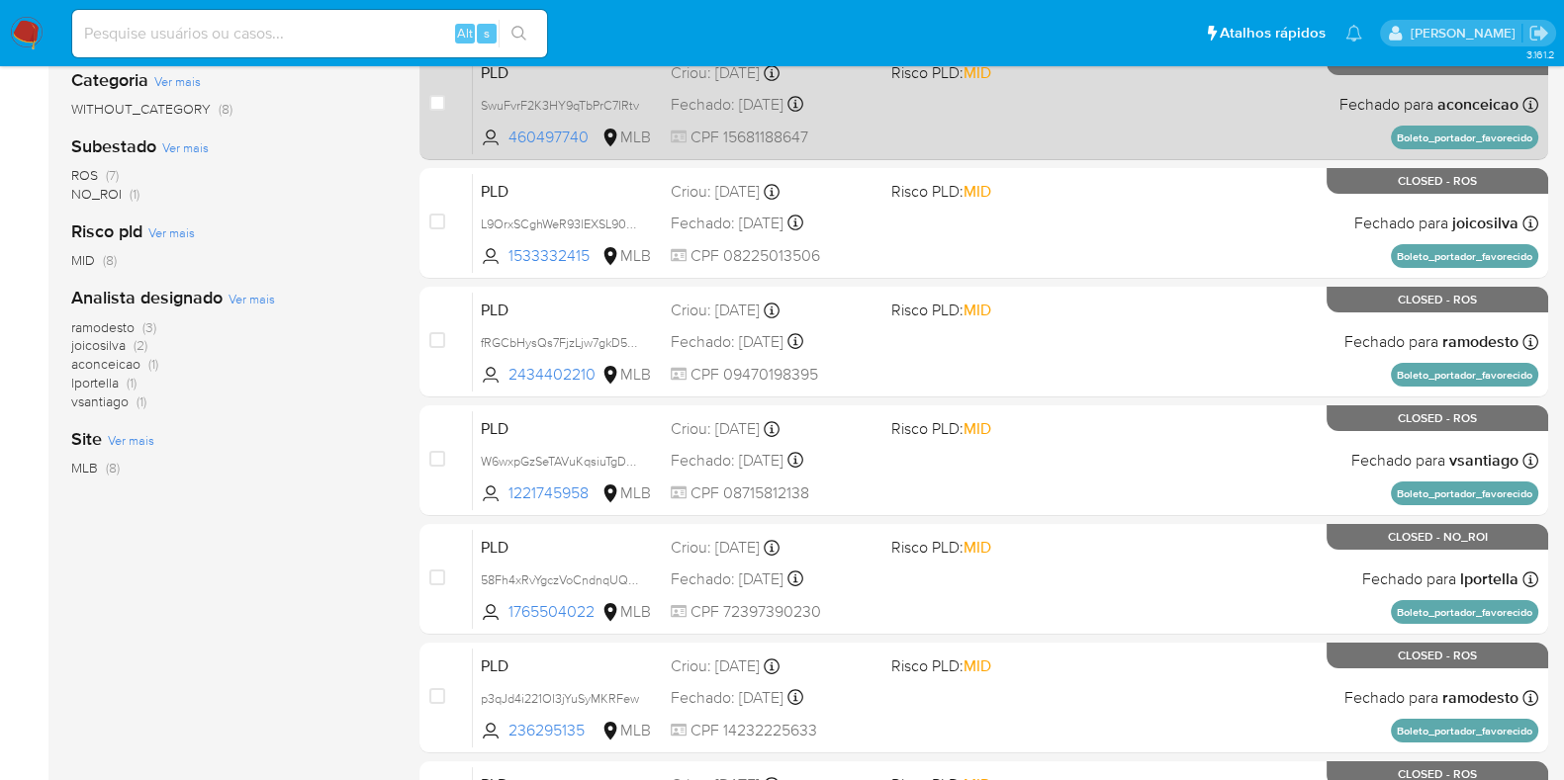
scroll to position [123, 0]
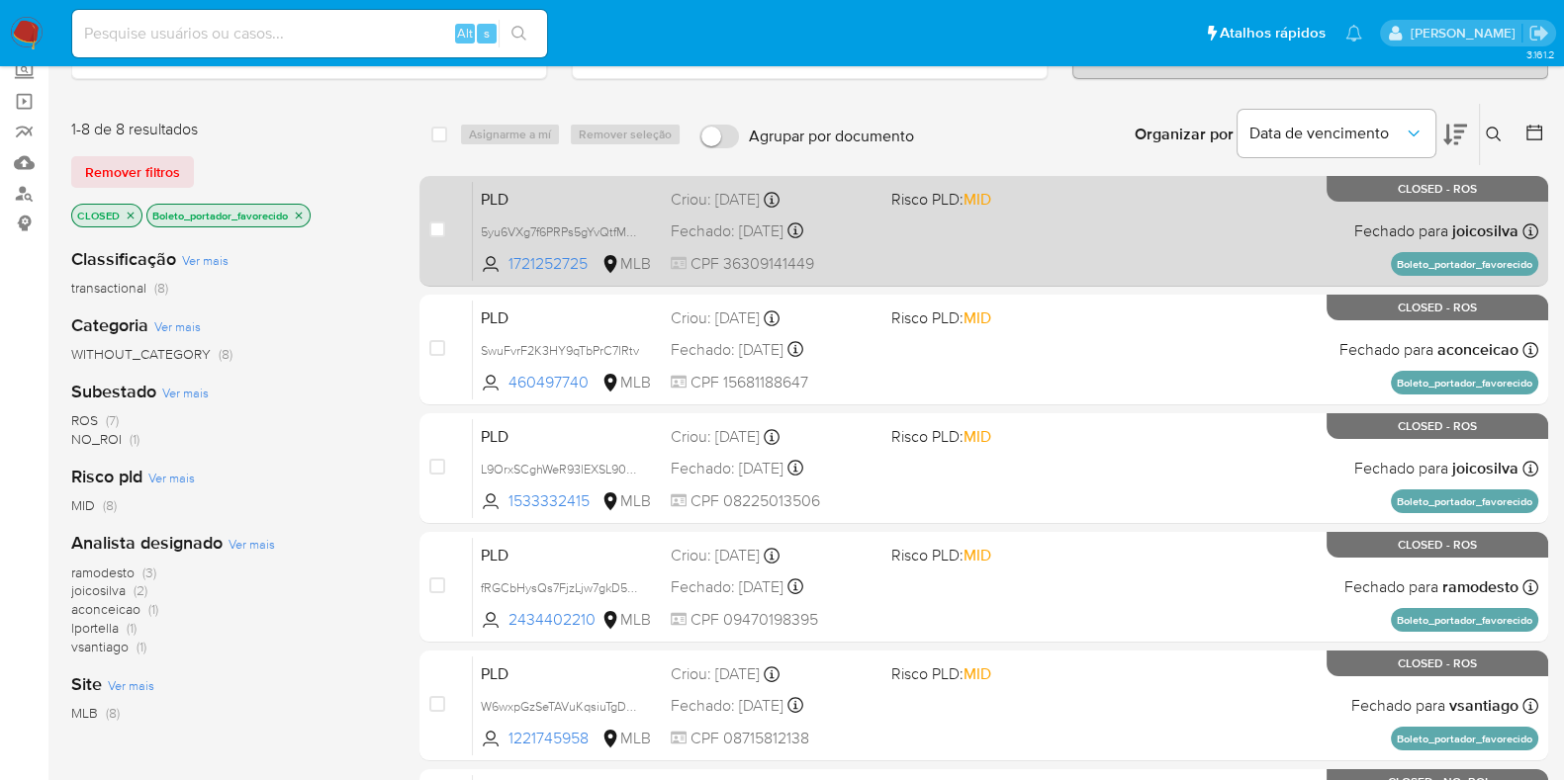
click at [1156, 253] on div "PLD 5yu6VXg7f6PRPs5gYvQtfMdZ 1721252725 MLB Risco PLD: MID Criou: [DATE] Criou:…" at bounding box center [1005, 231] width 1065 height 100
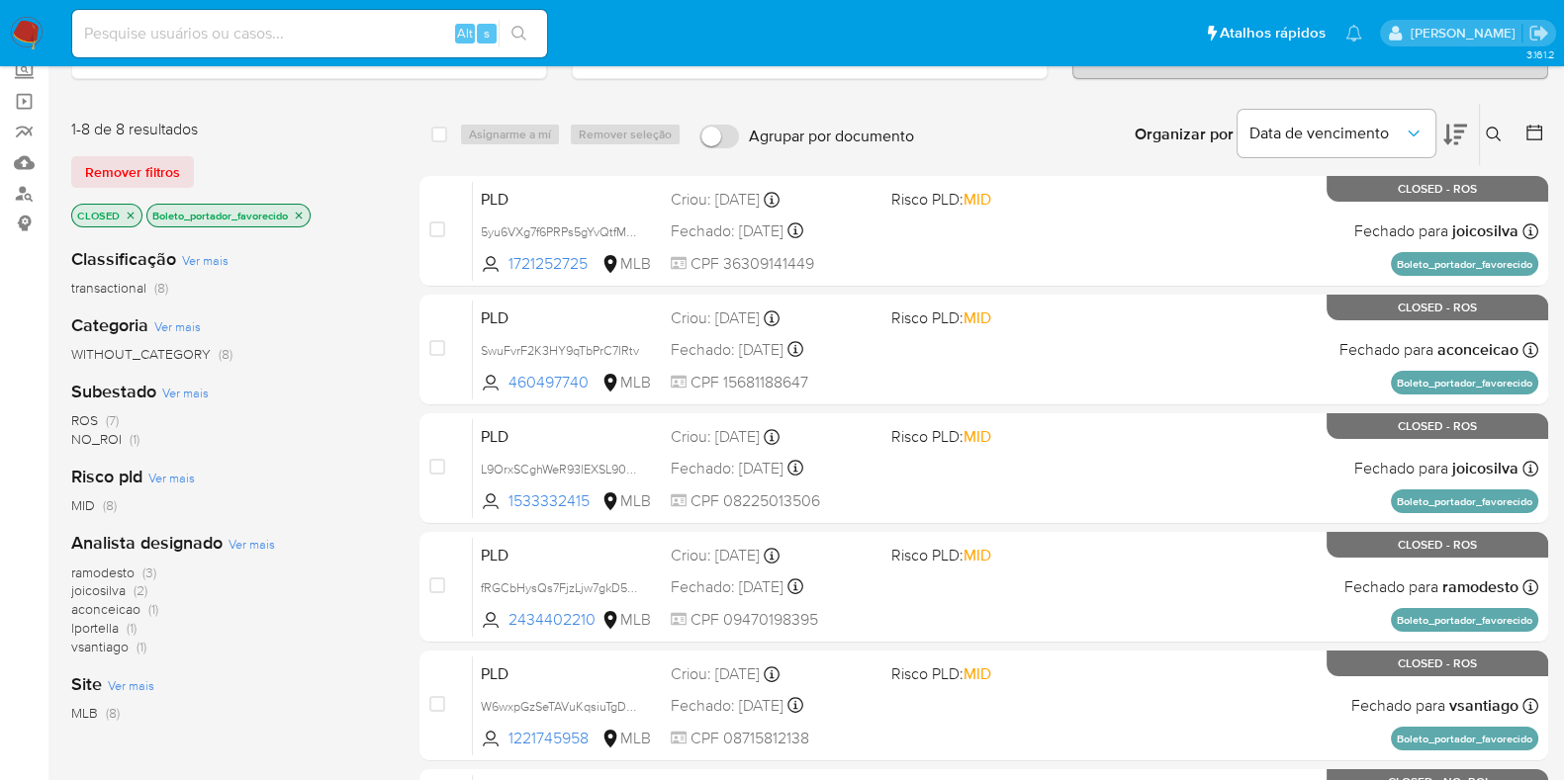
click at [294, 215] on icon "close-filter" at bounding box center [299, 216] width 12 height 12
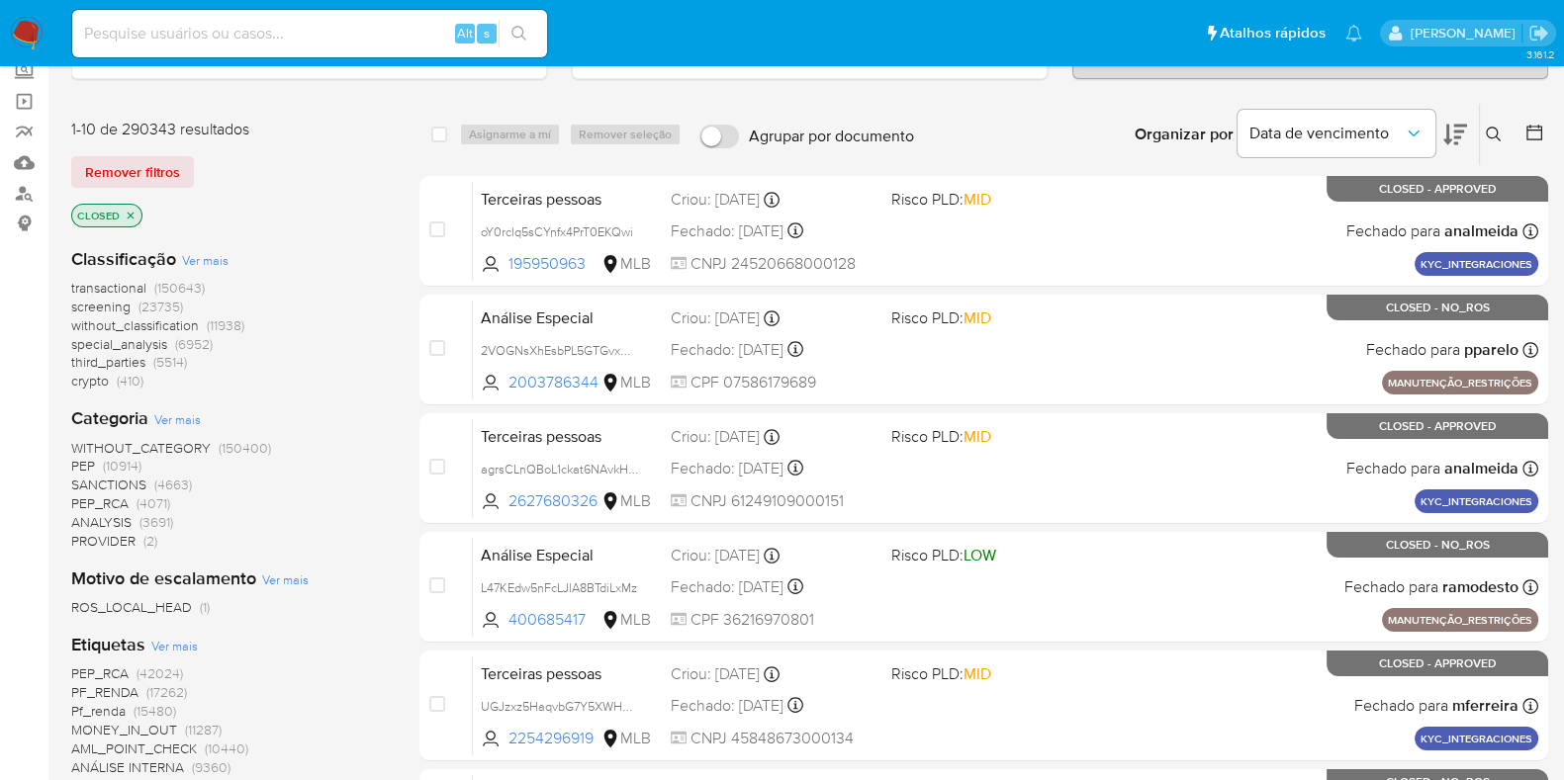
click at [129, 223] on p "CLOSED" at bounding box center [106, 216] width 69 height 22
click at [37, 37] on img at bounding box center [27, 34] width 34 height 34
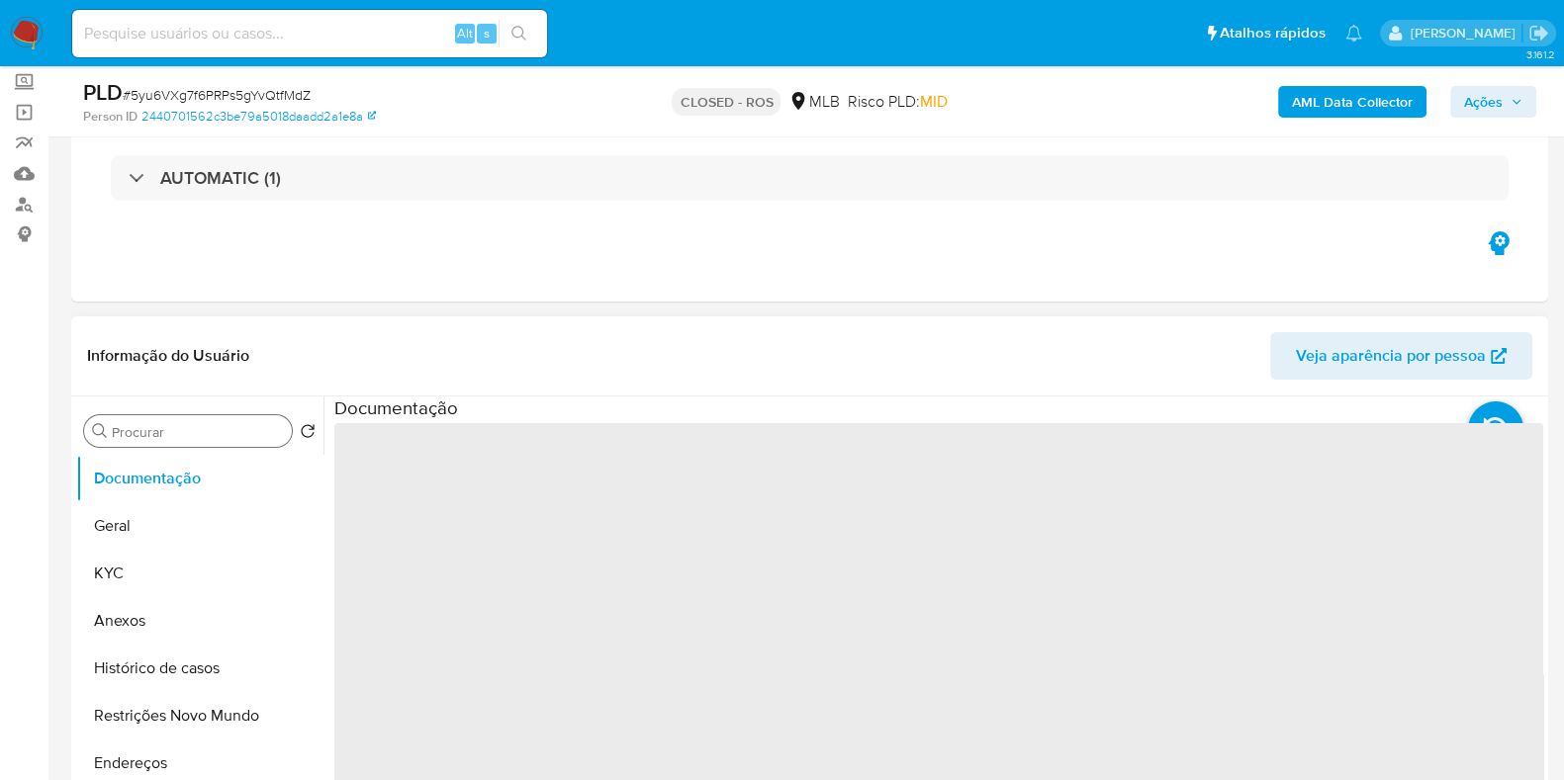
scroll to position [123, 0]
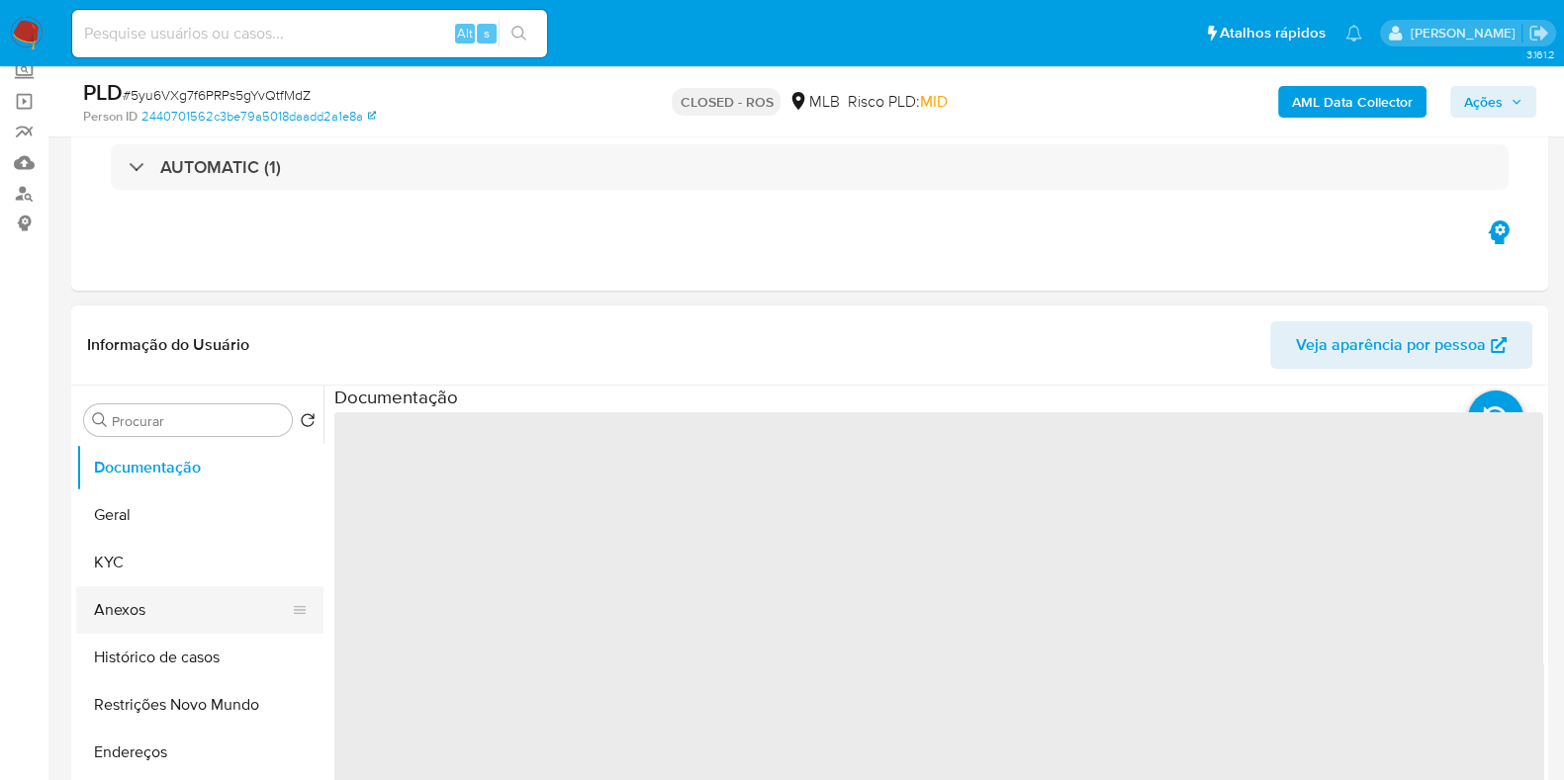
select select "10"
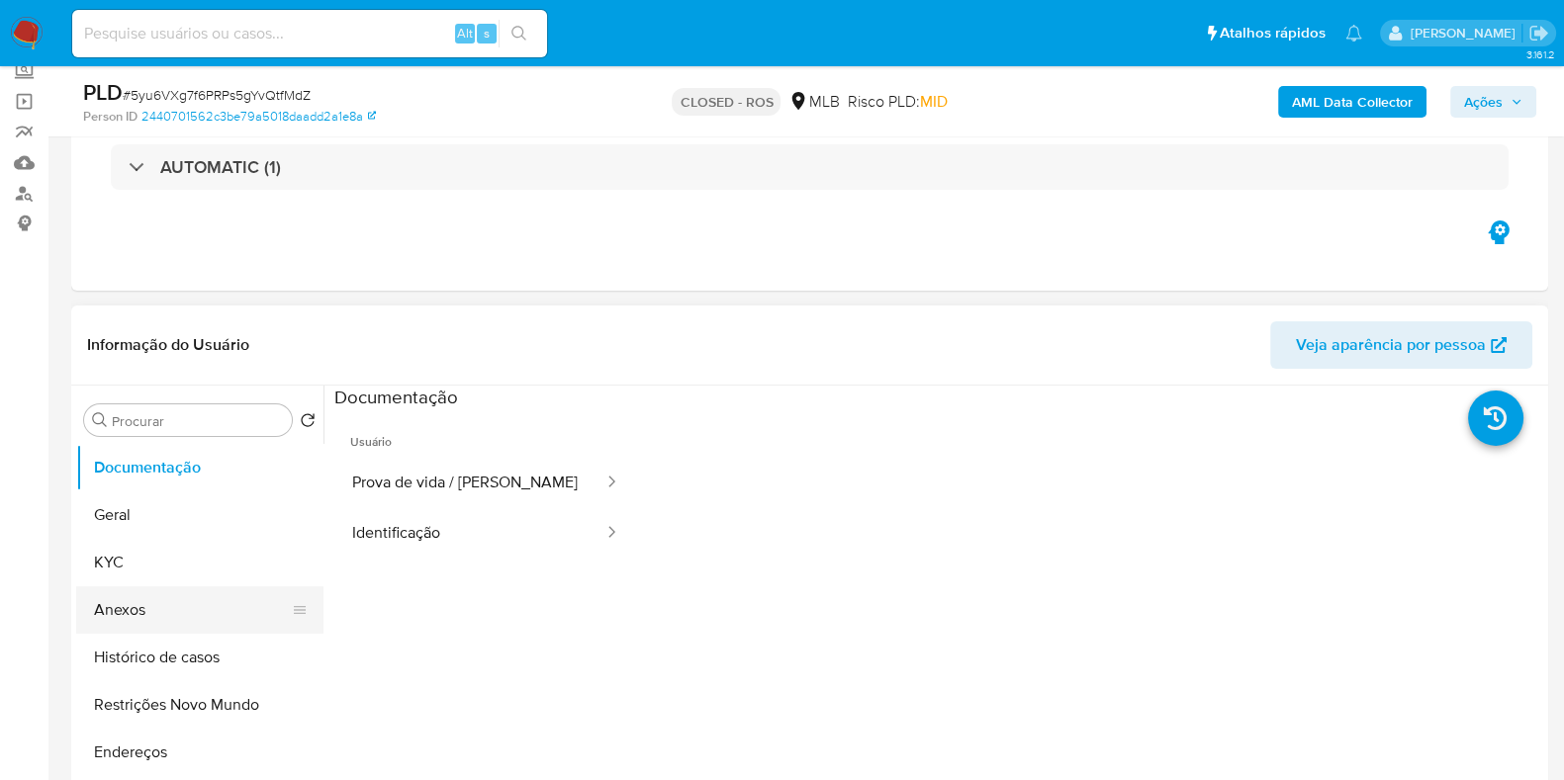
click at [175, 607] on button "Anexos" at bounding box center [191, 609] width 231 height 47
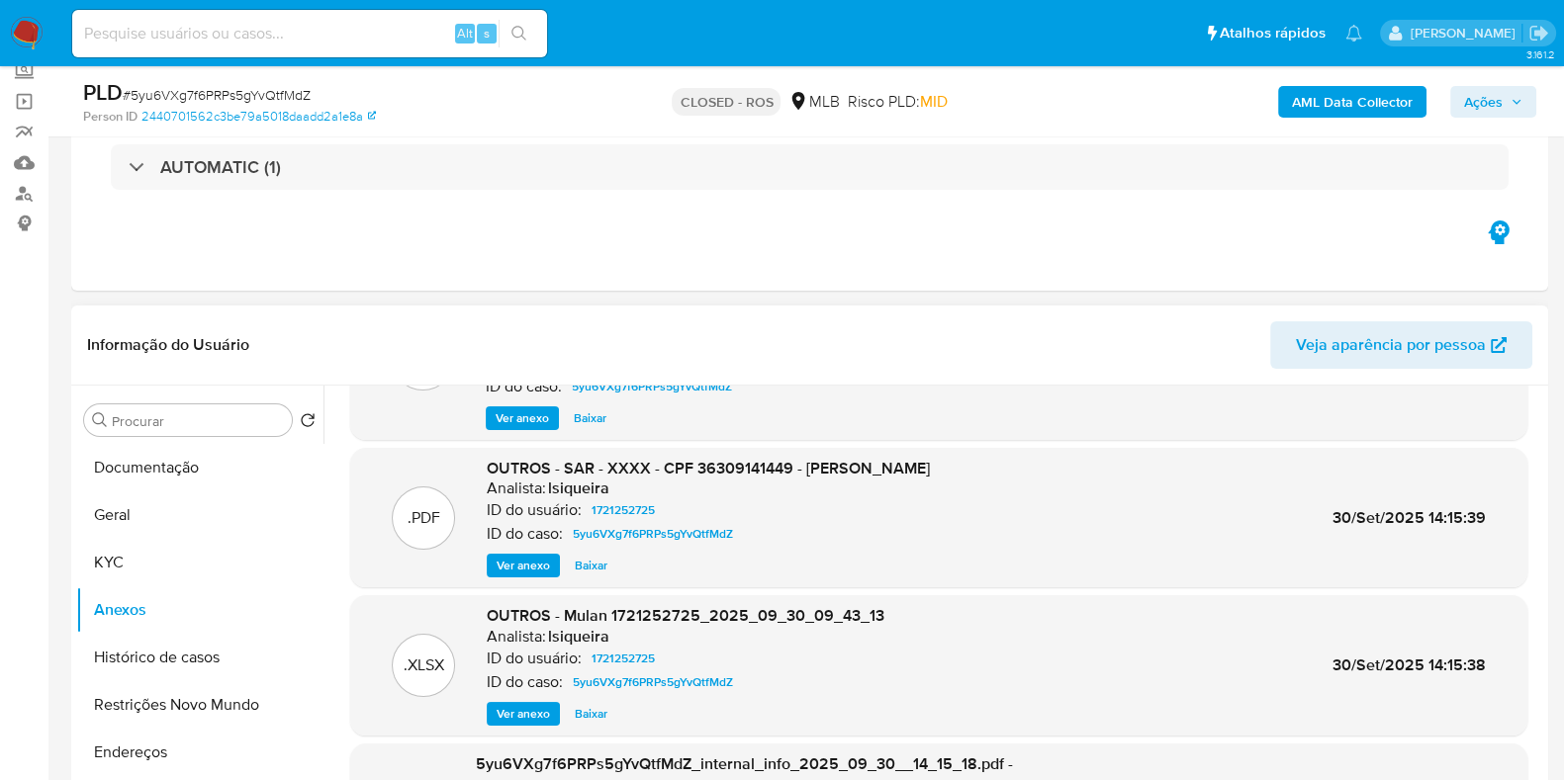
click at [491, 570] on button "Ver anexo" at bounding box center [523, 566] width 73 height 24
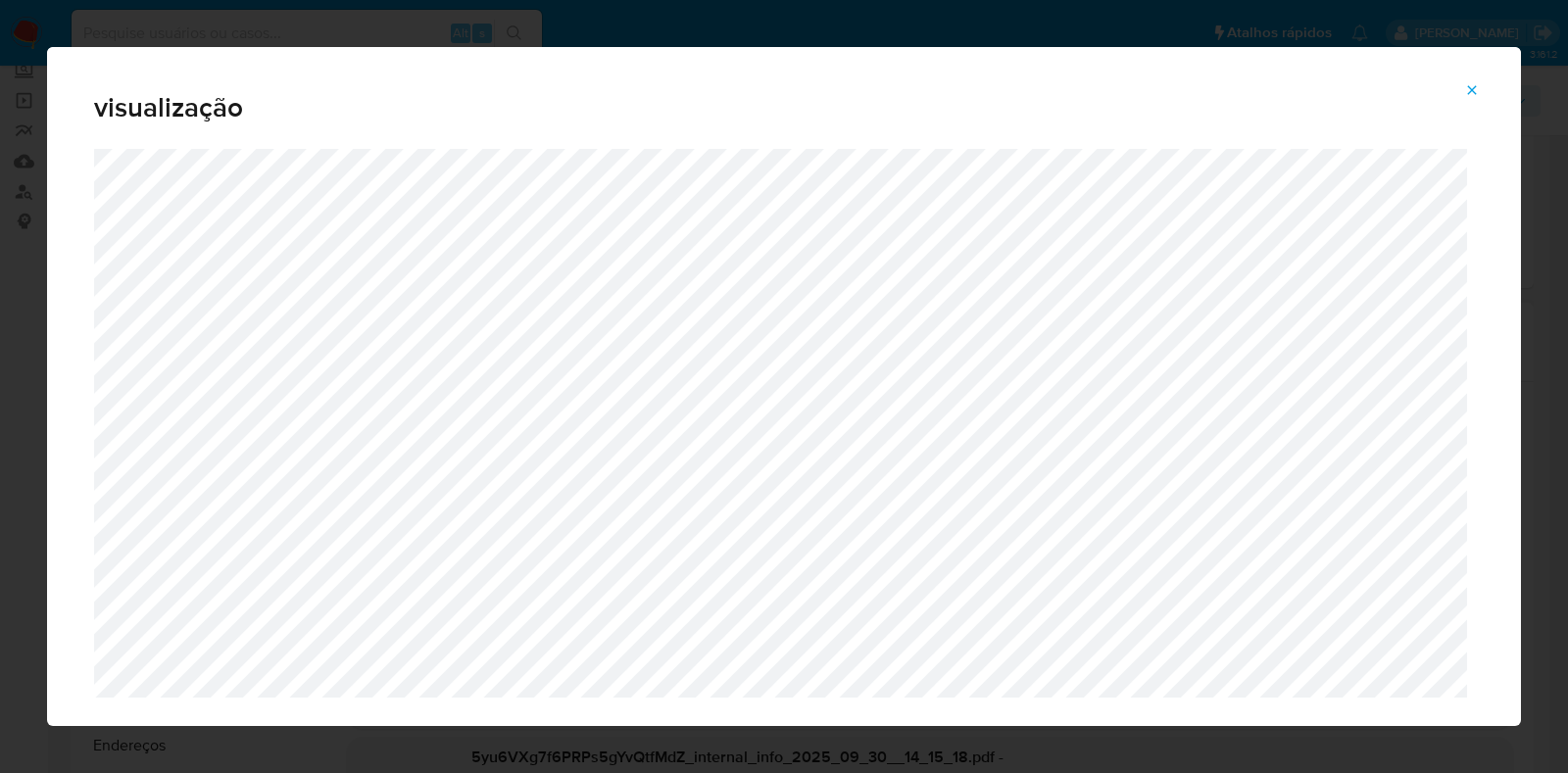
click at [1239, 95] on icon "Attachment preview" at bounding box center [1472, 90] width 16 height 16
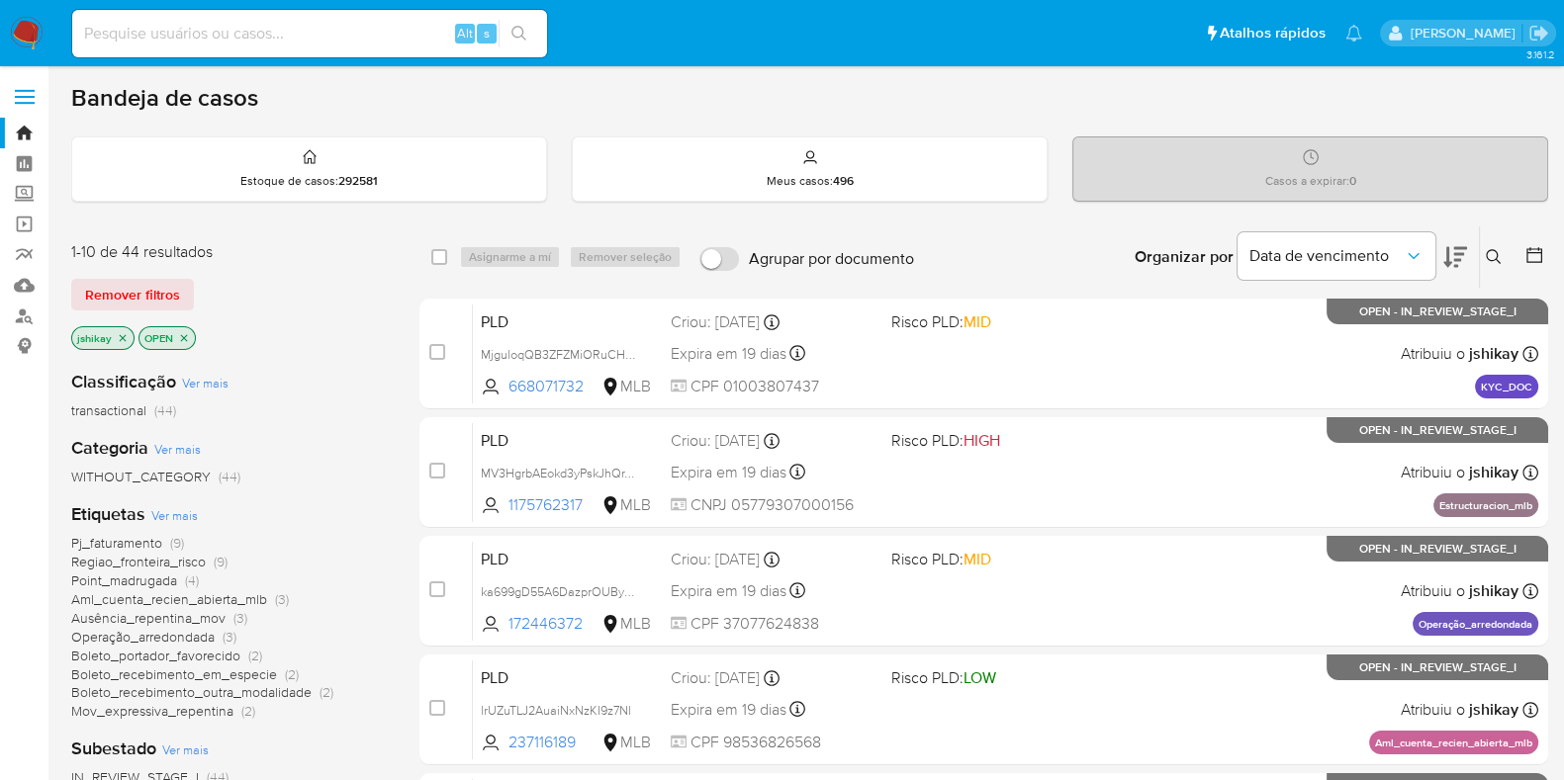
click at [176, 507] on span "Ver mais" at bounding box center [174, 515] width 46 height 18
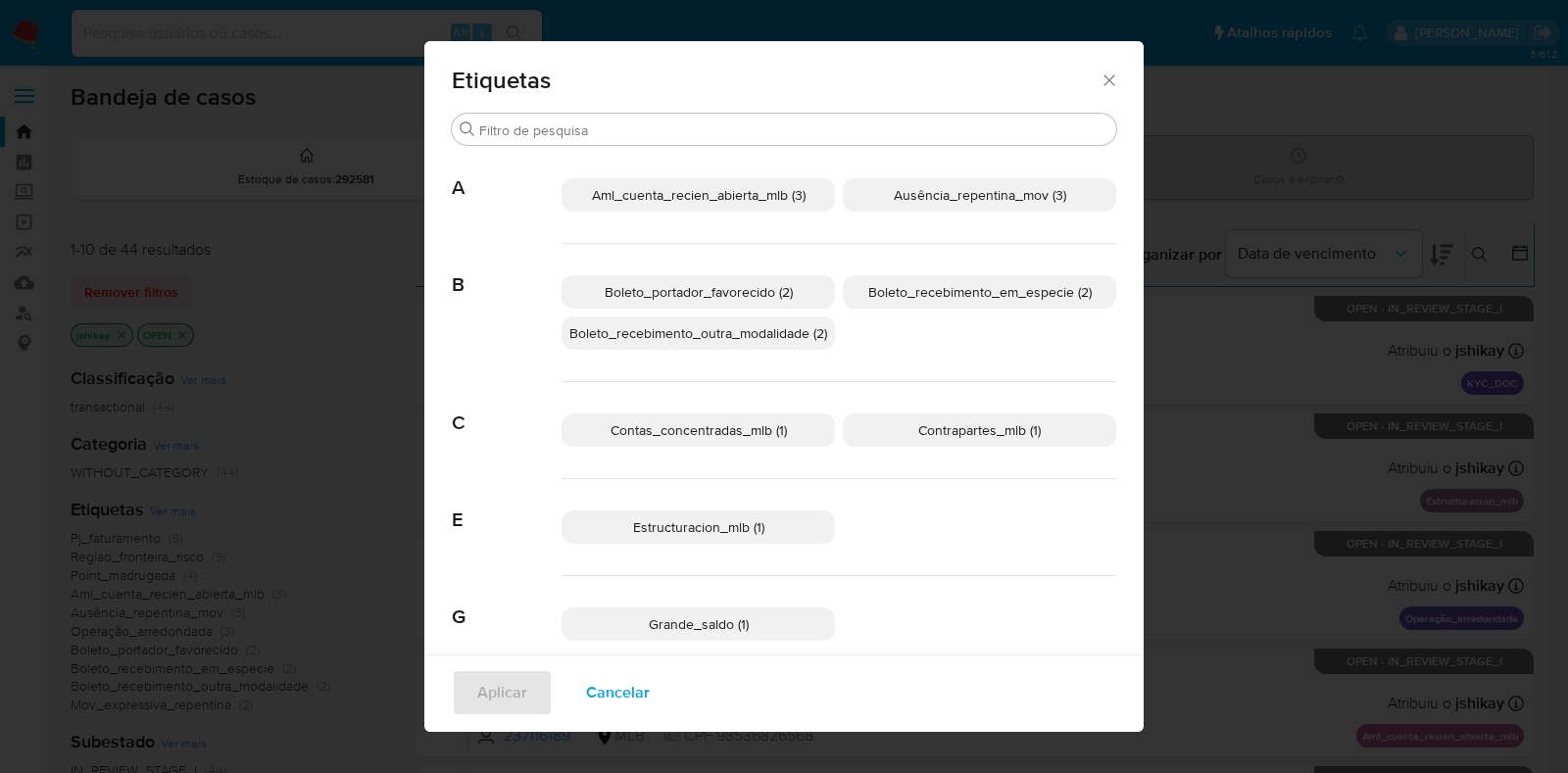
click at [1100, 80] on icon "Fechar" at bounding box center [1110, 80] width 20 height 20
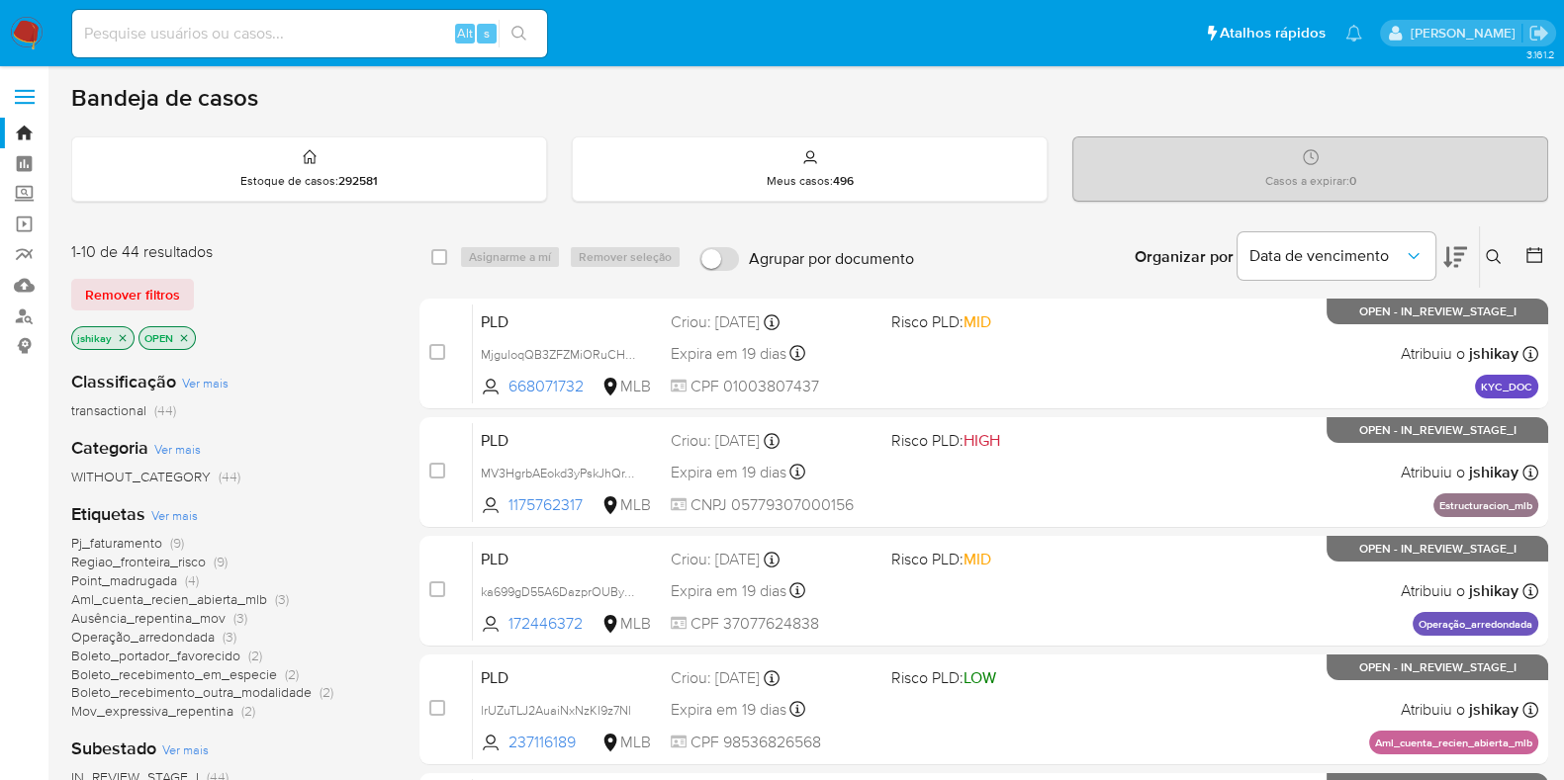
click at [176, 658] on span "Boleto_portador_favorecido" at bounding box center [155, 656] width 169 height 20
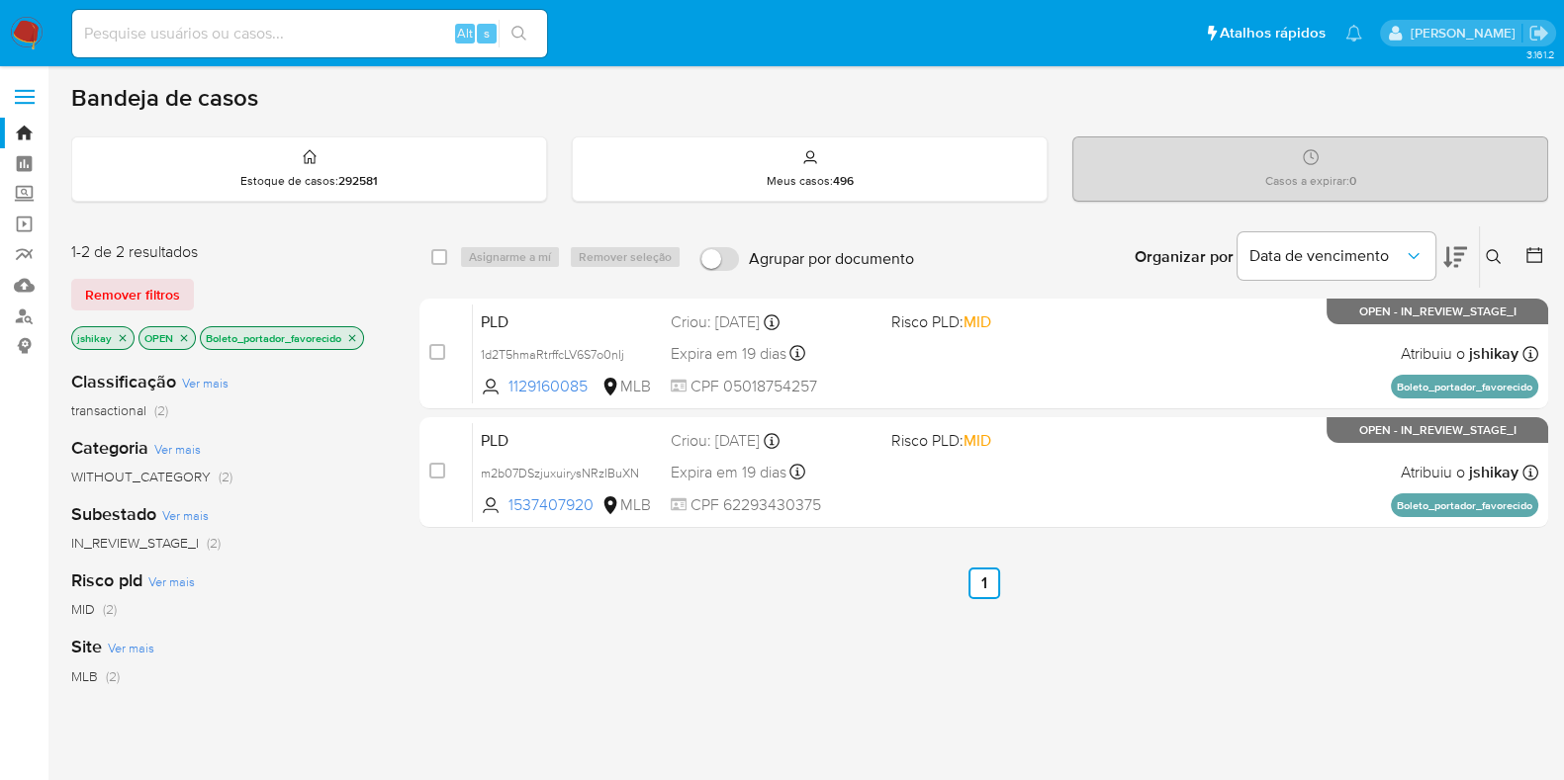
click at [184, 332] on icon "close-filter" at bounding box center [184, 338] width 12 height 12
click at [124, 335] on icon "close-filter" at bounding box center [123, 338] width 12 height 12
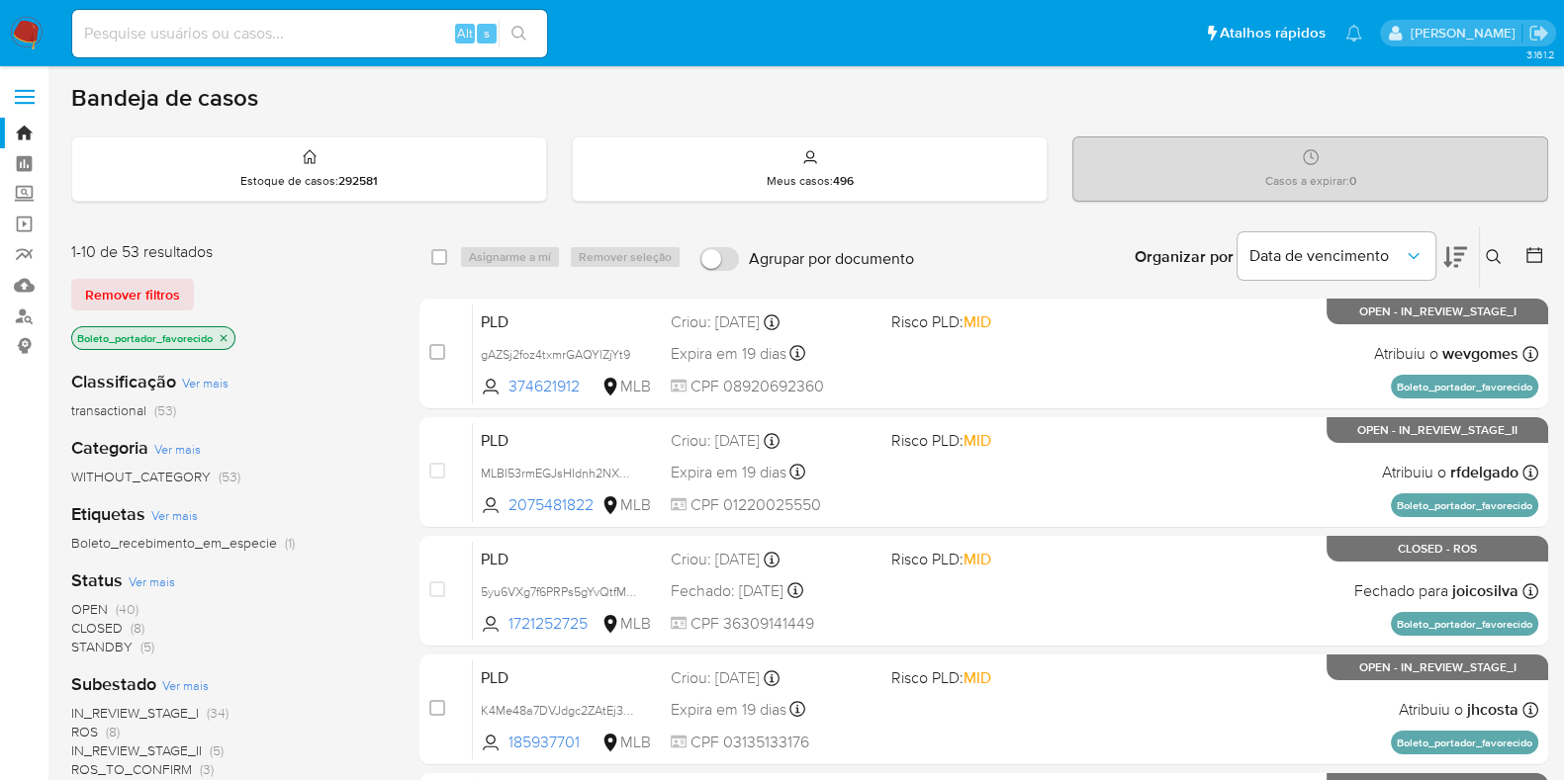
scroll to position [123, 0]
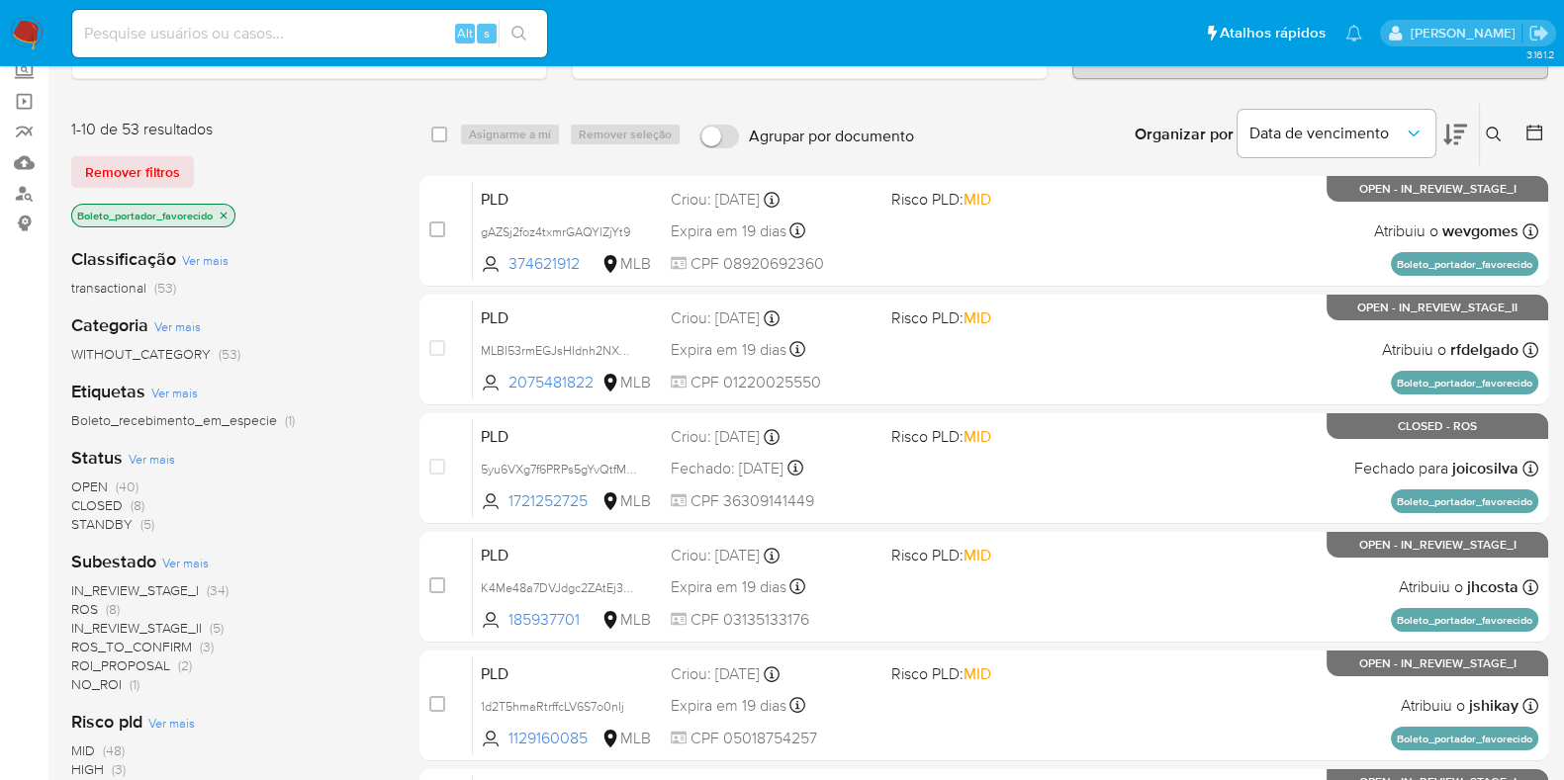
click at [113, 499] on span "CLOSED" at bounding box center [96, 505] width 51 height 20
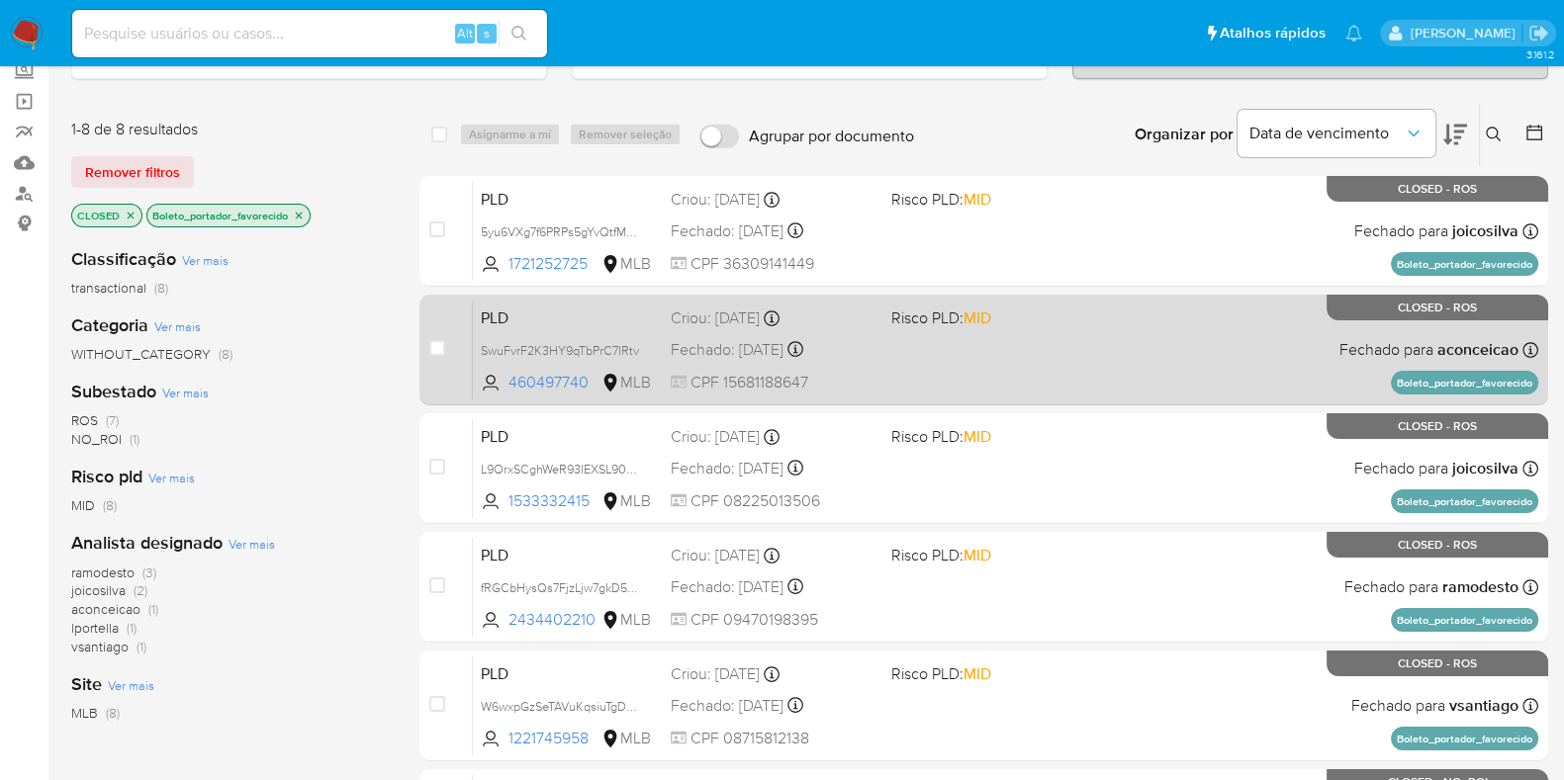
click at [1024, 367] on div "PLD SwuFvrF2K3HY9qTbPrC7IRtv 460497740 MLB Risco PLD: MID Criou: 12/09/2025 Cri…" at bounding box center [1005, 350] width 1065 height 100
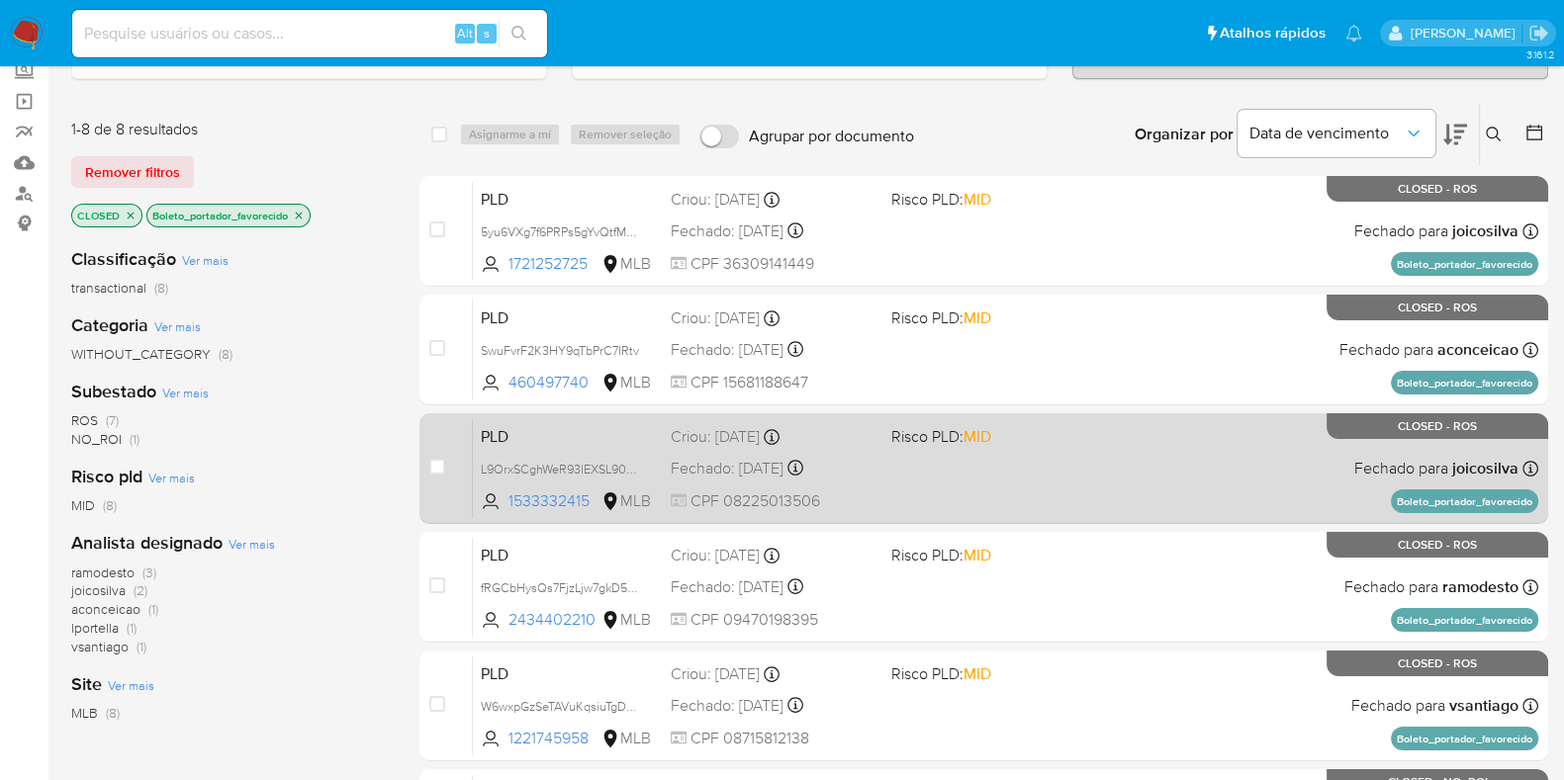
click at [1043, 460] on div "PLD L9OrxSCghWeR93lEXSL90anI 1533332415 MLB Risco PLD: MID Criou: 12/09/2025 Cr…" at bounding box center [1005, 468] width 1065 height 100
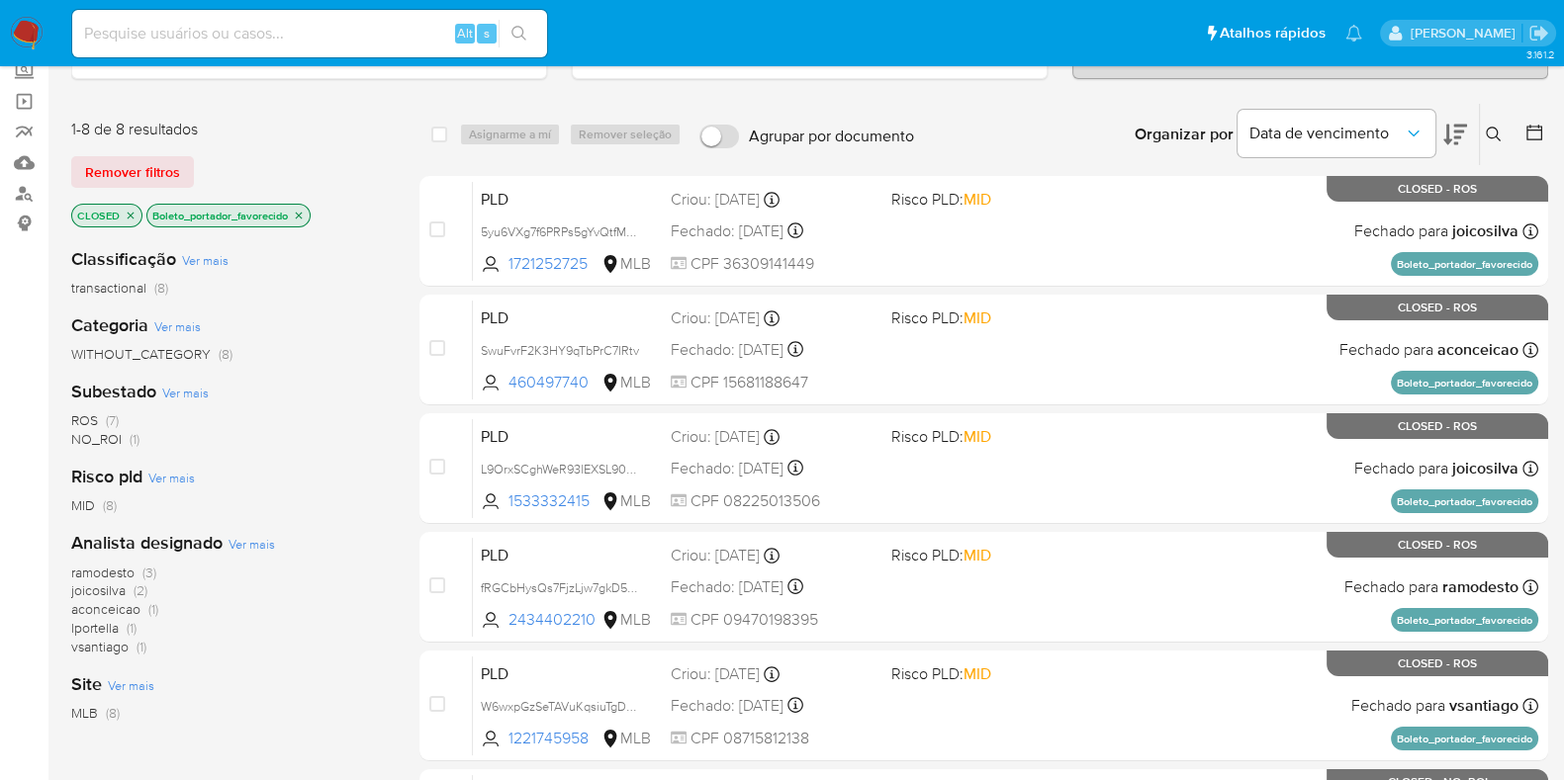
click at [28, 32] on img at bounding box center [27, 34] width 34 height 34
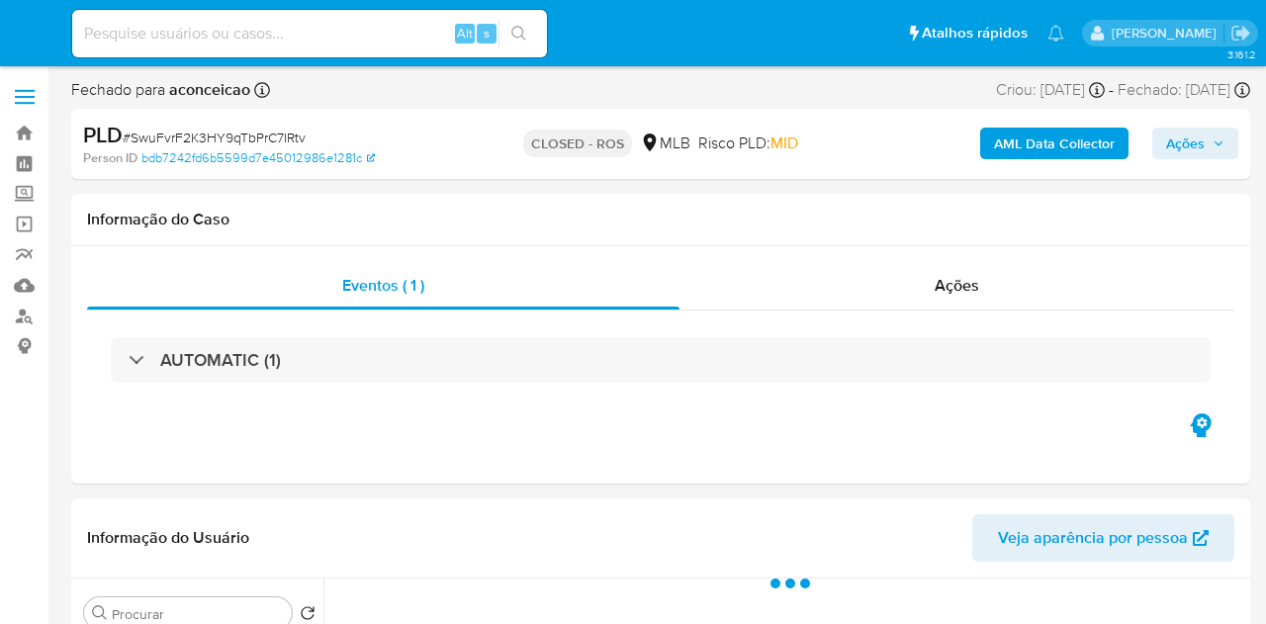
select select "10"
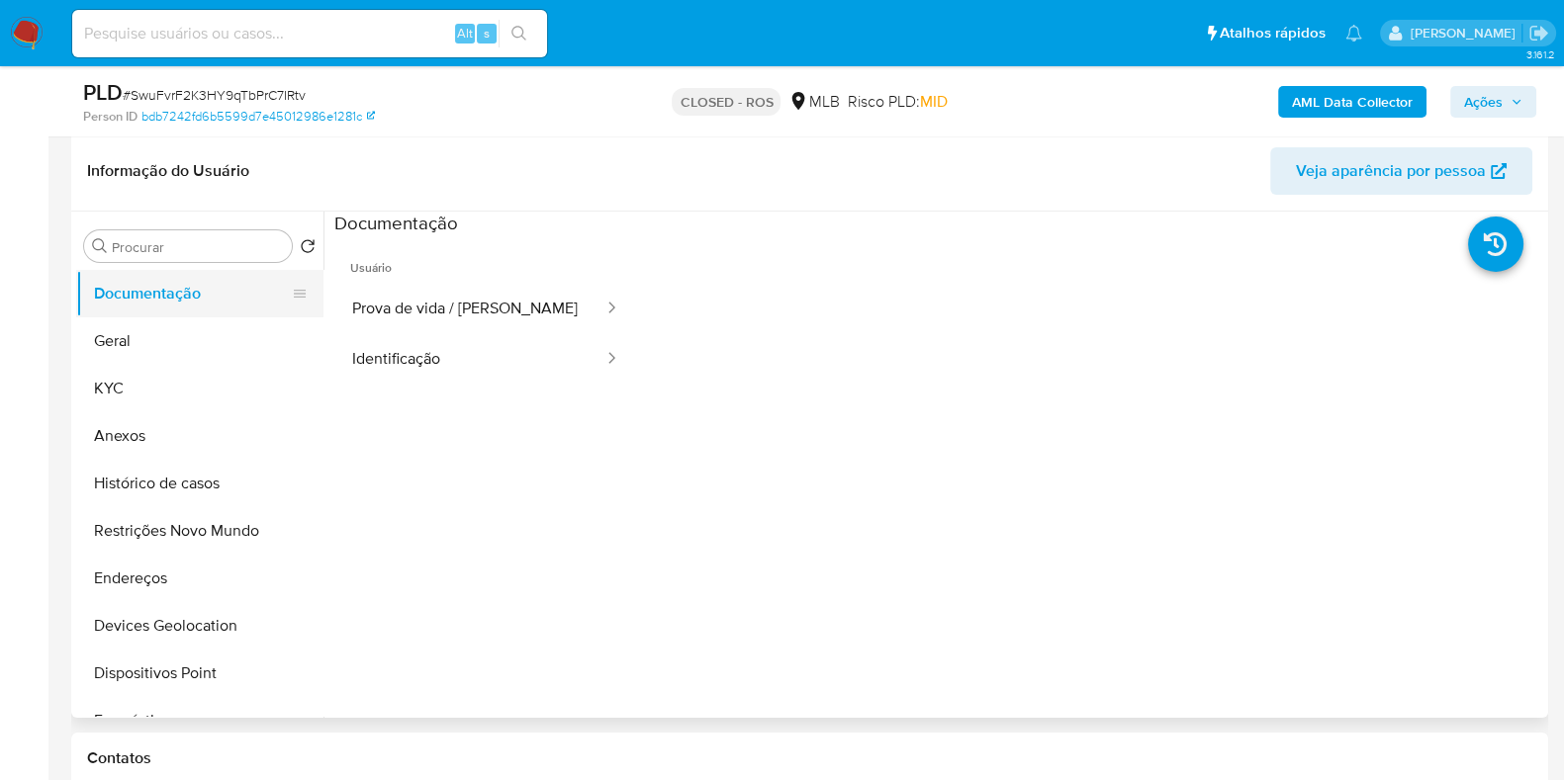
scroll to position [246, 0]
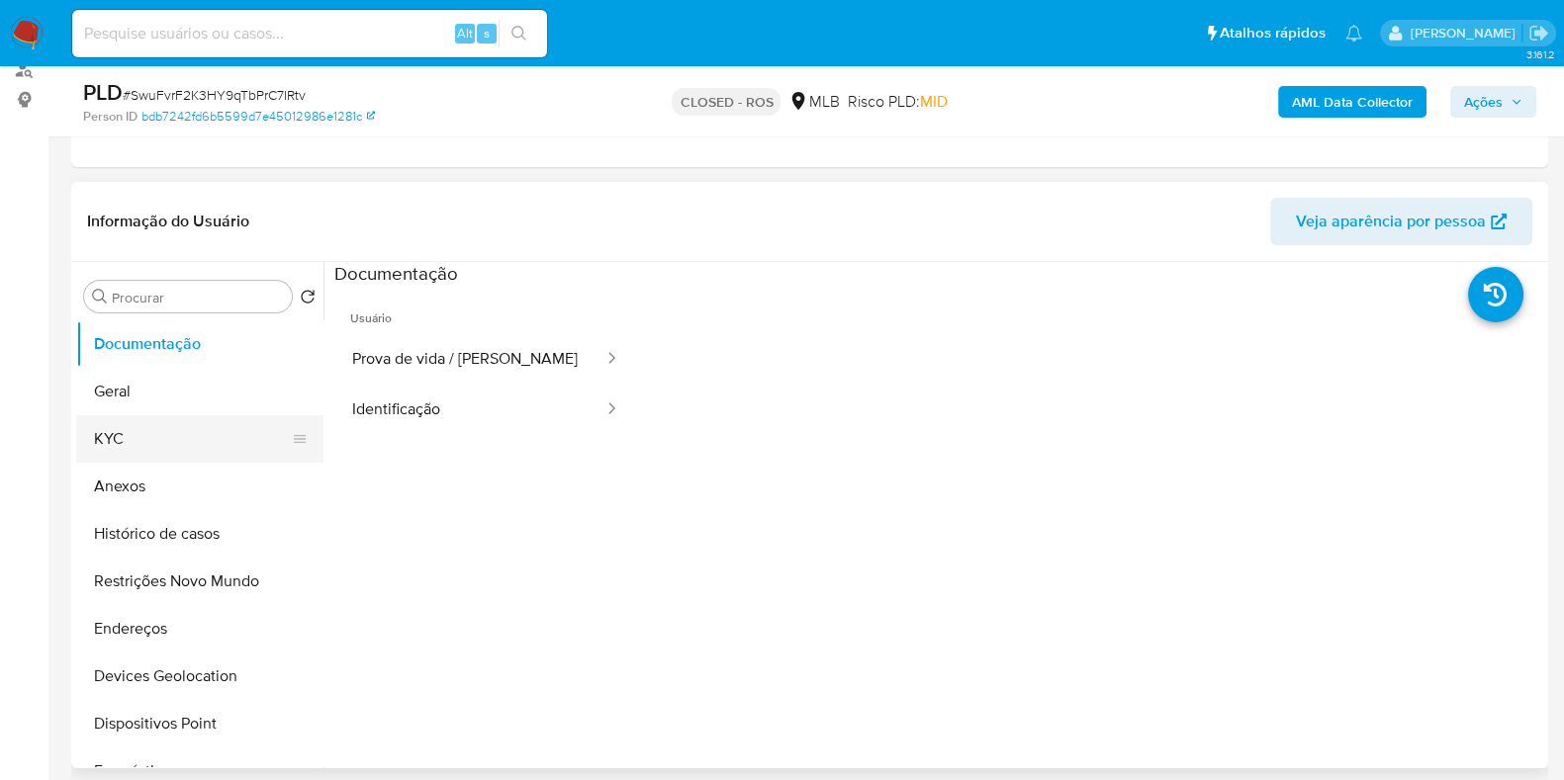
click at [160, 439] on button "KYC" at bounding box center [191, 438] width 231 height 47
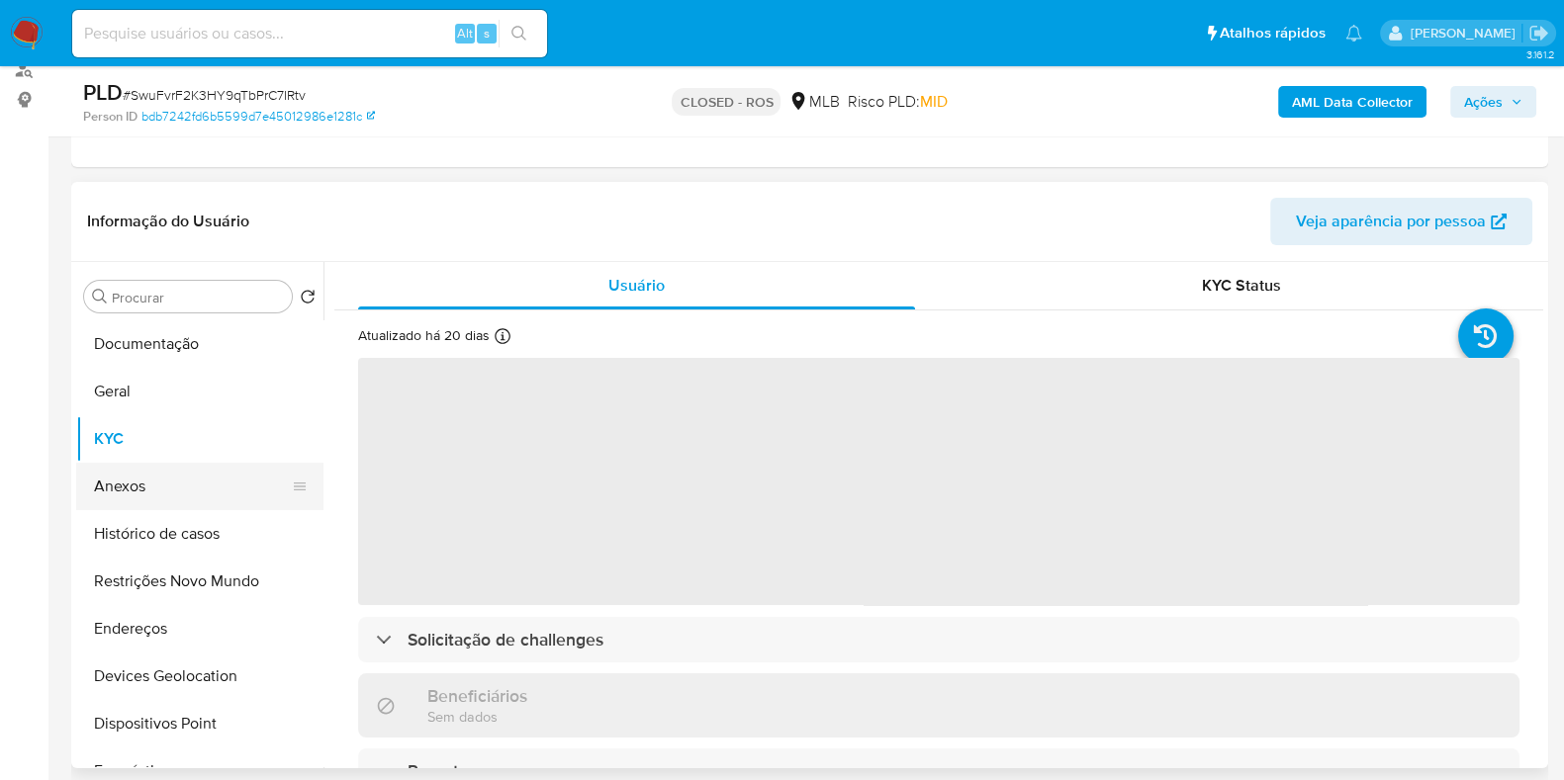
click at [172, 498] on button "Anexos" at bounding box center [191, 486] width 231 height 47
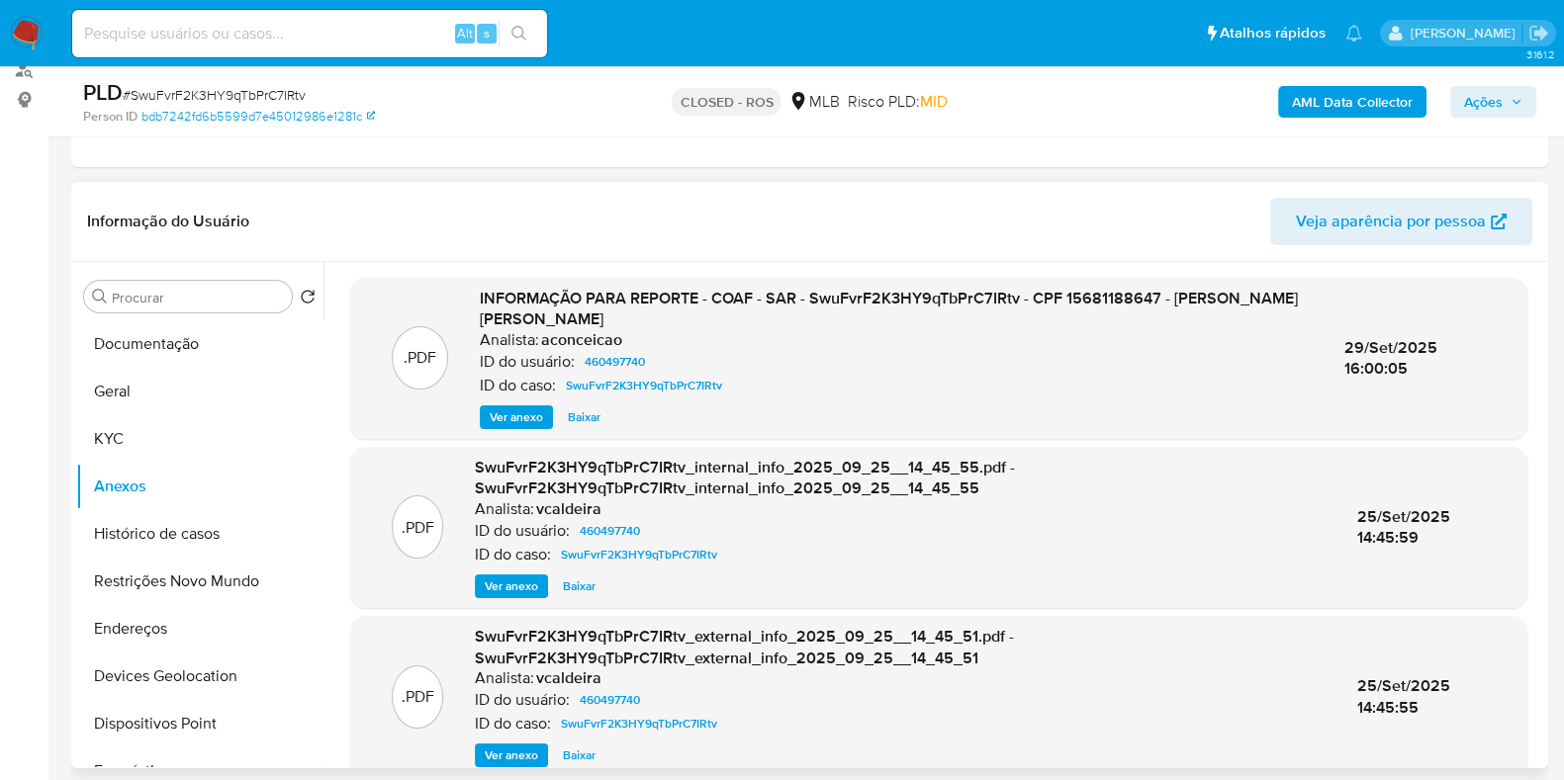
drag, startPoint x: 511, startPoint y: 580, endPoint x: 509, endPoint y: 516, distance: 63.3
click at [509, 516] on div "SwuFvrF2K3HY9qTbPrC7IRtv_internal_info_2025_09_25__14_45_55.pdf - SwuFvrF2K3HY9…" at bounding box center [900, 527] width 850 height 141
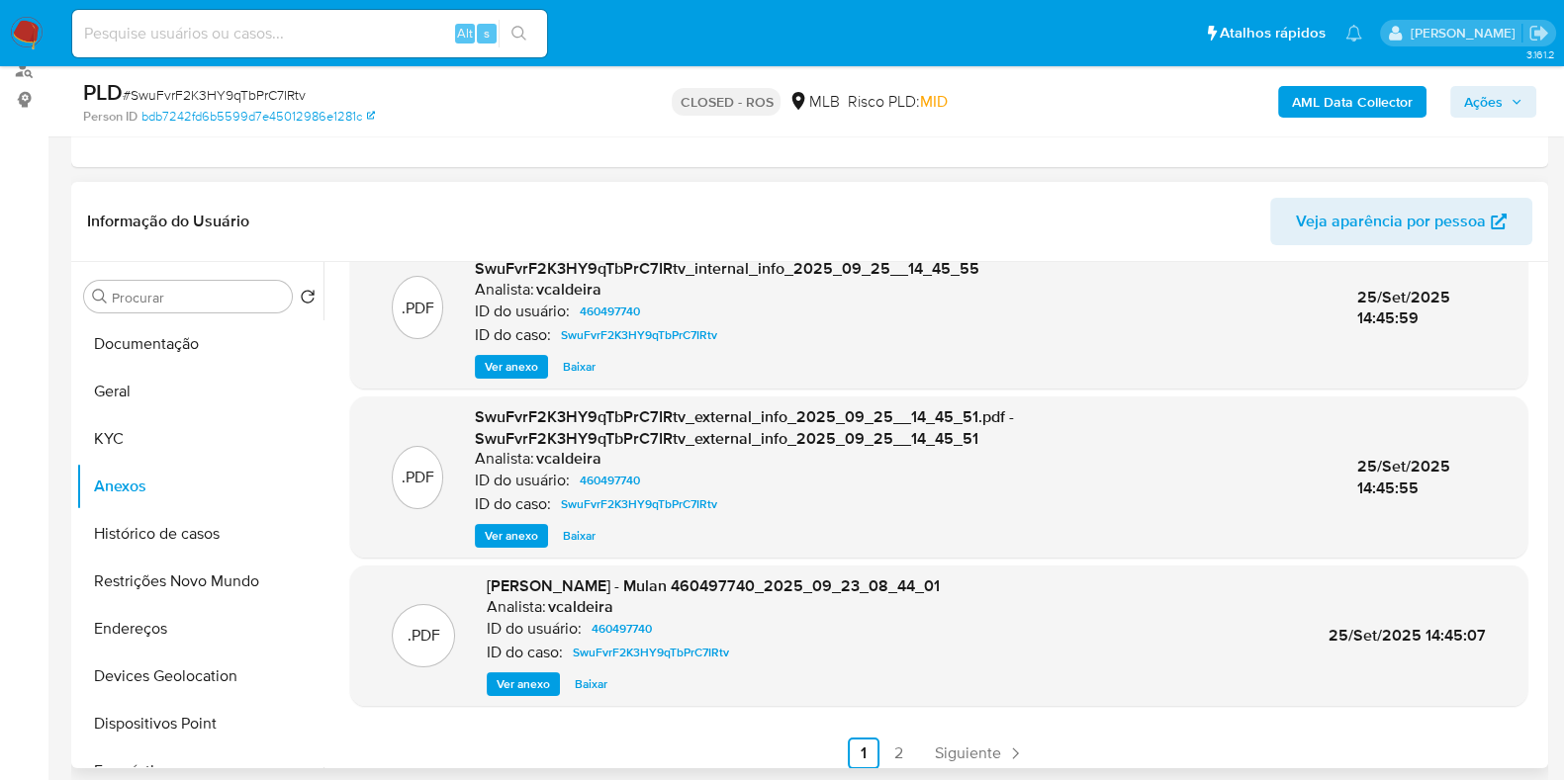
scroll to position [230, 0]
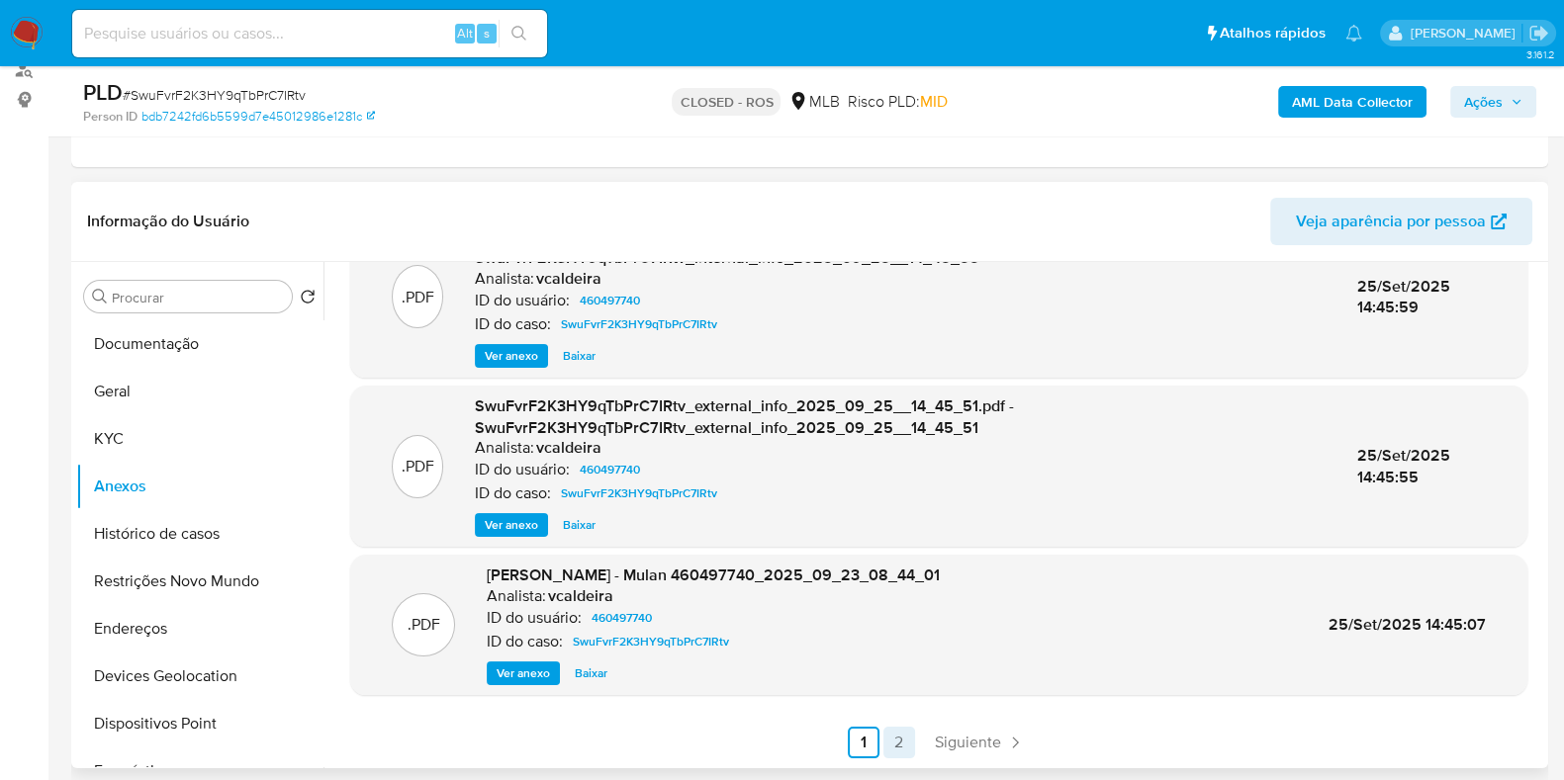
click at [893, 623] on link "2" at bounding box center [899, 743] width 32 height 32
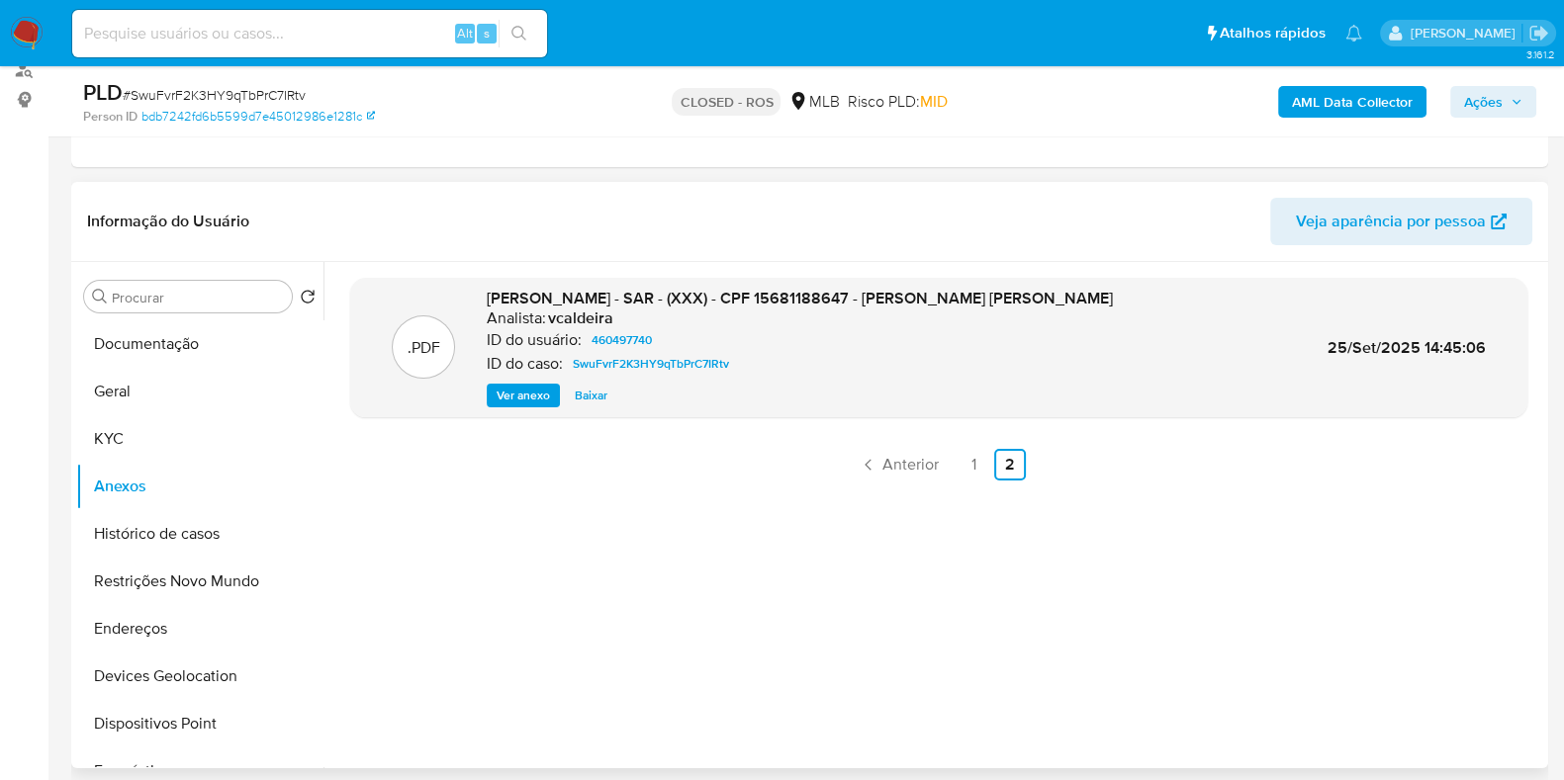
click at [529, 386] on span "Ver anexo" at bounding box center [522, 396] width 53 height 20
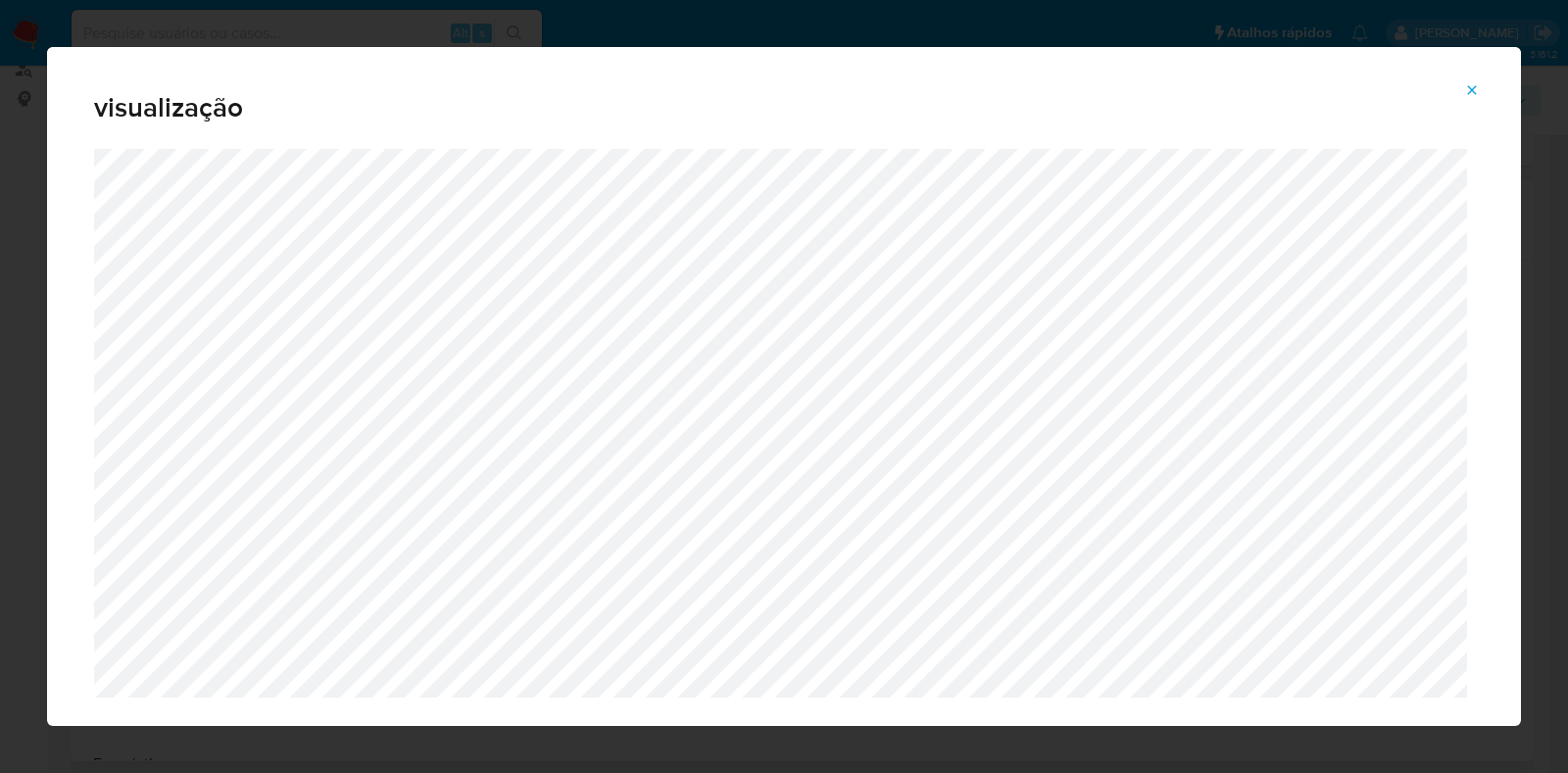
click at [1254, 87] on icon "Attachment preview" at bounding box center [1472, 90] width 16 height 16
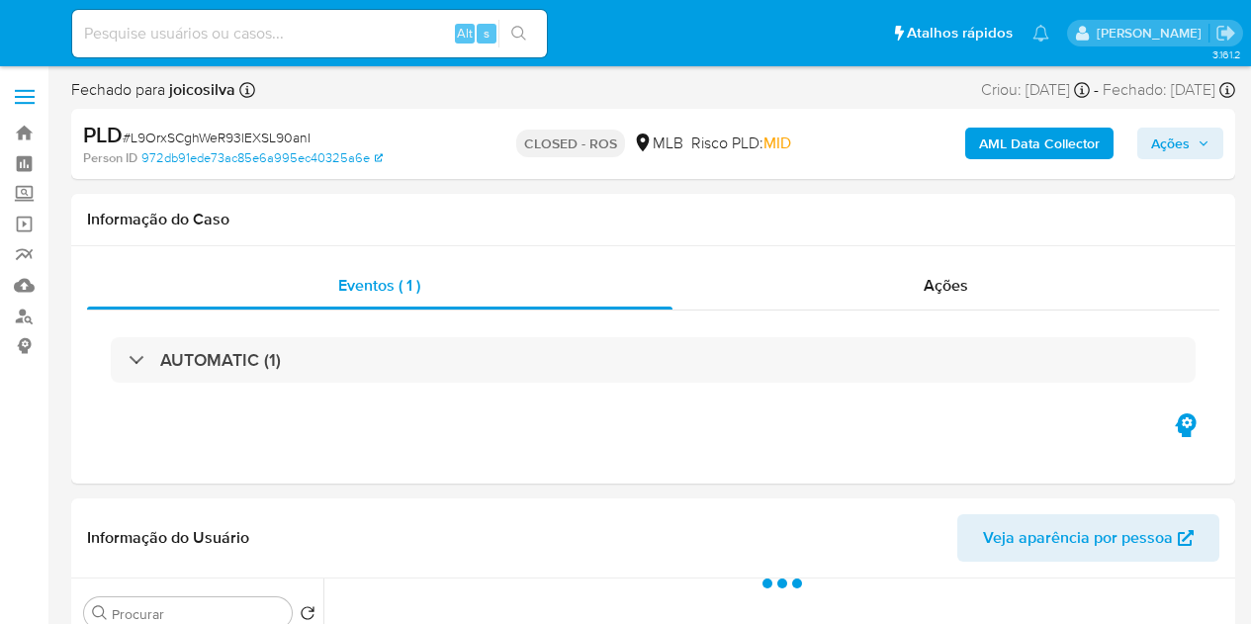
select select "10"
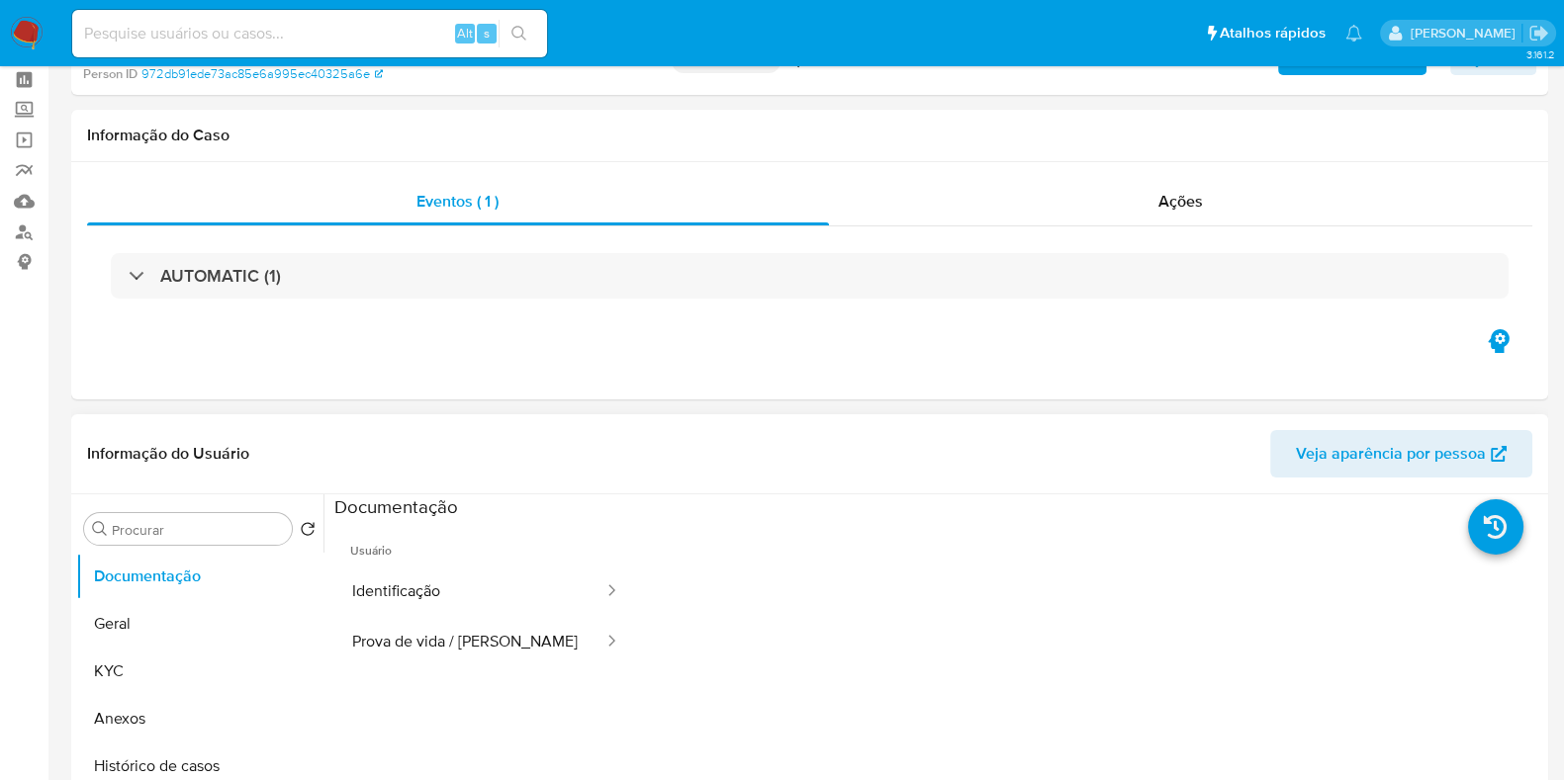
scroll to position [123, 0]
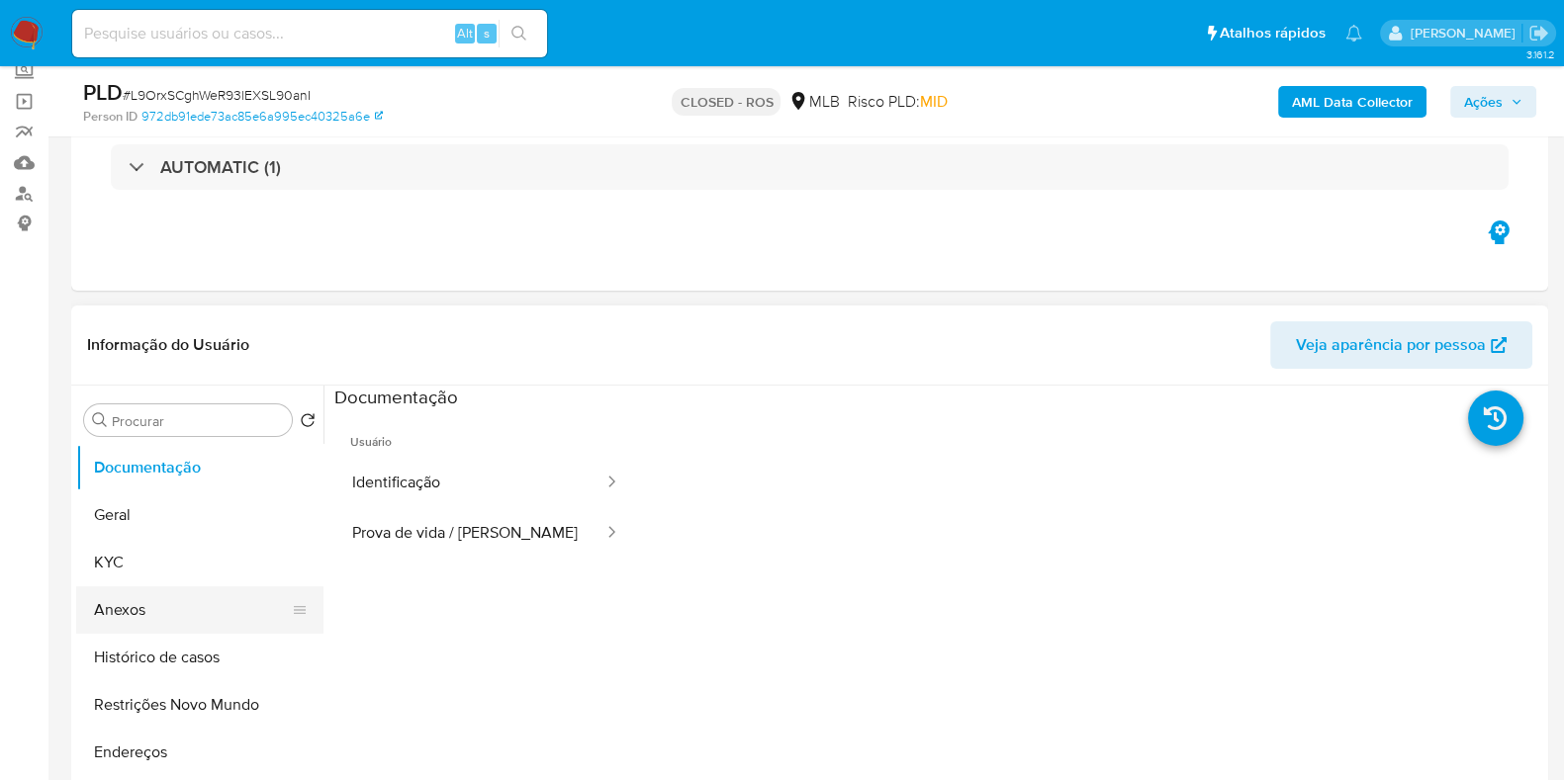
click at [189, 606] on button "Anexos" at bounding box center [191, 609] width 231 height 47
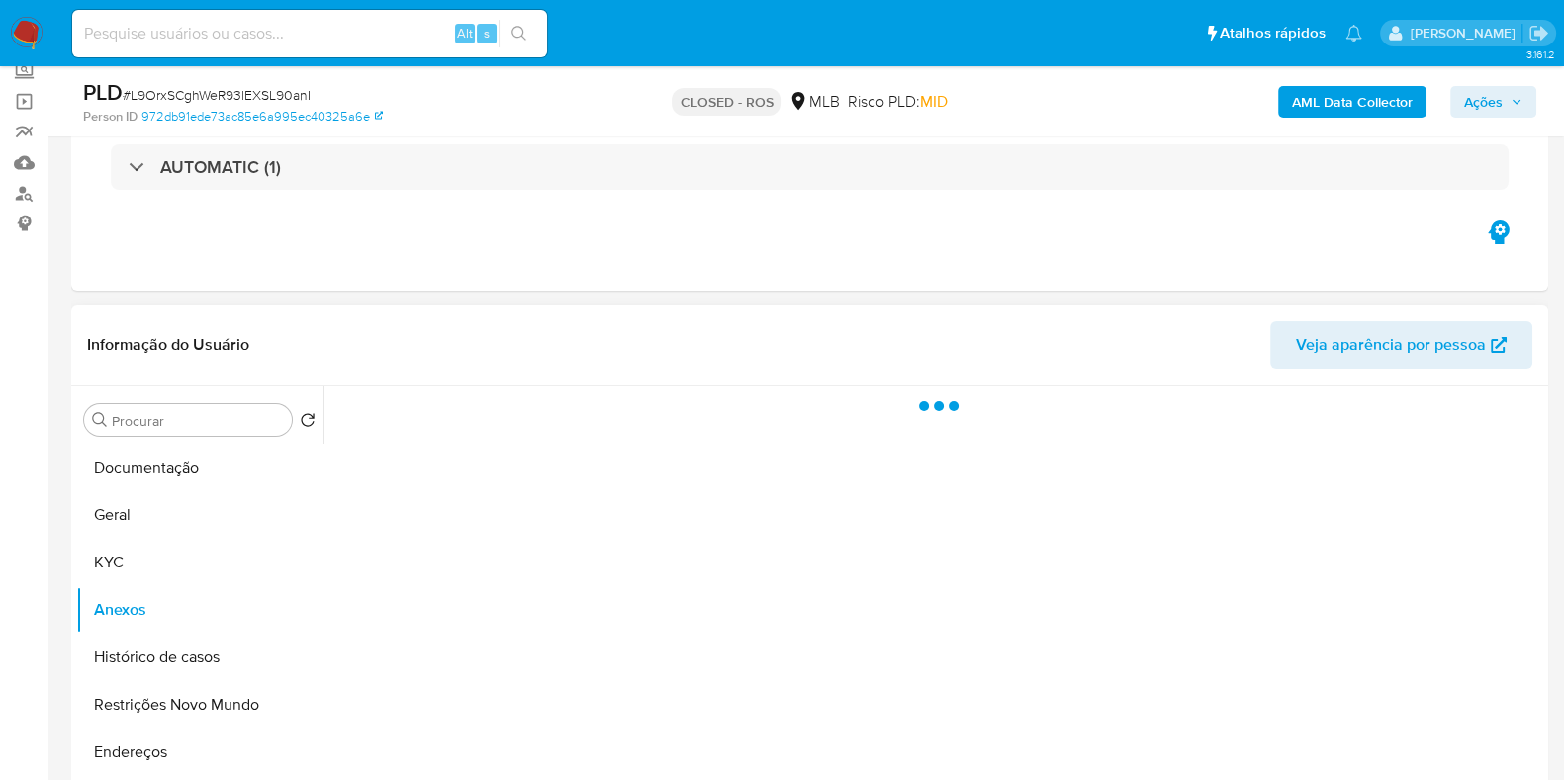
scroll to position [246, 0]
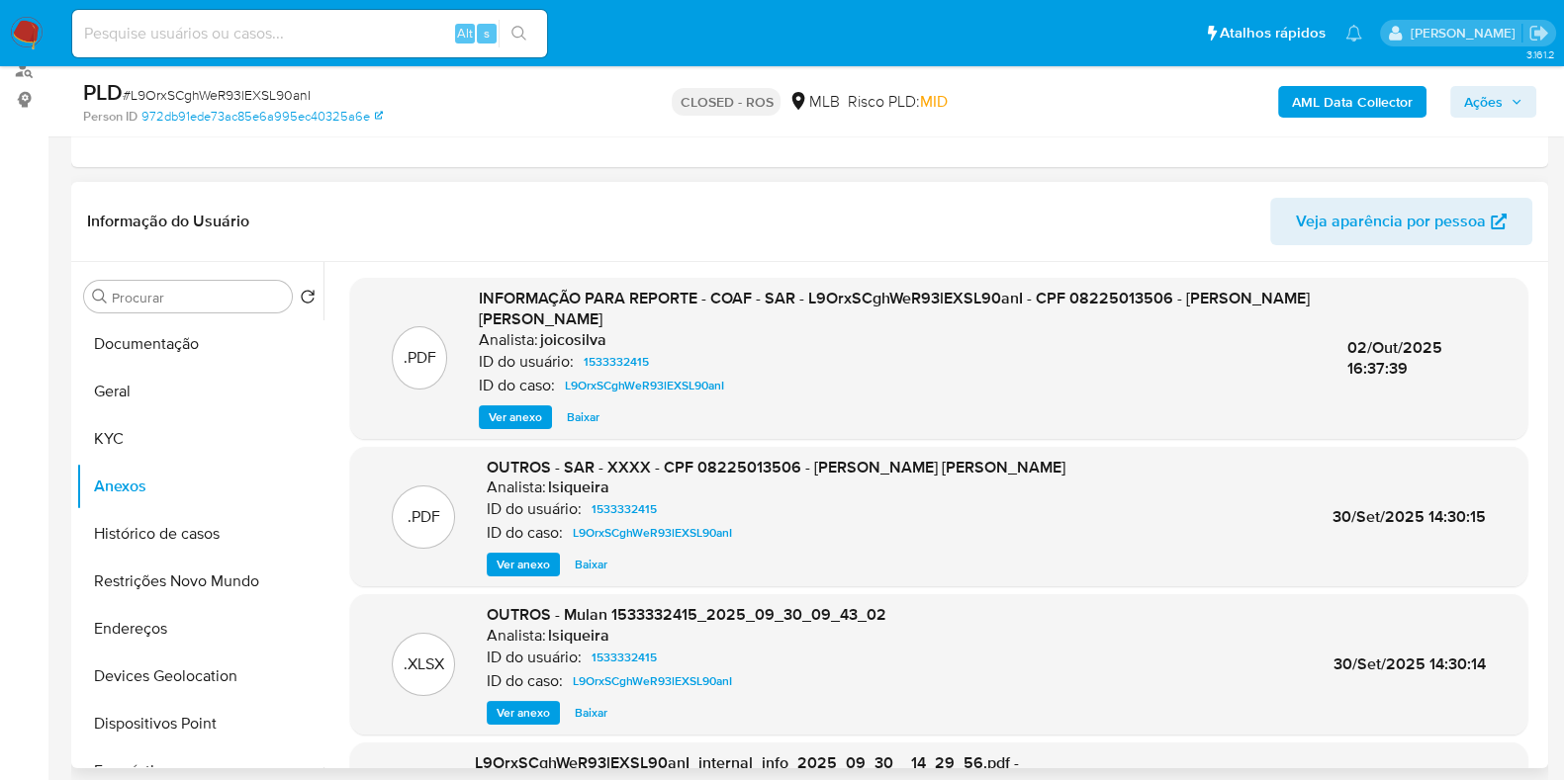
click at [507, 568] on span "Ver anexo" at bounding box center [522, 565] width 53 height 20
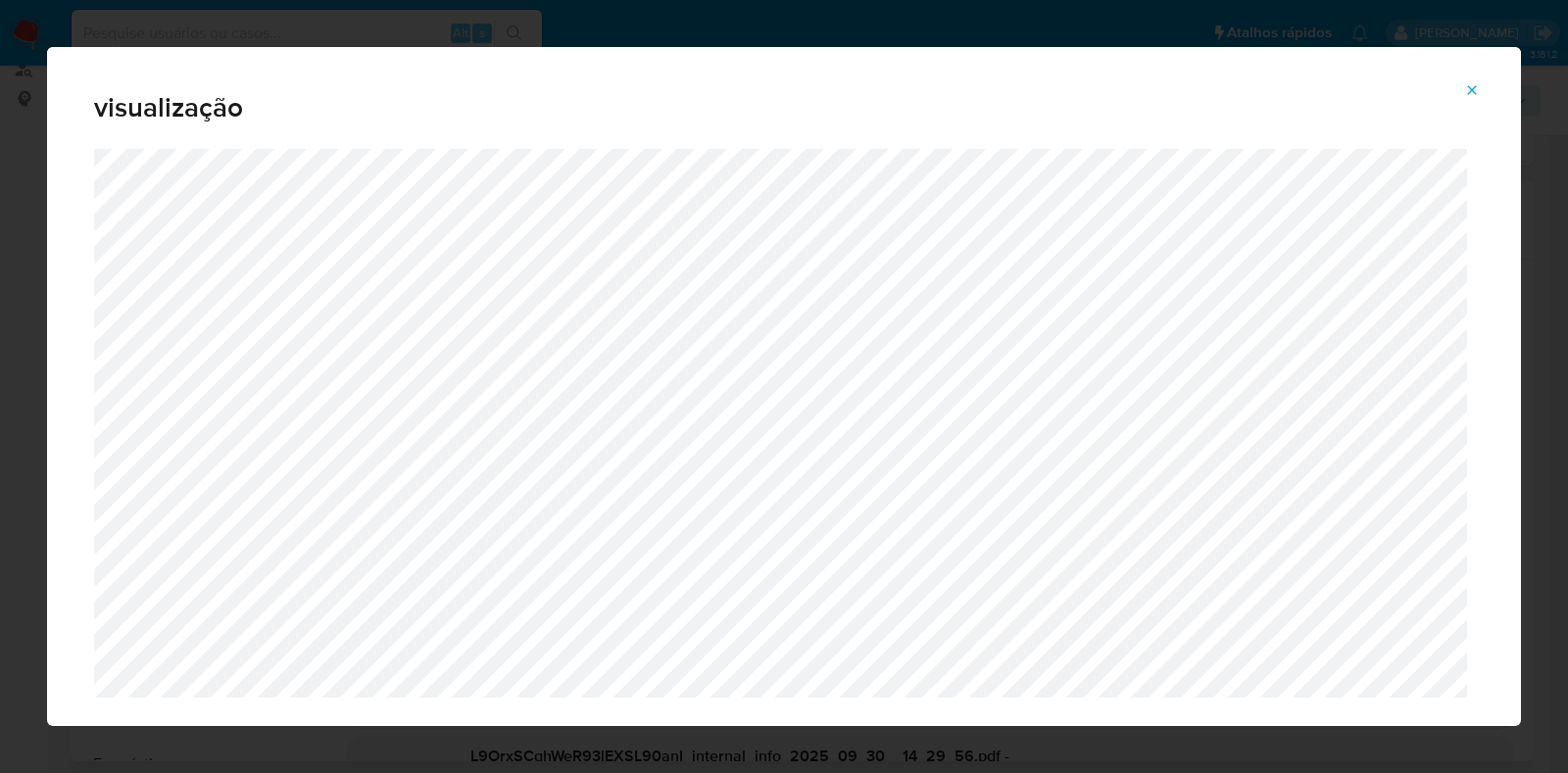
click at [1239, 95] on icon "Attachment preview" at bounding box center [1472, 90] width 16 height 16
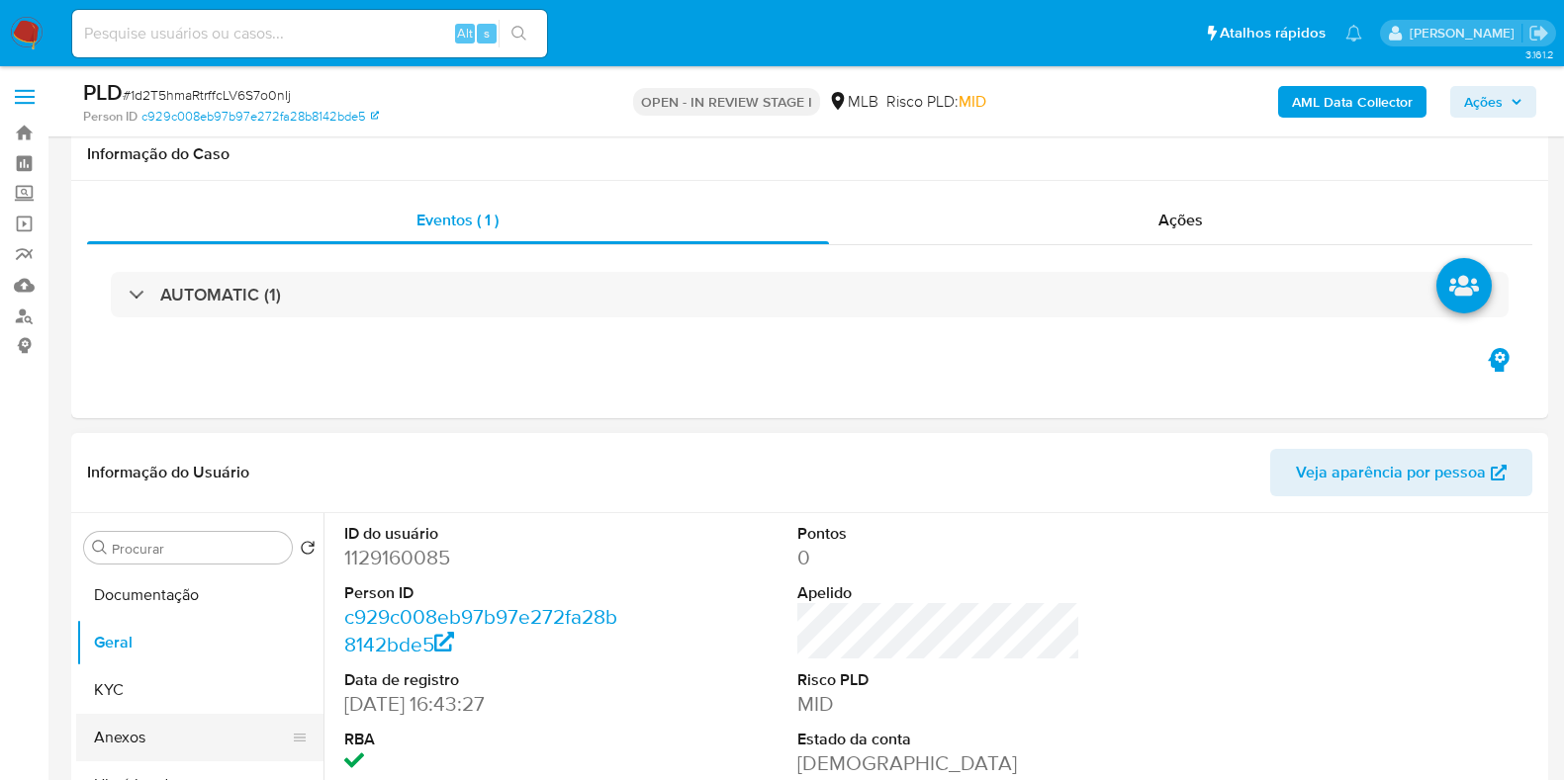
scroll to position [371, 0]
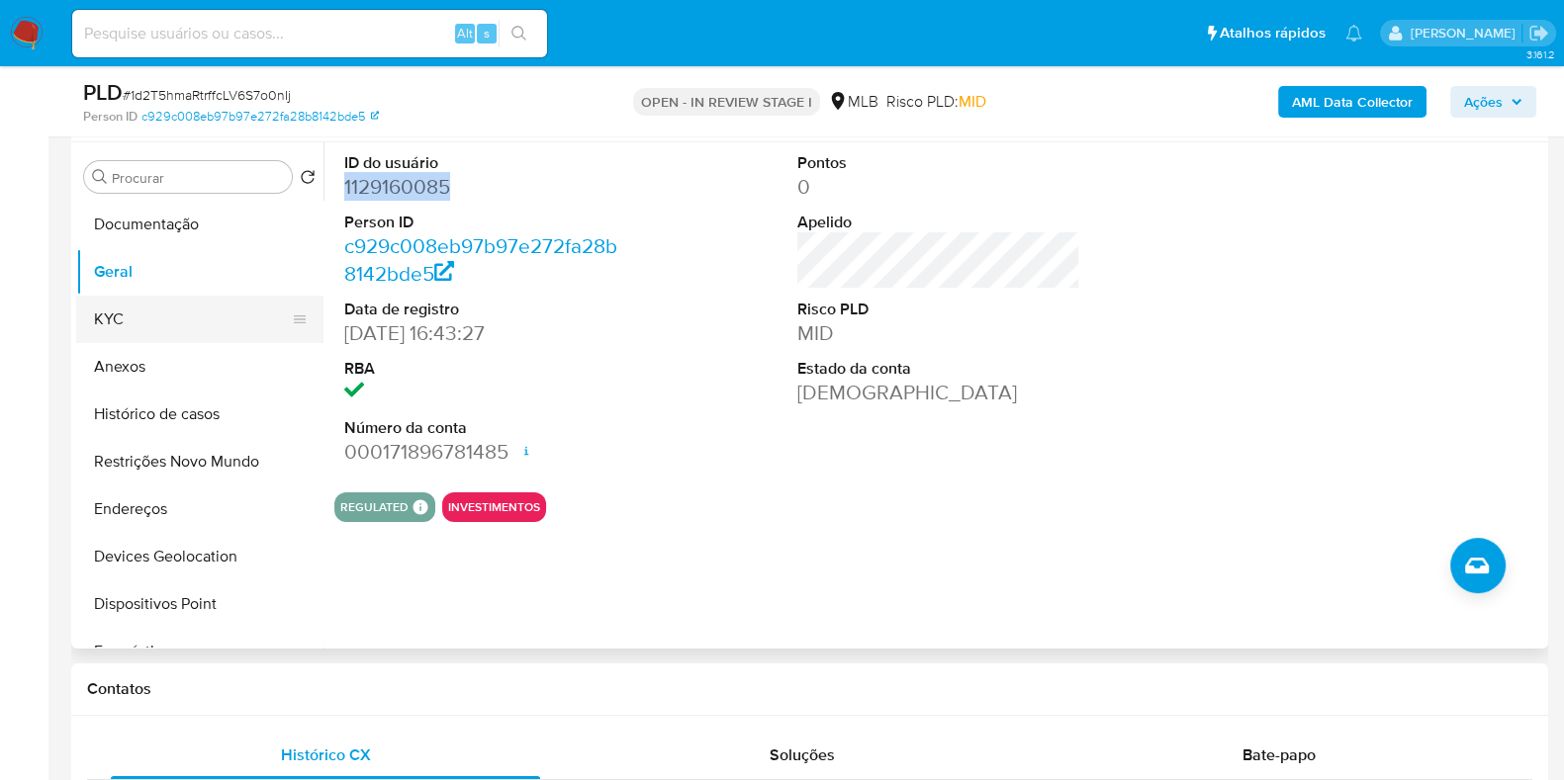
click at [176, 313] on button "KYC" at bounding box center [191, 319] width 231 height 47
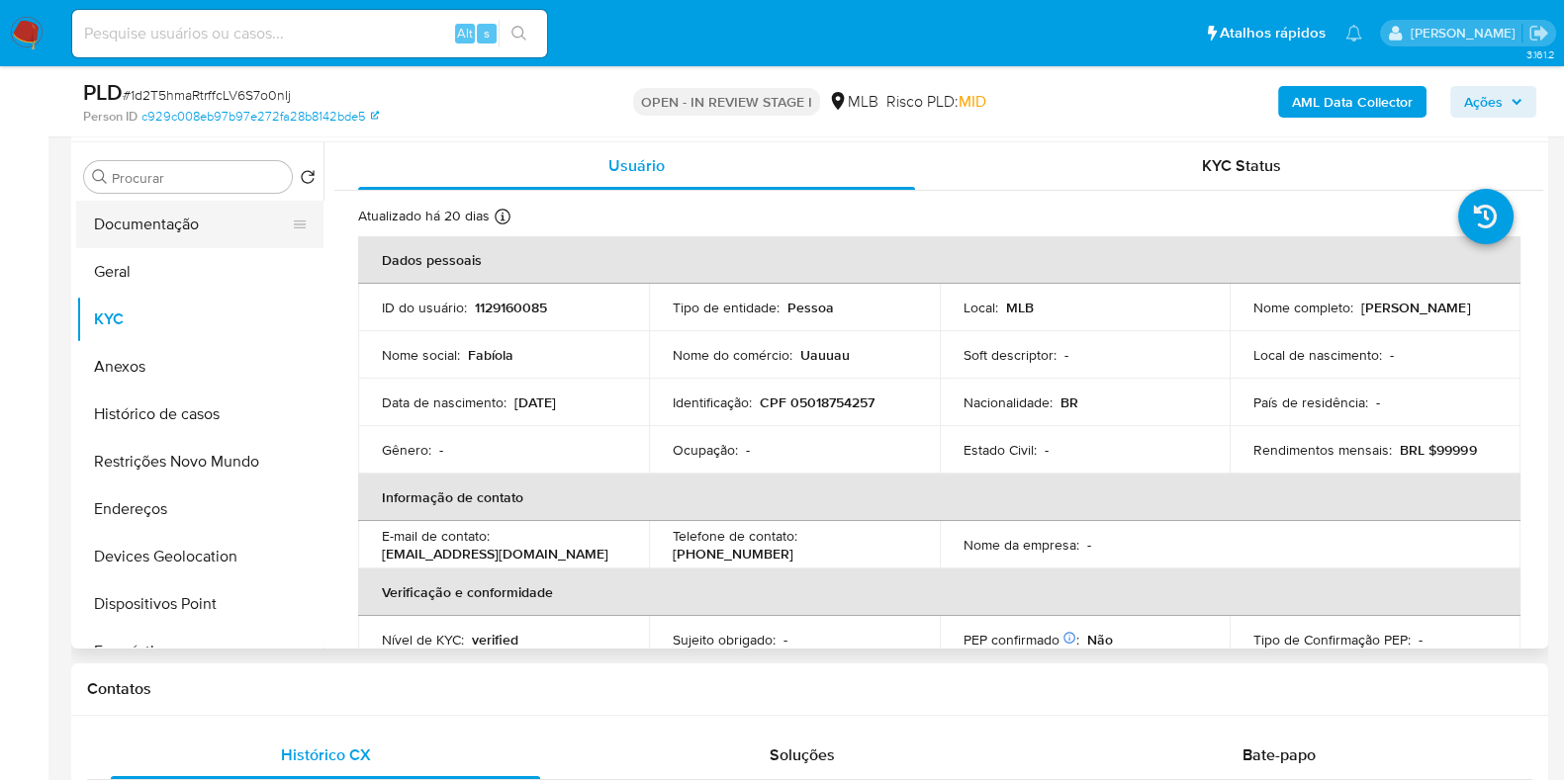
click at [164, 220] on button "Documentação" at bounding box center [191, 224] width 231 height 47
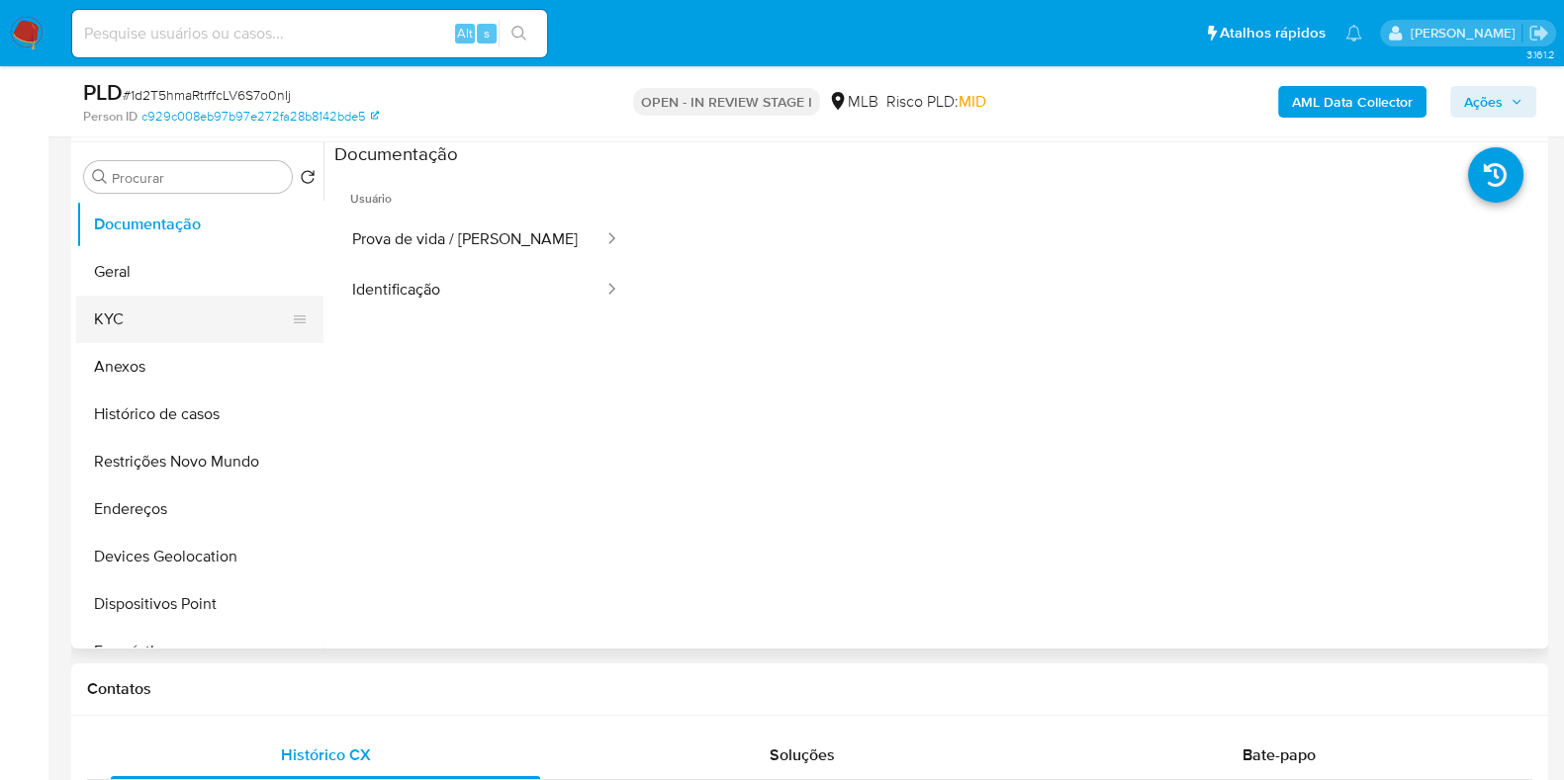
click at [158, 308] on button "KYC" at bounding box center [191, 319] width 231 height 47
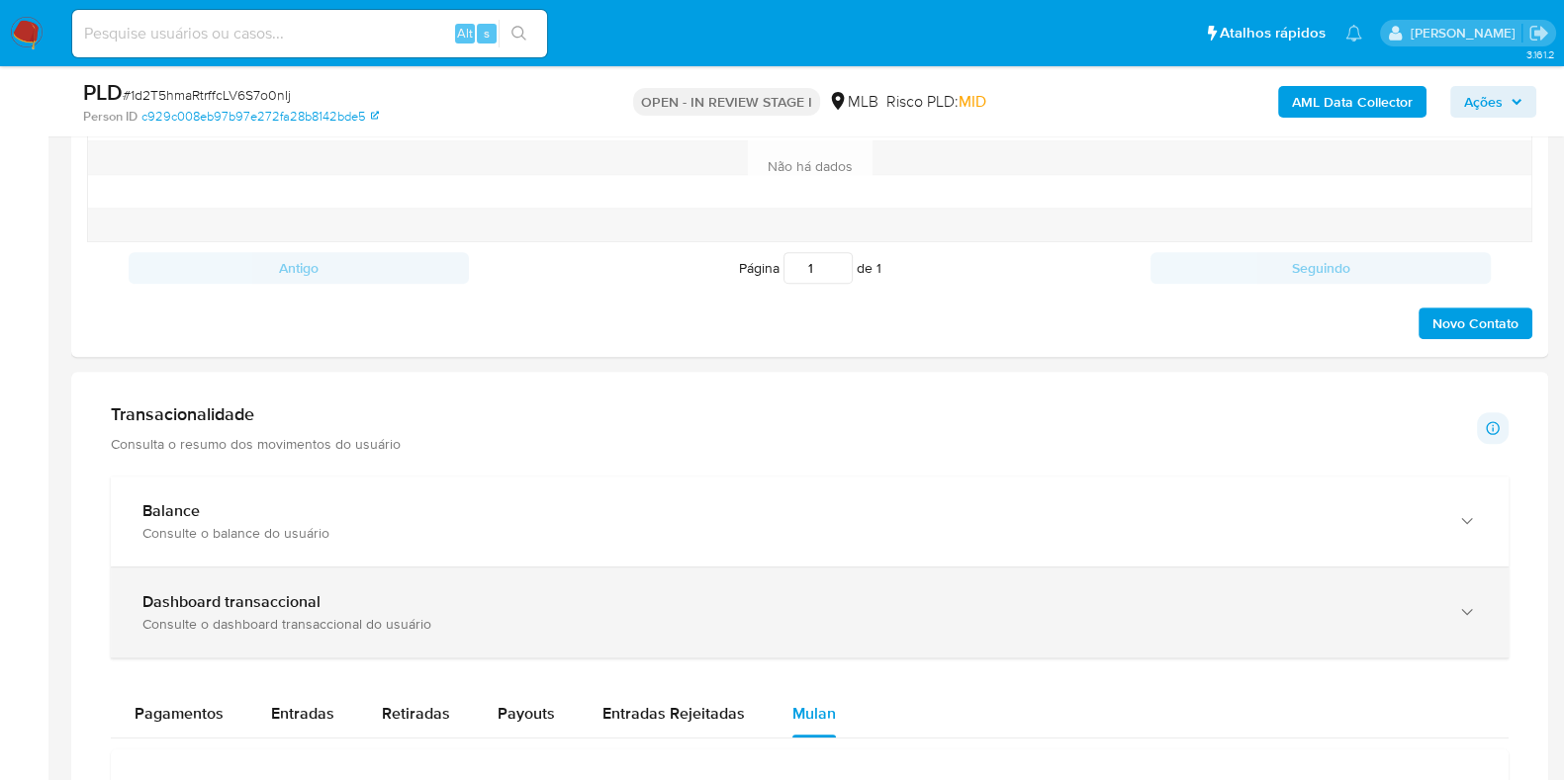
scroll to position [1113, 0]
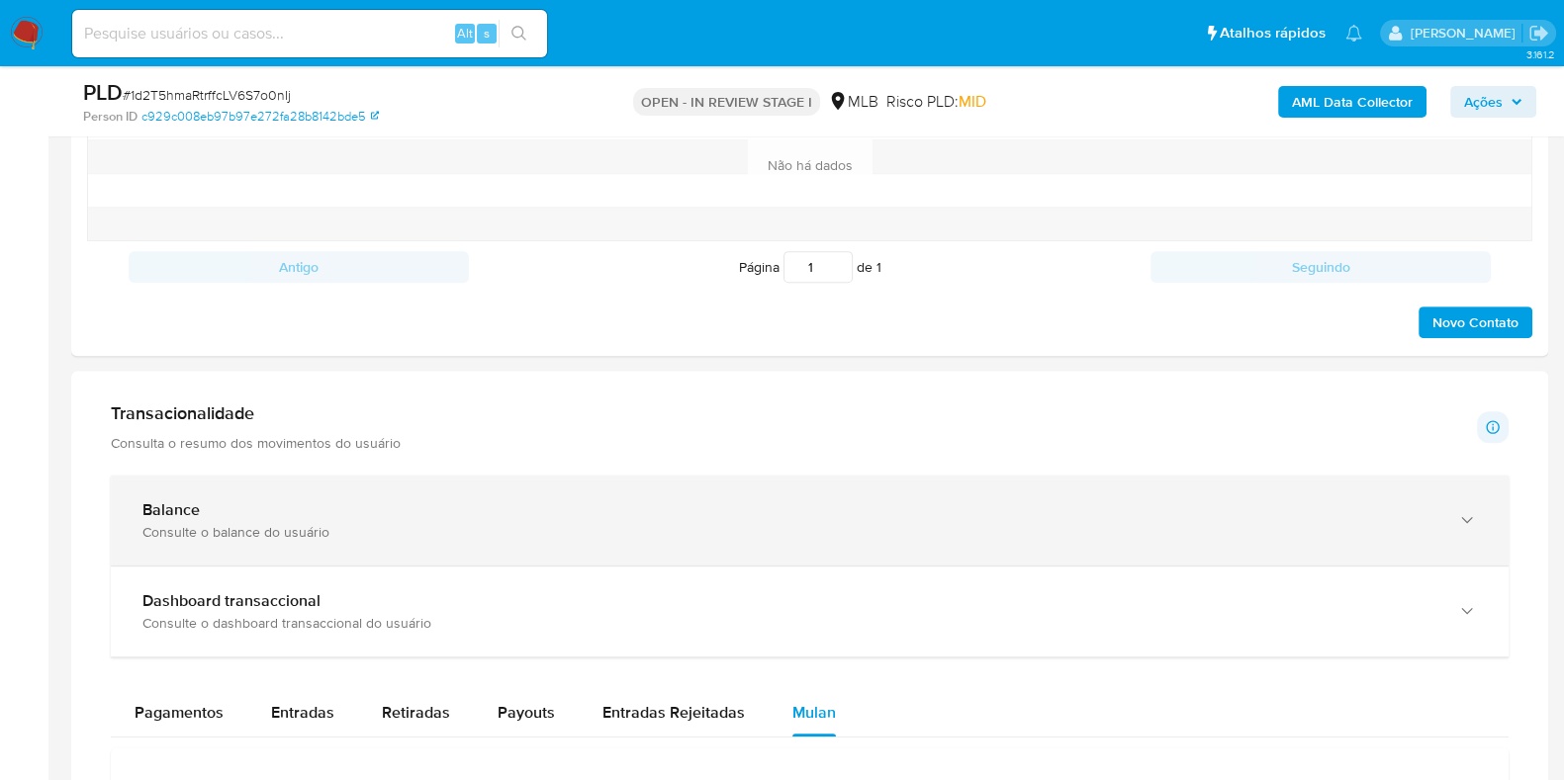
click at [612, 526] on div "Consulte o balance do usuário" at bounding box center [789, 532] width 1295 height 18
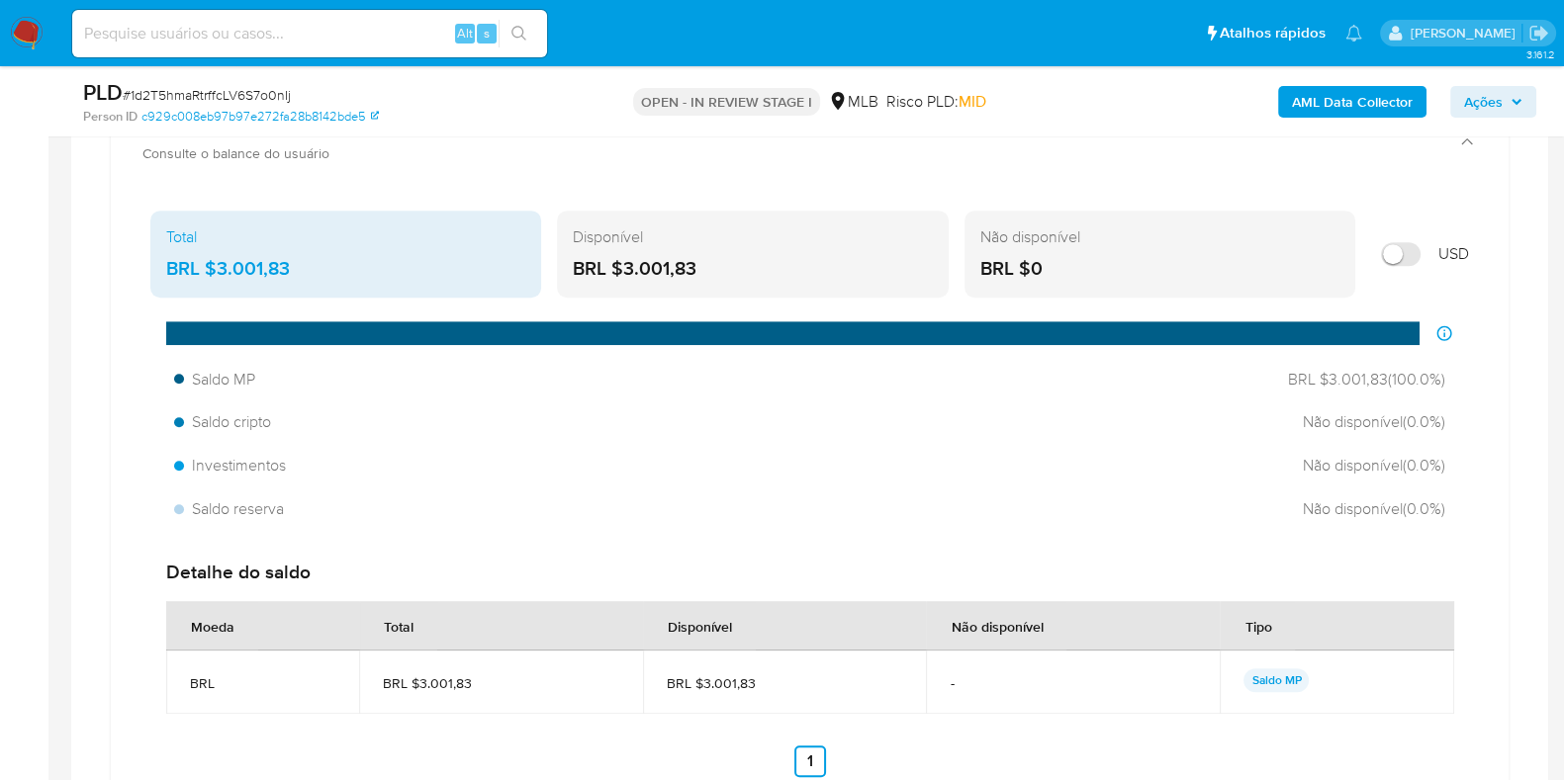
scroll to position [1730, 0]
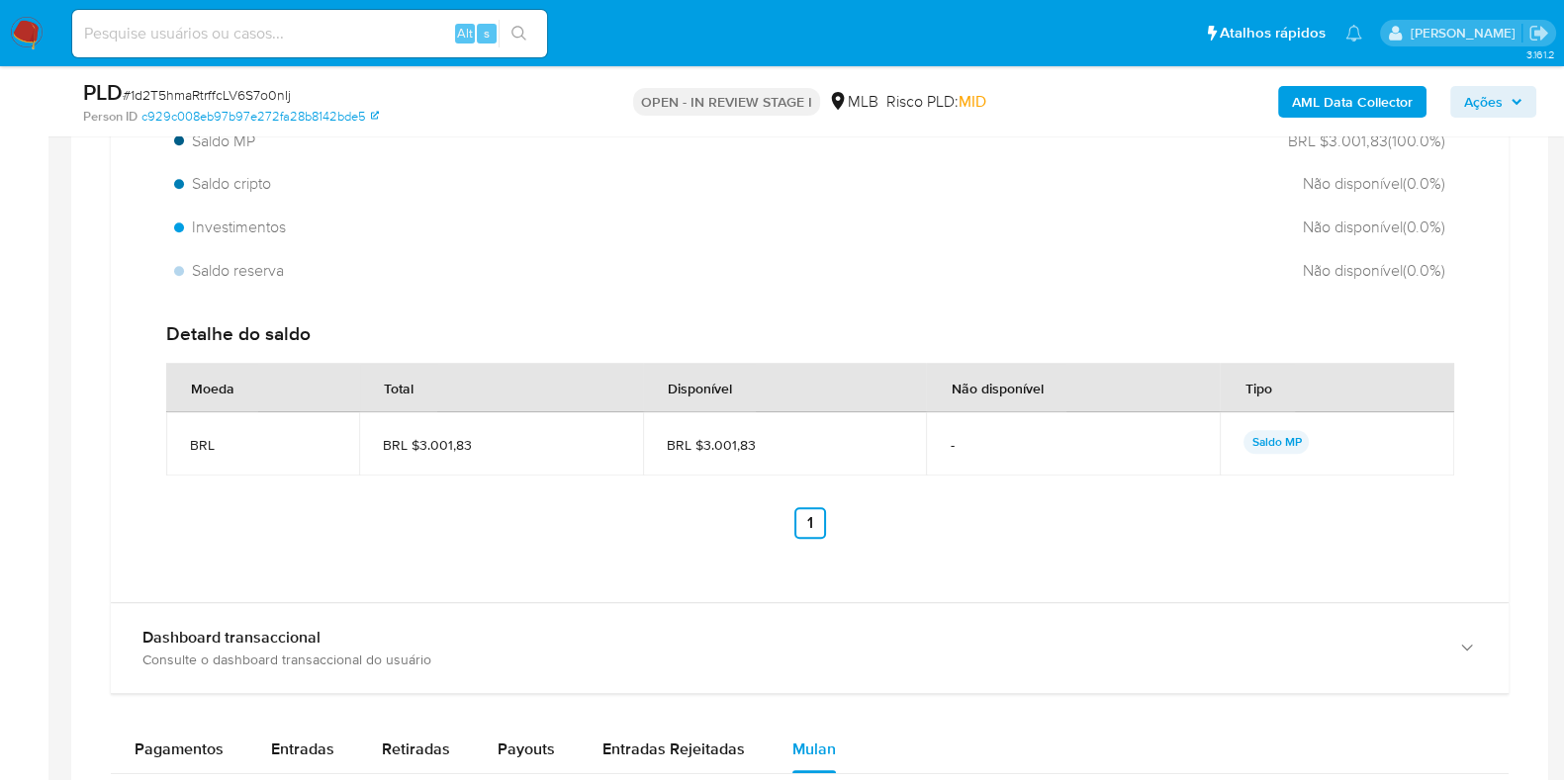
drag, startPoint x: 773, startPoint y: 437, endPoint x: 698, endPoint y: 443, distance: 75.4
click at [698, 443] on span "BRL $3.001,83" at bounding box center [785, 445] width 236 height 18
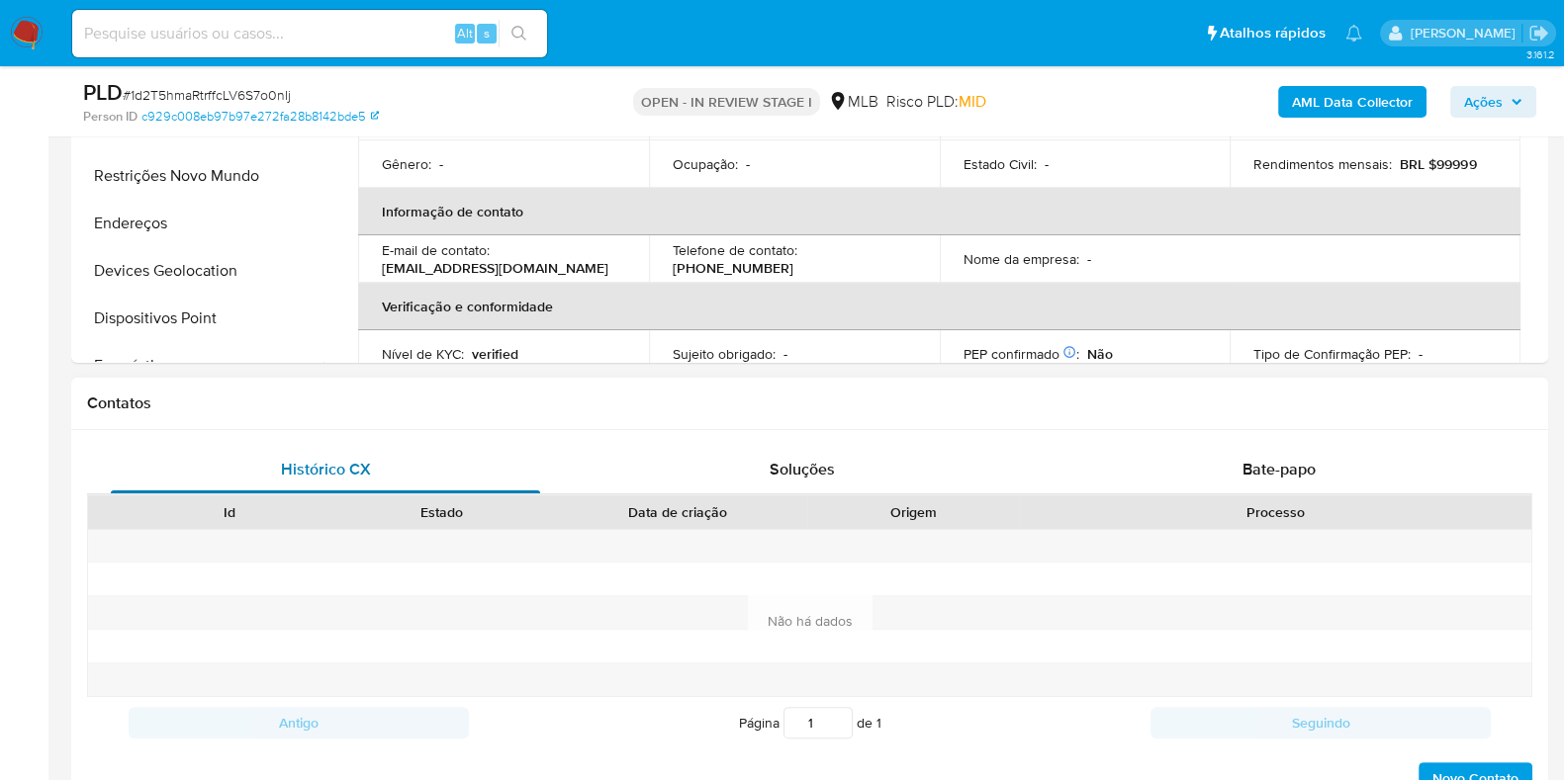
scroll to position [371, 0]
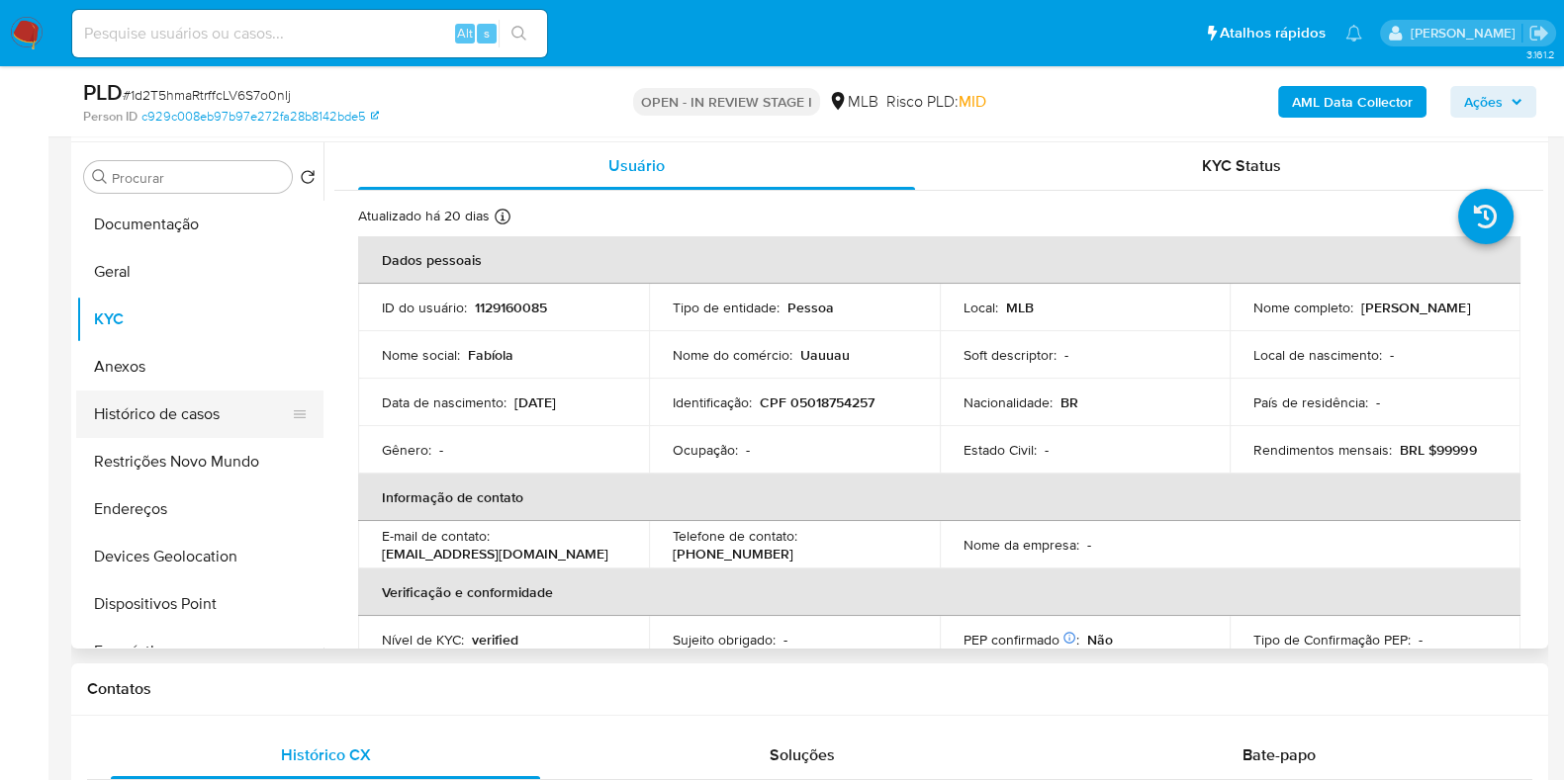
click at [211, 414] on button "Histórico de casos" at bounding box center [191, 414] width 231 height 47
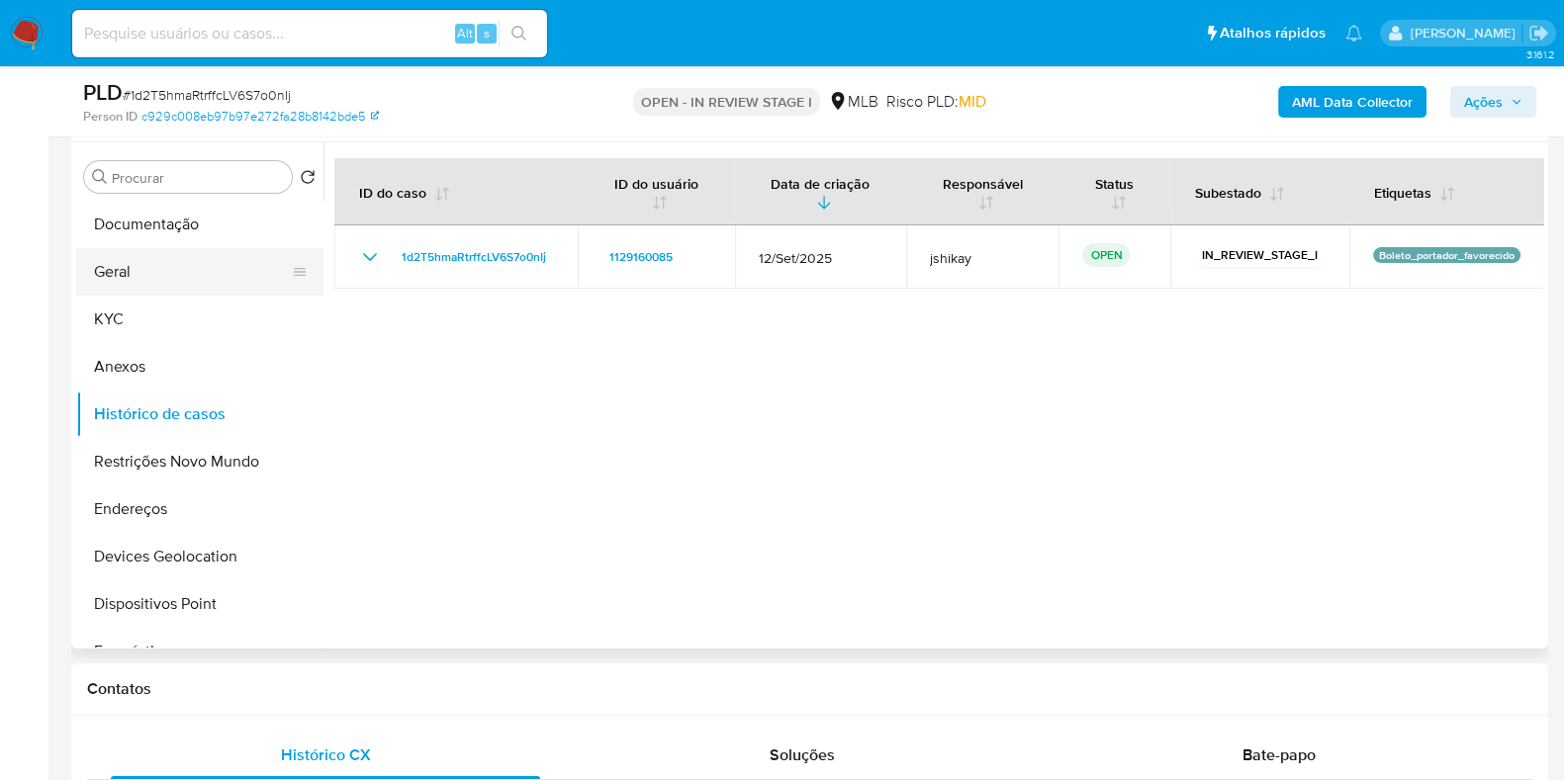
click at [139, 277] on button "Geral" at bounding box center [191, 271] width 231 height 47
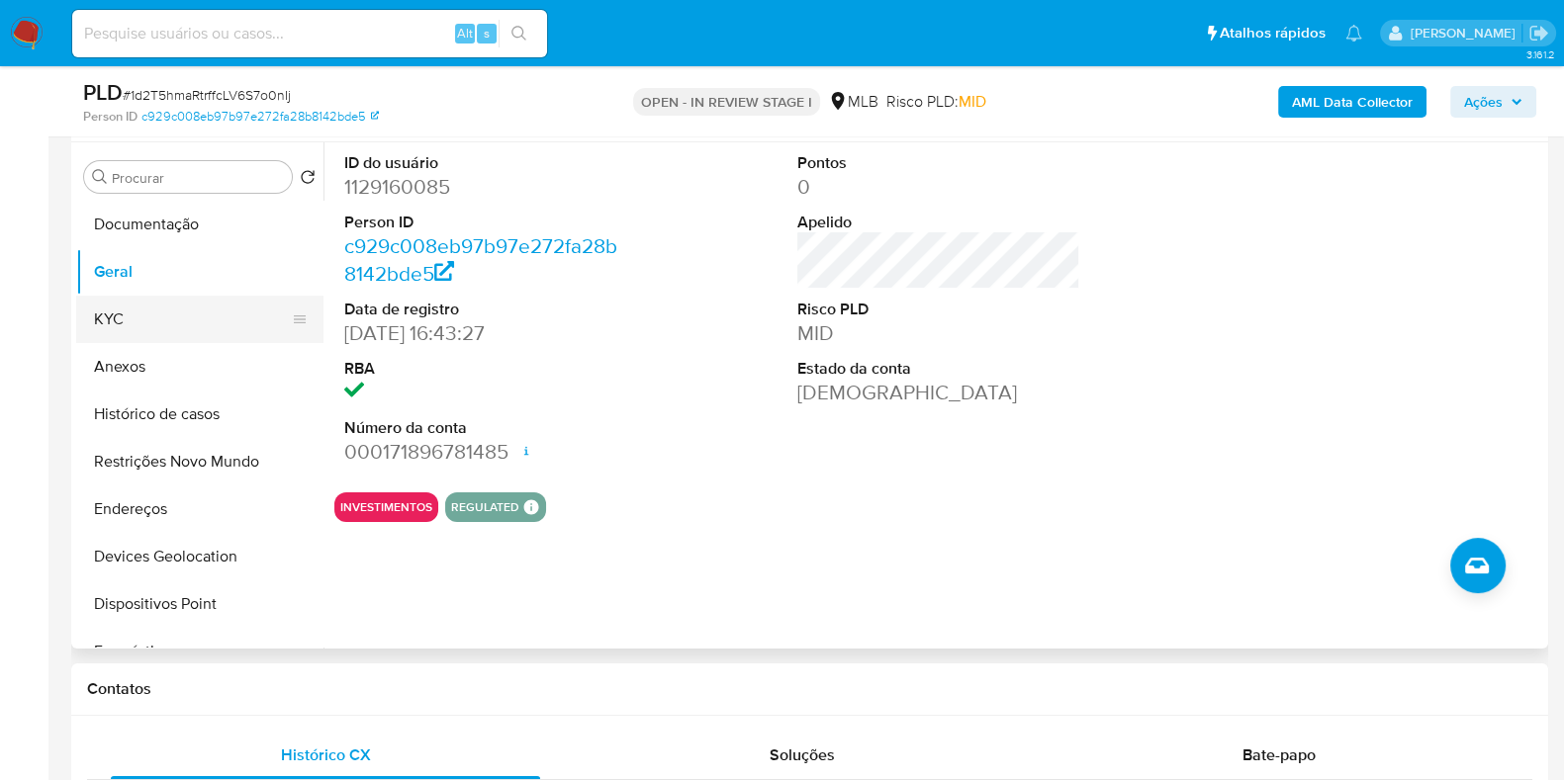
click at [153, 335] on button "KYC" at bounding box center [191, 319] width 231 height 47
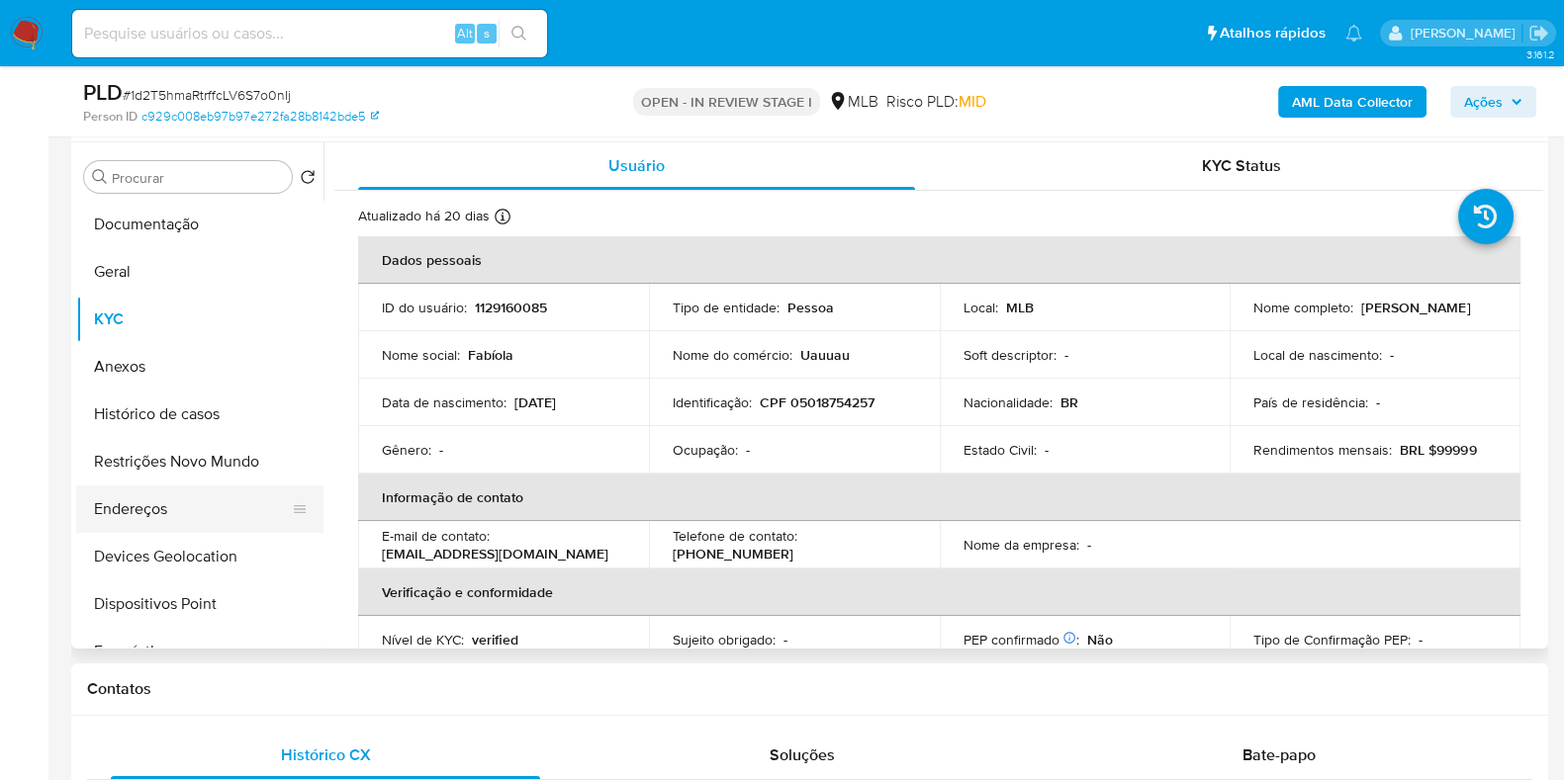
click at [129, 503] on button "Endereços" at bounding box center [191, 509] width 231 height 47
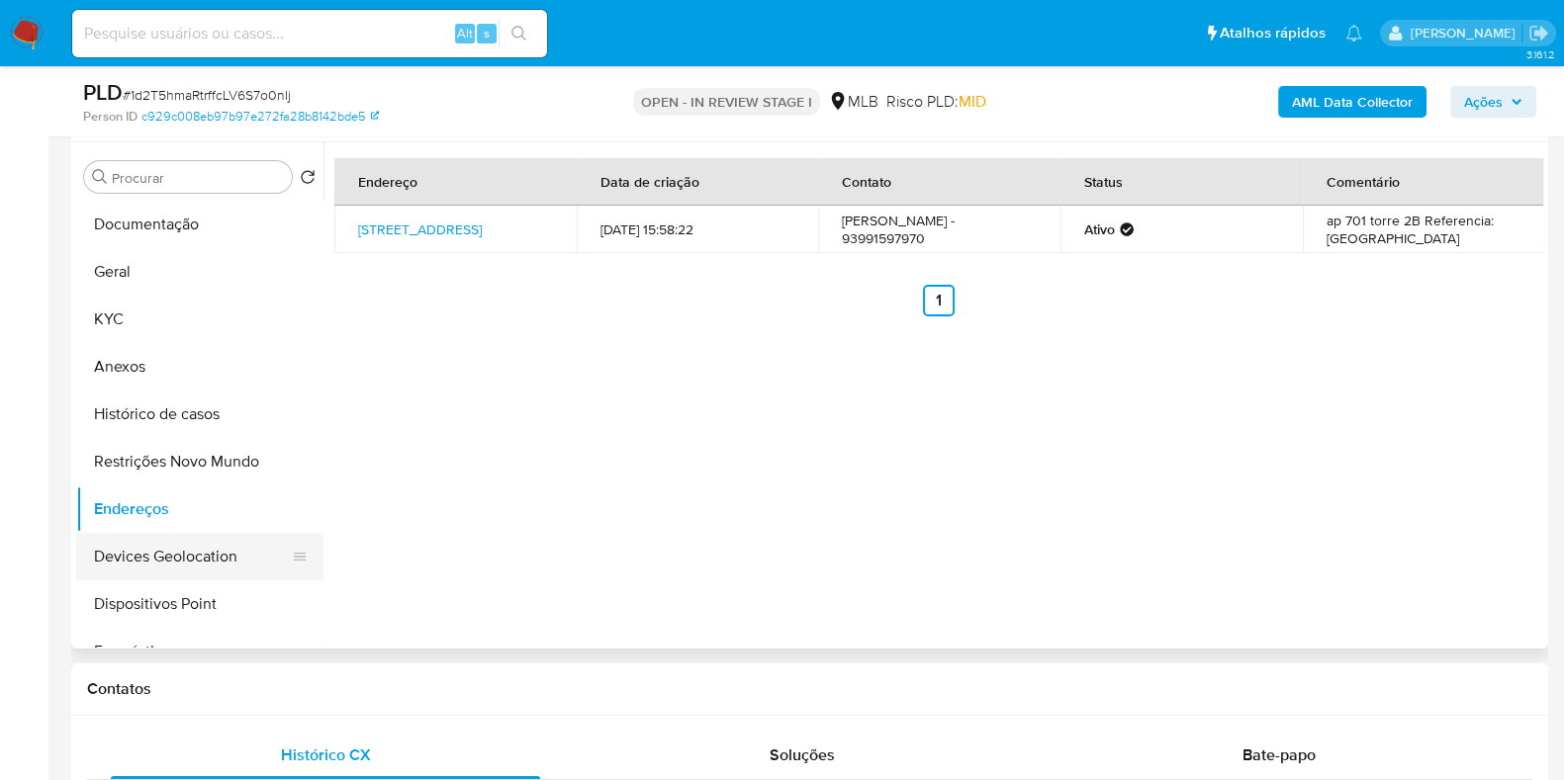
click at [182, 577] on button "Devices Geolocation" at bounding box center [191, 556] width 231 height 47
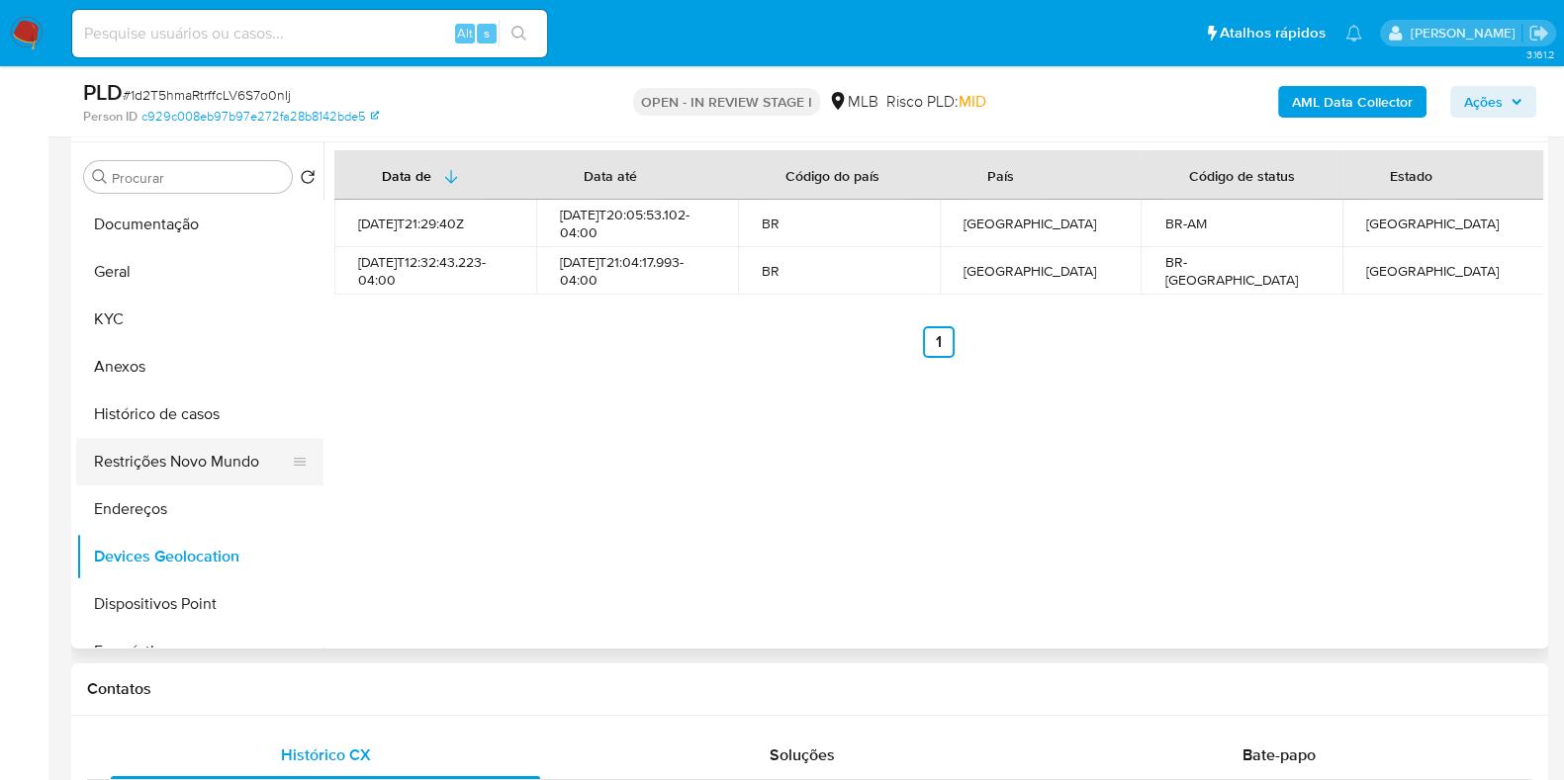
click at [188, 473] on button "Restrições Novo Mundo" at bounding box center [191, 461] width 231 height 47
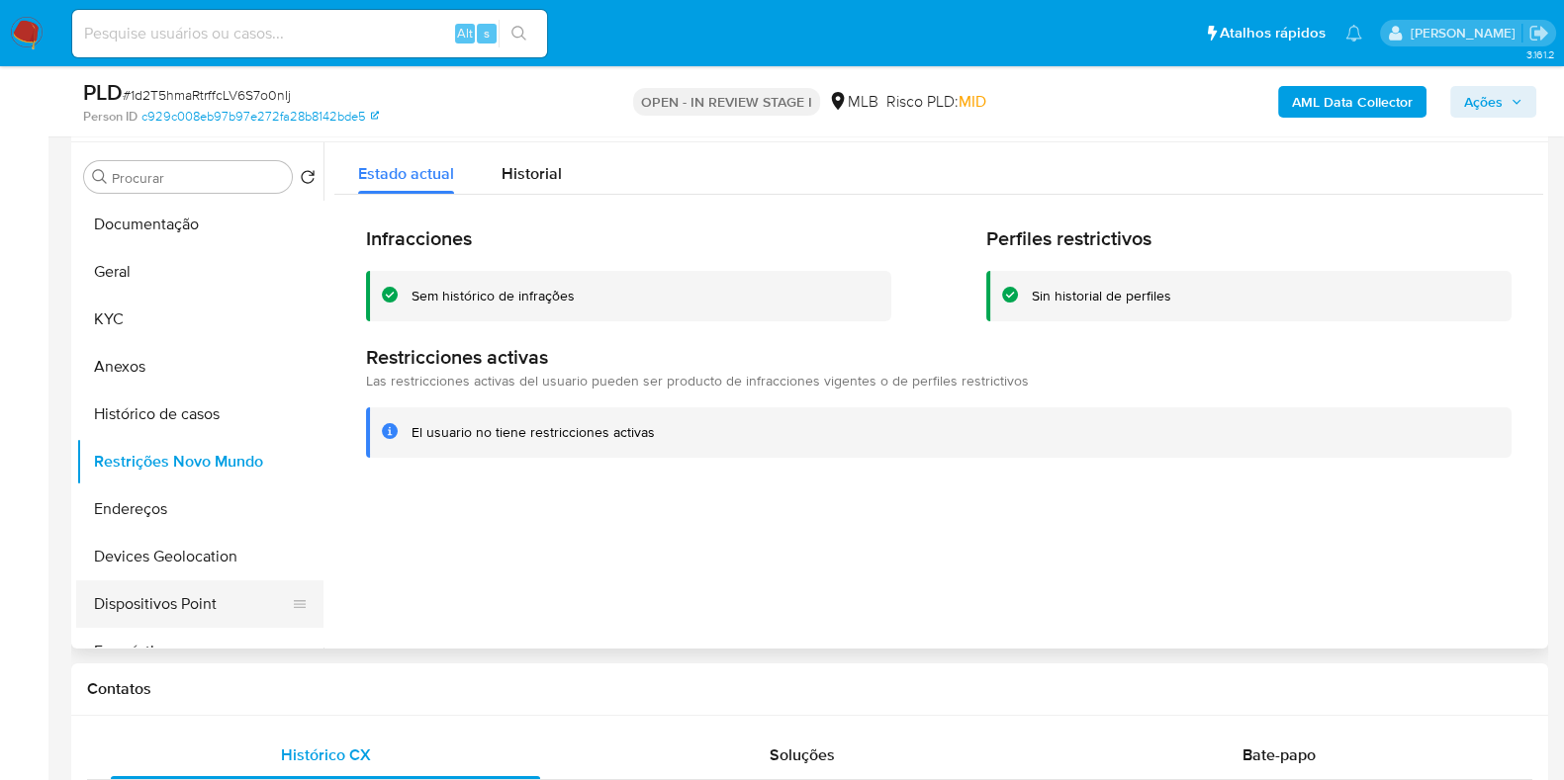
click at [247, 596] on button "Dispositivos Point" at bounding box center [191, 604] width 231 height 47
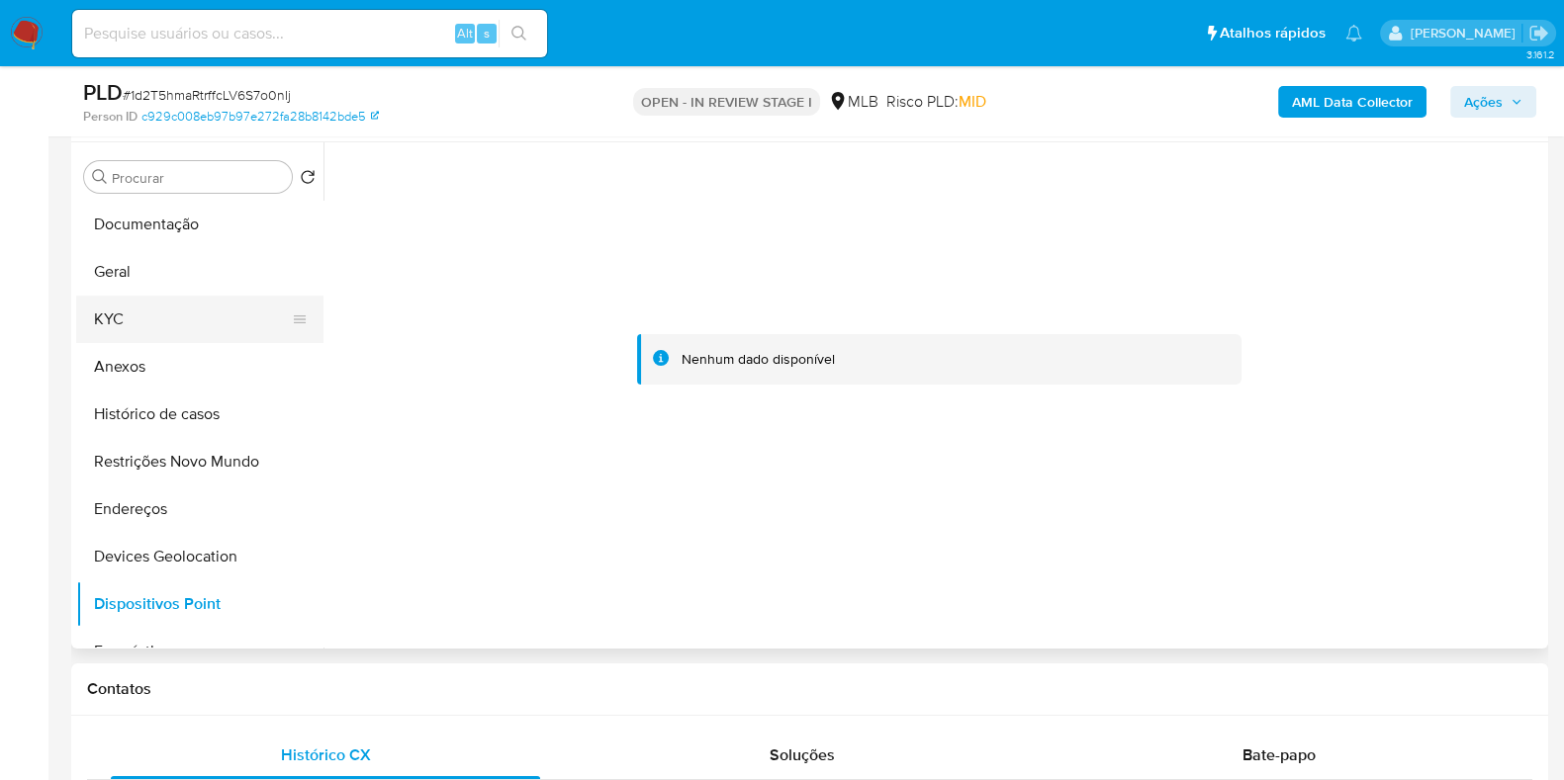
click at [114, 299] on button "KYC" at bounding box center [191, 319] width 231 height 47
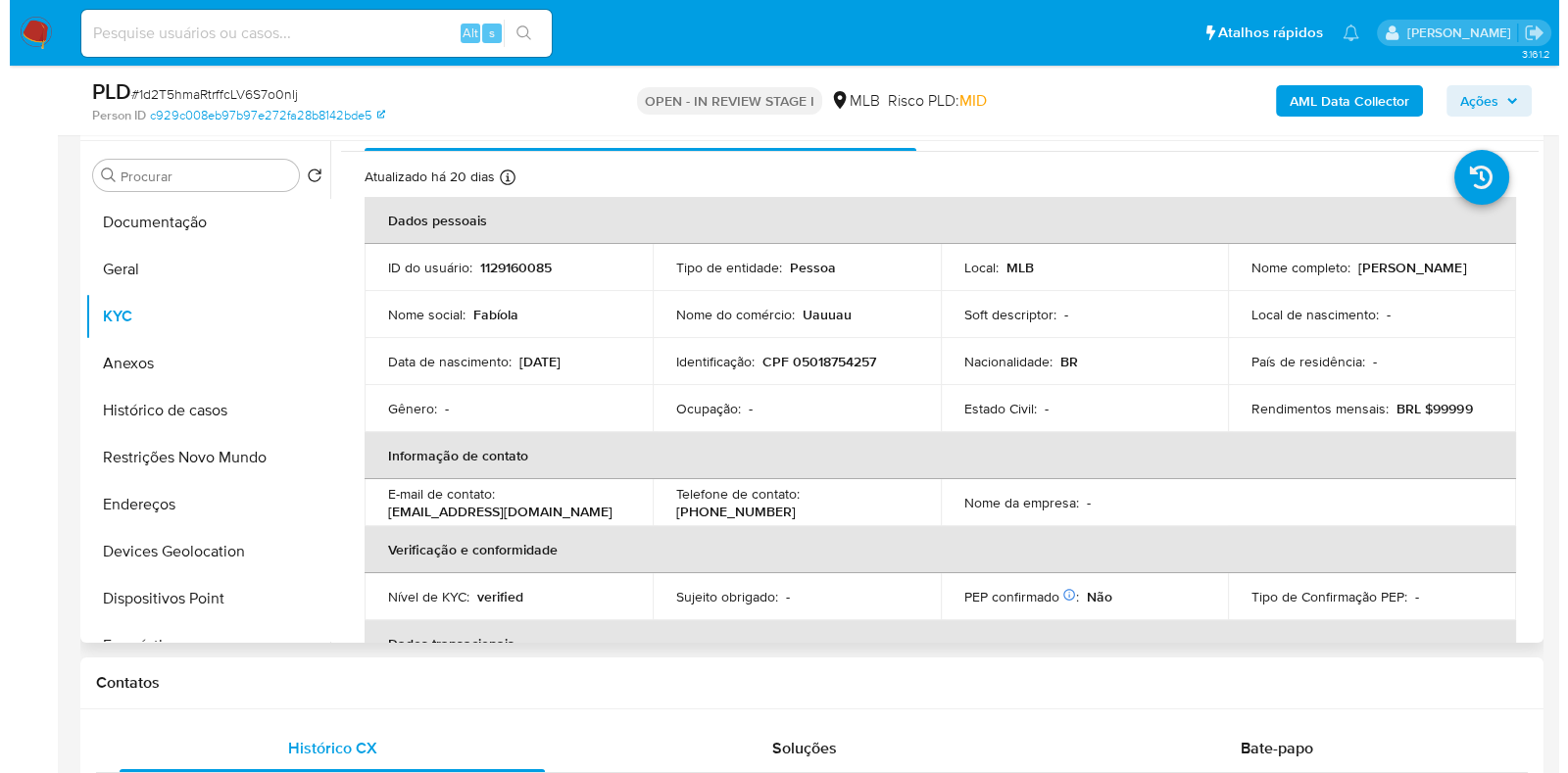
scroll to position [0, 0]
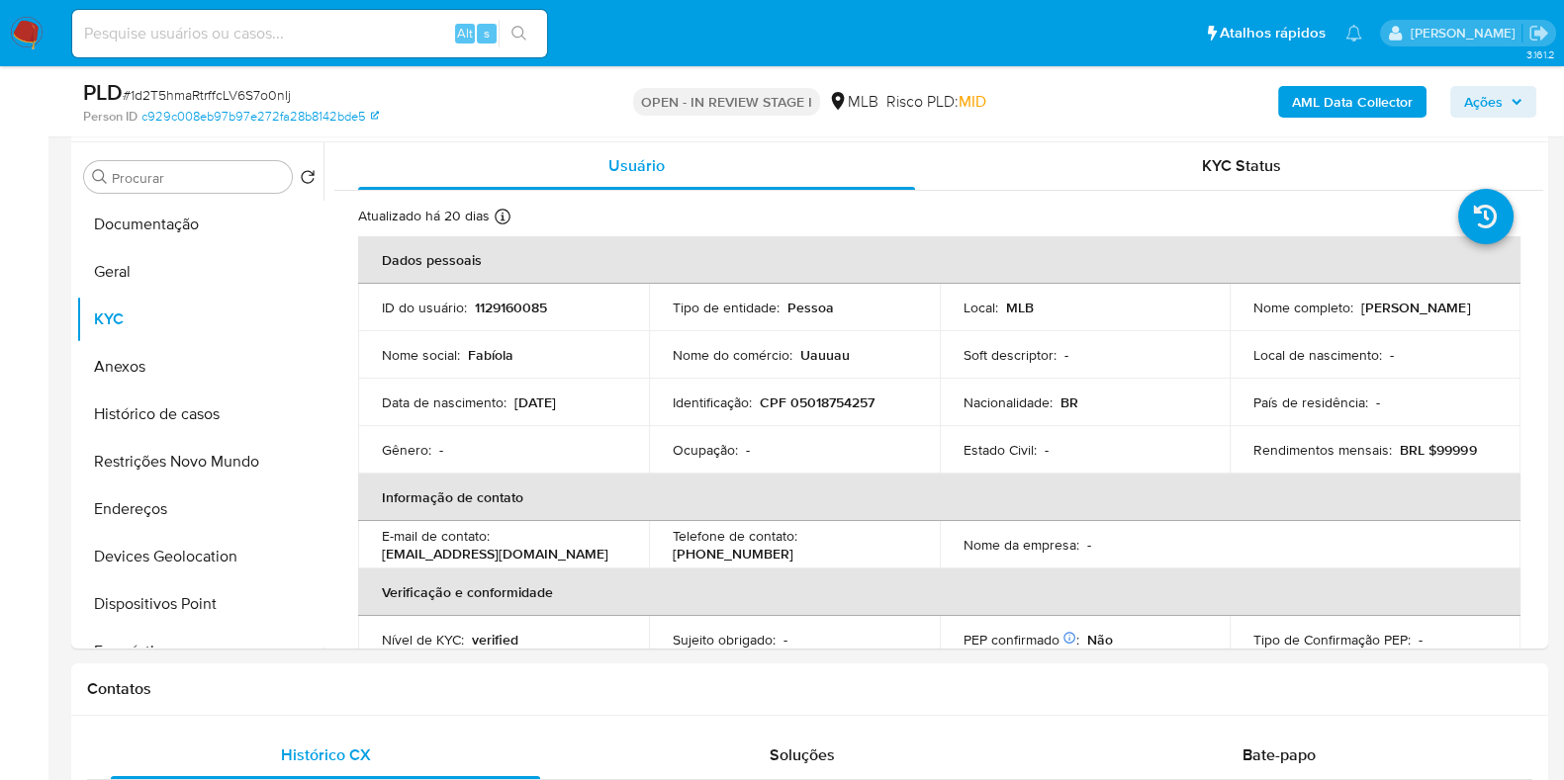
click at [1325, 105] on b "AML Data Collector" at bounding box center [1352, 102] width 121 height 32
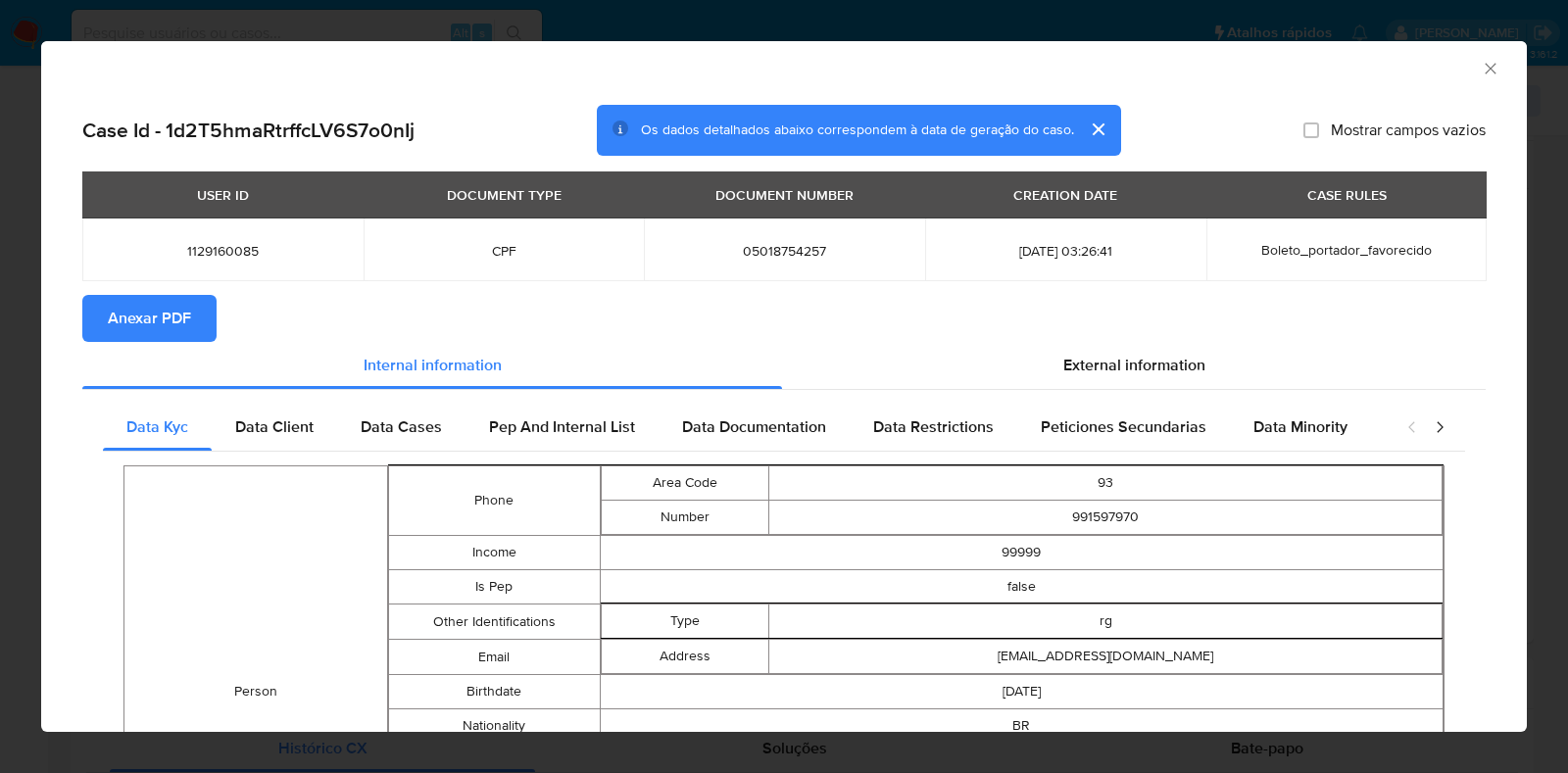
click at [148, 329] on span "Anexar PDF" at bounding box center [150, 319] width 83 height 44
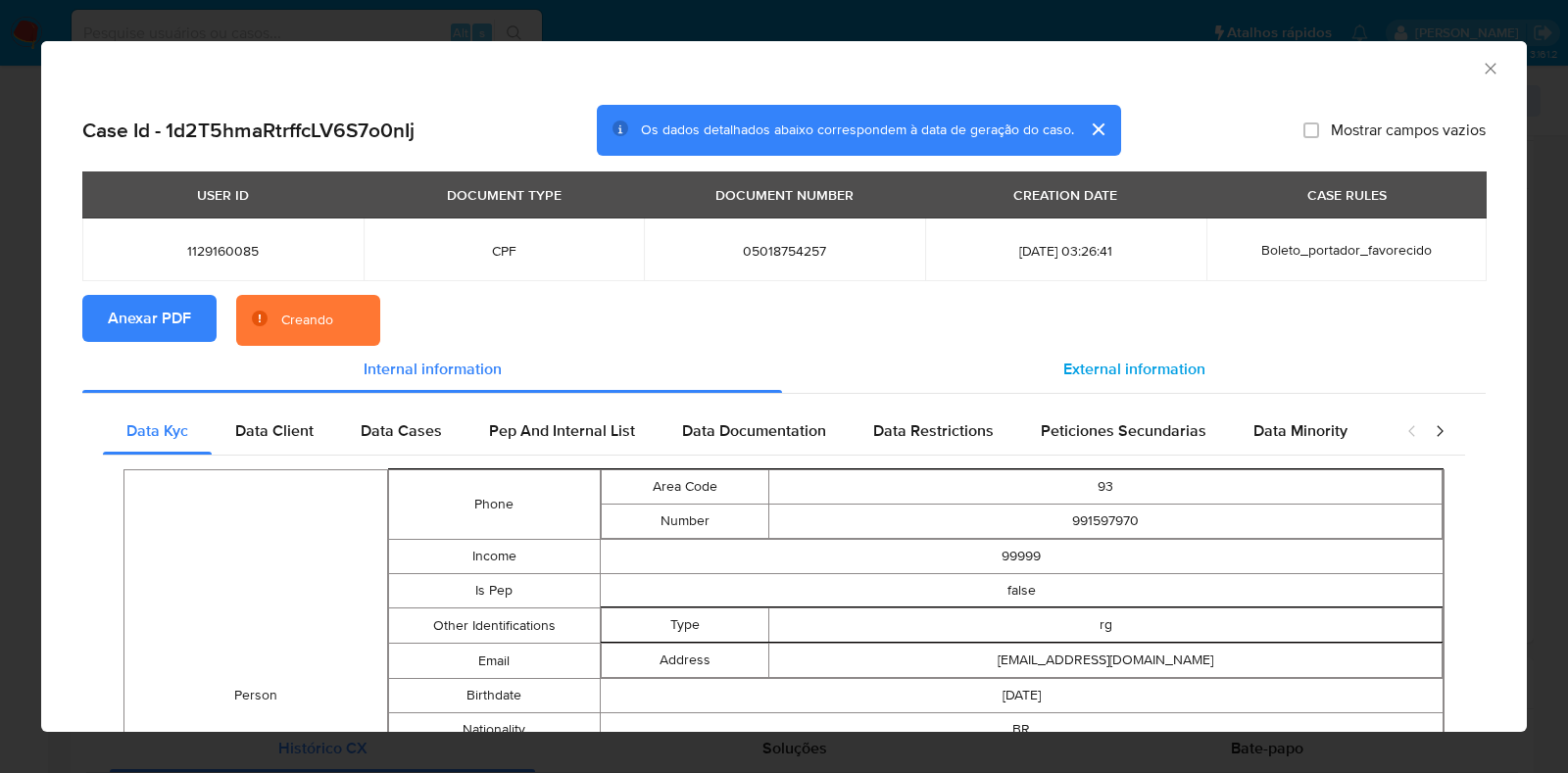
click at [1156, 371] on span "External information" at bounding box center [1134, 369] width 142 height 23
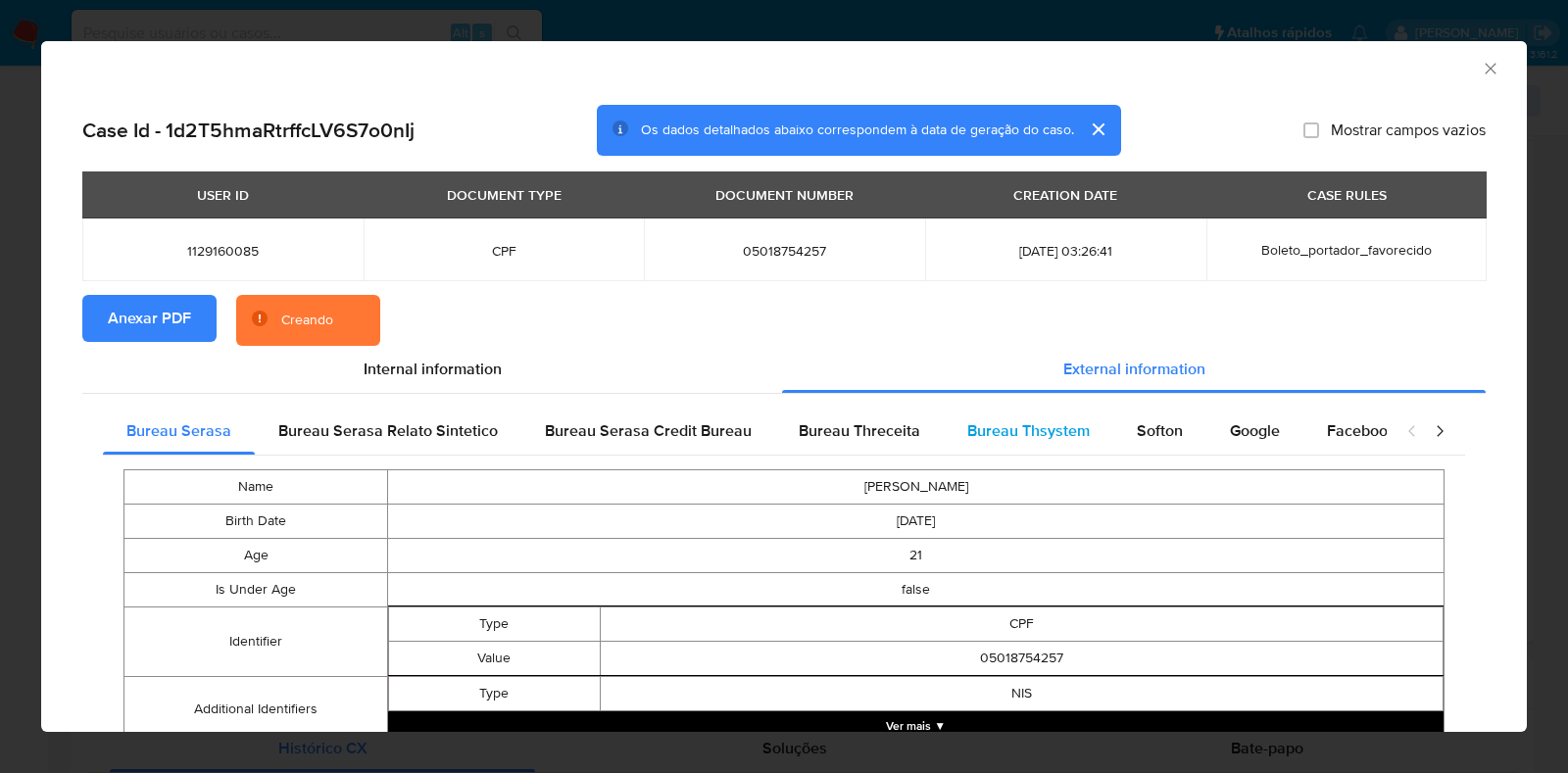
click at [1088, 440] on div "Bureau Thsystem" at bounding box center [1028, 430] width 169 height 47
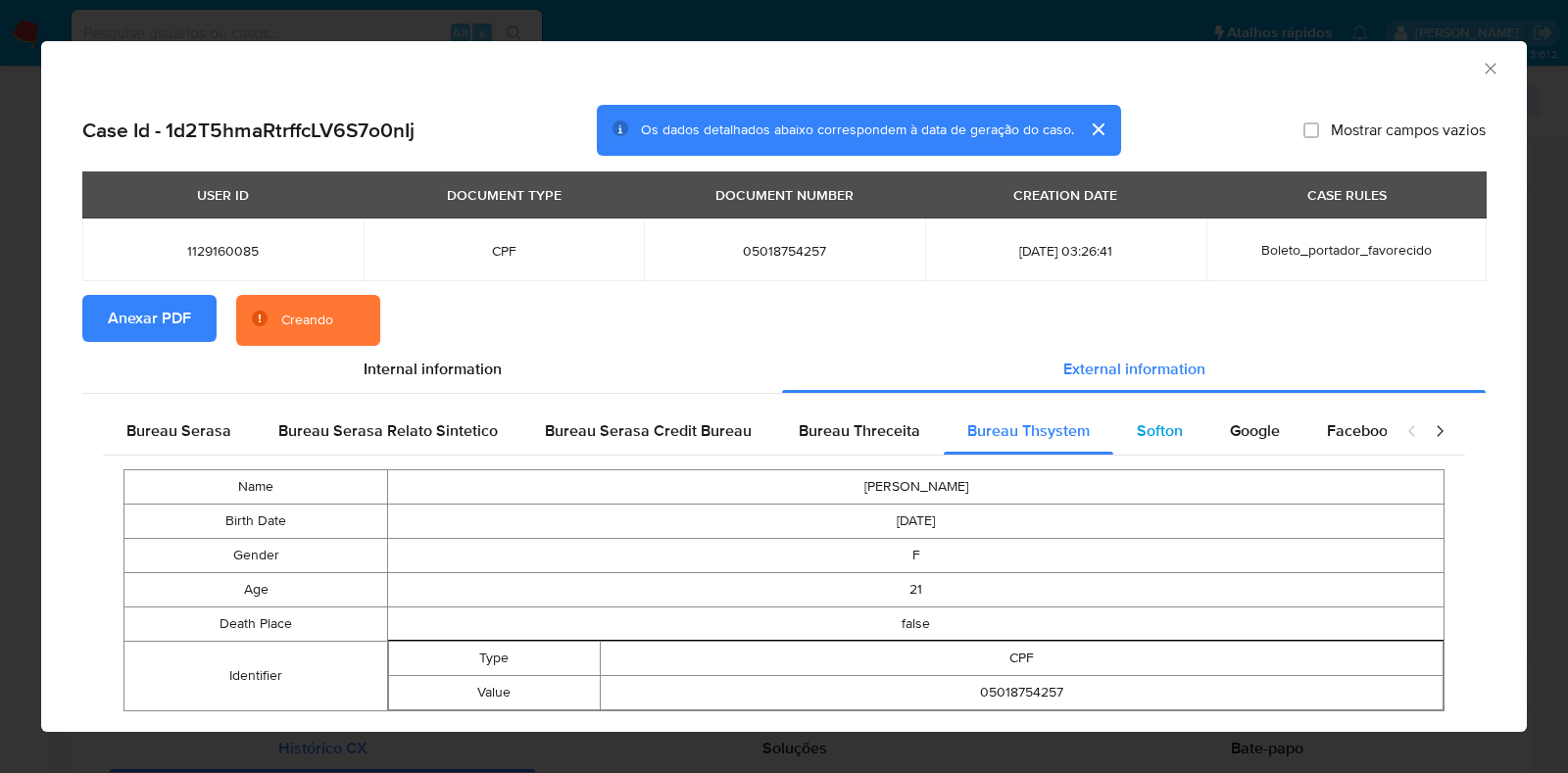
click at [1160, 440] on span "Softon" at bounding box center [1160, 430] width 46 height 23
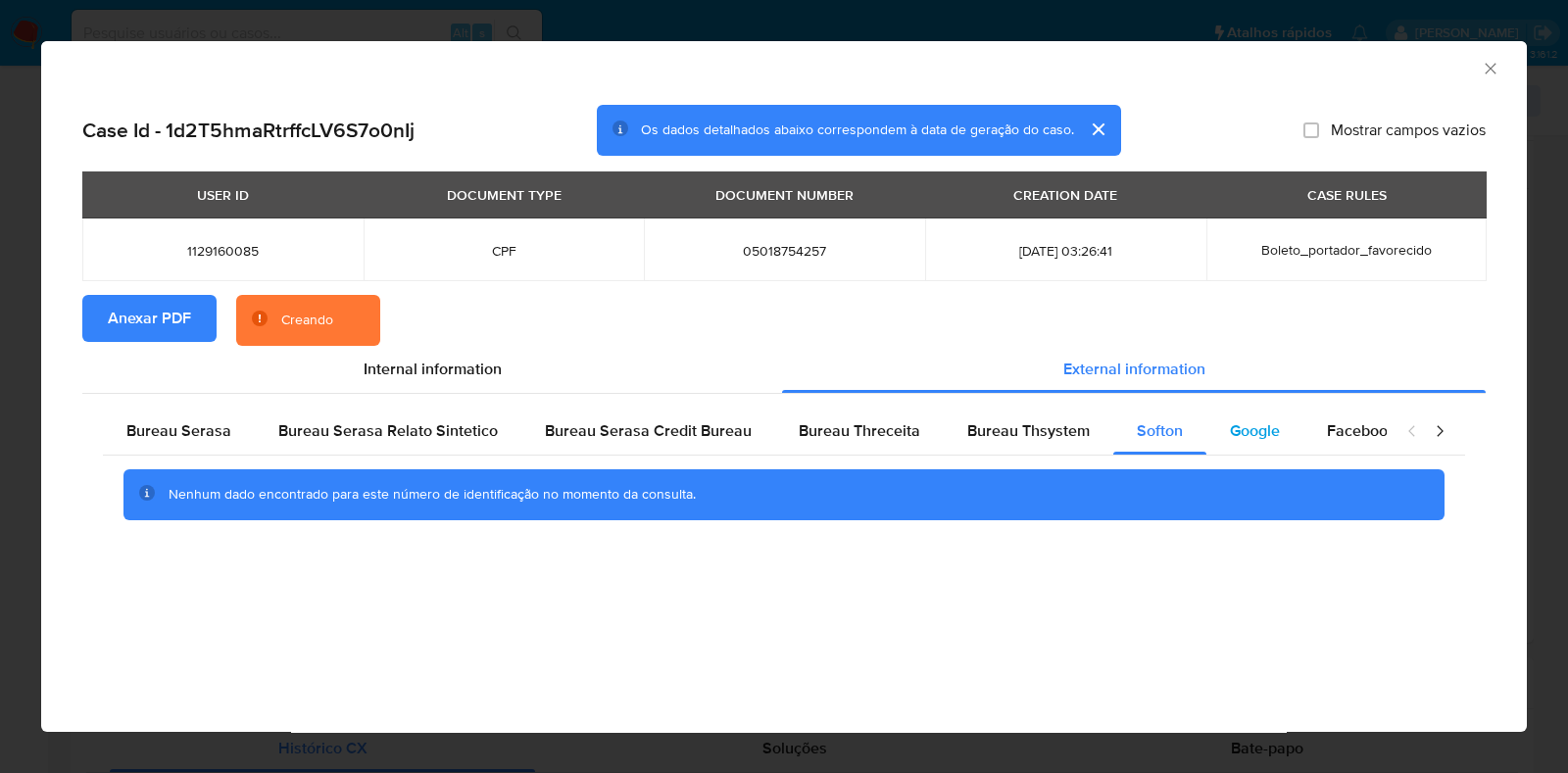
click at [1291, 424] on div "Google" at bounding box center [1255, 430] width 97 height 47
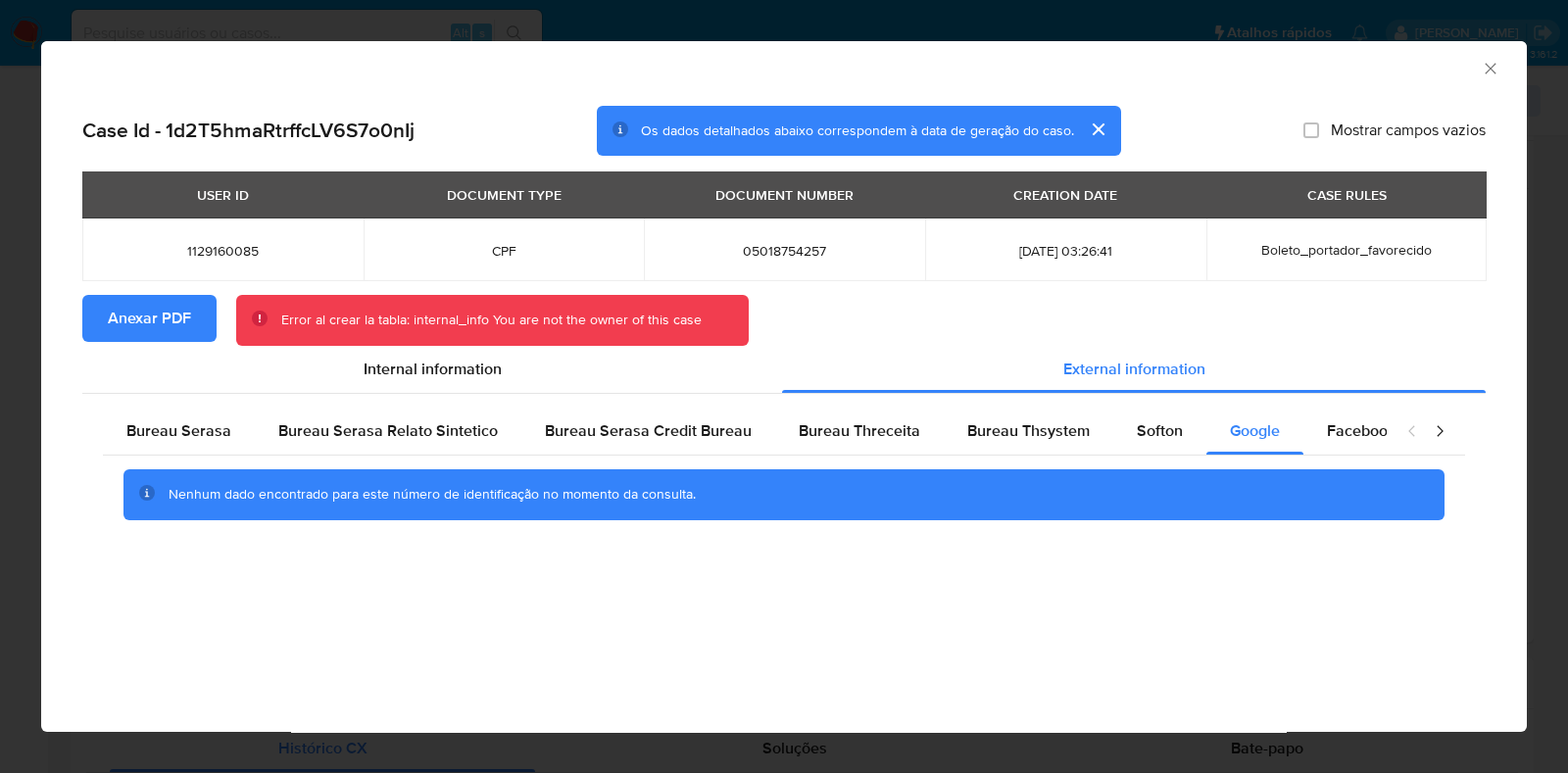
click at [1489, 65] on icon "Fechar a janela" at bounding box center [1491, 68] width 20 height 20
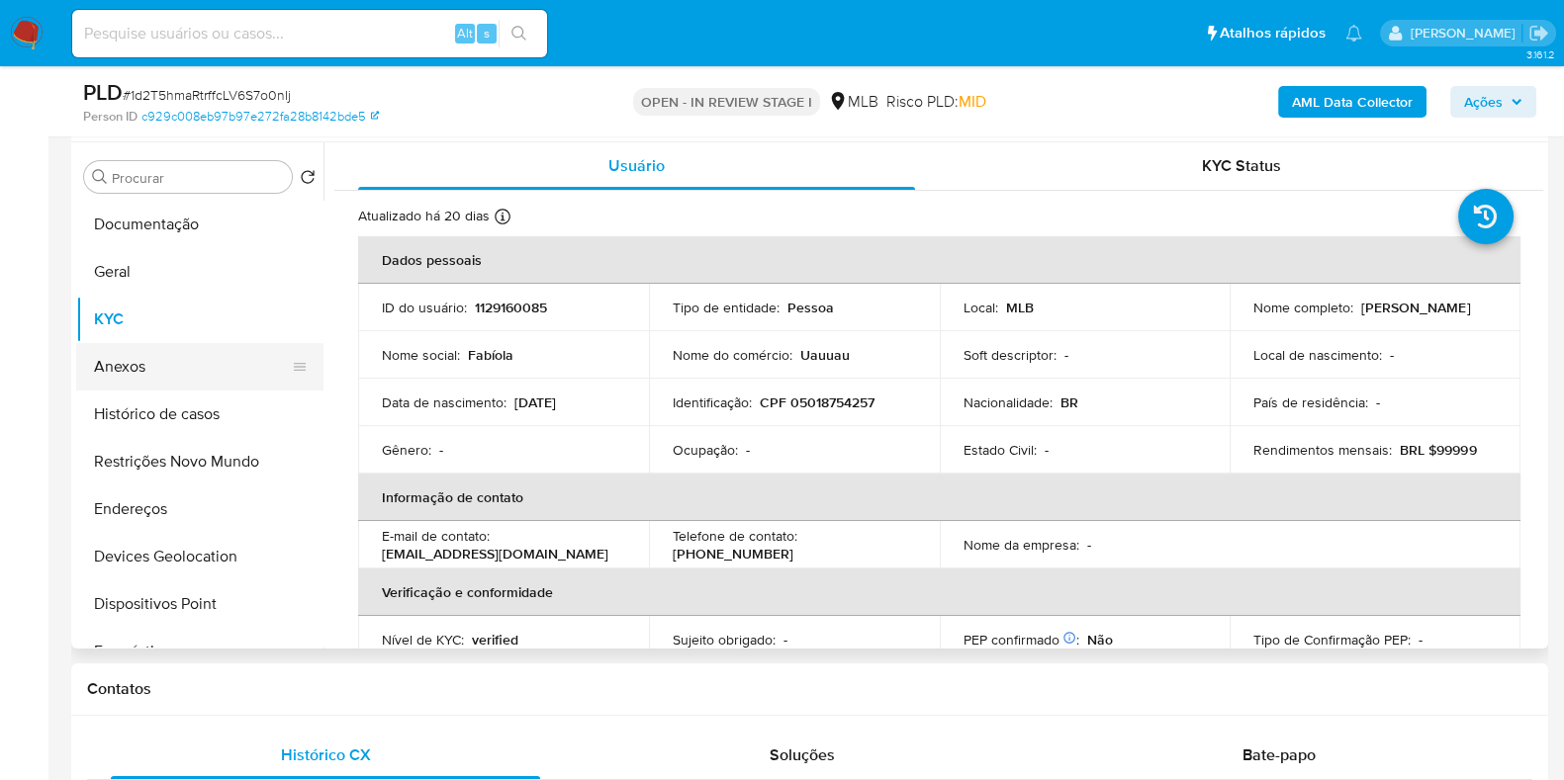
click at [157, 349] on button "Anexos" at bounding box center [191, 366] width 231 height 47
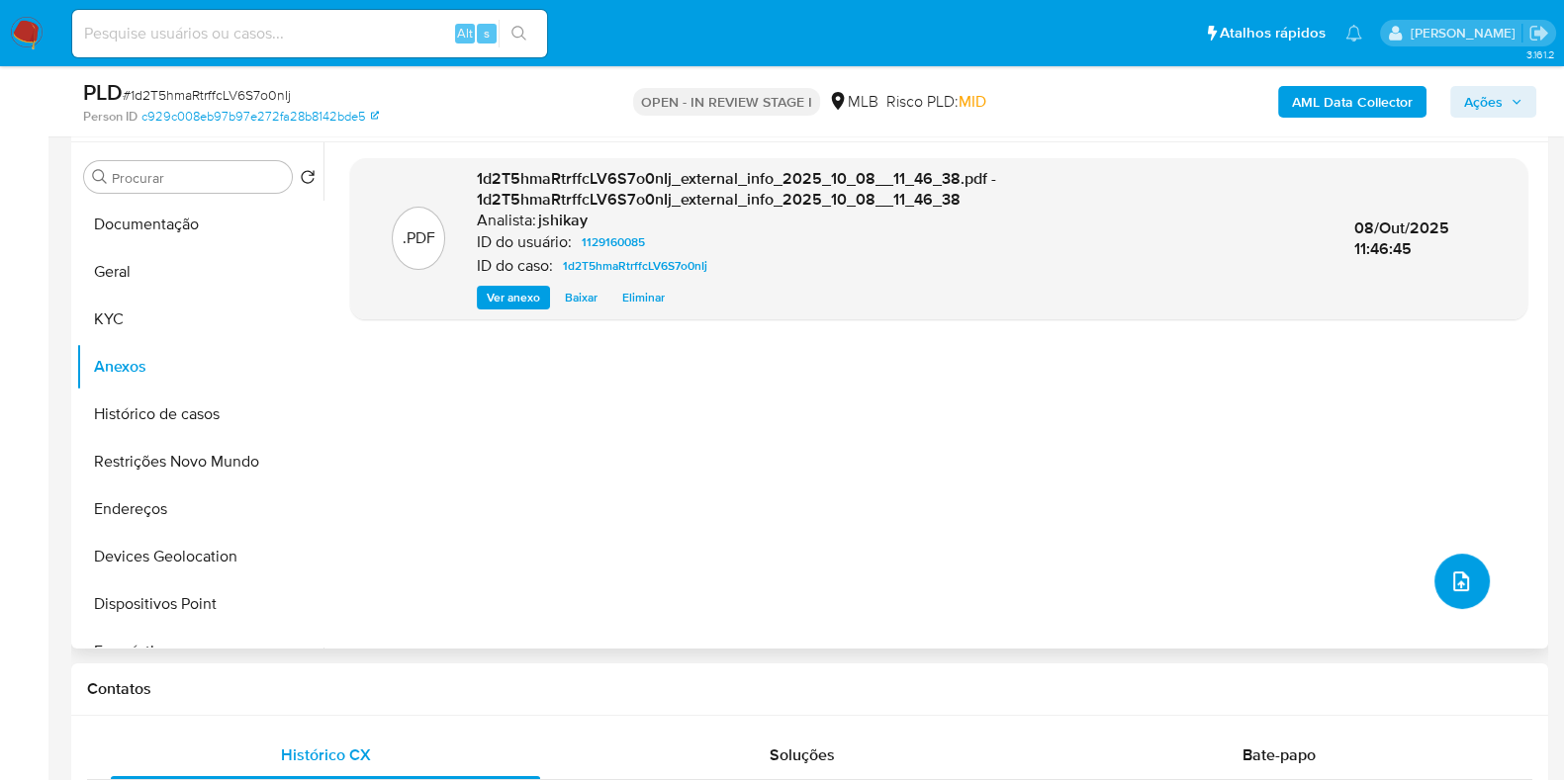
click at [1457, 572] on icon "upload-file" at bounding box center [1461, 582] width 24 height 24
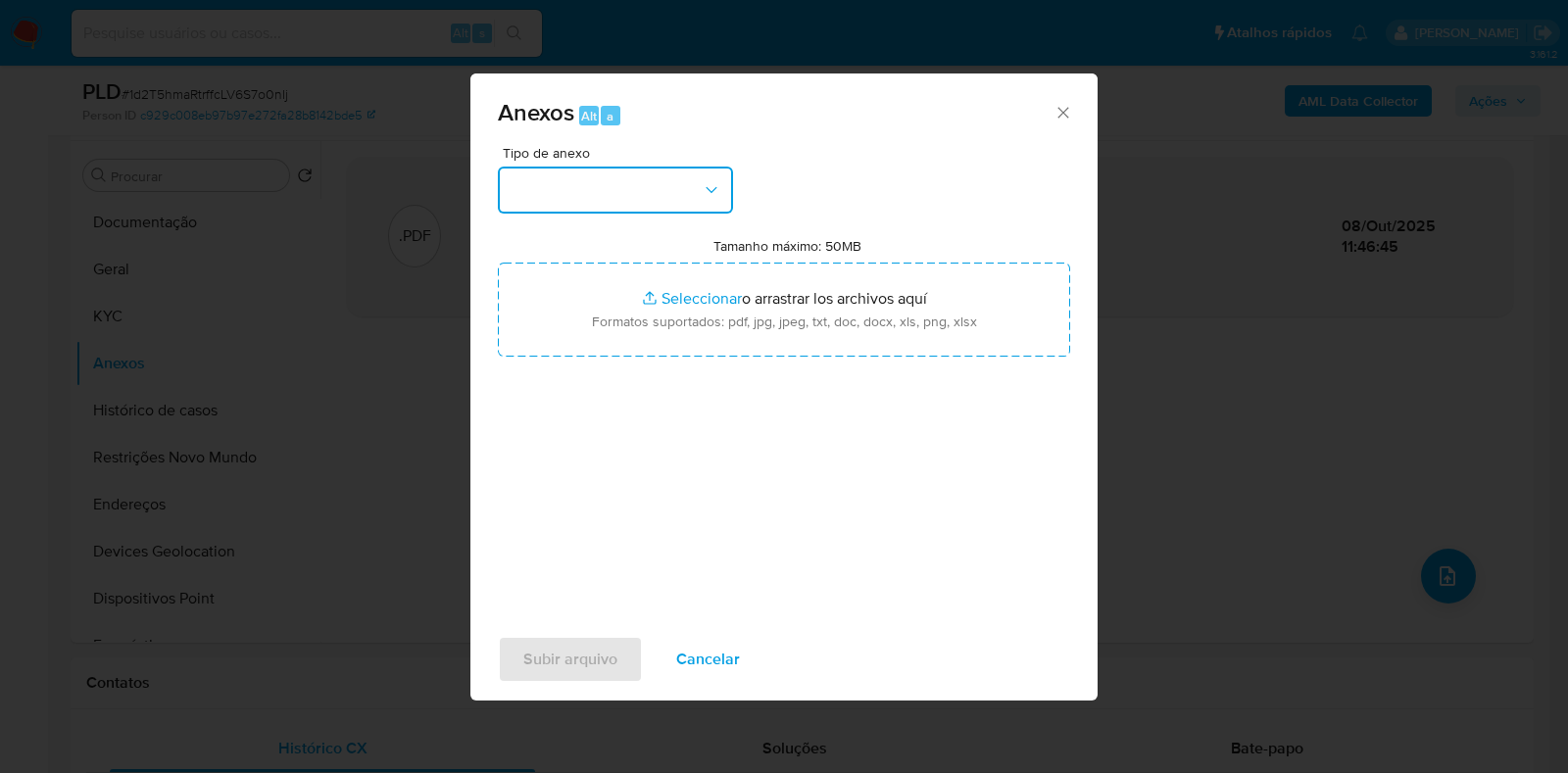
click at [655, 166] on button "button" at bounding box center [615, 189] width 235 height 47
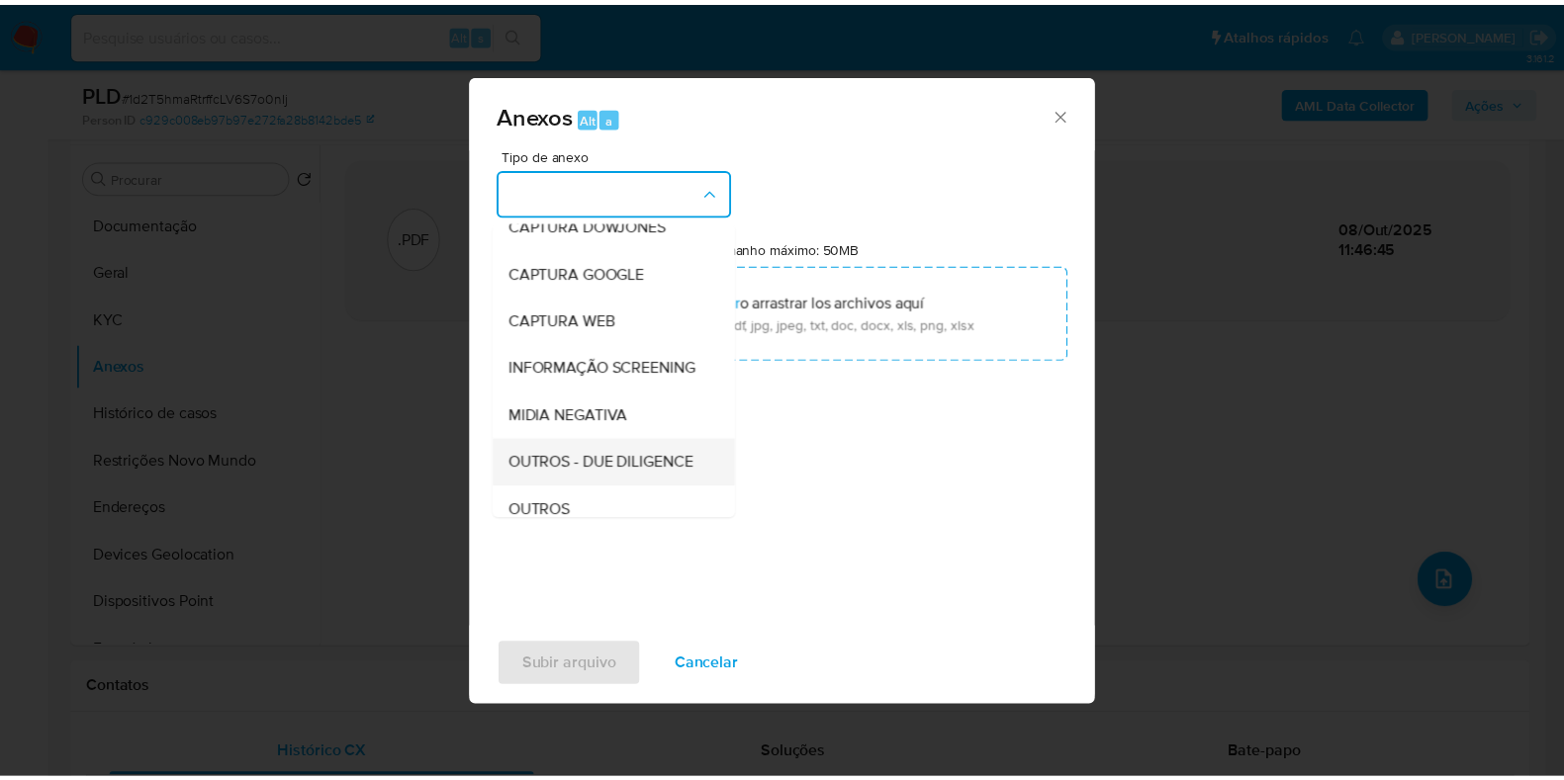
scroll to position [123, 0]
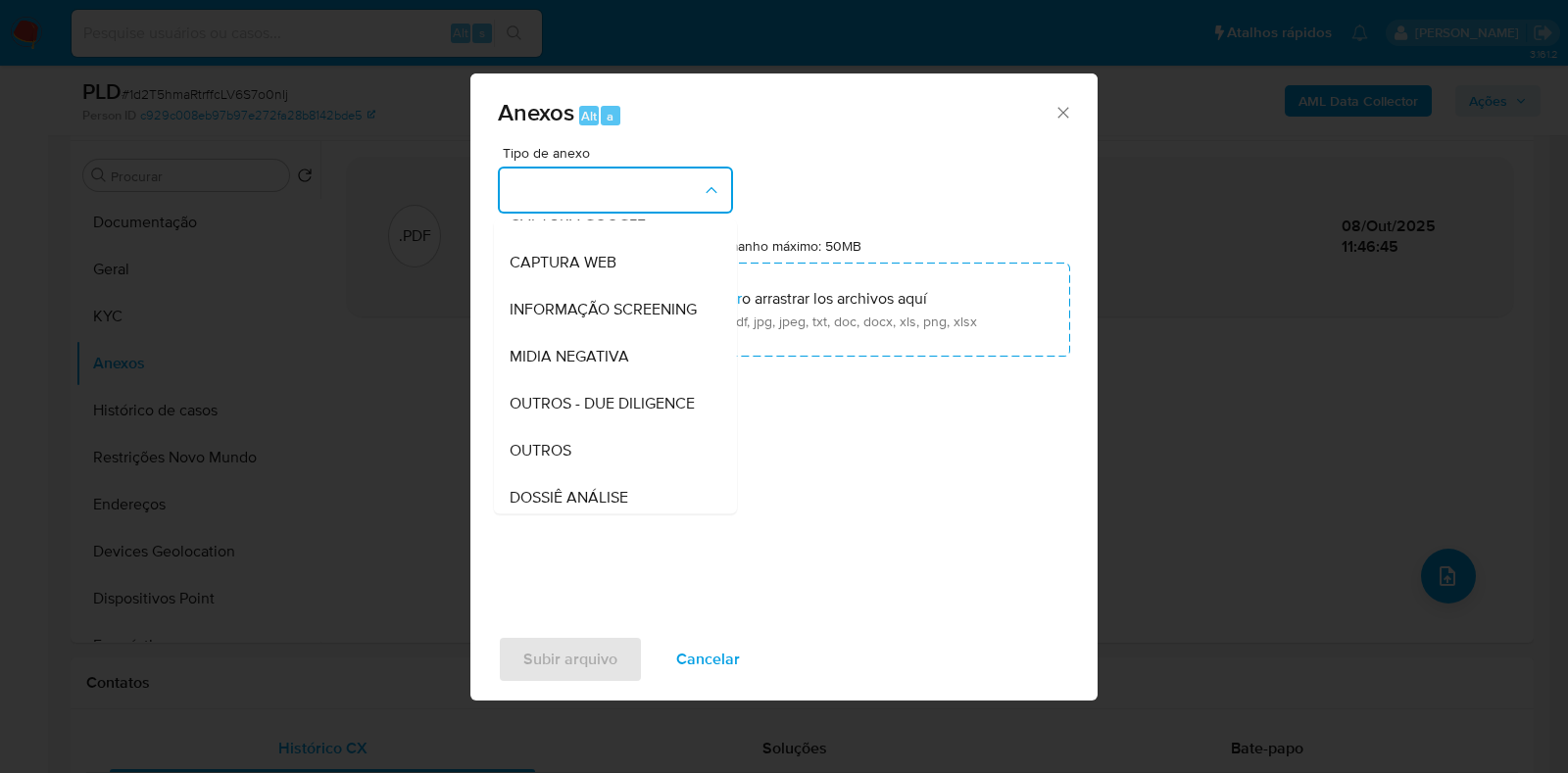
drag, startPoint x: 576, startPoint y: 482, endPoint x: 608, endPoint y: 448, distance: 46.7
click at [575, 475] on div "OUTROS" at bounding box center [610, 450] width 200 height 47
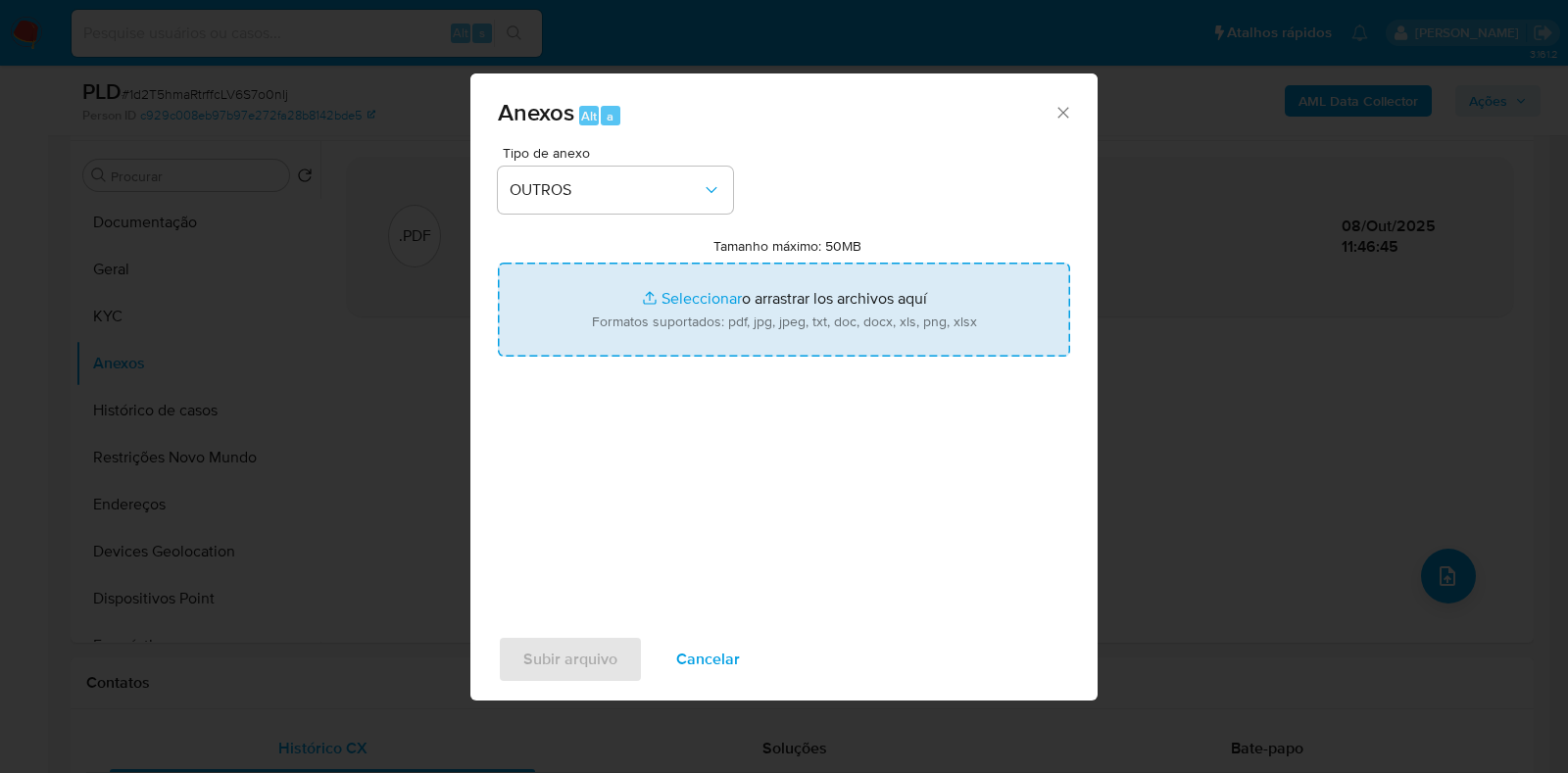
click at [727, 293] on input "Tamanho máximo: 50MB Seleccionar archivos" at bounding box center [784, 309] width 573 height 94
type input "C:\fakepath\SAR - XXX - CPF 05018754257 - FABIOLA GAMA ROSO.pdf"
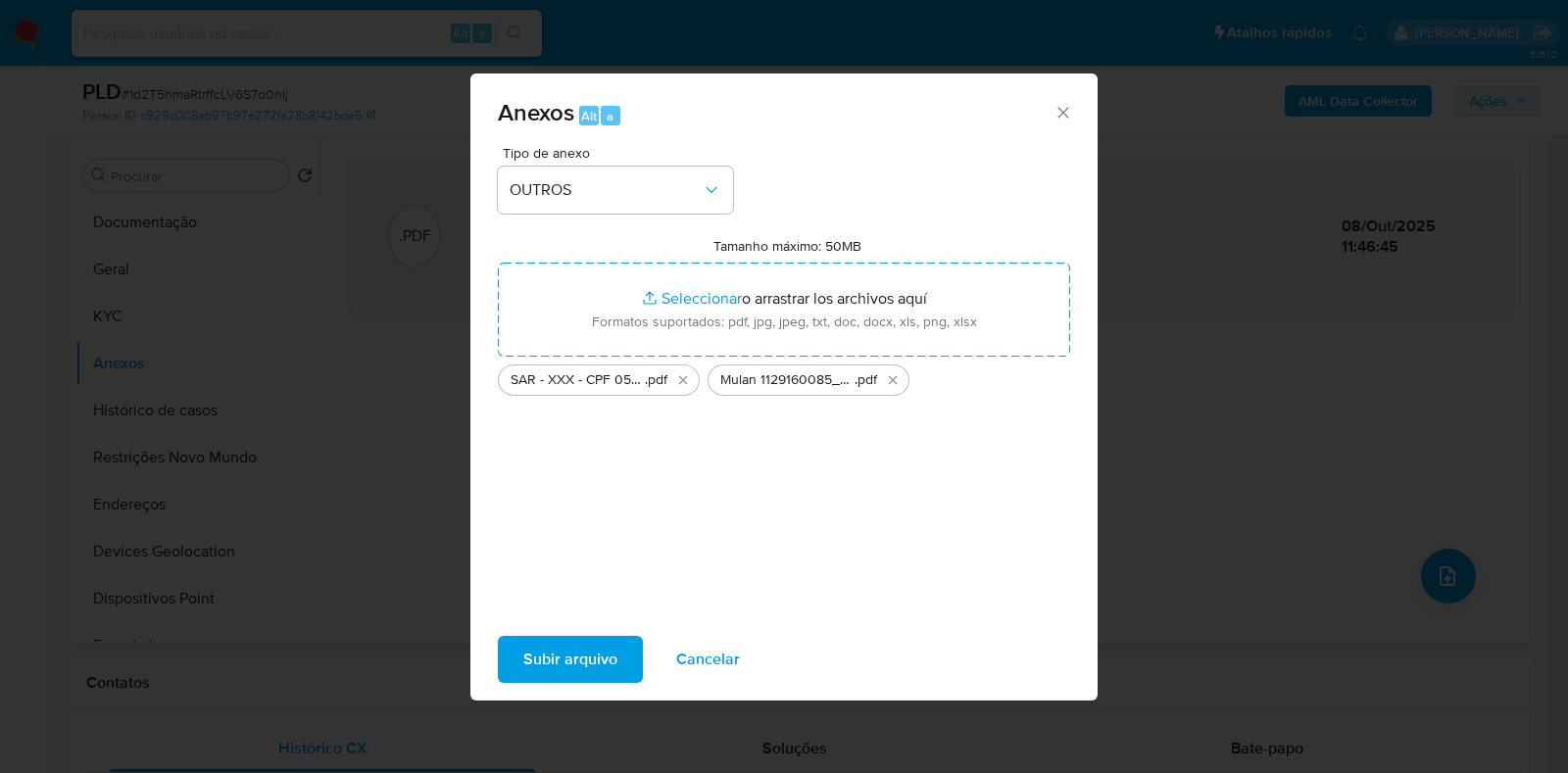
drag, startPoint x: 727, startPoint y: 293, endPoint x: 583, endPoint y: 656, distance: 390.5
click at [583, 656] on span "Subir arquivo" at bounding box center [570, 660] width 94 height 44
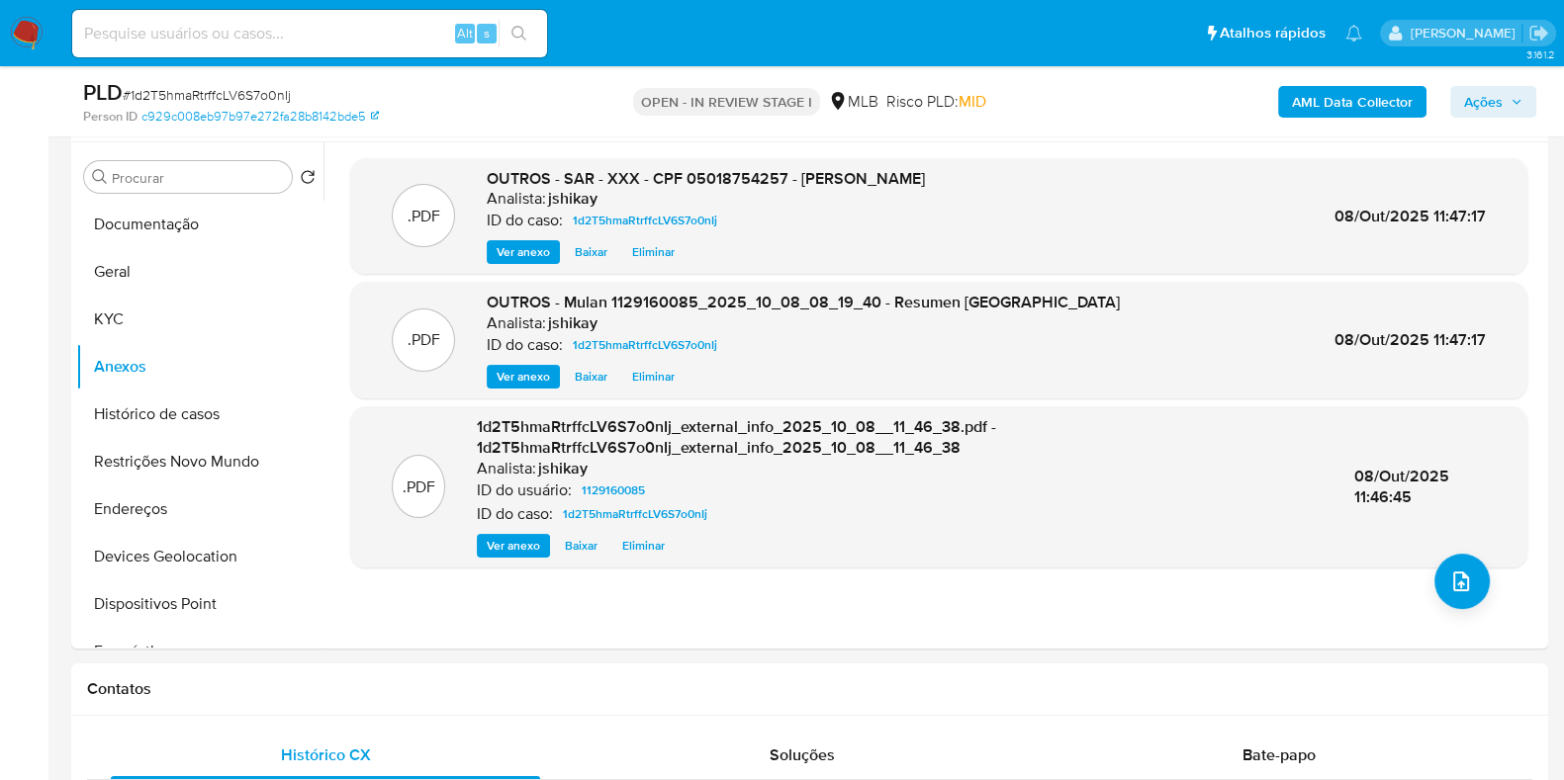
click at [1497, 97] on span "Ações" at bounding box center [1483, 102] width 39 height 32
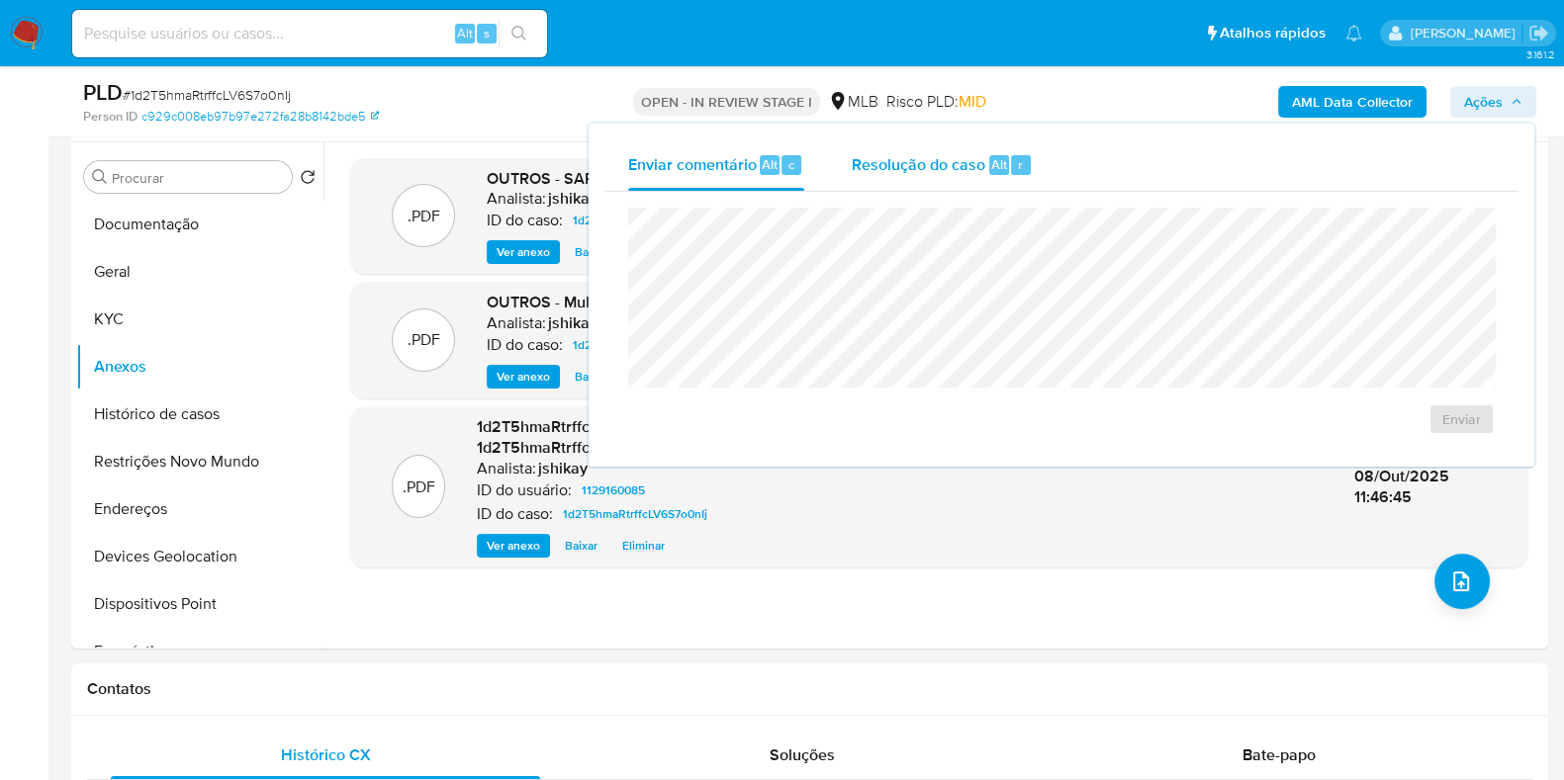
click at [989, 158] on div "Alt" at bounding box center [999, 165] width 20 height 20
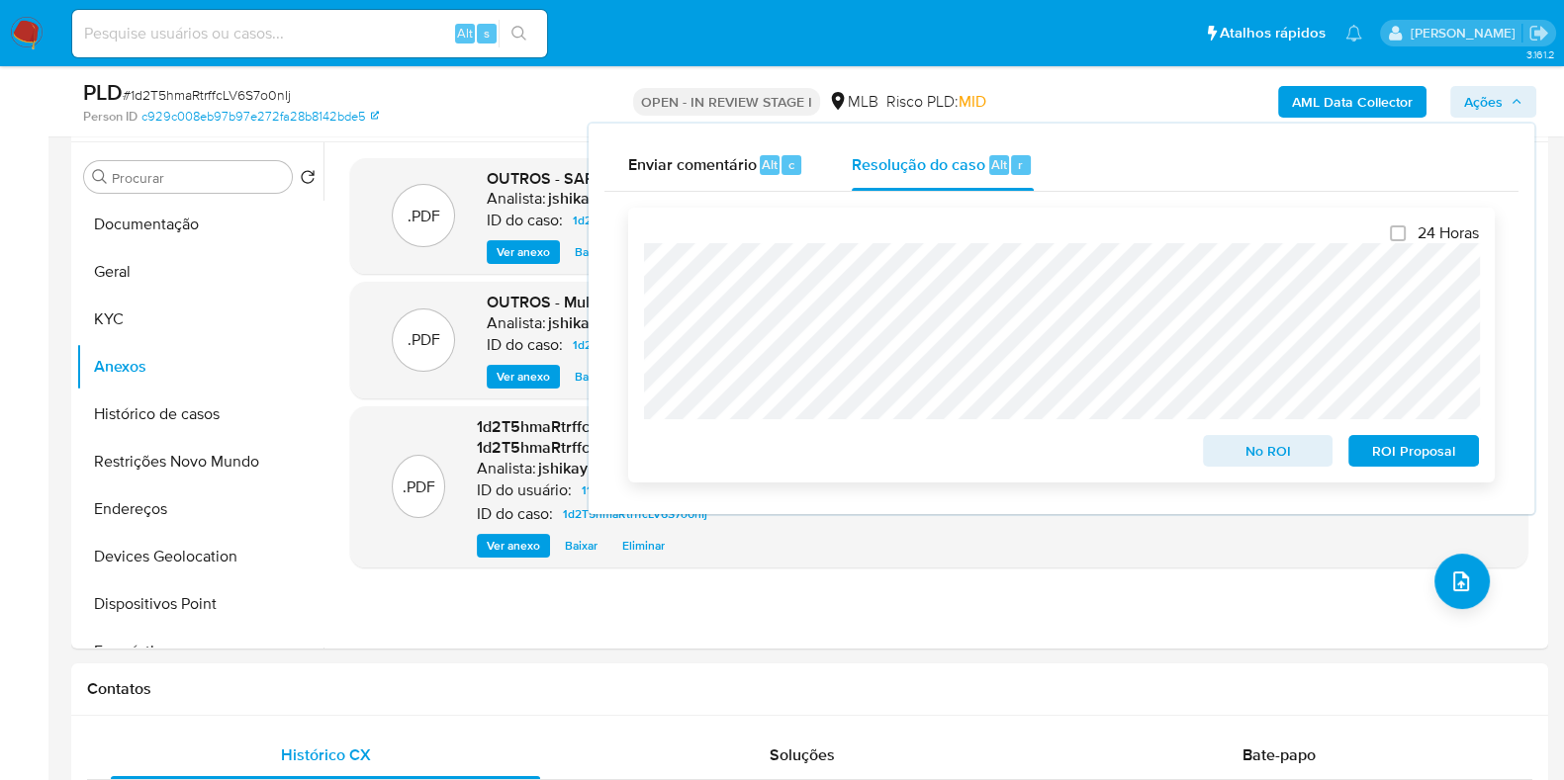
click at [1401, 459] on span "ROI Proposal" at bounding box center [1413, 451] width 103 height 28
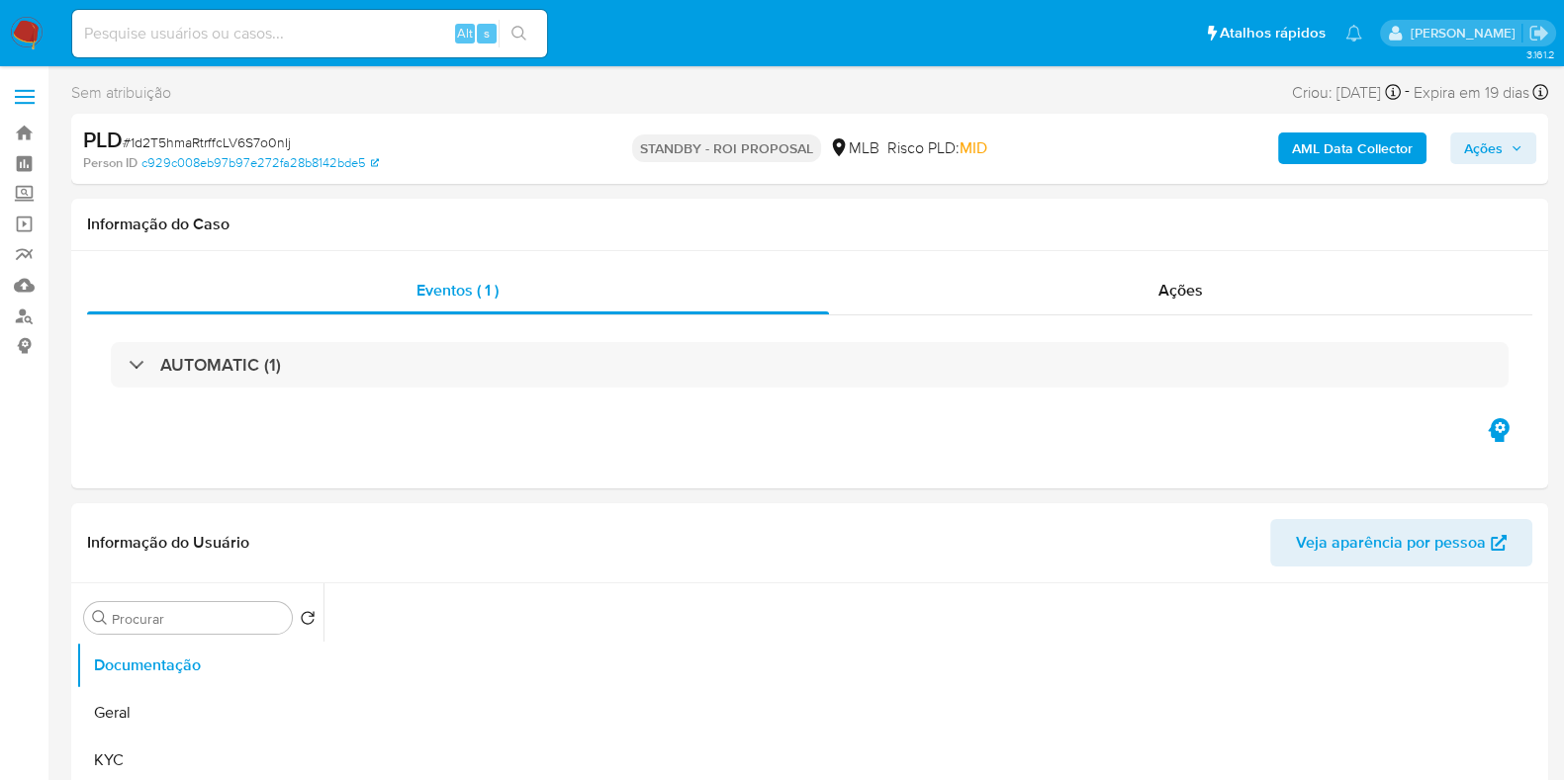
select select "10"
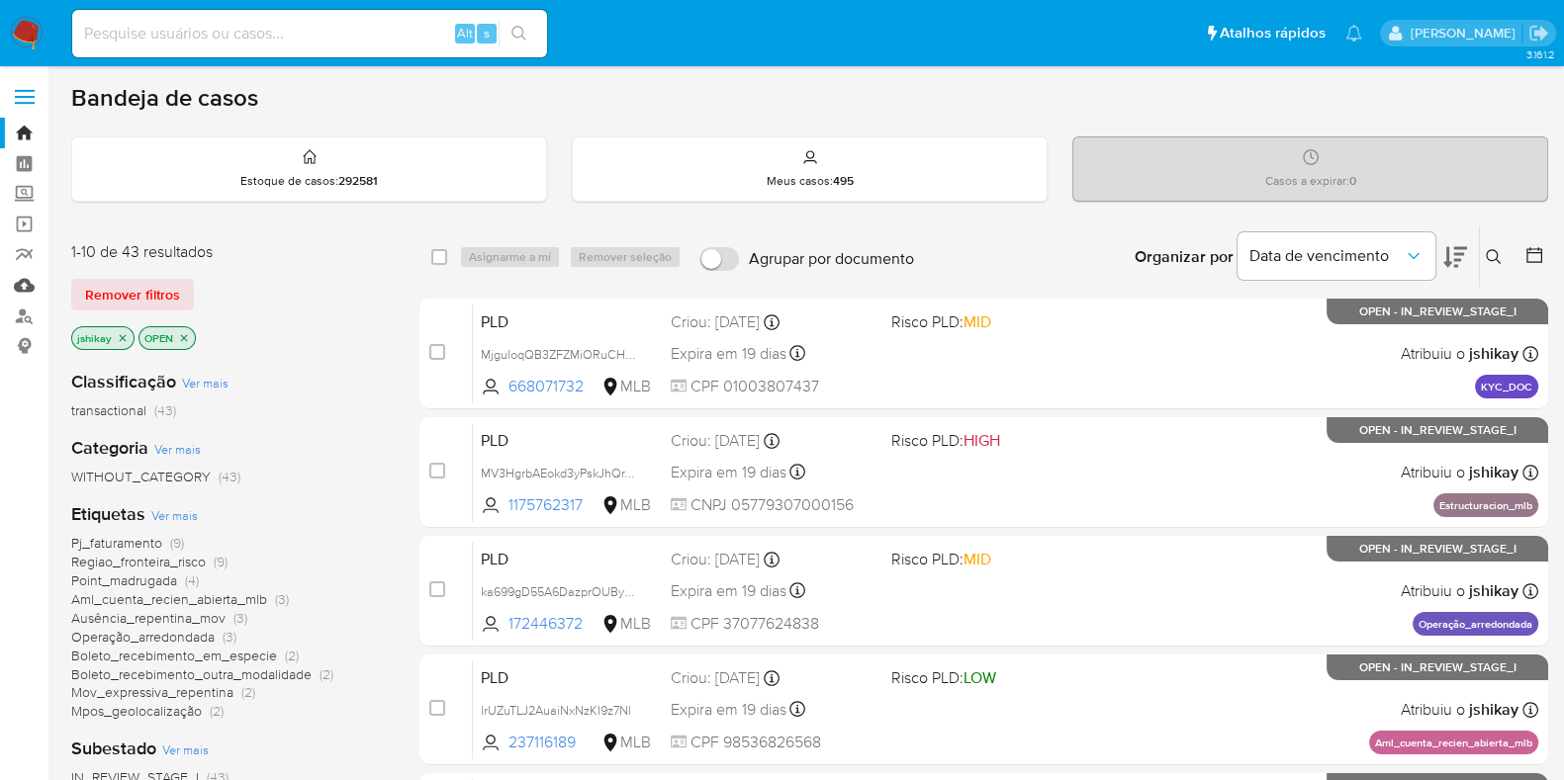
click at [29, 285] on link "Mulan" at bounding box center [117, 285] width 235 height 31
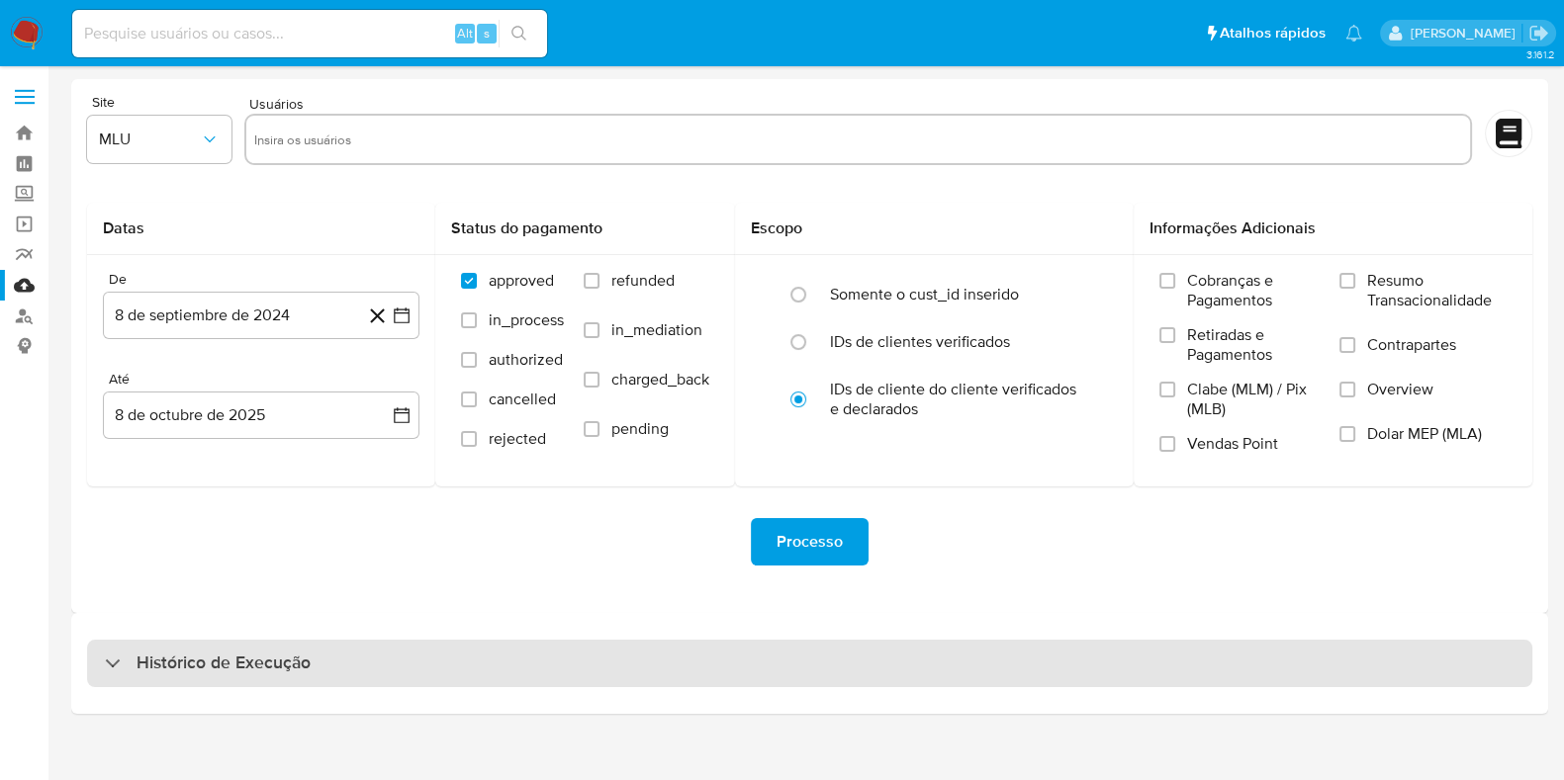
click at [344, 642] on div "Histórico de Execução" at bounding box center [809, 663] width 1445 height 47
select select "10"
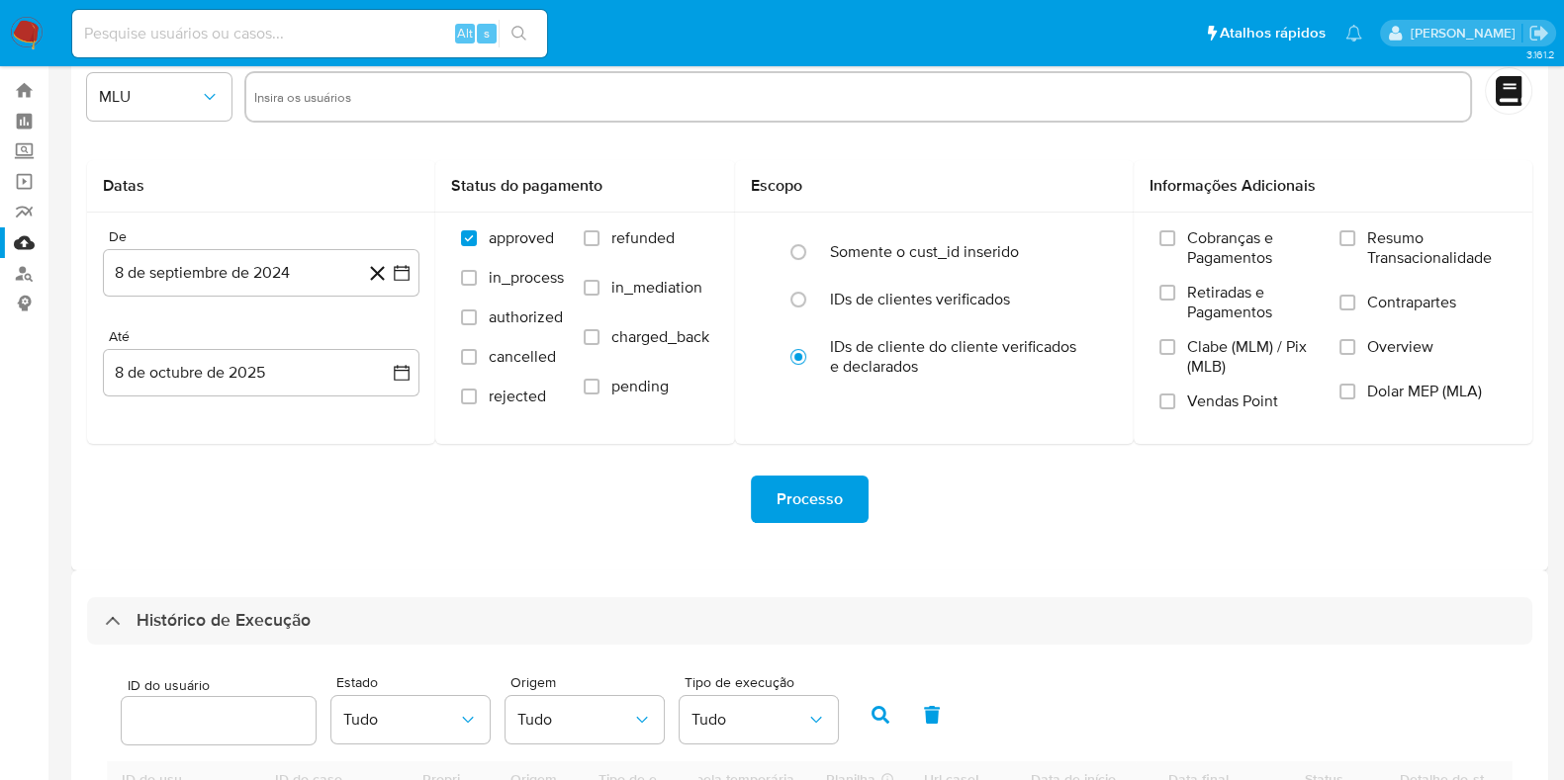
scroll to position [493, 0]
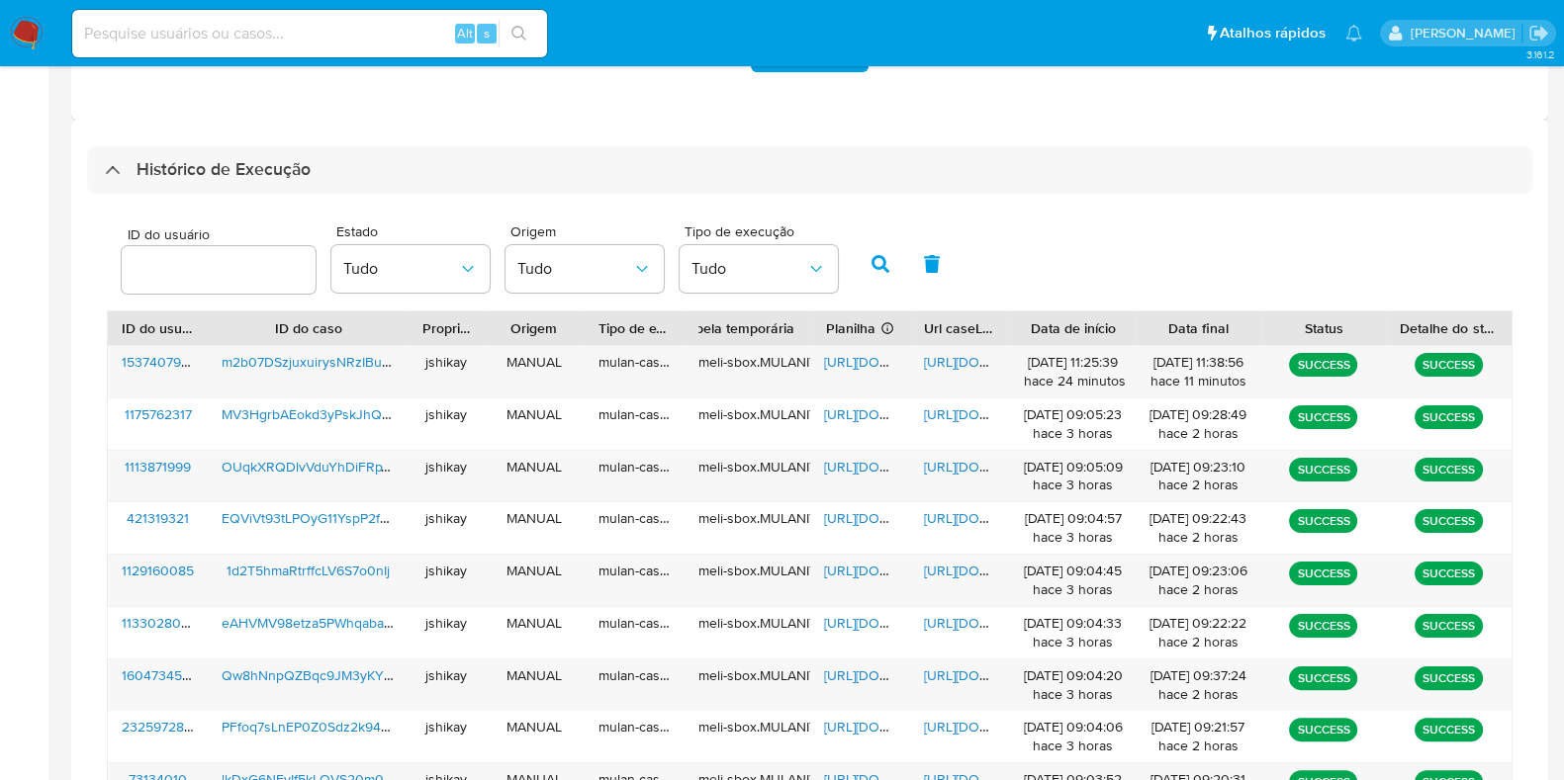
click at [1129, 293] on div "ID do usuário Estado Tudo Origem Tudo Tipo de execução Tudo" at bounding box center [809, 262] width 1405 height 97
drag, startPoint x: 866, startPoint y: 358, endPoint x: 944, endPoint y: 355, distance: 78.2
click at [871, 358] on span "[URL][DOMAIN_NAME]" at bounding box center [892, 362] width 136 height 20
click at [962, 354] on span "[URL][DOMAIN_NAME]" at bounding box center [992, 362] width 136 height 20
click at [246, 39] on input at bounding box center [309, 34] width 475 height 26
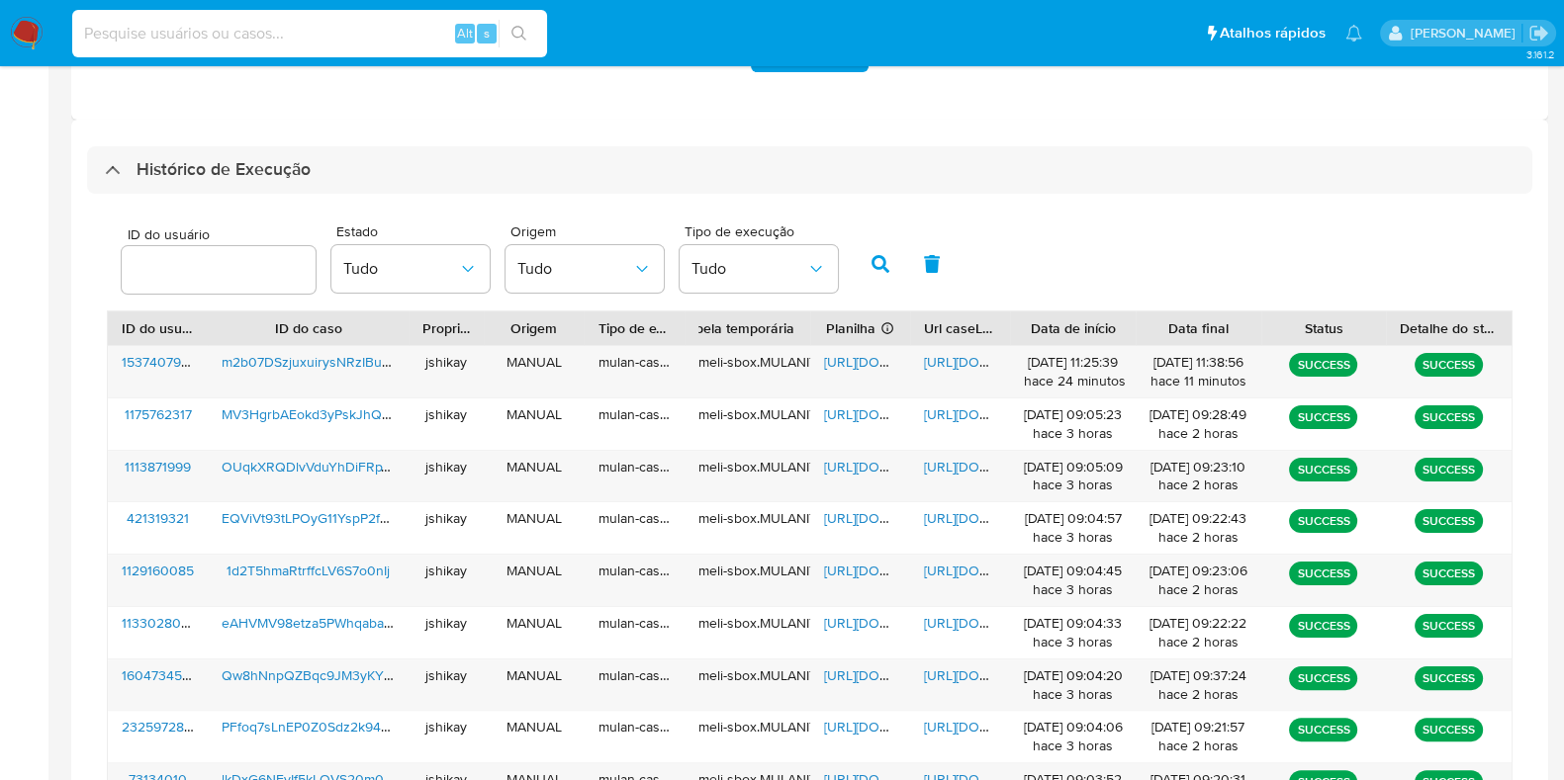
paste input "1558847702"
type input "1558847702"
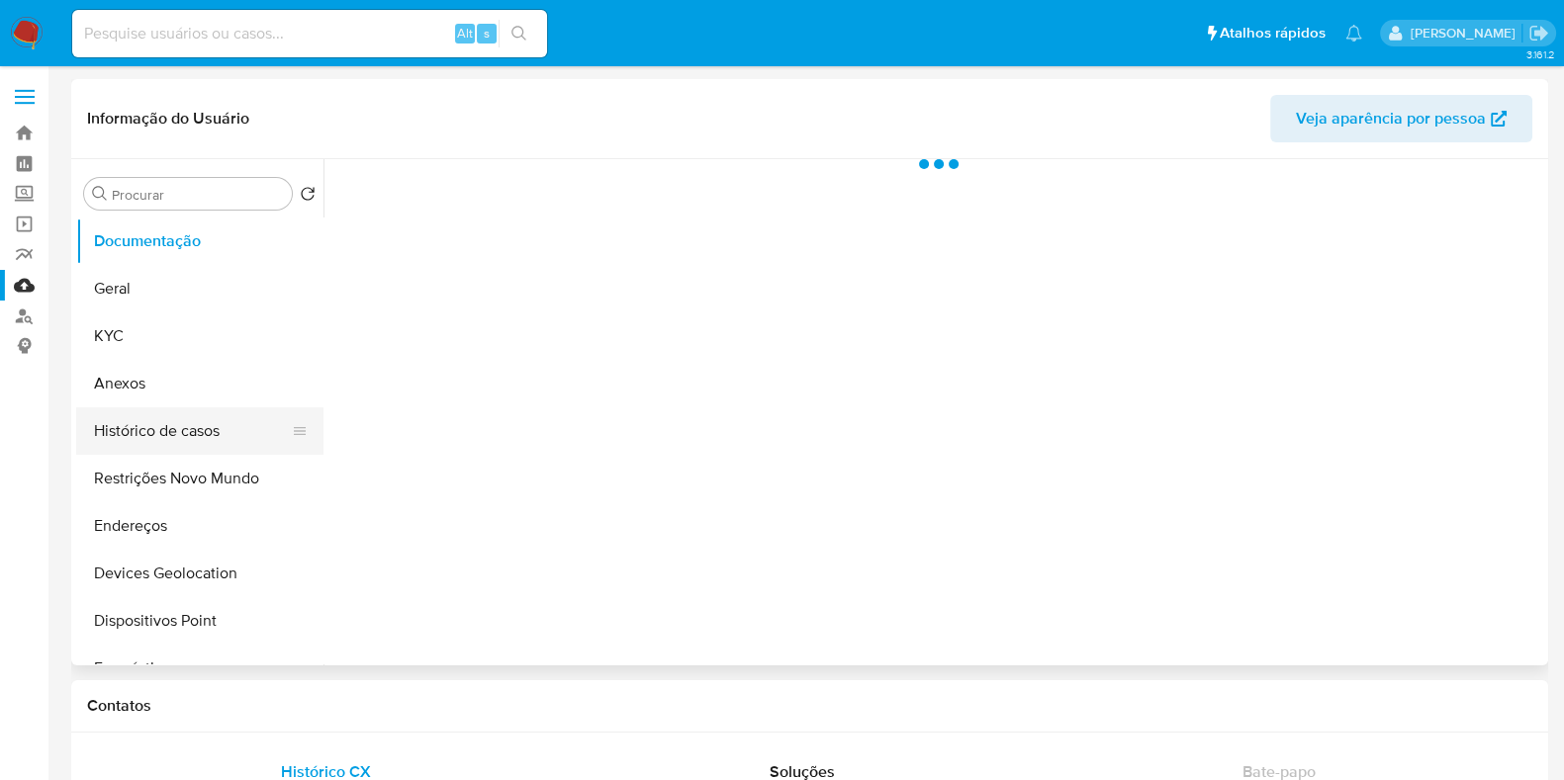
click at [212, 422] on button "Histórico de casos" at bounding box center [191, 430] width 231 height 47
select select "10"
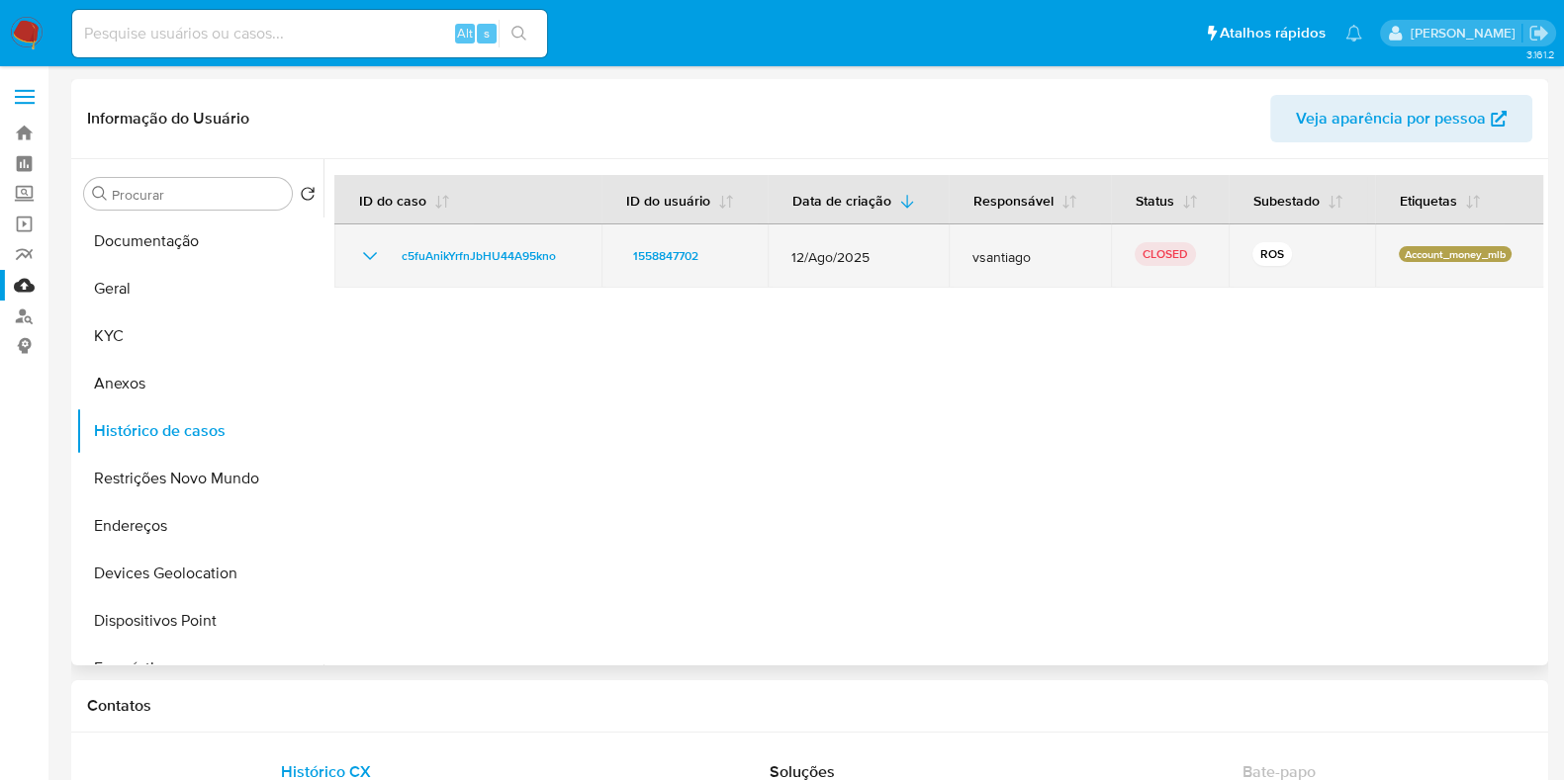
click at [371, 254] on icon "Mostrar/Ocultar" at bounding box center [370, 256] width 24 height 24
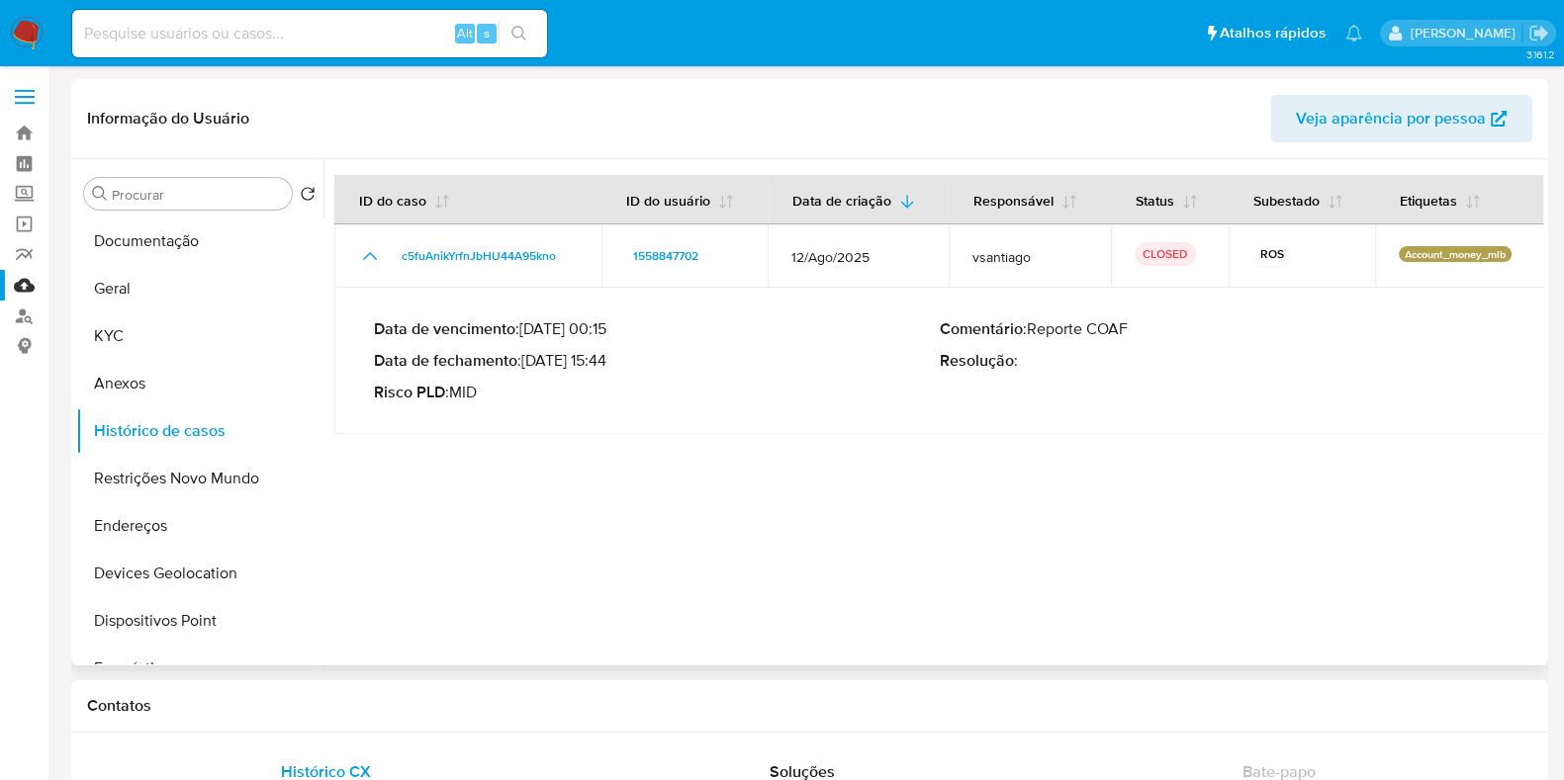
drag, startPoint x: 534, startPoint y: 370, endPoint x: 612, endPoint y: 368, distance: 78.2
click at [612, 368] on p "Data de fechamento : 22/09/2025 15:44" at bounding box center [657, 361] width 566 height 20
click at [23, 21] on img at bounding box center [27, 34] width 34 height 34
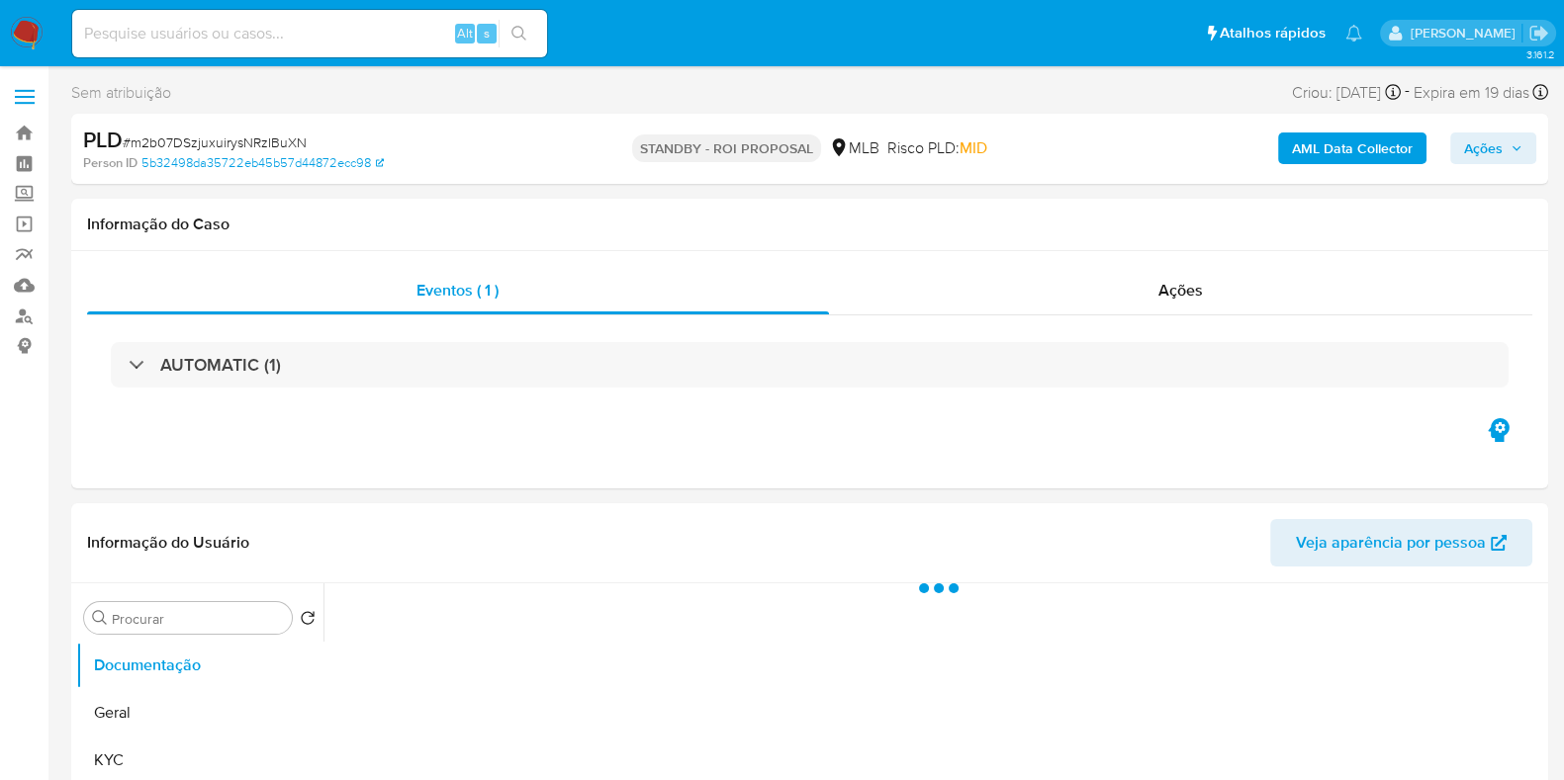
select select "10"
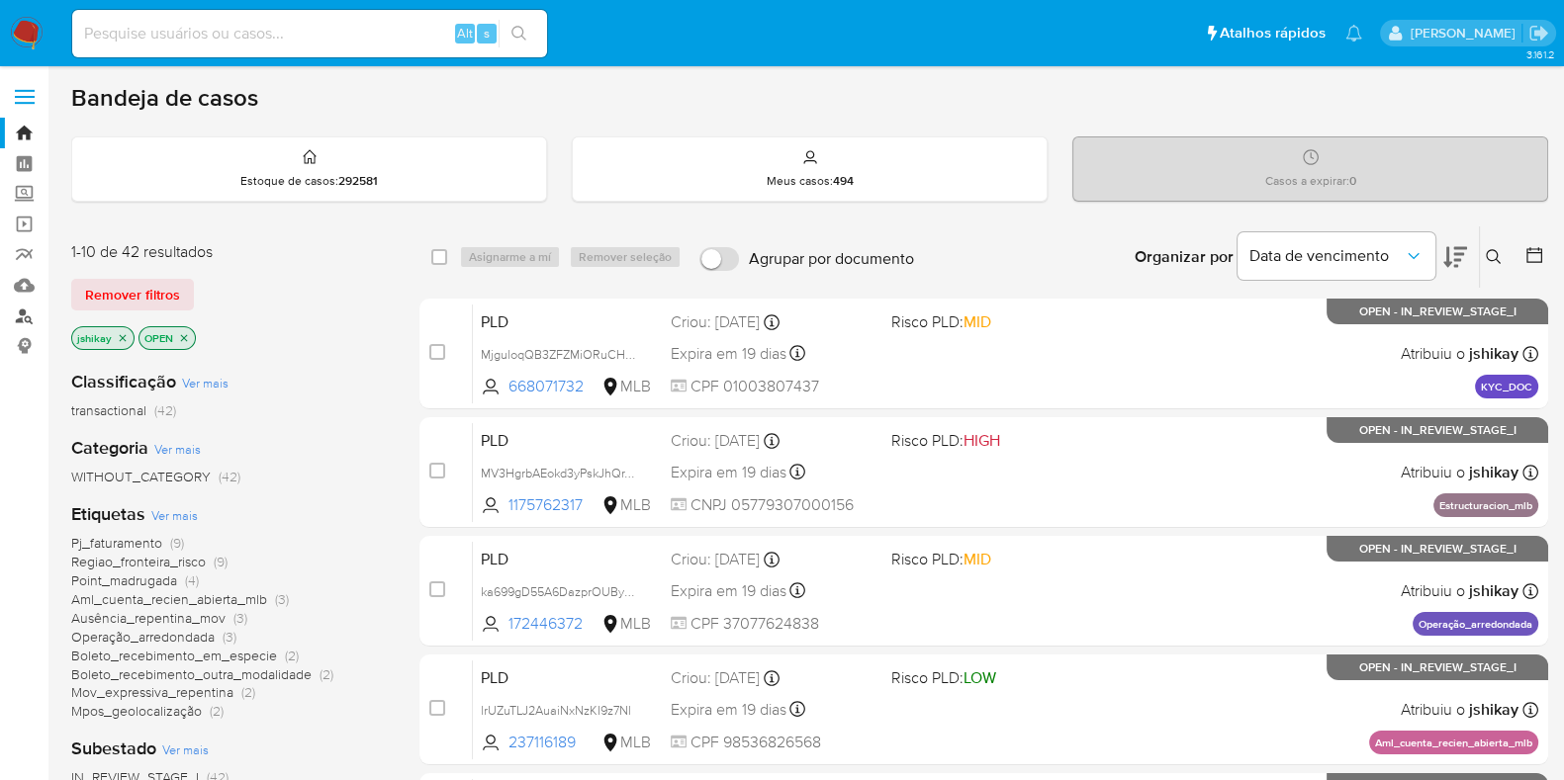
click at [30, 308] on link "Localizador de pessoas" at bounding box center [117, 316] width 235 height 31
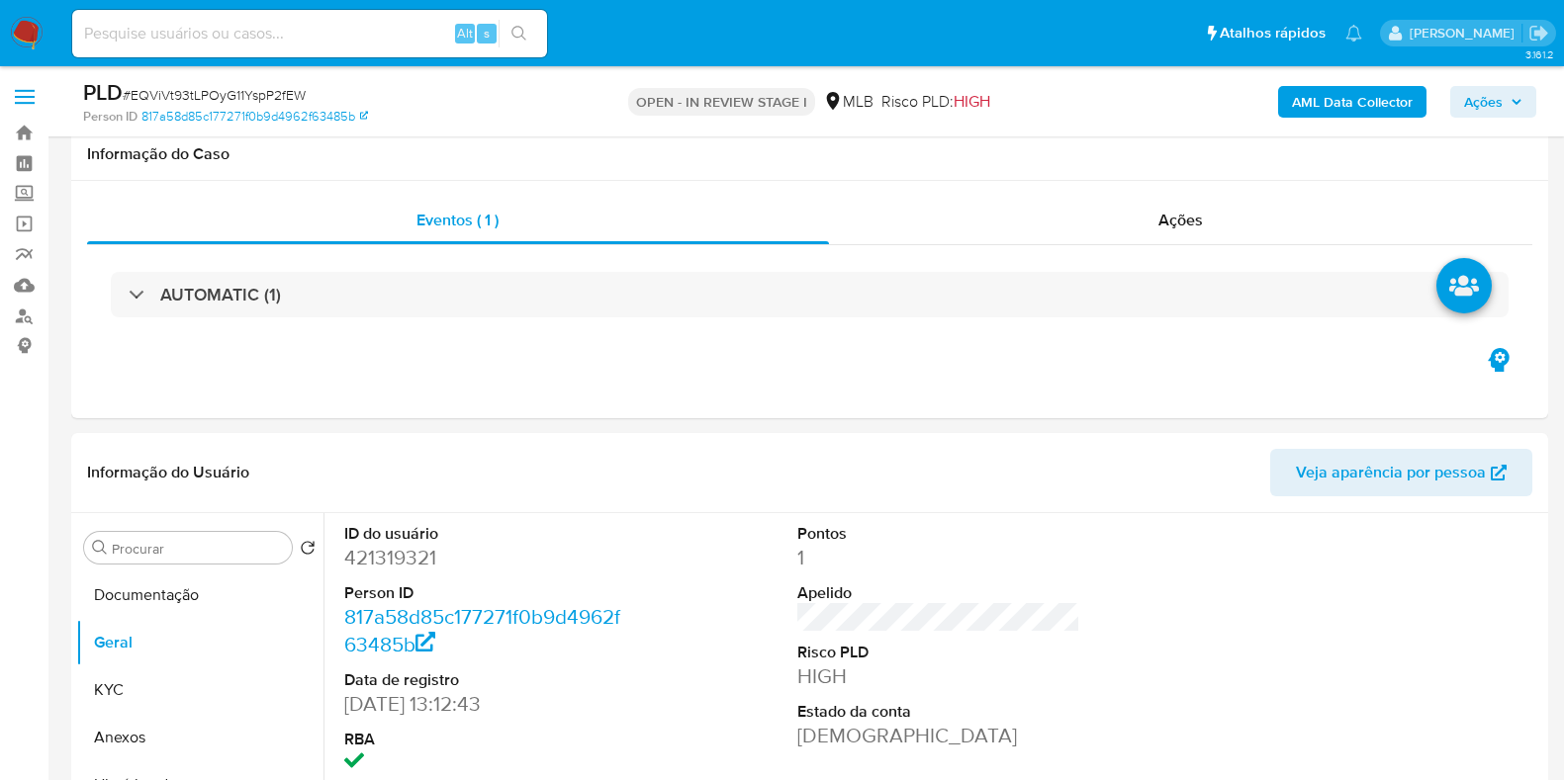
scroll to position [288, 0]
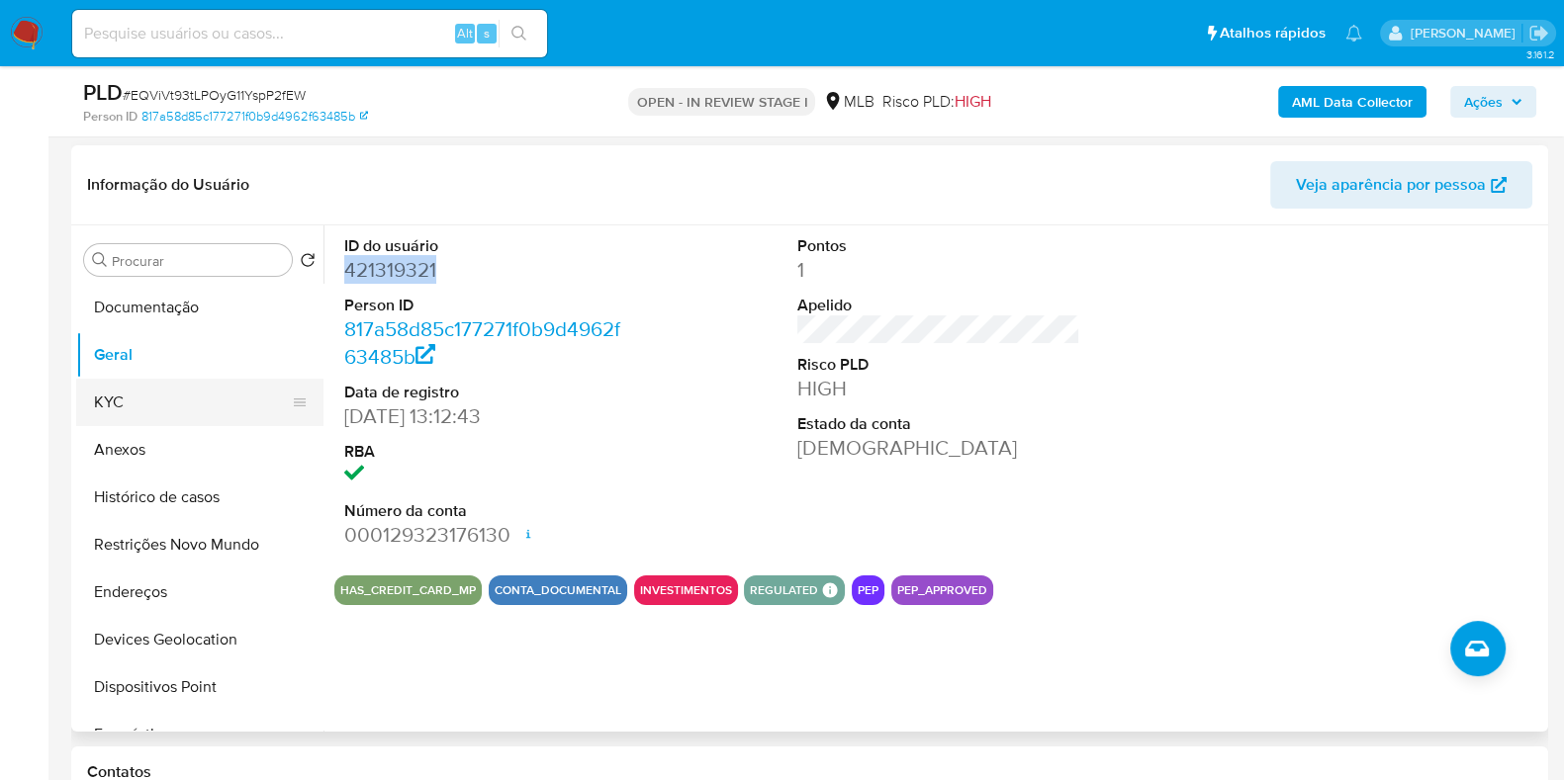
click at [148, 408] on button "KYC" at bounding box center [191, 402] width 231 height 47
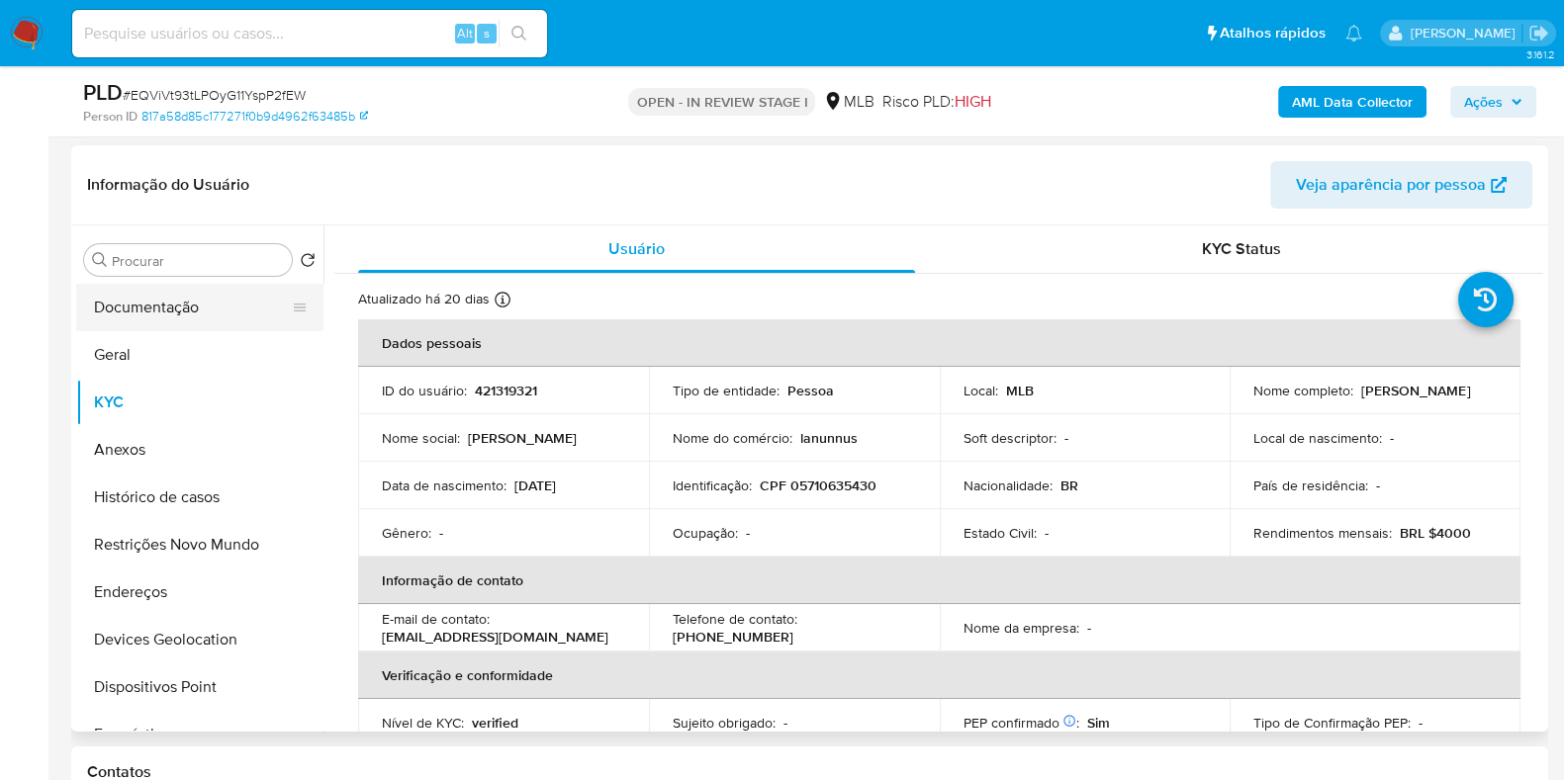
click at [181, 295] on button "Documentação" at bounding box center [191, 307] width 231 height 47
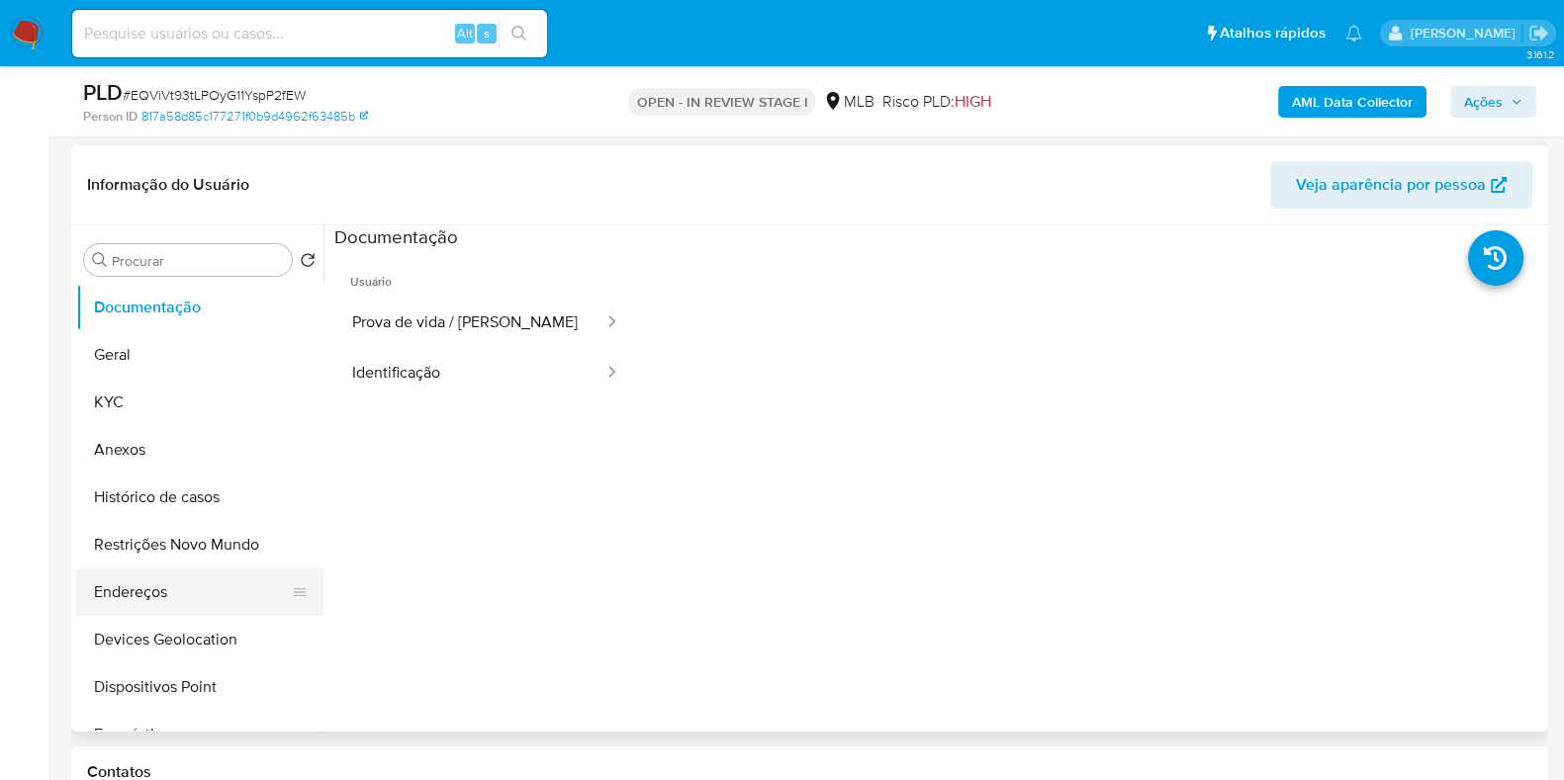
click at [158, 590] on button "Endereços" at bounding box center [191, 592] width 231 height 47
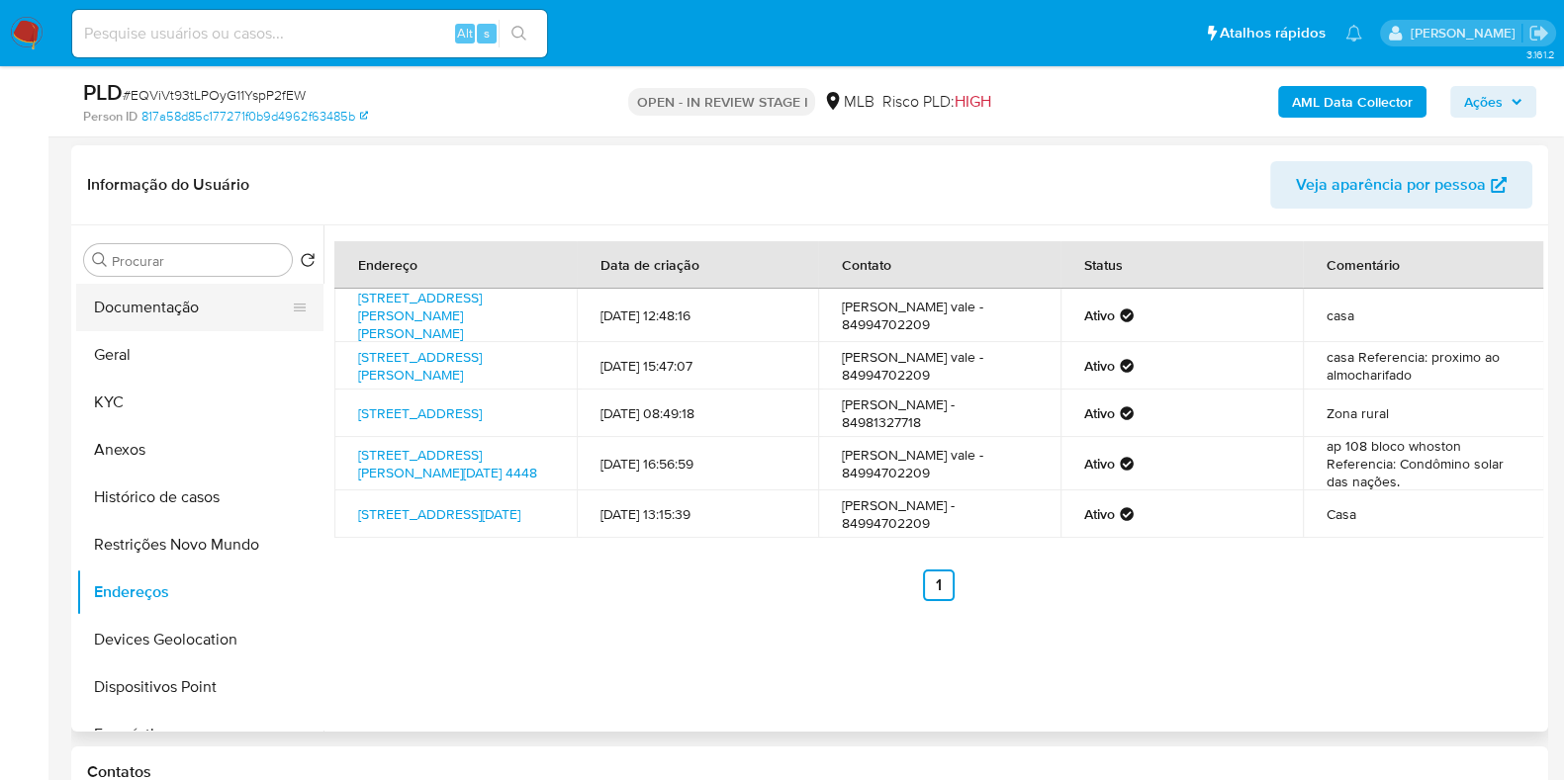
click at [128, 312] on button "Documentação" at bounding box center [191, 307] width 231 height 47
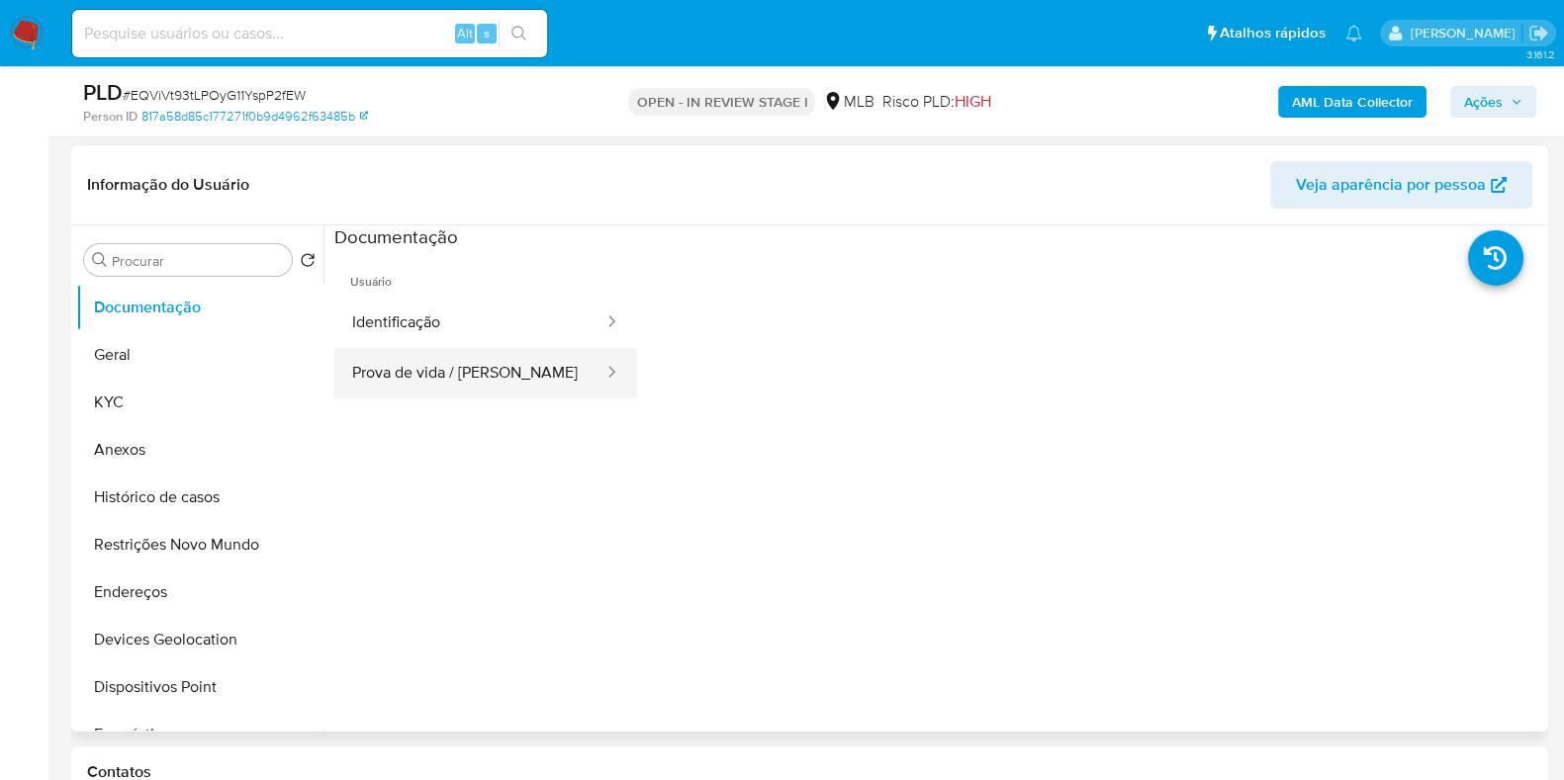
click at [411, 368] on button "Prova de vida / [PERSON_NAME]" at bounding box center [469, 373] width 271 height 50
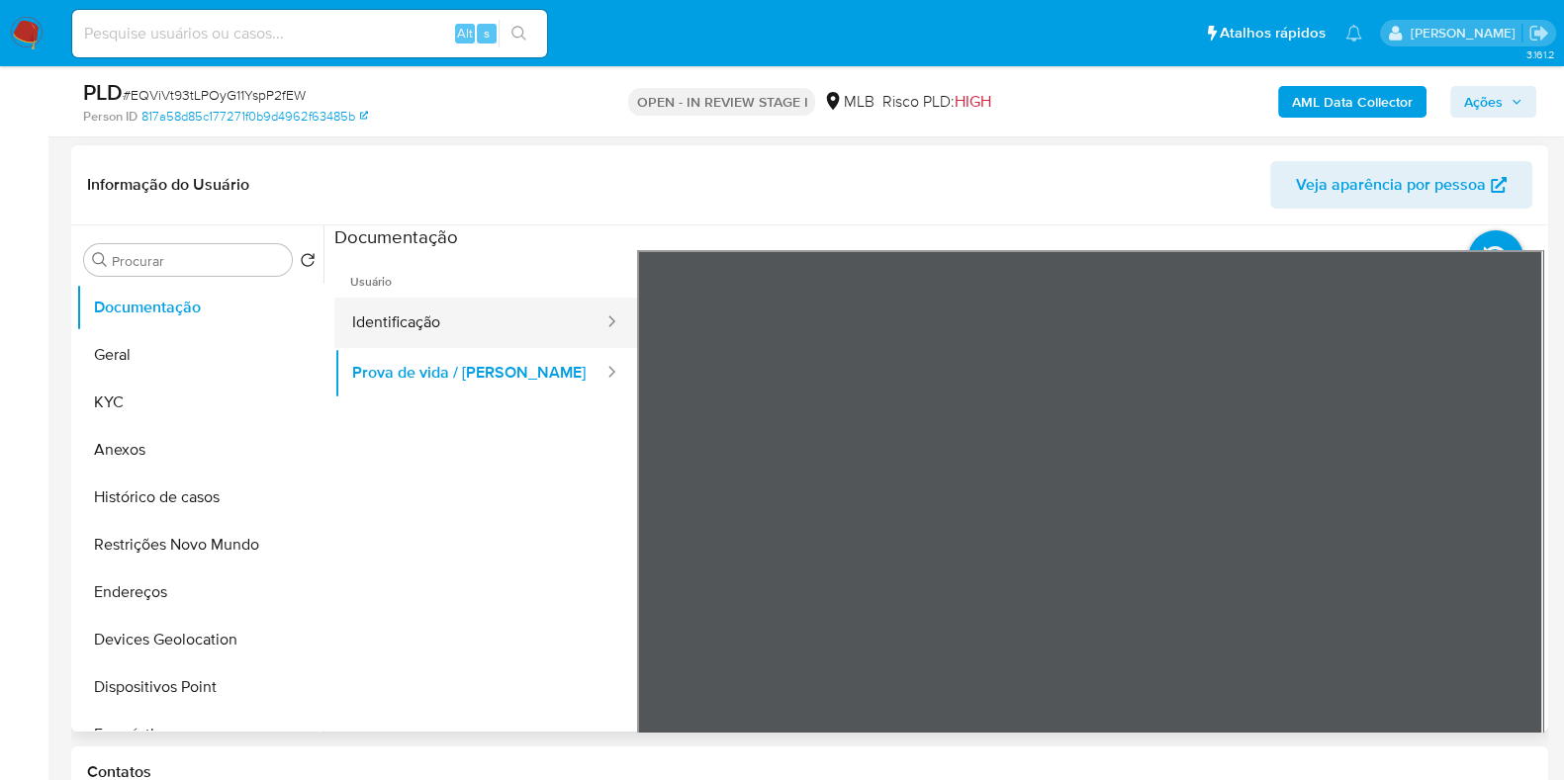
click at [465, 321] on button "Identificação" at bounding box center [469, 323] width 271 height 50
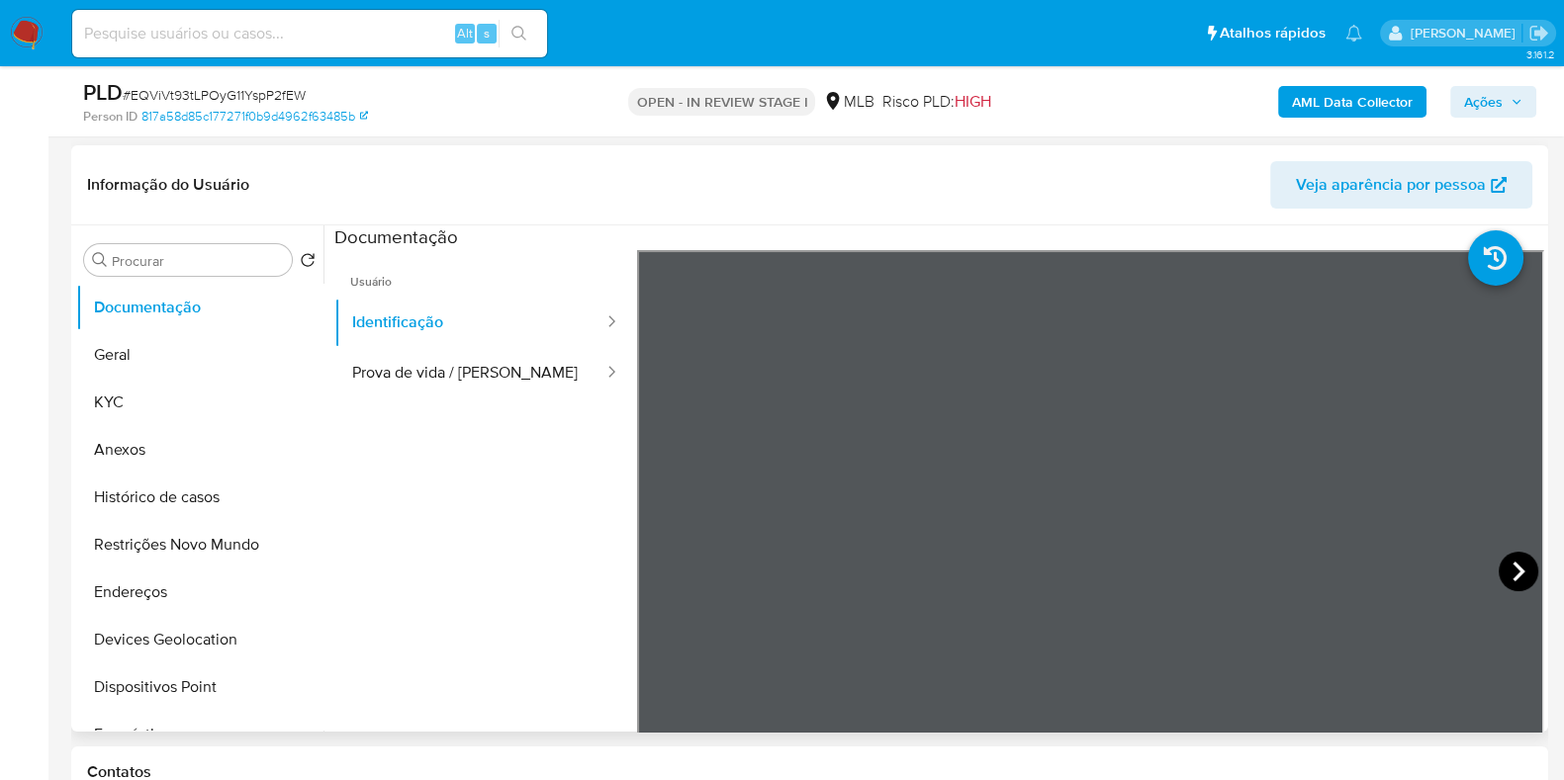
click at [1521, 566] on icon at bounding box center [1518, 572] width 40 height 40
click at [188, 368] on button "Geral" at bounding box center [191, 354] width 231 height 47
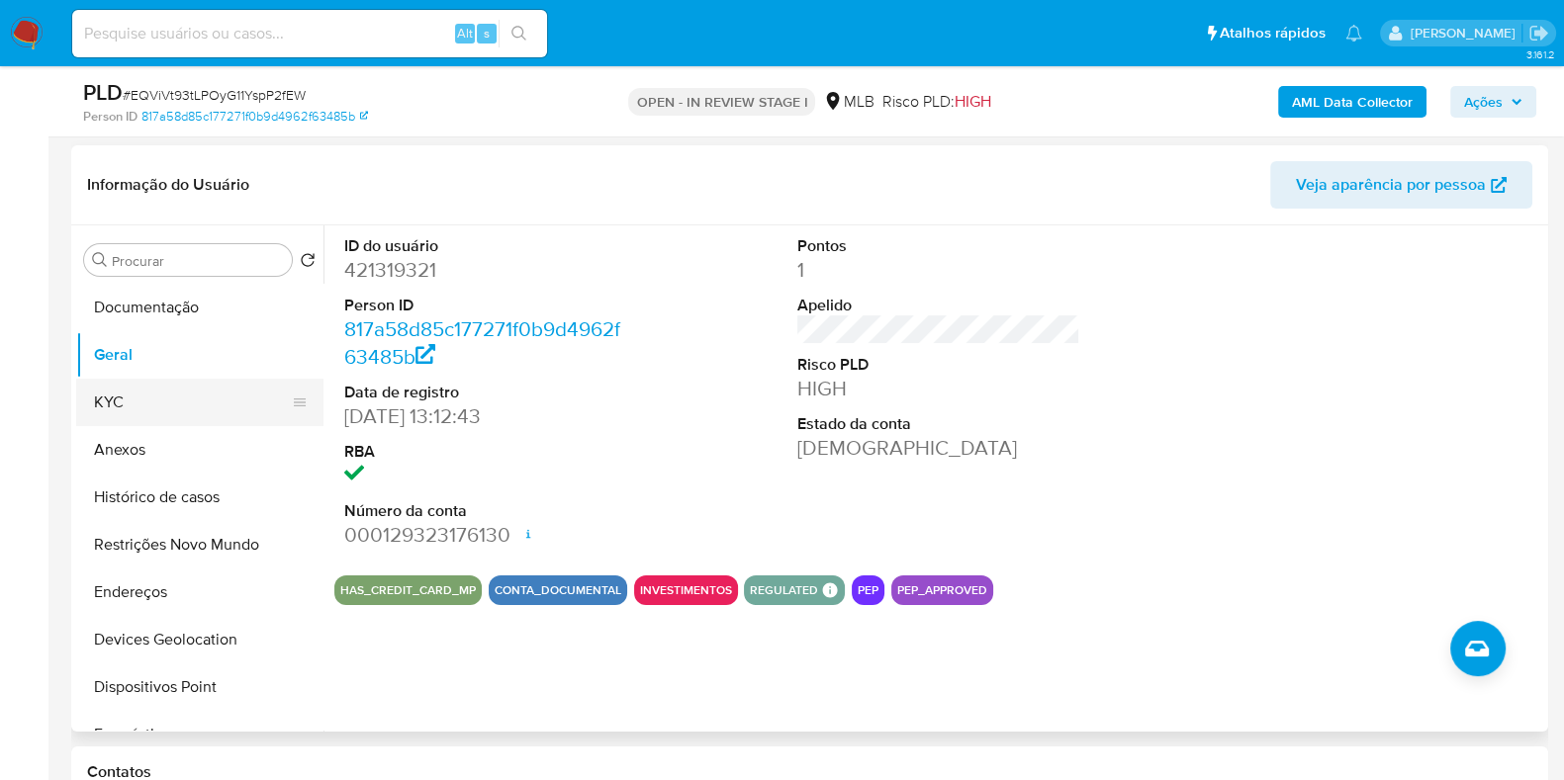
drag, startPoint x: 134, startPoint y: 394, endPoint x: 153, endPoint y: 395, distance: 19.8
click at [134, 395] on button "KYC" at bounding box center [191, 402] width 231 height 47
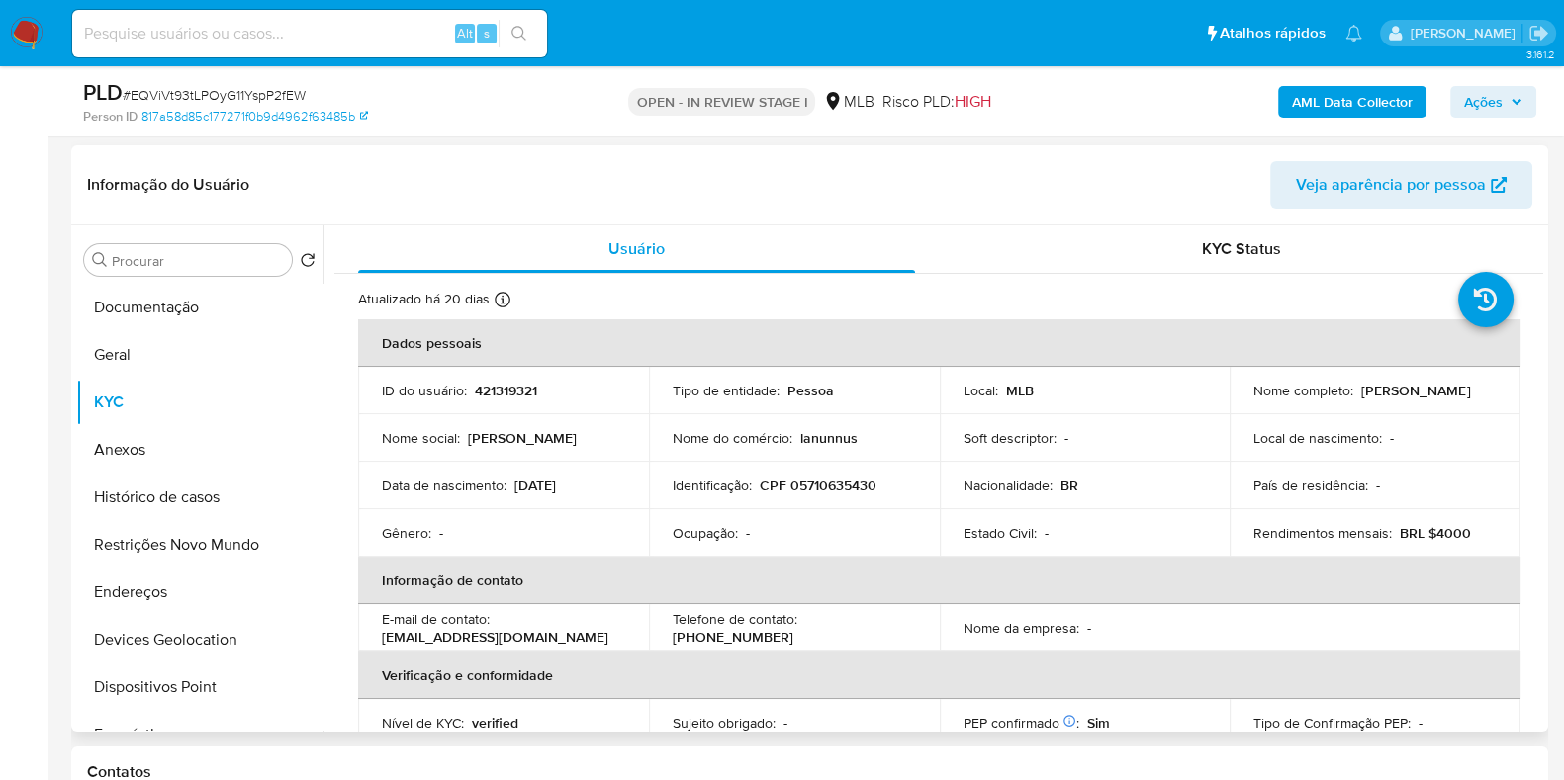
drag, startPoint x: 140, startPoint y: 589, endPoint x: 485, endPoint y: 564, distance: 345.1
click at [141, 588] on button "Endereços" at bounding box center [199, 592] width 247 height 47
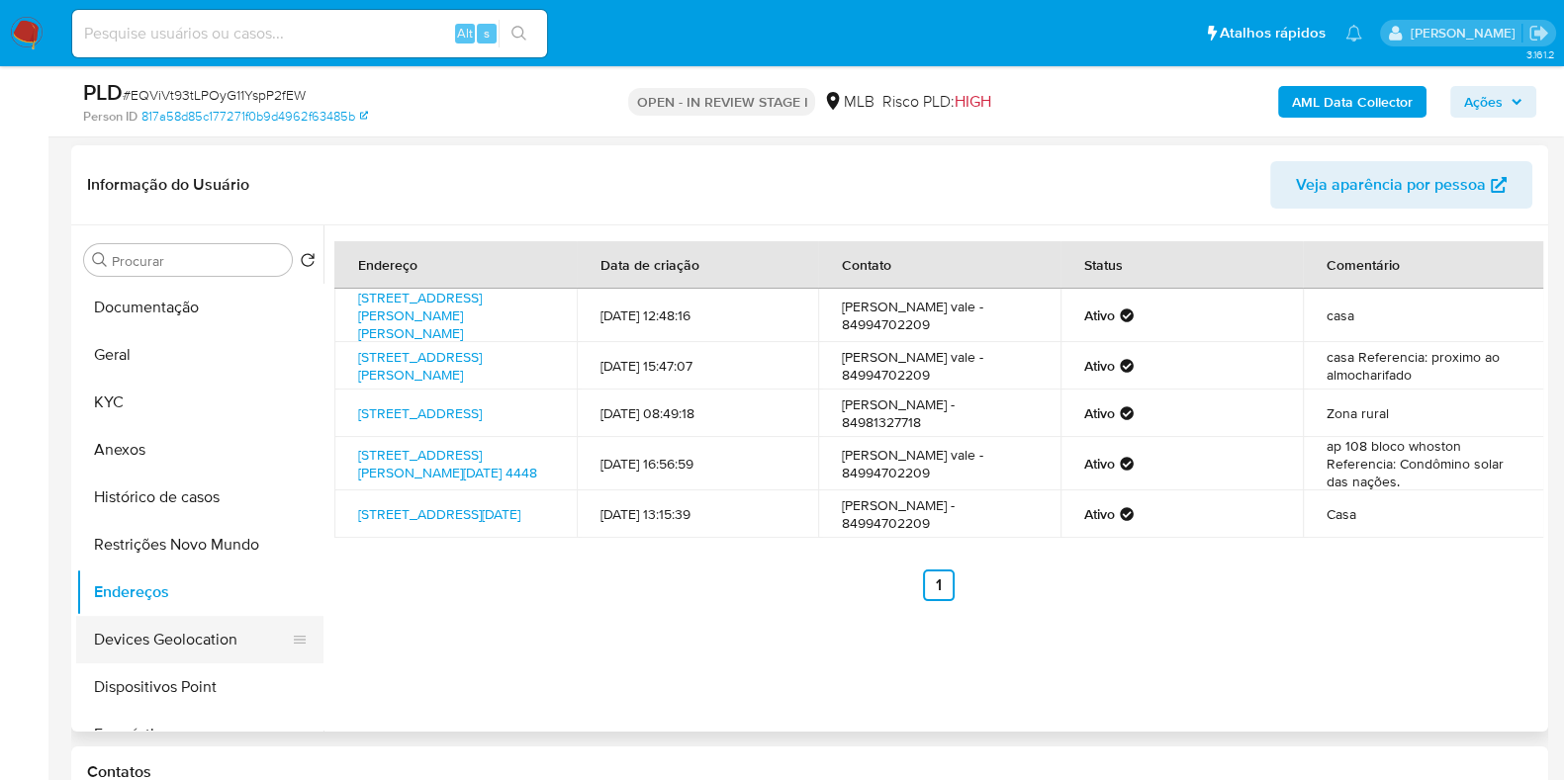
click at [129, 656] on button "Devices Geolocation" at bounding box center [191, 639] width 231 height 47
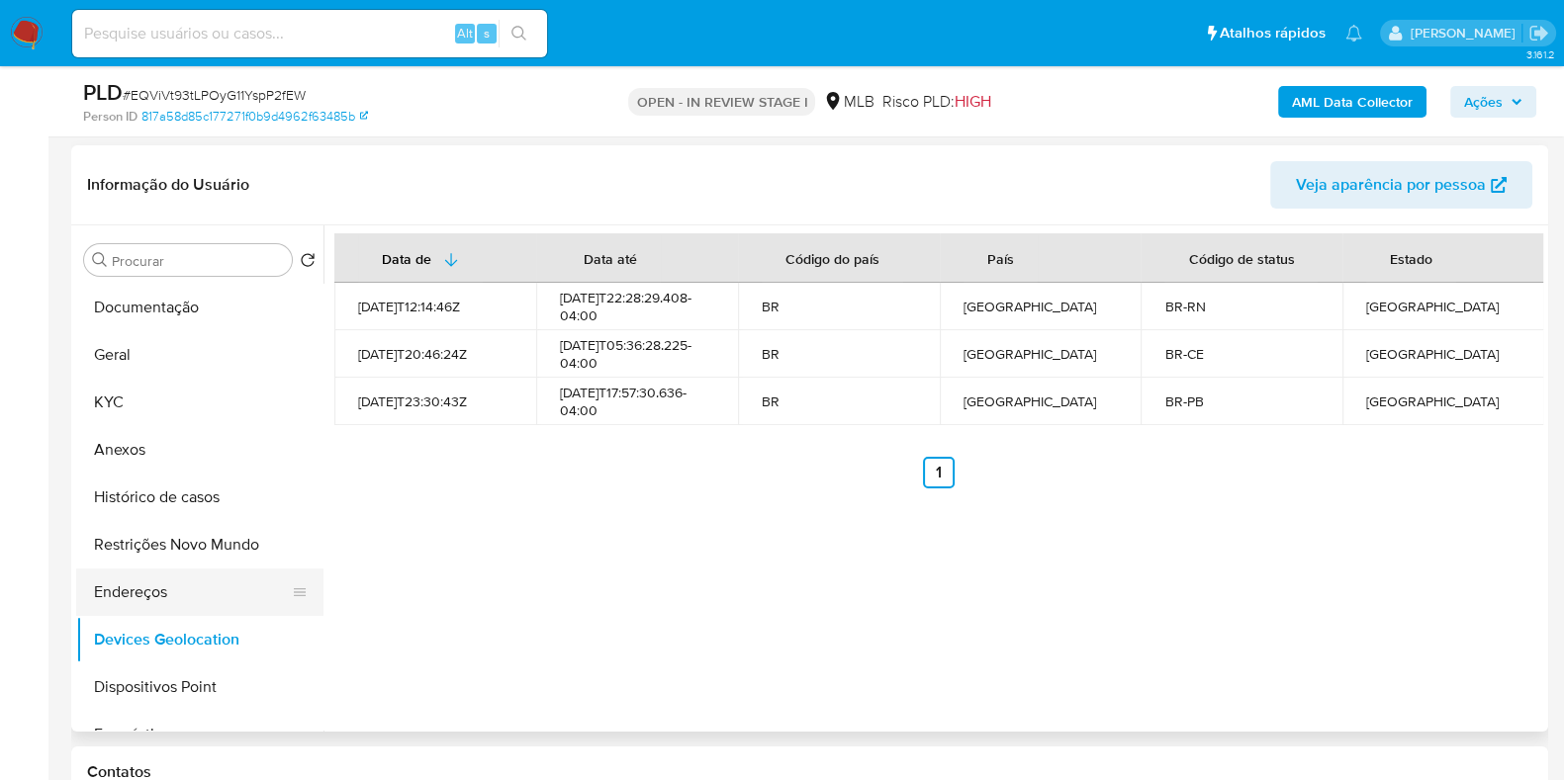
click at [167, 590] on button "Endereços" at bounding box center [191, 592] width 231 height 47
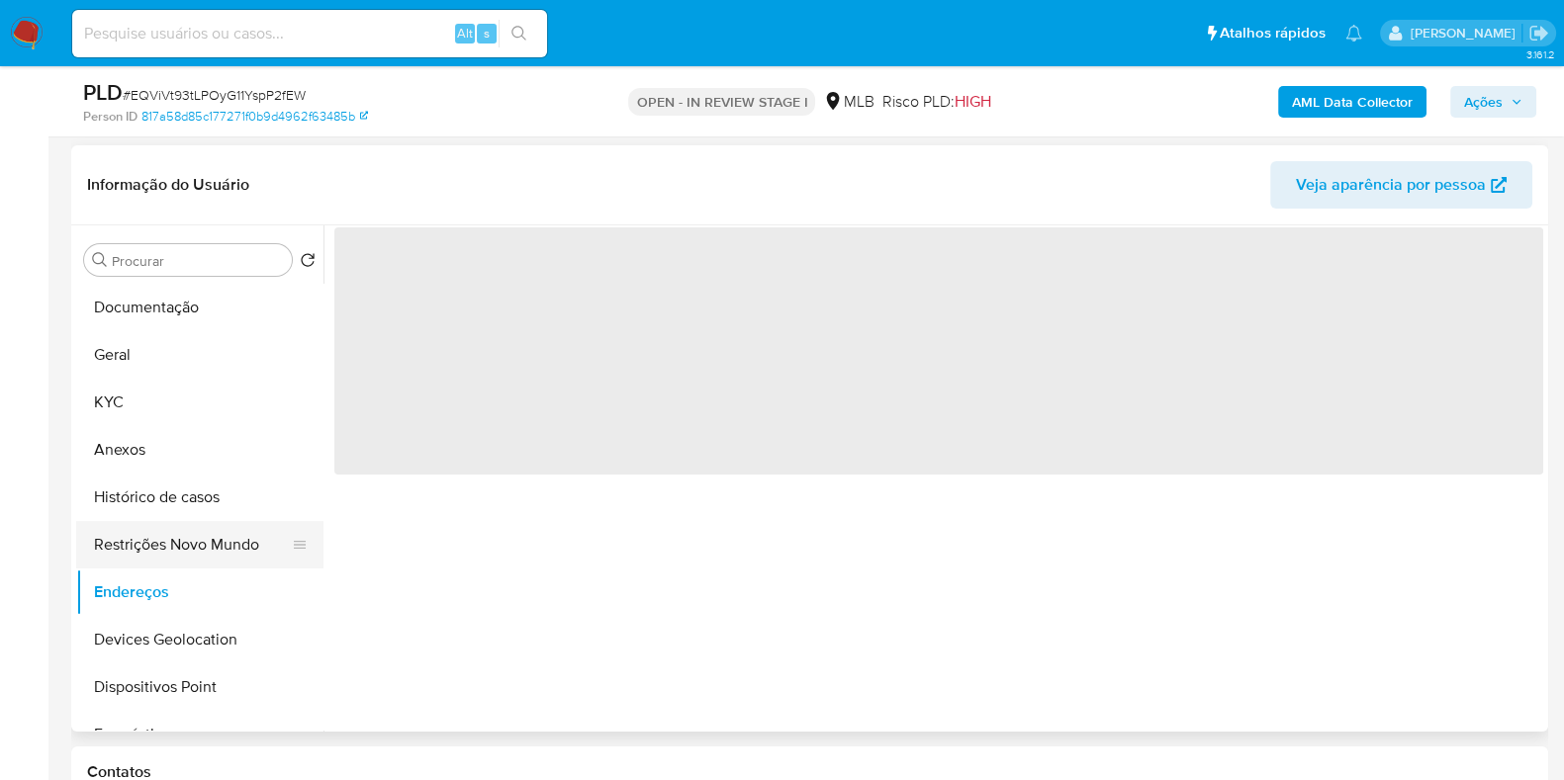
click at [211, 564] on button "Restrições Novo Mundo" at bounding box center [191, 544] width 231 height 47
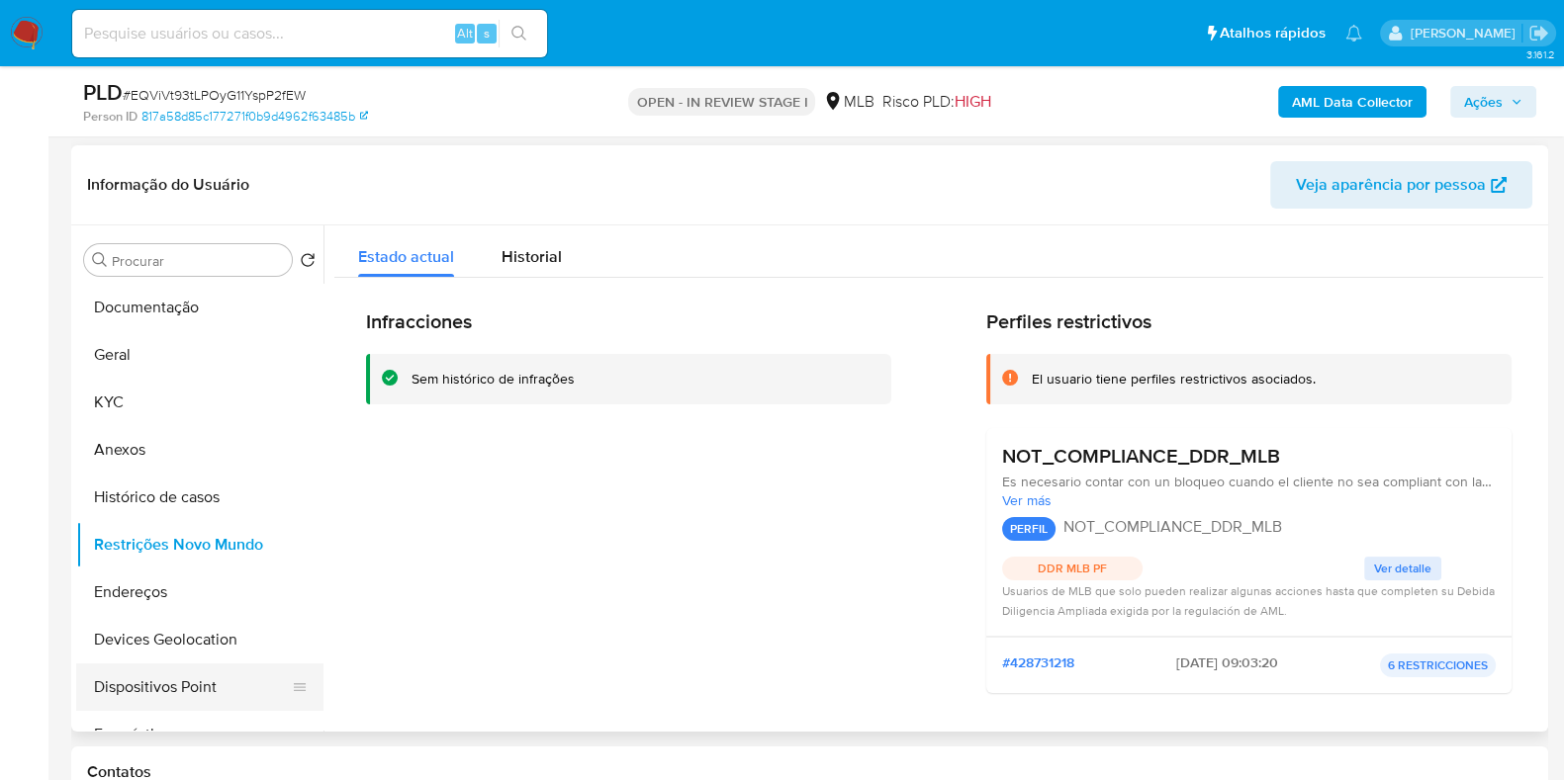
click at [179, 674] on button "Dispositivos Point" at bounding box center [191, 687] width 231 height 47
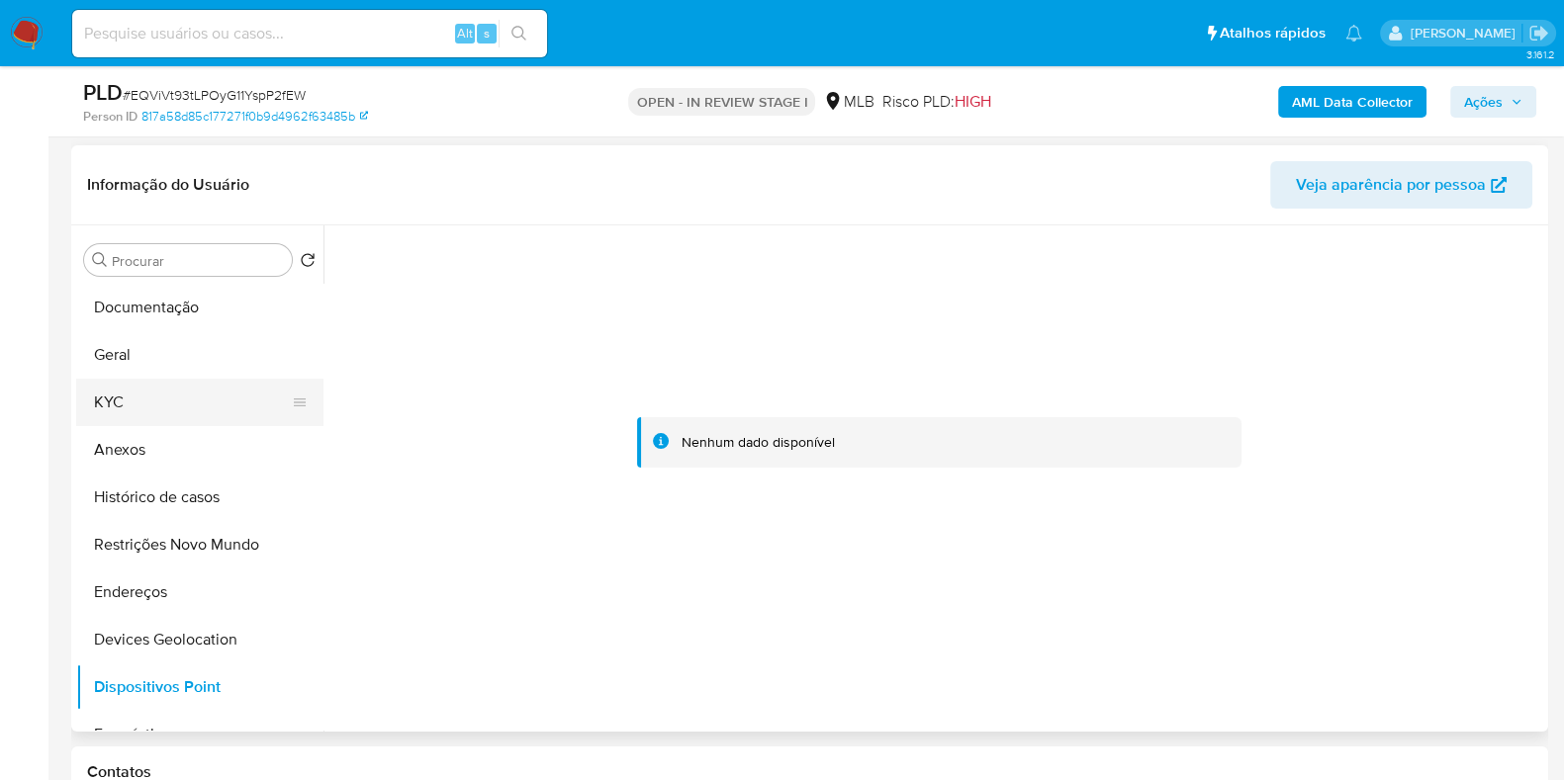
click at [131, 380] on button "KYC" at bounding box center [191, 402] width 231 height 47
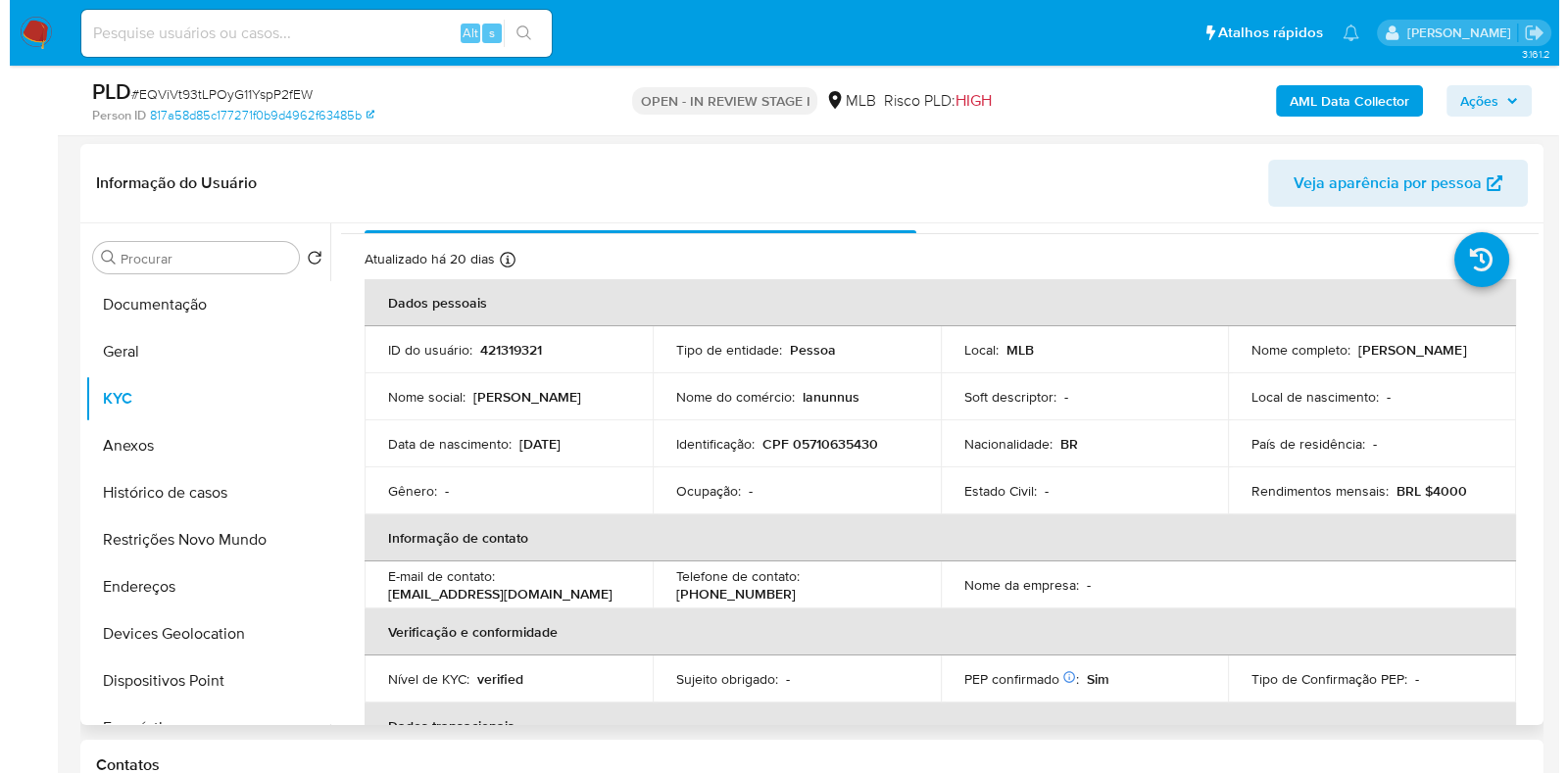
scroll to position [0, 0]
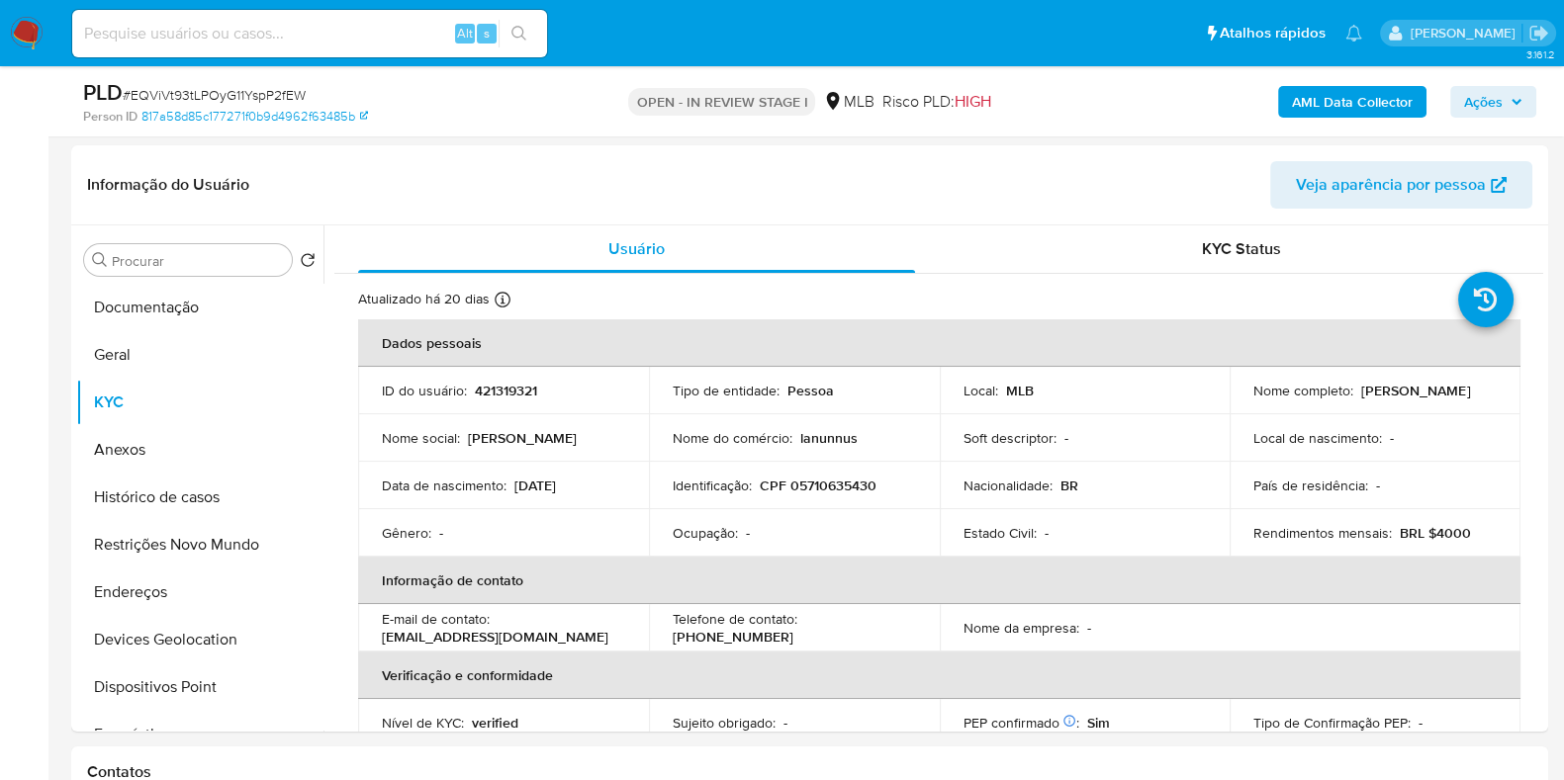
click at [1335, 57] on ul "Pausado Ver notificaciones Alt s Atalhos rápidos Presiona las siguientes teclas…" at bounding box center [716, 32] width 1309 height 49
click at [1327, 101] on b "AML Data Collector" at bounding box center [1352, 102] width 121 height 32
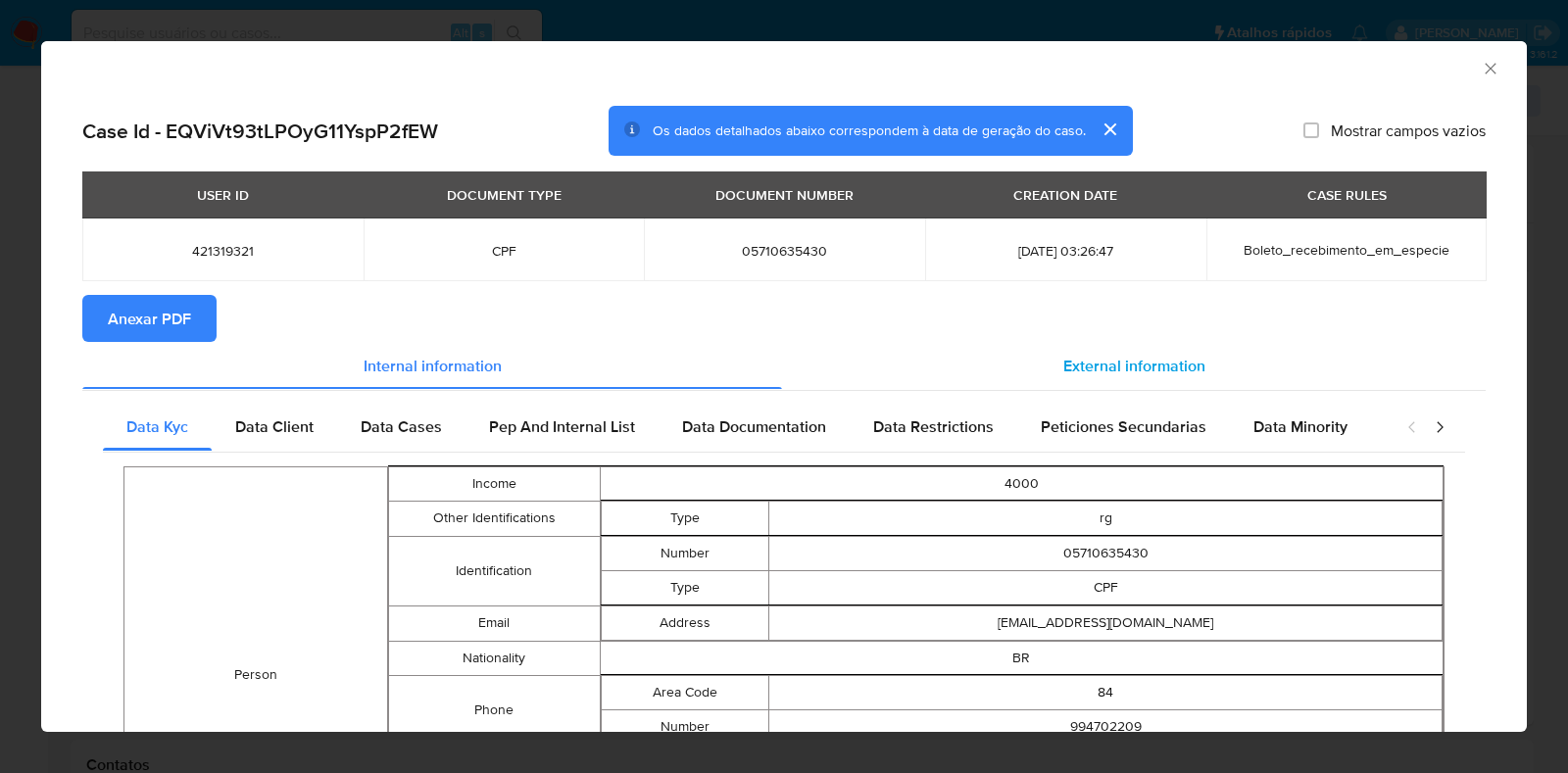
click at [1034, 370] on div "External information" at bounding box center [1134, 365] width 704 height 47
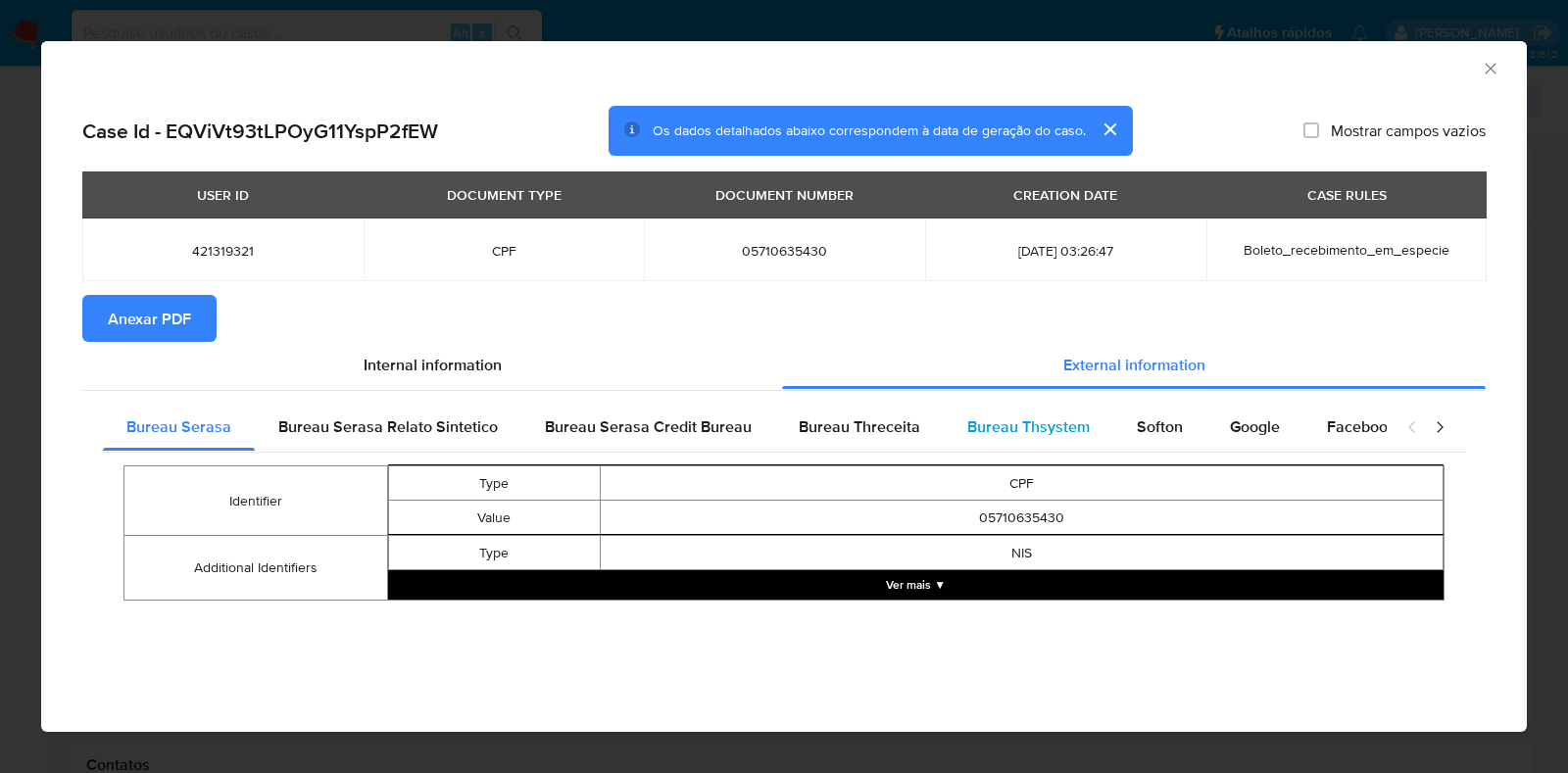
click at [1082, 413] on div "Bureau Thsystem" at bounding box center [1028, 426] width 169 height 47
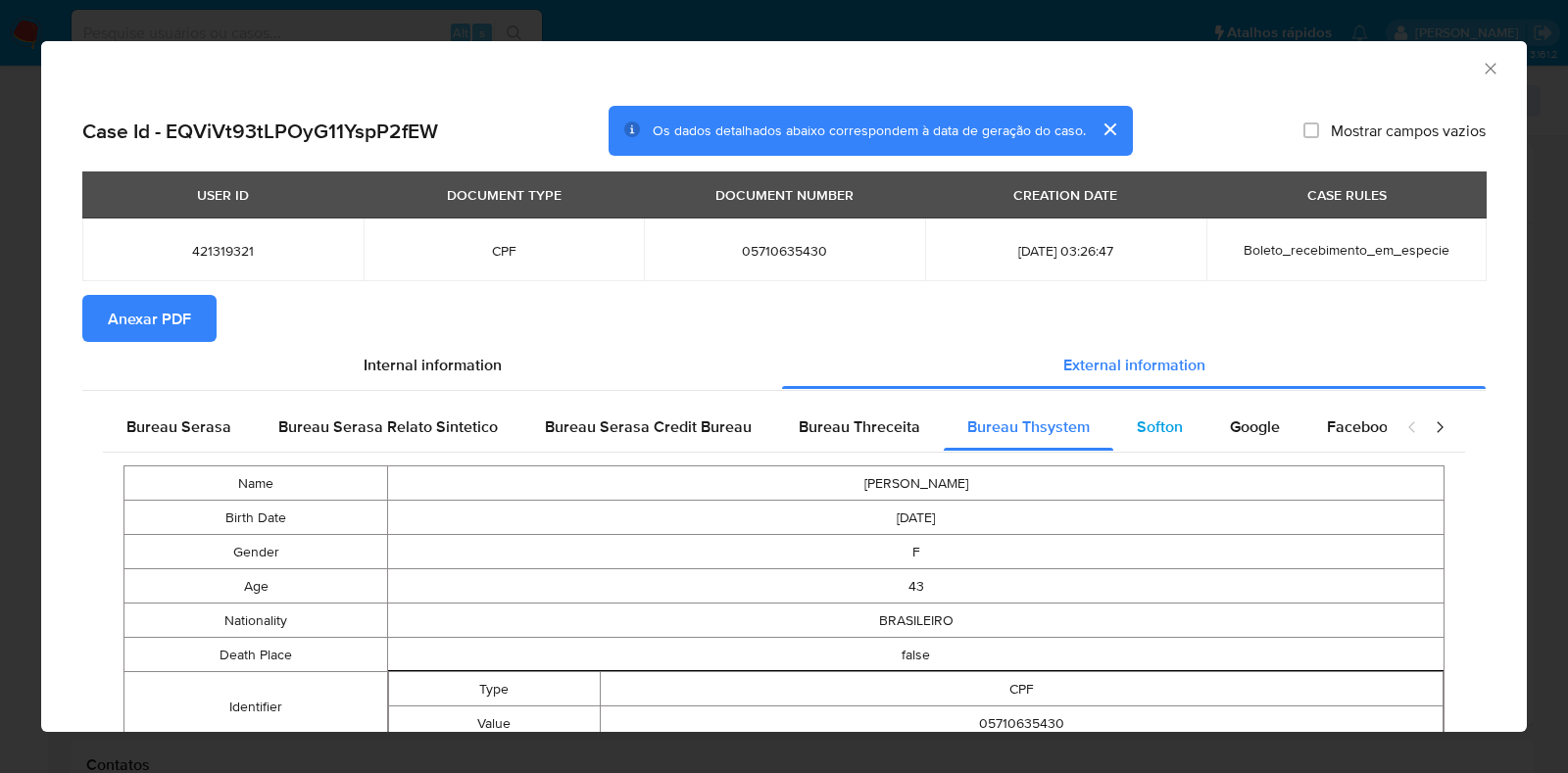
click at [1137, 426] on span "Softon" at bounding box center [1160, 426] width 46 height 23
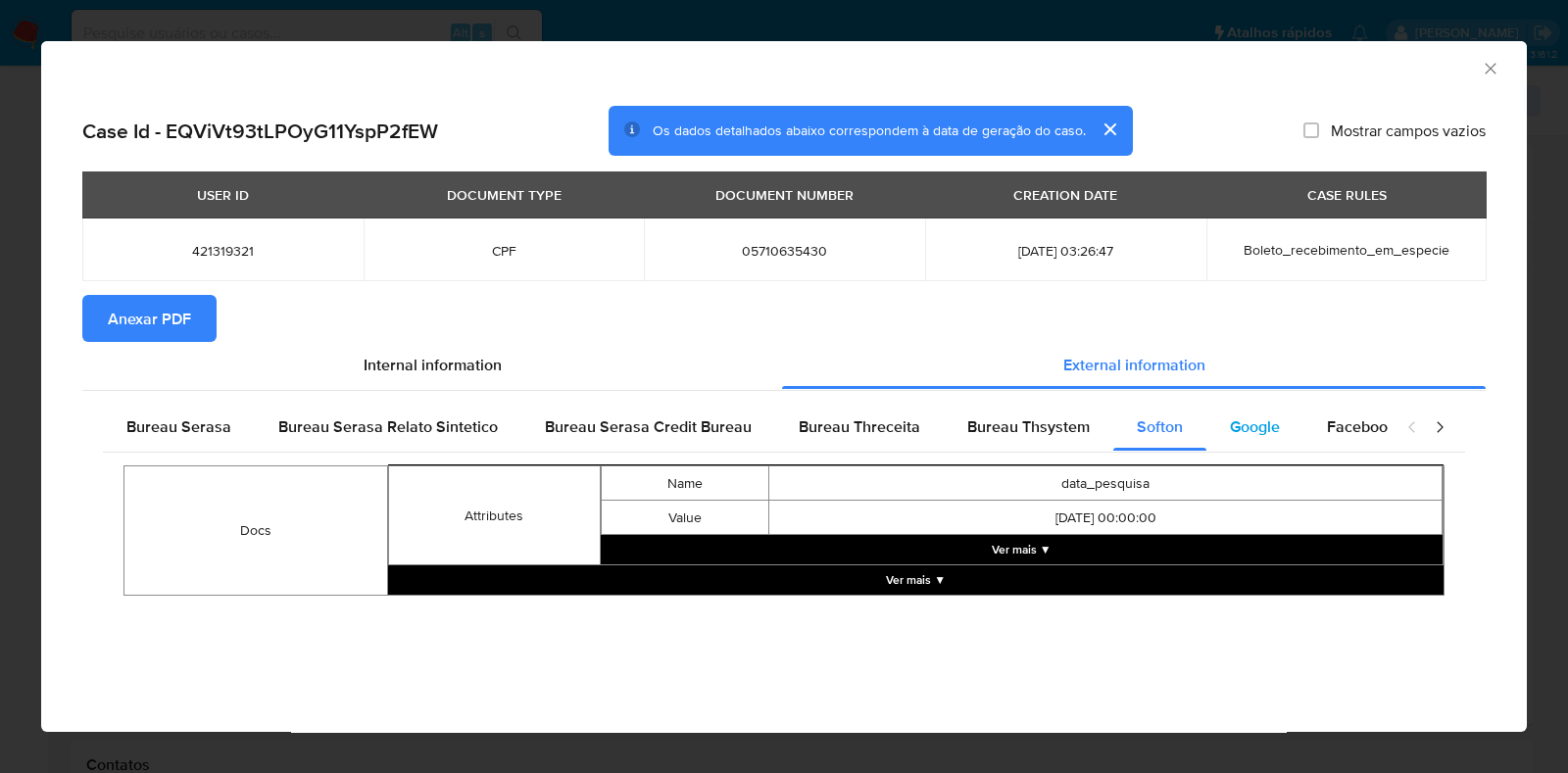
click at [1217, 429] on div "Google" at bounding box center [1255, 426] width 97 height 47
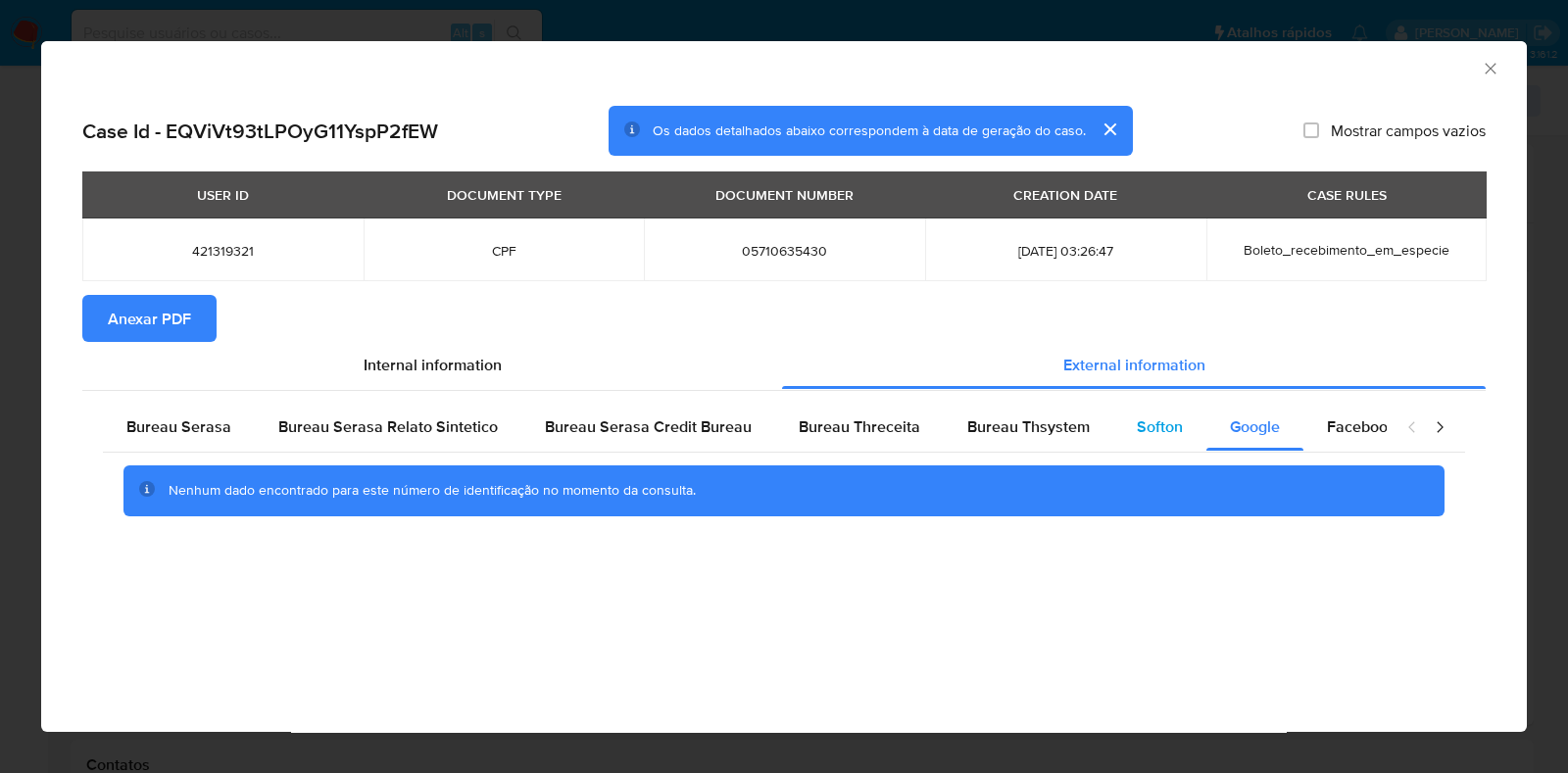
click at [1142, 431] on span "Softon" at bounding box center [1160, 426] width 46 height 23
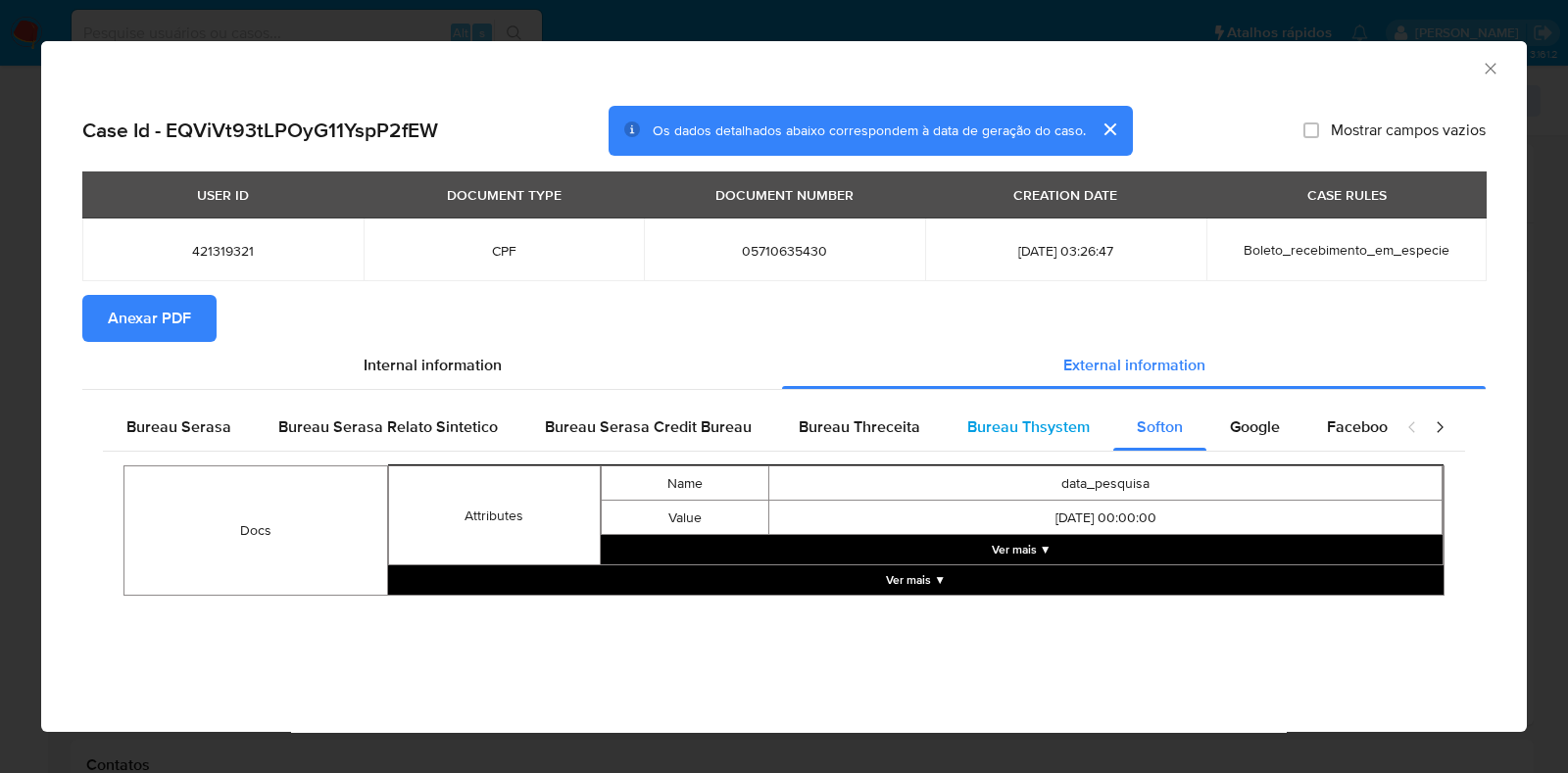
click at [1062, 443] on div "Bureau Thsystem" at bounding box center [1028, 426] width 169 height 47
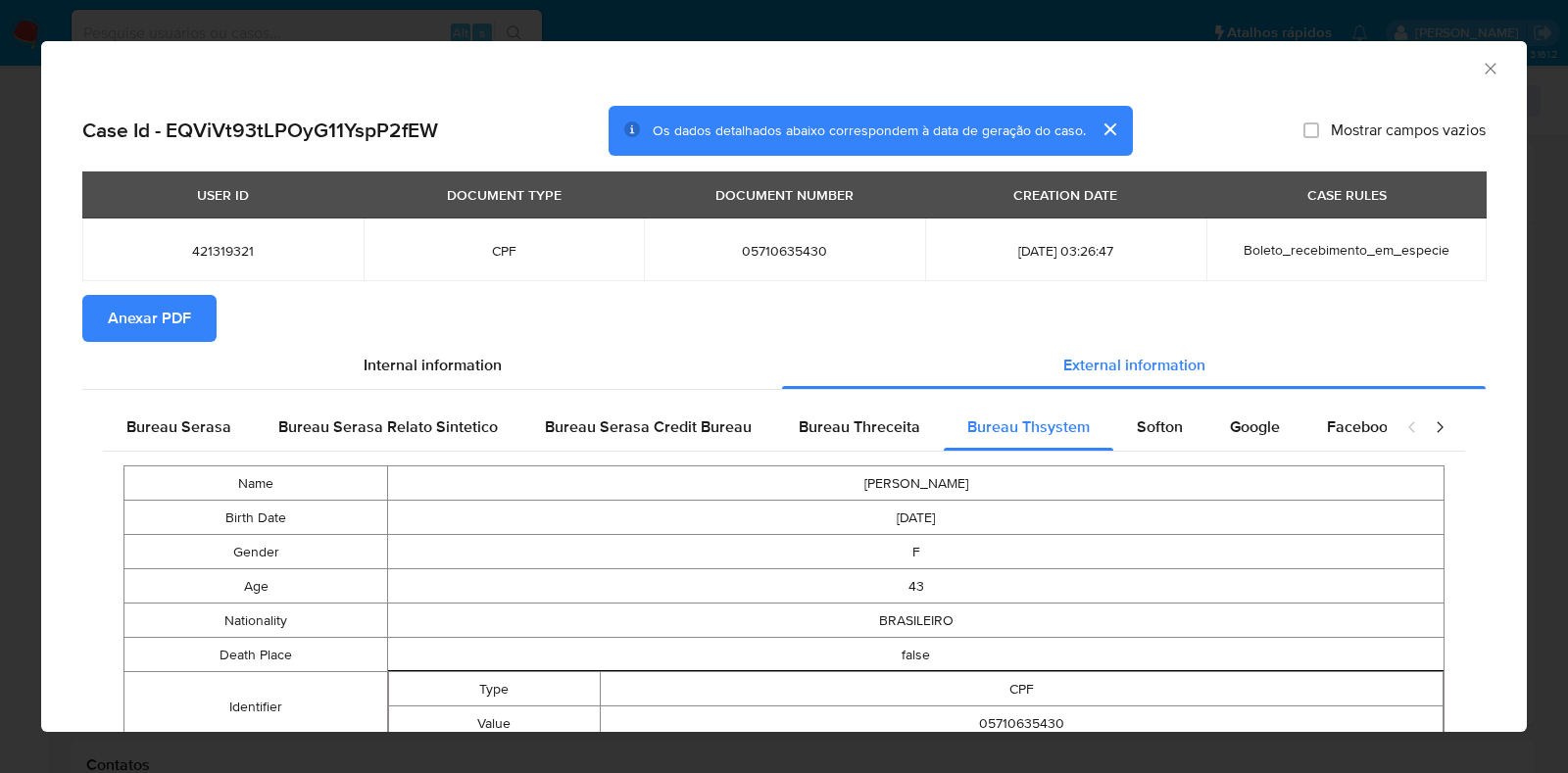
click at [118, 320] on span "Anexar PDF" at bounding box center [150, 319] width 83 height 44
click at [1481, 72] on icon "Fechar a janela" at bounding box center [1491, 68] width 20 height 20
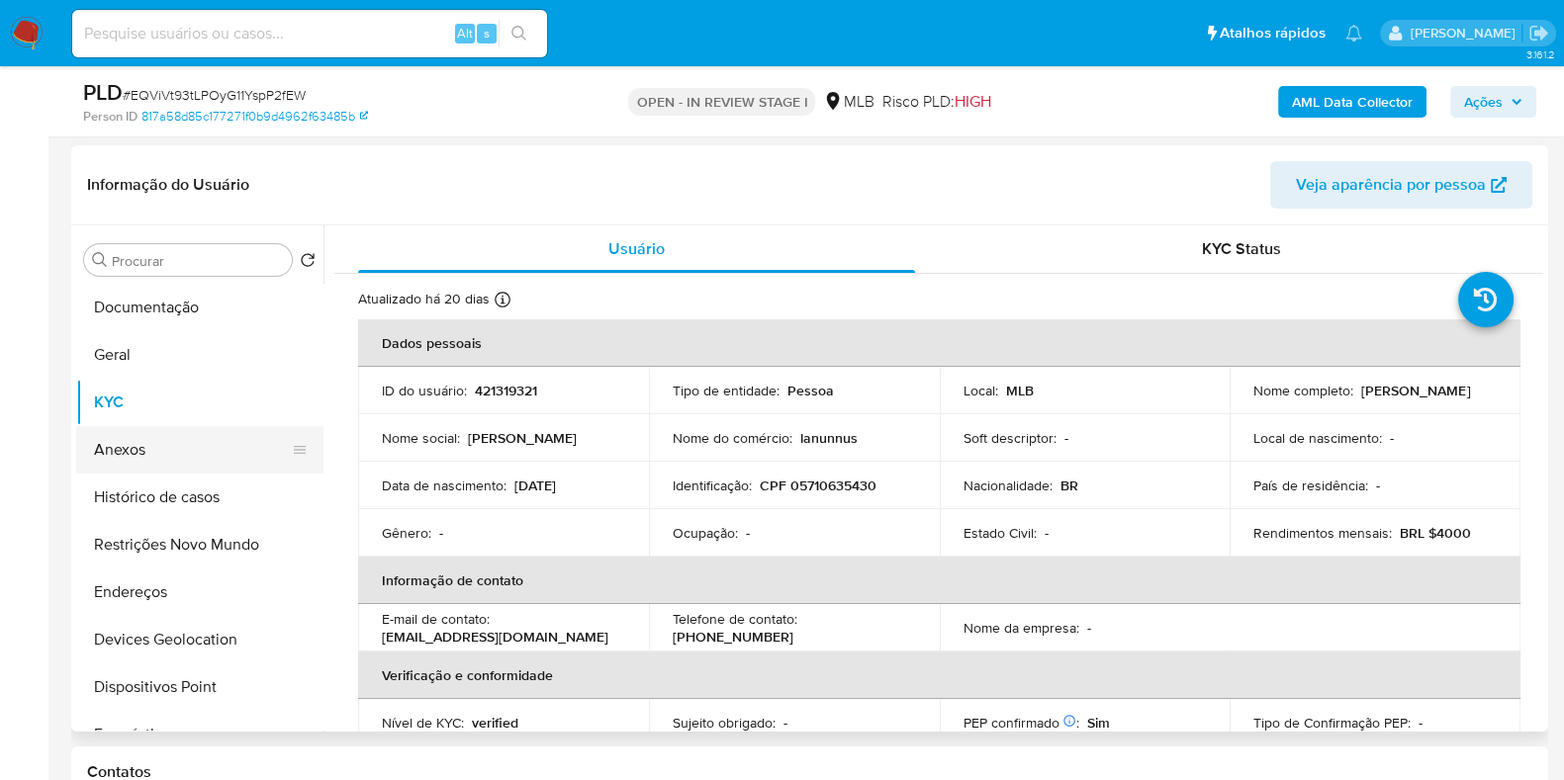
click at [120, 446] on button "Anexos" at bounding box center [191, 449] width 231 height 47
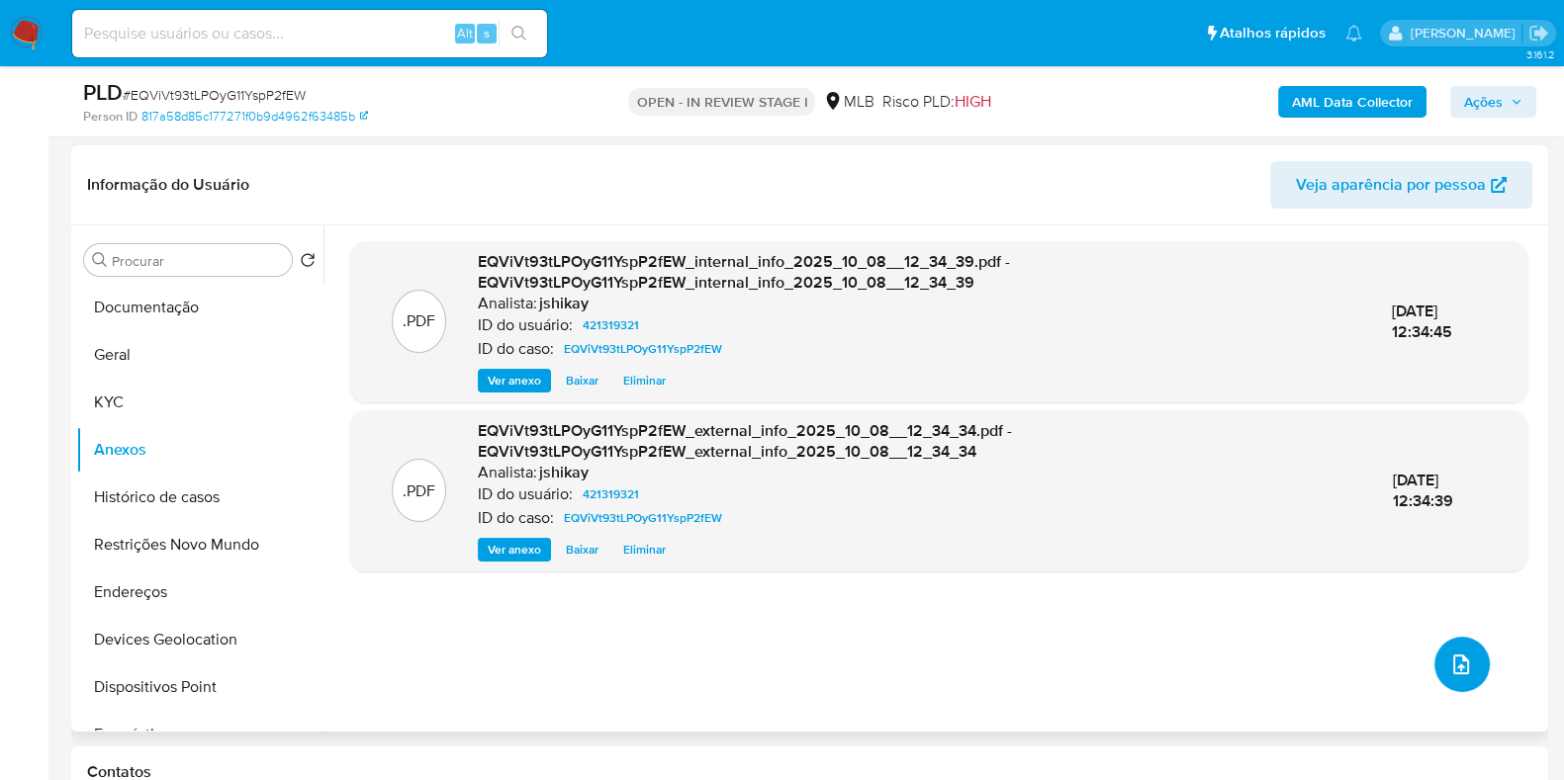
click at [1456, 660] on icon "upload-file" at bounding box center [1461, 665] width 24 height 24
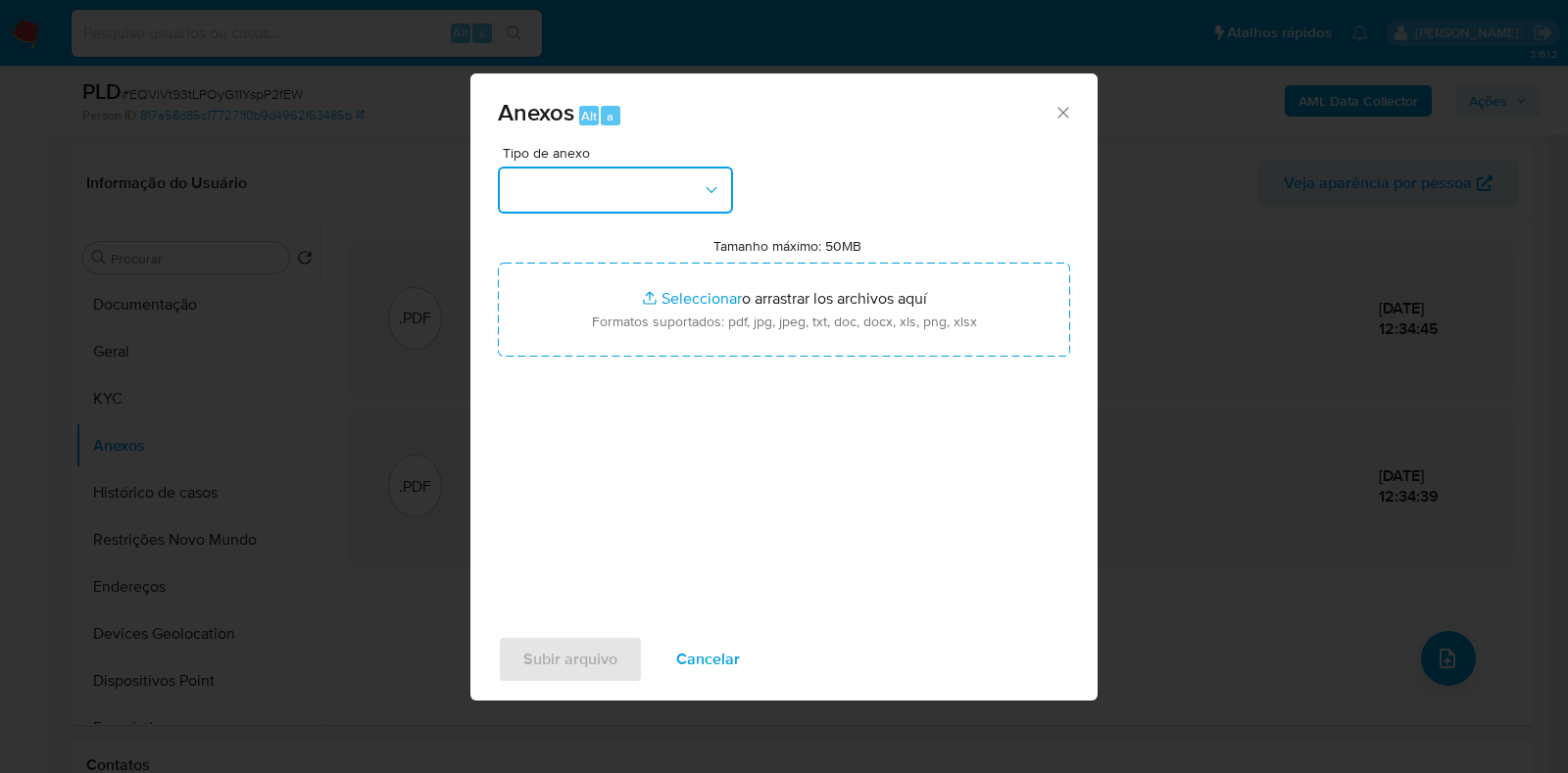
click at [566, 203] on button "button" at bounding box center [615, 189] width 235 height 47
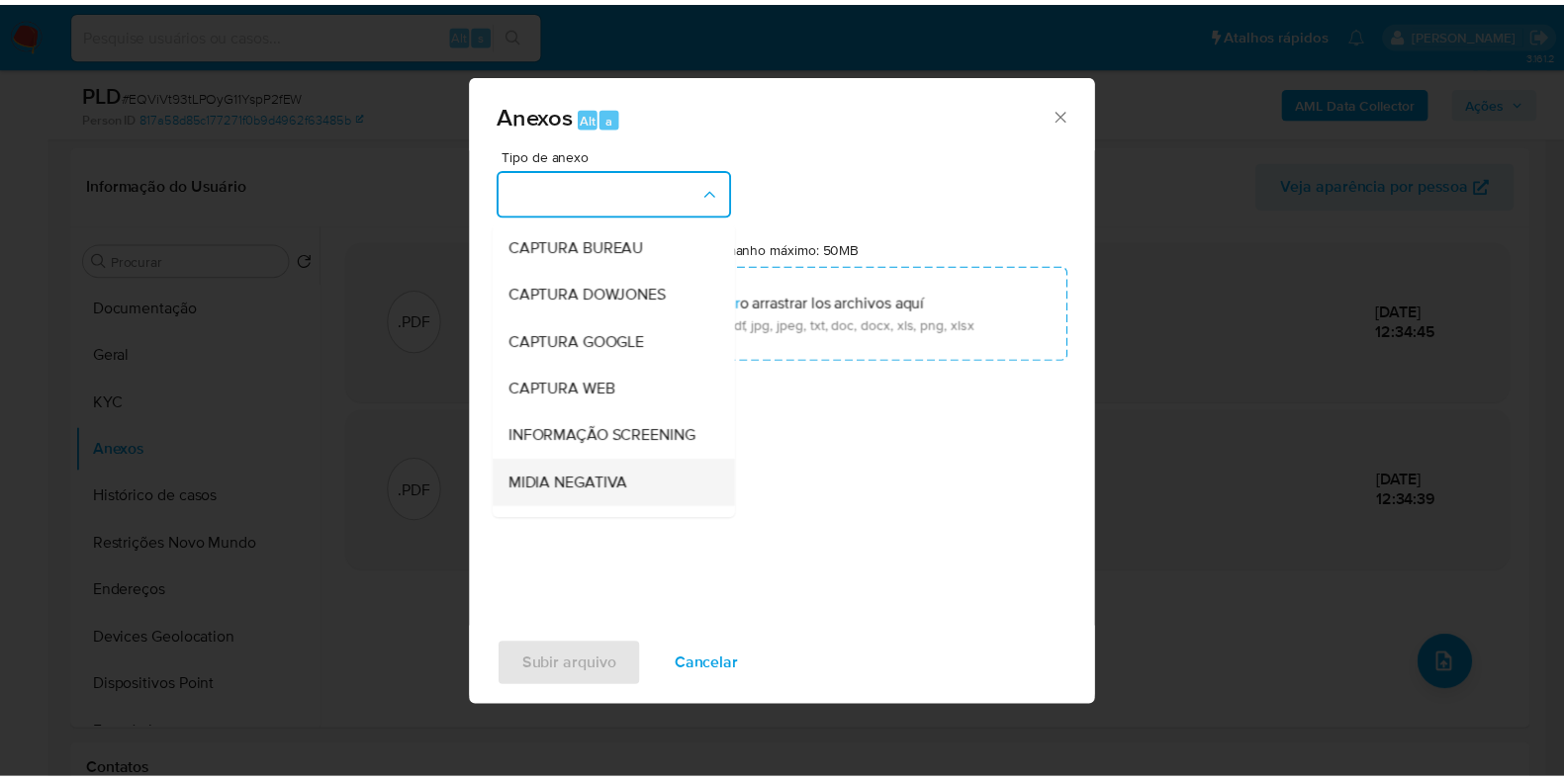
scroll to position [123, 0]
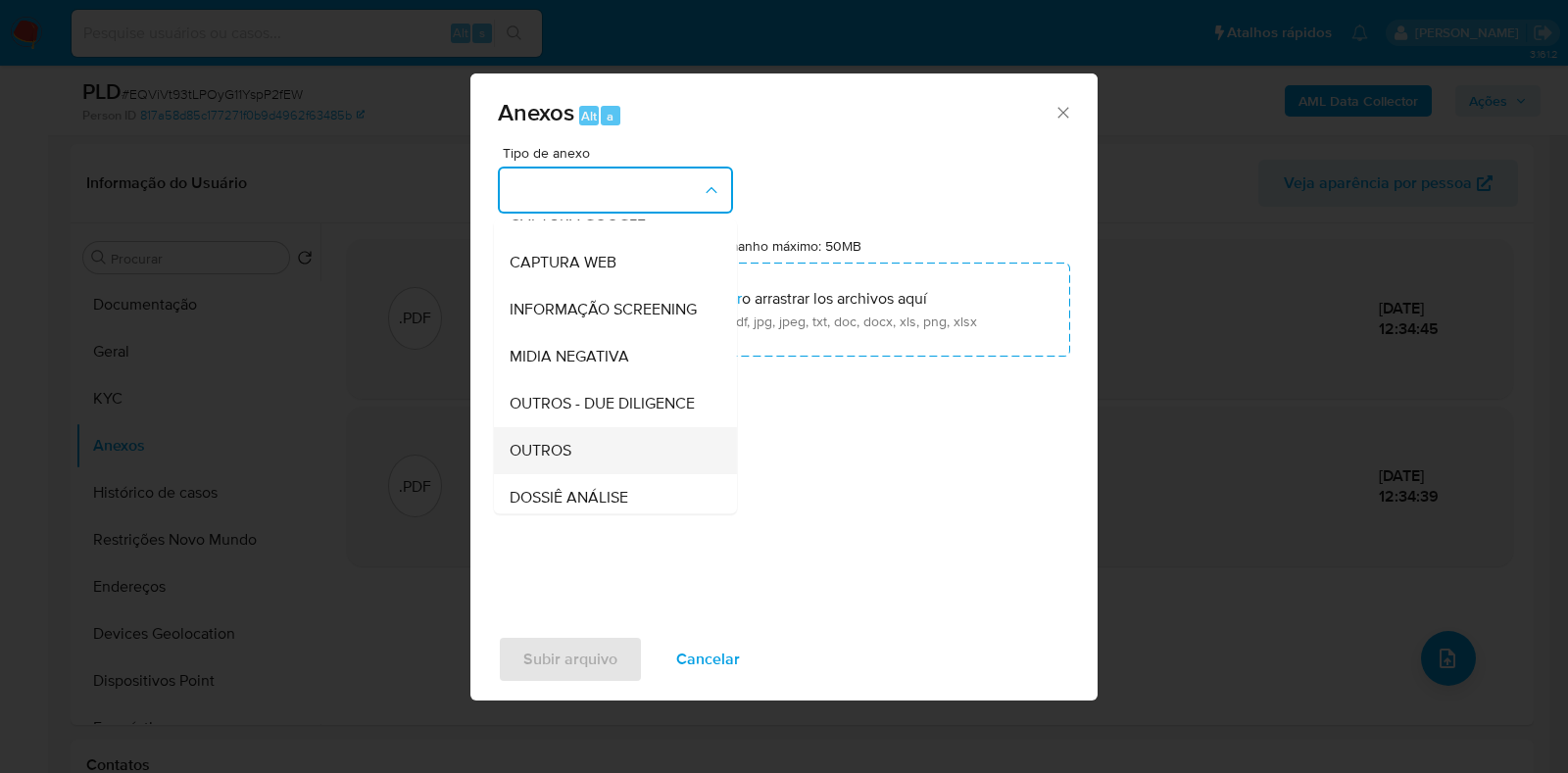
click at [601, 475] on div "OUTROS" at bounding box center [610, 450] width 200 height 47
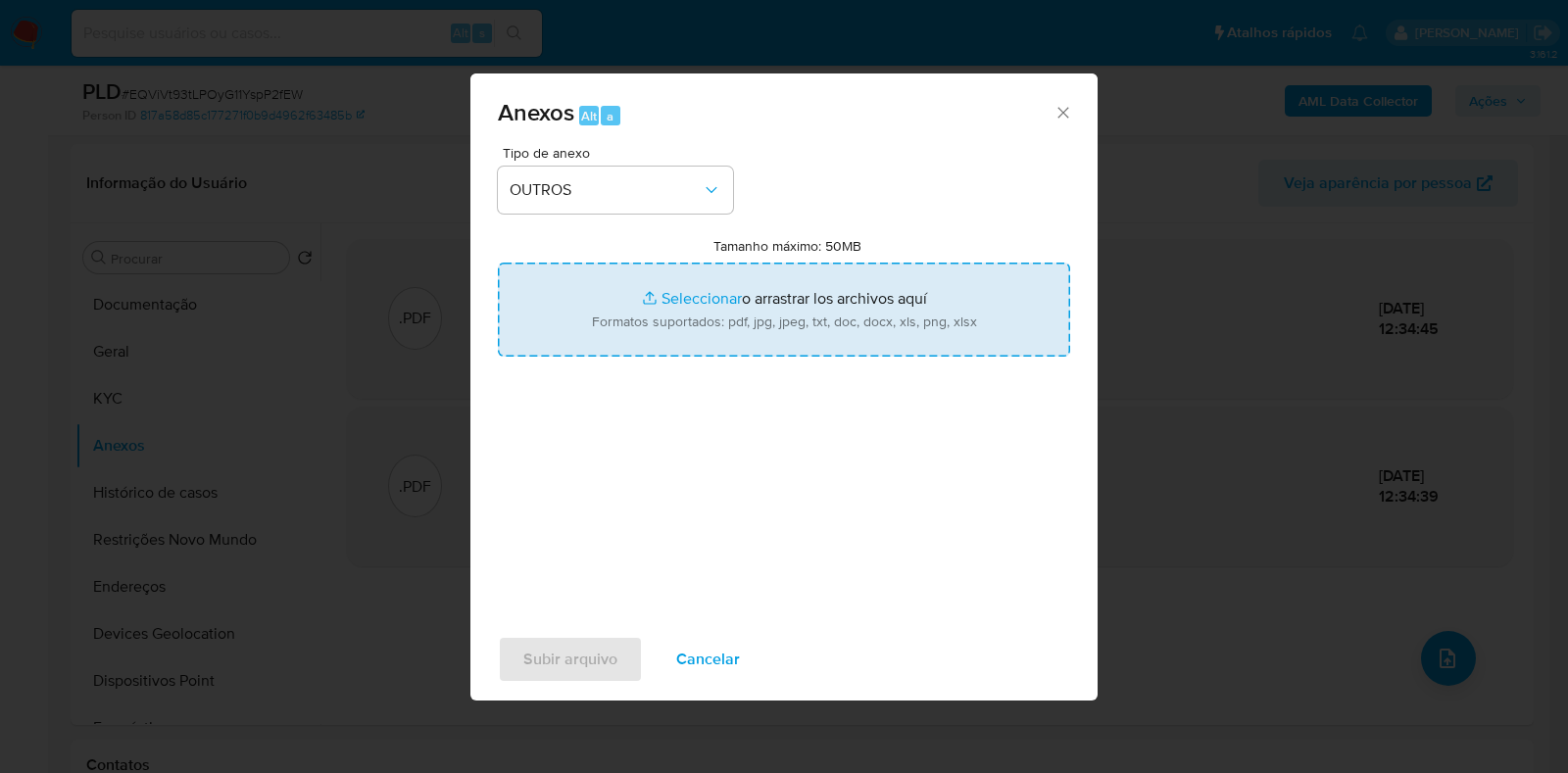
click at [718, 293] on input "Tamanho máximo: 50MB Seleccionar archivos" at bounding box center [784, 309] width 573 height 94
type input "C:\fakepath\SAR - XXXX - CPF 05710635430 - MARIA VERONICA NUNES VALE.pdf"
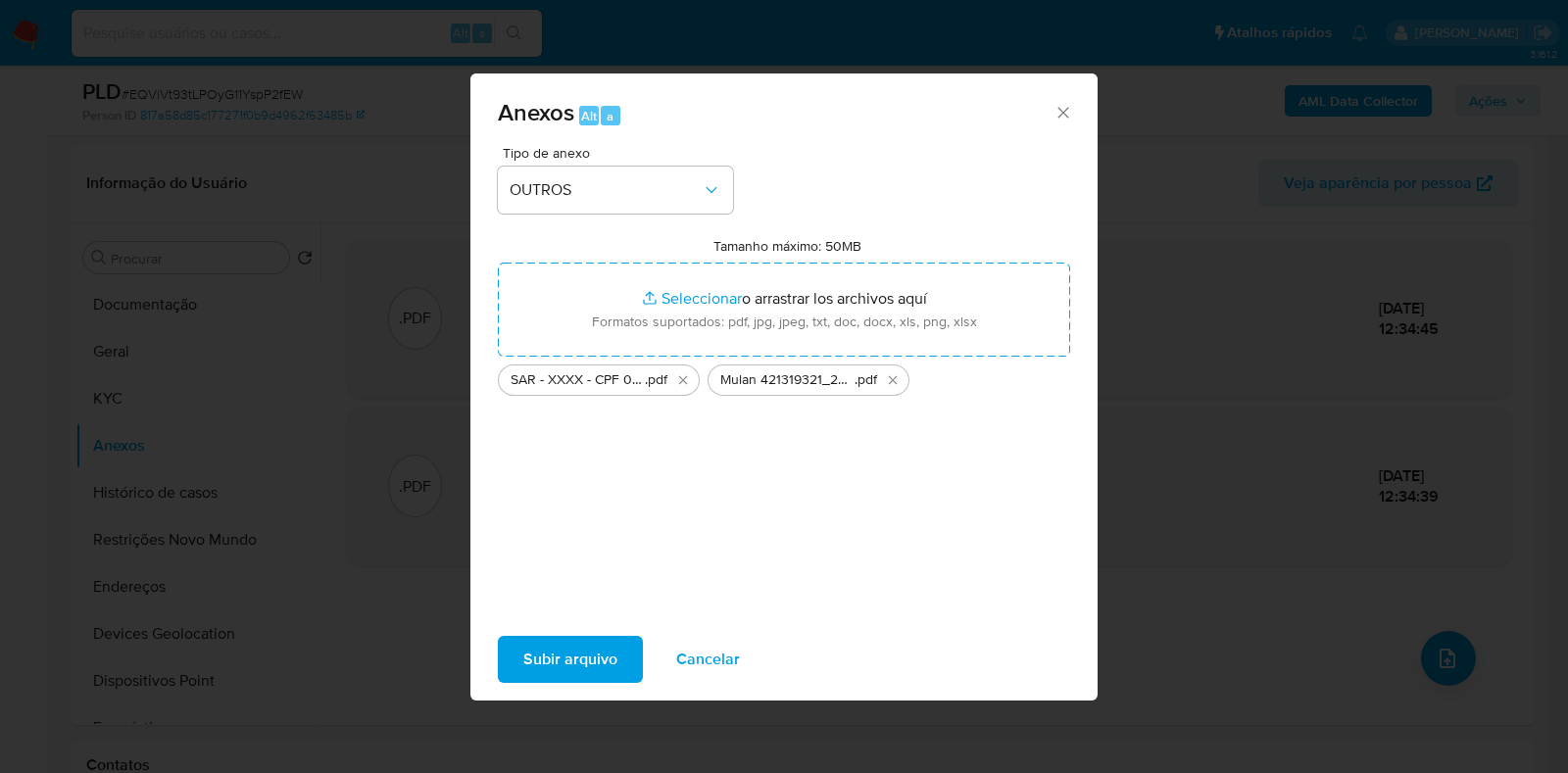
click at [575, 650] on span "Subir arquivo" at bounding box center [570, 660] width 94 height 44
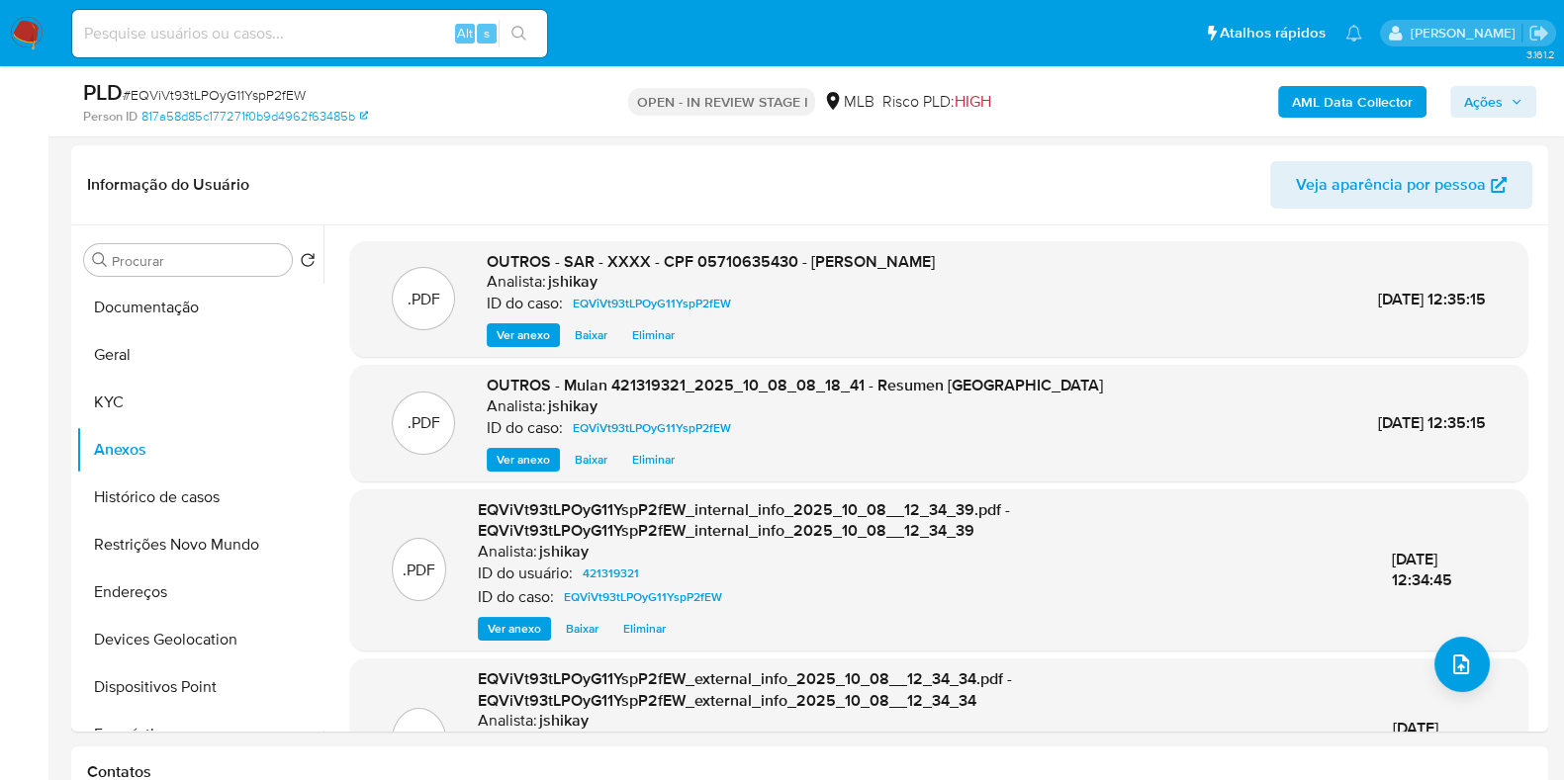
click at [1501, 104] on span "Ações" at bounding box center [1483, 102] width 39 height 32
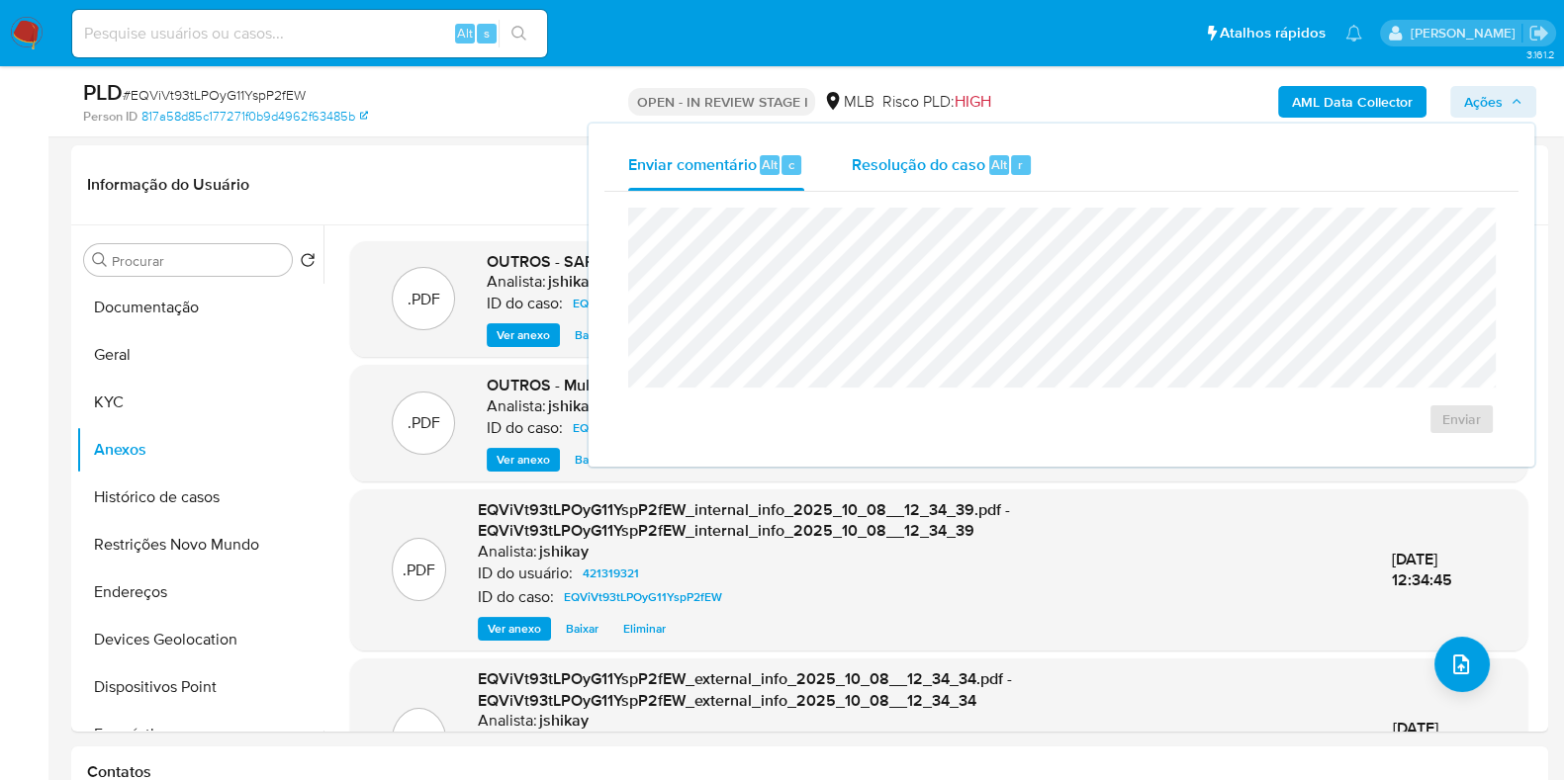
click at [937, 170] on span "Resolução do caso" at bounding box center [918, 163] width 134 height 23
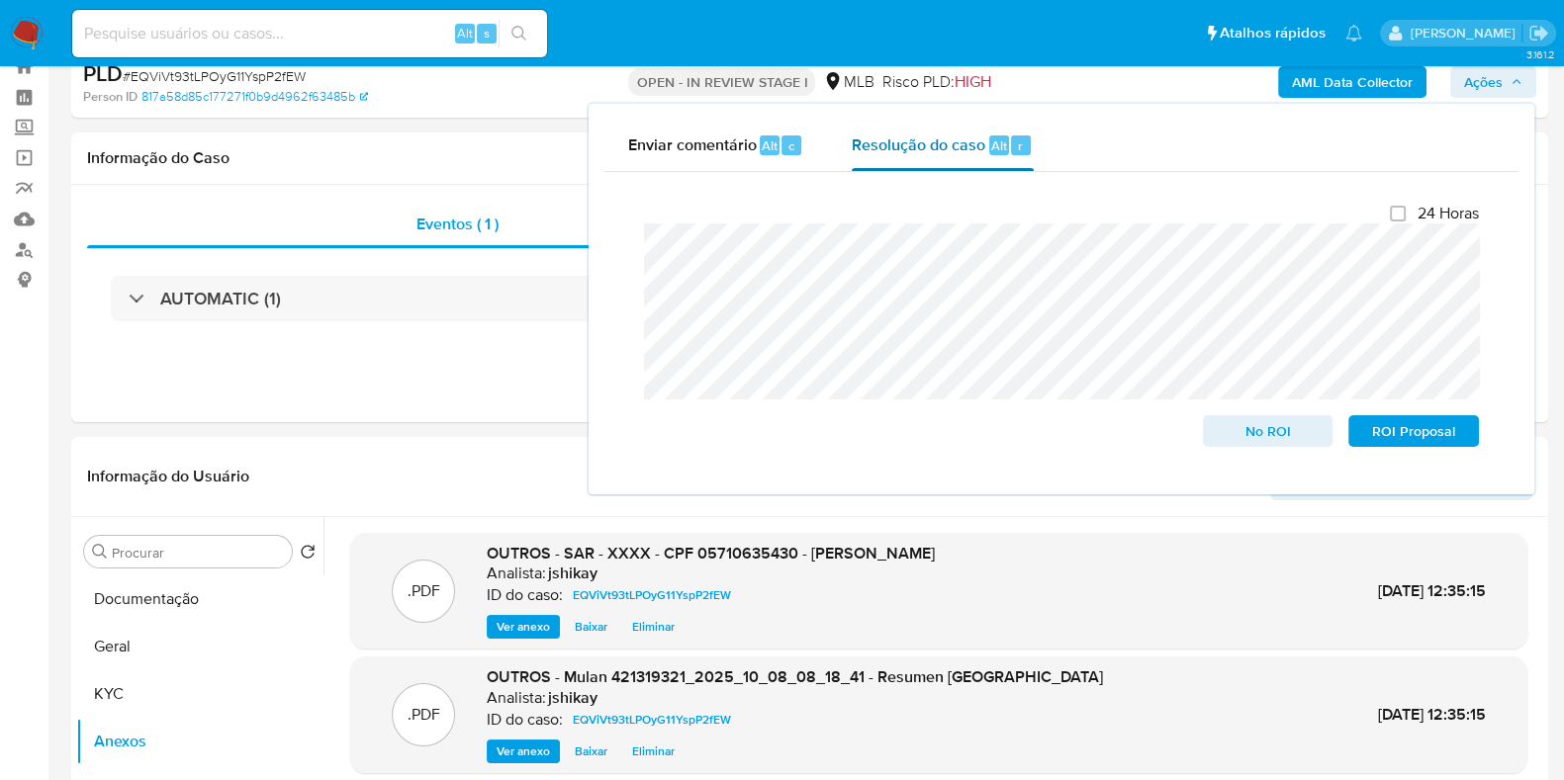
scroll to position [0, 0]
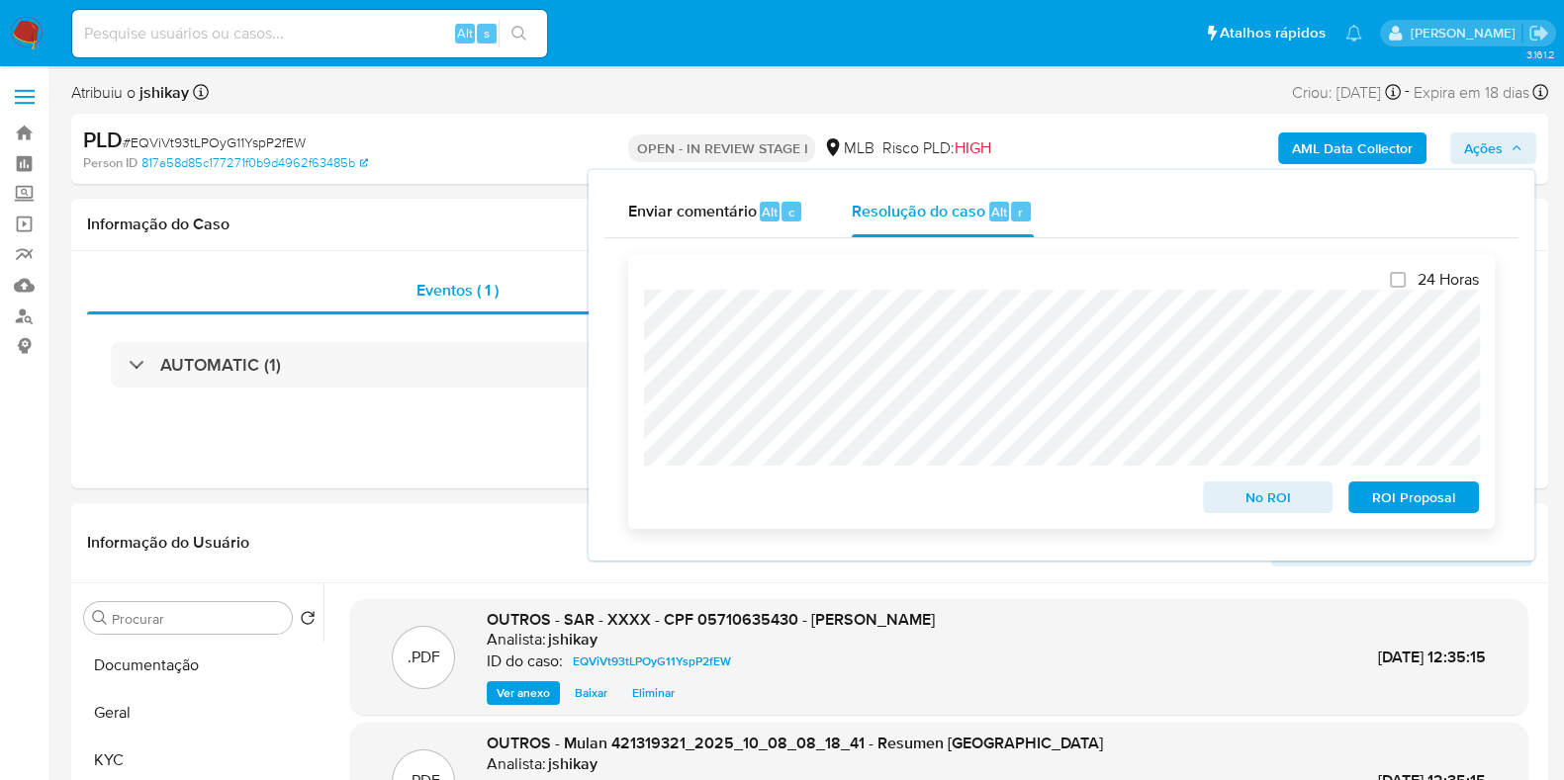
click at [1384, 496] on span "ROI Proposal" at bounding box center [1413, 498] width 103 height 28
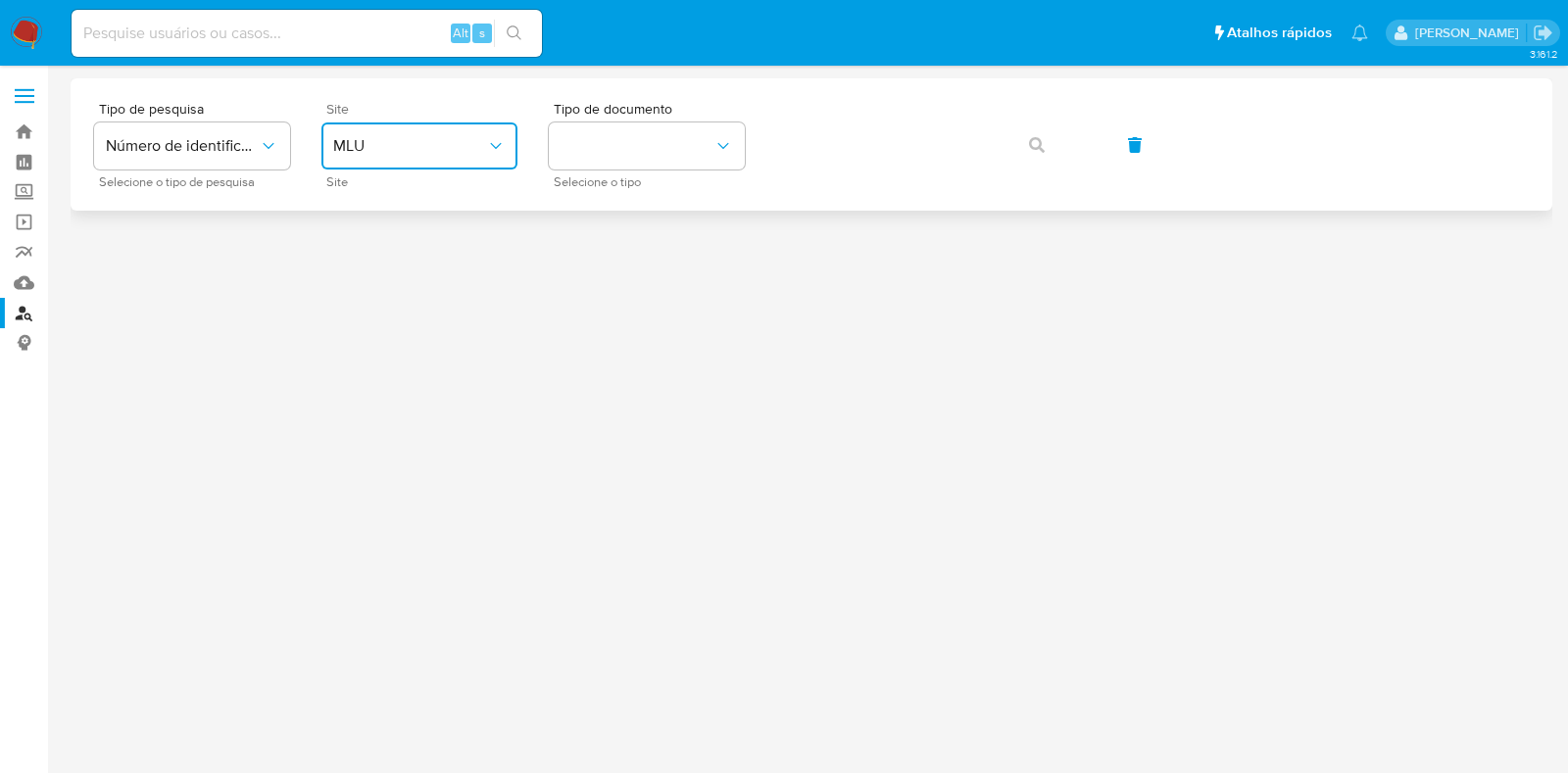
click at [392, 154] on span "MLU" at bounding box center [409, 146] width 153 height 20
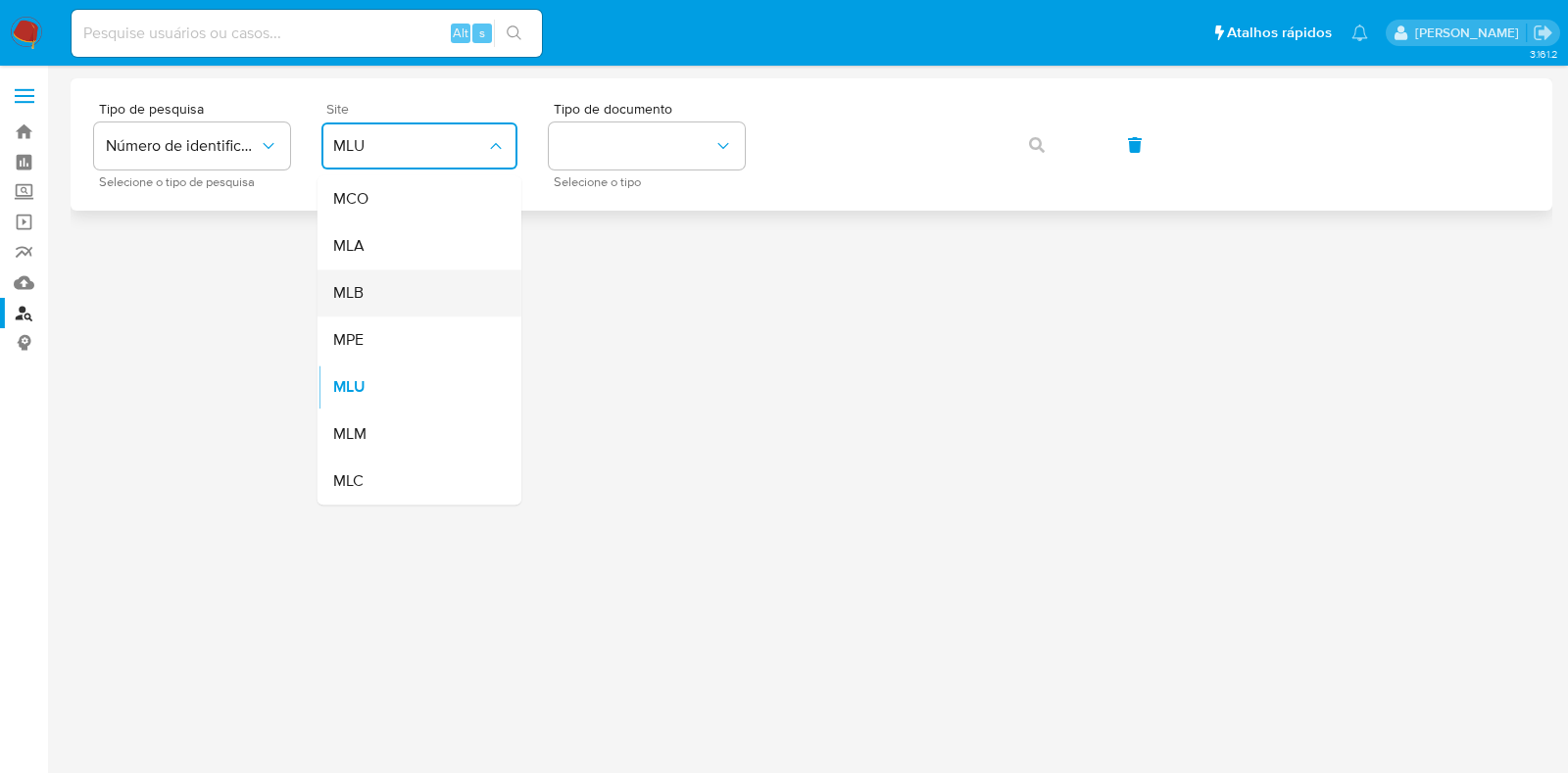
click at [421, 289] on div "MLB" at bounding box center [413, 292] width 161 height 47
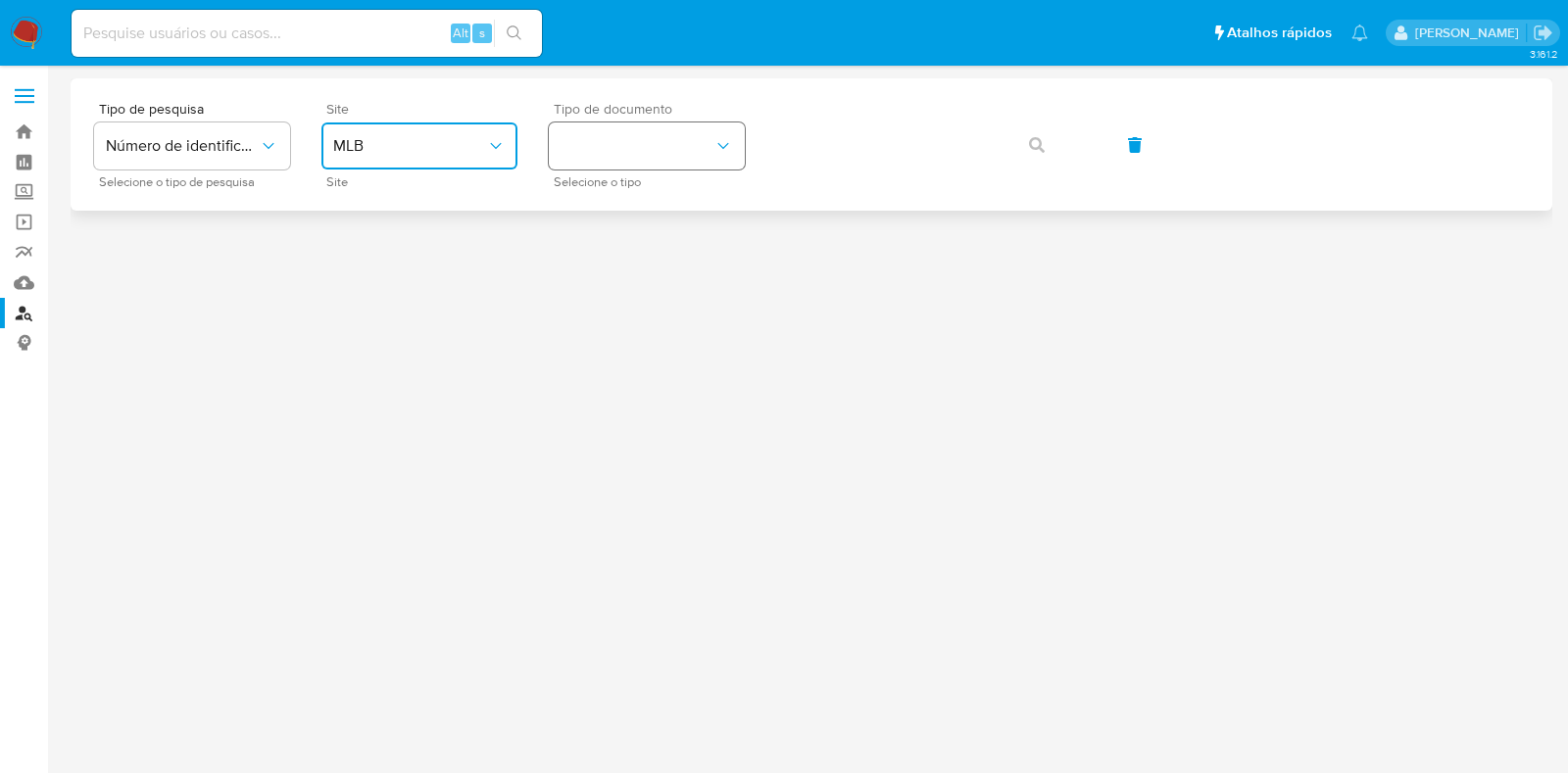
click at [605, 140] on button "identificationType" at bounding box center [647, 146] width 196 height 47
click at [623, 271] on div "CPF CPF" at bounding box center [641, 275] width 161 height 66
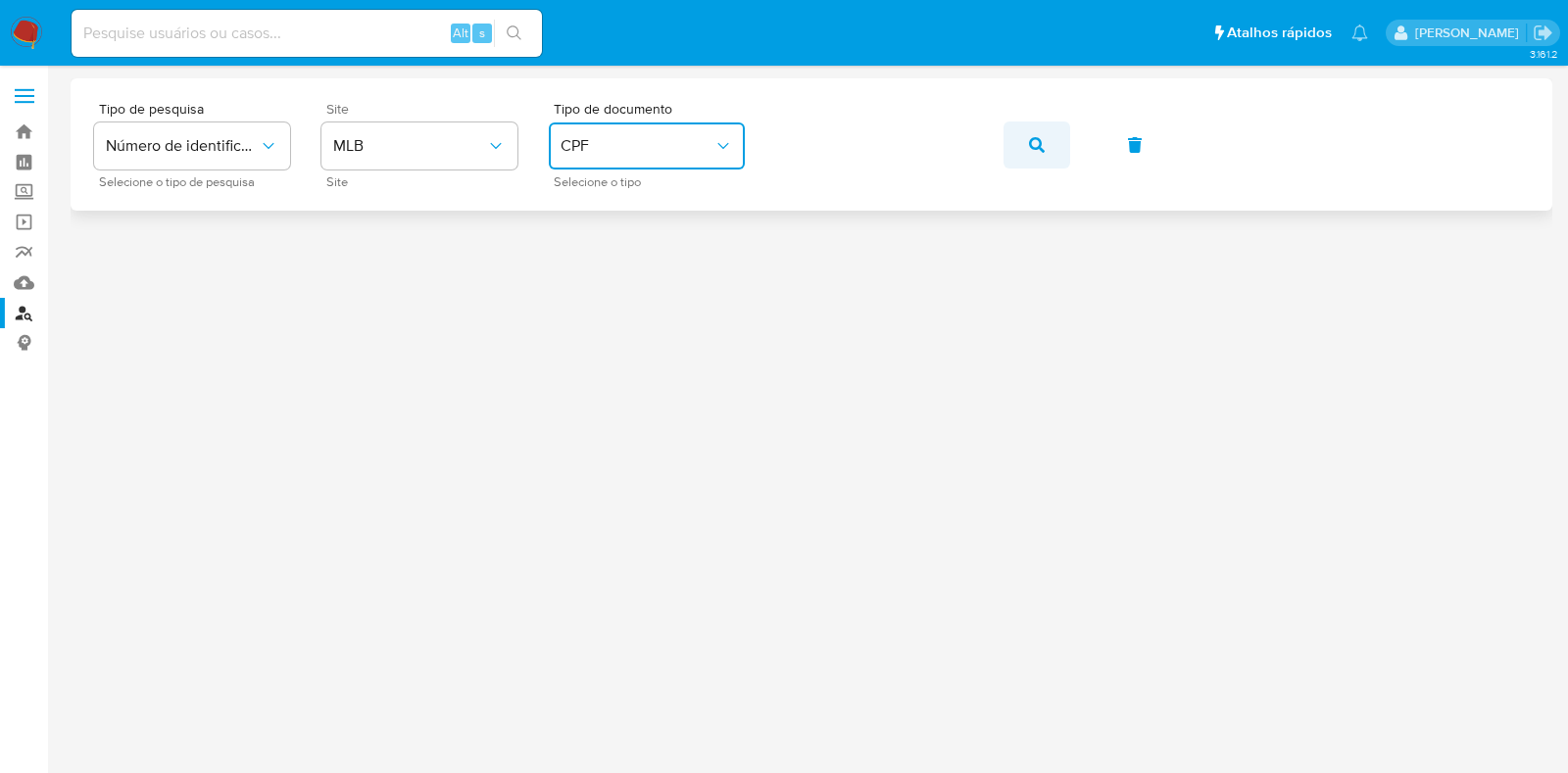
click at [1042, 145] on icon "button" at bounding box center [1037, 145] width 16 height 16
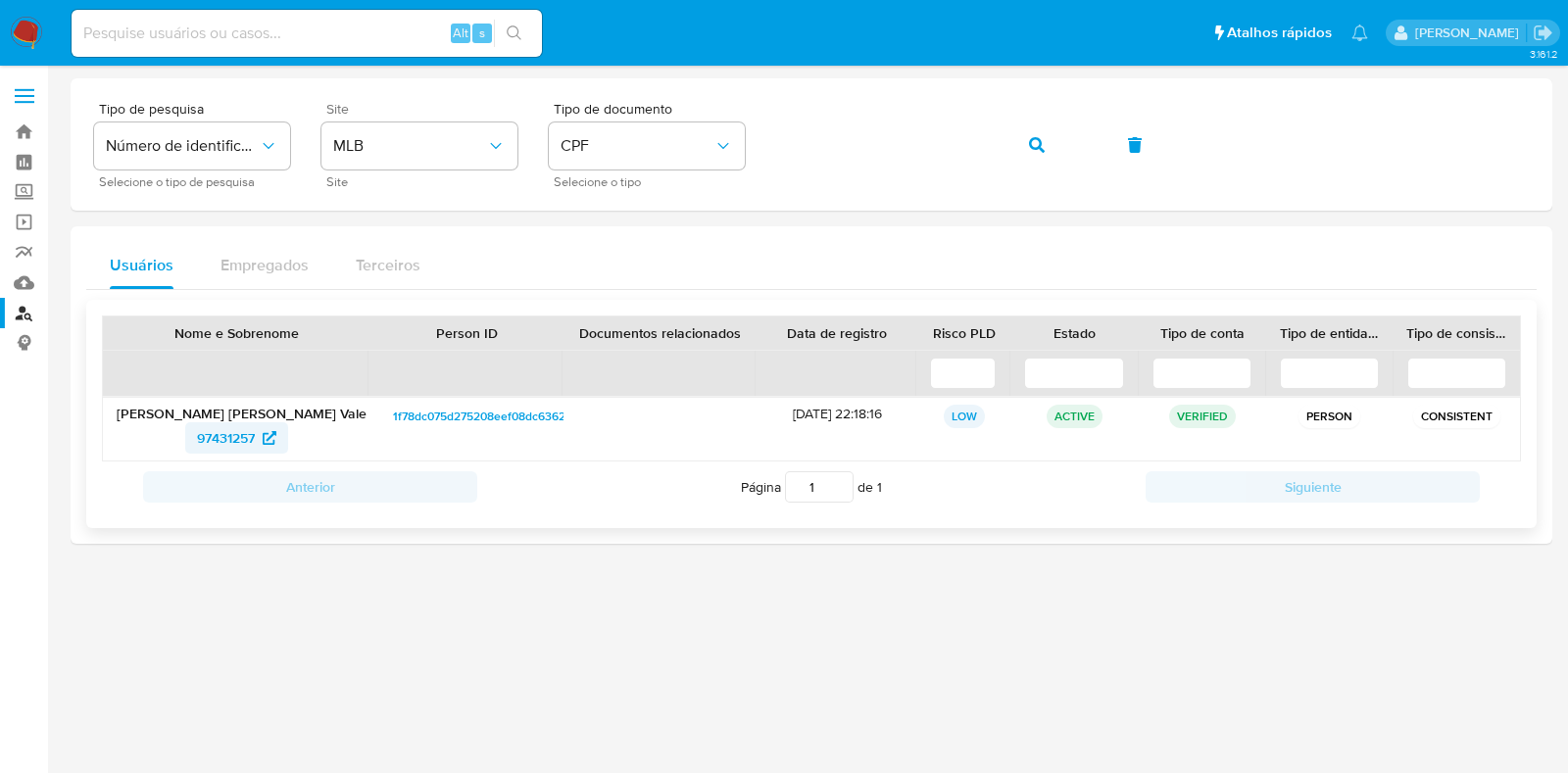
click at [230, 442] on span "97431257" at bounding box center [226, 438] width 57 height 32
click at [25, 19] on img at bounding box center [27, 34] width 34 height 34
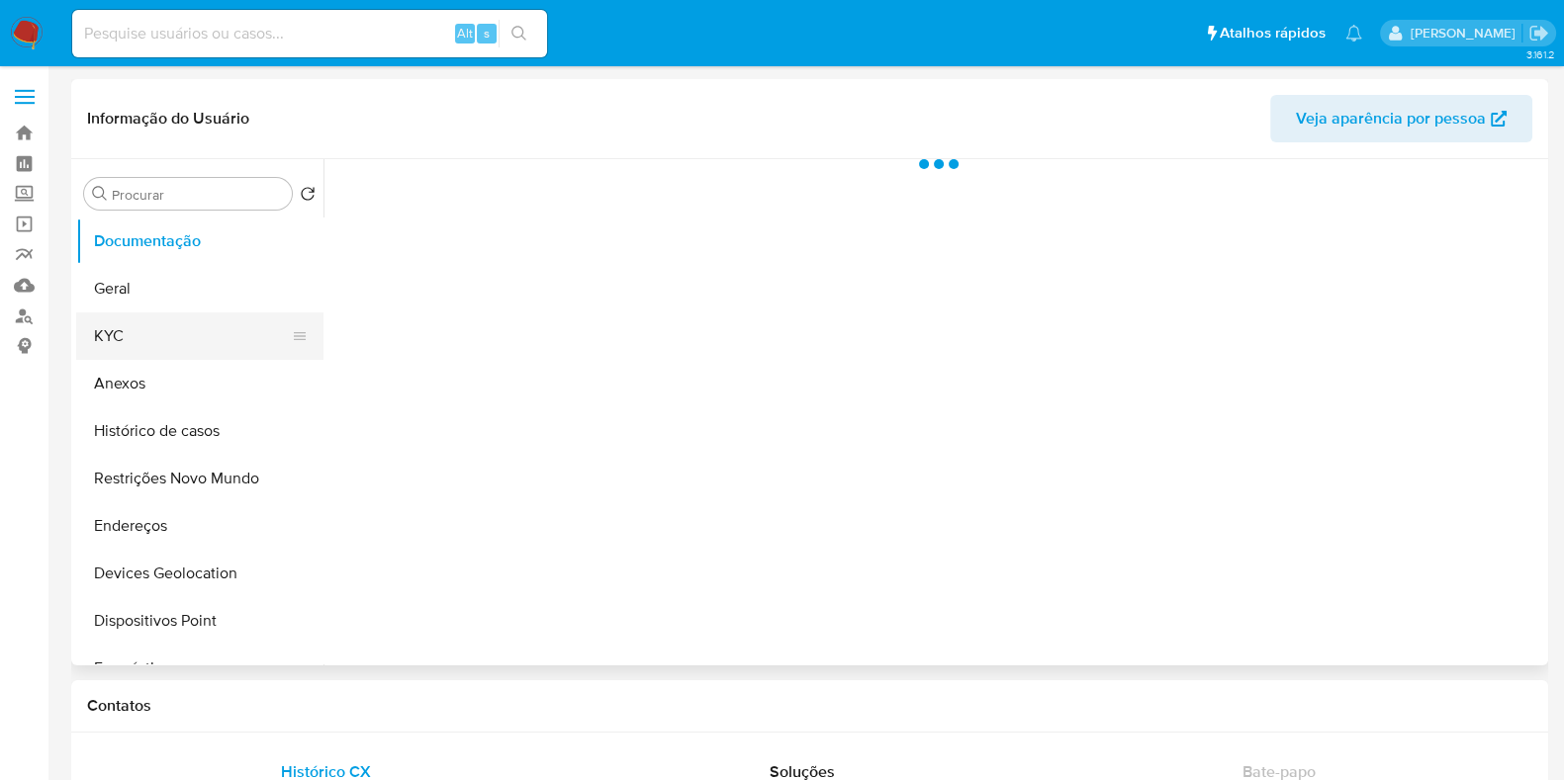
click at [175, 338] on button "KYC" at bounding box center [191, 336] width 231 height 47
select select "10"
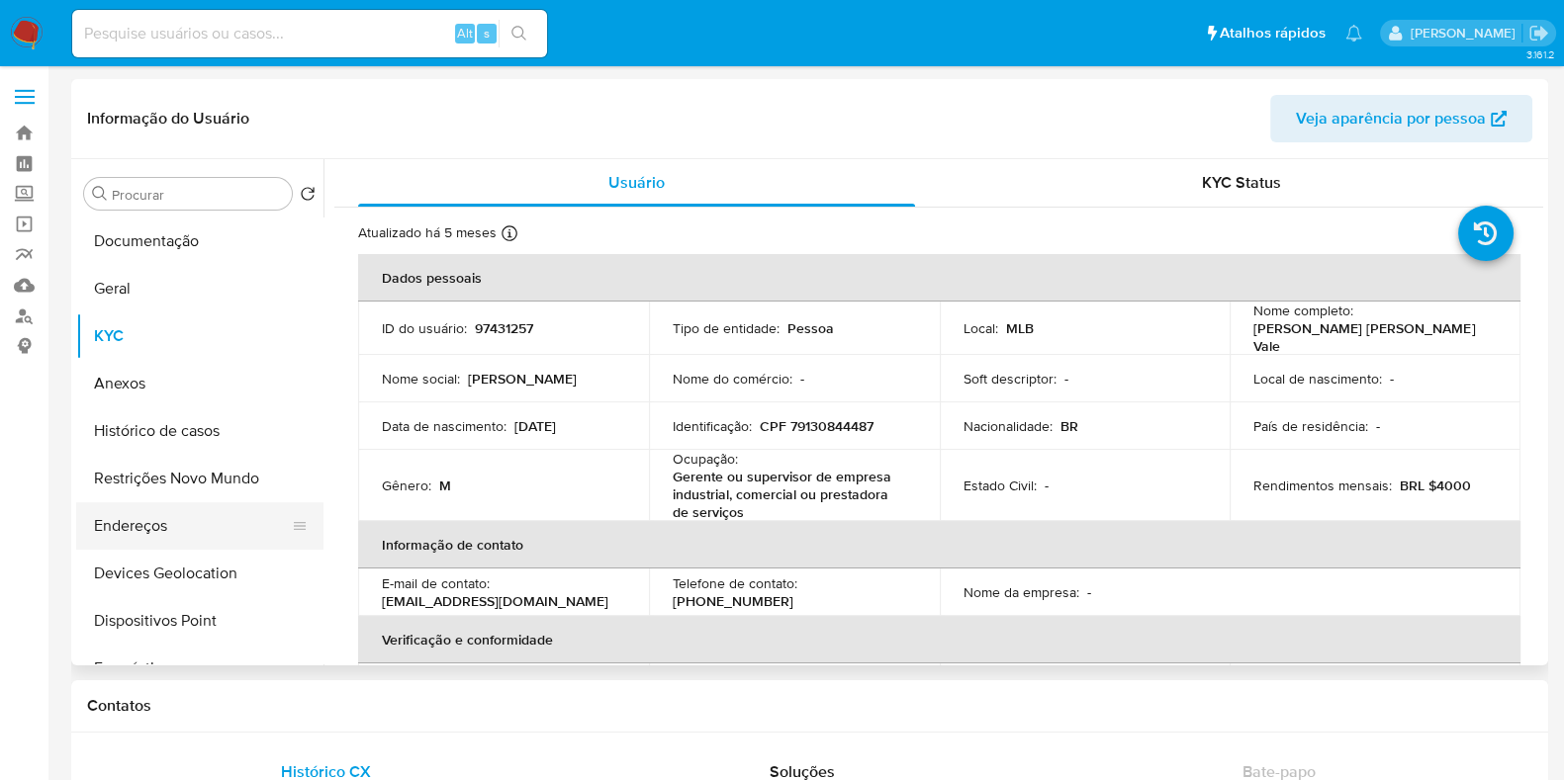
click at [188, 512] on button "Endereços" at bounding box center [191, 525] width 231 height 47
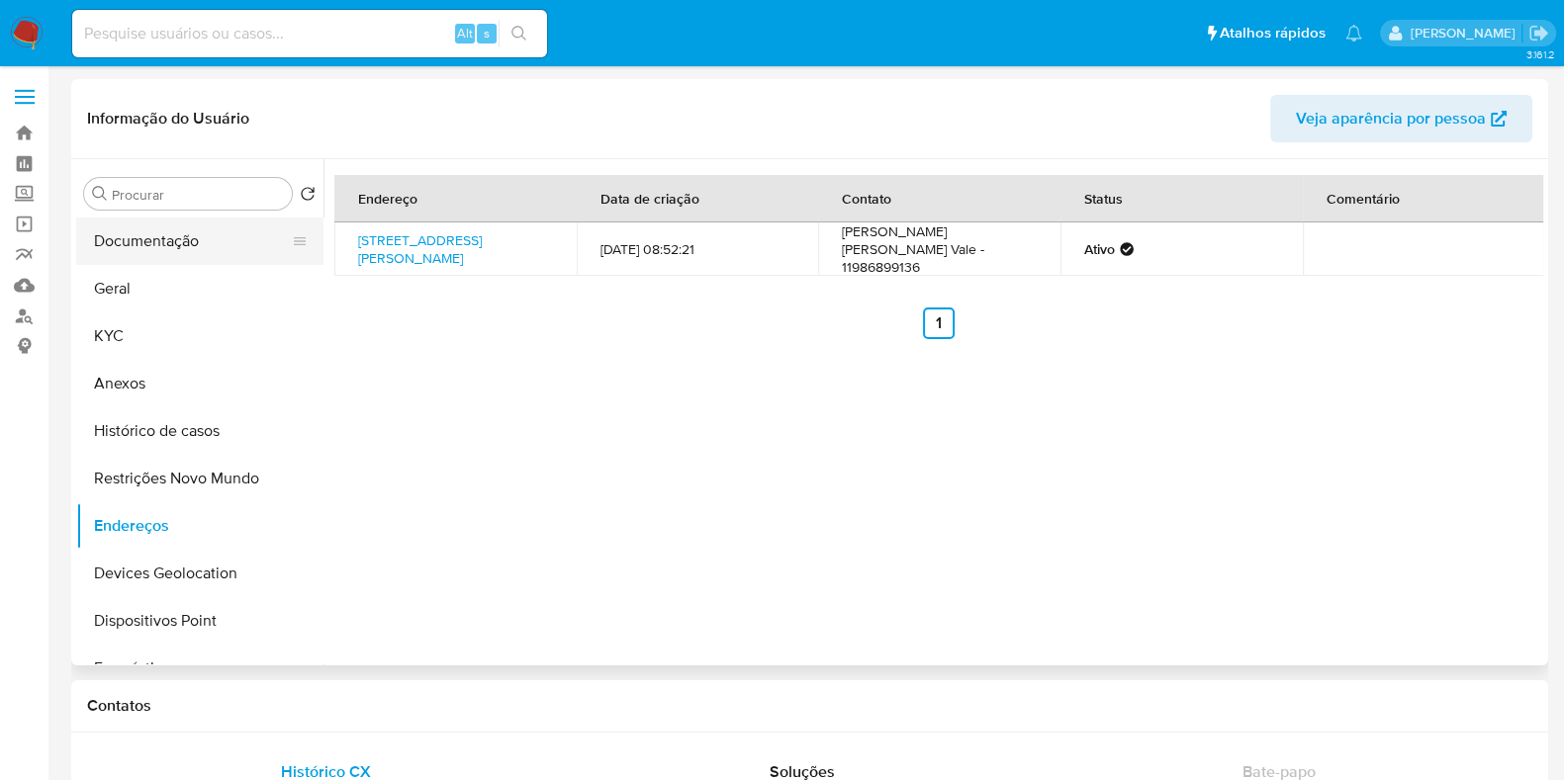
click at [235, 249] on button "Documentação" at bounding box center [191, 241] width 231 height 47
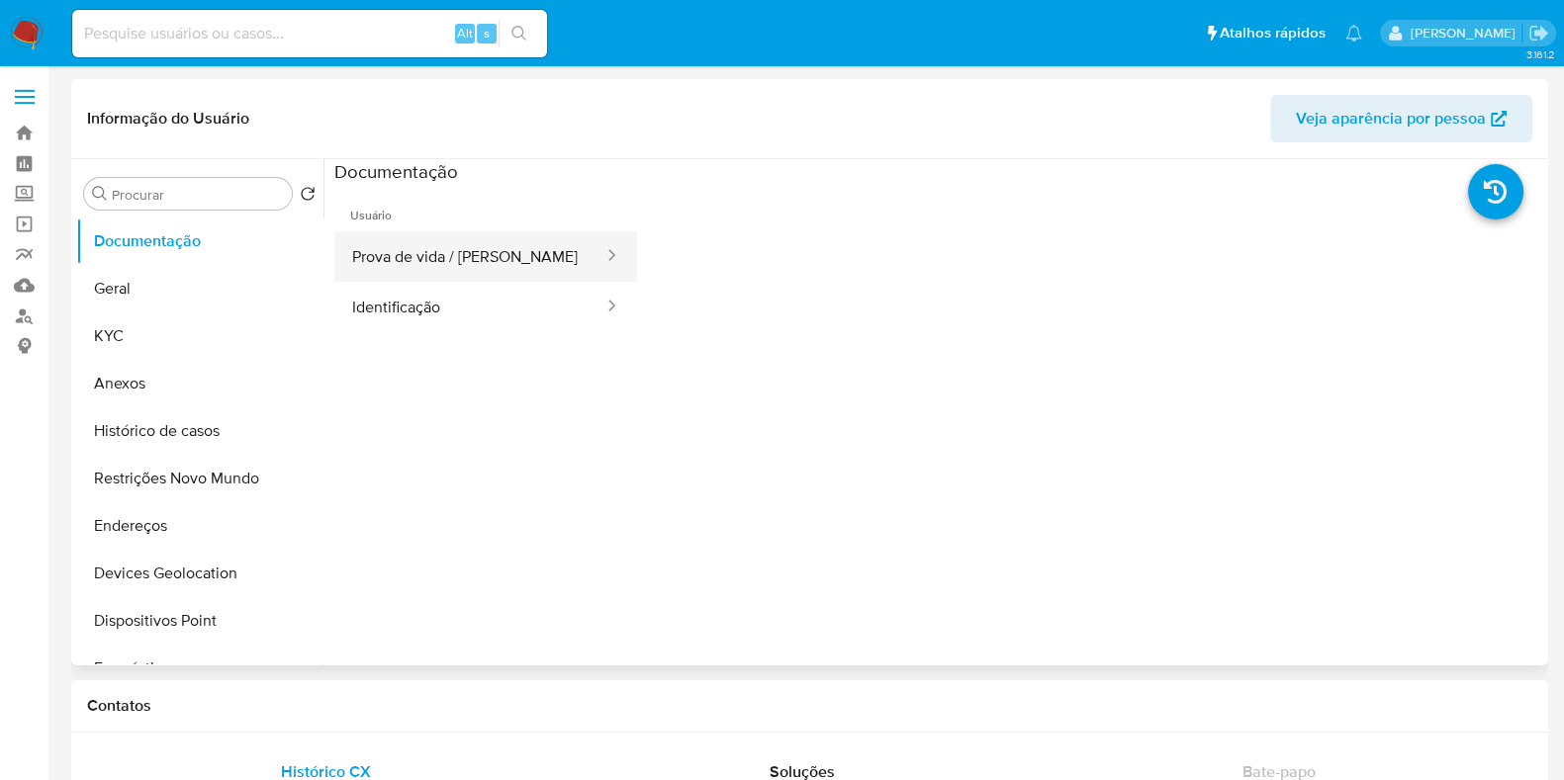
click at [435, 259] on button "Prova de vida / [PERSON_NAME]" at bounding box center [469, 256] width 271 height 50
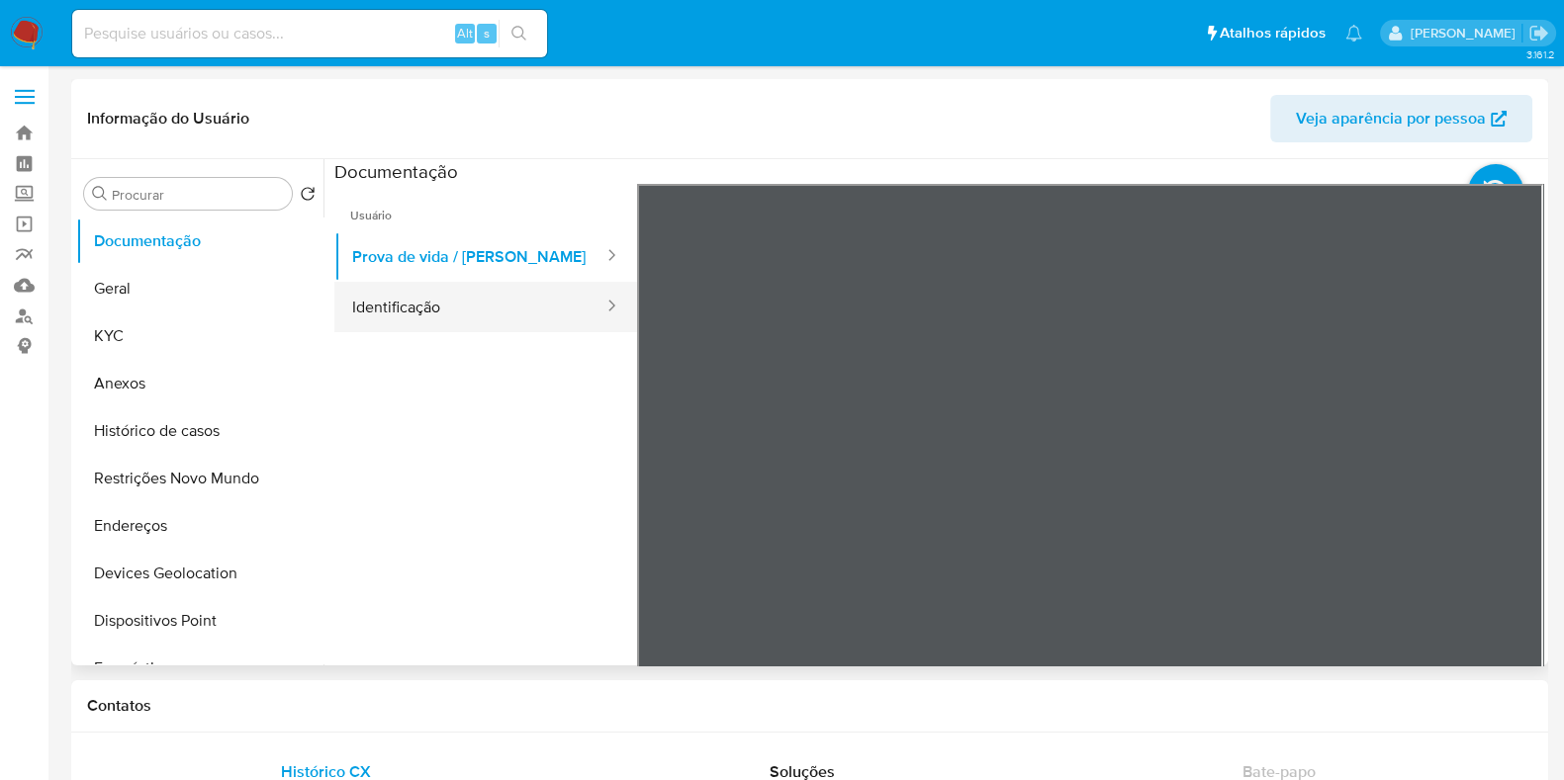
click at [490, 294] on button "Identificação" at bounding box center [469, 307] width 271 height 50
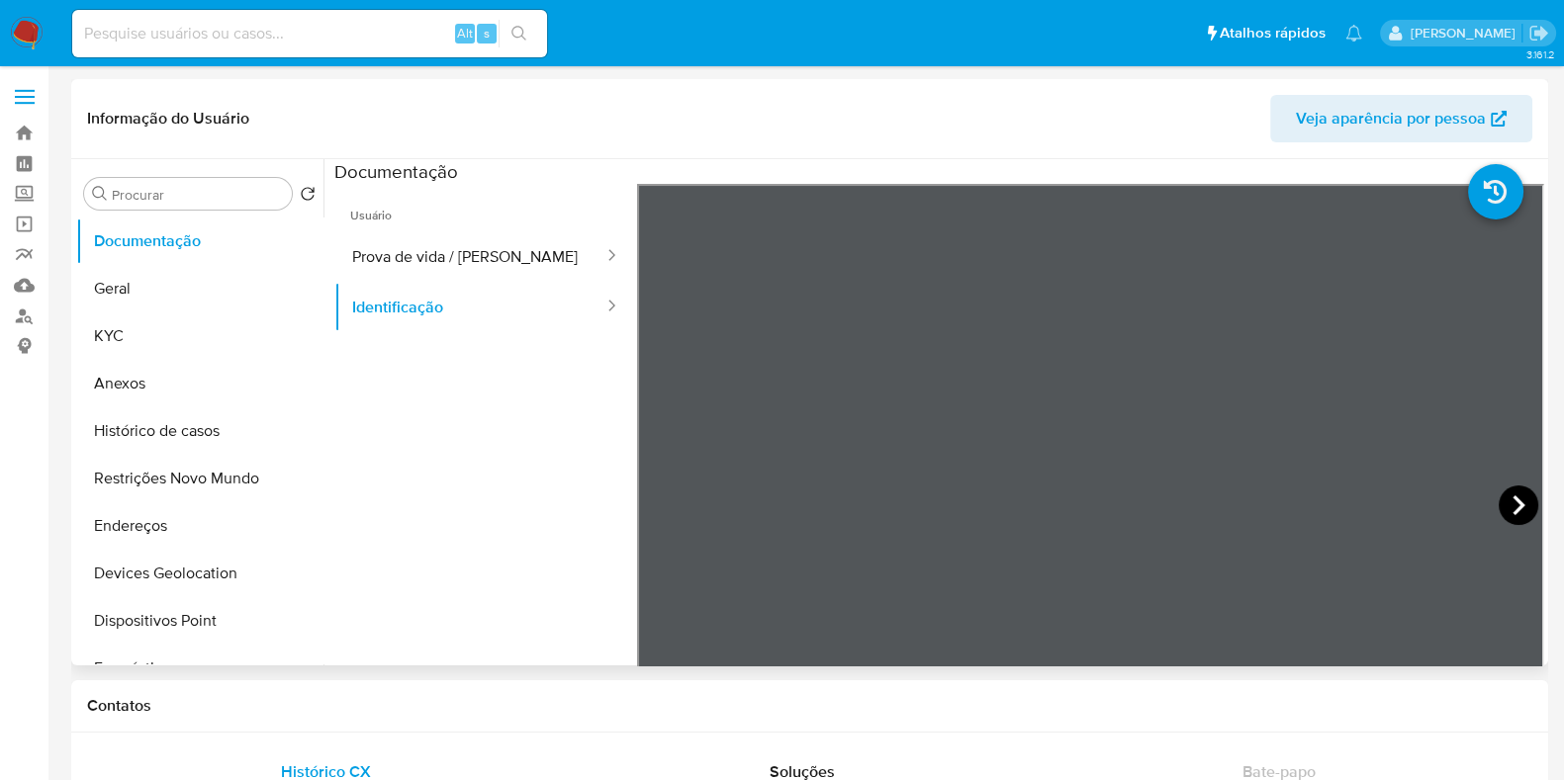
click at [1498, 500] on icon at bounding box center [1518, 506] width 40 height 40
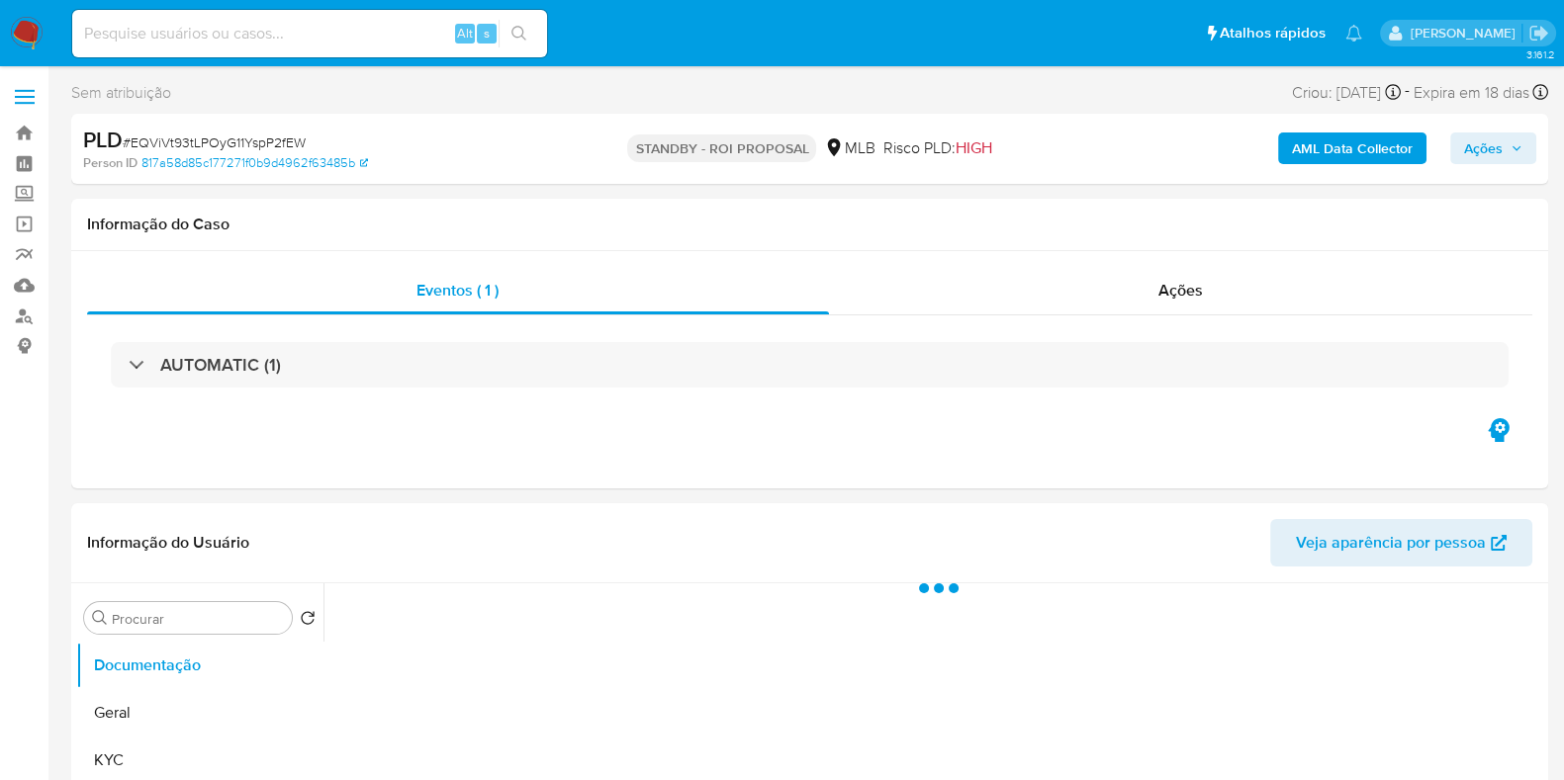
select select "10"
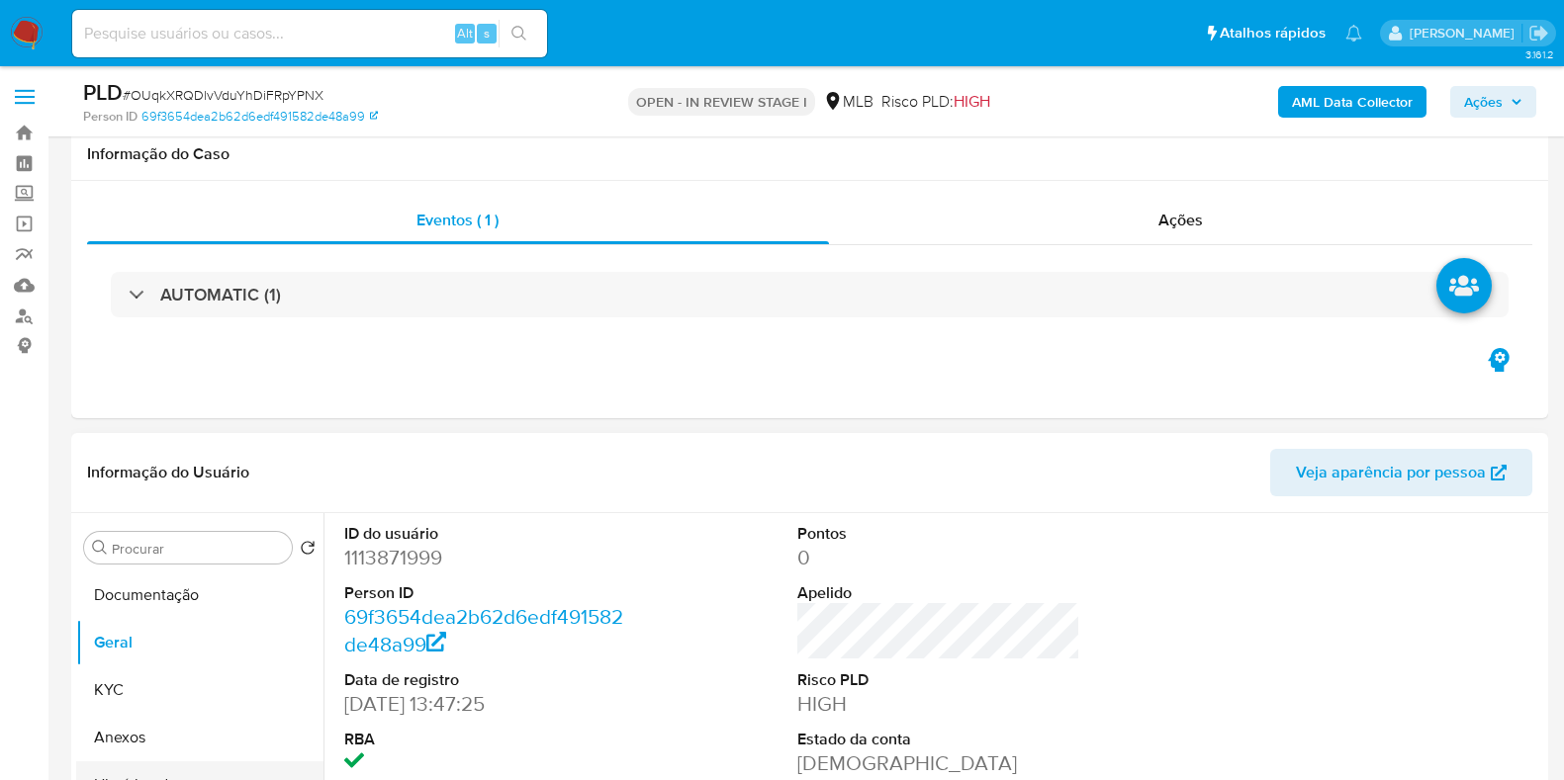
scroll to position [371, 0]
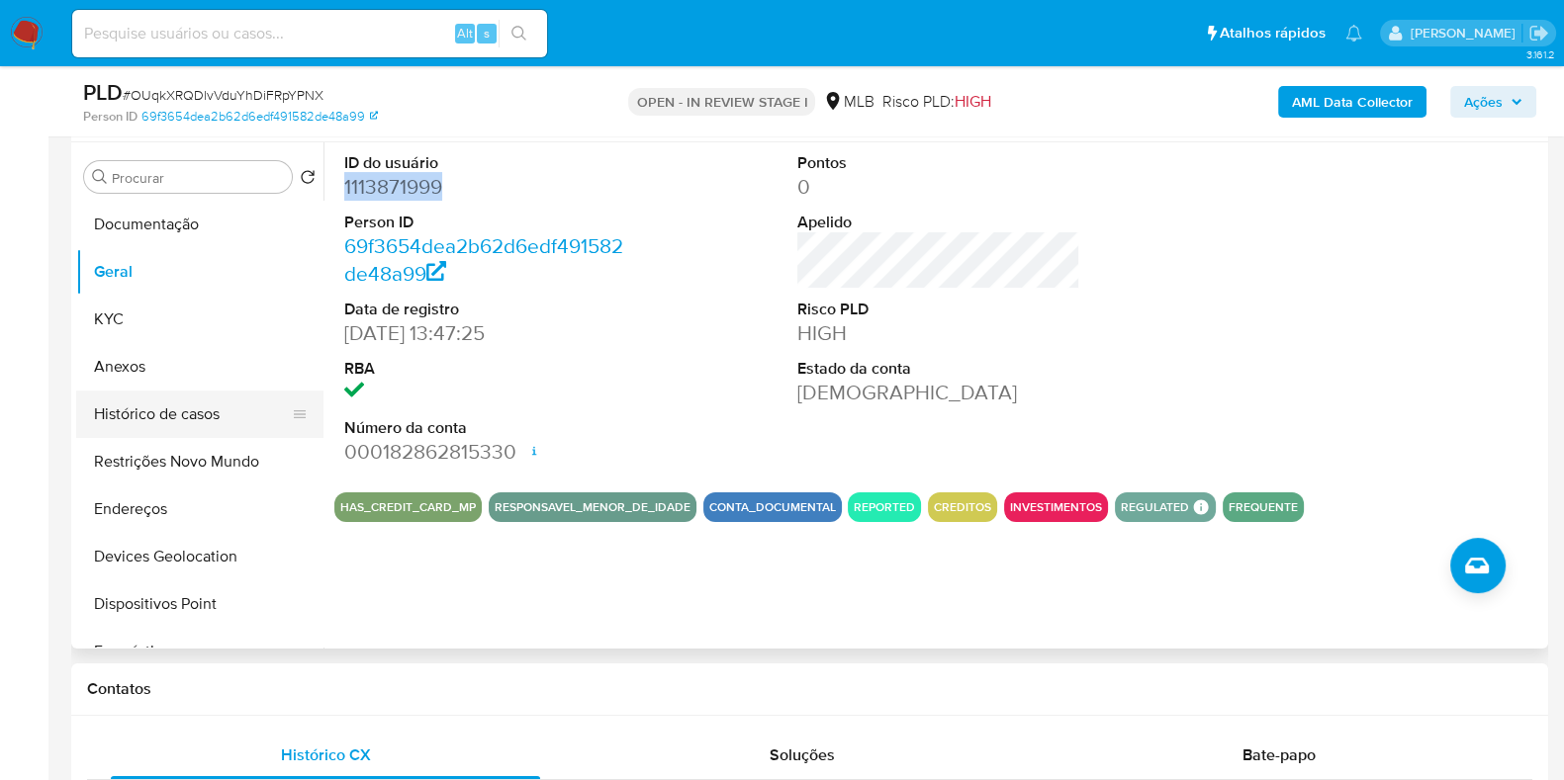
click at [221, 409] on button "Histórico de casos" at bounding box center [191, 414] width 231 height 47
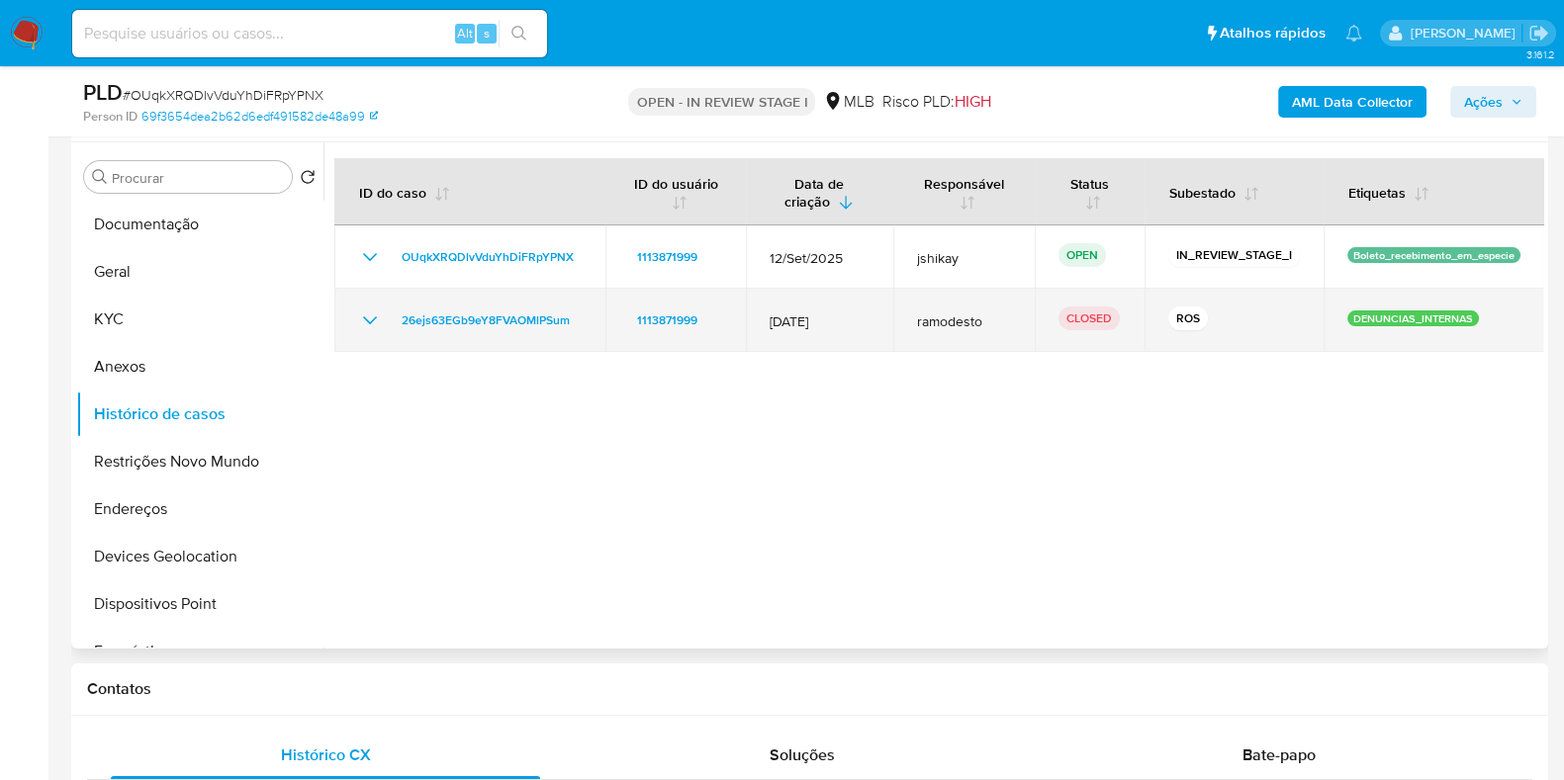
click at [377, 320] on icon "Mostrar/Ocultar" at bounding box center [370, 321] width 24 height 24
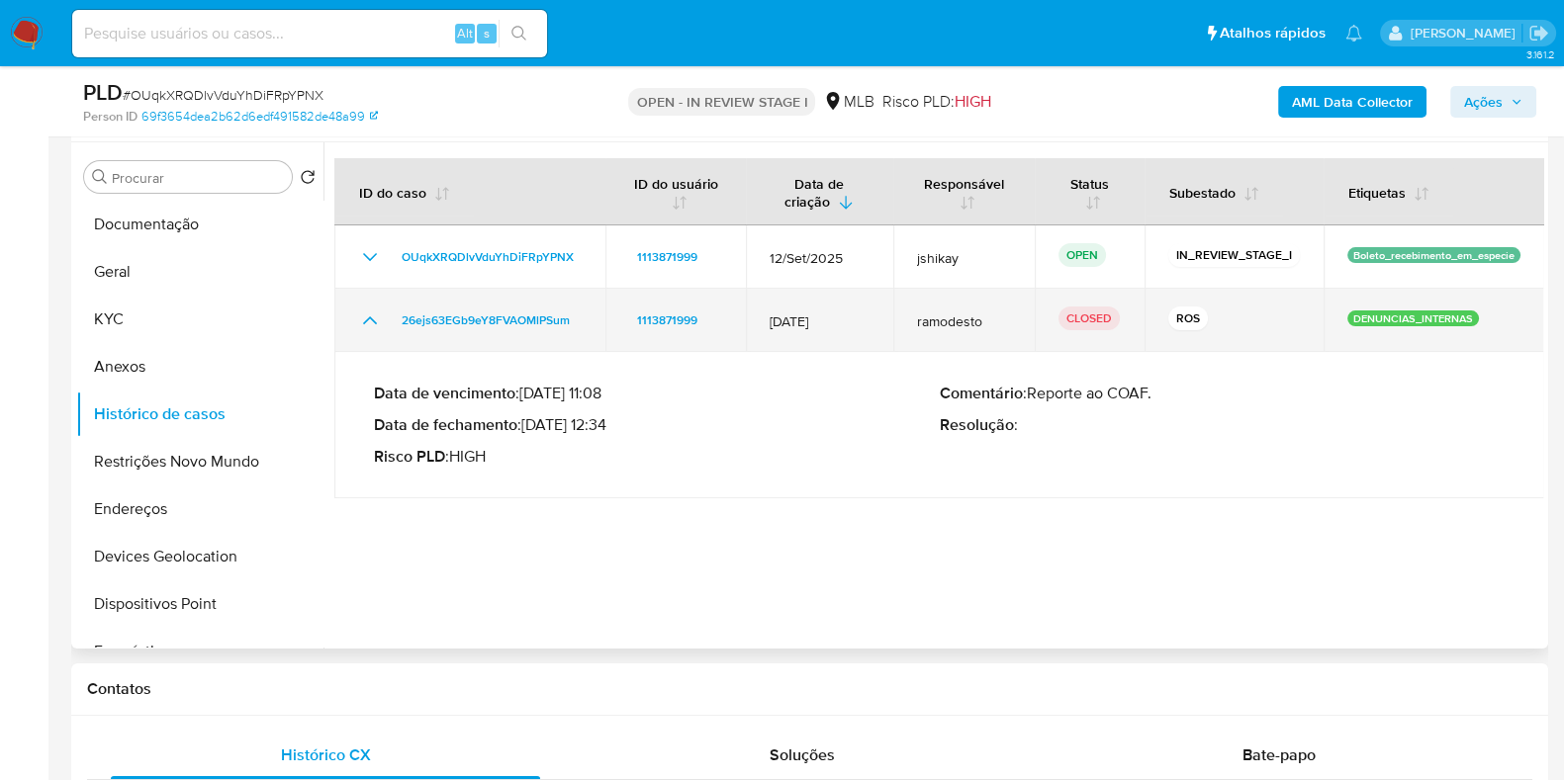
click at [377, 320] on icon "Mostrar/Ocultar" at bounding box center [370, 321] width 24 height 24
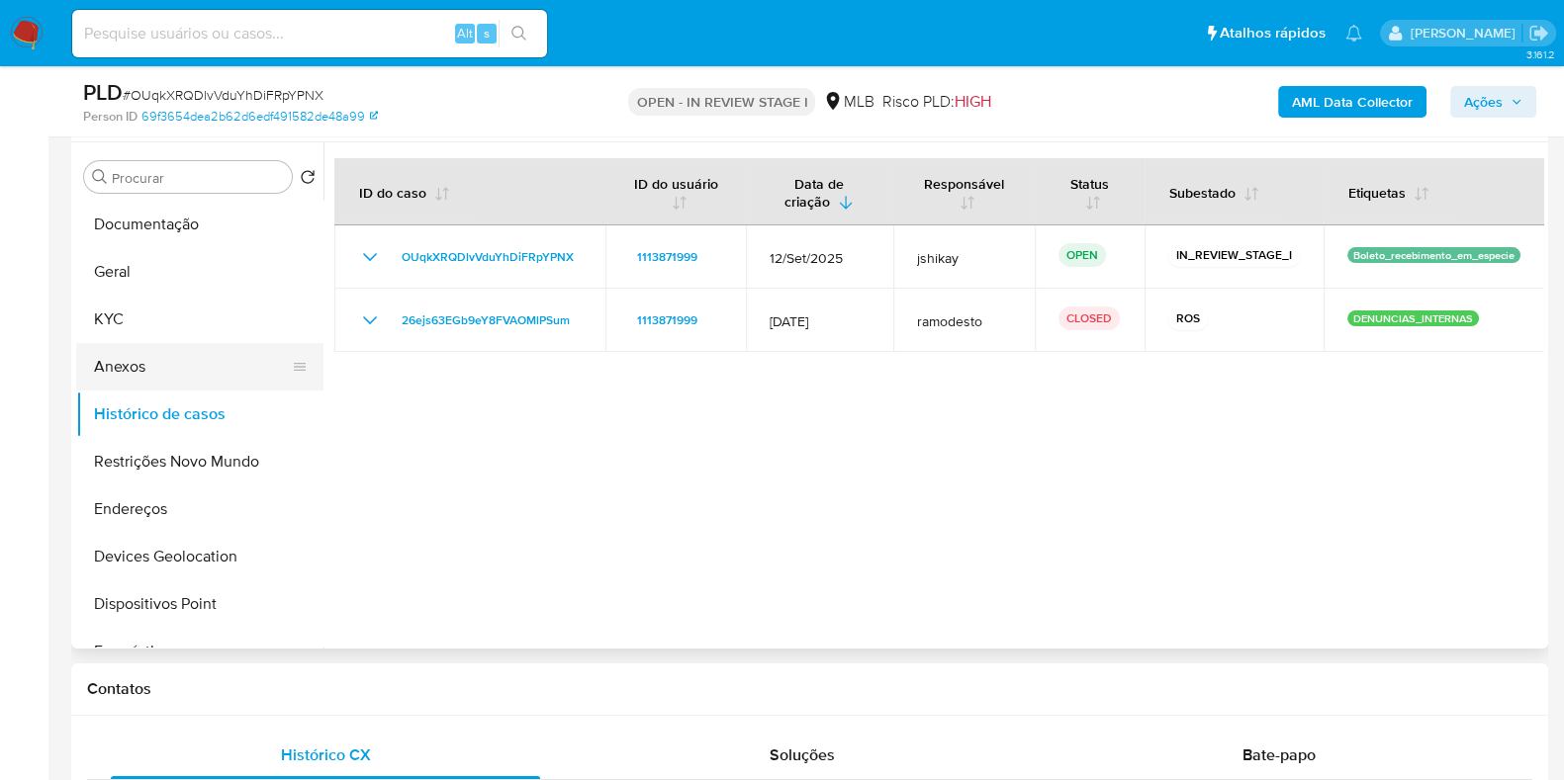
click at [164, 368] on button "Anexos" at bounding box center [191, 366] width 231 height 47
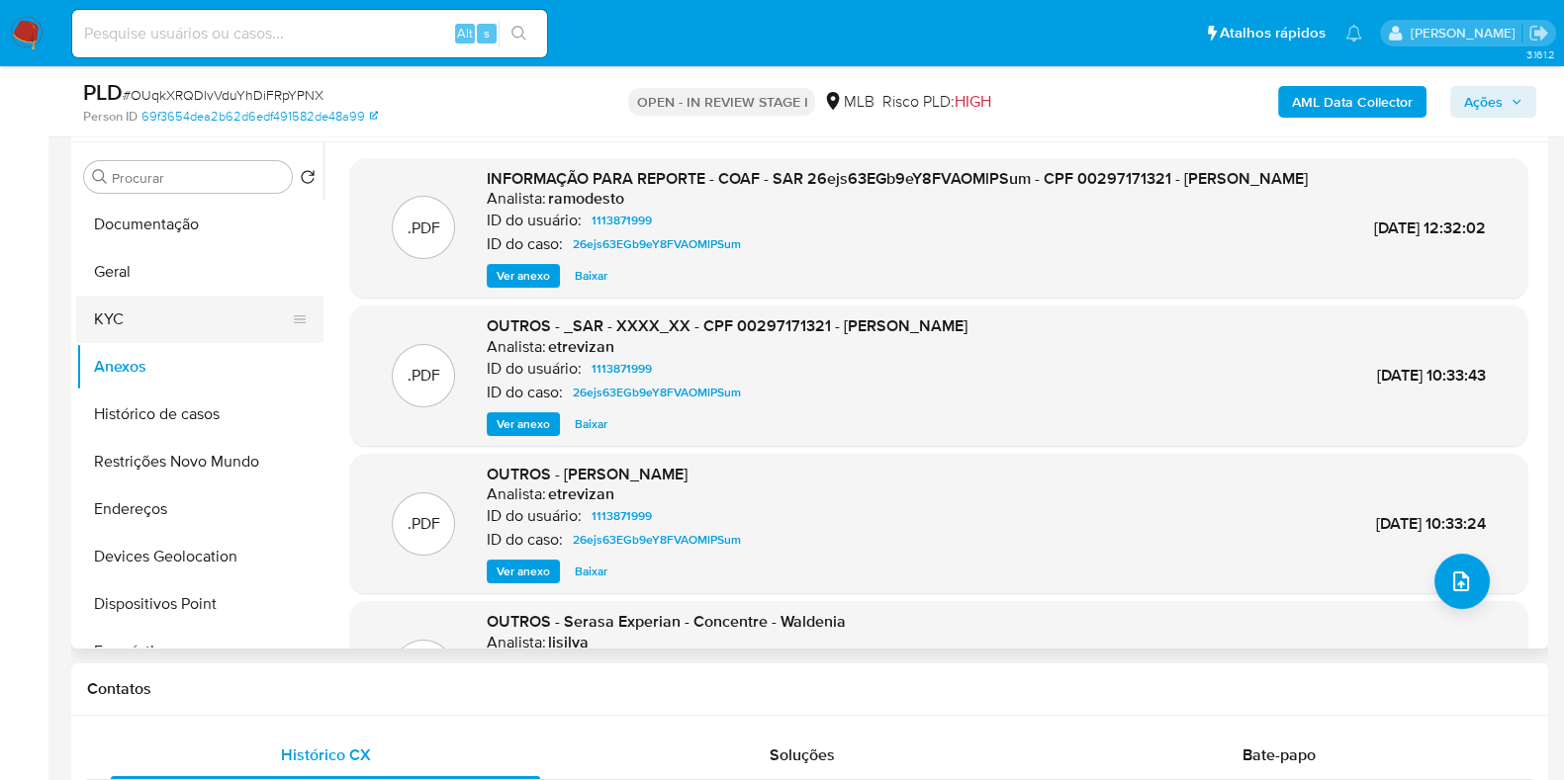
click at [140, 313] on button "KYC" at bounding box center [191, 319] width 231 height 47
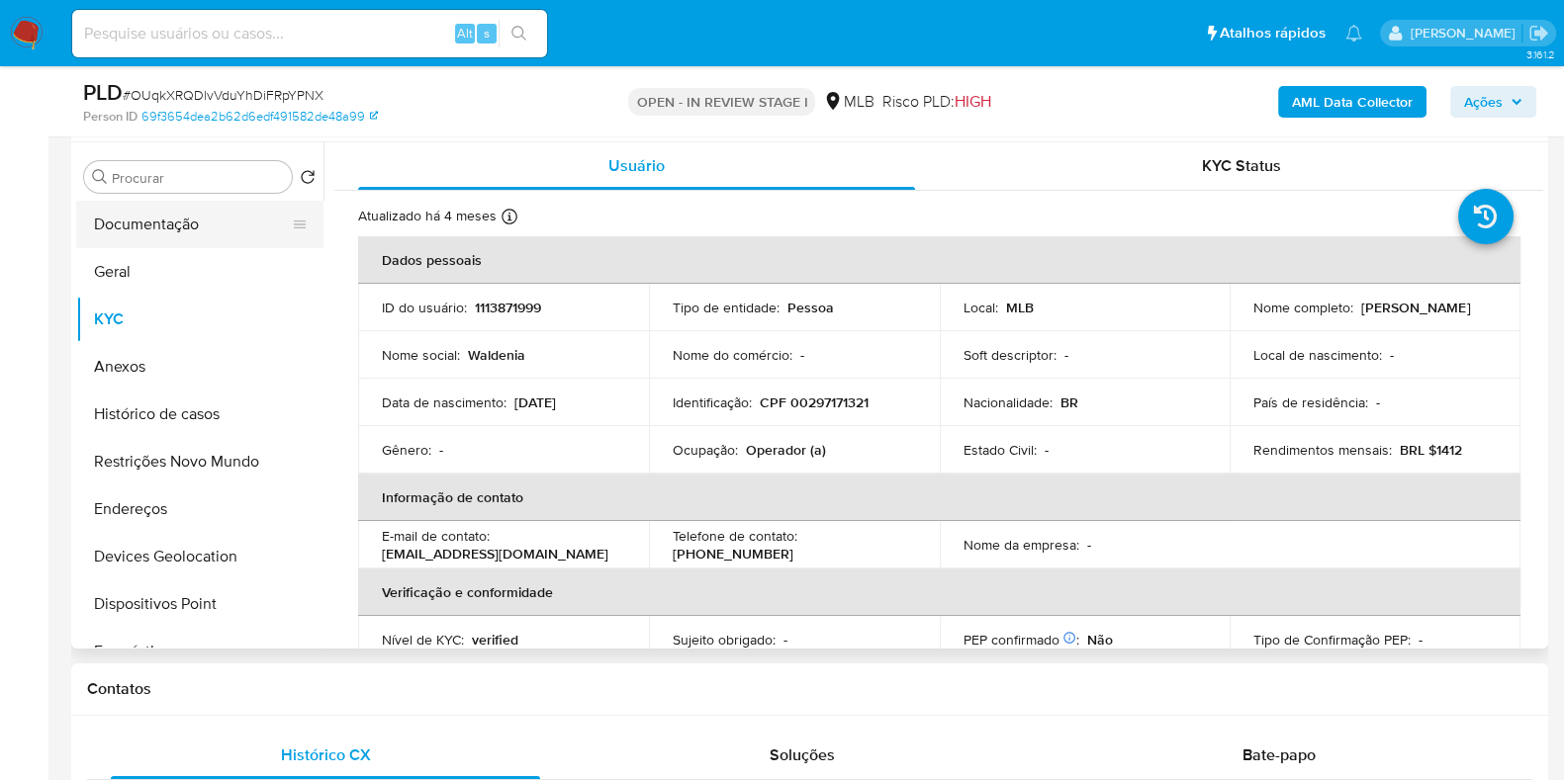
click at [188, 209] on button "Documentação" at bounding box center [191, 224] width 231 height 47
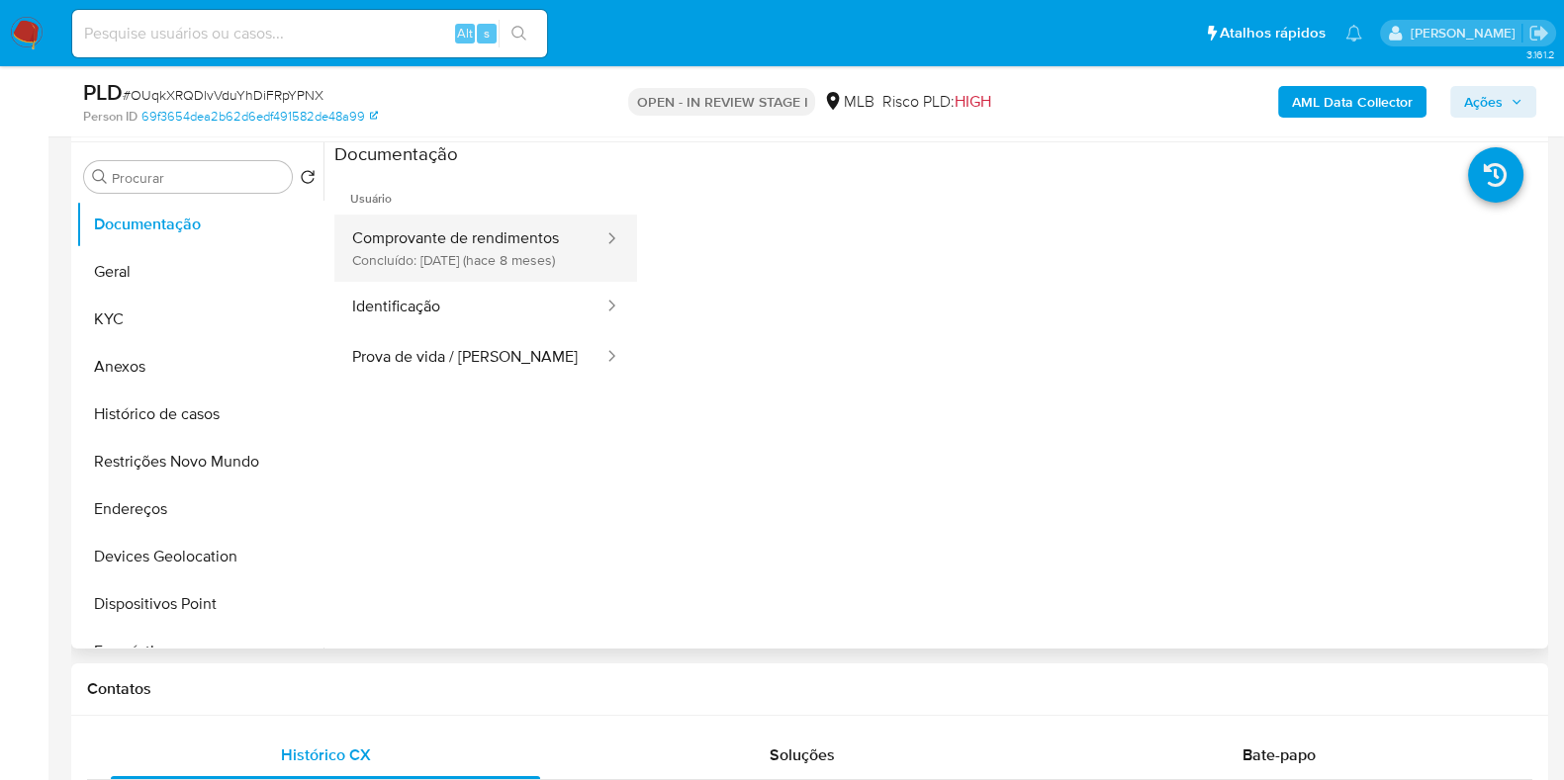
click at [436, 270] on button "Comprovante de rendimentos Concluído: [DATE] (hace 8 meses)" at bounding box center [469, 248] width 271 height 67
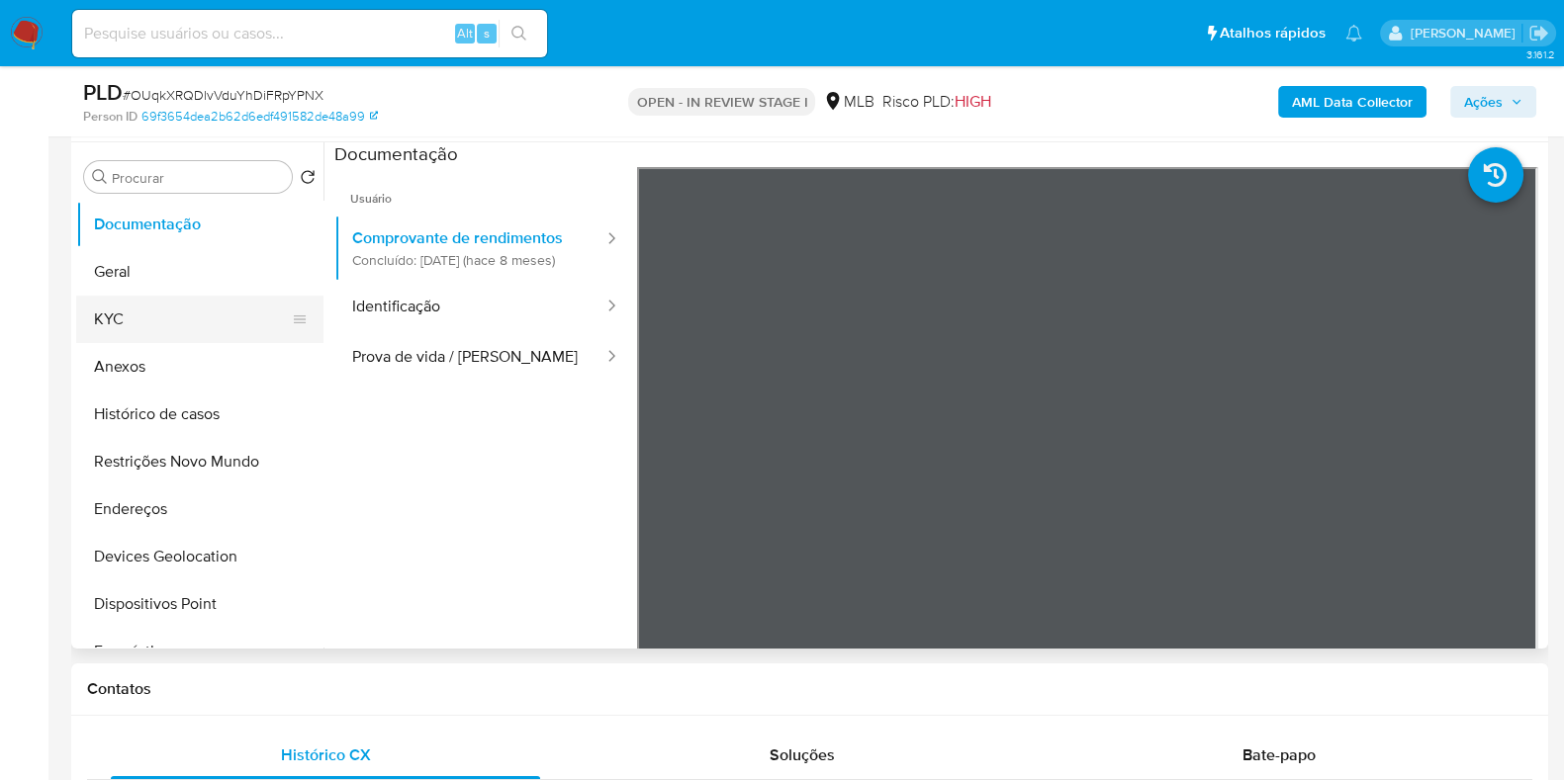
click at [224, 322] on button "KYC" at bounding box center [191, 319] width 231 height 47
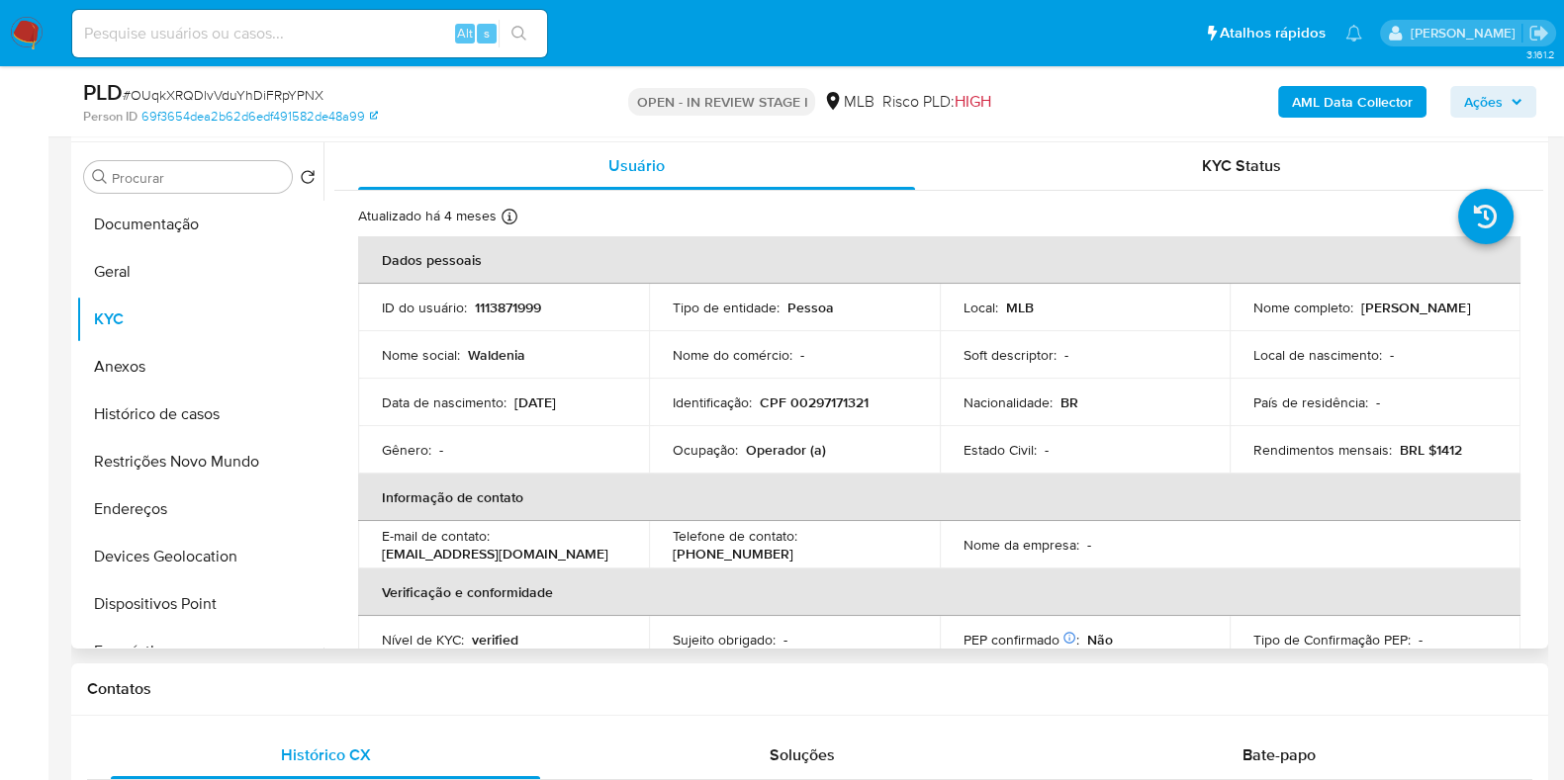
click at [781, 446] on p "Operador (a)" at bounding box center [786, 450] width 80 height 18
copy p "Operador"
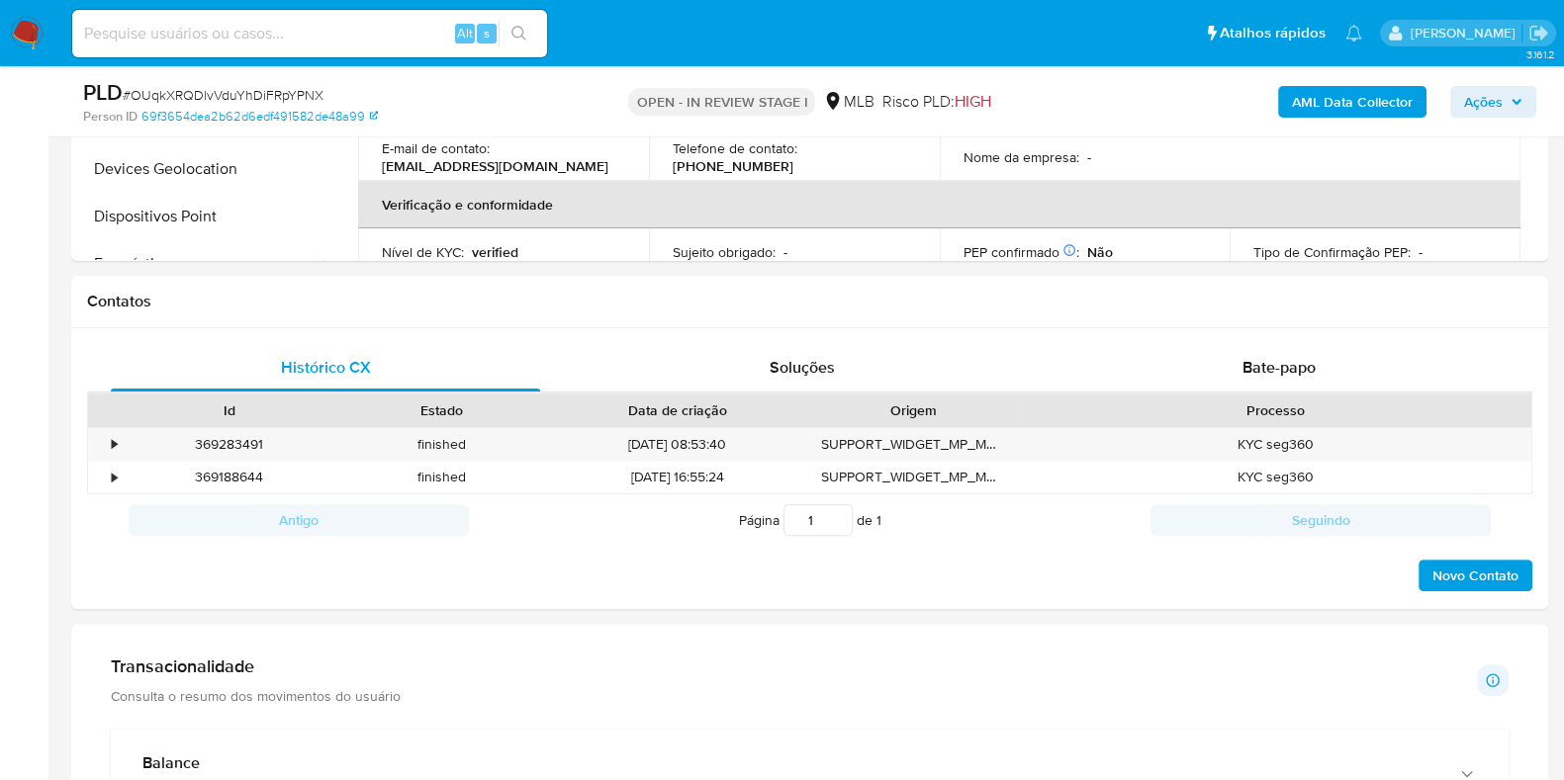
scroll to position [988, 0]
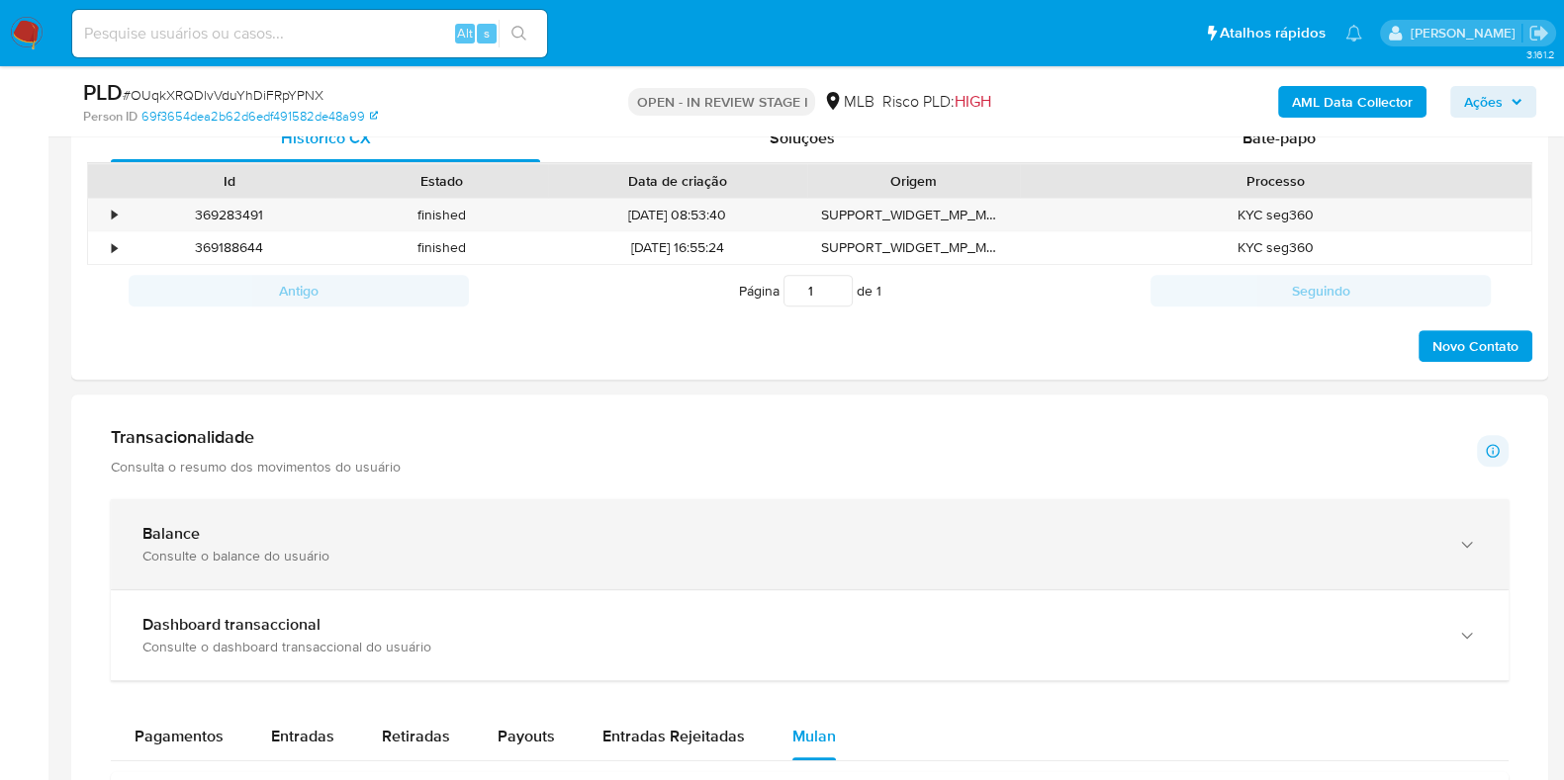
click at [590, 532] on div "Balance" at bounding box center [789, 534] width 1295 height 20
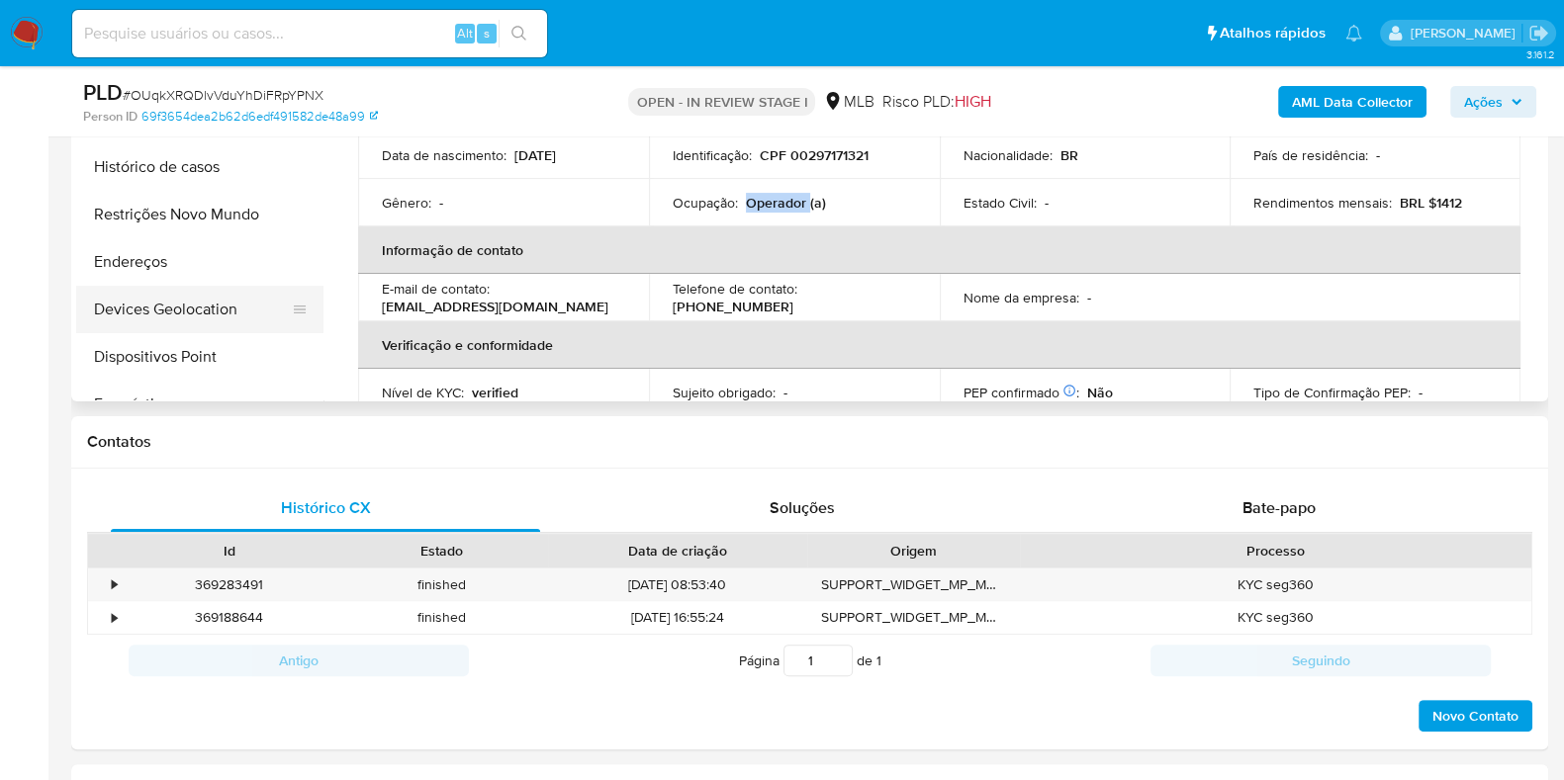
scroll to position [0, 0]
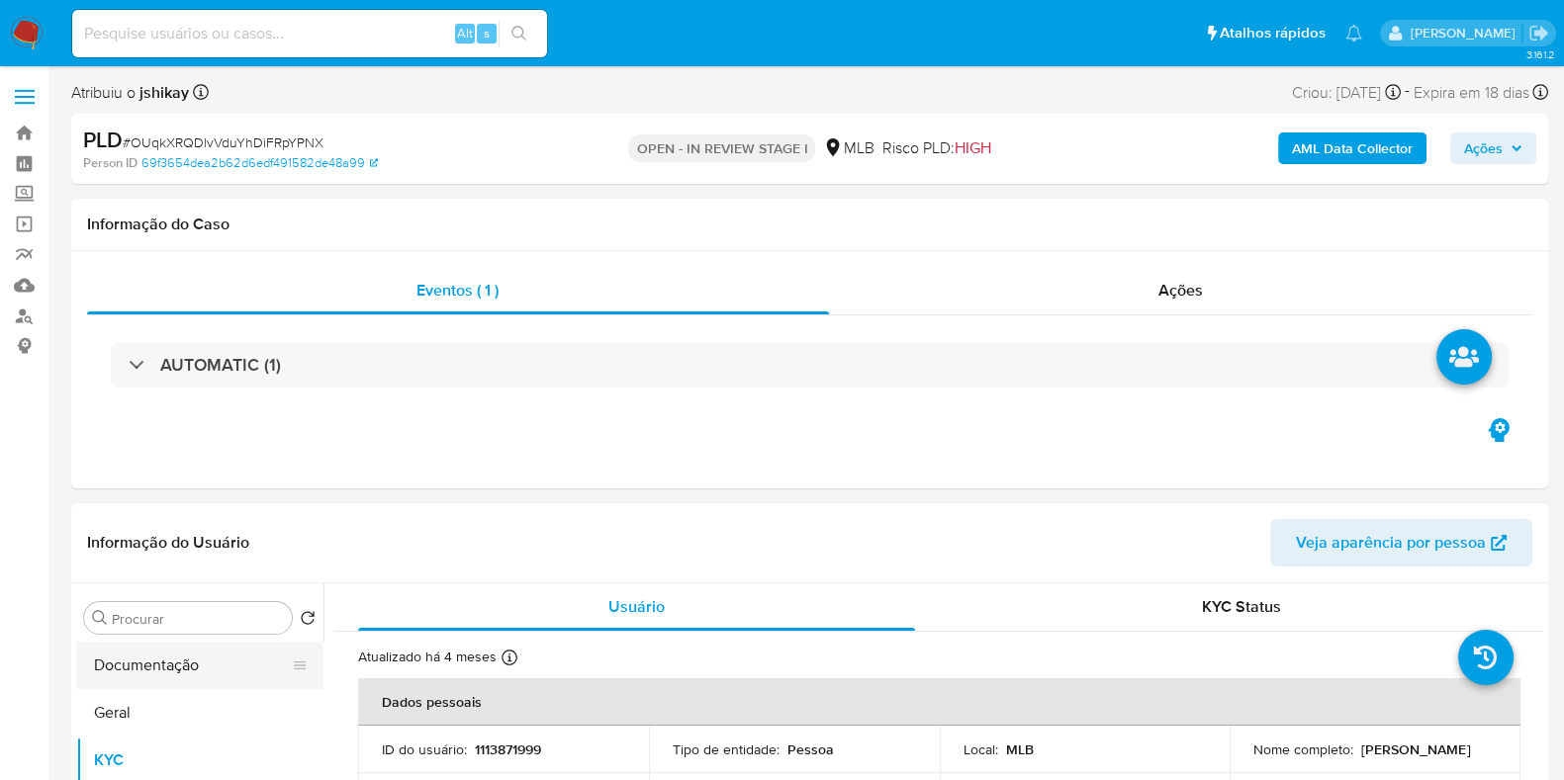
click at [173, 672] on button "Documentação" at bounding box center [191, 665] width 231 height 47
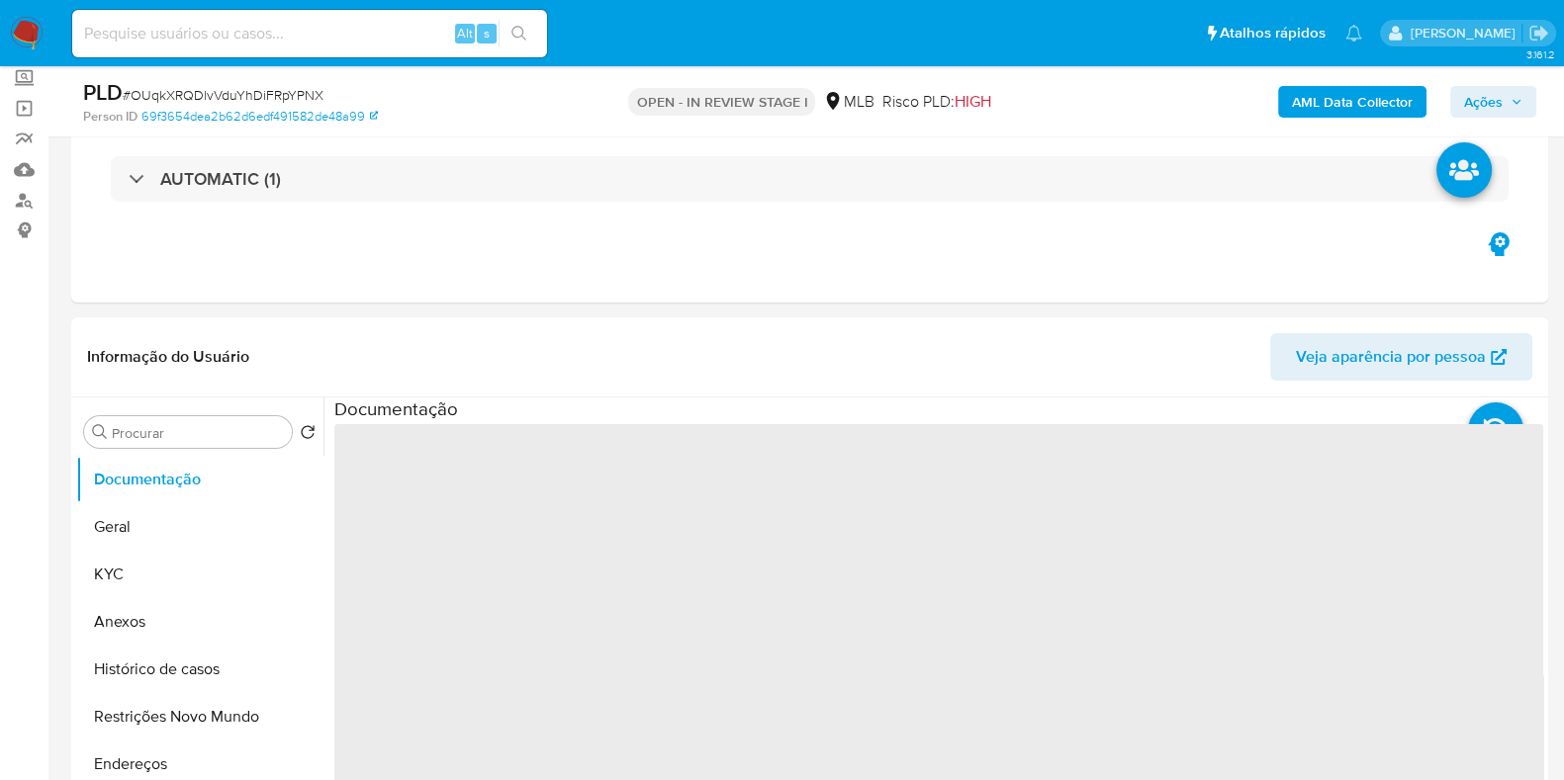
scroll to position [246, 0]
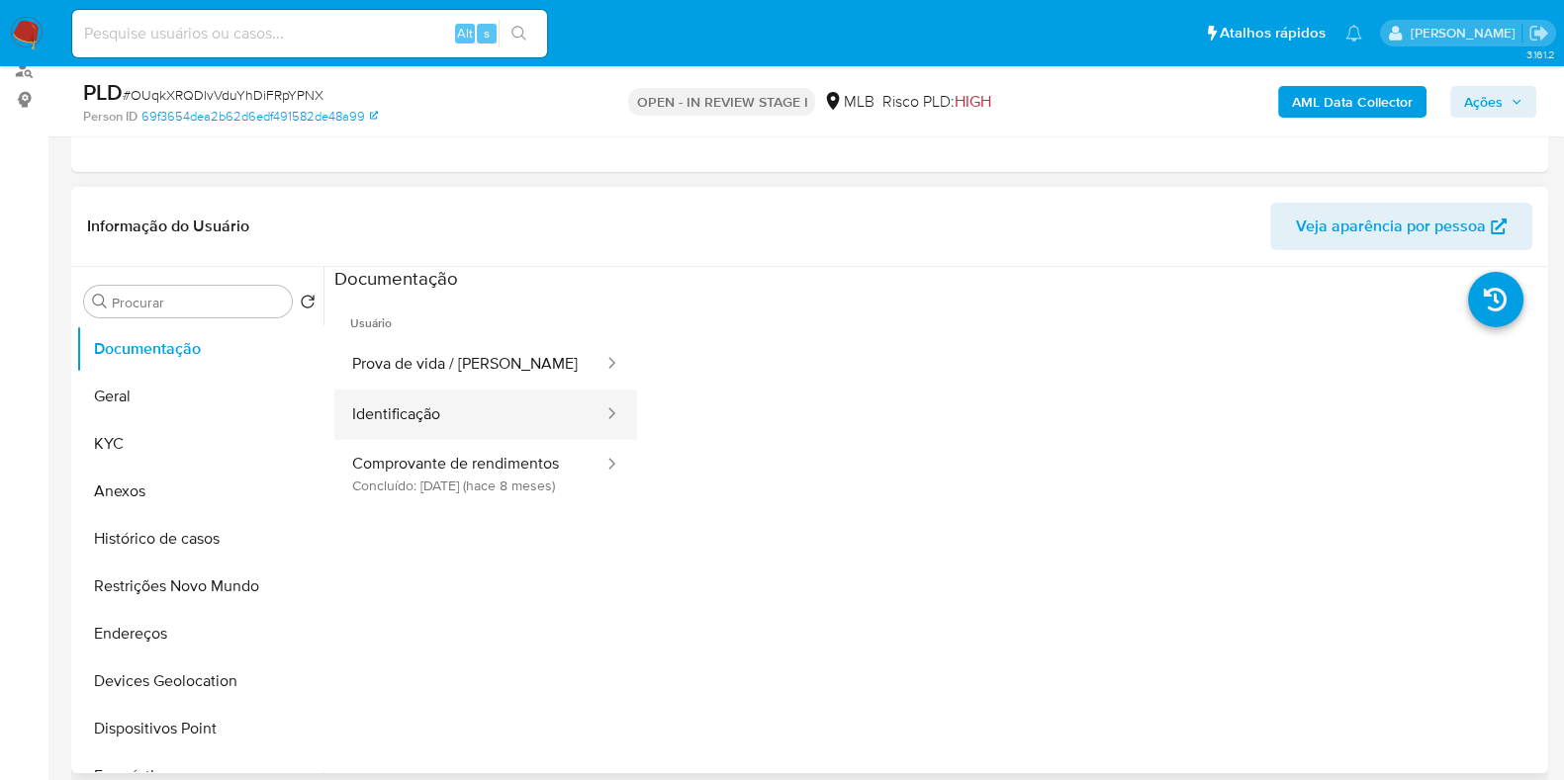
click at [455, 417] on button "Identificação" at bounding box center [469, 415] width 271 height 50
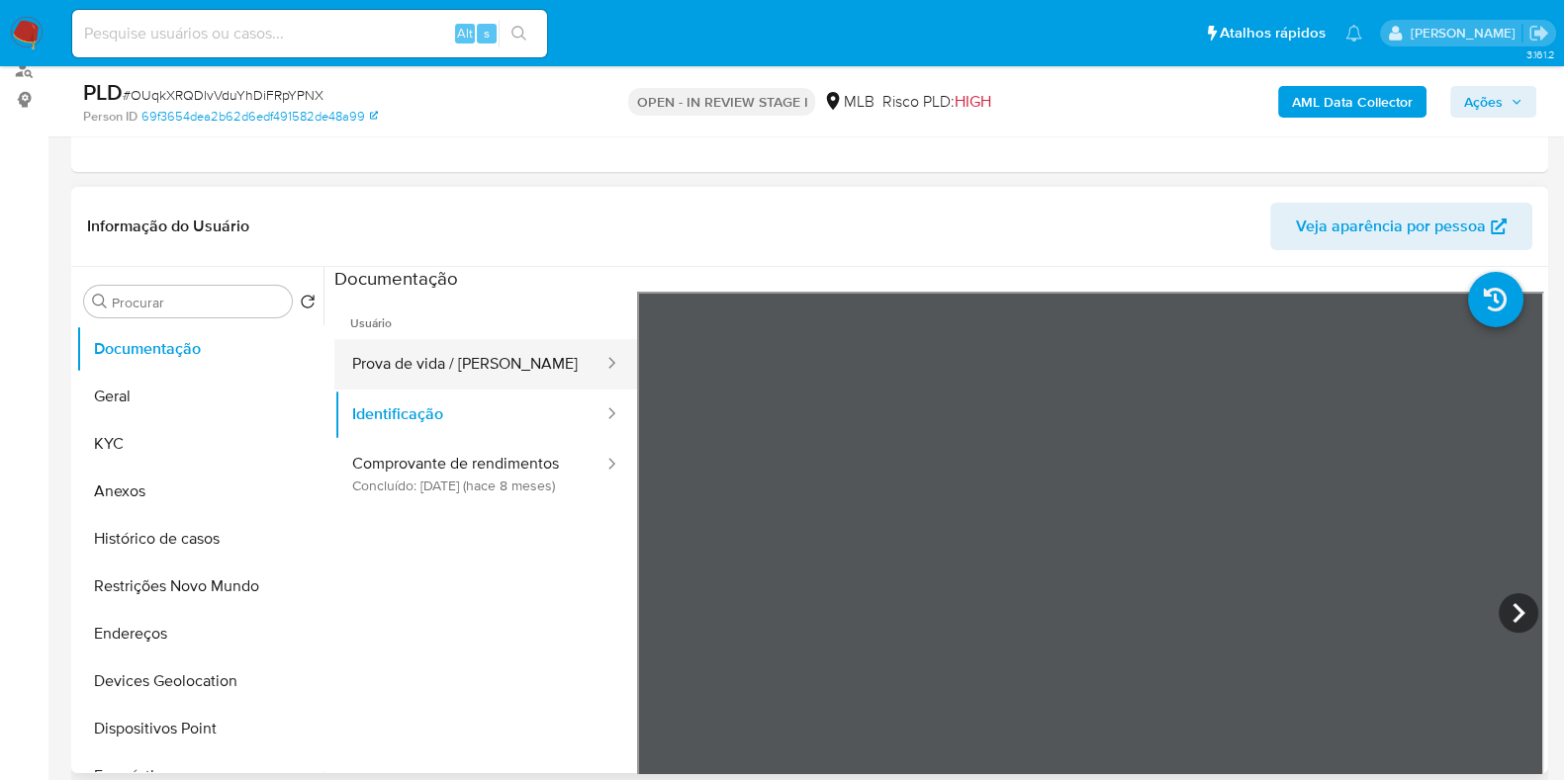
click at [405, 364] on button "Prova de vida / [PERSON_NAME]" at bounding box center [469, 364] width 271 height 50
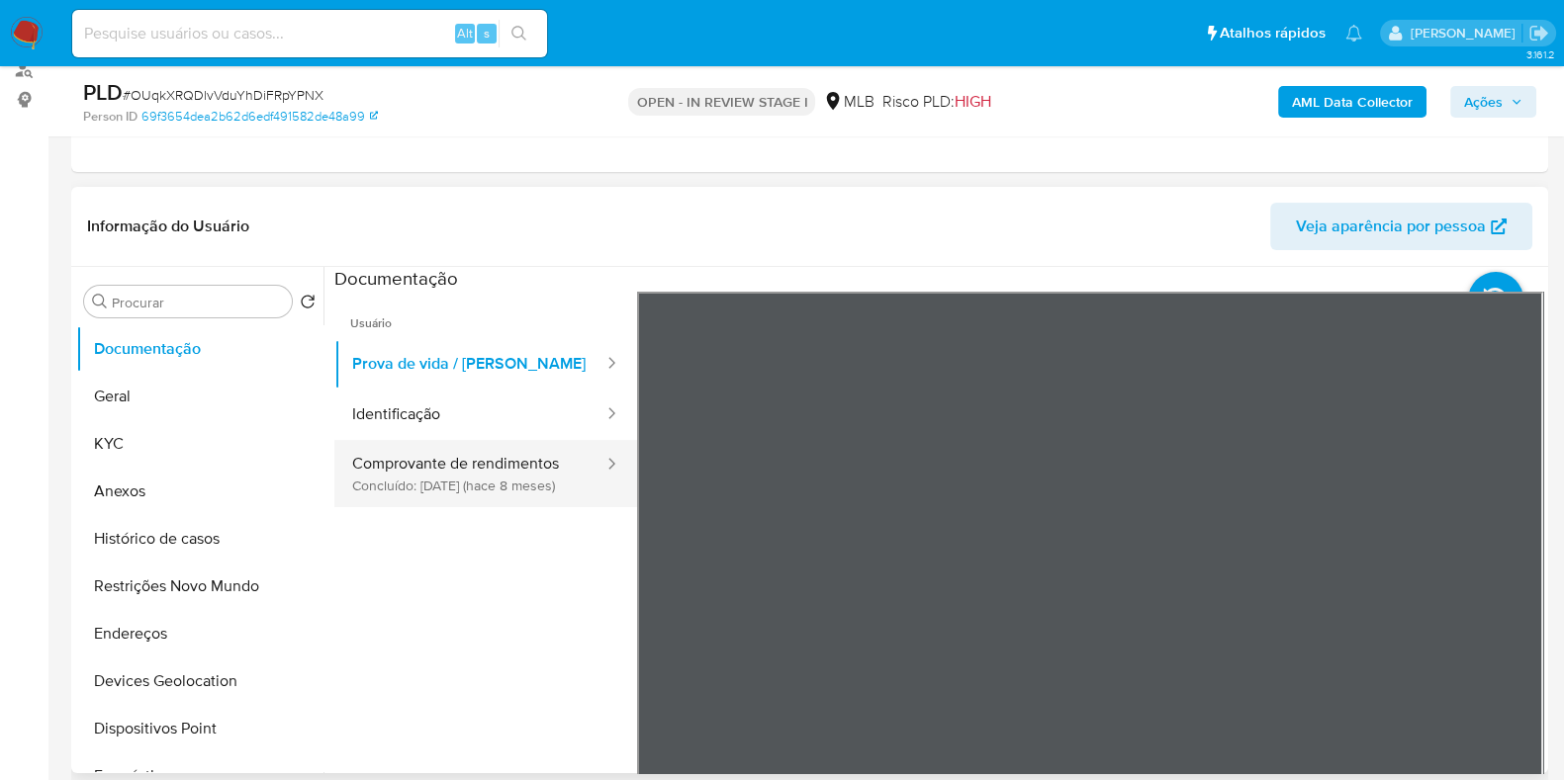
click at [470, 464] on button "Comprovante de rendimentos Concluído: [DATE] (hace 8 meses)" at bounding box center [469, 473] width 271 height 67
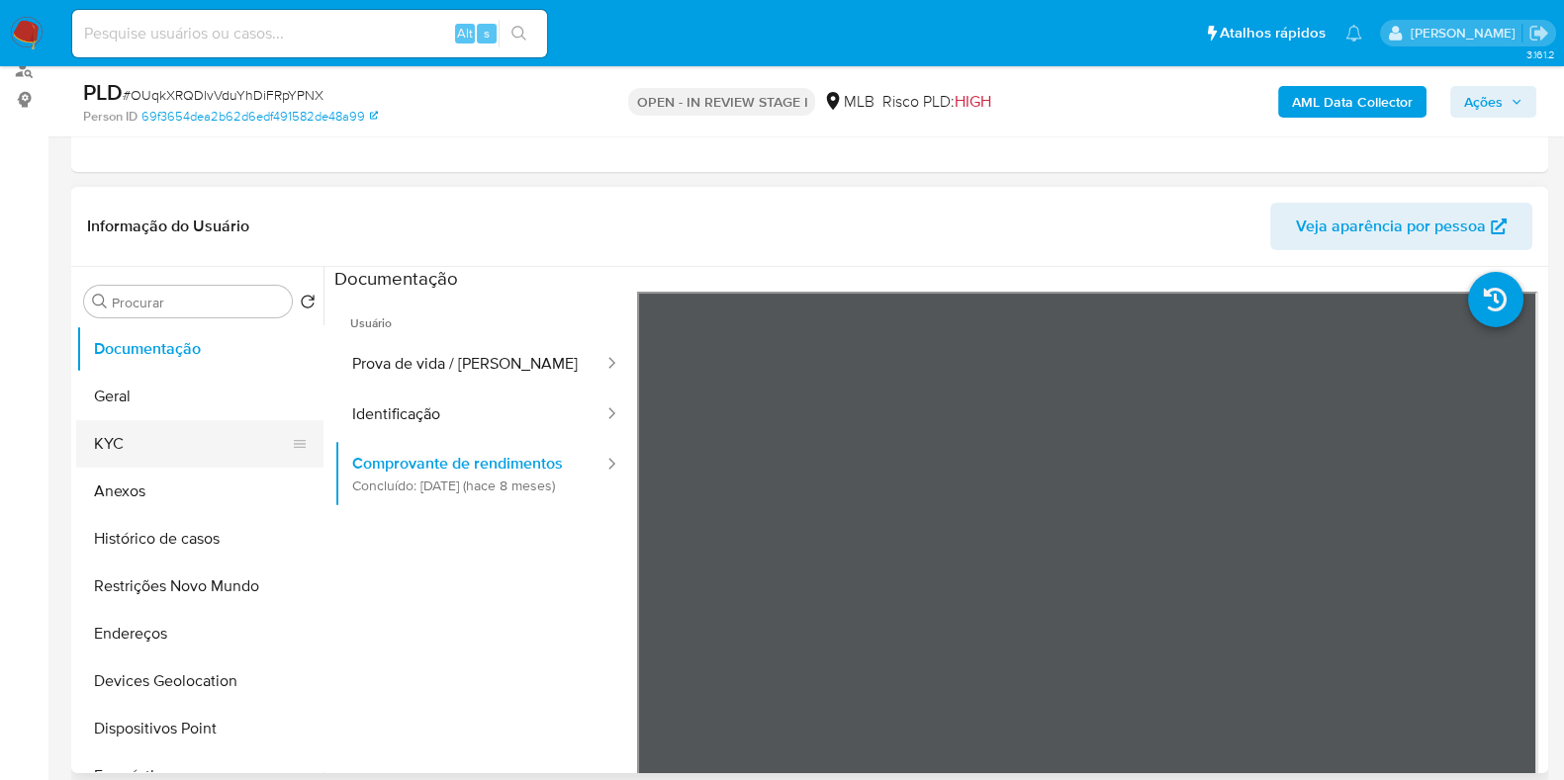
click at [115, 448] on button "KYC" at bounding box center [191, 443] width 231 height 47
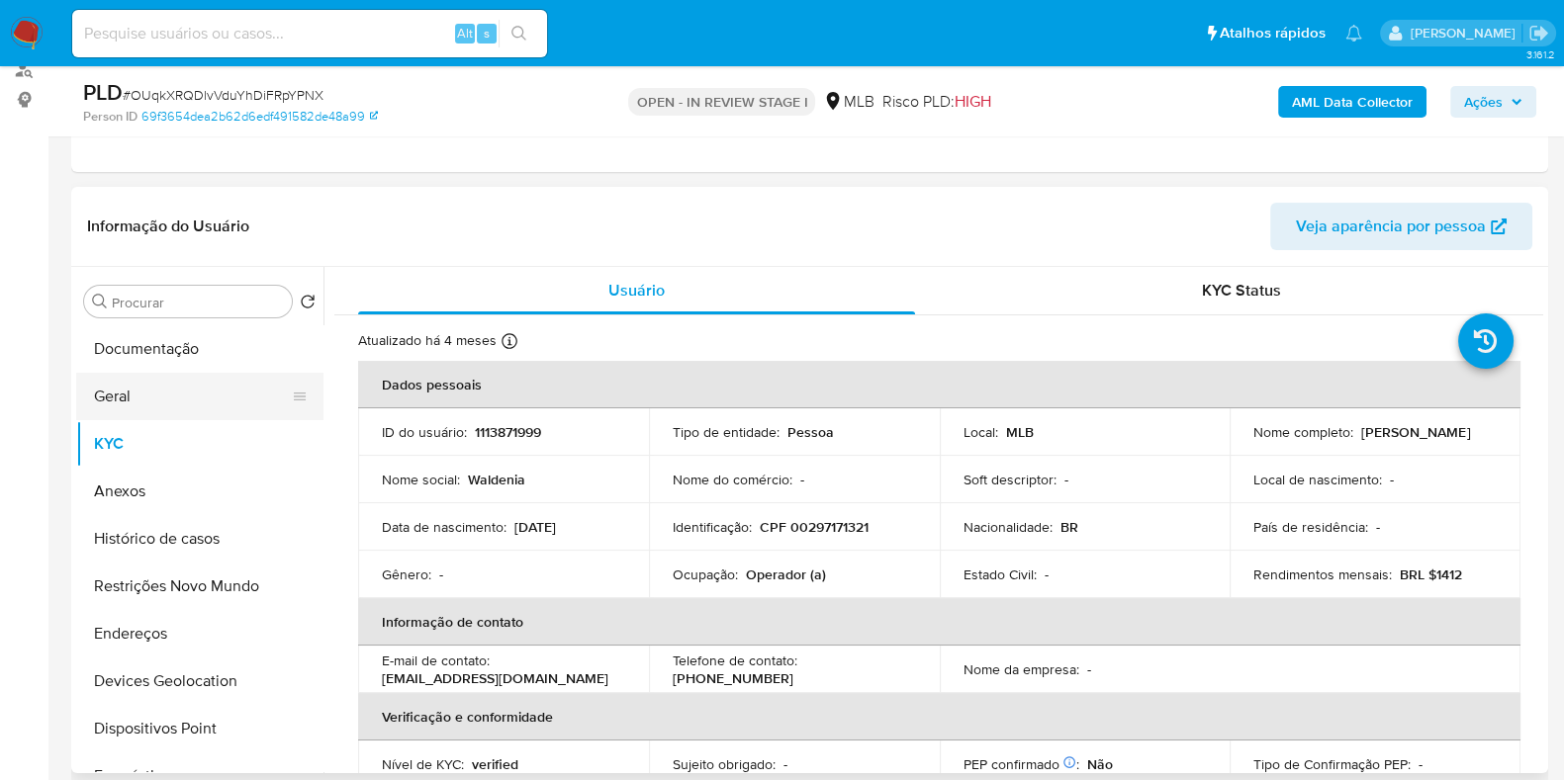
click at [173, 402] on button "Geral" at bounding box center [191, 396] width 231 height 47
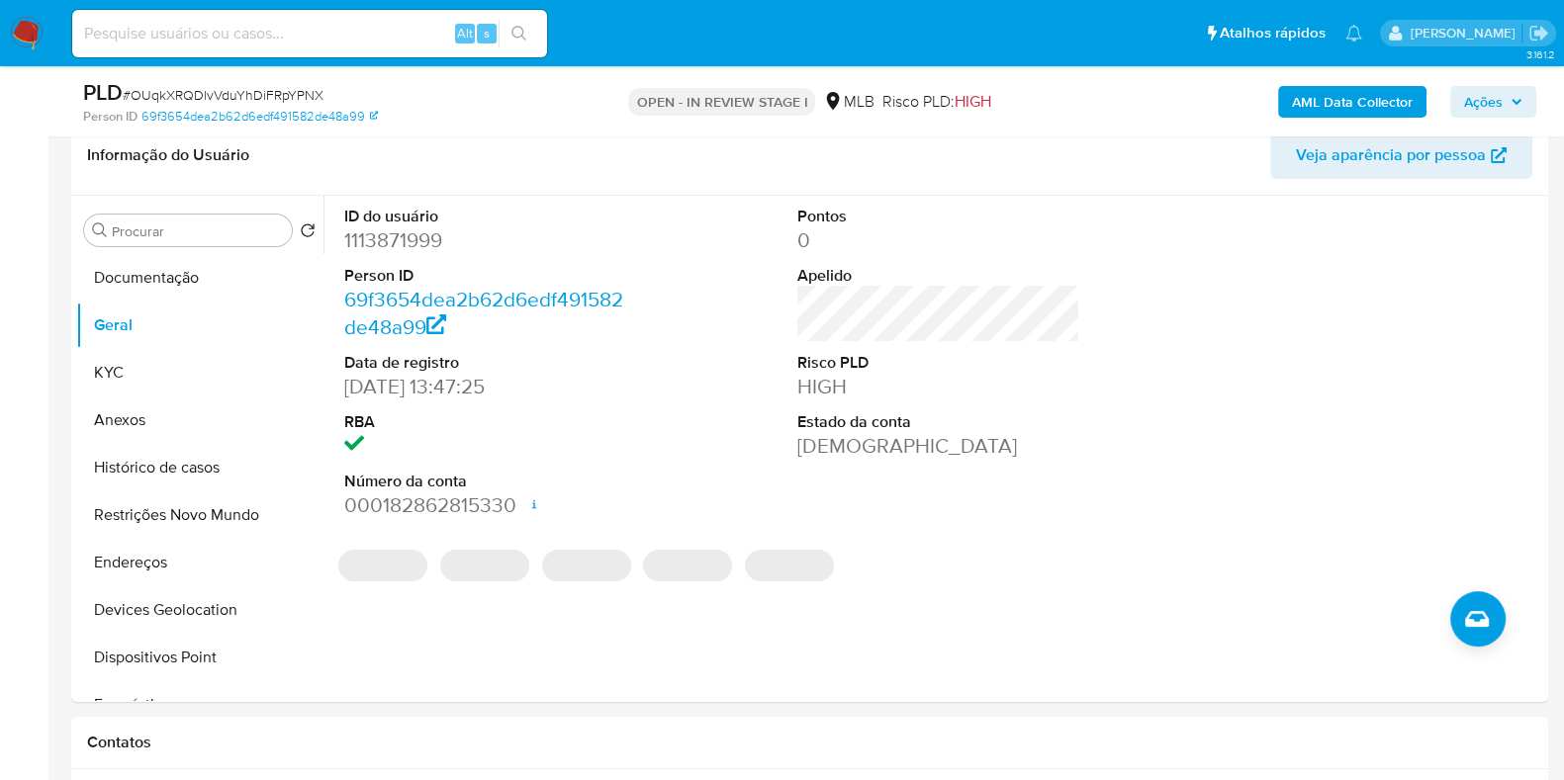
scroll to position [309, 0]
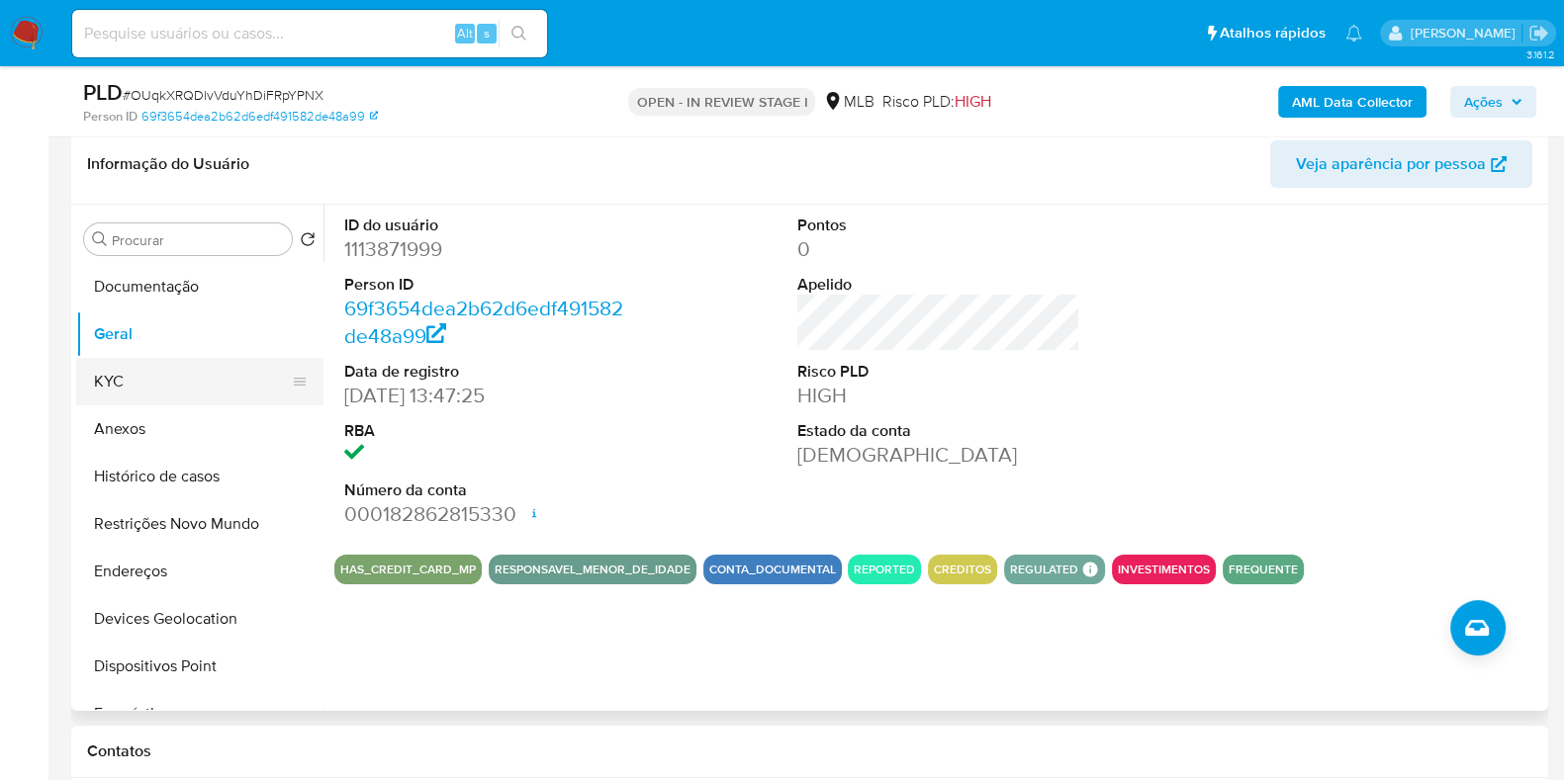
click at [150, 387] on button "KYC" at bounding box center [191, 381] width 231 height 47
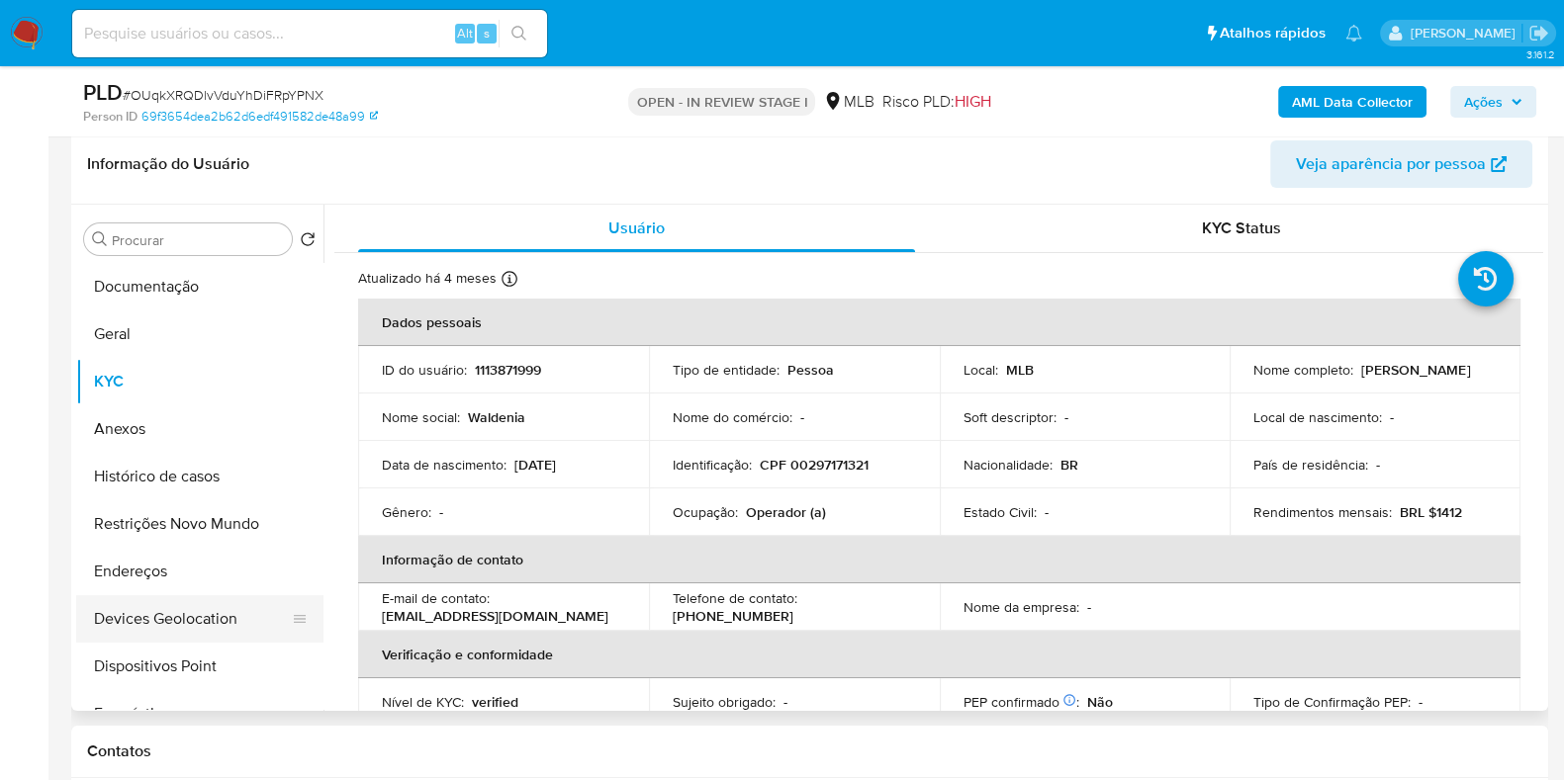
click at [163, 595] on button "Devices Geolocation" at bounding box center [191, 618] width 231 height 47
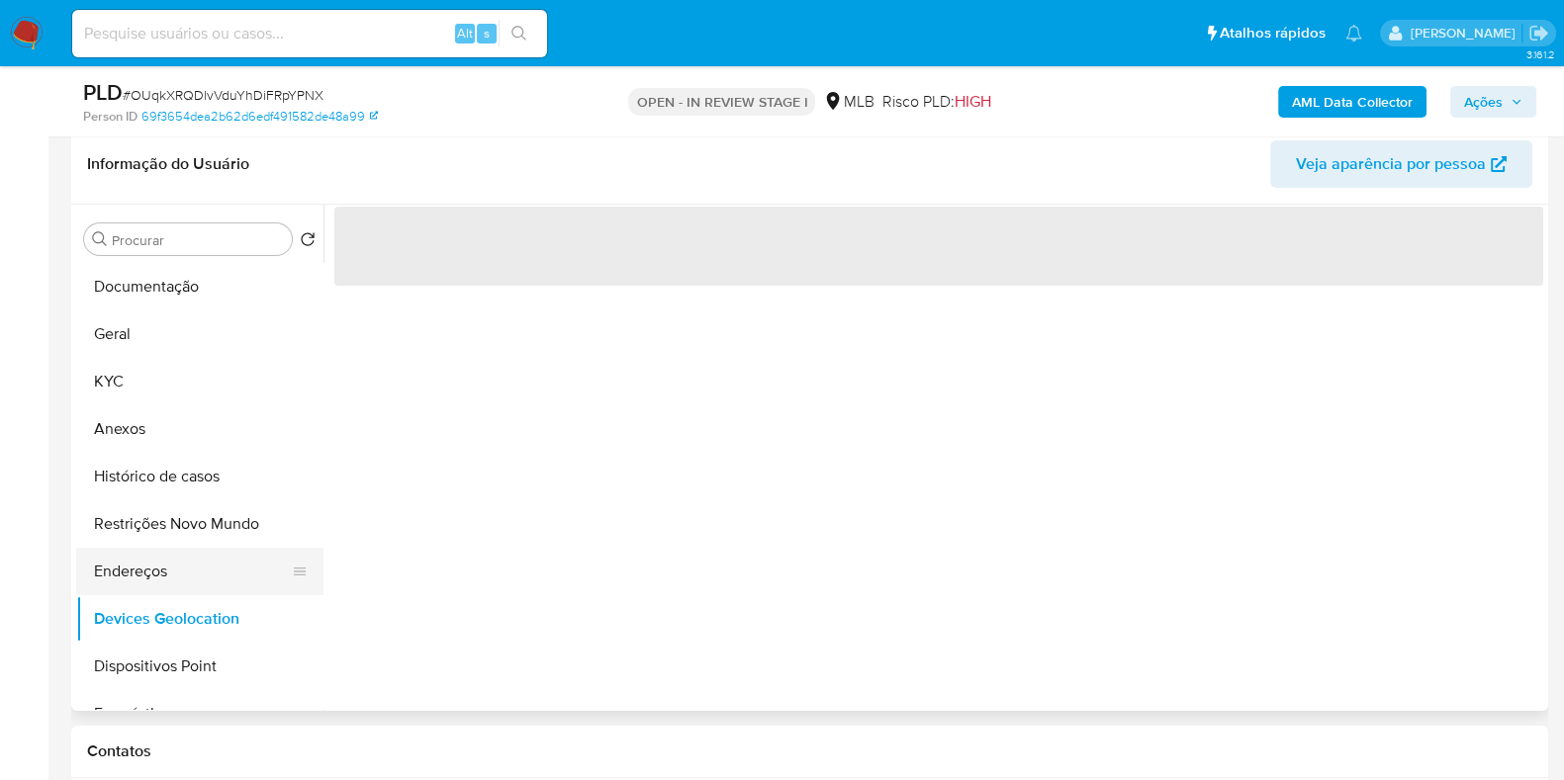
drag, startPoint x: 161, startPoint y: 584, endPoint x: 767, endPoint y: 581, distance: 606.2
click at [163, 584] on button "Endereços" at bounding box center [199, 571] width 247 height 47
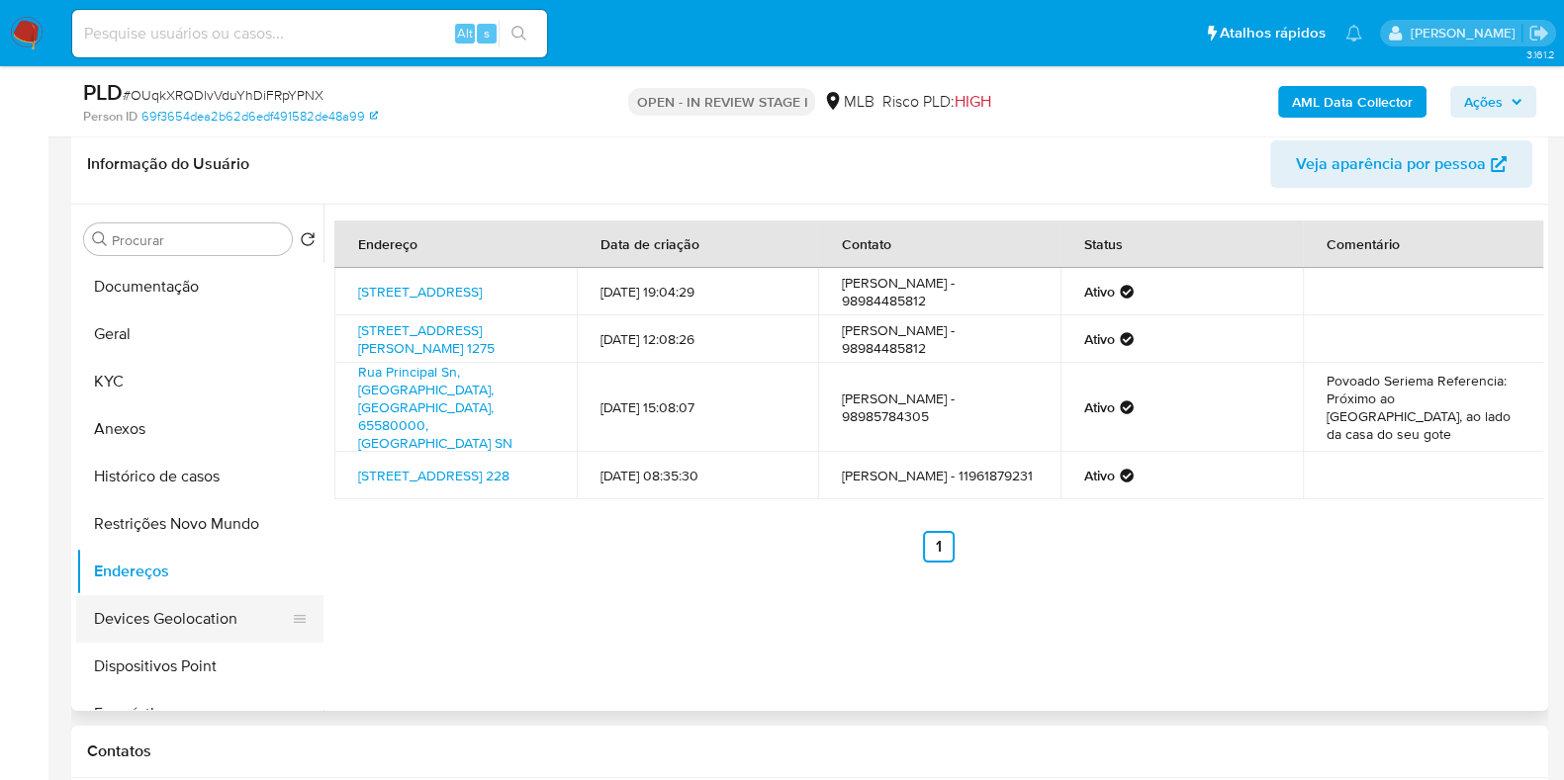
drag, startPoint x: 204, startPoint y: 624, endPoint x: 238, endPoint y: 626, distance: 34.7
click at [204, 625] on button "Devices Geolocation" at bounding box center [191, 618] width 231 height 47
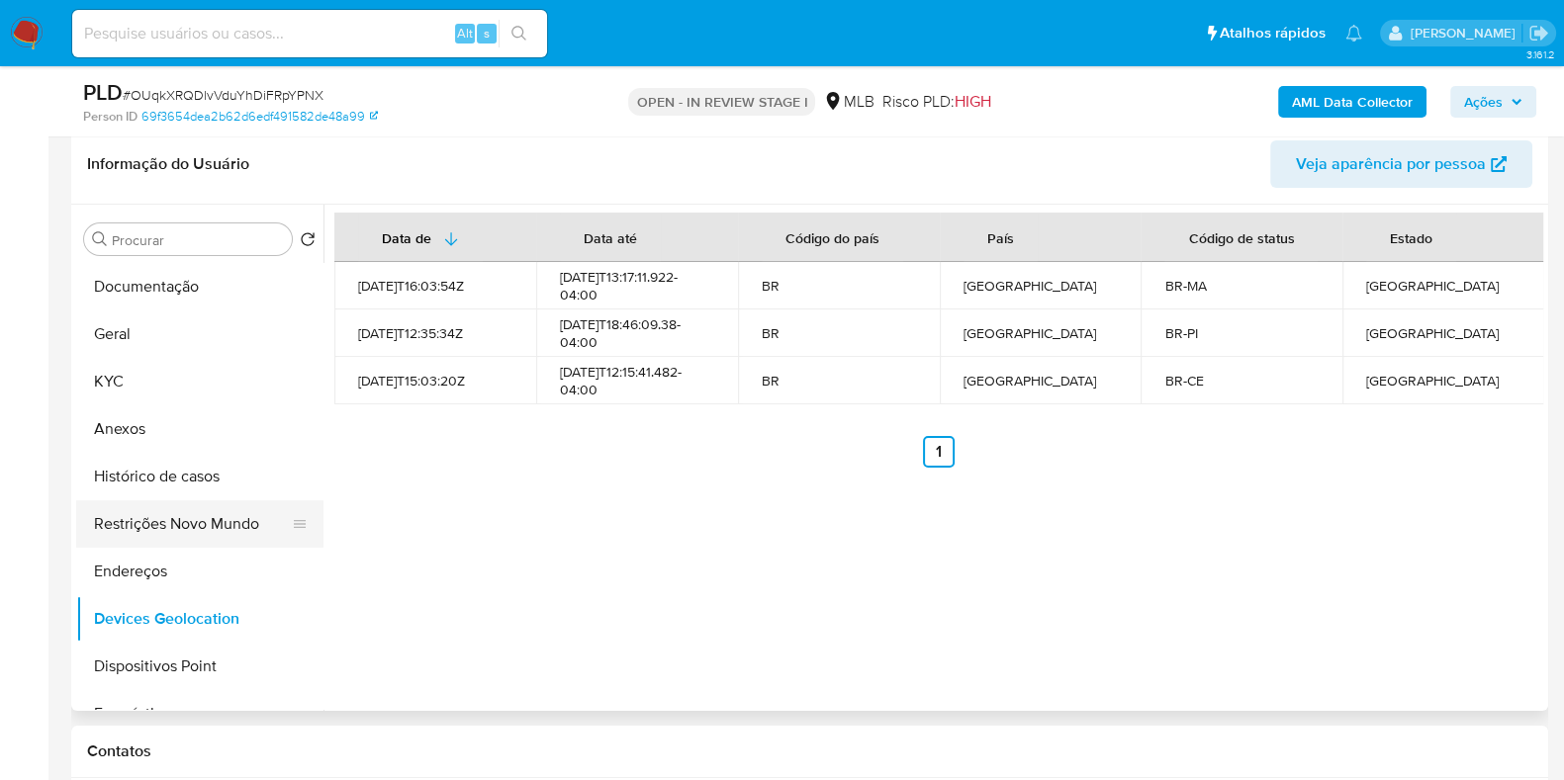
drag, startPoint x: 213, startPoint y: 521, endPoint x: 305, endPoint y: 521, distance: 92.0
click at [218, 521] on button "Restrições Novo Mundo" at bounding box center [191, 523] width 231 height 47
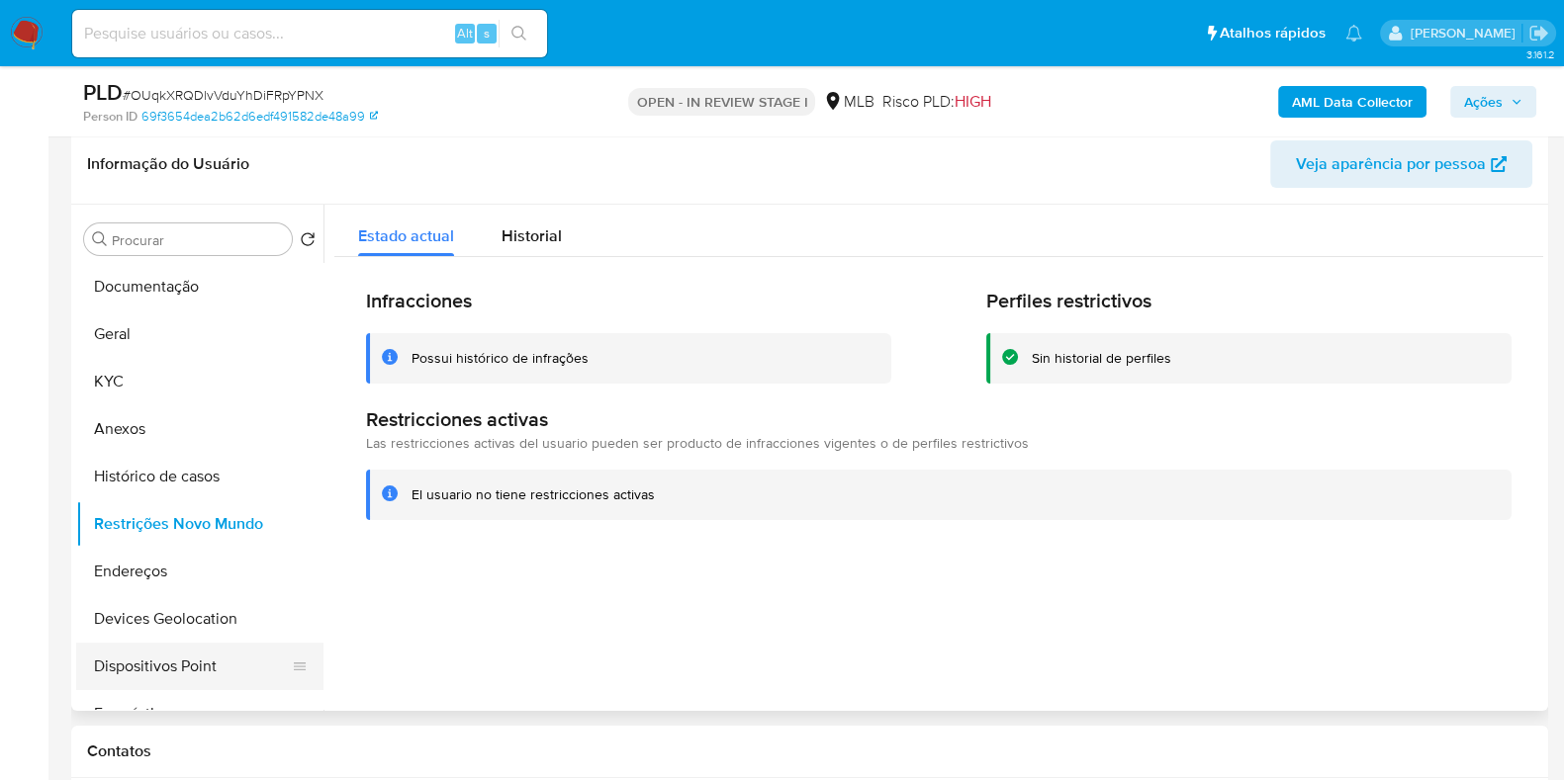
click at [181, 650] on button "Dispositivos Point" at bounding box center [191, 666] width 231 height 47
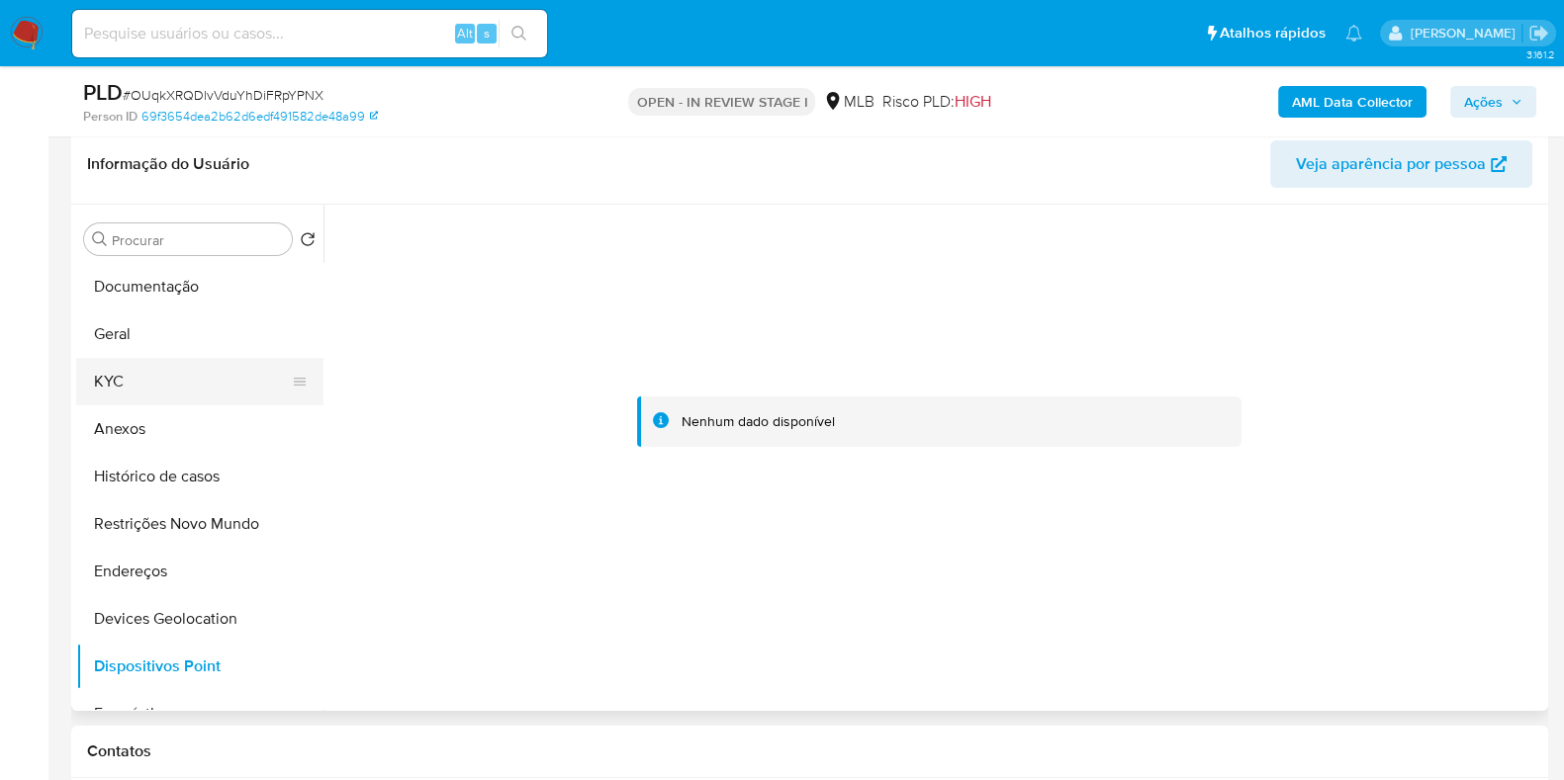
click at [188, 369] on button "KYC" at bounding box center [191, 381] width 231 height 47
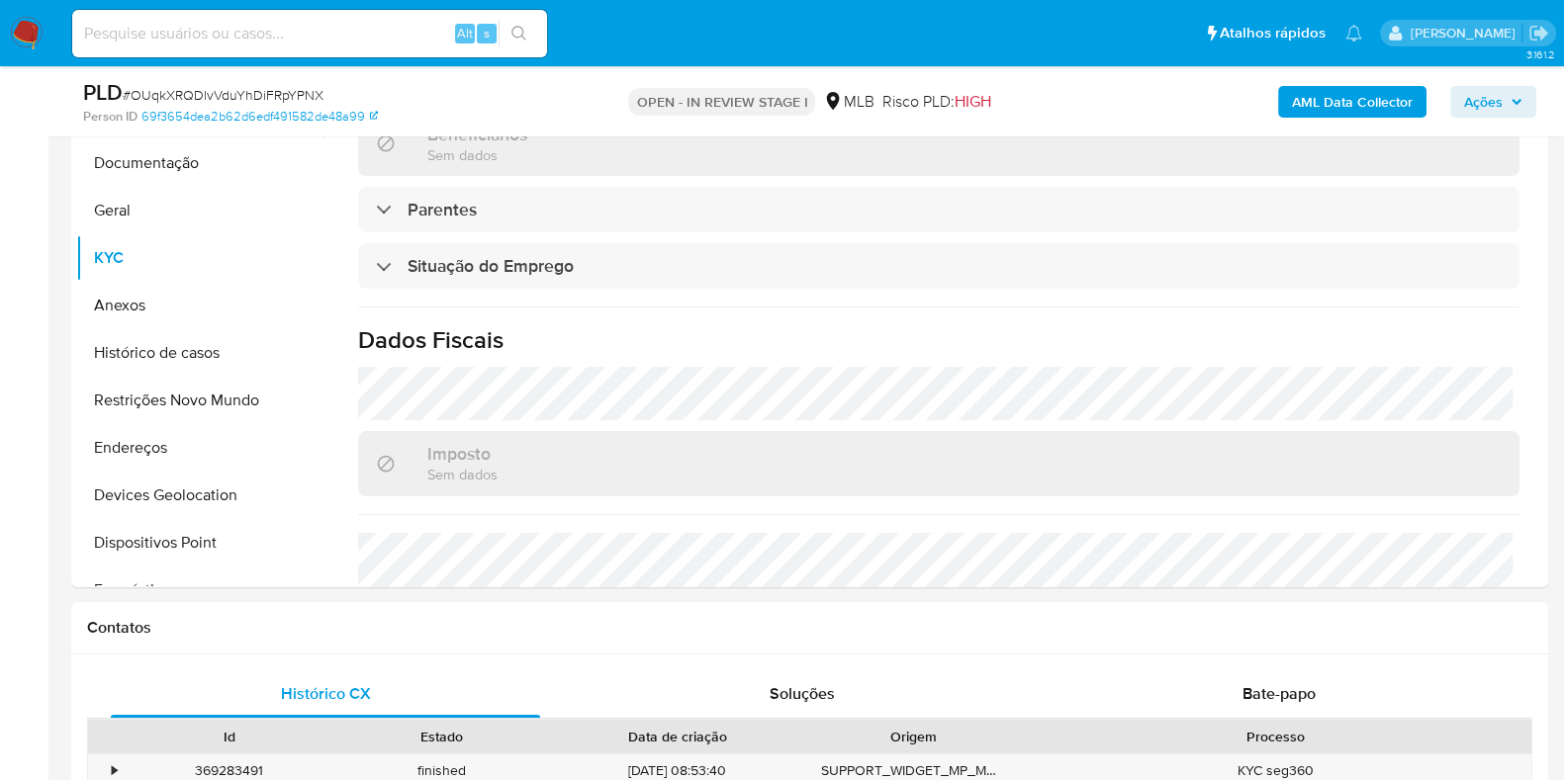
scroll to position [859, 0]
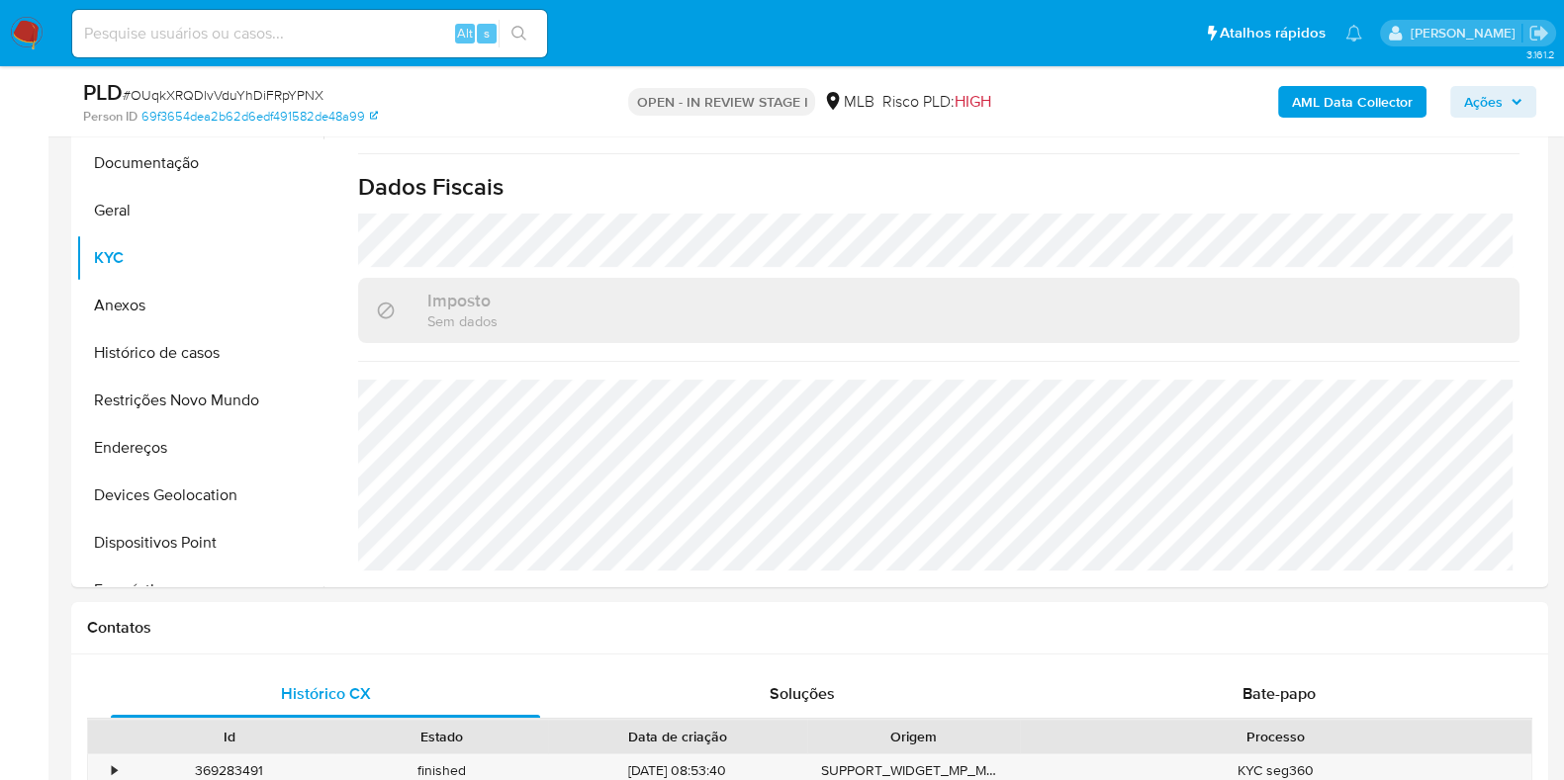
click at [1329, 96] on b "AML Data Collector" at bounding box center [1352, 102] width 121 height 32
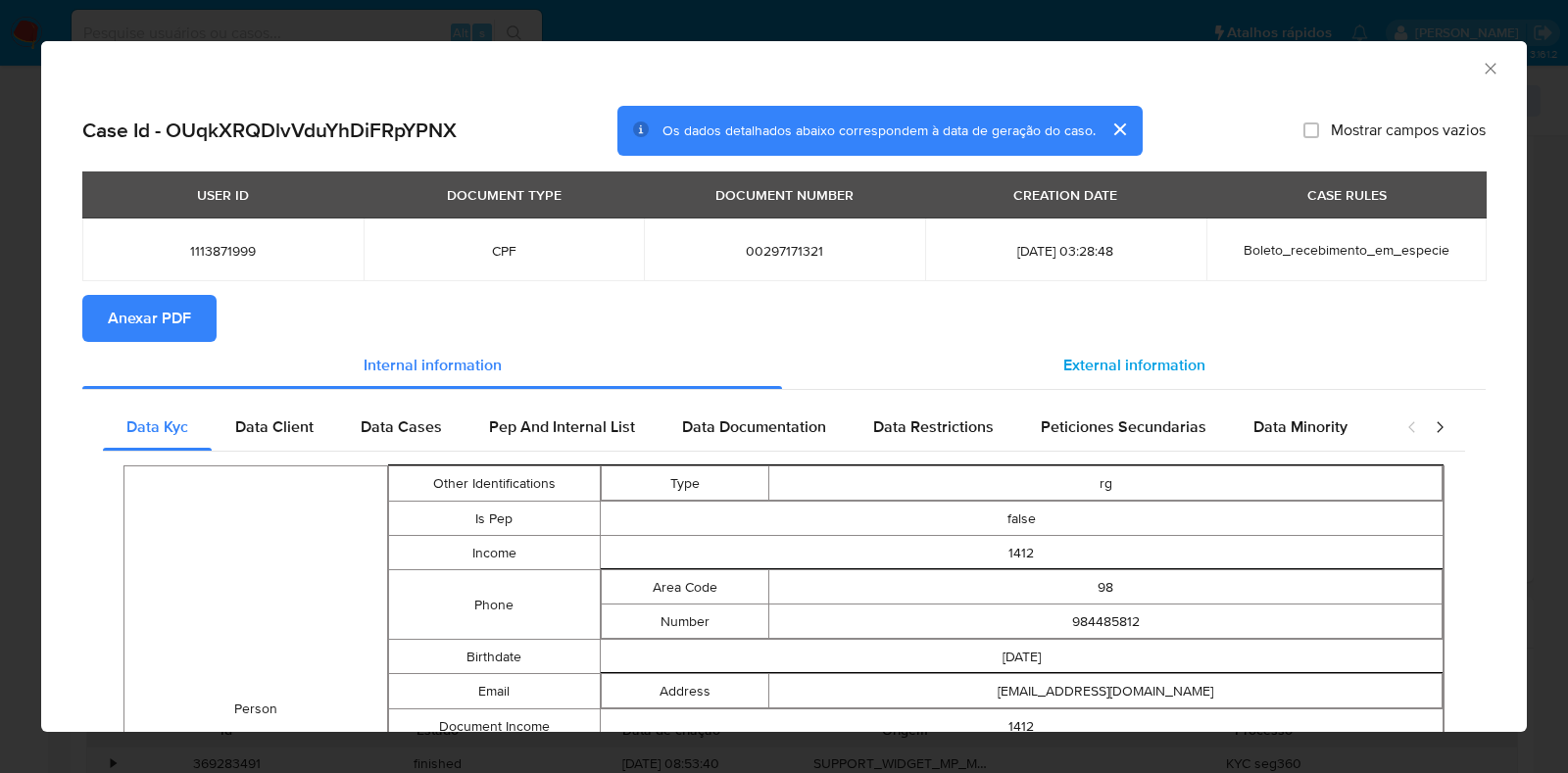
click at [1078, 381] on div "External information" at bounding box center [1134, 365] width 704 height 47
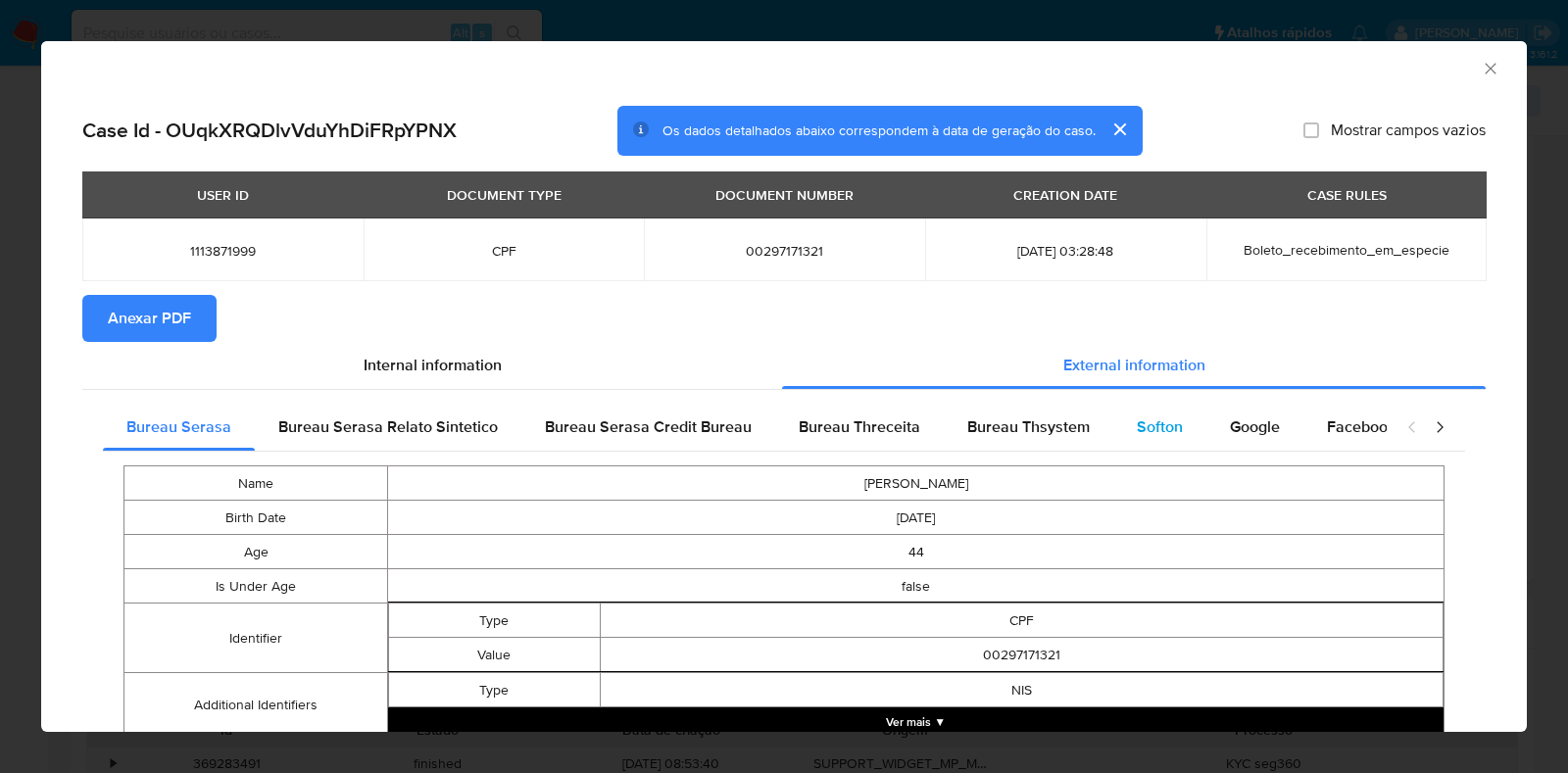
click at [1113, 418] on div "Softon" at bounding box center [1160, 426] width 93 height 47
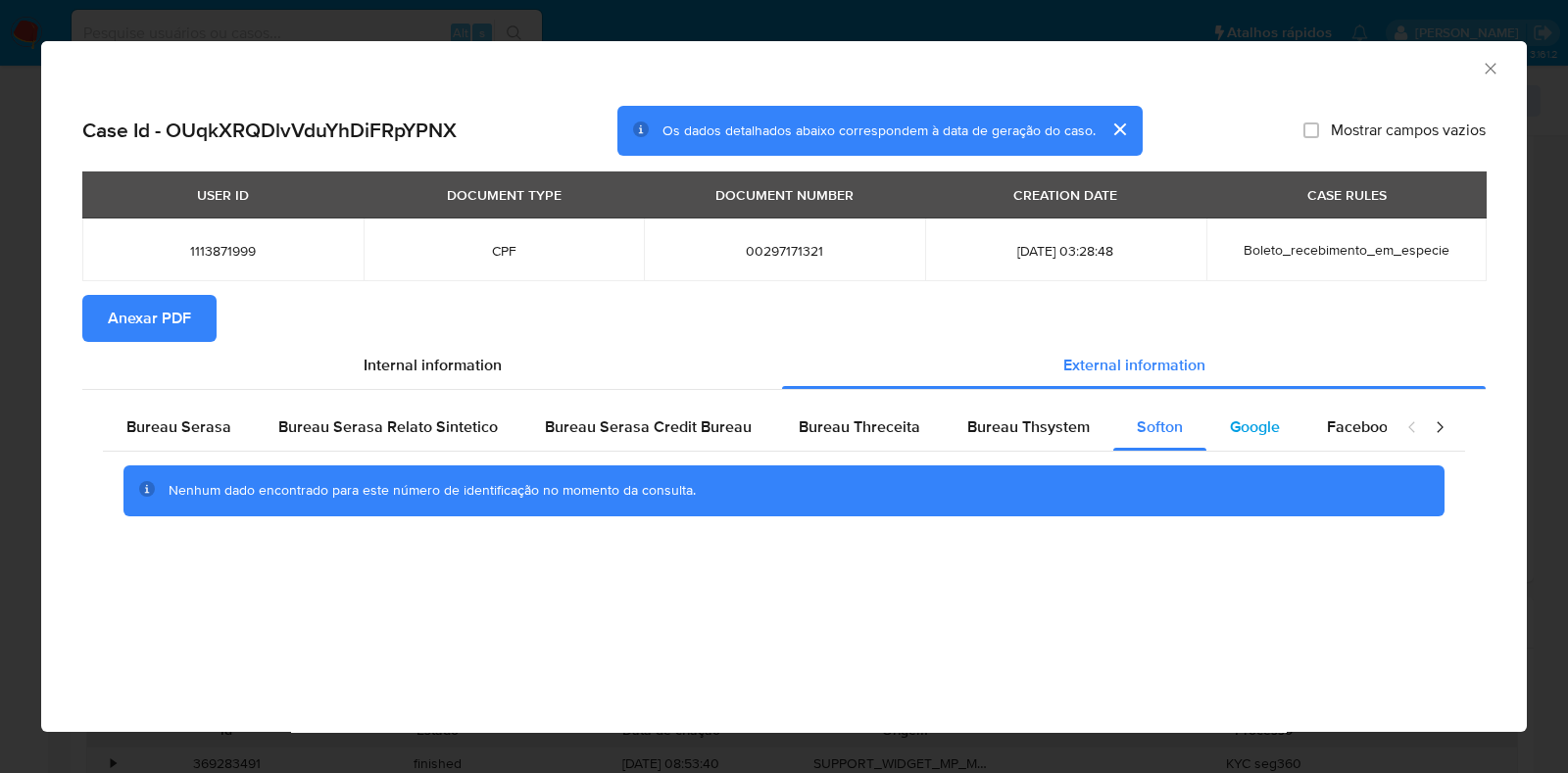
click at [1284, 433] on div "Google" at bounding box center [1255, 426] width 97 height 47
click at [1073, 423] on span "Bureau Thsystem" at bounding box center [1029, 426] width 123 height 23
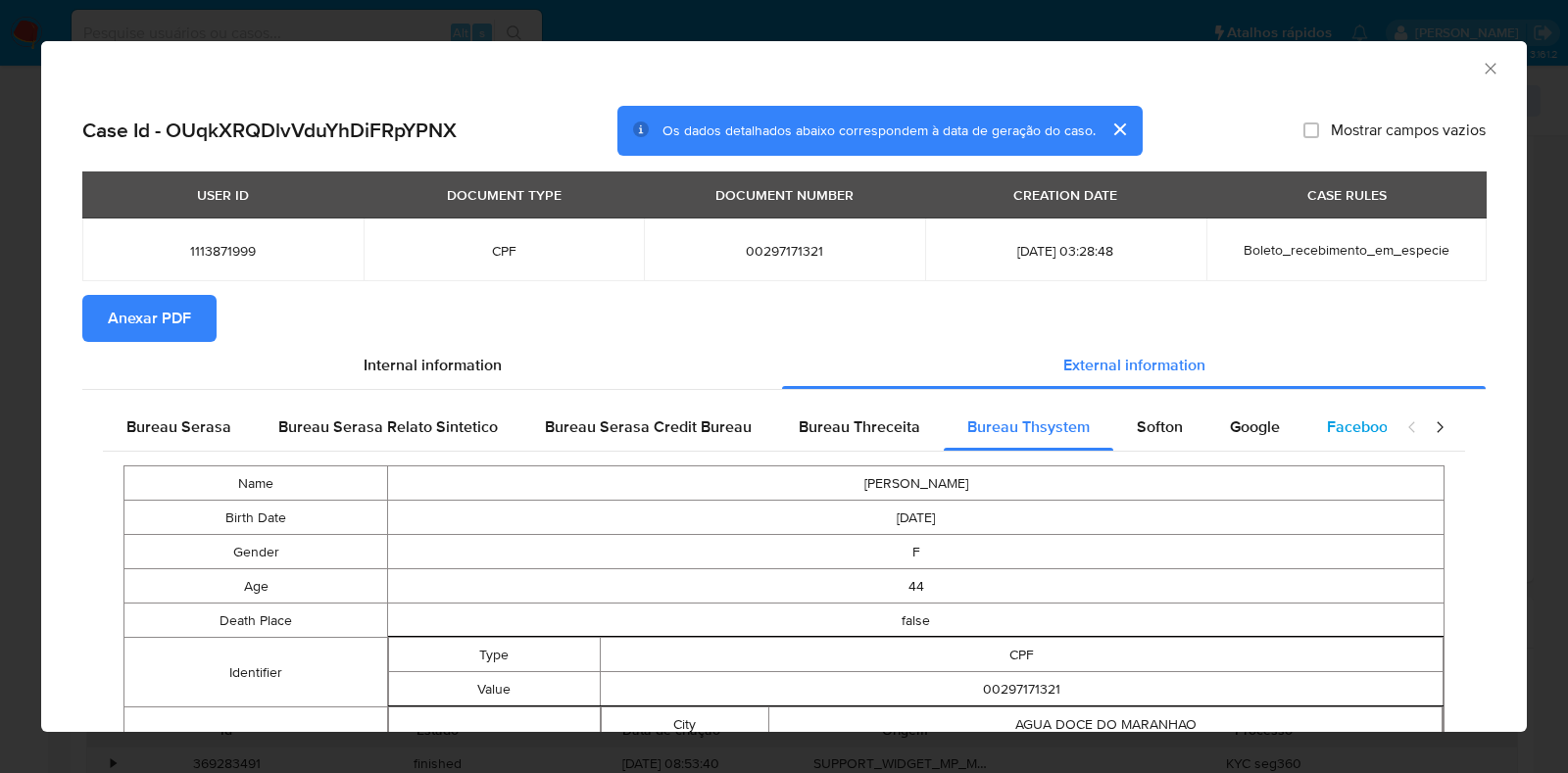
click at [1333, 423] on span "Facebook" at bounding box center [1361, 426] width 68 height 23
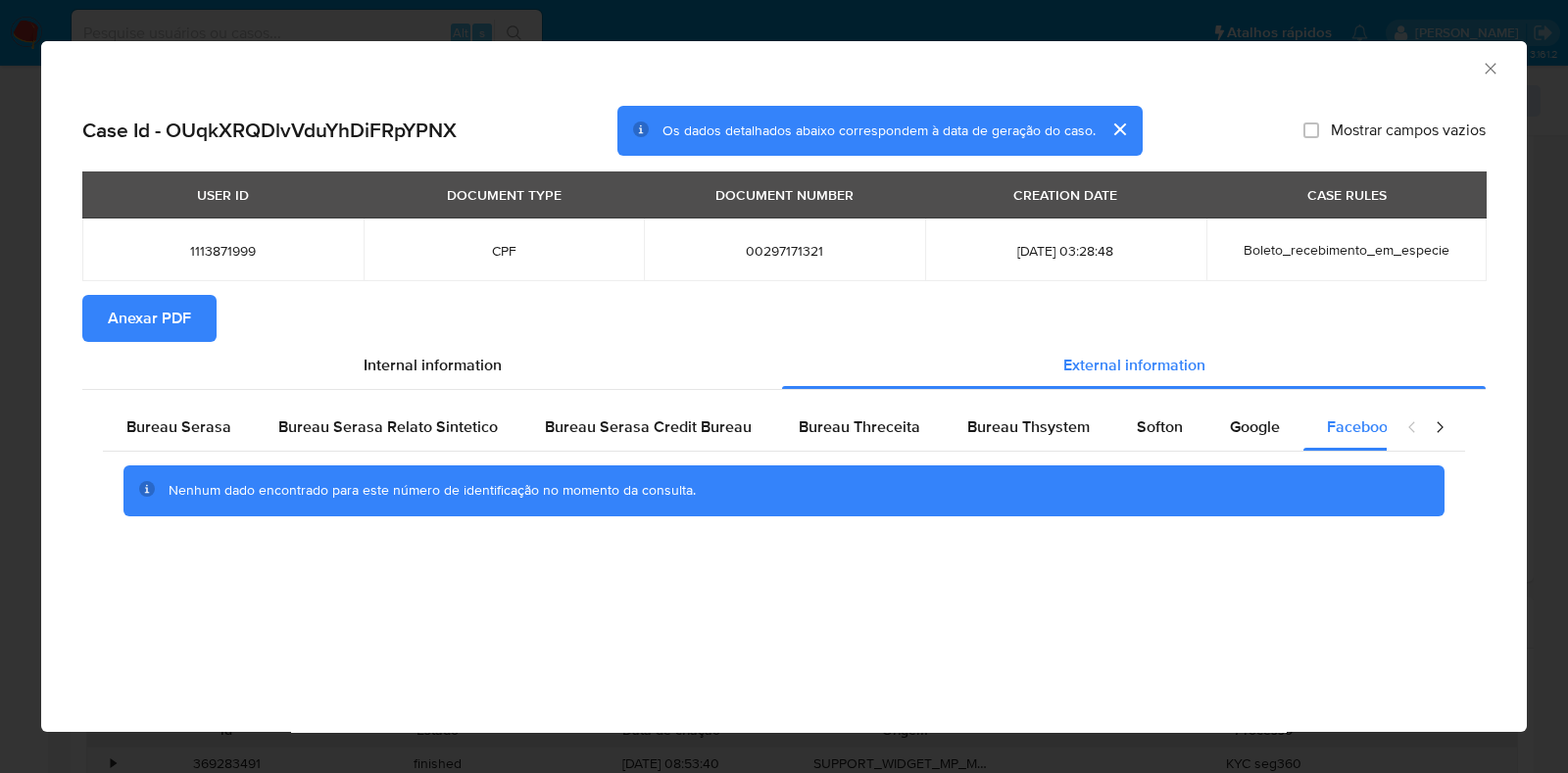
click at [164, 308] on span "Anexar PDF" at bounding box center [150, 319] width 83 height 44
click at [1494, 65] on icon "Fechar a janela" at bounding box center [1491, 68] width 20 height 20
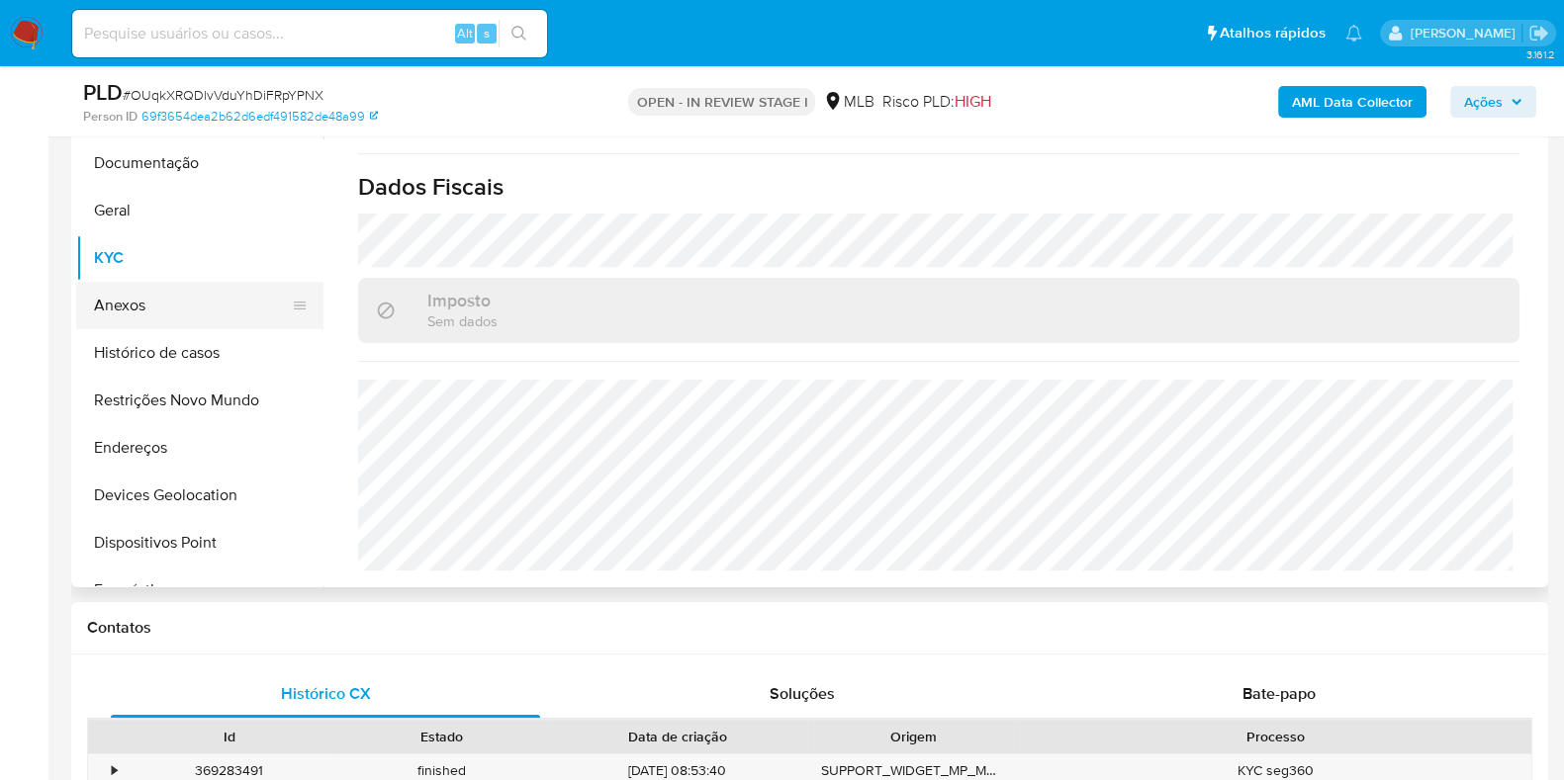
click at [191, 297] on button "Anexos" at bounding box center [191, 305] width 231 height 47
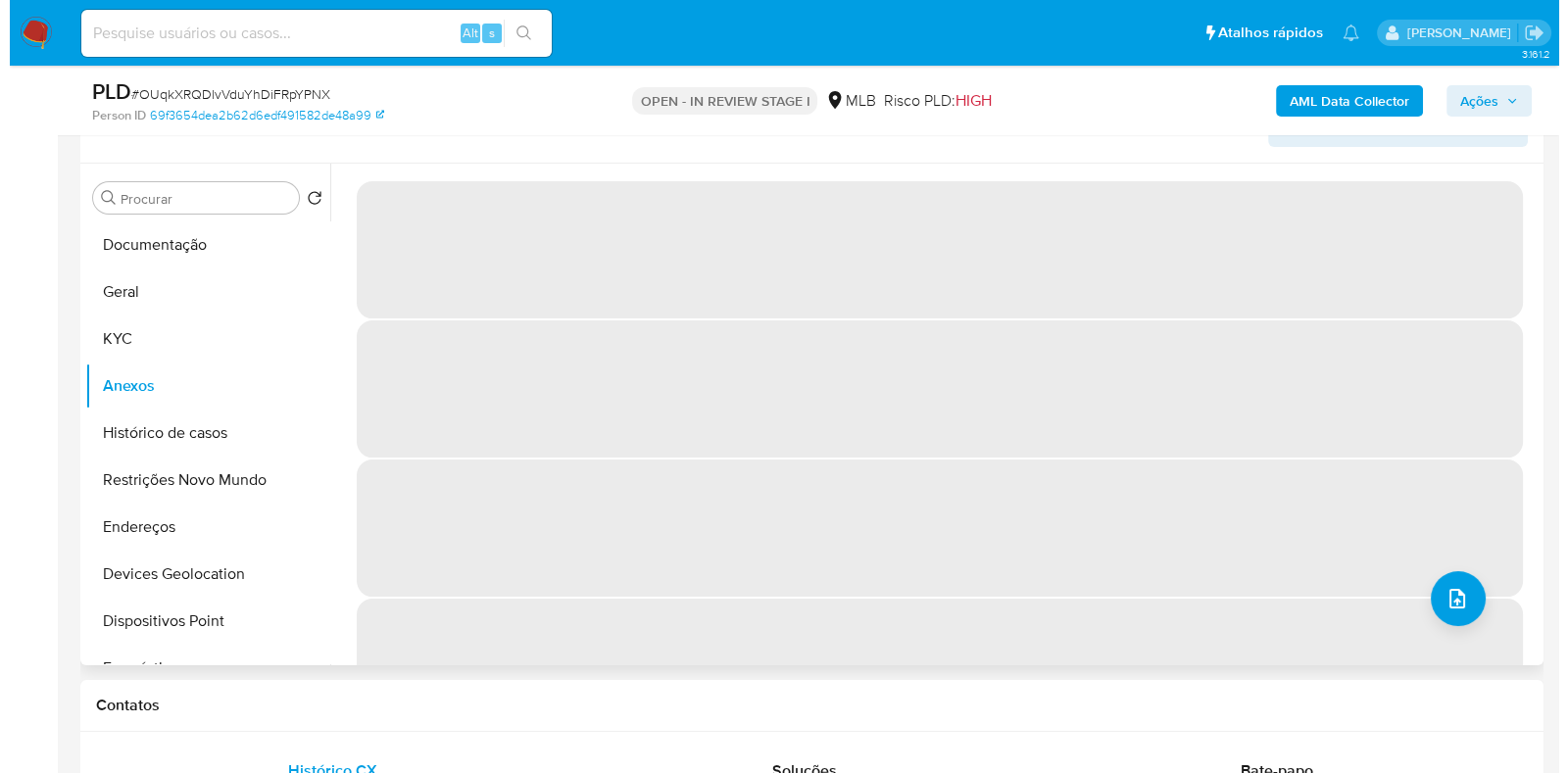
scroll to position [306, 0]
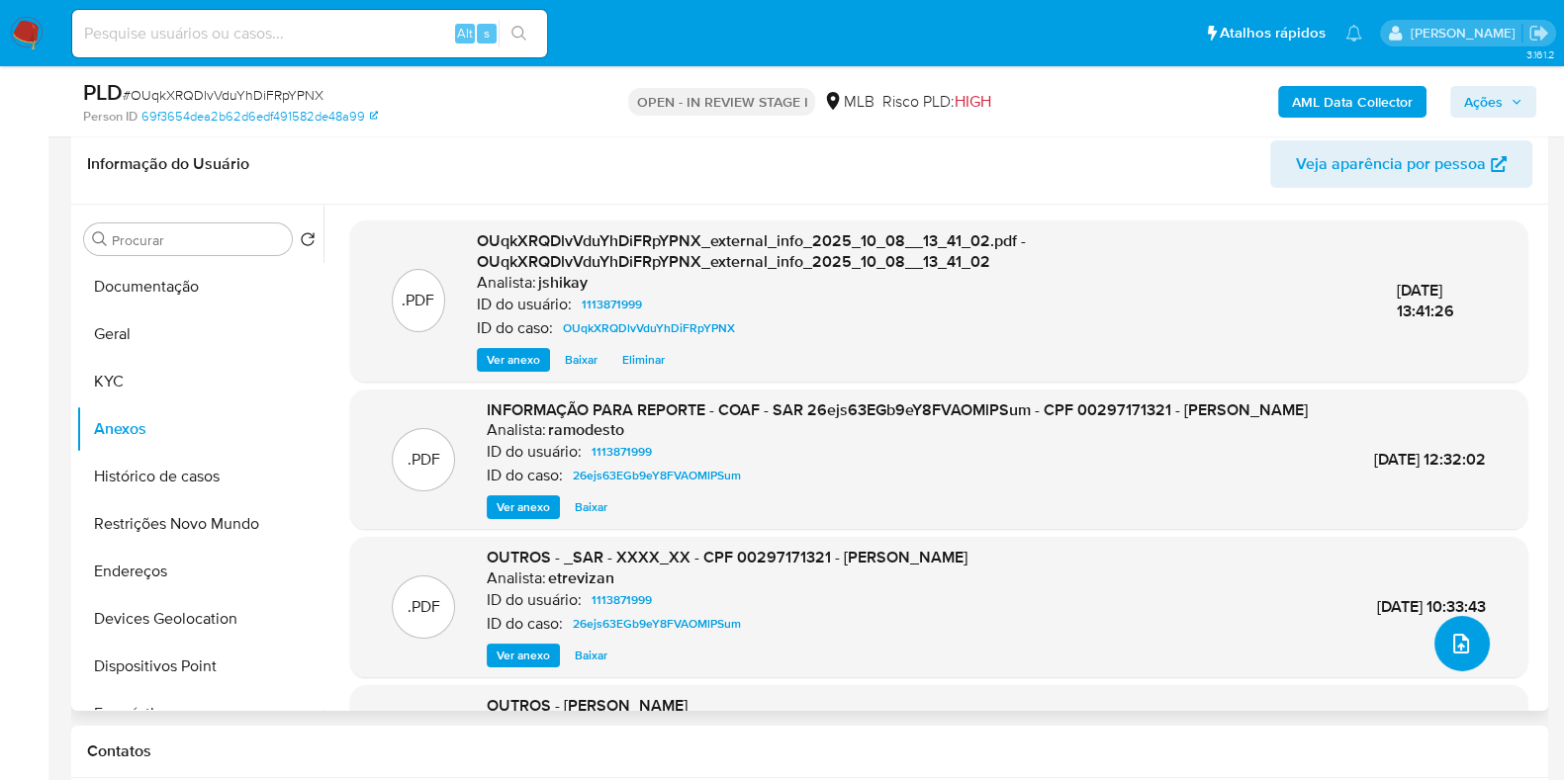
click at [1434, 659] on button "upload-file" at bounding box center [1461, 643] width 55 height 55
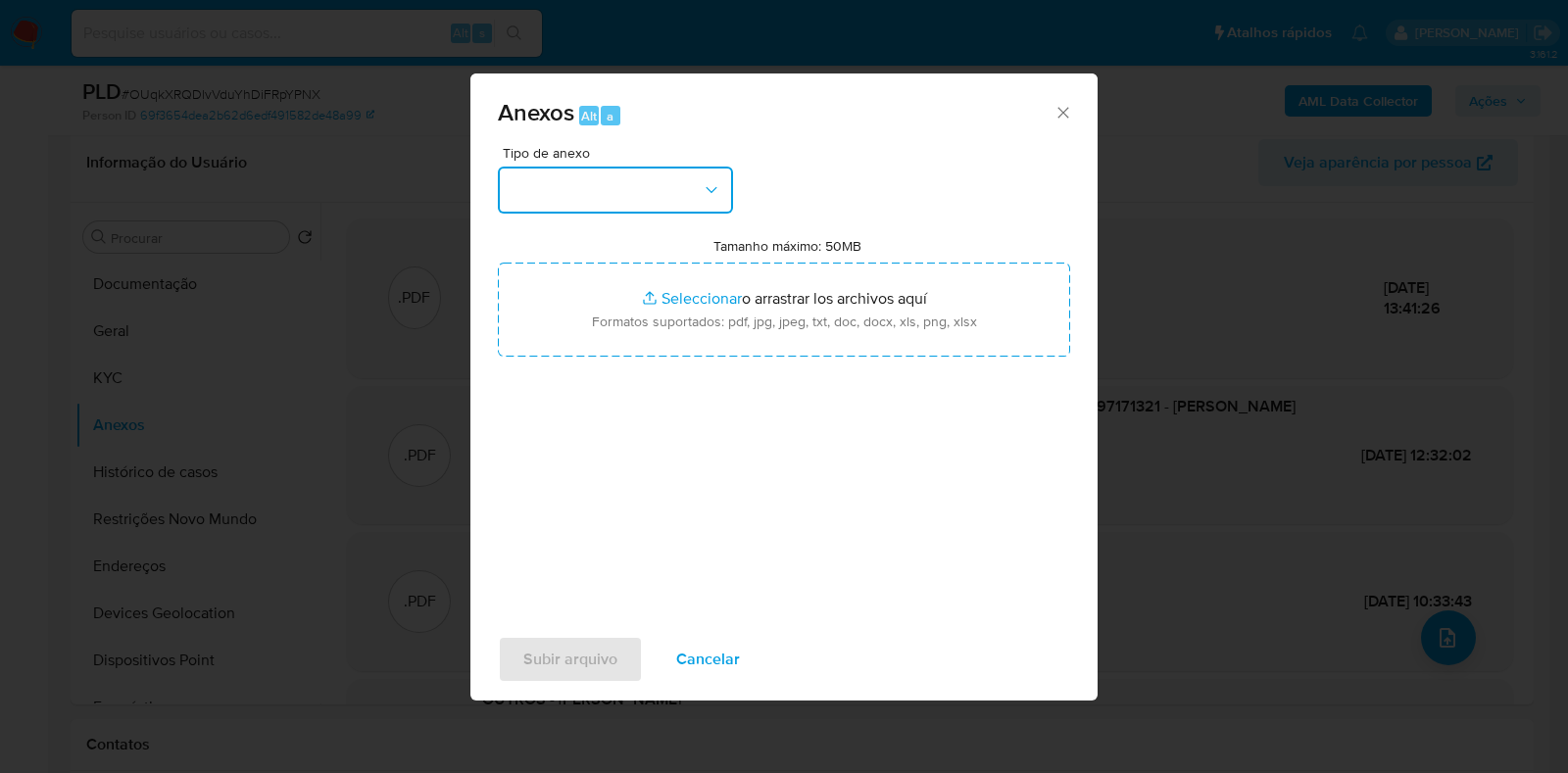
click at [624, 192] on button "button" at bounding box center [615, 189] width 235 height 47
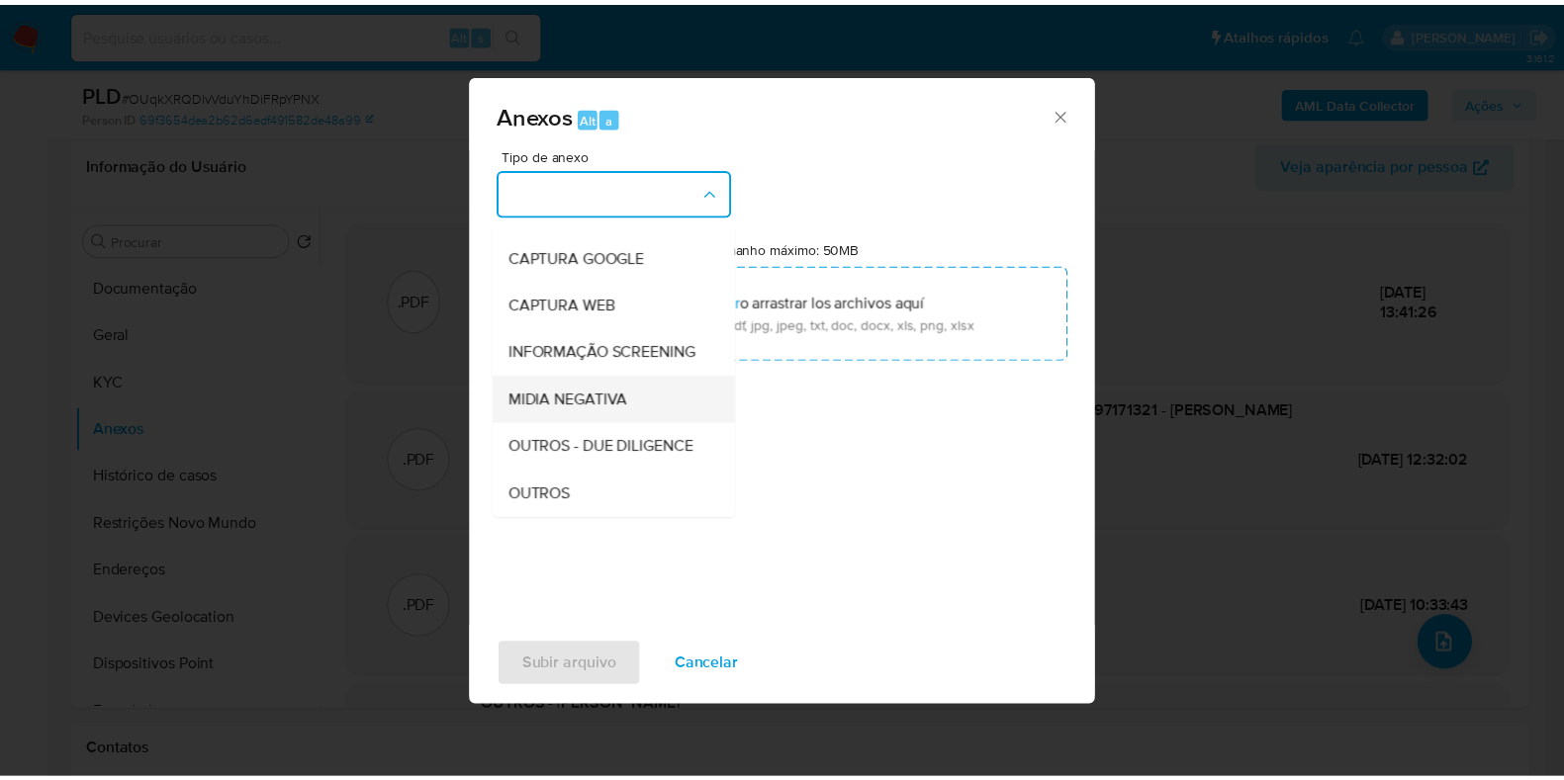
scroll to position [123, 0]
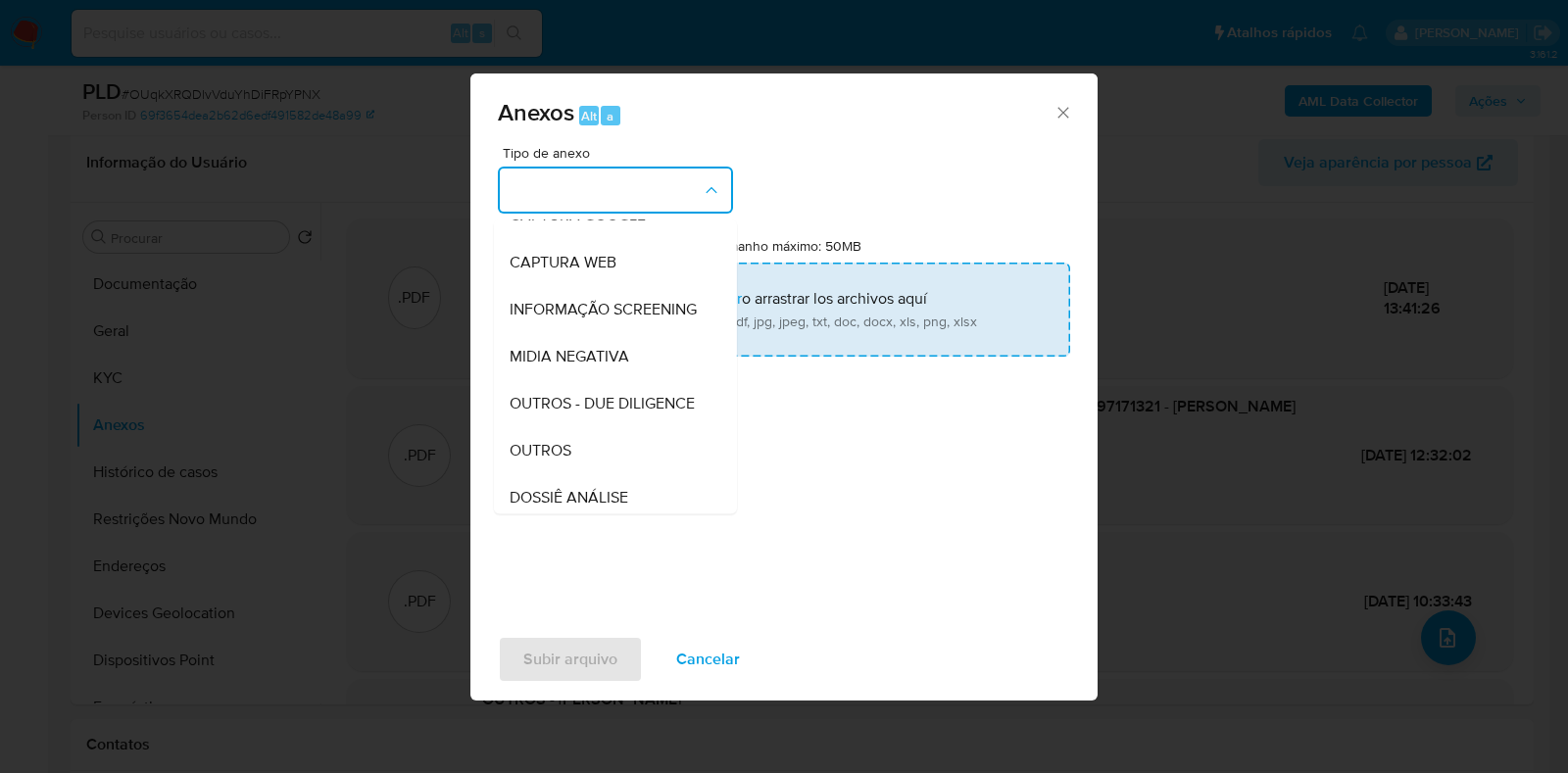
drag, startPoint x: 563, startPoint y: 486, endPoint x: 678, endPoint y: 298, distance: 220.4
click at [565, 461] on span "OUTROS" at bounding box center [540, 451] width 61 height 20
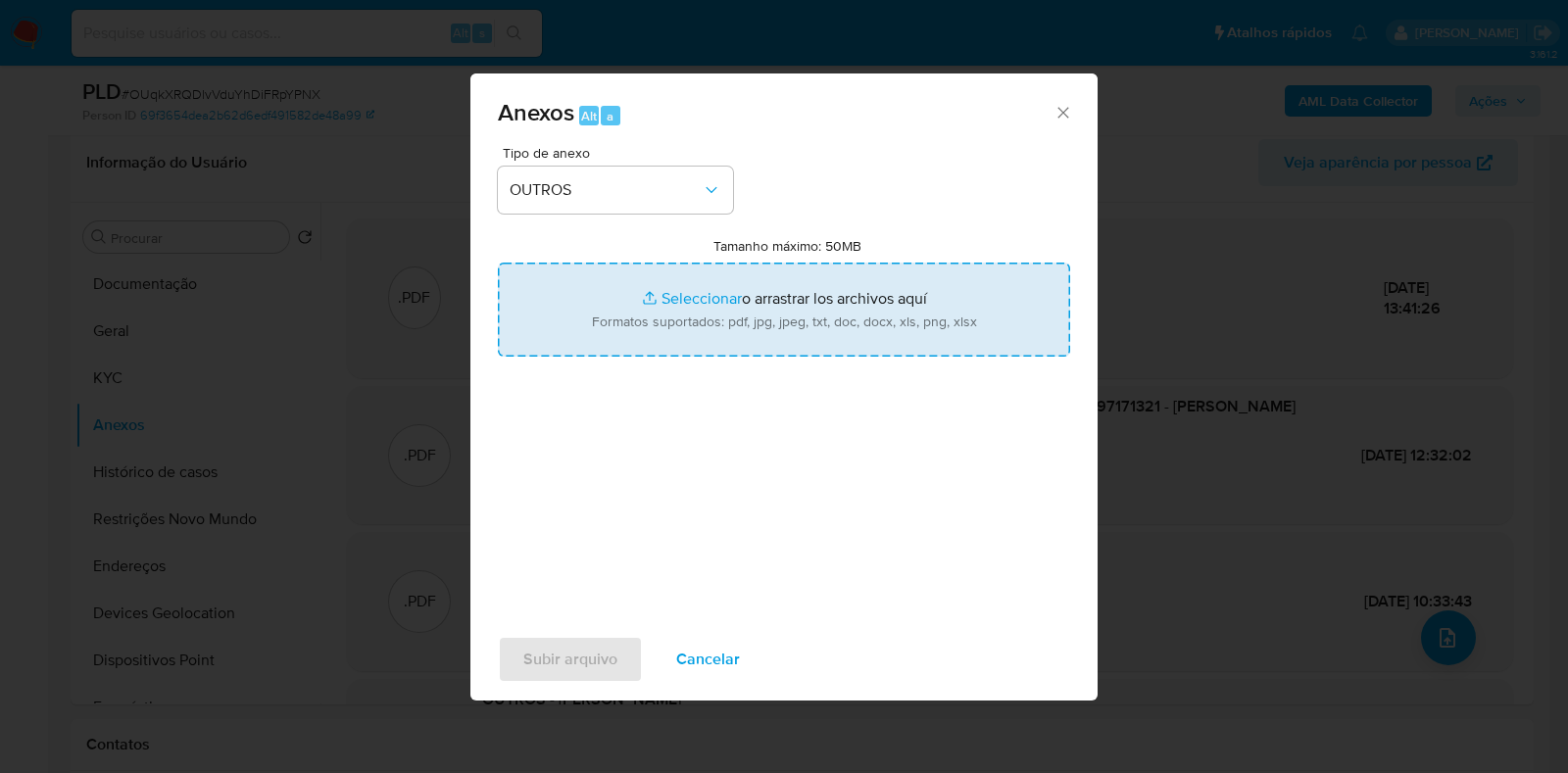
click at [700, 275] on input "Tamanho máximo: 50MB Seleccionar archivos" at bounding box center [784, 309] width 573 height 94
type input "C:\fakepath\2° SAR - XXXX - CPF 00297171321 - [PERSON_NAME].pdf"
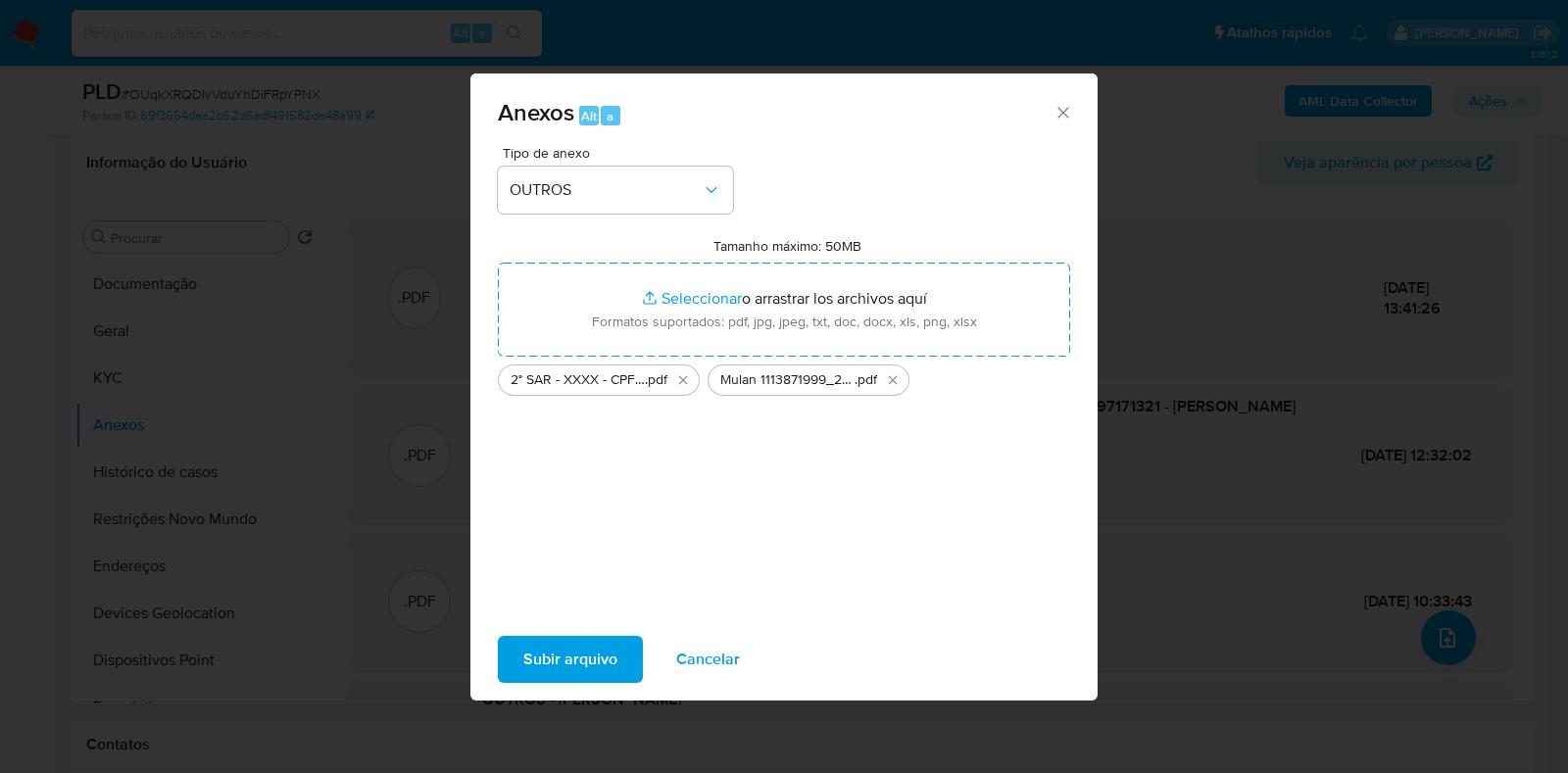
click at [583, 662] on span "Subir arquivo" at bounding box center [570, 660] width 94 height 44
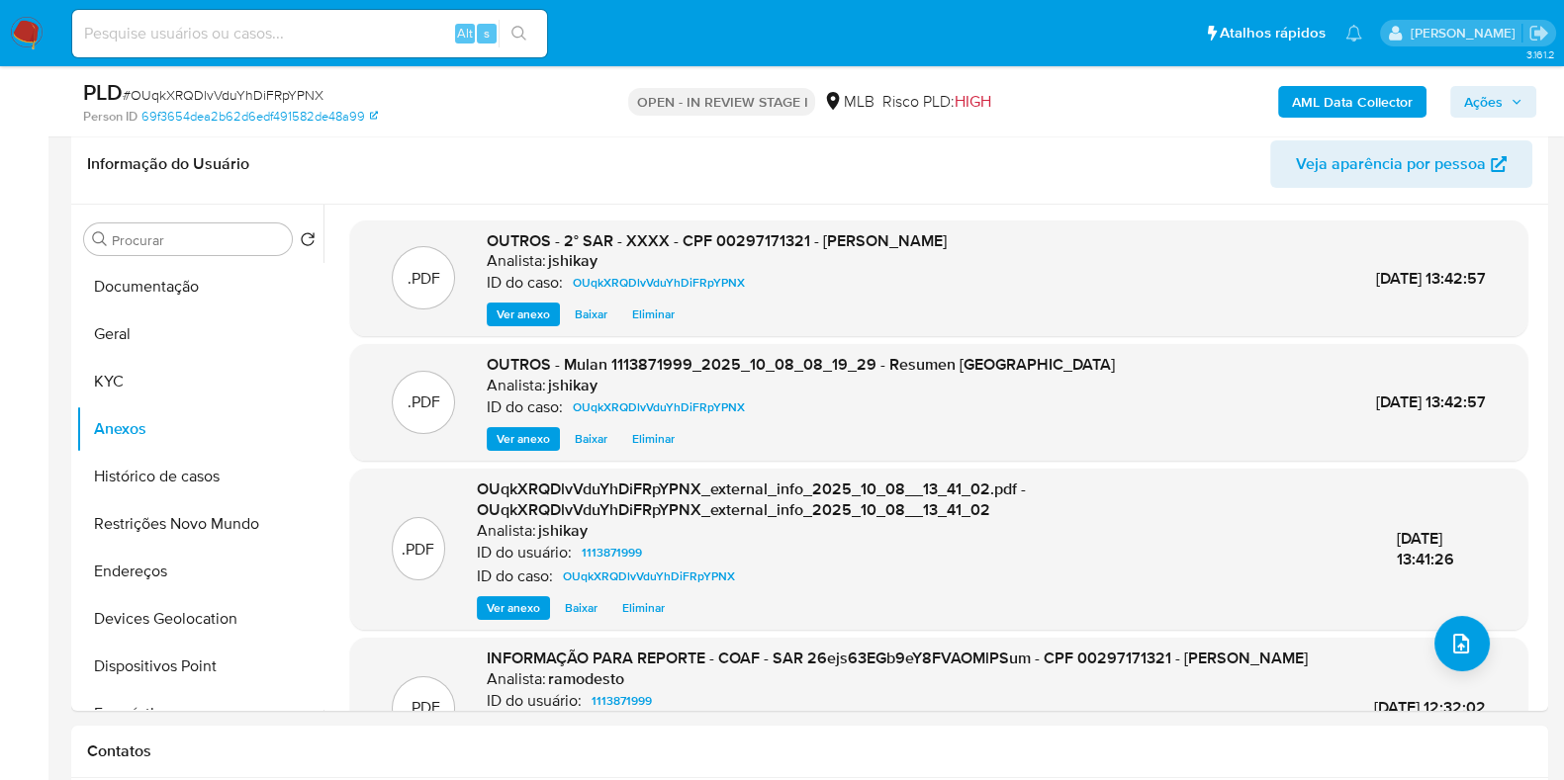
click at [1486, 99] on span "Ações" at bounding box center [1483, 102] width 39 height 32
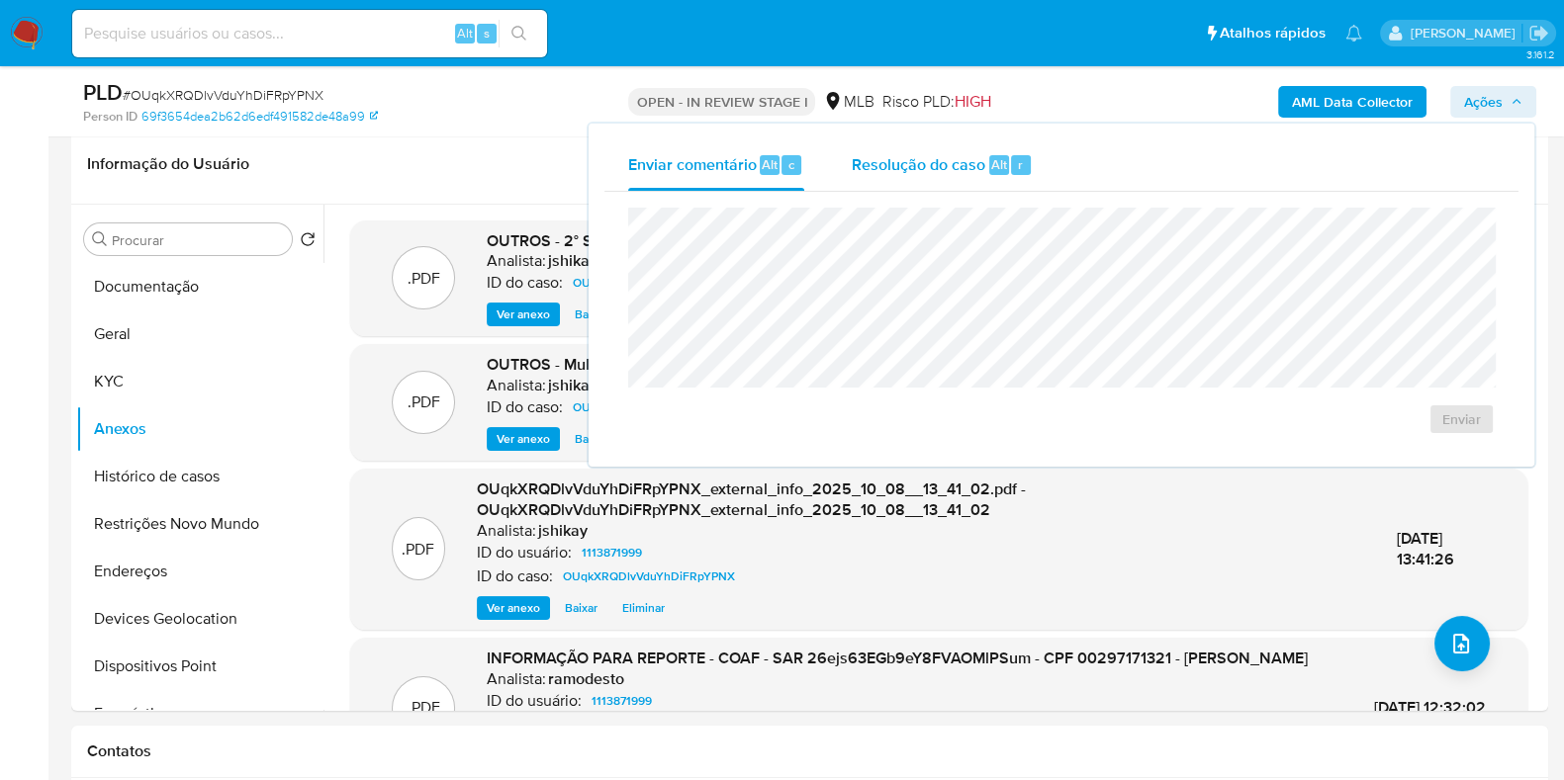
click at [856, 179] on div "Resolução do caso Alt r" at bounding box center [941, 164] width 181 height 51
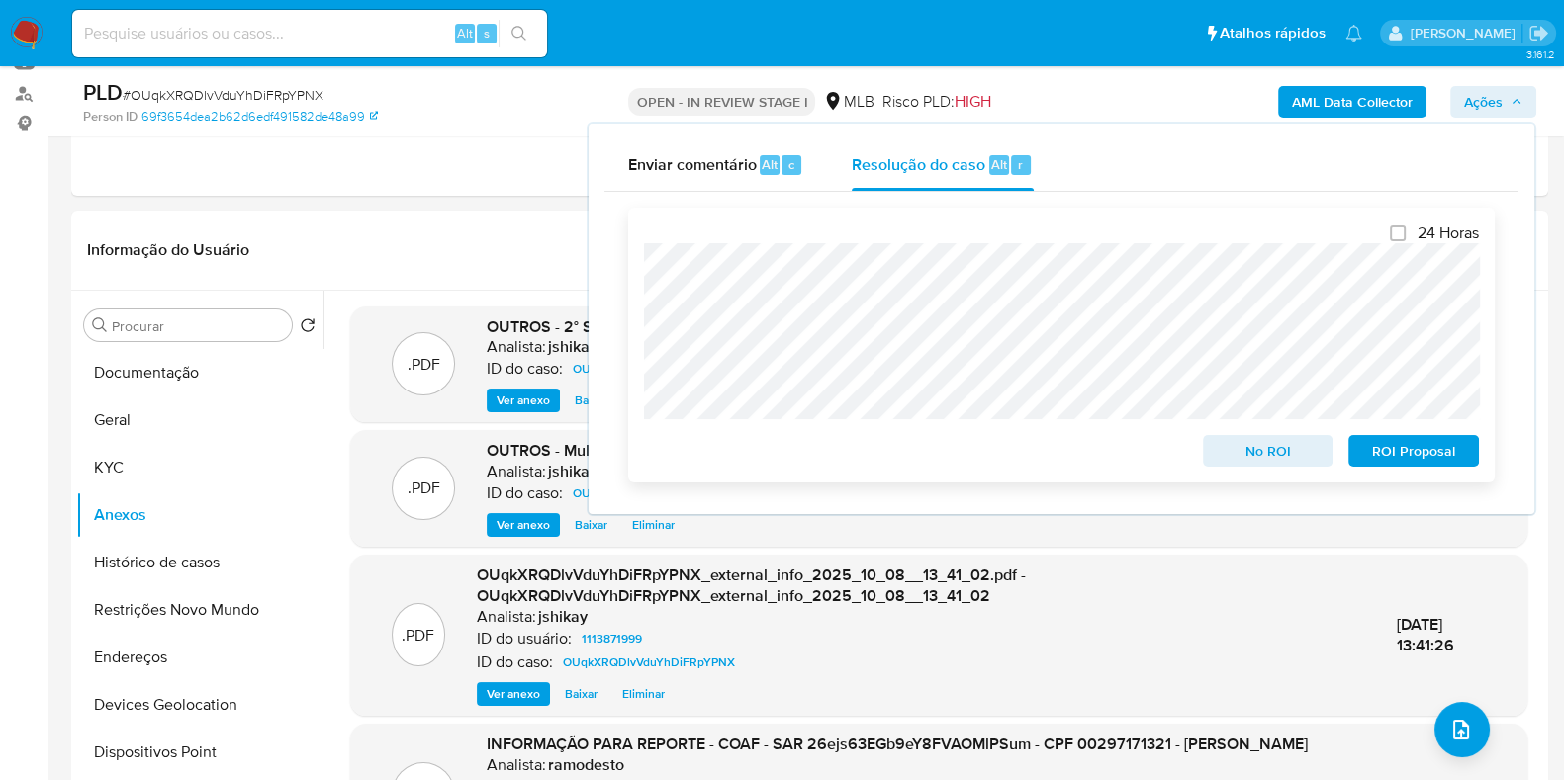
scroll to position [185, 0]
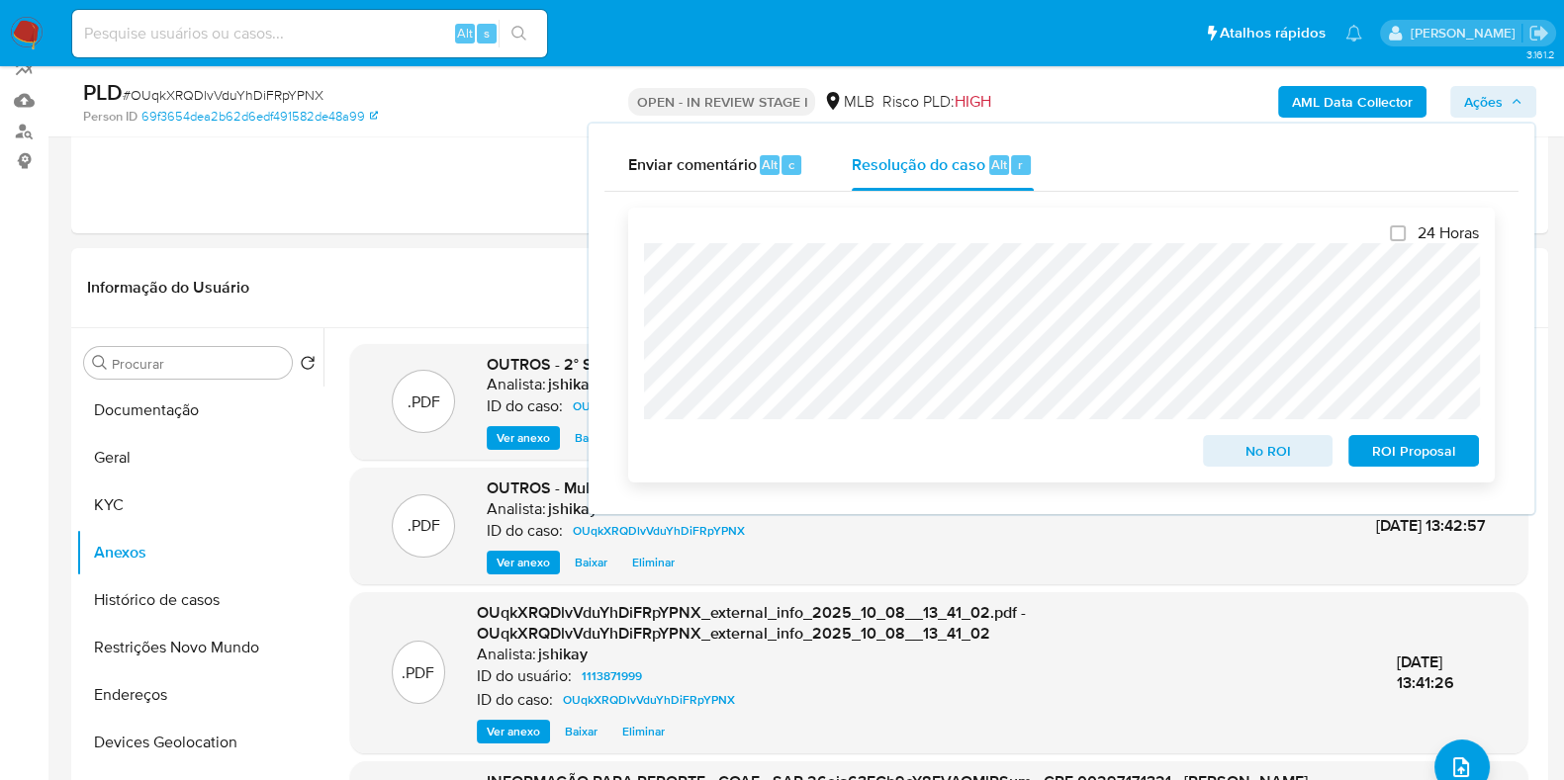
click at [1388, 462] on span "ROI Proposal" at bounding box center [1413, 451] width 103 height 28
